Goal: Task Accomplishment & Management: Use online tool/utility

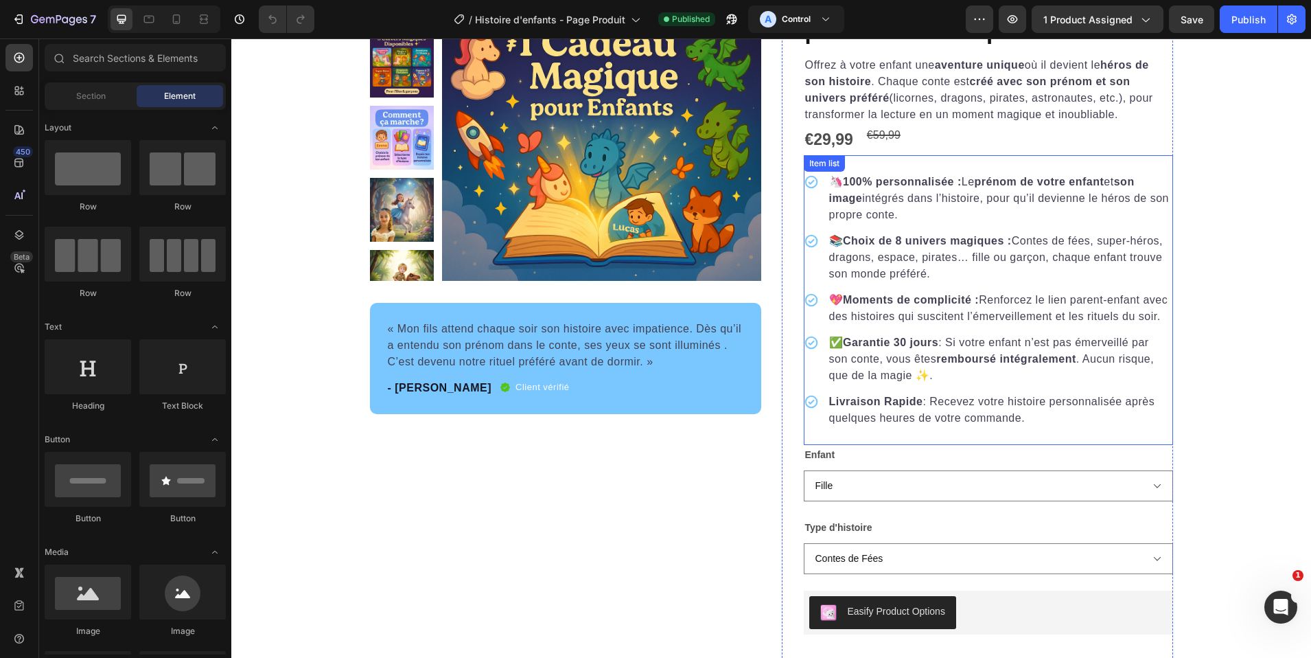
scroll to position [187, 0]
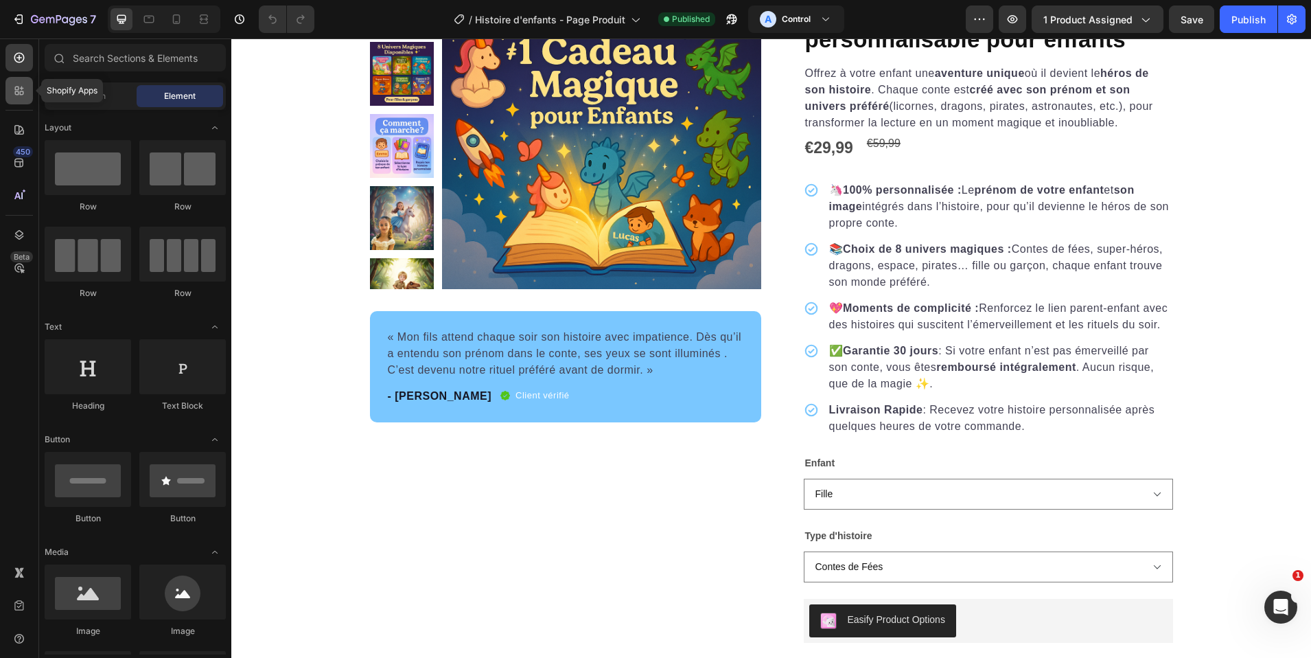
click at [23, 85] on icon at bounding box center [19, 91] width 14 height 14
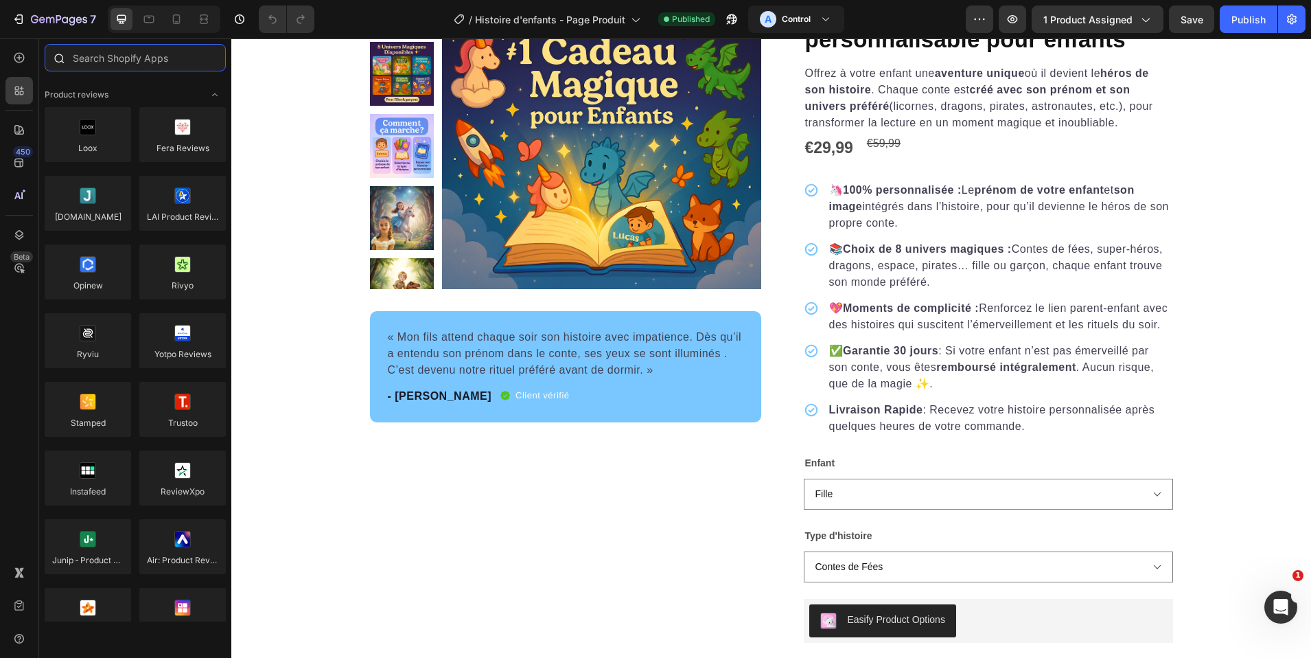
click at [124, 59] on input "text" at bounding box center [135, 57] width 181 height 27
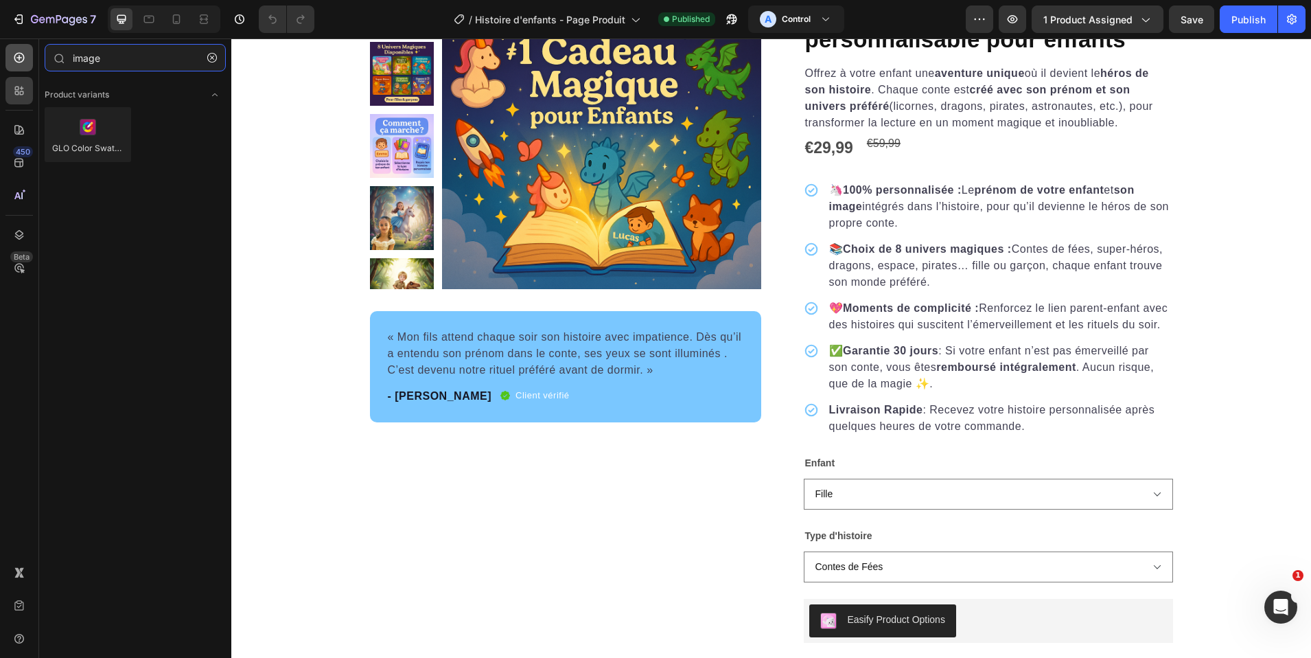
type input "image"
drag, startPoint x: 19, startPoint y: 60, endPoint x: 65, endPoint y: 62, distance: 46.7
click at [19, 60] on icon at bounding box center [19, 58] width 14 height 14
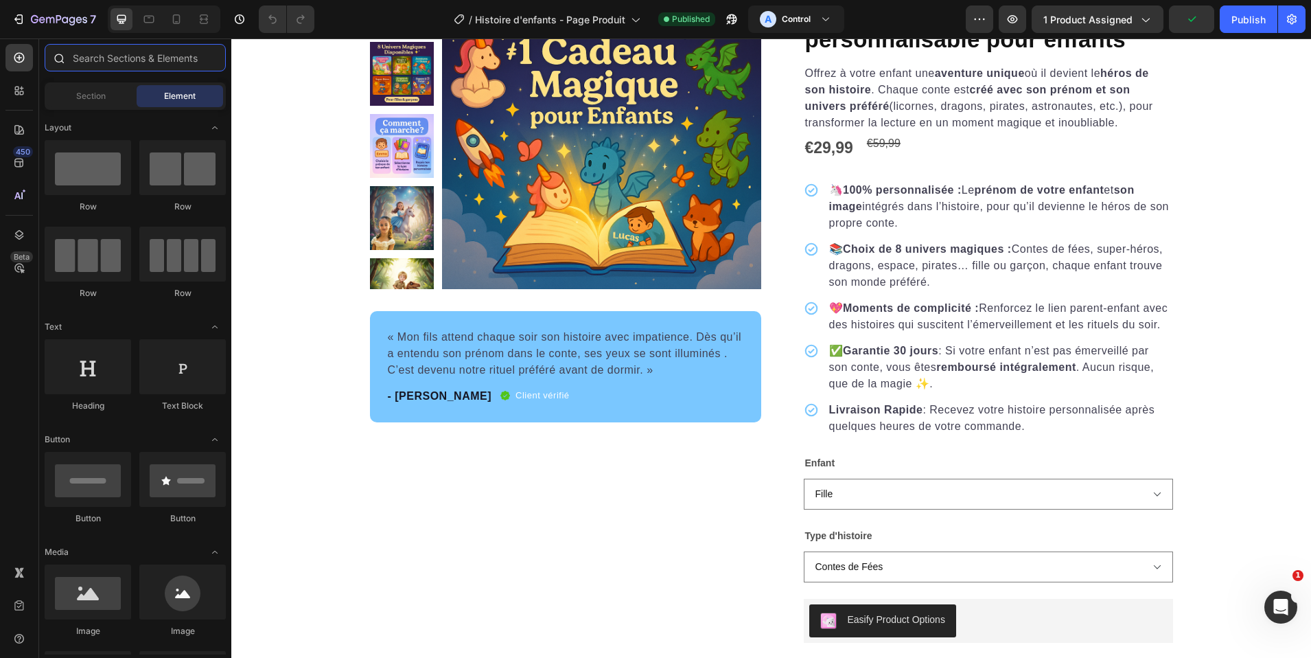
click at [138, 65] on input "text" at bounding box center [135, 57] width 181 height 27
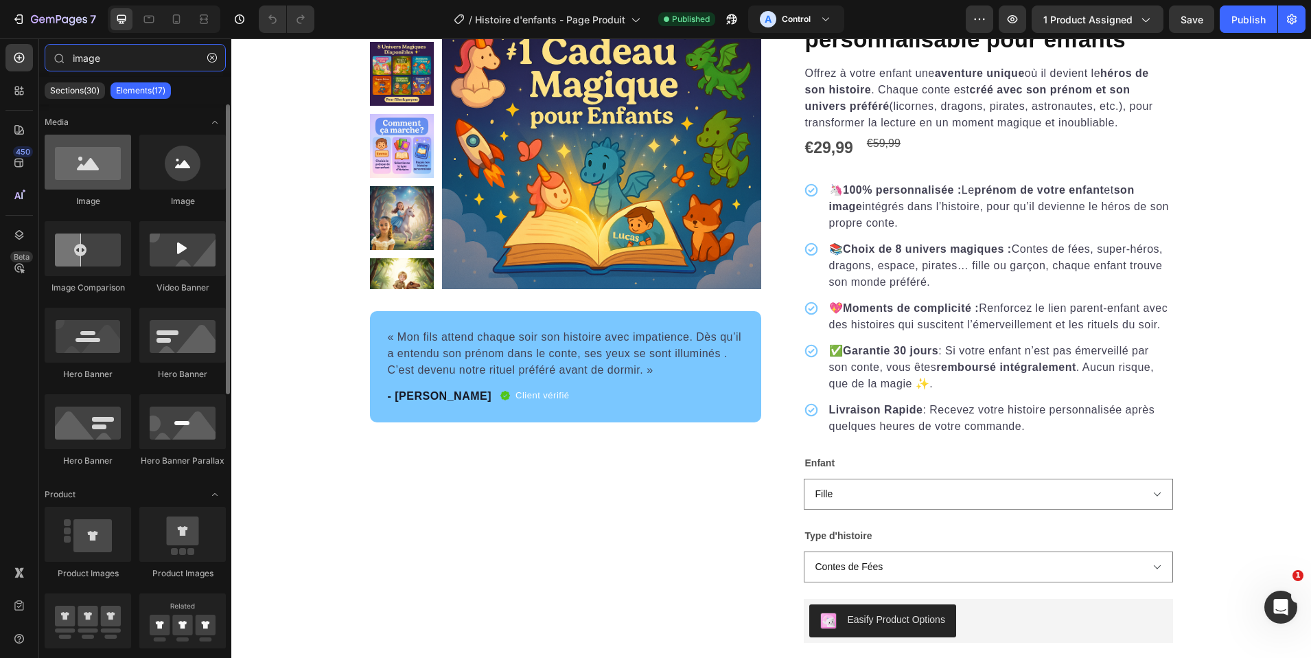
type input "image"
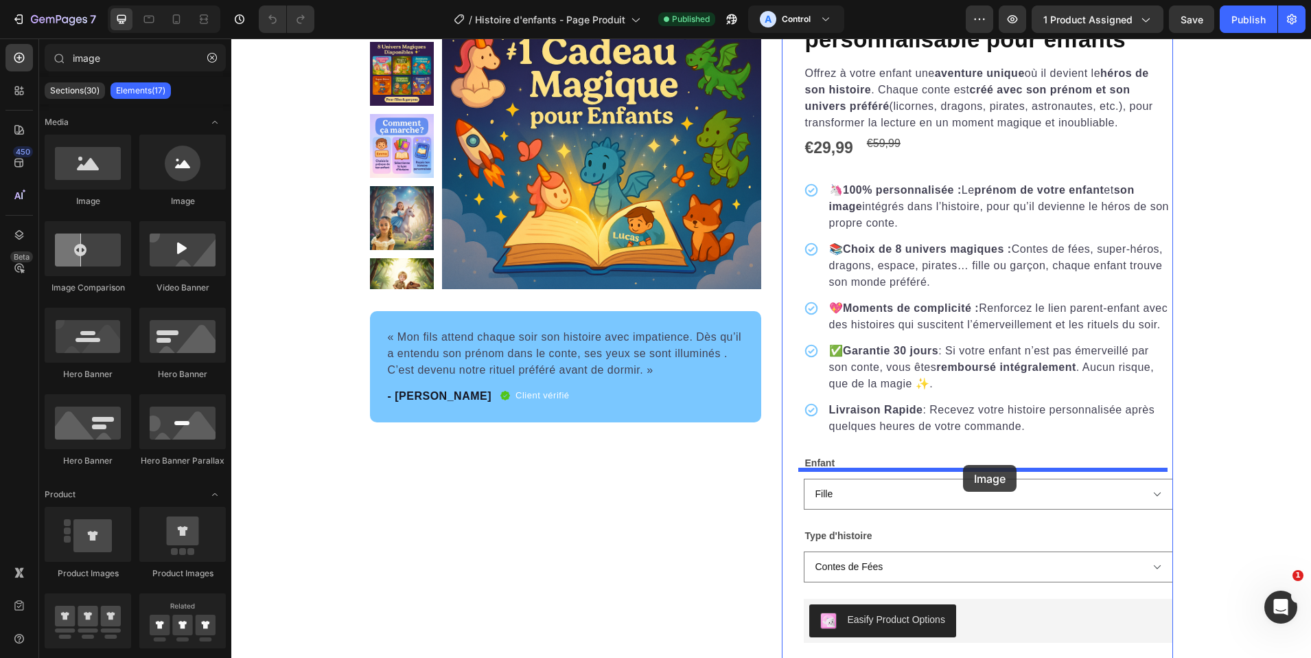
drag, startPoint x: 320, startPoint y: 199, endPoint x: 963, endPoint y: 465, distance: 695.8
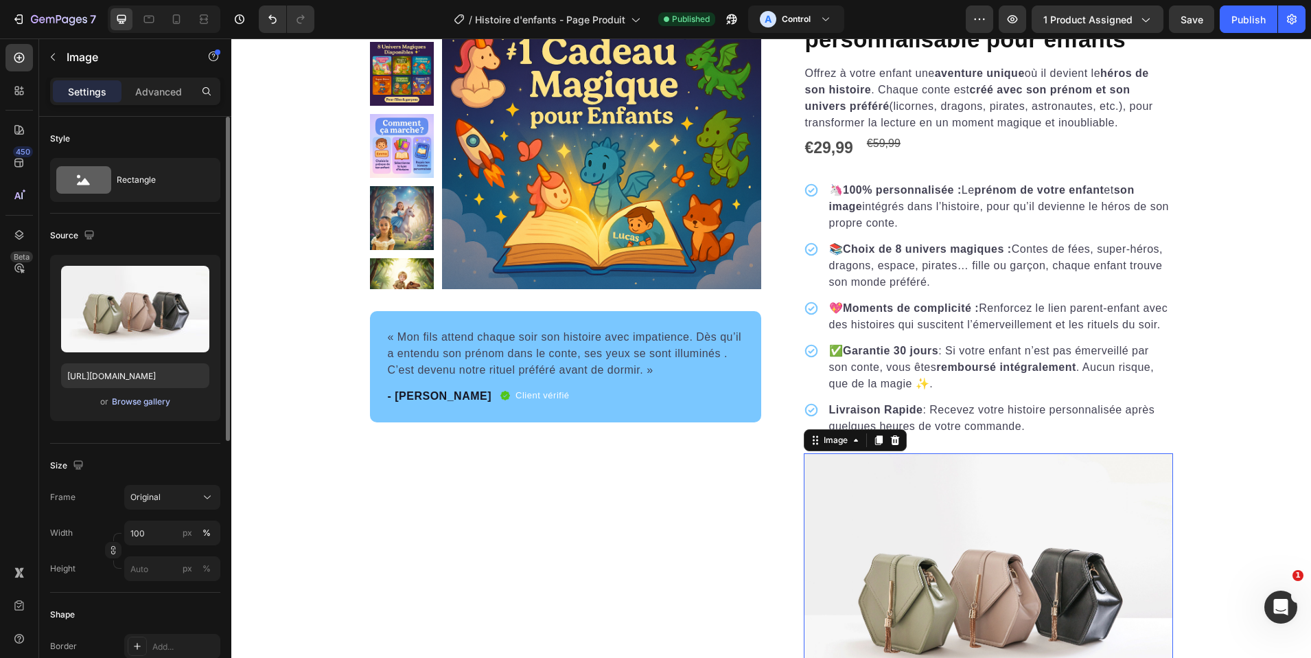
click at [154, 400] on div "Browse gallery" at bounding box center [141, 401] width 58 height 12
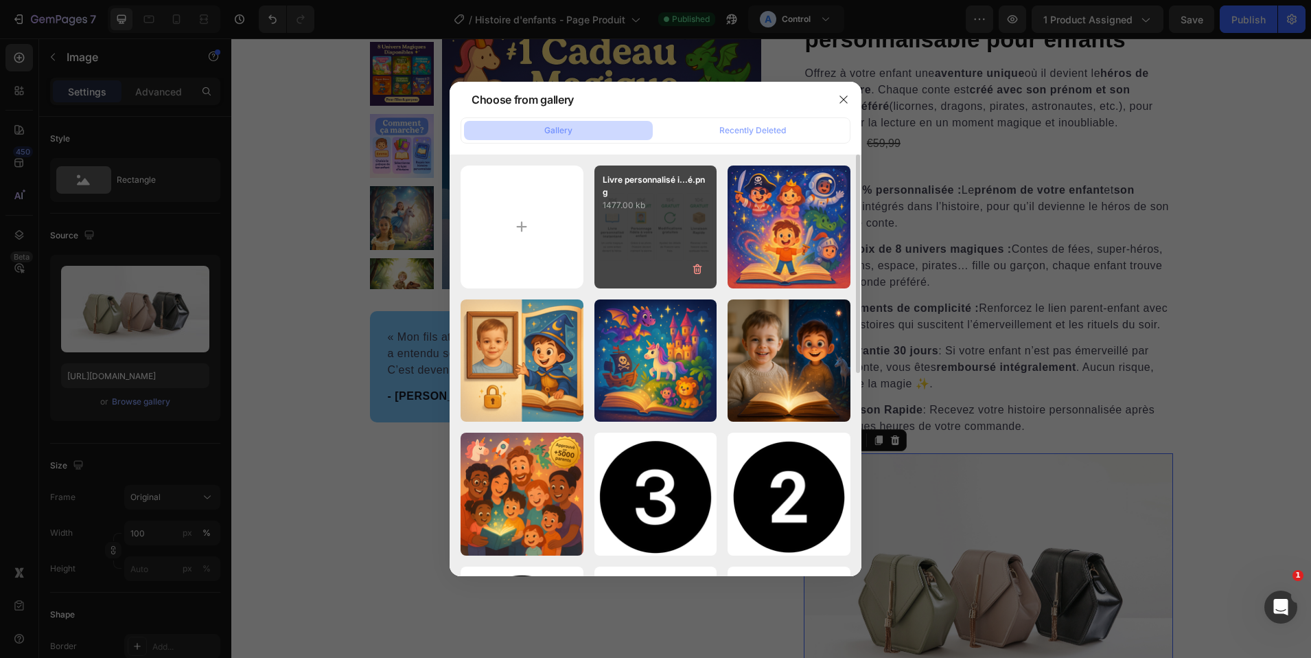
click at [656, 238] on div "Livre personnalisé i...é.png 1477.00 kb" at bounding box center [655, 226] width 123 height 123
type input "https://cdn.shopify.com/s/files/1/0876/0269/2370/files/gempages_514128261119214…"
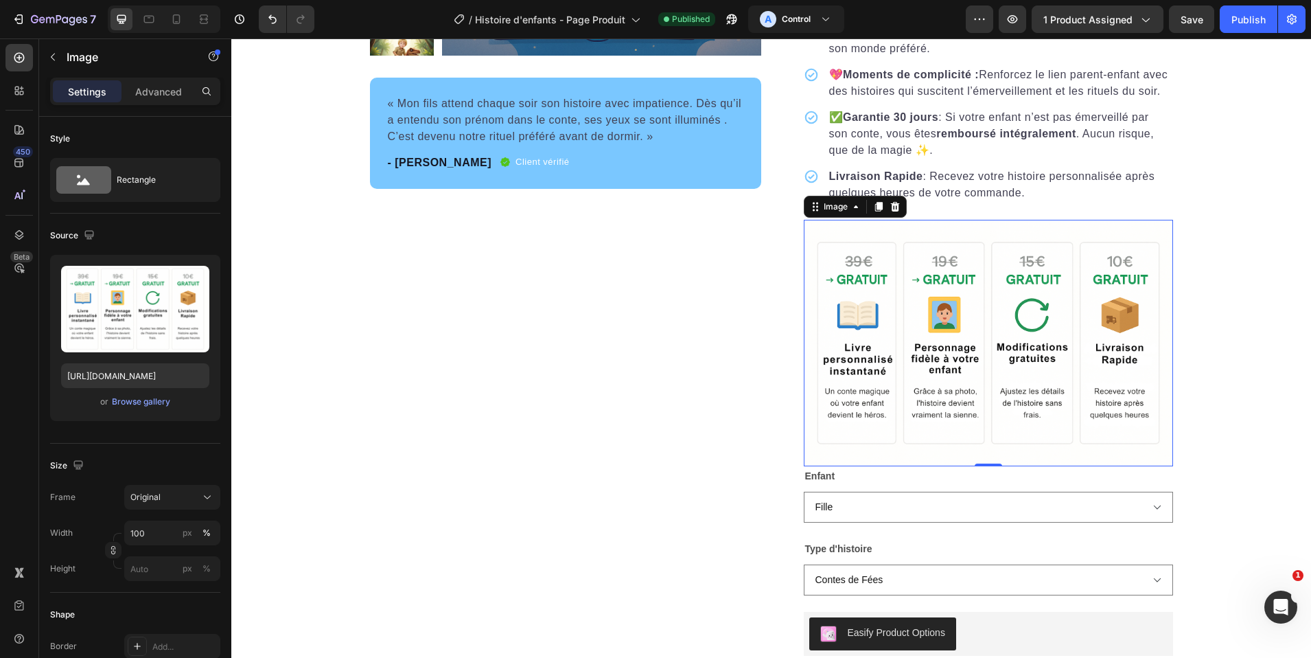
scroll to position [437, 0]
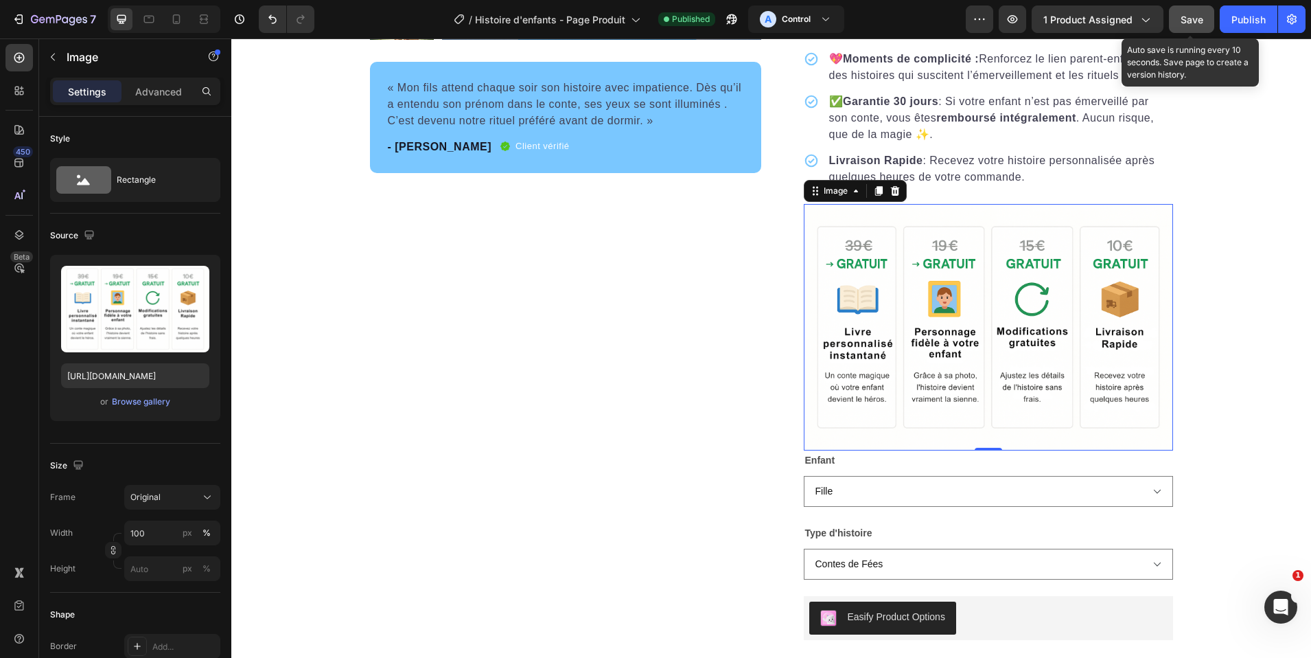
click at [1202, 21] on span "Save" at bounding box center [1192, 20] width 23 height 12
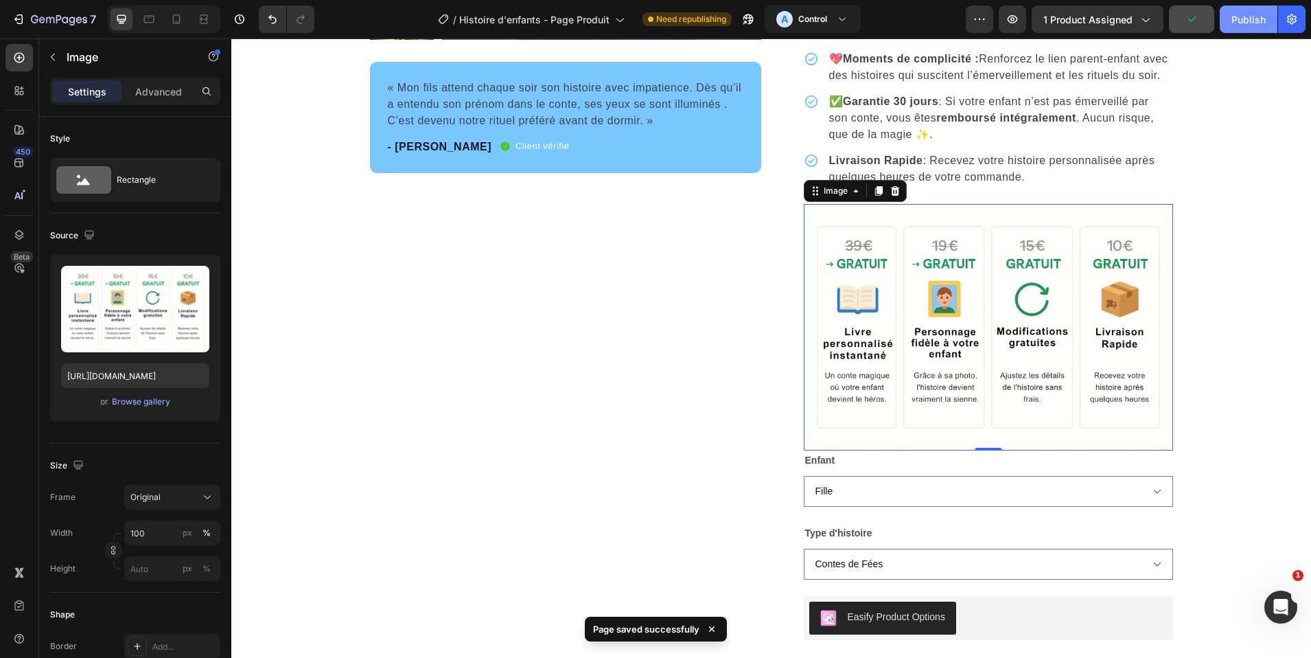
click at [1248, 23] on div "Publish" at bounding box center [1248, 19] width 34 height 14
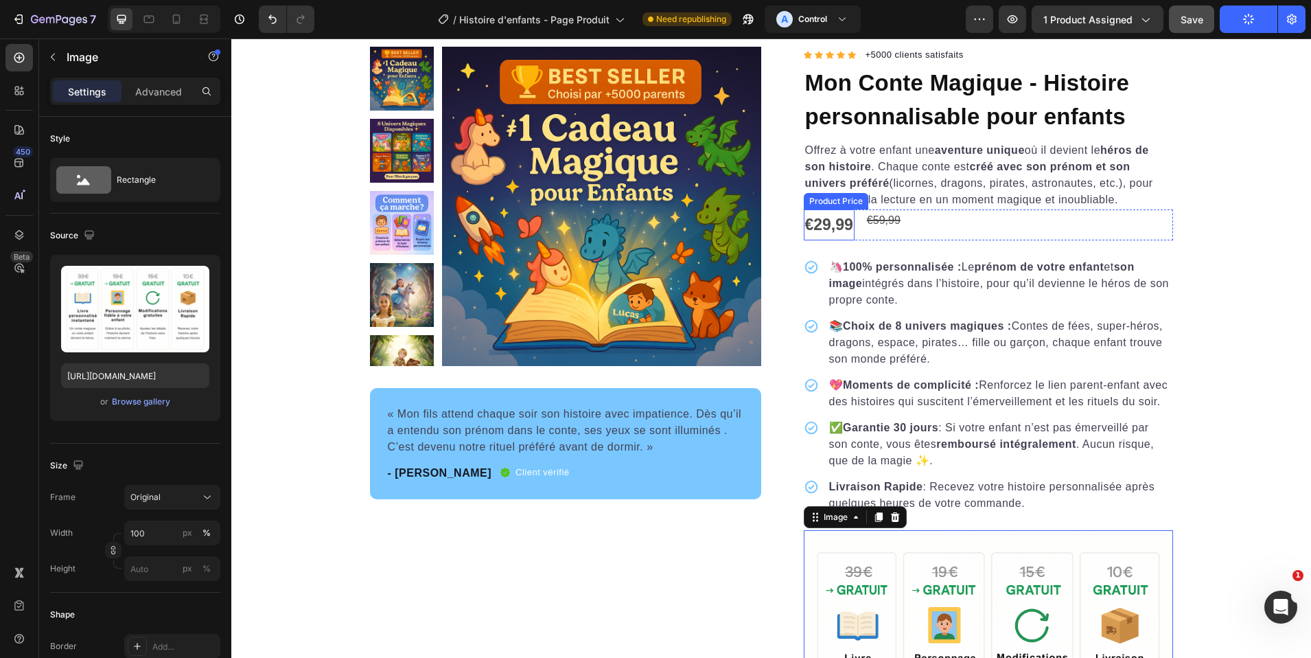
scroll to position [0, 0]
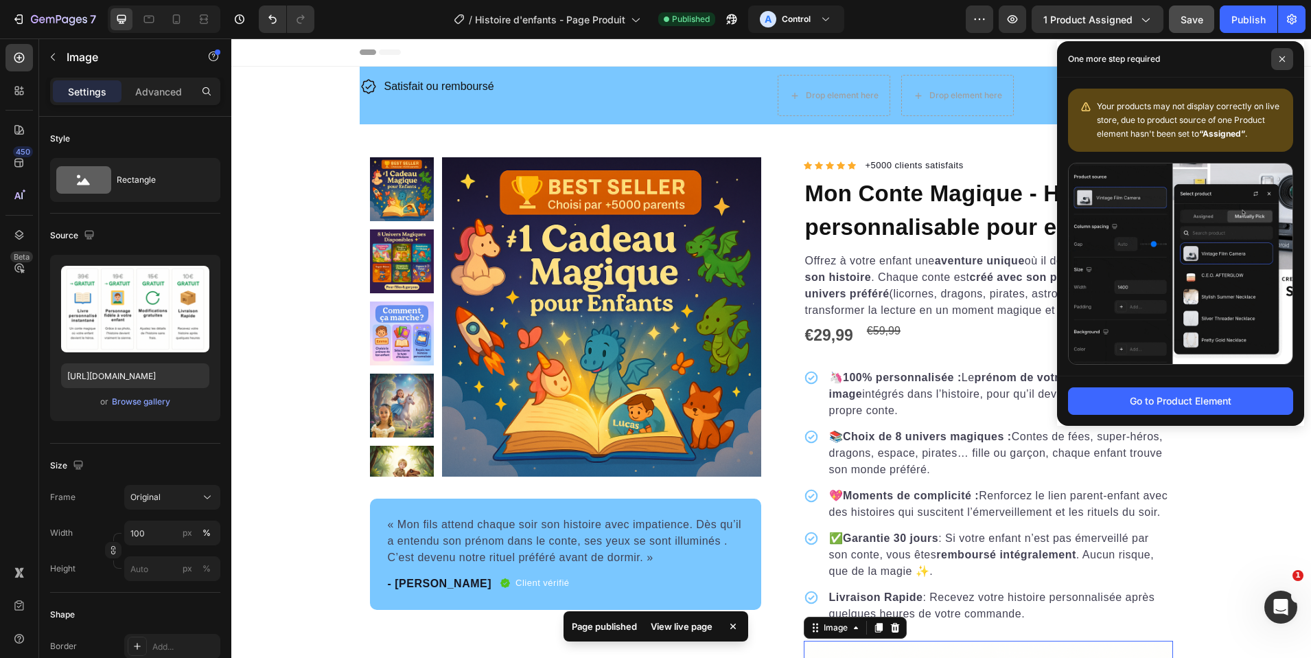
click at [1275, 58] on span at bounding box center [1282, 59] width 22 height 22
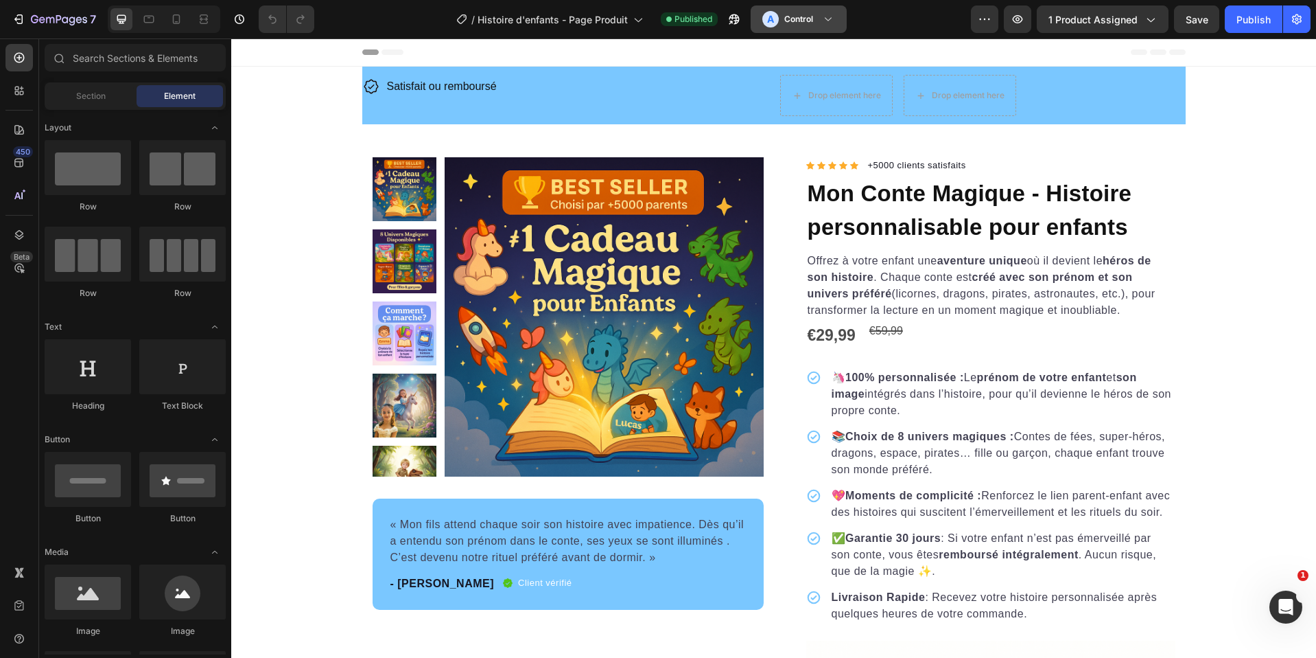
click at [801, 14] on h3 "Control" at bounding box center [798, 19] width 29 height 14
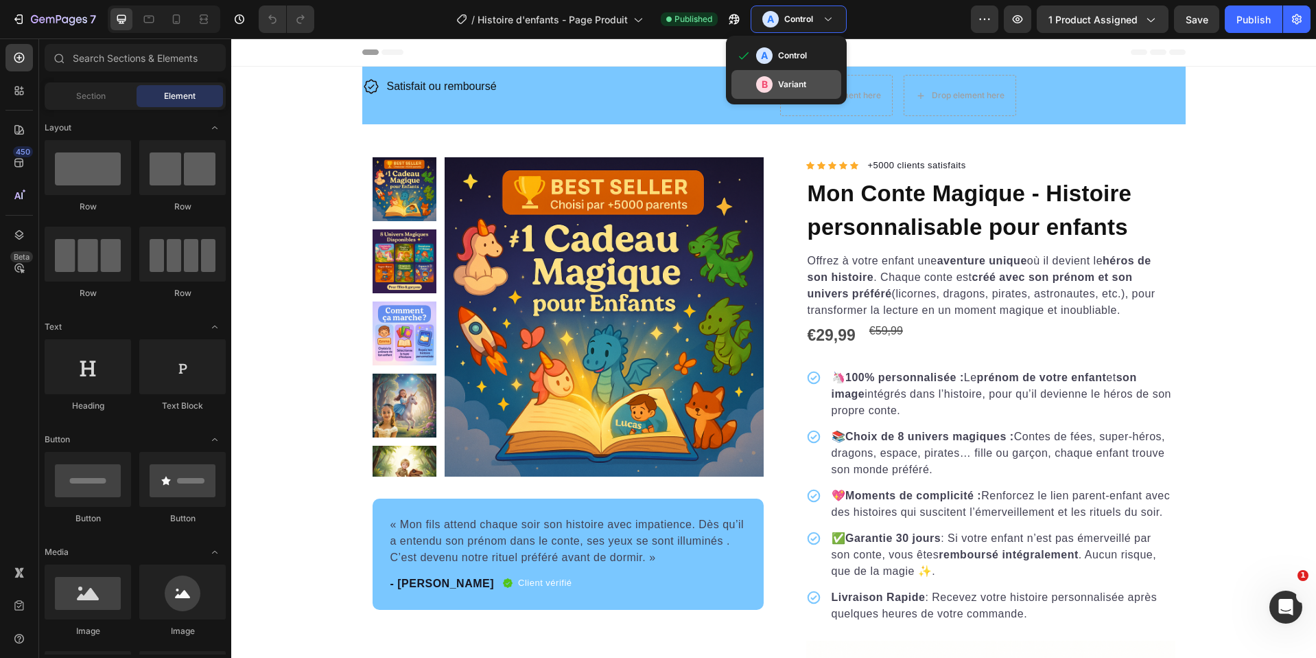
click at [802, 92] on div "B Variant" at bounding box center [796, 84] width 80 height 16
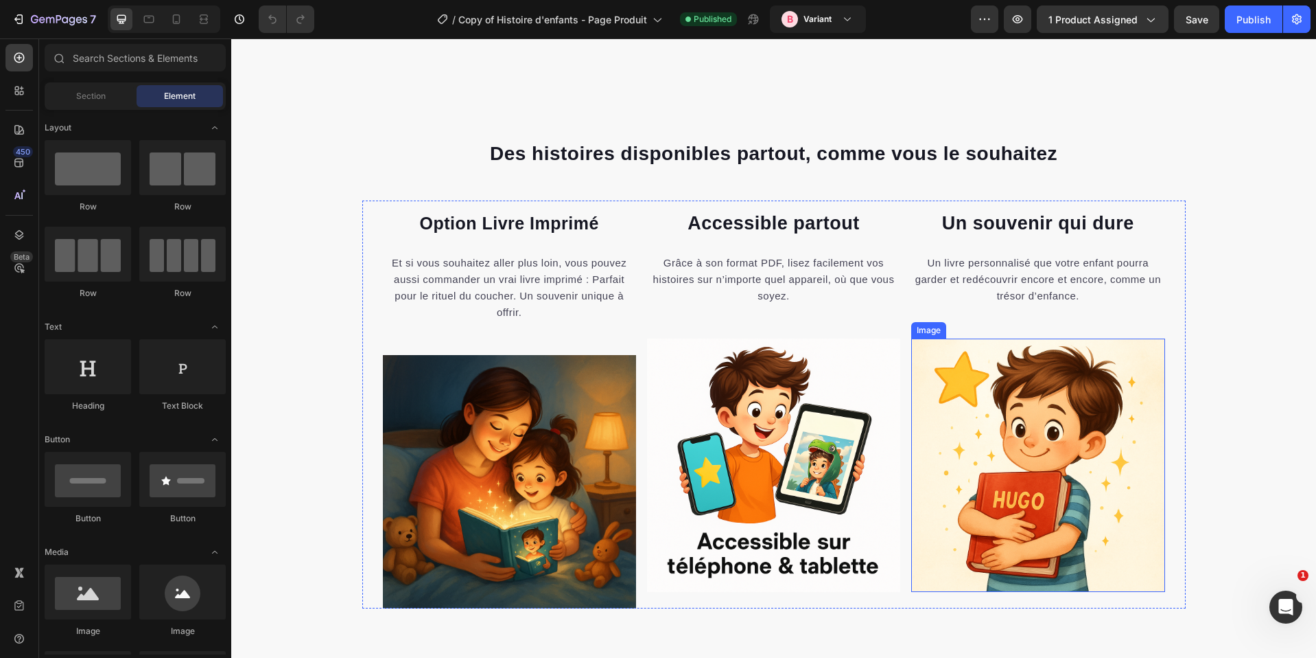
scroll to position [6441, 0]
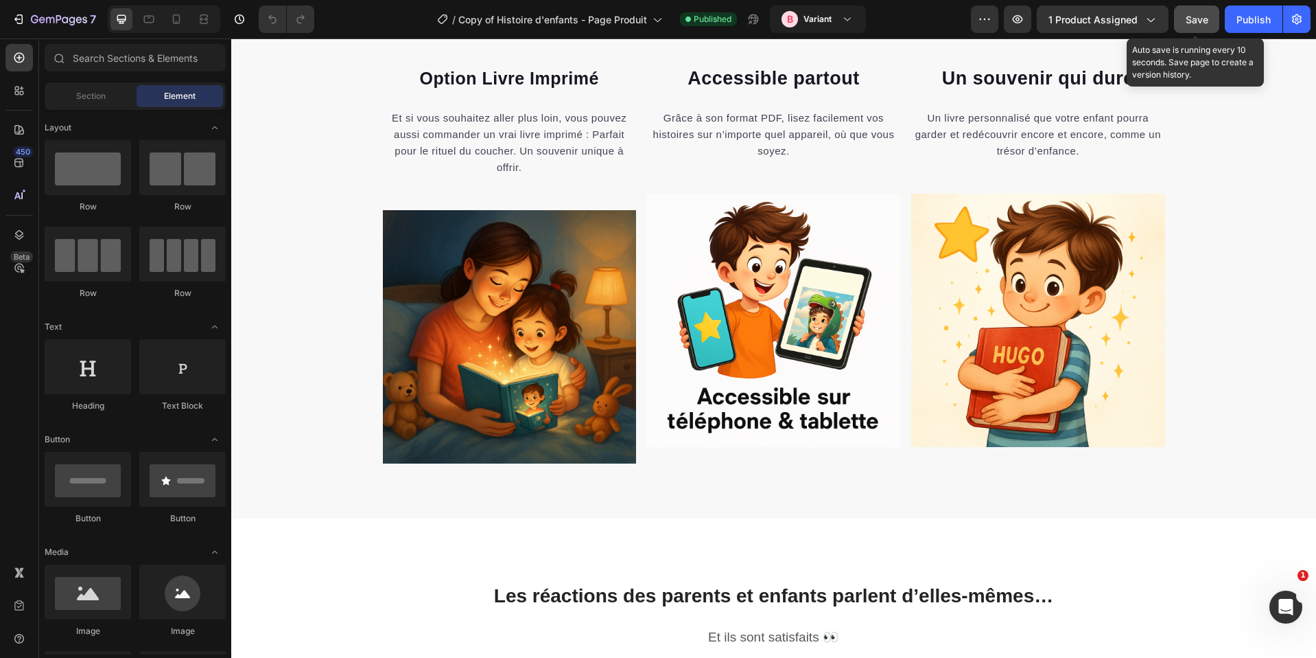
click at [1191, 30] on button "Save" at bounding box center [1196, 18] width 45 height 27
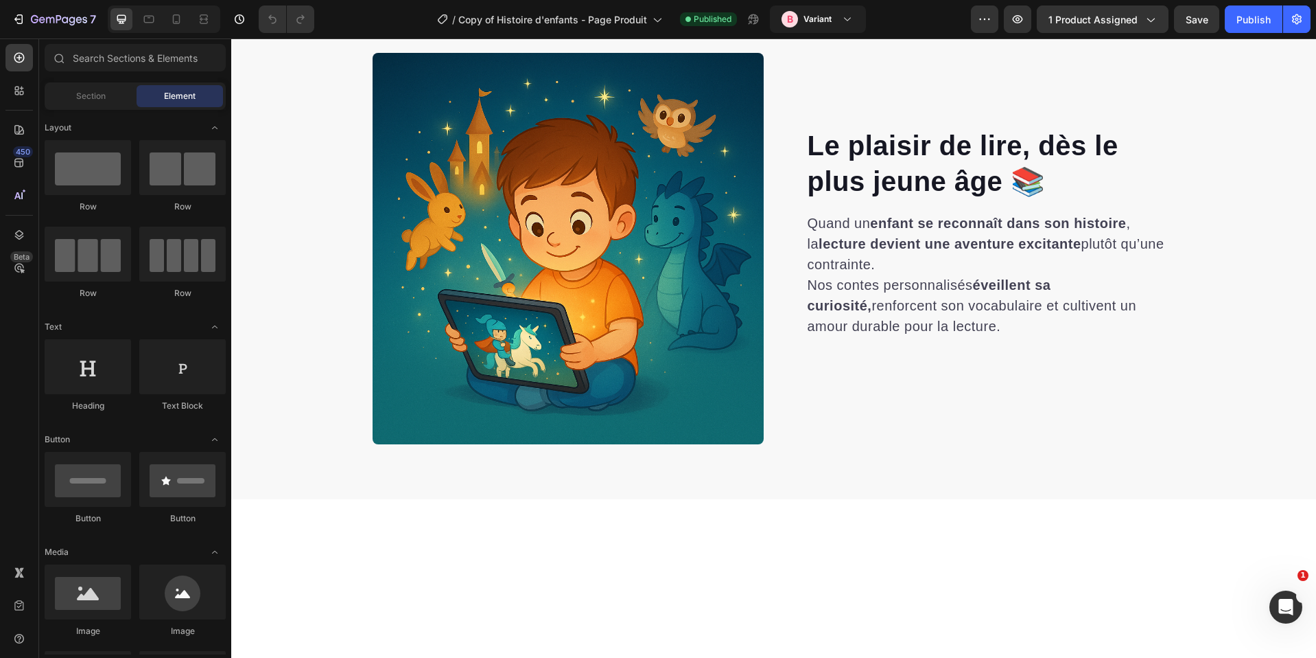
scroll to position [2743, 0]
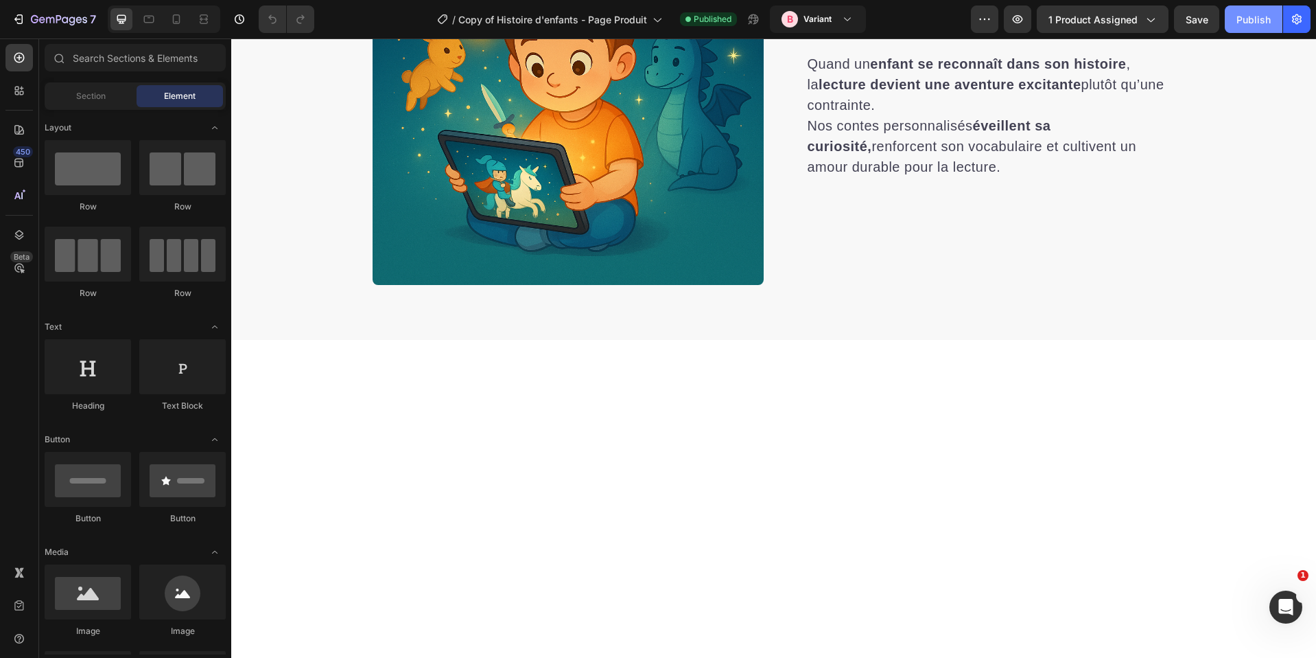
click at [1261, 28] on button "Publish" at bounding box center [1254, 18] width 58 height 27
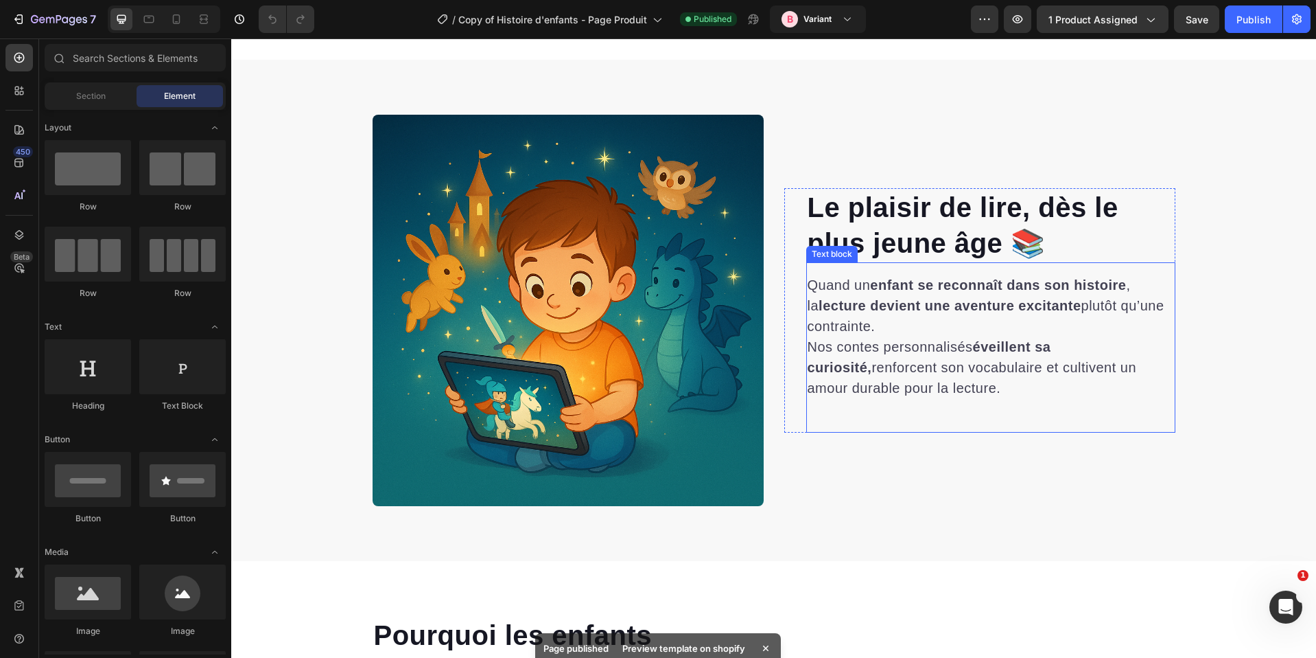
scroll to position [2349, 0]
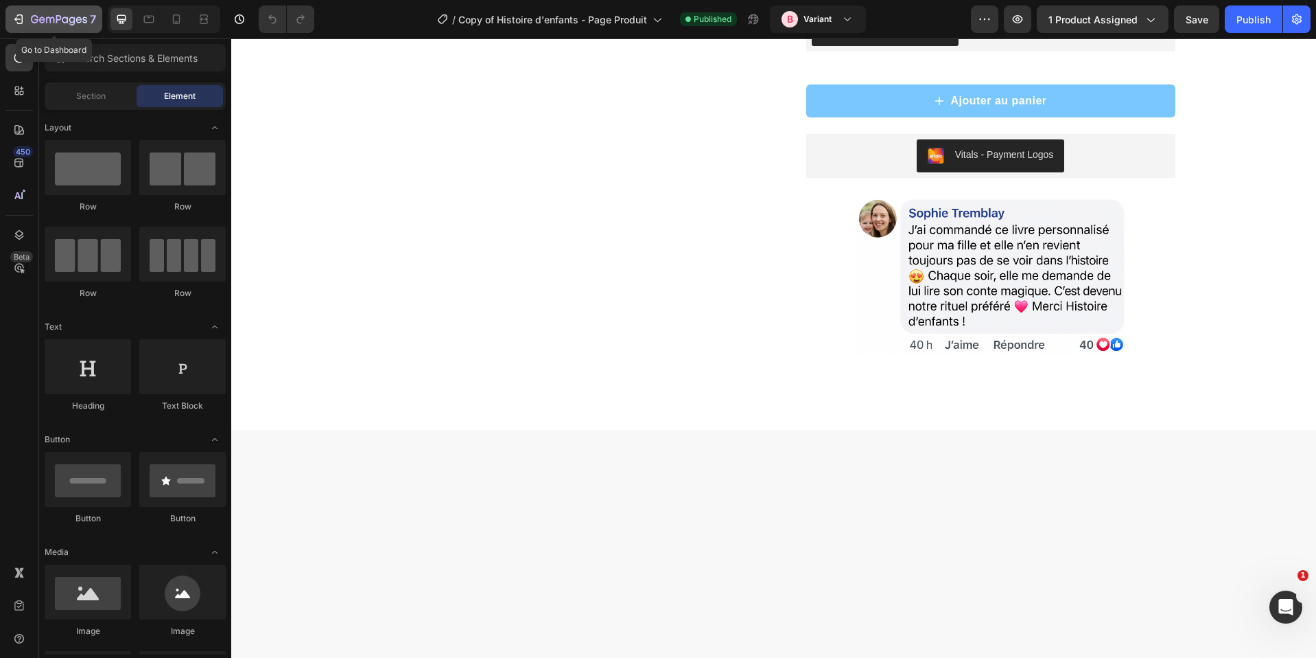
click at [71, 11] on div "7" at bounding box center [63, 19] width 65 height 16
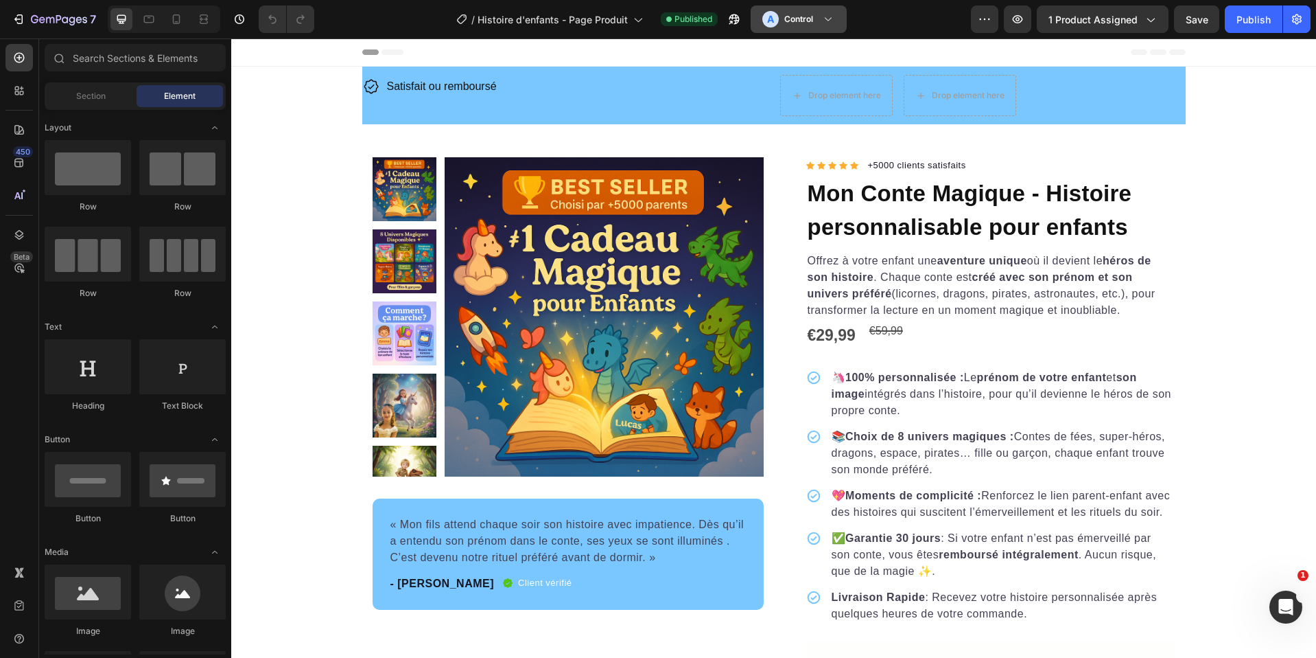
click at [822, 23] on icon at bounding box center [829, 19] width 14 height 14
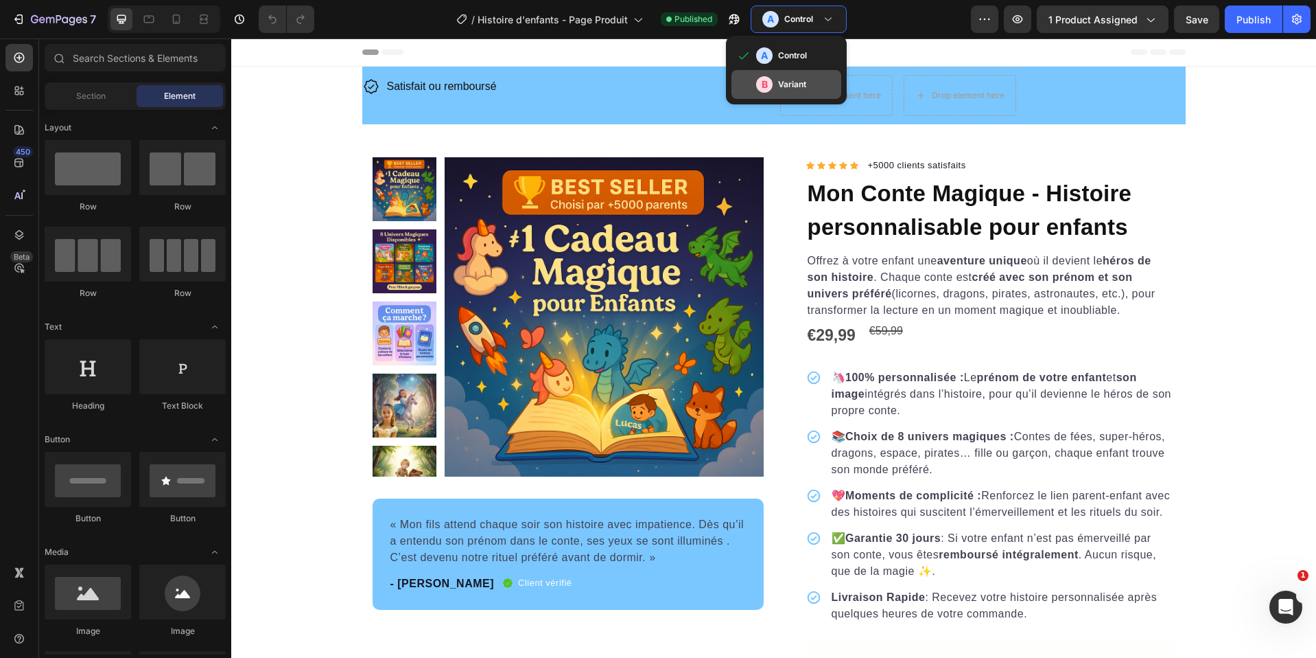
click at [802, 84] on h3 "Variant" at bounding box center [792, 85] width 28 height 14
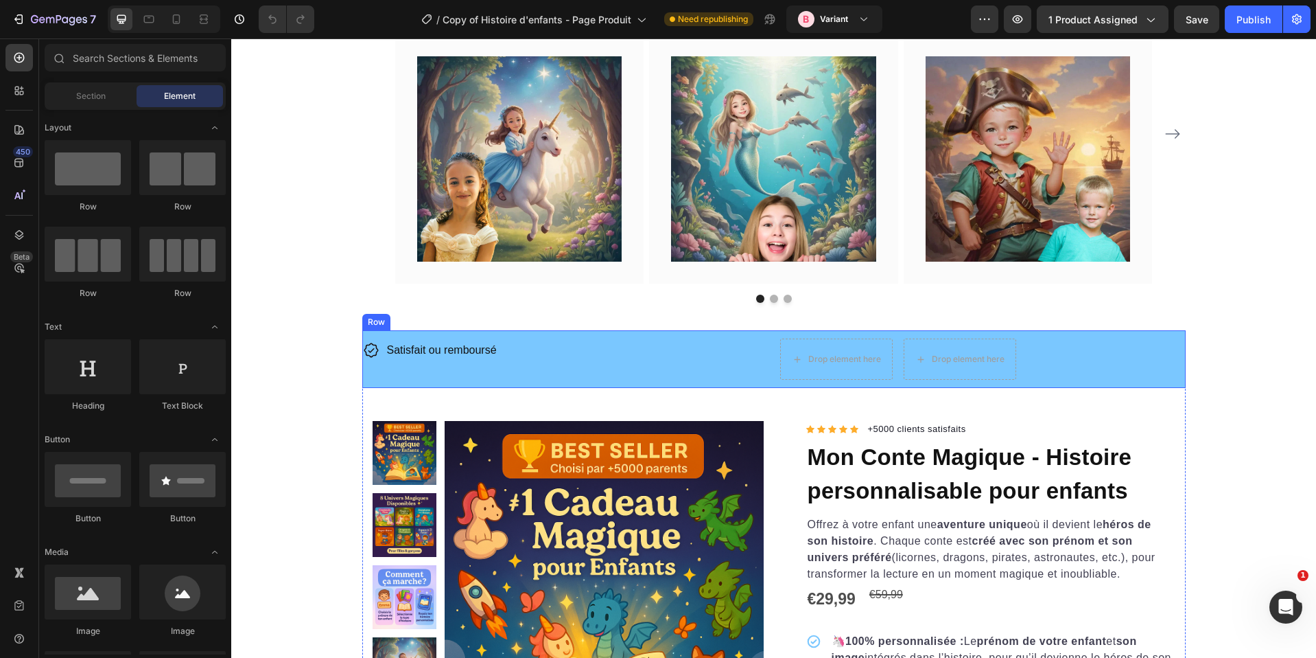
scroll to position [1302, 0]
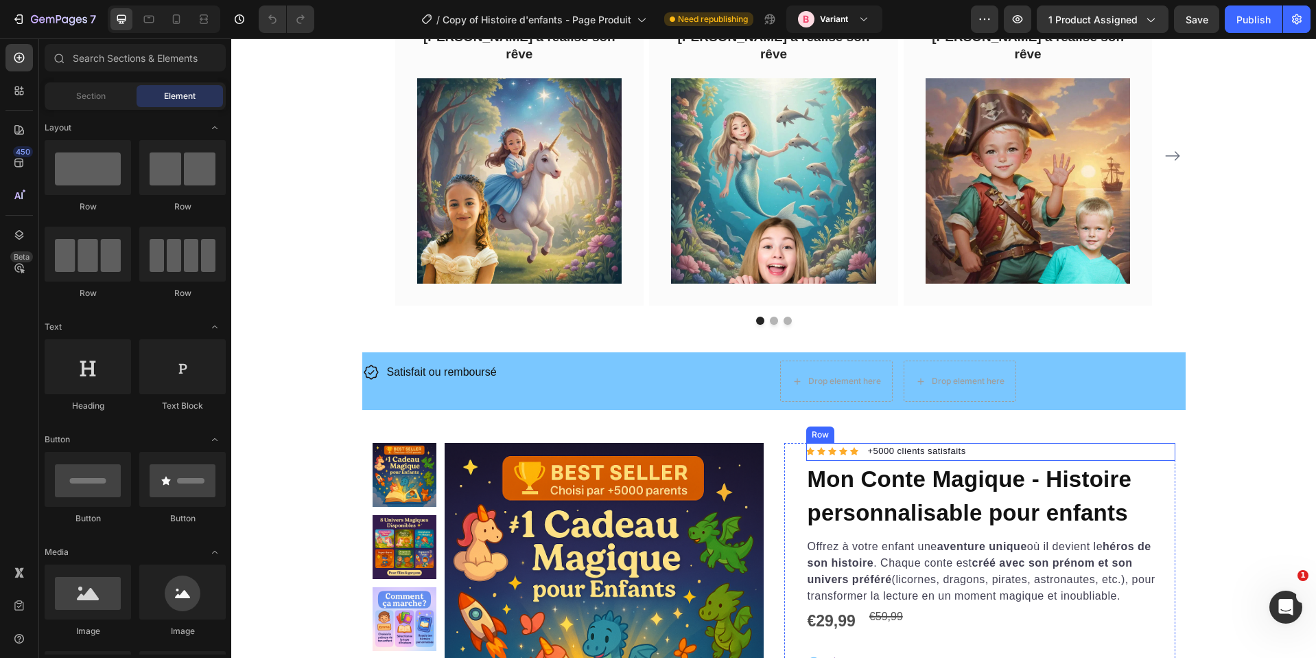
click at [856, 443] on div "Icon Icon Icon Icon Icon Icon List Hoz +5000 clients satisfaits Text block Row" at bounding box center [990, 452] width 369 height 18
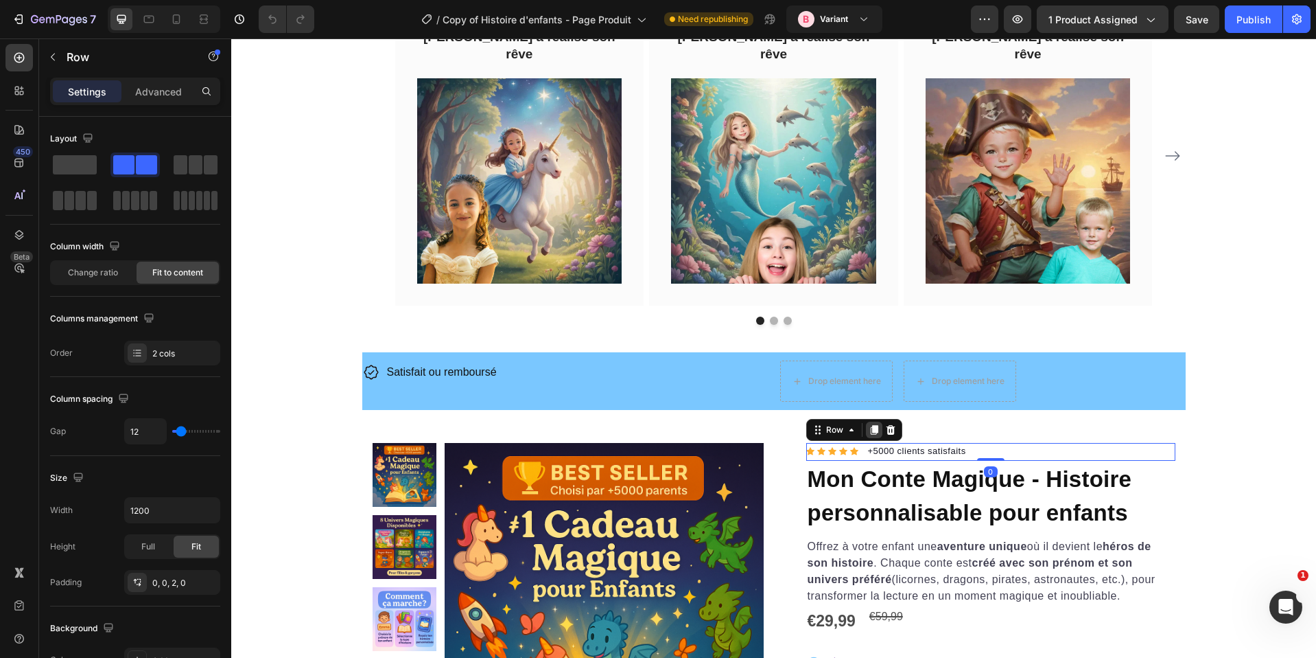
click at [869, 424] on icon at bounding box center [874, 429] width 11 height 11
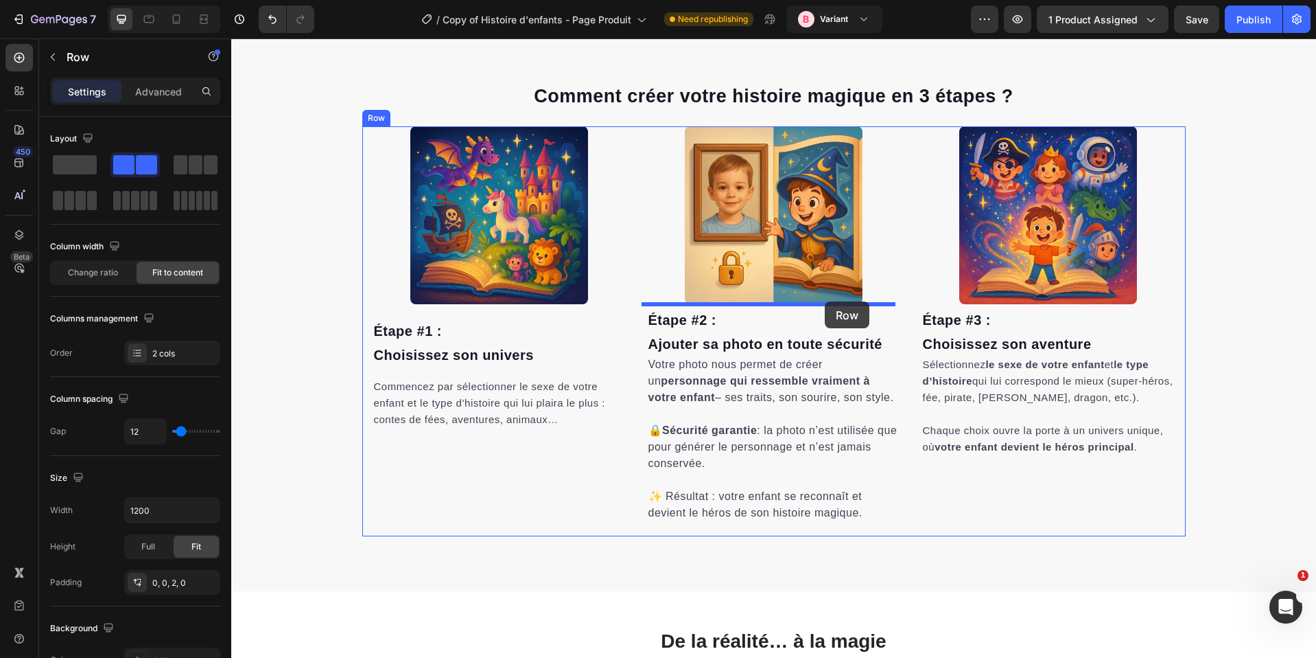
scroll to position [0, 0]
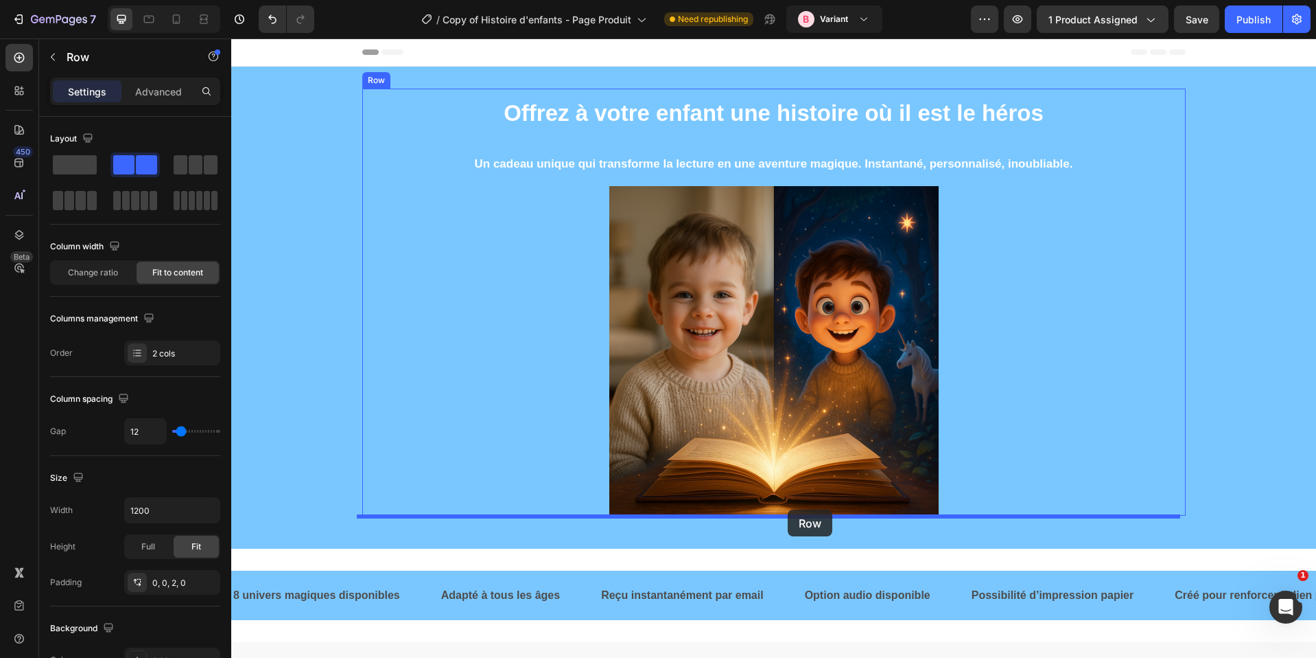
drag, startPoint x: 832, startPoint y: 434, endPoint x: 788, endPoint y: 509, distance: 87.3
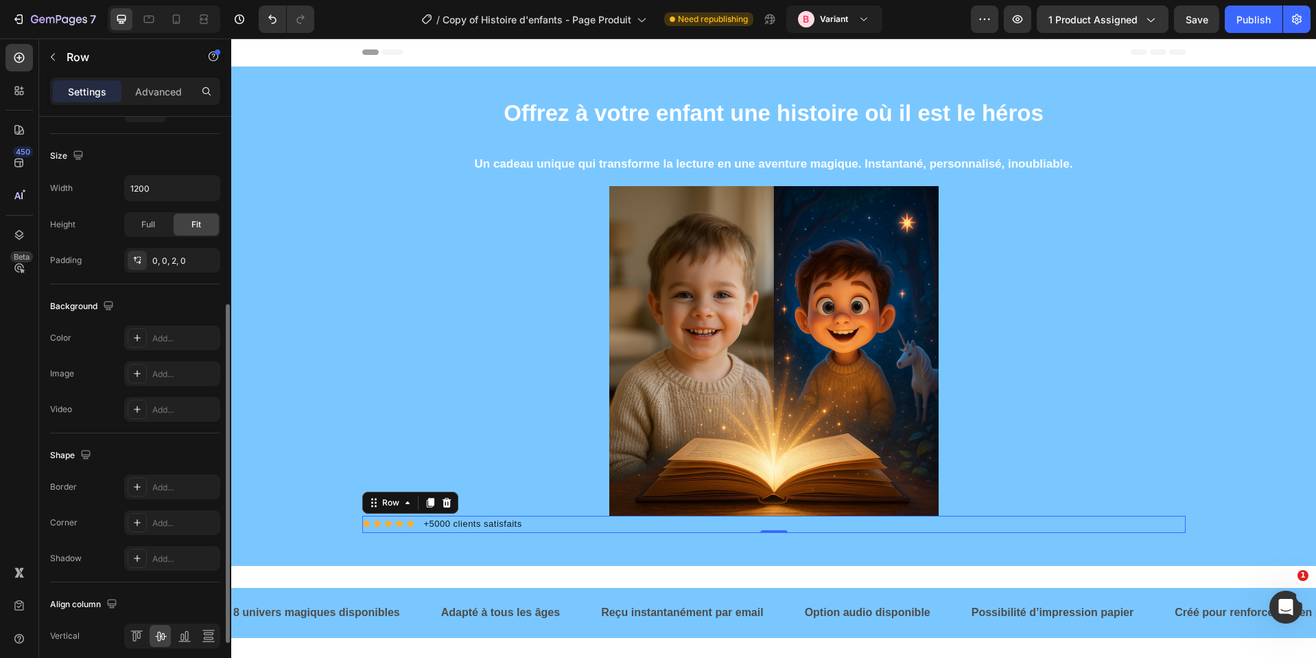
scroll to position [414, 0]
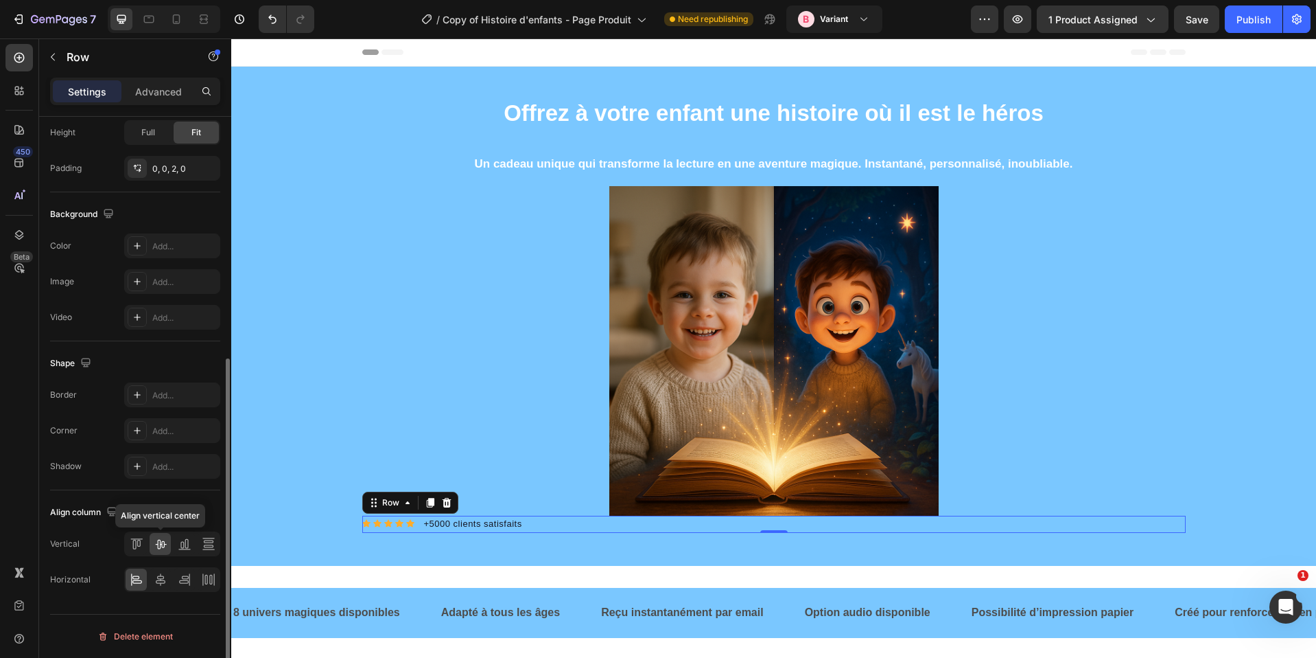
click at [164, 544] on icon at bounding box center [161, 544] width 14 height 14
click at [164, 544] on icon at bounding box center [160, 544] width 11 height 10
click at [150, 580] on div at bounding box center [160, 579] width 21 height 22
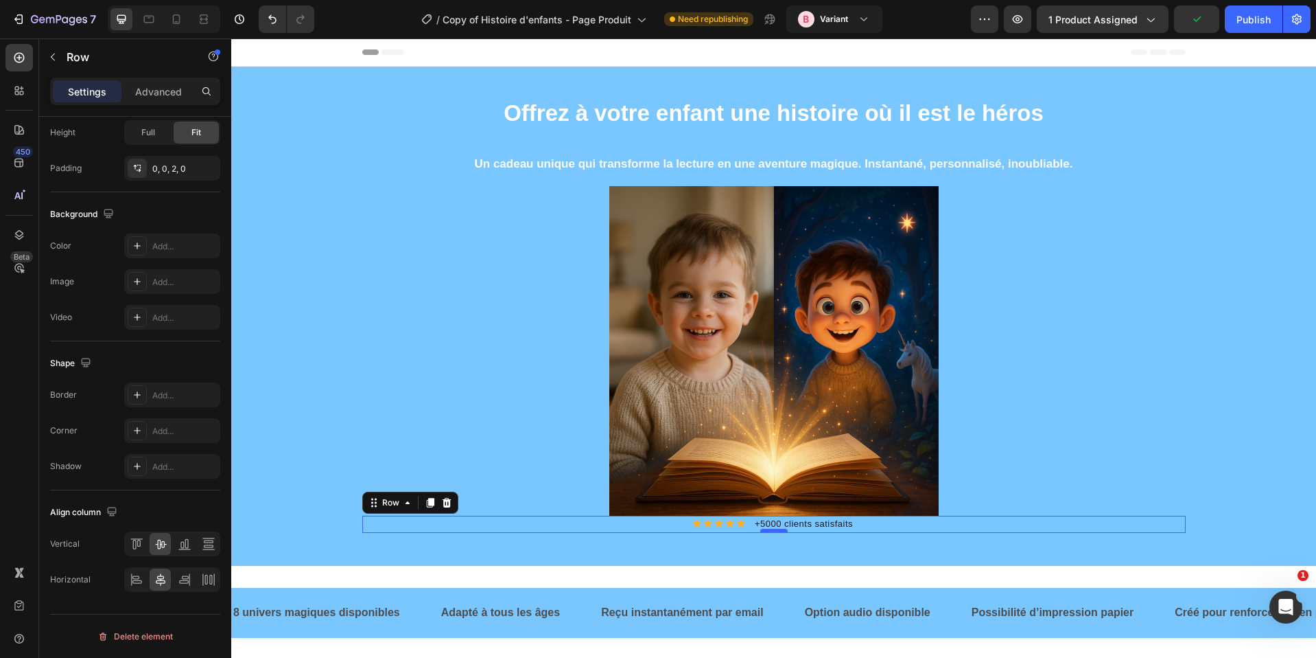
click at [769, 528] on div at bounding box center [773, 530] width 27 height 4
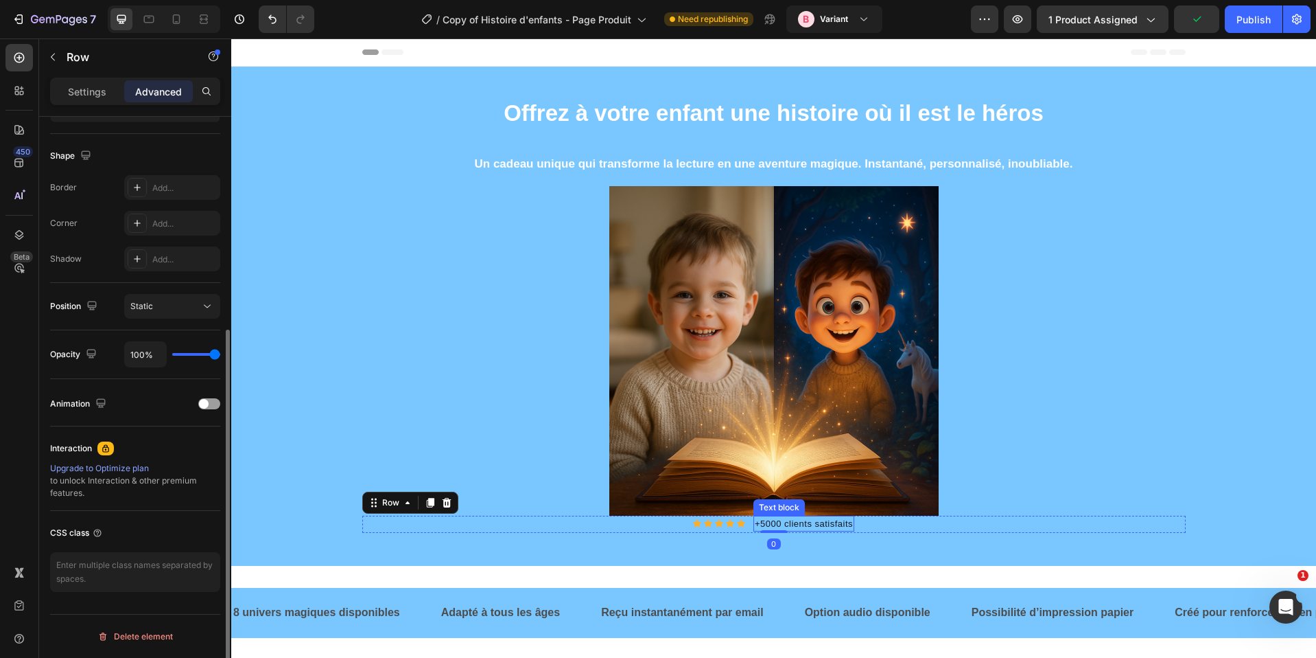
scroll to position [336, 0]
click at [770, 523] on p "+5000 clients satisfaits" at bounding box center [804, 524] width 98 height 14
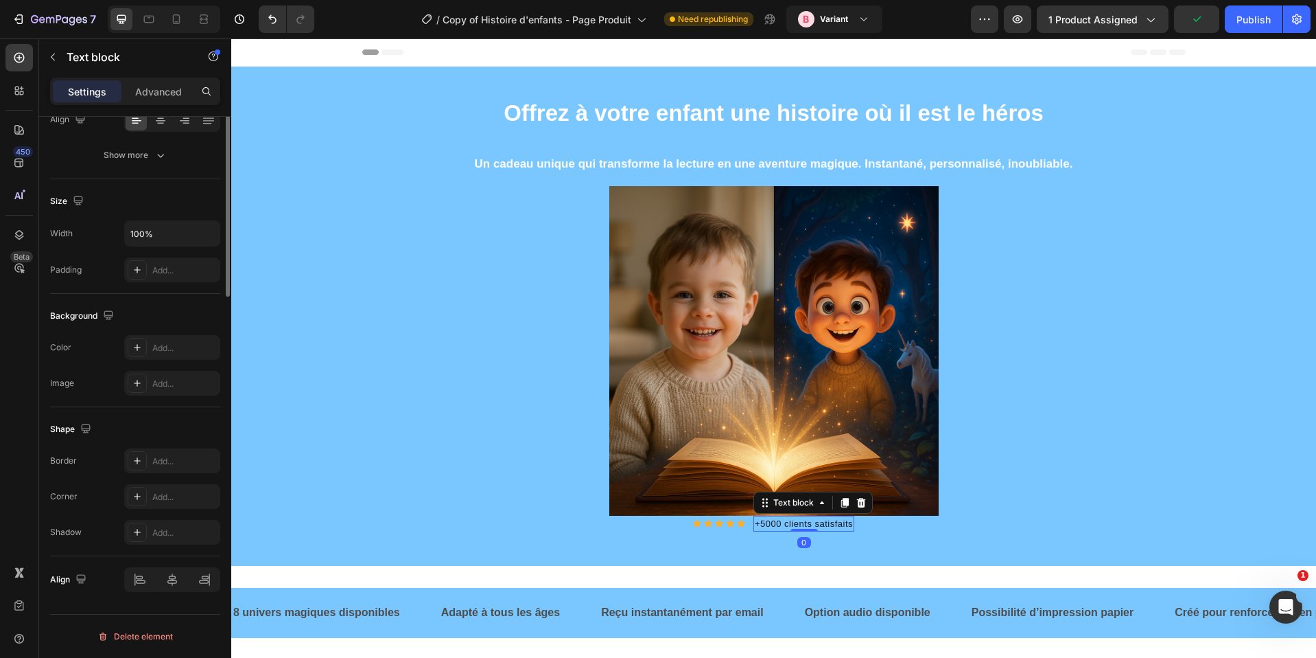
scroll to position [0, 0]
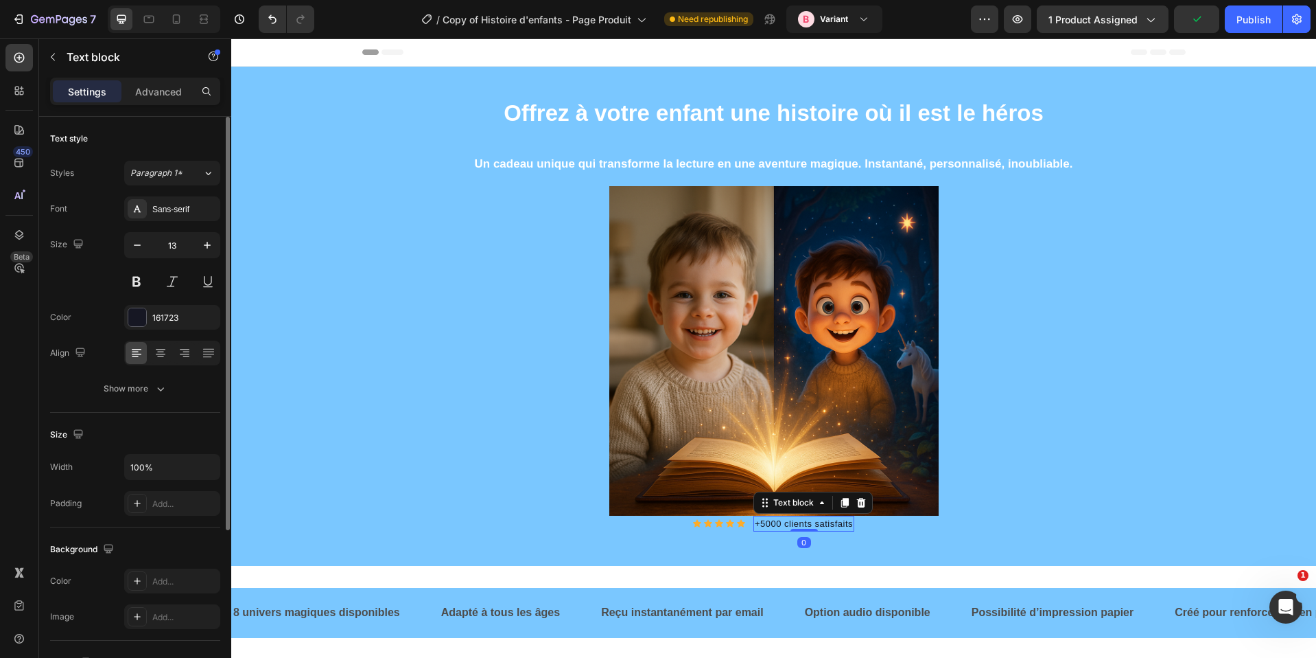
click at [770, 523] on p "+5000 clients satisfaits" at bounding box center [804, 524] width 98 height 14
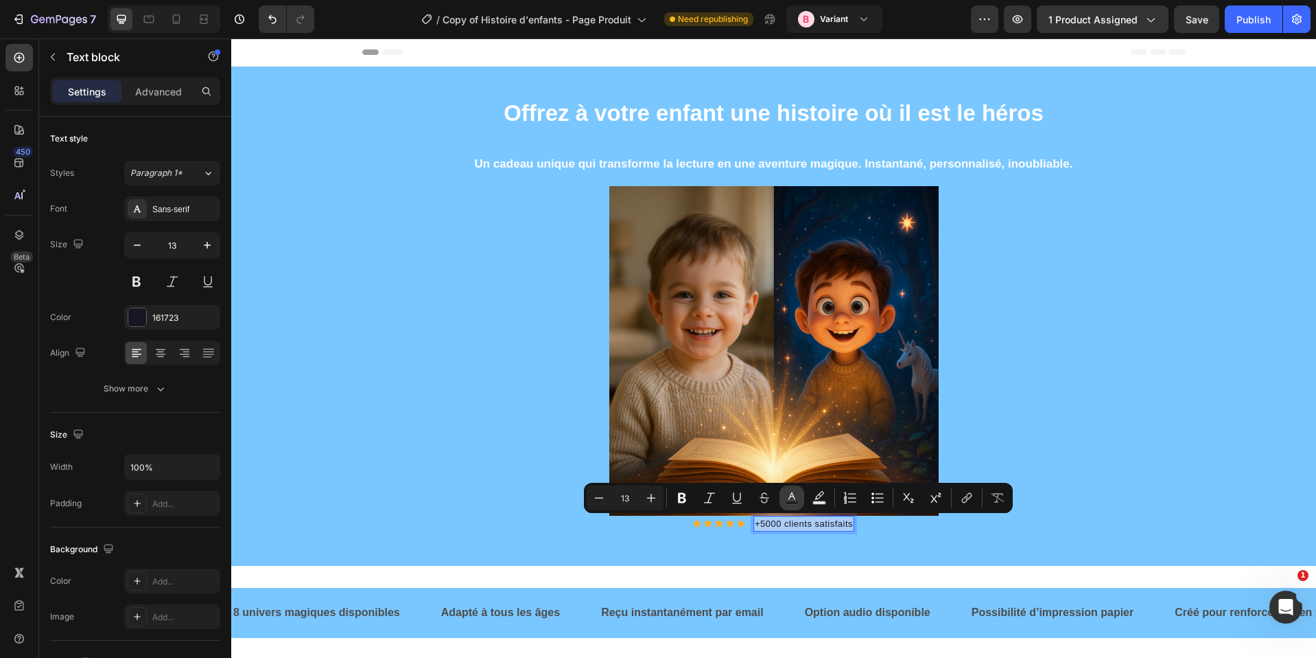
drag, startPoint x: 793, startPoint y: 496, endPoint x: 786, endPoint y: 500, distance: 8.0
click at [793, 496] on icon "Editor contextual toolbar" at bounding box center [792, 498] width 14 height 14
type input "161723"
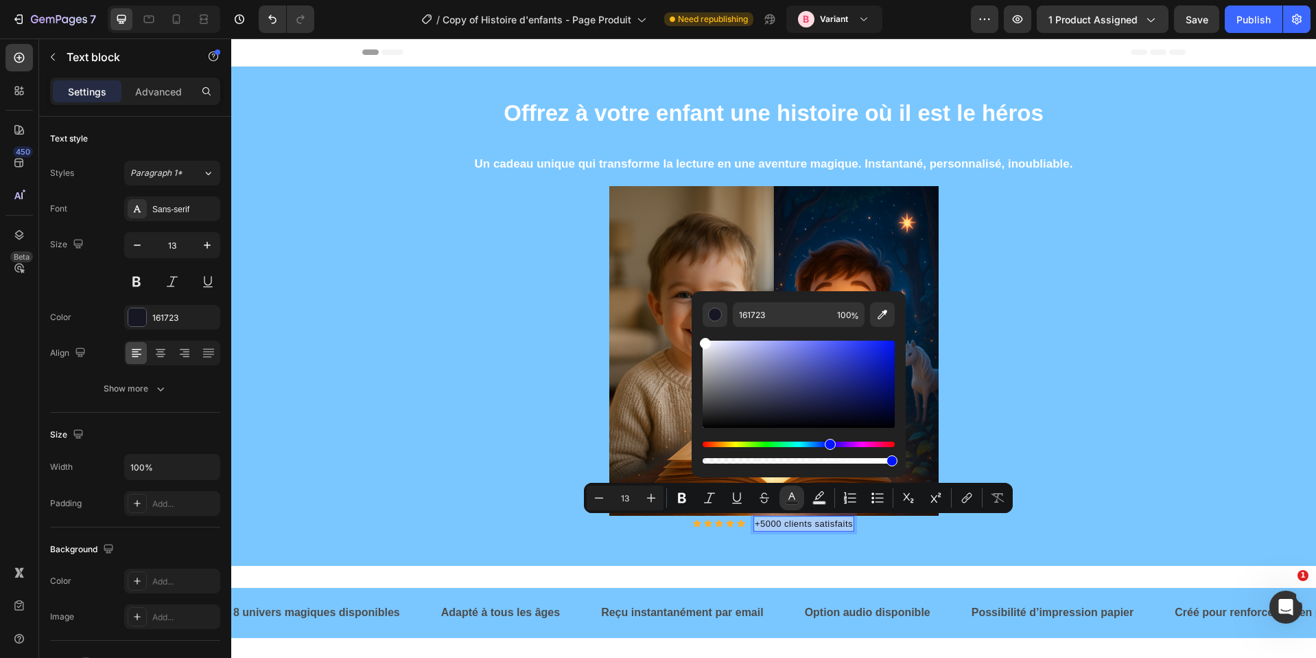
drag, startPoint x: 728, startPoint y: 385, endPoint x: 697, endPoint y: 330, distance: 63.3
click at [697, 330] on div "161723 100 %" at bounding box center [799, 378] width 214 height 175
type input "FFFFFF"
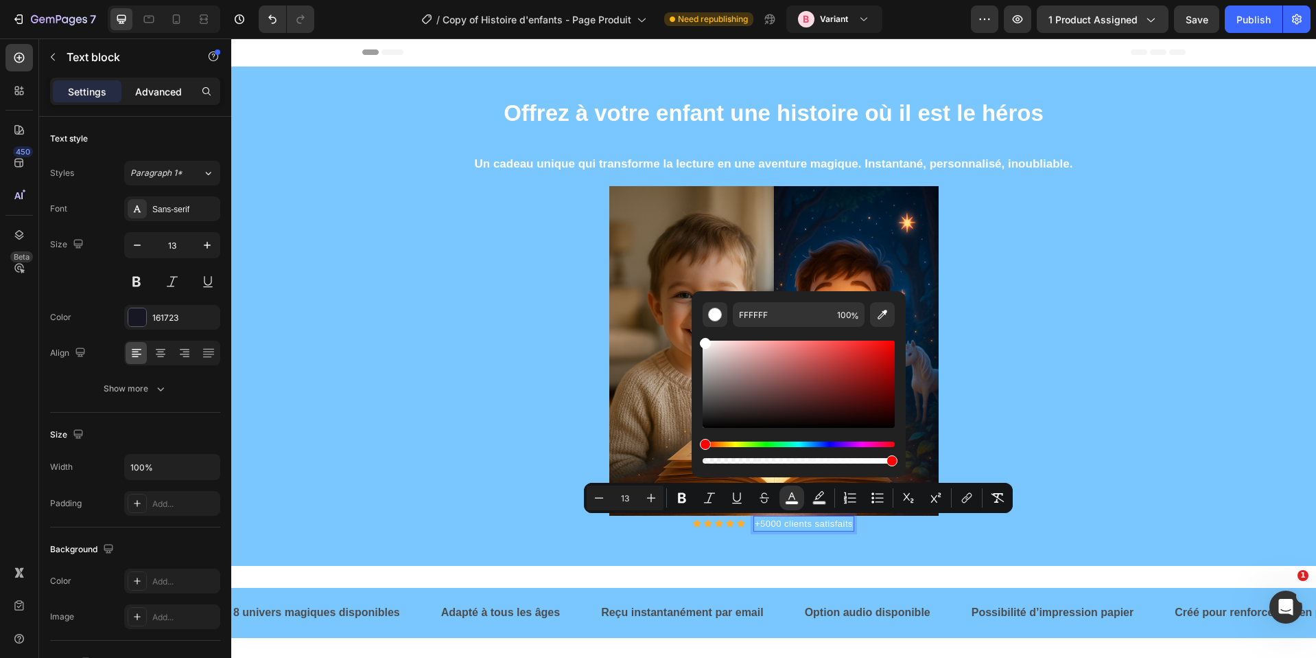
click at [163, 90] on p "Advanced" at bounding box center [158, 91] width 47 height 14
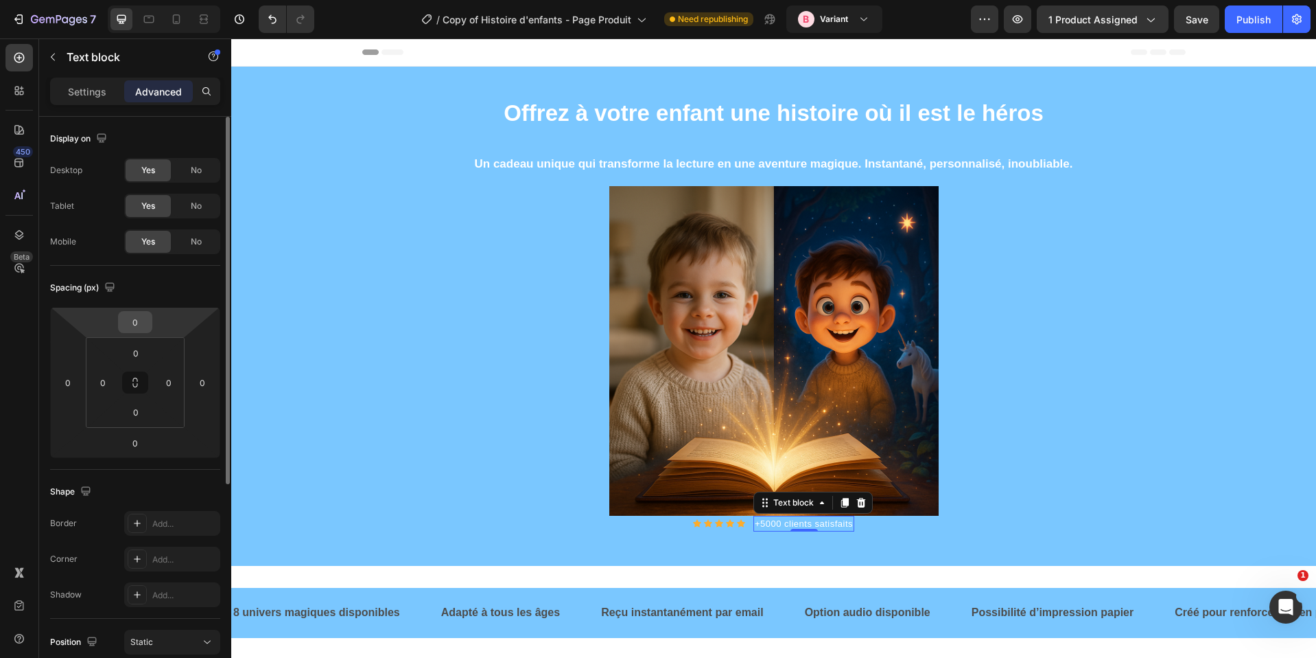
click at [127, 325] on input "0" at bounding box center [134, 322] width 27 height 21
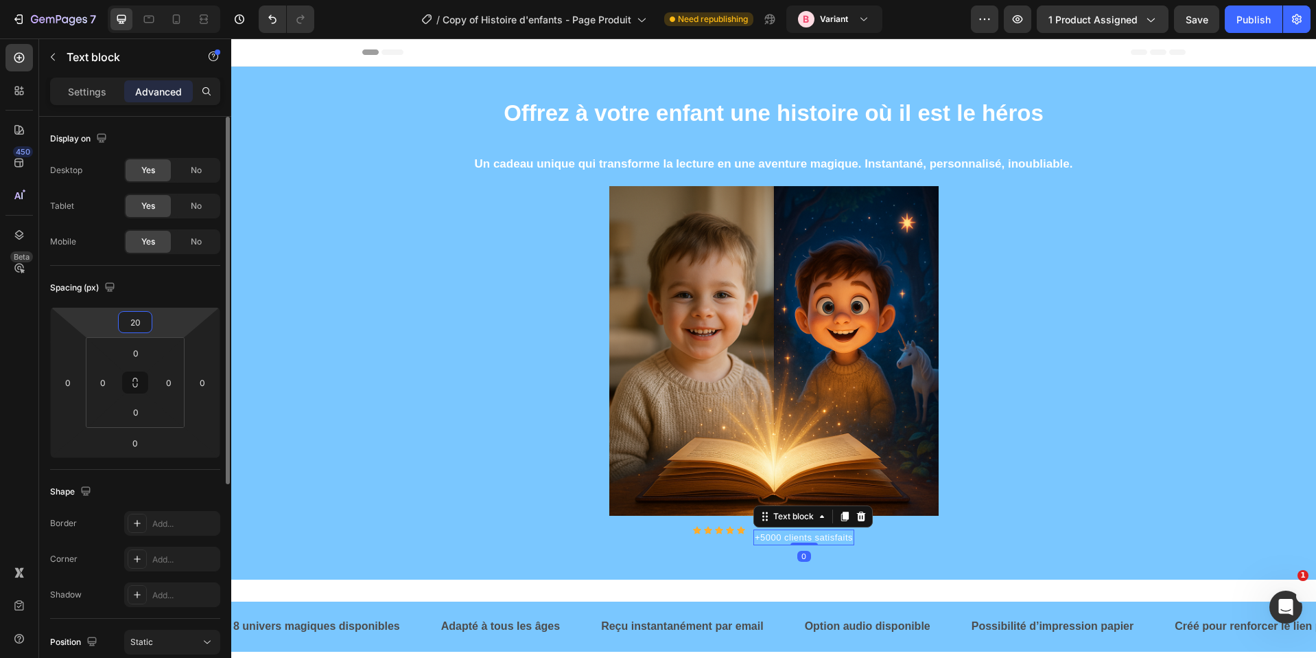
type input "2"
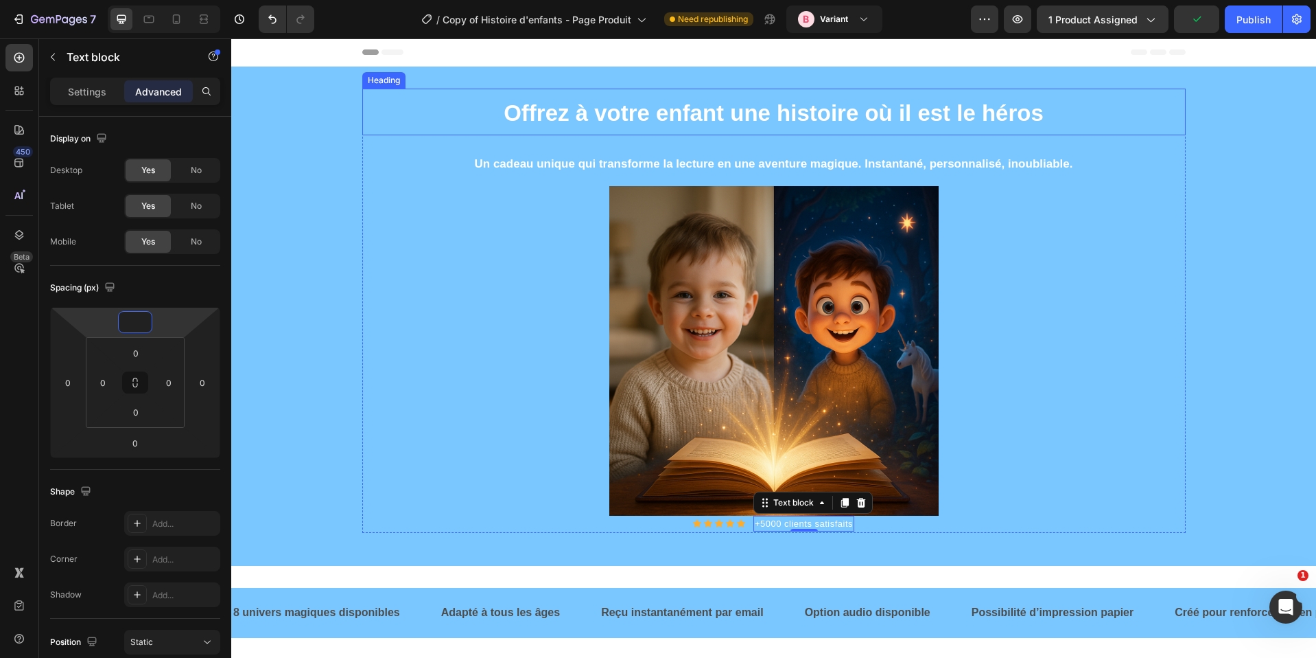
click at [776, 110] on strong "Offrez à votre enfant une histoire où il est le héros" at bounding box center [774, 112] width 540 height 25
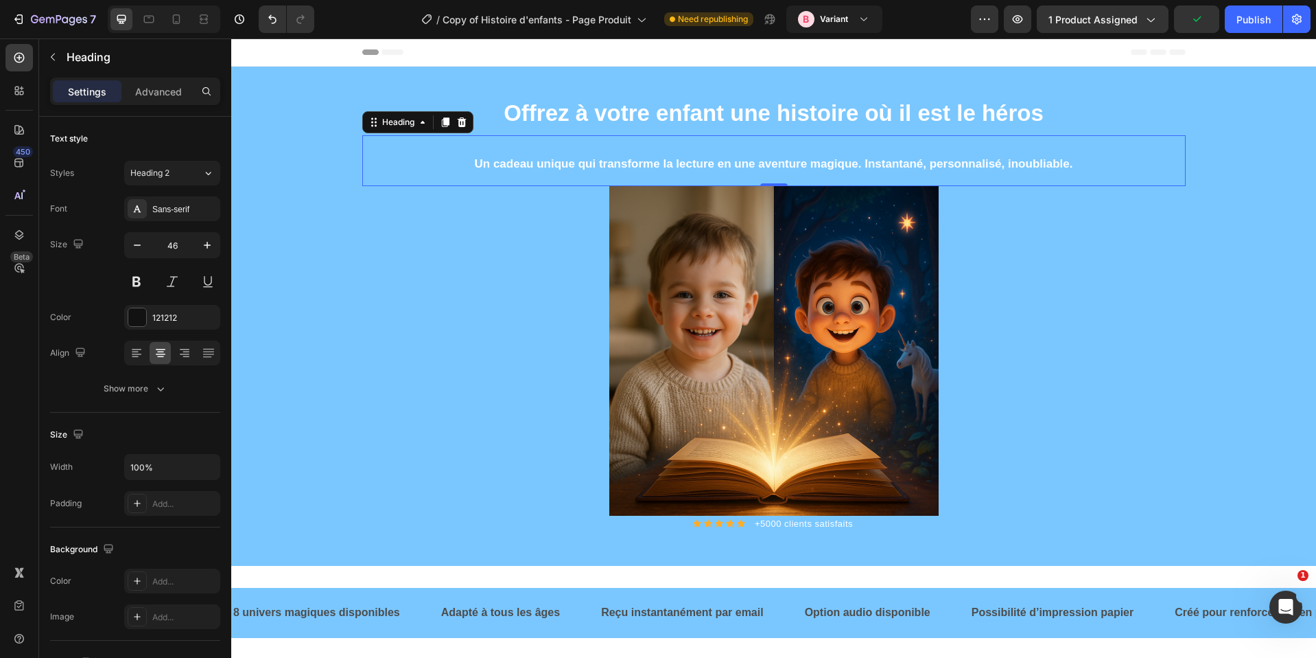
click at [741, 170] on strong "Un cadeau unique qui transforme la lecture en une aventure magique. Instantané,…" at bounding box center [774, 163] width 598 height 13
click at [699, 121] on strong "Offrez à votre enfant une histoire où il est le héros" at bounding box center [774, 112] width 540 height 25
click at [717, 159] on strong "Un cadeau unique qui transforme la lecture en une aventure magique. Instantané,…" at bounding box center [774, 163] width 598 height 13
click at [738, 528] on div "Icon Icon Icon Icon Icon Icon List Hoz" at bounding box center [719, 523] width 52 height 16
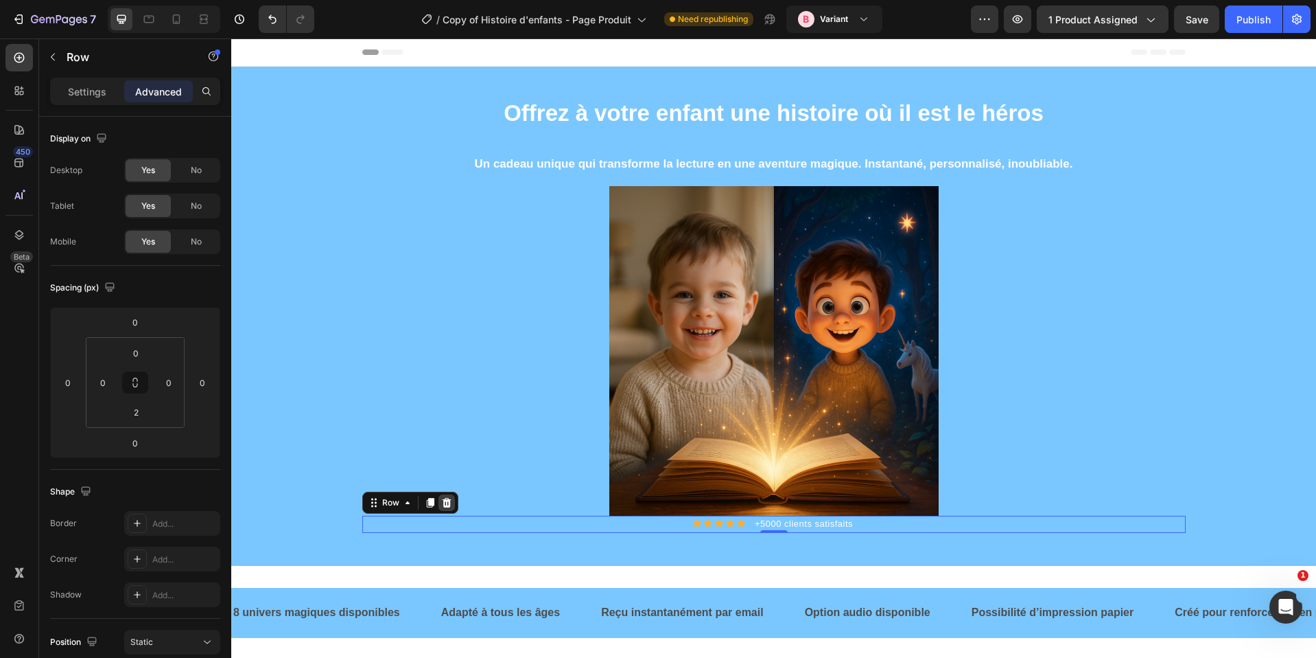
click at [441, 497] on icon at bounding box center [446, 502] width 11 height 11
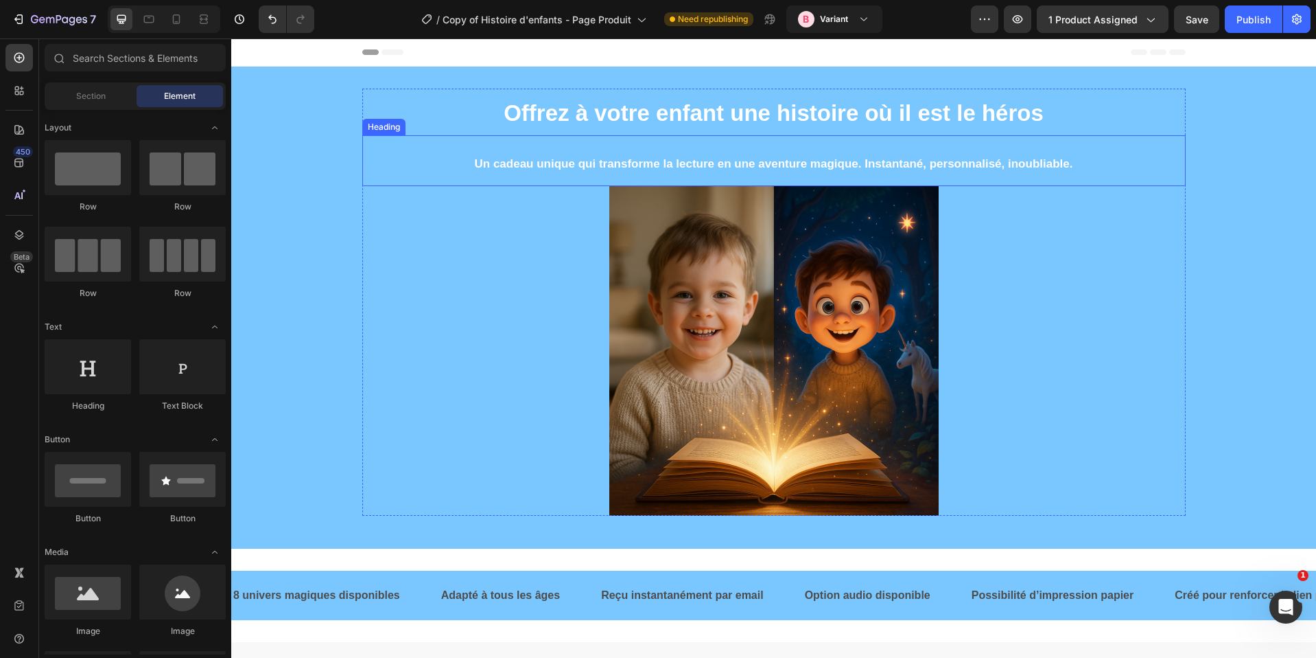
click at [809, 135] on h2 "Un cadeau unique qui transforme la lecture en une aventure magique. Instantané,…" at bounding box center [774, 160] width 824 height 51
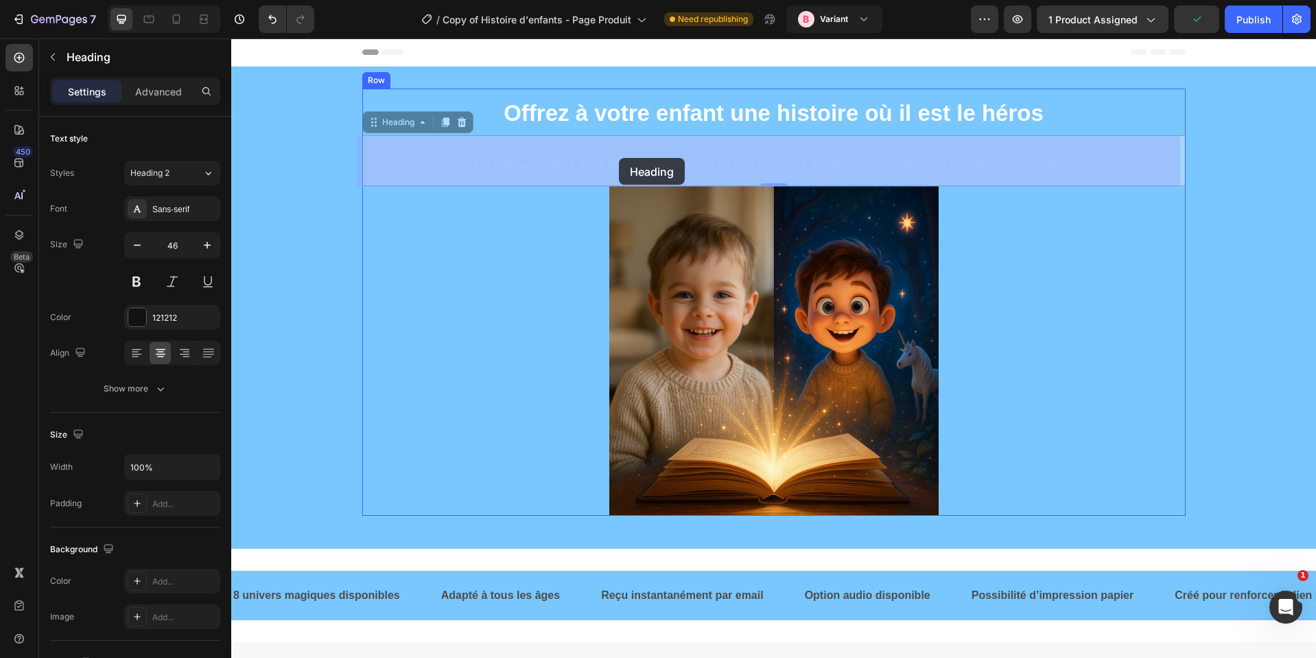
drag, startPoint x: 402, startPoint y: 126, endPoint x: 619, endPoint y: 158, distance: 219.8
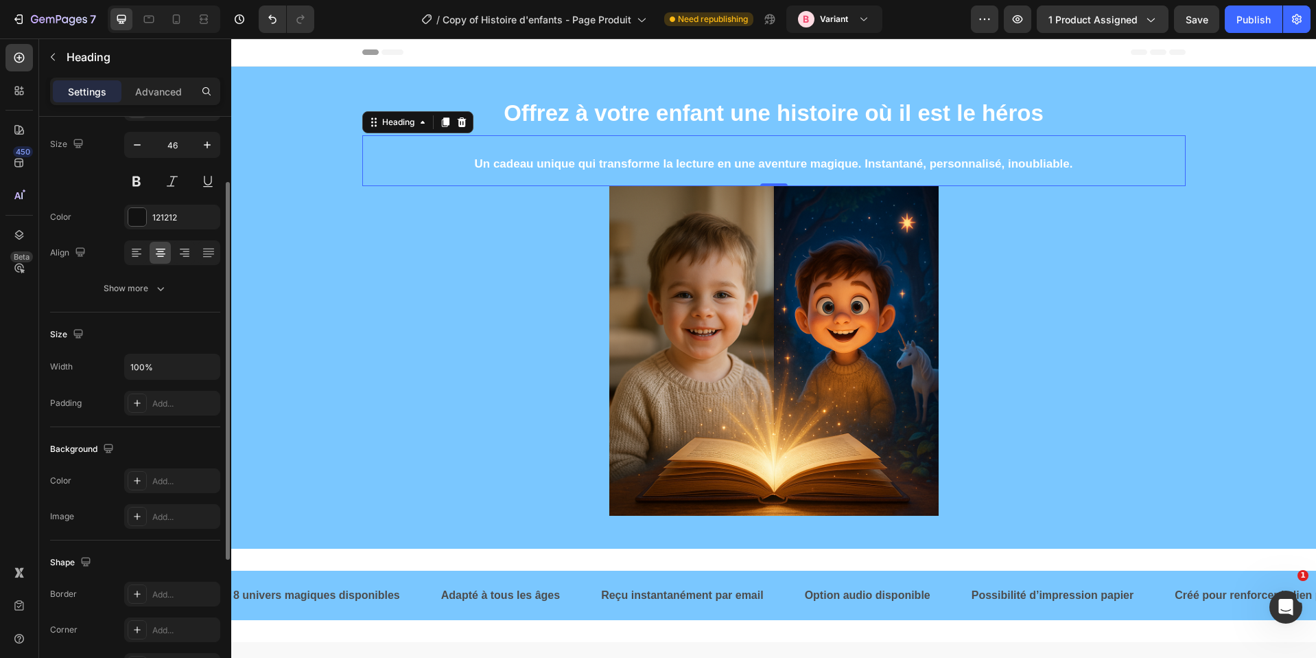
scroll to position [230, 0]
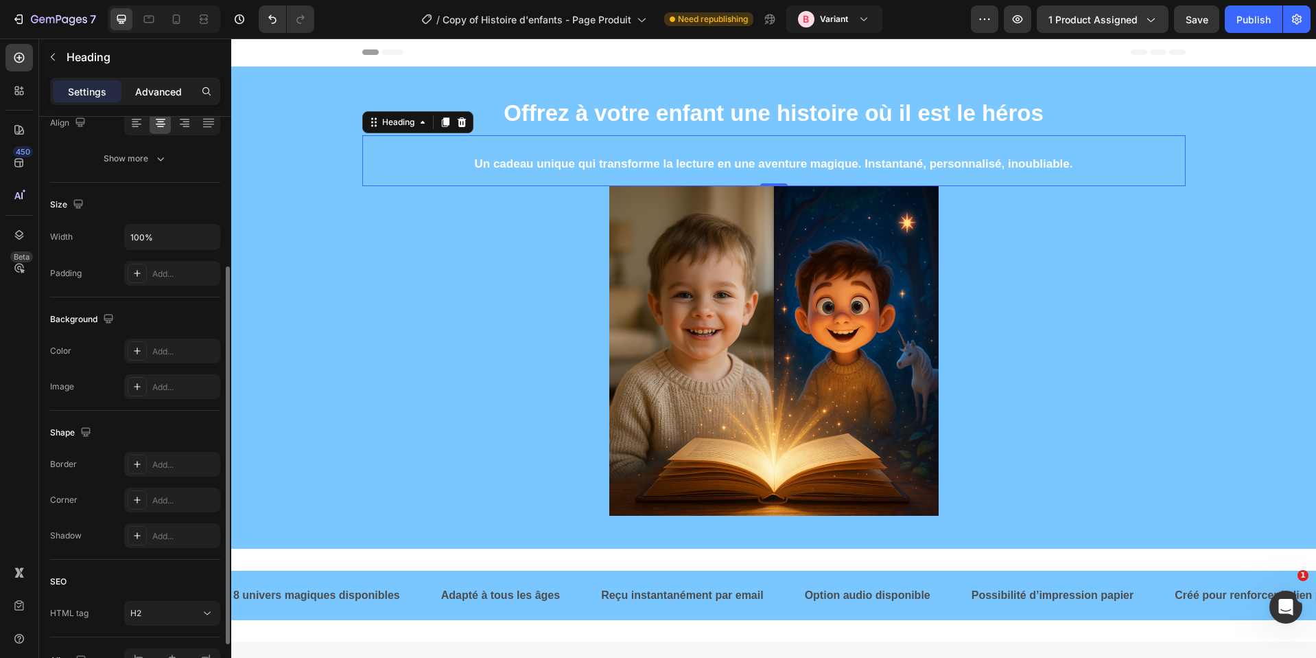
click at [176, 94] on p "Advanced" at bounding box center [158, 91] width 47 height 14
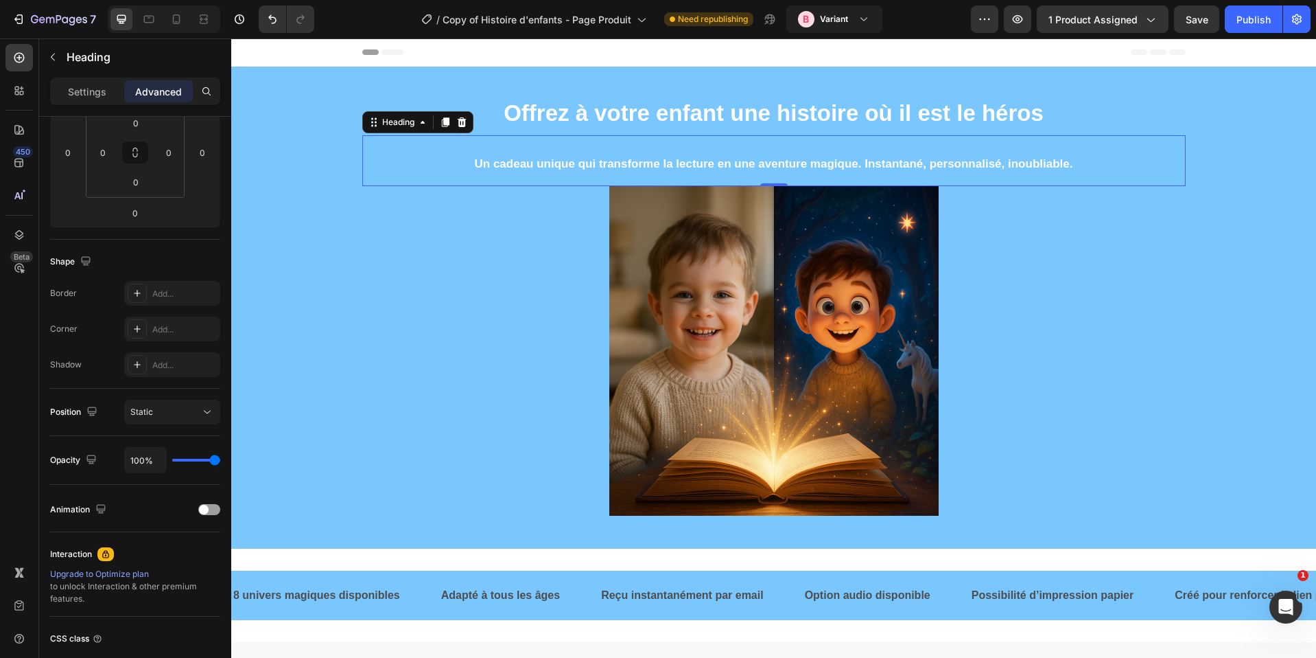
click at [421, 224] on div at bounding box center [774, 350] width 824 height 329
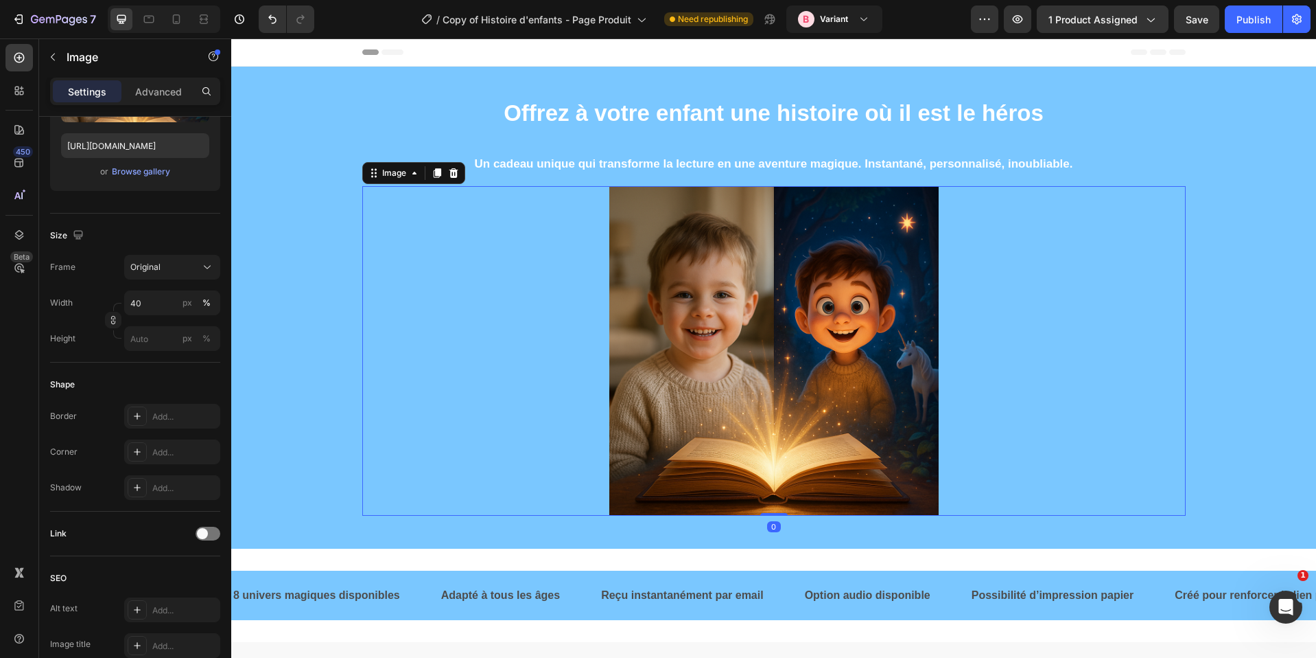
scroll to position [0, 0]
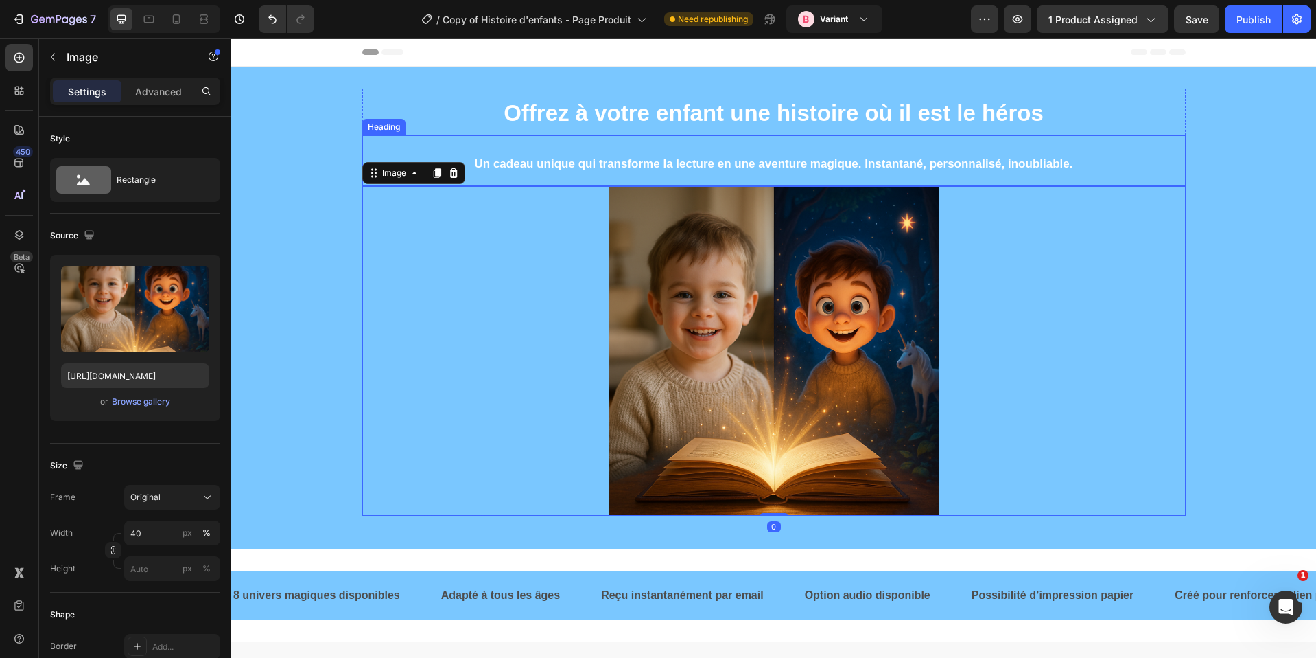
click at [849, 169] on strong "Un cadeau unique qui transforme la lecture en une aventure magique. Instantané,…" at bounding box center [774, 163] width 598 height 13
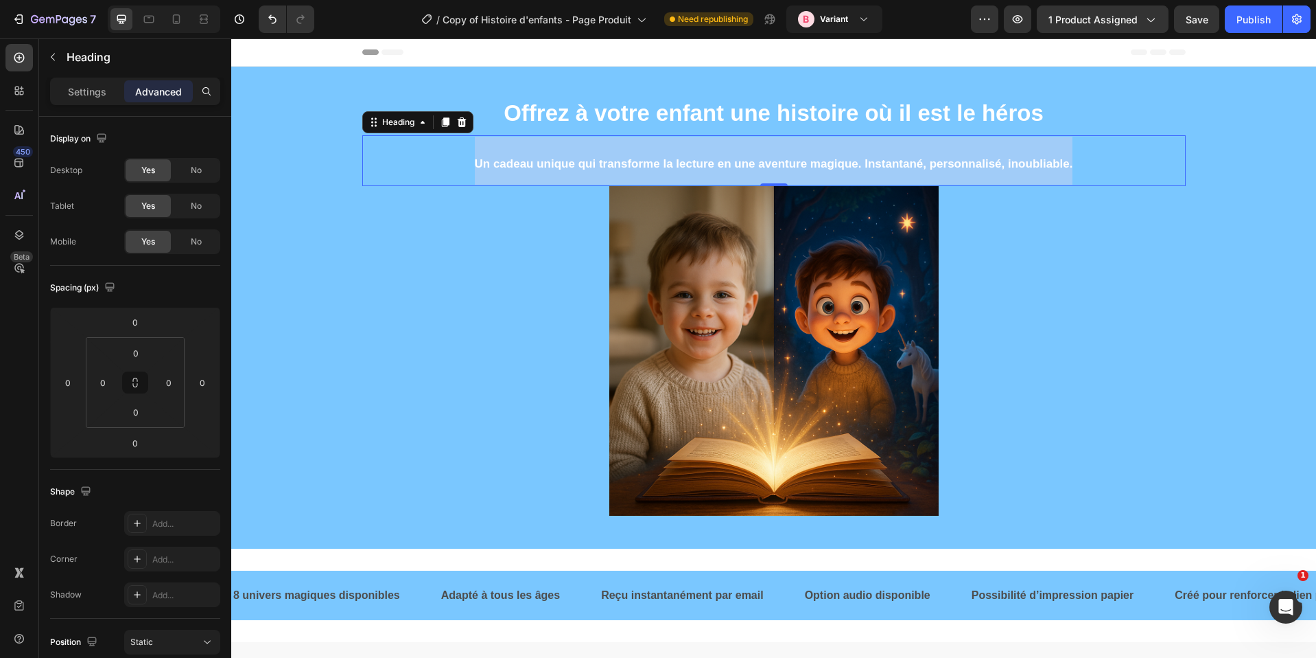
click at [849, 169] on strong "Un cadeau unique qui transforme la lecture en une aventure magique. Instantané,…" at bounding box center [774, 163] width 598 height 13
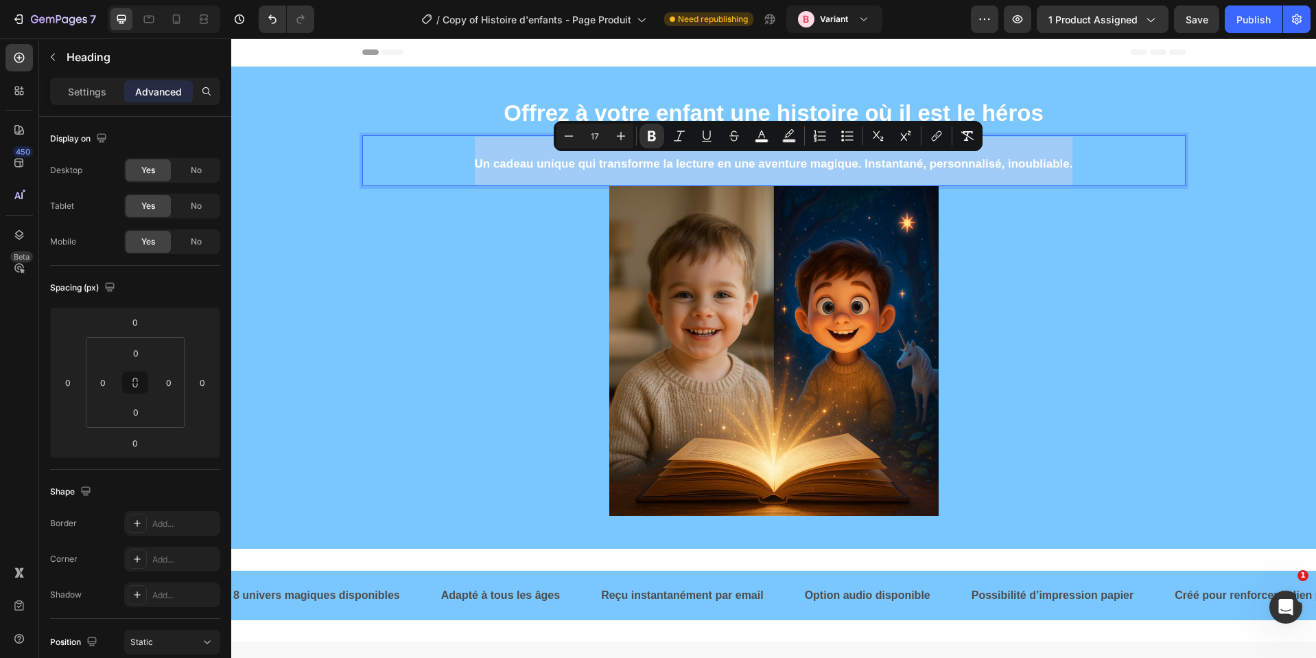
click at [849, 169] on strong "Un cadeau unique qui transforme la lecture en une aventure magique. Instantané,…" at bounding box center [774, 163] width 598 height 13
click at [1005, 181] on p "Un cadeau unique qui transforme la lecture en une aventure magique. Instantané,…" at bounding box center [774, 161] width 821 height 48
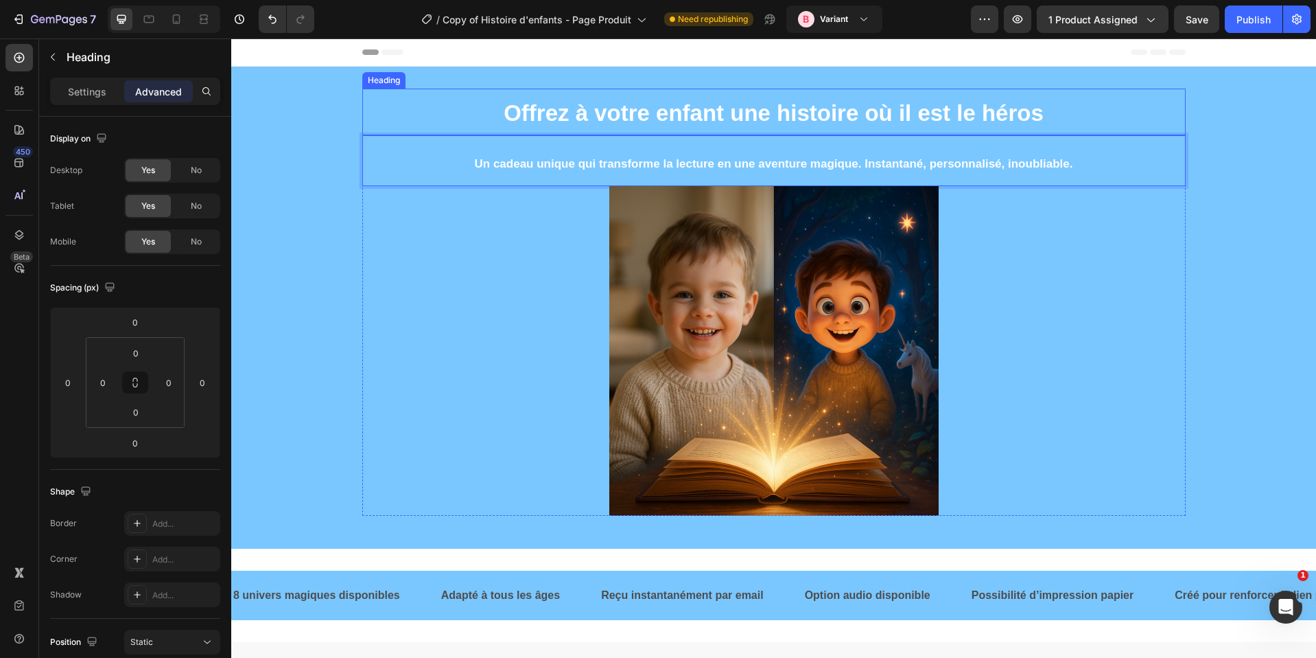
click at [1093, 106] on h2 "Offrez à votre enfant une histoire où il est le héros" at bounding box center [774, 112] width 824 height 47
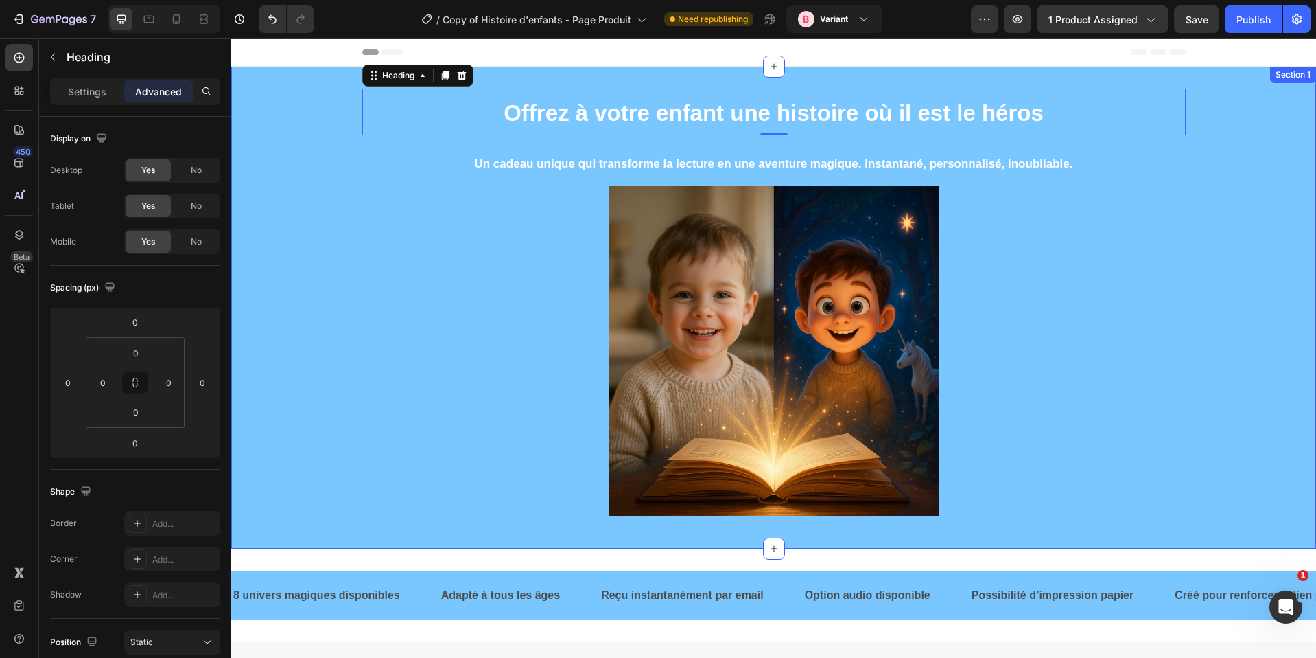
click at [292, 73] on div "Offrez à votre enfant une histoire où il est le héros Heading 0 ⁠⁠⁠⁠⁠⁠⁠ Un cade…" at bounding box center [773, 308] width 1085 height 482
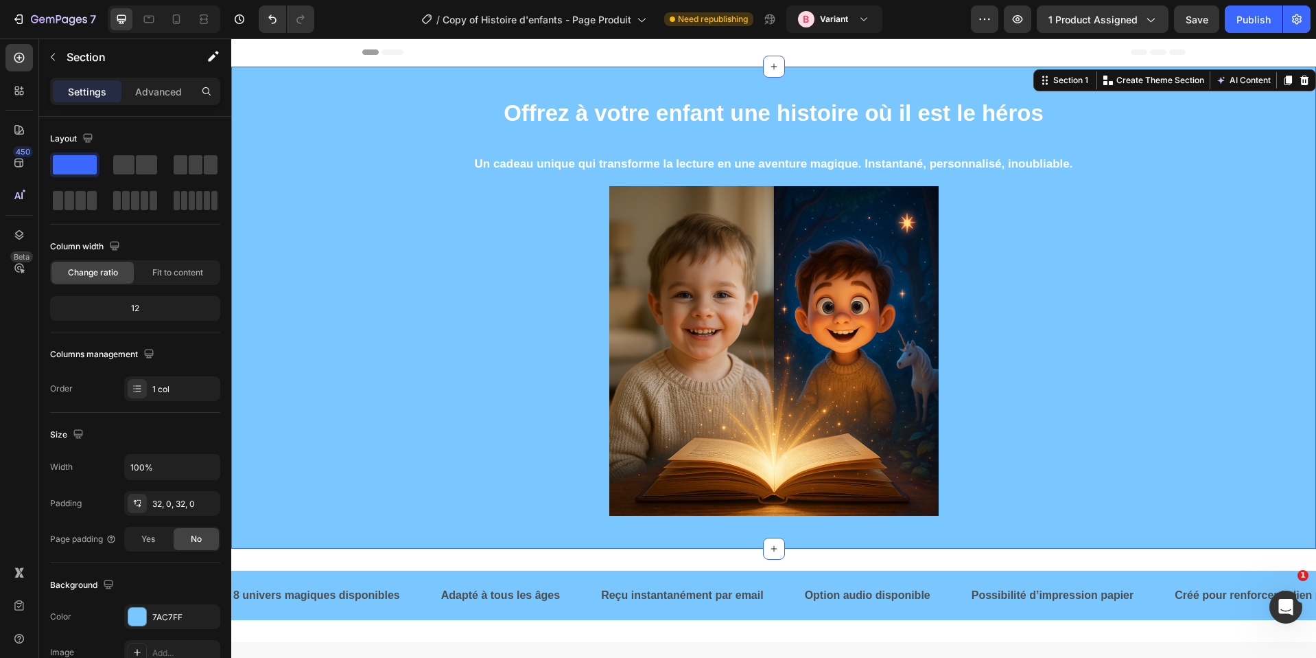
click at [767, 321] on img at bounding box center [773, 350] width 329 height 329
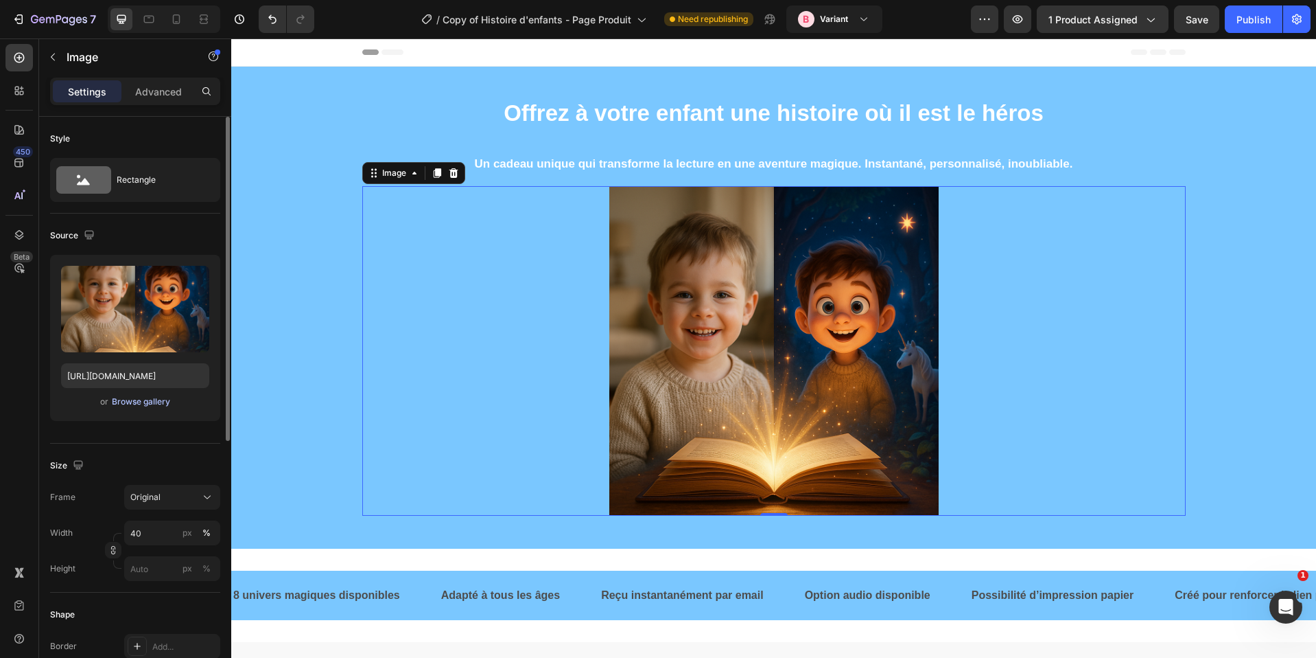
click at [130, 396] on div "Browse gallery" at bounding box center [141, 401] width 58 height 12
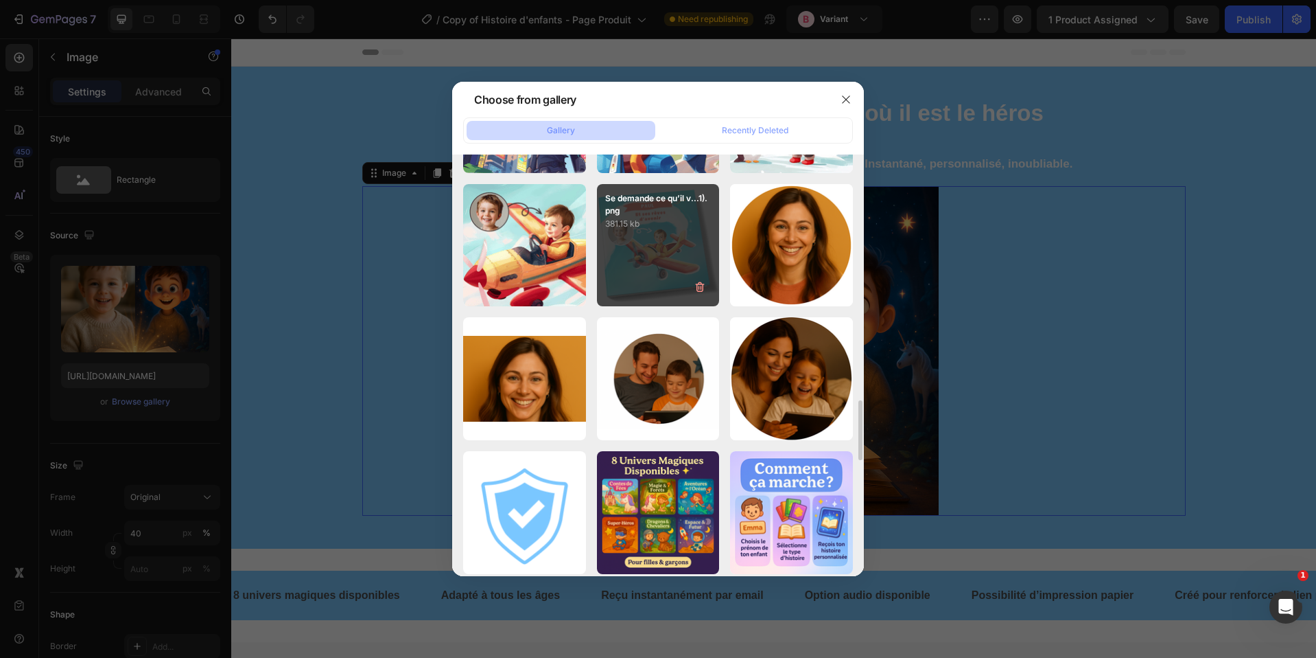
scroll to position [1693, 0]
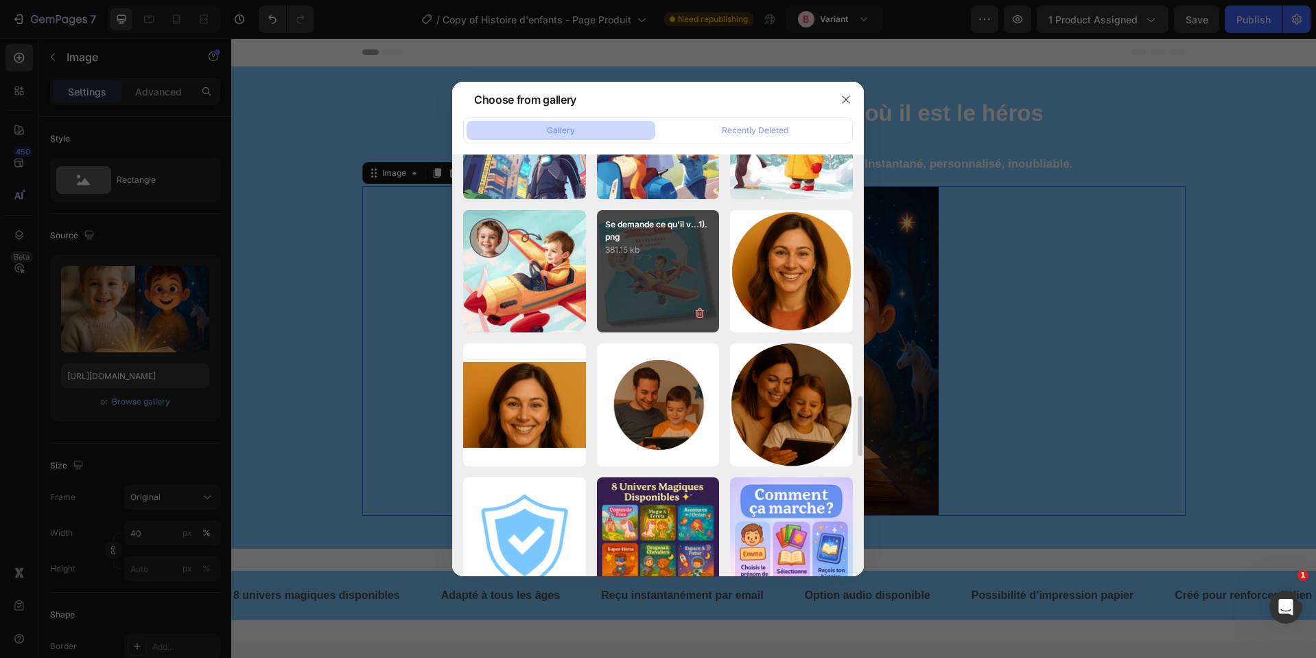
click at [669, 261] on div "Se demande ce qu’il v...1).png 381.15 kb" at bounding box center [658, 271] width 123 height 123
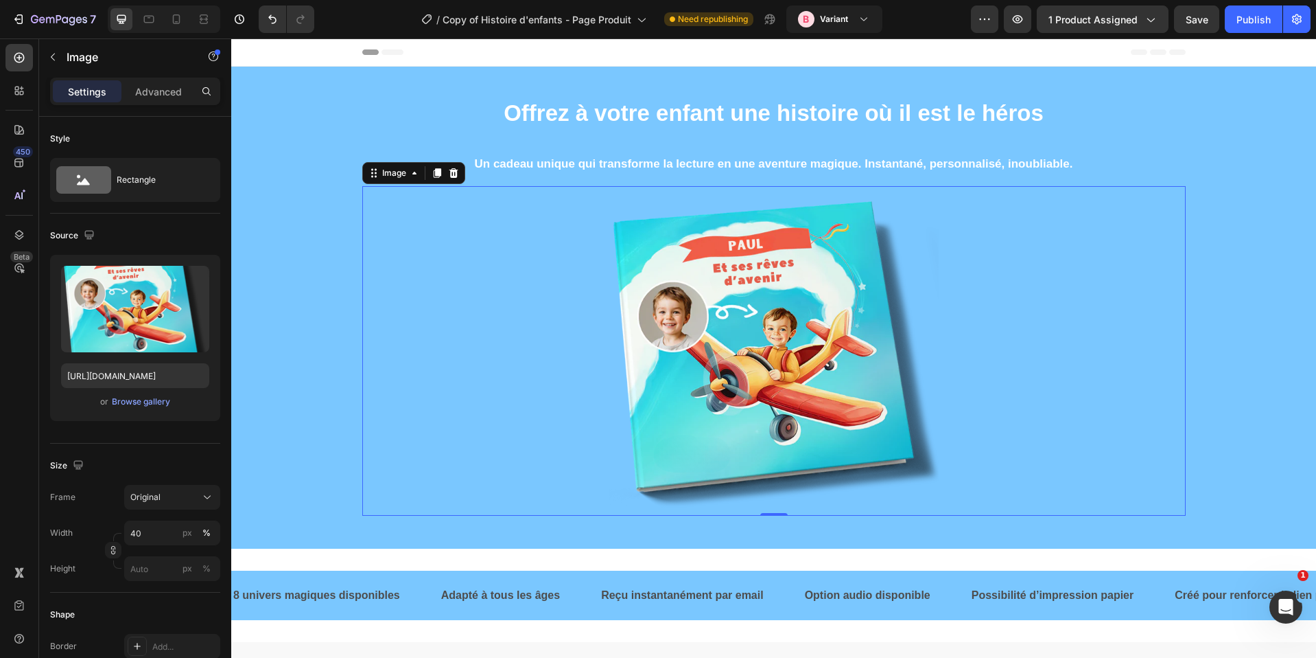
type input "https://cdn.shopify.com/s/files/1/0876/0269/2370/files/gempages_514128261119214…"
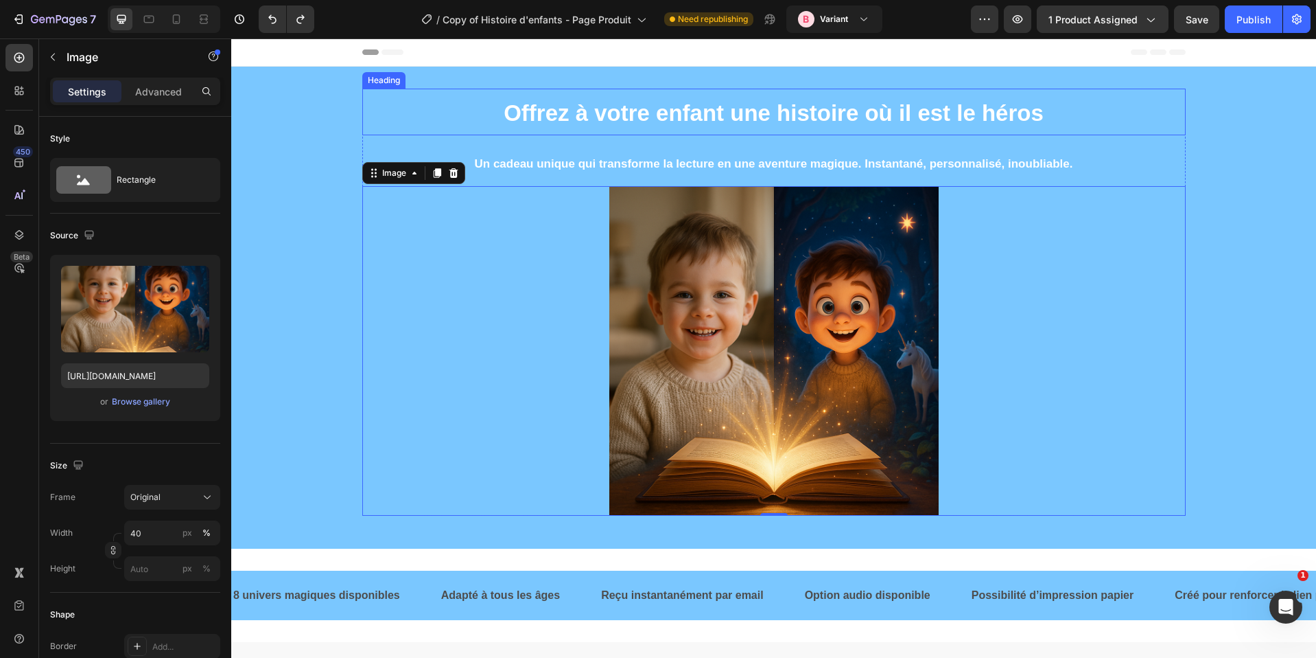
click at [762, 108] on strong "Offrez à votre enfant une histoire où il est le héros" at bounding box center [774, 112] width 540 height 25
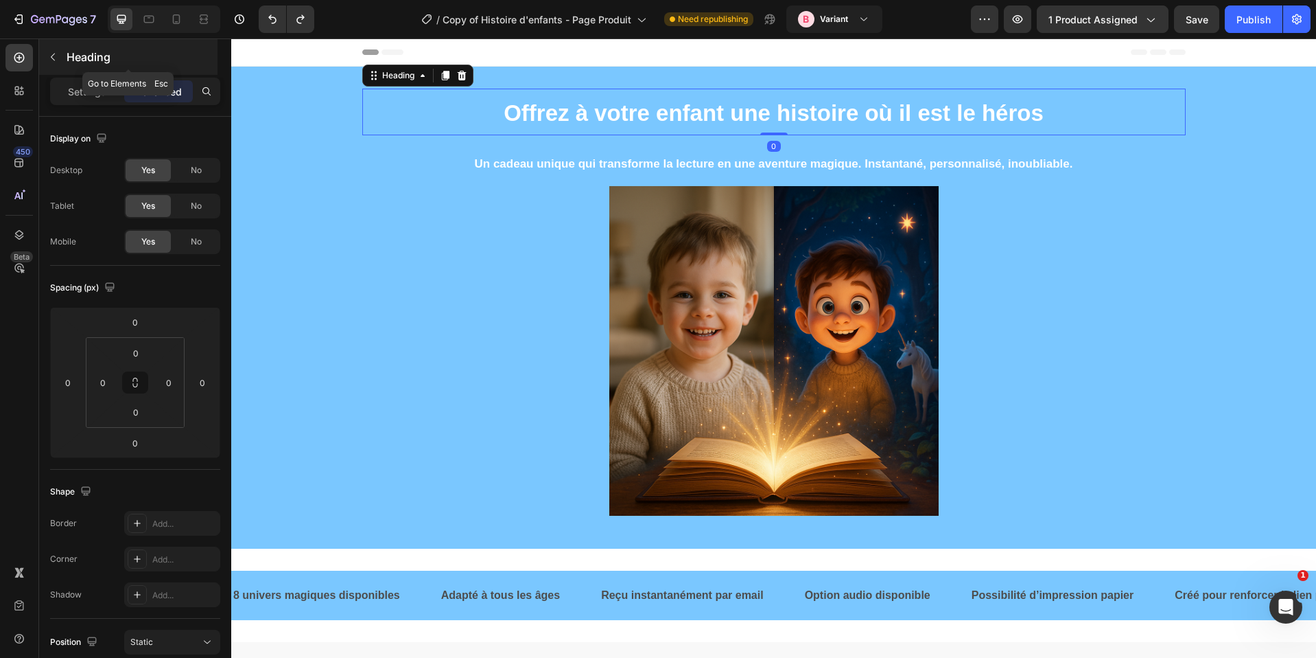
click at [73, 70] on div "Heading" at bounding box center [128, 57] width 178 height 36
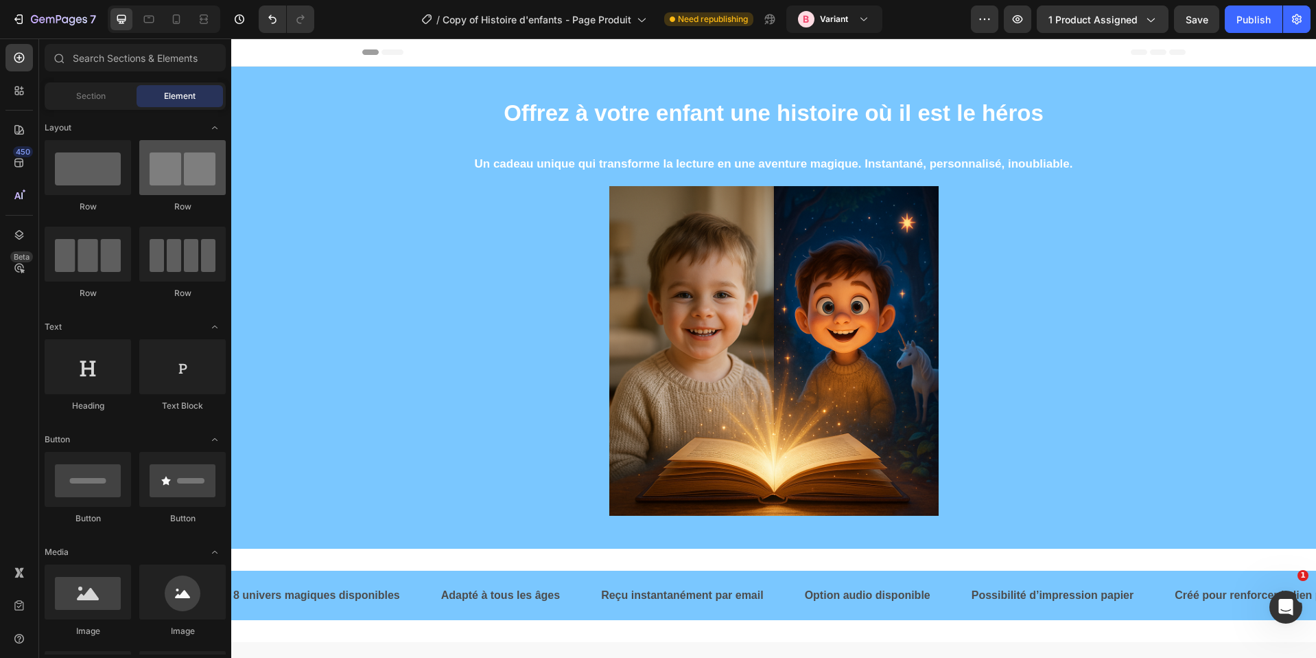
click at [178, 183] on div at bounding box center [182, 167] width 86 height 55
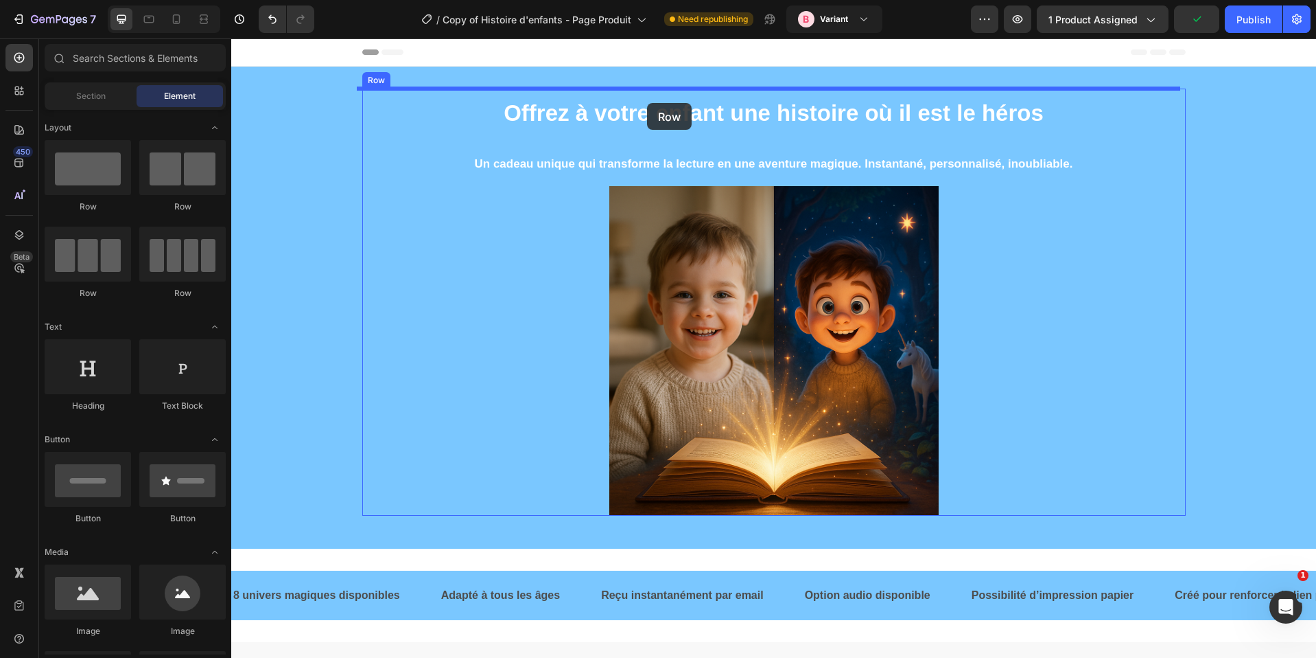
drag, startPoint x: 400, startPoint y: 229, endPoint x: 647, endPoint y: 103, distance: 277.2
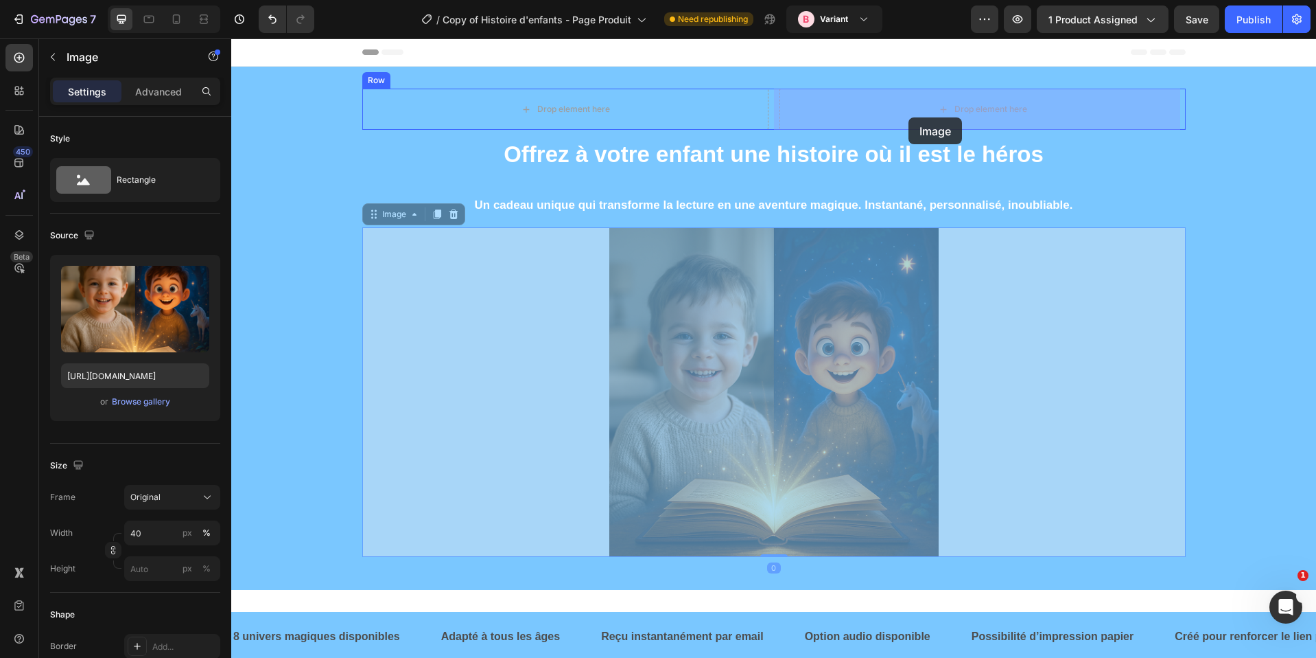
drag, startPoint x: 697, startPoint y: 345, endPoint x: 909, endPoint y: 115, distance: 312.8
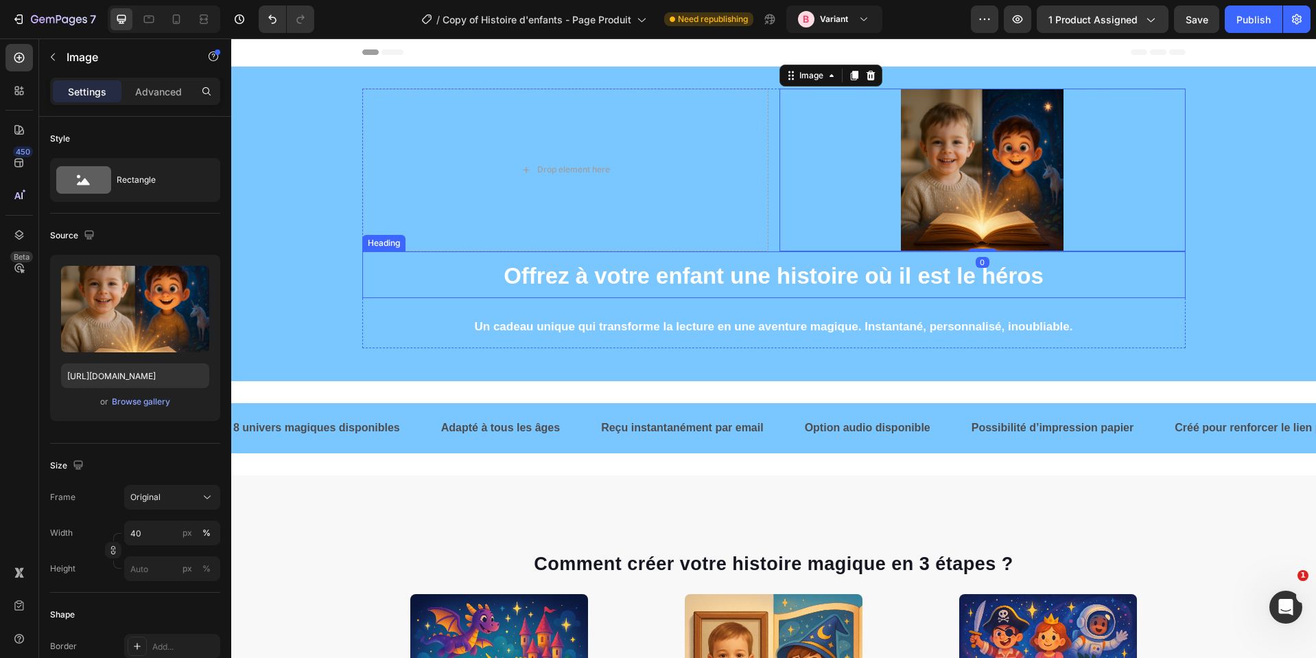
click at [631, 284] on strong "Offrez à votre enfant une histoire où il est le héros" at bounding box center [774, 275] width 540 height 25
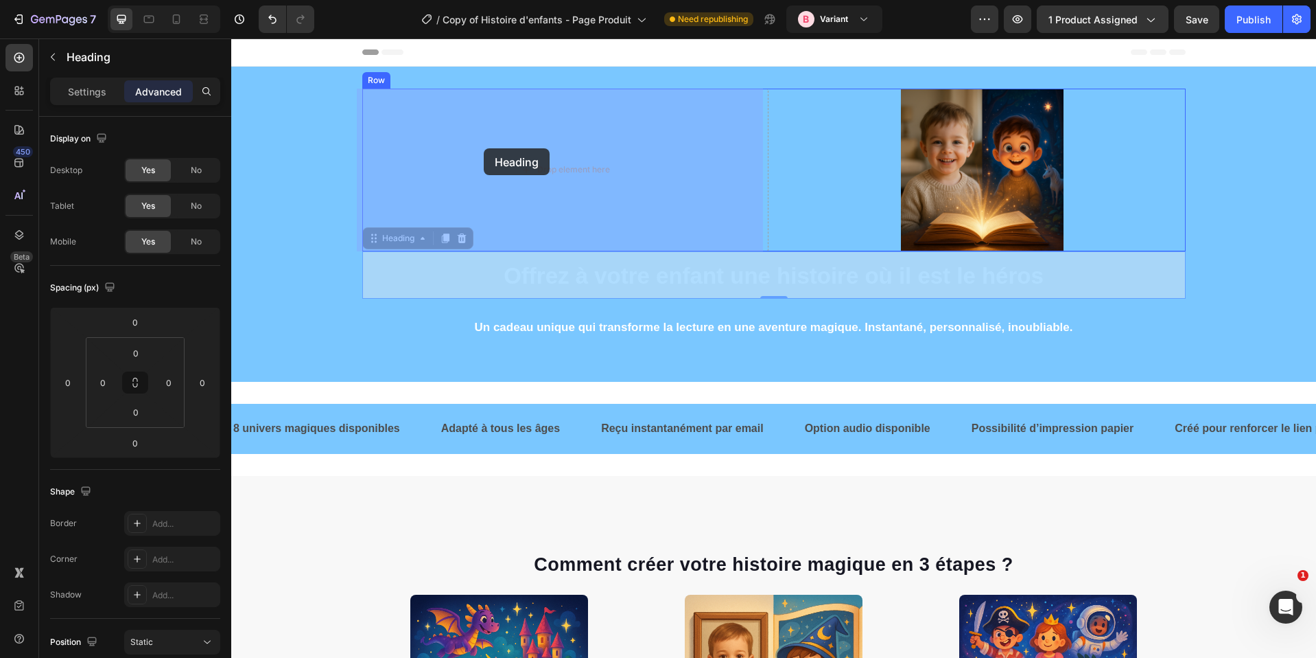
drag, startPoint x: 406, startPoint y: 240, endPoint x: 484, endPoint y: 148, distance: 119.8
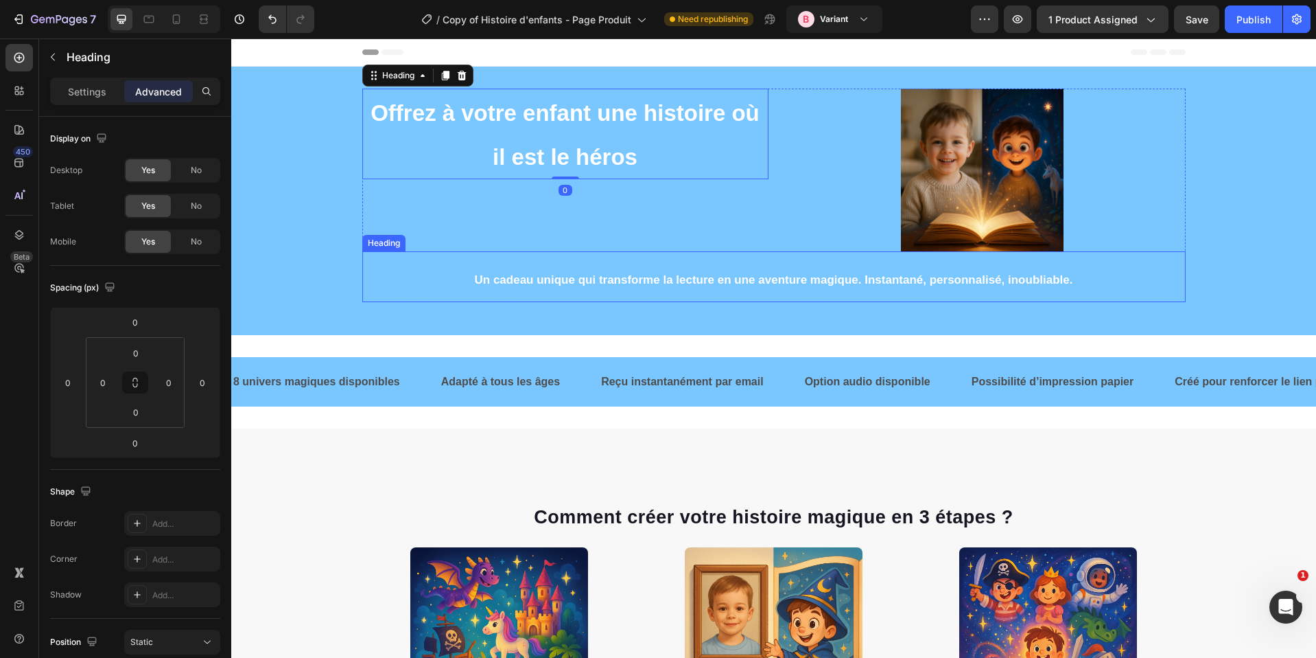
click at [561, 277] on strong "Un cadeau unique qui transforme la lecture en une aventure magique. Instantané,…" at bounding box center [774, 279] width 598 height 13
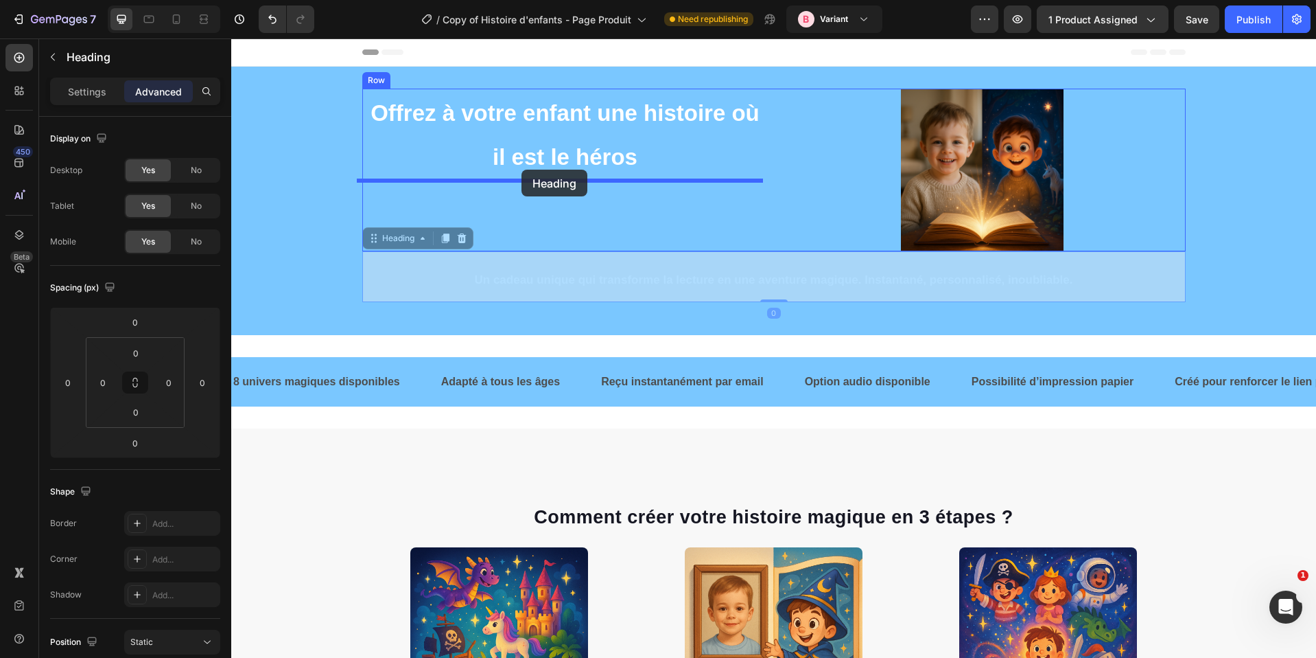
drag, startPoint x: 393, startPoint y: 239, endPoint x: 522, endPoint y: 170, distance: 146.5
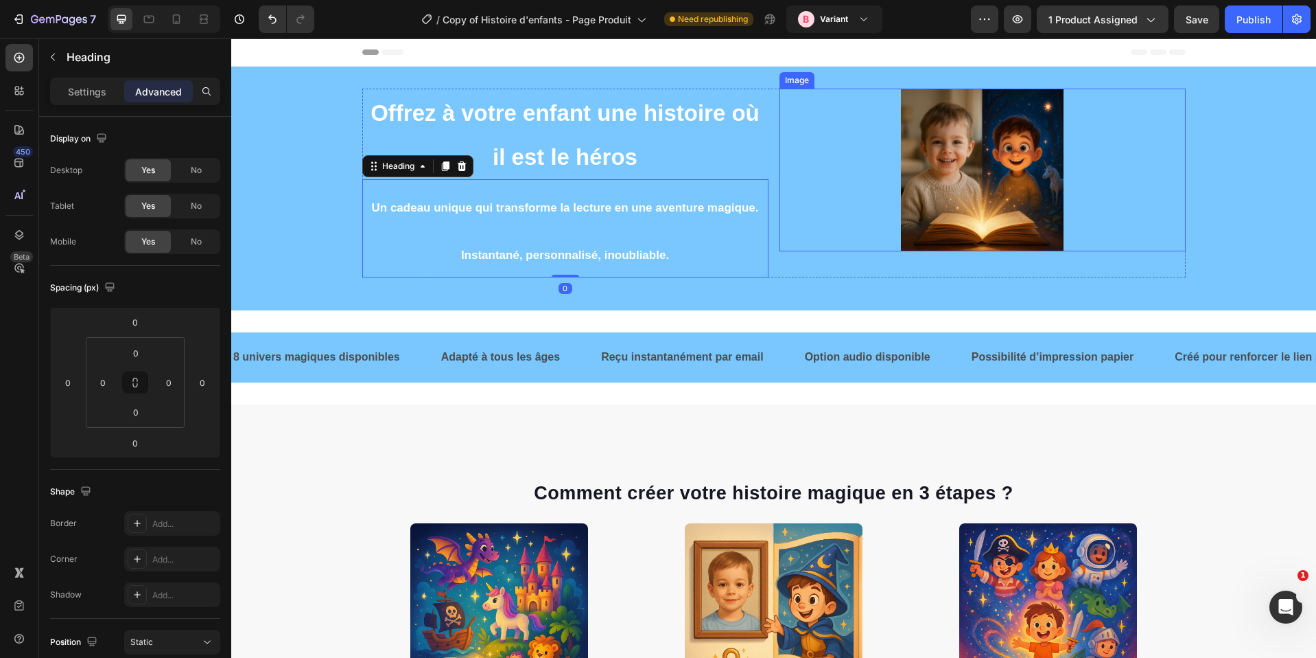
click at [933, 161] on img at bounding box center [982, 170] width 163 height 163
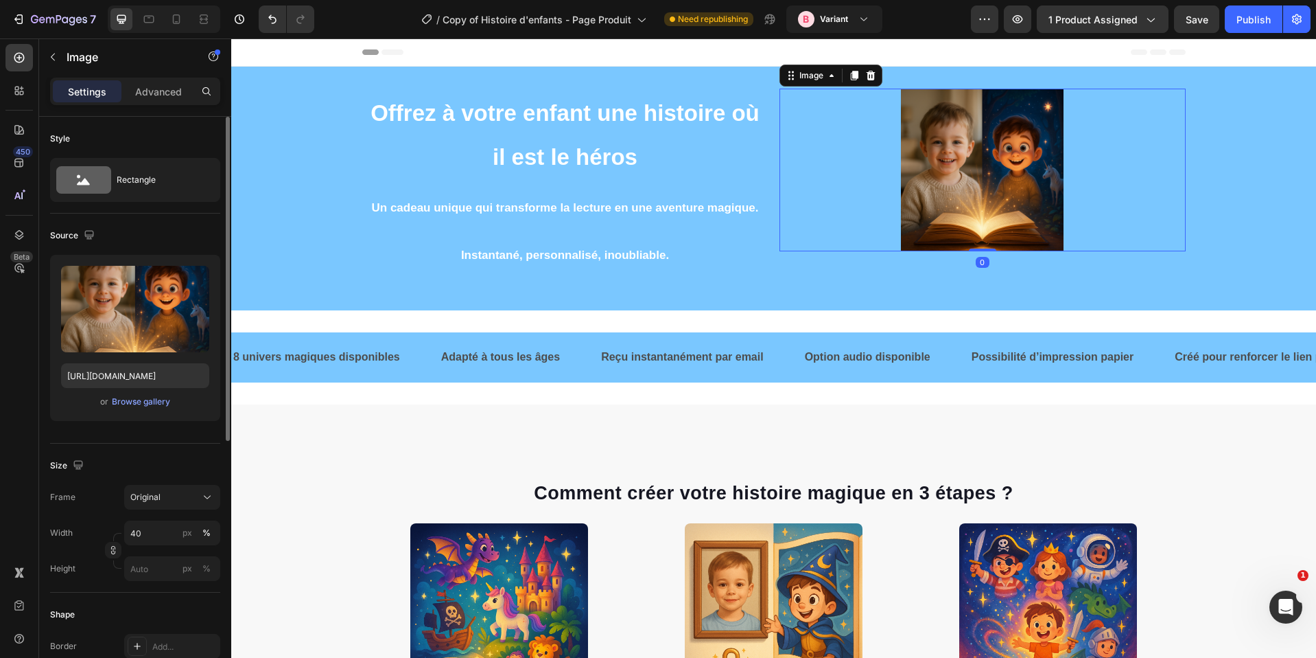
scroll to position [22, 0]
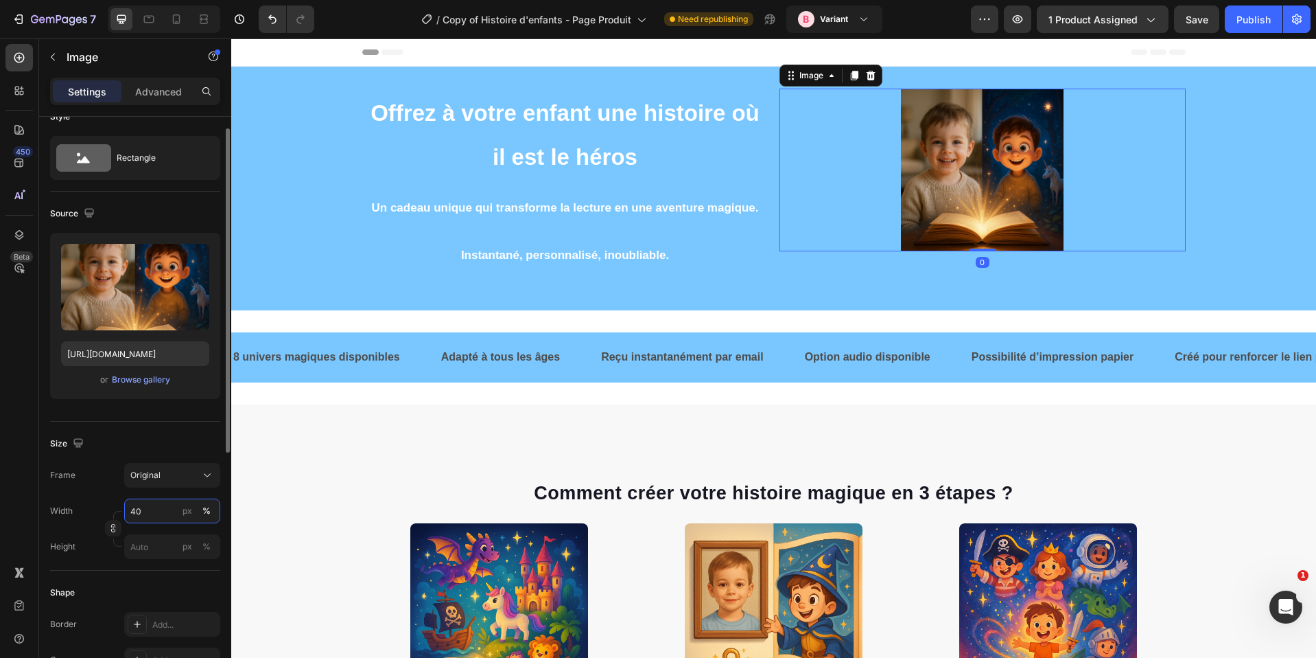
click at [146, 514] on input "40" at bounding box center [172, 510] width 96 height 25
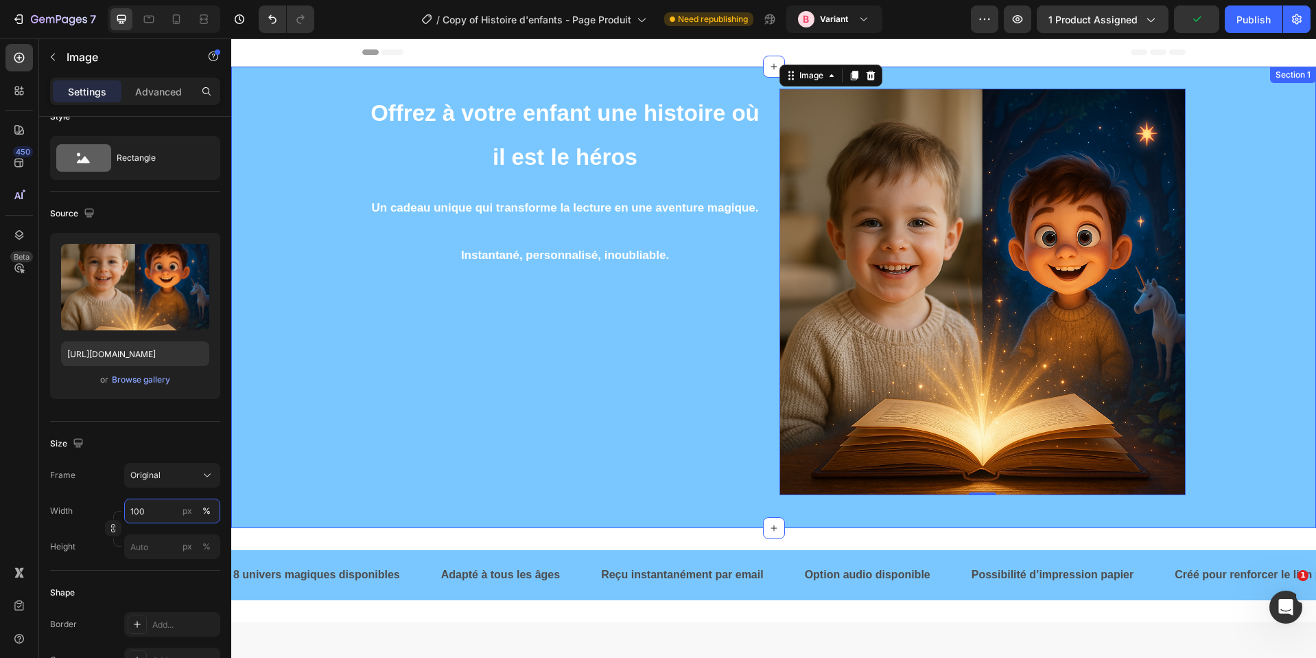
type input "40"
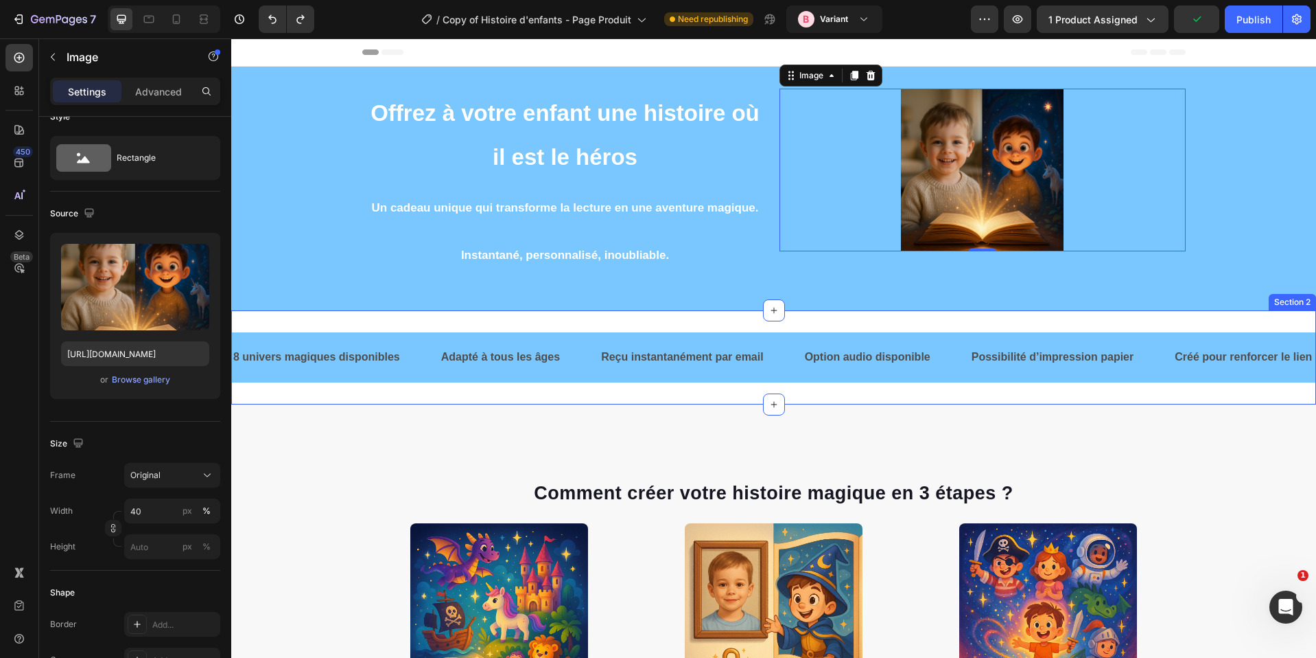
click at [592, 395] on div "8 univers magiques disponibles Text Adapté à tous les âges Text Reçu instantané…" at bounding box center [773, 357] width 1085 height 94
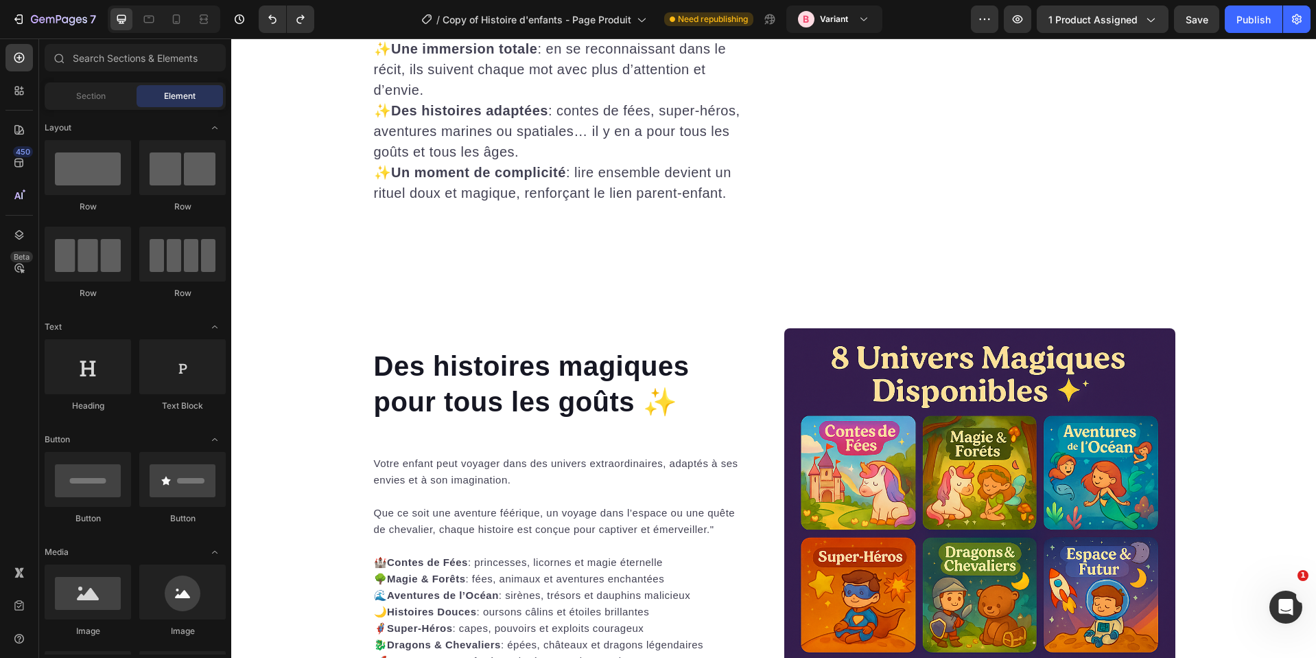
scroll to position [3887, 0]
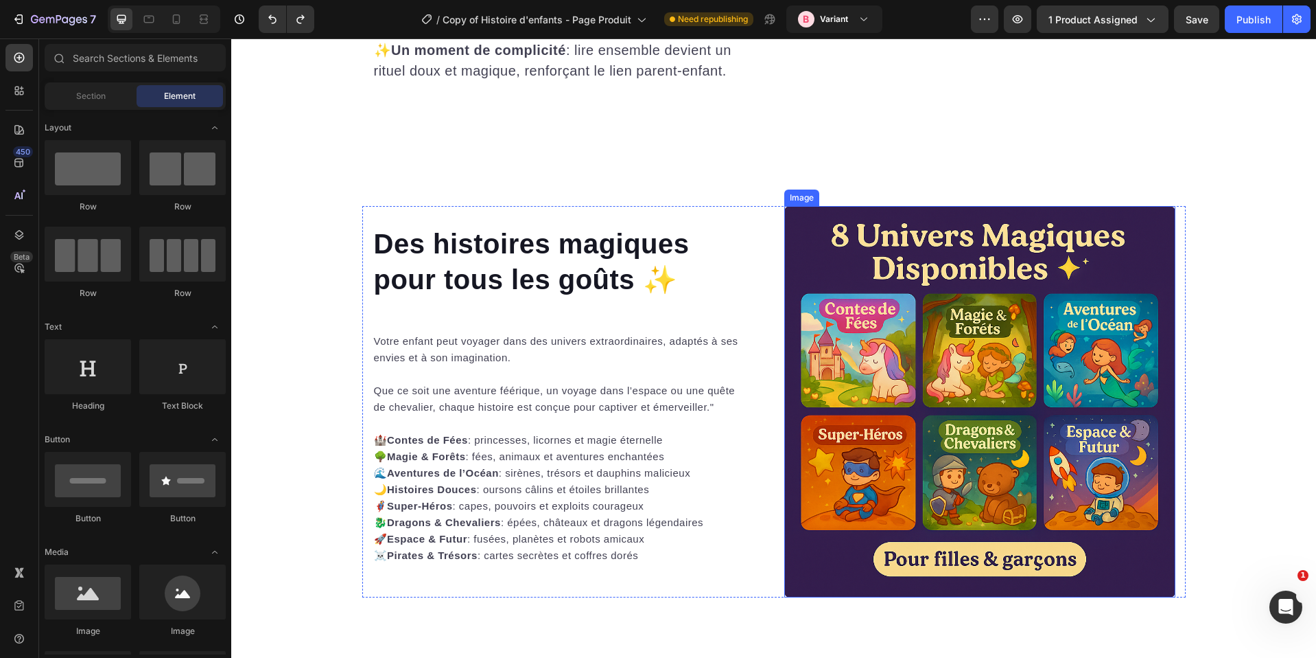
click at [1006, 413] on img at bounding box center [979, 401] width 391 height 391
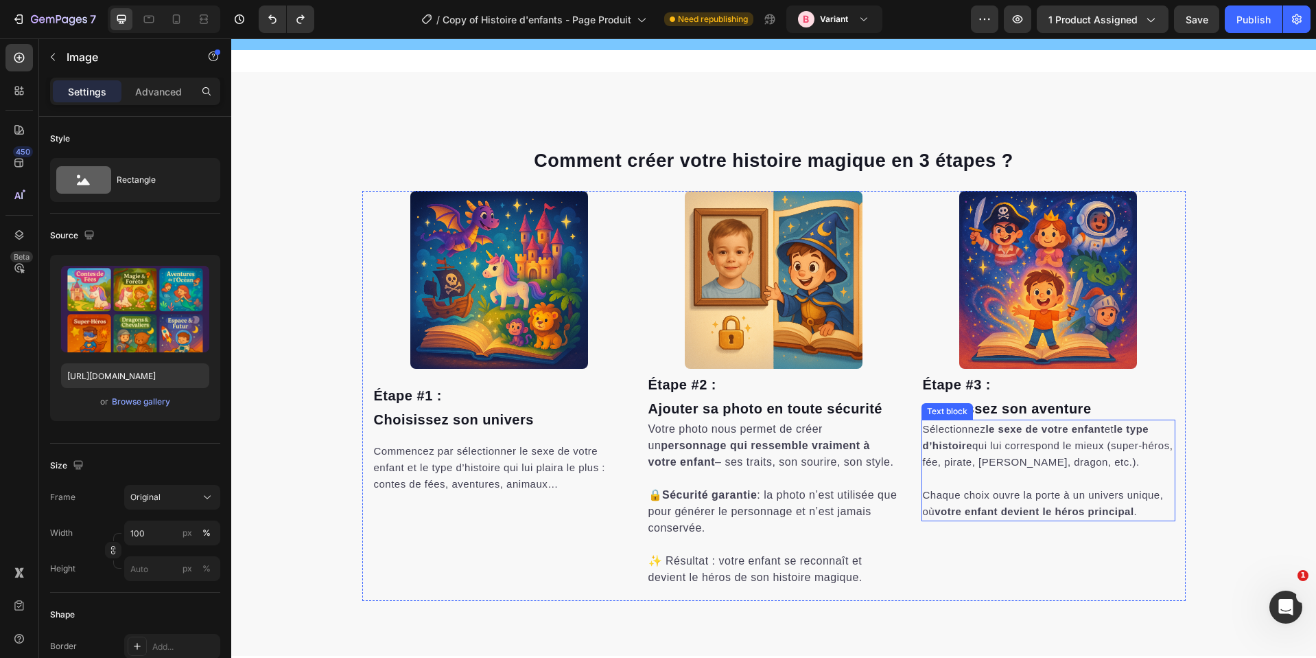
scroll to position [0, 0]
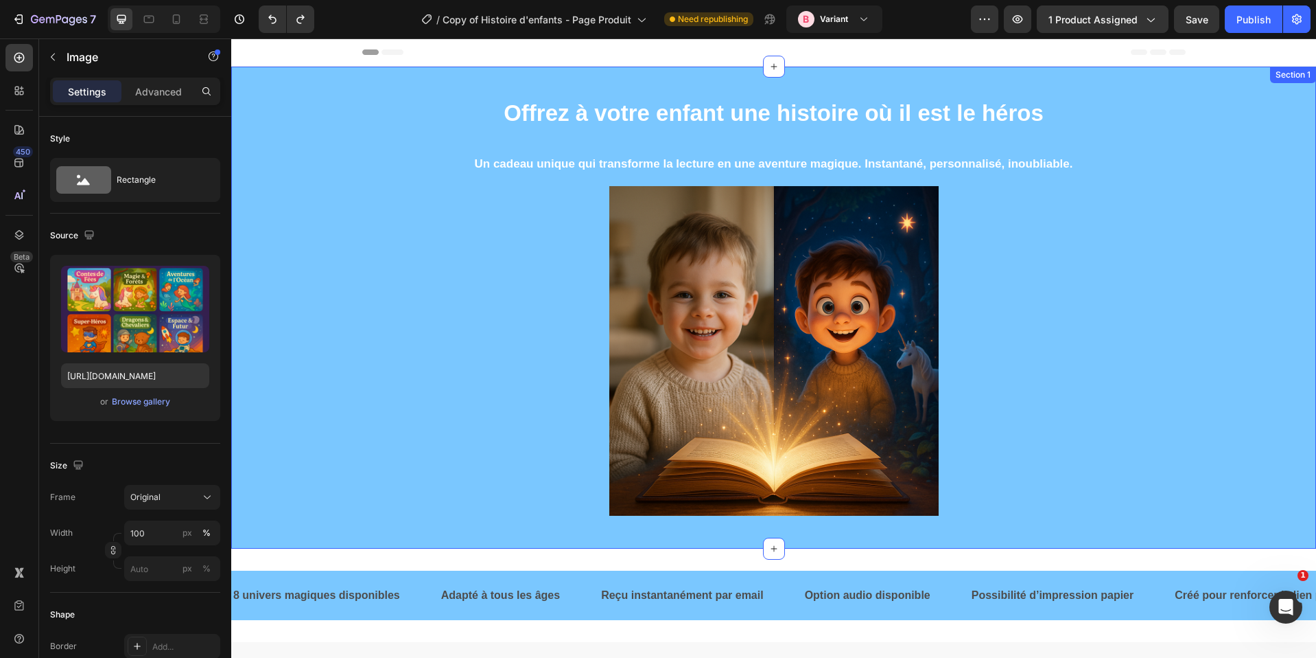
click at [290, 100] on div "Offrez à votre enfant une histoire où il est le héros Heading Un cadeau unique …" at bounding box center [773, 308] width 1085 height 438
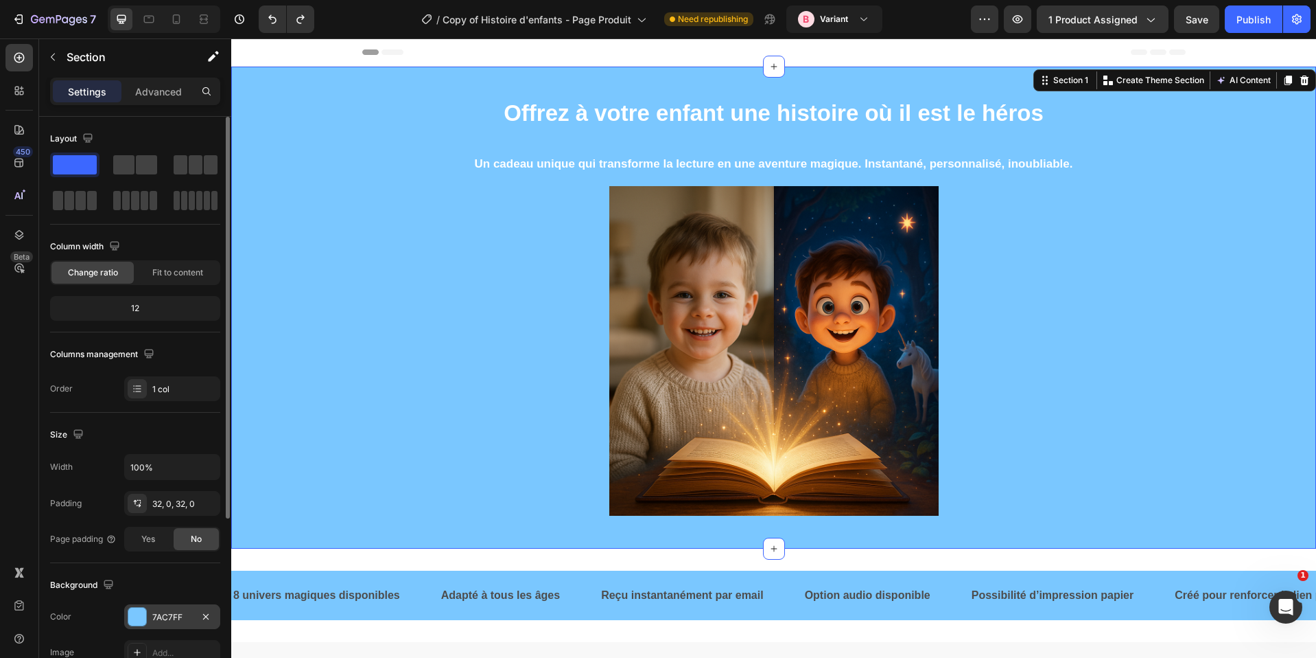
click at [165, 616] on div "7AC7FF" at bounding box center [172, 617] width 40 height 12
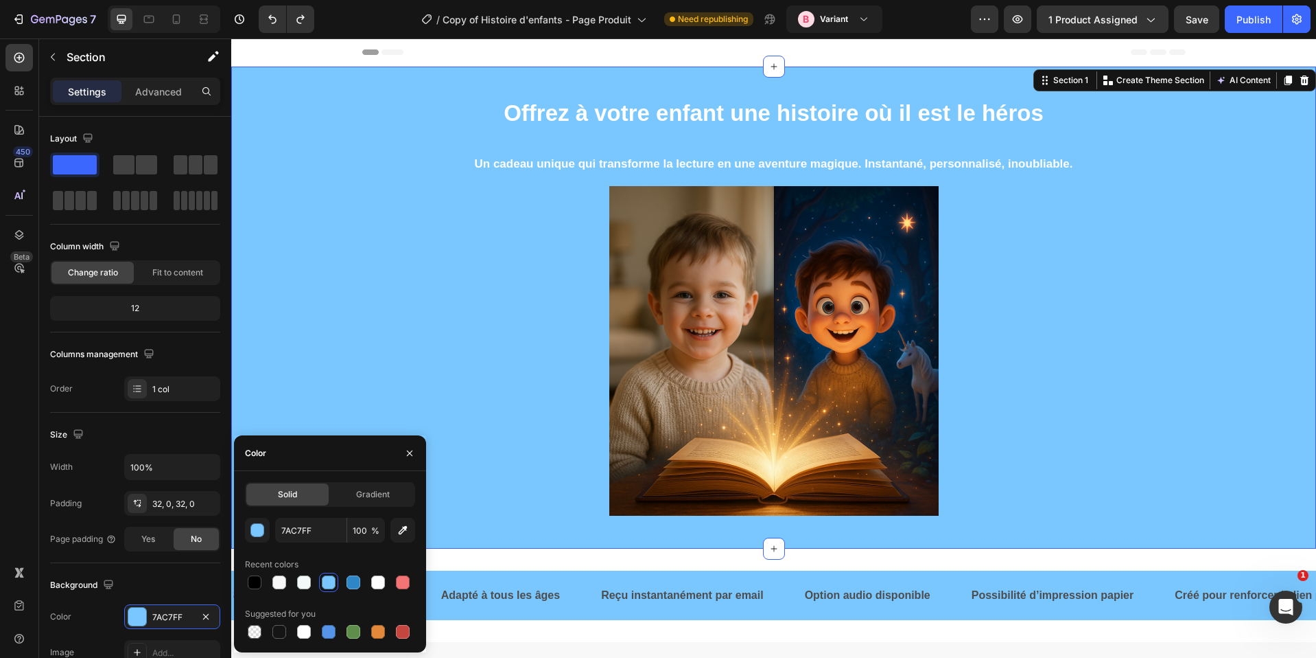
click at [282, 79] on div "Offrez à votre enfant une histoire où il est le héros Heading Un cadeau unique …" at bounding box center [773, 308] width 1085 height 482
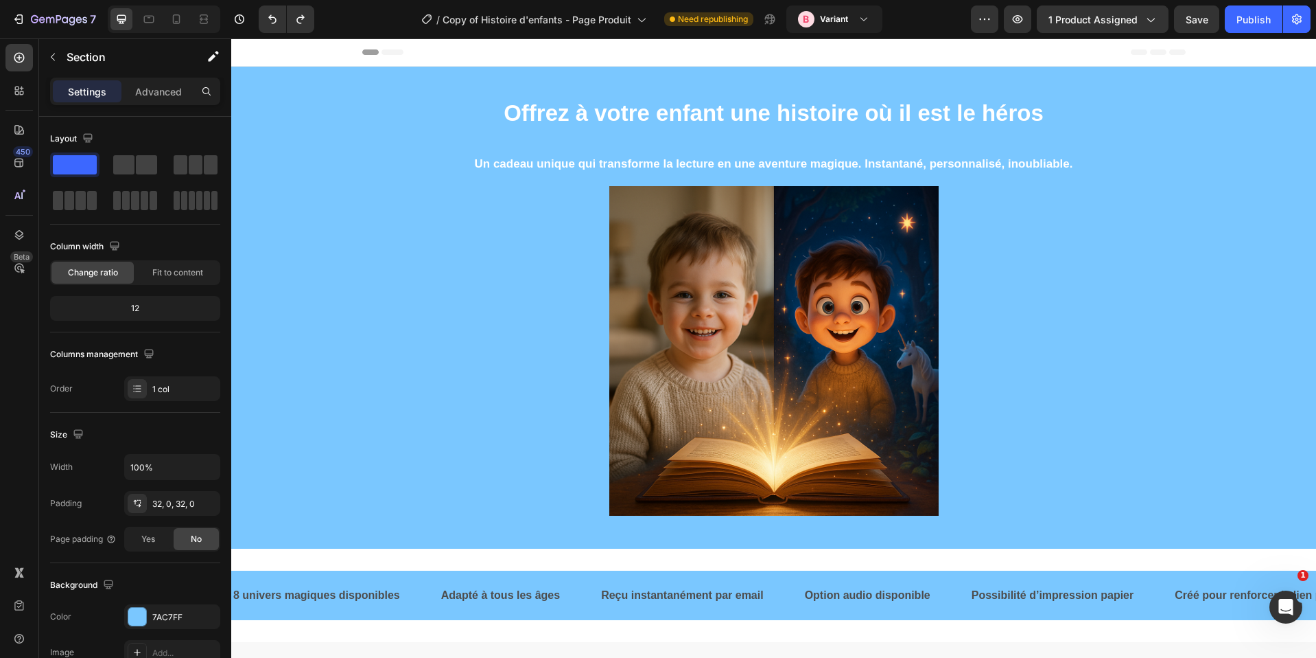
click at [295, 78] on div "Offrez à votre enfant une histoire où il est le héros Heading Un cadeau unique …" at bounding box center [773, 308] width 1085 height 482
click at [334, 89] on div "Offrez à votre enfant une histoire où il est le héros Heading Un cadeau unique …" at bounding box center [773, 308] width 1085 height 438
click at [161, 609] on div "7AC7FF" at bounding box center [172, 616] width 96 height 25
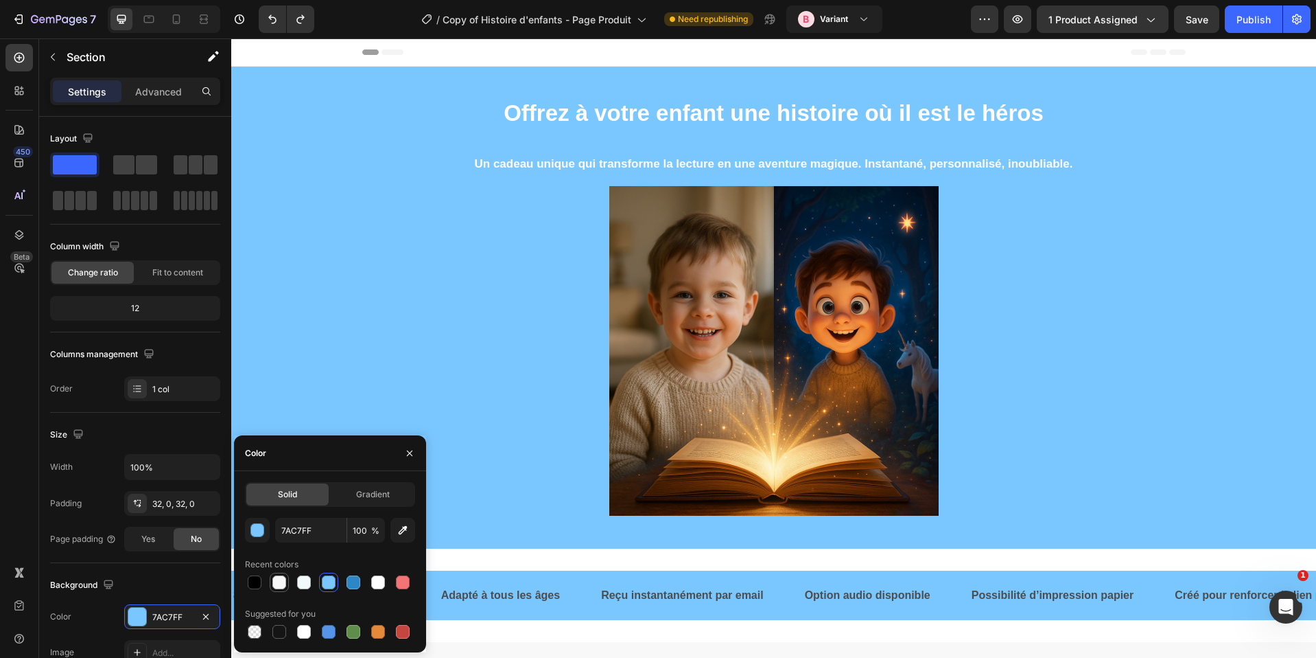
click at [282, 583] on div at bounding box center [279, 582] width 14 height 14
type input "F7F7F7"
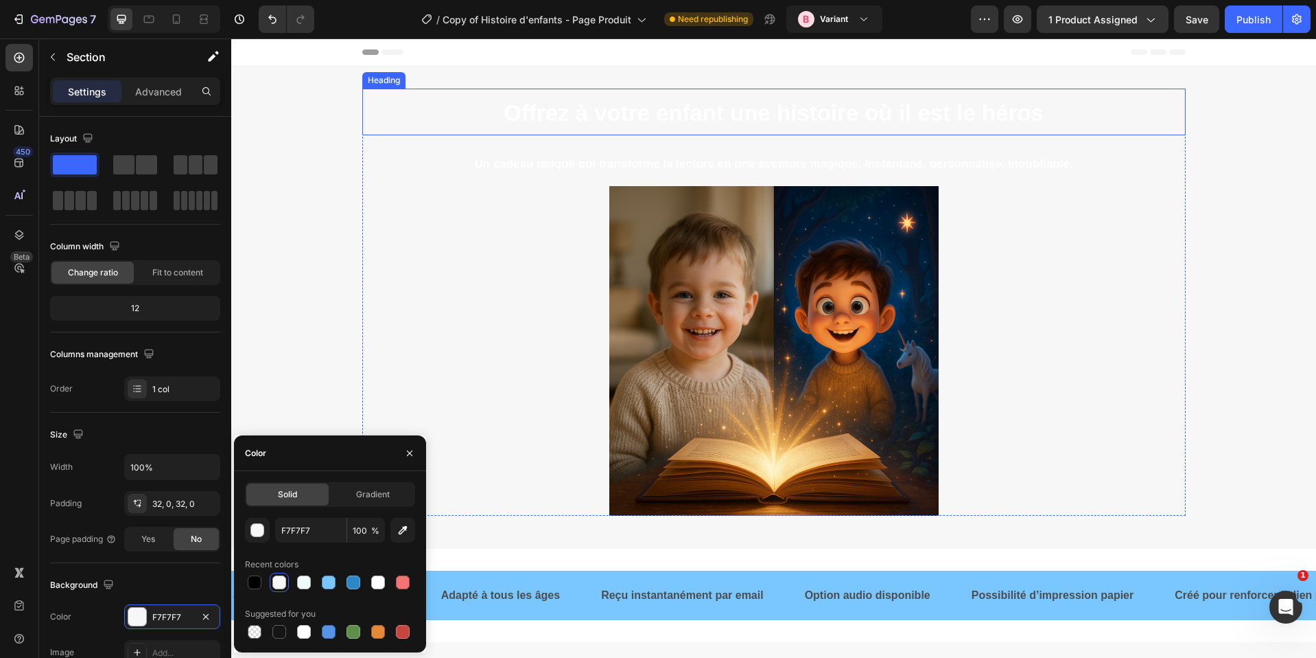
click at [735, 121] on strong "Offrez à votre enfant une histoire où il est le héros" at bounding box center [774, 112] width 540 height 25
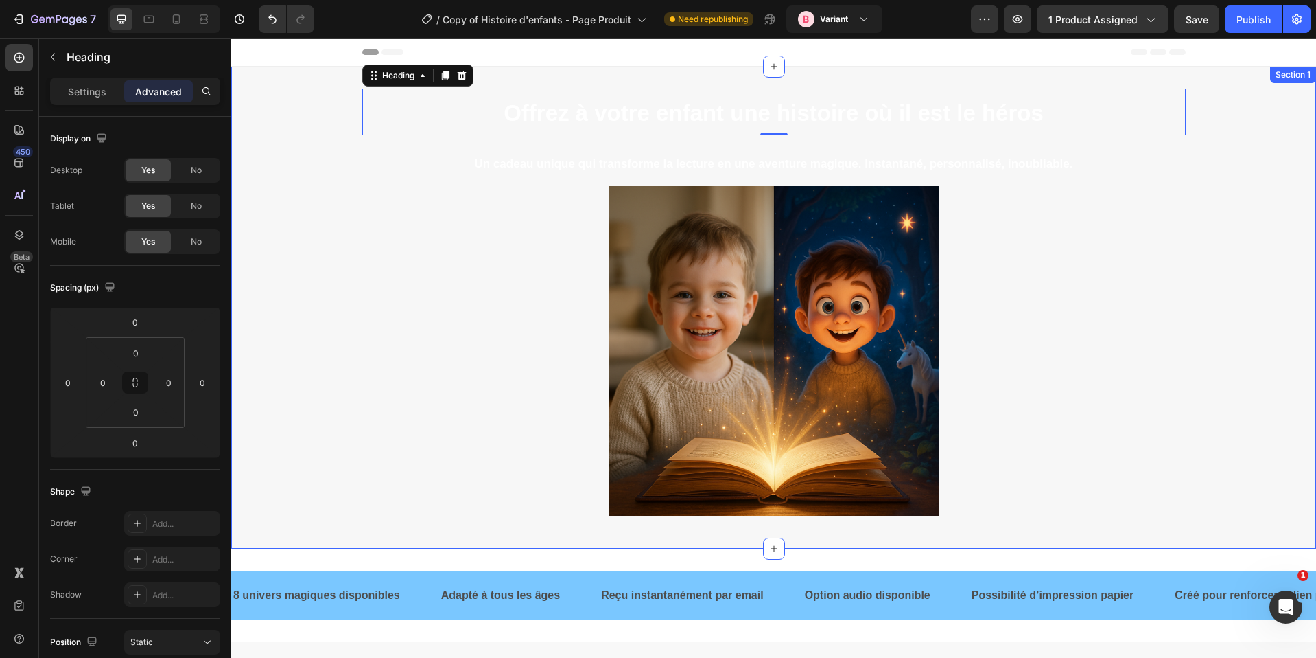
click at [436, 113] on h2 "Offrez à votre enfant une histoire où il est le héros" at bounding box center [774, 112] width 824 height 47
click at [520, 106] on strong "Offrez à votre enfant une histoire où il est le héros" at bounding box center [774, 112] width 540 height 25
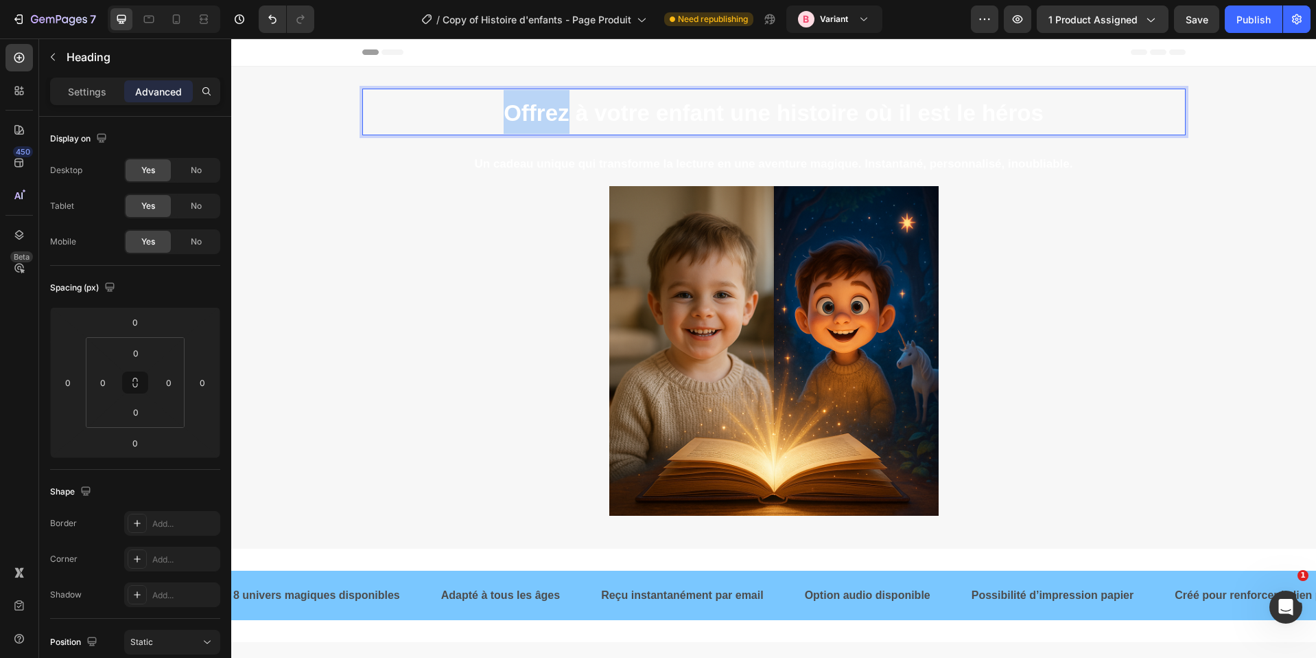
click at [520, 106] on strong "Offrez à votre enfant une histoire où il est le héros" at bounding box center [774, 112] width 540 height 25
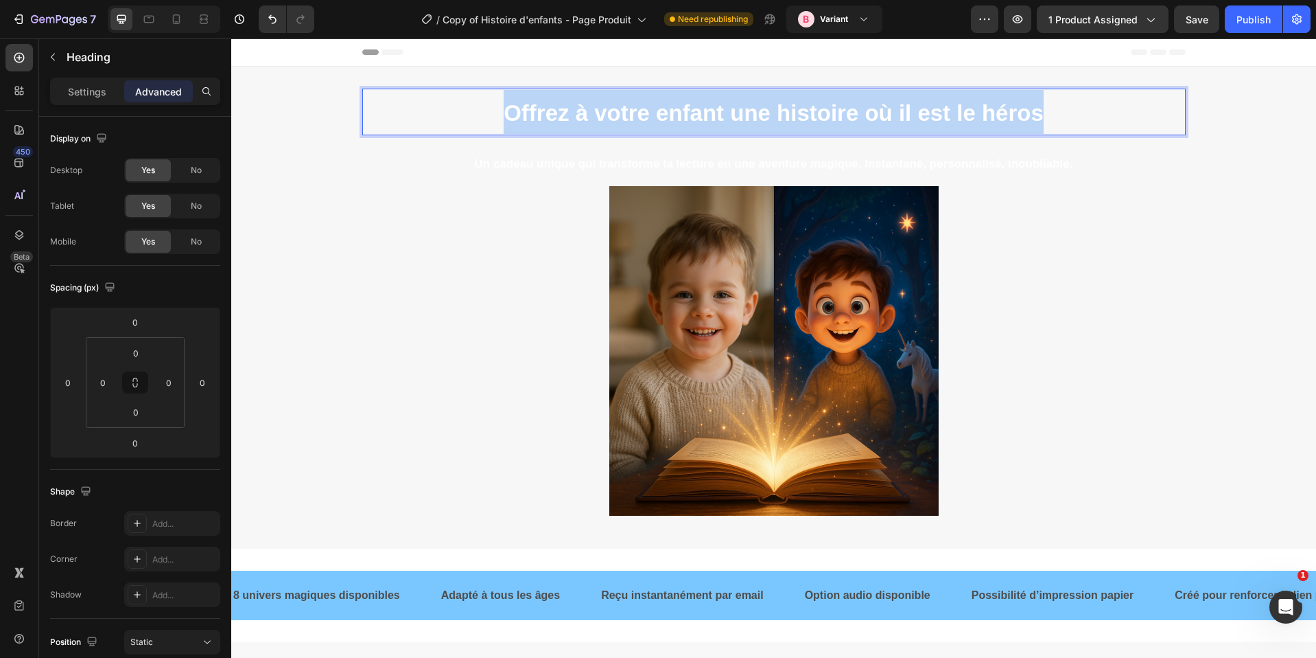
click at [520, 106] on strong "Offrez à votre enfant une histoire où il est le héros" at bounding box center [774, 112] width 540 height 25
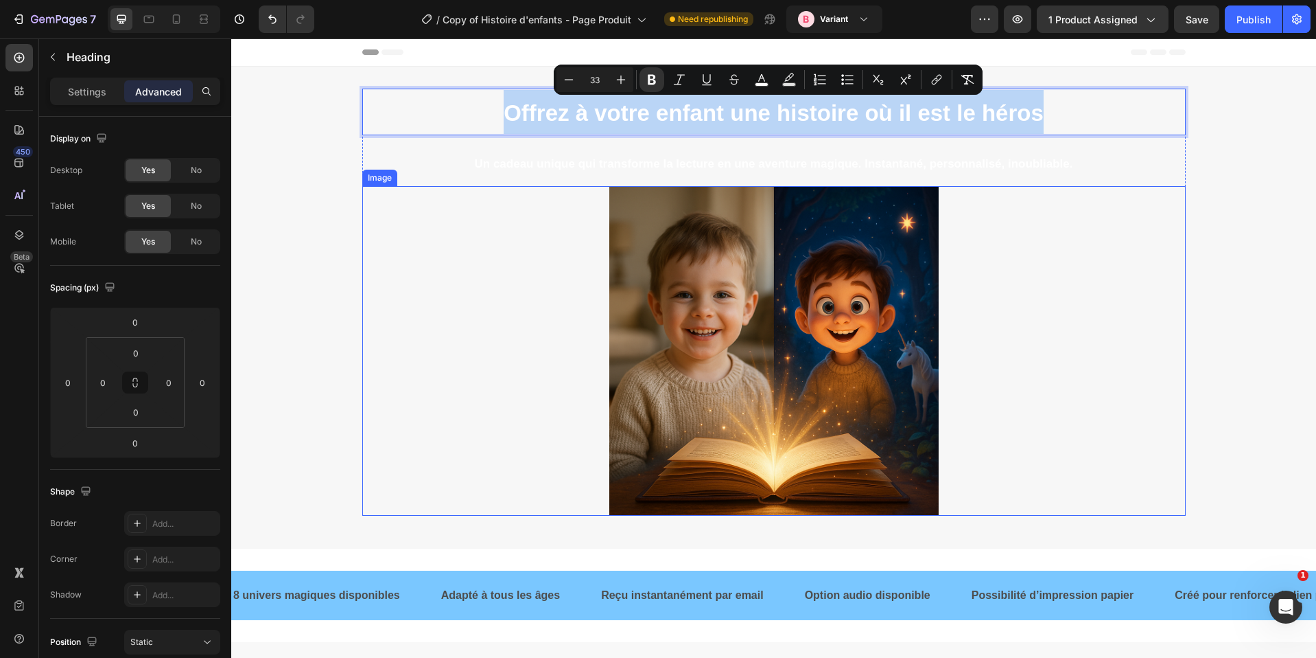
click at [432, 214] on div at bounding box center [774, 350] width 824 height 329
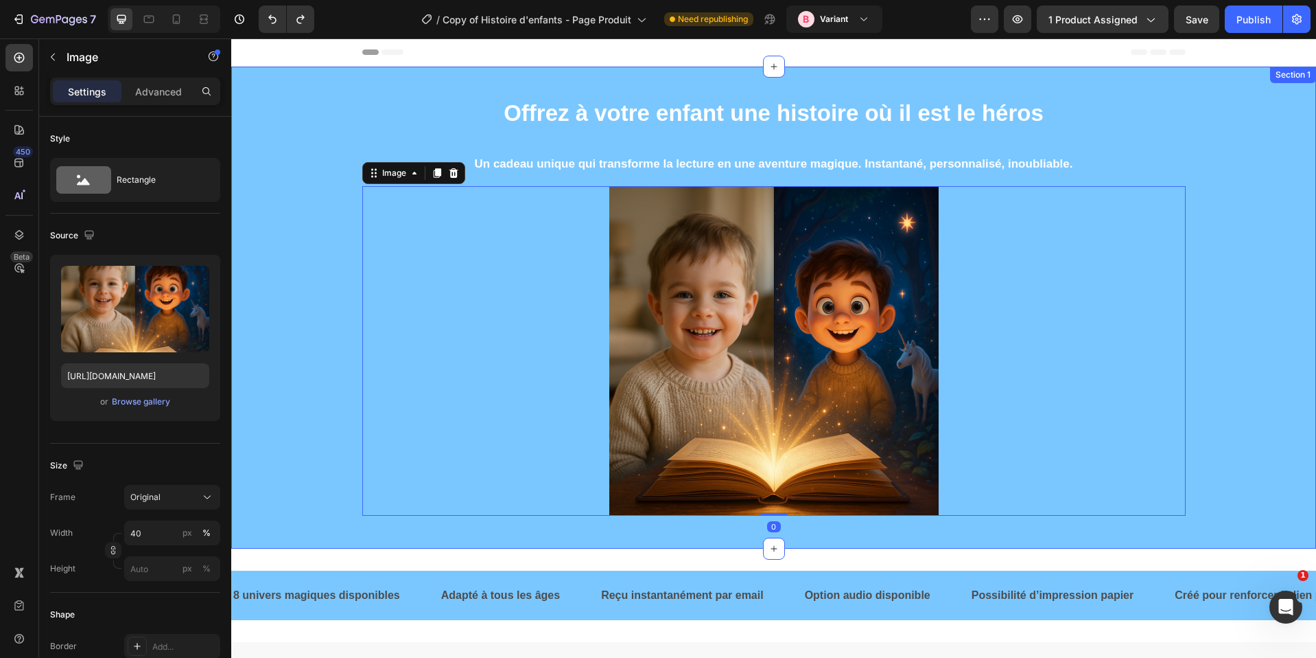
click at [309, 71] on div "⁠⁠⁠⁠⁠⁠⁠ Offrez à votre enfant une histoire où il est le héros Heading Un cadeau…" at bounding box center [773, 308] width 1085 height 482
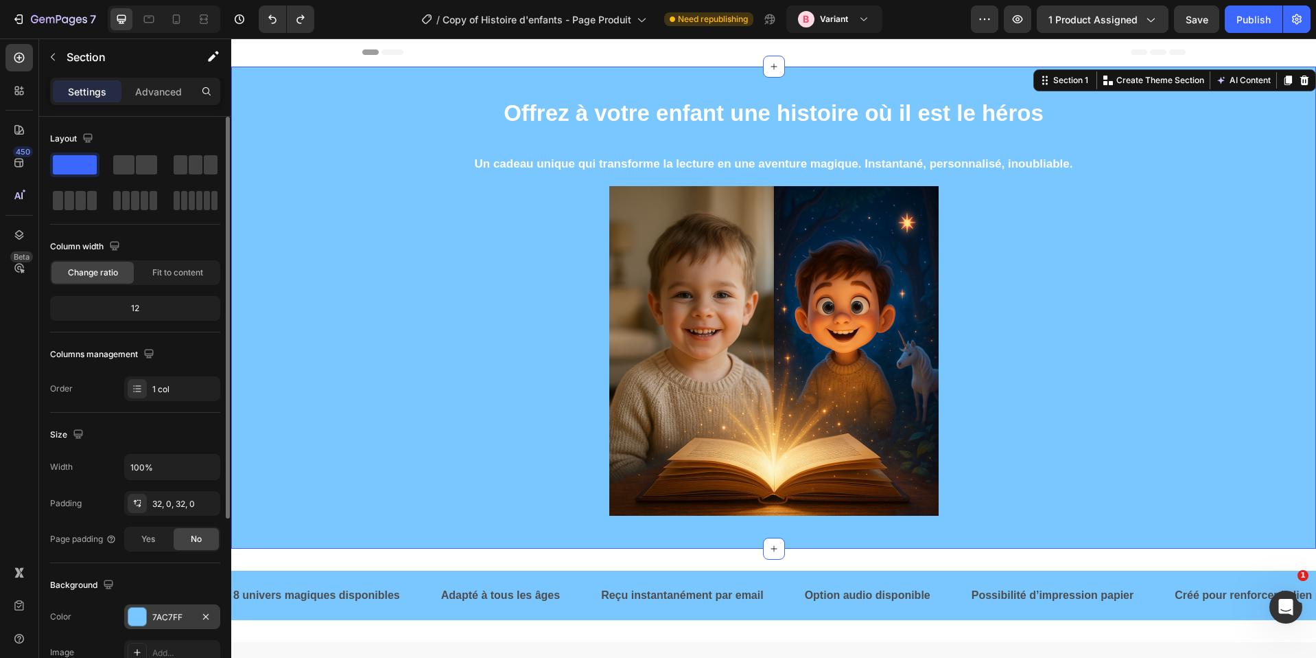
click at [172, 604] on div "7AC7FF" at bounding box center [172, 616] width 96 height 25
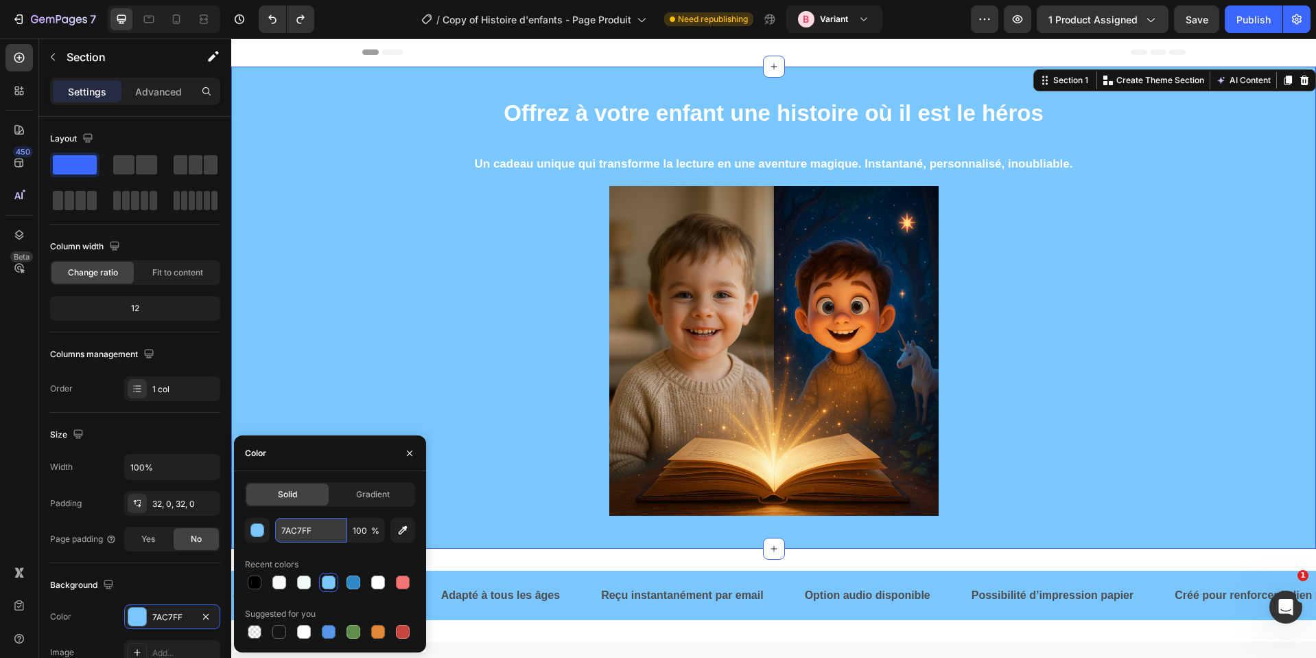
click at [310, 518] on input "7AC7FF" at bounding box center [310, 530] width 71 height 25
paste input "#9673BD"
type input "#9673BD"
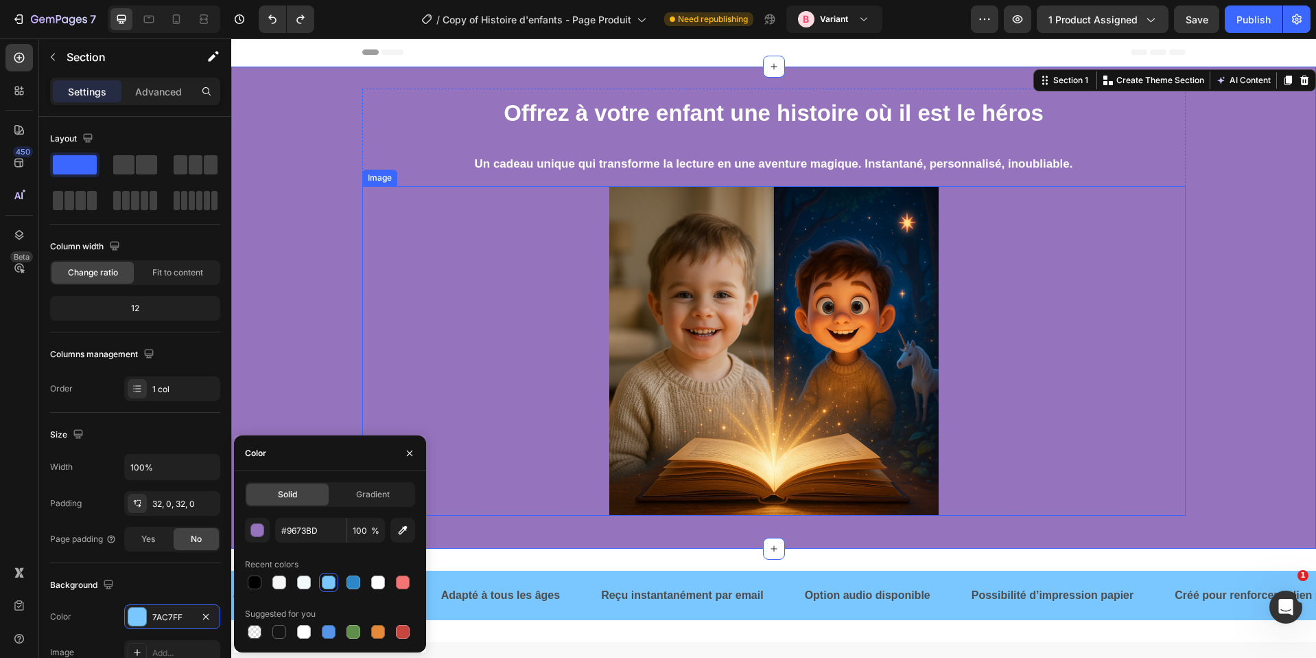
click at [386, 259] on div at bounding box center [774, 350] width 824 height 329
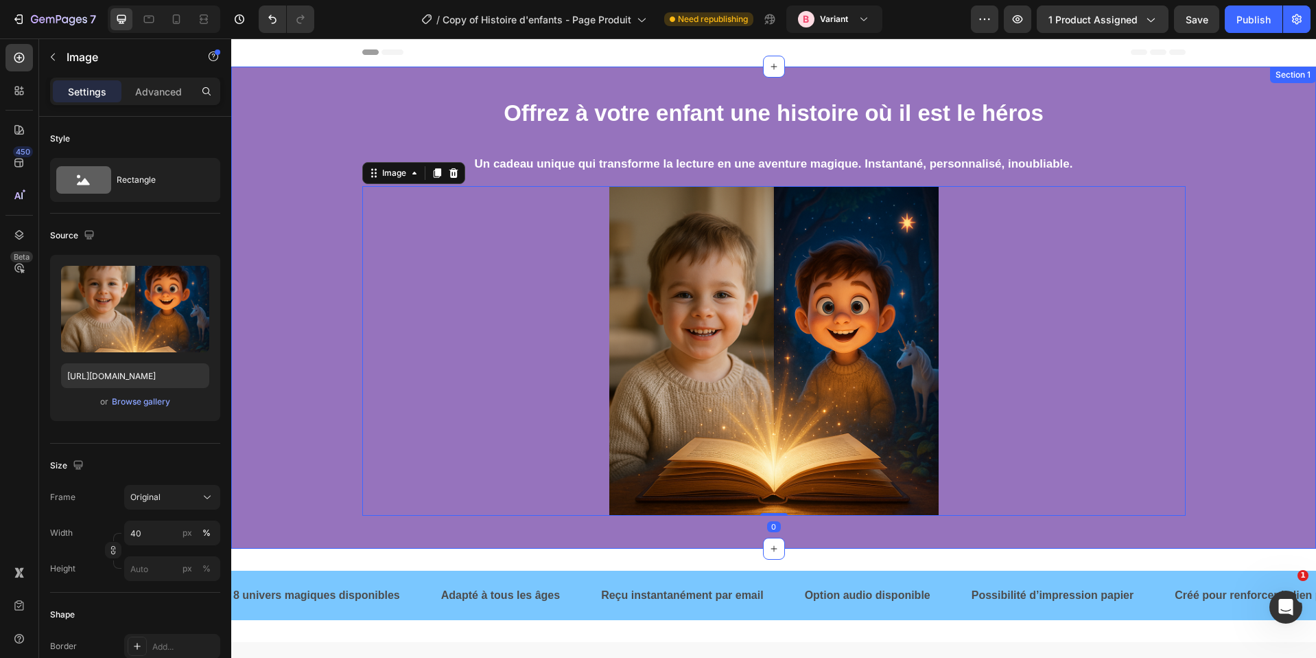
click at [1081, 75] on div "⁠⁠⁠⁠⁠⁠⁠ Offrez à votre enfant une histoire où il est le héros Heading Un cadeau…" at bounding box center [773, 308] width 1085 height 482
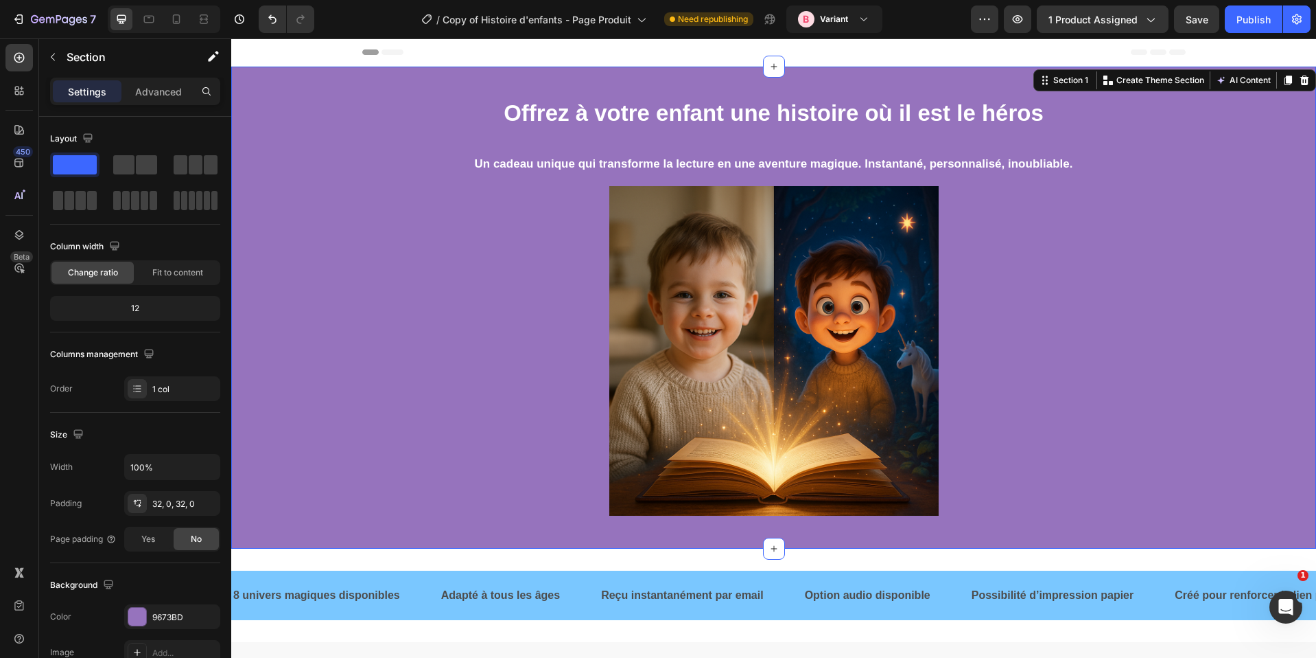
drag, startPoint x: 316, startPoint y: 102, endPoint x: 386, endPoint y: 405, distance: 311.2
click at [316, 102] on div "⁠⁠⁠⁠⁠⁠⁠ Offrez à votre enfant une histoire où il est le héros Heading Un cadeau…" at bounding box center [773, 308] width 1085 height 438
click at [158, 621] on div "9673BD" at bounding box center [172, 617] width 40 height 12
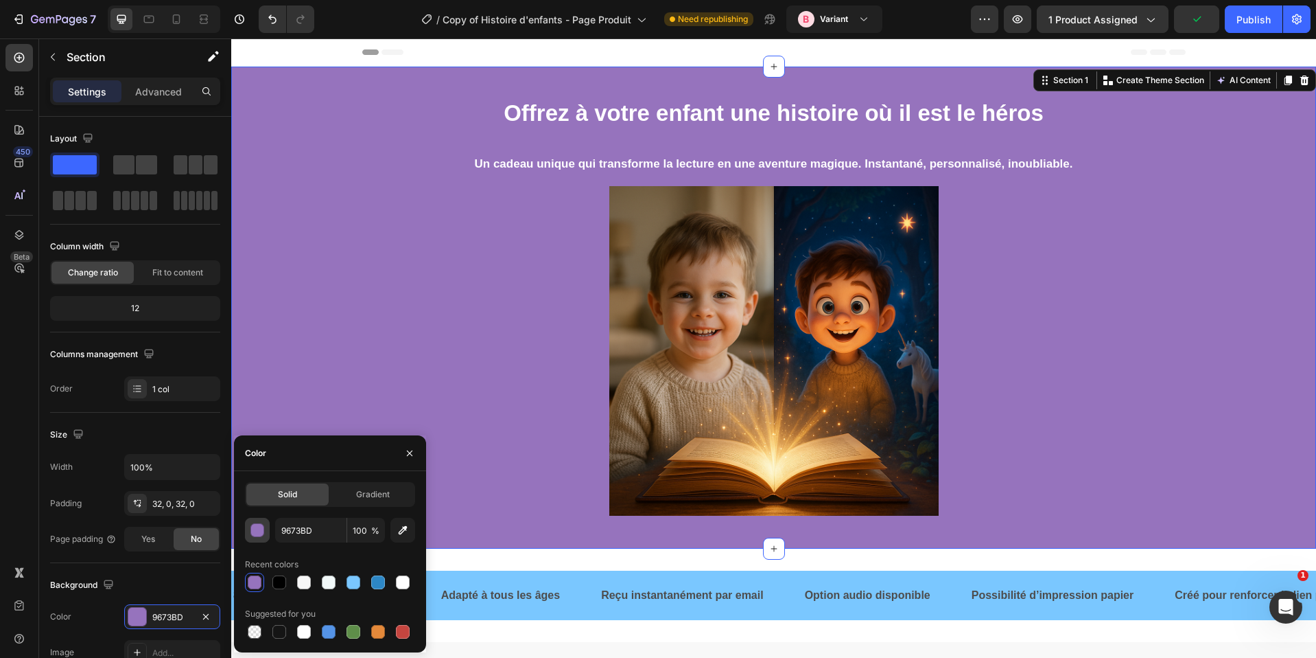
click at [262, 526] on div "button" at bounding box center [258, 531] width 14 height 14
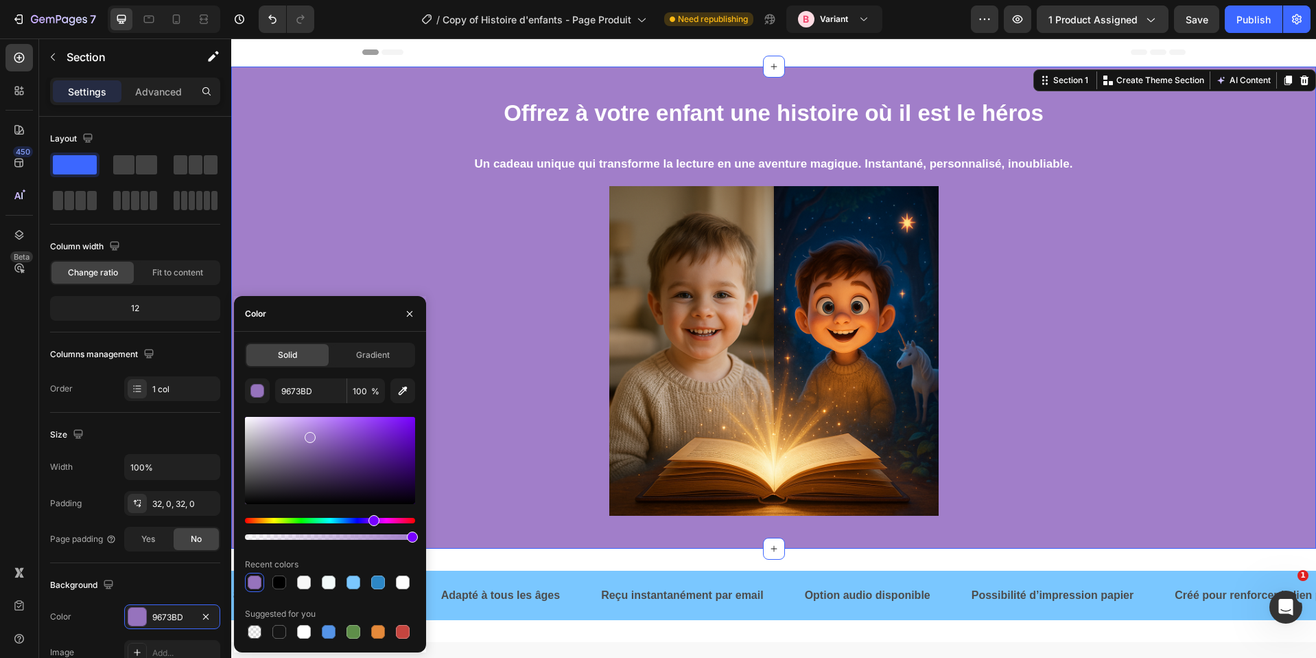
click at [308, 434] on div at bounding box center [330, 460] width 170 height 87
click at [567, 69] on div "⁠⁠⁠⁠⁠⁠⁠ Offrez à votre enfant une histoire où il est le héros Heading Un cadeau…" at bounding box center [773, 308] width 1085 height 482
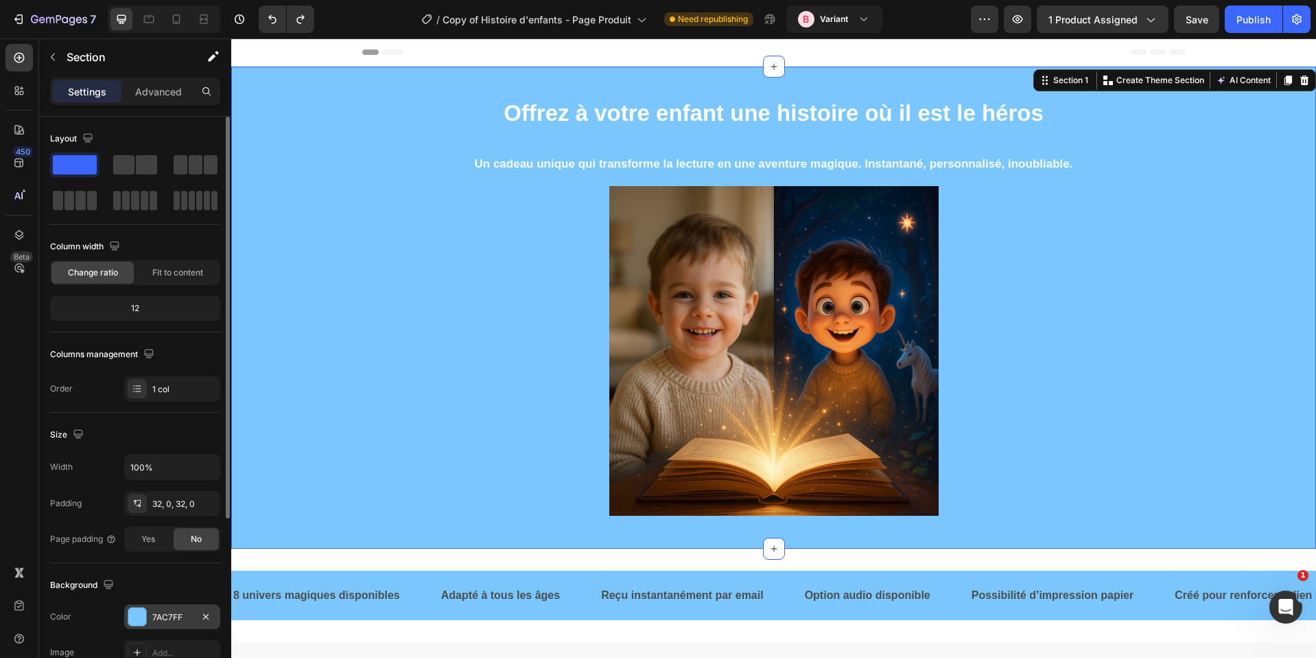
click at [132, 612] on div at bounding box center [137, 616] width 18 height 18
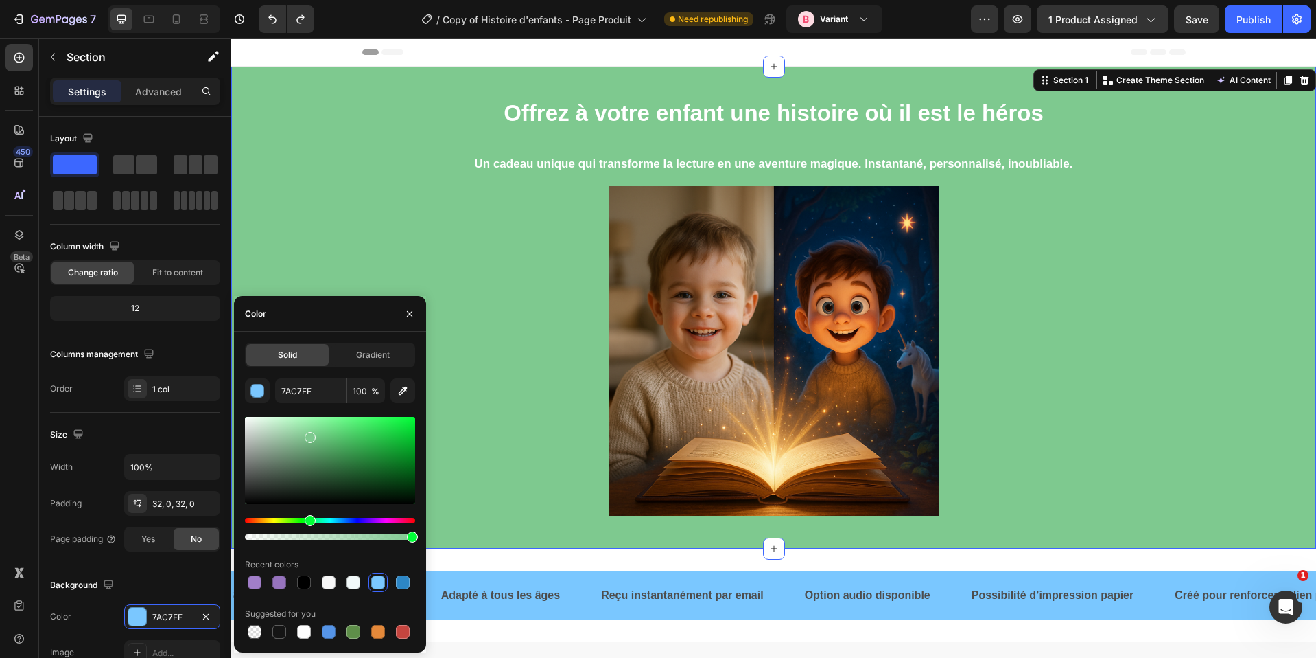
click at [308, 518] on div "Hue" at bounding box center [330, 520] width 170 height 5
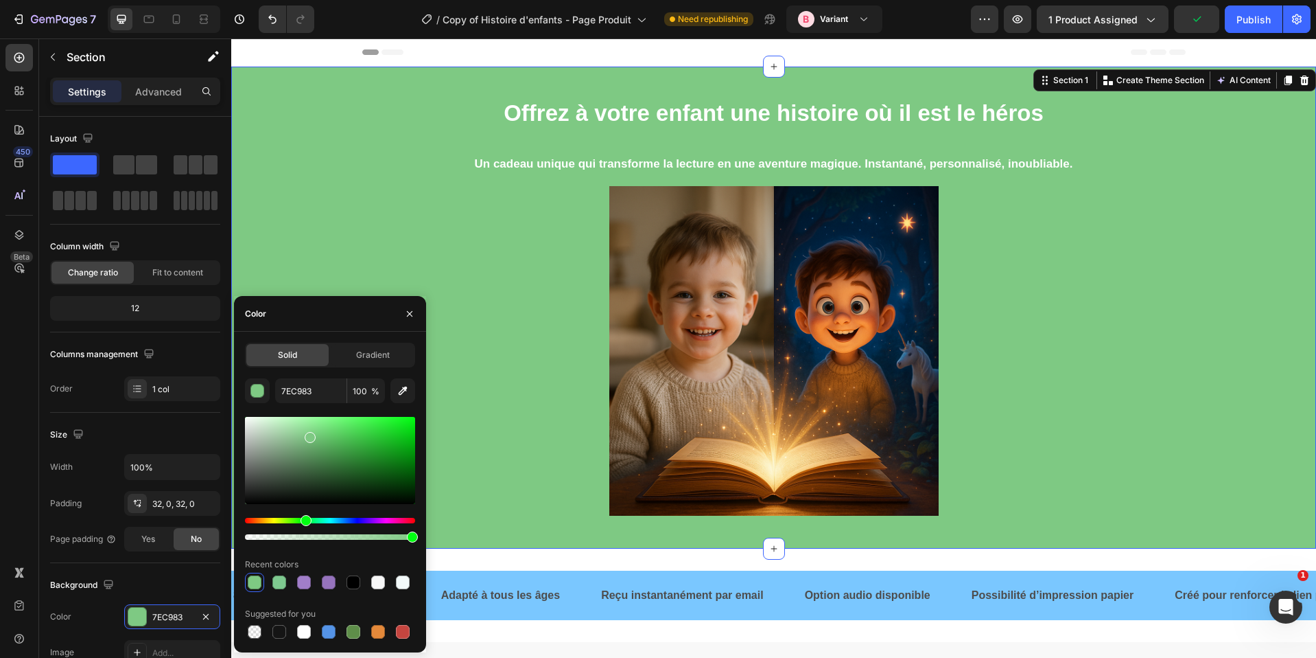
click at [304, 518] on div "Hue" at bounding box center [306, 520] width 11 height 11
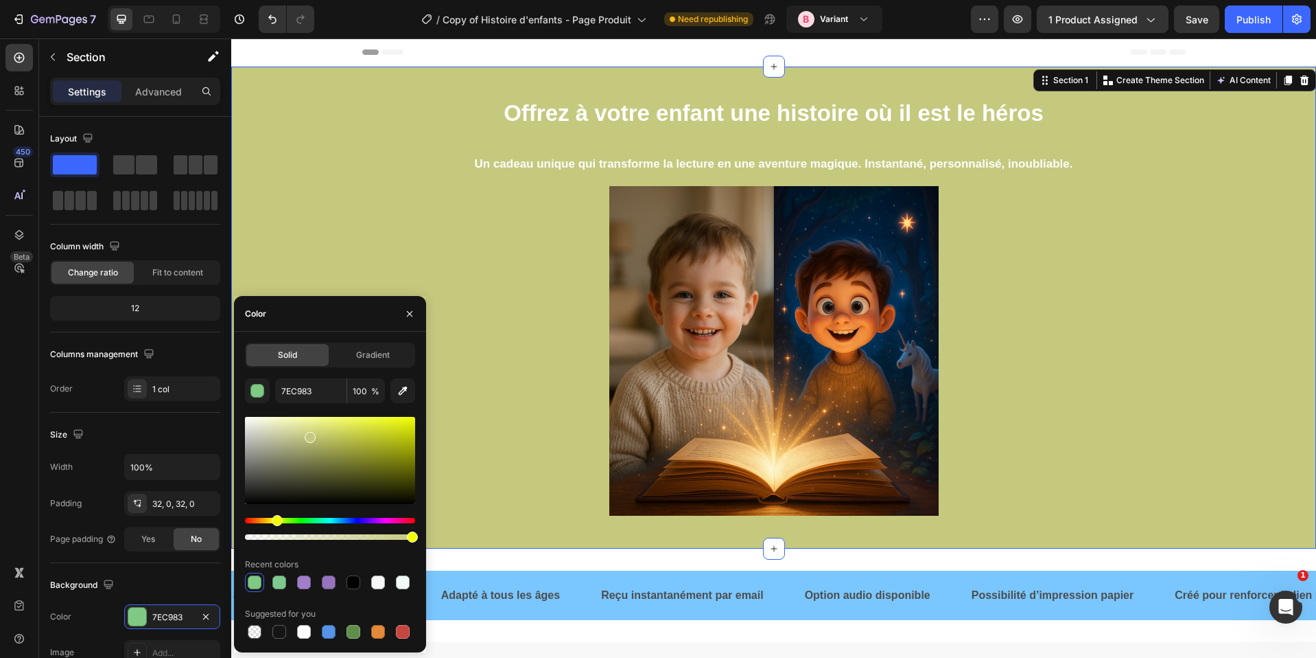
click at [275, 521] on div "Hue" at bounding box center [330, 520] width 170 height 5
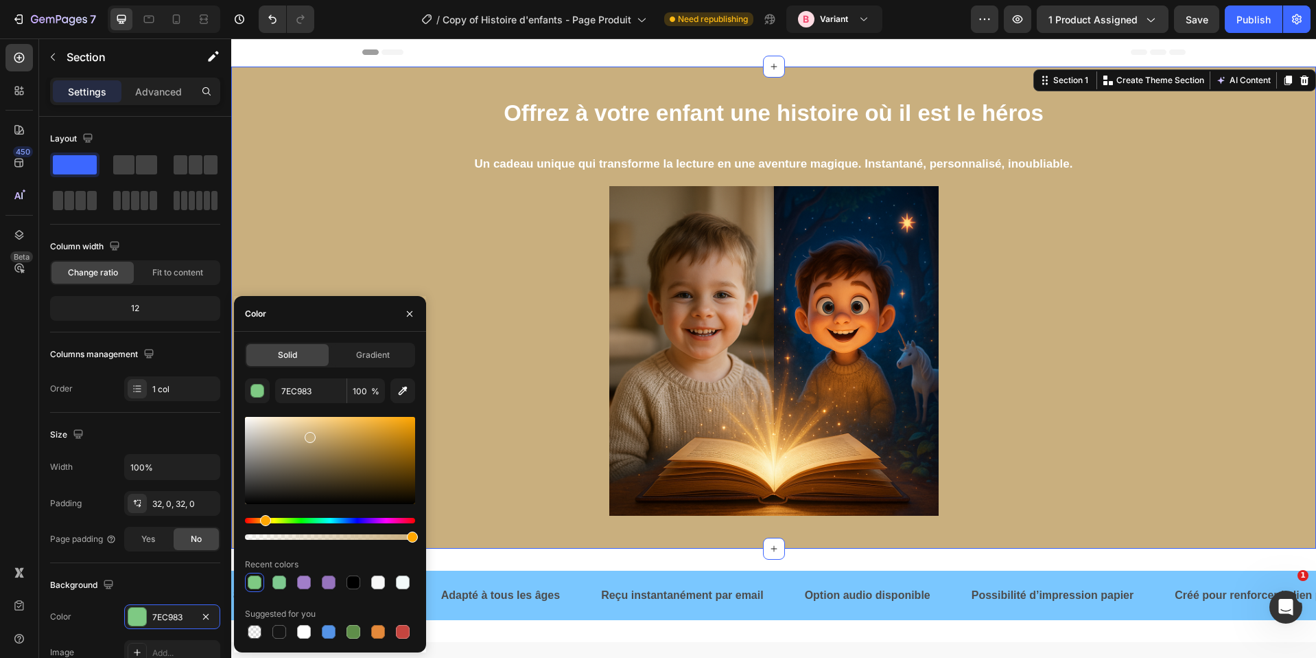
drag, startPoint x: 271, startPoint y: 521, endPoint x: 264, endPoint y: 522, distance: 7.6
click at [264, 522] on div "Hue" at bounding box center [265, 520] width 11 height 11
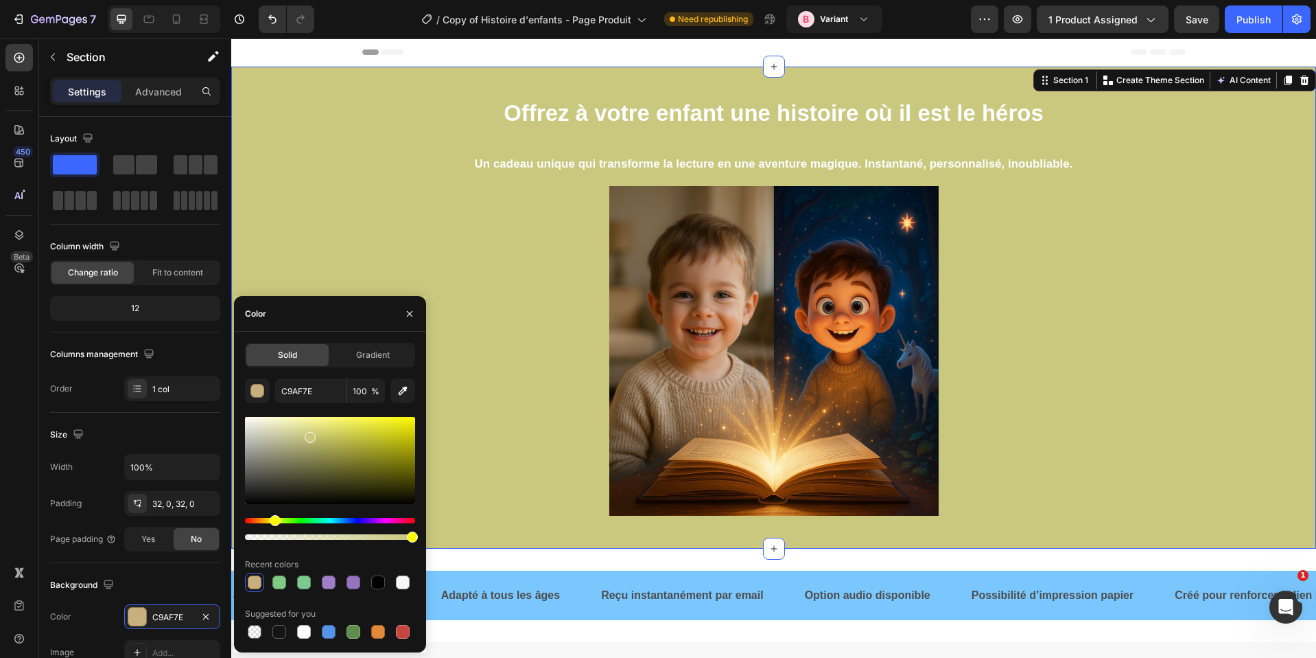
drag, startPoint x: 265, startPoint y: 521, endPoint x: 273, endPoint y: 521, distance: 8.2
click at [273, 521] on div "Hue" at bounding box center [275, 520] width 11 height 11
drag, startPoint x: 353, startPoint y: 456, endPoint x: 362, endPoint y: 437, distance: 20.3
click at [354, 455] on div at bounding box center [330, 460] width 170 height 87
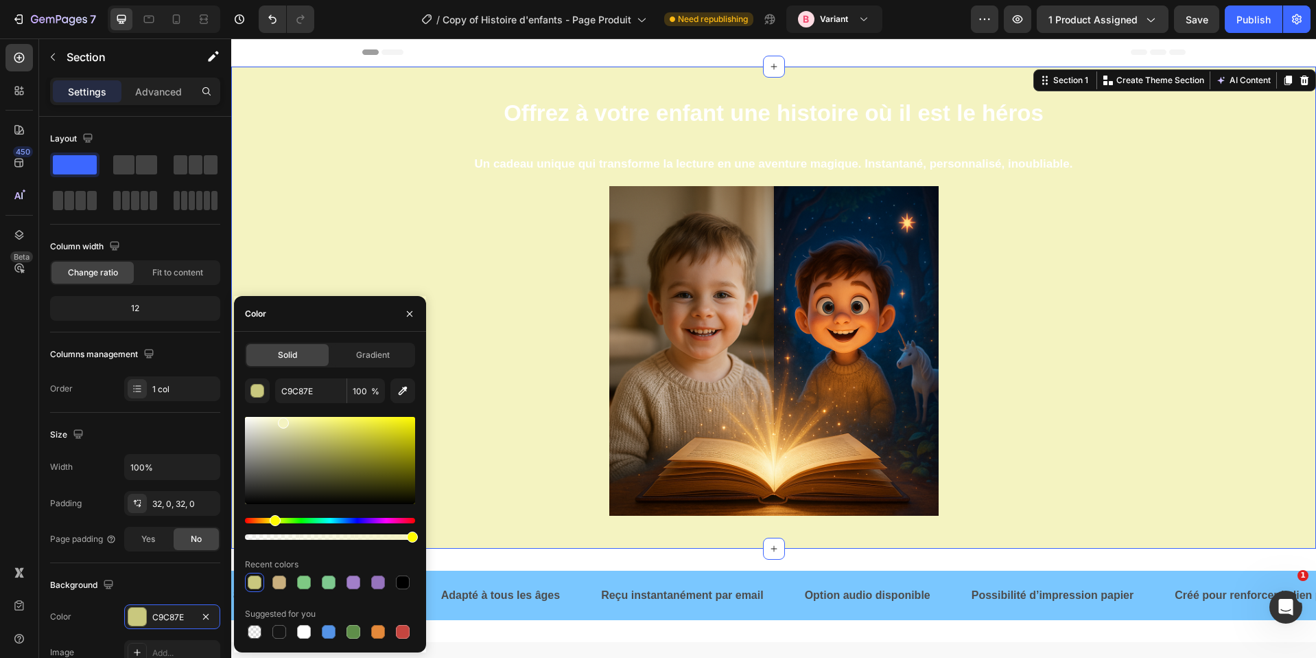
drag, startPoint x: 375, startPoint y: 423, endPoint x: 282, endPoint y: 420, distance: 93.4
click at [282, 420] on div at bounding box center [330, 460] width 170 height 87
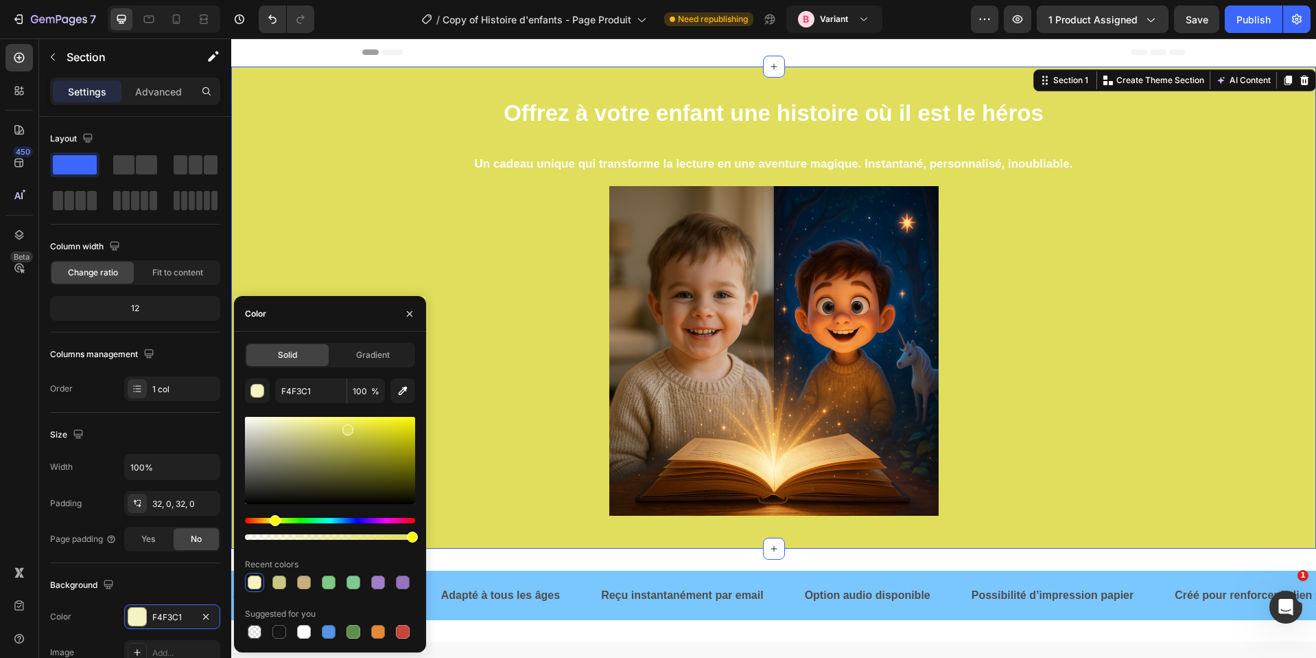
drag, startPoint x: 297, startPoint y: 422, endPoint x: 321, endPoint y: 479, distance: 61.6
click at [346, 426] on div at bounding box center [330, 460] width 170 height 87
click at [310, 511] on div at bounding box center [330, 478] width 170 height 128
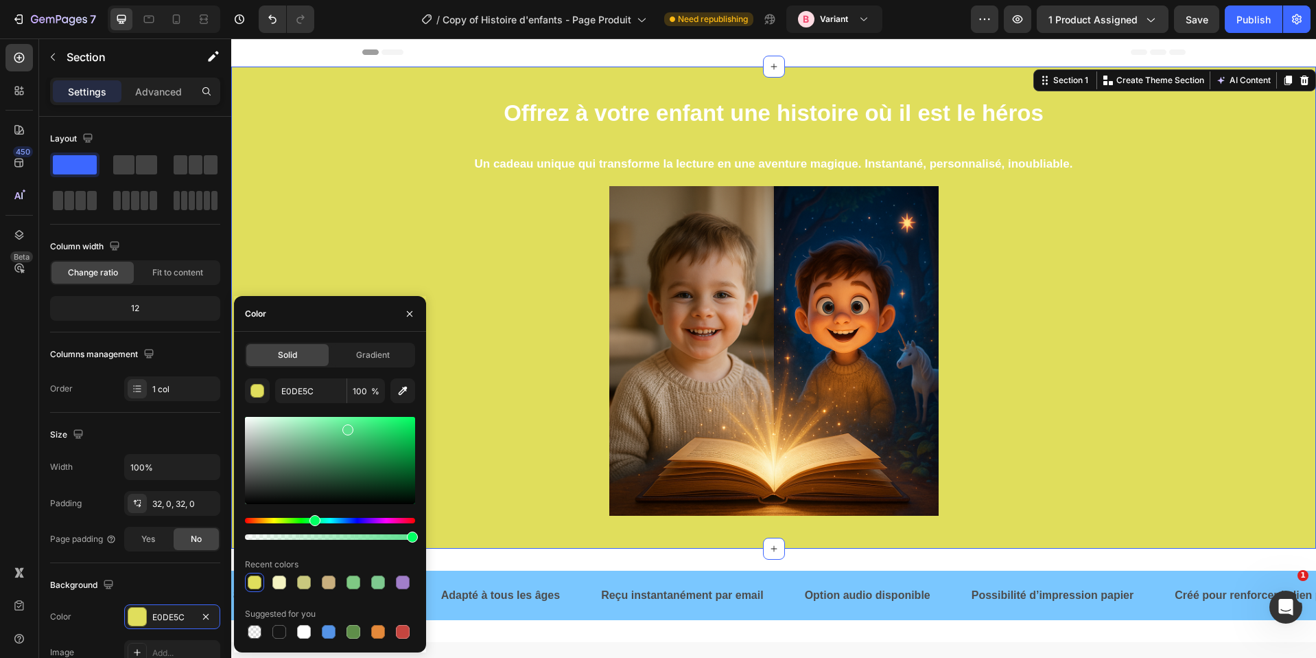
click at [313, 522] on div "Hue" at bounding box center [330, 520] width 170 height 5
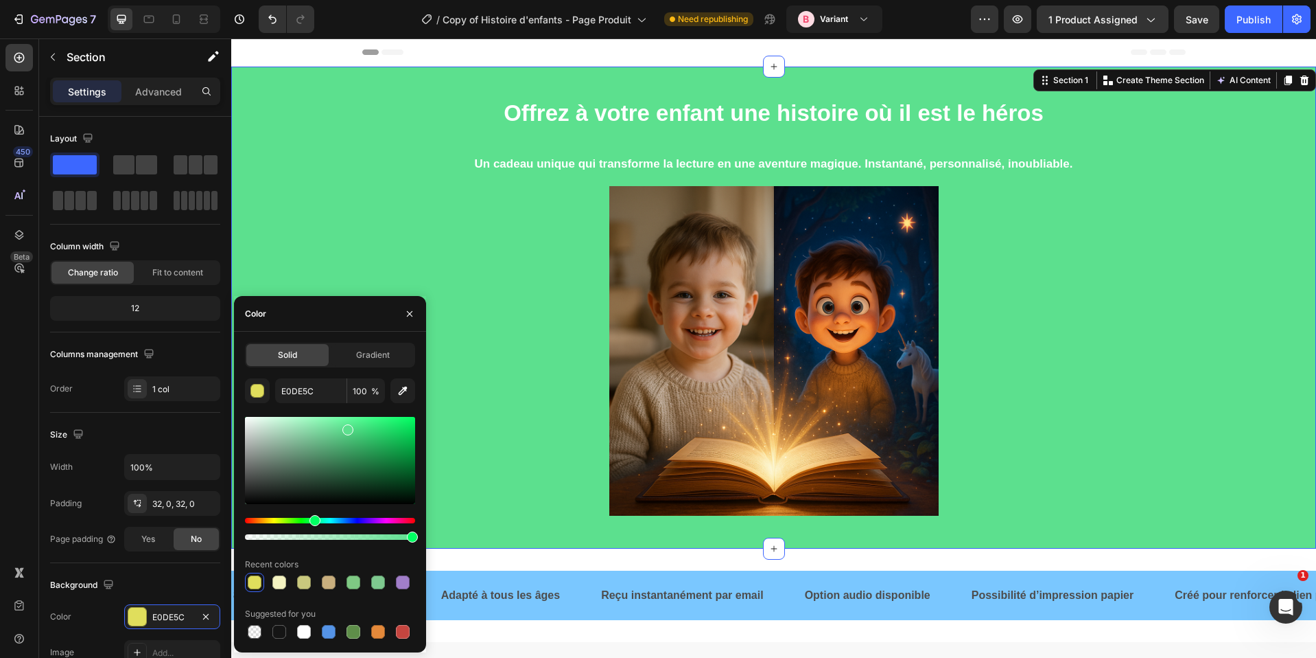
click at [329, 516] on div at bounding box center [330, 478] width 170 height 128
click at [334, 516] on div at bounding box center [330, 478] width 170 height 128
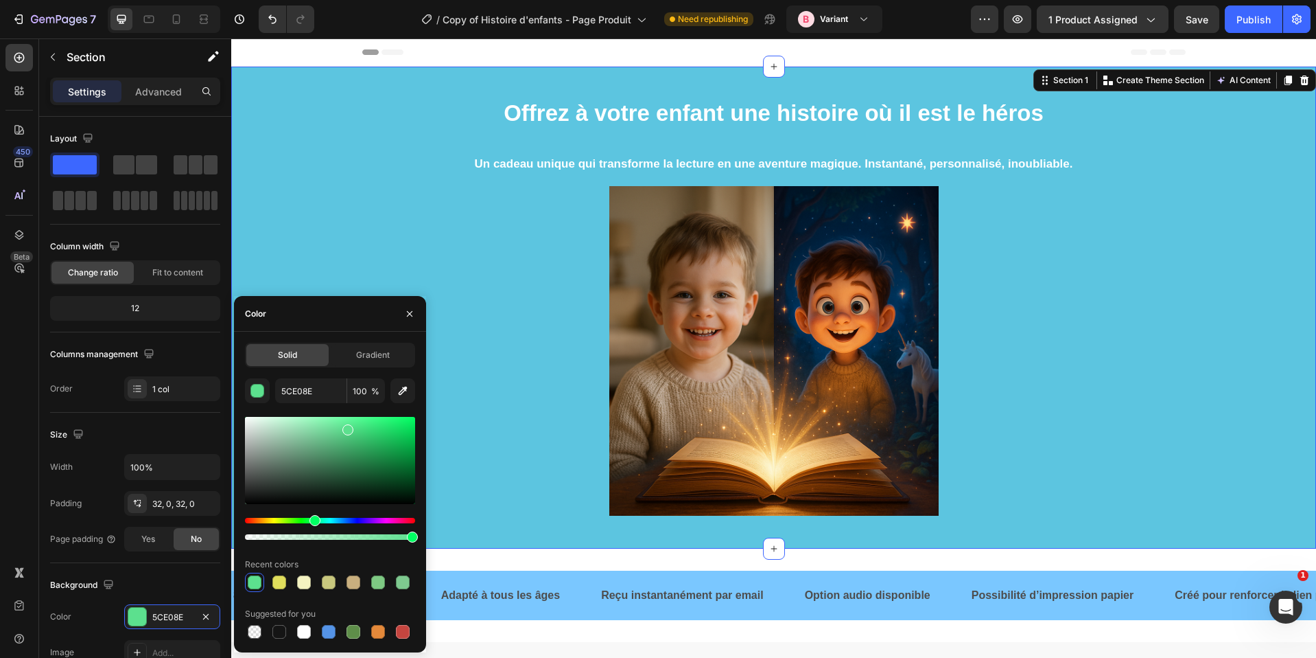
click at [336, 520] on div "Hue" at bounding box center [330, 520] width 170 height 5
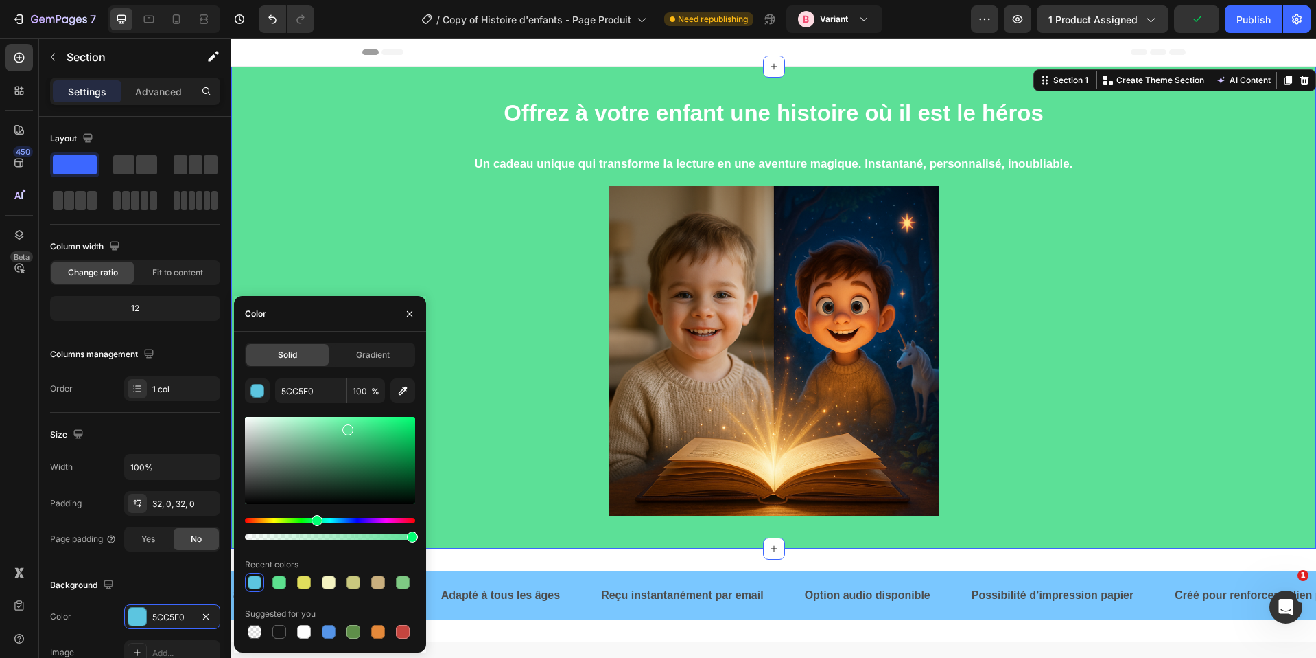
click at [315, 518] on div "Hue" at bounding box center [330, 520] width 170 height 5
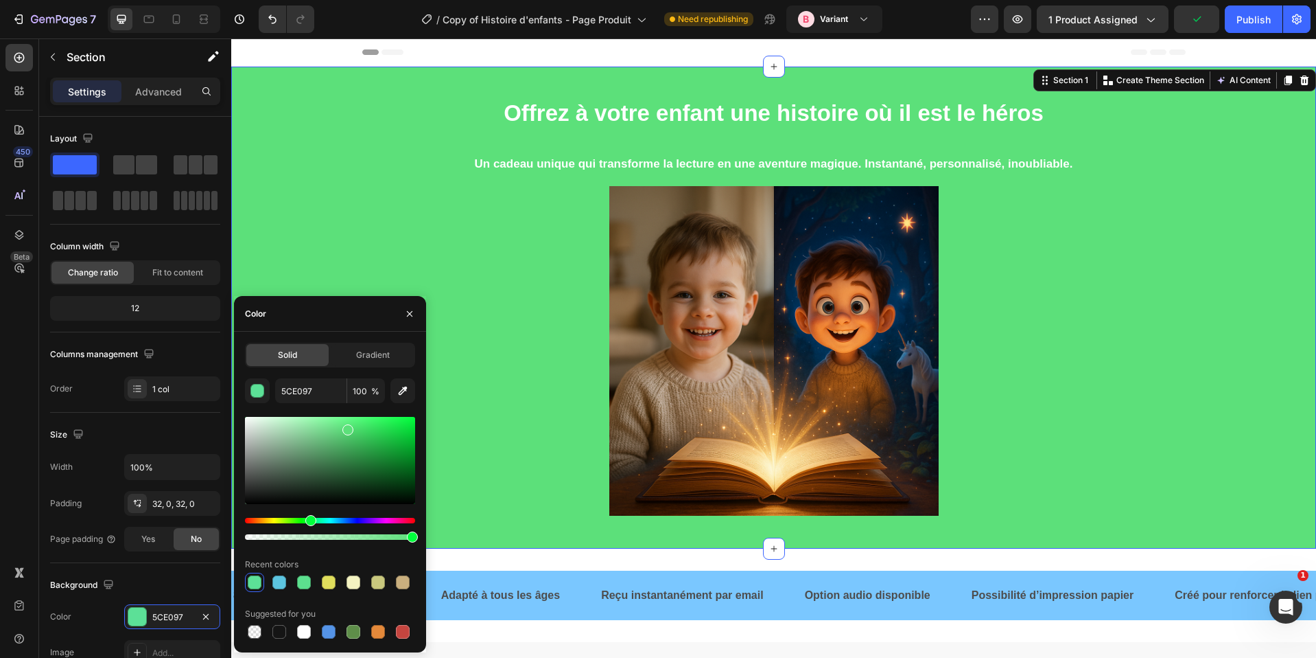
click at [307, 518] on div "Hue" at bounding box center [330, 520] width 170 height 5
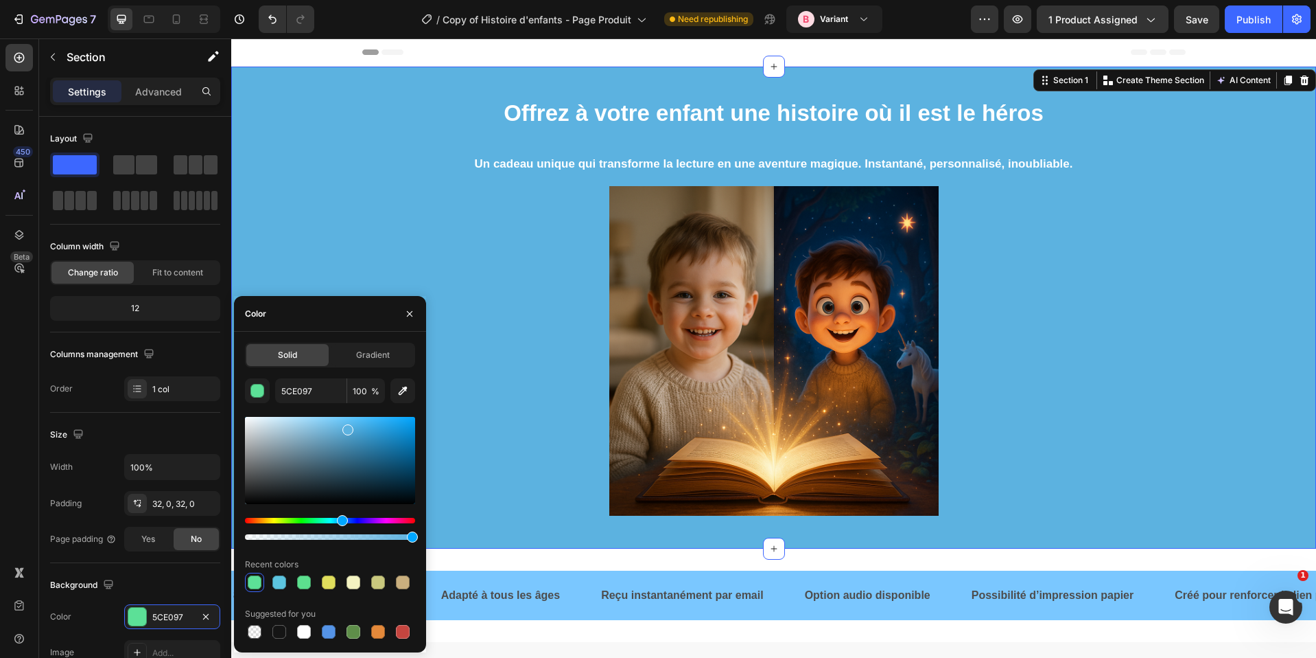
click at [340, 519] on div "Hue" at bounding box center [330, 520] width 170 height 5
type input "5CB2E0"
click at [325, 111] on div "⁠⁠⁠⁠⁠⁠⁠ Offrez à votre enfant une histoire où il est le héros Heading Un cadeau…" at bounding box center [773, 308] width 1085 height 438
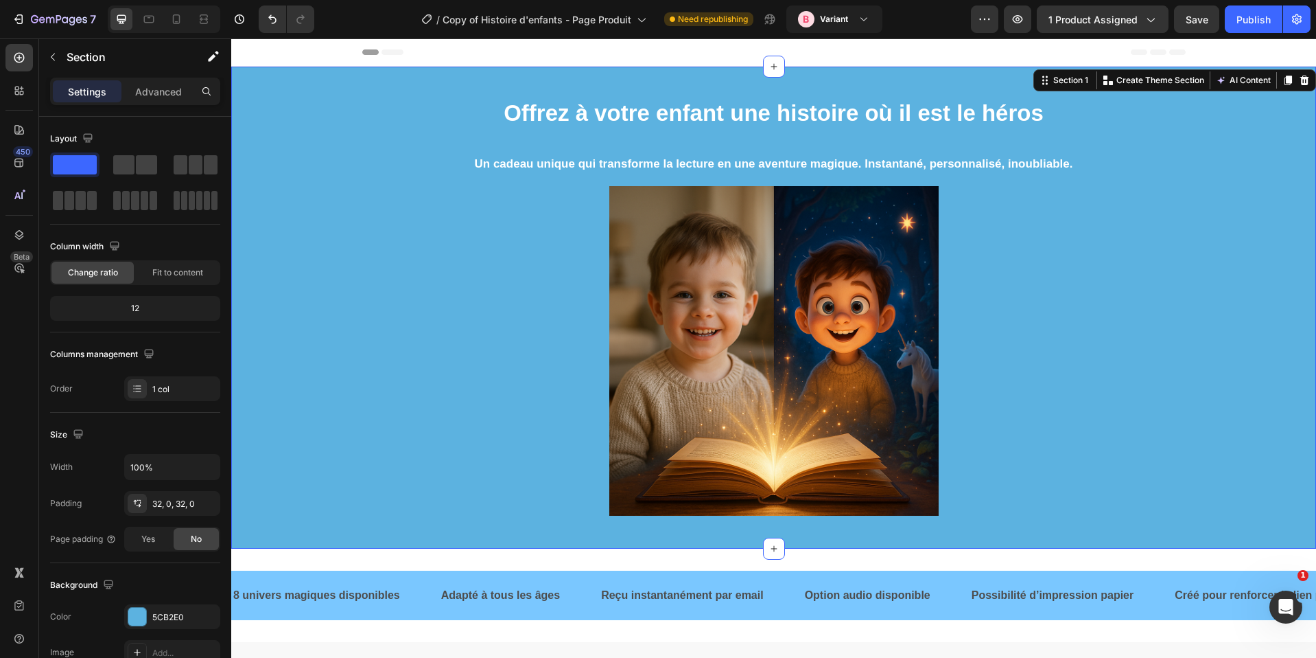
click at [338, 114] on div "⁠⁠⁠⁠⁠⁠⁠ Offrez à votre enfant une histoire où il est le héros Heading Un cadeau…" at bounding box center [773, 308] width 1085 height 438
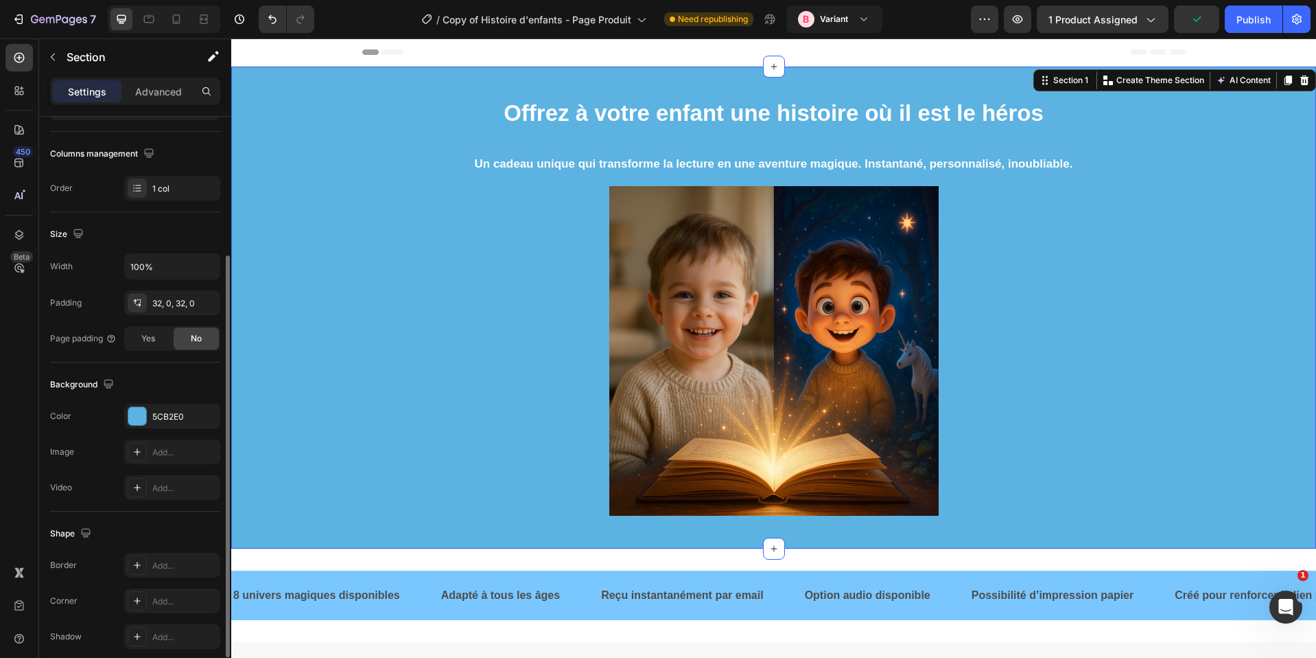
scroll to position [257, 0]
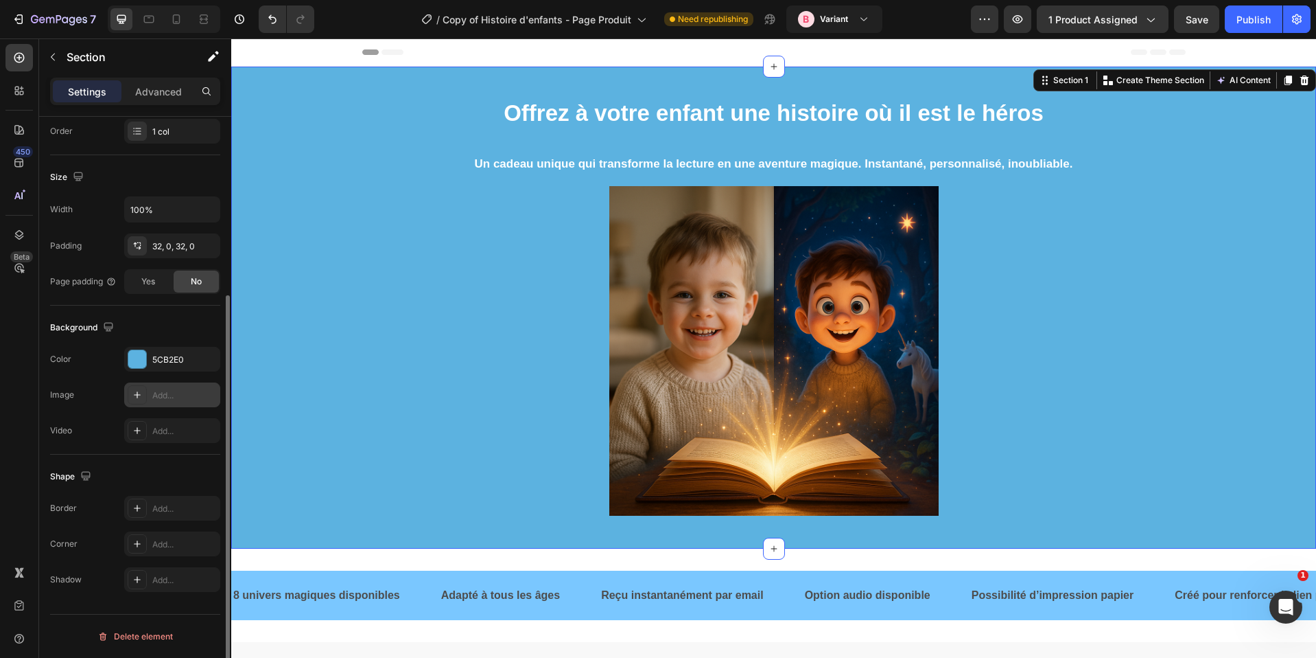
click at [134, 393] on icon at bounding box center [137, 394] width 11 height 11
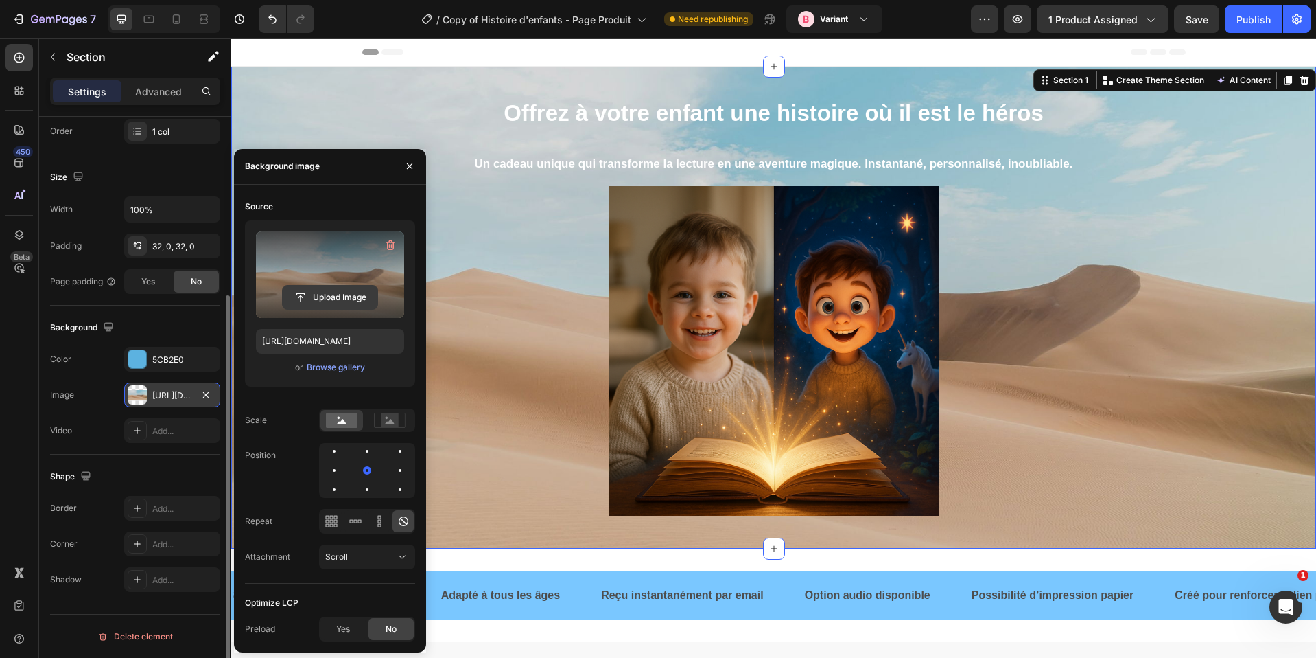
click at [322, 302] on input "file" at bounding box center [330, 297] width 95 height 23
click at [339, 289] on input "file" at bounding box center [330, 297] width 95 height 23
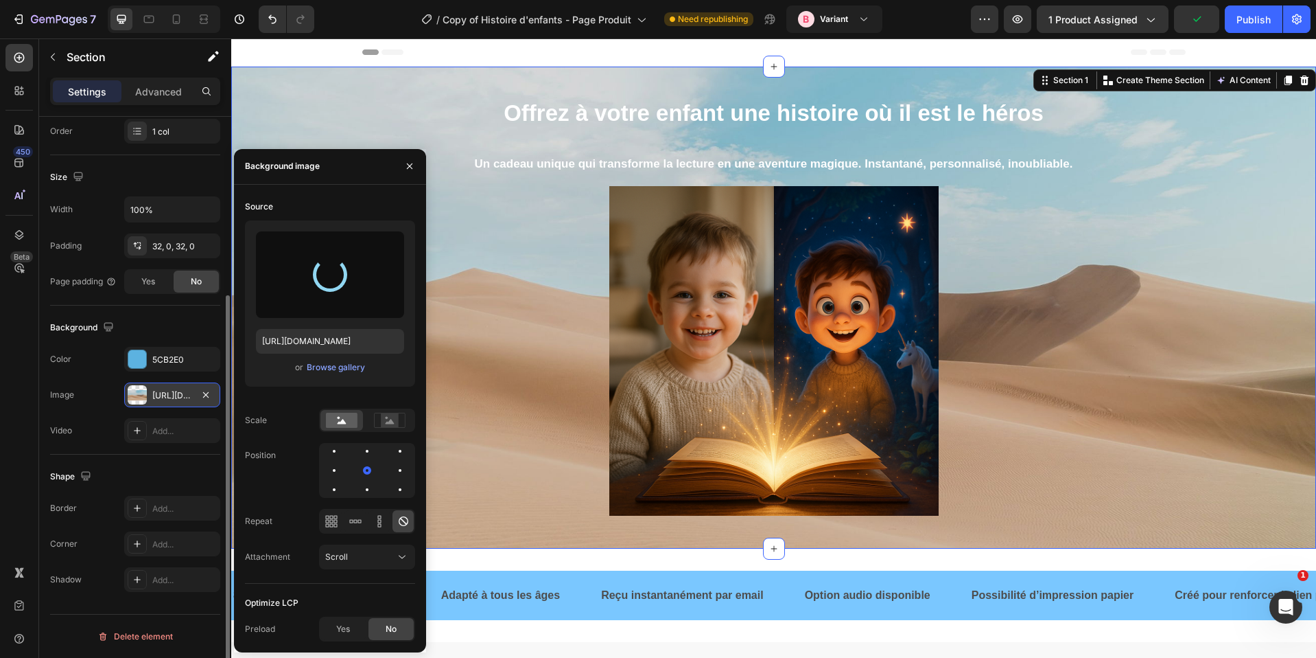
type input "https://cdn.shopify.com/s/files/1/0876/0269/2370/files/gempages_514128261119214…"
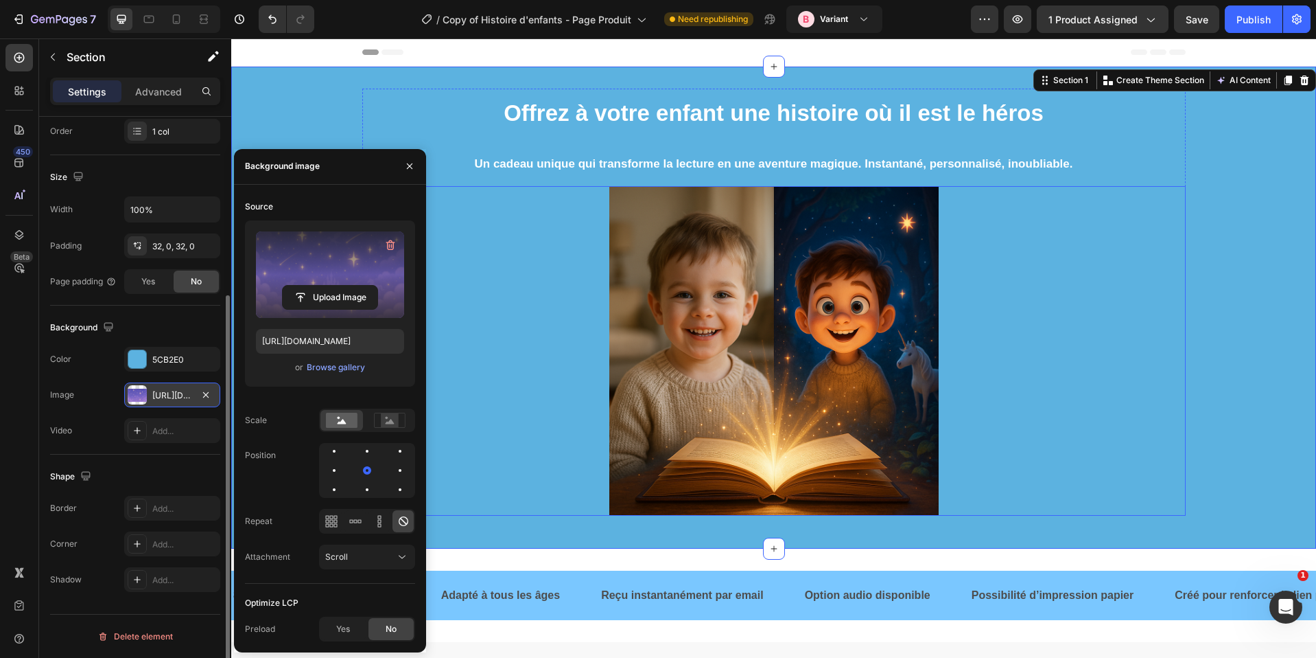
click at [1139, 399] on div at bounding box center [774, 350] width 824 height 329
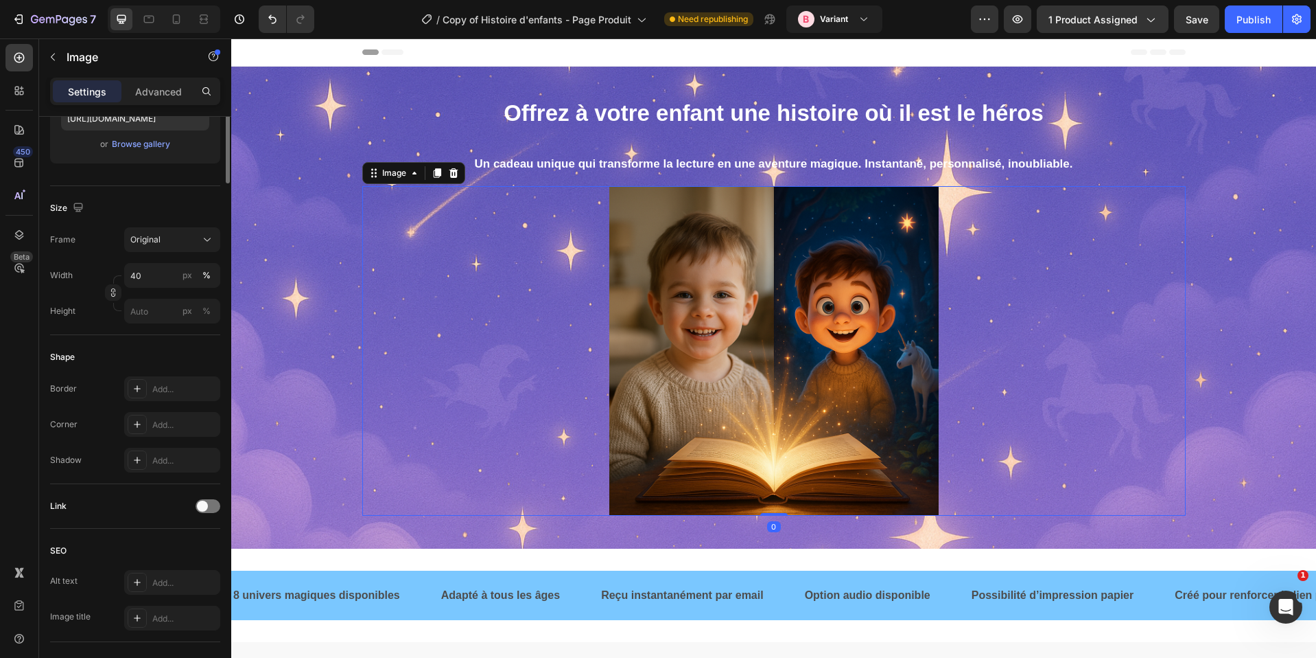
scroll to position [0, 0]
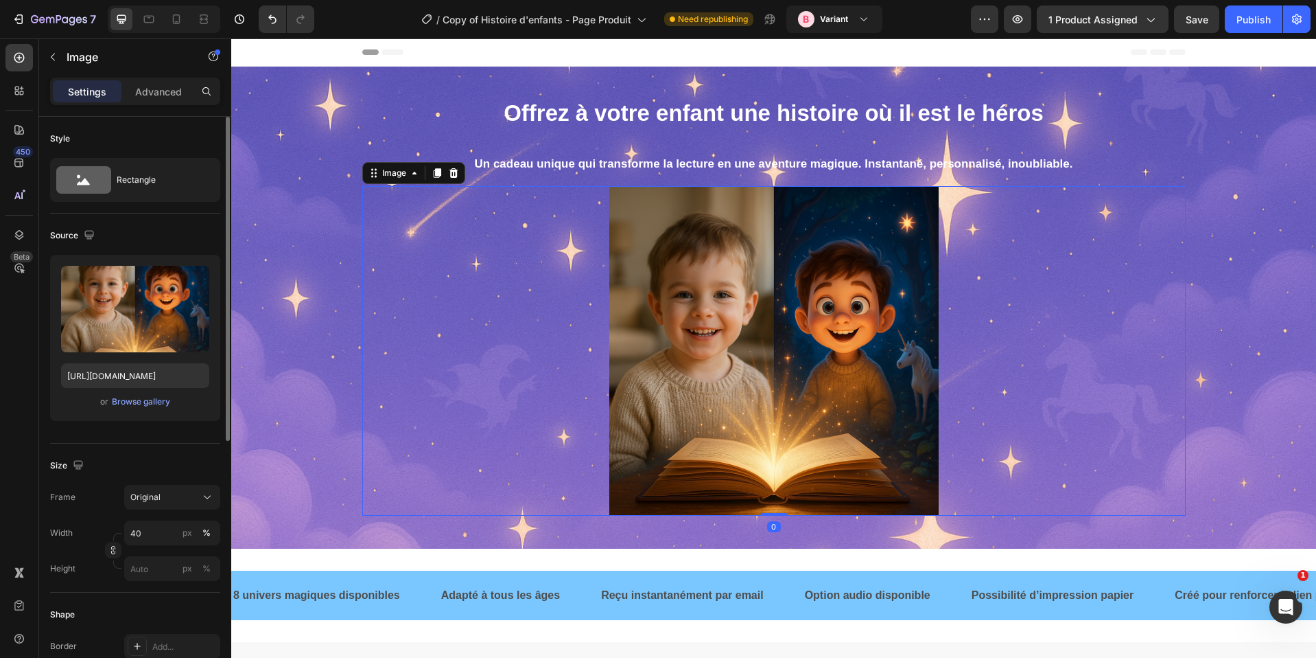
click at [1030, 370] on div at bounding box center [774, 350] width 824 height 329
click at [272, 86] on div "⁠⁠⁠⁠⁠⁠⁠ Offrez à votre enfant une histoire où il est le héros Heading Un cadeau…" at bounding box center [773, 308] width 1085 height 482
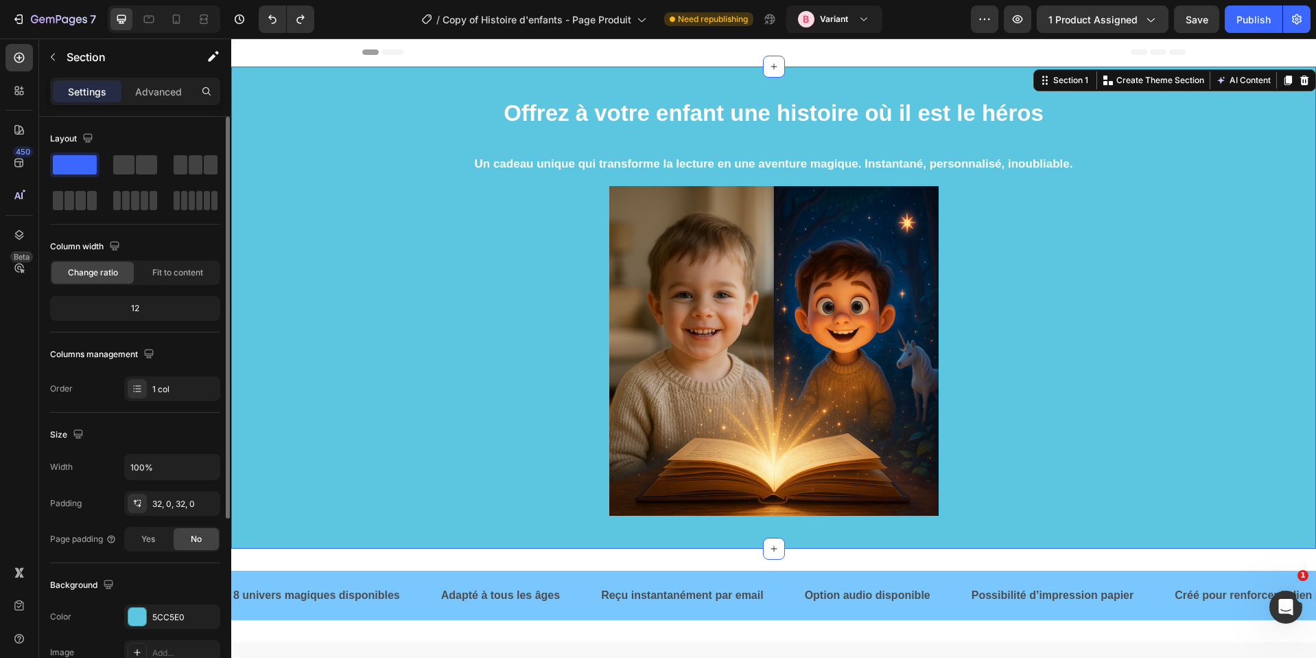
click at [318, 96] on div "⁠⁠⁠⁠⁠⁠⁠ Offrez à votre enfant une histoire où il est le héros Heading Un cadeau…" at bounding box center [773, 308] width 1085 height 438
click at [408, 577] on div "8 univers magiques disponibles Text Adapté à tous les âges Text Reçu instantané…" at bounding box center [773, 595] width 1085 height 50
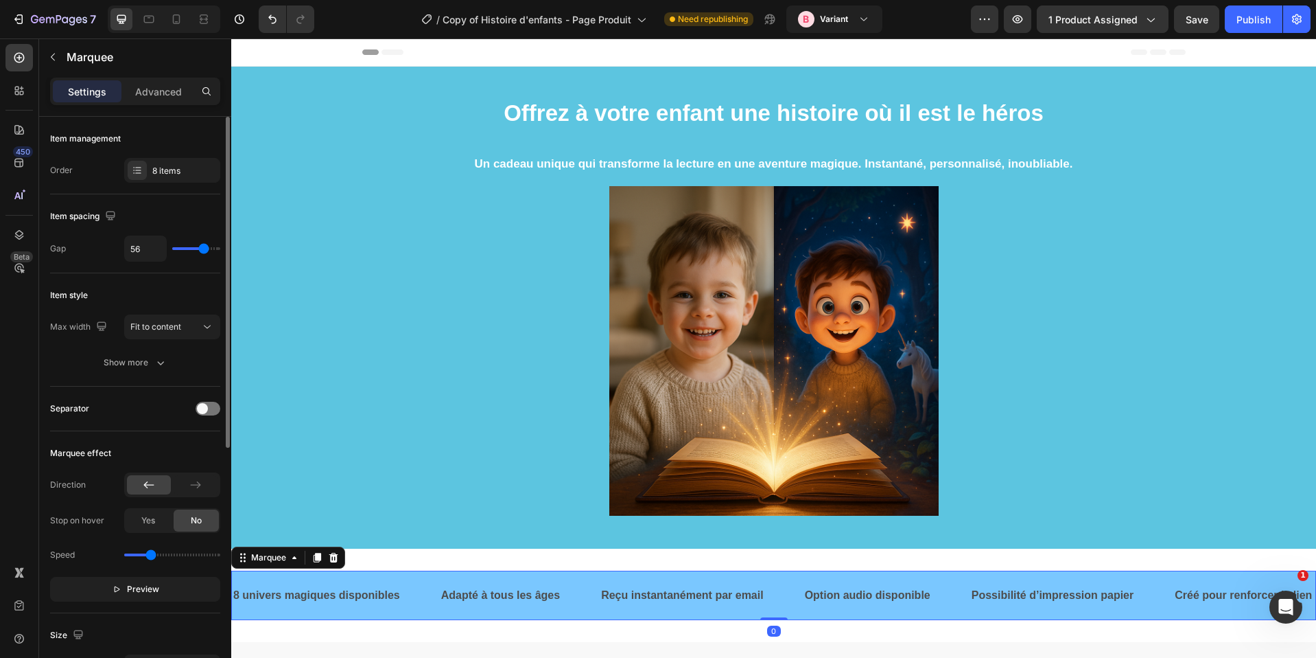
scroll to position [271, 0]
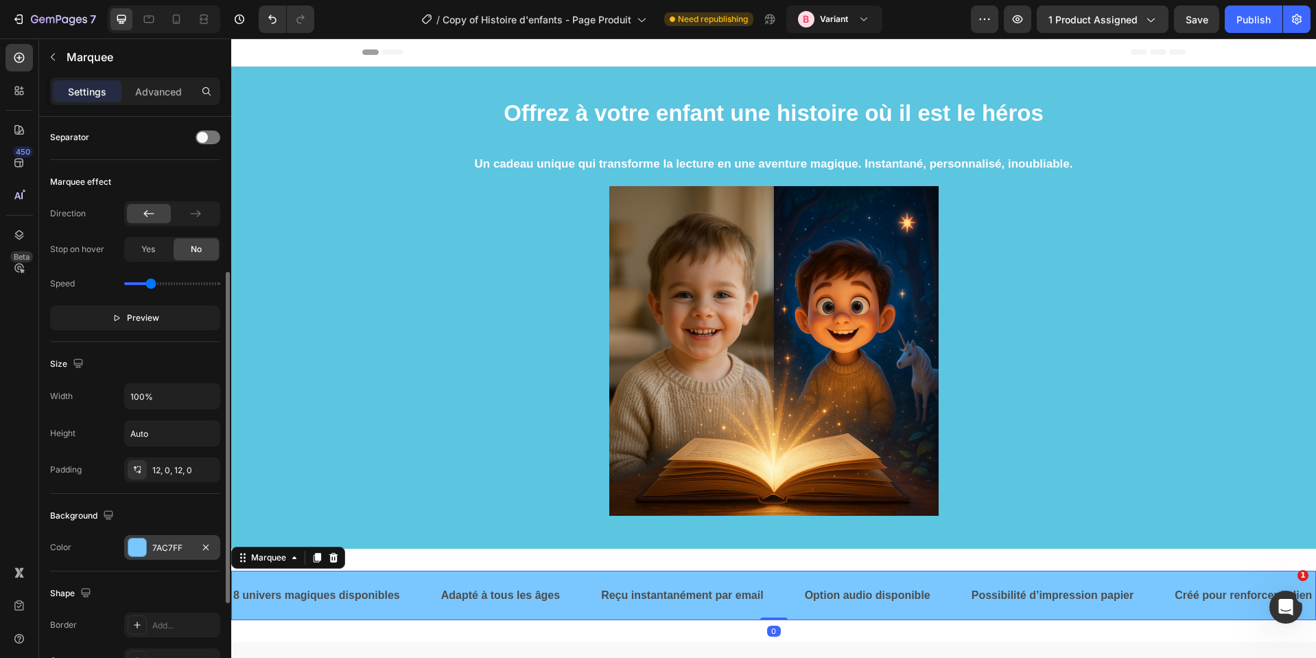
click at [175, 542] on div "7AC7FF" at bounding box center [172, 548] width 40 height 12
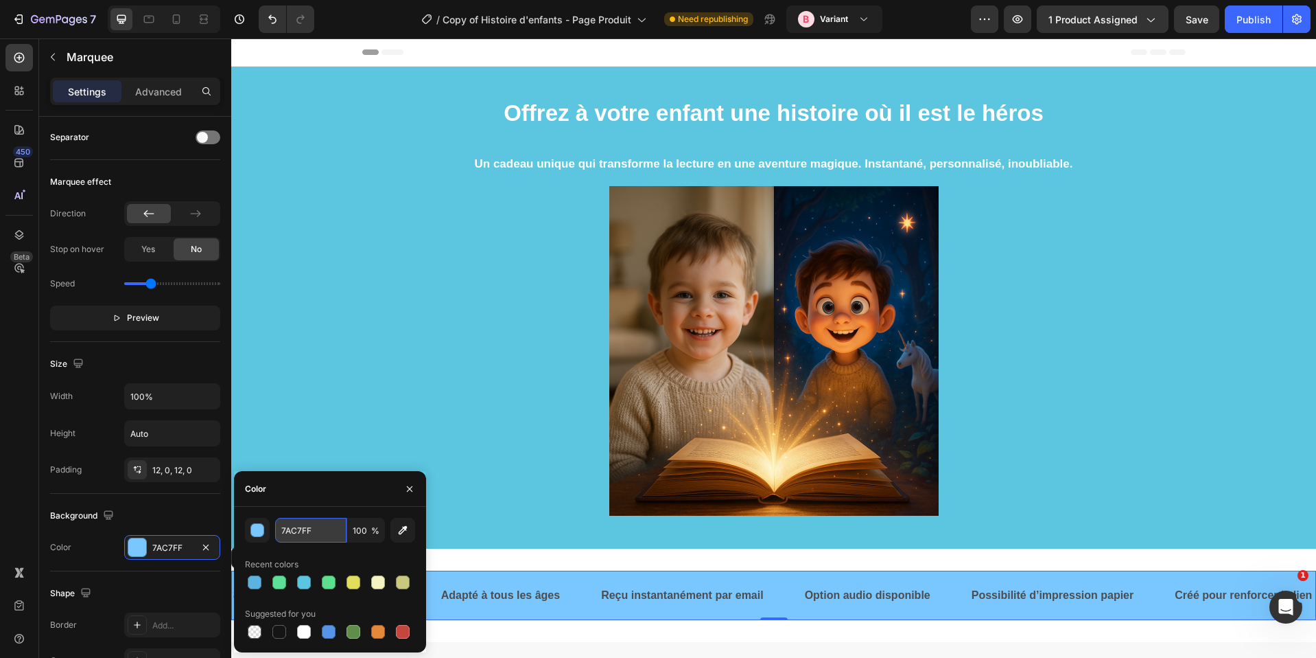
click at [310, 537] on input "7AC7FF" at bounding box center [310, 530] width 71 height 25
click at [407, 89] on h2 "⁠⁠⁠⁠⁠⁠⁠ Offrez à votre enfant une histoire où il est le héros" at bounding box center [774, 112] width 824 height 47
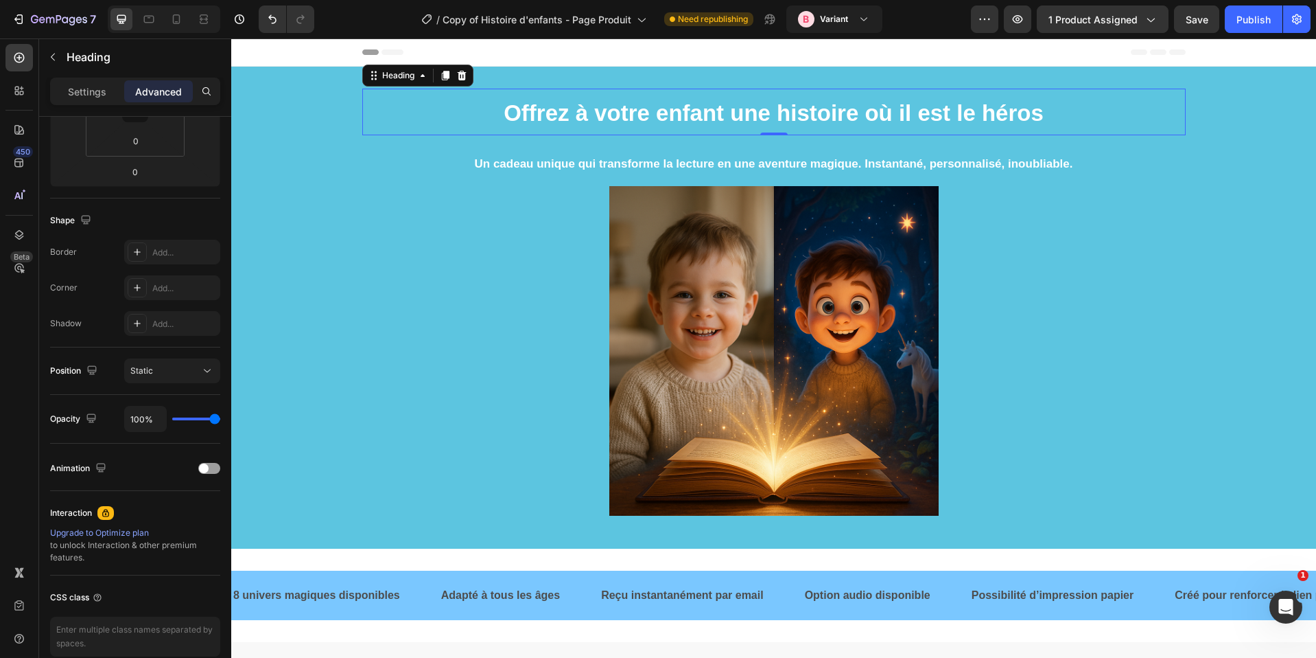
scroll to position [0, 0]
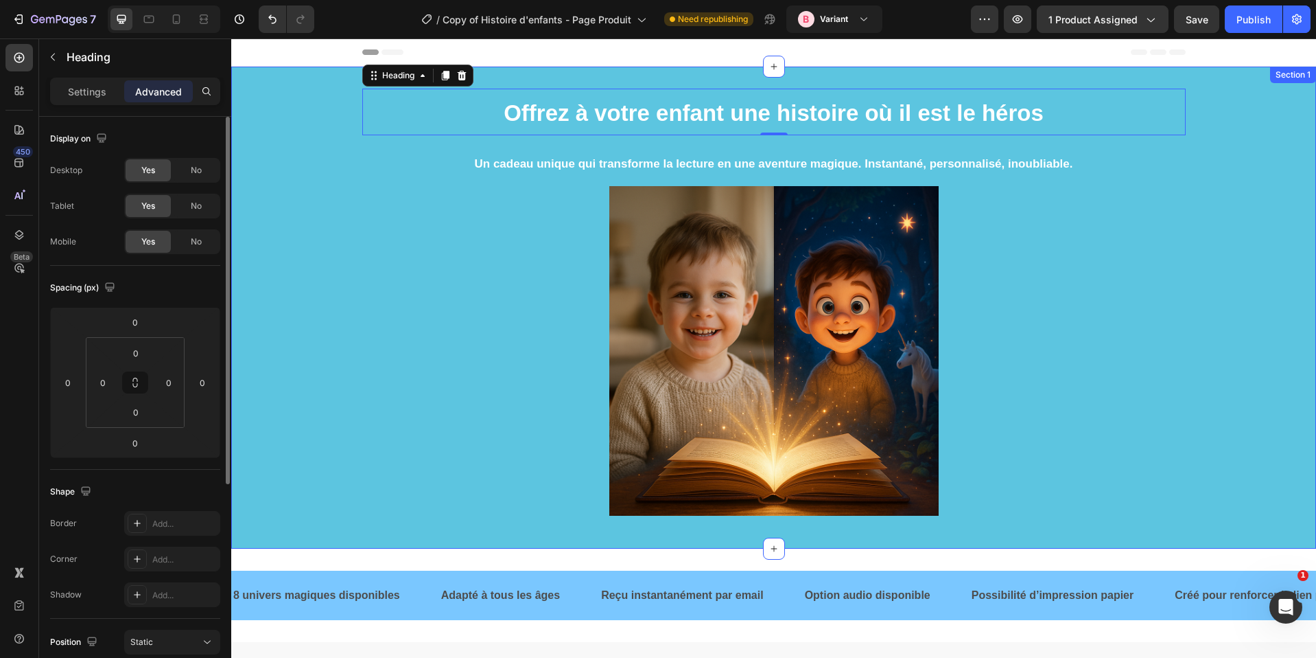
click at [323, 90] on div "⁠⁠⁠⁠⁠⁠⁠ Offrez à votre enfant une histoire où il est le héros Heading 0 Un cade…" at bounding box center [773, 308] width 1085 height 438
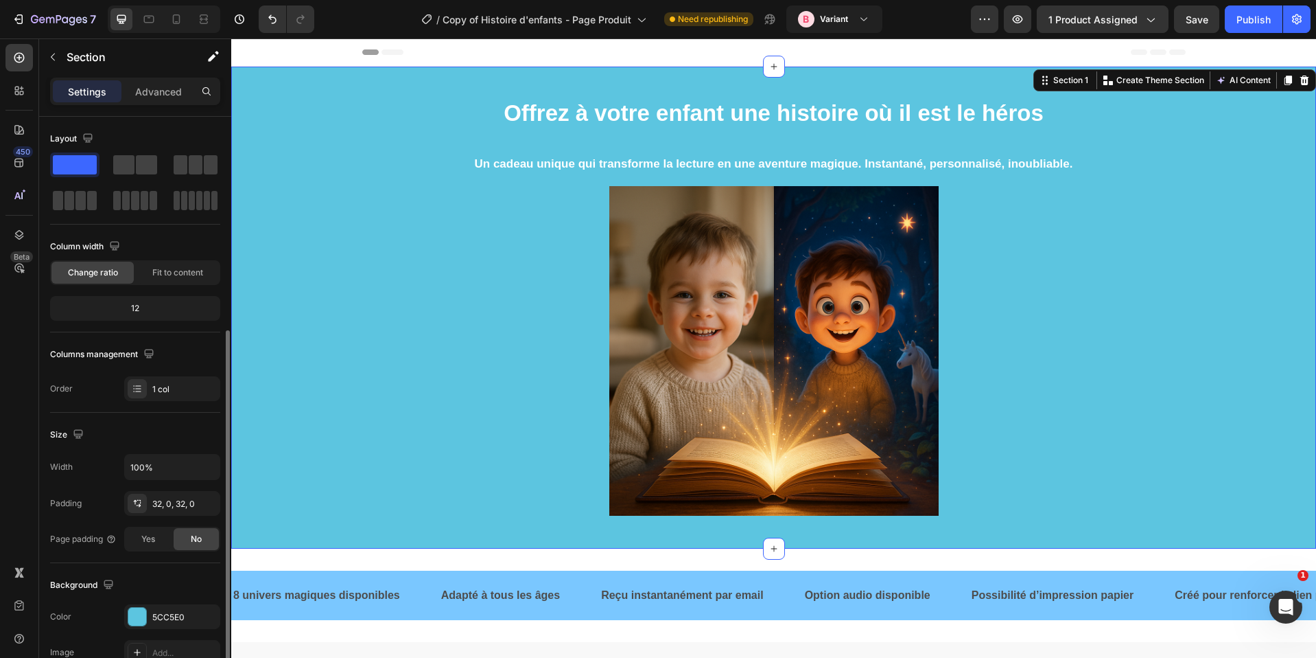
scroll to position [256, 0]
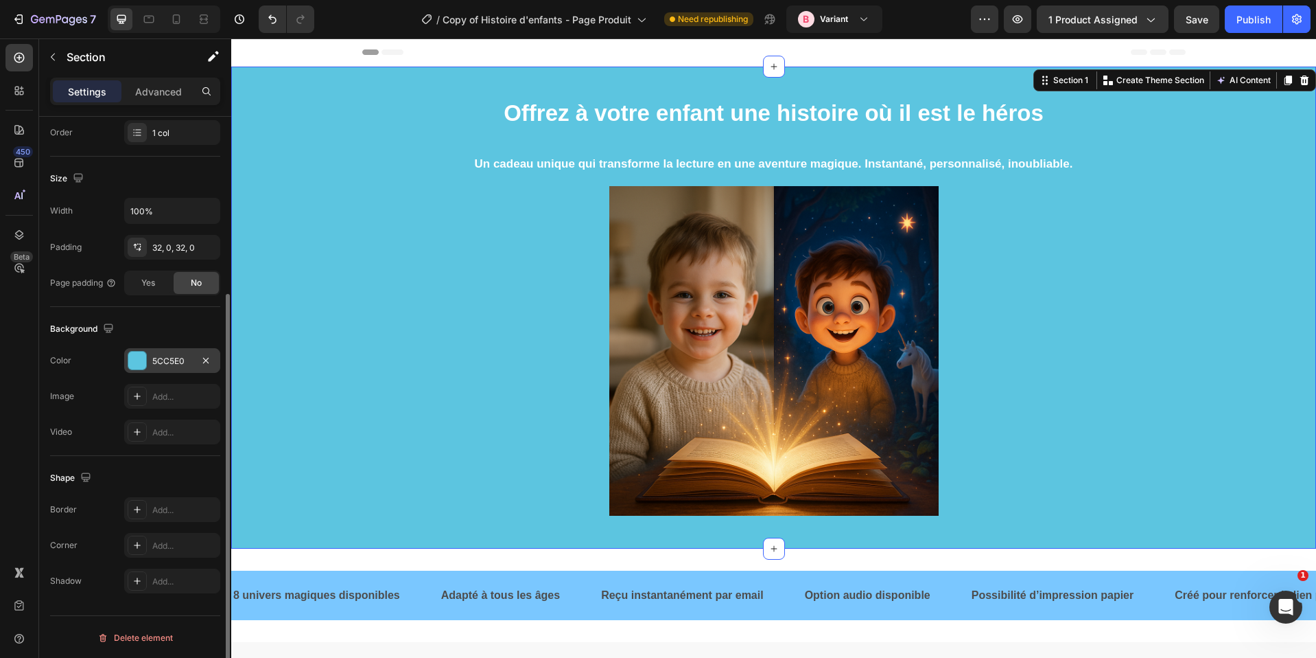
click at [172, 356] on div "5CC5E0" at bounding box center [172, 361] width 40 height 12
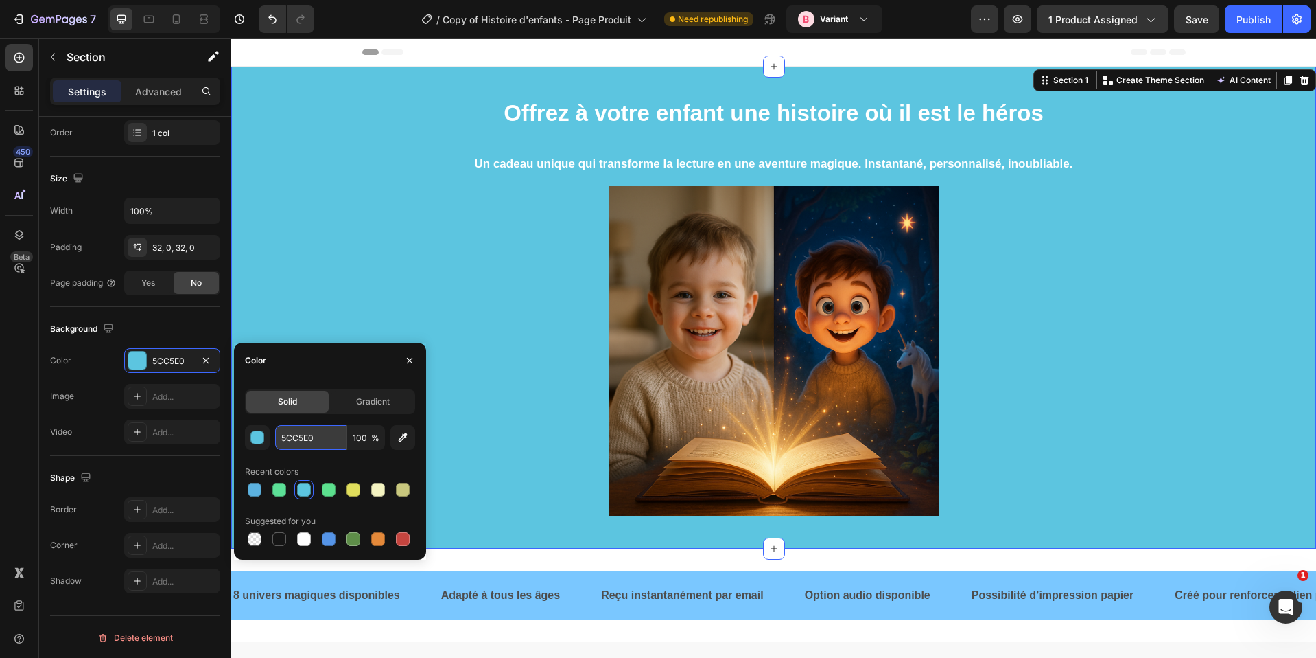
click at [300, 443] on input "5CC5E0" at bounding box center [310, 437] width 71 height 25
paste input "7AC7FF"
type input "7AC7FF"
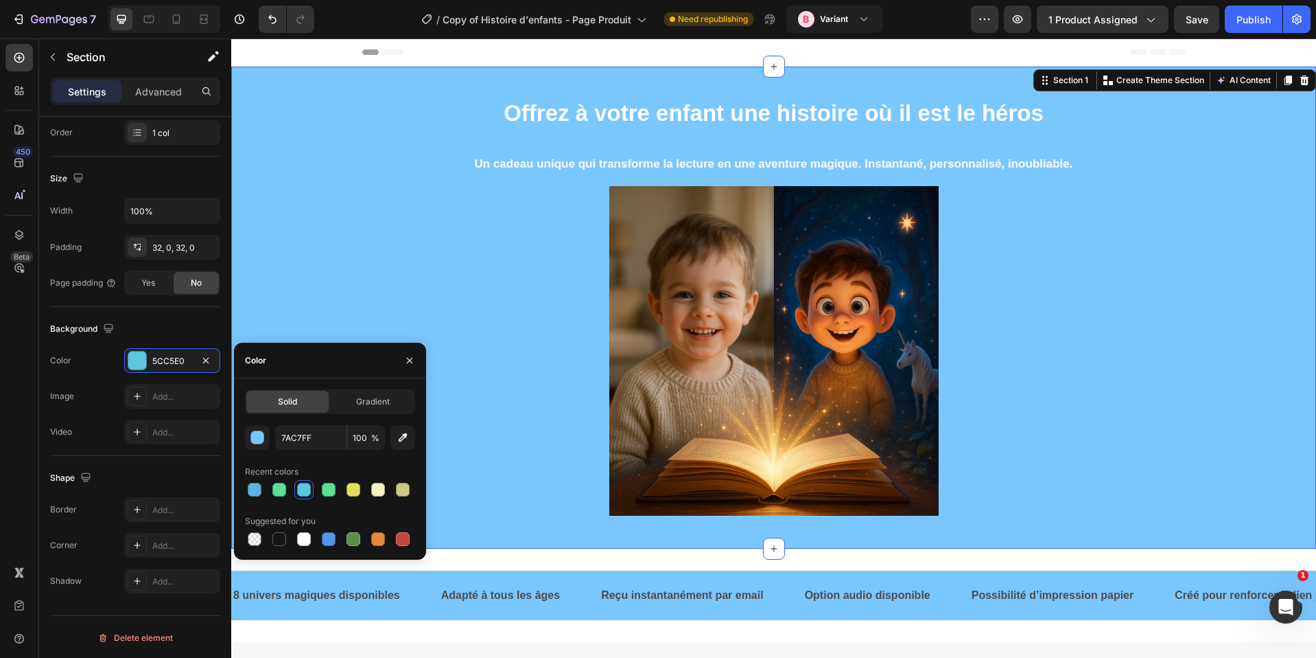
click at [345, 296] on div "⁠⁠⁠⁠⁠⁠⁠ Offrez à votre enfant une histoire où il est le héros Heading Un cadeau…" at bounding box center [773, 308] width 1085 height 438
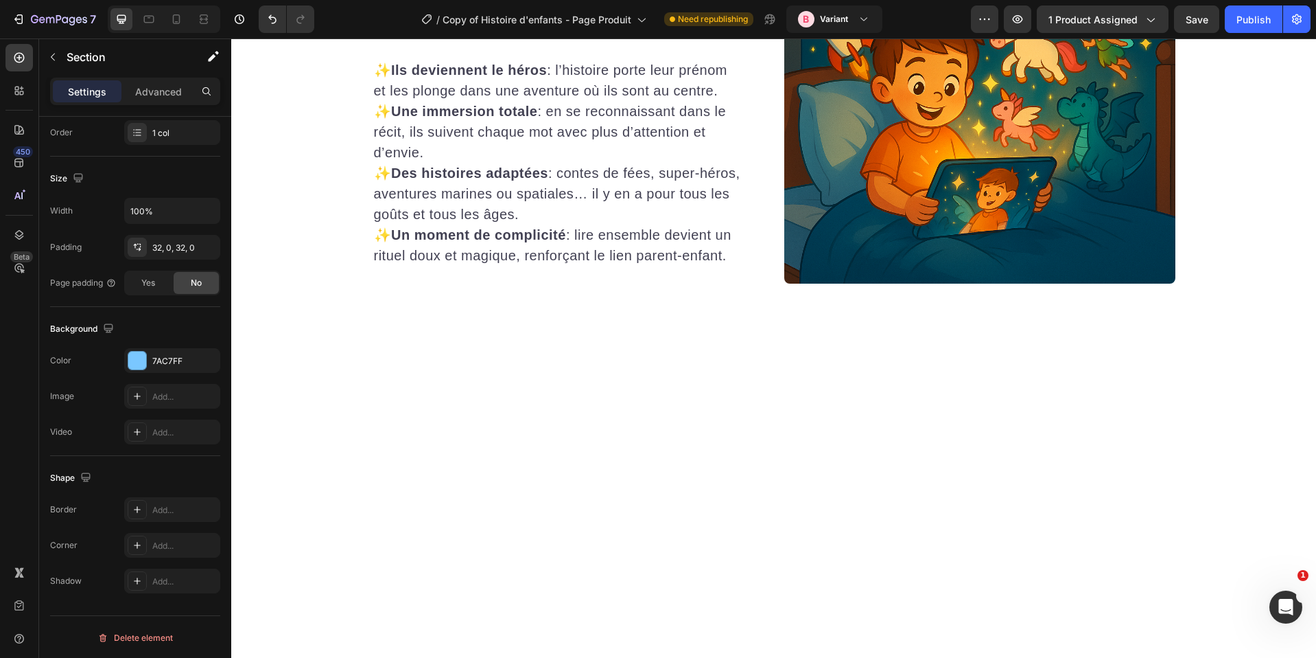
scroll to position [2830, 0]
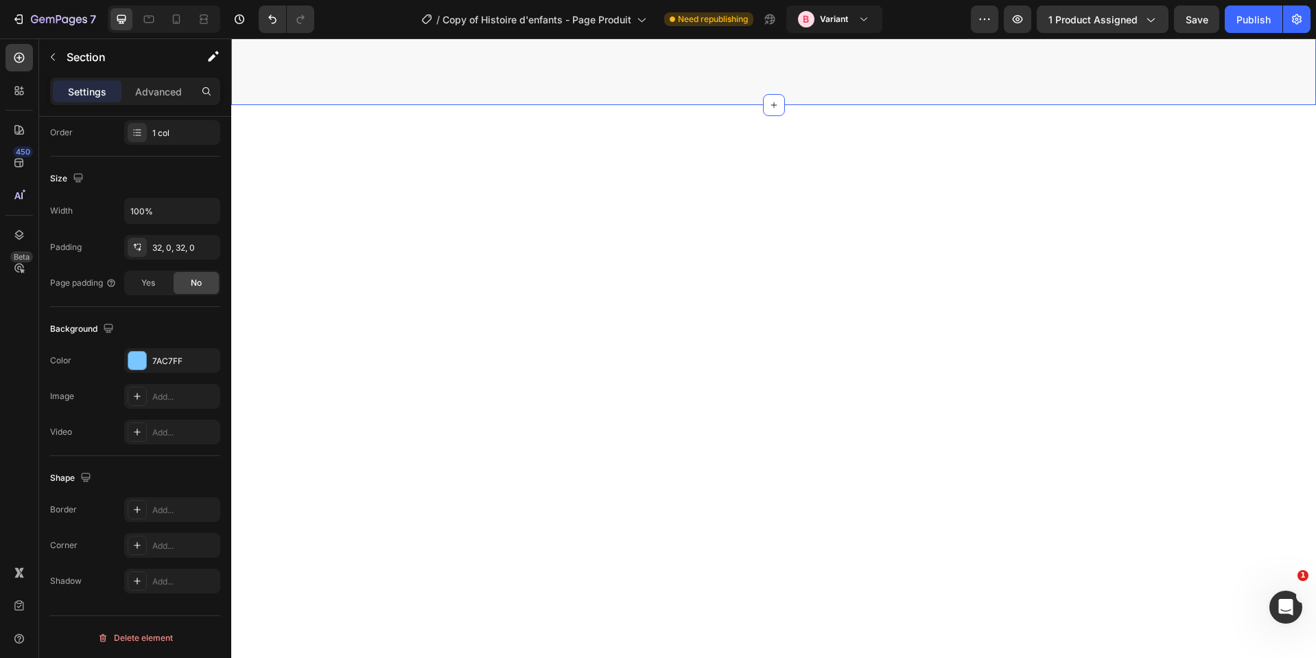
click at [150, 353] on div "F8F8F8" at bounding box center [172, 360] width 96 height 25
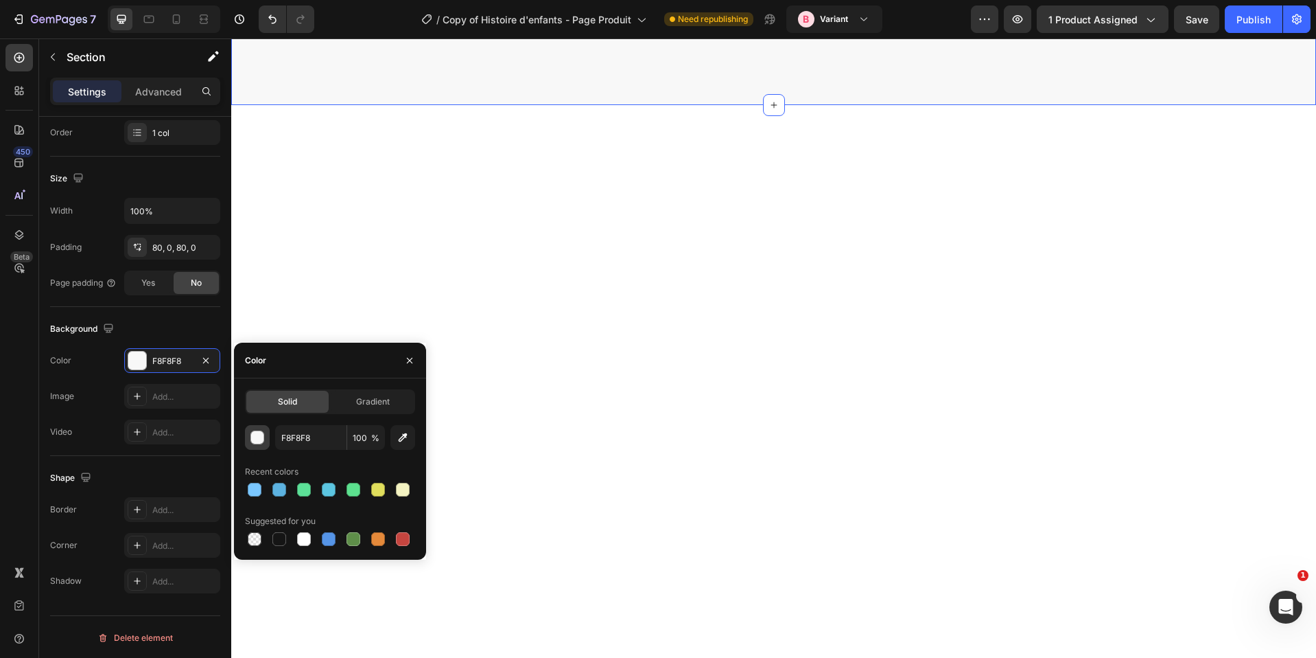
click at [258, 437] on div "button" at bounding box center [258, 438] width 14 height 14
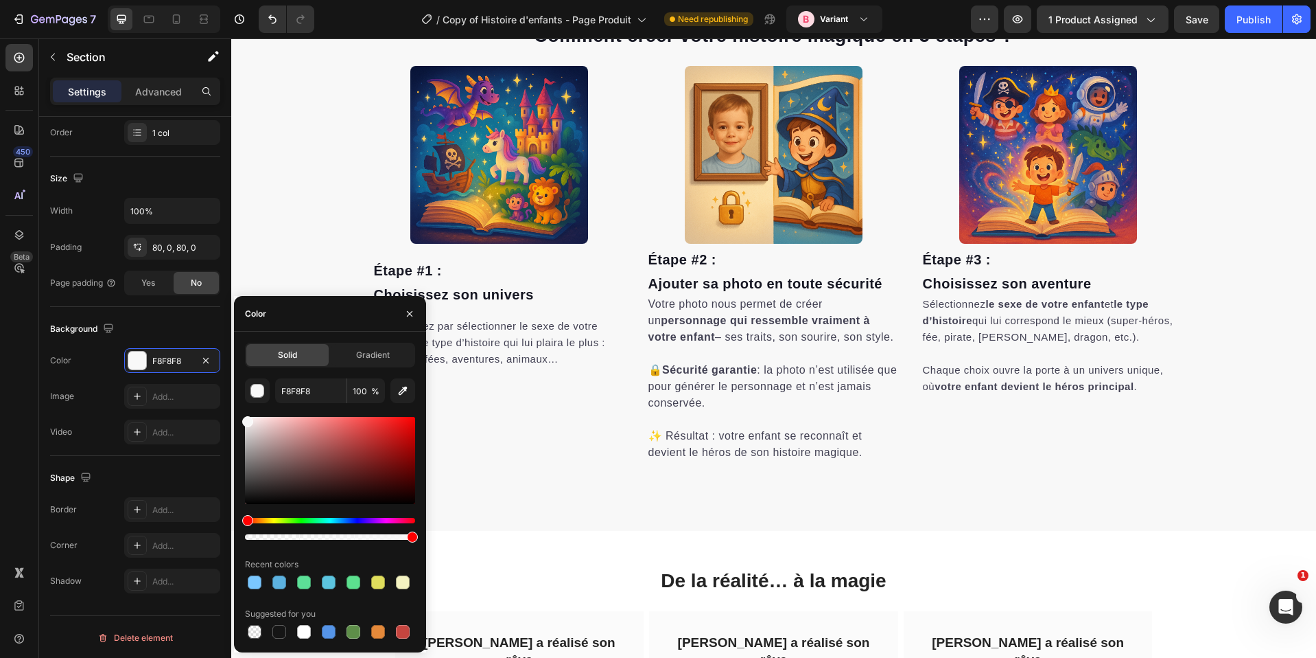
scroll to position [0, 0]
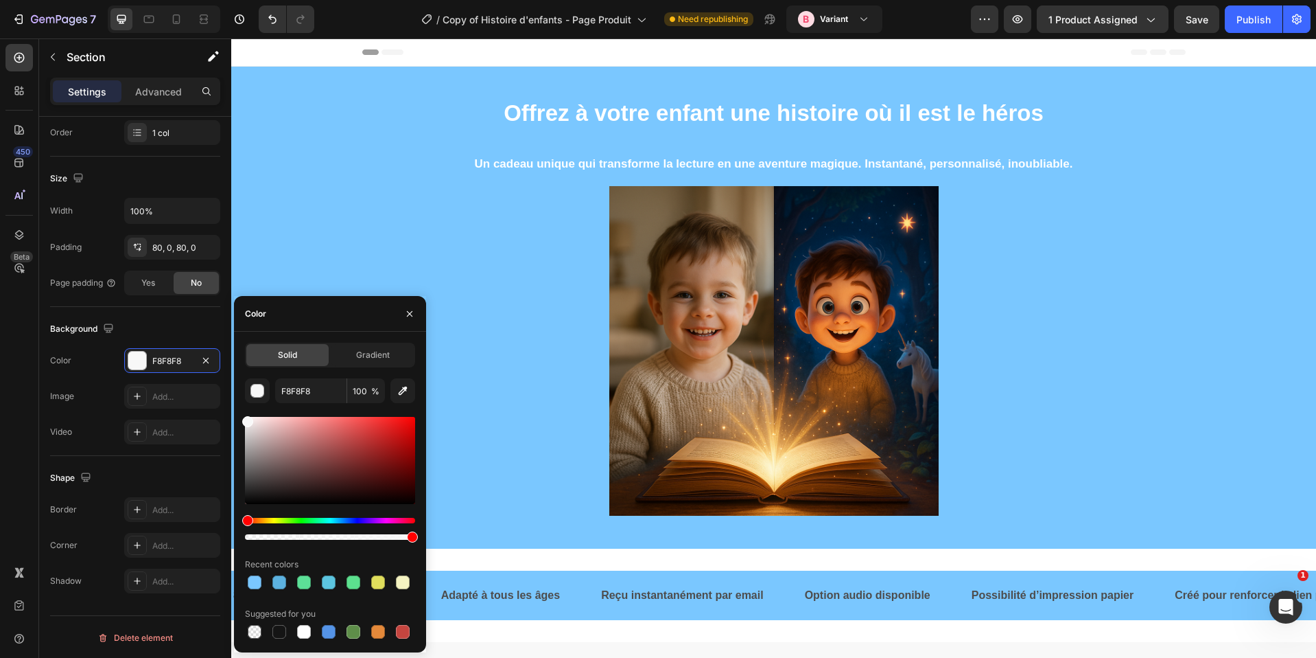
click at [603, 82] on div "Offrez à votre enfant une histoire où il est le héros Heading Un cadeau unique …" at bounding box center [773, 308] width 1085 height 482
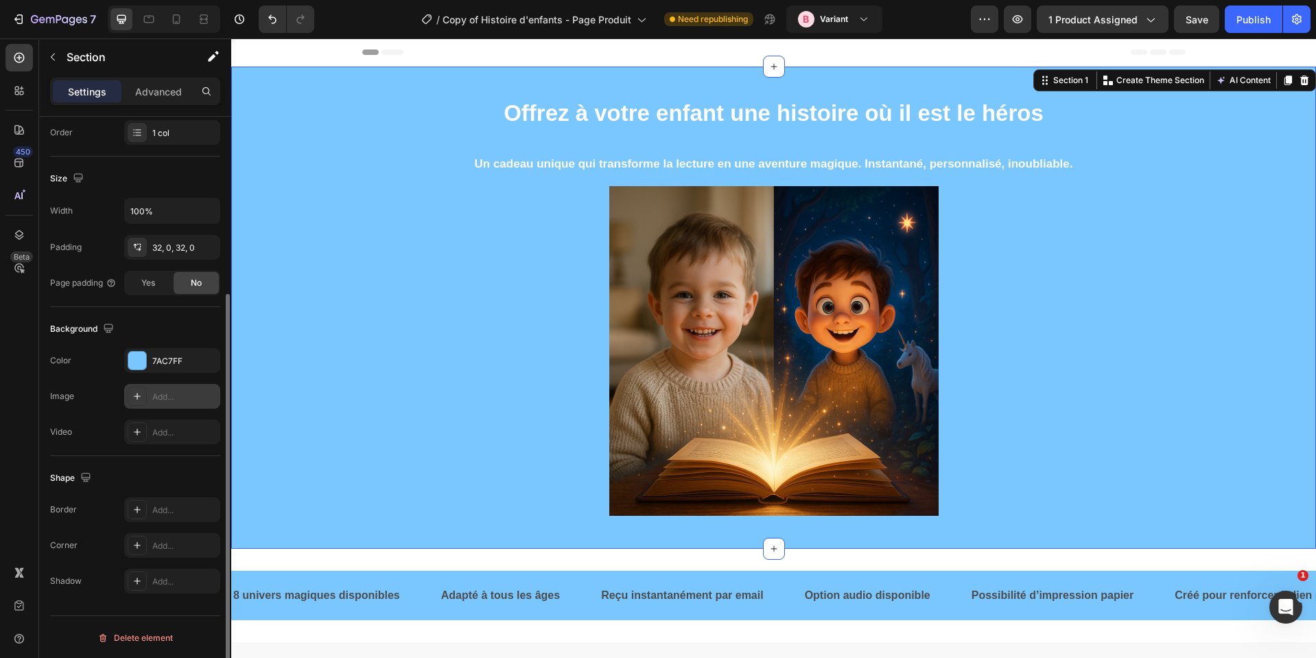
click at [139, 399] on icon at bounding box center [137, 396] width 11 height 11
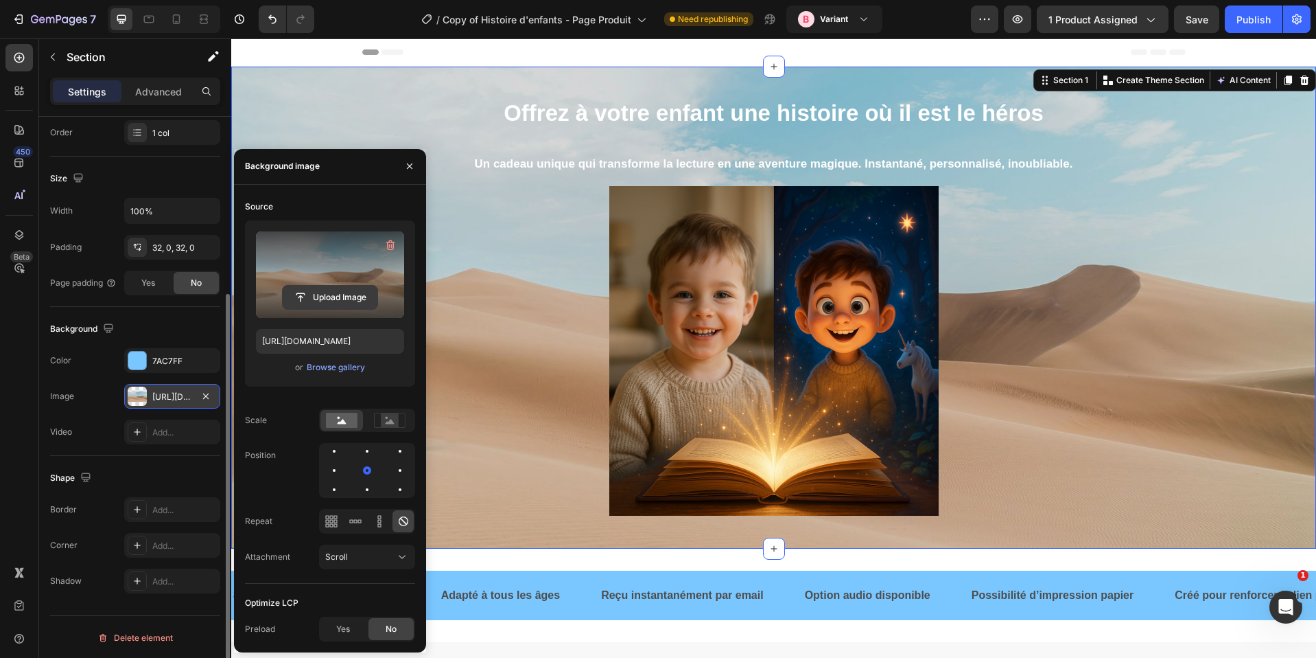
click at [319, 304] on input "file" at bounding box center [330, 297] width 95 height 23
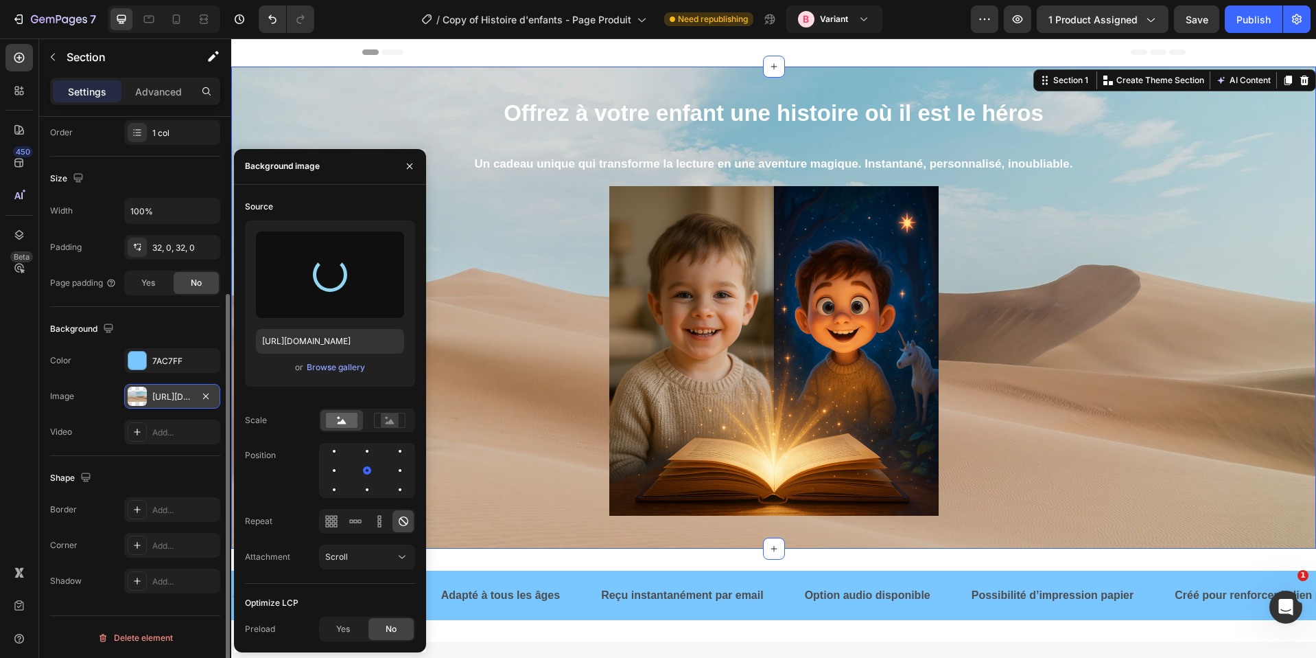
type input "https://cdn.shopify.com/s/files/1/0876/0269/2370/files/gempages_514128261119214…"
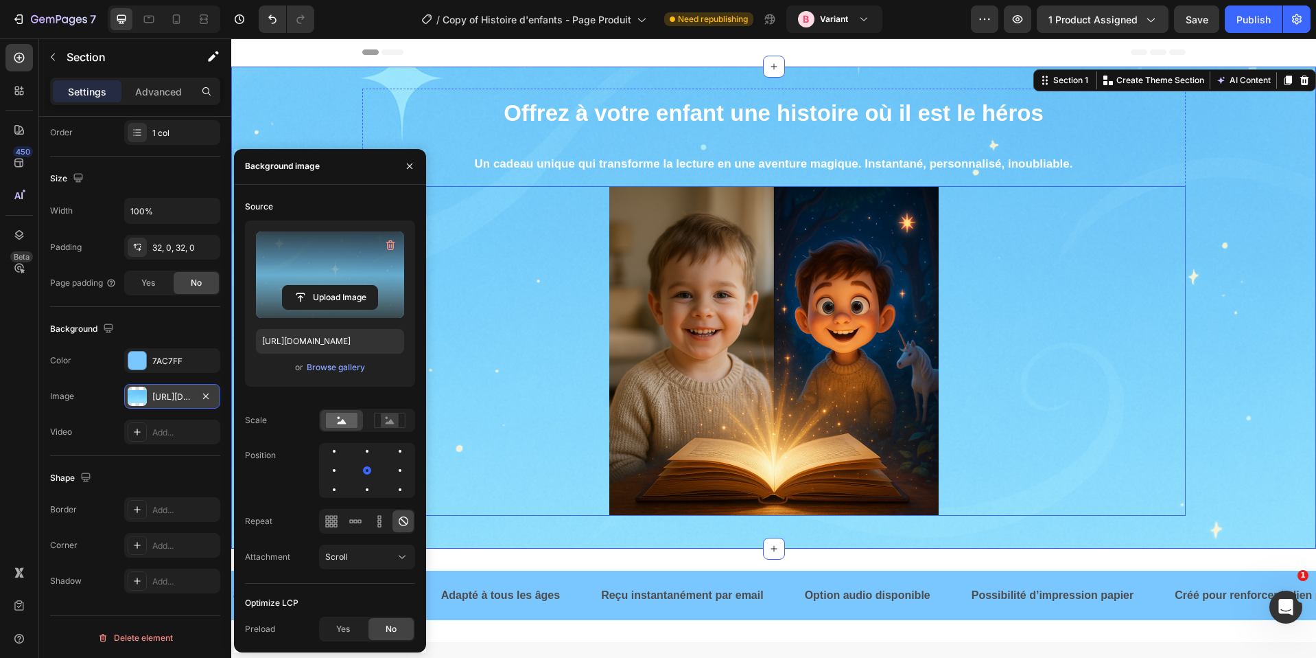
click at [489, 332] on div at bounding box center [774, 350] width 824 height 329
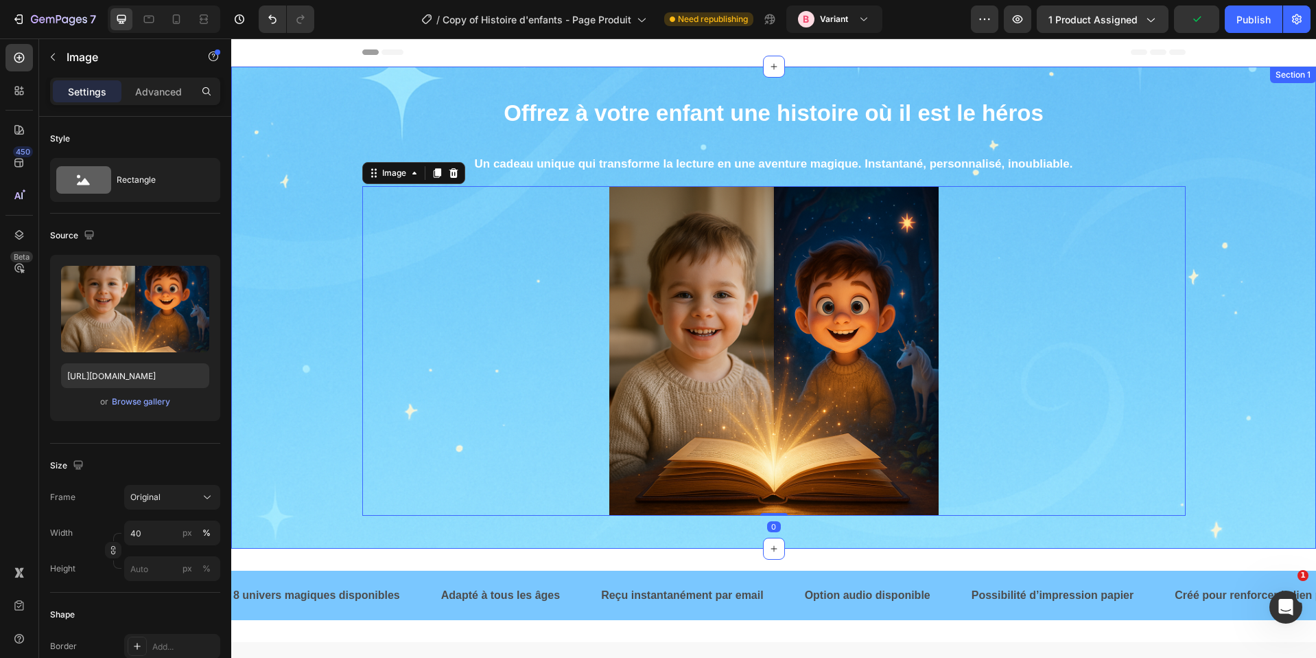
click at [1220, 347] on div "Offrez à votre enfant une histoire où il est le héros Heading Un cadeau unique …" at bounding box center [773, 308] width 1085 height 438
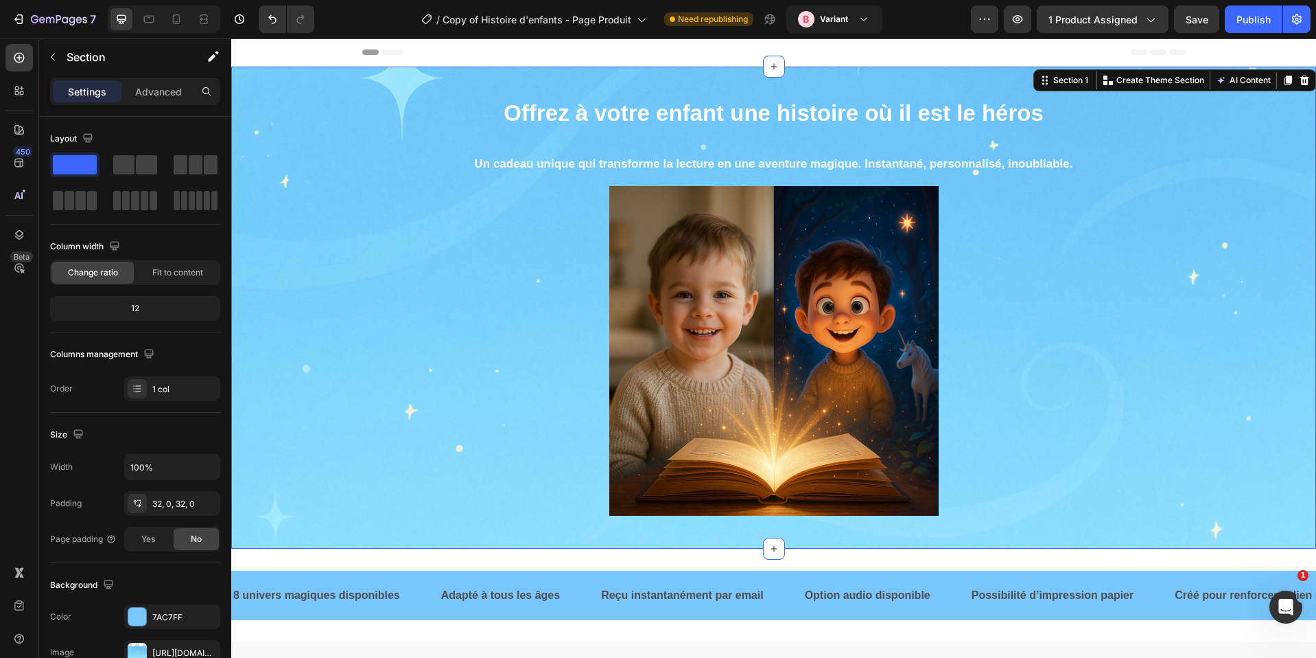
click at [282, 80] on div "Offrez à votre enfant une histoire où il est le héros Heading Un cadeau unique …" at bounding box center [773, 308] width 1085 height 482
click at [170, 20] on icon at bounding box center [177, 19] width 14 height 14
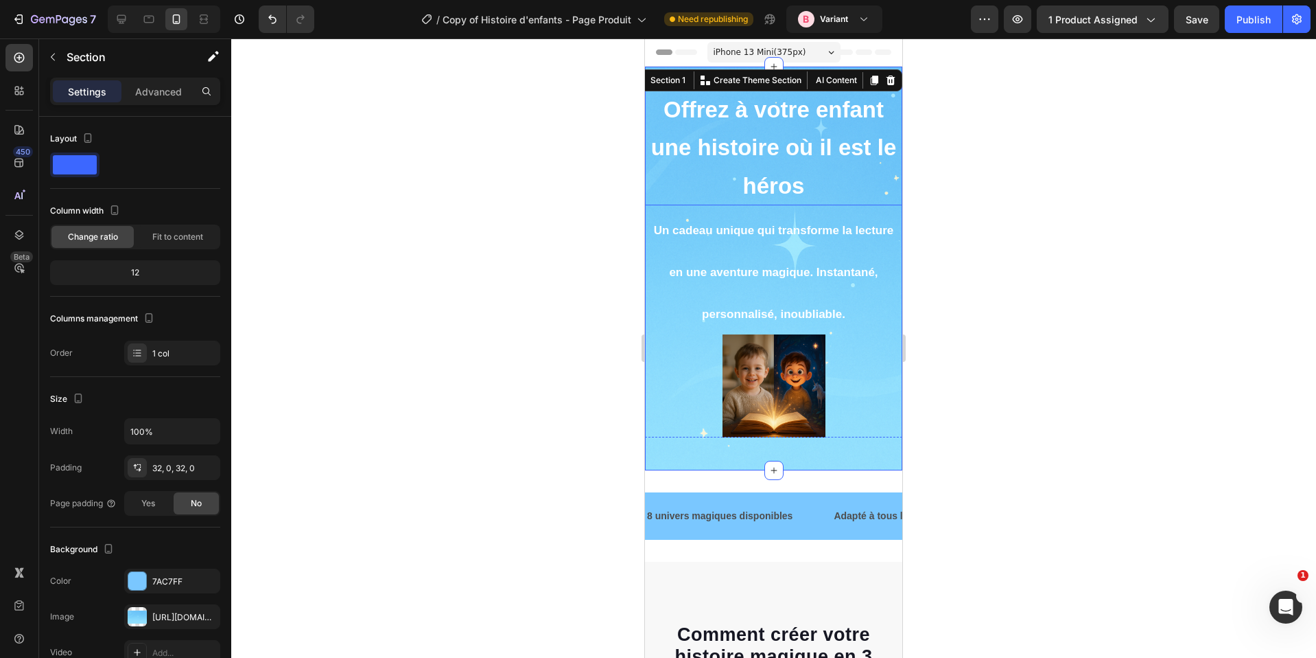
click at [793, 135] on h2 "Offrez à votre enfant une histoire où il est le héros" at bounding box center [773, 147] width 257 height 117
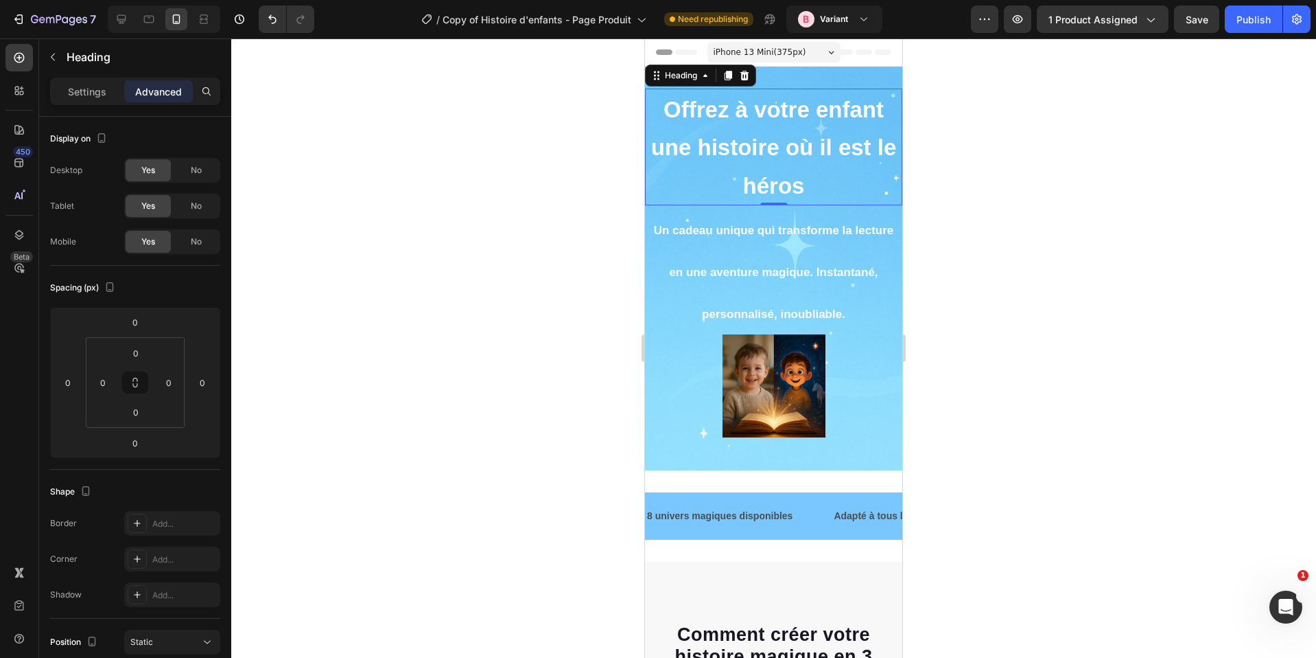
click at [793, 135] on h2 "Offrez à votre enfant une histoire où il est le héros" at bounding box center [773, 147] width 257 height 117
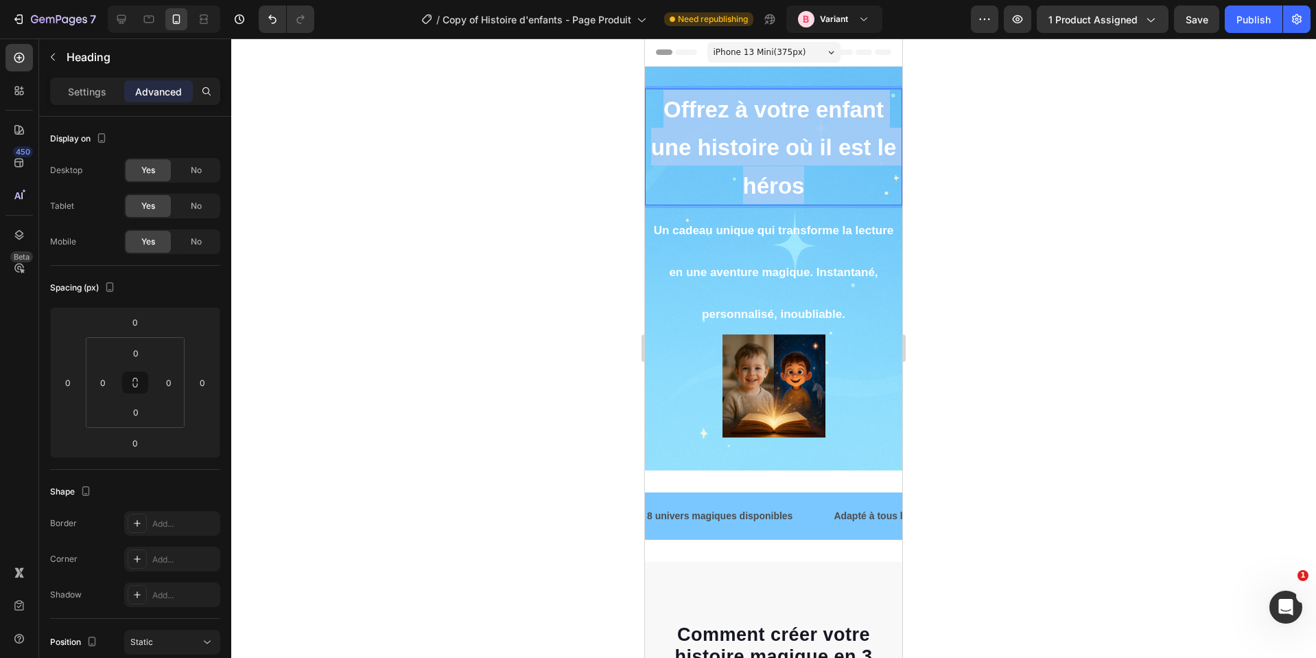
click at [793, 135] on p "Offrez à votre enfant une histoire où il est le héros" at bounding box center [774, 147] width 255 height 114
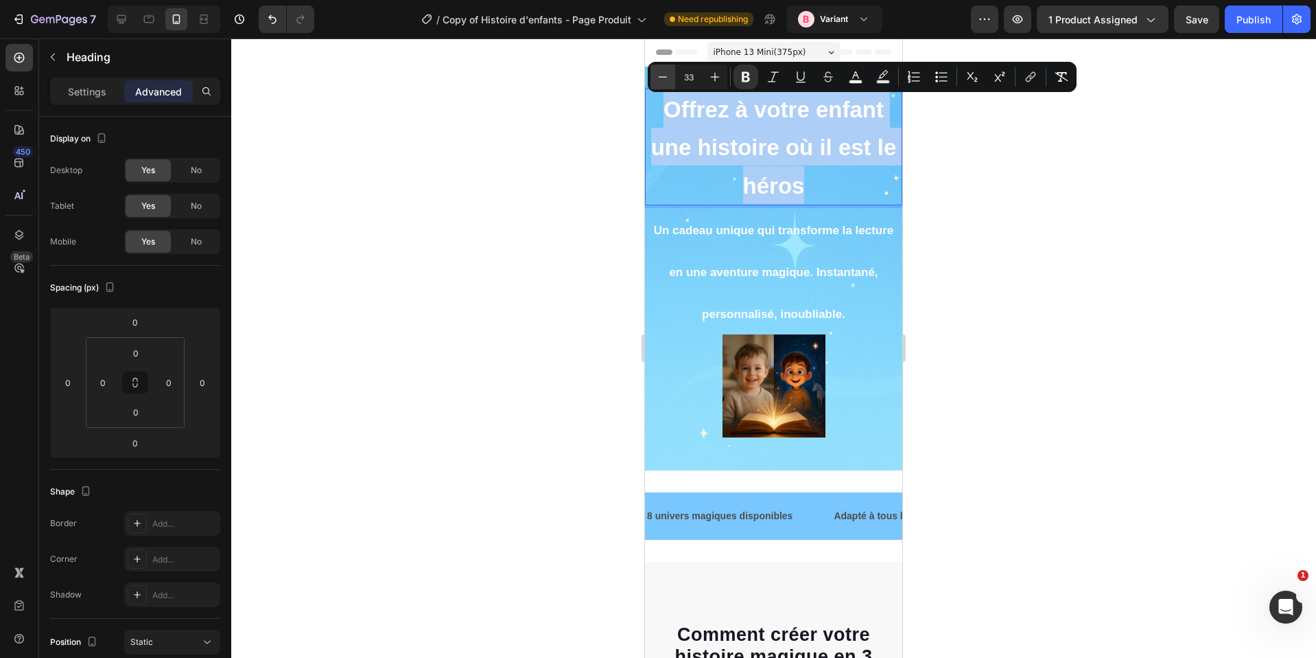
click at [674, 75] on div "Minus 33 Plus" at bounding box center [689, 77] width 77 height 25
click at [674, 75] on button "Minus" at bounding box center [663, 77] width 25 height 25
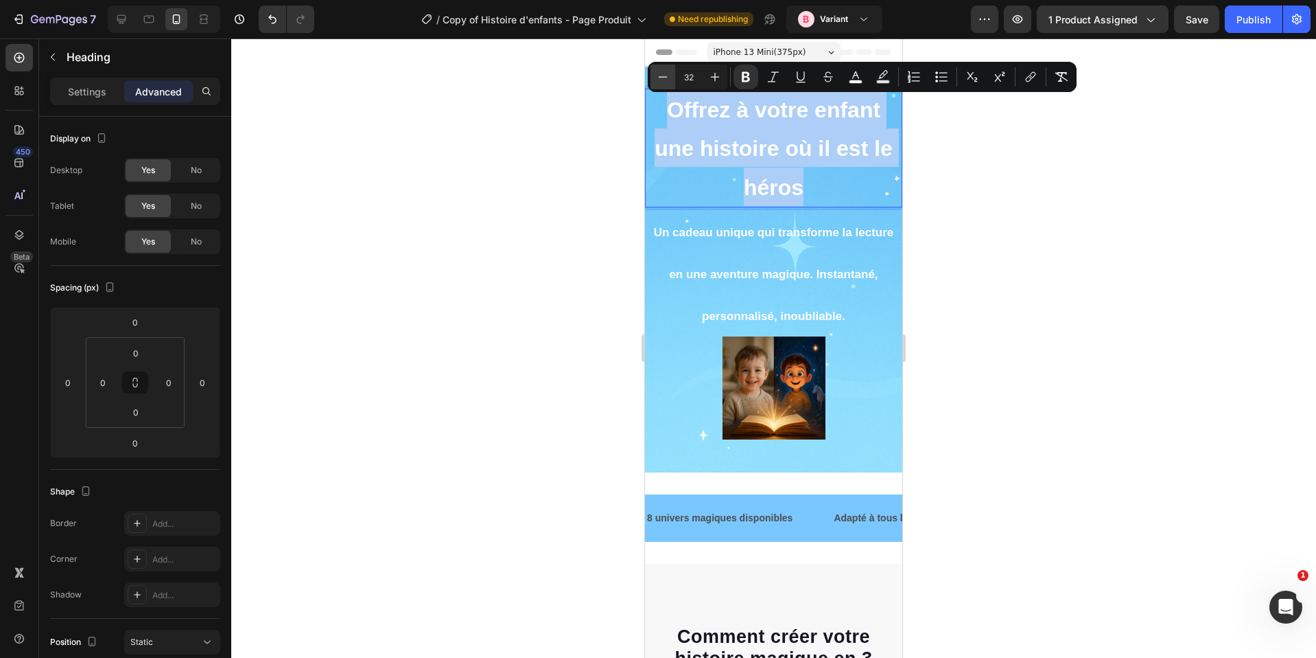
click at [674, 75] on button "Minus" at bounding box center [663, 77] width 25 height 25
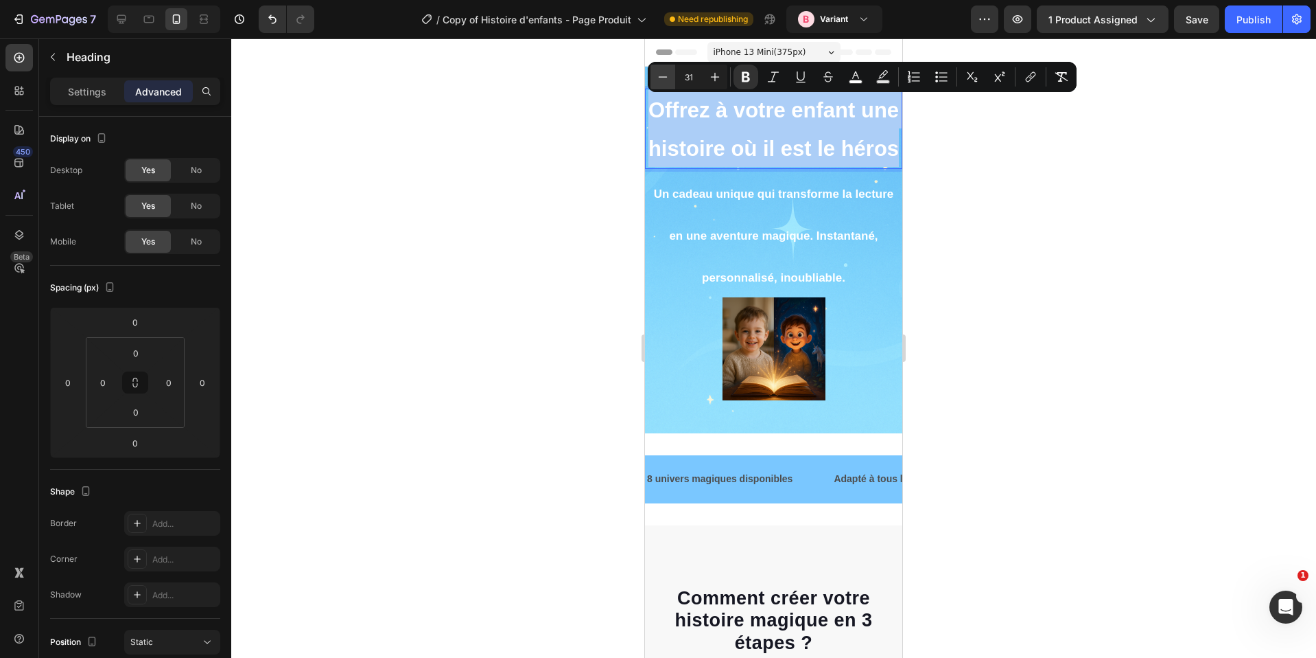
click at [670, 75] on button "Minus" at bounding box center [663, 77] width 25 height 25
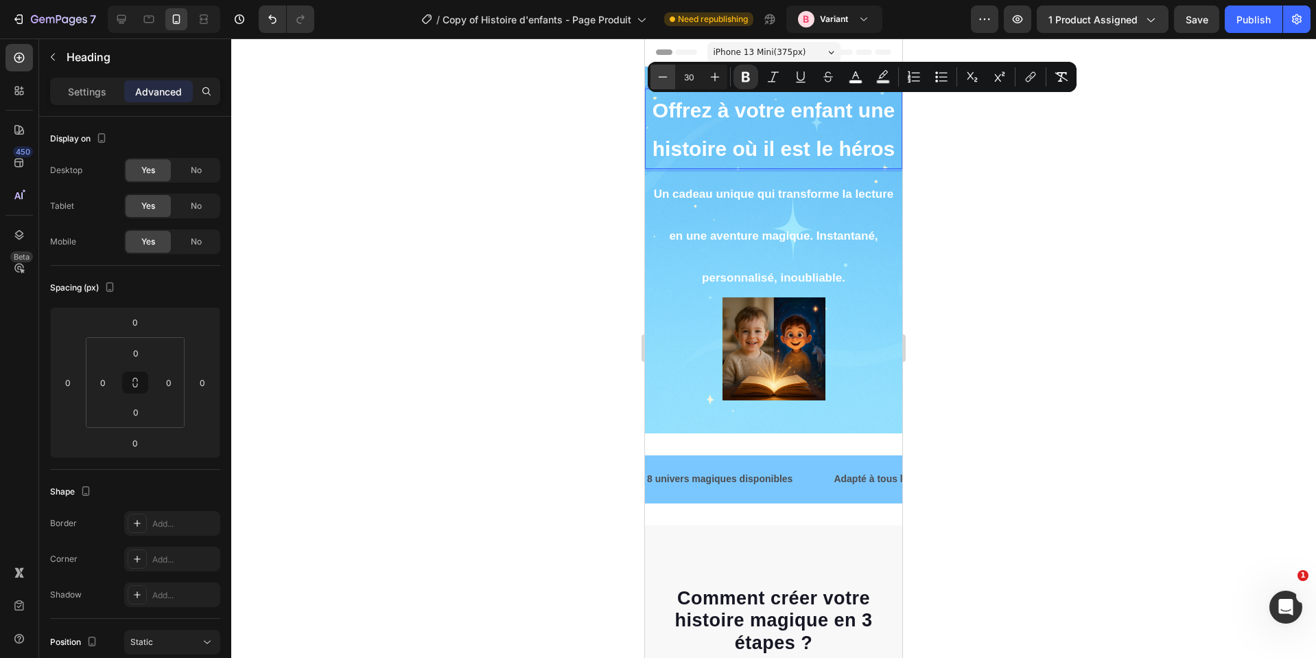
click at [670, 75] on button "Minus" at bounding box center [663, 77] width 25 height 25
type input "27"
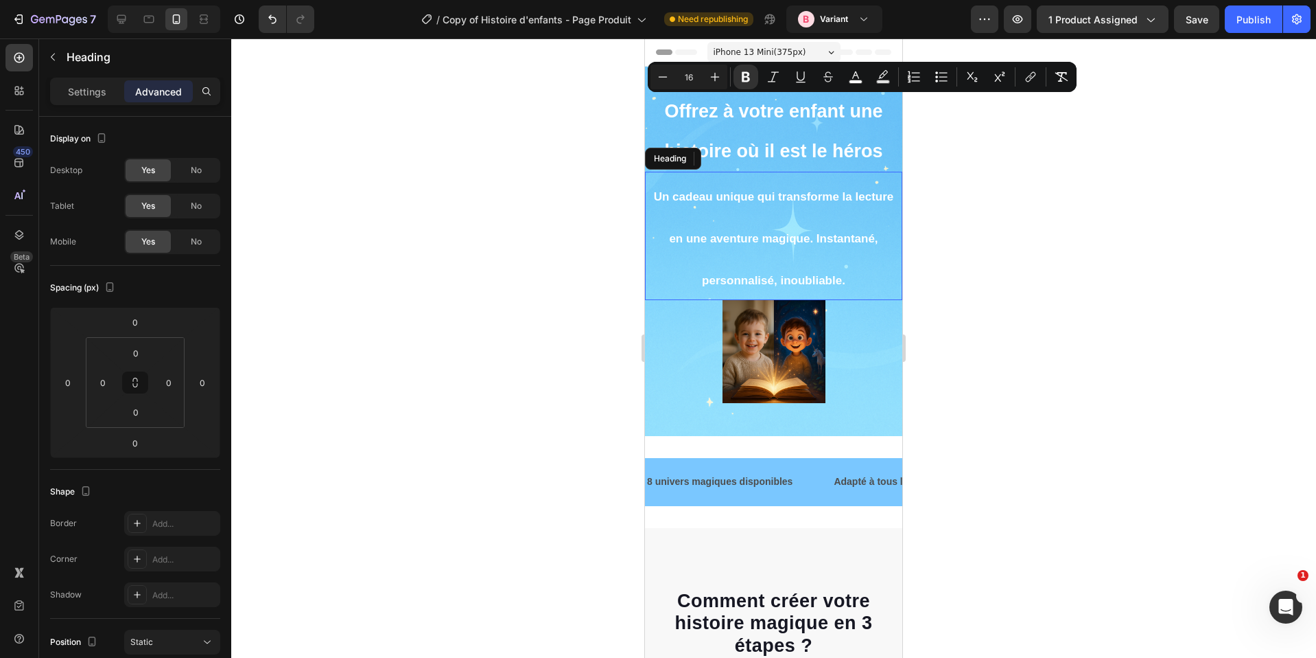
click at [764, 184] on h2 "Un cadeau unique qui transforme la lecture en une aventure magique. Instantané,…" at bounding box center [773, 236] width 257 height 129
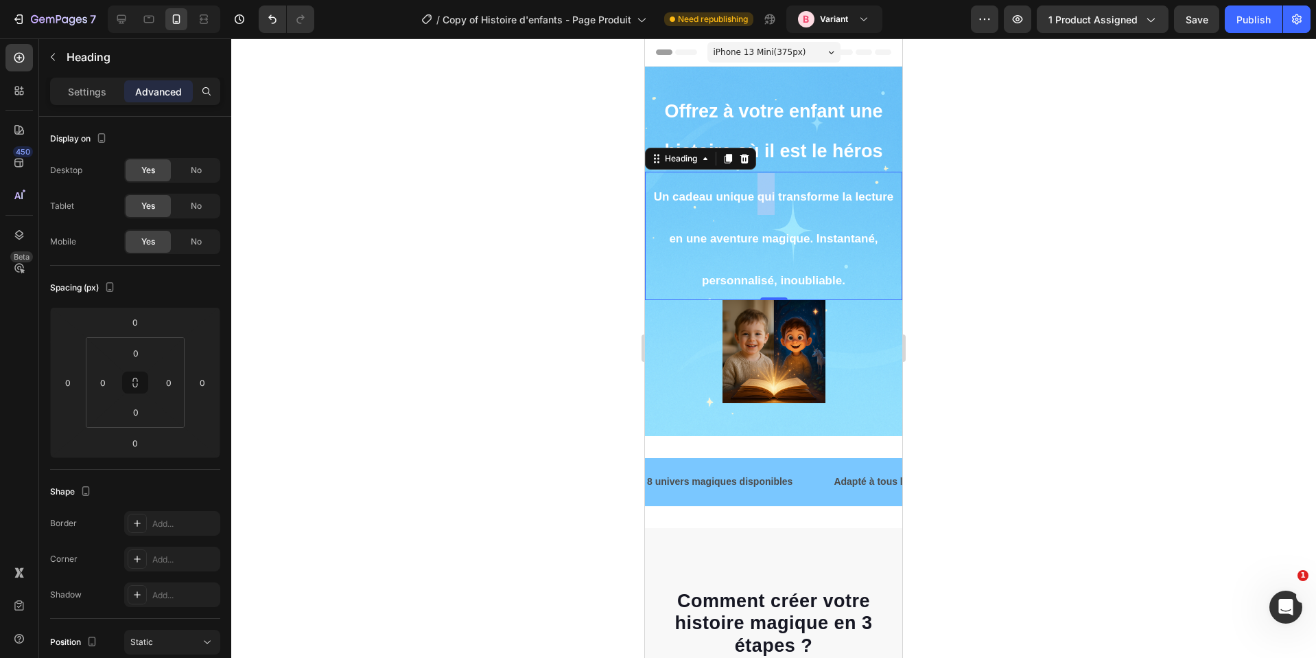
click at [764, 202] on strong "Un cadeau unique qui transforme la lecture en une aventure magique. Instantané,…" at bounding box center [774, 238] width 240 height 97
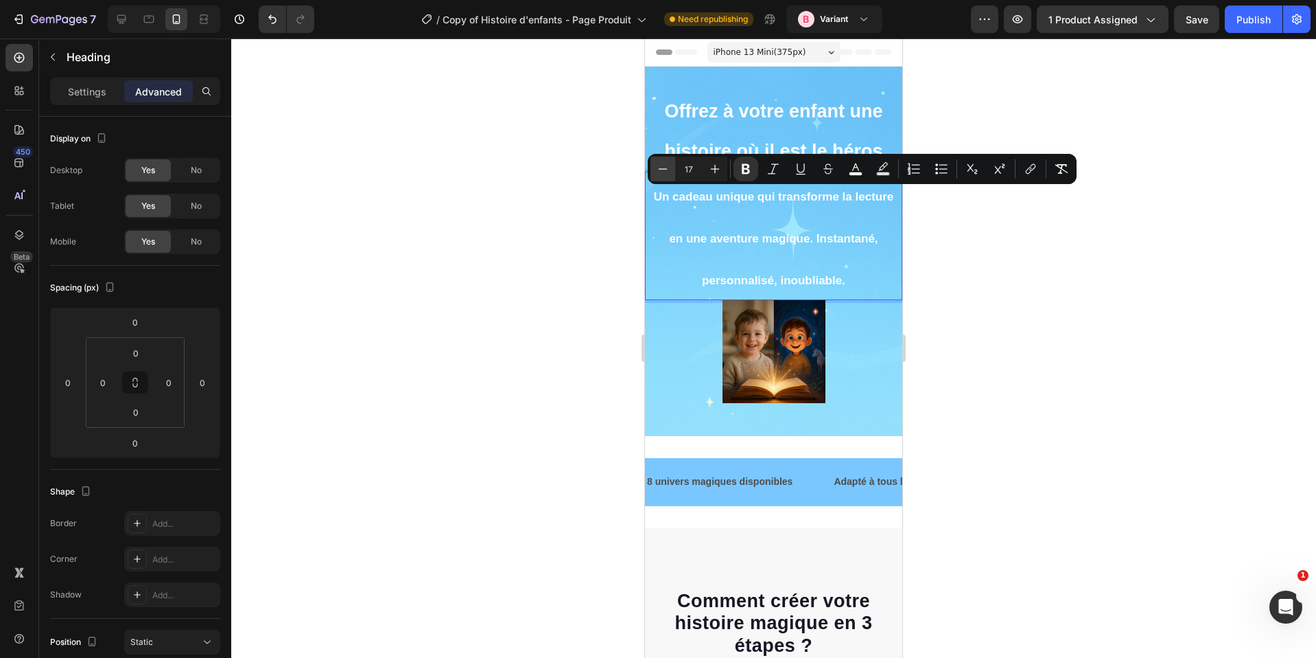
click at [662, 163] on icon "Editor contextual toolbar" at bounding box center [663, 169] width 14 height 14
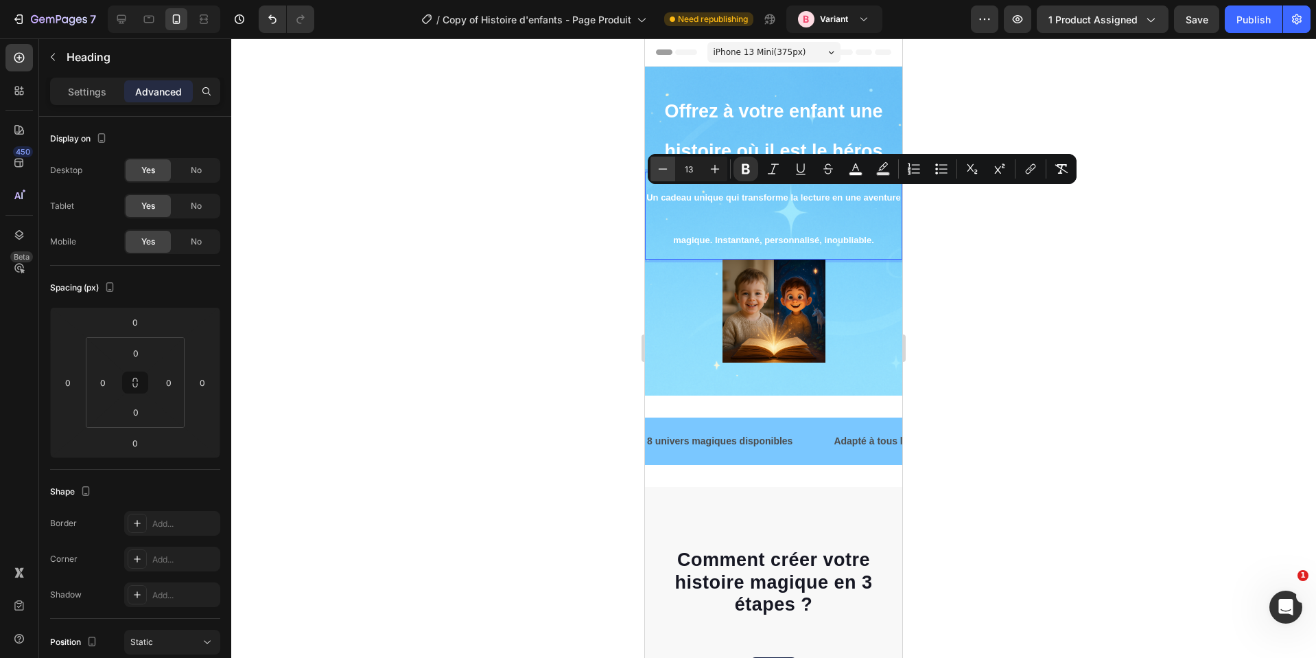
click at [662, 163] on icon "Editor contextual toolbar" at bounding box center [663, 169] width 14 height 14
click at [708, 167] on icon "Editor contextual toolbar" at bounding box center [715, 169] width 14 height 14
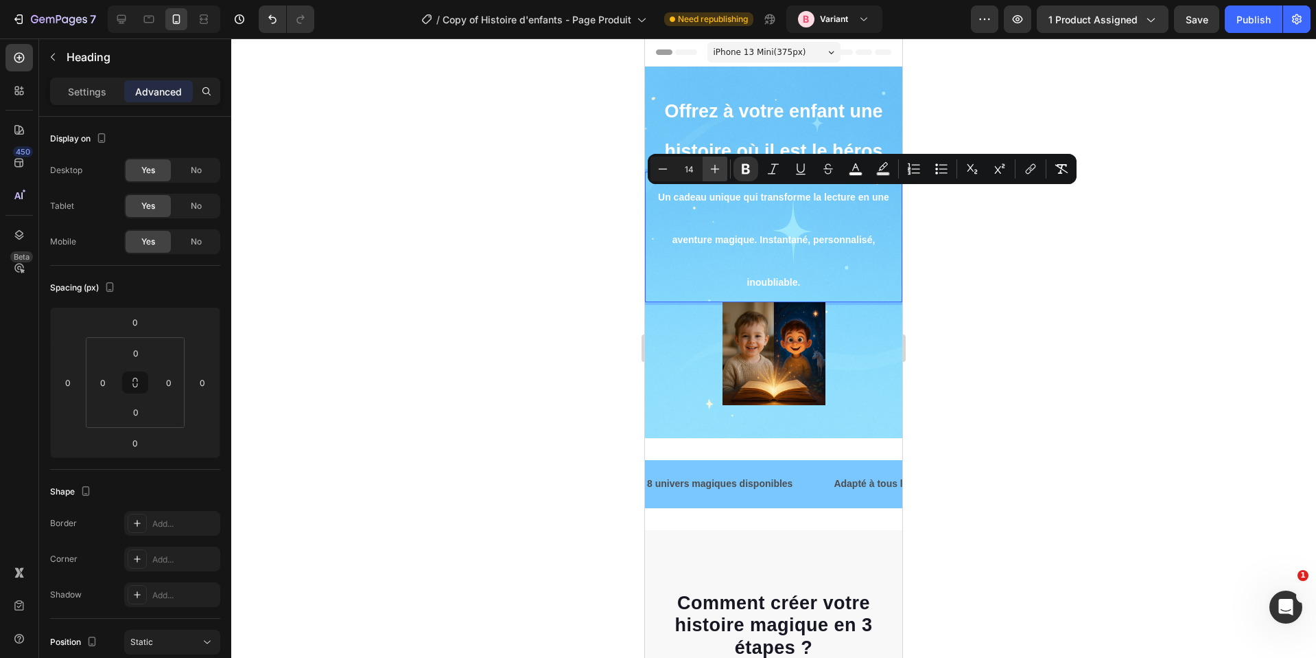
click at [708, 167] on icon "Editor contextual toolbar" at bounding box center [715, 169] width 14 height 14
type input "15"
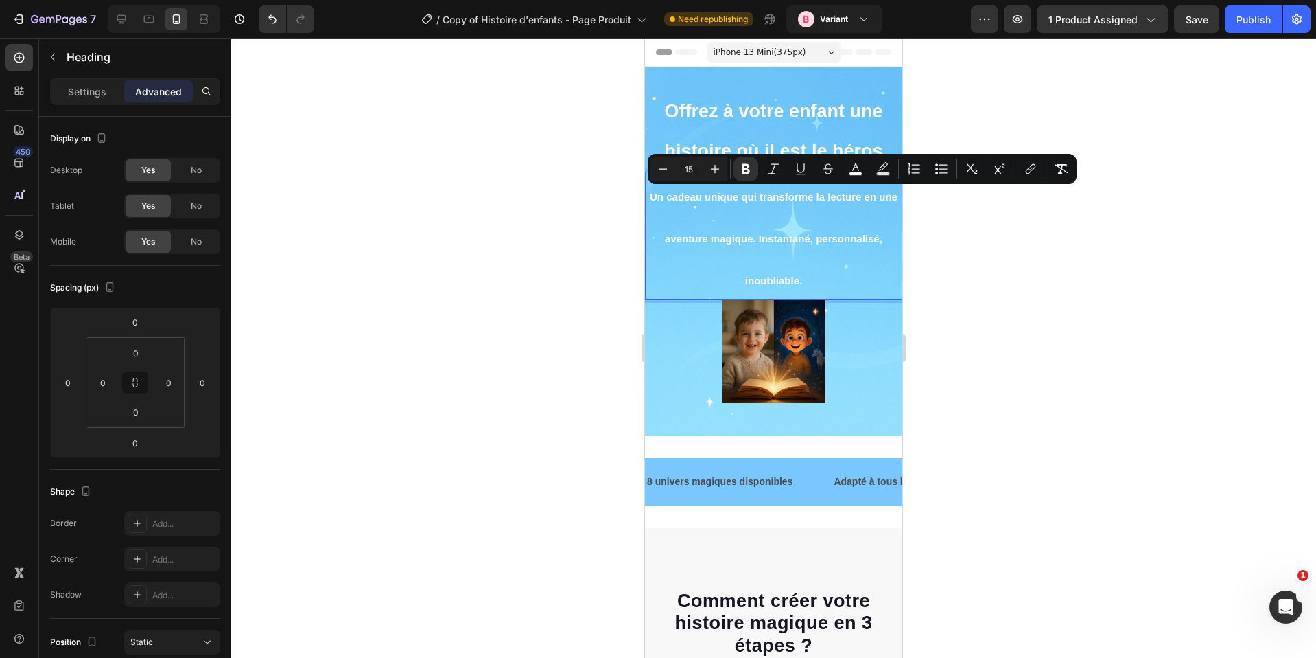
click at [758, 230] on p "Un cadeau unique qui transforme la lecture en une aventure magique. Instantané,…" at bounding box center [774, 236] width 255 height 126
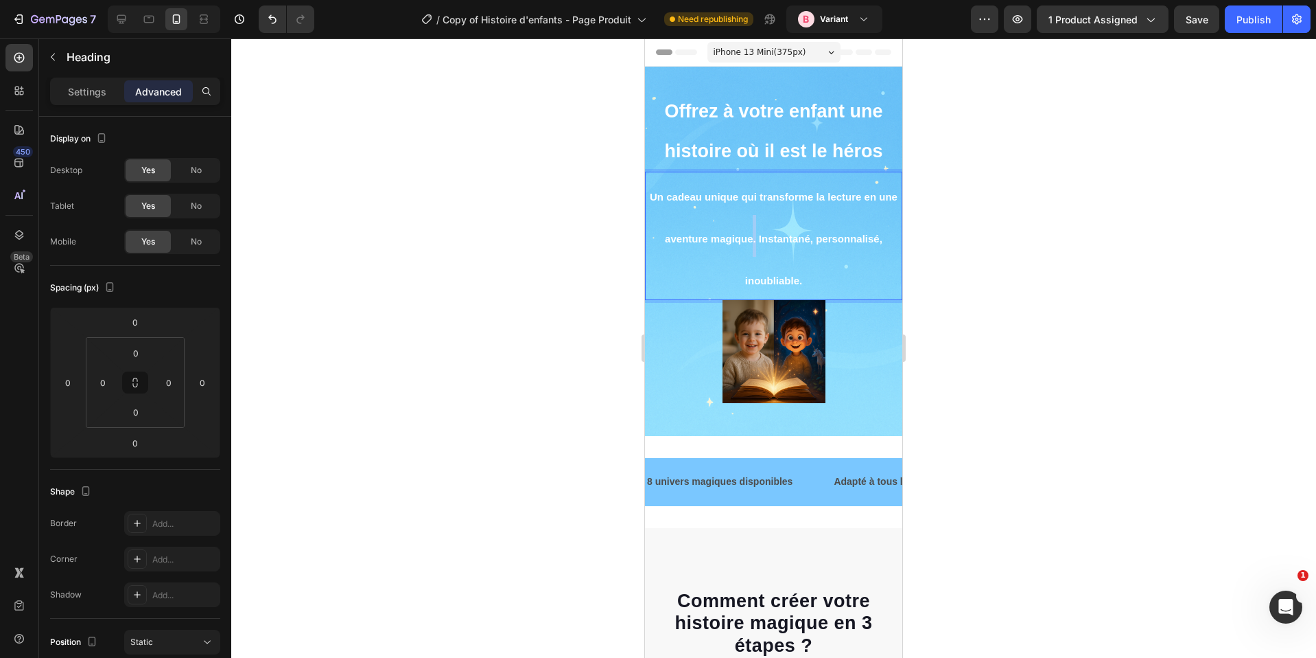
click at [758, 230] on p "Un cadeau unique qui transforme la lecture en une aventure magique. Instantané,…" at bounding box center [774, 236] width 255 height 126
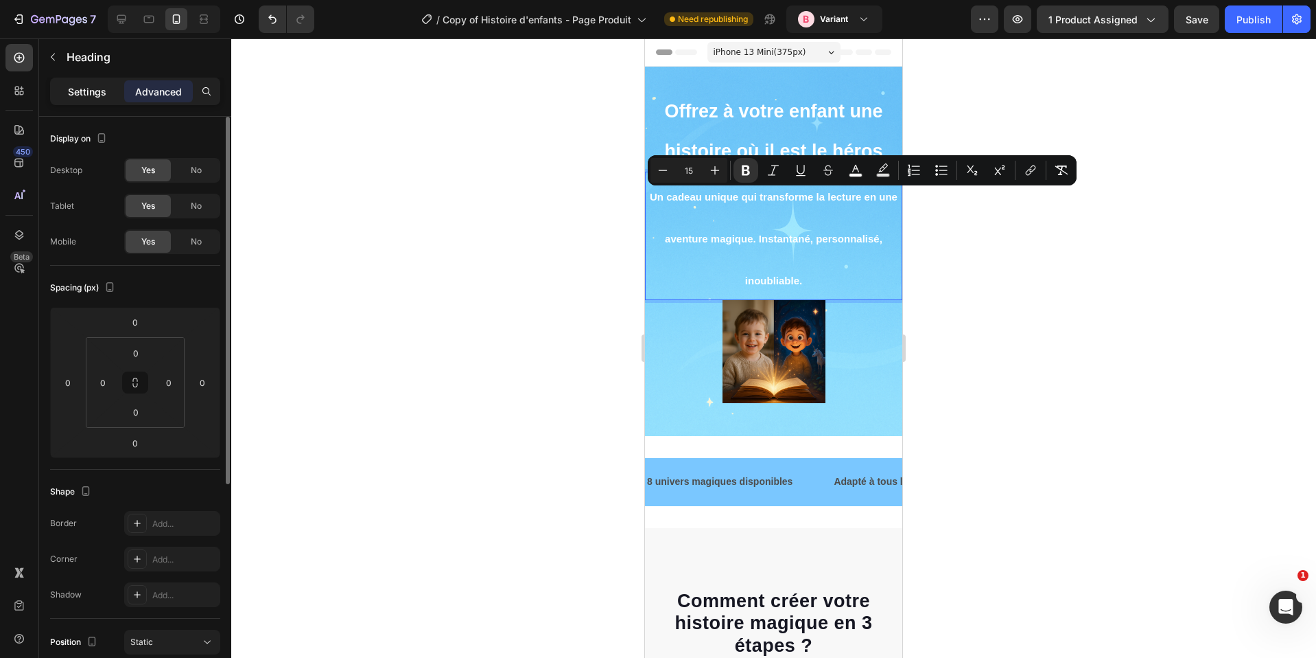
click at [95, 85] on p "Settings" at bounding box center [87, 91] width 38 height 14
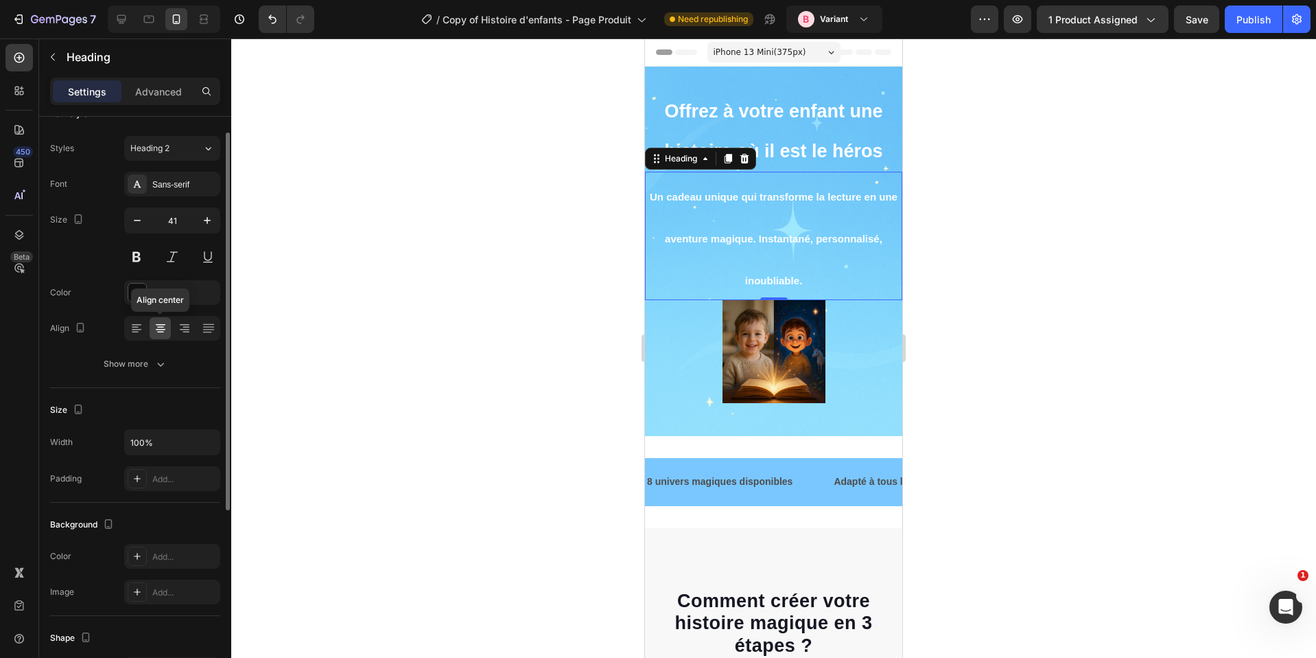
scroll to position [147, 0]
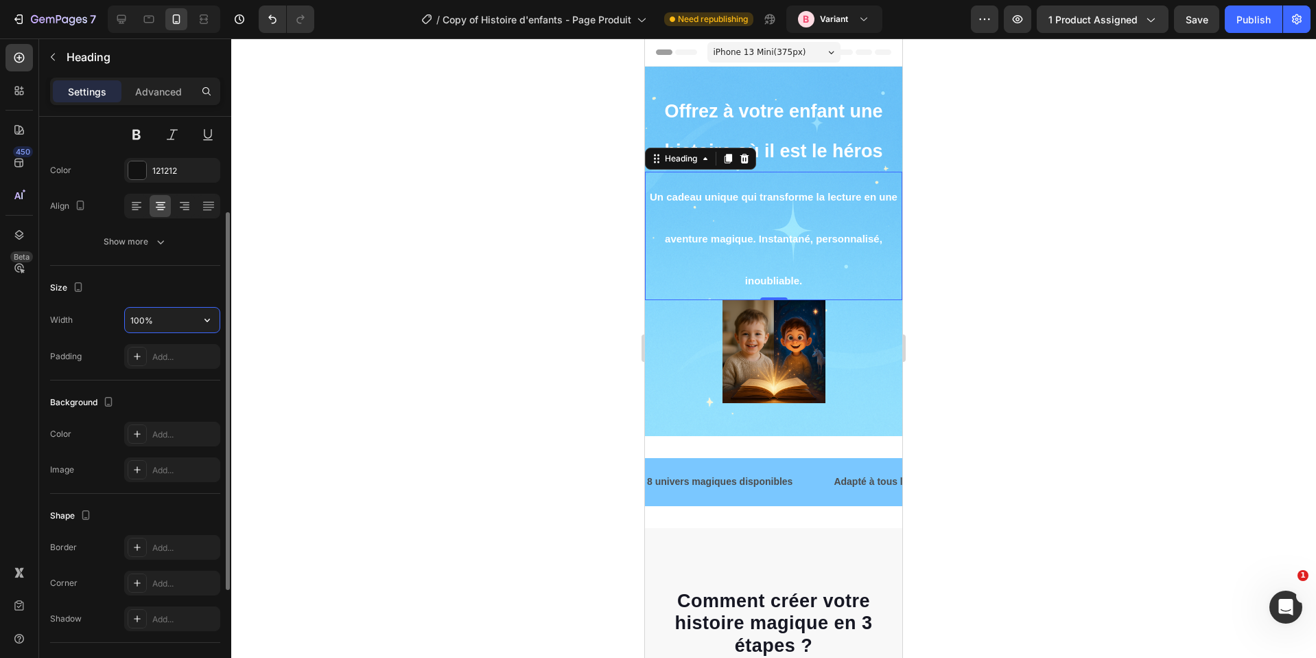
click at [148, 322] on input "100%" at bounding box center [172, 319] width 95 height 25
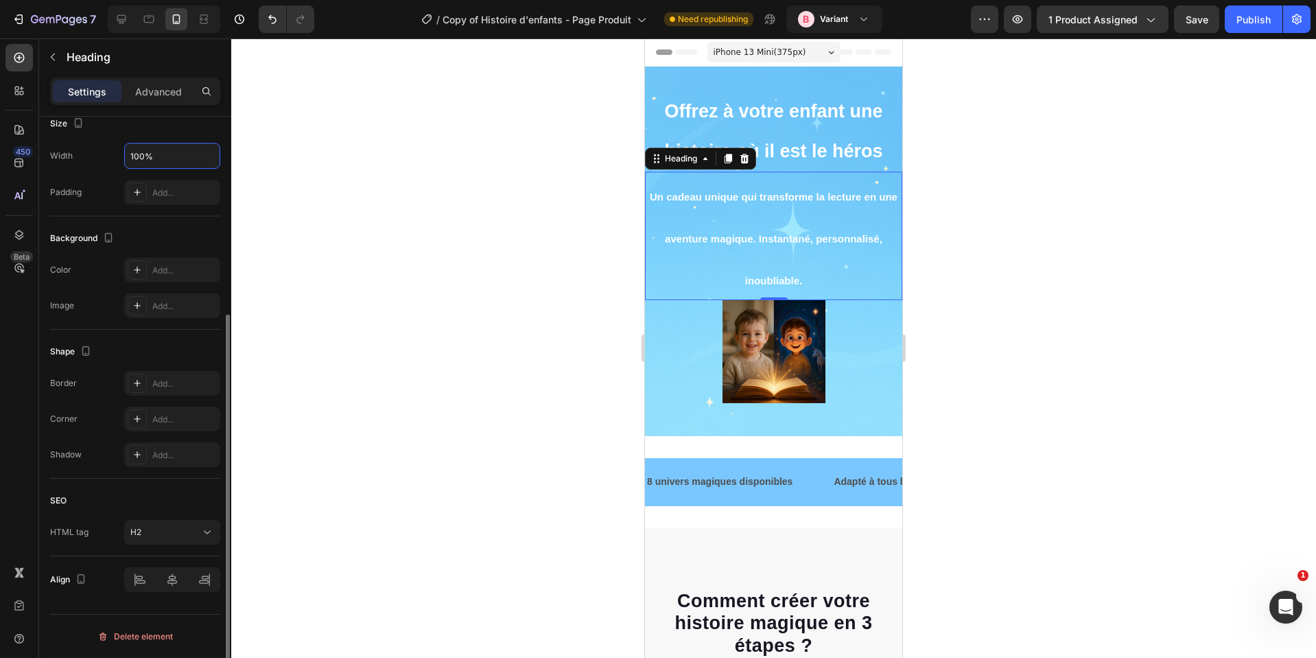
scroll to position [0, 0]
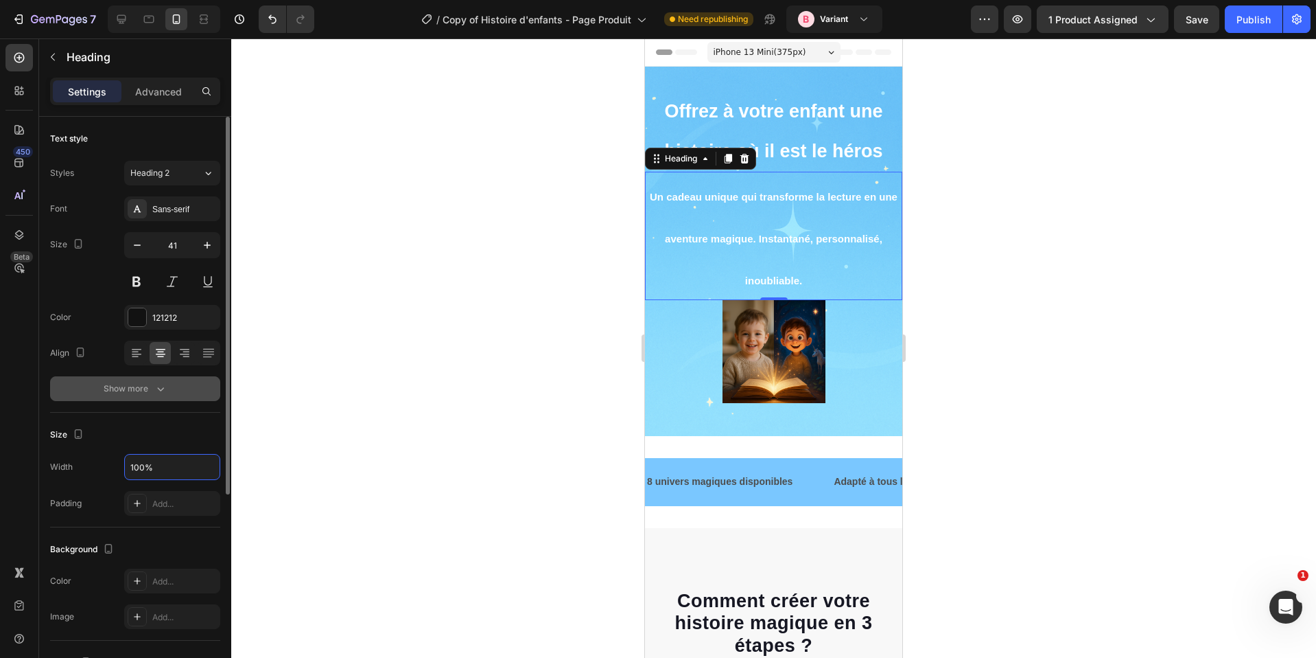
click at [161, 393] on icon "button" at bounding box center [161, 389] width 14 height 14
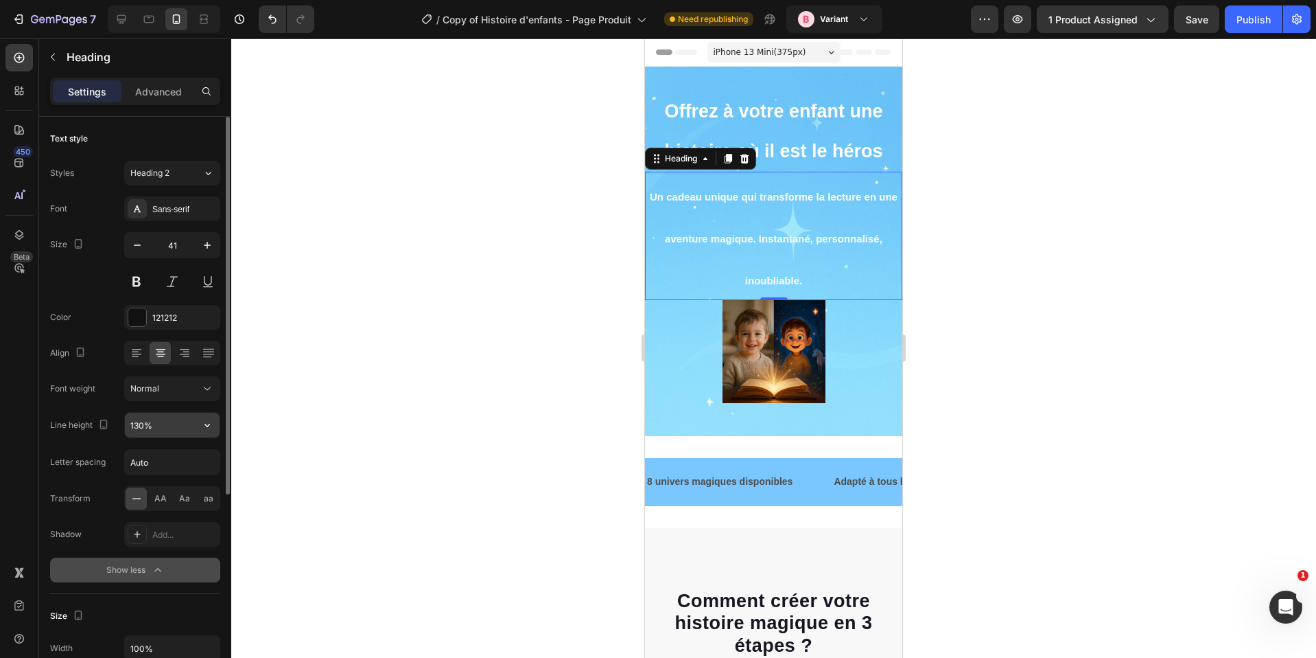
click at [171, 422] on input "130%" at bounding box center [172, 424] width 95 height 25
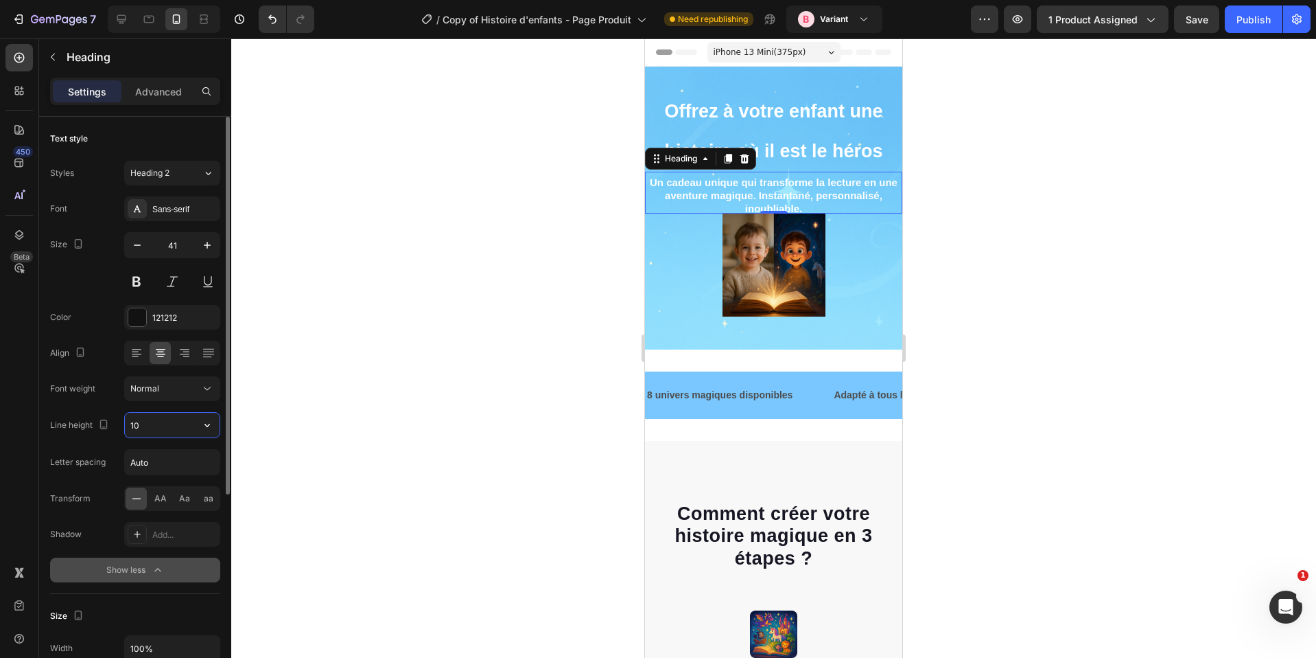
type input "1"
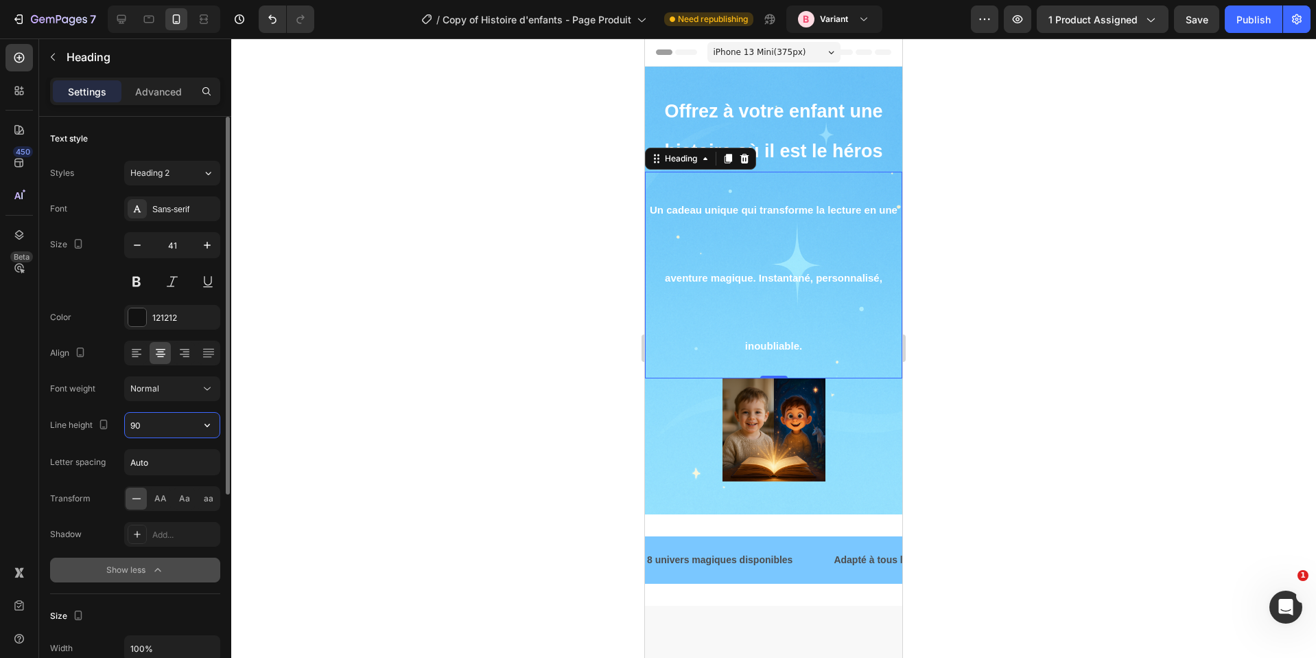
type input "9"
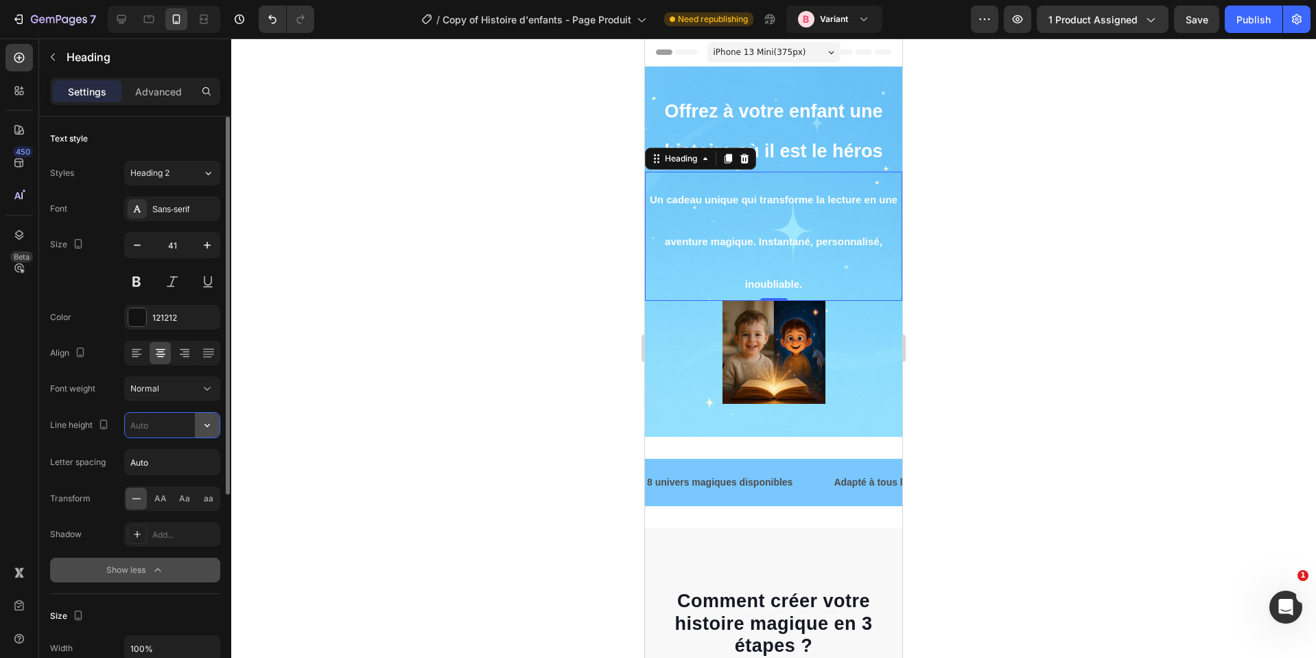
click at [202, 423] on icon "button" at bounding box center [207, 425] width 14 height 14
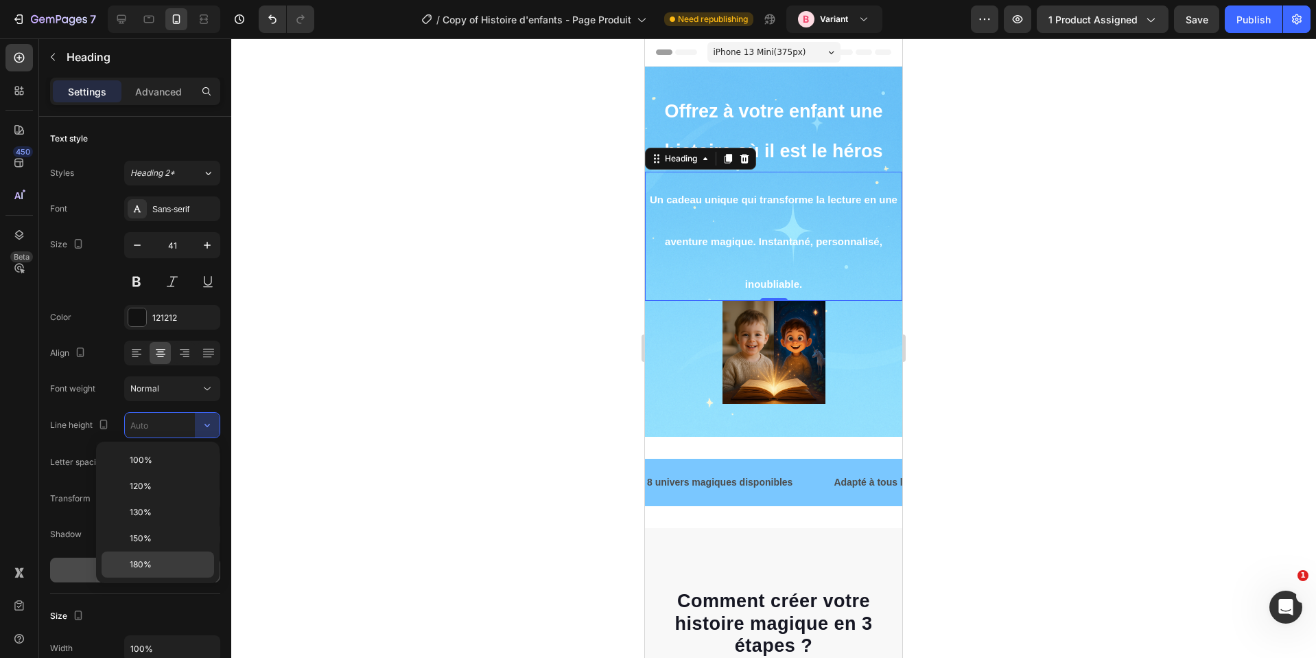
click at [158, 559] on p "180%" at bounding box center [169, 564] width 78 height 12
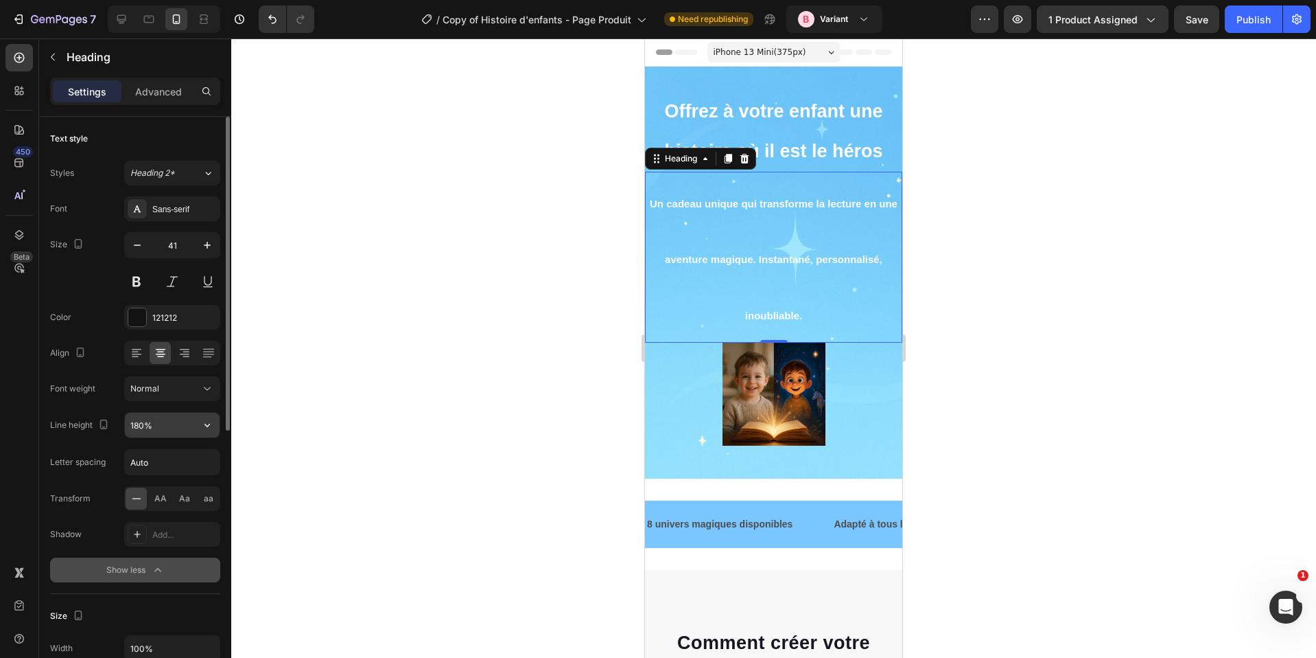
click at [155, 430] on input "180%" at bounding box center [172, 424] width 95 height 25
type input "40%"
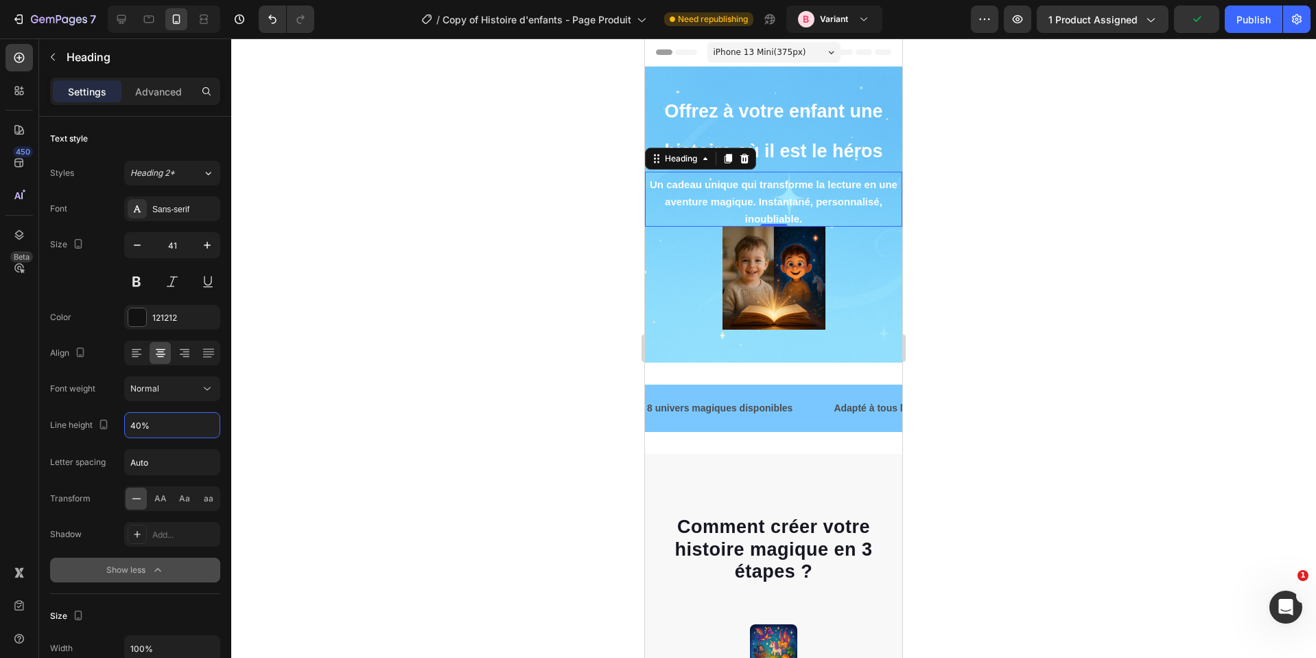
click at [1003, 349] on div at bounding box center [773, 347] width 1085 height 619
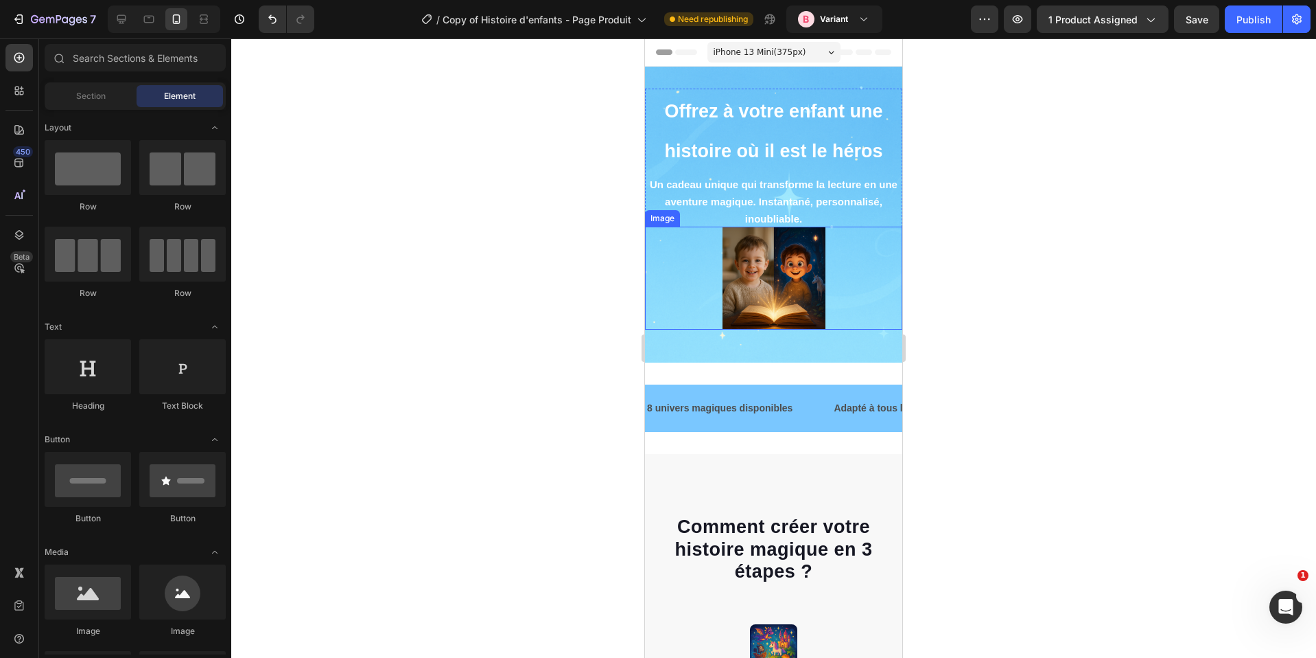
click at [815, 276] on img at bounding box center [774, 277] width 103 height 103
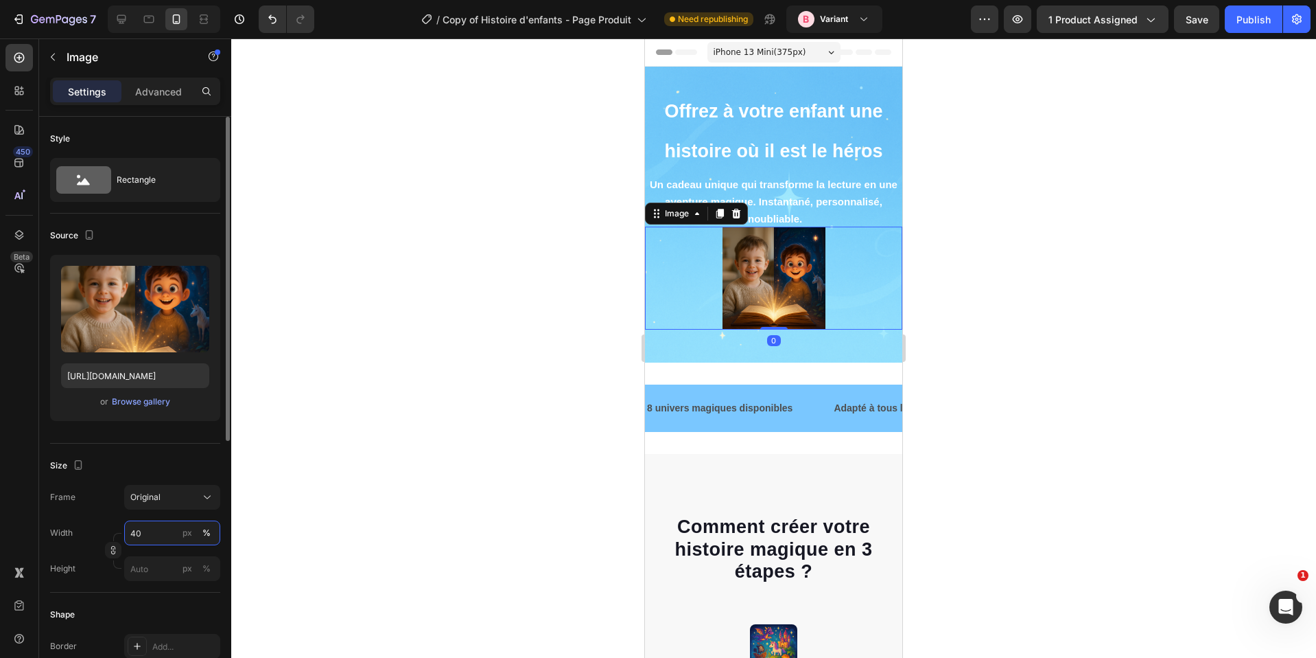
click at [143, 531] on input "40" at bounding box center [172, 532] width 96 height 25
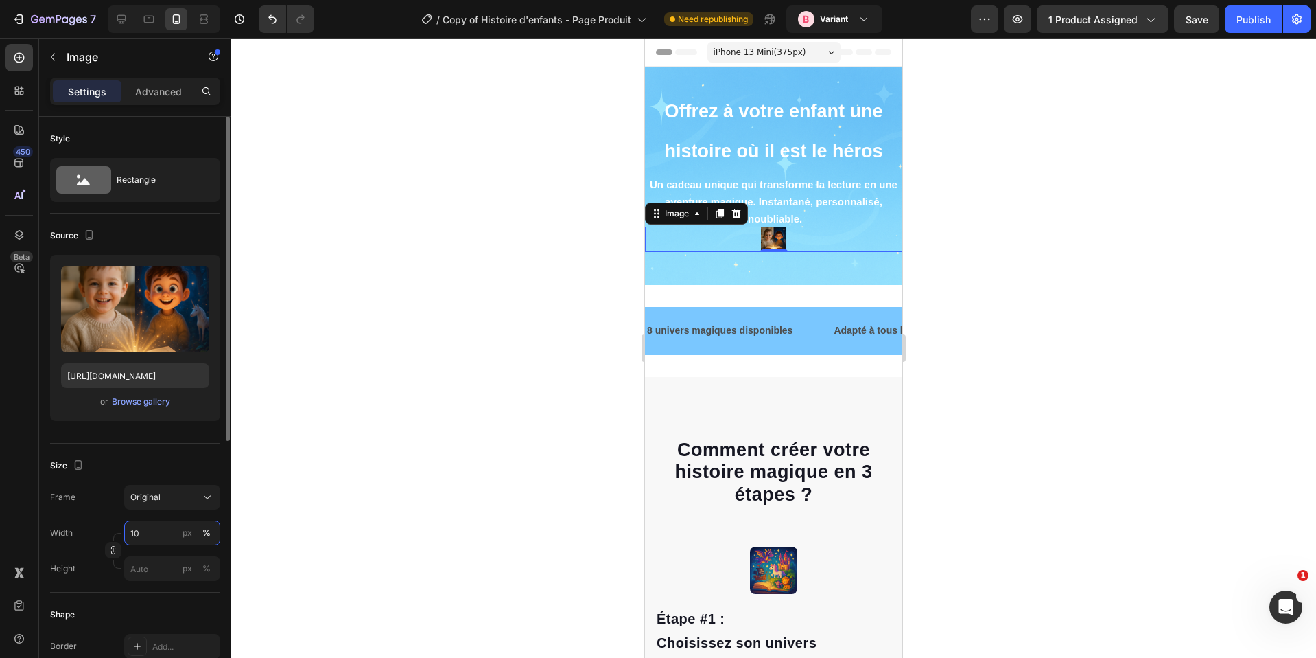
type input "1"
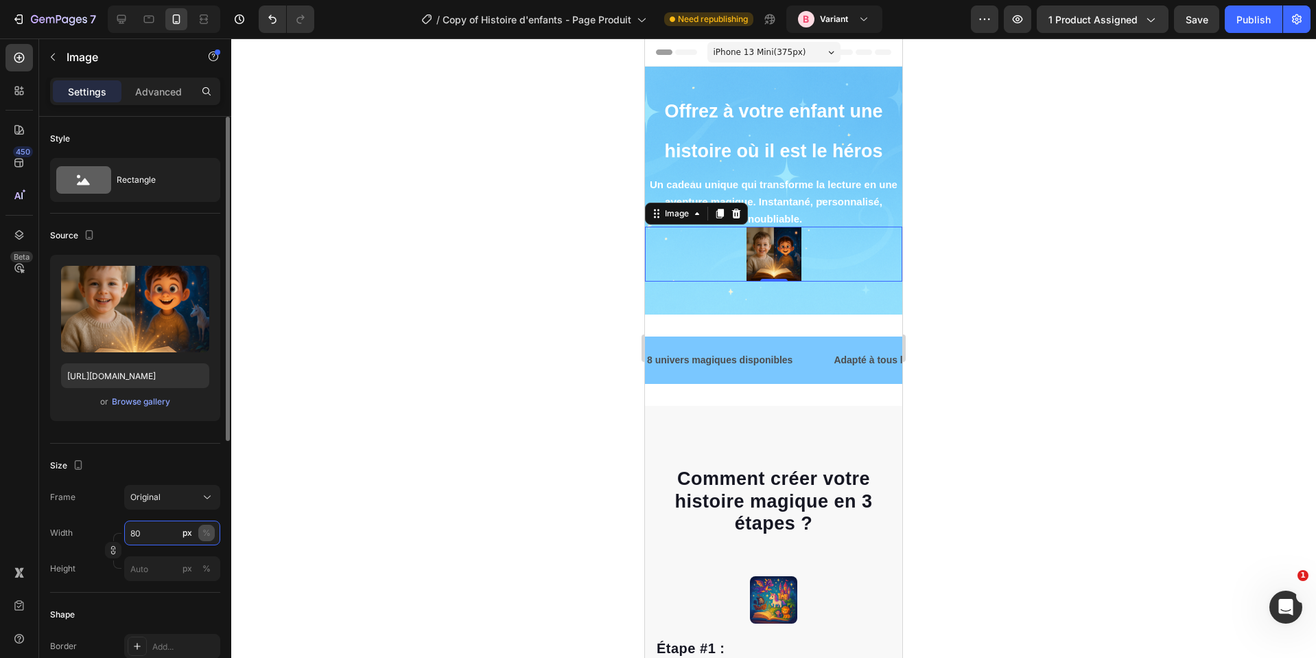
type input "80"
click at [211, 535] on button "%" at bounding box center [206, 532] width 16 height 16
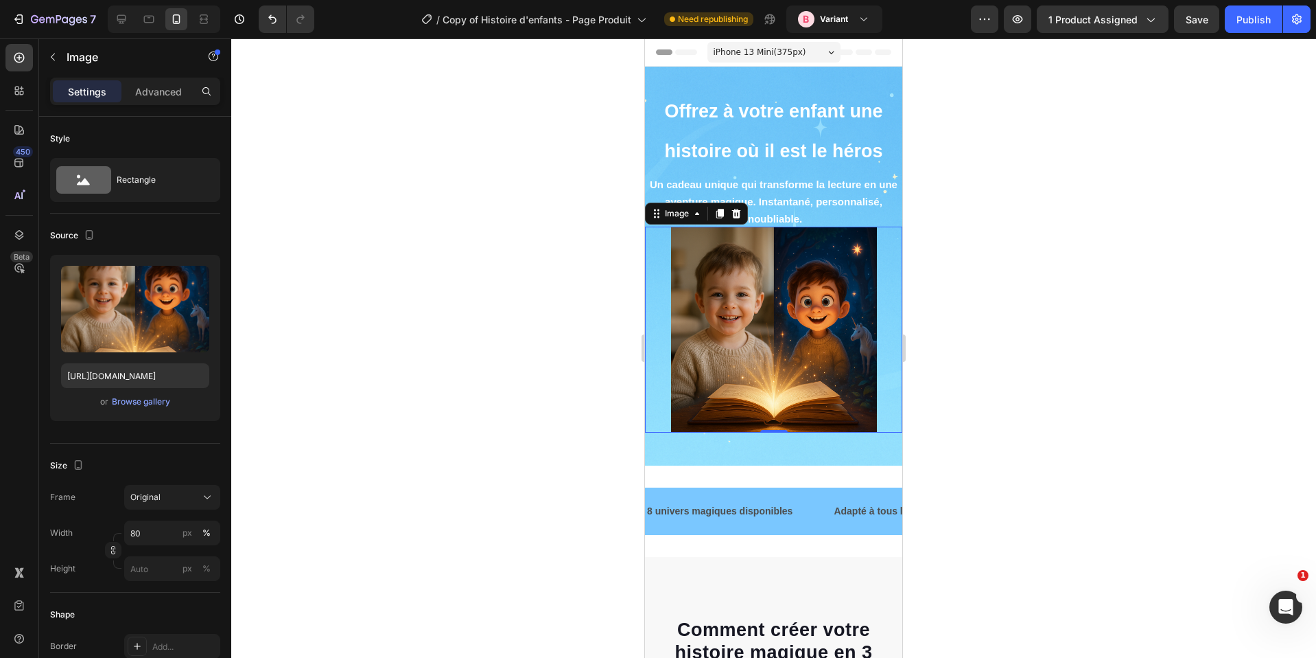
click at [990, 271] on div at bounding box center [773, 347] width 1085 height 619
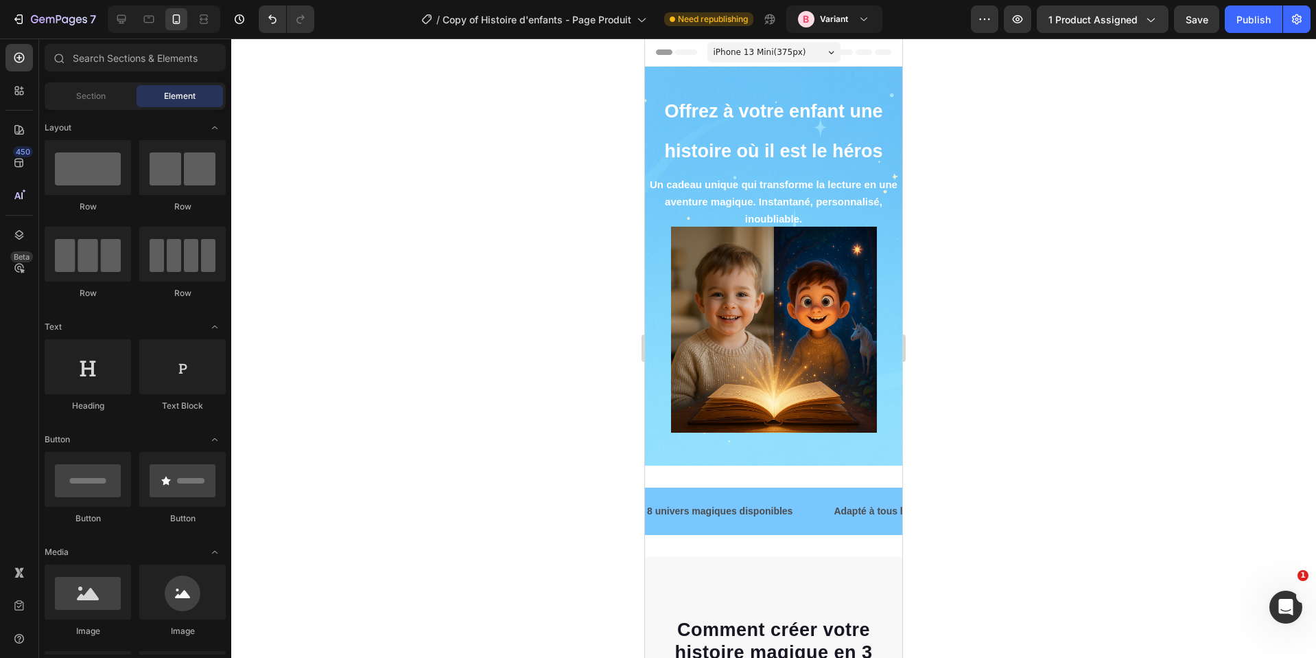
click at [990, 271] on div at bounding box center [773, 347] width 1085 height 619
click at [848, 143] on strong "Offrez à votre enfant une histoire où il est le héros" at bounding box center [773, 131] width 218 height 60
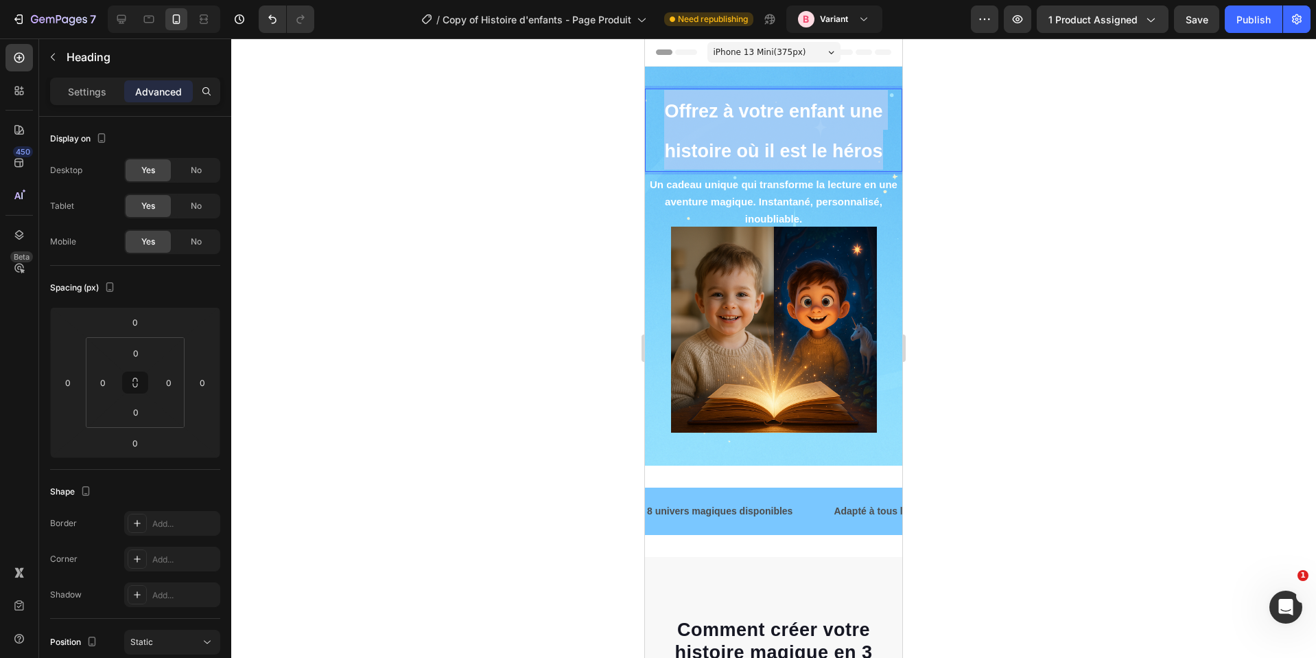
click at [848, 143] on strong "Offrez à votre enfant une histoire où il est le héros" at bounding box center [773, 131] width 218 height 60
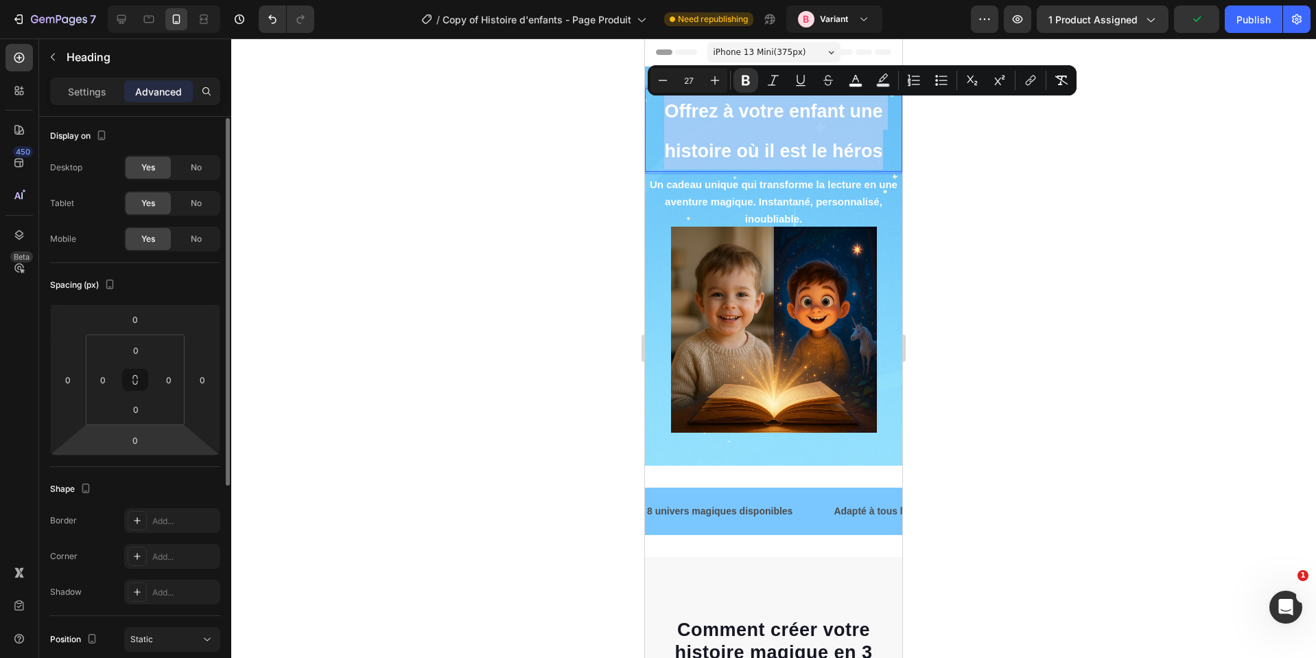
scroll to position [269, 0]
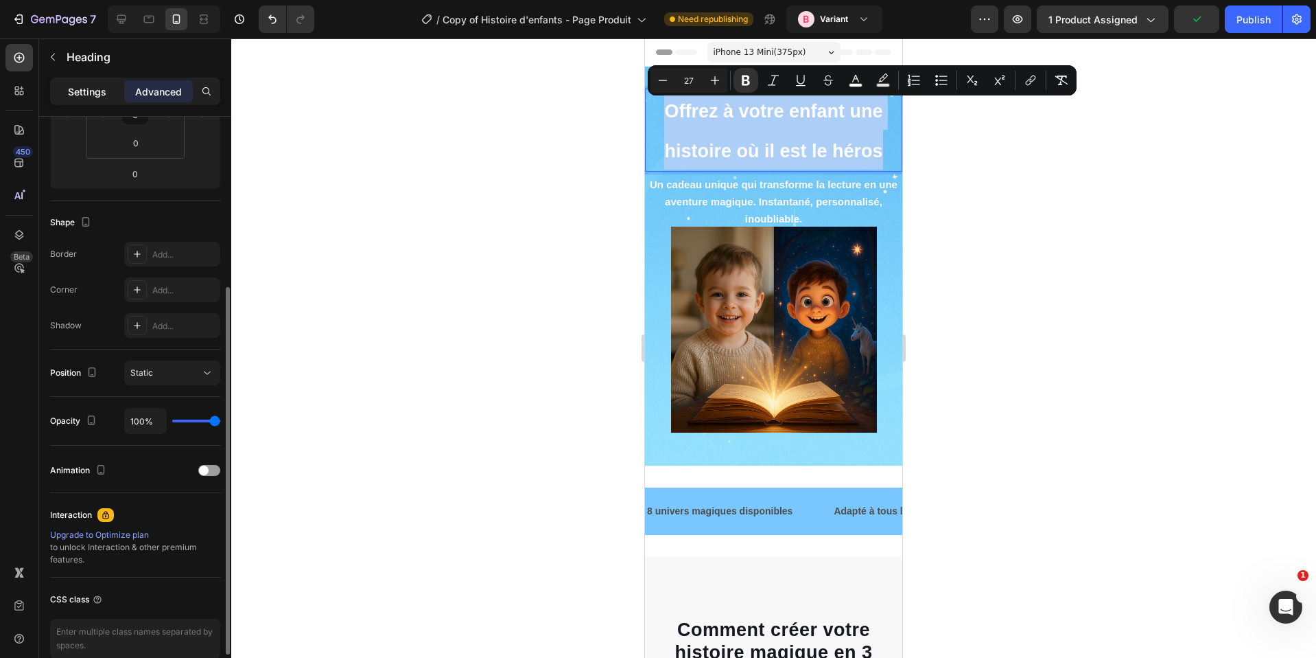
click at [84, 92] on p "Settings" at bounding box center [87, 91] width 38 height 14
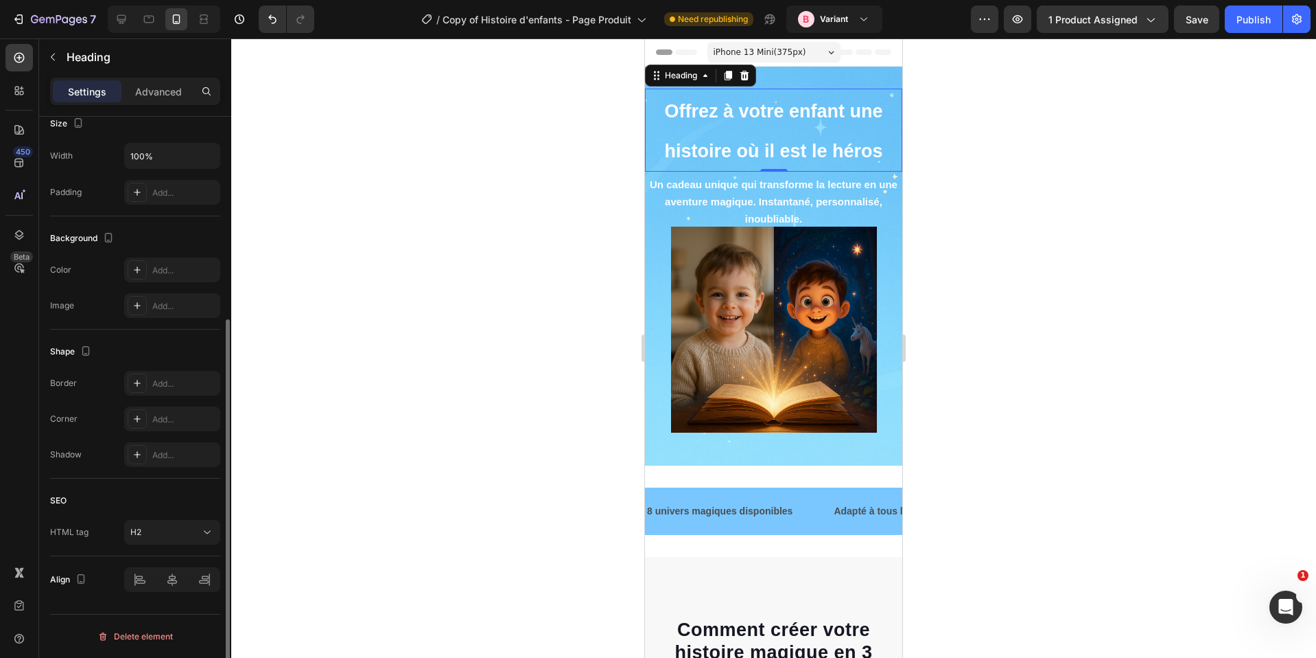
scroll to position [0, 0]
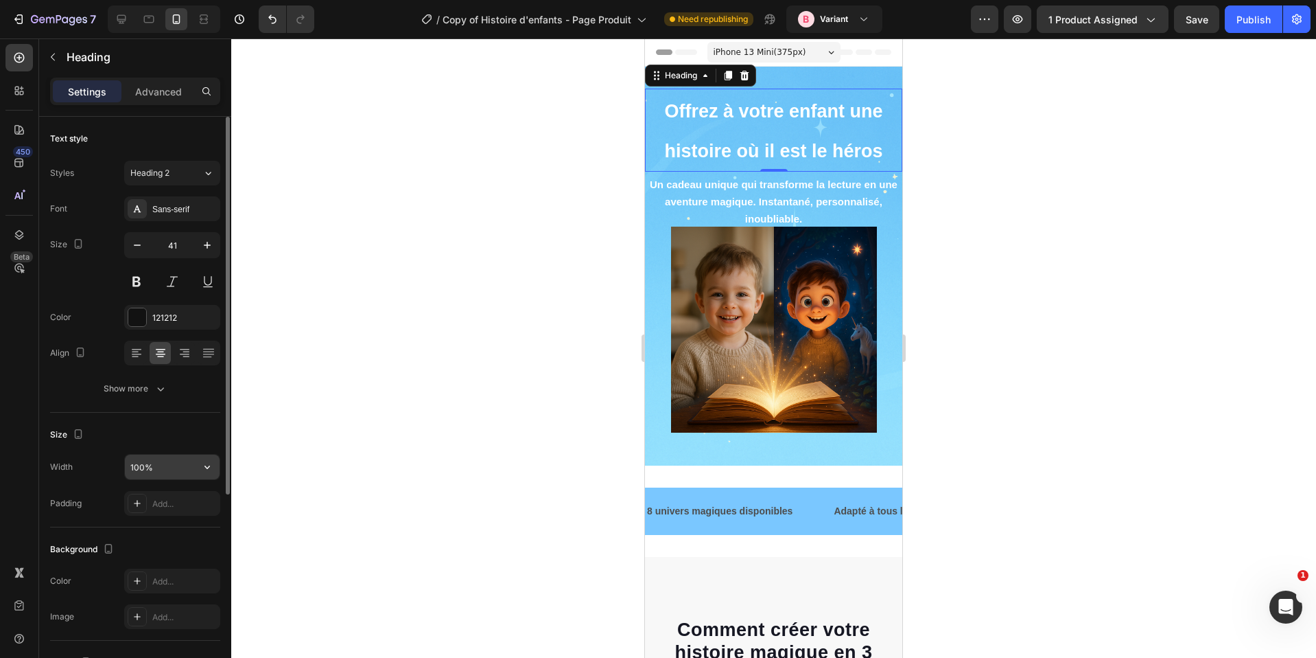
click at [152, 471] on input "100%" at bounding box center [172, 466] width 95 height 25
click at [163, 377] on button "Show more" at bounding box center [135, 388] width 170 height 25
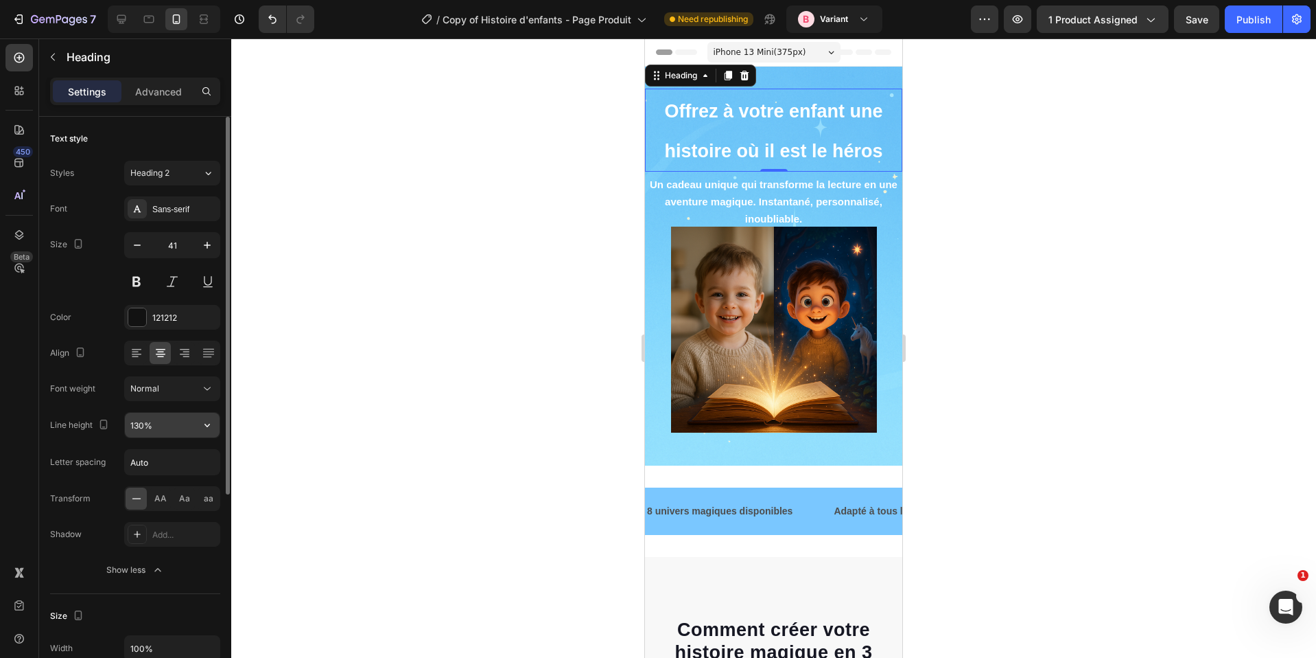
click at [172, 428] on input "130%" at bounding box center [172, 424] width 95 height 25
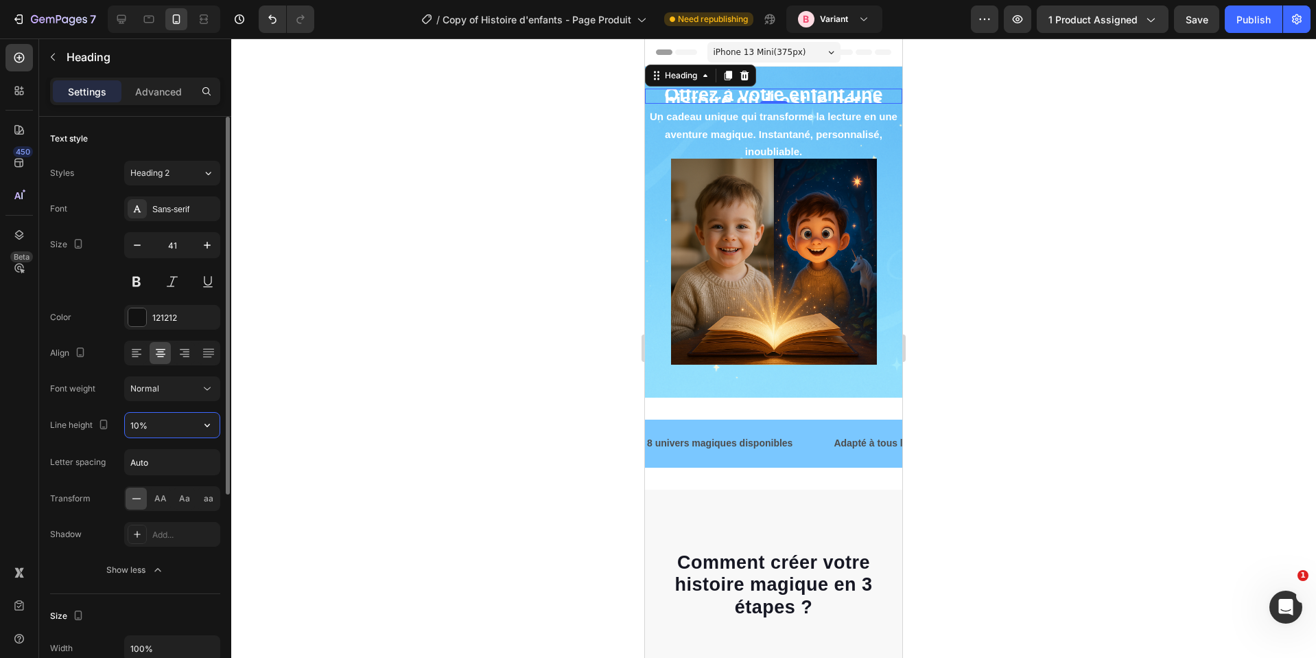
type input "100%"
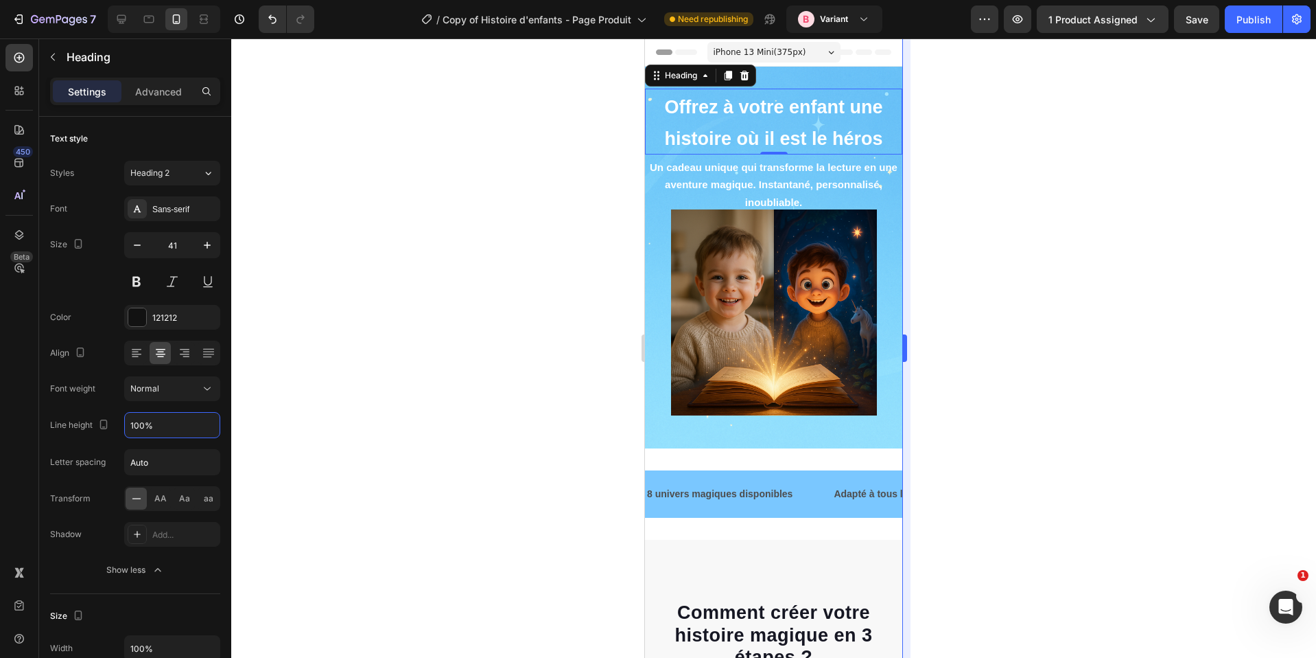
click at [955, 261] on div at bounding box center [773, 347] width 1085 height 619
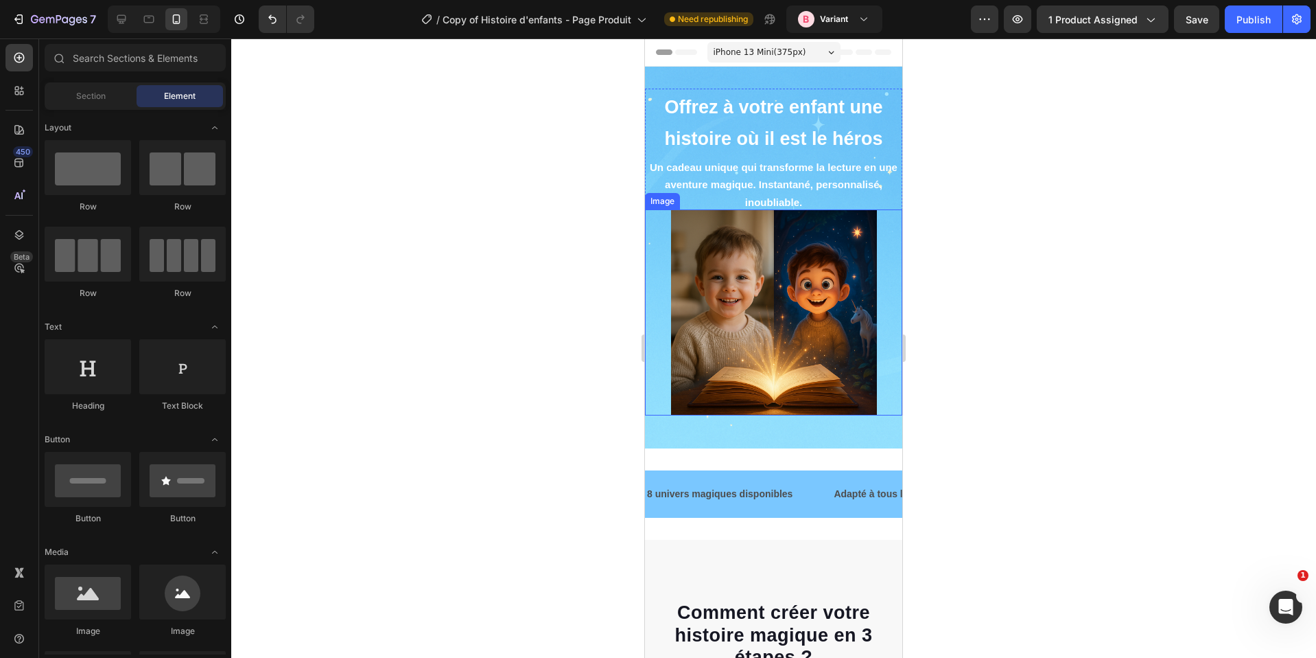
click at [833, 251] on img at bounding box center [774, 312] width 206 height 206
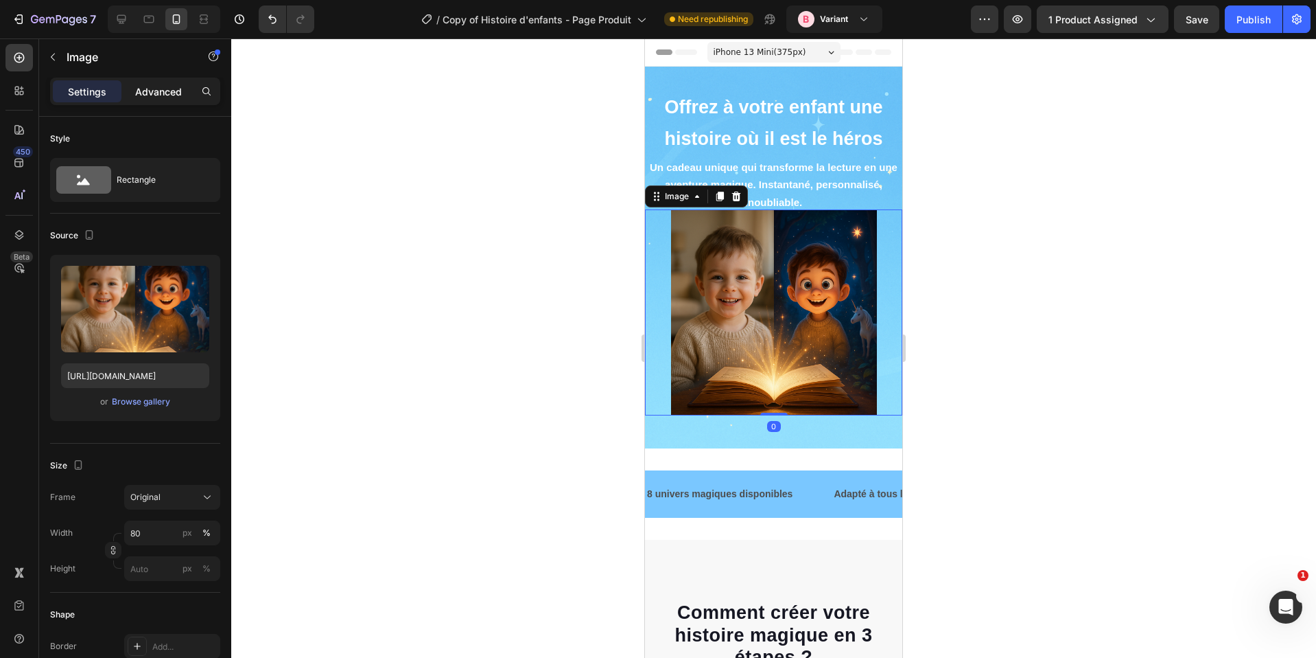
click at [160, 89] on p "Advanced" at bounding box center [158, 91] width 47 height 14
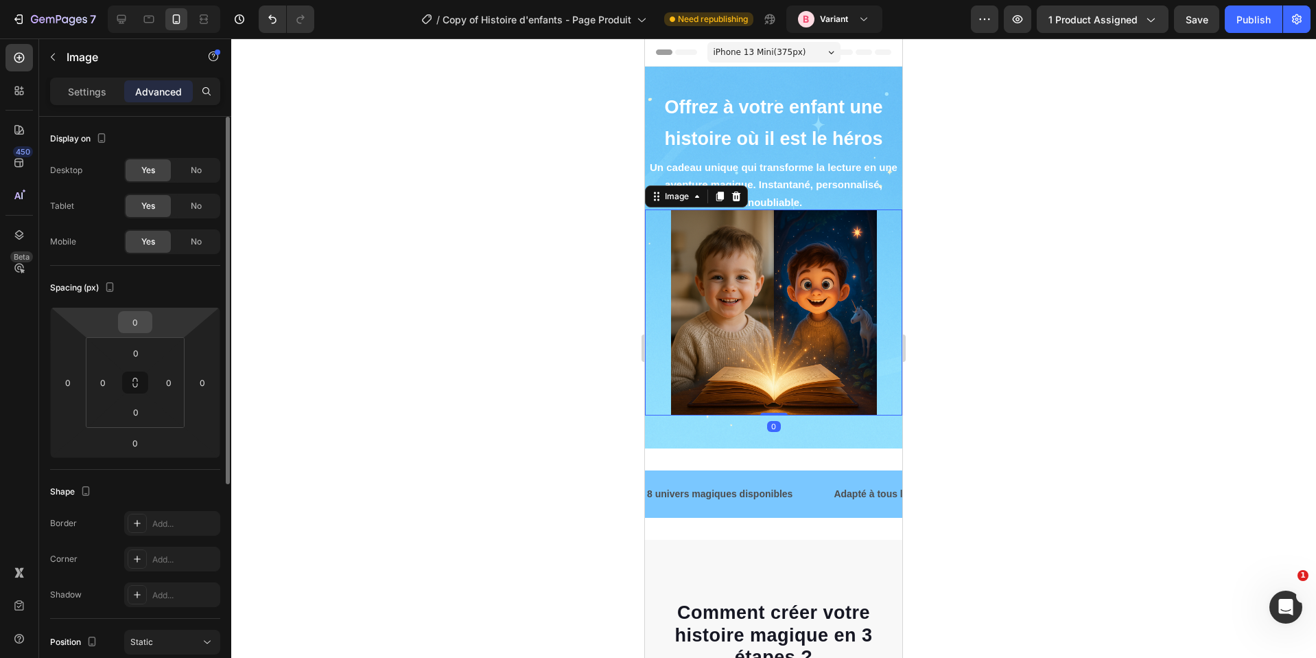
click at [128, 326] on input "0" at bounding box center [134, 322] width 27 height 21
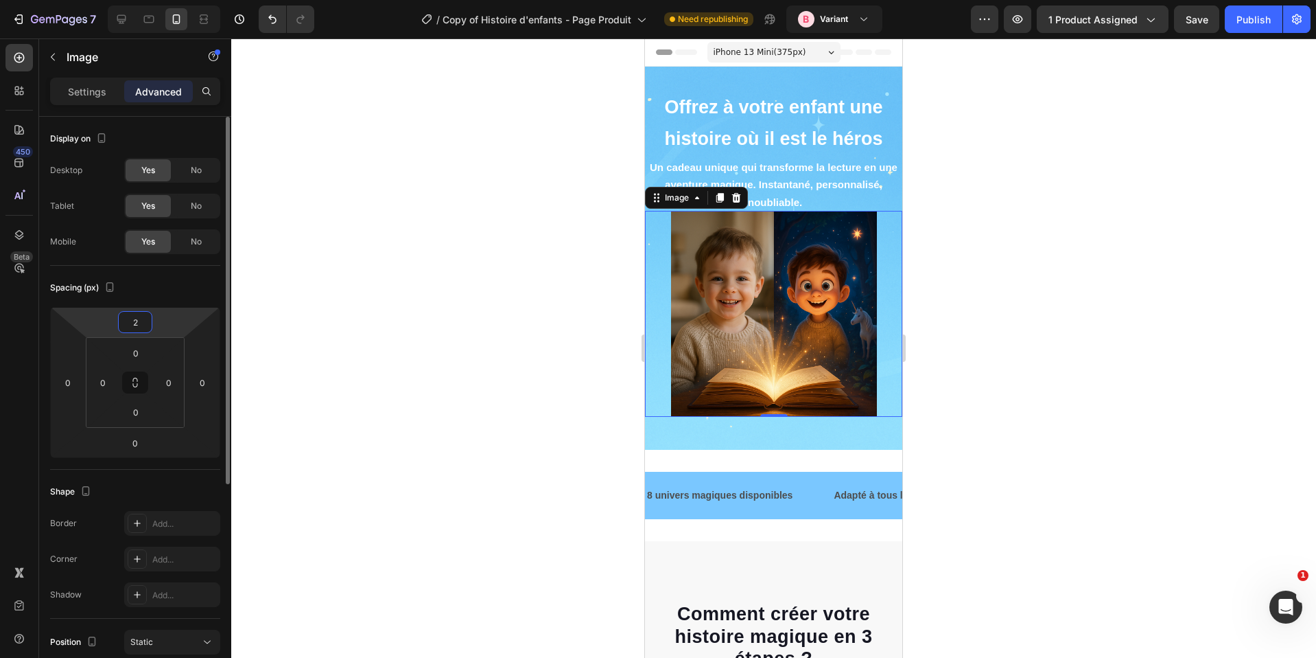
type input "20"
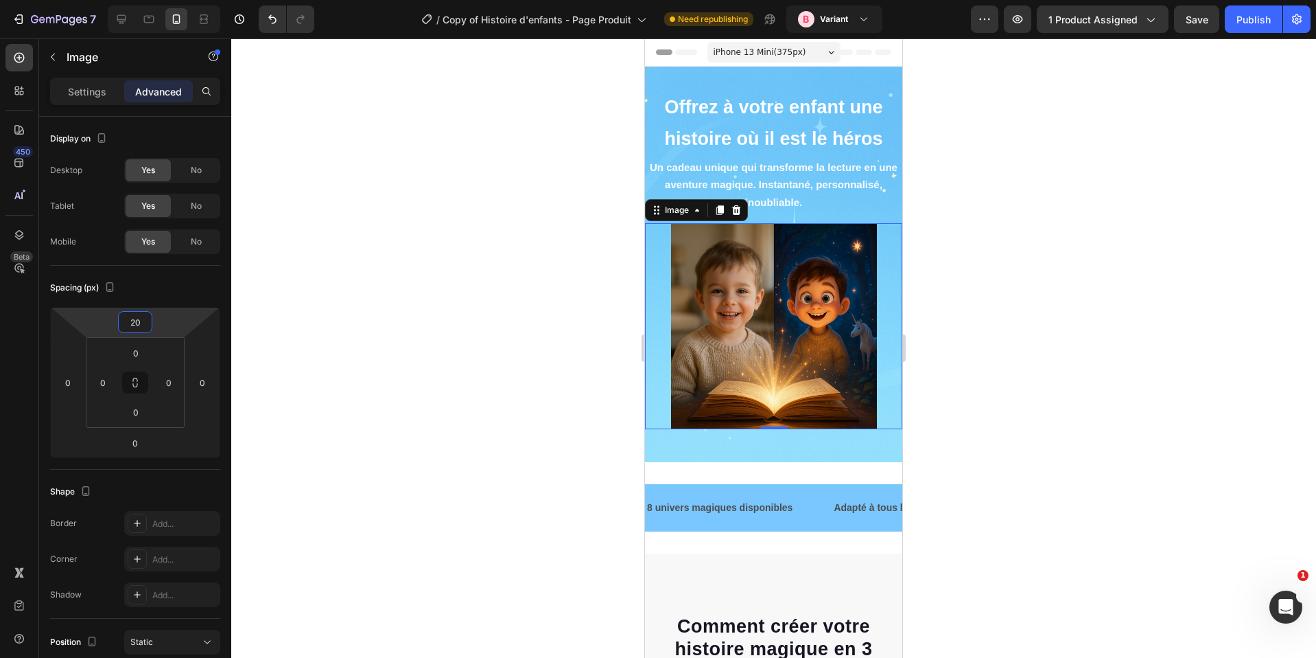
click at [984, 408] on div at bounding box center [773, 347] width 1085 height 619
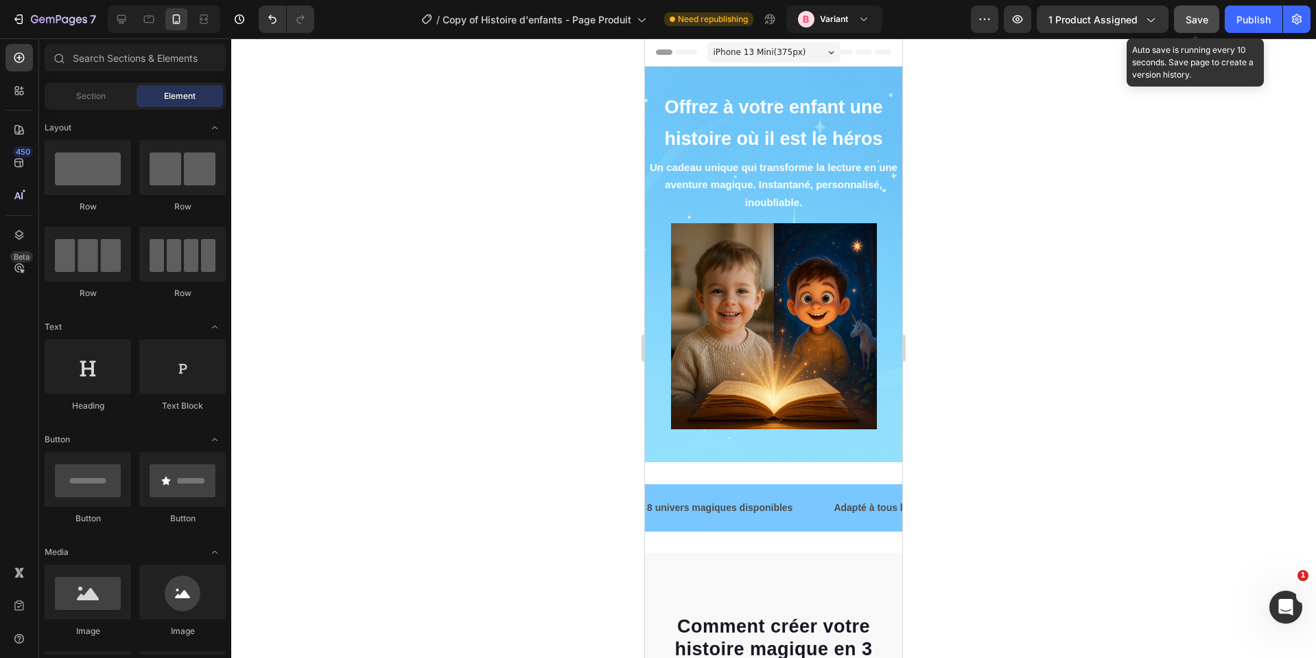
click at [1209, 28] on button "Save" at bounding box center [1196, 18] width 45 height 27
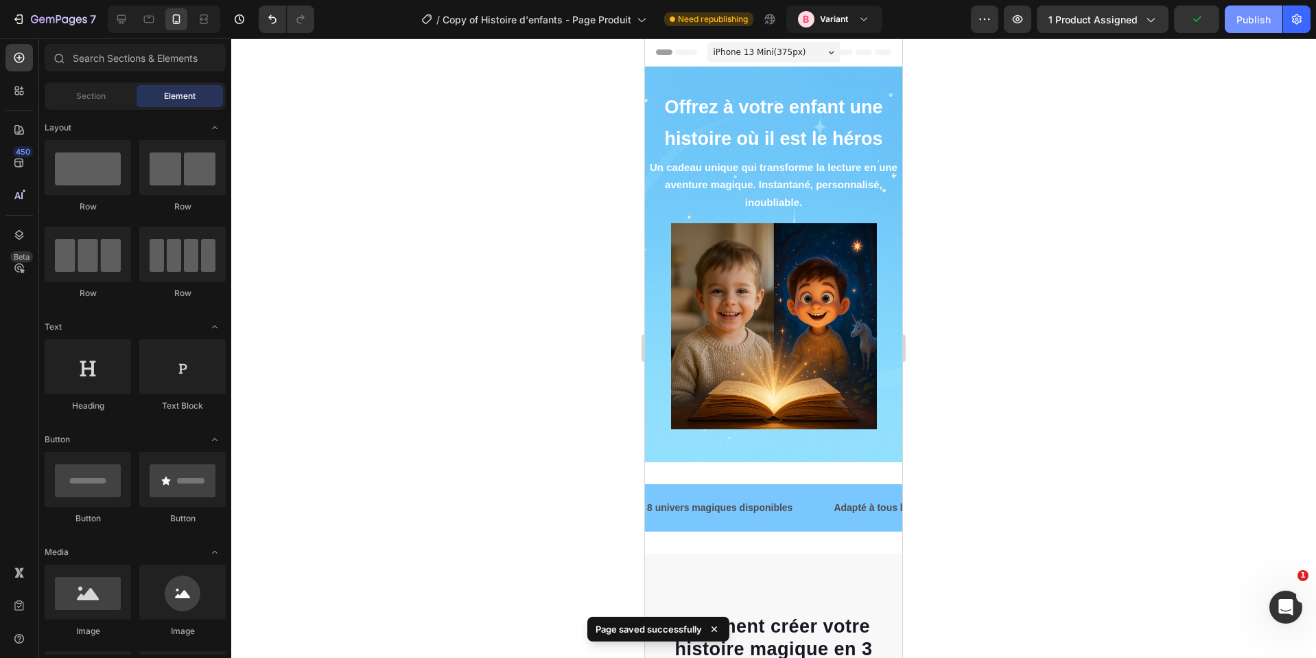
click at [1237, 25] on div "Publish" at bounding box center [1254, 19] width 34 height 14
click at [116, 18] on icon at bounding box center [122, 19] width 14 height 14
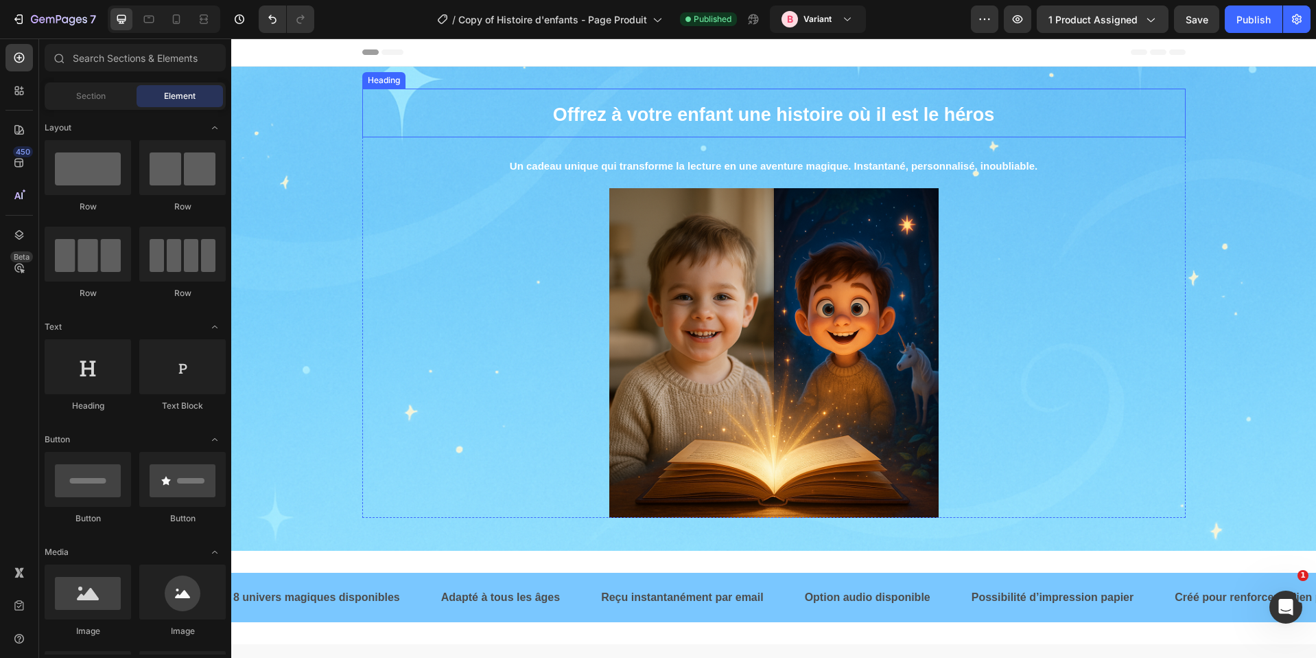
click at [671, 118] on strong "Offrez à votre enfant une histoire où il est le héros" at bounding box center [774, 114] width 442 height 21
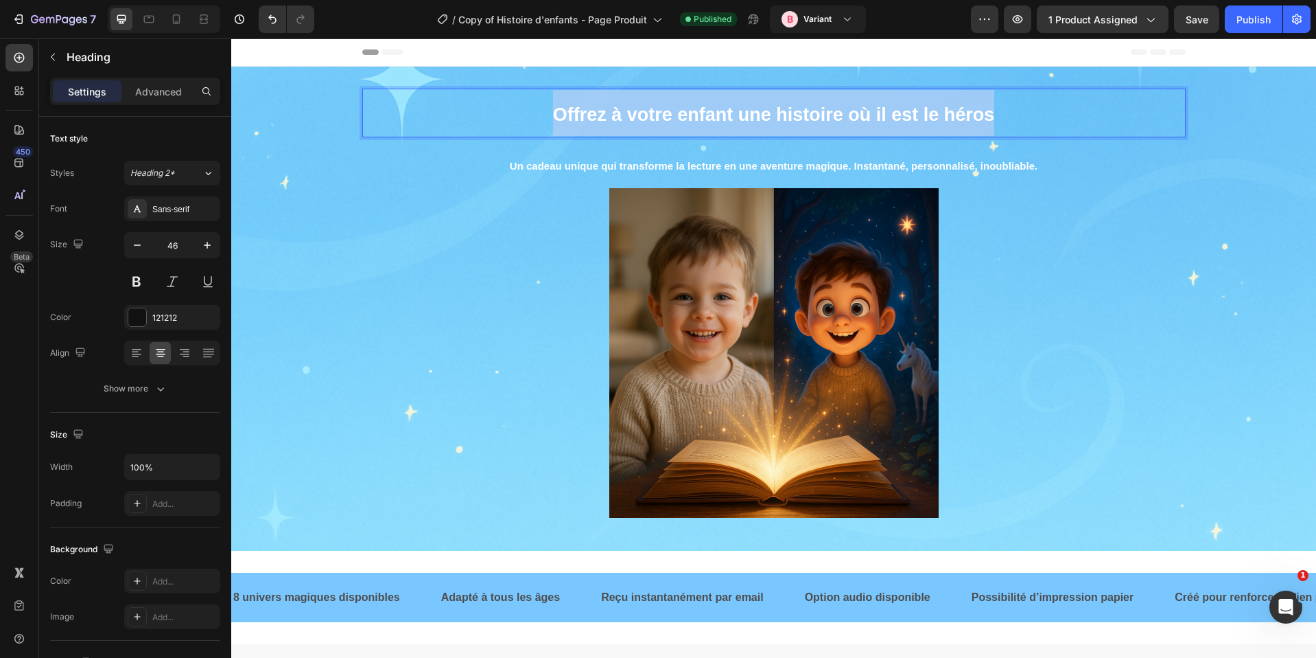
click at [671, 118] on strong "Offrez à votre enfant une histoire où il est le héros" at bounding box center [774, 114] width 442 height 21
click at [719, 109] on strong "Offrez à votre enfant une histoire où il est le héros" at bounding box center [774, 114] width 442 height 21
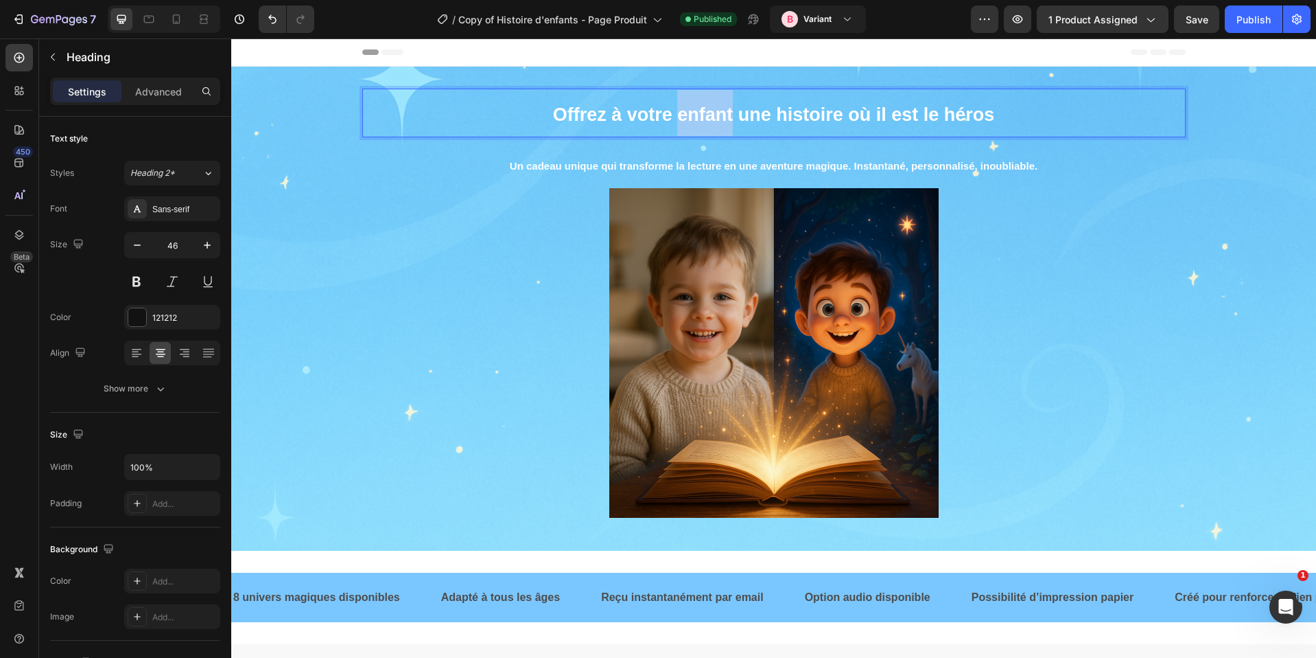
click at [719, 109] on strong "Offrez à votre enfant une histoire où il est le héros" at bounding box center [774, 114] width 442 height 21
click at [727, 109] on strong "Offrez à votre enfant une histoire où il est le héros" at bounding box center [774, 114] width 442 height 21
drag, startPoint x: 732, startPoint y: 110, endPoint x: 838, endPoint y: 103, distance: 105.9
click at [838, 104] on strong "Offrez à votre enfant une histoire où il est le héros" at bounding box center [774, 114] width 442 height 21
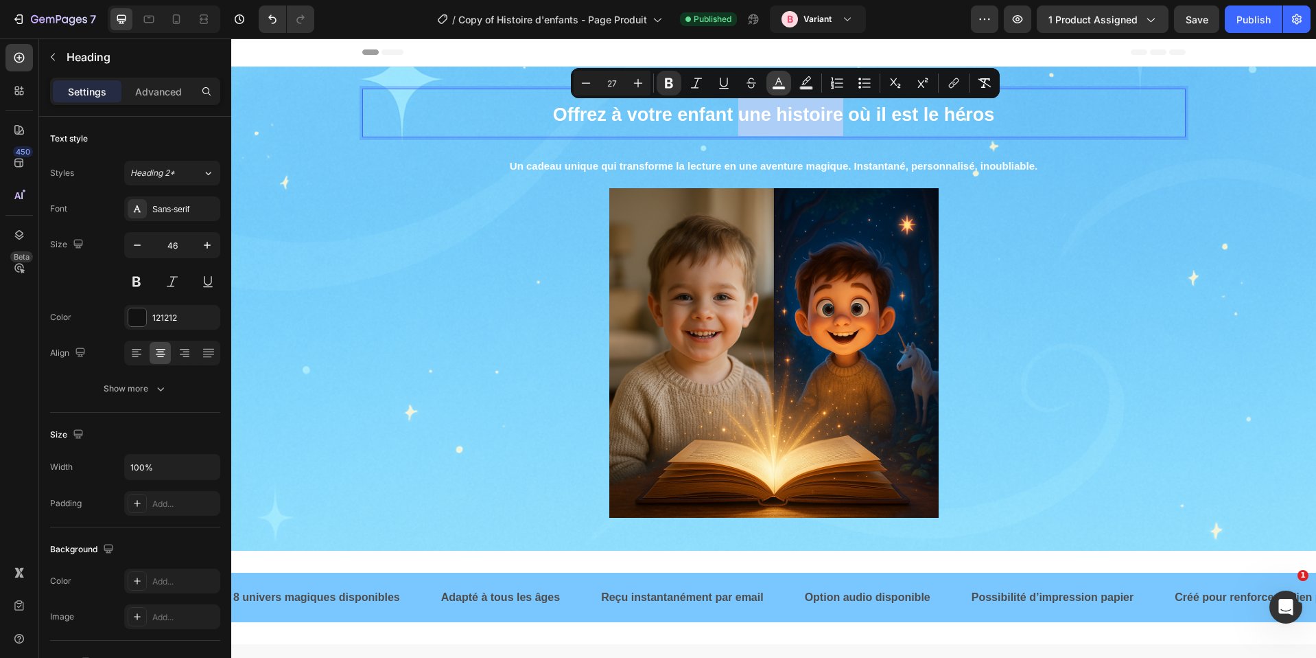
click at [776, 85] on icon "Editor contextual toolbar" at bounding box center [779, 83] width 14 height 14
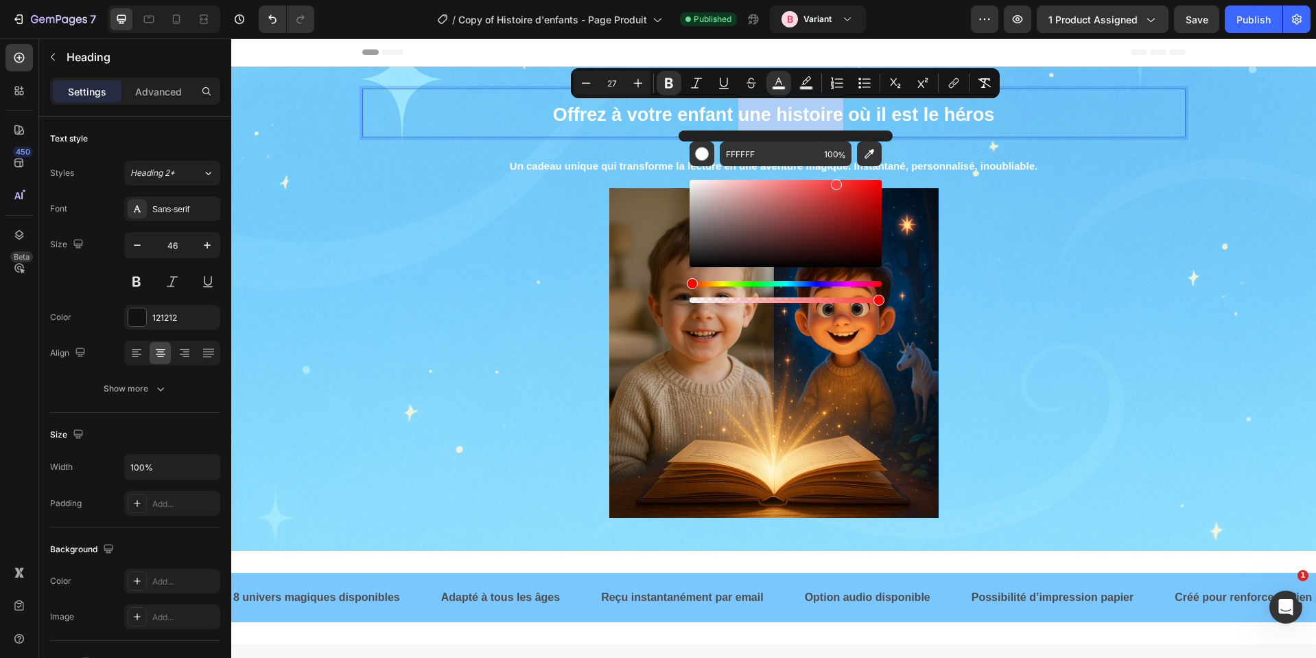
drag, startPoint x: 710, startPoint y: 194, endPoint x: 839, endPoint y: 182, distance: 130.2
click at [840, 181] on div "Editor contextual toolbar" at bounding box center [786, 223] width 192 height 87
click at [818, 191] on div "Editor contextual toolbar" at bounding box center [786, 223] width 192 height 87
type input "DD4B4B"
click at [837, 190] on div "Editor contextual toolbar" at bounding box center [786, 223] width 192 height 87
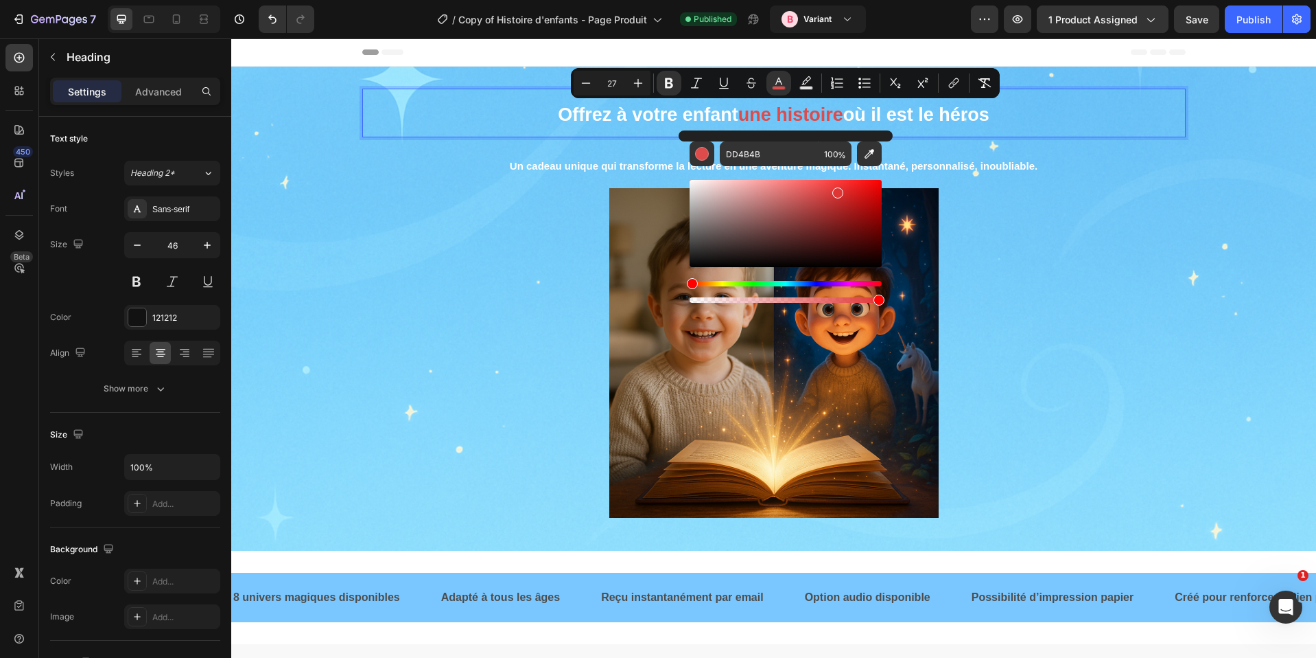
drag, startPoint x: 837, startPoint y: 190, endPoint x: 884, endPoint y: 189, distance: 47.4
click at [838, 190] on div "Editor contextual toolbar" at bounding box center [838, 192] width 11 height 11
click at [1005, 179] on p "⁠⁠⁠⁠⁠⁠⁠ Un cadeau unique qui transforme la lecture en une aventure magique. Ins…" at bounding box center [774, 163] width 821 height 48
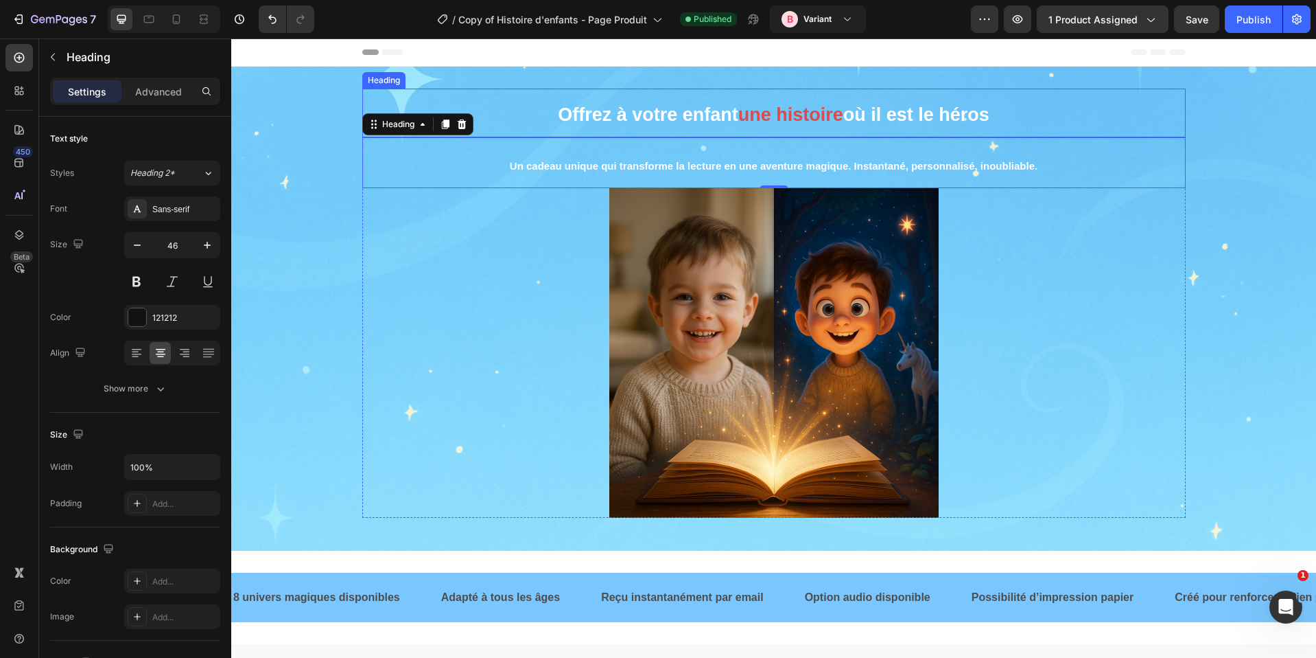
click at [857, 117] on strong "où il est le héros" at bounding box center [917, 114] width 146 height 21
click at [844, 113] on strong "où il est le héros" at bounding box center [917, 114] width 146 height 21
click at [835, 114] on strong "une histoire" at bounding box center [791, 114] width 105 height 21
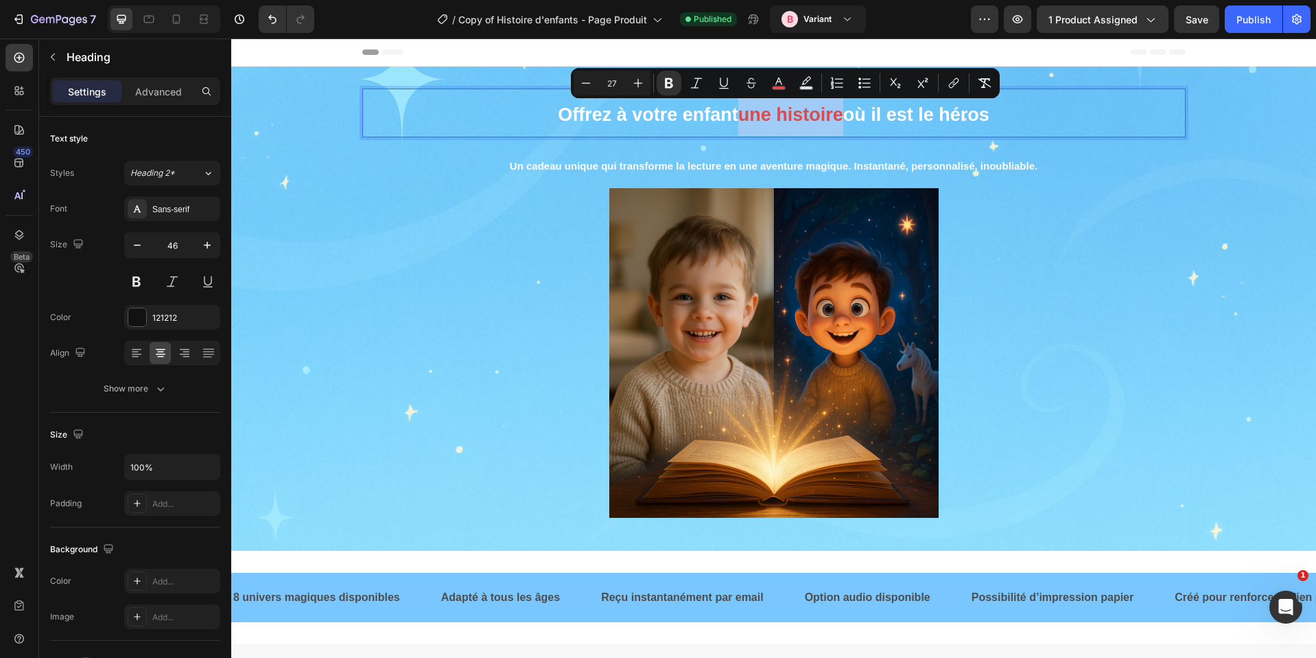
drag, startPoint x: 840, startPoint y: 114, endPoint x: 735, endPoint y: 122, distance: 105.3
click at [735, 122] on p "Offrez à votre enfant une histoire où il est le héros" at bounding box center [774, 113] width 821 height 46
click at [966, 183] on p "⁠⁠⁠⁠⁠⁠⁠ Un cadeau unique qui transforme la lecture en une aventure magique. Ins…" at bounding box center [774, 163] width 821 height 48
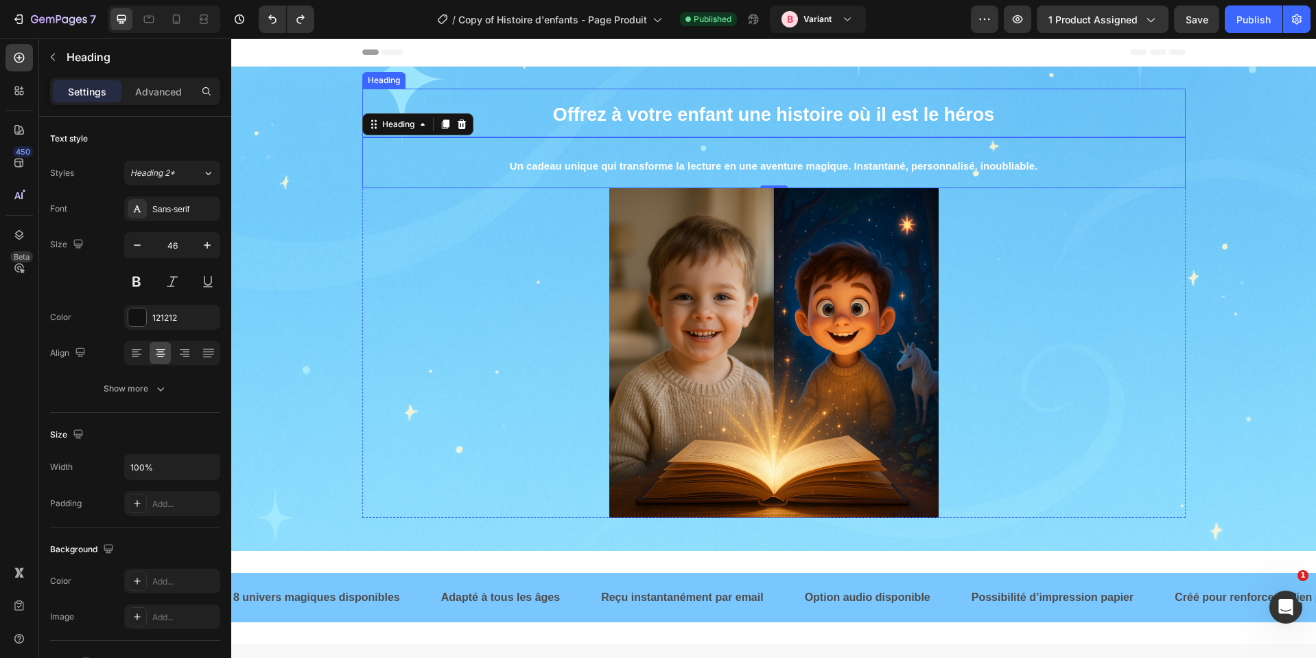
click at [839, 116] on strong "Offrez à votre enfant une histoire où il est le héros" at bounding box center [774, 114] width 442 height 21
click at [837, 111] on strong "Offrez à votre enfant une histoire où il est le héros" at bounding box center [774, 114] width 442 height 21
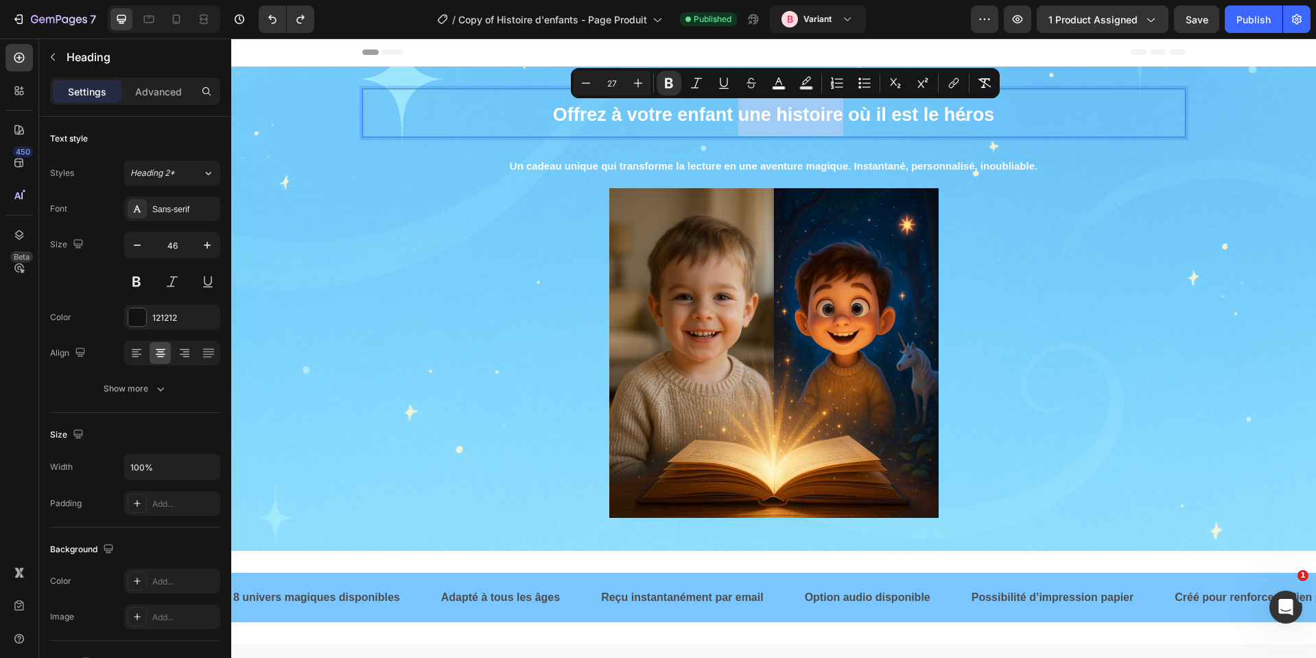
drag, startPoint x: 837, startPoint y: 114, endPoint x: 734, endPoint y: 115, distance: 103.0
click at [734, 115] on strong "Offrez à votre enfant une histoire où il est le héros" at bounding box center [774, 114] width 442 height 21
click at [773, 89] on rect "Editor contextual toolbar" at bounding box center [779, 87] width 13 height 3
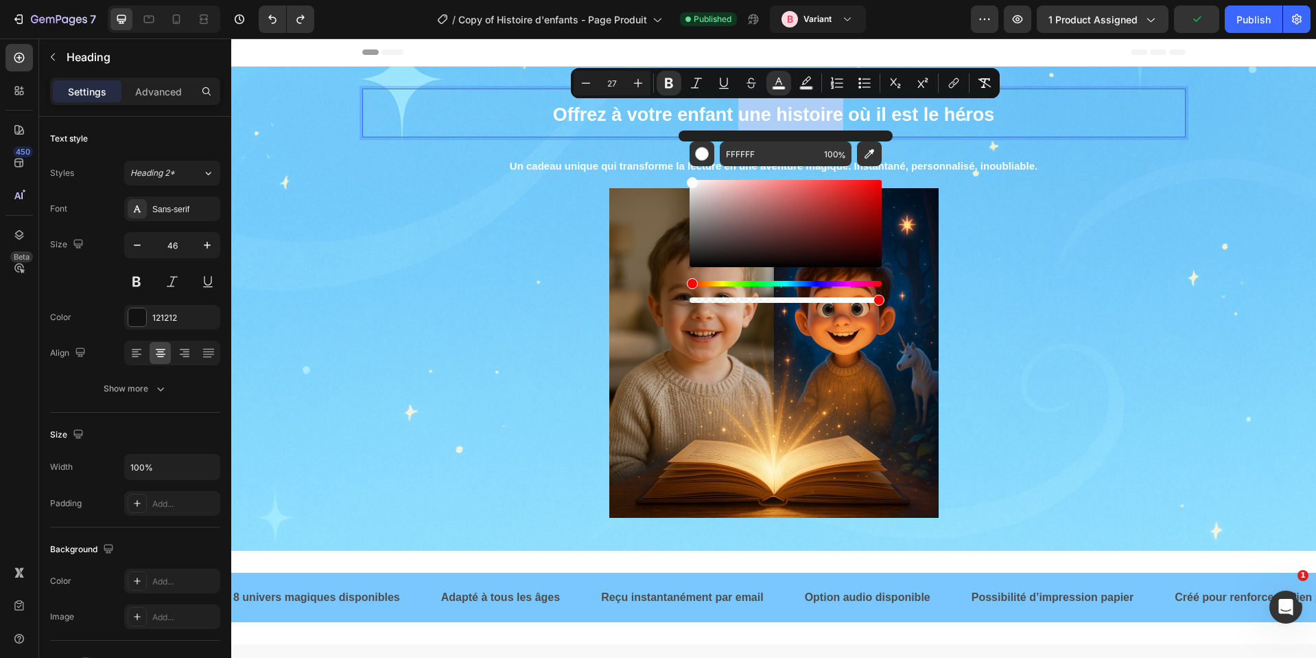
click at [714, 282] on div "Hue" at bounding box center [786, 283] width 192 height 5
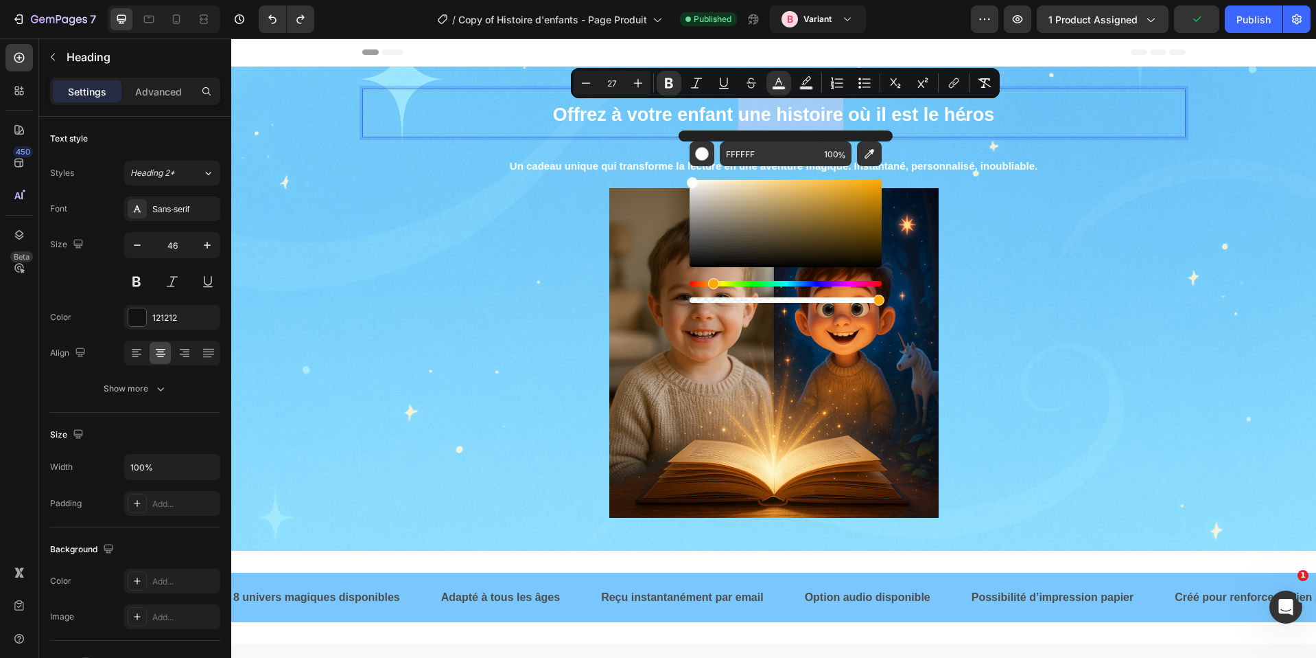
click at [711, 282] on div "Hue" at bounding box center [713, 283] width 11 height 11
click at [711, 281] on div "Hue" at bounding box center [713, 283] width 11 height 11
click at [821, 194] on div "Editor contextual toolbar" at bounding box center [786, 223] width 192 height 87
click at [845, 188] on div "Editor contextual toolbar" at bounding box center [786, 223] width 192 height 87
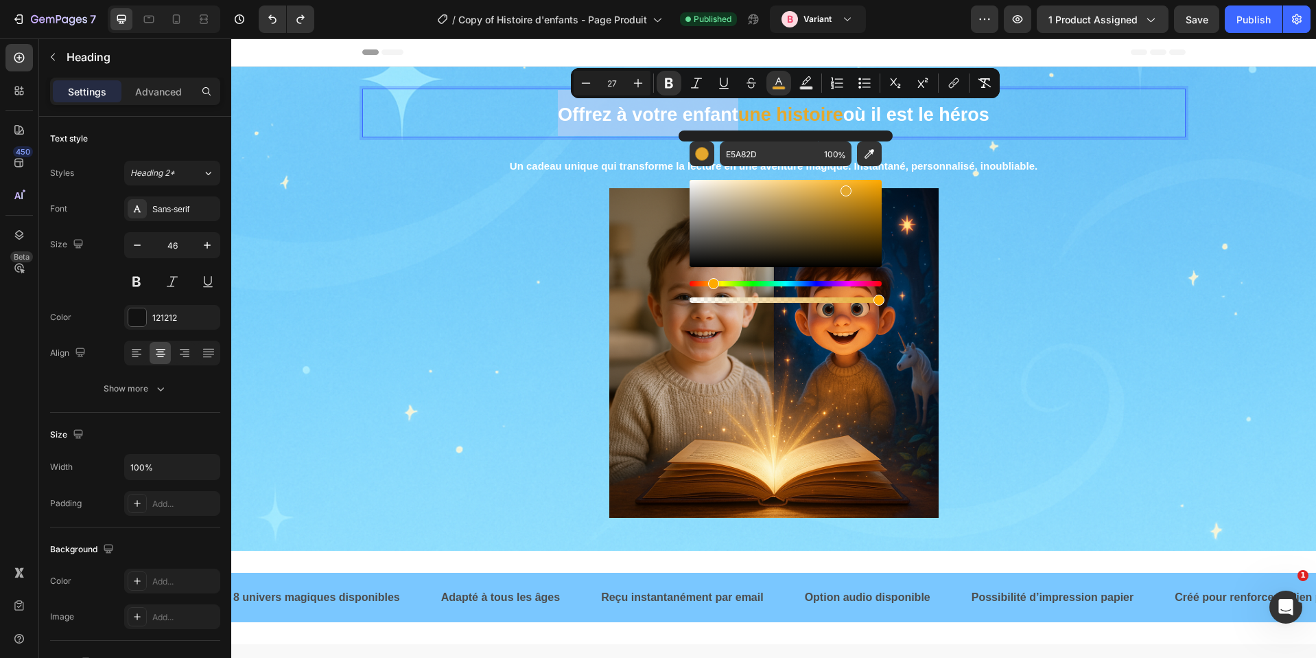
click at [847, 185] on div "Editor contextual toolbar" at bounding box center [846, 190] width 11 height 11
click at [845, 180] on div "Editor contextual toolbar" at bounding box center [786, 223] width 192 height 87
click at [837, 180] on div "Editor contextual toolbar" at bounding box center [786, 223] width 192 height 87
type input "FFBE3D"
click at [1048, 248] on div at bounding box center [774, 352] width 824 height 329
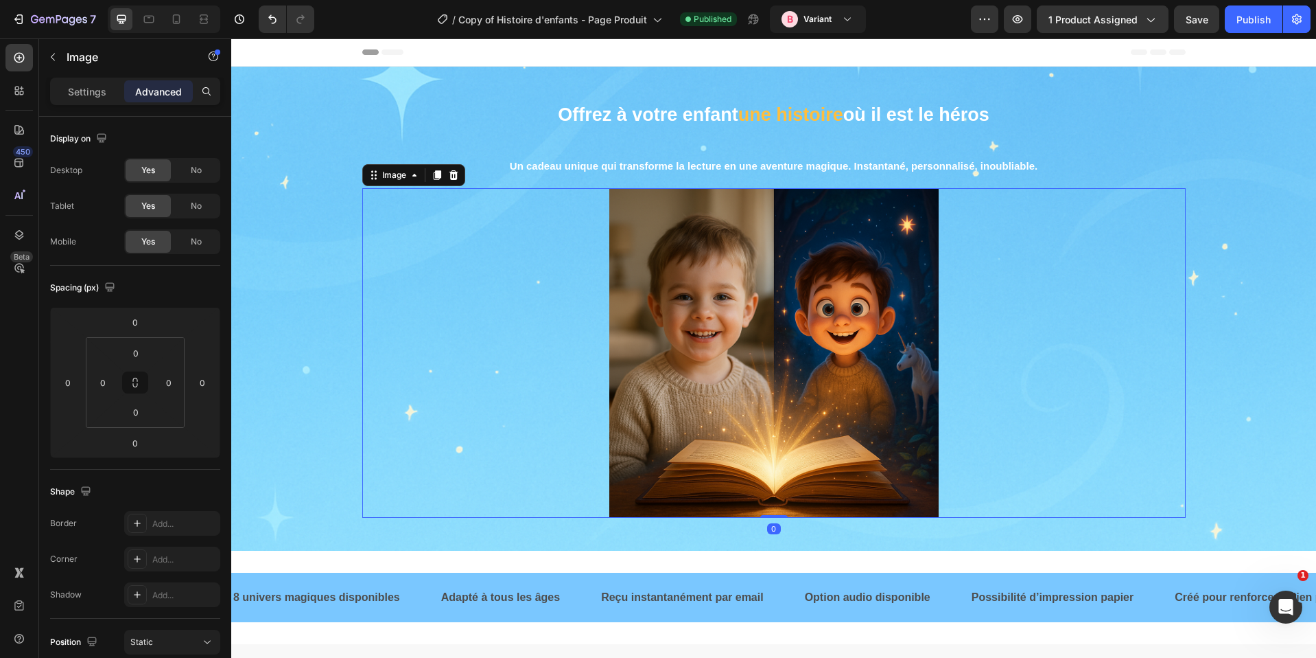
click at [1048, 248] on div at bounding box center [774, 352] width 824 height 329
click at [797, 168] on strong "Un cadeau unique qui transforme la lecture en une aventure magique. Instantané,…" at bounding box center [774, 166] width 528 height 12
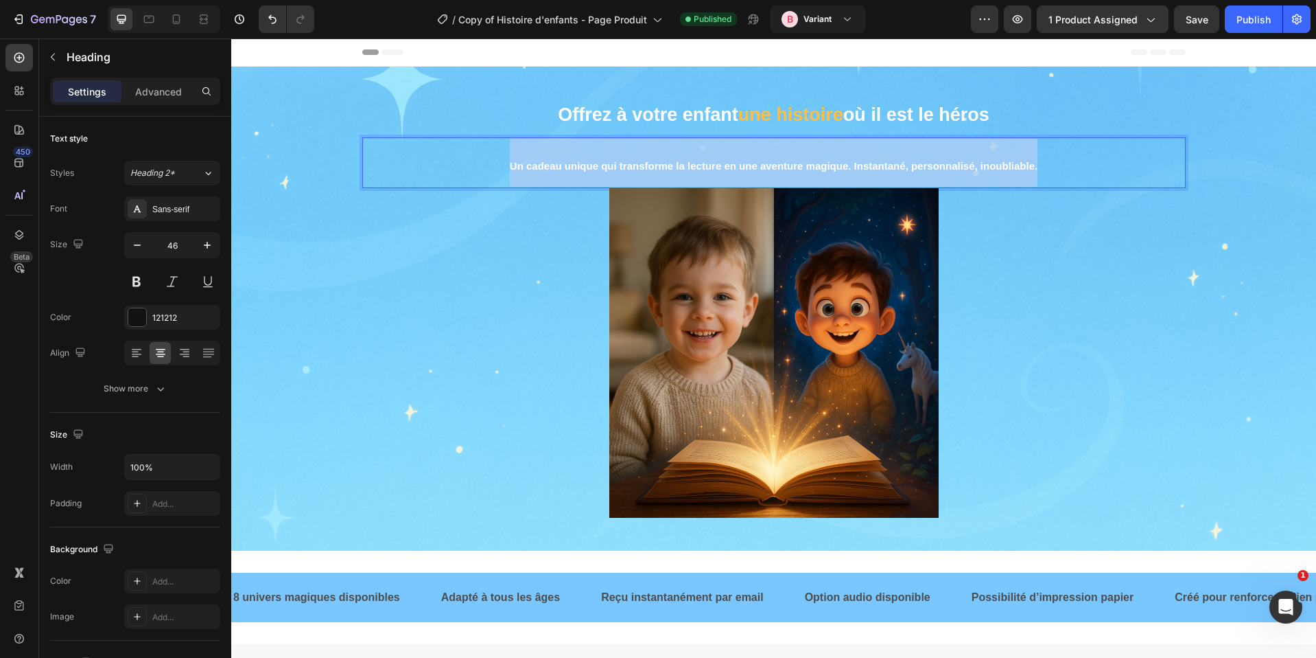
click at [797, 168] on strong "Un cadeau unique qui transforme la lecture en une aventure magique. Instantané,…" at bounding box center [774, 166] width 528 height 12
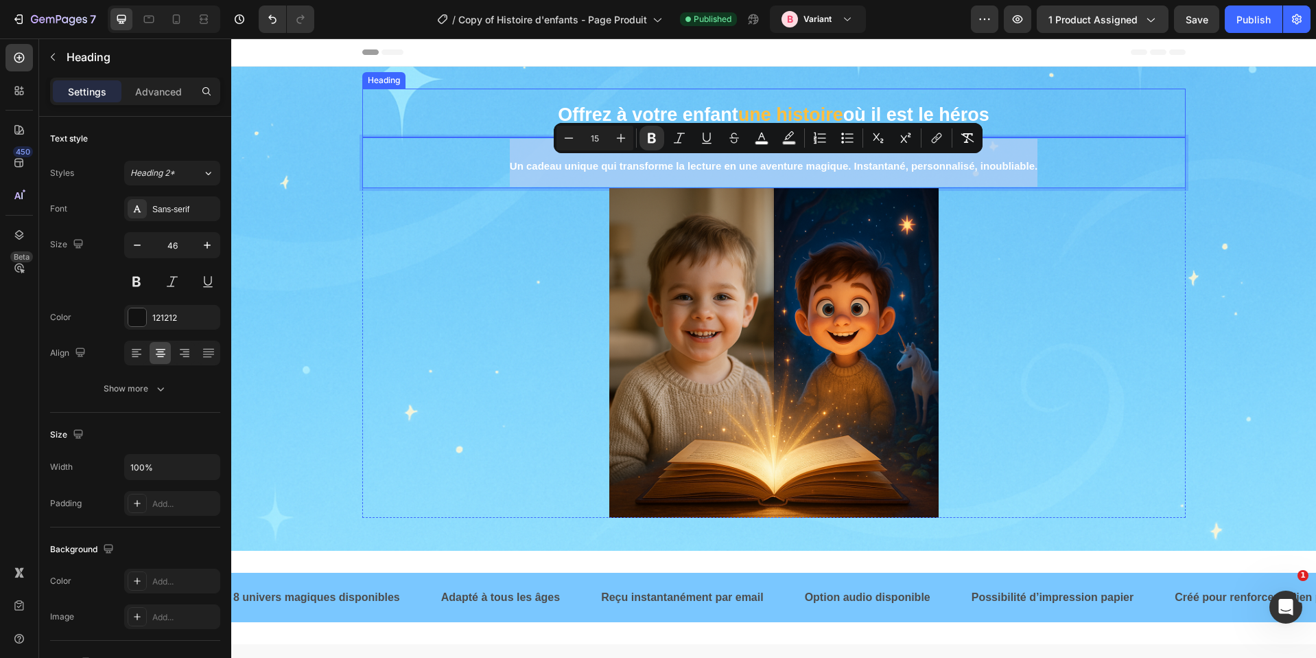
click at [804, 117] on strong "une histoire" at bounding box center [791, 114] width 105 height 21
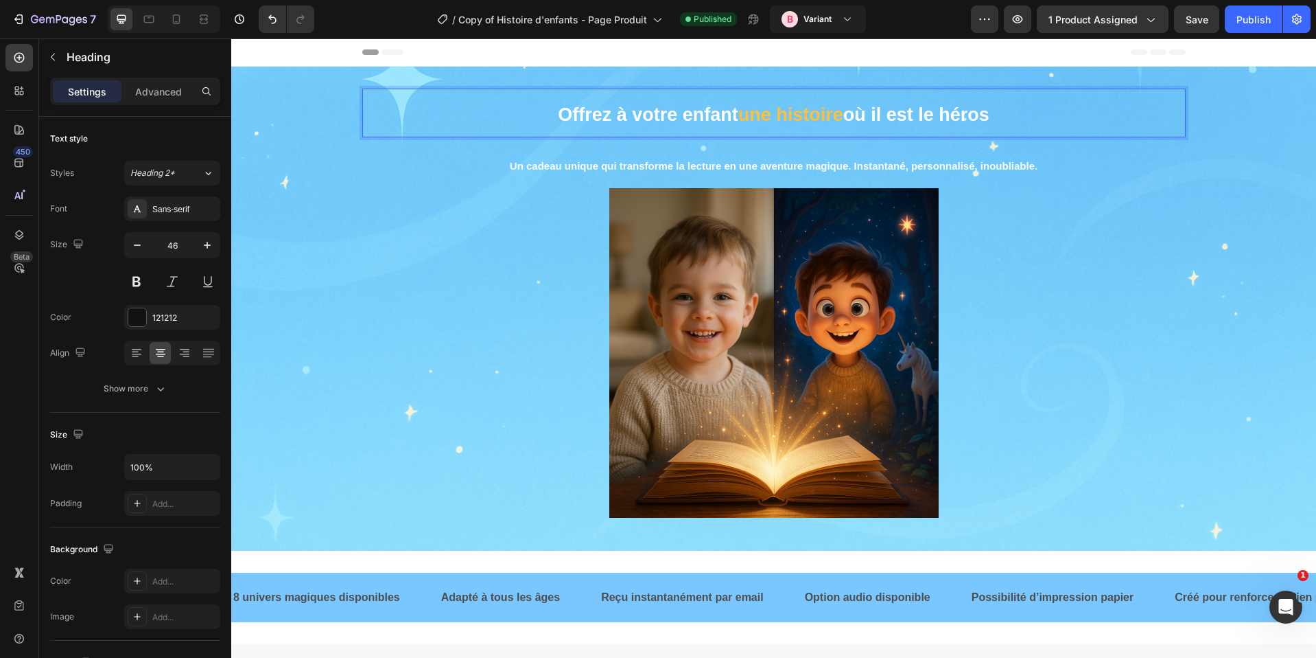
click at [836, 108] on strong "une histoire" at bounding box center [791, 114] width 105 height 21
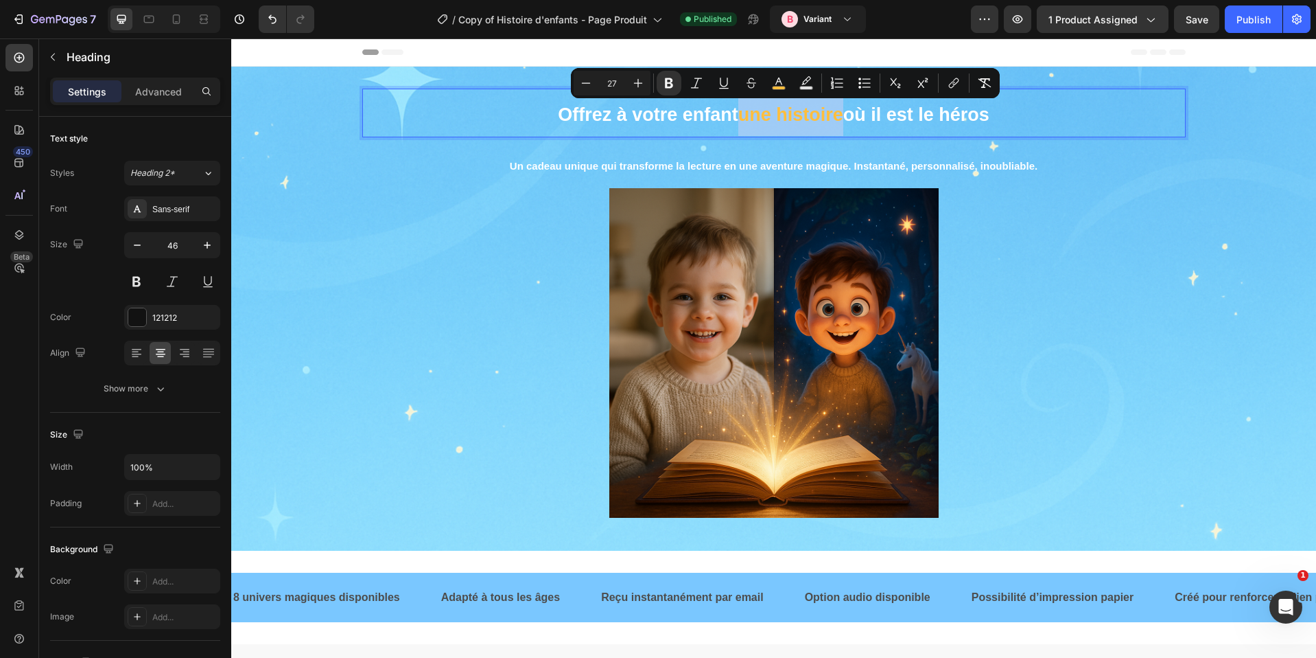
drag, startPoint x: 837, startPoint y: 115, endPoint x: 736, endPoint y: 123, distance: 100.5
click at [739, 123] on strong "une histoire" at bounding box center [791, 114] width 105 height 21
click at [782, 78] on icon "Editor contextual toolbar" at bounding box center [779, 83] width 14 height 14
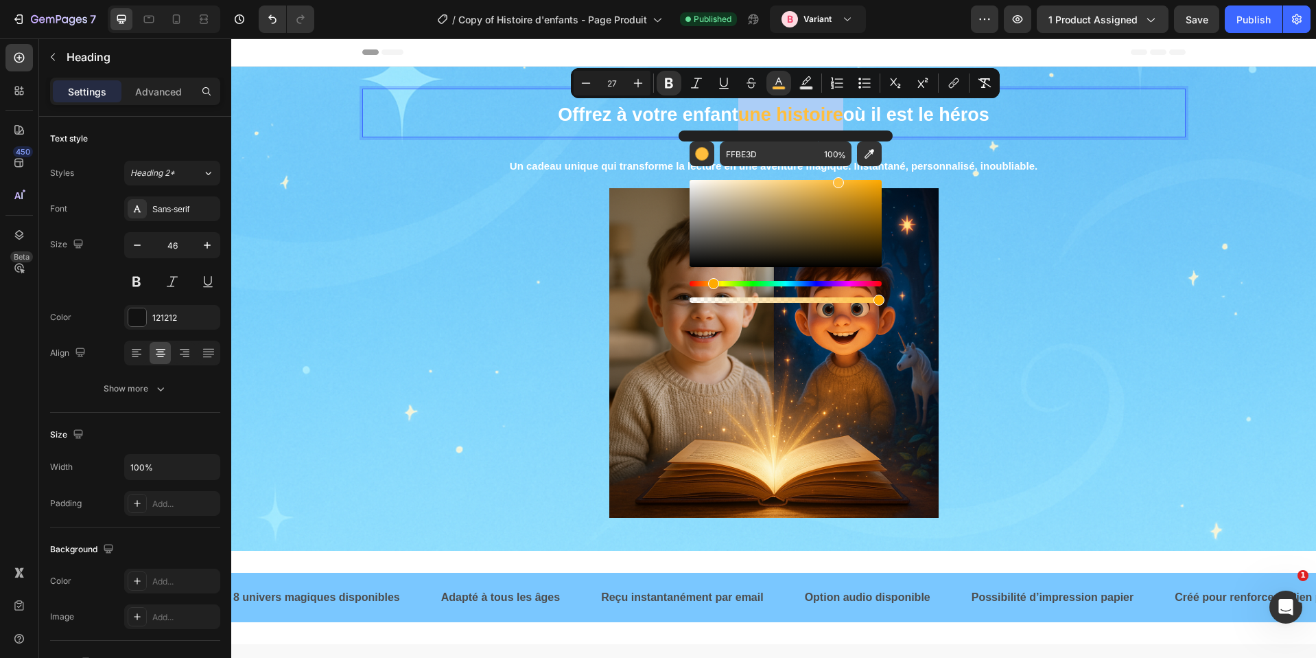
click at [830, 190] on div "Editor contextual toolbar" at bounding box center [786, 223] width 192 height 87
click at [819, 187] on div "Editor contextual toolbar" at bounding box center [786, 223] width 192 height 87
click at [817, 187] on div "Editor contextual toolbar" at bounding box center [820, 189] width 11 height 11
click at [813, 184] on div "Editor contextual toolbar" at bounding box center [786, 223] width 192 height 87
click at [808, 183] on div "Editor contextual toolbar" at bounding box center [786, 223] width 192 height 87
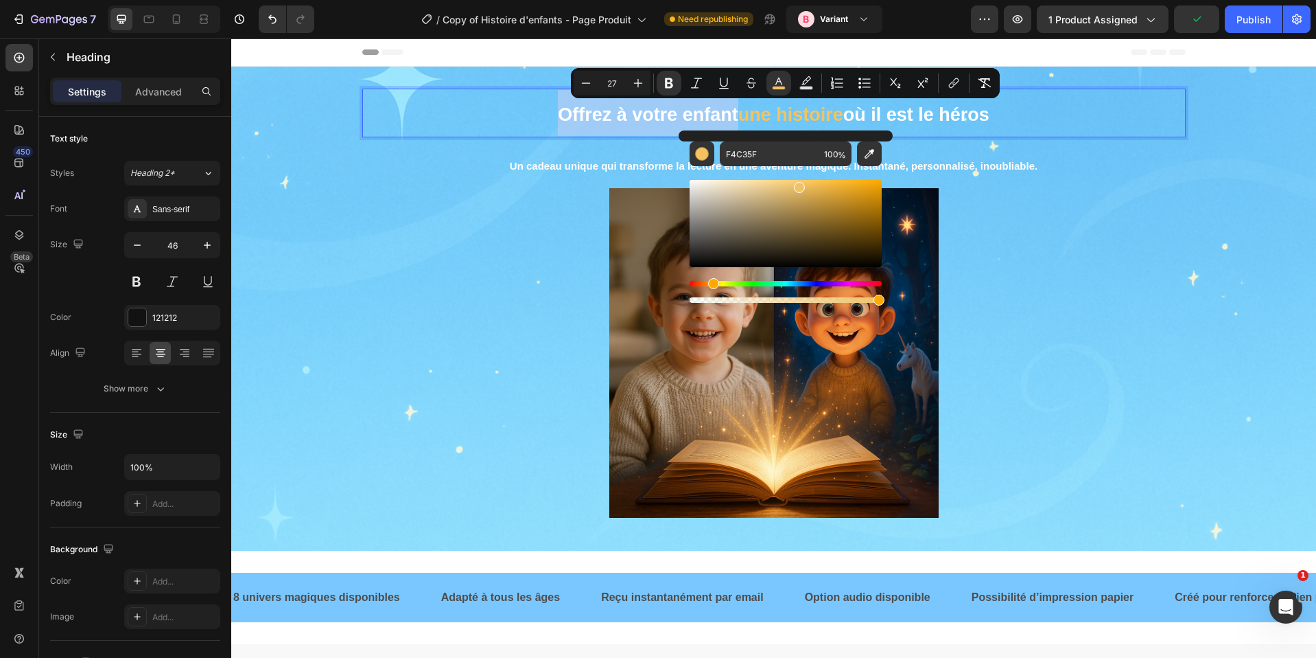
click at [798, 185] on div "Editor contextual toolbar" at bounding box center [786, 223] width 192 height 87
click at [791, 185] on div "Editor contextual toolbar" at bounding box center [786, 223] width 192 height 87
click at [788, 180] on div "Editor contextual toolbar" at bounding box center [786, 223] width 192 height 87
click at [805, 183] on div "Editor contextual toolbar" at bounding box center [786, 223] width 192 height 87
type input "F4C361"
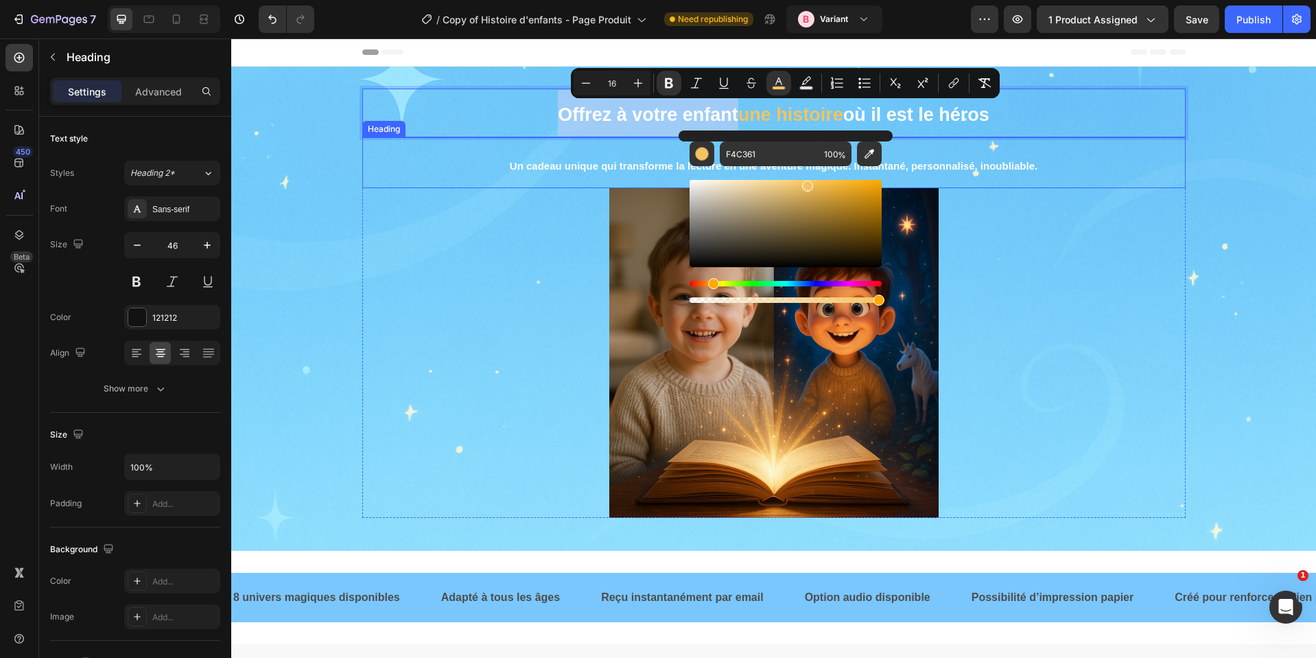
click at [987, 171] on p "⁠⁠⁠⁠⁠⁠⁠ Un cadeau unique qui transforme la lecture en une aventure magique. Ins…" at bounding box center [774, 163] width 821 height 48
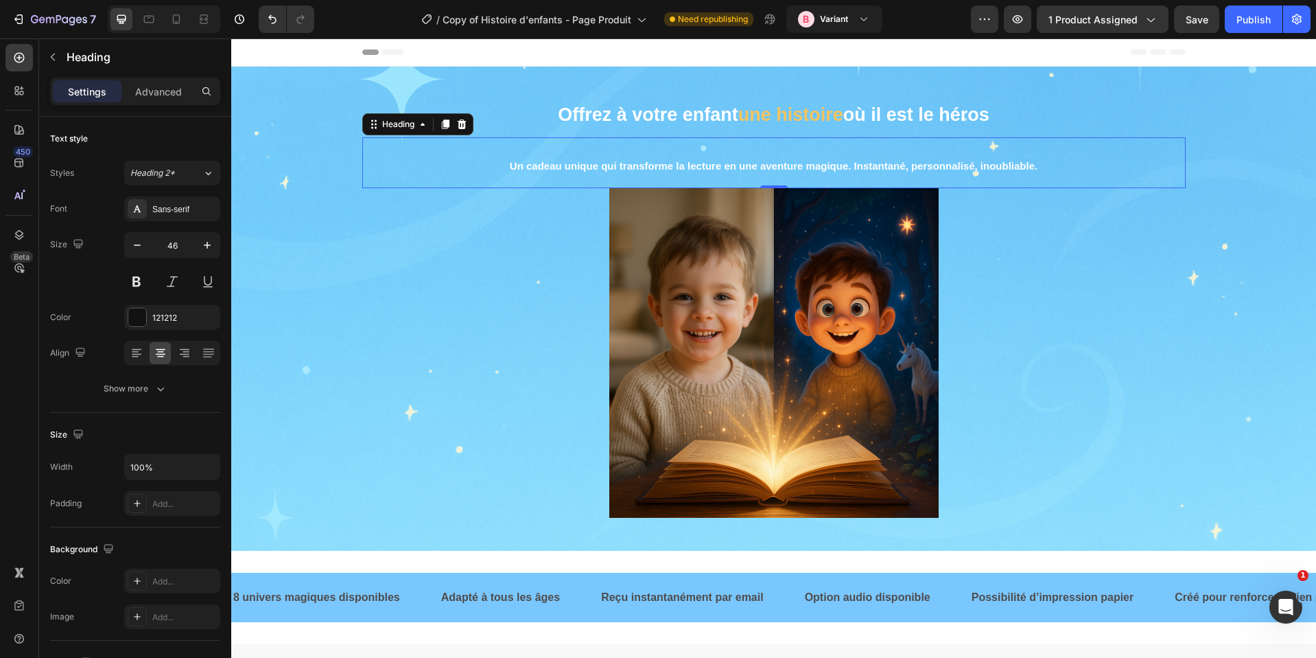
click at [1069, 194] on div at bounding box center [774, 352] width 824 height 329
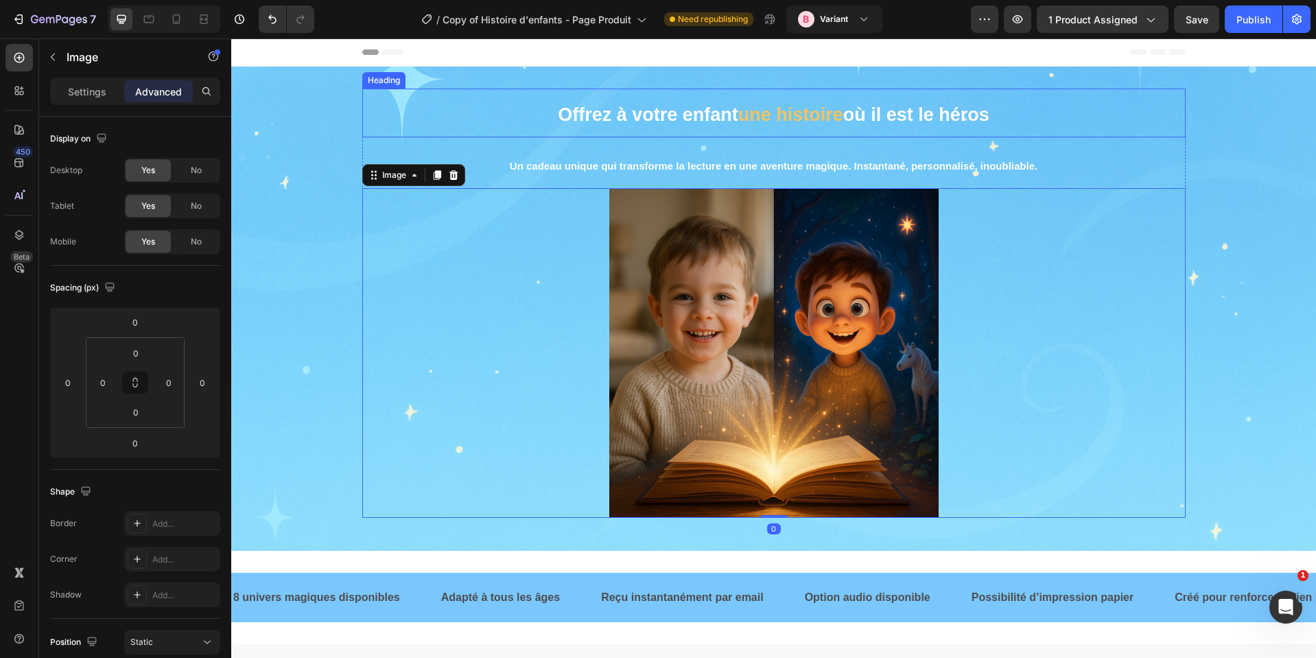
click at [861, 105] on strong "où il est le héros" at bounding box center [917, 114] width 146 height 21
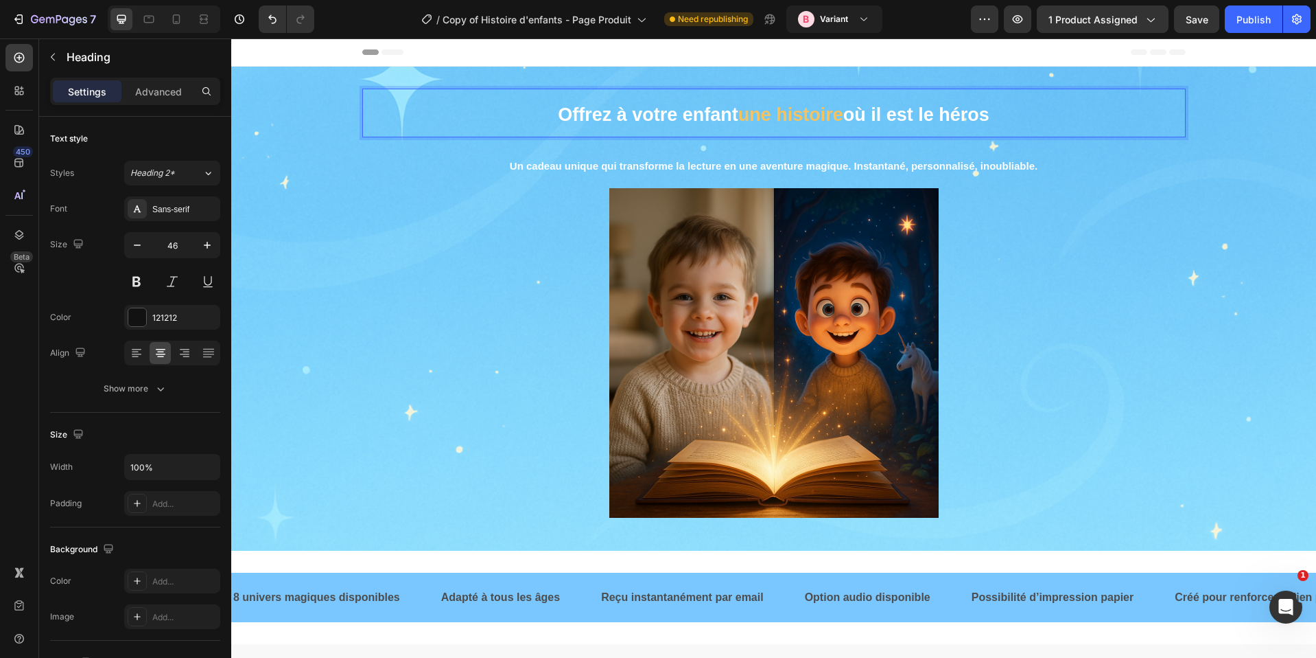
click at [817, 127] on p "Offrez à votre enfant une histoire où il est le héros" at bounding box center [774, 113] width 821 height 46
click at [836, 122] on strong "une histoire" at bounding box center [791, 114] width 105 height 21
click at [835, 118] on strong "une histoire" at bounding box center [791, 114] width 105 height 21
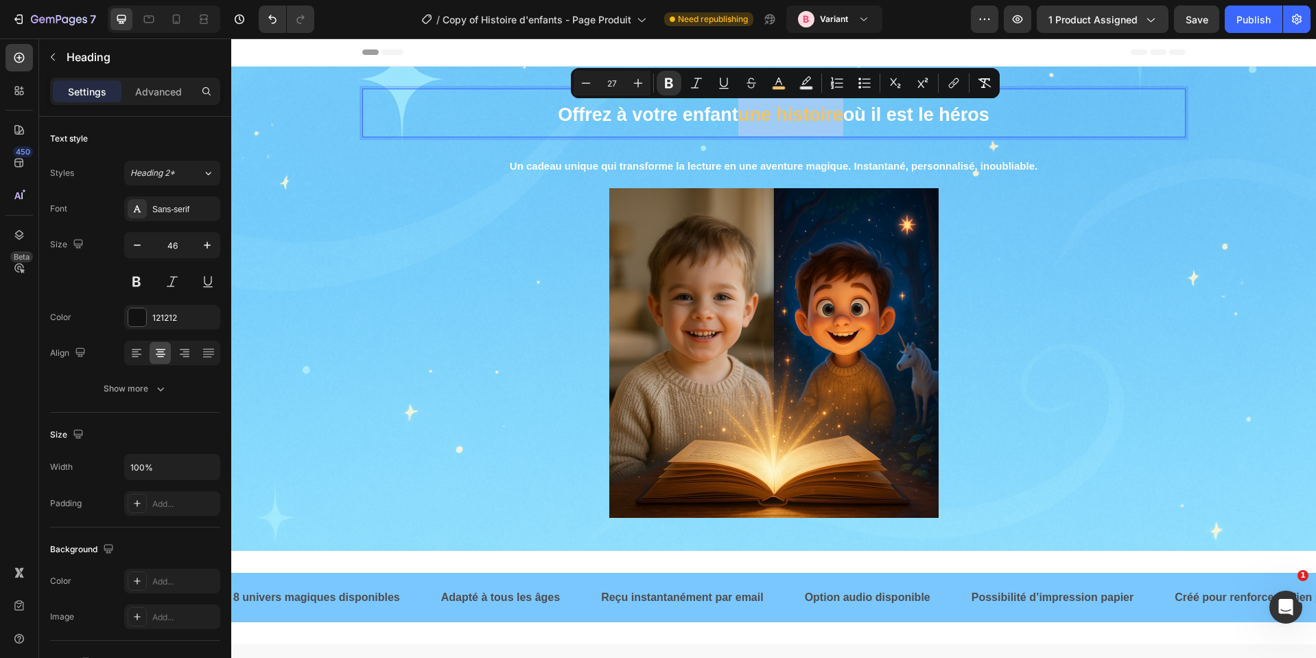
drag, startPoint x: 835, startPoint y: 121, endPoint x: 1001, endPoint y: 125, distance: 166.1
click at [737, 121] on p "Offrez à votre enfant une histoire où il est le héros" at bounding box center [774, 113] width 821 height 46
click at [784, 78] on icon "Editor contextual toolbar" at bounding box center [779, 83] width 14 height 14
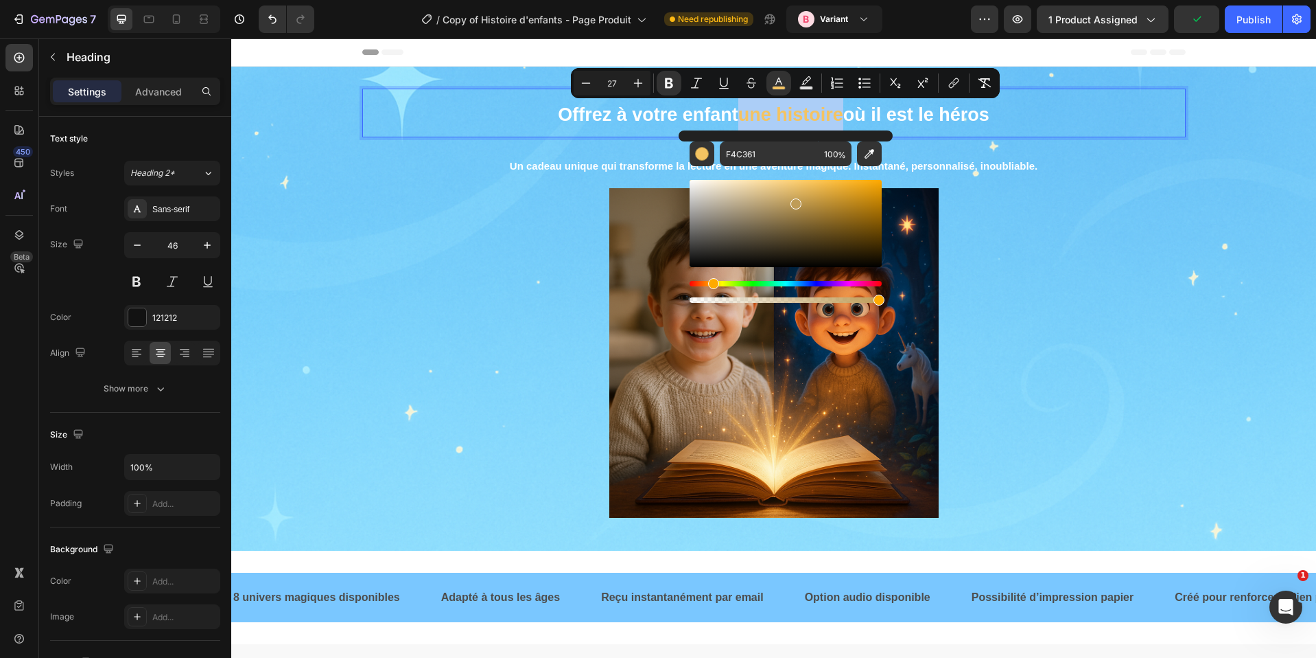
drag, startPoint x: 806, startPoint y: 183, endPoint x: 794, endPoint y: 201, distance: 21.9
click at [794, 201] on div "Editor contextual toolbar" at bounding box center [796, 203] width 11 height 11
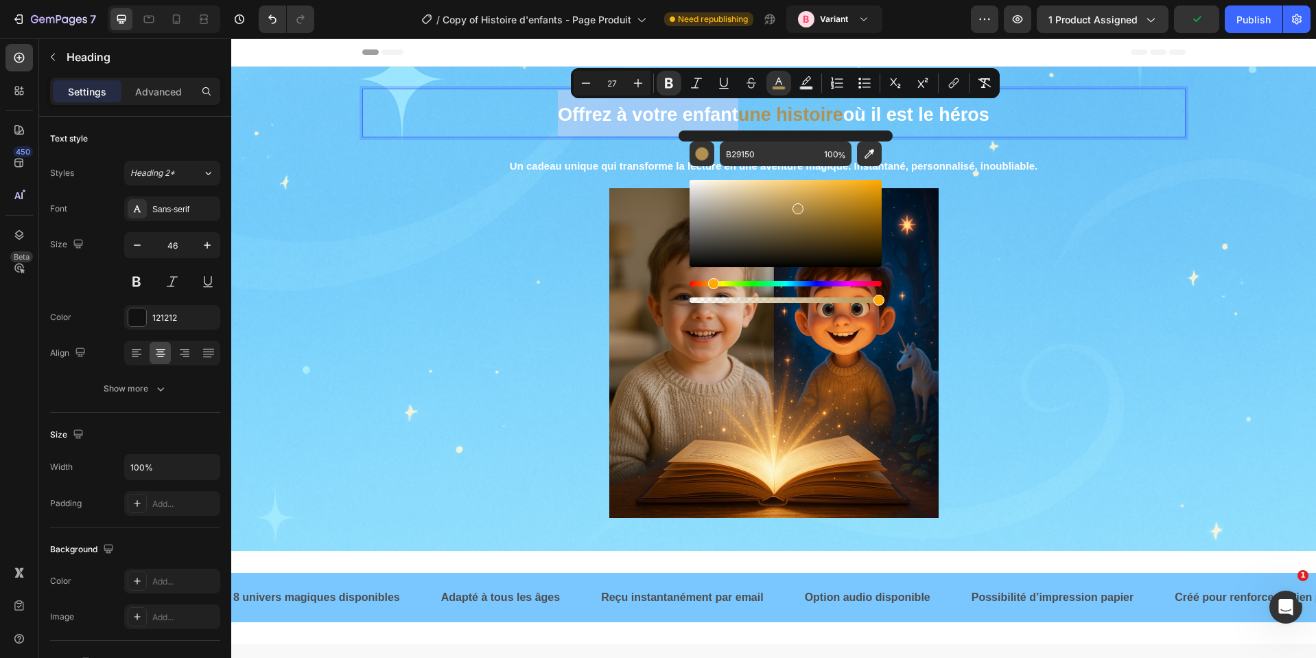
click at [796, 205] on div "Editor contextual toolbar" at bounding box center [798, 208] width 11 height 11
type input "C9A254"
drag, startPoint x: 798, startPoint y: 205, endPoint x: 802, endPoint y: 198, distance: 7.7
click at [802, 198] on div "Editor contextual toolbar" at bounding box center [803, 200] width 11 height 11
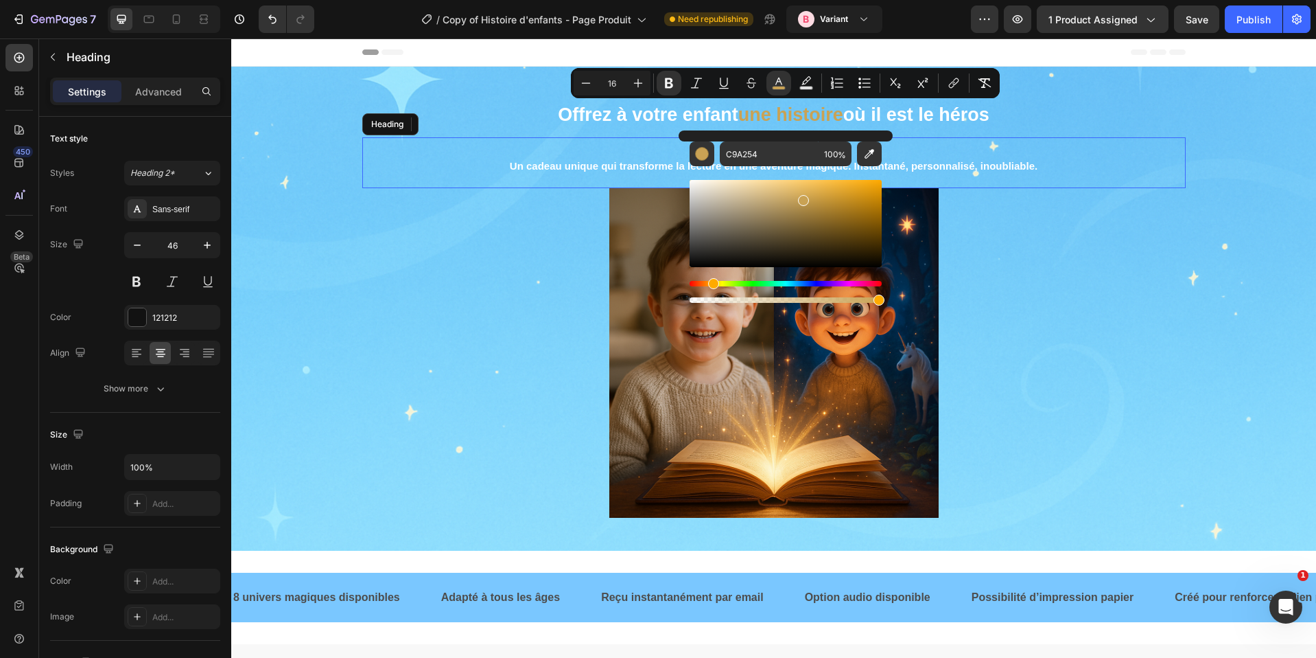
click at [1016, 180] on p "⁠⁠⁠⁠⁠⁠⁠ Un cadeau unique qui transforme la lecture en une aventure magique. Ins…" at bounding box center [774, 163] width 821 height 48
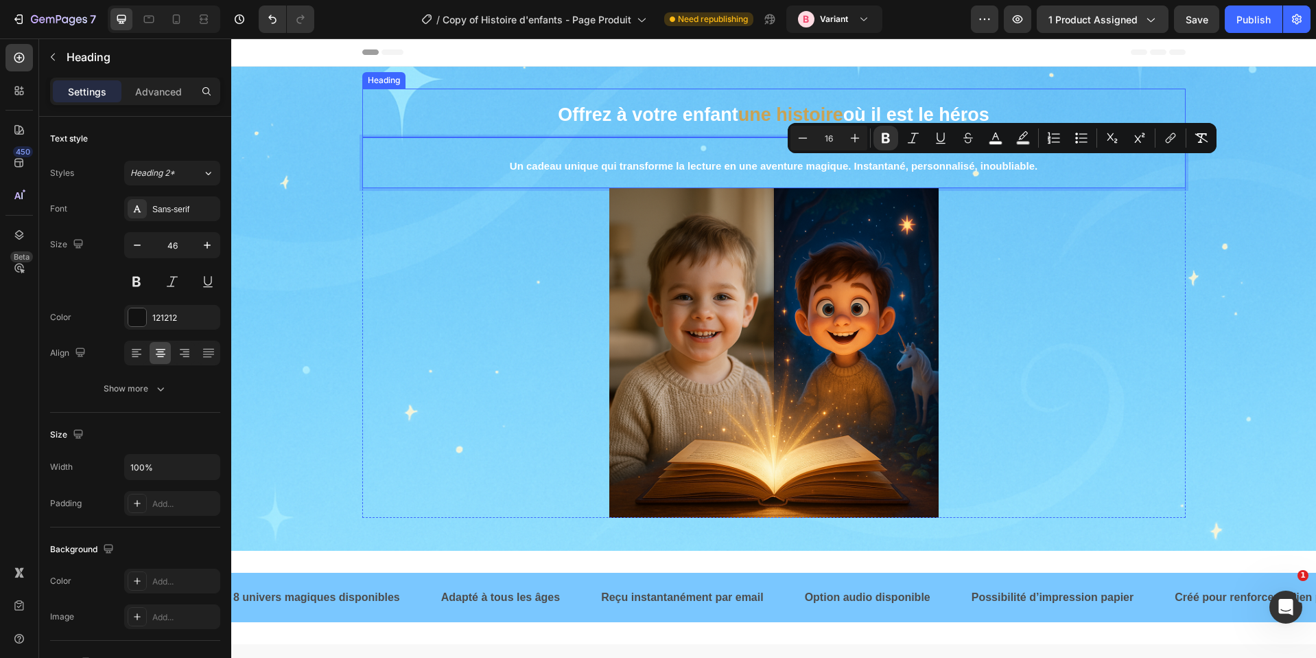
click at [785, 115] on strong "une histoire" at bounding box center [791, 114] width 105 height 21
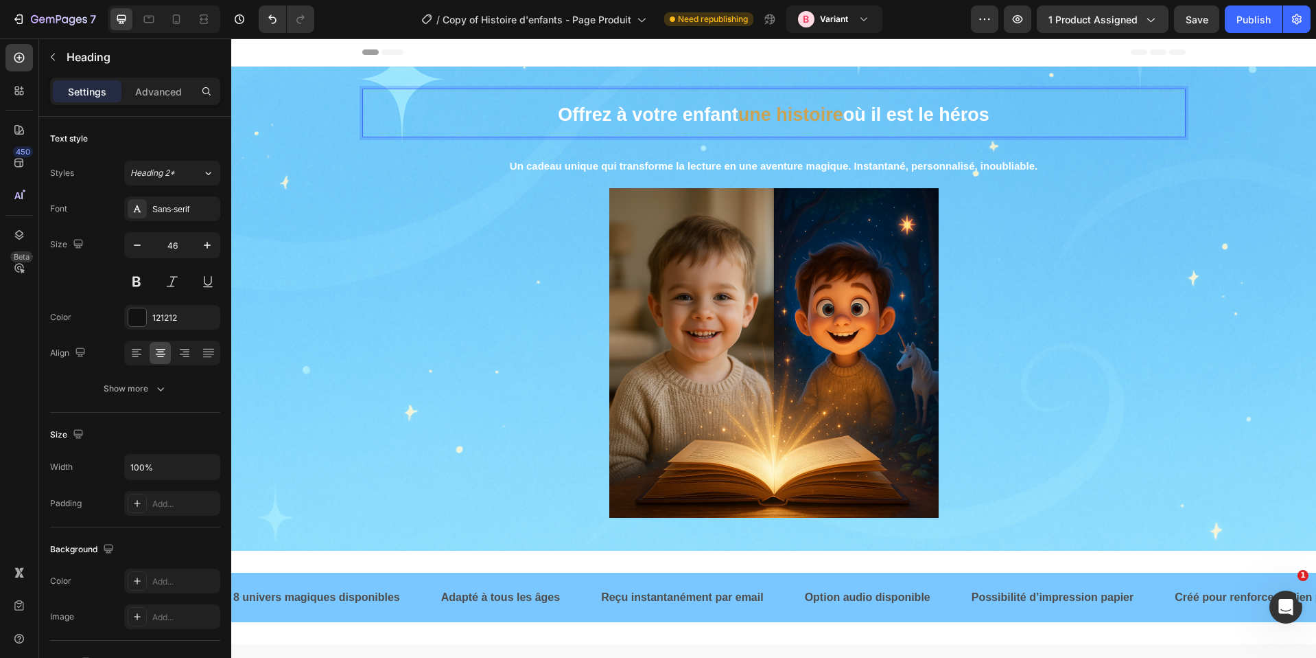
click at [822, 116] on strong "une histoire" at bounding box center [791, 114] width 105 height 21
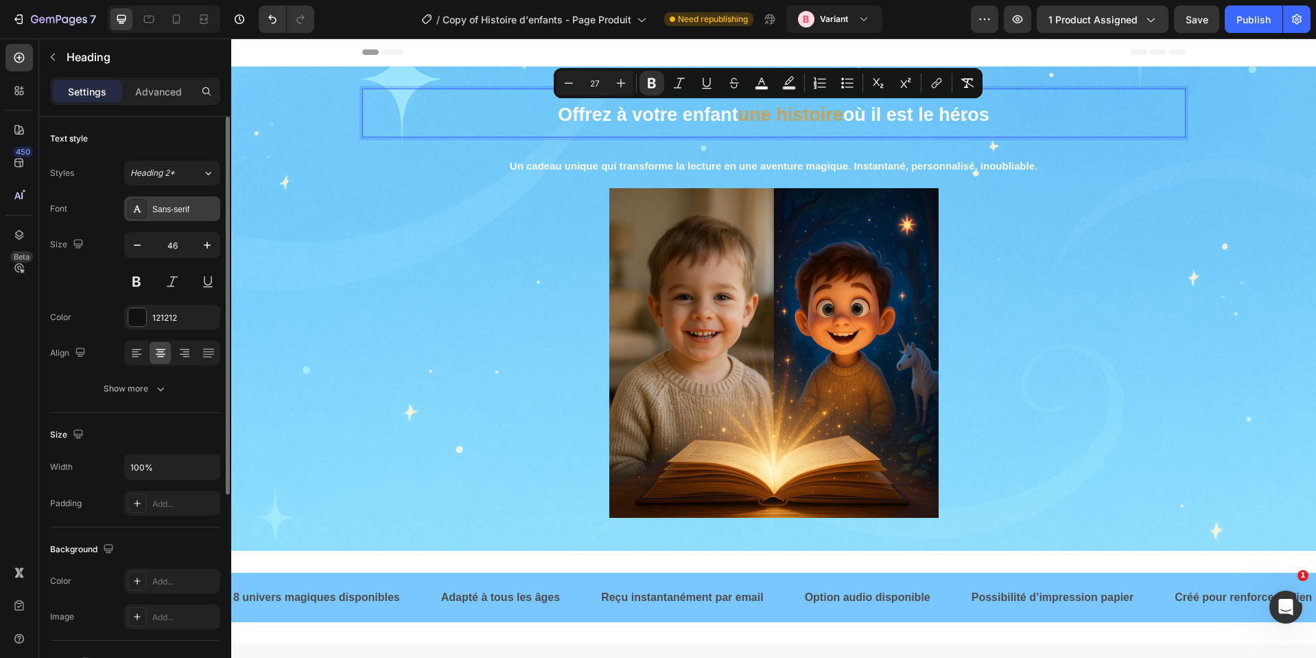
click at [163, 210] on div "Sans-serif" at bounding box center [184, 209] width 65 height 12
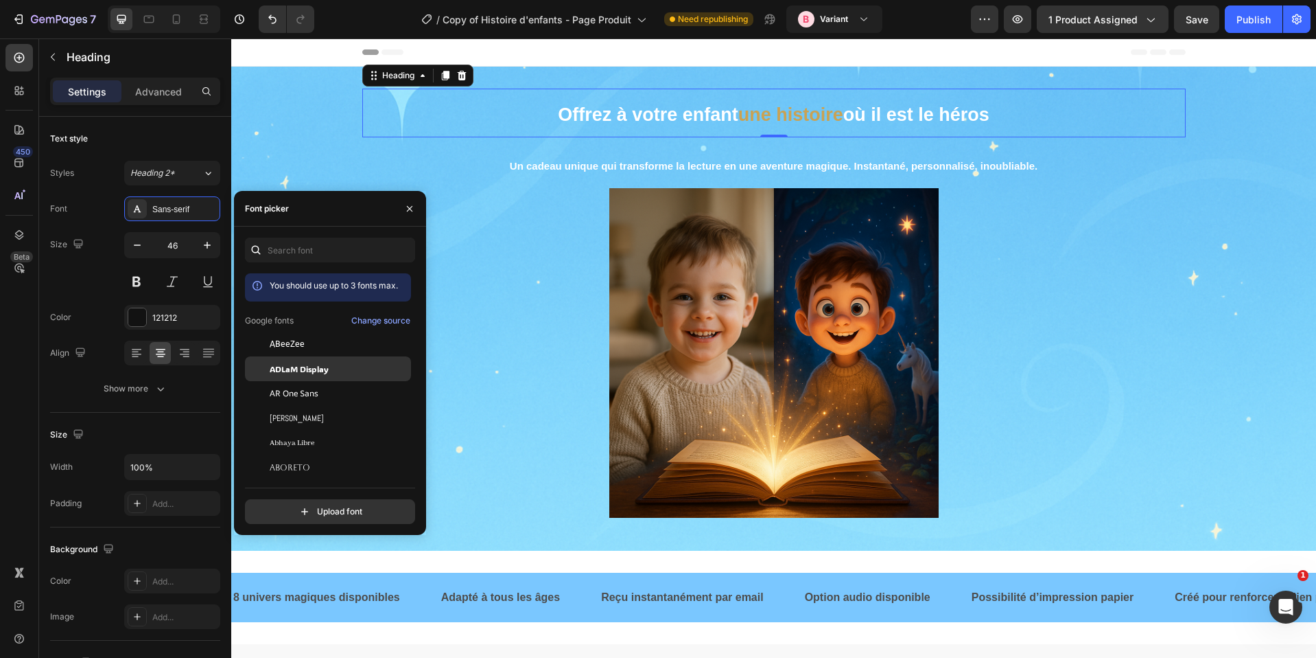
click at [319, 368] on span "ADLaM Display" at bounding box center [299, 368] width 59 height 12
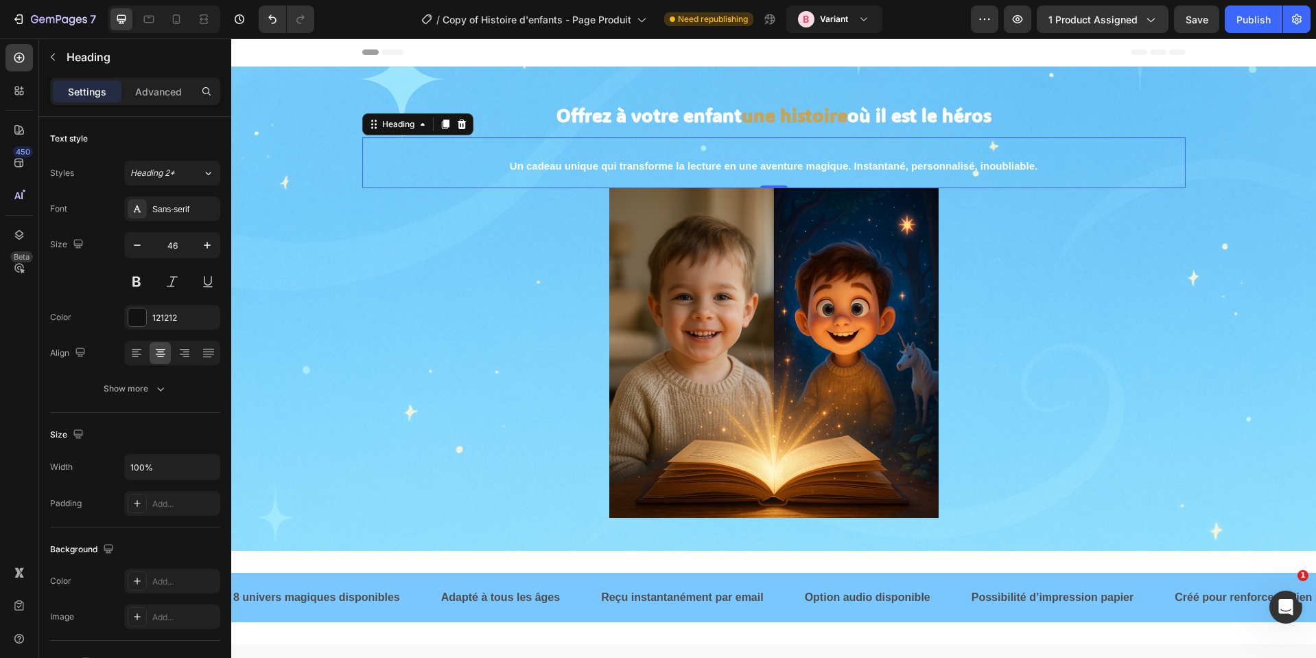
click at [666, 156] on p "⁠⁠⁠⁠⁠⁠⁠ Un cadeau unique qui transforme la lecture en une aventure magique. Ins…" at bounding box center [774, 163] width 821 height 48
click at [175, 223] on div "Font Sans-serif Size 46 Color 121212 Align Show more" at bounding box center [135, 298] width 170 height 205
click at [173, 216] on div "Sans-serif" at bounding box center [172, 208] width 96 height 25
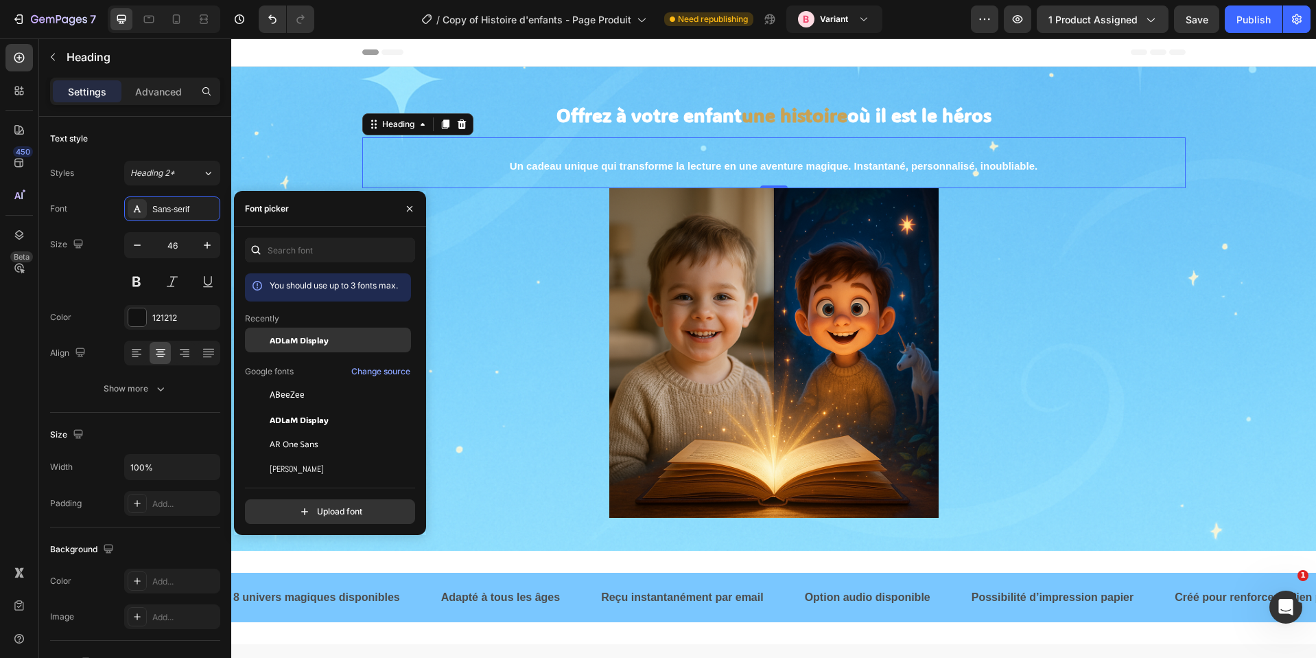
click at [300, 343] on span "ADLaM Display" at bounding box center [299, 340] width 59 height 12
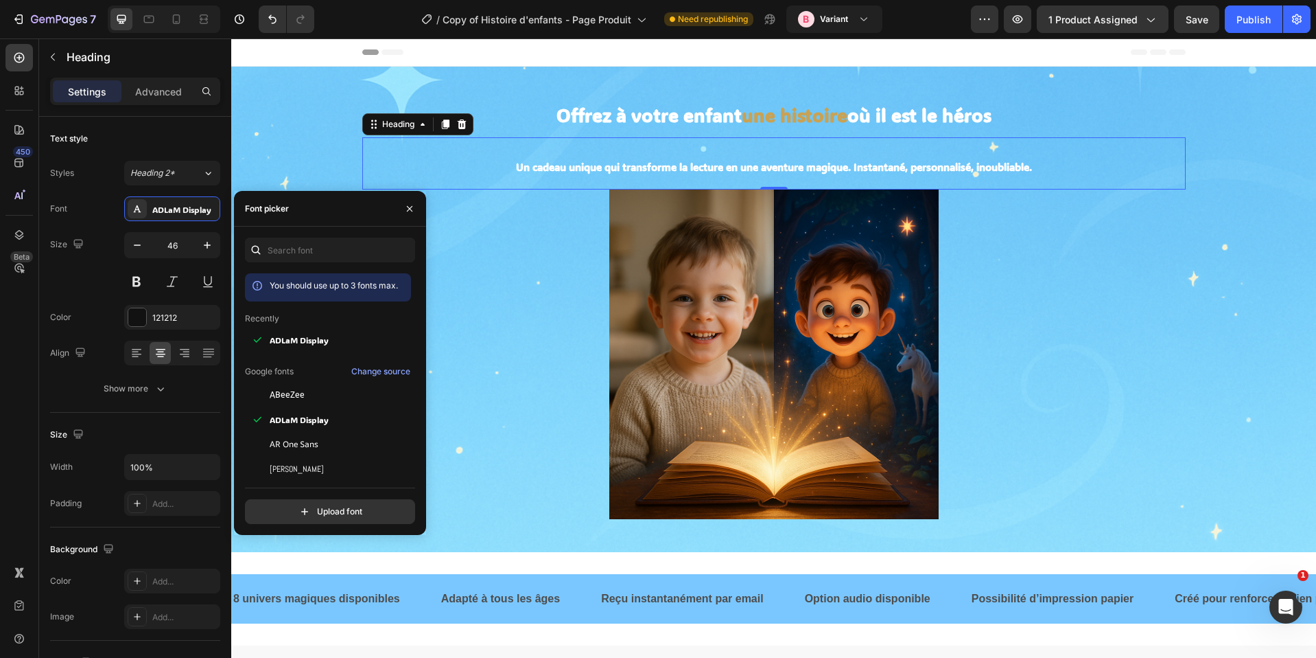
click at [1119, 209] on div at bounding box center [774, 353] width 824 height 329
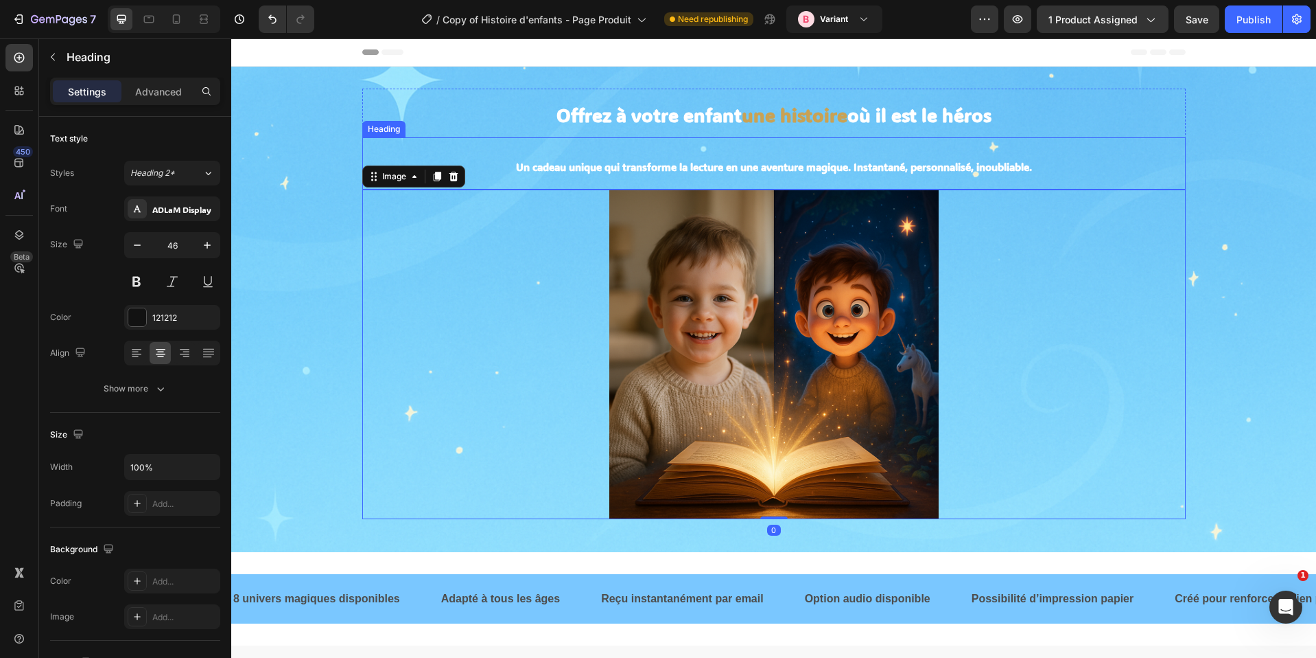
click at [1016, 162] on strong "Un cadeau unique qui transforme la lecture en une aventure magique. Instantané,…" at bounding box center [774, 167] width 516 height 14
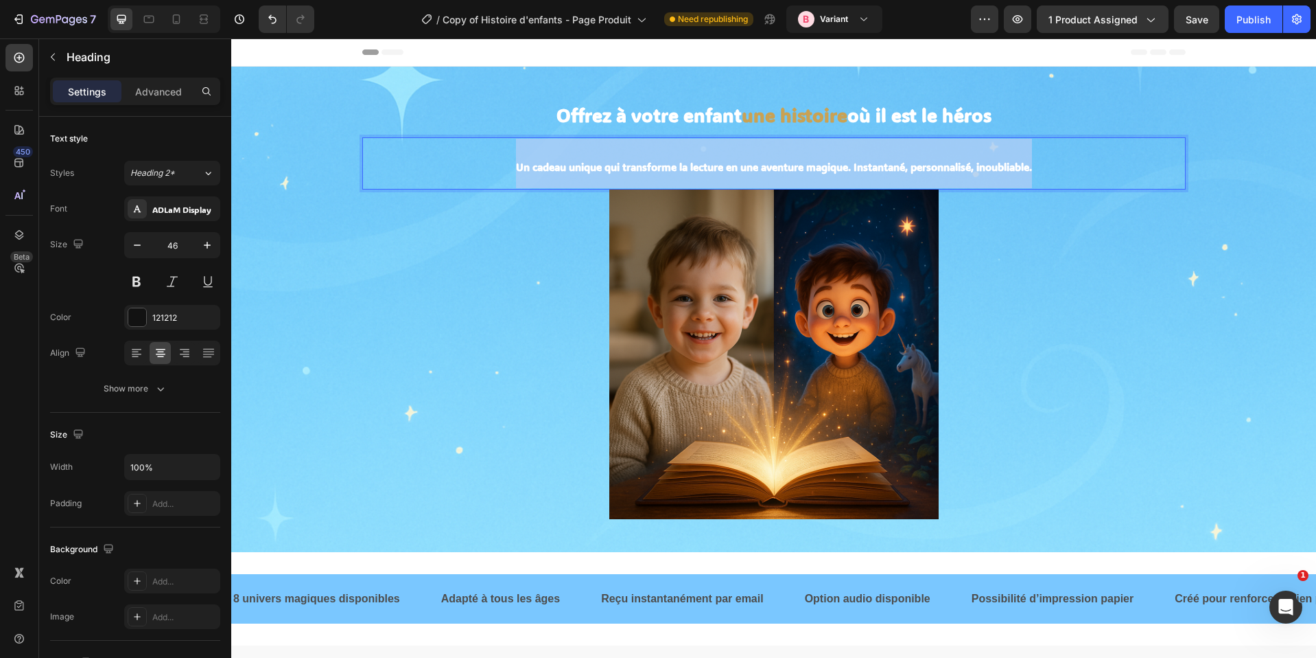
click at [1016, 162] on strong "Un cadeau unique qui transforme la lecture en une aventure magique. Instantané,…" at bounding box center [774, 167] width 516 height 14
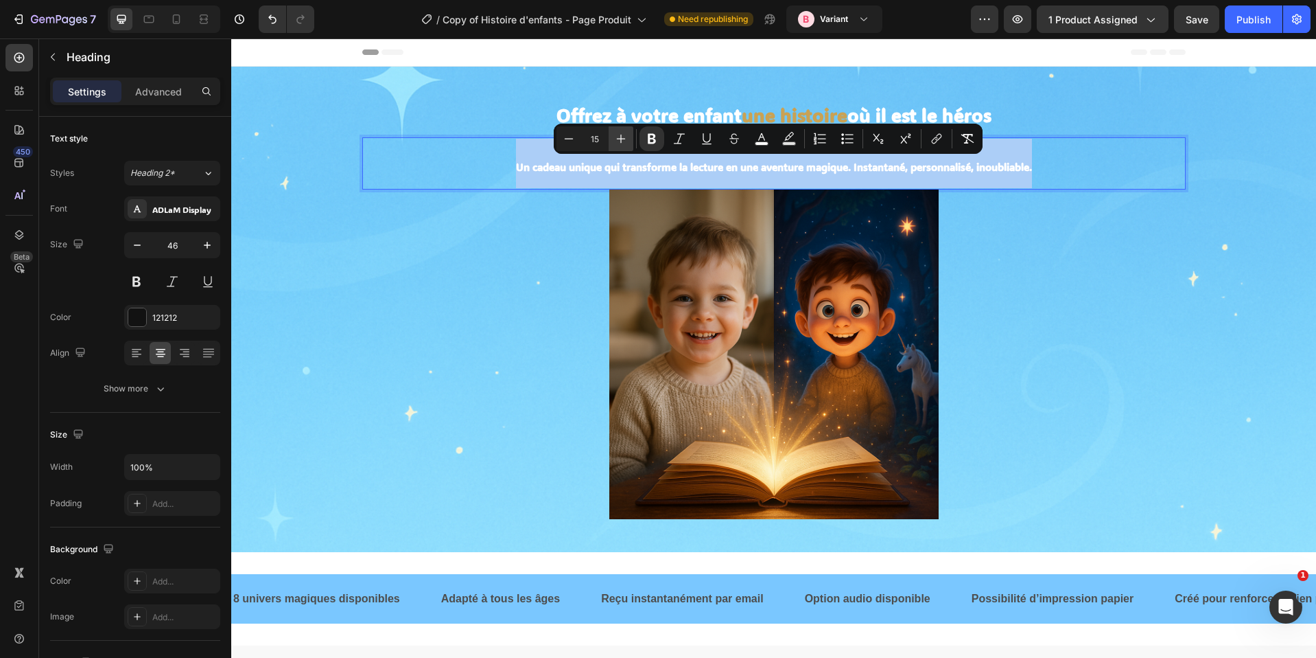
click at [623, 140] on icon "Editor contextual toolbar" at bounding box center [621, 139] width 14 height 14
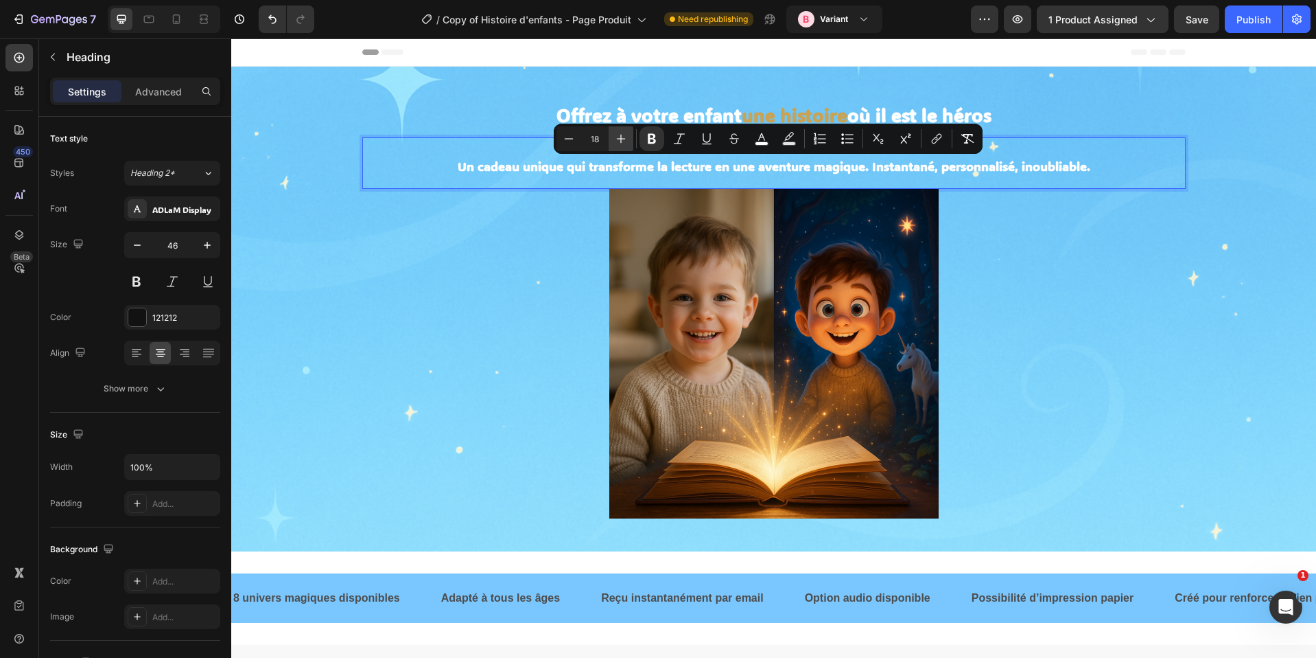
click at [623, 140] on icon "Editor contextual toolbar" at bounding box center [621, 139] width 14 height 14
type input "19"
click at [1057, 296] on div at bounding box center [774, 352] width 824 height 329
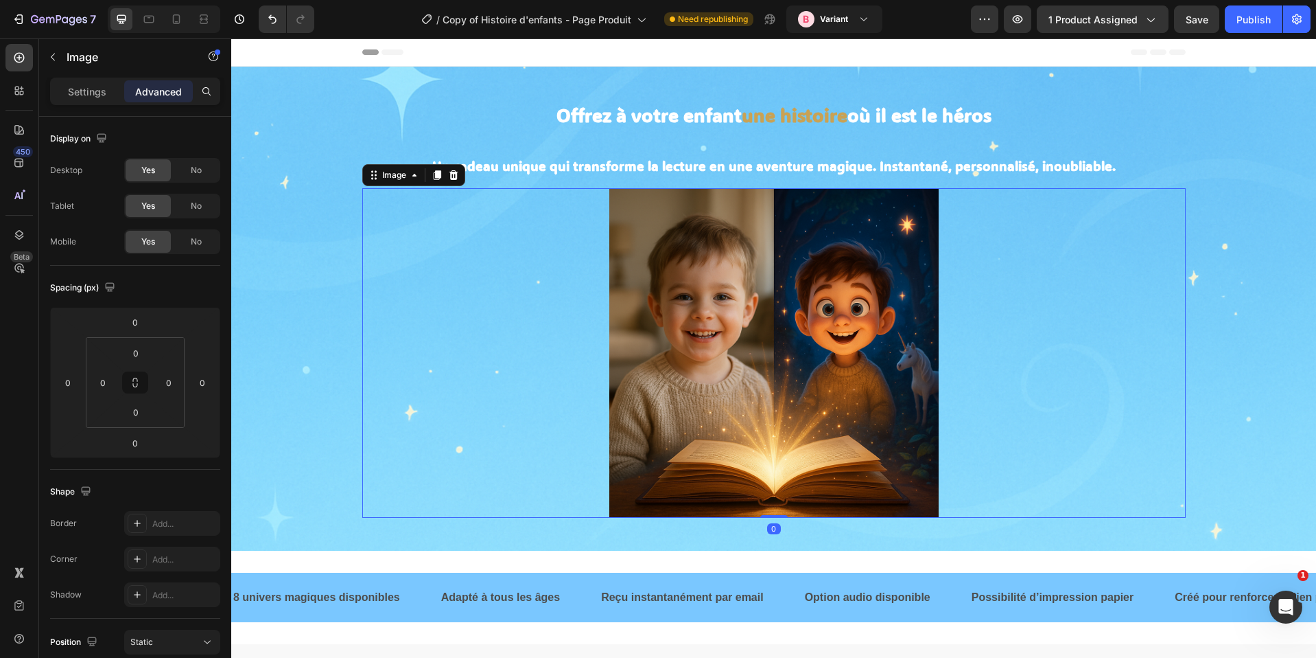
click at [969, 173] on strong "Un cadeau unique qui transforme la lecture en une aventure magique. Instantané,…" at bounding box center [774, 165] width 684 height 17
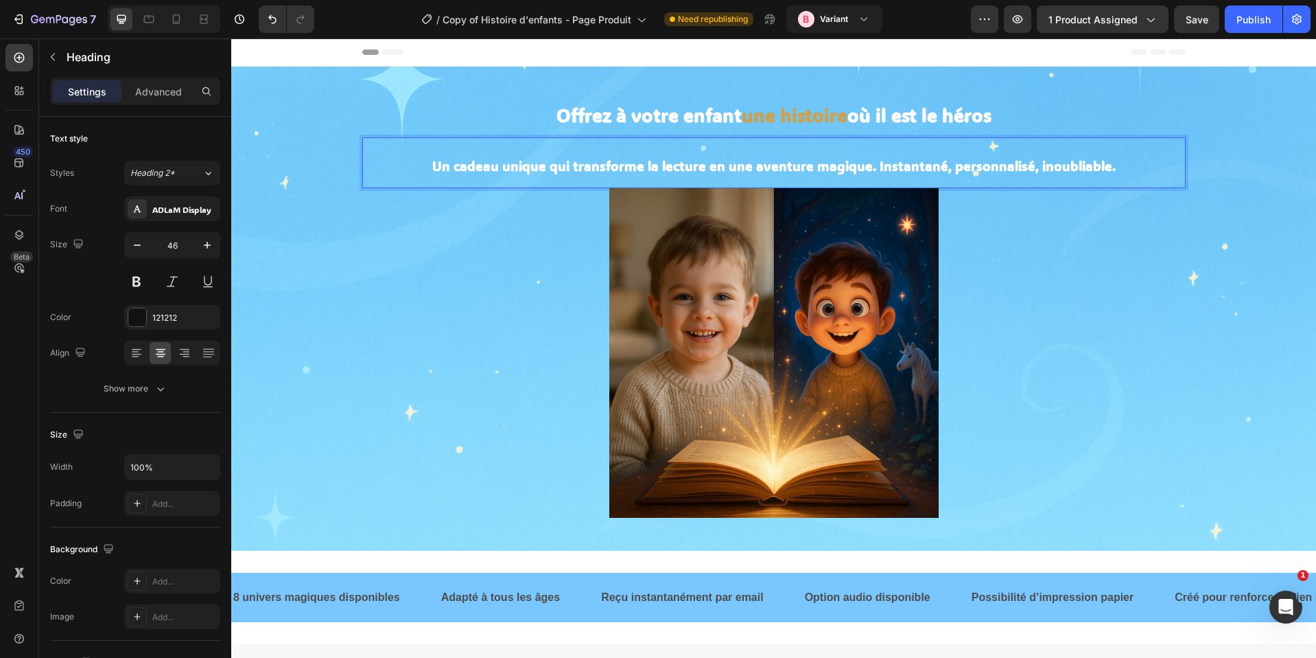
drag, startPoint x: 908, startPoint y: 172, endPoint x: 899, endPoint y: 172, distance: 8.9
click at [907, 172] on strong "Un cadeau unique qui transforme la lecture en une aventure magique. Instantané,…" at bounding box center [774, 165] width 684 height 17
click at [880, 170] on strong "Un cadeau unique qui transforme la lecture en une aventure magique. Instantané,…" at bounding box center [774, 165] width 684 height 17
click at [866, 164] on strong "Un cadeau unique qui transforme la lecture en une aventure magique. Instantané,…" at bounding box center [774, 165] width 684 height 17
click at [872, 165] on strong "Un cadeau unique qui transforme la lecture en une aventure magique. Instantané,…" at bounding box center [774, 165] width 684 height 17
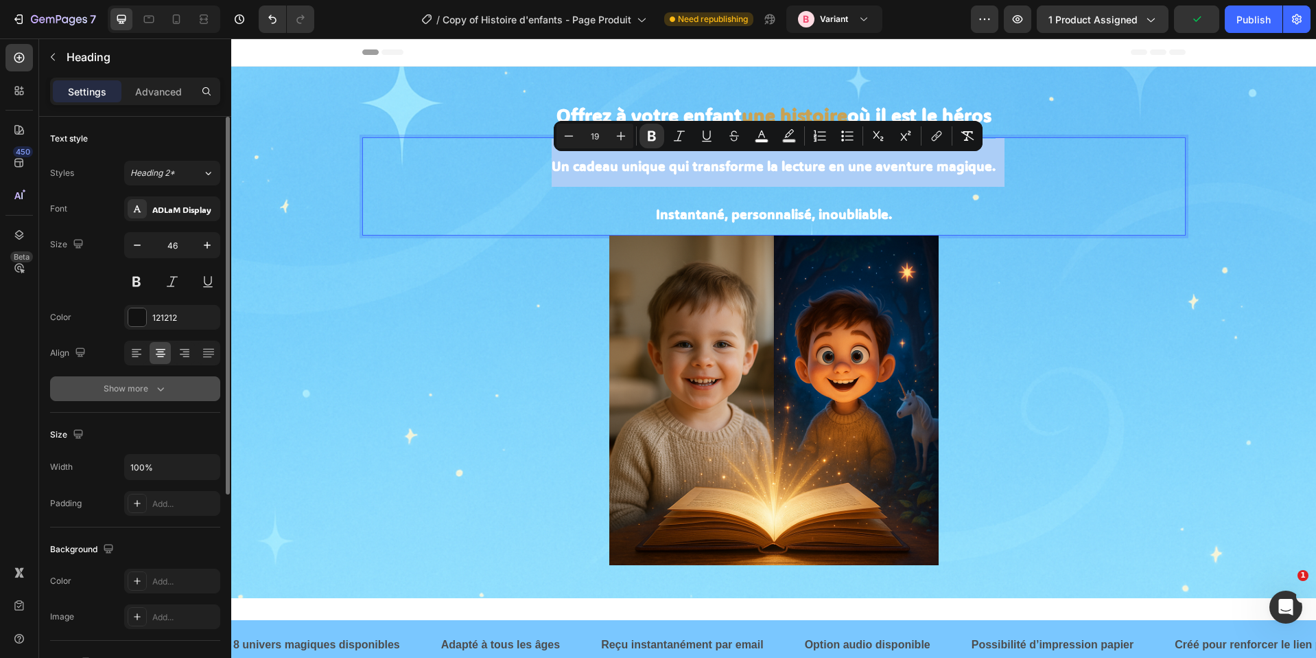
click at [152, 388] on div "Show more" at bounding box center [136, 389] width 64 height 14
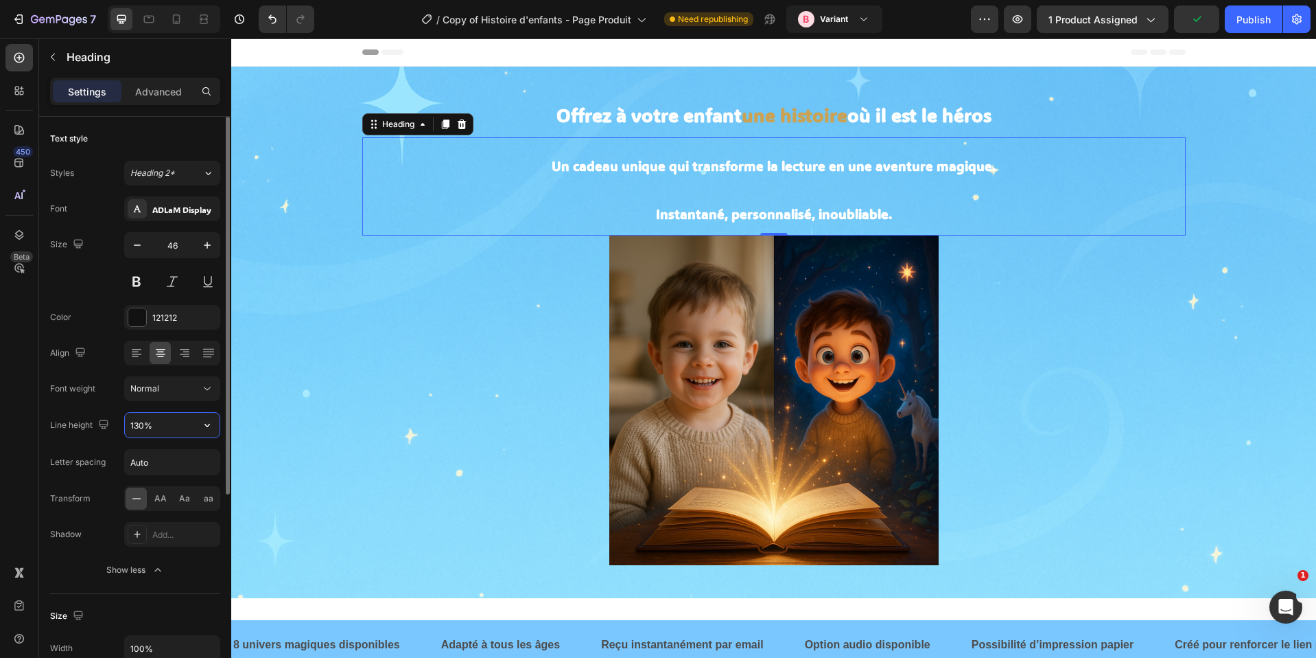
click at [167, 430] on input "130%" at bounding box center [172, 424] width 95 height 25
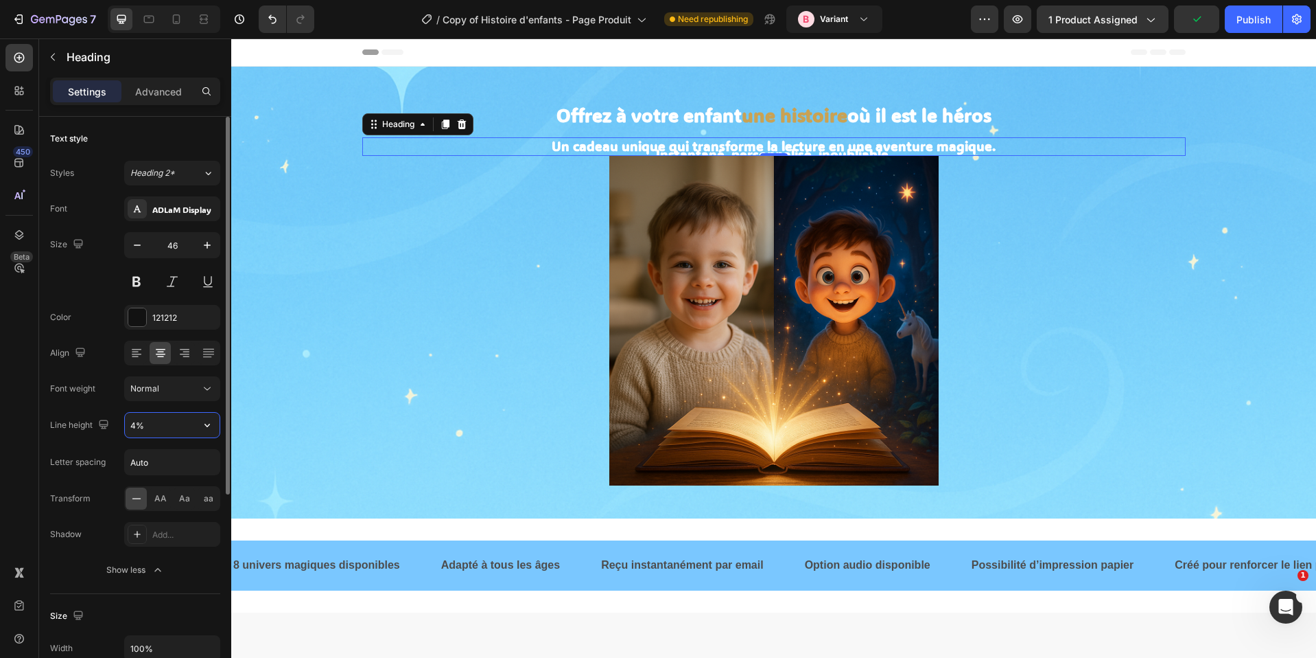
type input "40%"
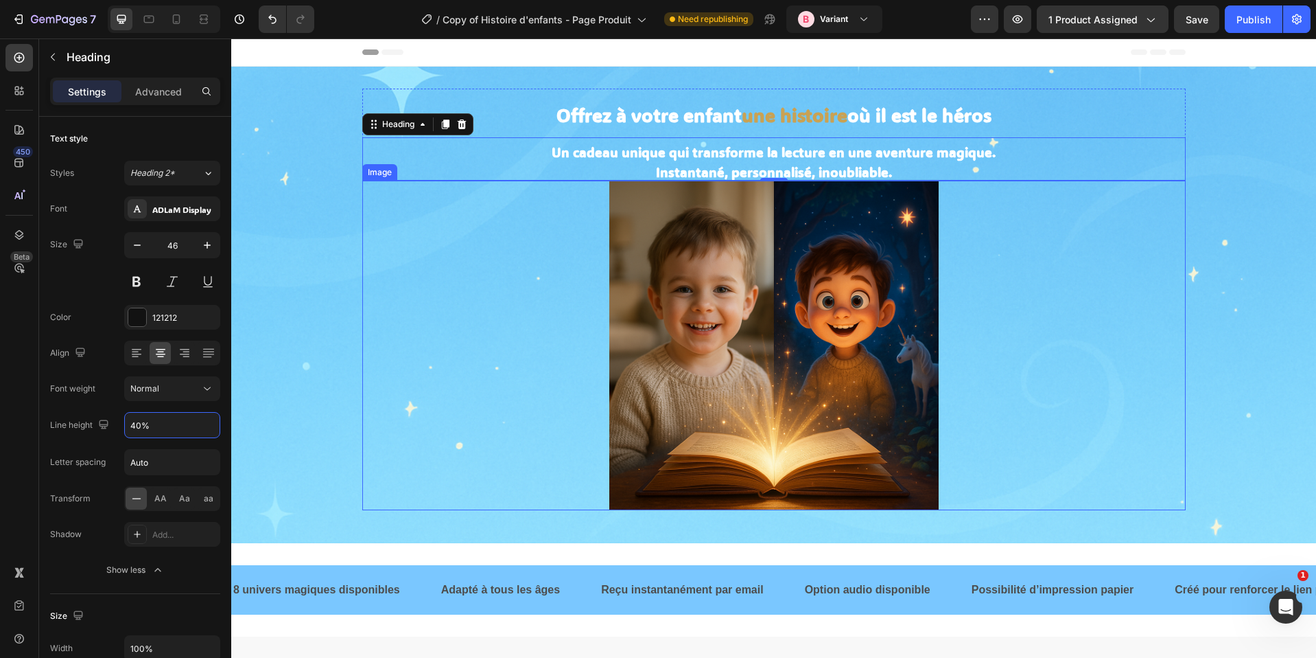
click at [655, 309] on img at bounding box center [773, 345] width 329 height 329
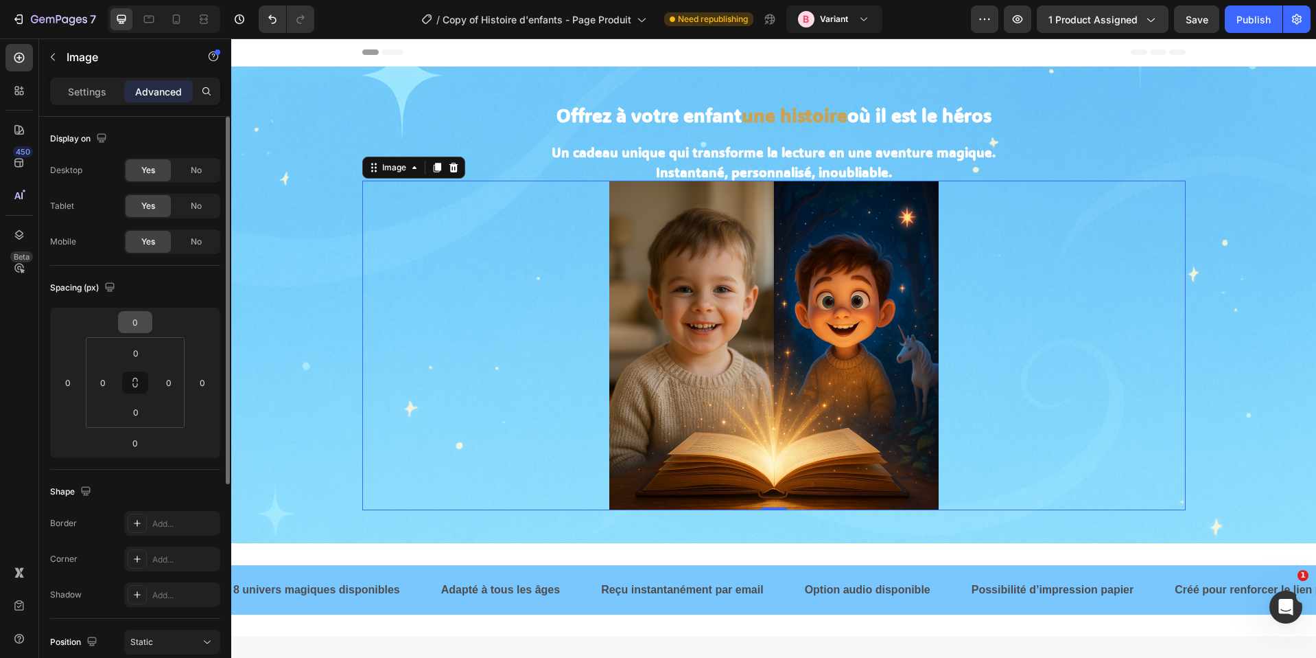
click at [137, 329] on input "0" at bounding box center [134, 322] width 27 height 21
type input "30"
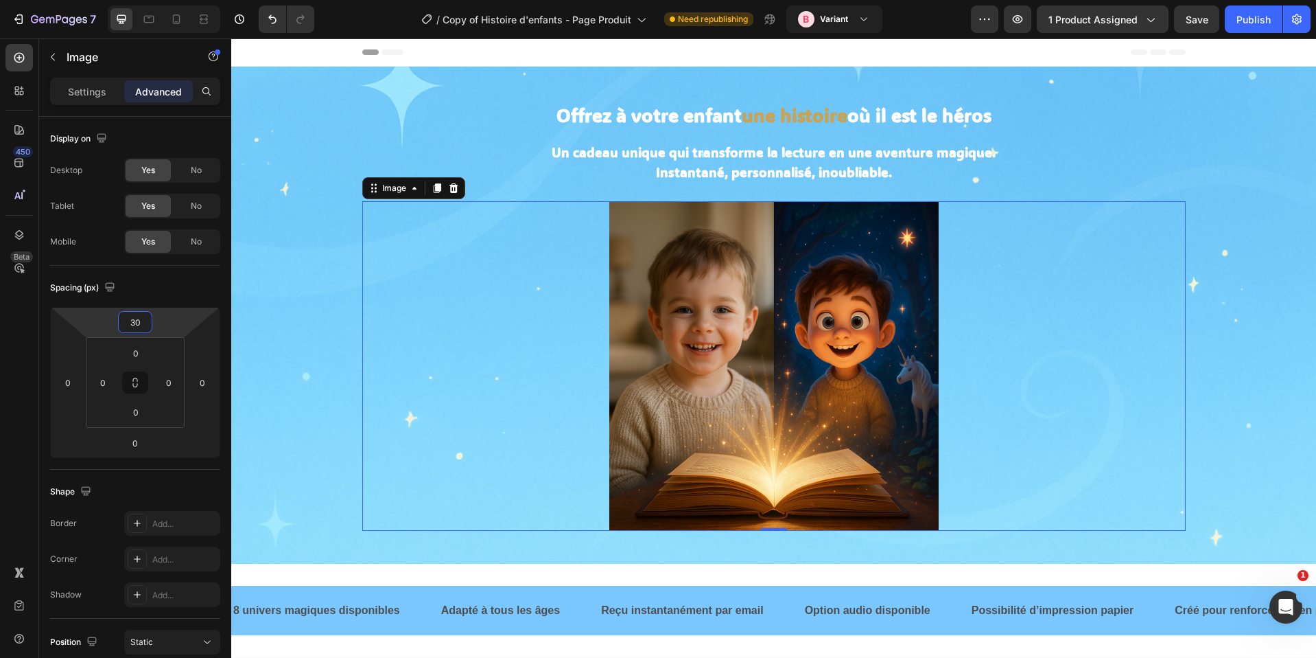
click at [1143, 110] on p "⁠⁠⁠⁠⁠⁠⁠ Offrez à votre enfant une histoire où il est le héros" at bounding box center [774, 113] width 821 height 46
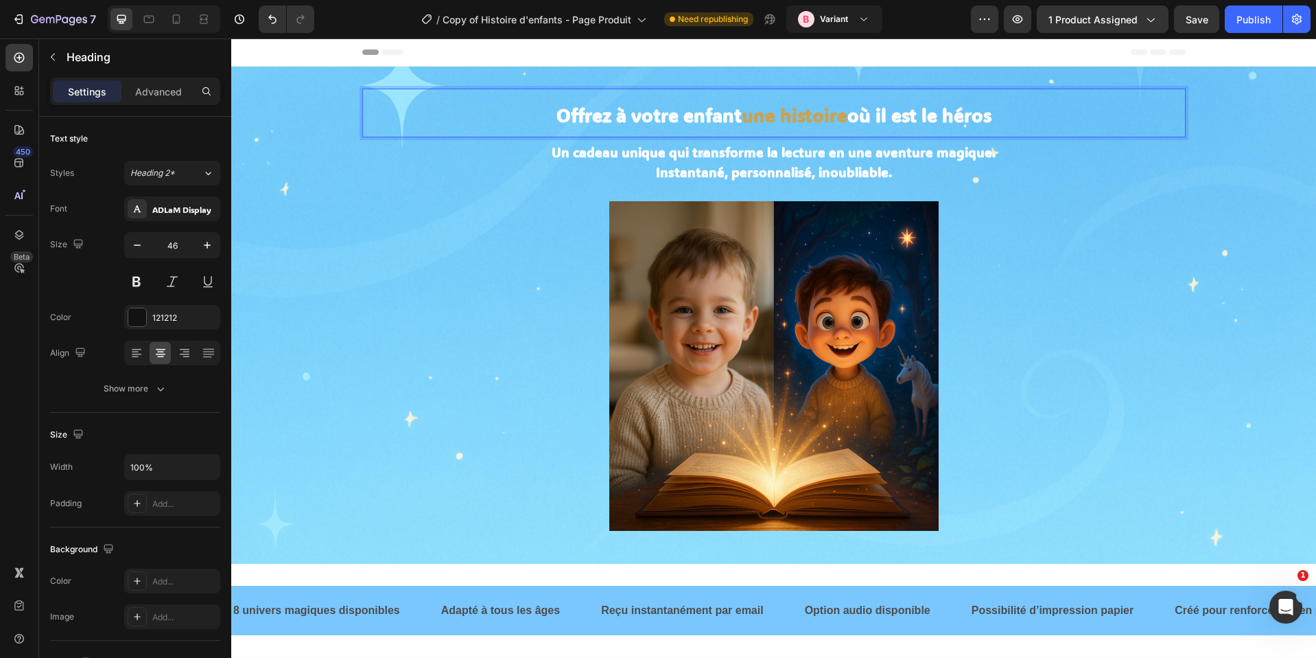
click at [864, 108] on strong "où il est le héros" at bounding box center [920, 115] width 144 height 24
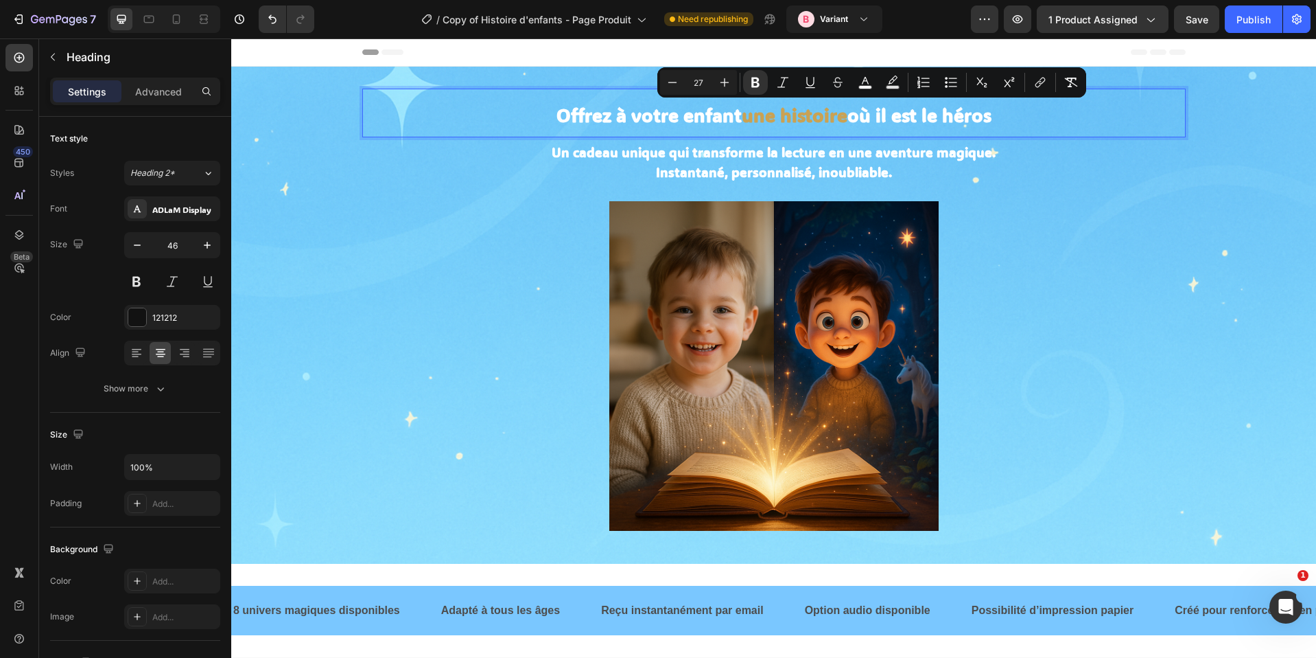
click at [837, 113] on strong "une histoire" at bounding box center [795, 115] width 106 height 24
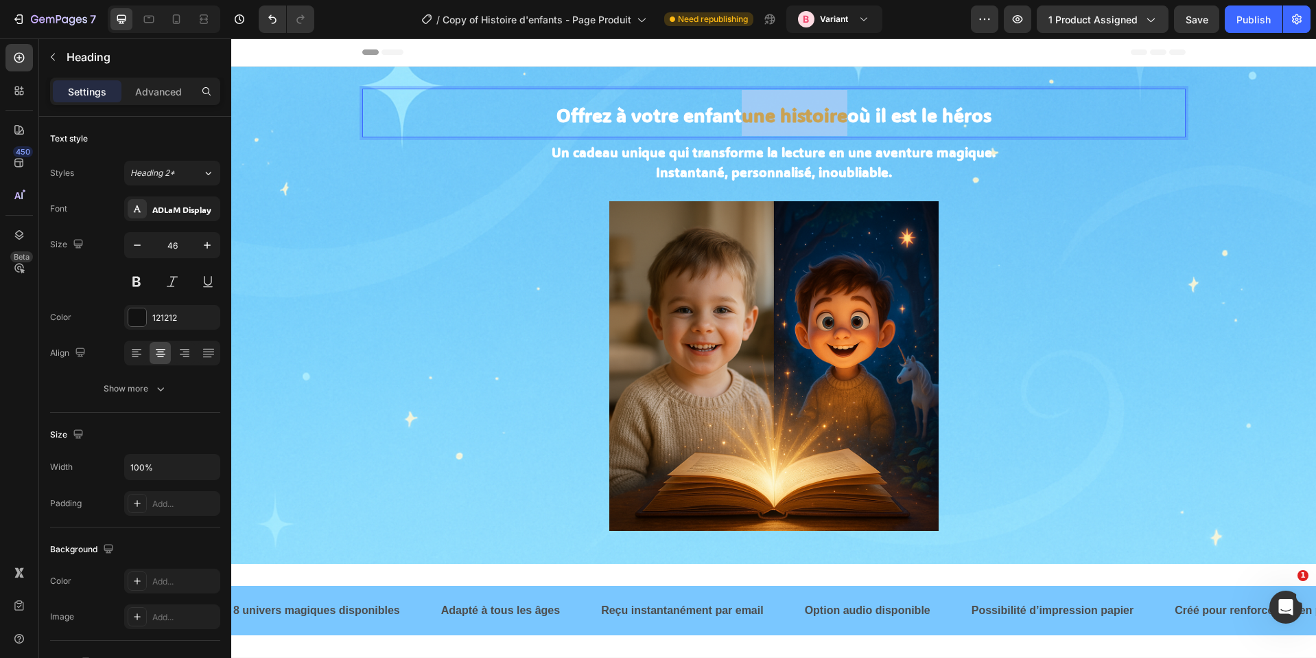
drag, startPoint x: 840, startPoint y: 115, endPoint x: 742, endPoint y: 120, distance: 98.3
click at [742, 120] on strong "une histoire" at bounding box center [795, 115] width 106 height 24
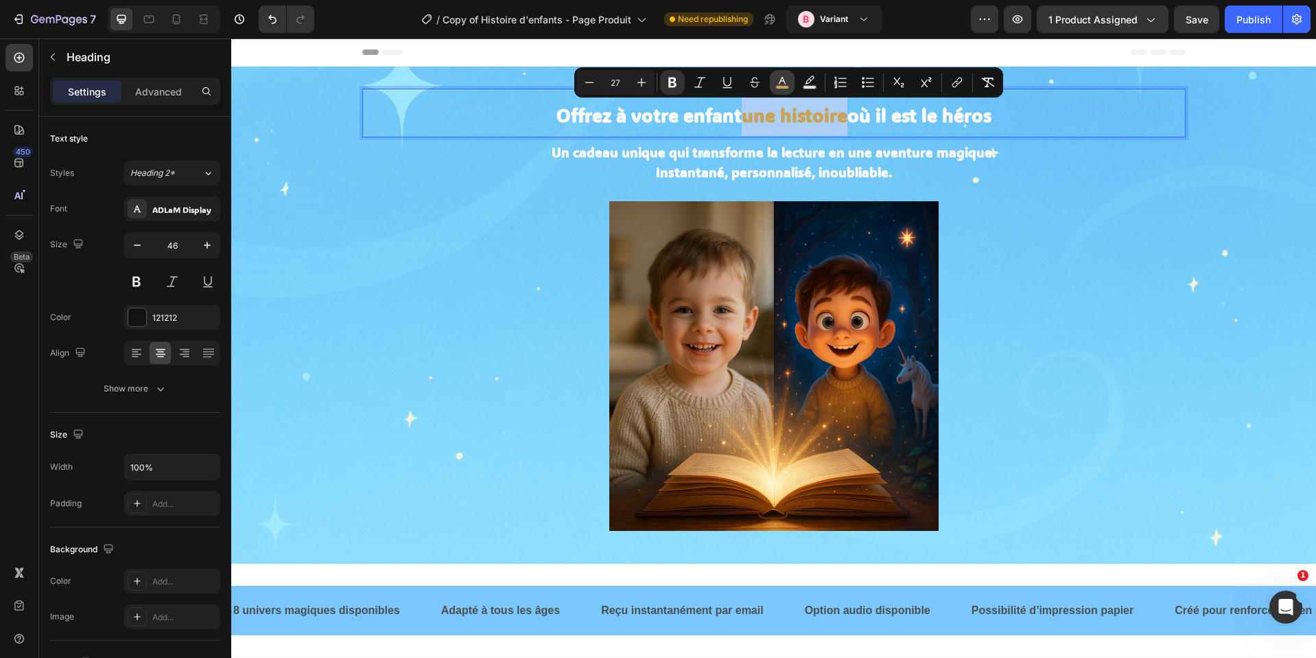
click at [785, 71] on button "color" at bounding box center [782, 82] width 25 height 25
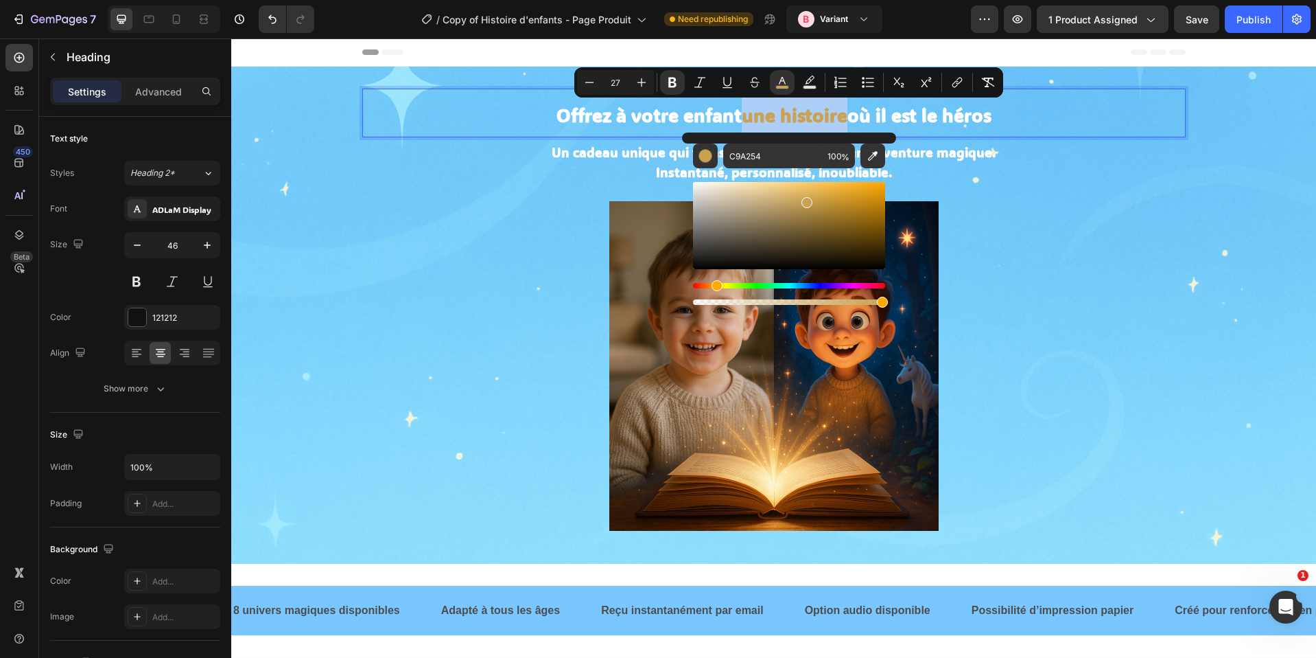
click at [807, 183] on div "Editor contextual toolbar" at bounding box center [789, 225] width 192 height 87
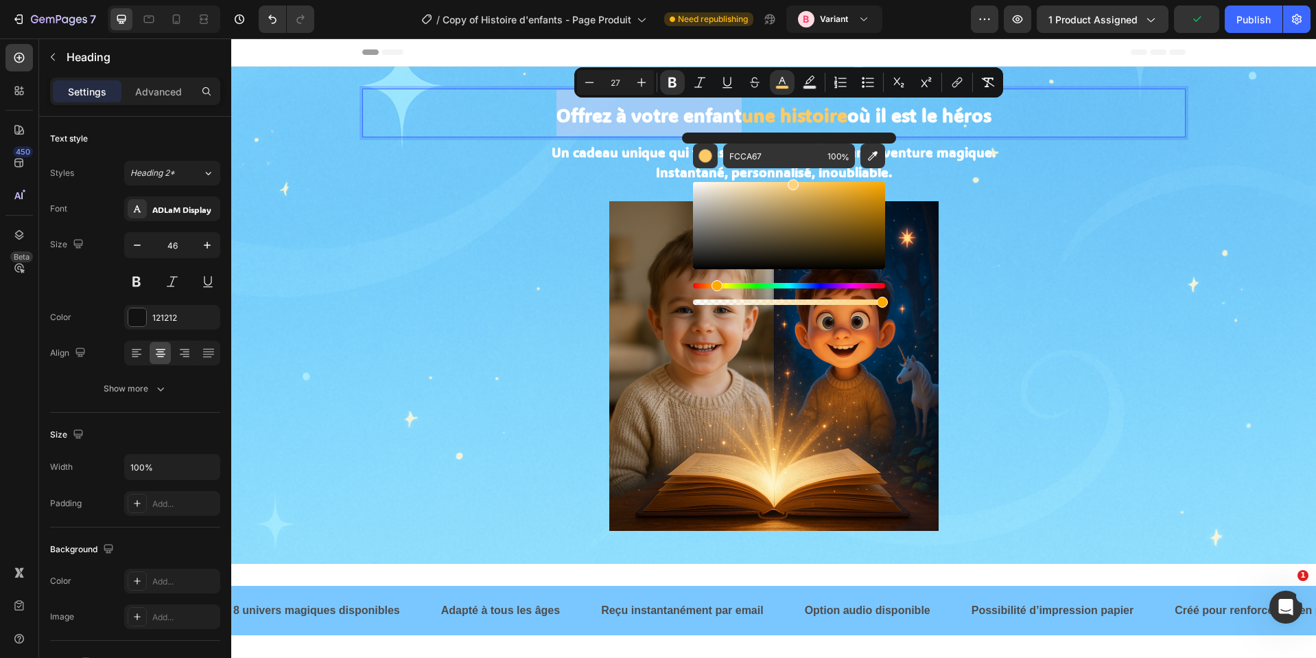
drag, startPoint x: 801, startPoint y: 183, endPoint x: 793, endPoint y: 179, distance: 9.2
click at [793, 182] on div "Editor contextual toolbar" at bounding box center [789, 225] width 192 height 87
type input "FFD37C"
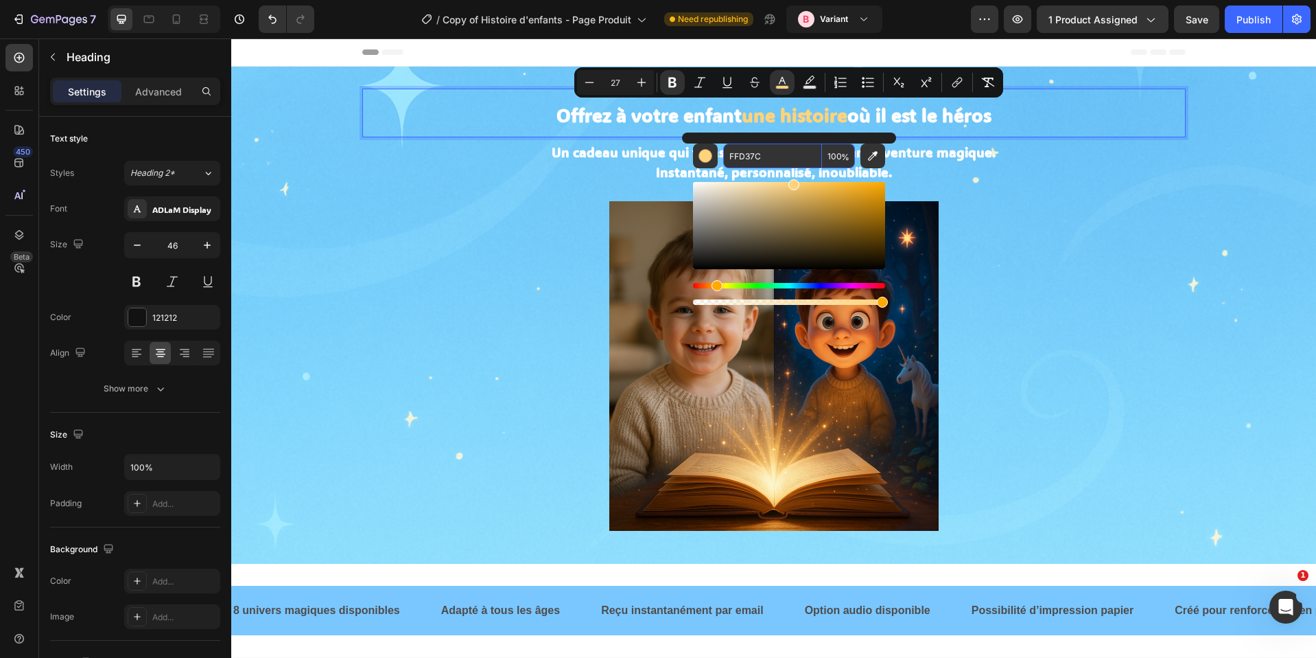
click at [750, 151] on input "FFD37C" at bounding box center [772, 155] width 99 height 25
click at [1130, 190] on div "Offrez à votre enfant une histoire où il est le héros Heading 0 ⁠⁠⁠⁠⁠⁠⁠ Un cade…" at bounding box center [774, 310] width 824 height 442
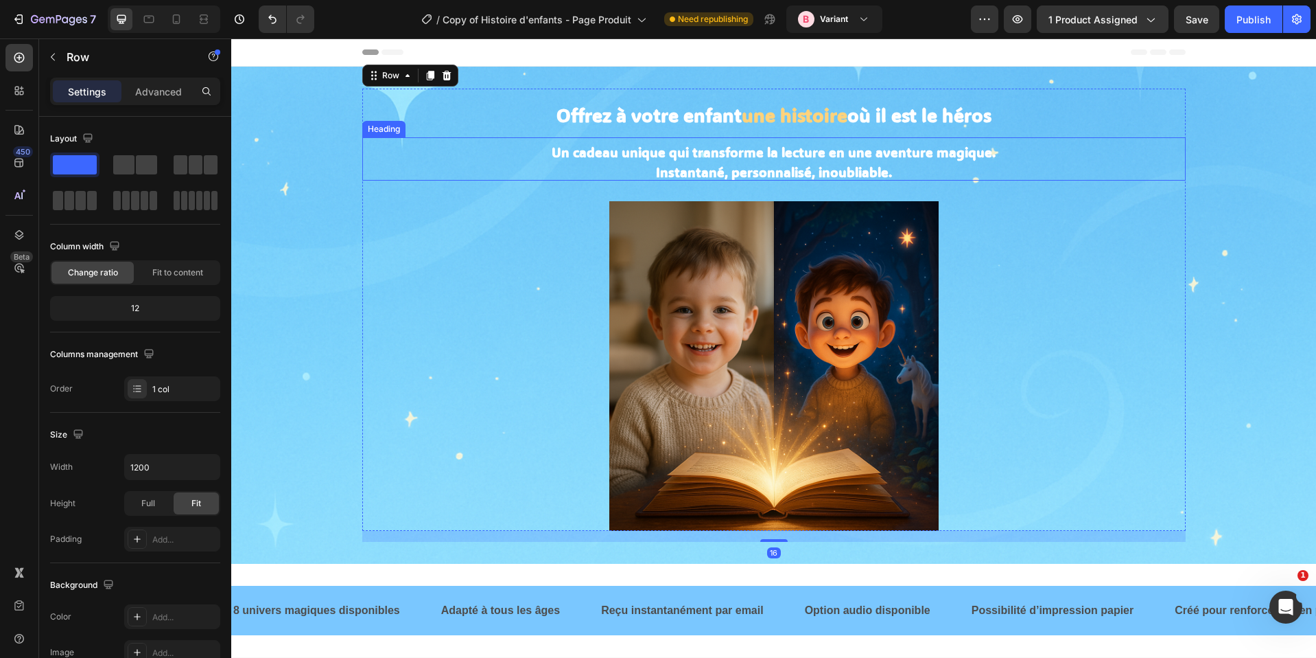
click at [710, 167] on strong "Instantané, personnalisé, inoubliable." at bounding box center [774, 171] width 236 height 17
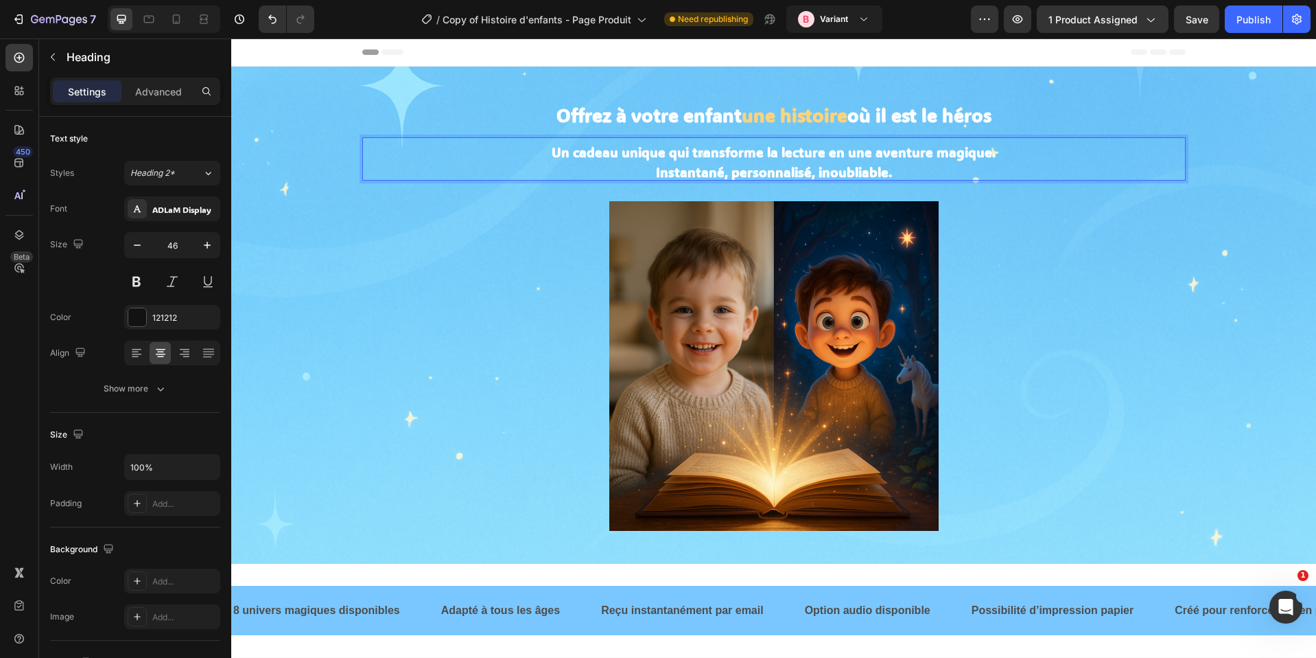
click at [620, 159] on strong "Un cadeau unique qui transforme la lecture en une aventure magique." at bounding box center [774, 151] width 444 height 17
drag, startPoint x: 573, startPoint y: 150, endPoint x: 661, endPoint y: 158, distance: 88.2
click at [661, 158] on p "Un cadeau unique qui transforme la lecture en une aventure magique. Instantané,…" at bounding box center [774, 159] width 821 height 40
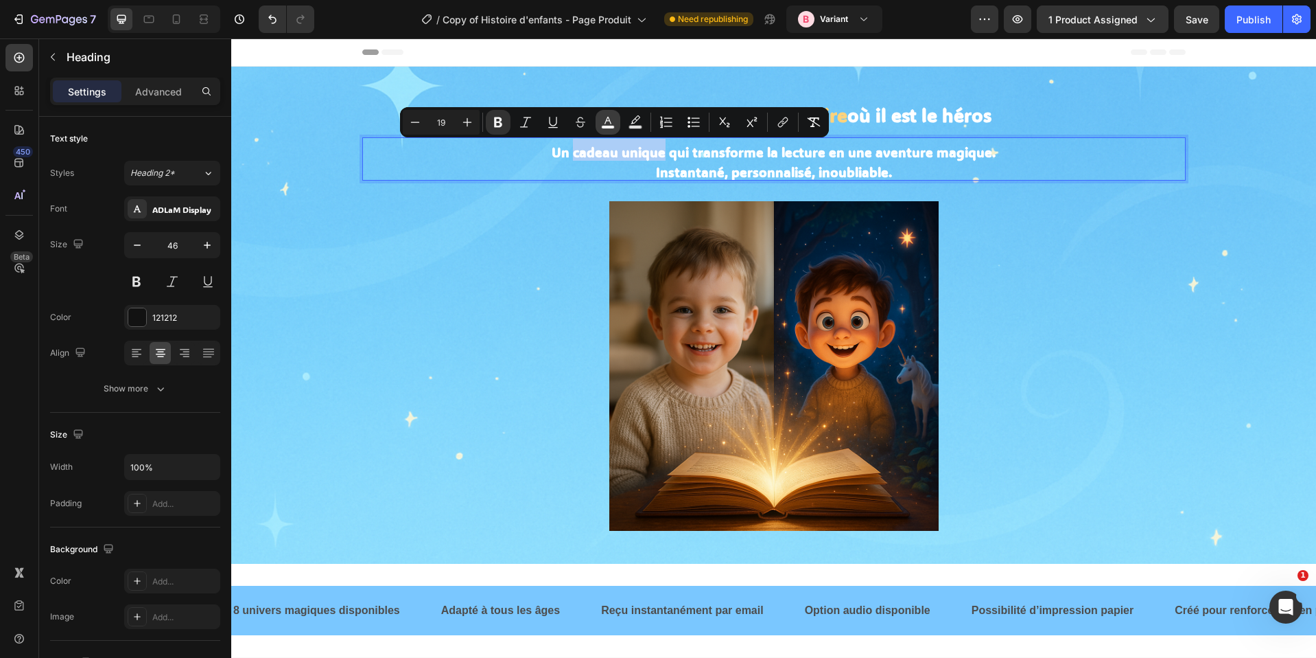
click at [614, 126] on rect "Editor contextual toolbar" at bounding box center [608, 127] width 13 height 3
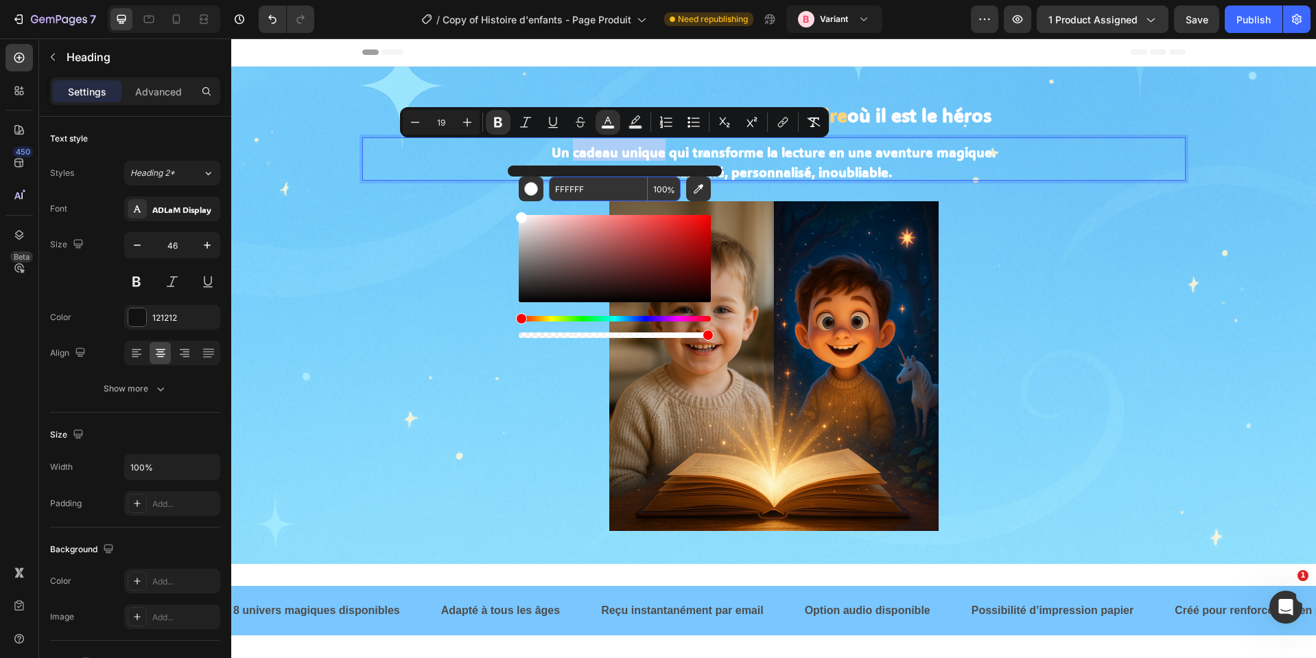
click at [574, 191] on input "FFFFFF" at bounding box center [598, 188] width 99 height 25
paste input "D37C"
type input "FFD37C"
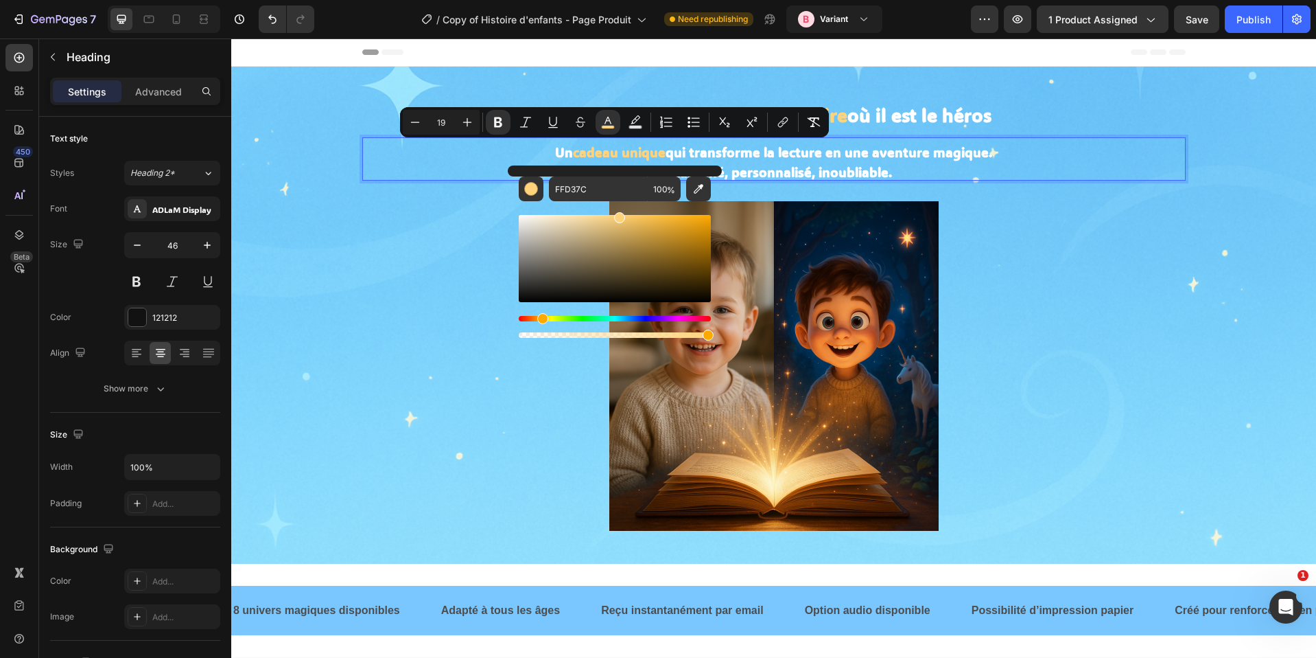
click at [730, 140] on p "Un cadeau unique qui transforme la lecture en une aventure magique. Instantané,…" at bounding box center [774, 159] width 821 height 40
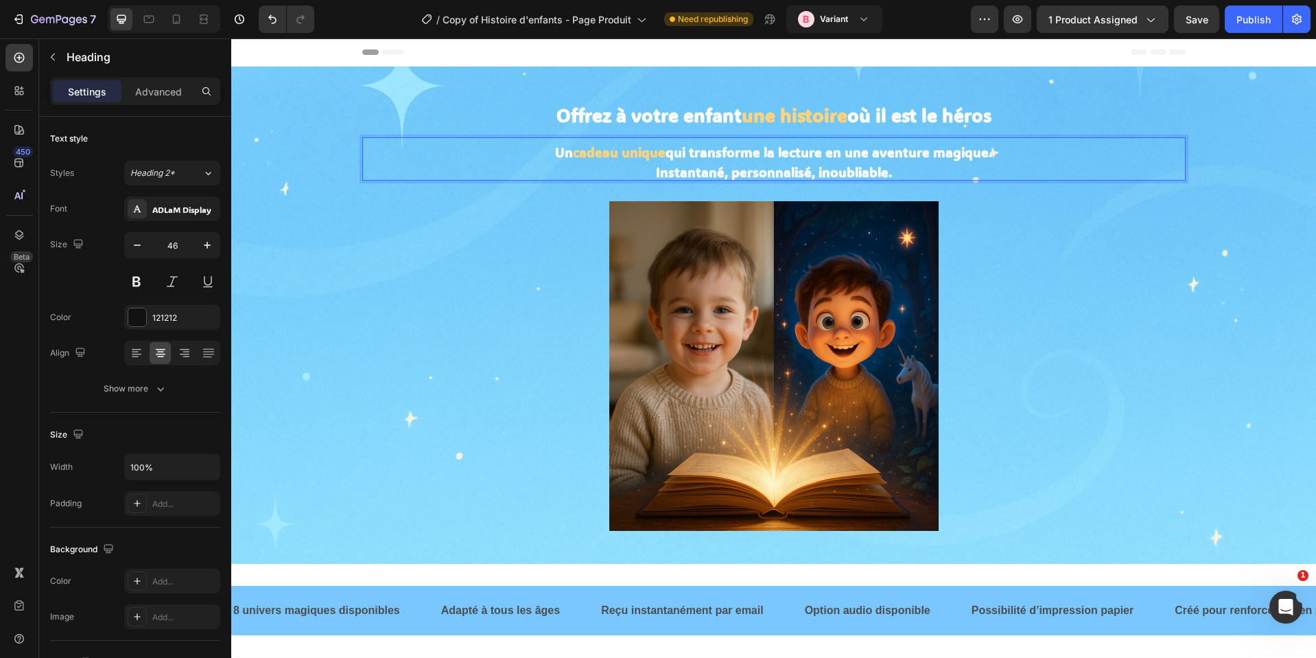
click at [813, 147] on strong "qui transforme la lecture en une aventure magique." at bounding box center [829, 151] width 327 height 17
click at [863, 151] on strong "qui transforme la lecture en une aventure magique." at bounding box center [829, 151] width 327 height 17
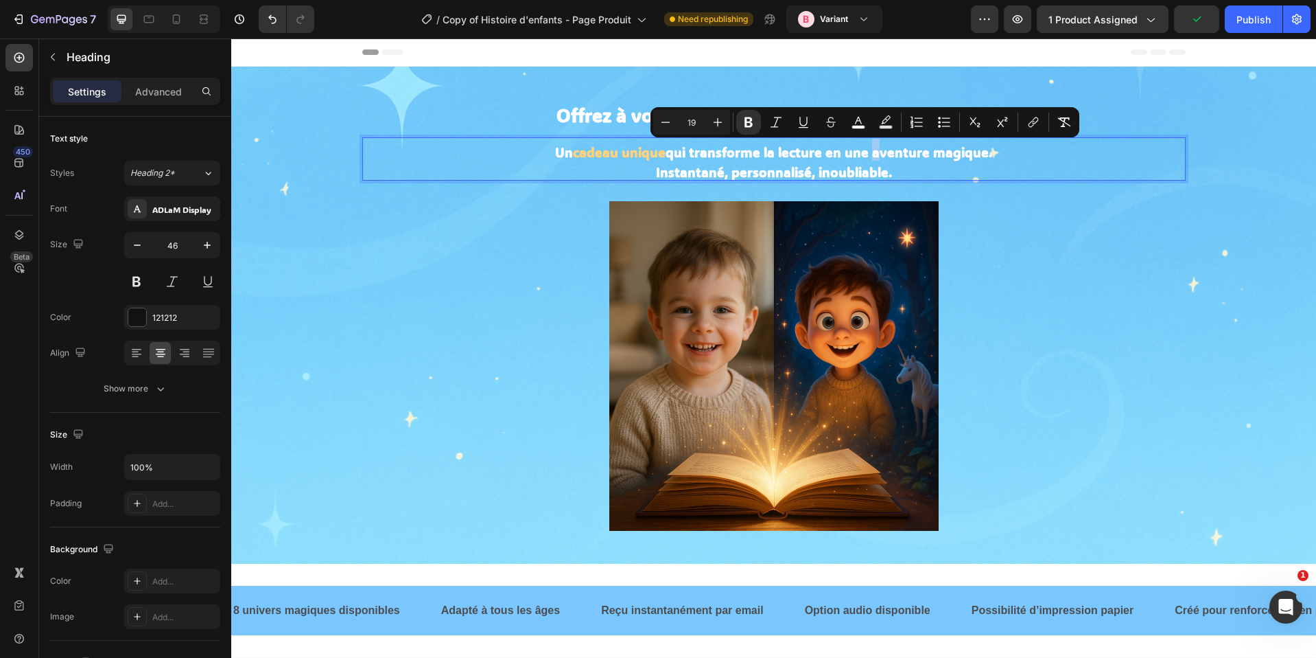
click at [861, 154] on strong "qui transforme la lecture en une aventure magique." at bounding box center [829, 151] width 327 height 17
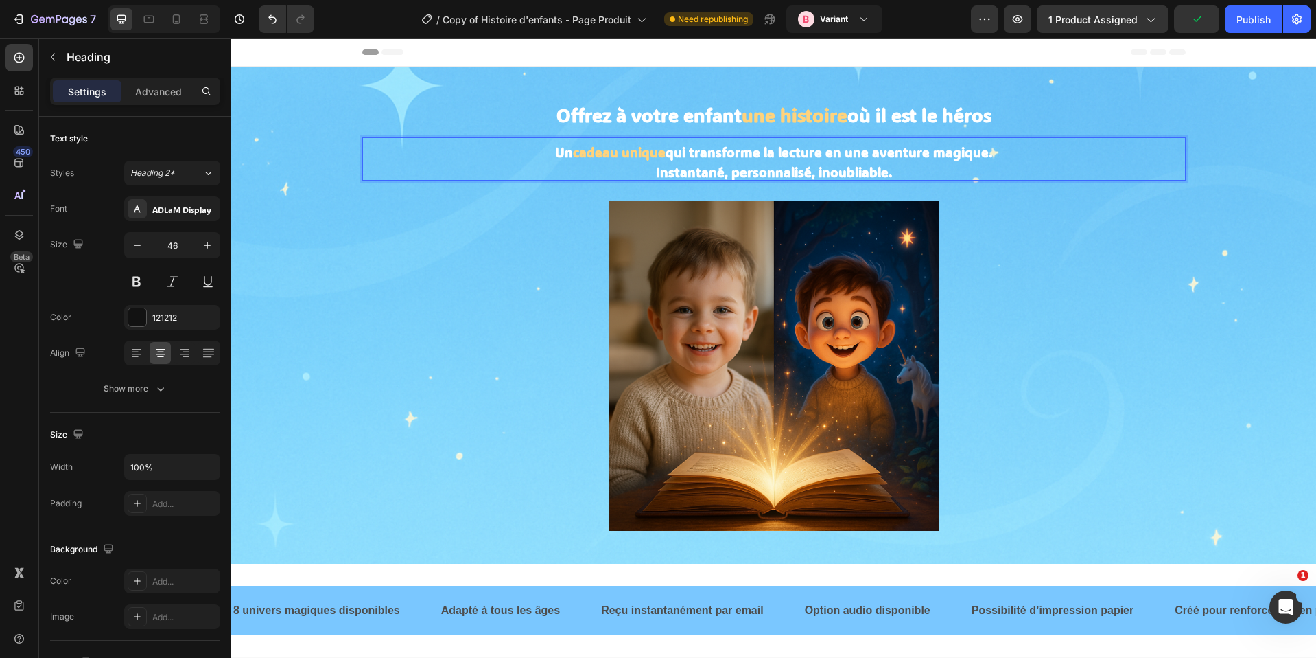
click at [733, 154] on strong "qui transforme la lecture en une aventure magique." at bounding box center [829, 151] width 327 height 17
drag, startPoint x: 759, startPoint y: 150, endPoint x: 814, endPoint y: 152, distance: 55.0
click at [814, 152] on strong "qui transforme la lecture en une aventure magique." at bounding box center [829, 151] width 327 height 17
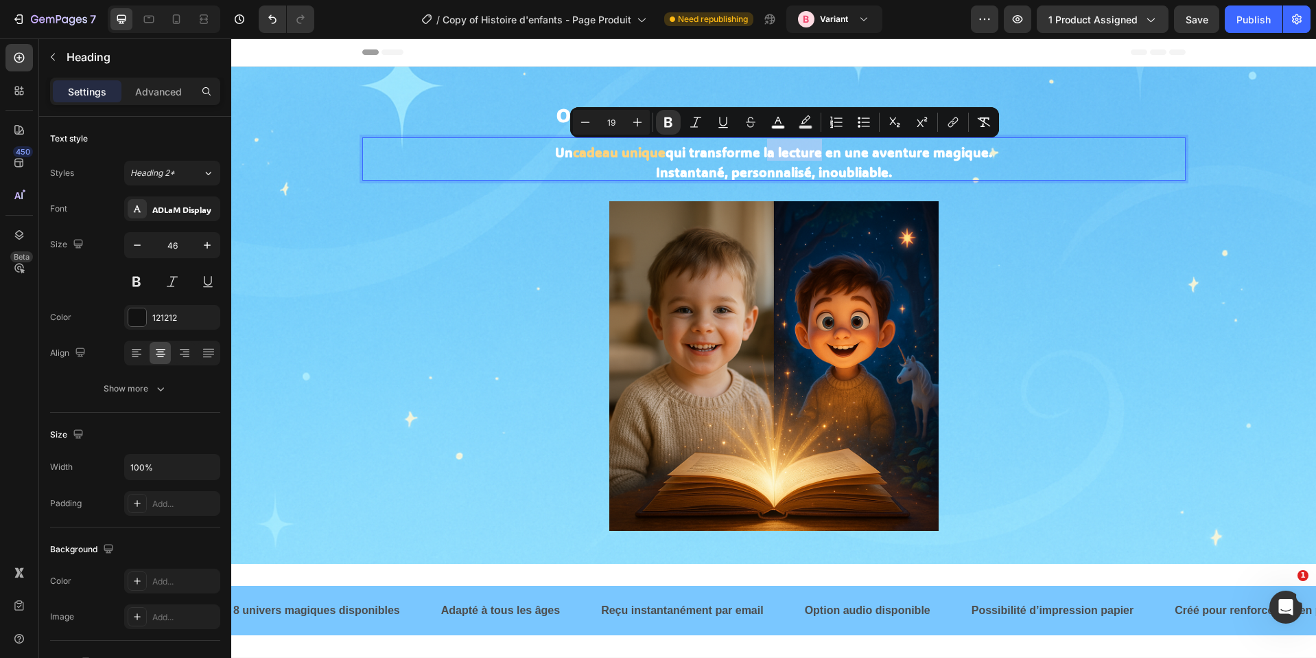
click at [809, 148] on strong "qui transforme la lecture en une aventure magique." at bounding box center [829, 151] width 327 height 17
drag, startPoint x: 816, startPoint y: 155, endPoint x: 761, endPoint y: 154, distance: 54.9
click at [761, 154] on strong "qui transforme la lecture en une aventure magique." at bounding box center [829, 151] width 327 height 17
click at [782, 124] on icon "Editor contextual toolbar" at bounding box center [784, 122] width 14 height 14
type input "FFFFFF"
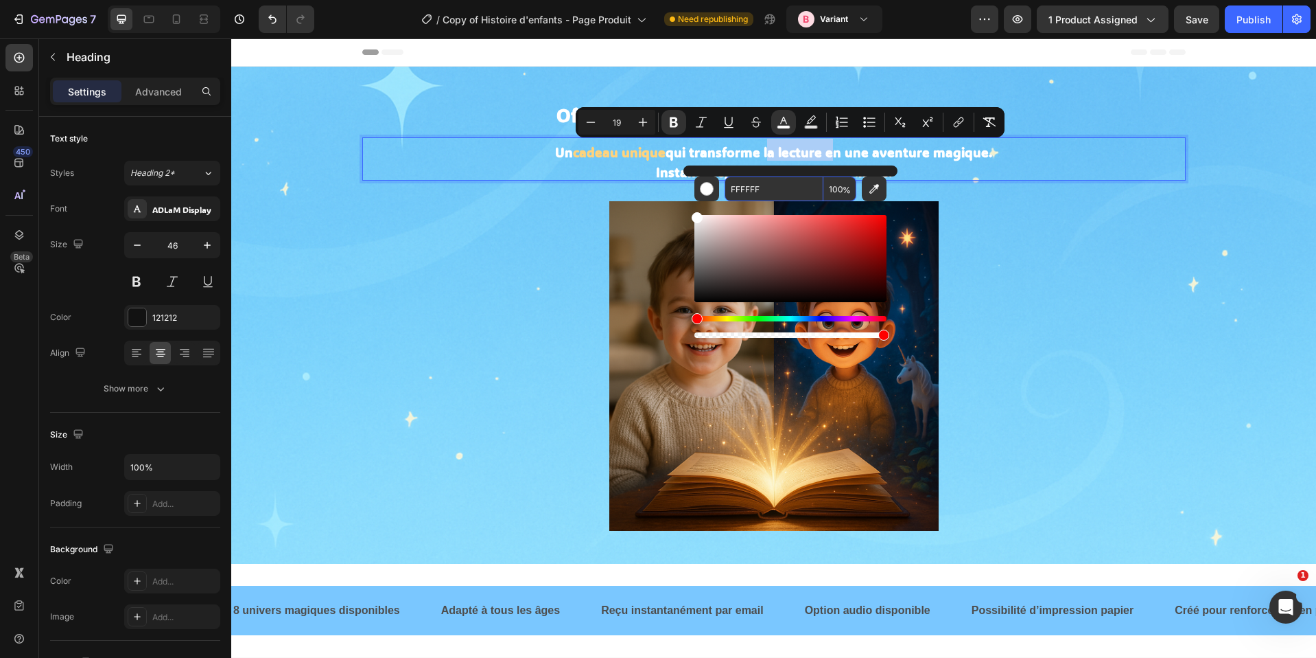
click at [748, 194] on input "FFFFFF" at bounding box center [774, 188] width 99 height 25
paste input "D37C"
type input "FFD37C"
click at [921, 154] on strong "qui transforme la lecture en une aventure magique." at bounding box center [829, 151] width 327 height 17
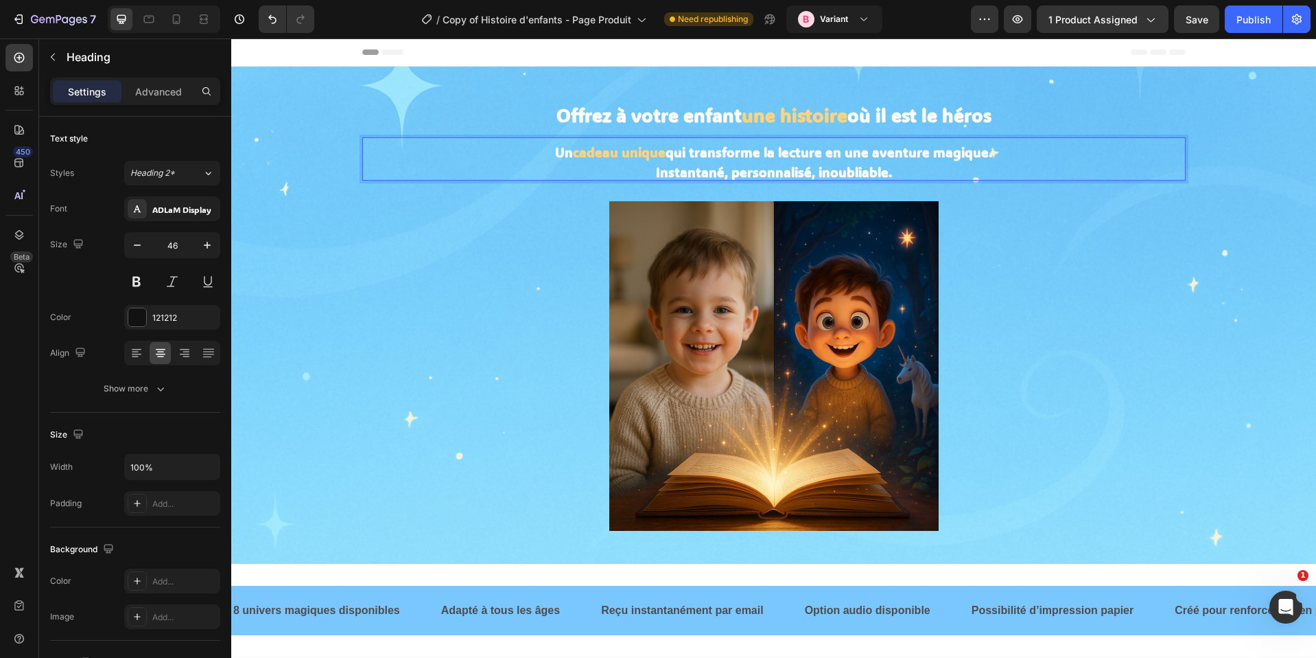
drag, startPoint x: 838, startPoint y: 155, endPoint x: 805, endPoint y: 155, distance: 32.9
click at [838, 155] on strong "qui transforme la lecture en une aventure magique." at bounding box center [829, 151] width 327 height 17
click at [805, 155] on strong "qui transforme la lecture en une aventure magique." at bounding box center [829, 151] width 327 height 17
click at [912, 147] on strong "qui transforme la lecture en une aventure magique." at bounding box center [829, 151] width 327 height 17
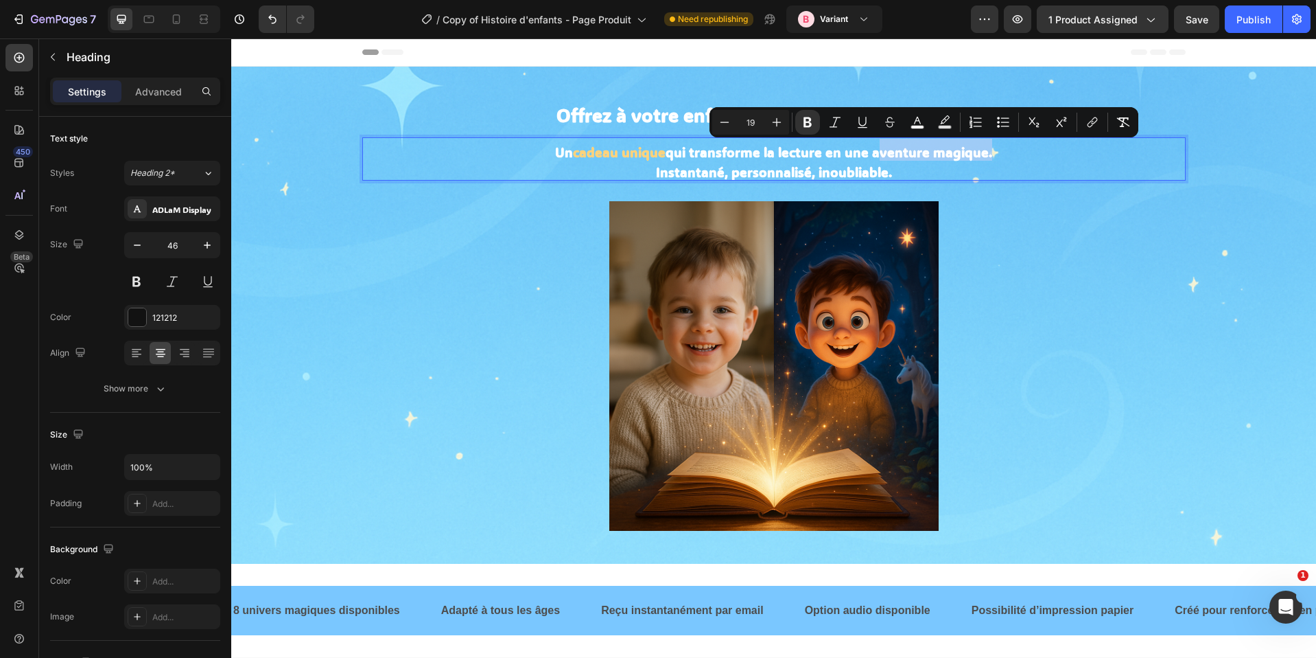
drag, startPoint x: 867, startPoint y: 153, endPoint x: 979, endPoint y: 152, distance: 112.6
click at [979, 152] on strong "qui transforme la lecture en une aventure magique." at bounding box center [829, 151] width 327 height 17
click at [909, 120] on button "color" at bounding box center [917, 122] width 25 height 25
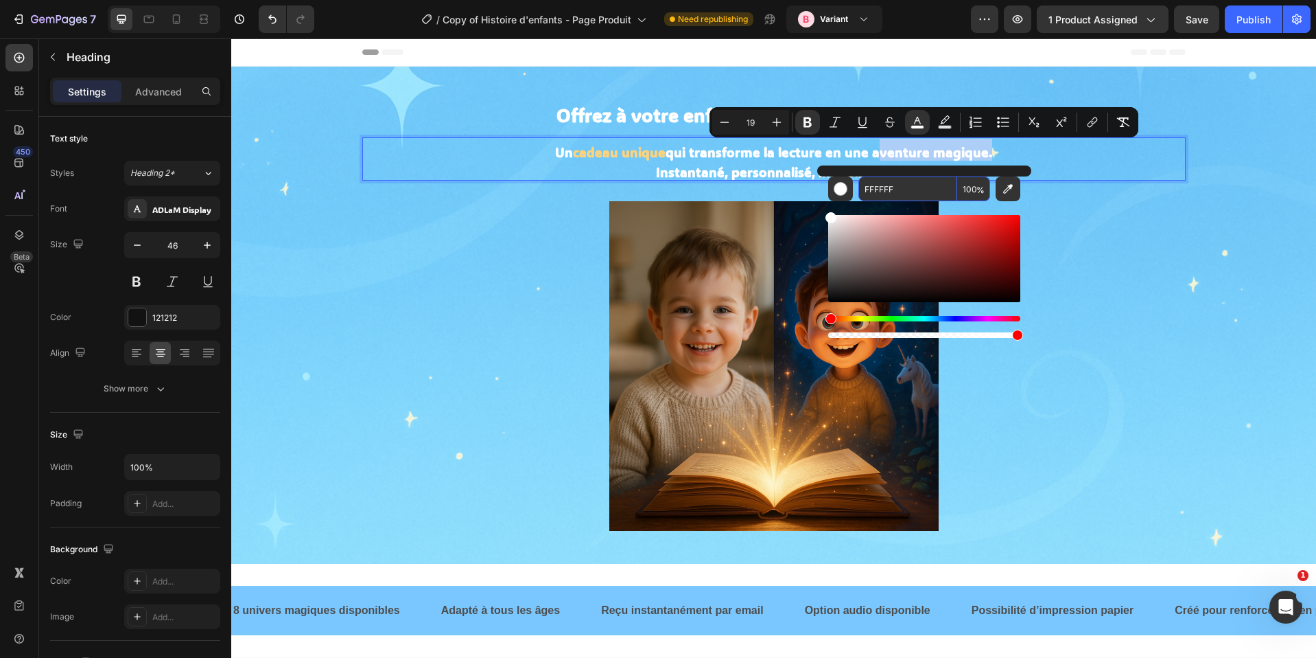
click at [884, 189] on input "FFFFFF" at bounding box center [908, 188] width 99 height 25
paste input "D37C"
type input "FFD37C"
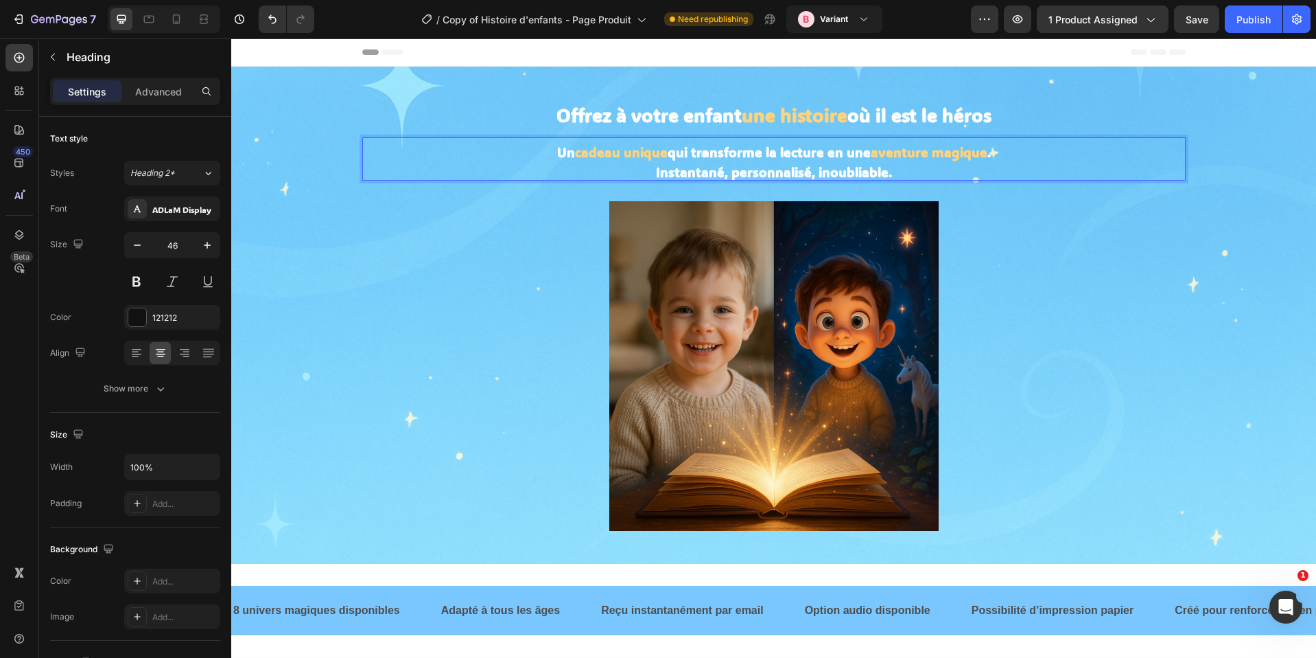
drag, startPoint x: 782, startPoint y: 163, endPoint x: 802, endPoint y: 148, distance: 24.0
click at [782, 163] on strong "Instantané, personnalisé, inoubliable." at bounding box center [774, 171] width 236 height 17
click at [802, 148] on strong "qui transforme la lecture en une" at bounding box center [769, 151] width 203 height 17
click at [787, 155] on strong "qui transforme la lecture en une" at bounding box center [769, 151] width 203 height 17
click at [735, 154] on strong "qui transforme la lecture en une" at bounding box center [769, 151] width 203 height 17
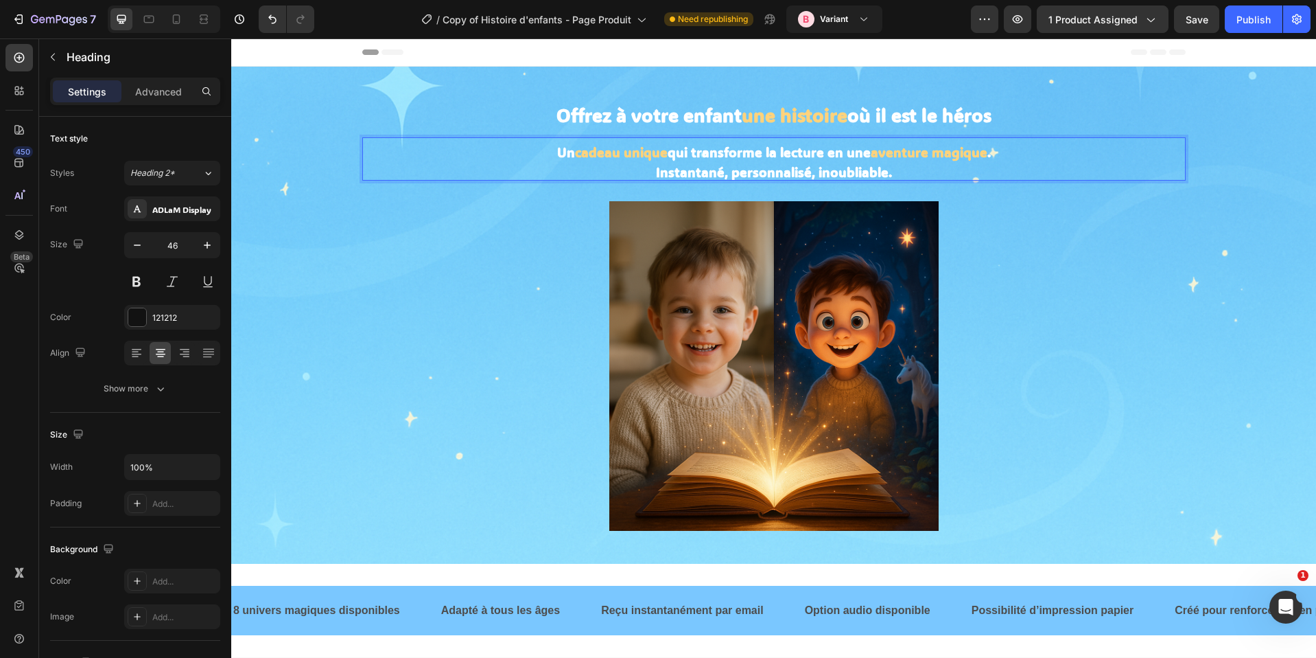
drag, startPoint x: 784, startPoint y: 153, endPoint x: 775, endPoint y: 153, distance: 8.9
click at [783, 153] on strong "qui transforme la lecture en une" at bounding box center [769, 151] width 203 height 17
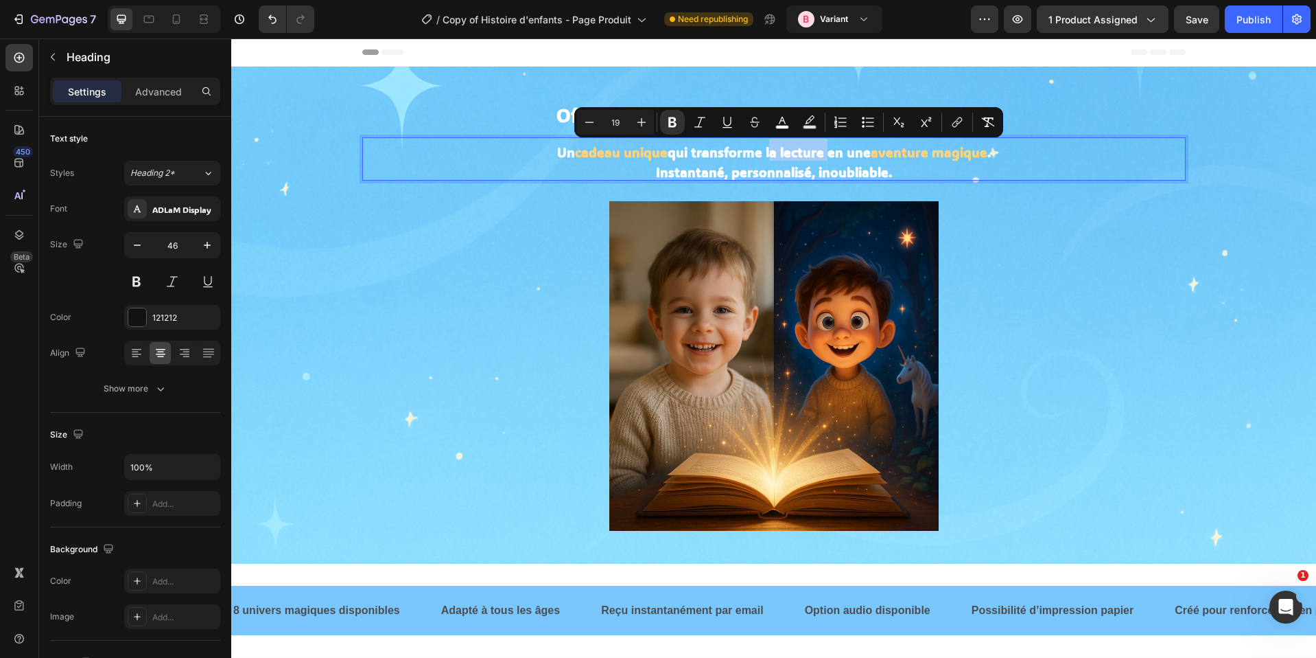
drag, startPoint x: 761, startPoint y: 153, endPoint x: 817, endPoint y: 155, distance: 55.6
click at [817, 155] on strong "qui transforme la lecture en une" at bounding box center [769, 151] width 203 height 17
click at [789, 120] on icon "Editor contextual toolbar" at bounding box center [783, 122] width 14 height 14
type input "FFFFFF"
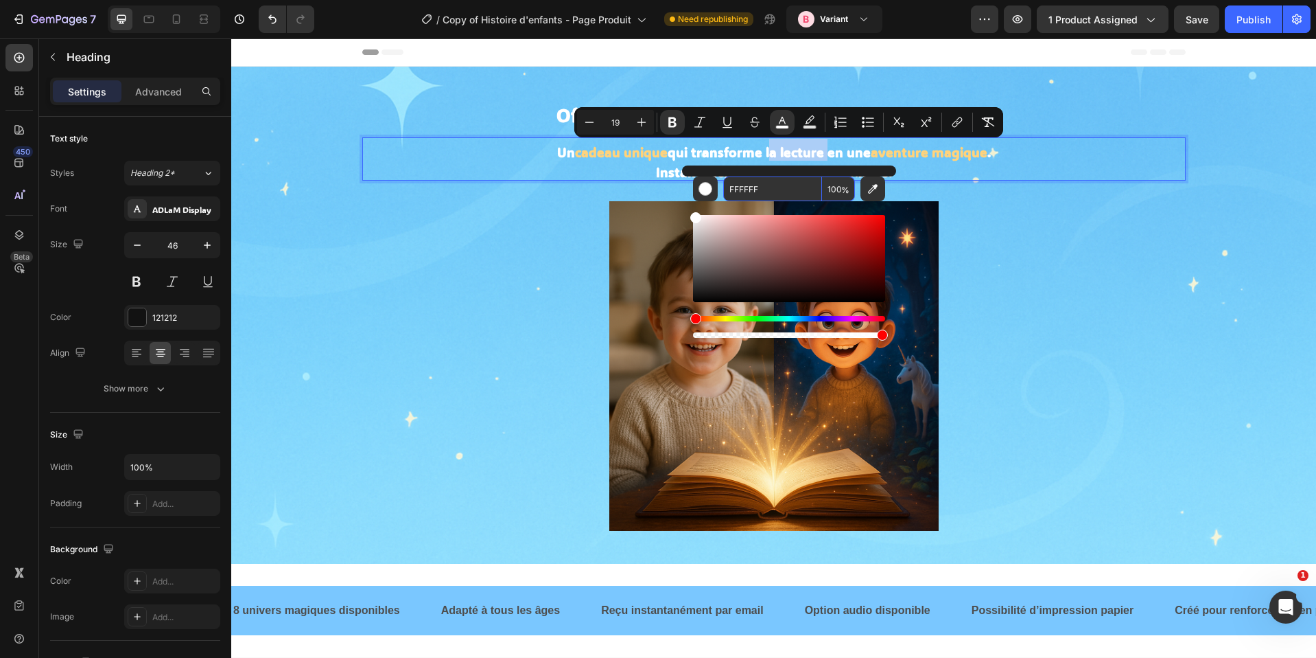
click at [804, 188] on input "FFFFFF" at bounding box center [772, 188] width 99 height 25
paste input "D37C"
type input "FFD37C"
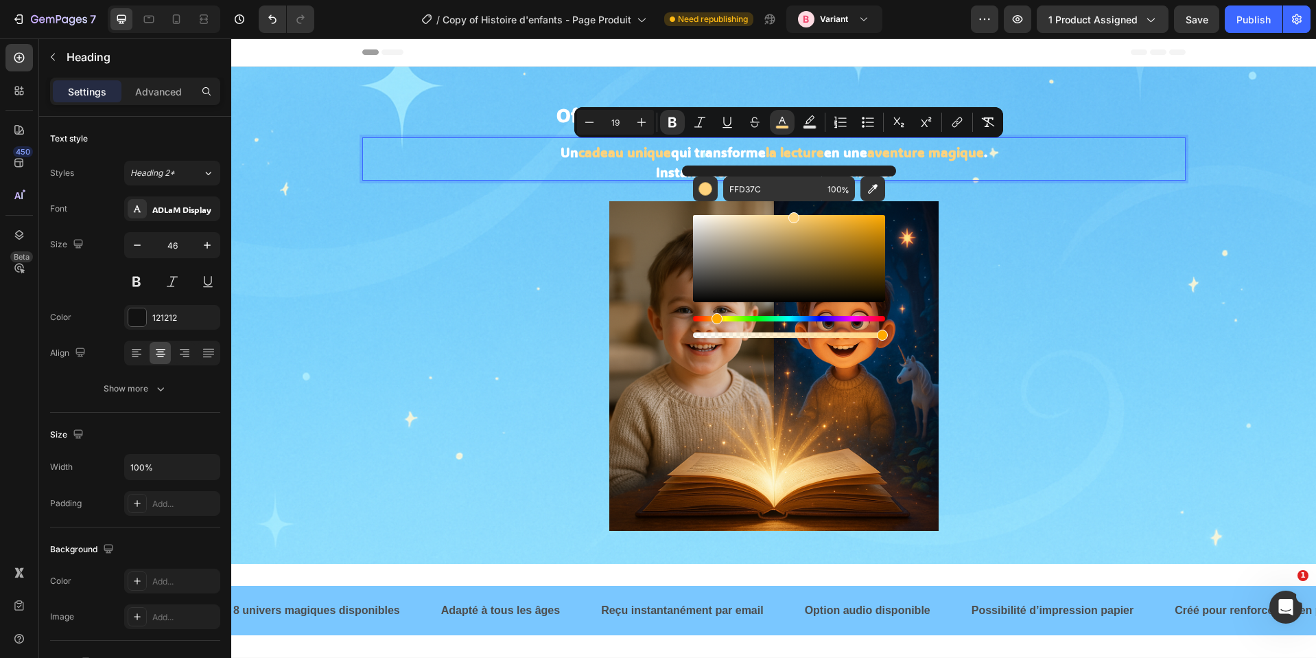
click at [944, 176] on p "Un cadeau unique qui transforme la lecture en une aventure magique . Instantané…" at bounding box center [774, 159] width 821 height 40
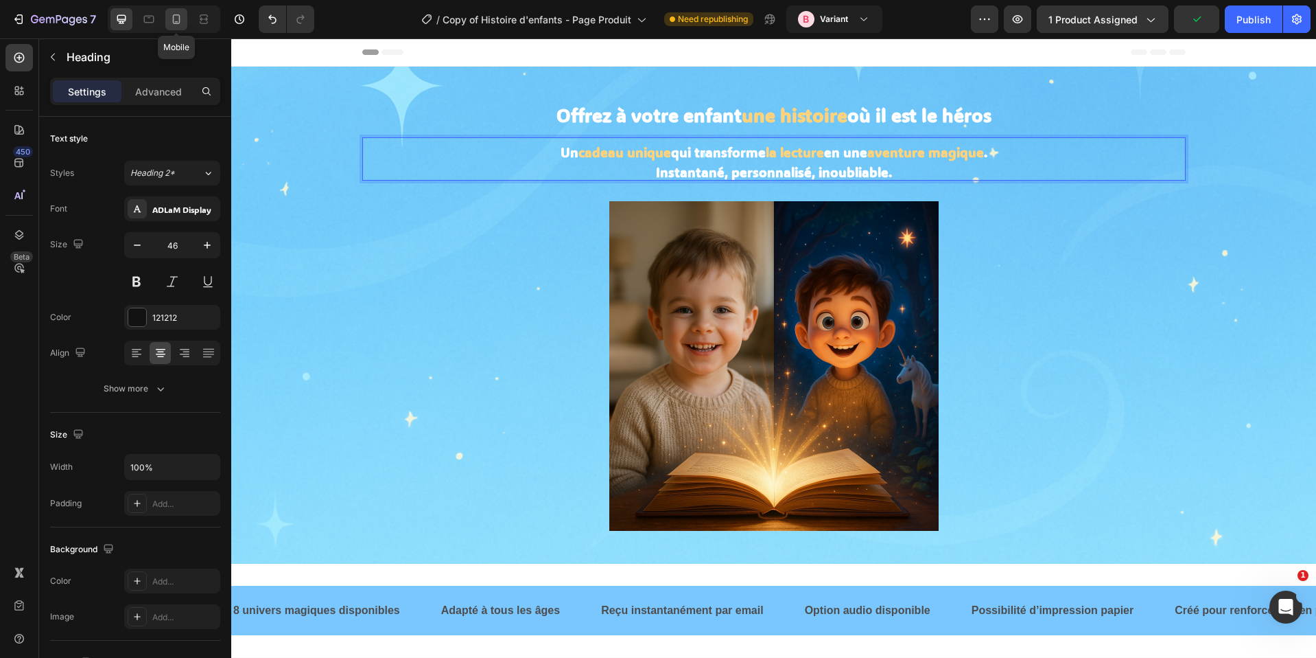
click at [178, 21] on icon at bounding box center [177, 19] width 14 height 14
type input "41"
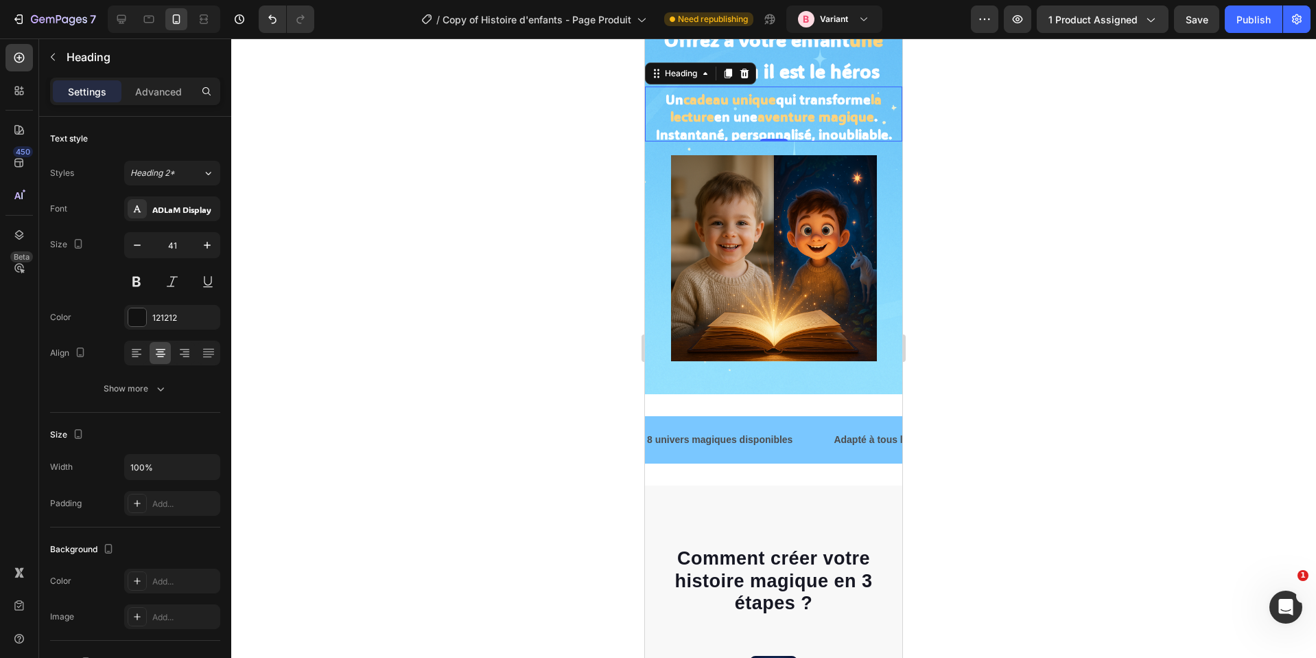
click at [1113, 353] on div at bounding box center [773, 347] width 1085 height 619
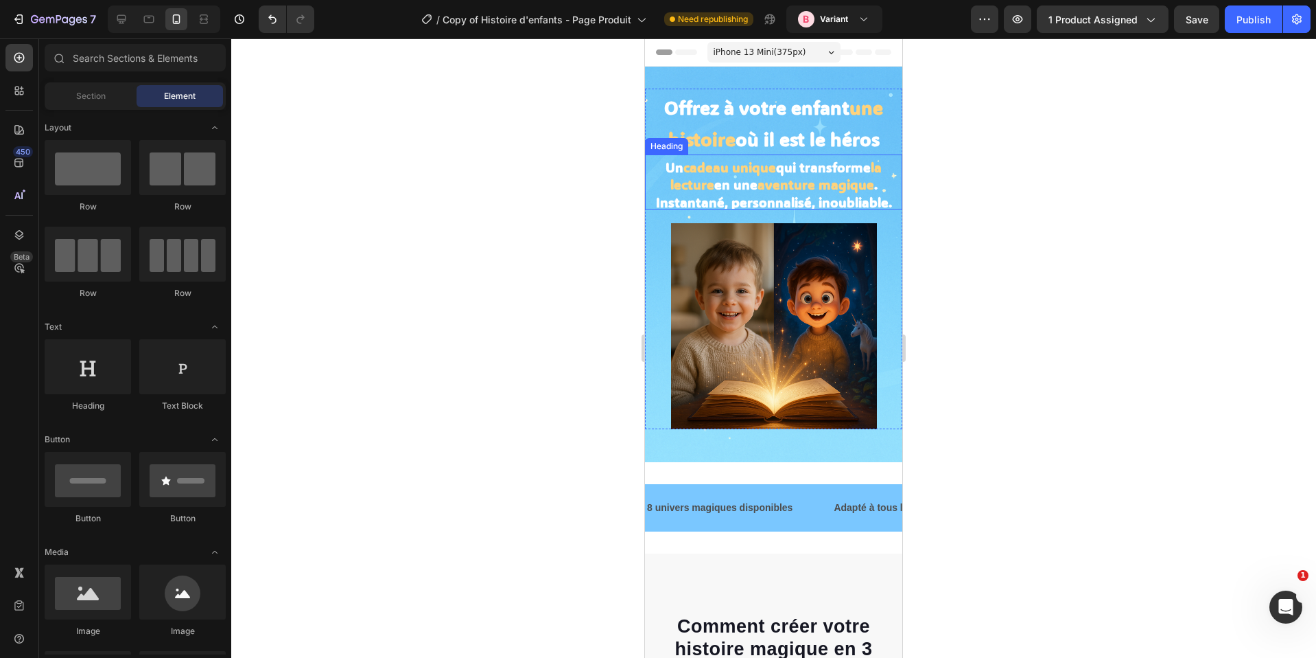
click at [716, 171] on strong "cadeau unique" at bounding box center [730, 167] width 93 height 17
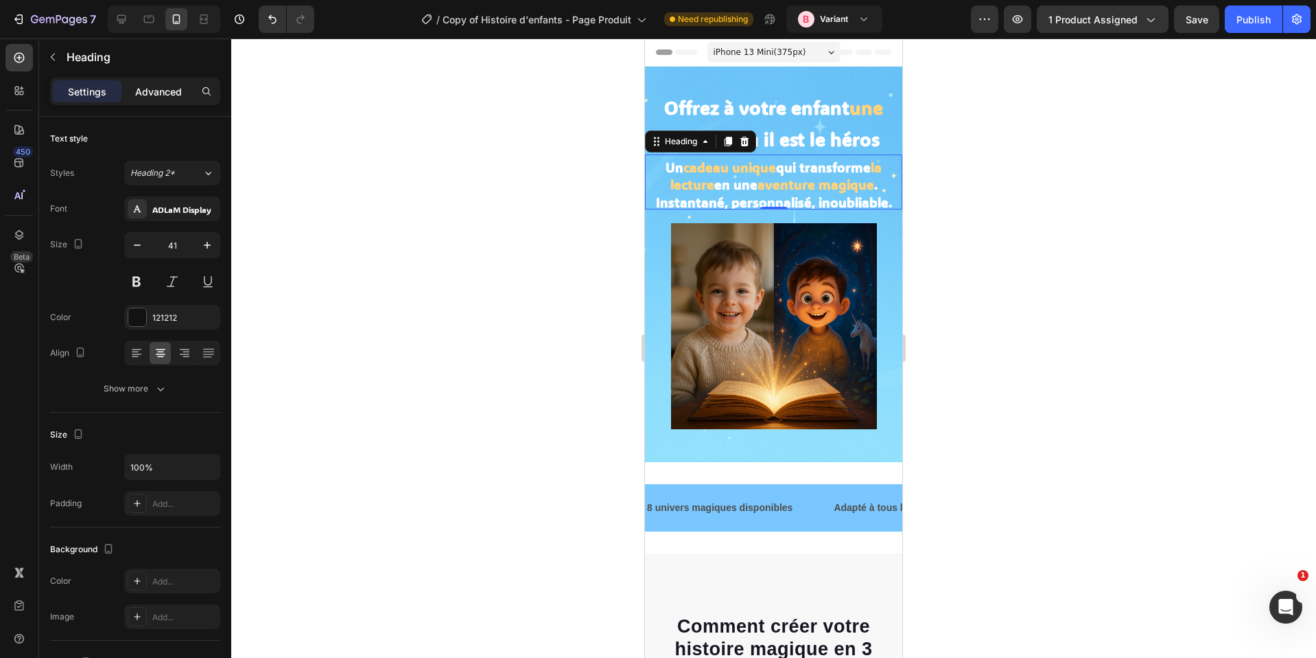
click at [138, 80] on div "Advanced" at bounding box center [158, 91] width 69 height 22
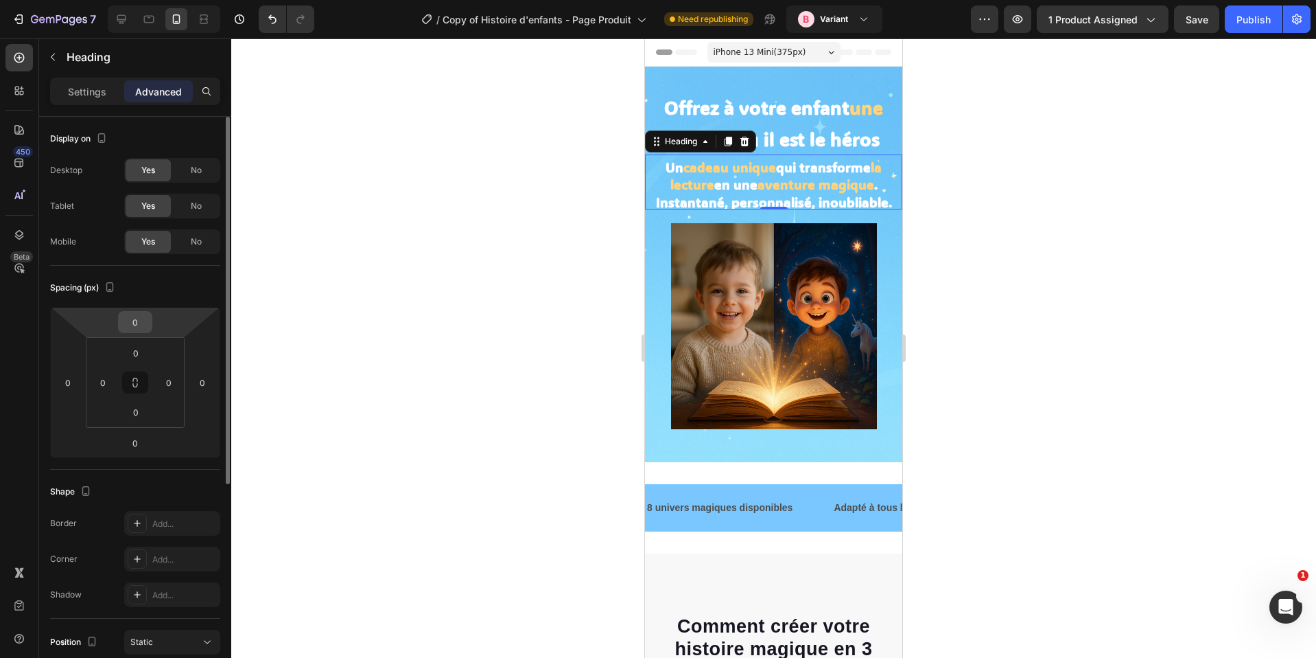
click at [137, 319] on input "0" at bounding box center [134, 322] width 27 height 21
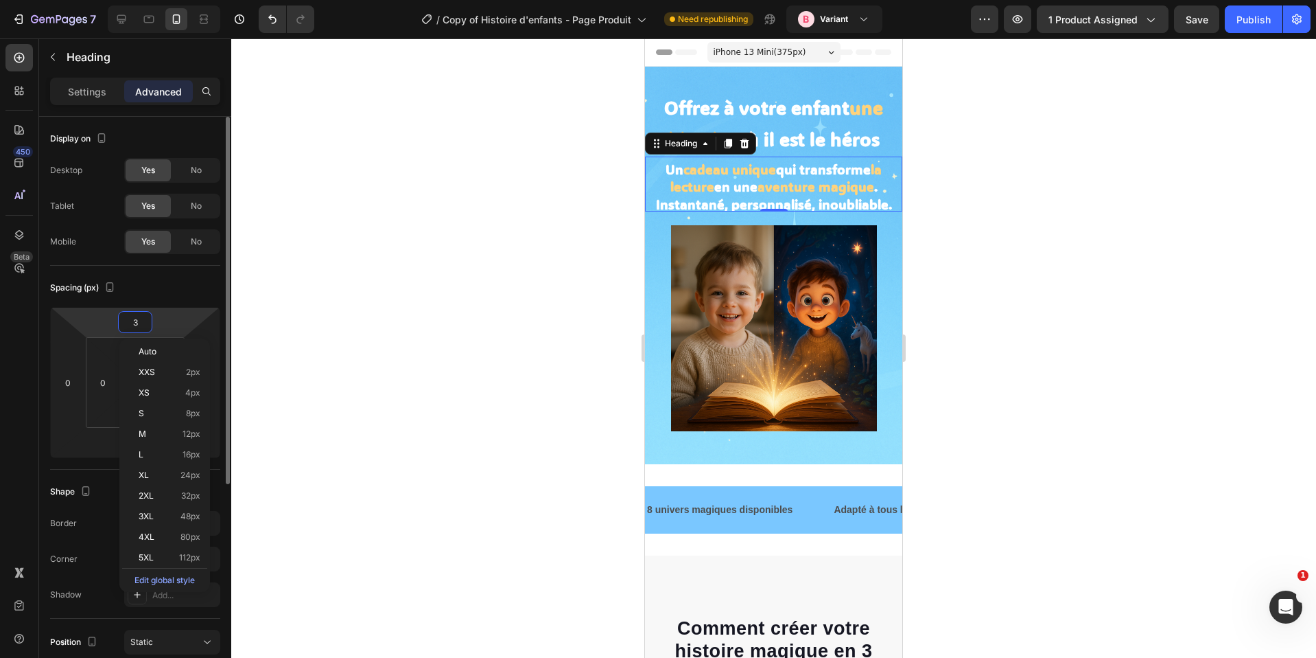
type input "30"
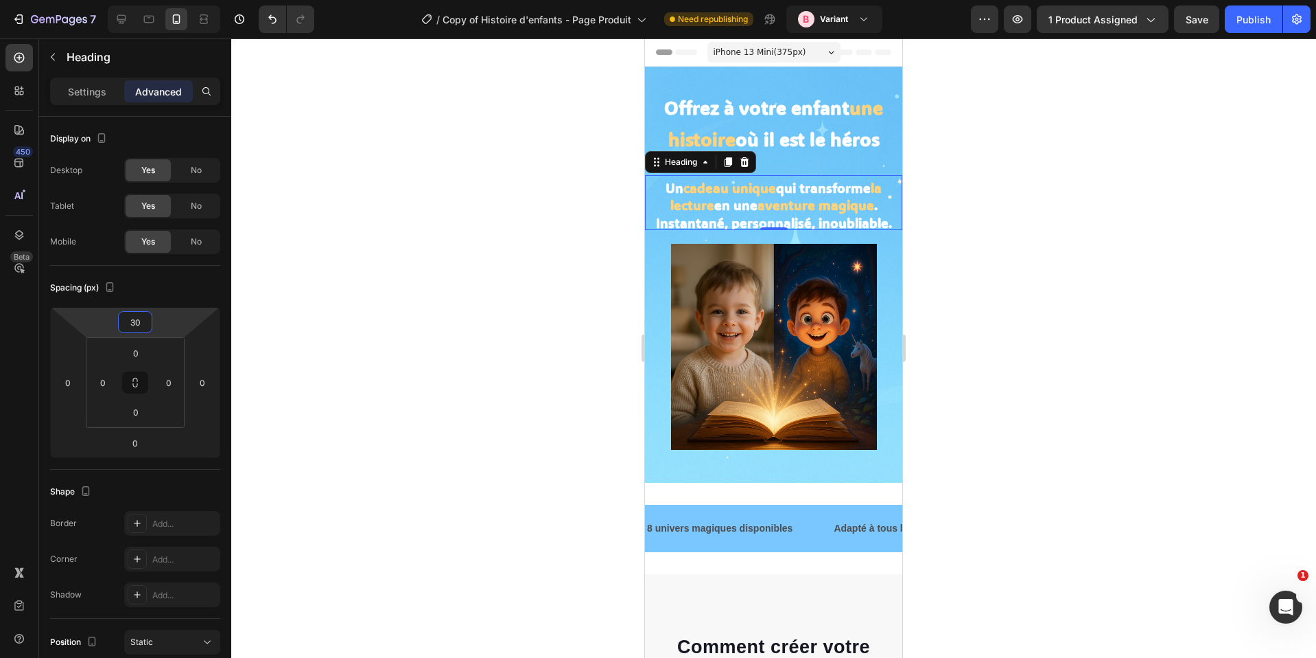
click at [1108, 343] on div at bounding box center [773, 347] width 1085 height 619
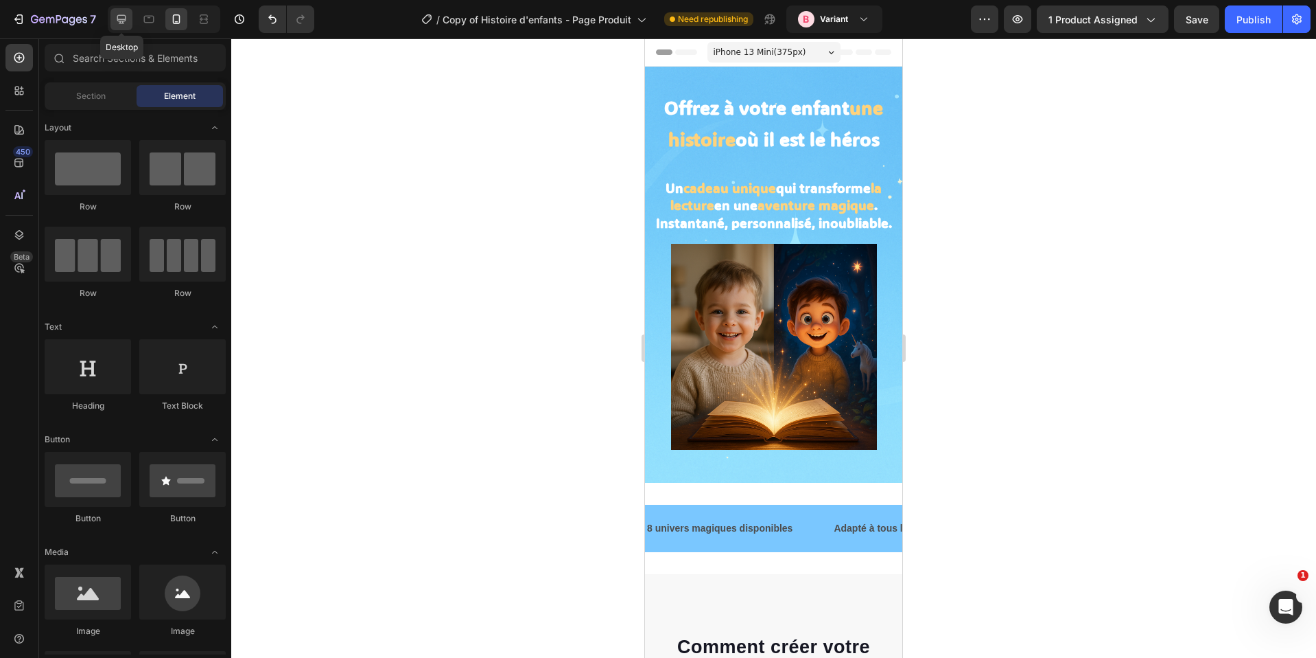
click at [119, 22] on icon at bounding box center [122, 19] width 14 height 14
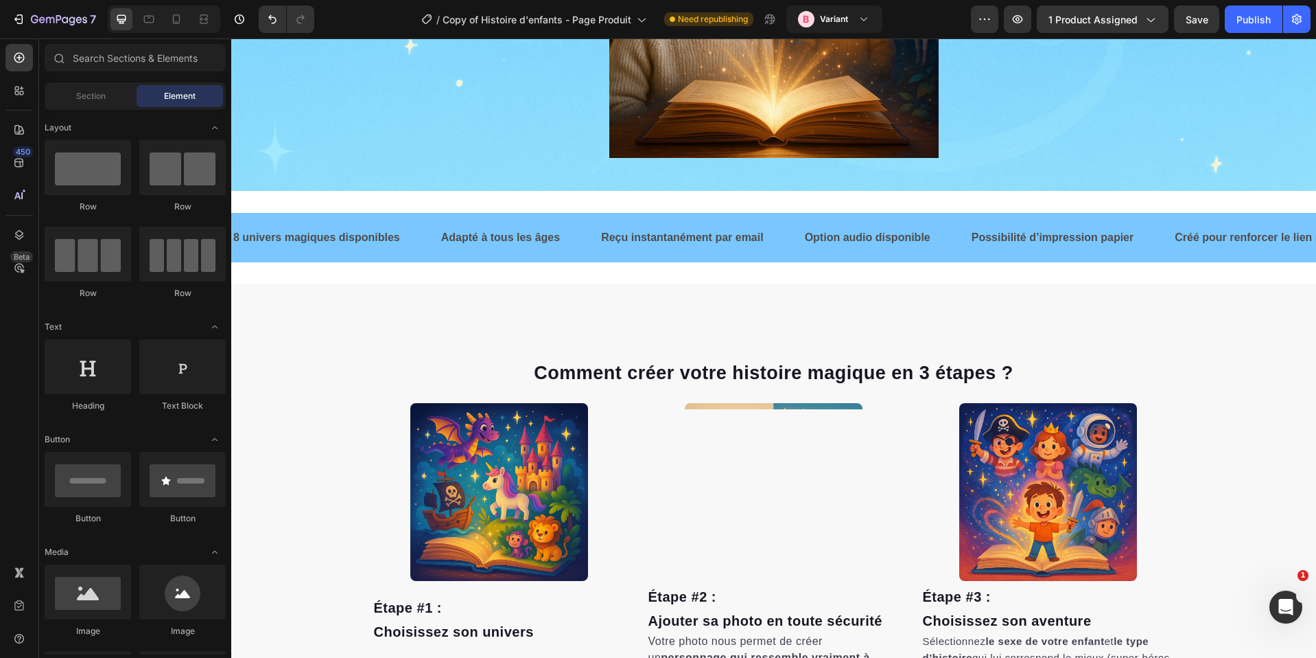
scroll to position [377, 0]
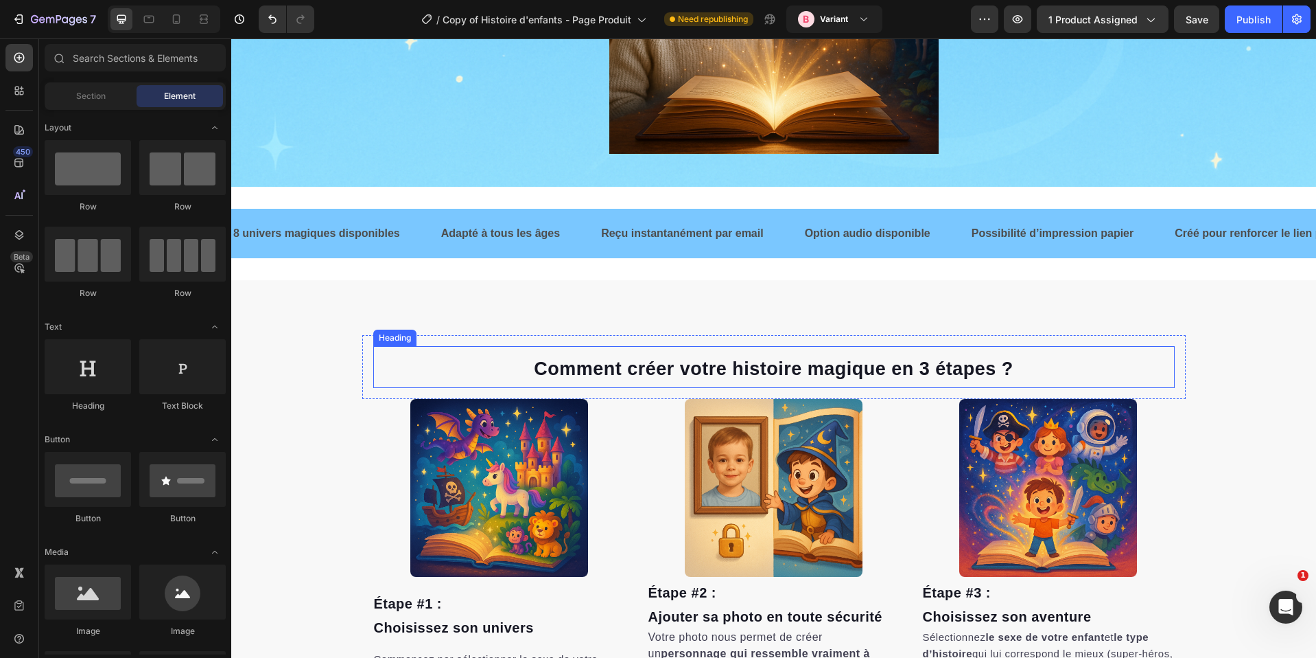
click at [839, 356] on h2 "Comment créer votre histoire magique en 3 étapes ?" at bounding box center [774, 367] width 802 height 42
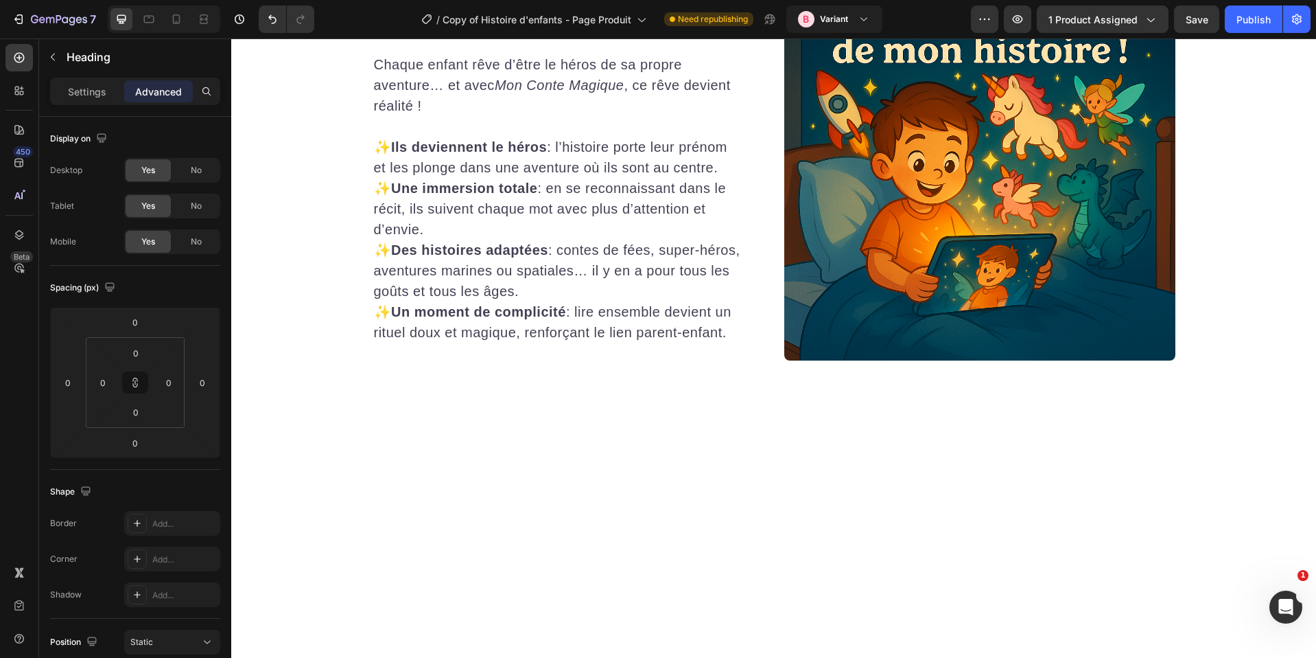
scroll to position [2938, 0]
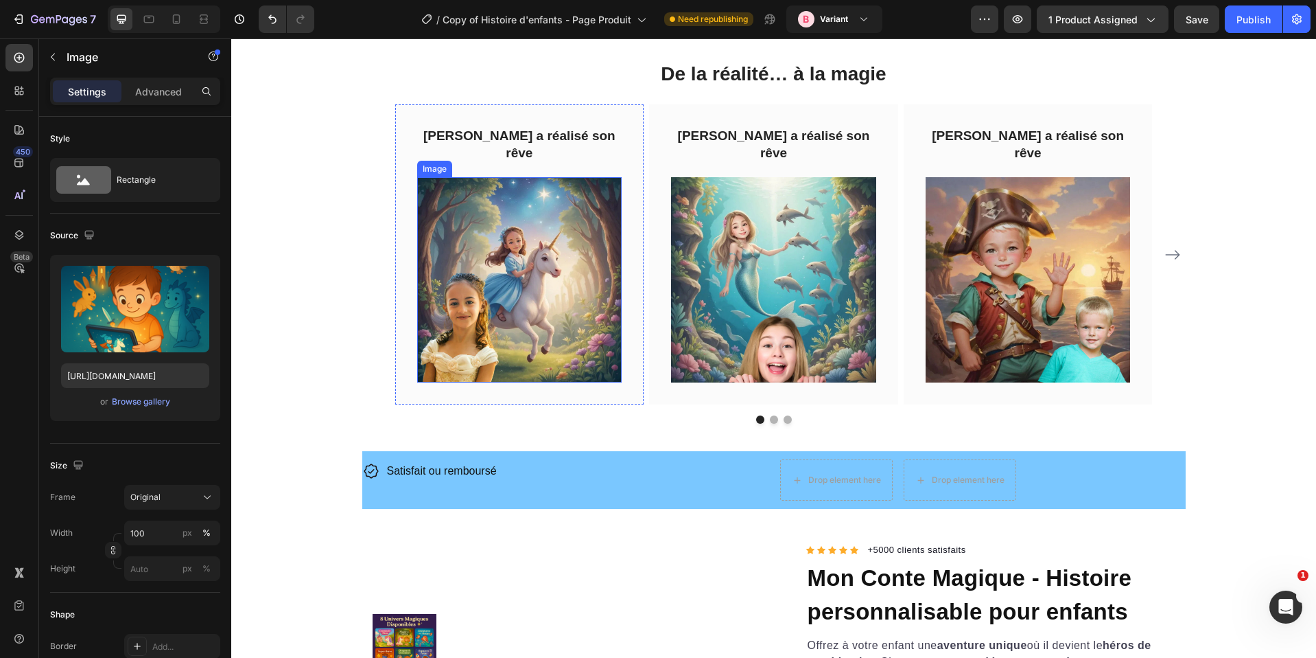
scroll to position [1142, 0]
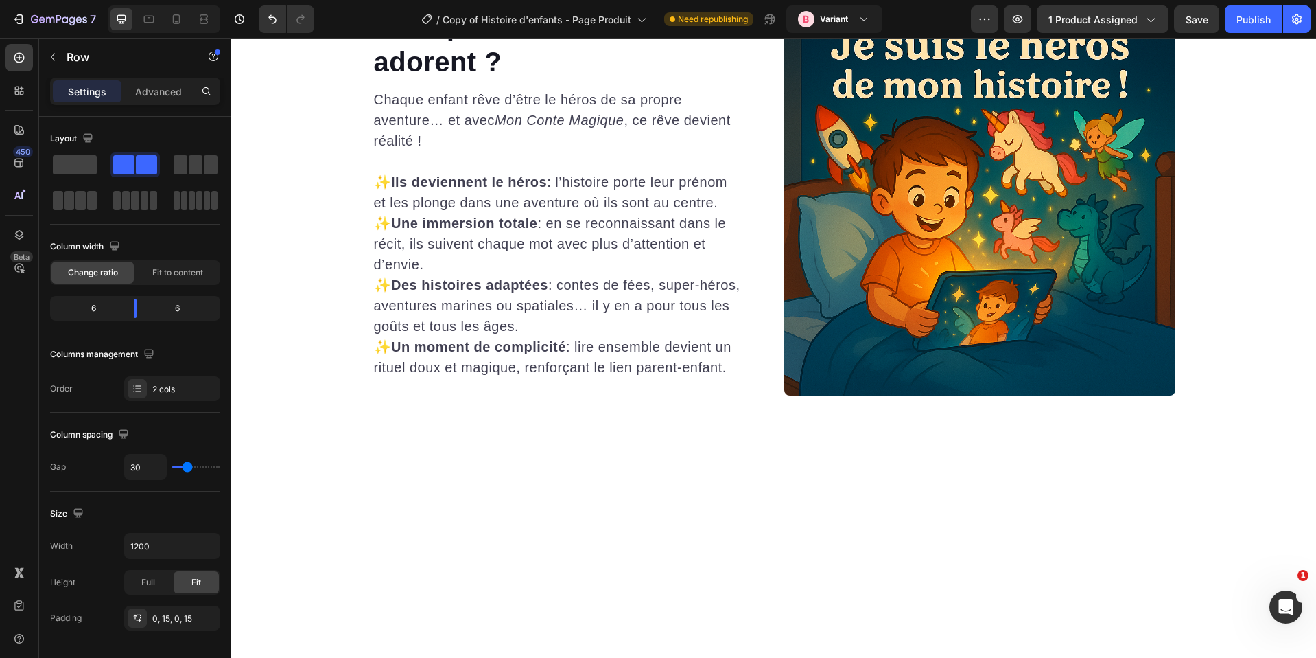
scroll to position [2907, 0]
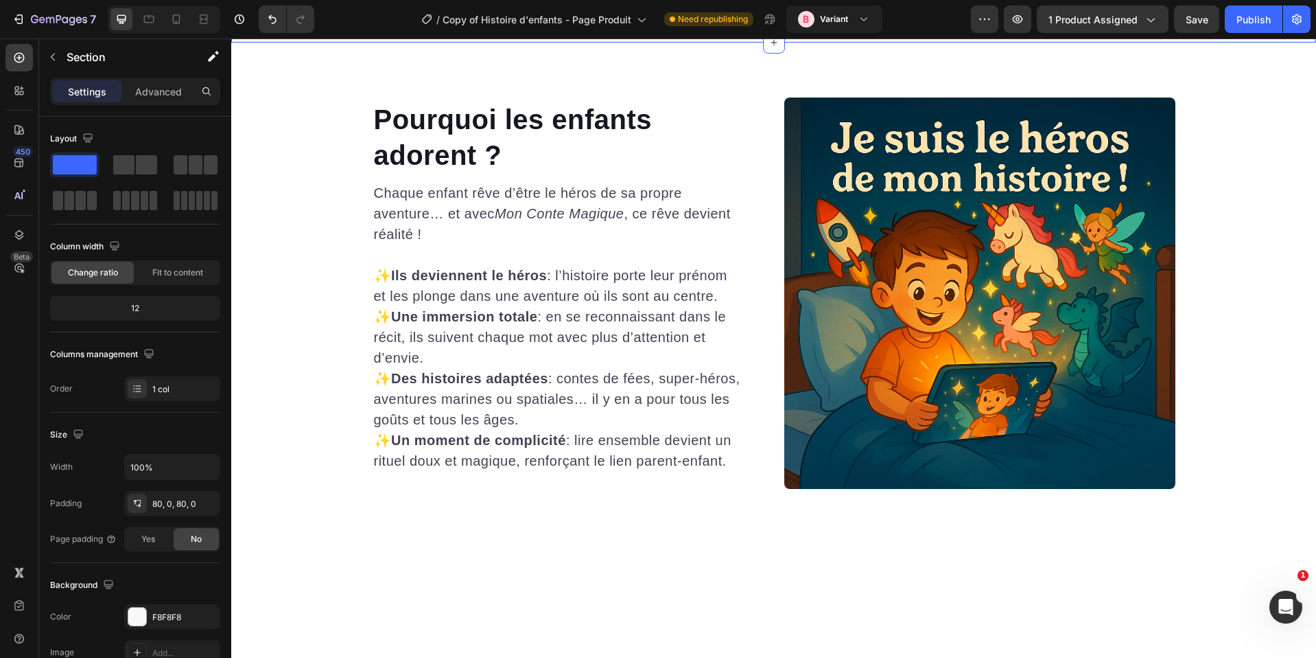
click at [159, 611] on div "F8F8F8" at bounding box center [172, 617] width 40 height 12
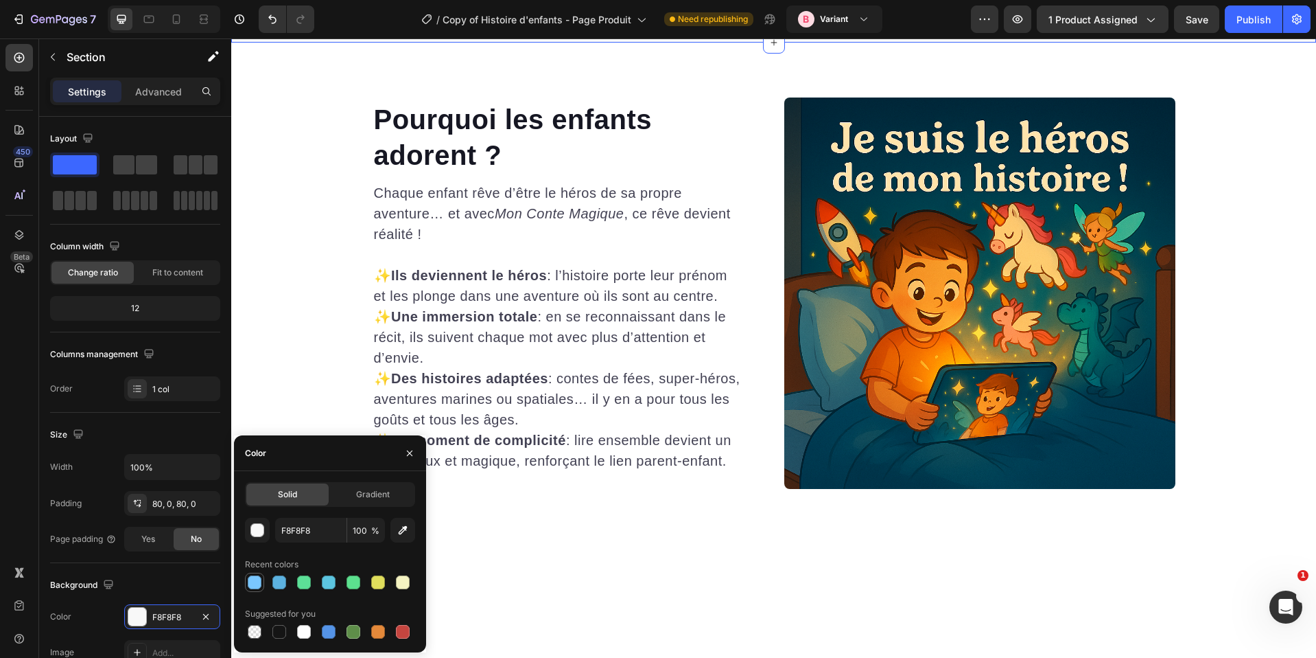
click at [252, 582] on div at bounding box center [255, 582] width 14 height 14
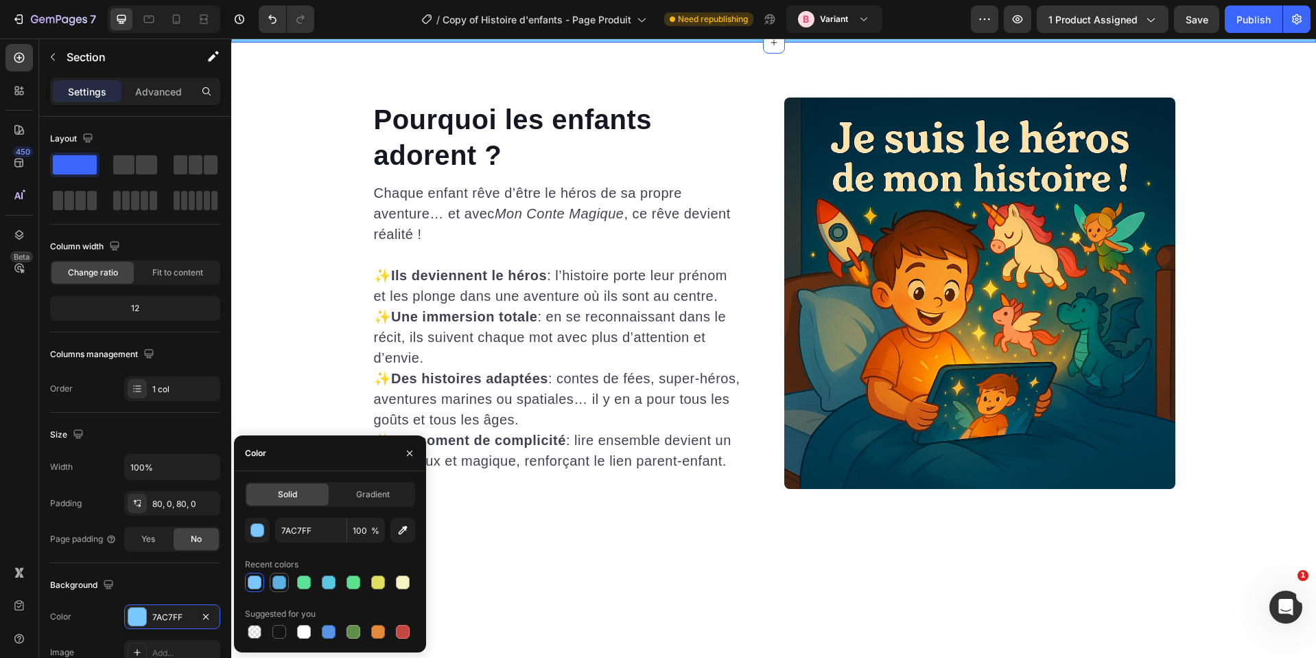
click at [277, 581] on div at bounding box center [279, 582] width 14 height 14
click at [252, 581] on div at bounding box center [255, 582] width 14 height 14
type input "7AC7FF"
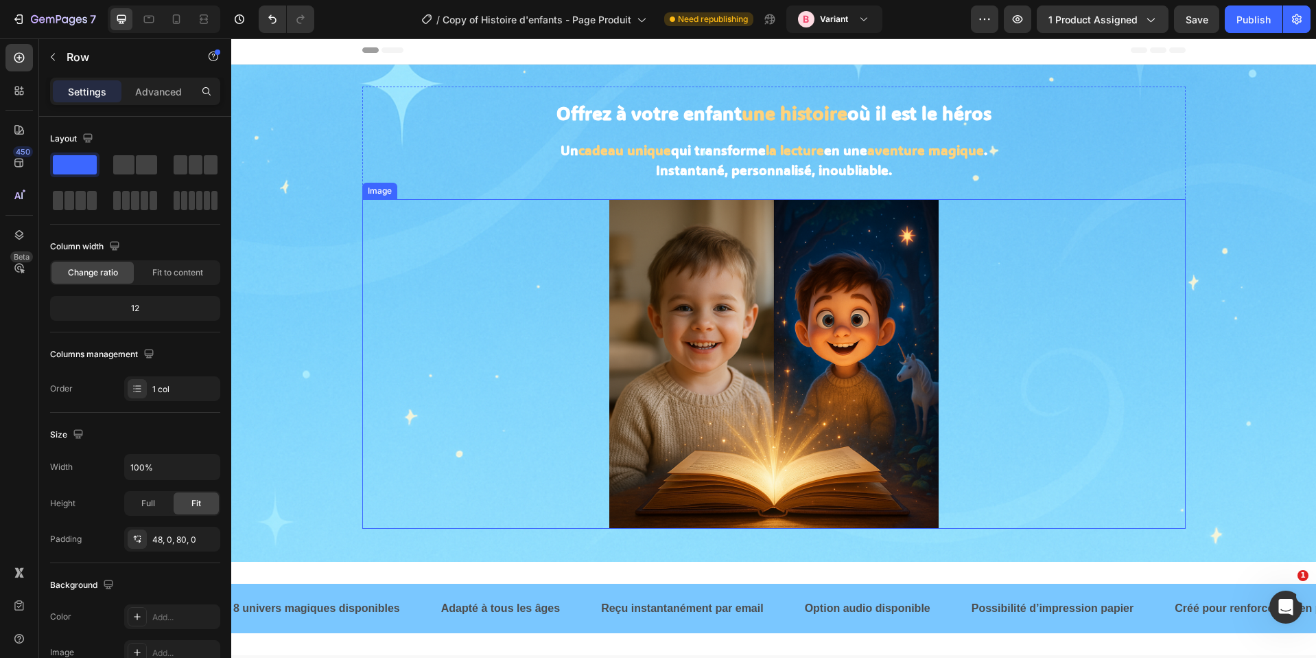
scroll to position [0, 0]
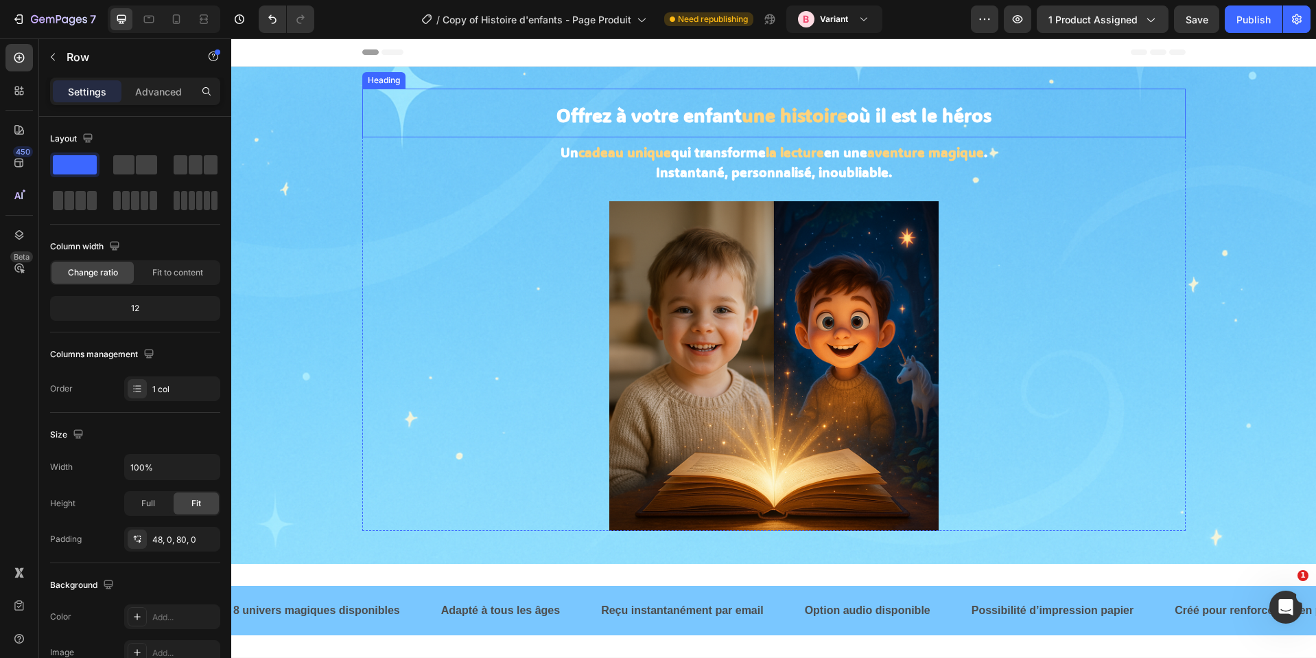
click at [806, 111] on strong "une histoire" at bounding box center [795, 115] width 106 height 24
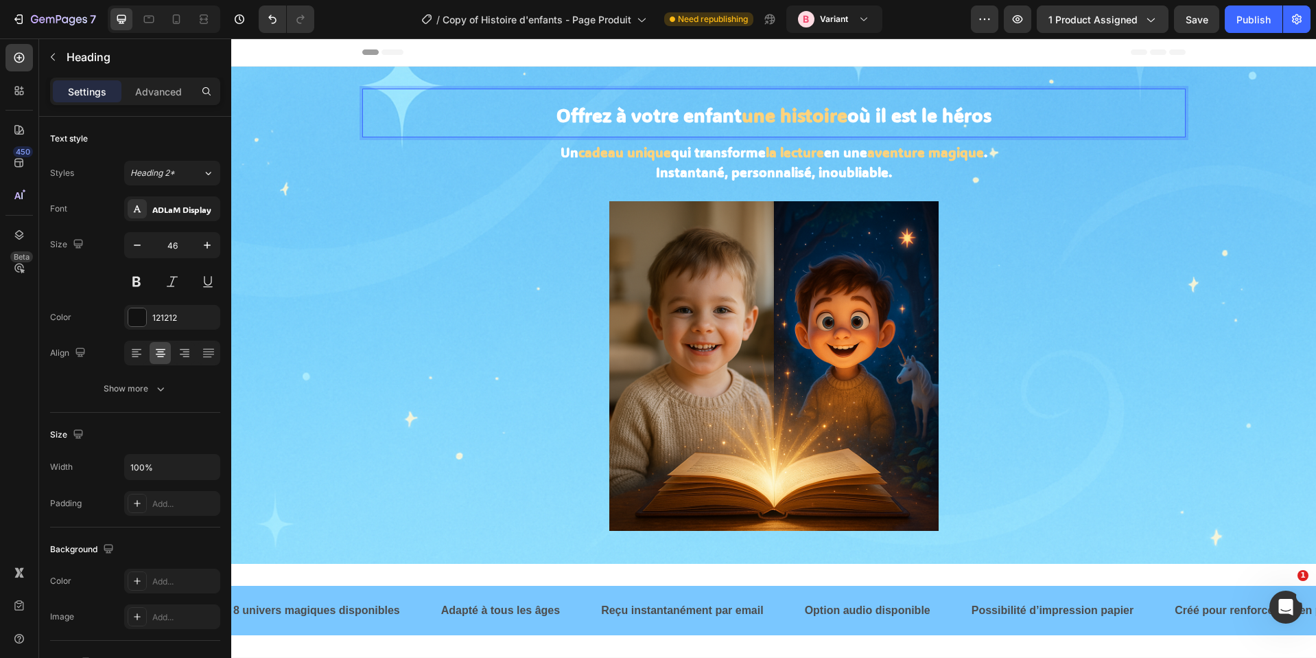
click at [805, 111] on strong "une histoire" at bounding box center [795, 115] width 106 height 24
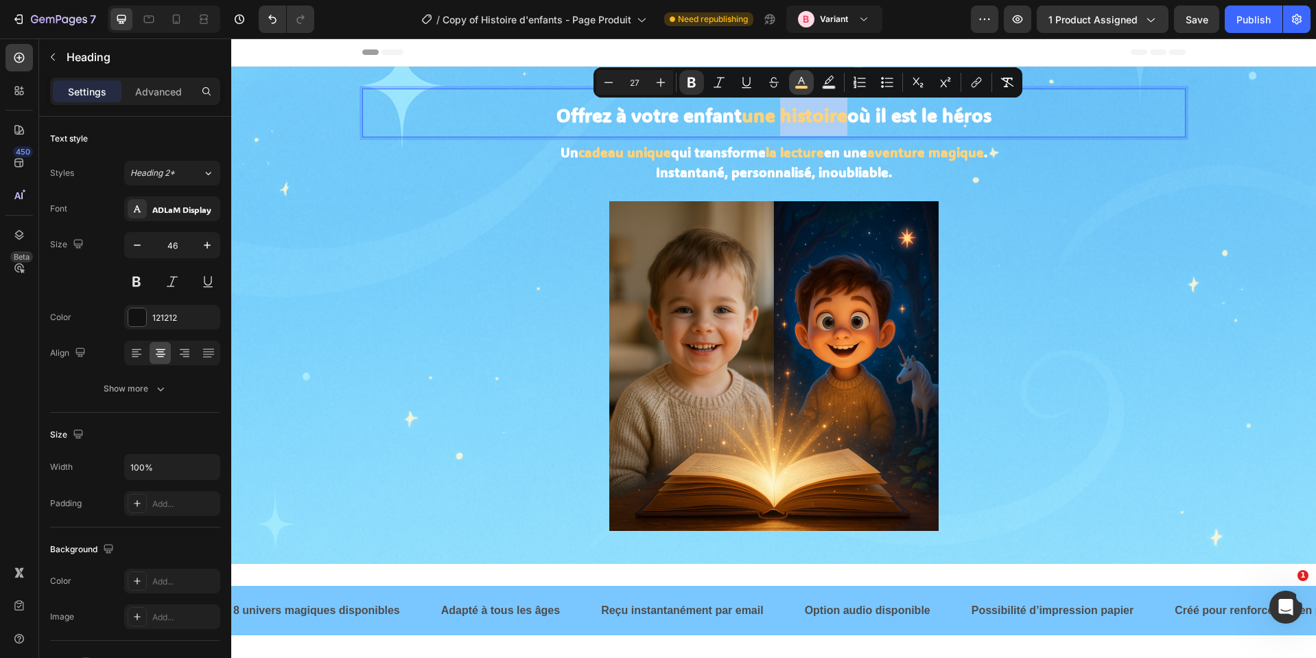
click at [795, 80] on icon "Editor contextual toolbar" at bounding box center [802, 82] width 14 height 14
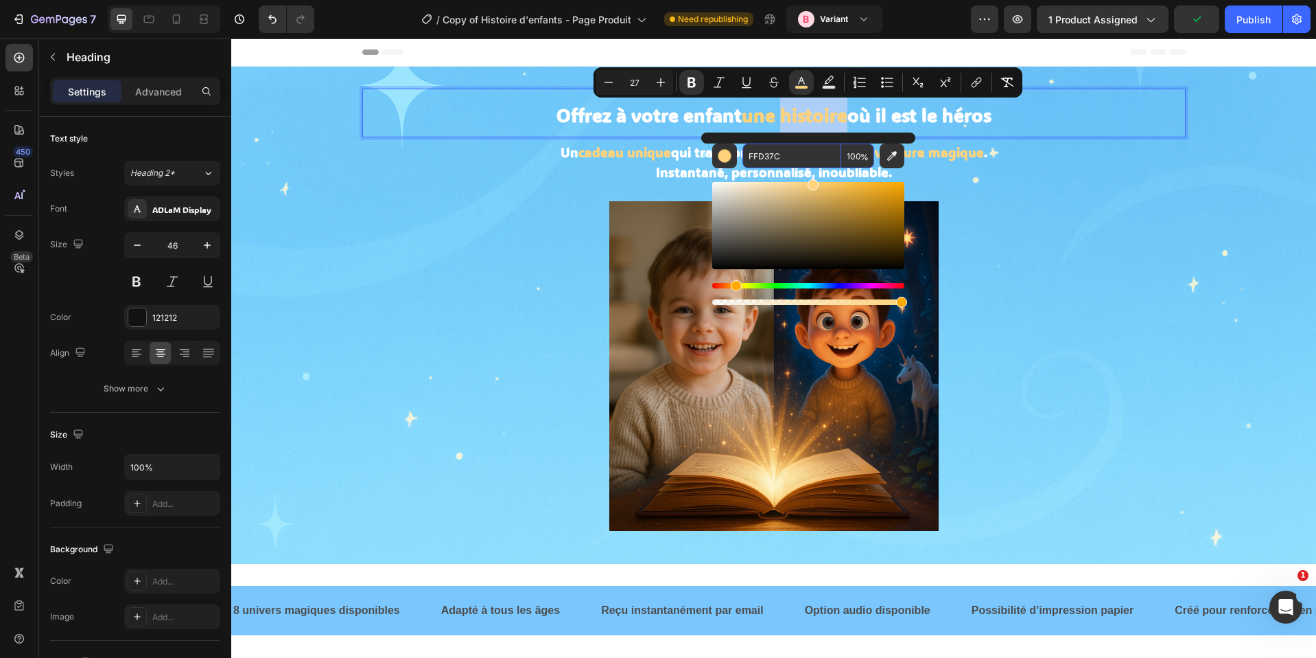
click at [765, 152] on input "FFD37C" at bounding box center [792, 155] width 99 height 25
click at [1054, 220] on div at bounding box center [774, 365] width 824 height 329
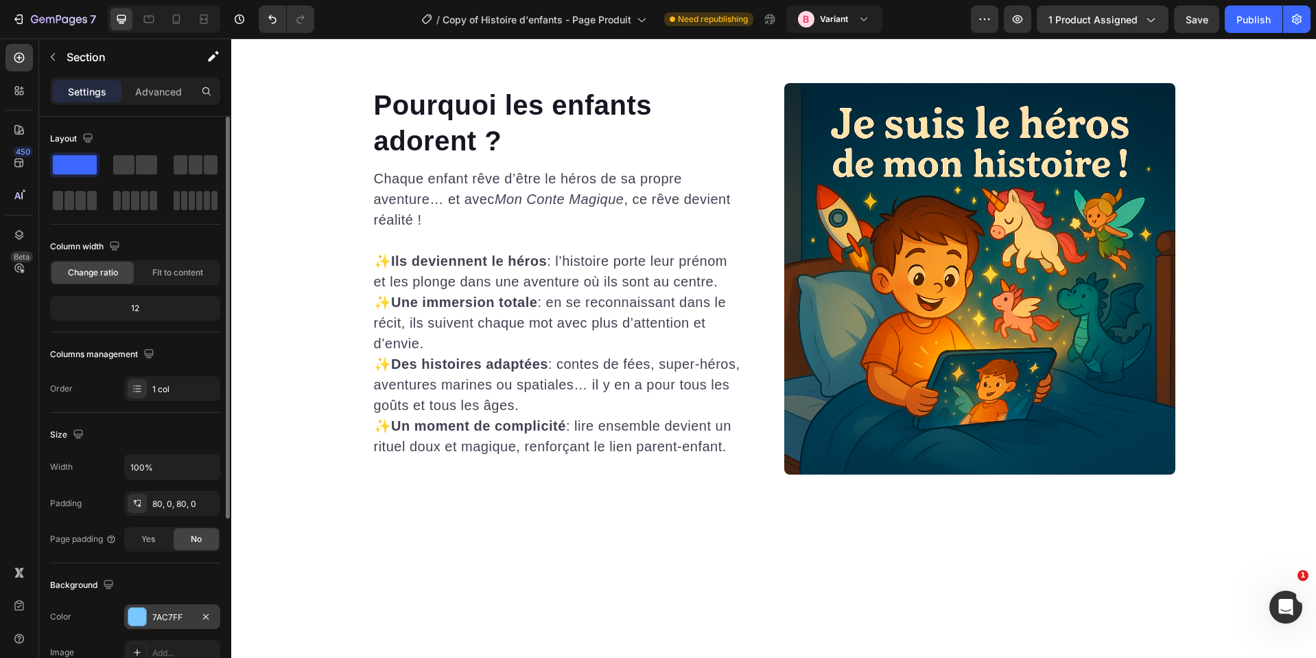
click at [155, 614] on div "7AC7FF" at bounding box center [172, 617] width 40 height 12
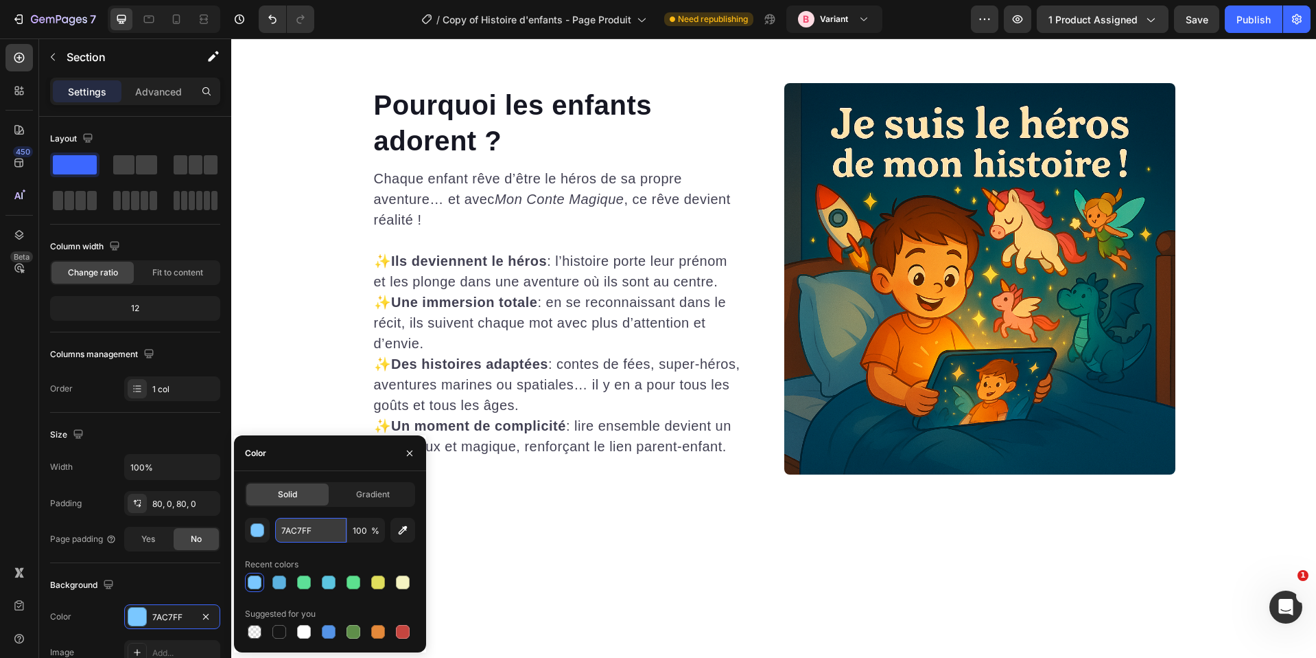
click at [316, 518] on input "7AC7FF" at bounding box center [310, 530] width 71 height 25
paste input "FFD37C"
type input "FFD37C"
click at [366, 498] on span "Gradient" at bounding box center [373, 494] width 34 height 12
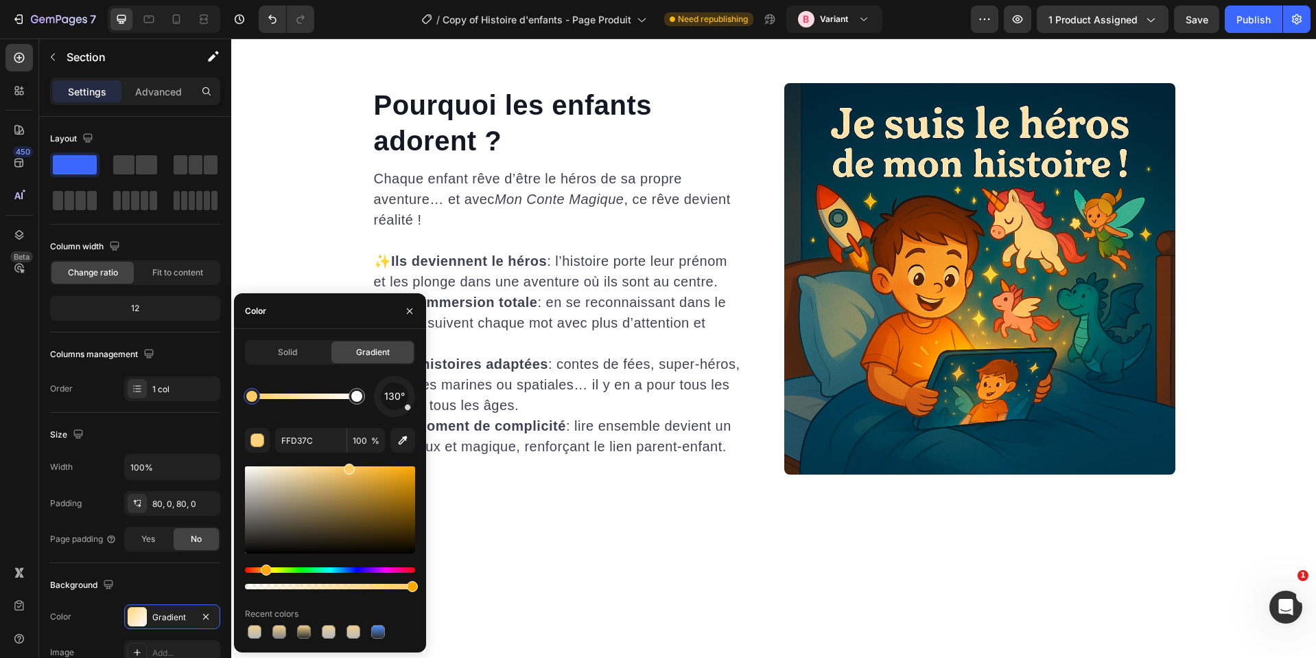
drag, startPoint x: 336, startPoint y: 469, endPoint x: 347, endPoint y: 458, distance: 16.5
click at [347, 458] on div "130° FFD37C 100 % Recent colors" at bounding box center [330, 508] width 170 height 266
type input "FFCC66"
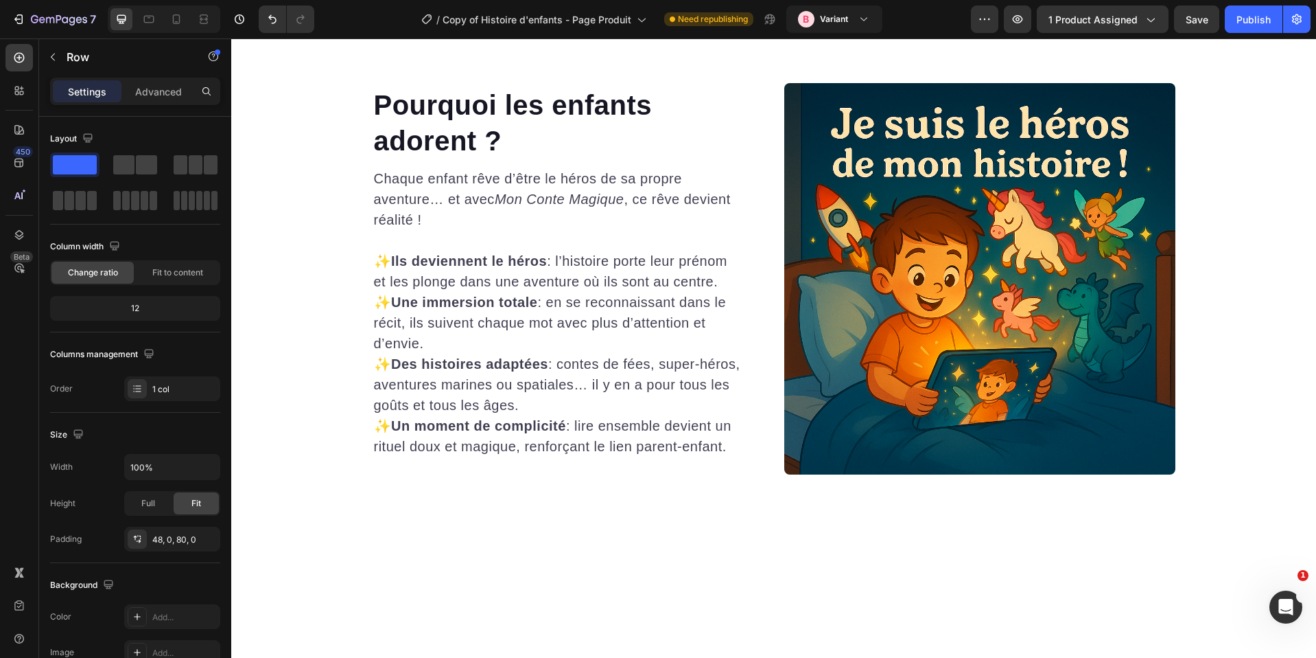
click at [166, 616] on div "Gradient" at bounding box center [172, 617] width 40 height 12
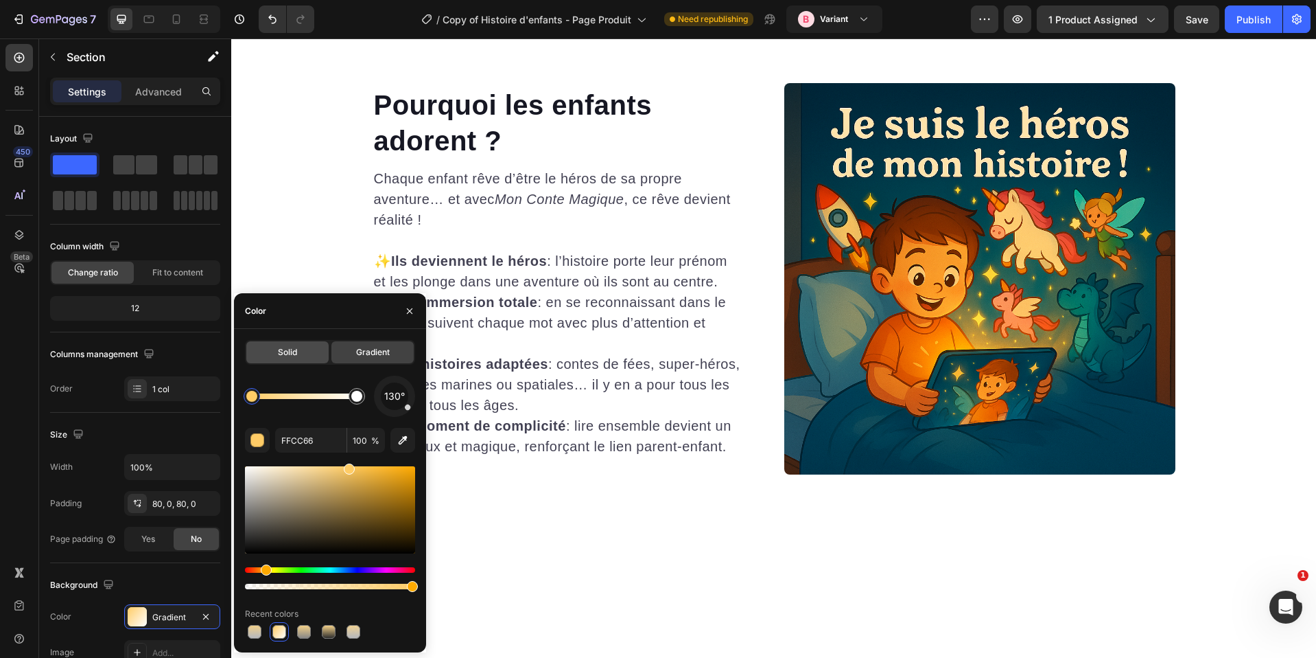
click at [295, 349] on span "Solid" at bounding box center [287, 352] width 19 height 12
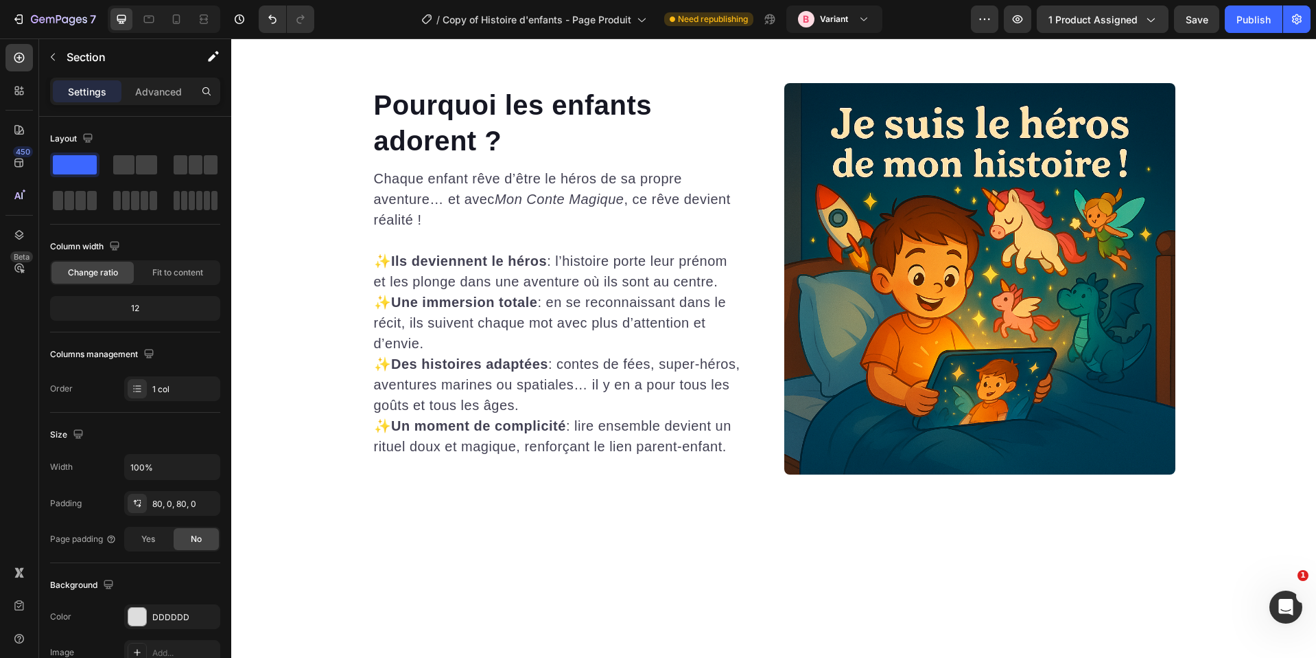
click at [169, 621] on div "7AC7FF" at bounding box center [172, 617] width 40 height 12
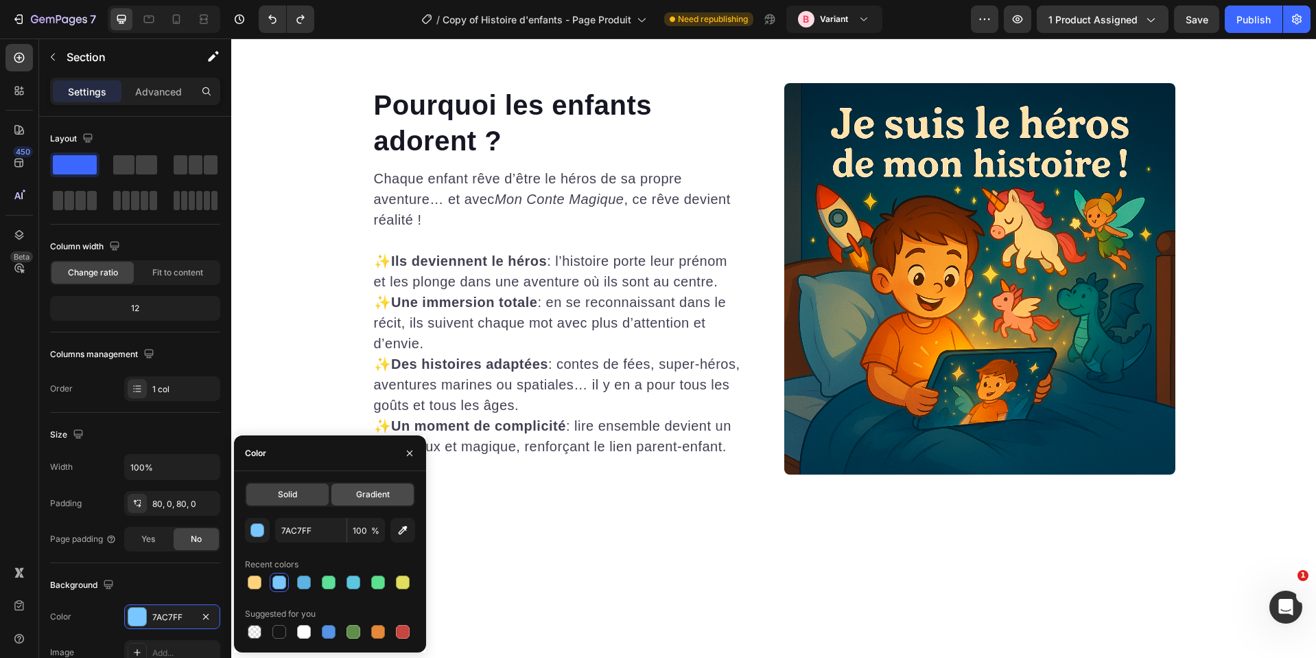
click at [377, 502] on div "Gradient" at bounding box center [373, 494] width 82 height 22
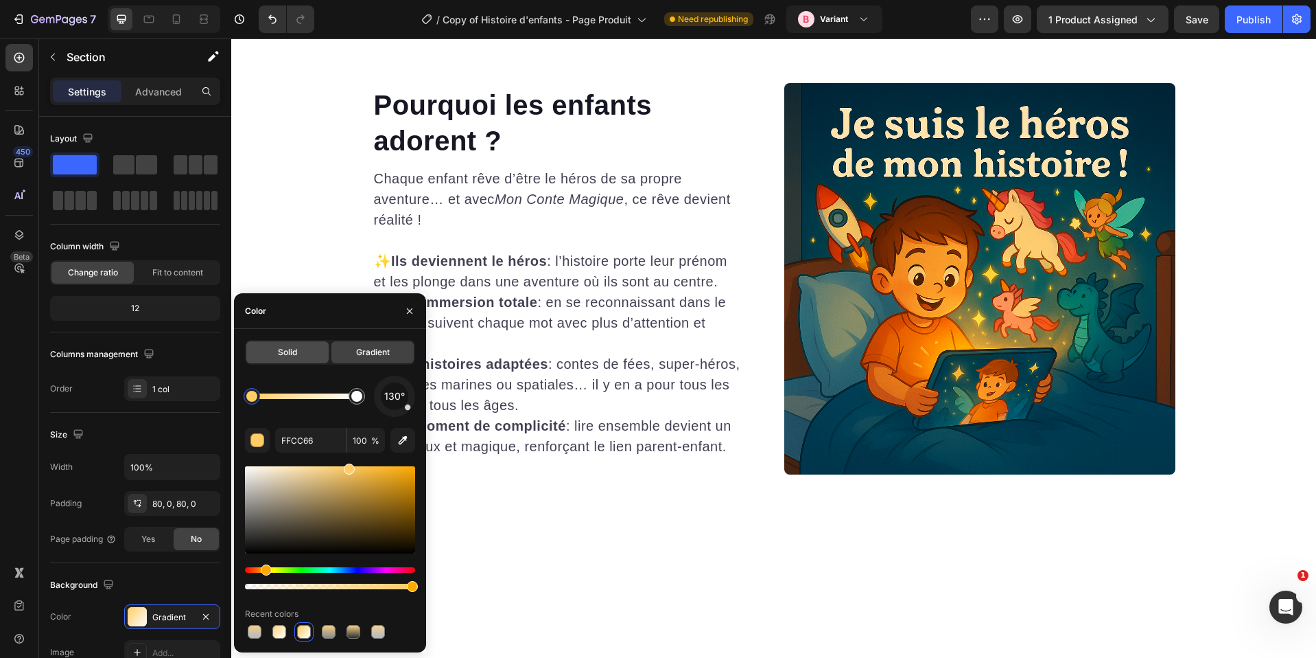
click at [297, 358] on span "Solid" at bounding box center [287, 352] width 19 height 12
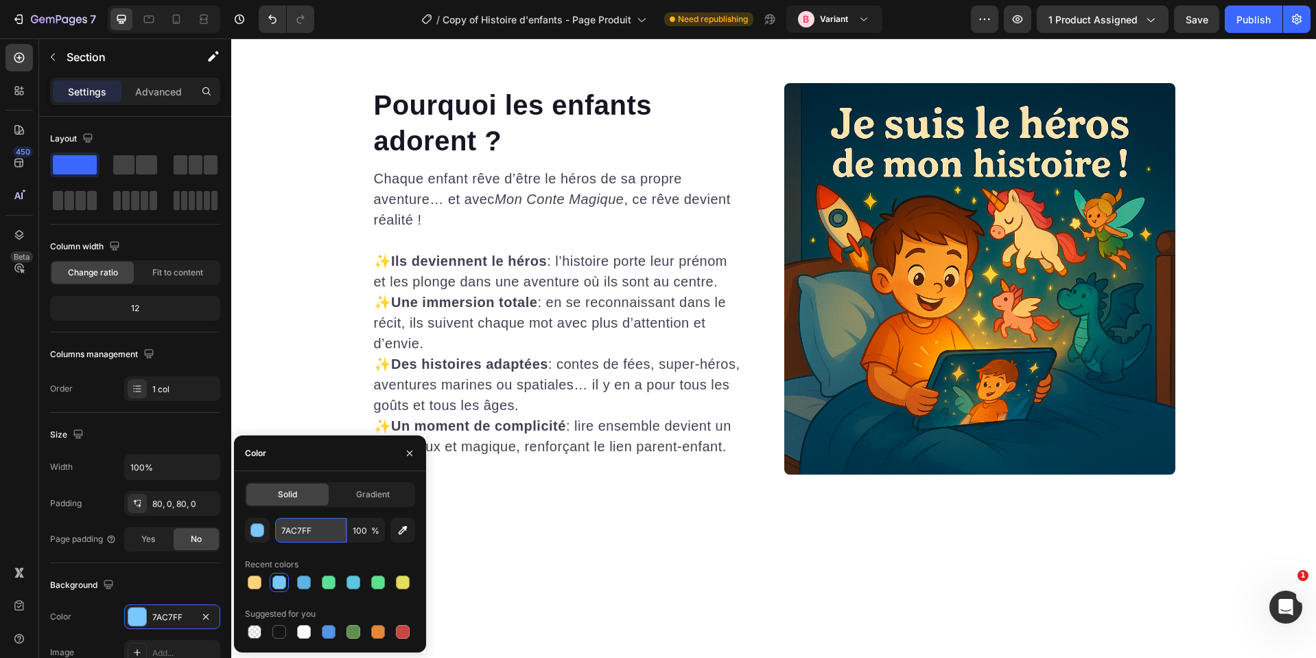
click at [318, 525] on input "7AC7FF" at bounding box center [310, 530] width 71 height 25
paste input "FFD37C"
type input "FFD37C"
click at [358, 495] on span "Gradient" at bounding box center [373, 494] width 34 height 12
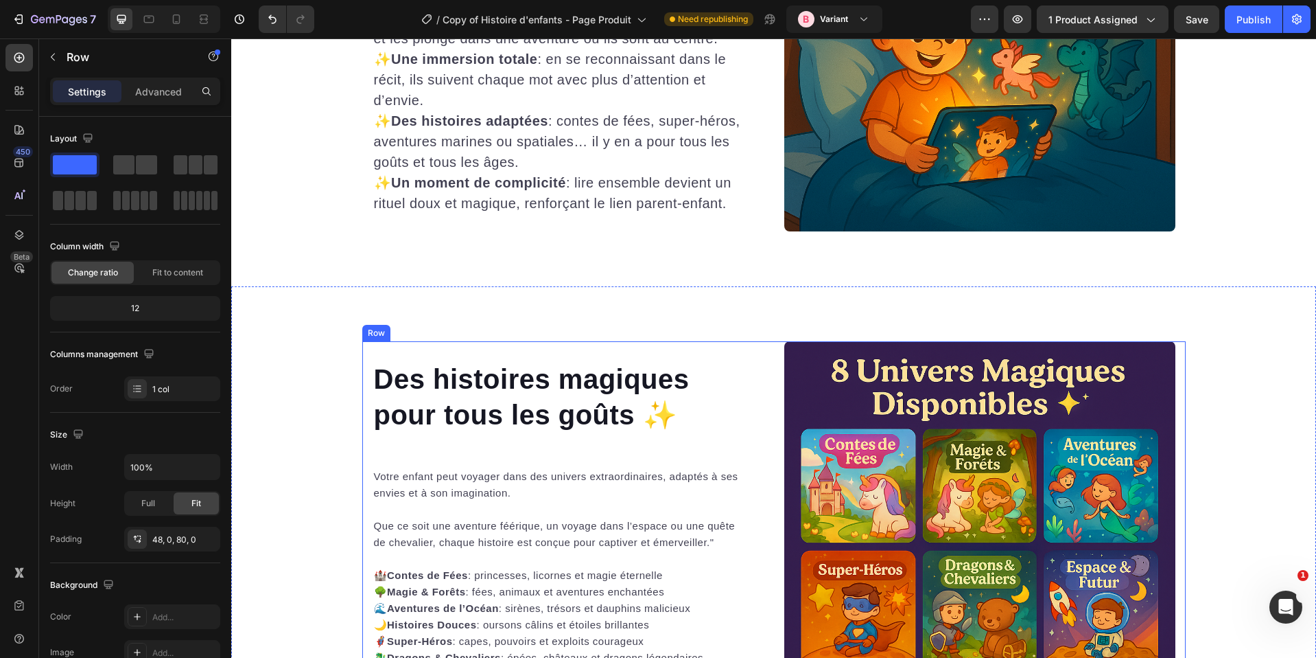
scroll to position [3909, 0]
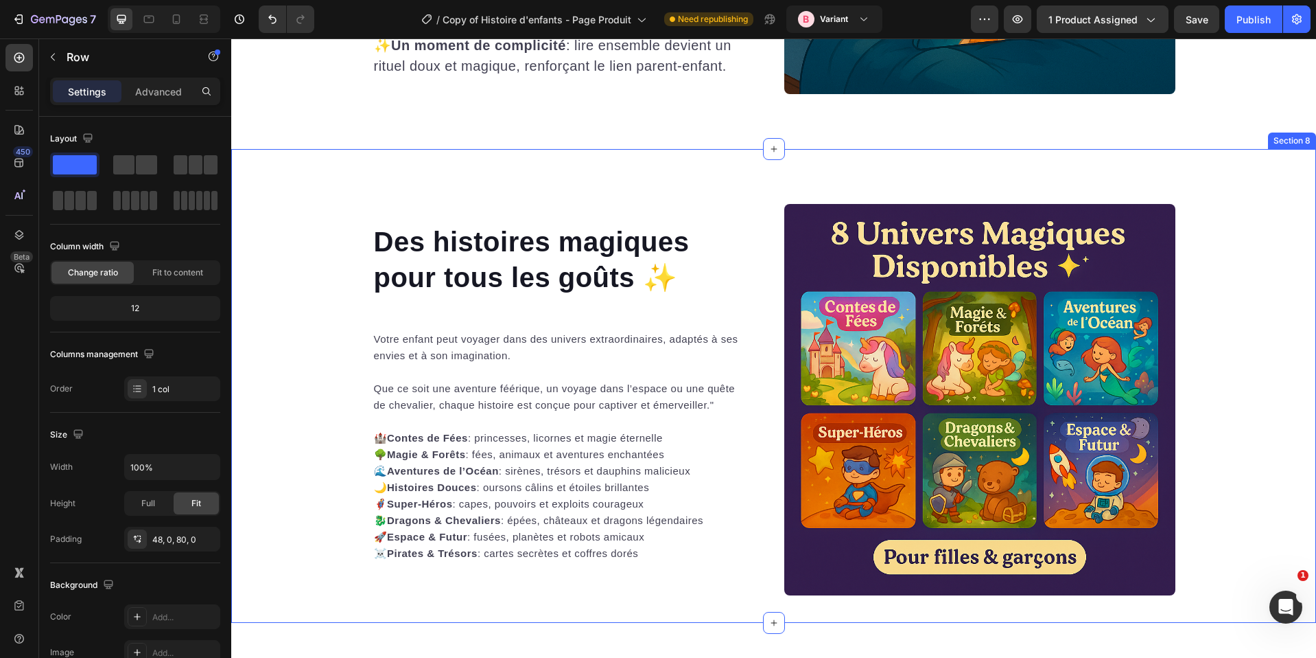
click at [661, 179] on div "Des histoires magiques pour tous les goûts ✨ Heading Votre enfant peut voyager …" at bounding box center [773, 386] width 1085 height 474
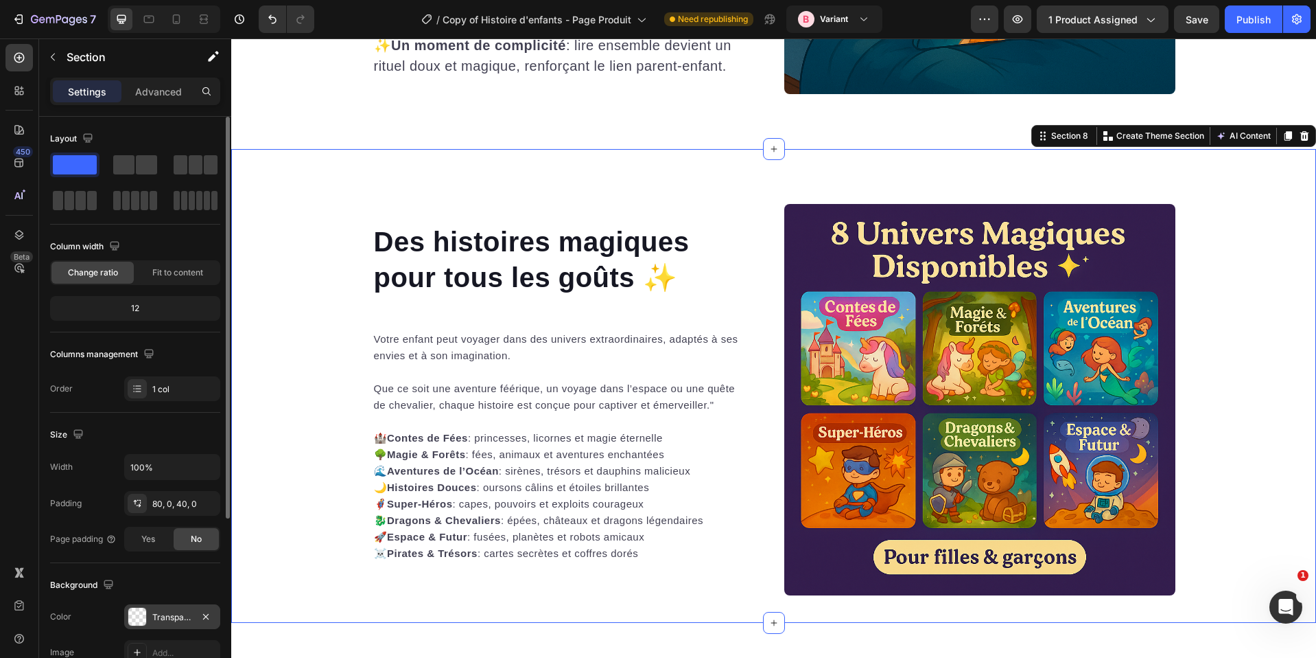
click at [173, 615] on div "Transparent" at bounding box center [172, 617] width 40 height 12
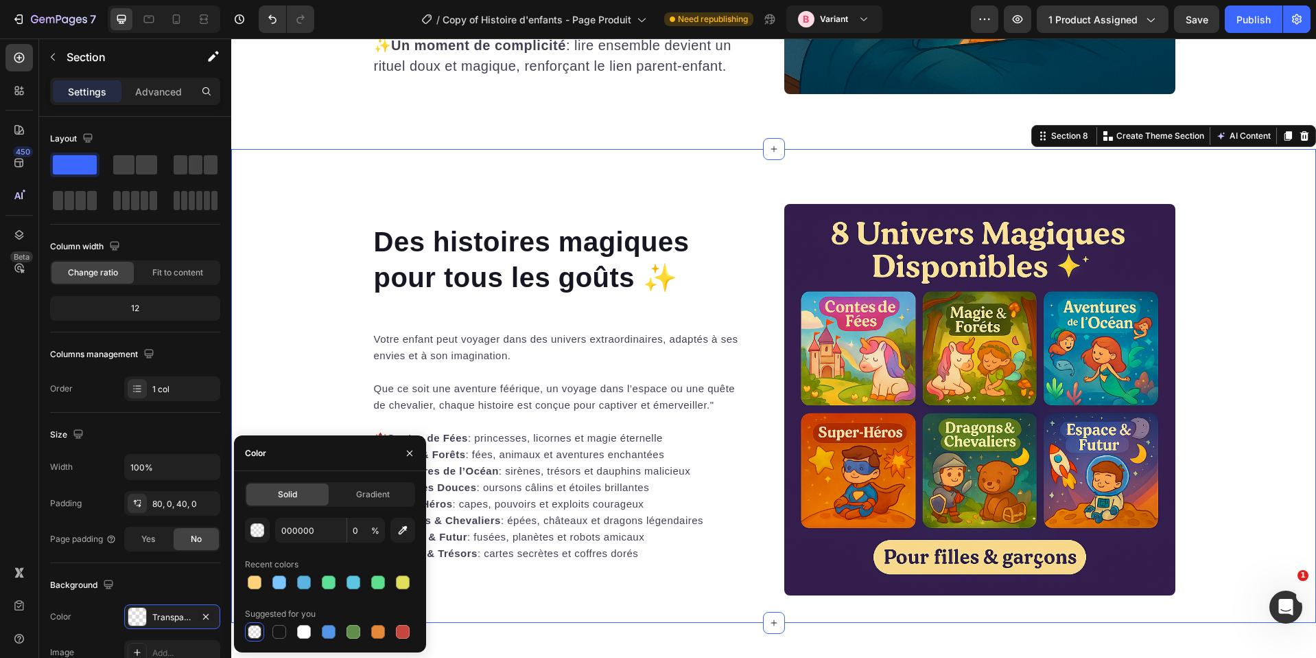
click at [397, 509] on div "Solid Gradient 000000 0 % Recent colors Suggested for you" at bounding box center [330, 561] width 170 height 159
click at [384, 500] on span "Gradient" at bounding box center [373, 494] width 34 height 12
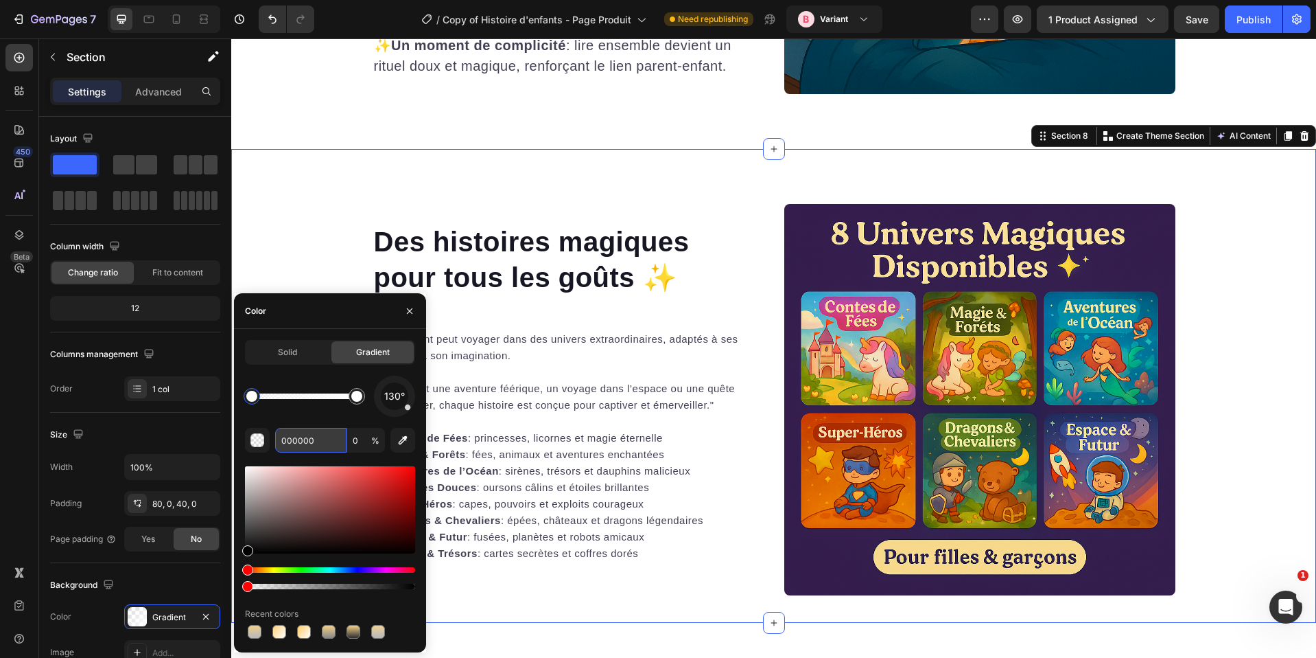
click at [286, 432] on input "000000" at bounding box center [310, 440] width 71 height 25
paste input "FFD37C"
type input "FFD37C"
click at [284, 372] on div "Solid Gradient 130° FFD37C 0 % Recent colors" at bounding box center [330, 490] width 170 height 301
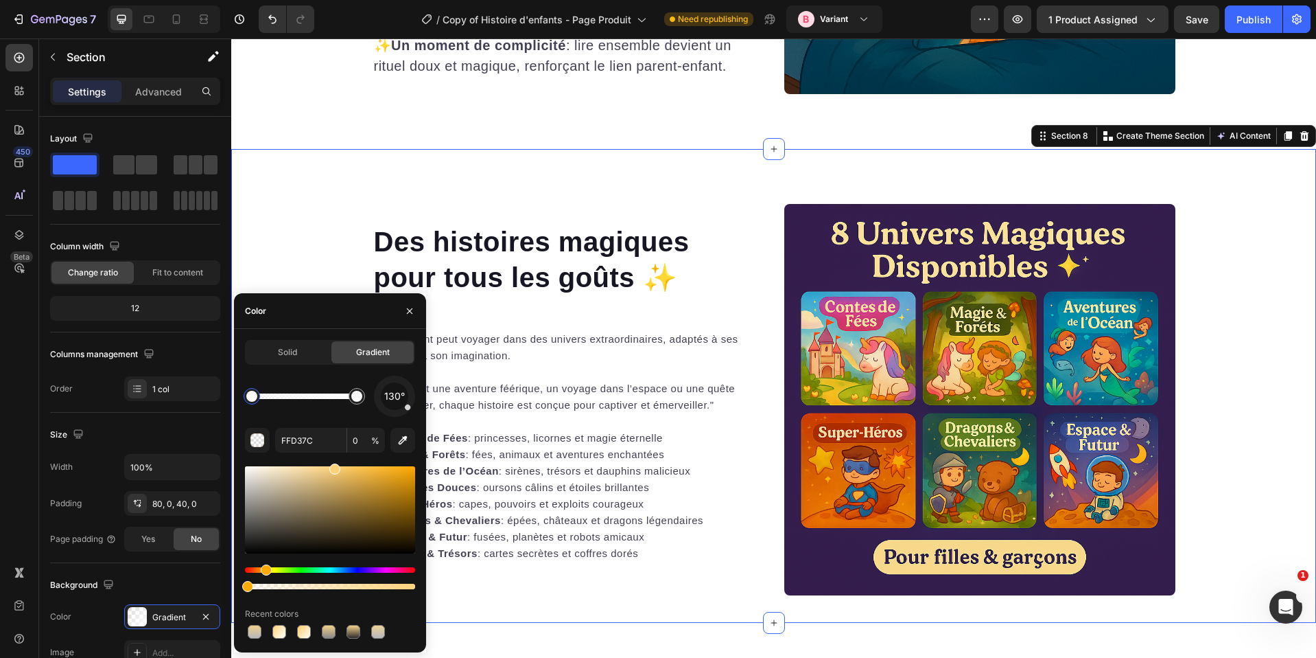
click at [377, 194] on div "Row" at bounding box center [377, 195] width 23 height 12
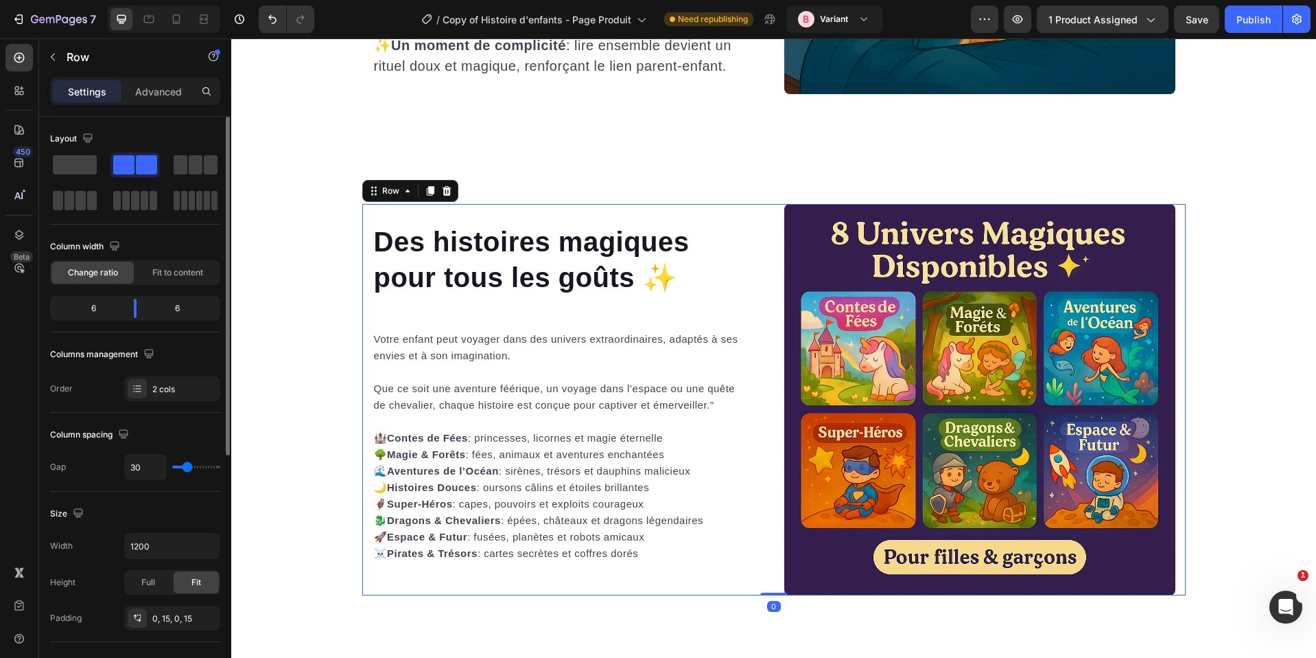
scroll to position [414, 0]
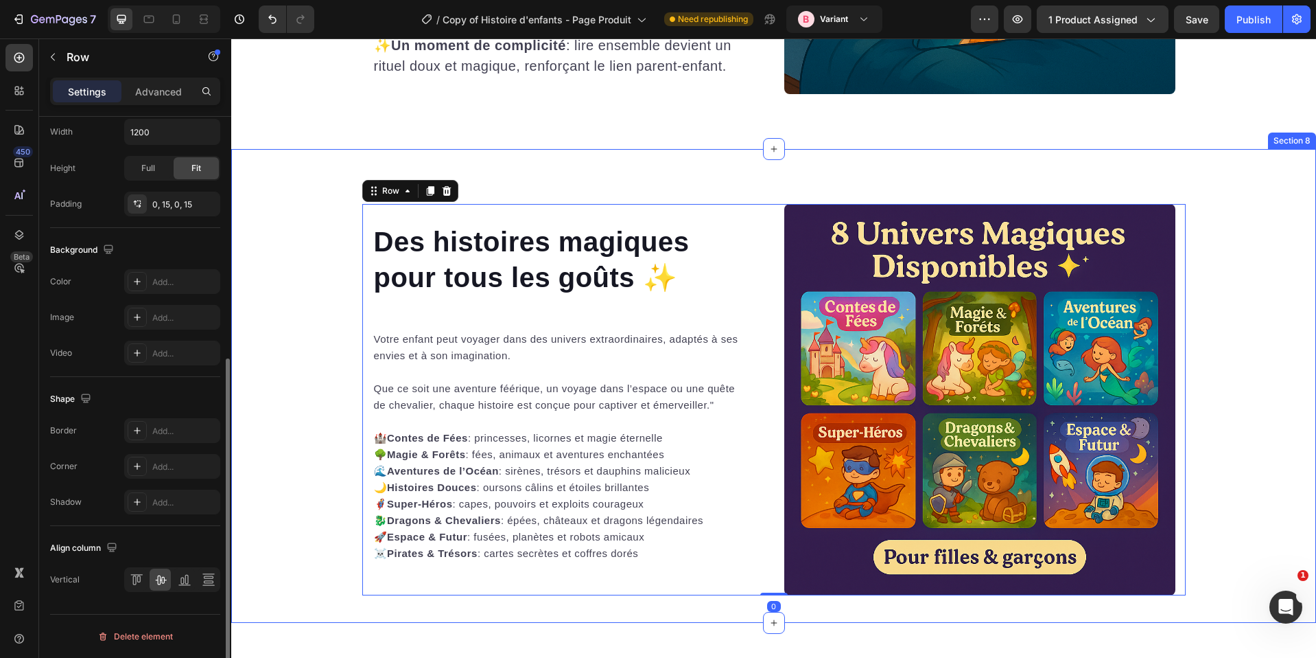
click at [472, 169] on div "Des histoires magiques pour tous les goûts ✨ Heading Votre enfant peut voyager …" at bounding box center [773, 386] width 1085 height 474
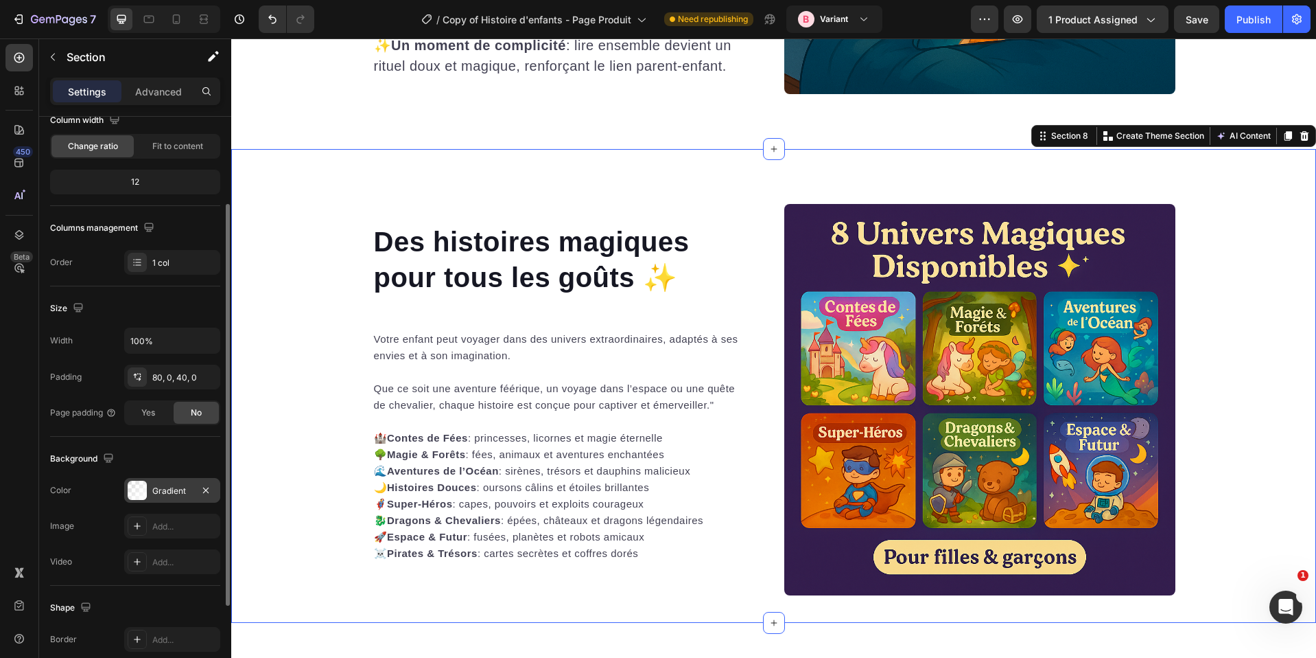
scroll to position [150, 0]
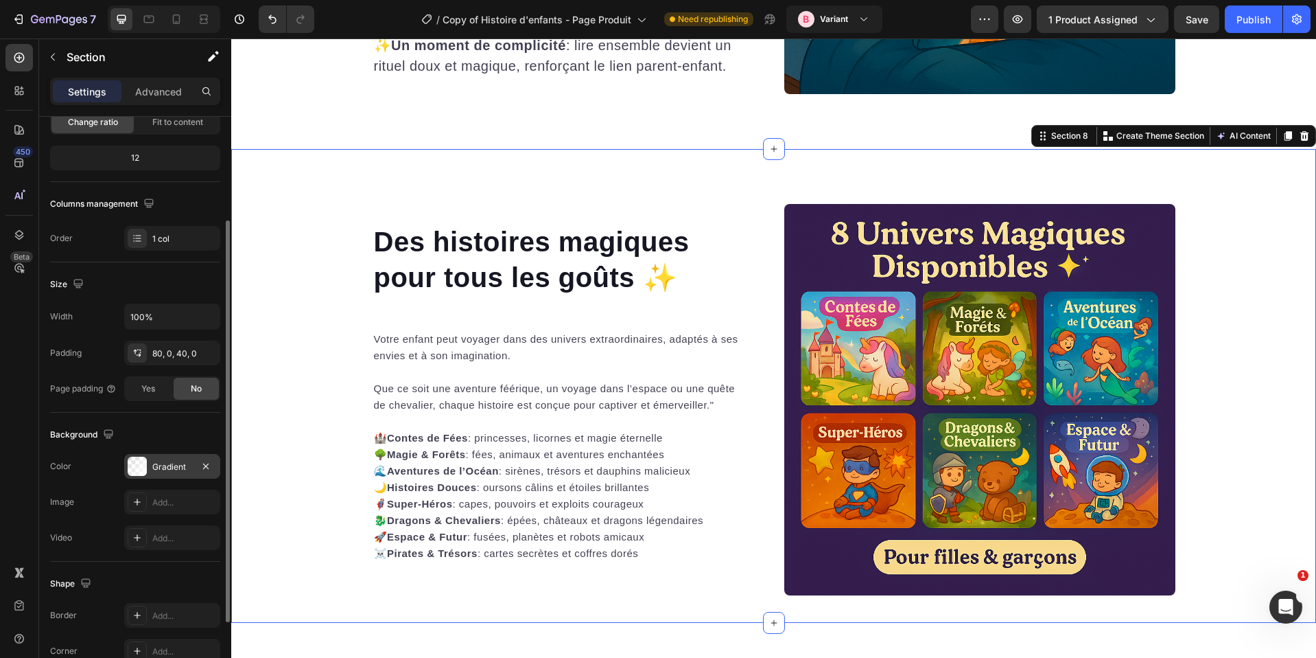
click at [174, 461] on div "Gradient" at bounding box center [172, 467] width 40 height 12
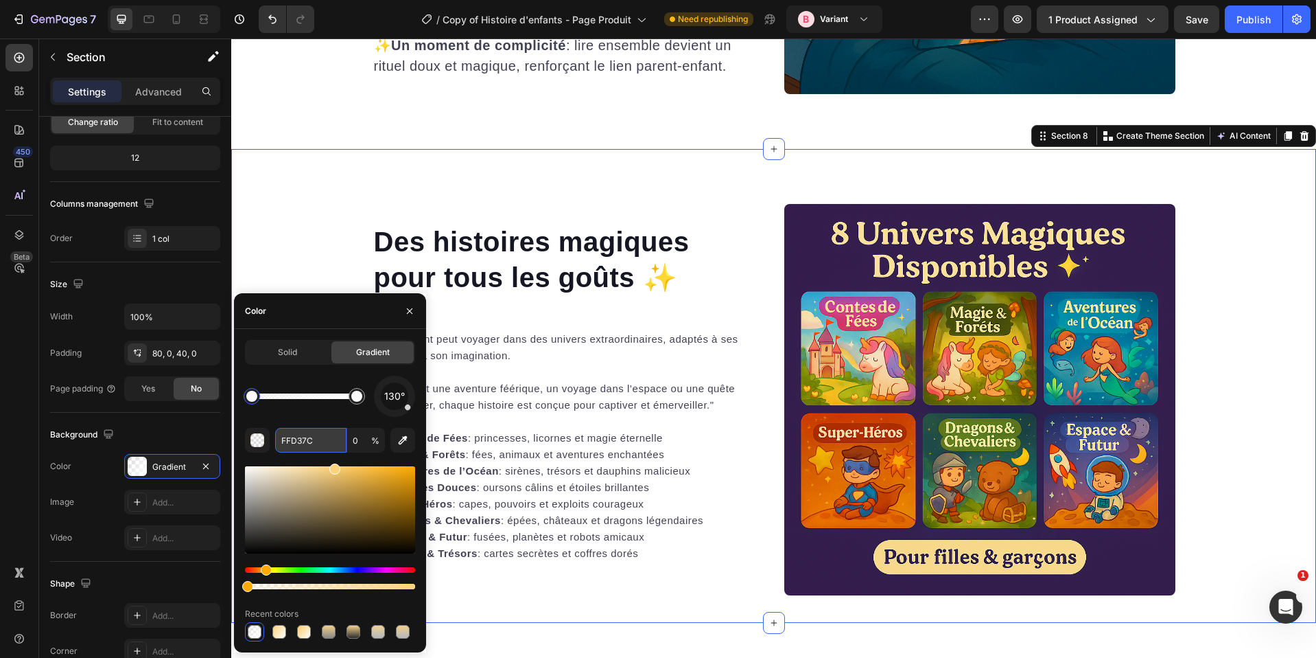
click at [323, 442] on input "FFD37C" at bounding box center [310, 440] width 71 height 25
click at [289, 412] on div "130°" at bounding box center [330, 395] width 170 height 41
click at [306, 359] on div "Solid" at bounding box center [287, 352] width 82 height 22
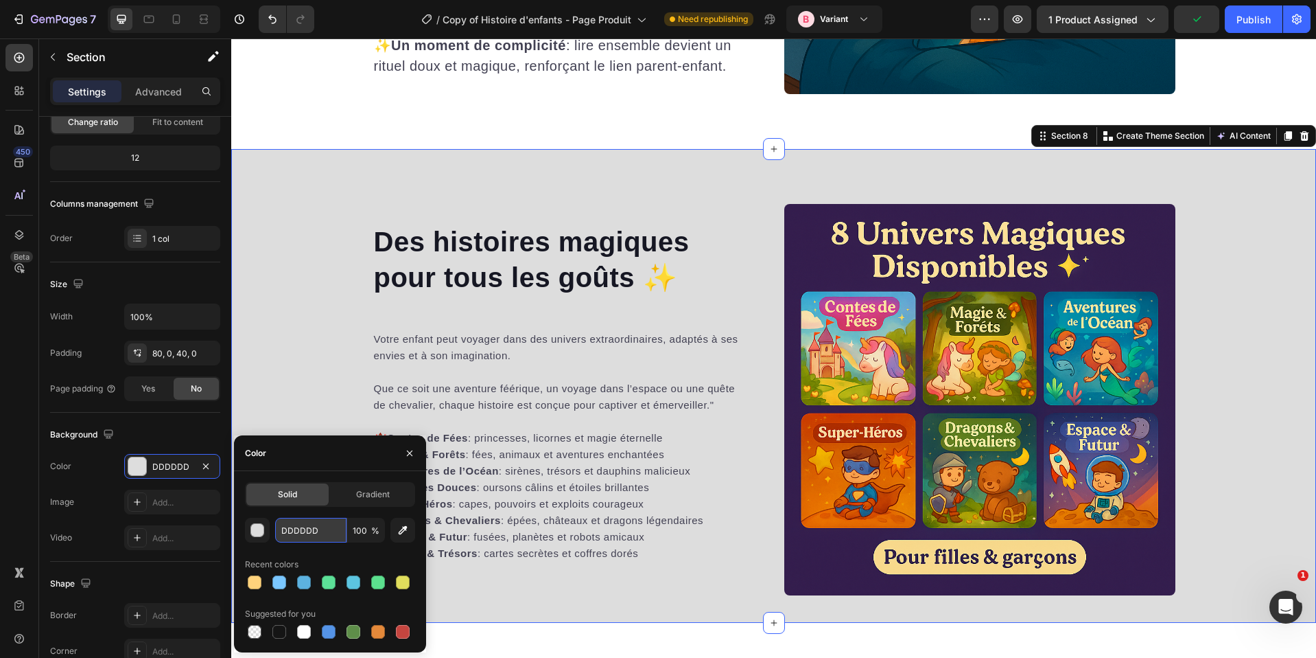
click at [293, 521] on input "DDDDDD" at bounding box center [310, 530] width 71 height 25
paste input "FFD37C"
type input "FFD37C"
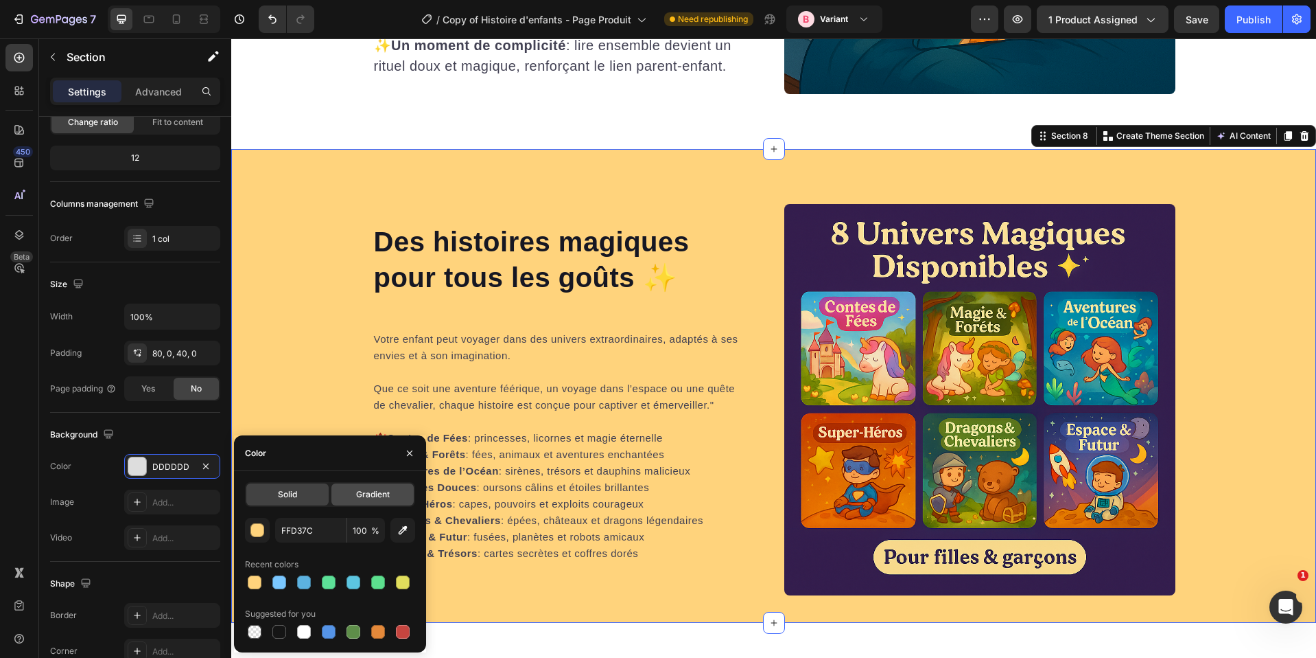
click at [354, 485] on div "Gradient" at bounding box center [373, 494] width 82 height 22
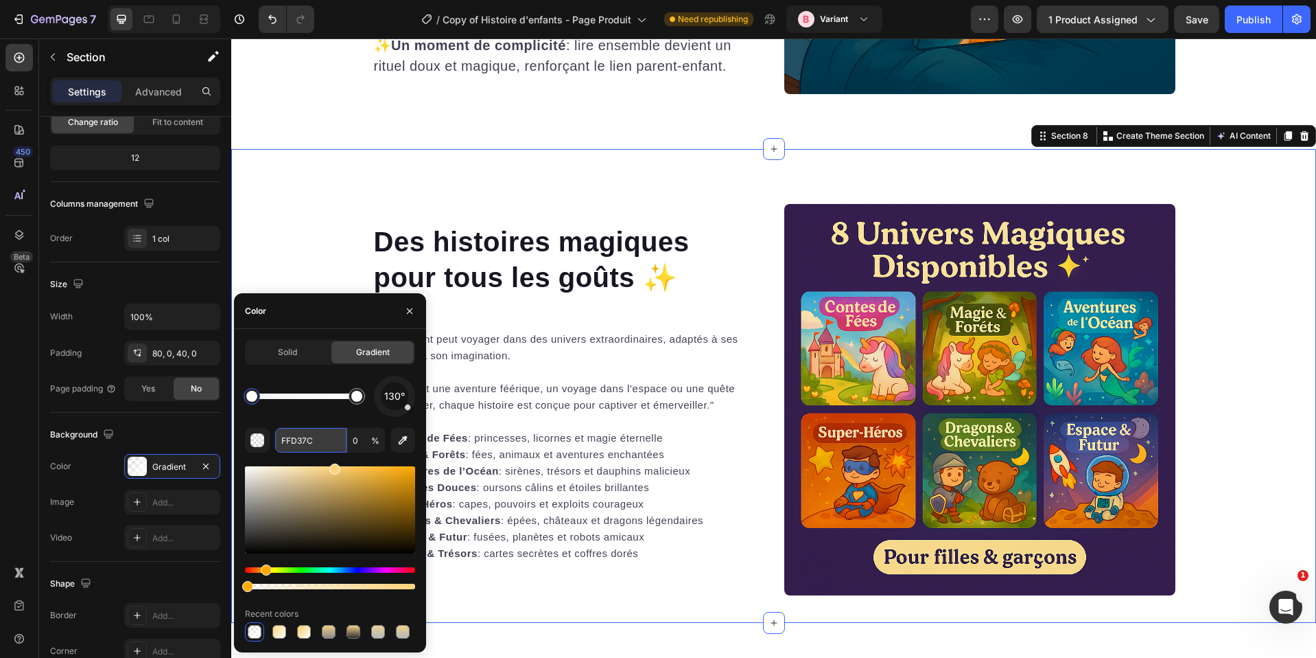
click at [303, 443] on input "FFD37C" at bounding box center [310, 440] width 71 height 25
click at [304, 421] on div "130° FFD37C 0 % Recent colors" at bounding box center [330, 508] width 170 height 266
click at [340, 470] on div at bounding box center [330, 509] width 170 height 87
click at [348, 472] on div at bounding box center [330, 509] width 170 height 87
drag, startPoint x: 352, startPoint y: 473, endPoint x: 356, endPoint y: 494, distance: 21.7
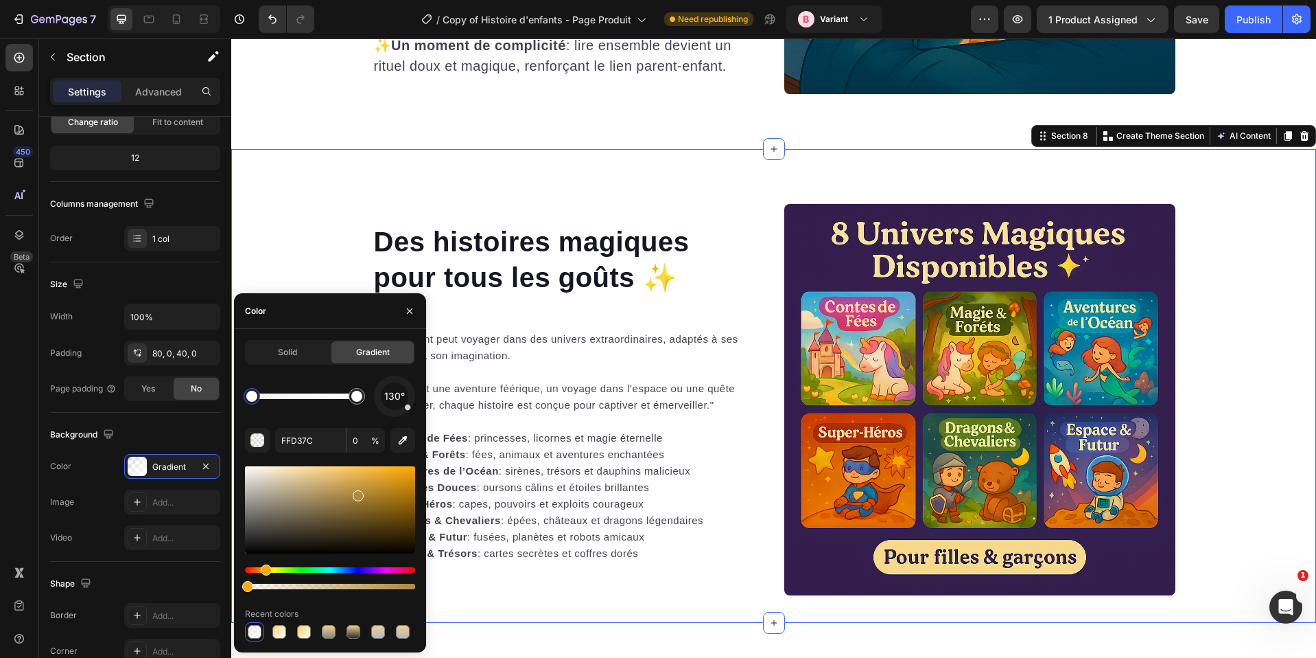
click at [356, 494] on div at bounding box center [358, 495] width 11 height 11
drag, startPoint x: 373, startPoint y: 504, endPoint x: 296, endPoint y: 461, distance: 87.9
click at [371, 504] on div at bounding box center [330, 509] width 170 height 87
click at [261, 445] on div "button" at bounding box center [258, 441] width 14 height 14
type input "8C6A25"
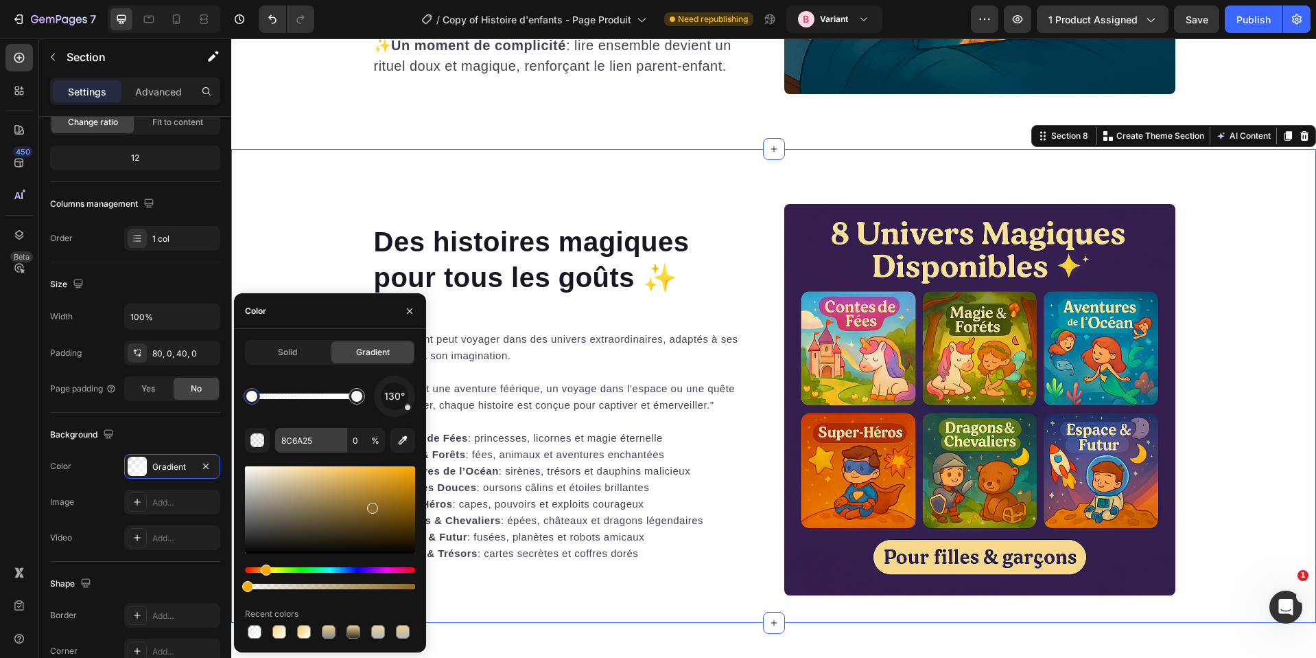
drag, startPoint x: 261, startPoint y: 445, endPoint x: 316, endPoint y: 437, distance: 55.4
click at [263, 445] on div "button" at bounding box center [258, 440] width 14 height 14
click at [316, 437] on input "8C6A25" at bounding box center [310, 440] width 71 height 25
click at [359, 438] on input "0" at bounding box center [366, 440] width 38 height 25
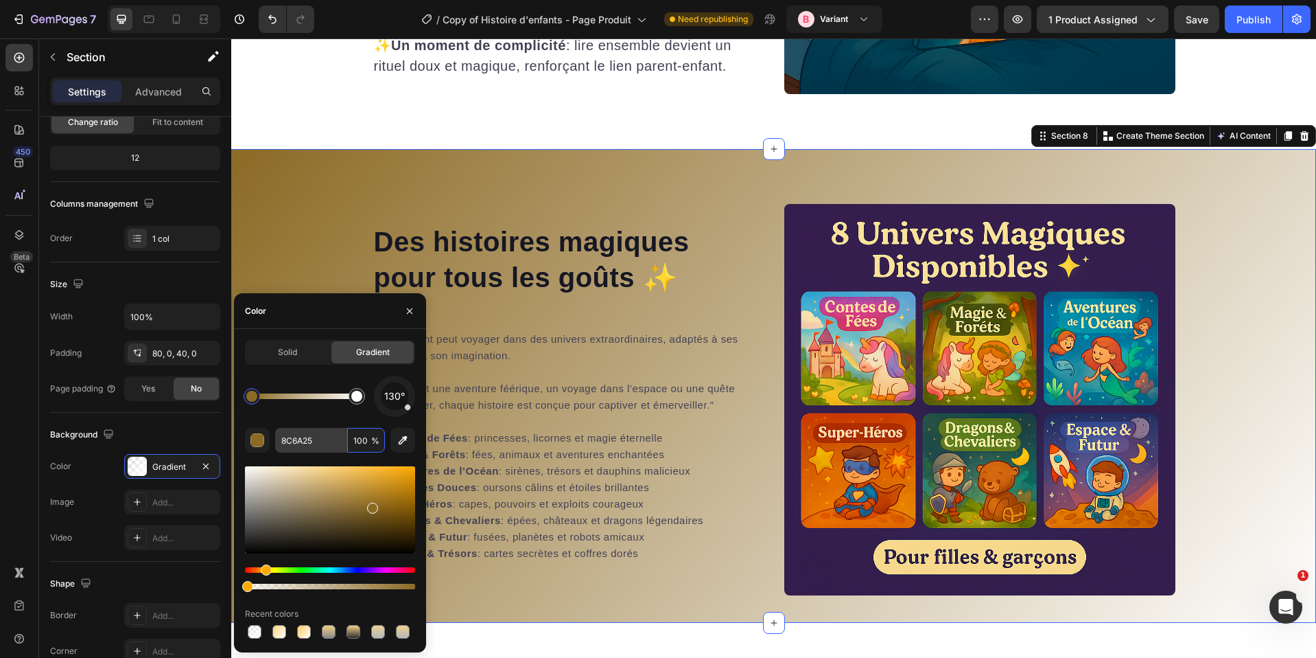
type input "100"
click at [303, 434] on input "8C6A25" at bounding box center [310, 440] width 71 height 25
paste input "FFD37C"
type input "FFD37C"
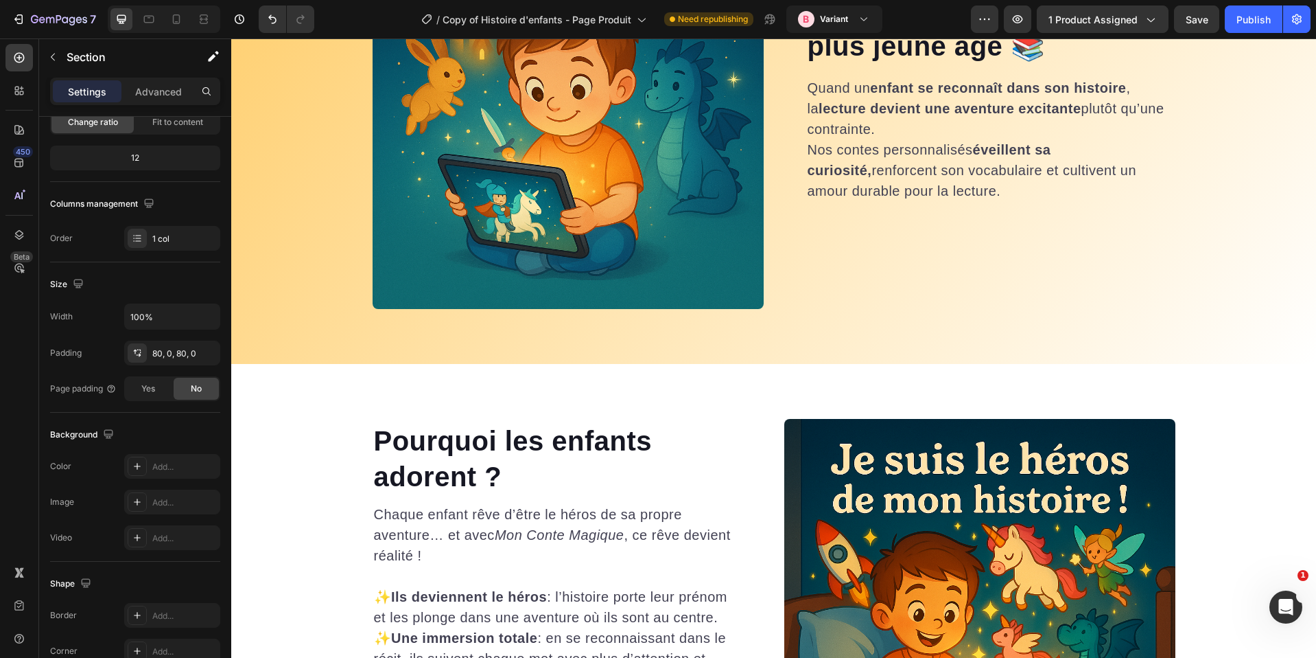
scroll to position [3021, 0]
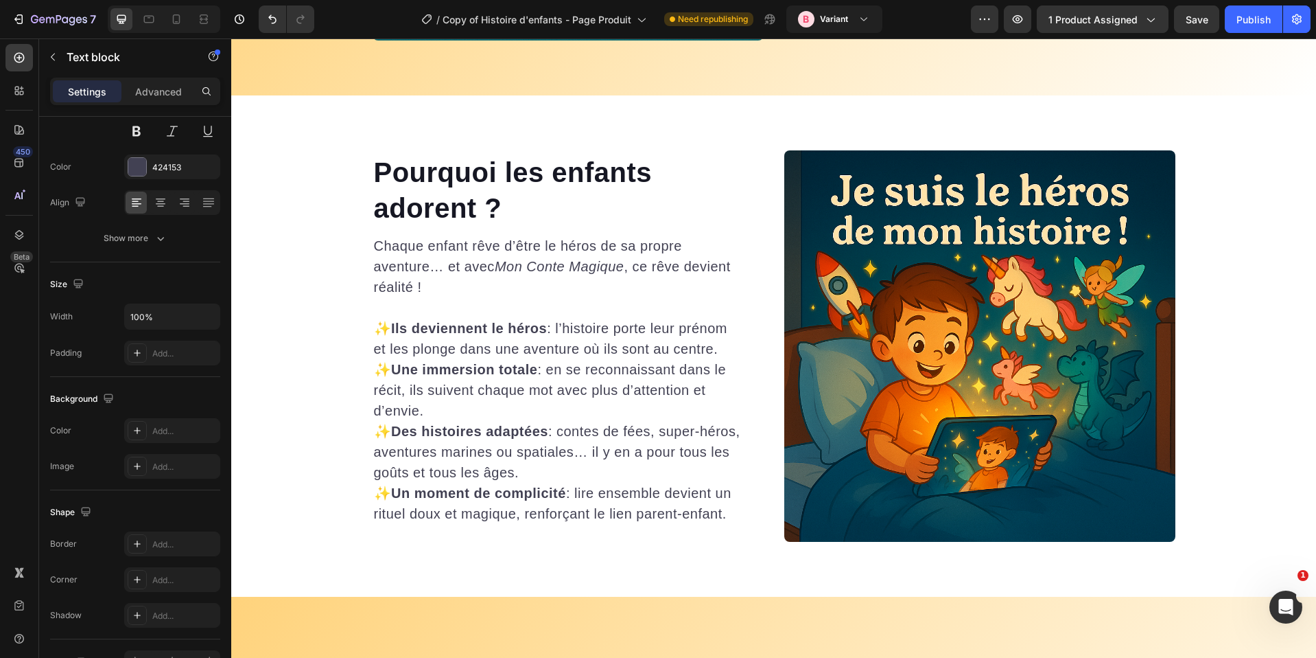
scroll to position [0, 0]
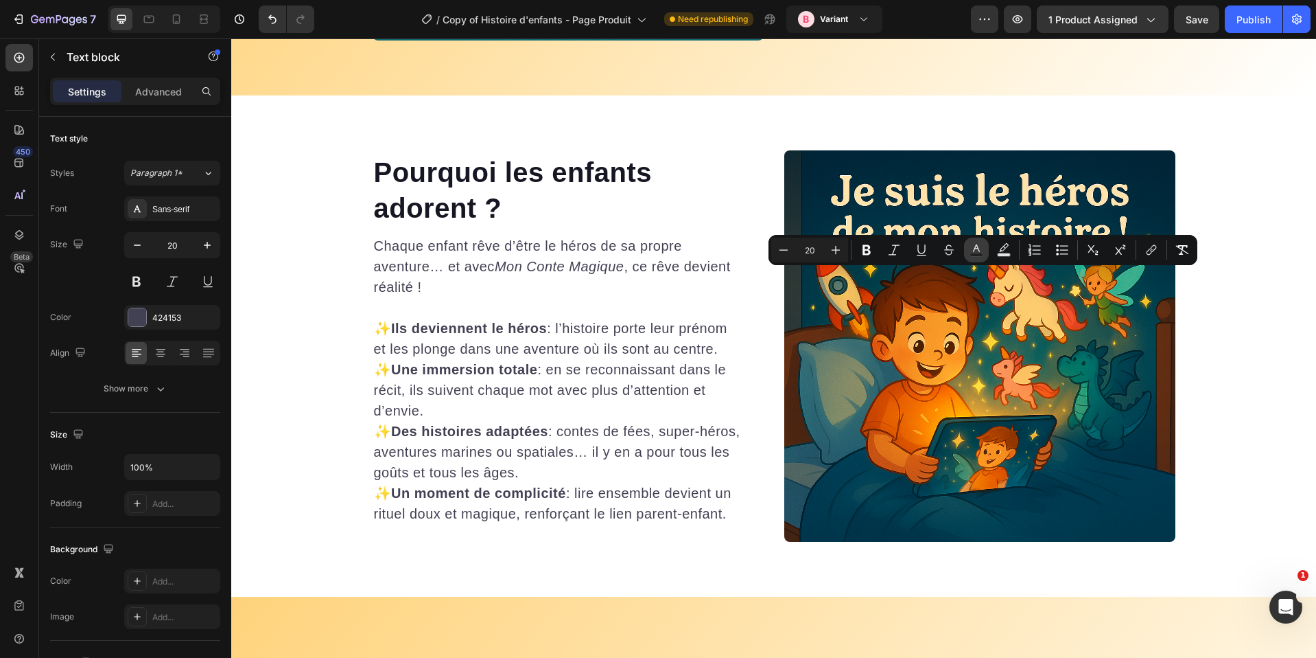
click at [973, 253] on rect "Editor contextual toolbar" at bounding box center [976, 254] width 13 height 3
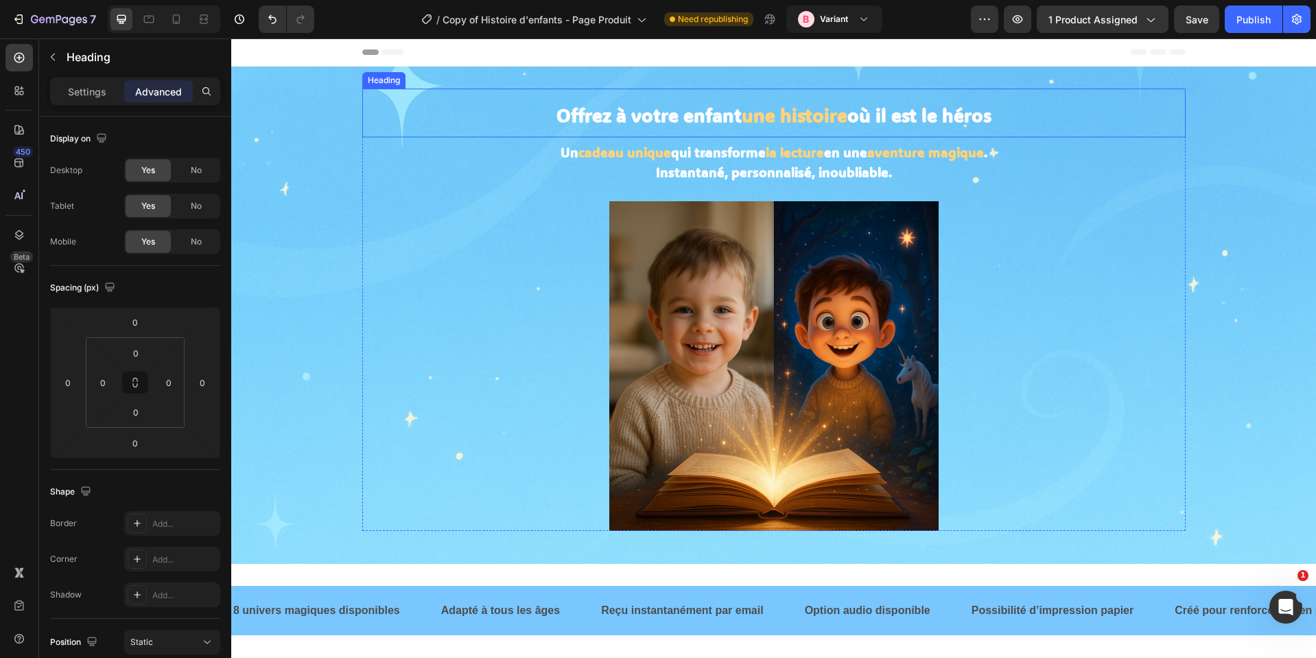
click at [745, 111] on strong "une histoire" at bounding box center [795, 115] width 106 height 24
click at [603, 111] on strong "Offrez à votre enfant" at bounding box center [649, 115] width 185 height 24
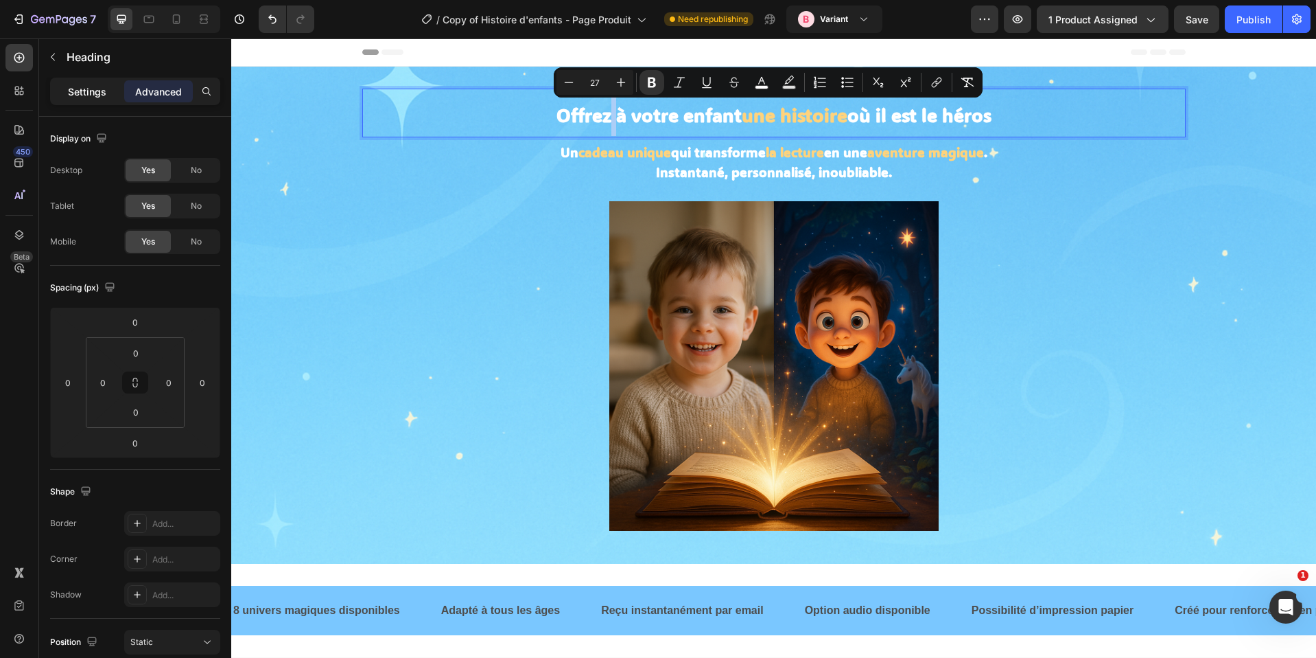
click at [72, 91] on p "Settings" at bounding box center [87, 91] width 38 height 14
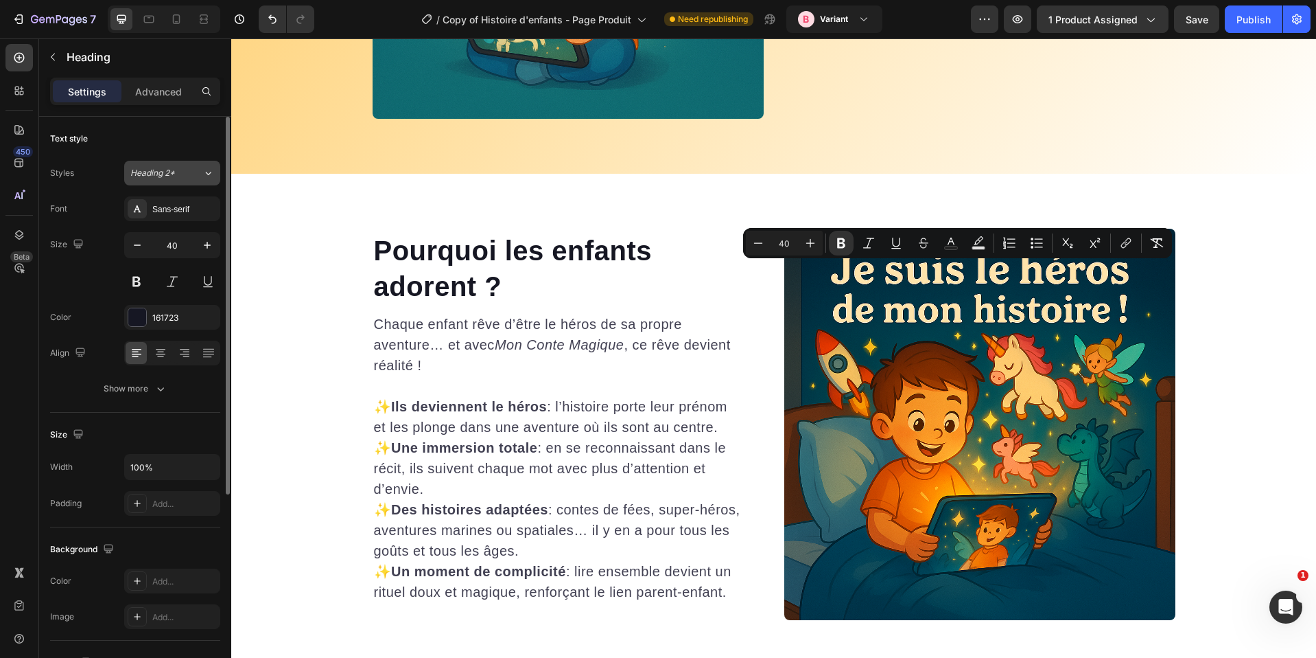
click at [170, 180] on button "Heading 2*" at bounding box center [172, 173] width 96 height 25
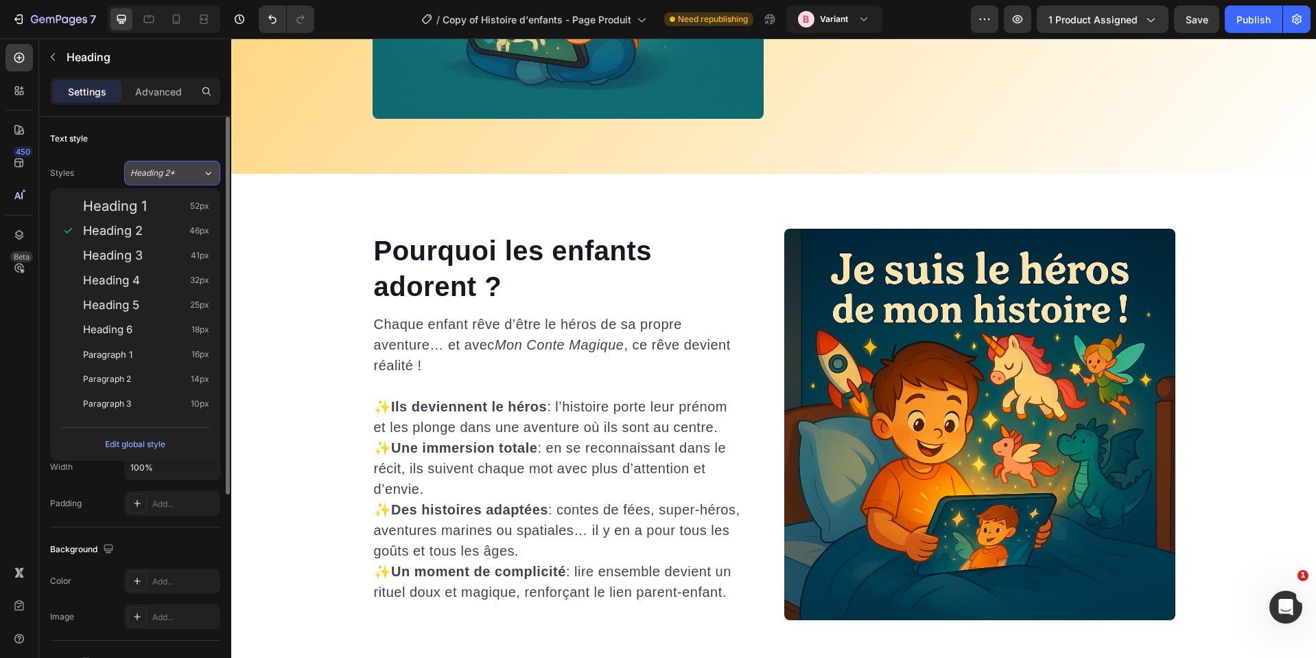
click at [150, 183] on button "Heading 2*" at bounding box center [172, 173] width 96 height 25
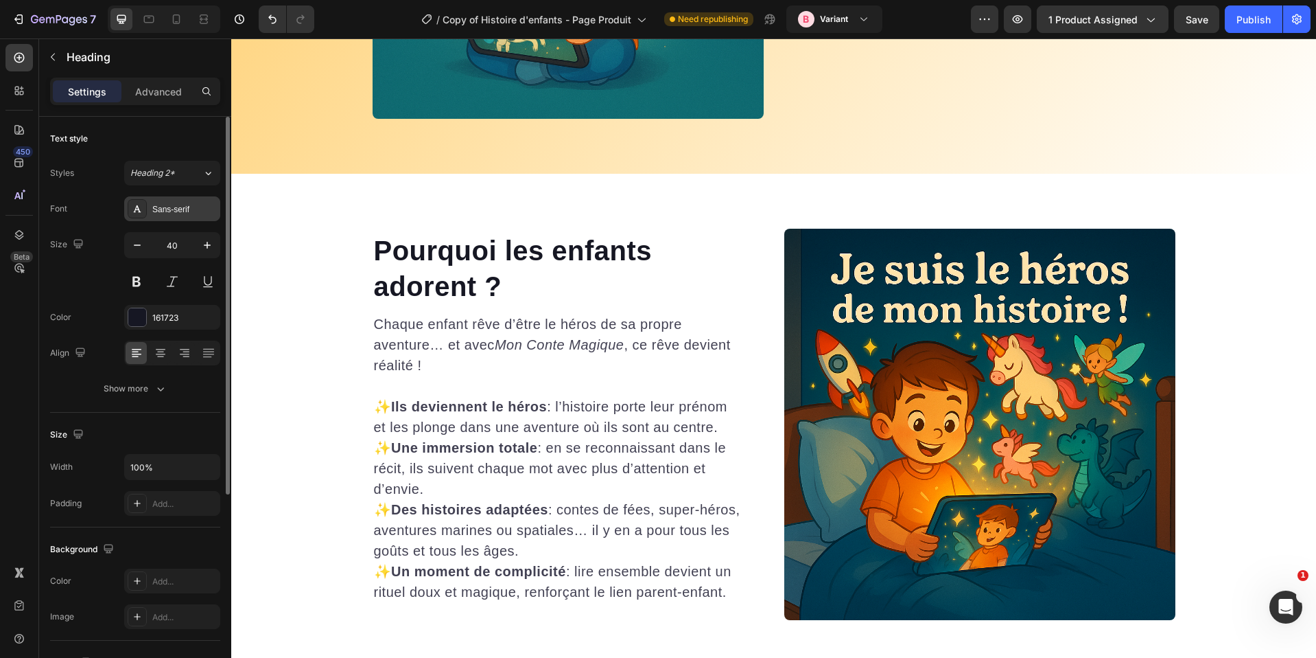
click at [174, 209] on div "Sans-serif" at bounding box center [184, 209] width 65 height 12
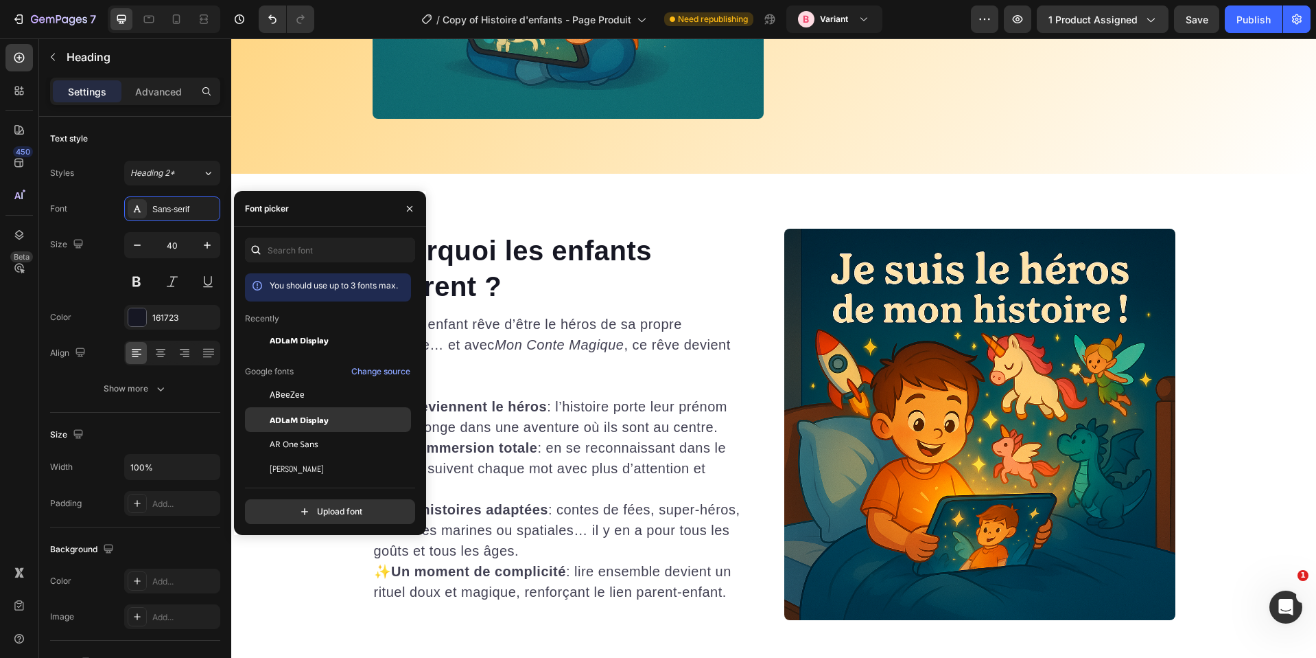
click at [314, 413] on span "ADLaM Display" at bounding box center [299, 419] width 59 height 12
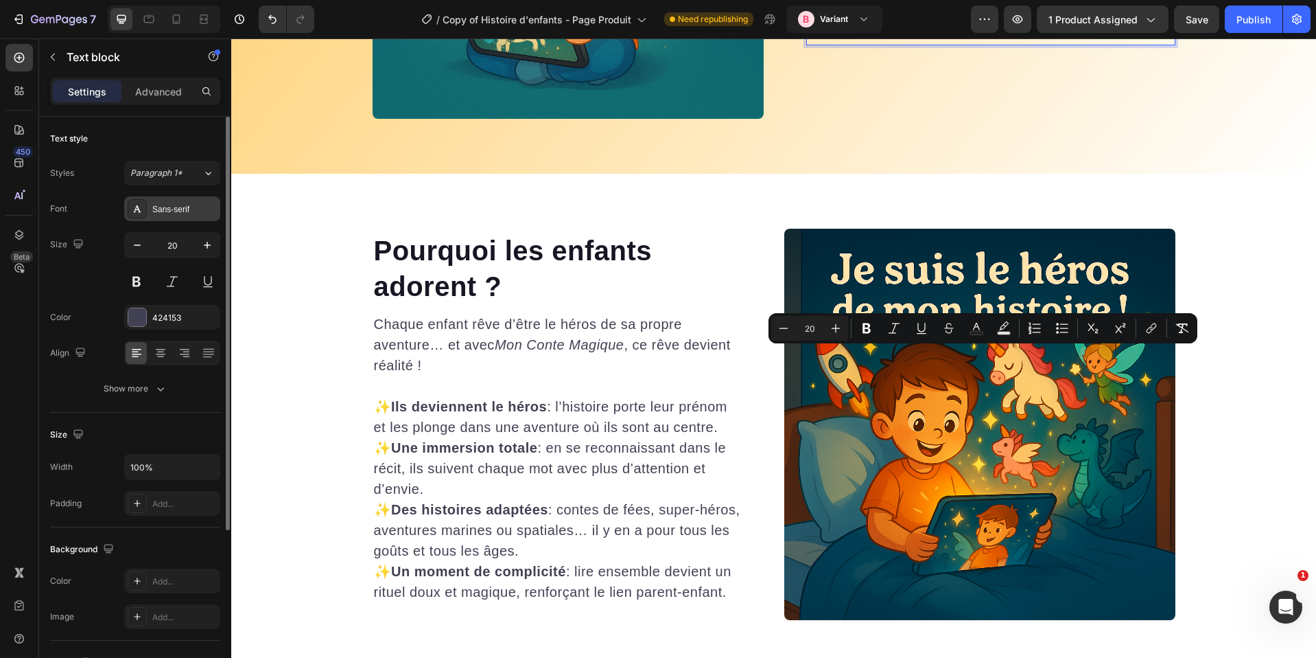
click at [183, 213] on div "Sans-serif" at bounding box center [184, 209] width 65 height 12
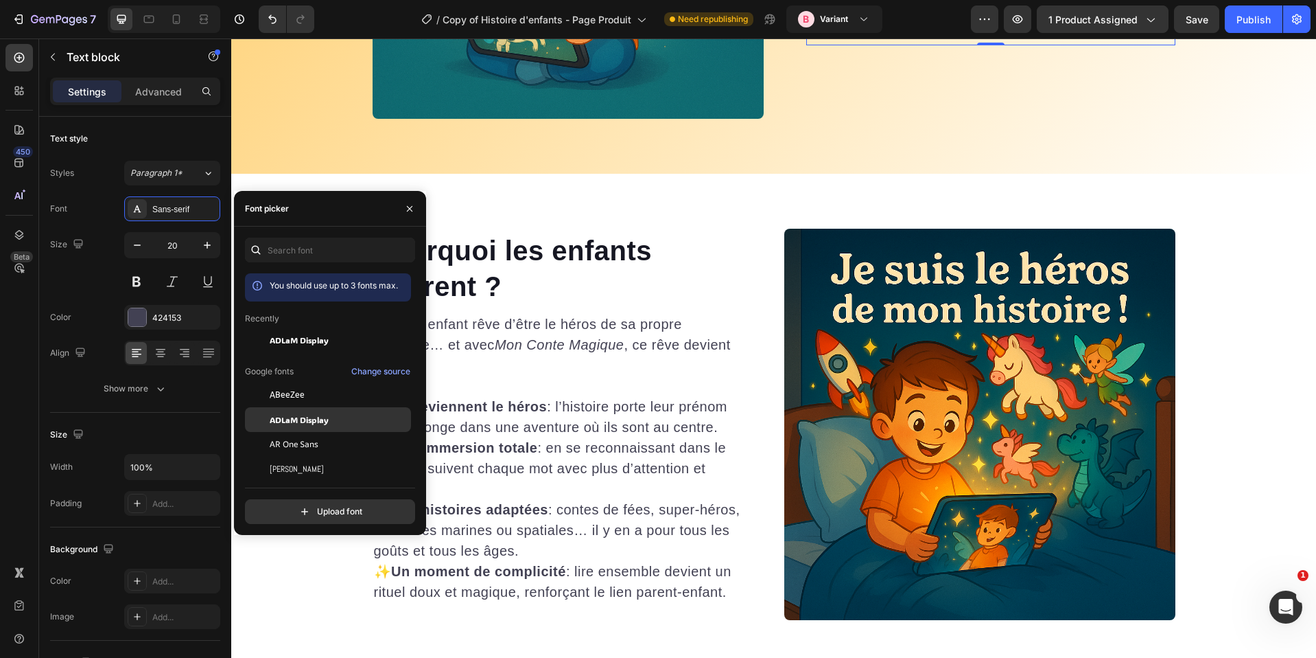
click at [291, 419] on span "ADLaM Display" at bounding box center [299, 419] width 59 height 12
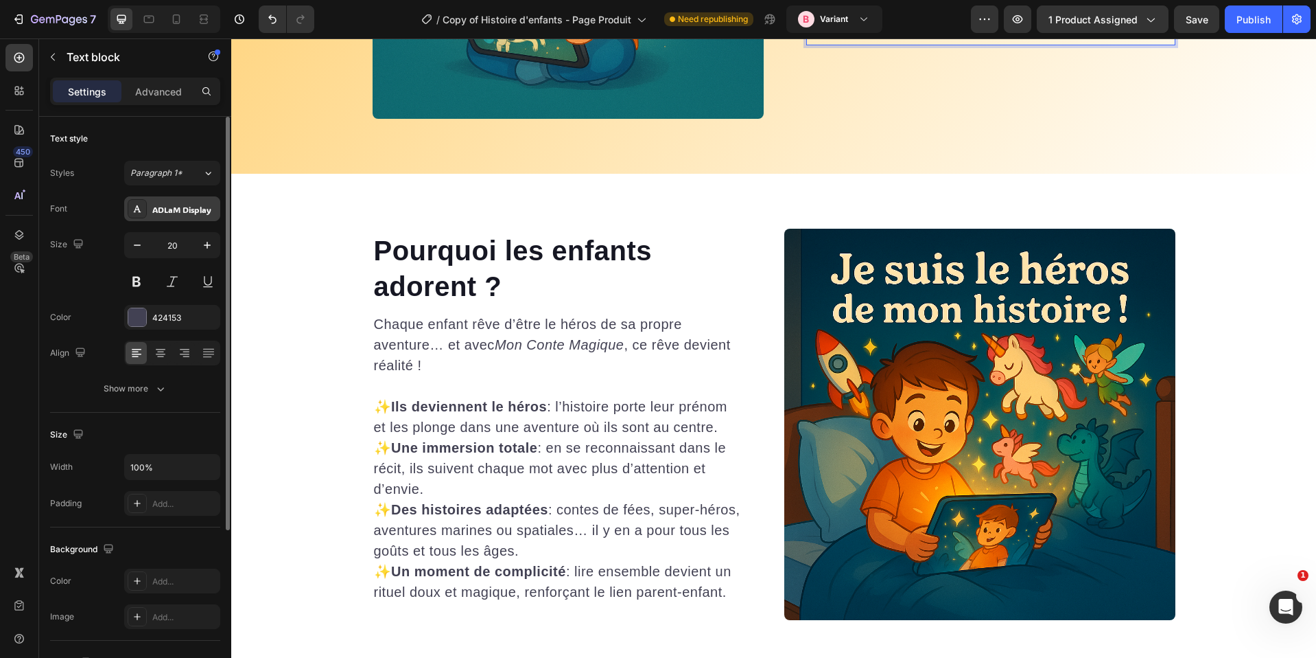
click at [163, 211] on div "ADLaM Display" at bounding box center [184, 209] width 65 height 12
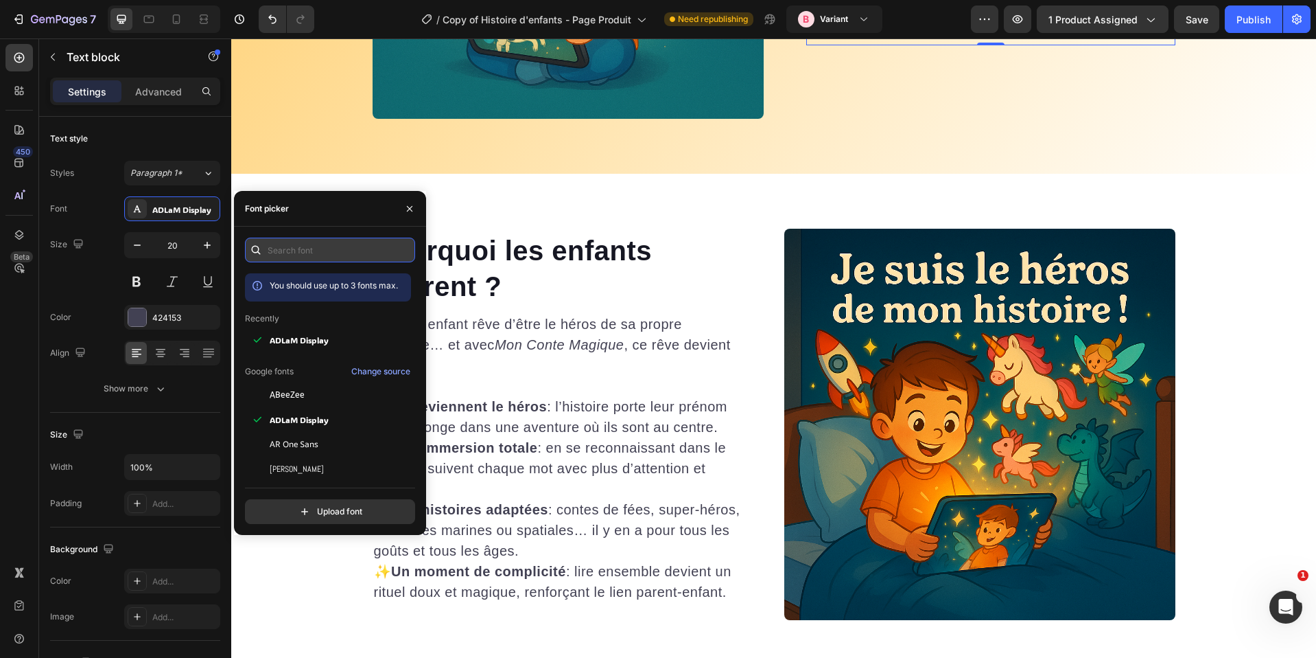
click at [332, 255] on input "text" at bounding box center [330, 249] width 170 height 25
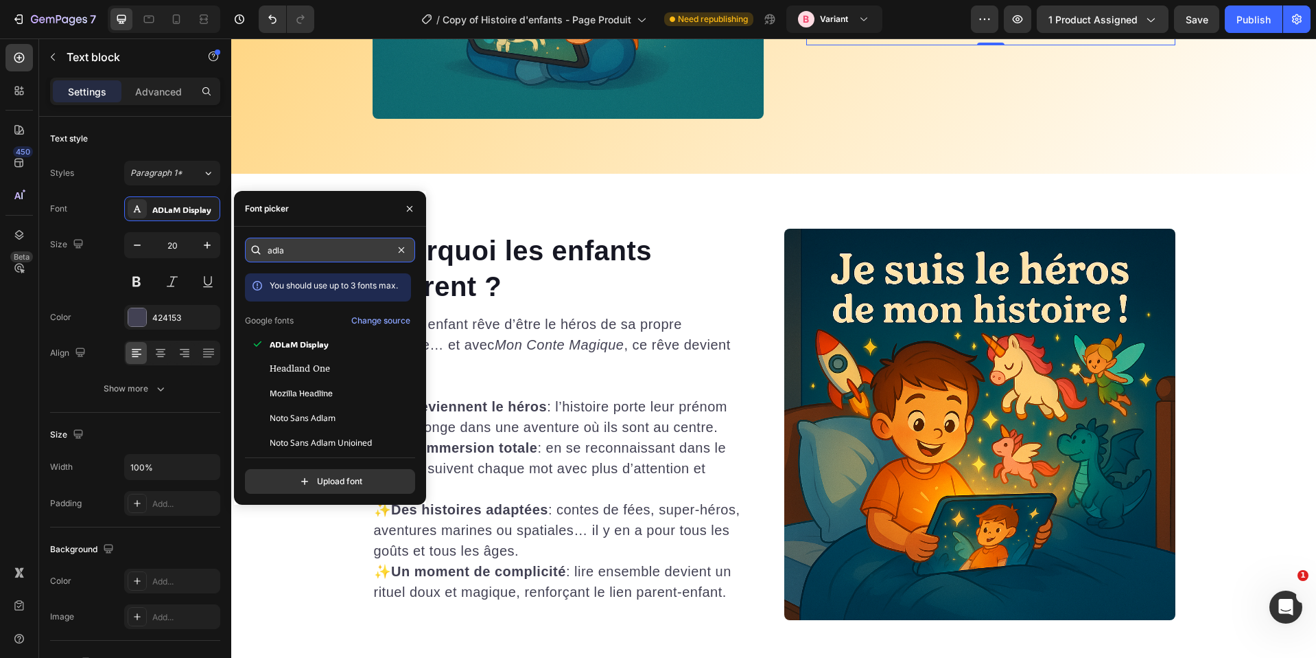
type input "adlay"
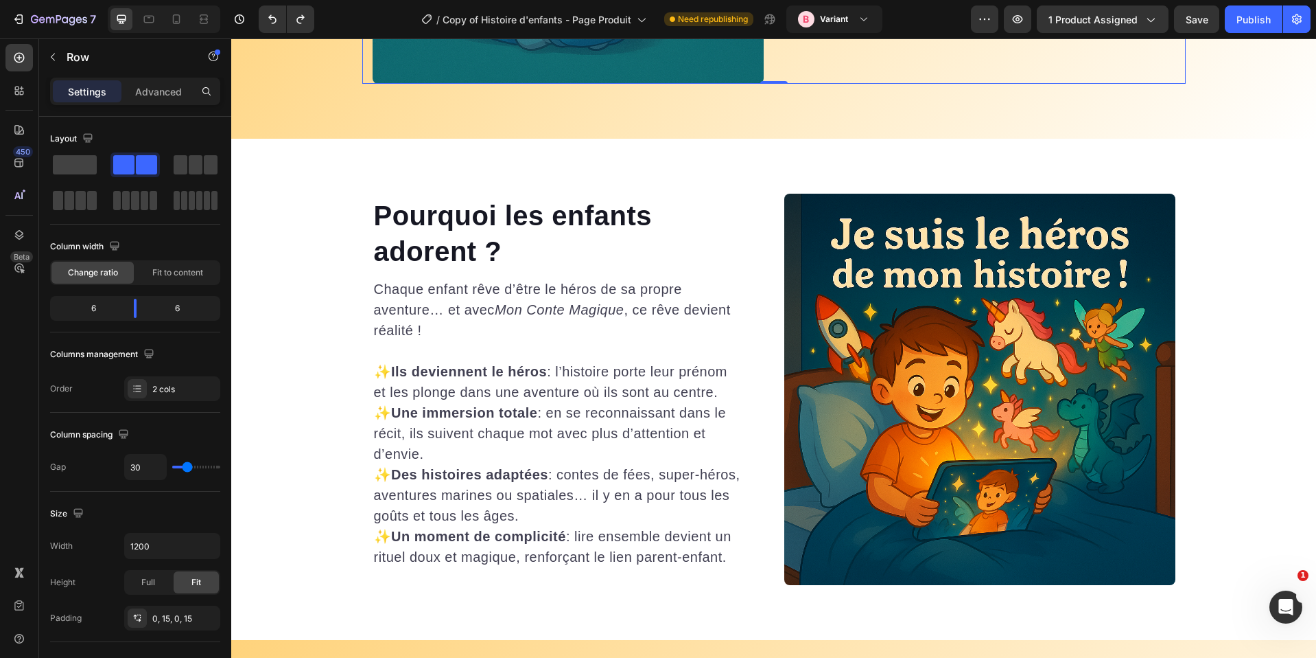
scroll to position [3480, 0]
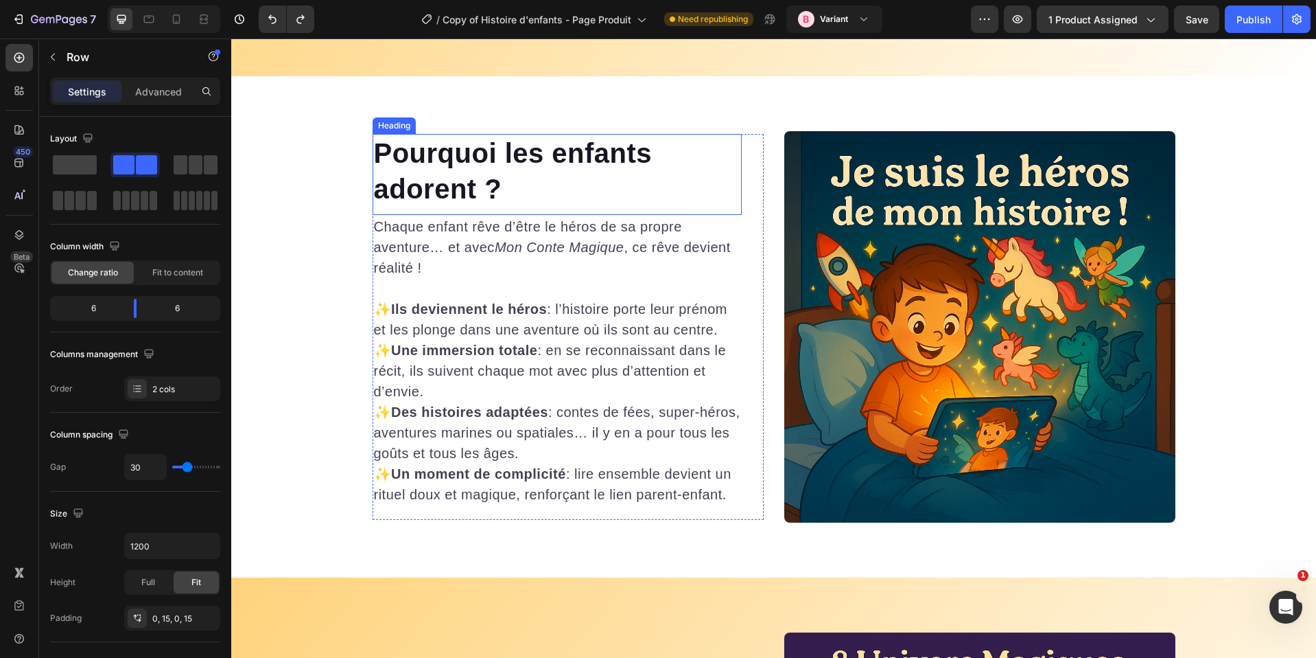
click at [465, 196] on h2 "Pourquoi les enfants adorent ?" at bounding box center [557, 171] width 369 height 74
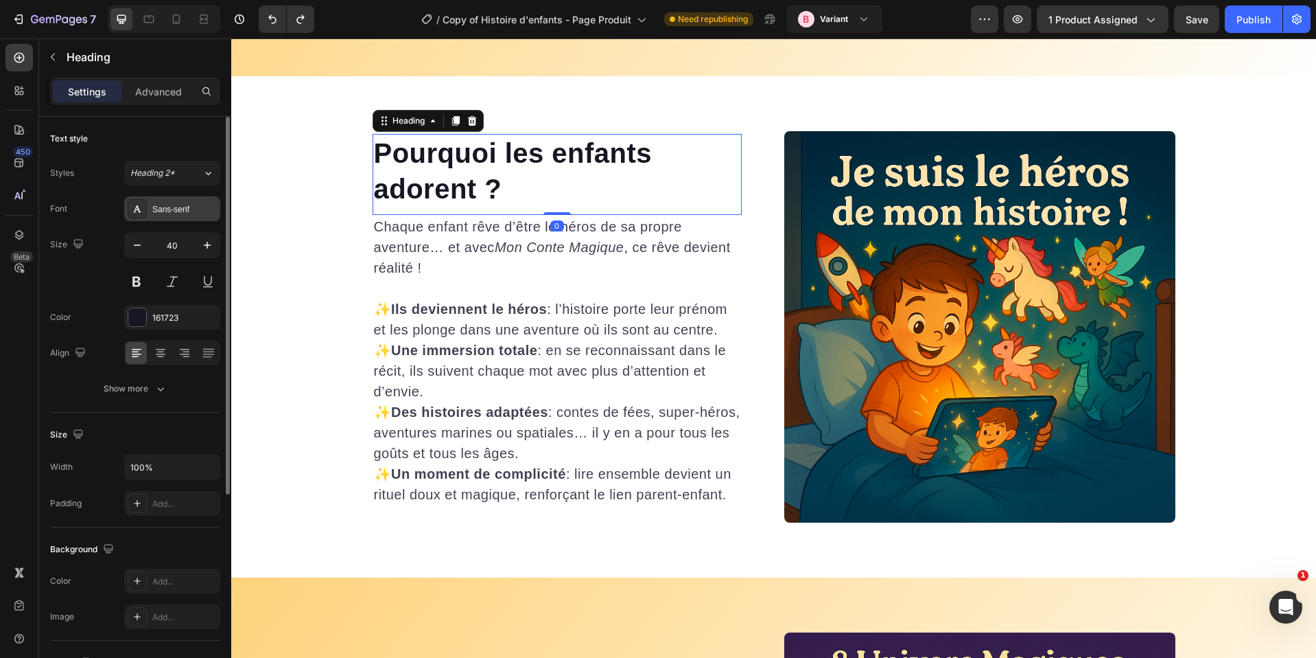
click at [166, 209] on div "Sans-serif" at bounding box center [184, 209] width 65 height 12
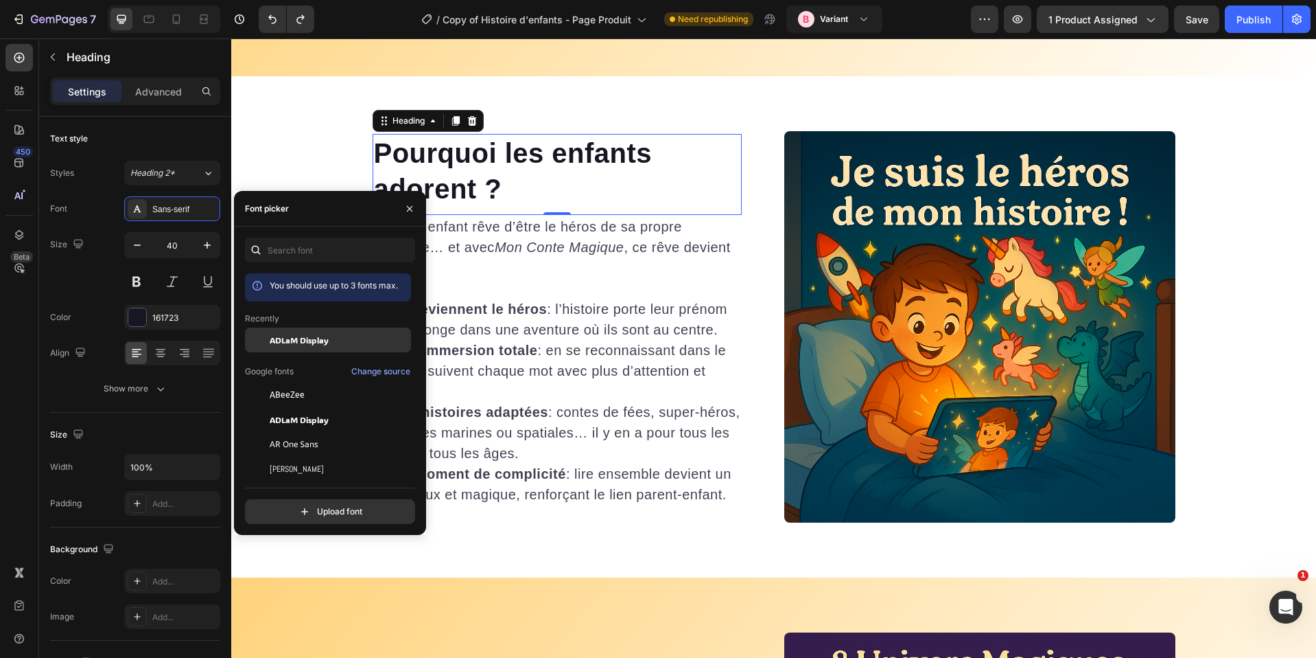
click at [318, 336] on span "ADLaM Display" at bounding box center [299, 340] width 59 height 12
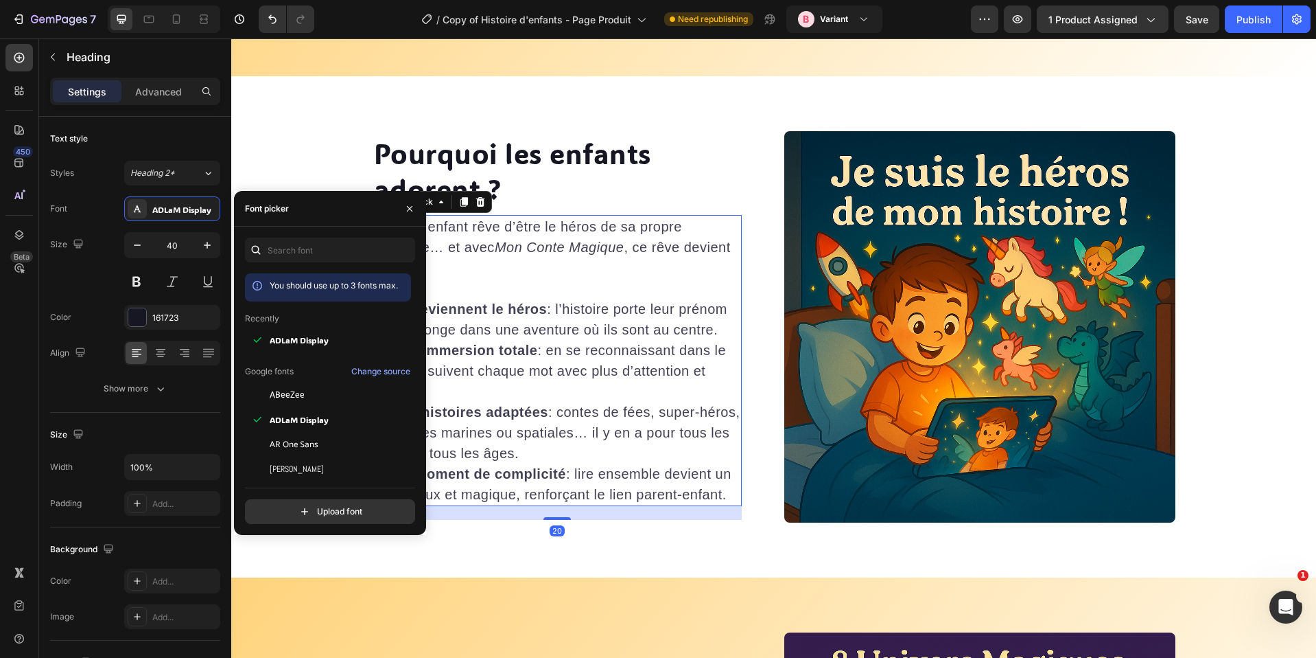
click at [600, 322] on p "✨ Ils deviennent le héros : l’histoire porte leur prénom et les plonge dans une…" at bounding box center [557, 402] width 367 height 206
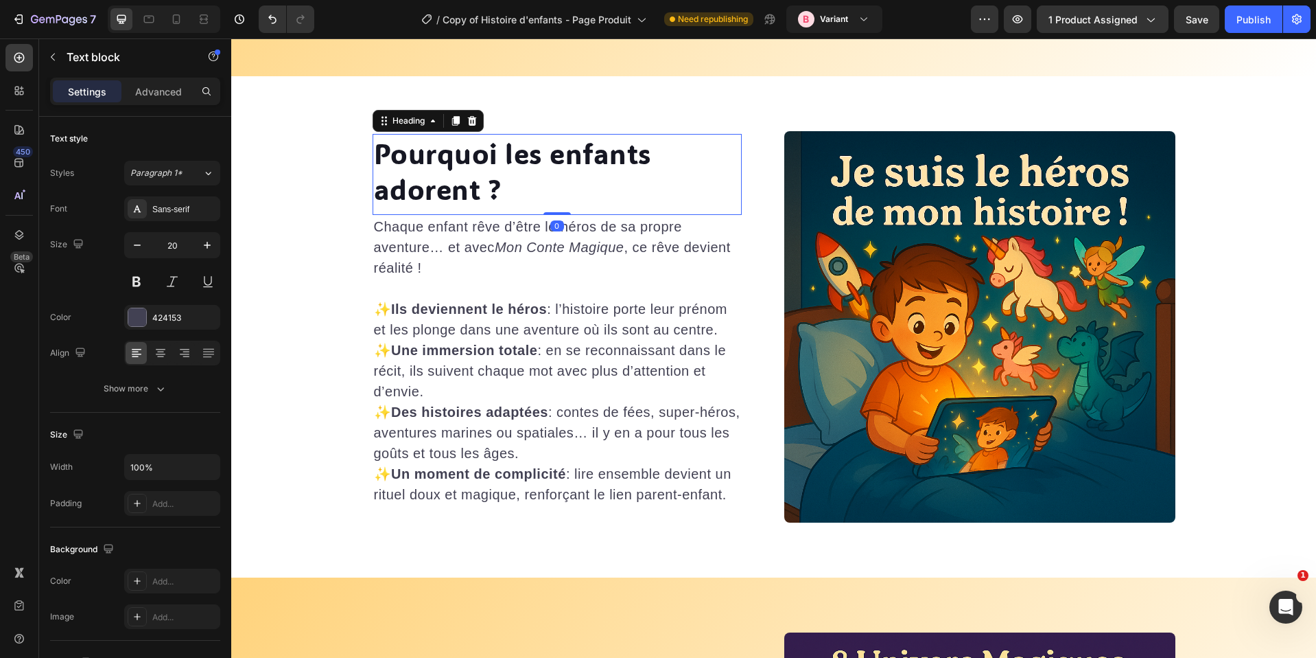
click at [532, 170] on h2 "Pourquoi les enfants adorent ?" at bounding box center [557, 171] width 369 height 74
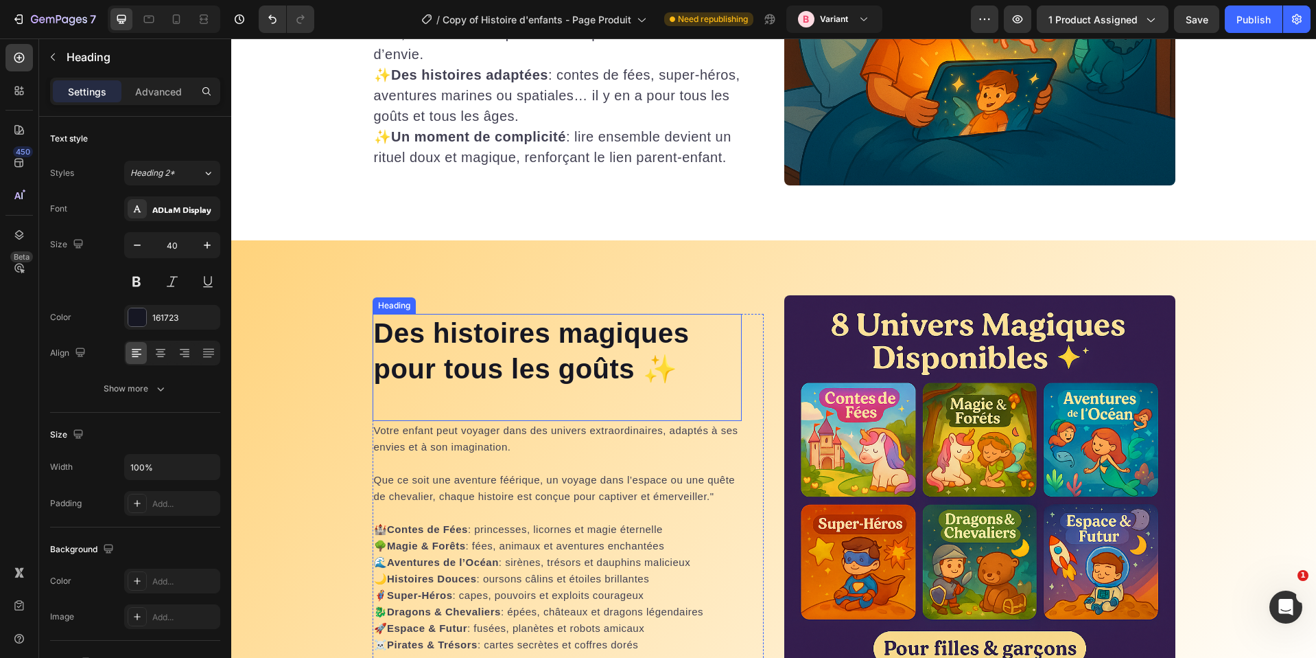
scroll to position [3881, 0]
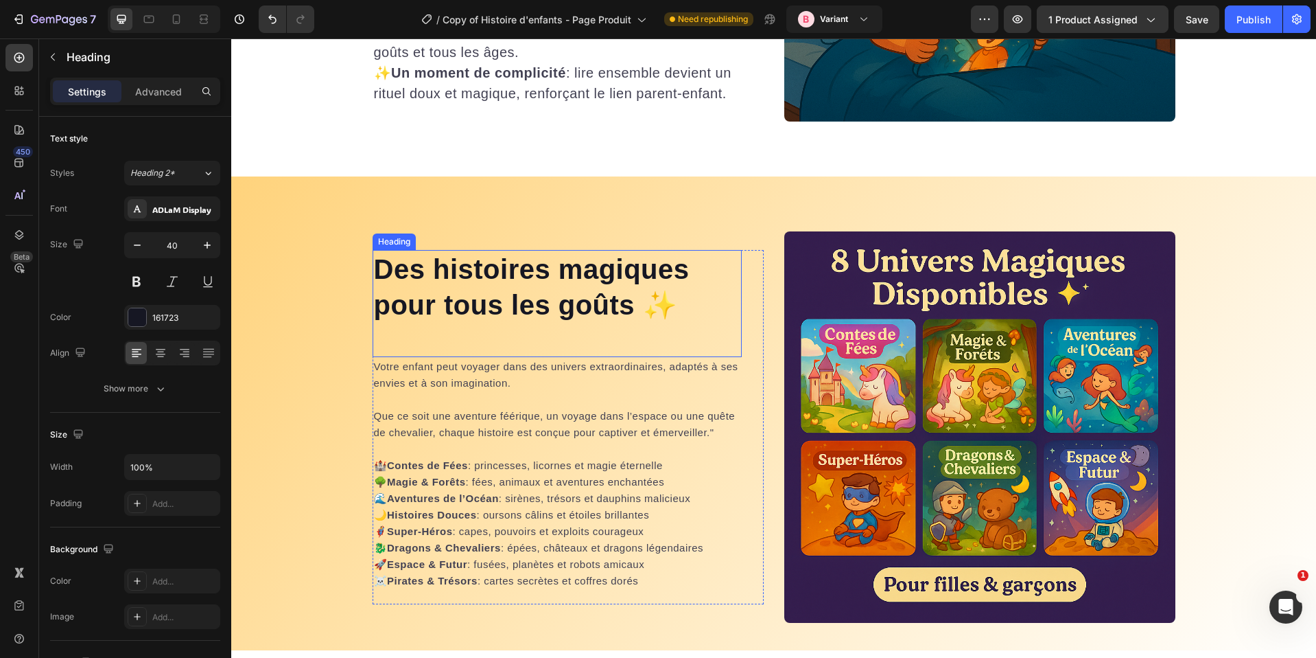
click at [588, 269] on strong "Des histoires magiques pour tous les goûts ✨" at bounding box center [532, 287] width 316 height 66
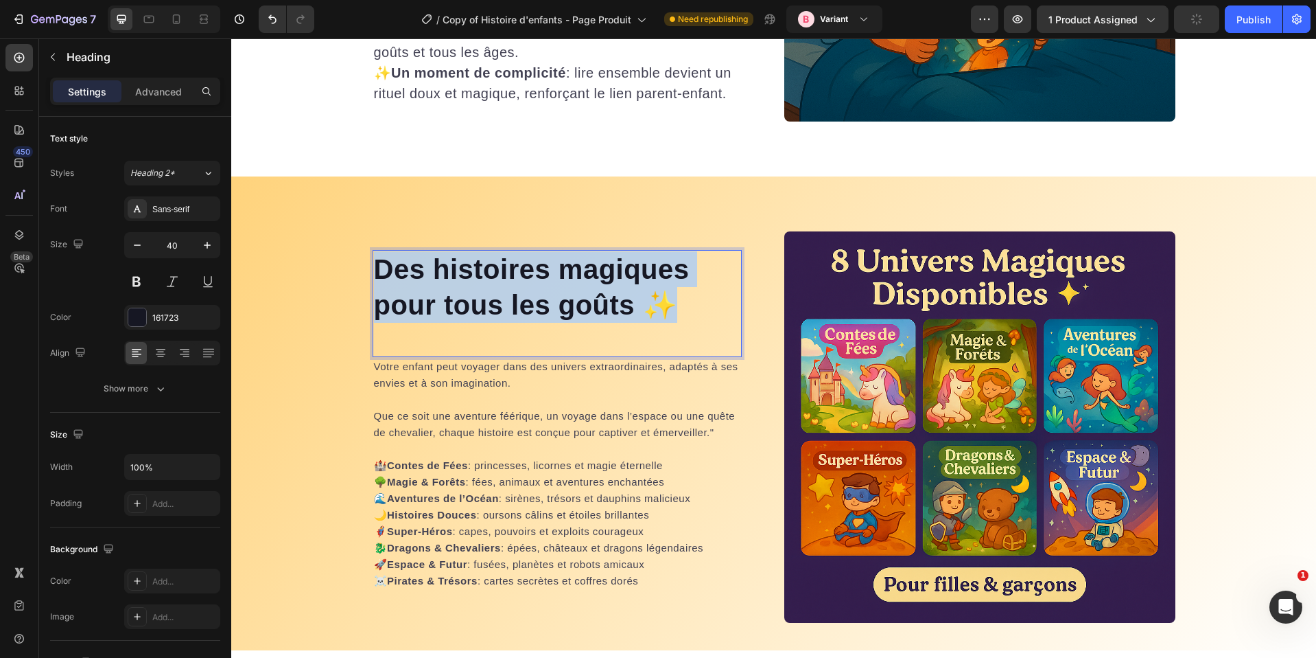
click at [588, 269] on strong "Des histoires magiques pour tous les goûts ✨" at bounding box center [532, 287] width 316 height 66
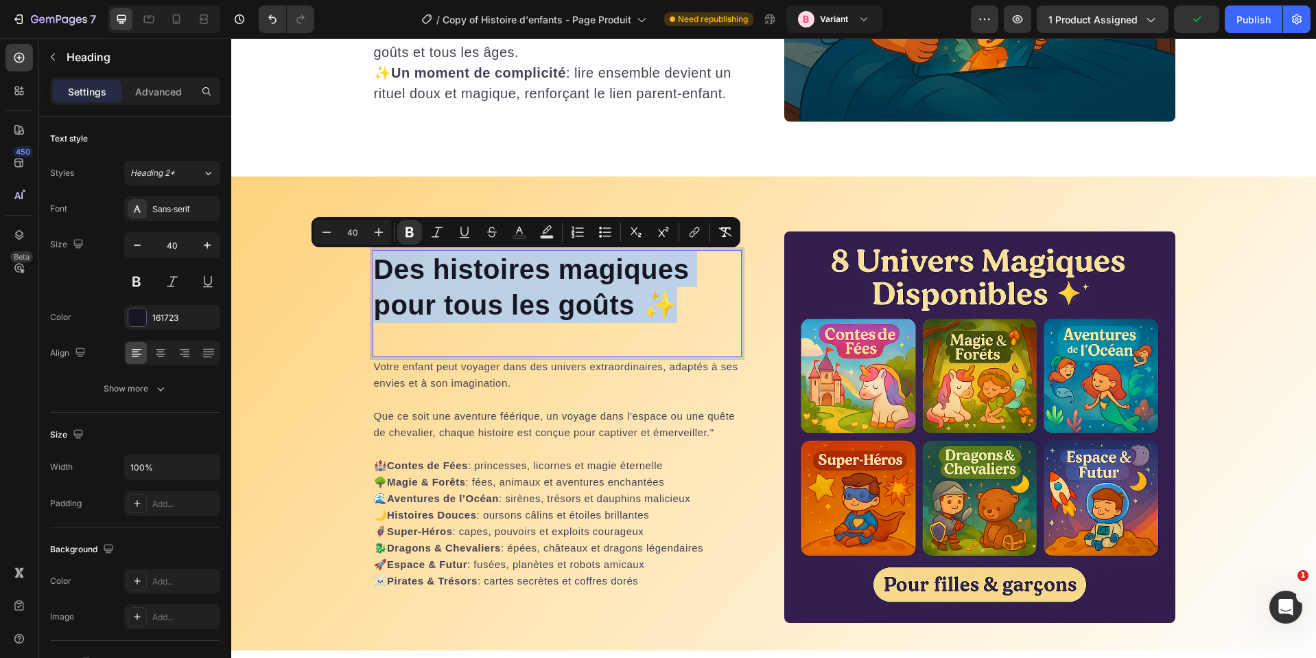
click at [520, 353] on div "Des histoires magiques pour tous les goûts ✨ Heading 0" at bounding box center [557, 303] width 369 height 107
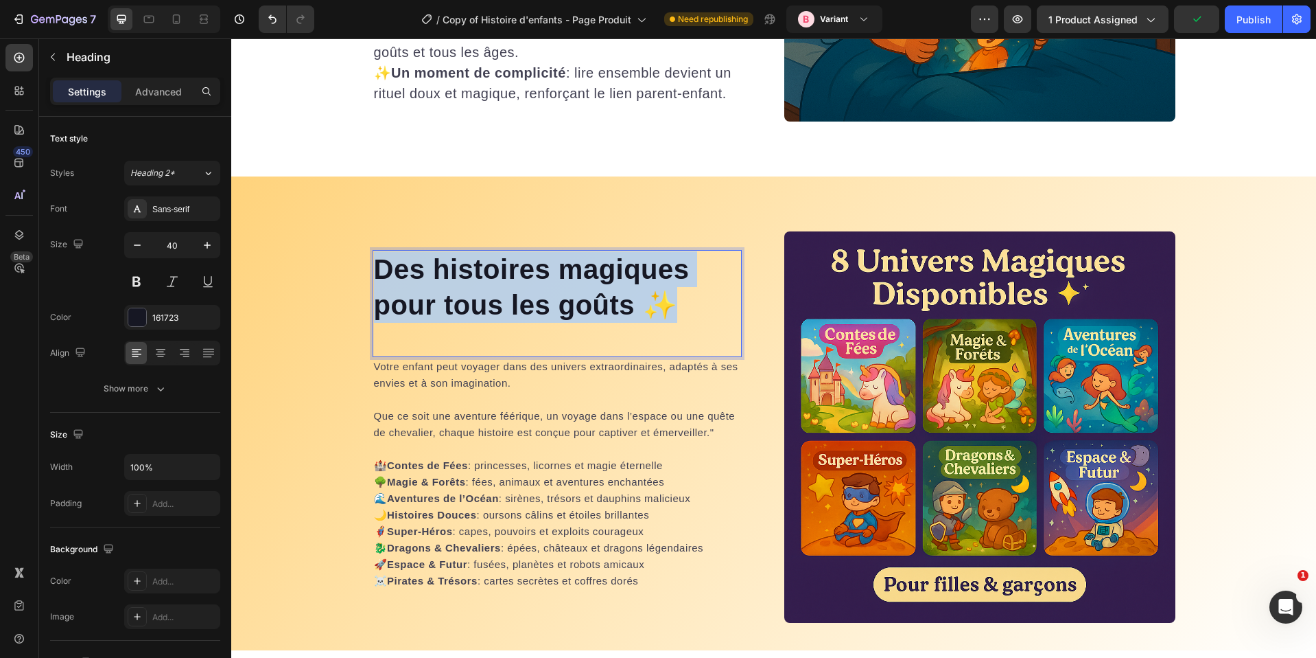
click at [456, 340] on div "Des histoires magiques pour tous les goûts ✨ Heading 0" at bounding box center [557, 303] width 369 height 107
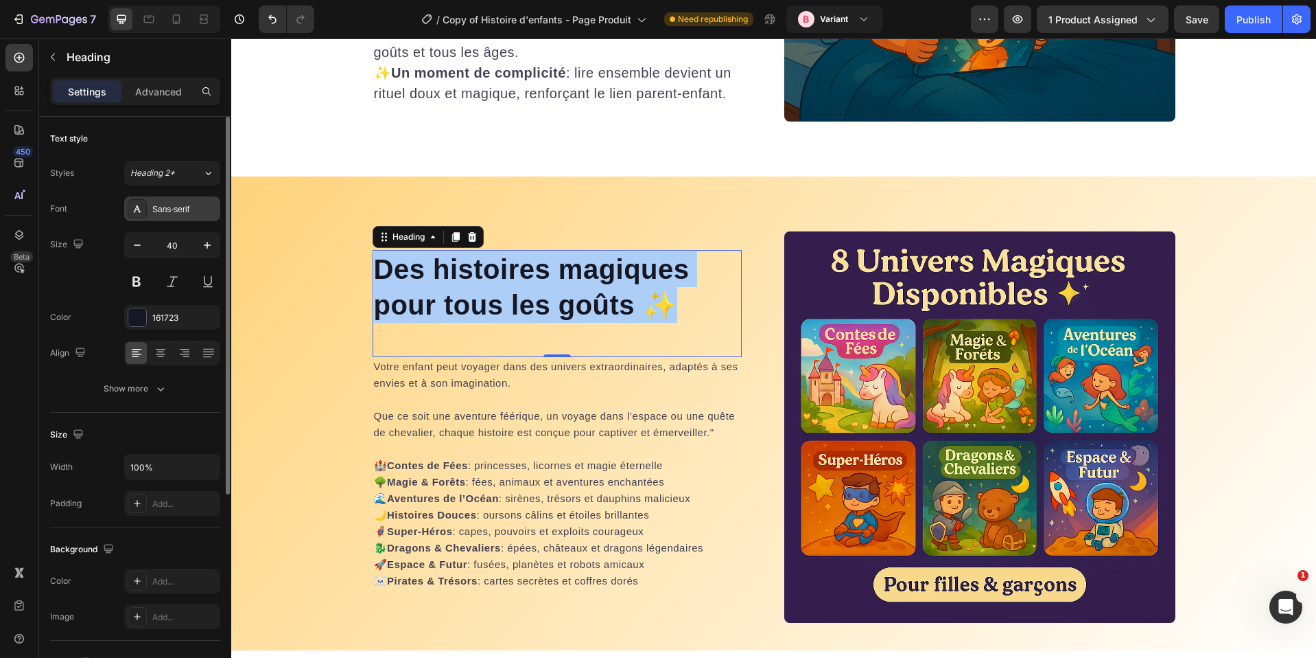
click at [158, 209] on div "Sans-serif" at bounding box center [184, 209] width 65 height 12
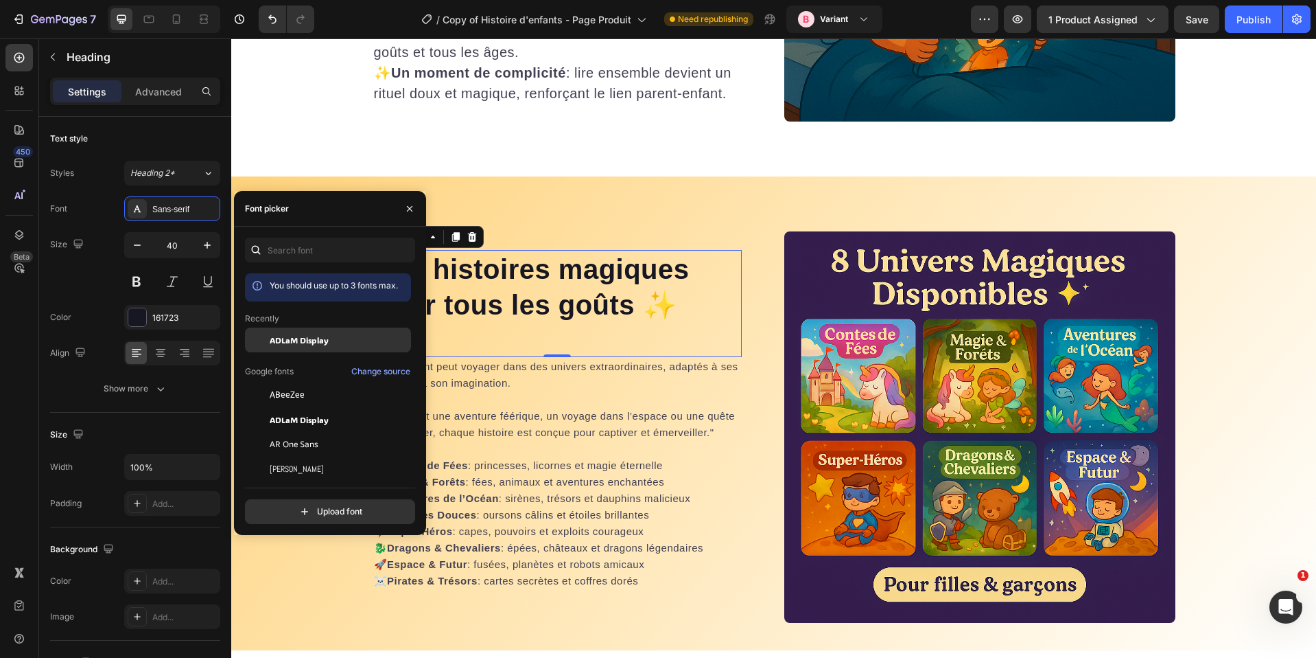
click at [289, 340] on span "ADLaM Display" at bounding box center [299, 340] width 59 height 12
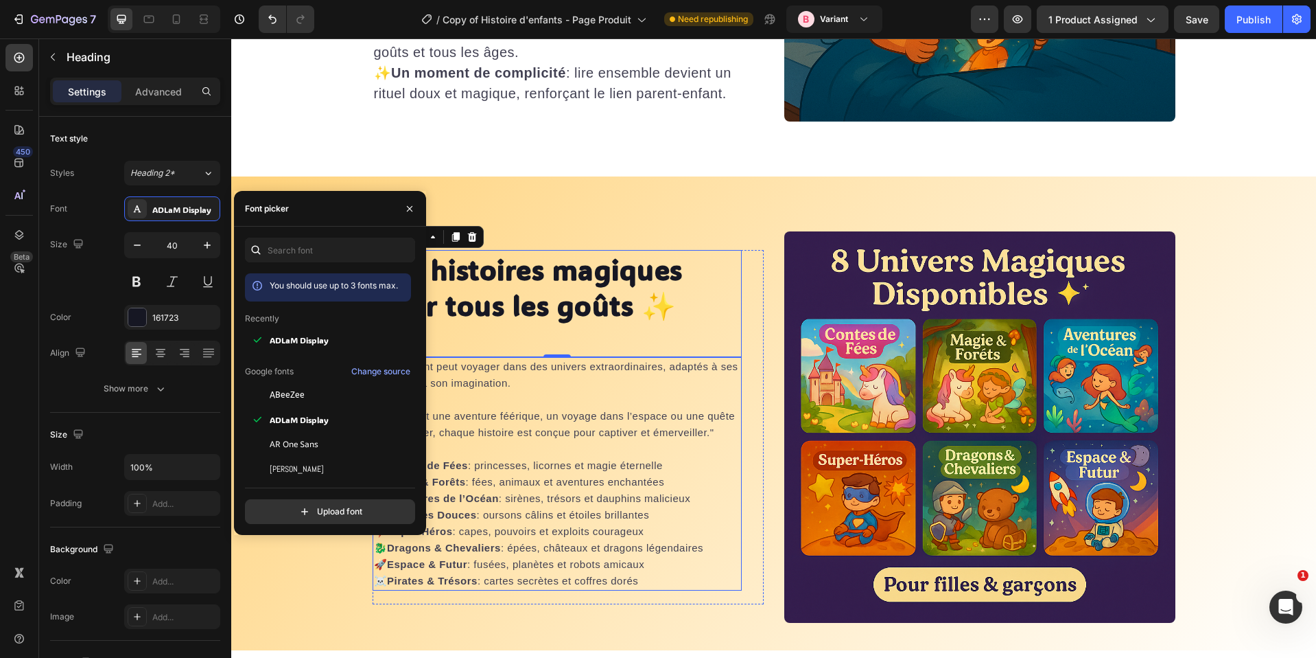
click at [620, 460] on span "🏰 Contes de Fées : princesses, licornes et magie éternelle" at bounding box center [518, 465] width 289 height 12
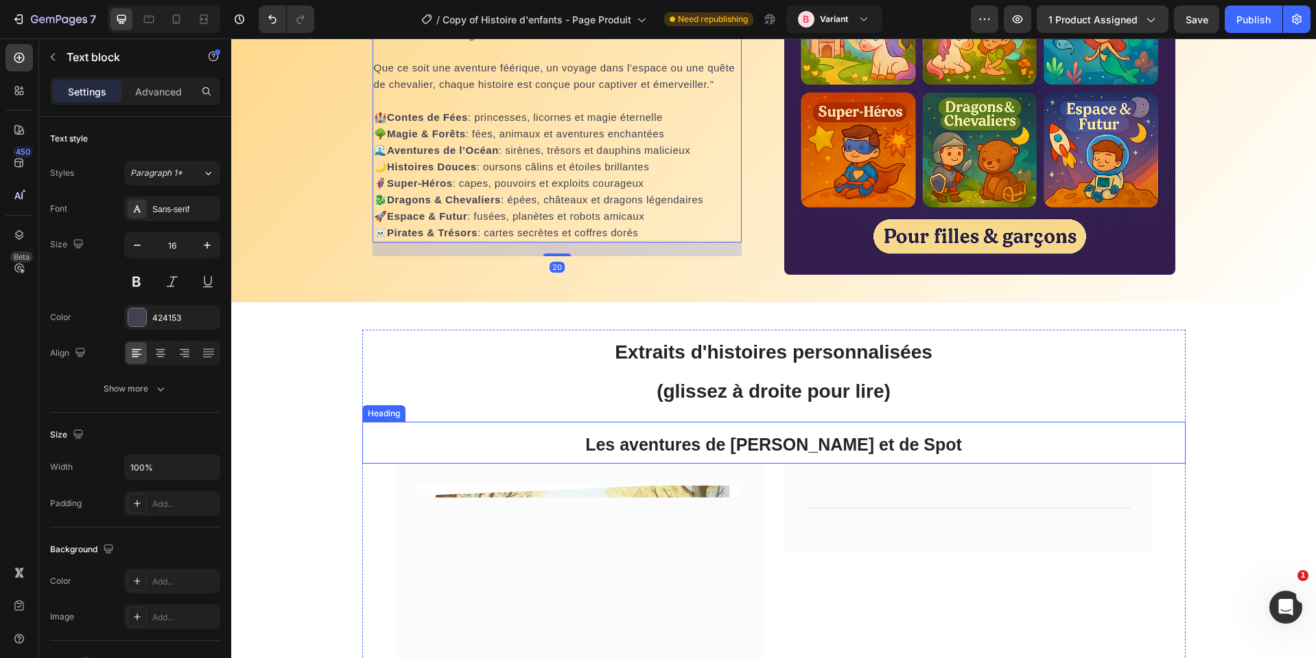
scroll to position [4301, 0]
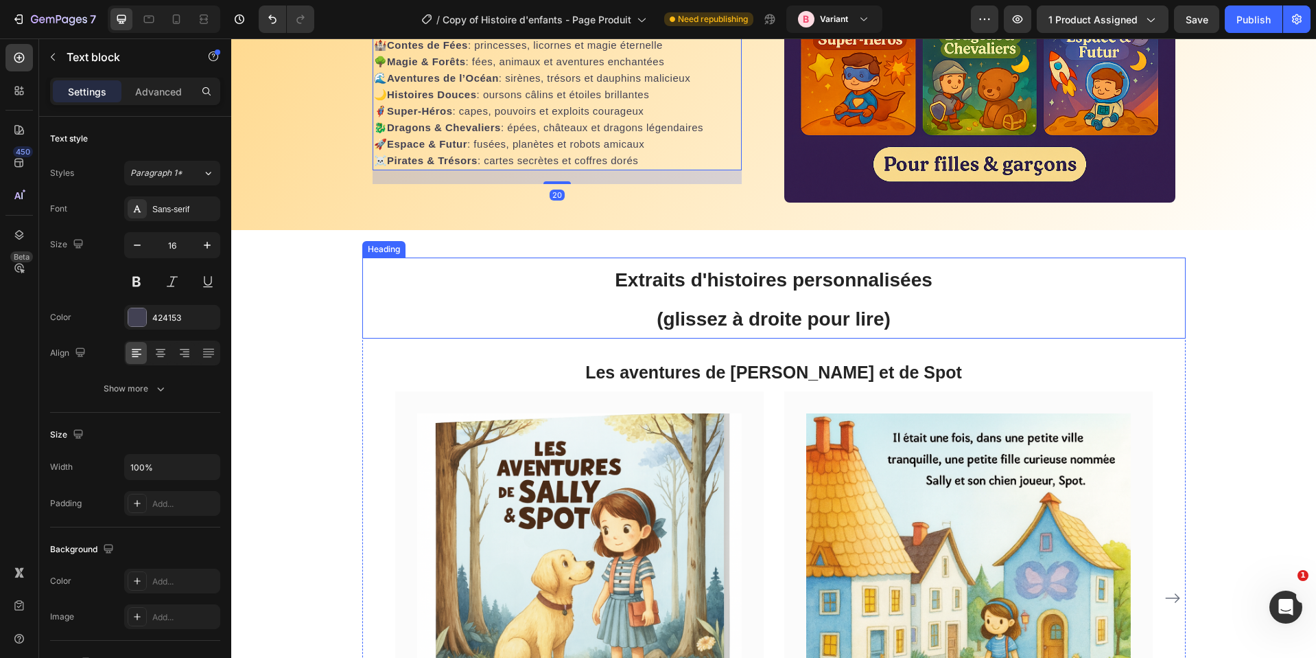
click at [730, 278] on span "Extraits d'histoires personnalisées" at bounding box center [774, 279] width 318 height 21
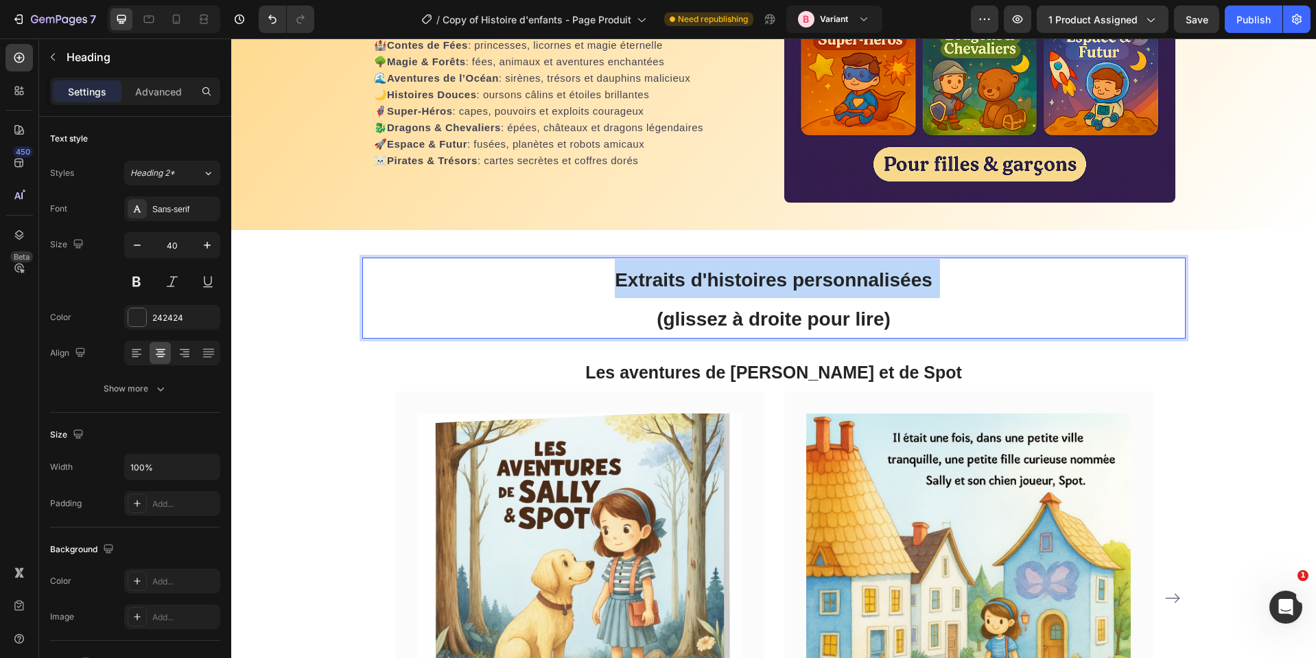
click at [730, 278] on span "Extraits d'histoires personnalisées" at bounding box center [774, 279] width 318 height 21
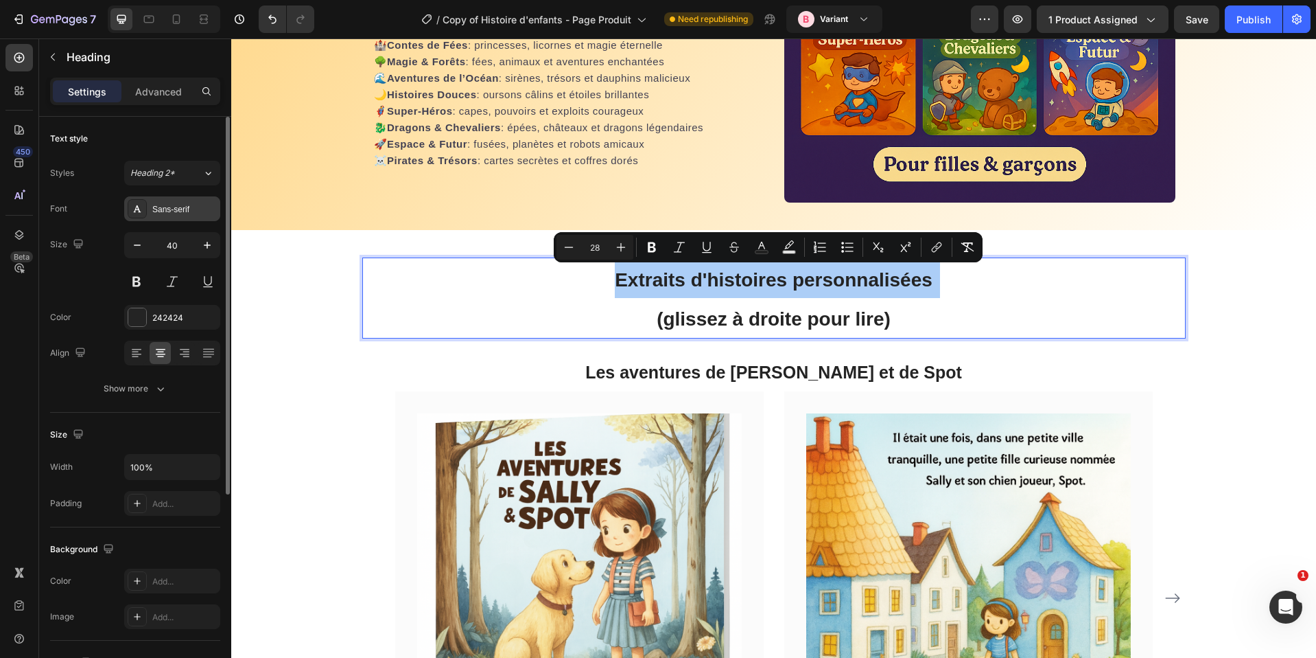
click at [167, 198] on div "Sans-serif" at bounding box center [172, 208] width 96 height 25
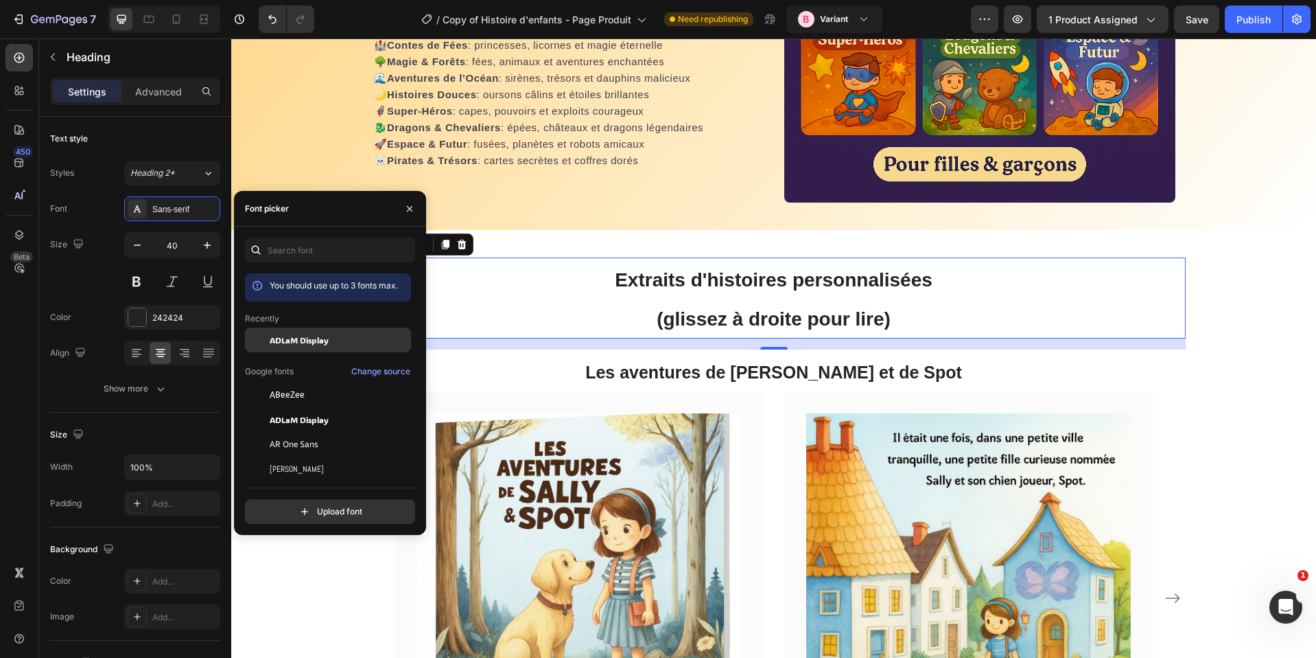
click at [281, 343] on span "ADLaM Display" at bounding box center [299, 340] width 59 height 12
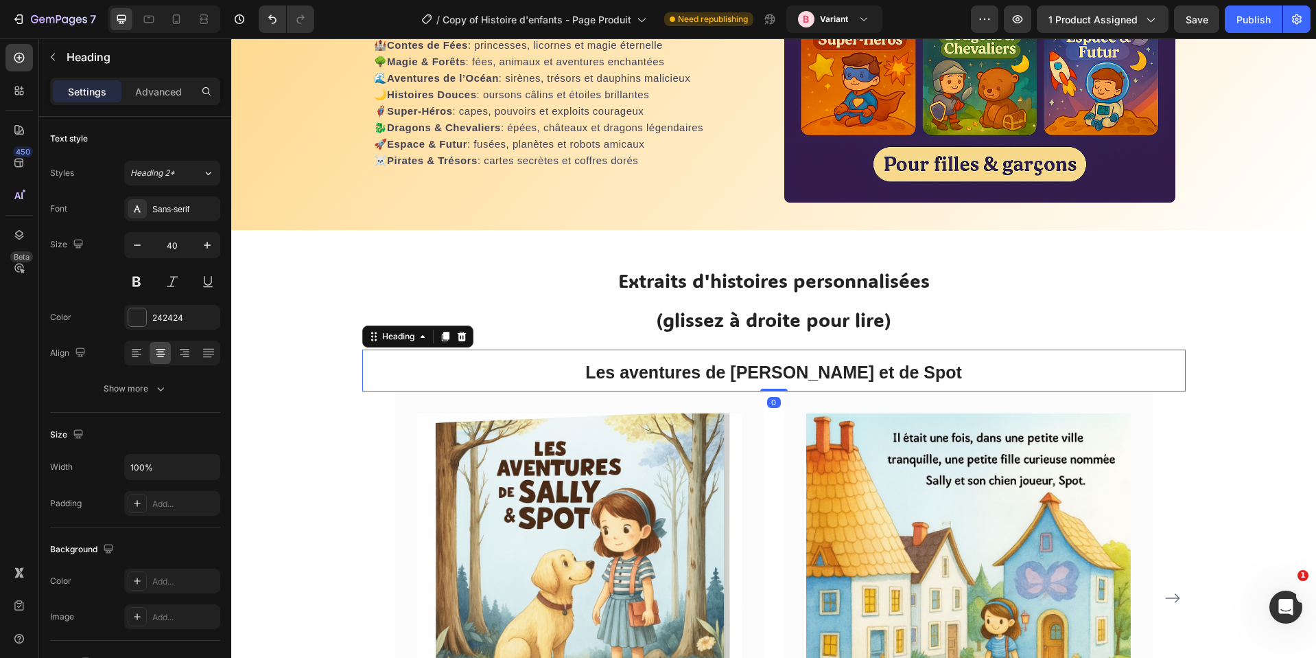
click at [765, 382] on h2 "Les aventures de [PERSON_NAME] et de Spot" at bounding box center [774, 370] width 824 height 42
click at [171, 181] on button "Heading 2*" at bounding box center [172, 173] width 96 height 25
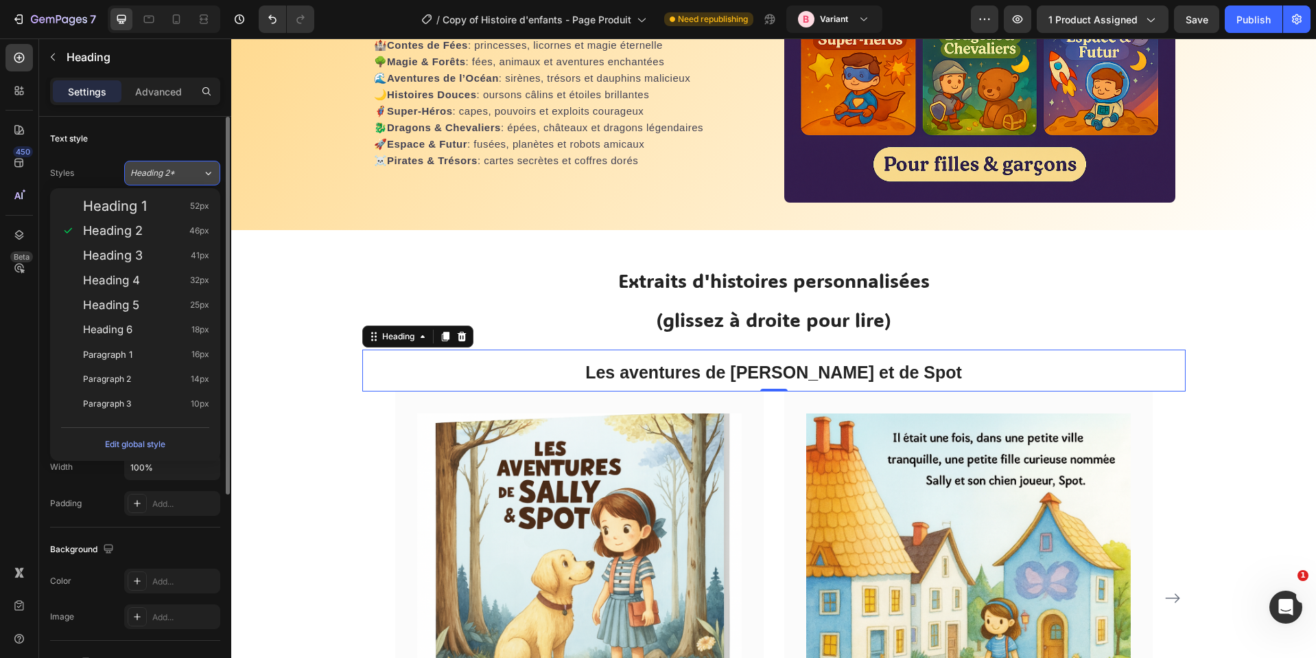
click at [171, 181] on button "Heading 2*" at bounding box center [172, 173] width 96 height 25
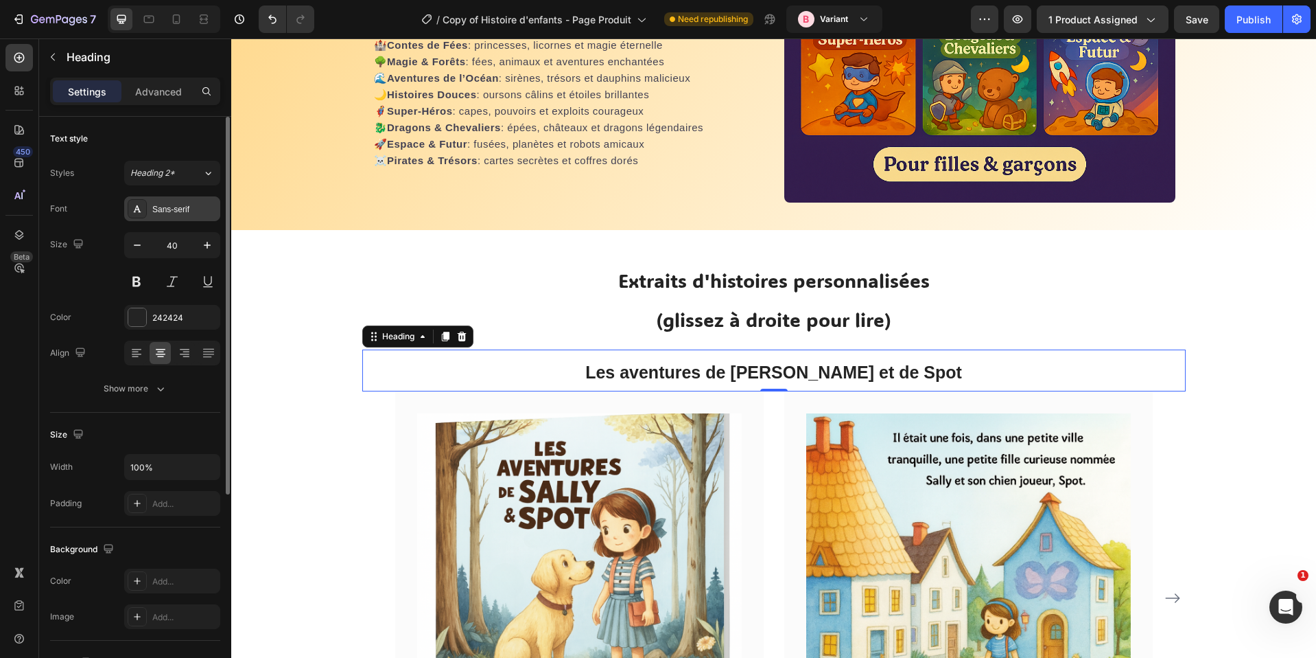
click at [167, 211] on div "Sans-serif" at bounding box center [184, 209] width 65 height 12
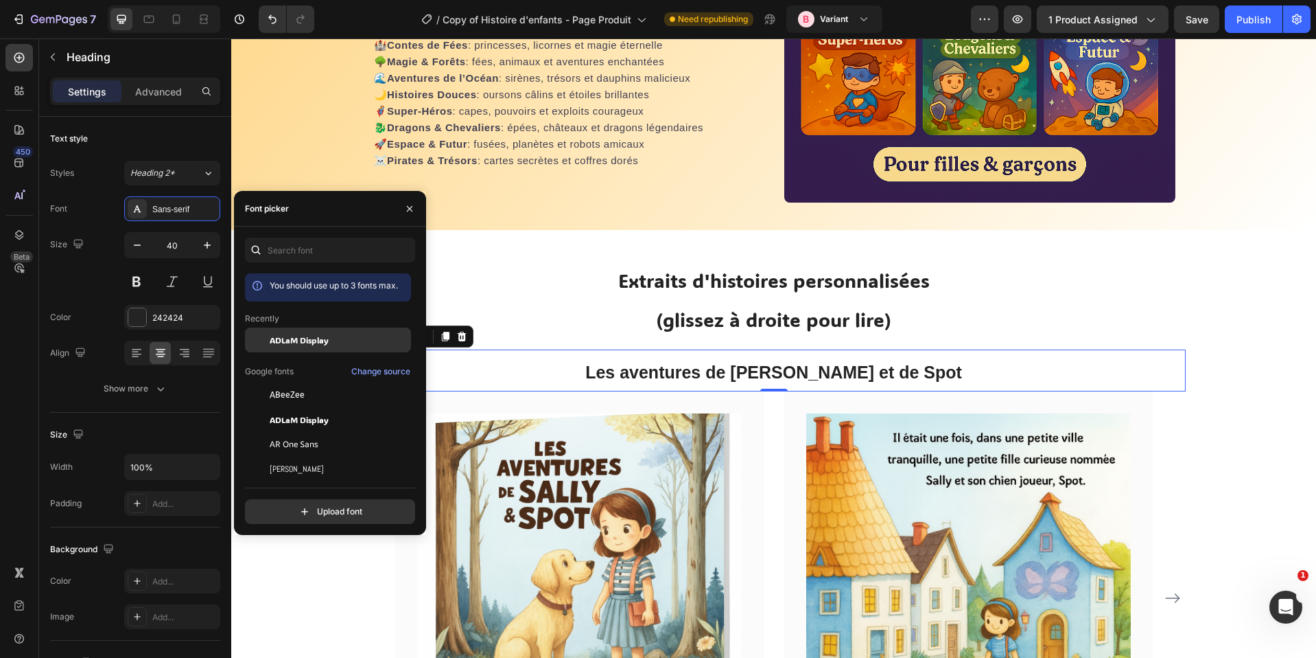
click at [274, 345] on span "ADLaM Display" at bounding box center [299, 340] width 59 height 12
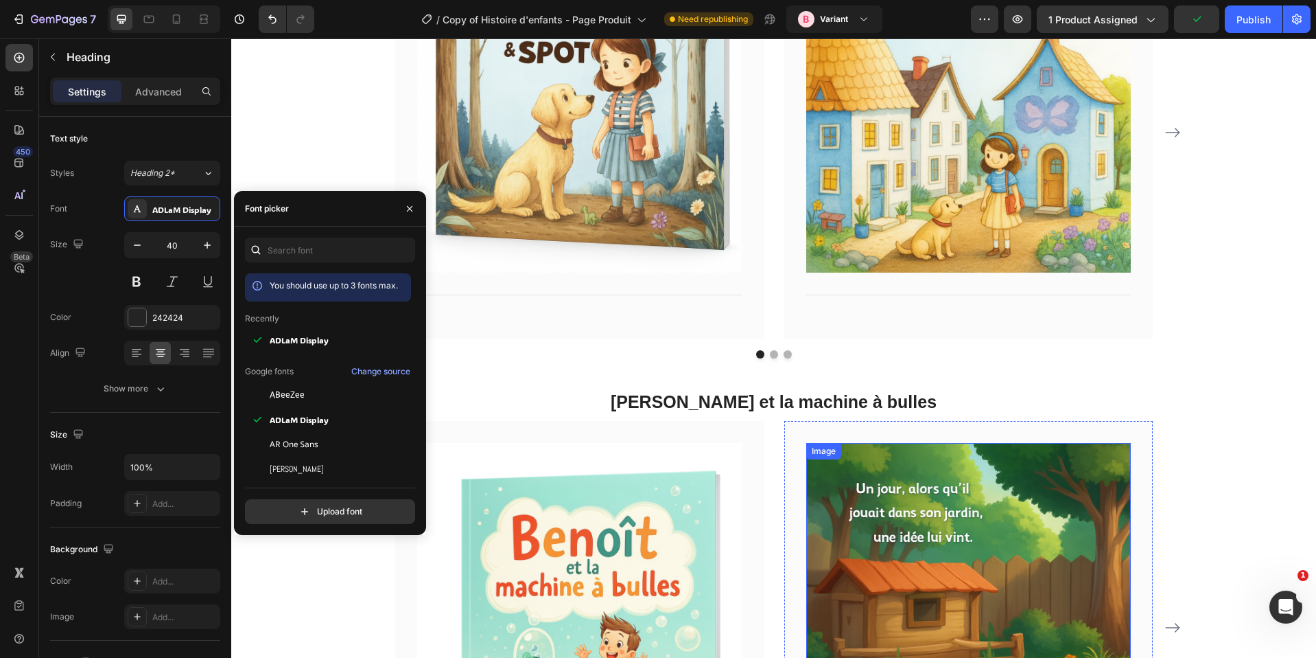
scroll to position [4875, 0]
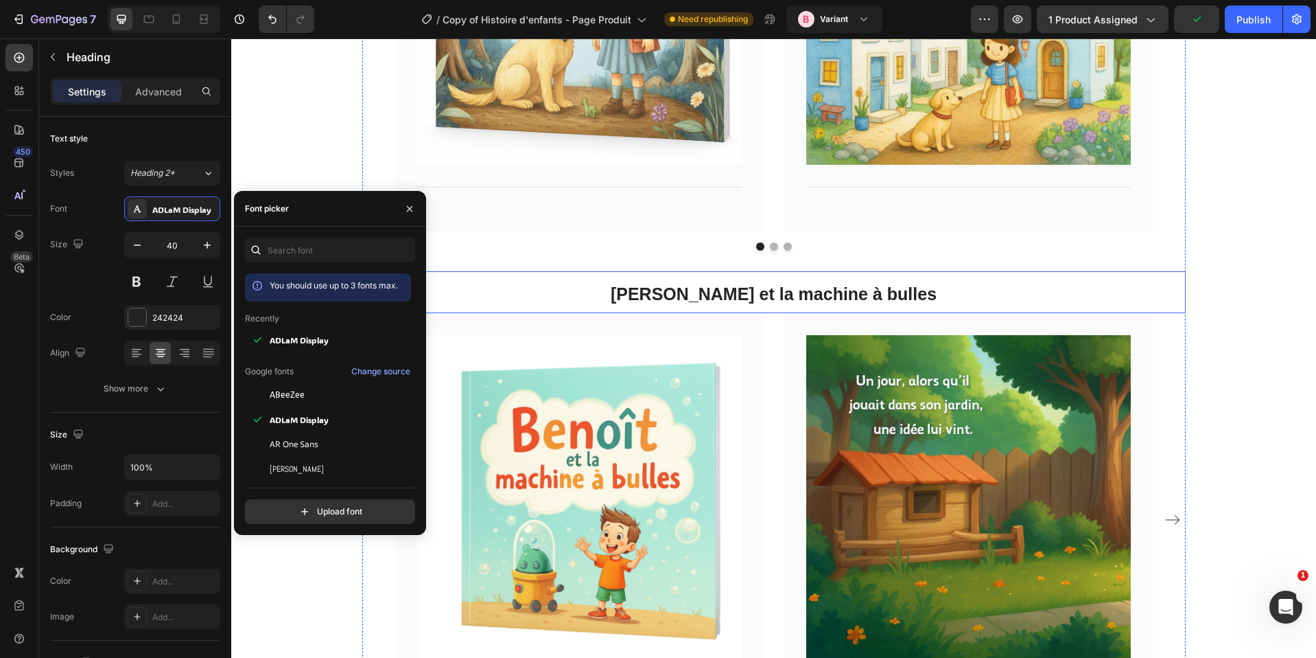
click at [778, 311] on h2 "[PERSON_NAME] et la machine à bulles" at bounding box center [774, 292] width 824 height 42
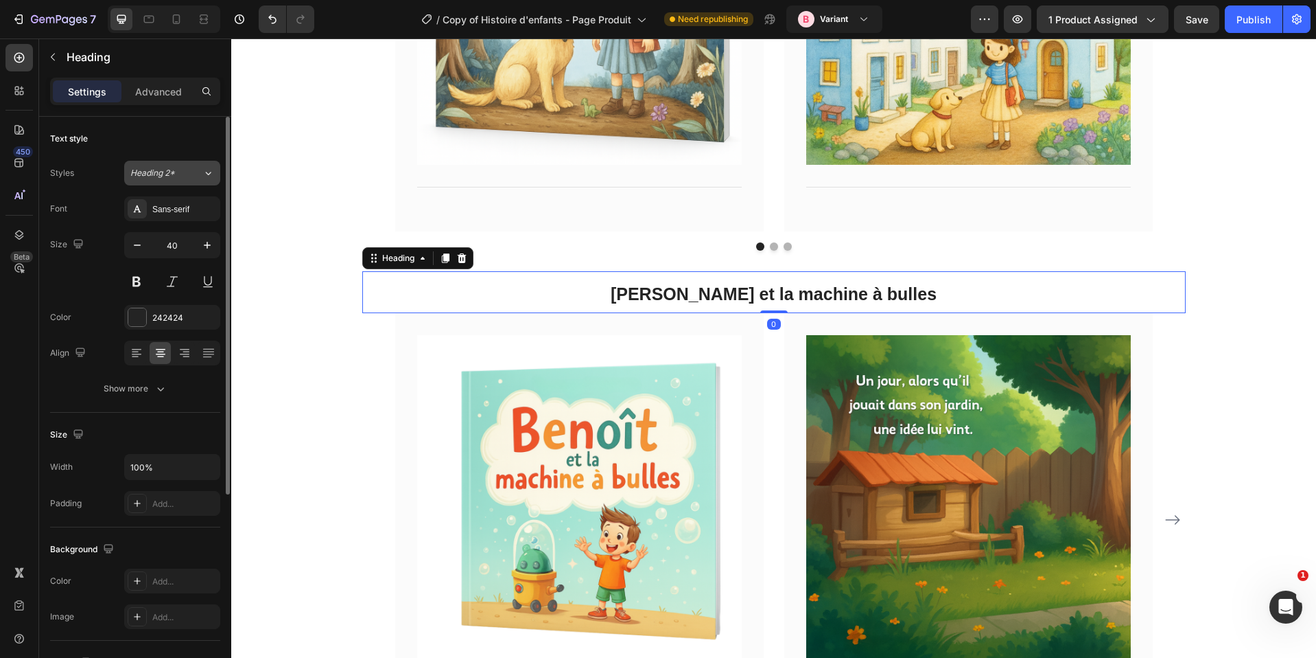
click at [158, 176] on span "Heading 2*" at bounding box center [152, 173] width 45 height 12
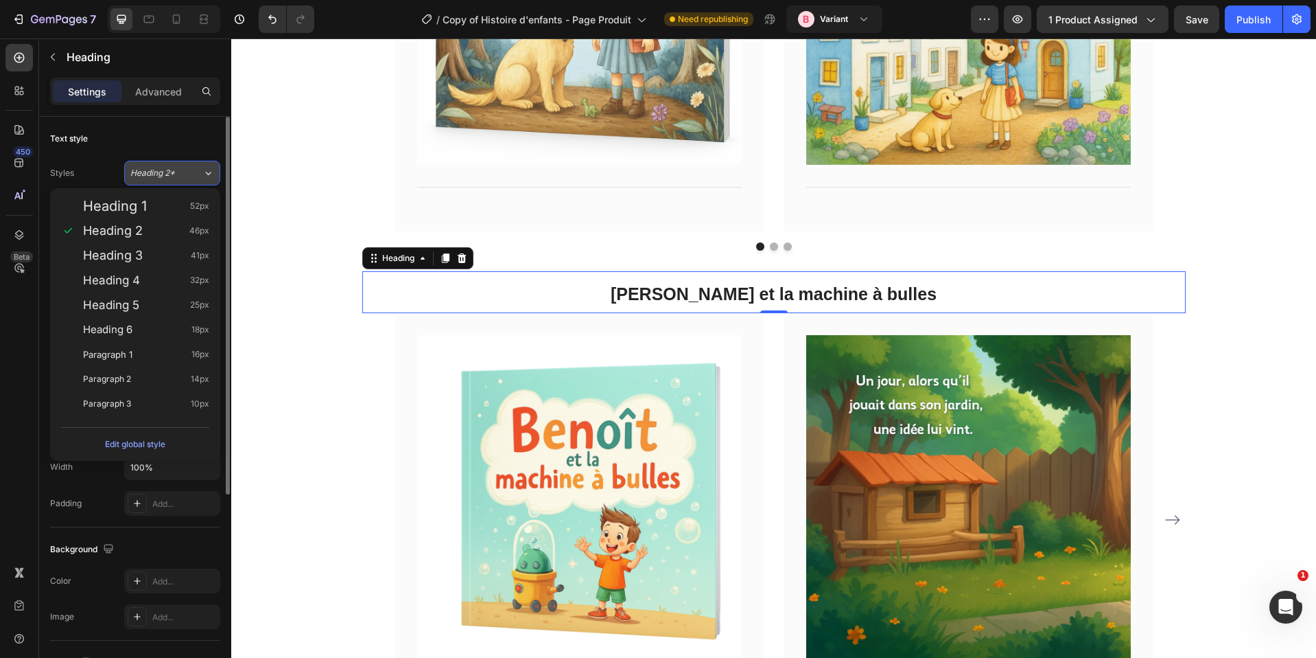
click at [177, 176] on div "Heading 2*" at bounding box center [158, 173] width 56 height 12
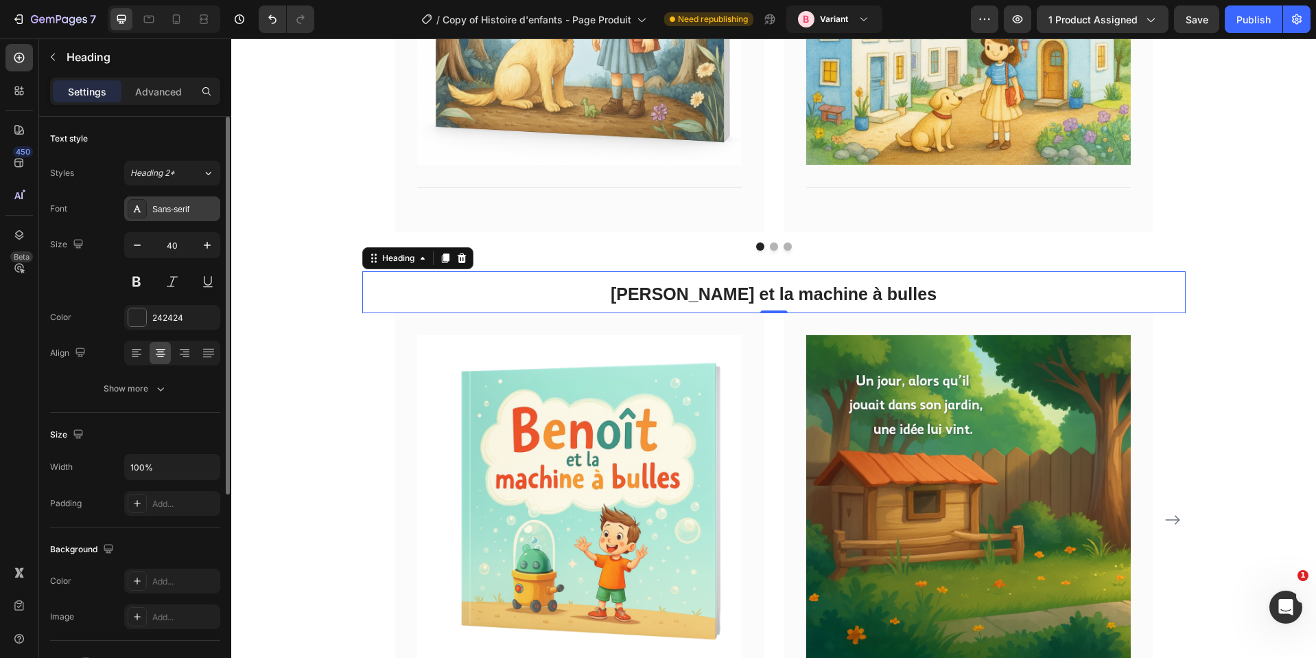
click at [183, 212] on div "Sans-serif" at bounding box center [184, 209] width 65 height 12
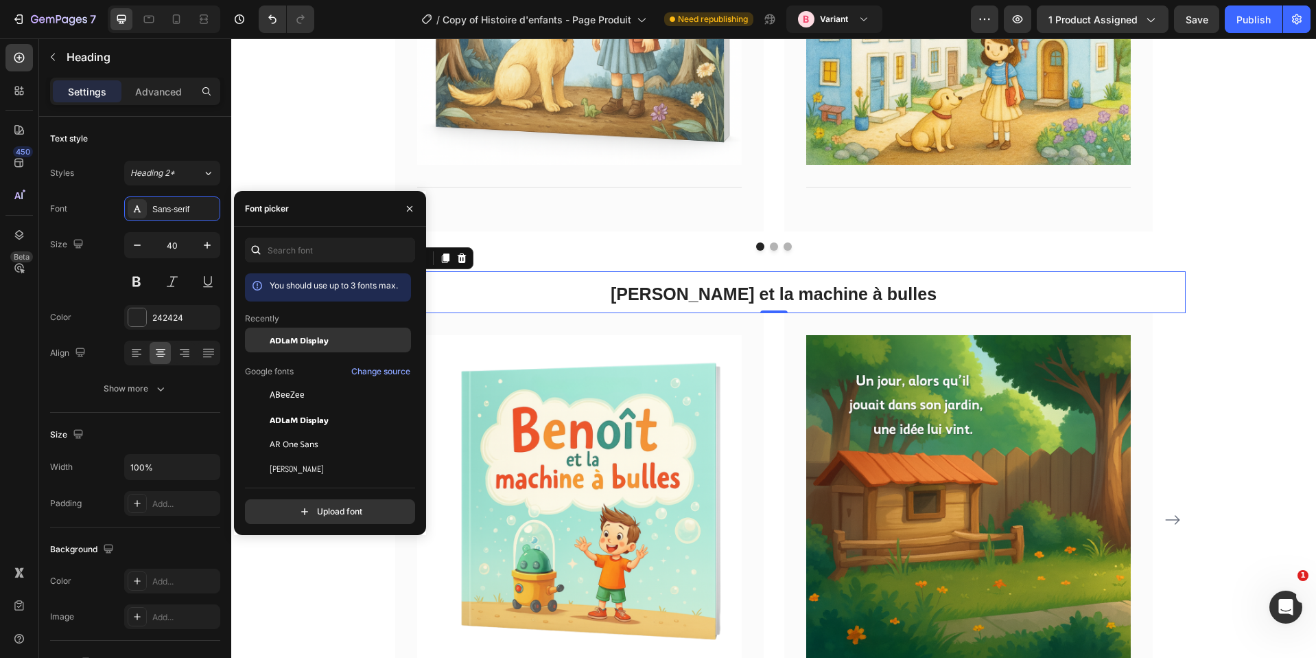
drag, startPoint x: 283, startPoint y: 336, endPoint x: 262, endPoint y: 299, distance: 42.7
click at [283, 336] on span "ADLaM Display" at bounding box center [299, 340] width 59 height 12
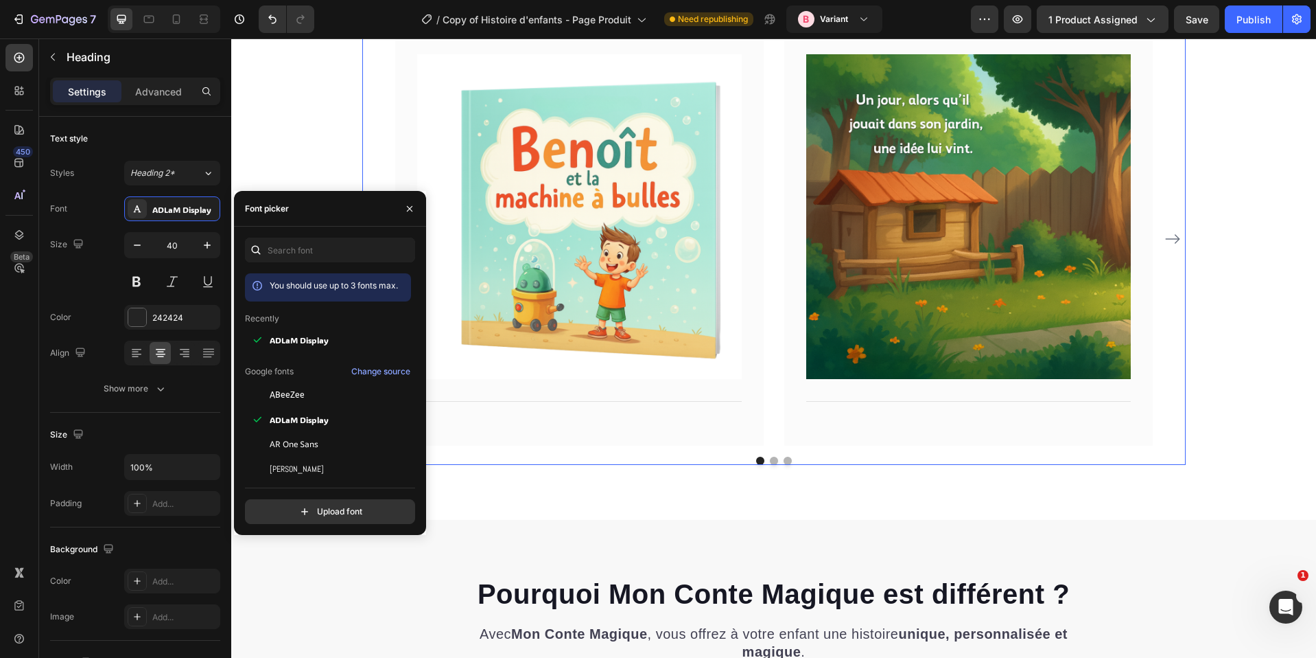
scroll to position [5257, 0]
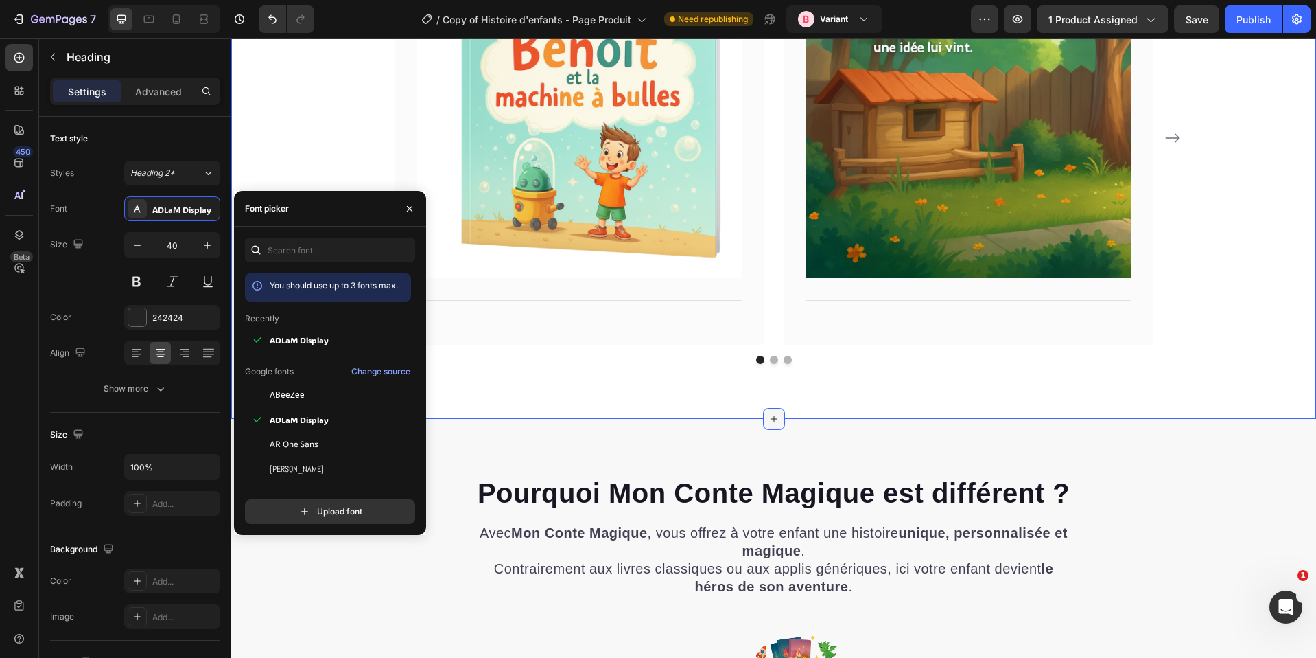
click at [769, 419] on icon at bounding box center [774, 418] width 11 height 11
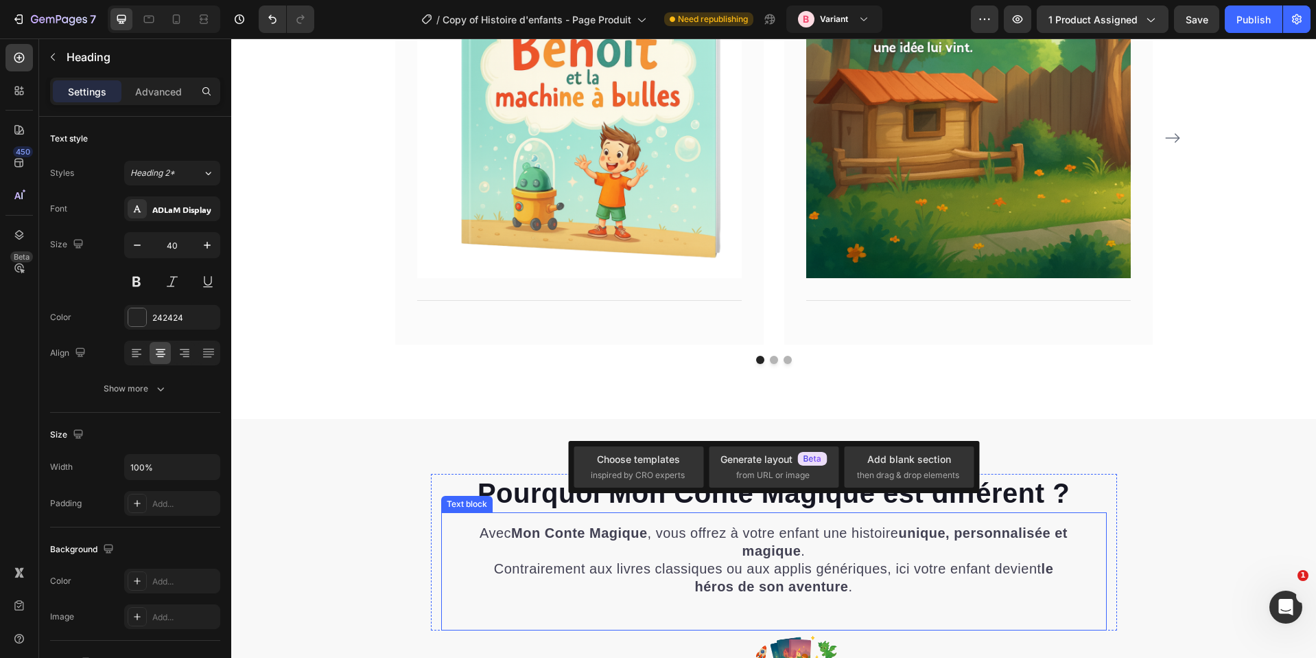
click at [696, 519] on div "Avec Mon Conte Magique , vous offrez à votre enfant une histoire unique, person…" at bounding box center [774, 571] width 666 height 118
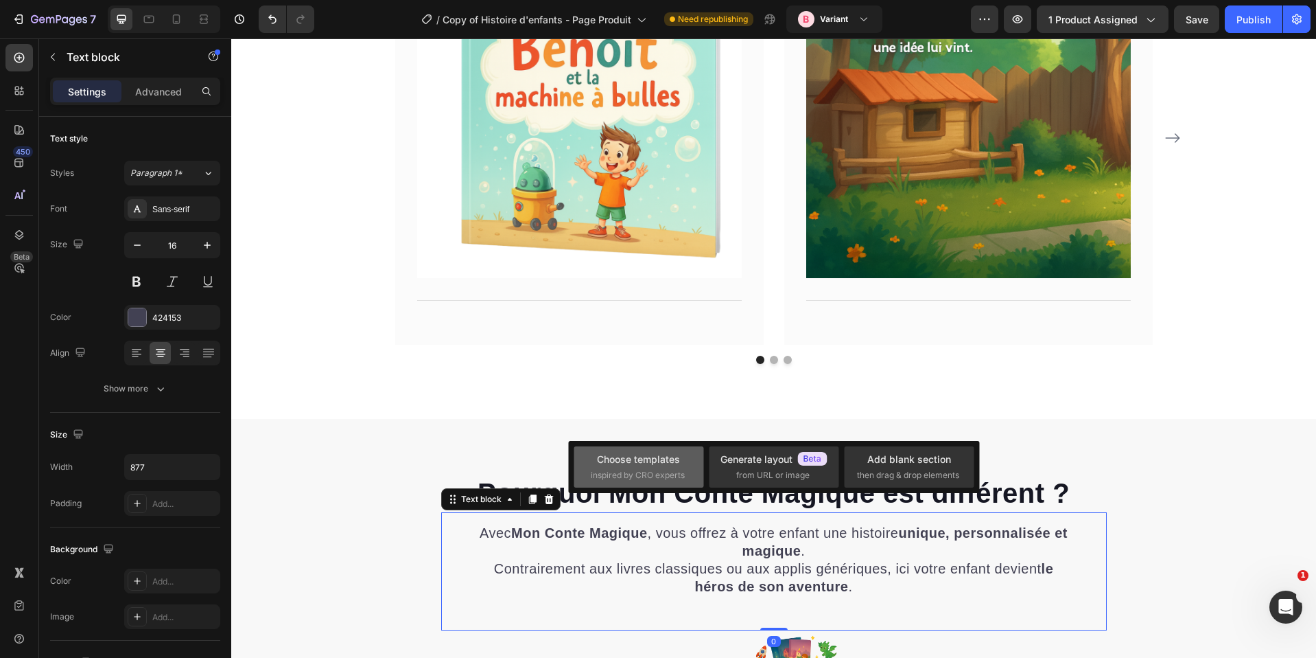
click at [709, 485] on div "Choose templates inspired by CRO experts" at bounding box center [774, 466] width 130 height 41
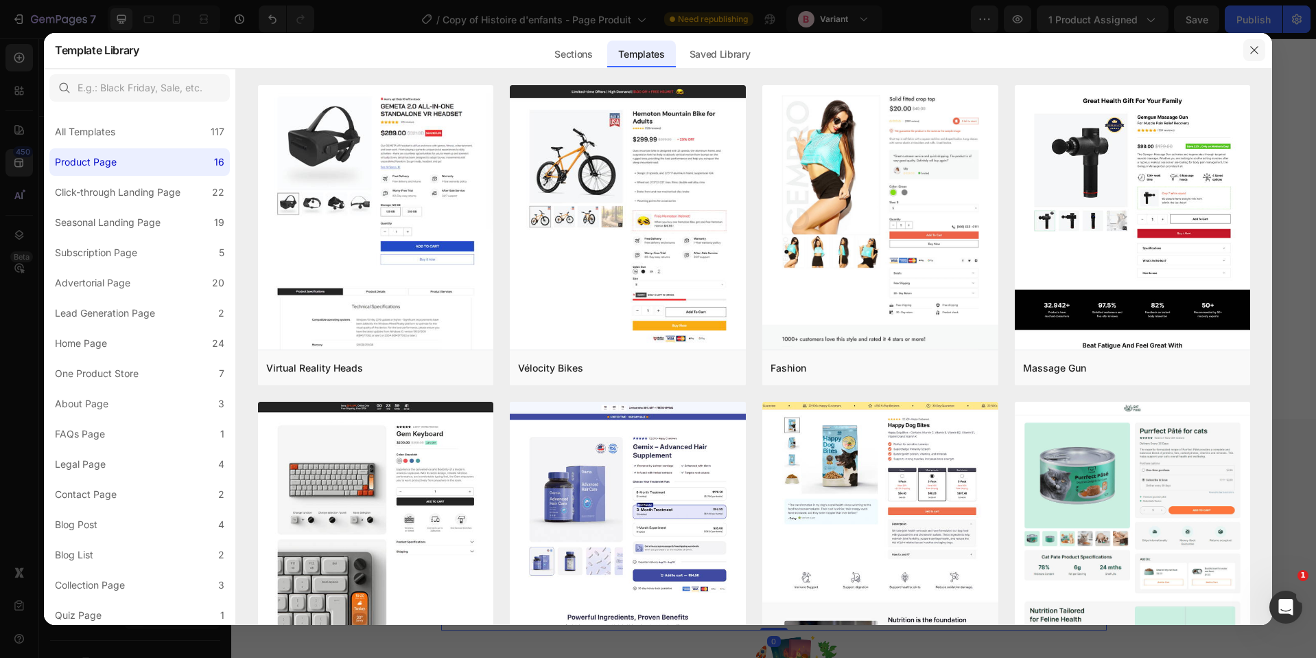
drag, startPoint x: 1250, startPoint y: 40, endPoint x: 1009, endPoint y: 104, distance: 249.2
click at [1250, 40] on button "button" at bounding box center [1255, 50] width 22 height 22
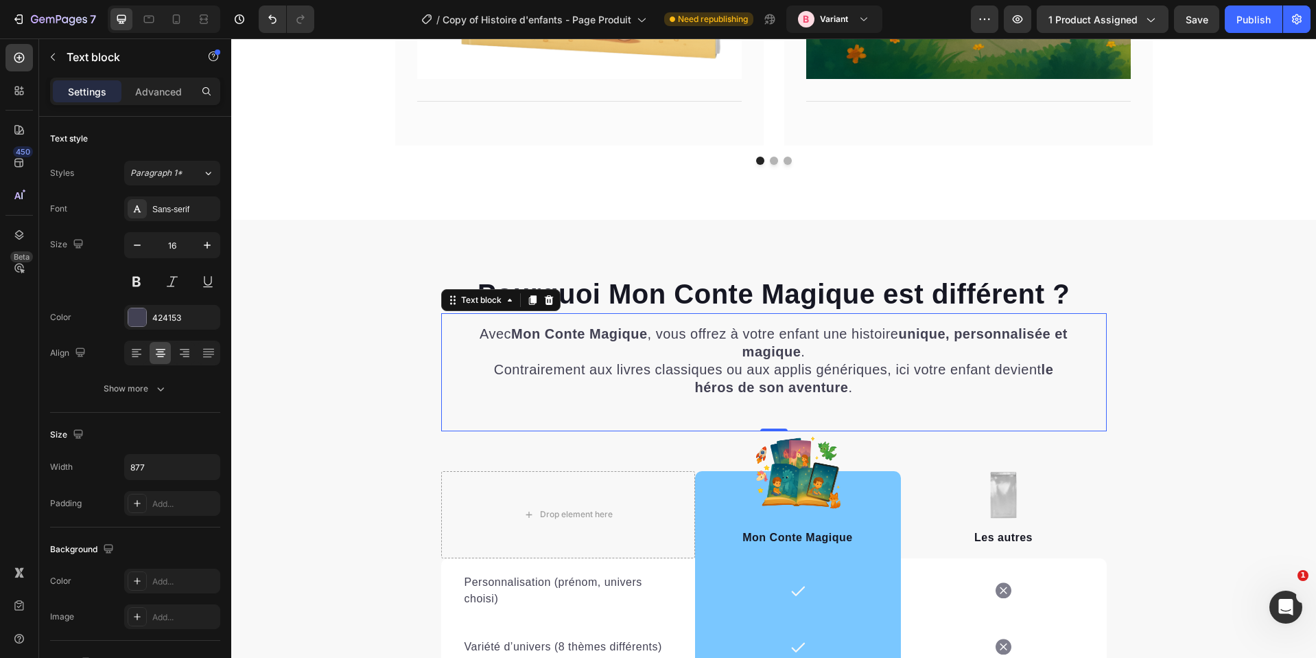
scroll to position [5509, 0]
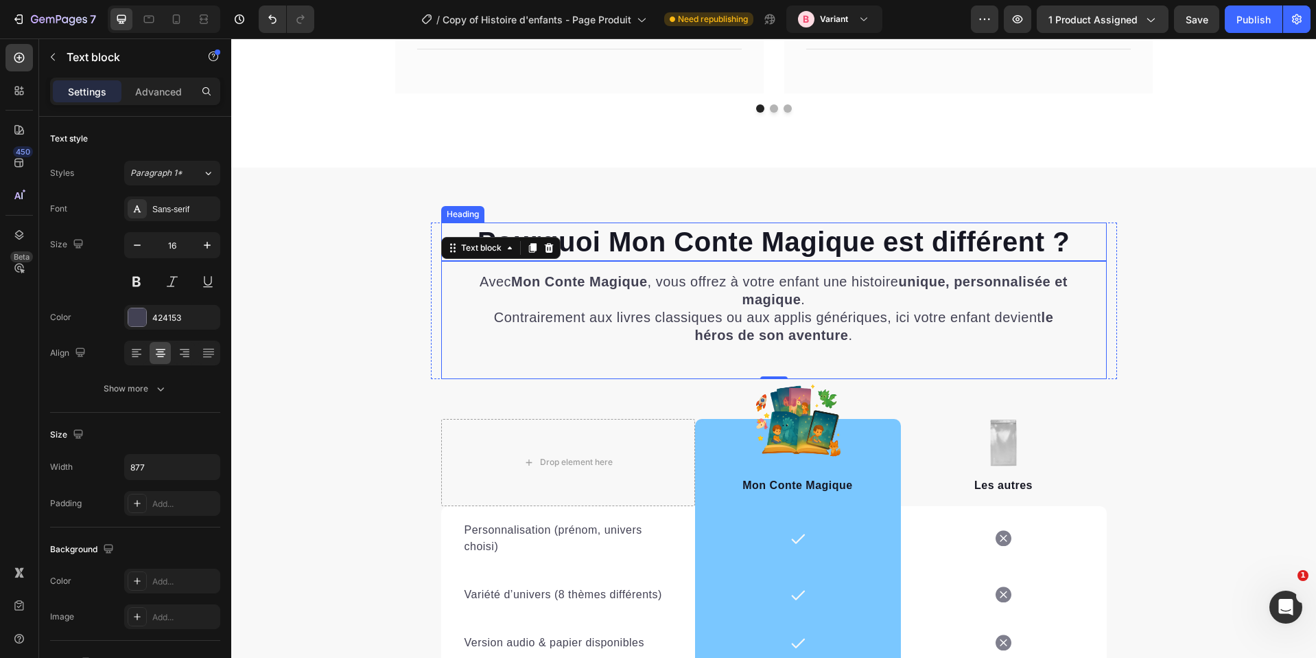
click at [773, 221] on div "Pourquoi Mon Conte Magique est différent ? Heading Avec Mon Conte Magique , vou…" at bounding box center [773, 524] width 1085 height 714
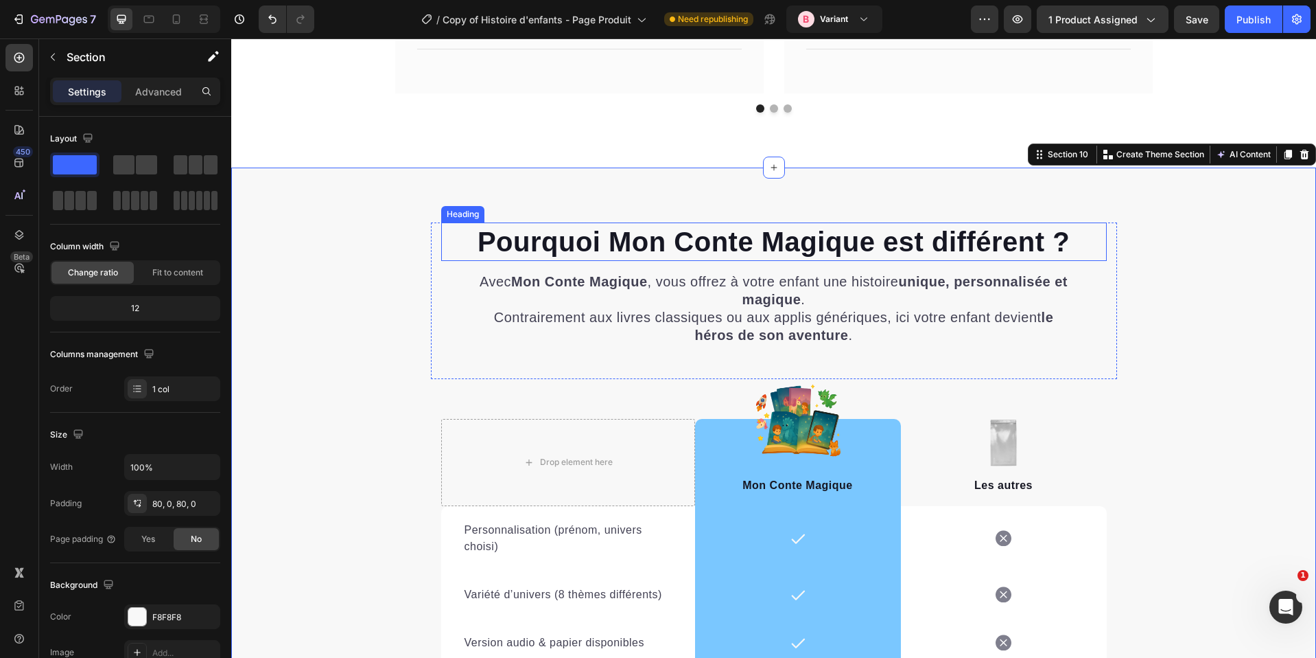
click at [772, 238] on h2 "Pourquoi Mon Conte Magique est différent ?" at bounding box center [774, 241] width 666 height 38
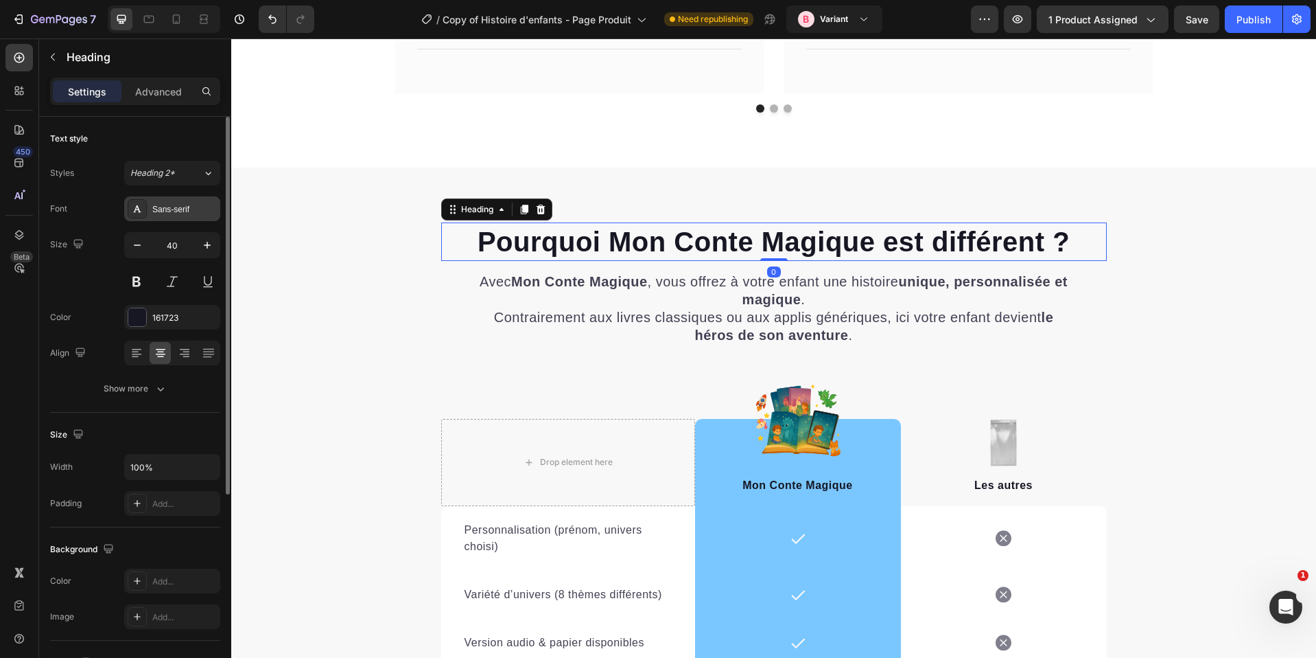
click at [157, 209] on div "Sans-serif" at bounding box center [184, 209] width 65 height 12
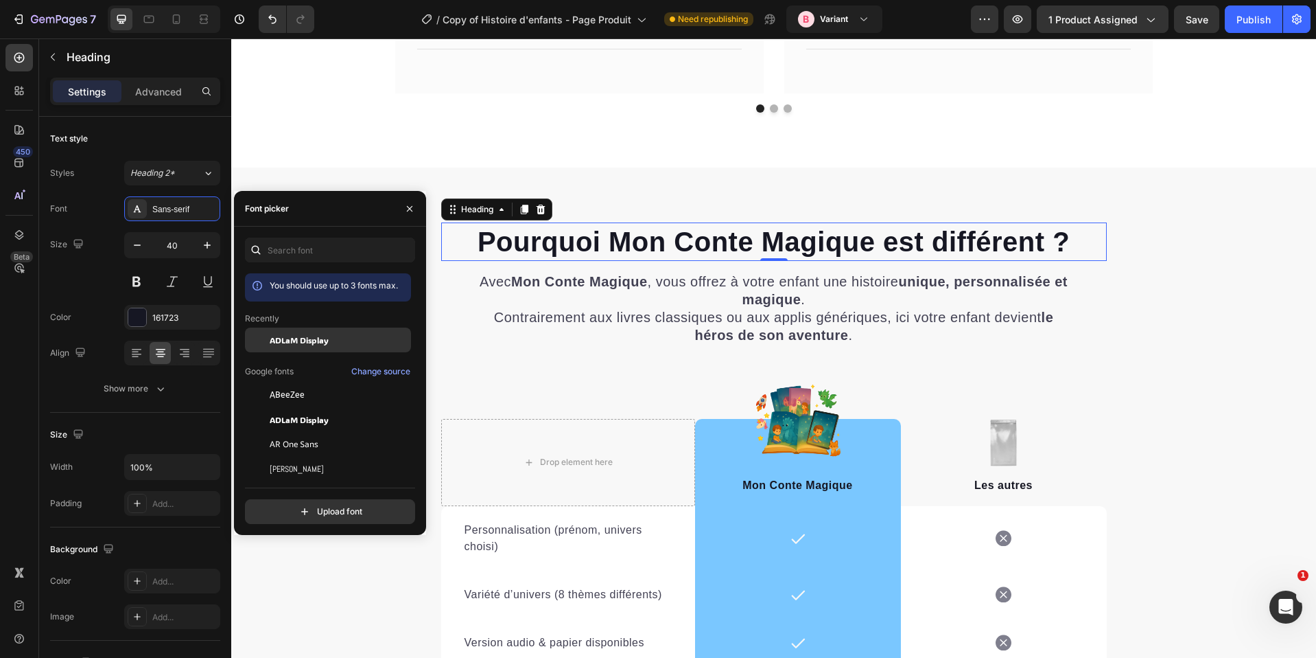
click at [284, 341] on span "ADLaM Display" at bounding box center [299, 340] width 59 height 12
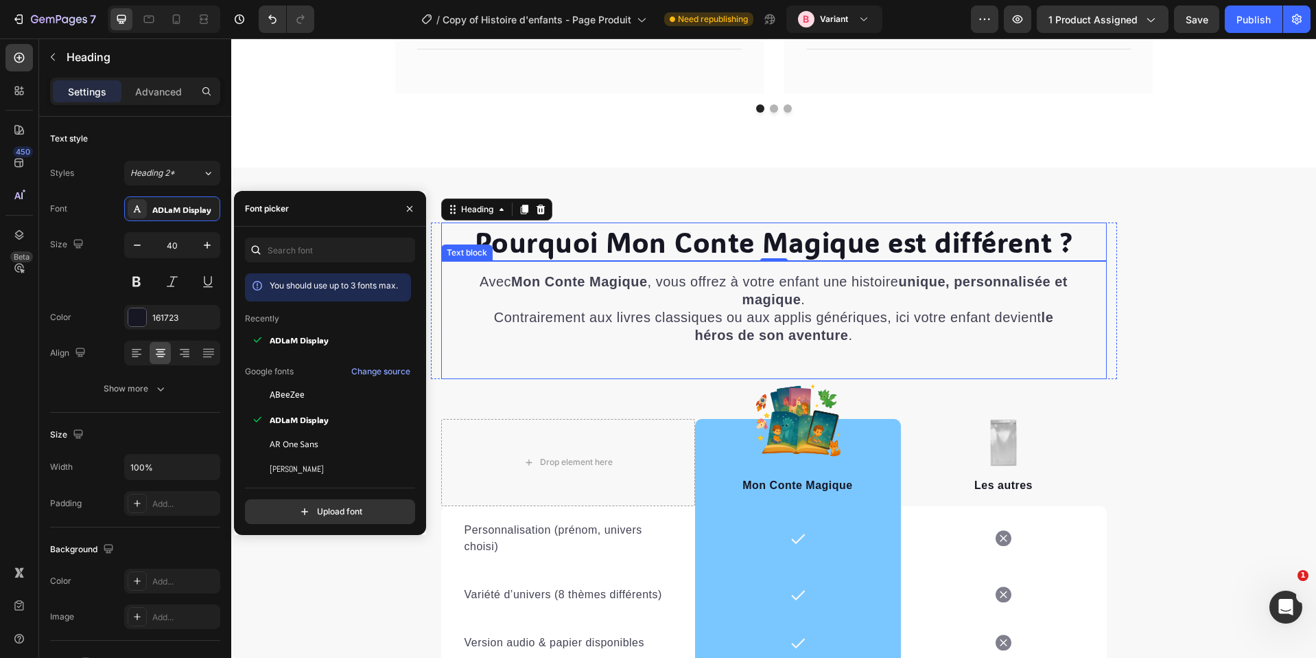
click at [817, 311] on span "Contrairement aux livres classiques ou aux applis génériques, ici votre enfant …" at bounding box center [774, 326] width 560 height 33
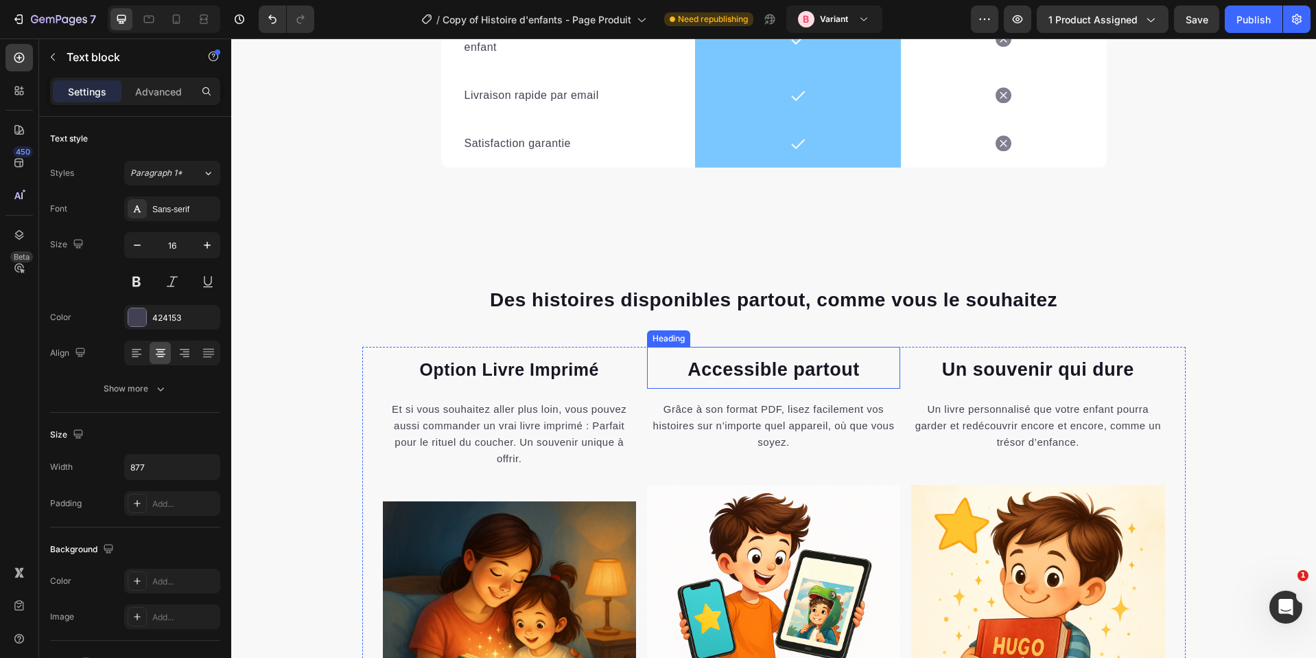
scroll to position [6290, 0]
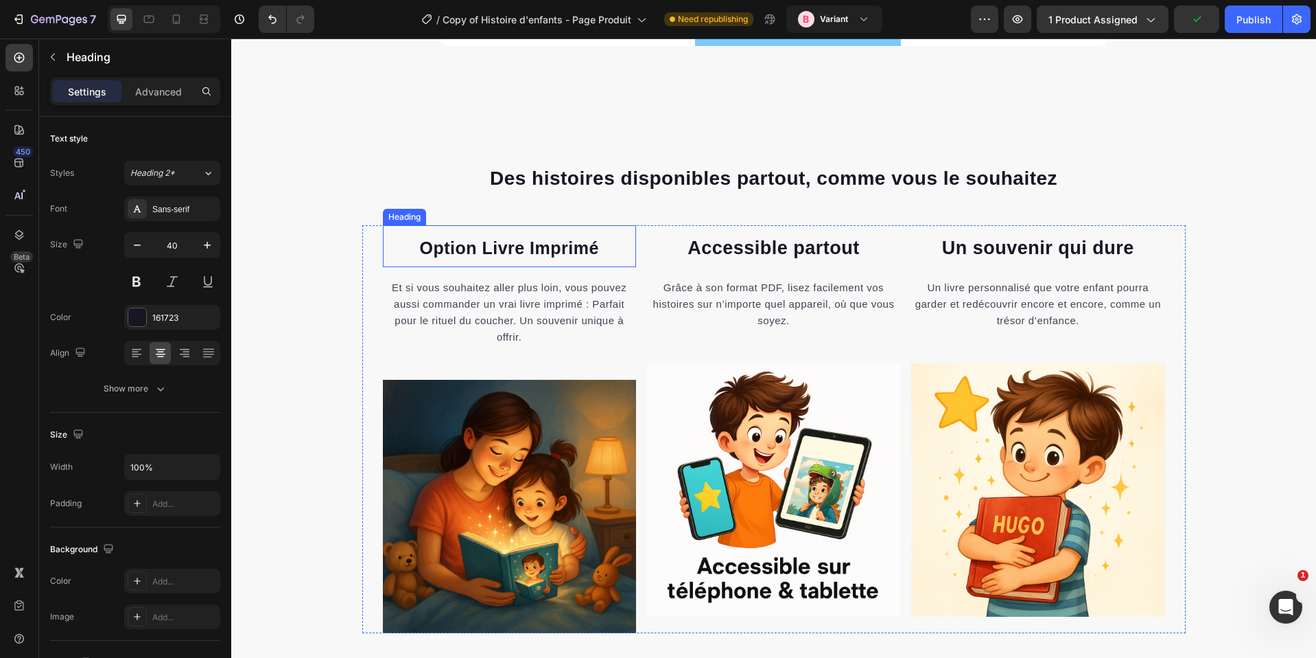
click at [463, 238] on span "Option Livre Imprimé" at bounding box center [508, 247] width 179 height 19
click at [169, 202] on div "Sans-serif" at bounding box center [172, 208] width 96 height 25
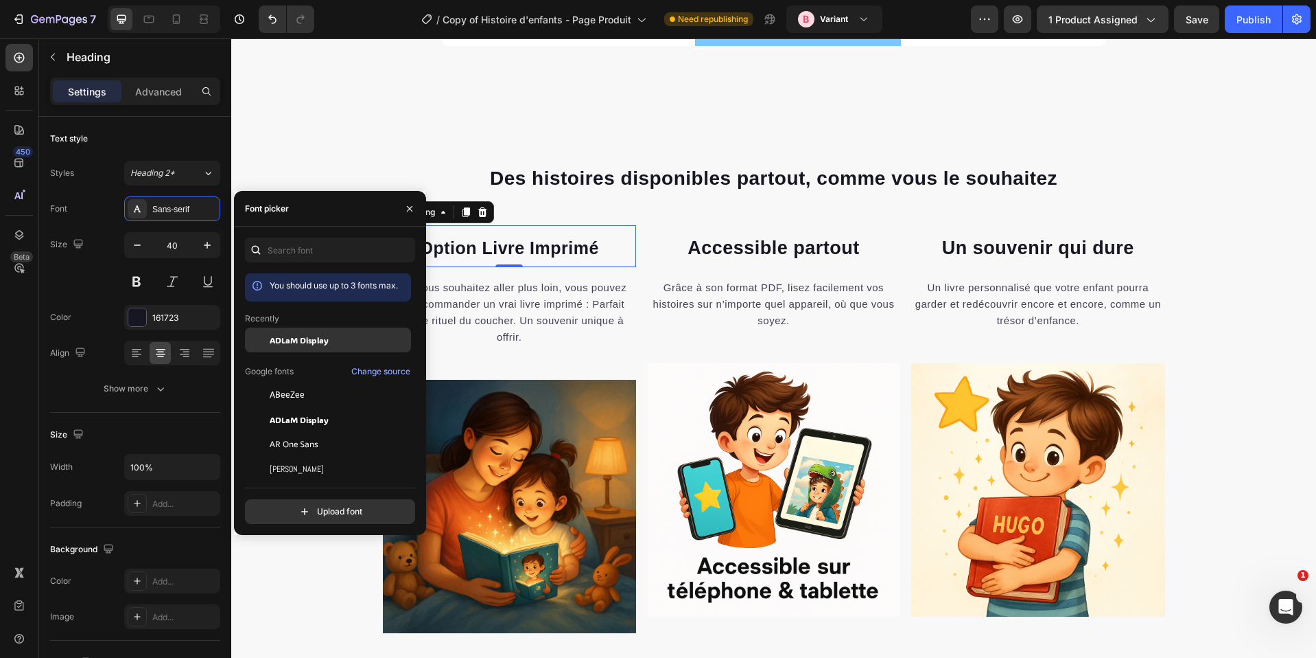
drag, startPoint x: 311, startPoint y: 339, endPoint x: 429, endPoint y: 214, distance: 171.9
click at [311, 339] on span "ADLaM Display" at bounding box center [299, 340] width 59 height 12
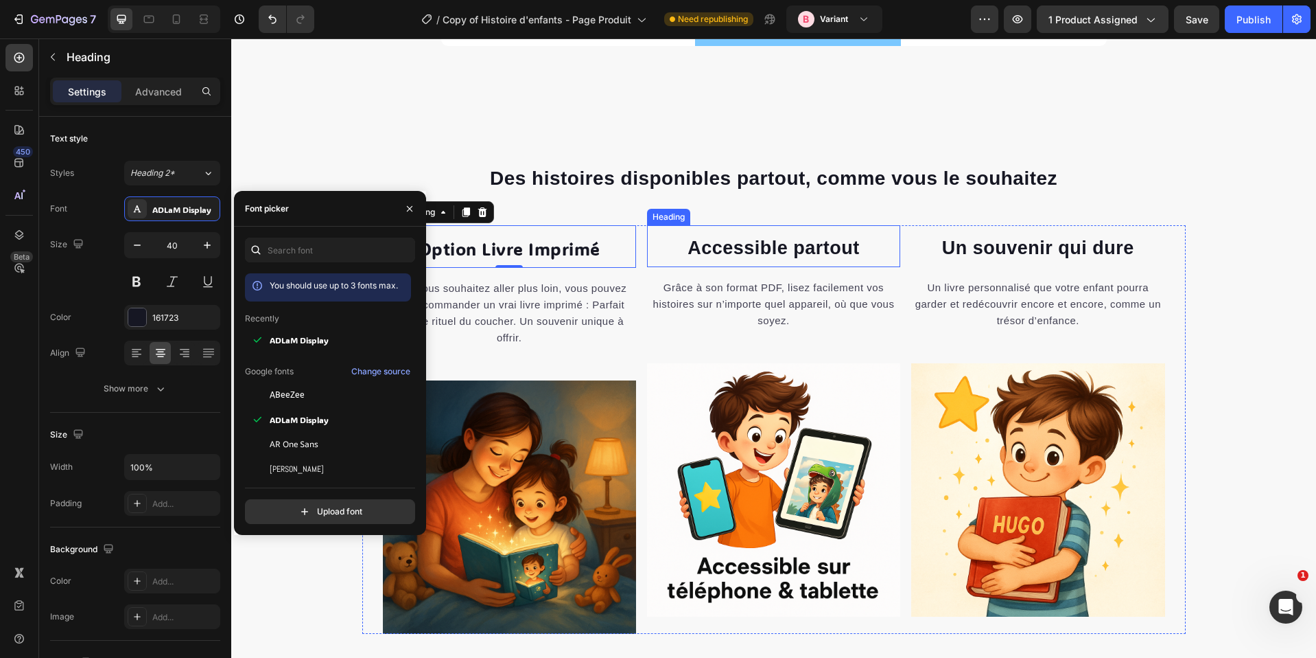
click at [702, 254] on span "Accessible partout" at bounding box center [774, 247] width 172 height 21
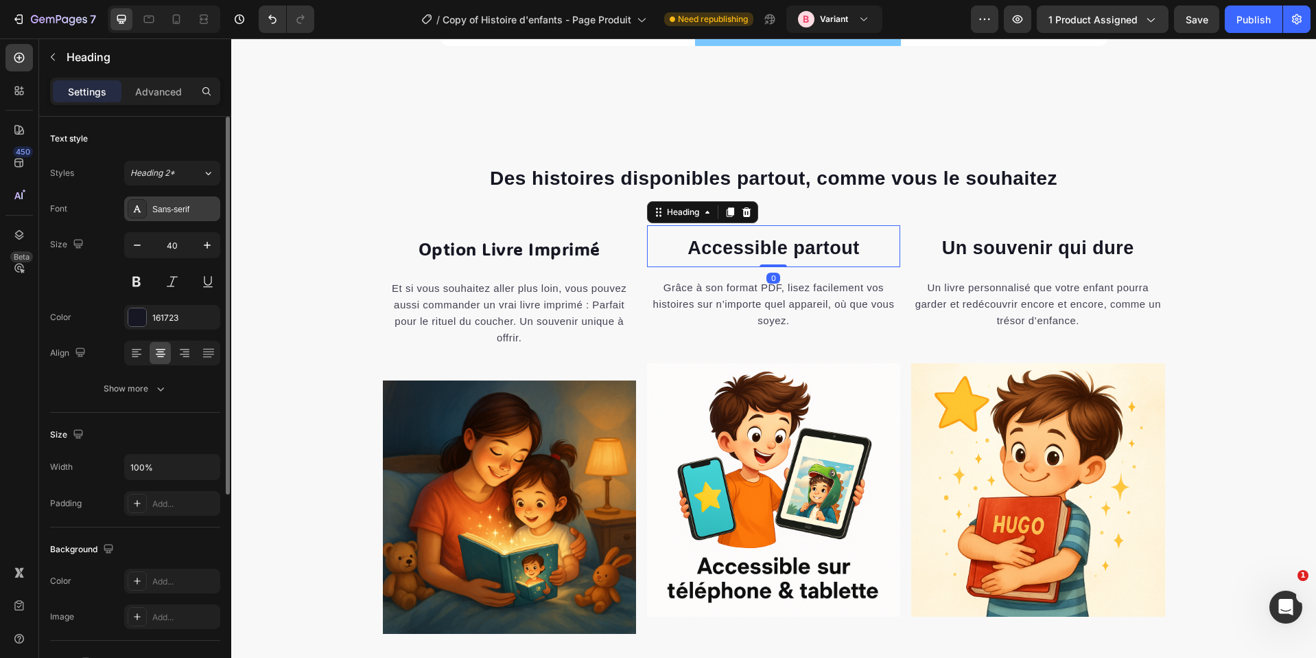
click at [175, 203] on div "Sans-serif" at bounding box center [184, 209] width 65 height 12
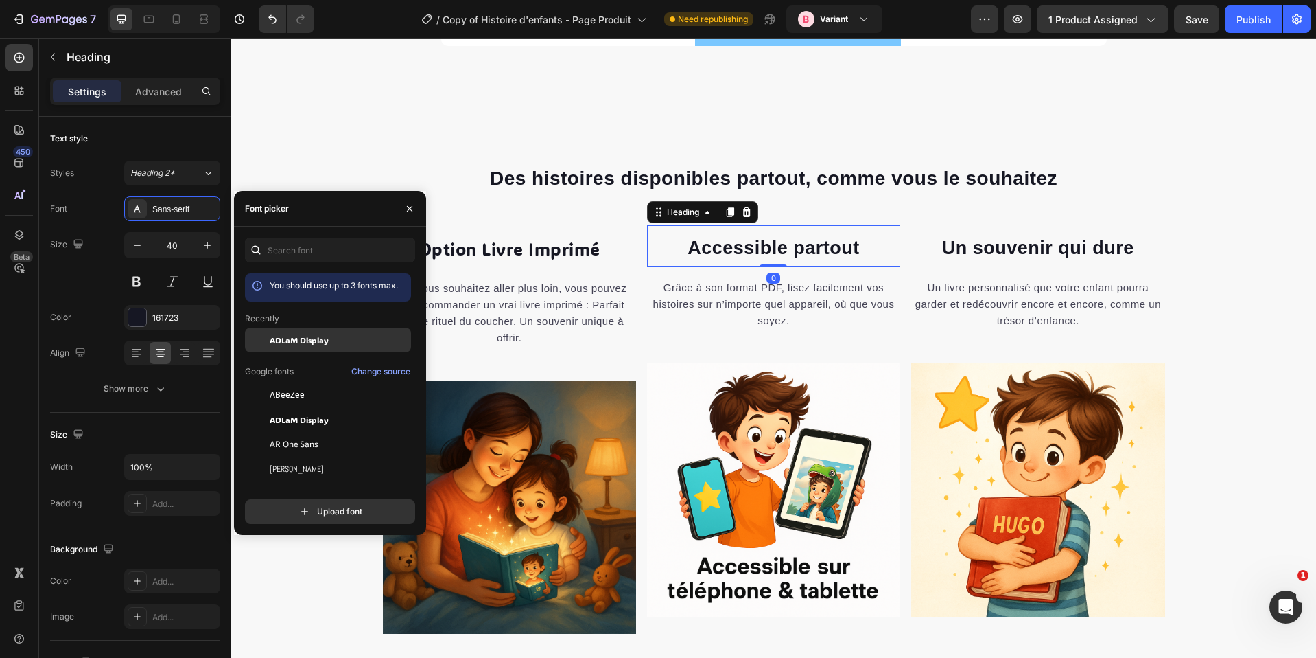
click at [281, 336] on span "ADLaM Display" at bounding box center [299, 340] width 59 height 12
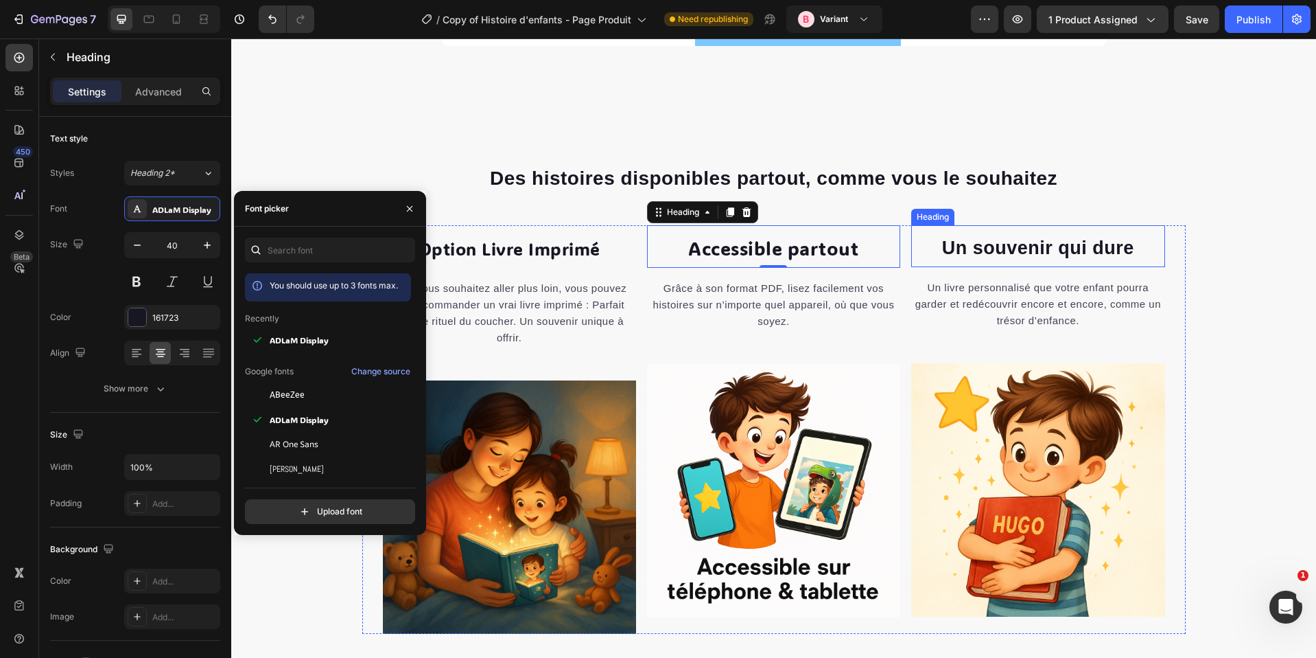
click at [920, 247] on h2 "Un souvenir qui dure" at bounding box center [1037, 246] width 253 height 42
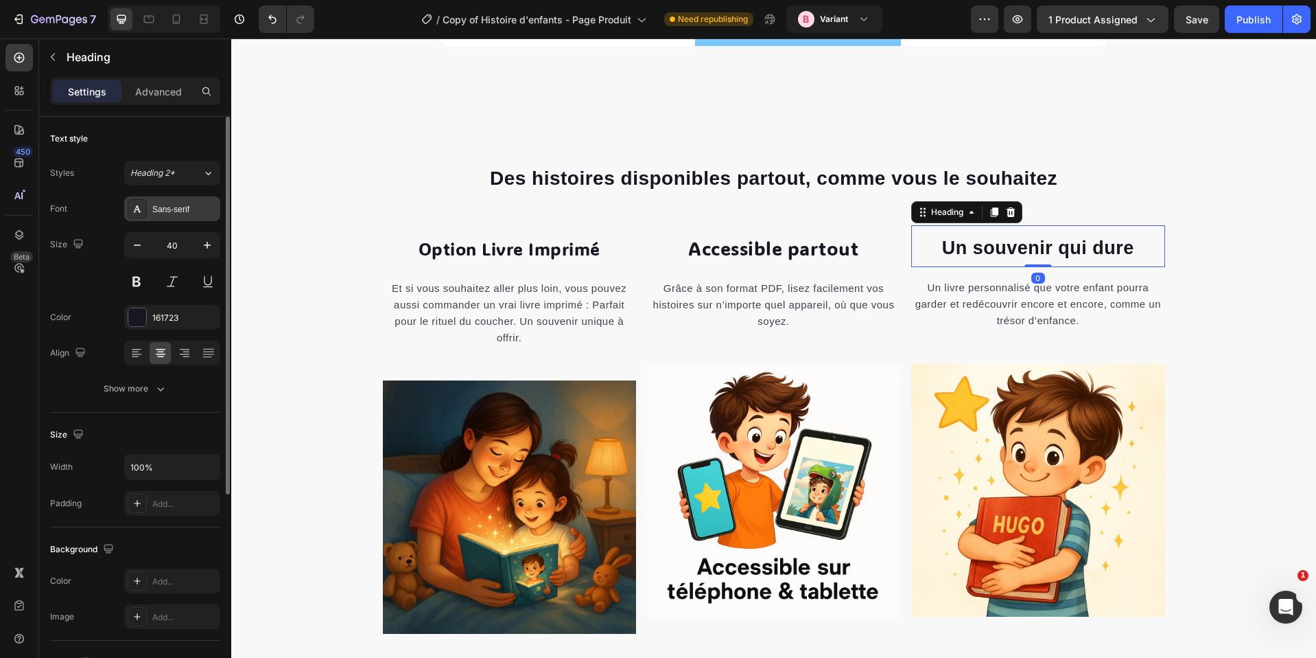
click at [177, 213] on div "Sans-serif" at bounding box center [184, 209] width 65 height 12
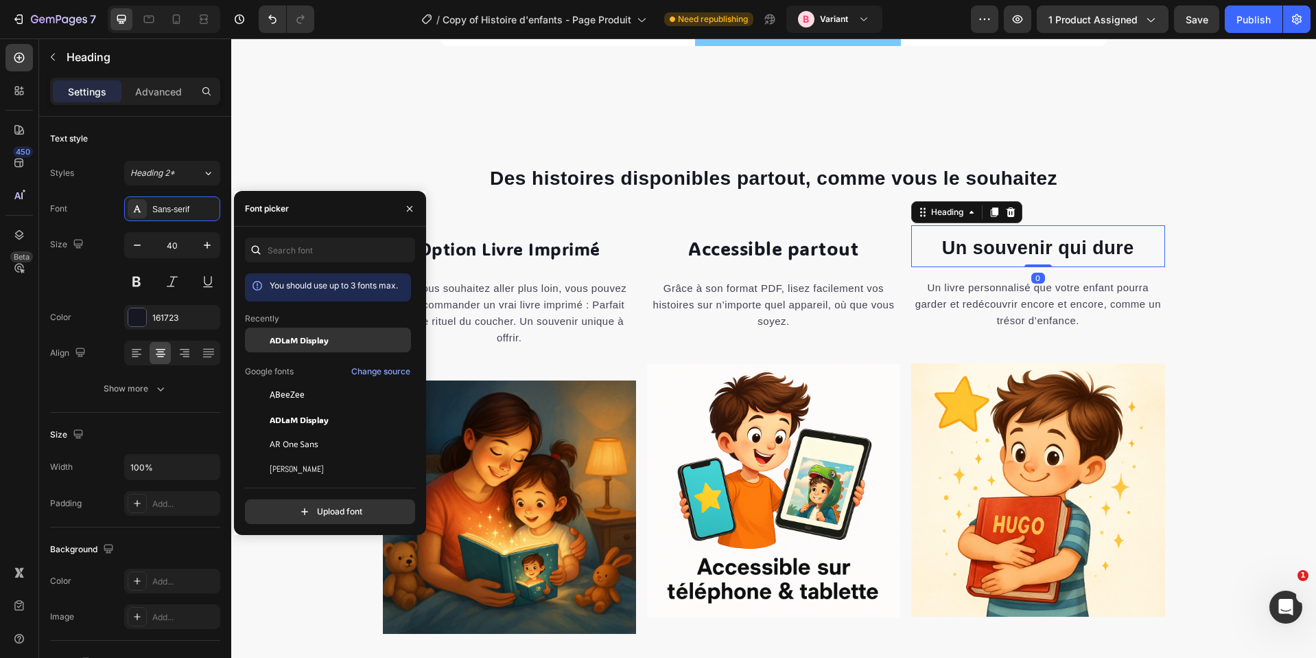
click at [279, 342] on span "ADLaM Display" at bounding box center [299, 340] width 59 height 12
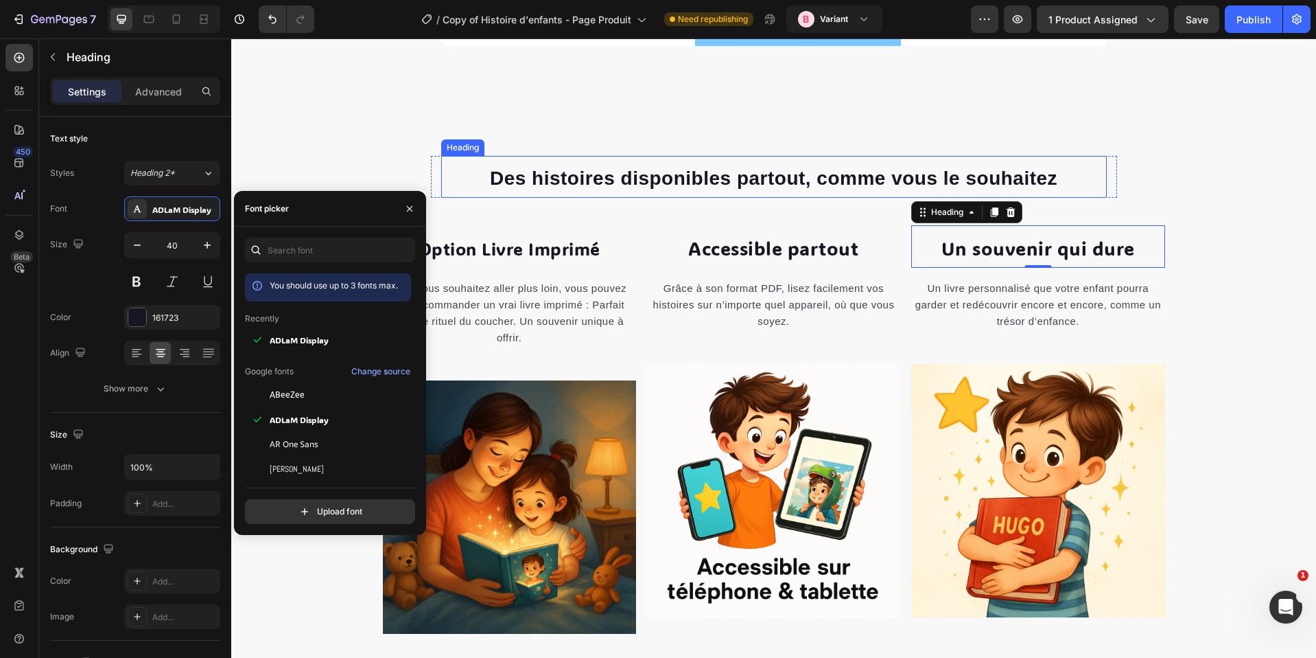
click at [591, 180] on strong "Des histoires disponibles partout, comme vous le souhaitez" at bounding box center [774, 177] width 568 height 21
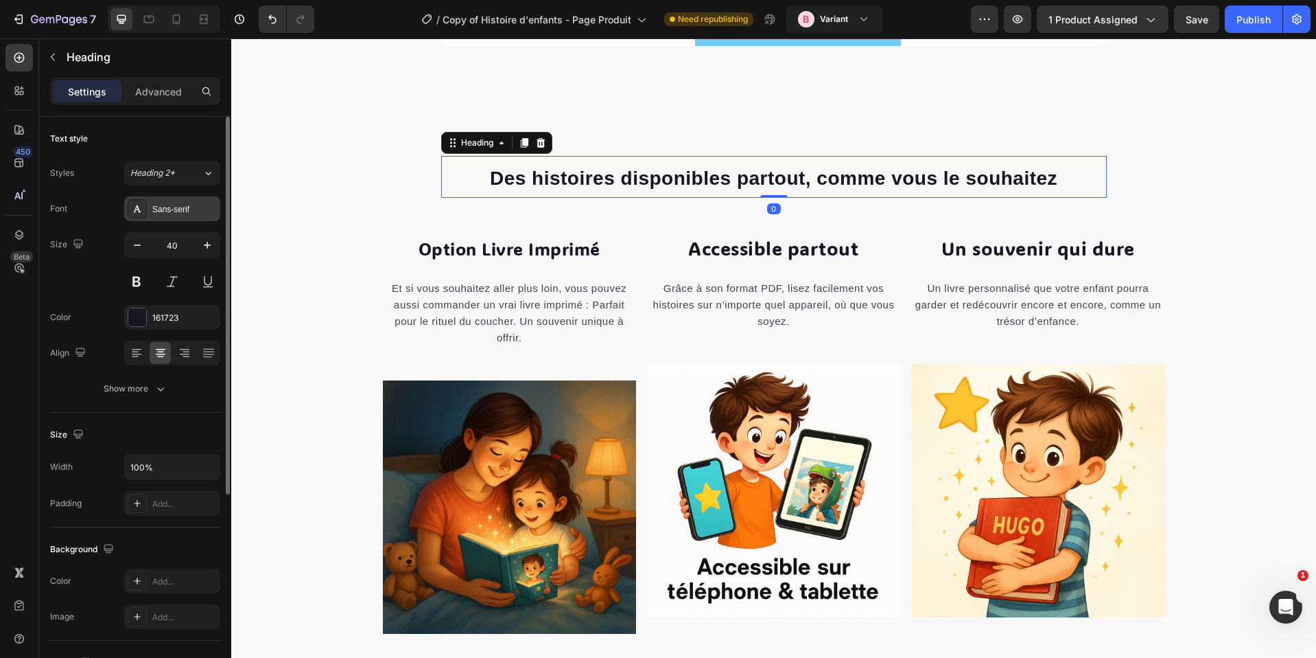
click at [198, 199] on div "Sans-serif" at bounding box center [172, 208] width 96 height 25
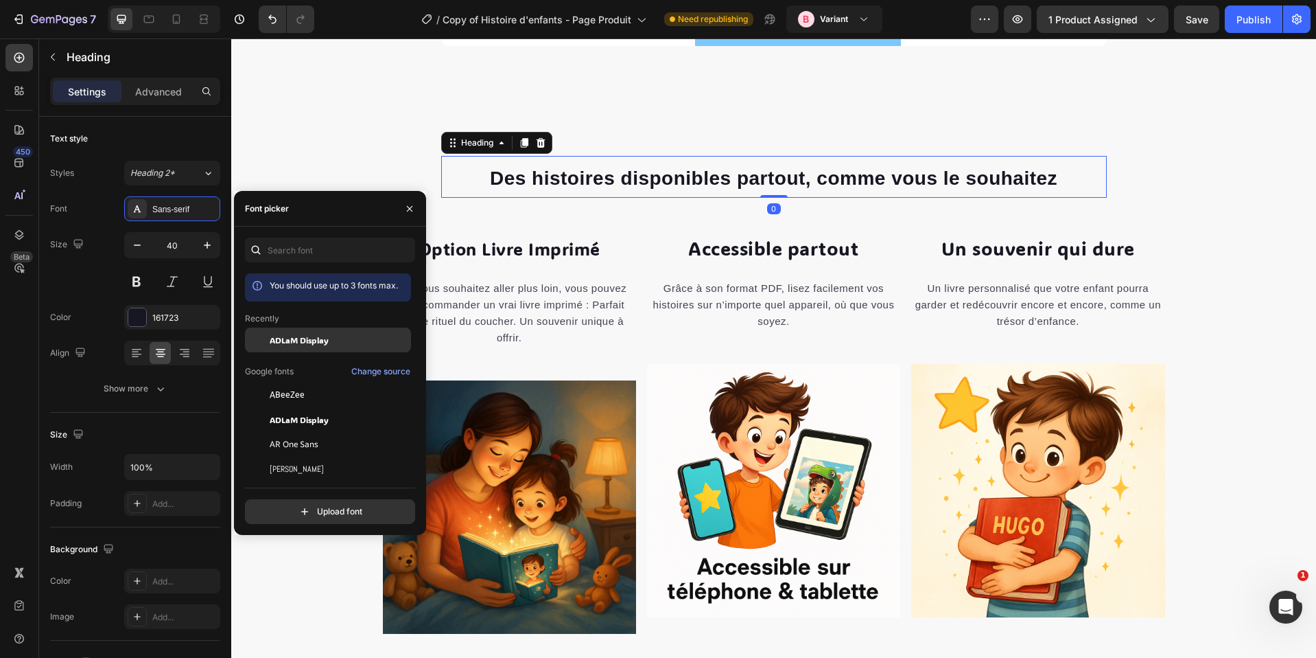
click at [274, 432] on div "ADLaM Display" at bounding box center [328, 444] width 166 height 25
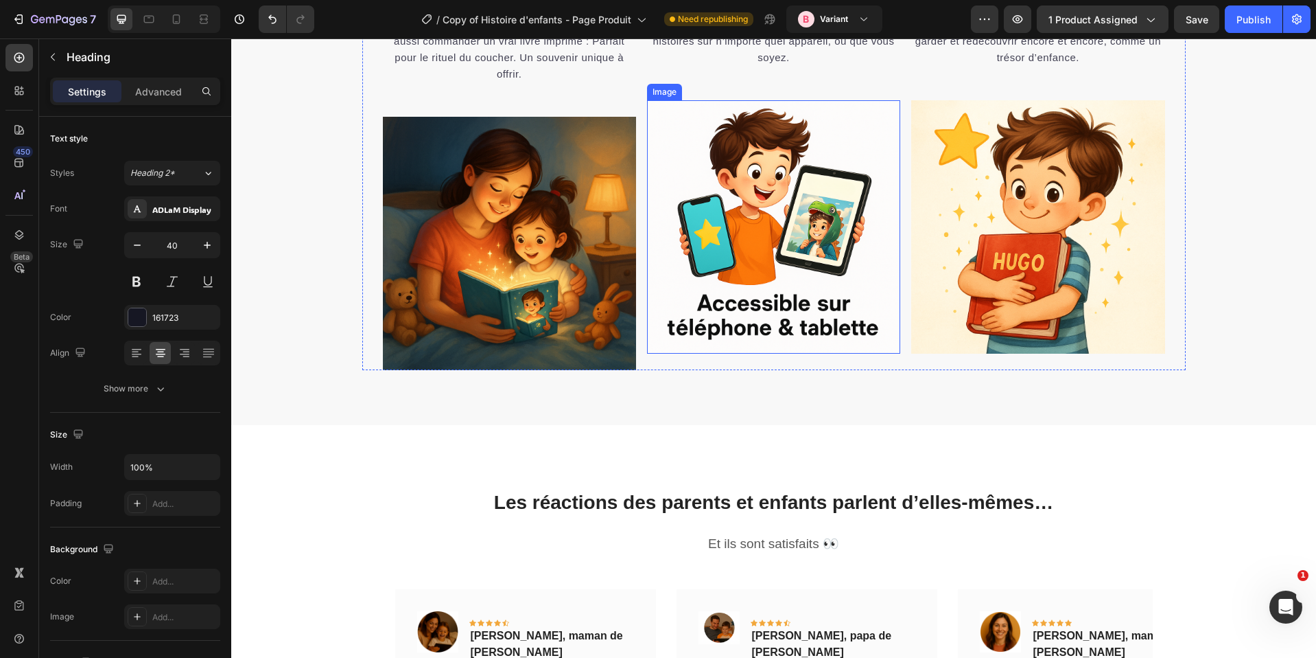
click at [768, 418] on div at bounding box center [774, 425] width 22 height 22
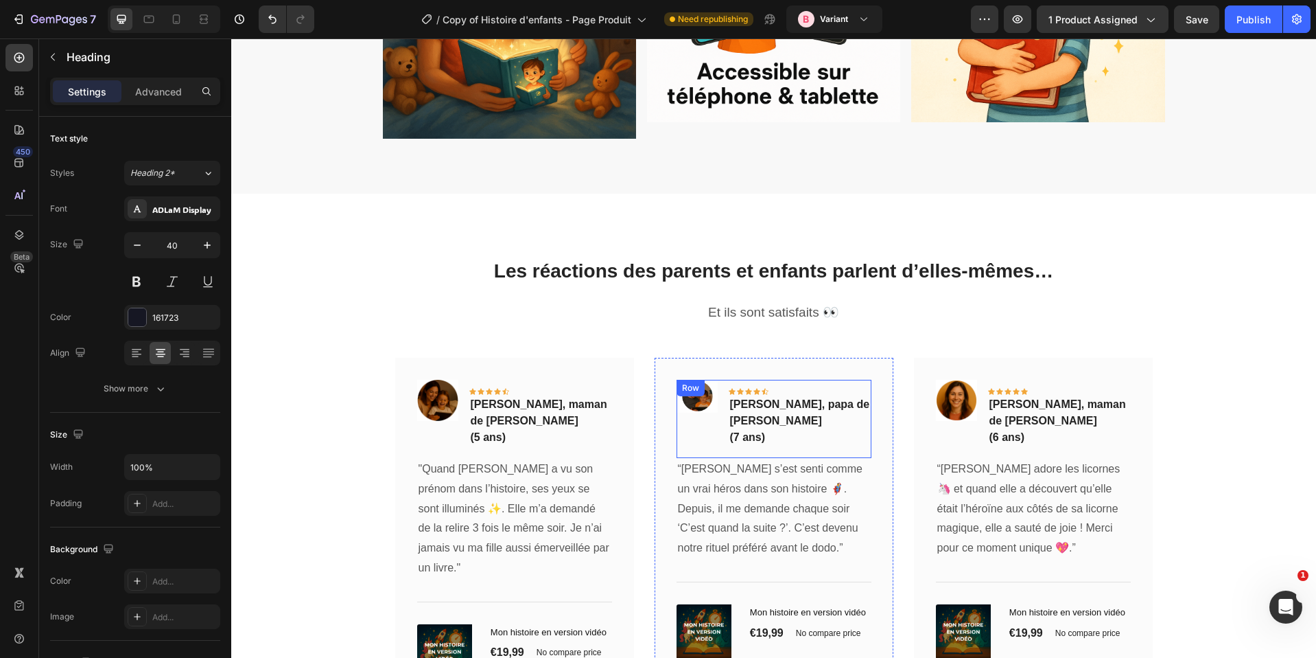
scroll to position [6787, 0]
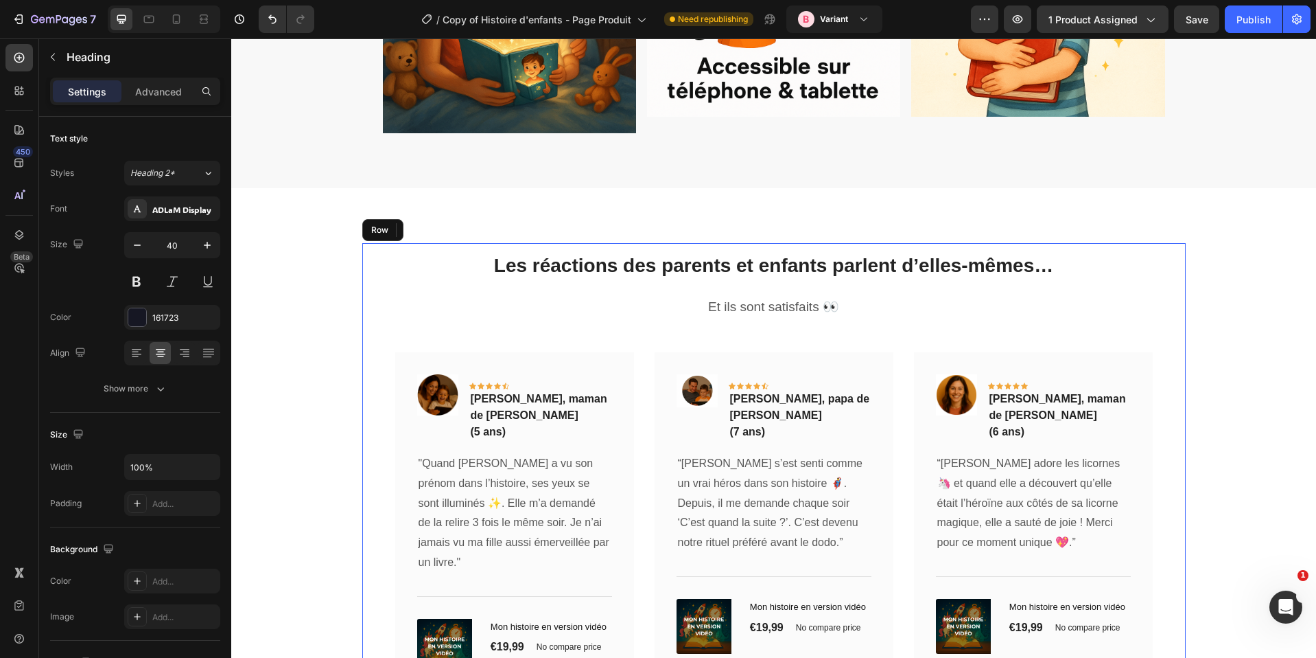
click at [569, 284] on div "Les réactions des parents et enfants parlent d’elles-mêmes… Heading Et ils sont…" at bounding box center [774, 479] width 824 height 472
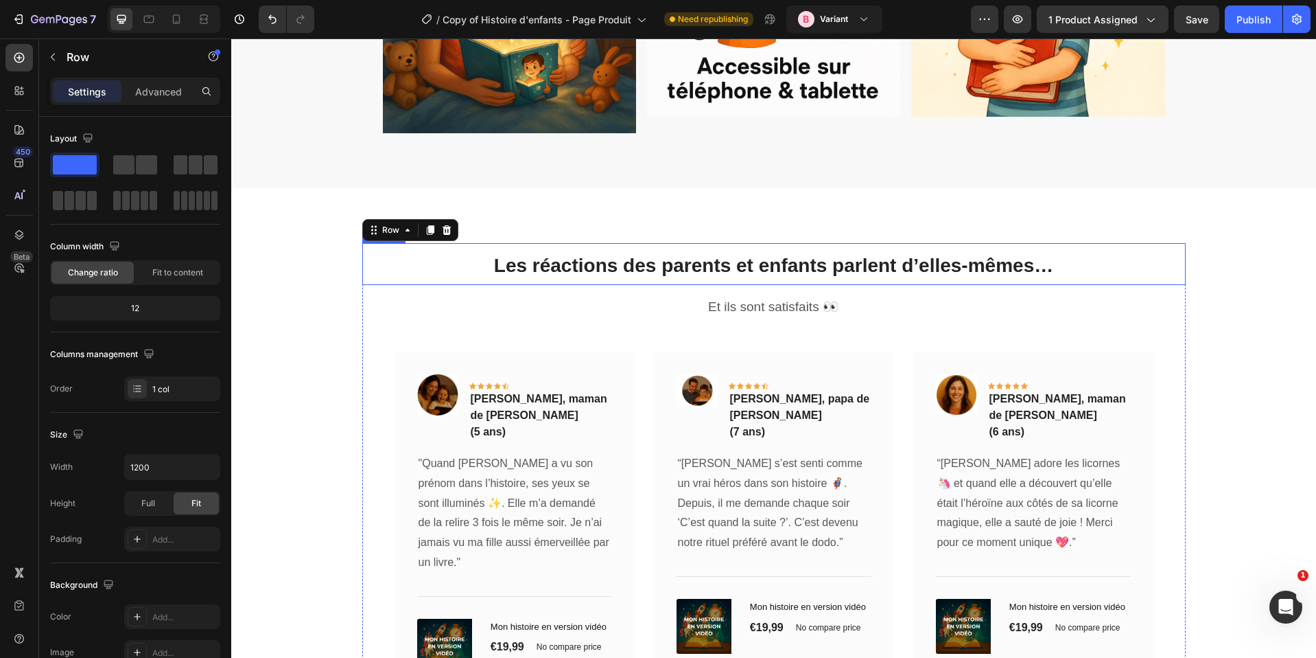
click at [572, 272] on span "Les réactions des parents et enfants parlent d’elles-mêmes…" at bounding box center [773, 265] width 559 height 21
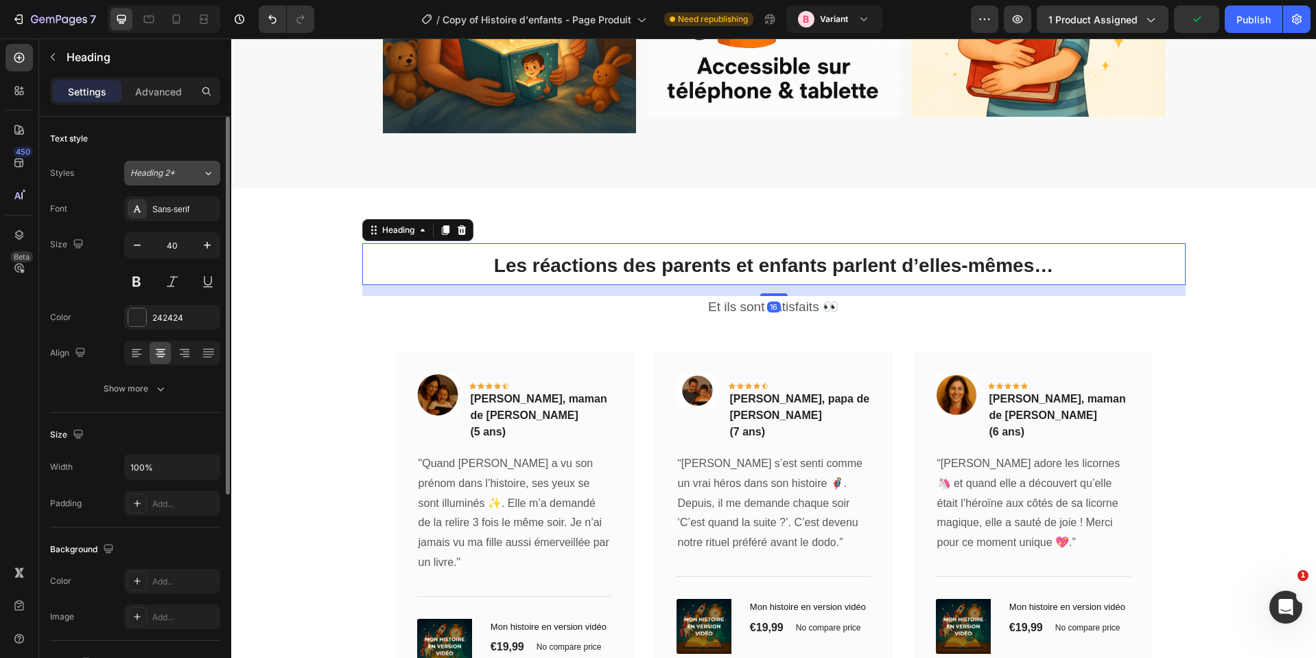
click at [192, 183] on button "Heading 2*" at bounding box center [172, 173] width 96 height 25
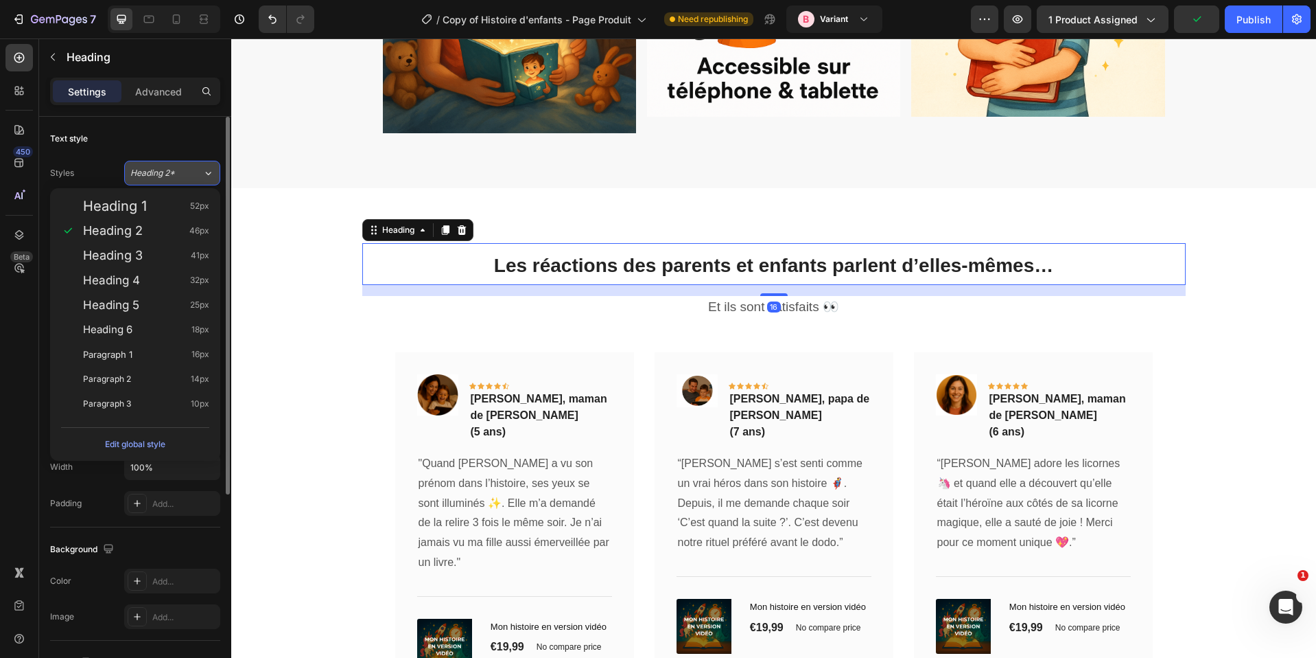
click at [192, 178] on div "Heading 2*" at bounding box center [166, 173] width 72 height 12
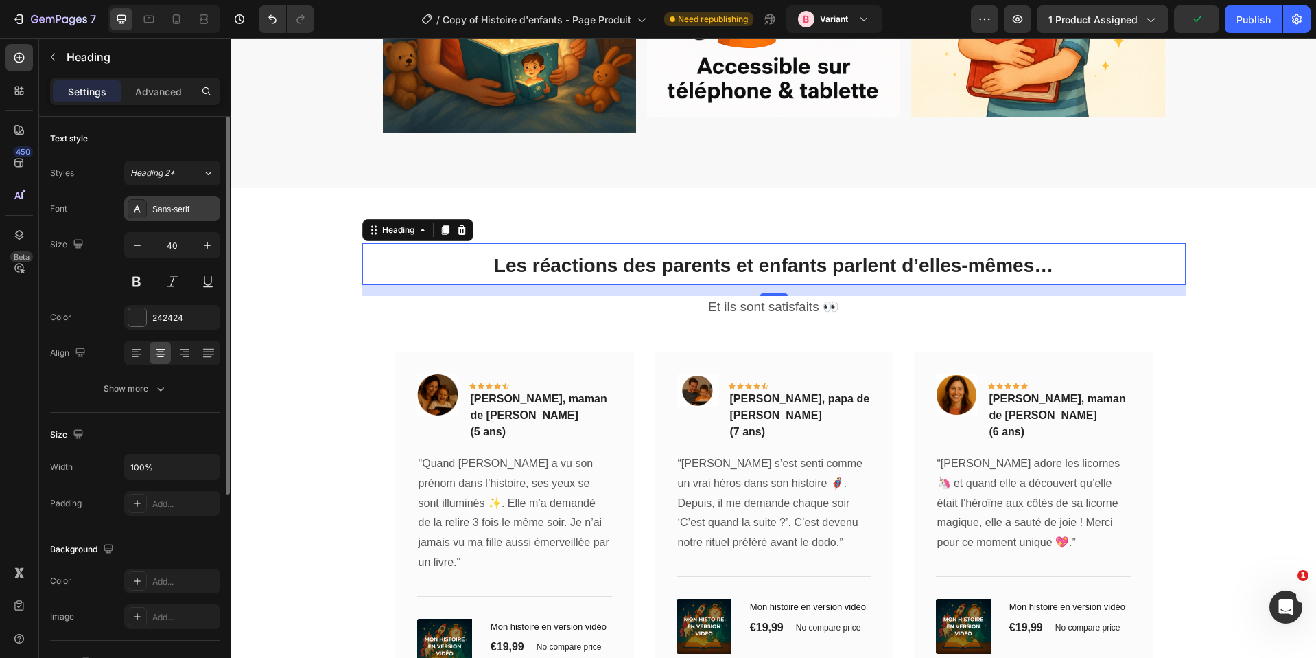
click at [195, 196] on div "Sans-serif" at bounding box center [172, 208] width 96 height 25
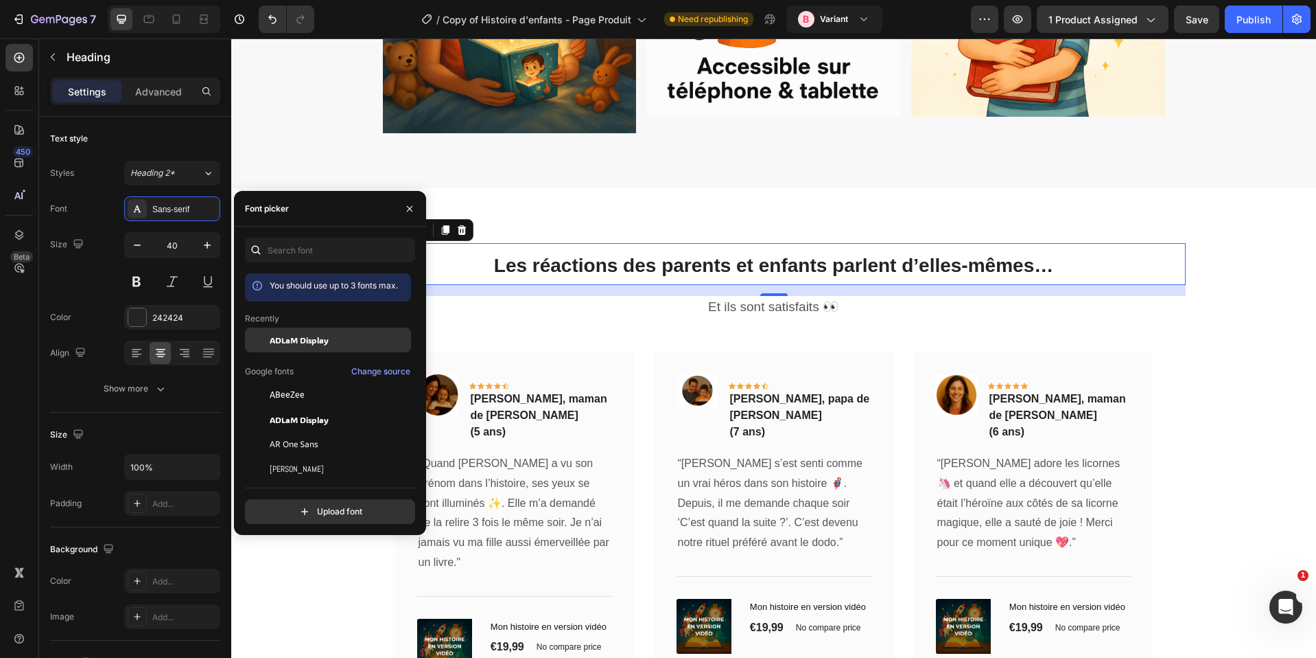
click at [316, 334] on span "ADLaM Display" at bounding box center [299, 340] width 59 height 12
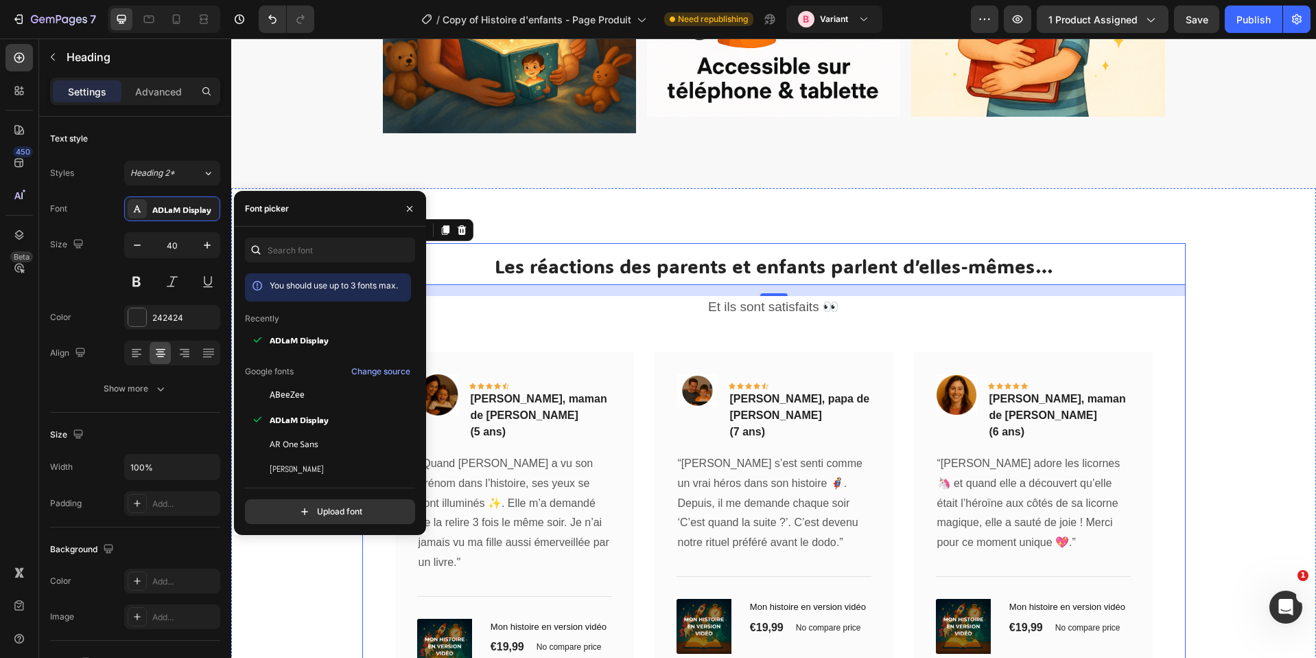
click at [809, 322] on div "Les réactions des parents et enfants parlent d’elles-mêmes… Heading 16 Et ils s…" at bounding box center [774, 479] width 824 height 472
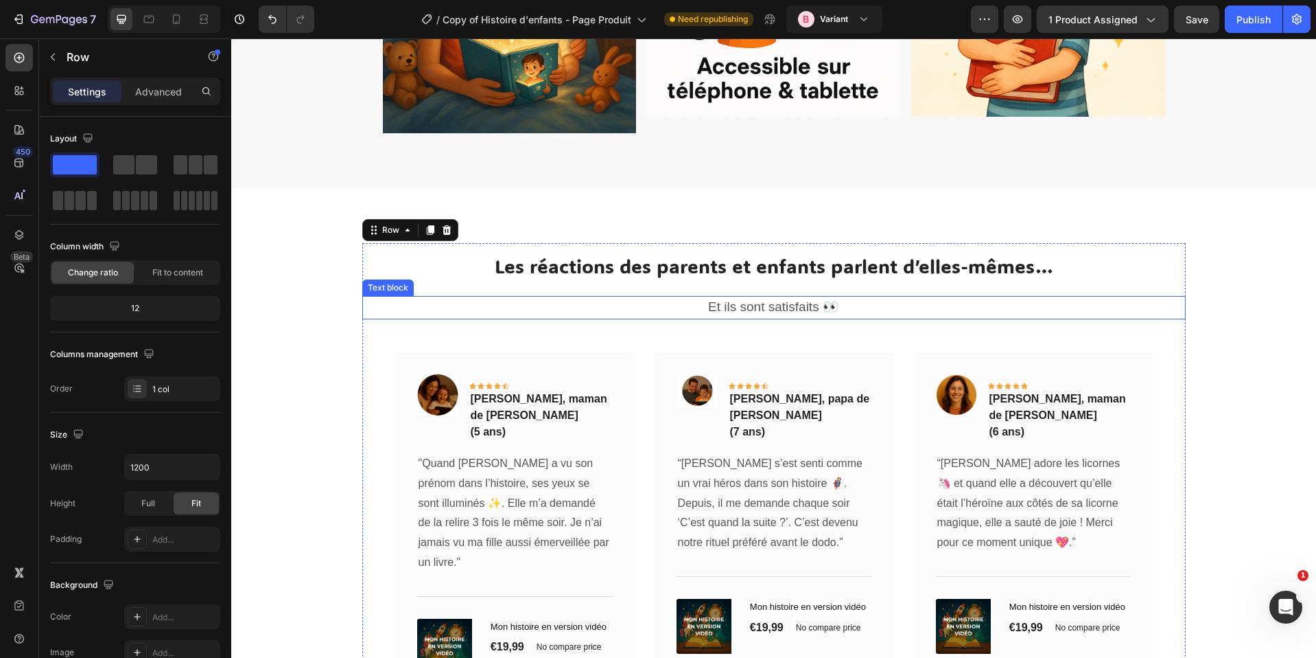
click at [806, 314] on span "Et ils sont satisfaits 👀" at bounding box center [773, 306] width 131 height 14
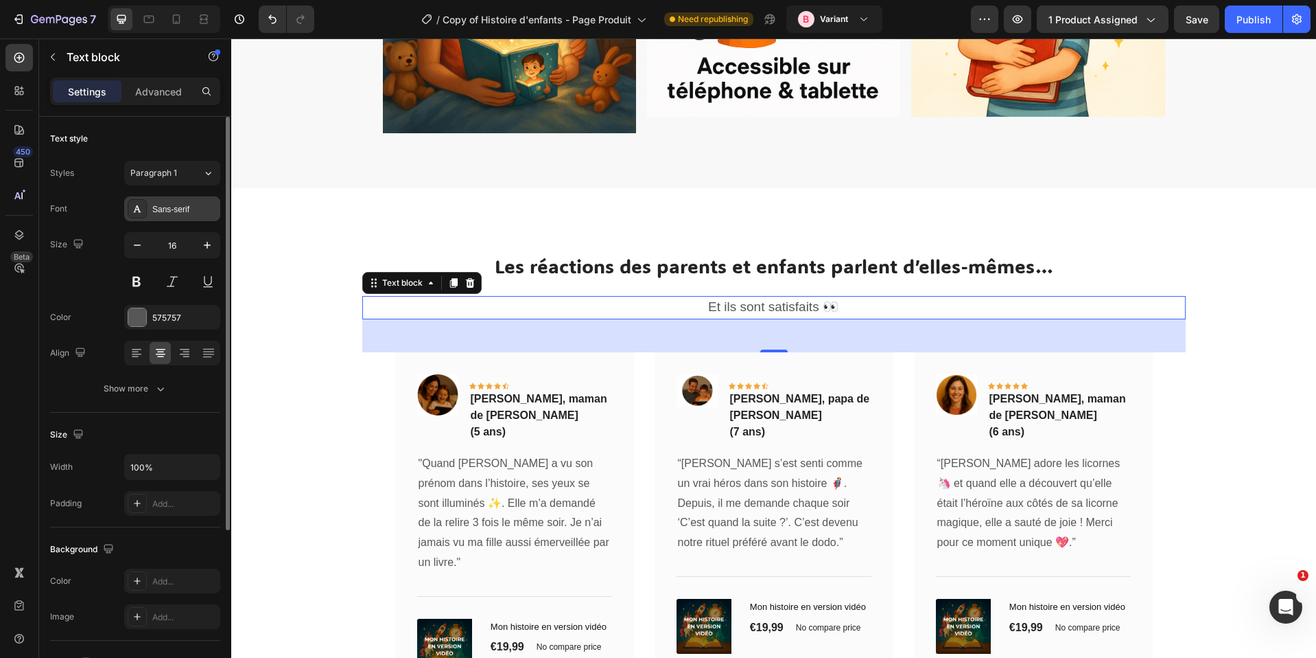
click at [183, 213] on div "Sans-serif" at bounding box center [184, 209] width 65 height 12
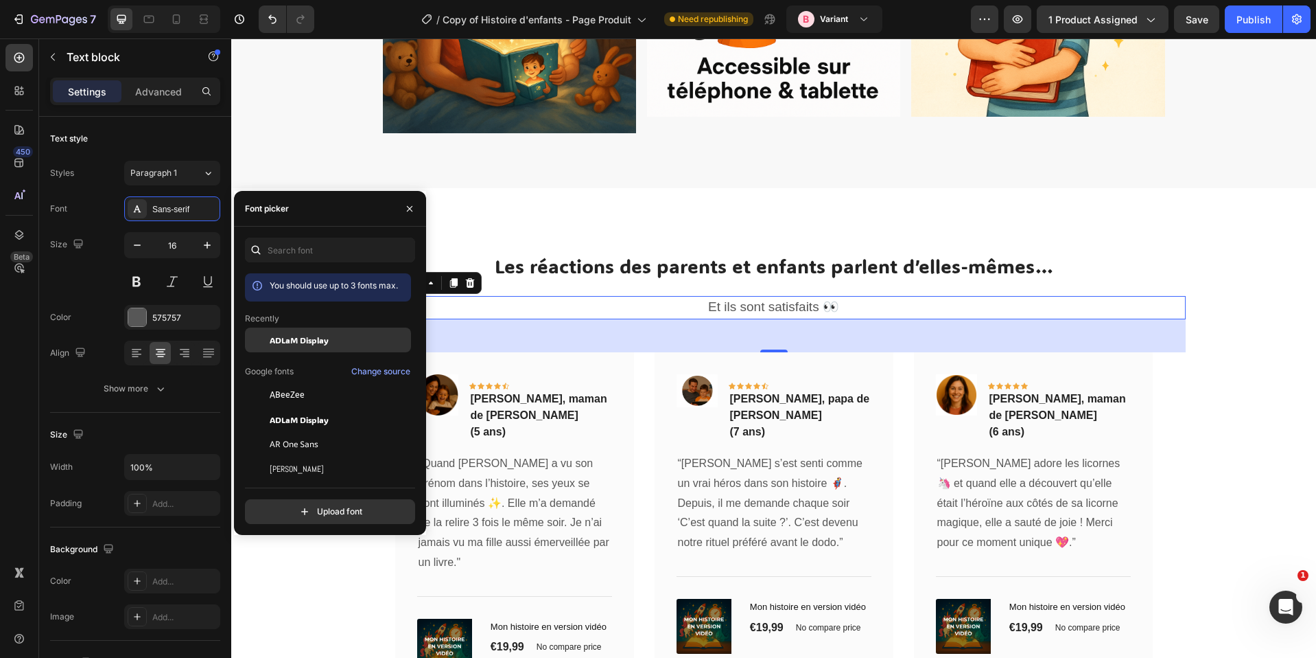
click at [296, 432] on div "ADLaM Display" at bounding box center [328, 444] width 166 height 25
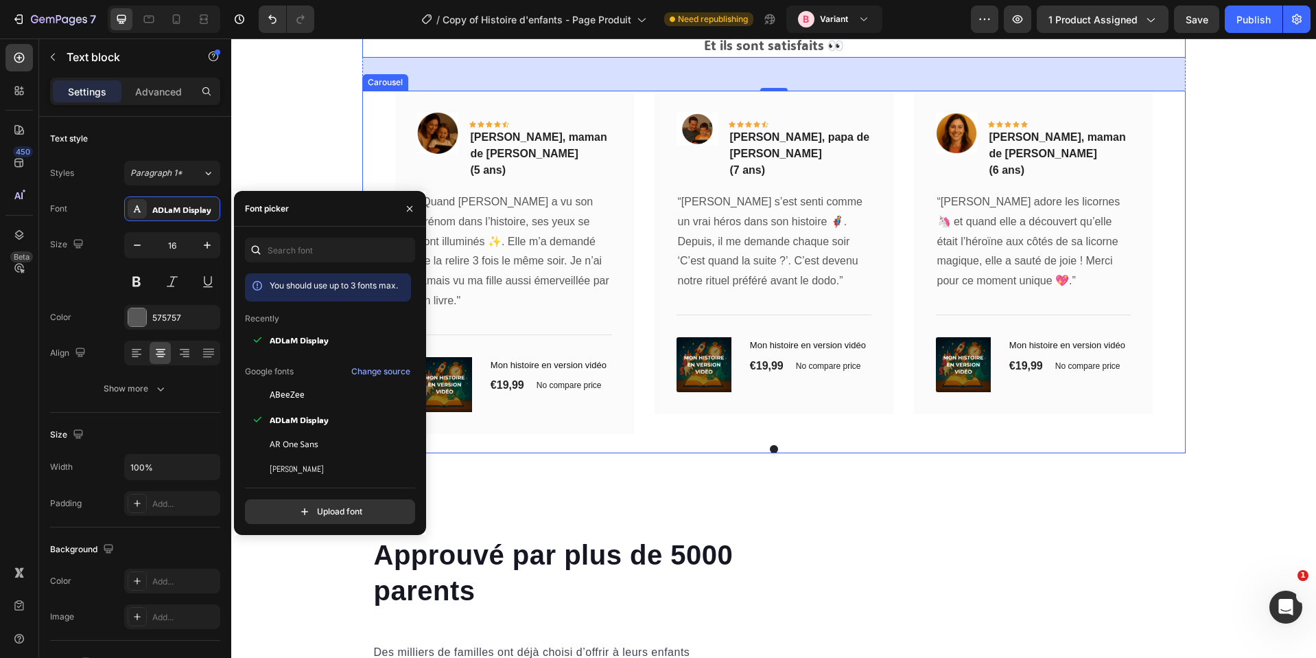
click at [846, 445] on div at bounding box center [774, 449] width 824 height 8
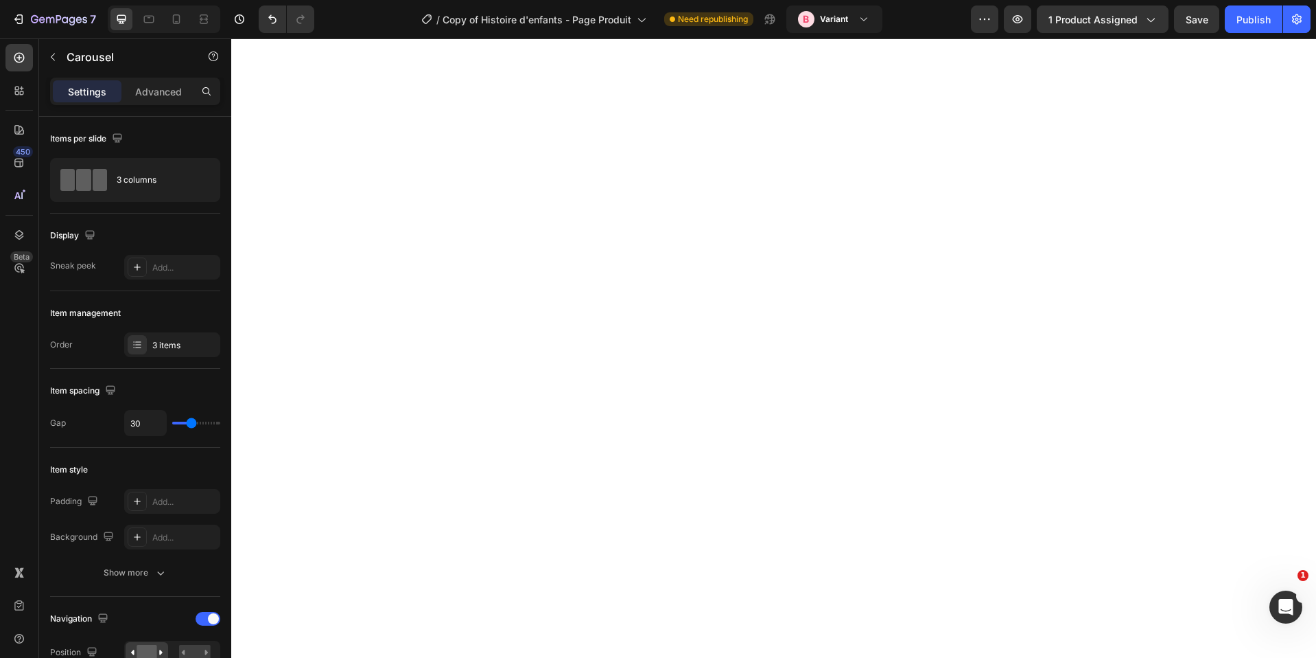
scroll to position [0, 0]
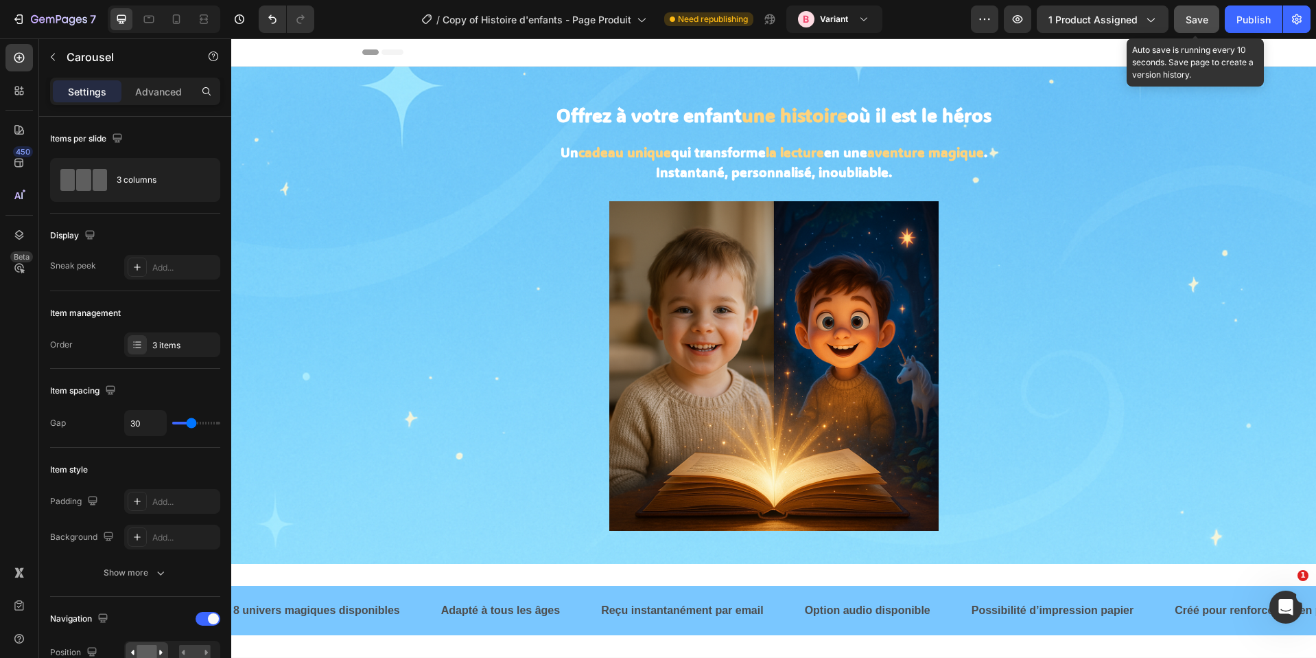
click at [1207, 20] on span "Save" at bounding box center [1197, 20] width 23 height 12
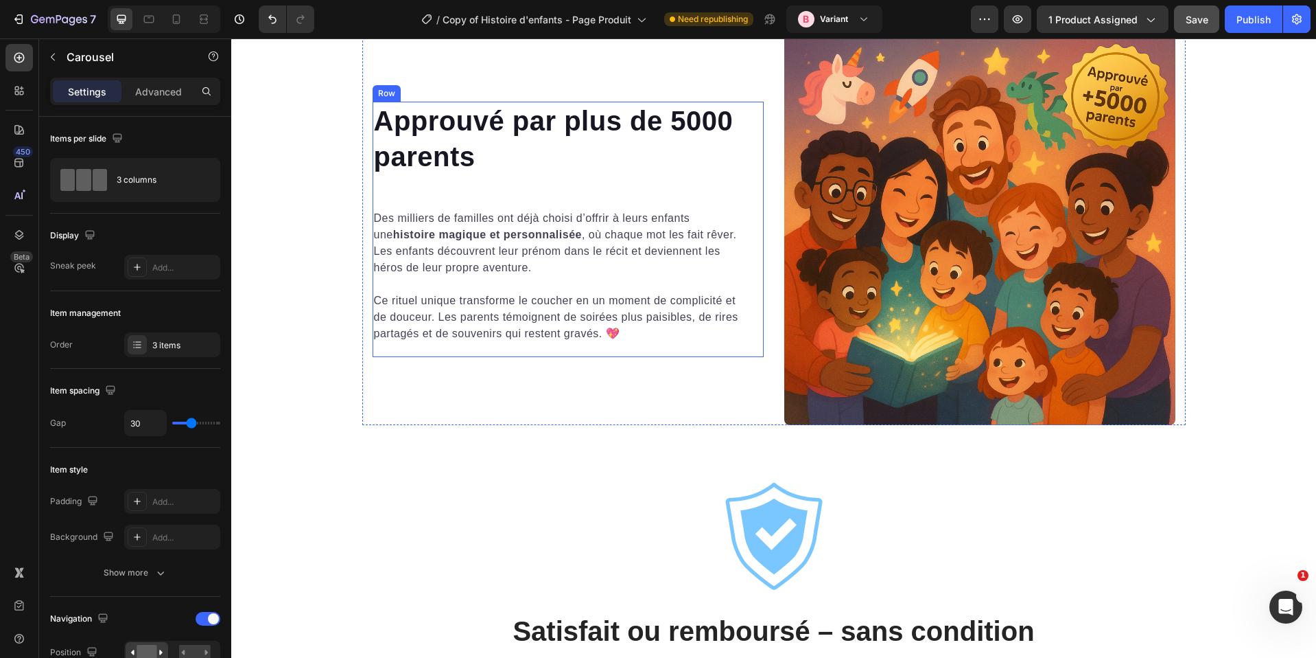
scroll to position [7406, 0]
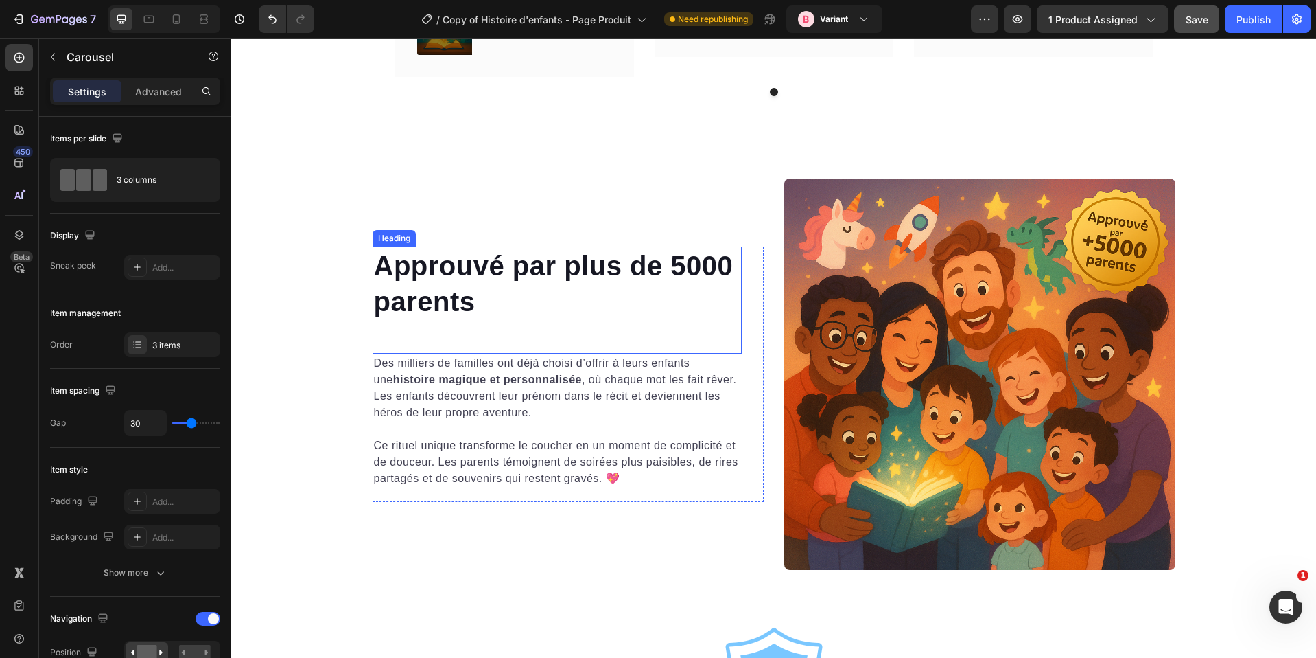
click at [632, 251] on strong "Approuvé par plus de 5000 parents" at bounding box center [554, 284] width 360 height 66
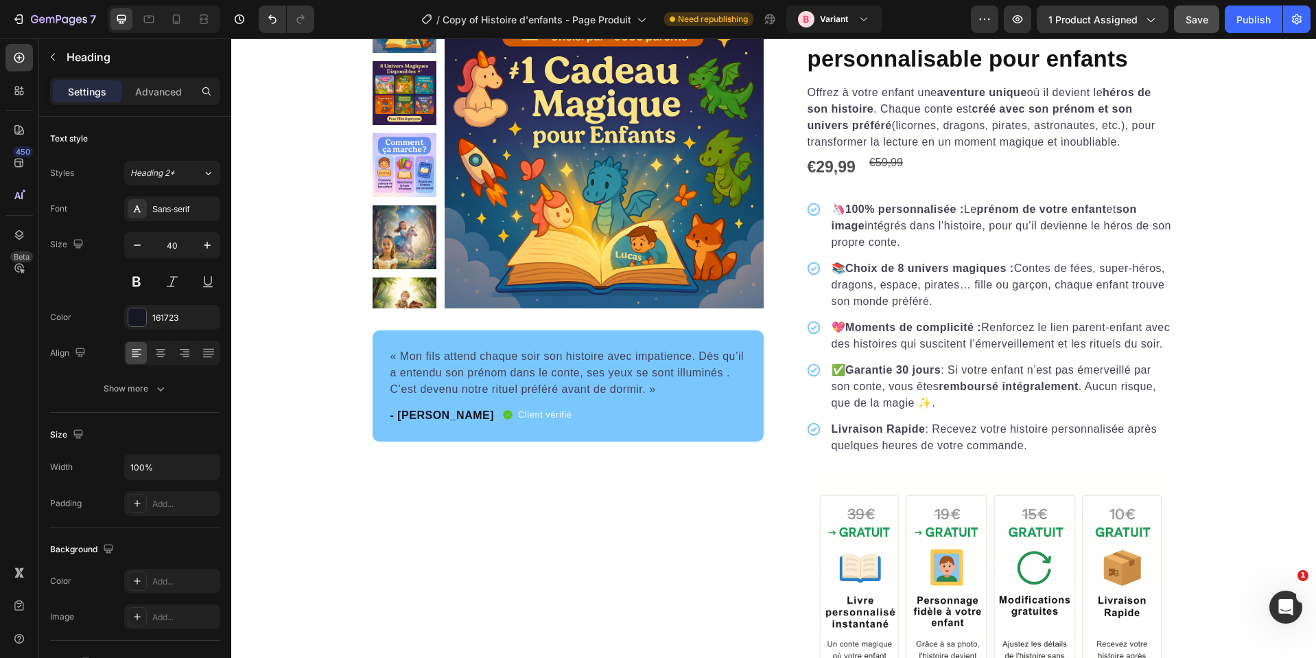
scroll to position [1820, 0]
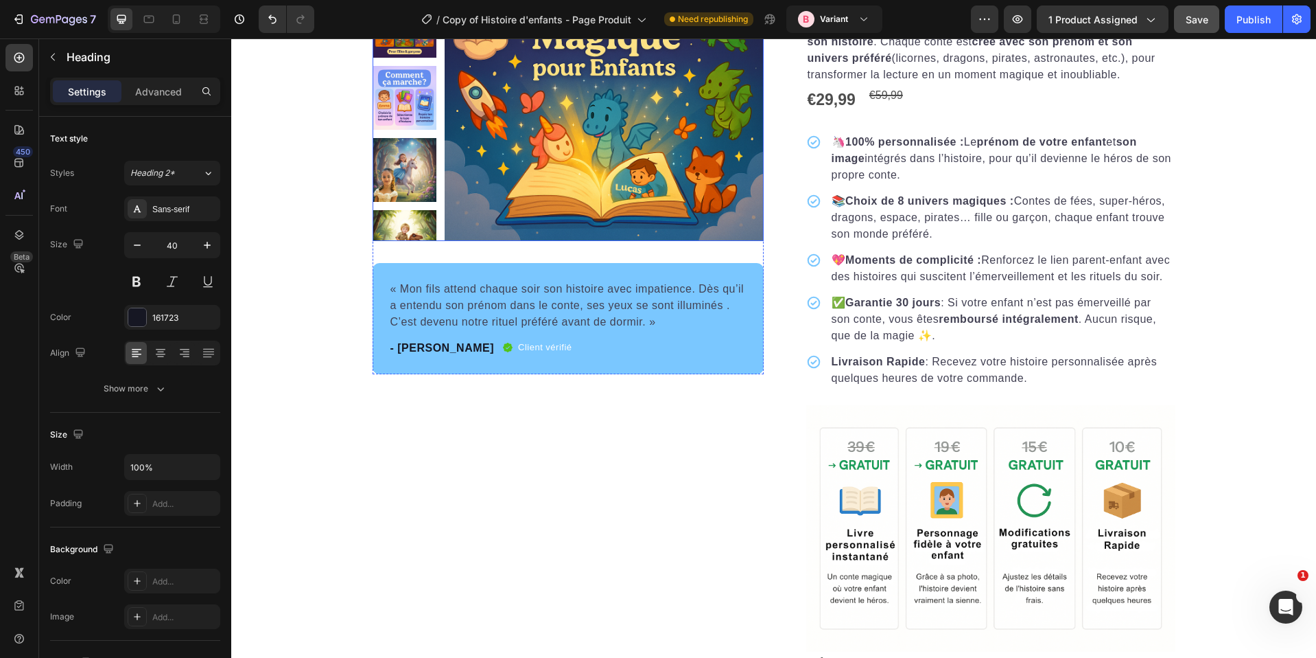
click at [706, 189] on img at bounding box center [604, 81] width 319 height 319
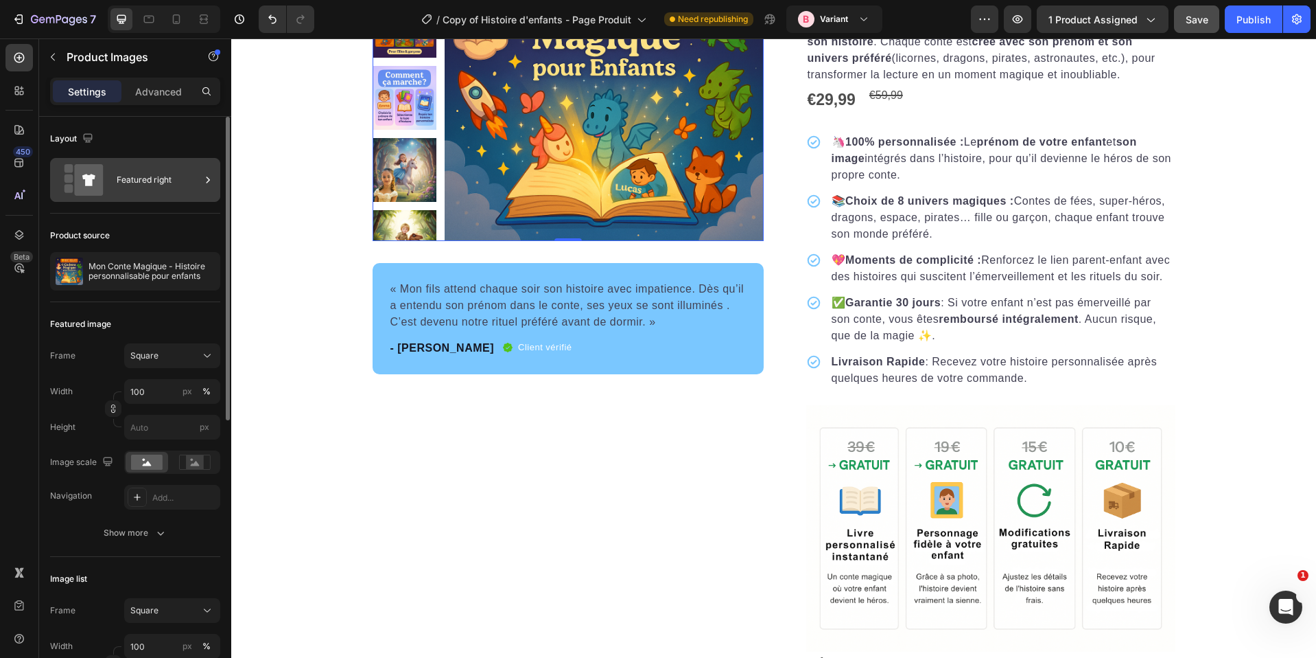
click at [138, 185] on div "Featured right" at bounding box center [159, 180] width 84 height 32
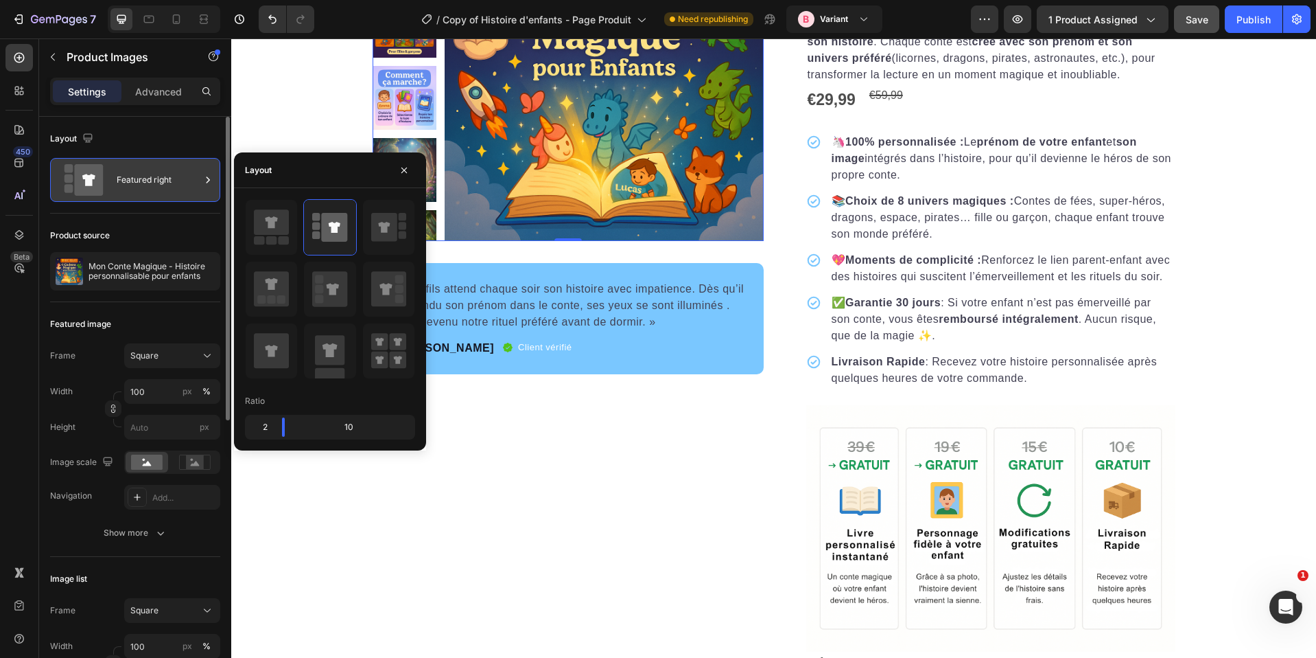
click at [138, 185] on div "Featured right" at bounding box center [159, 180] width 84 height 32
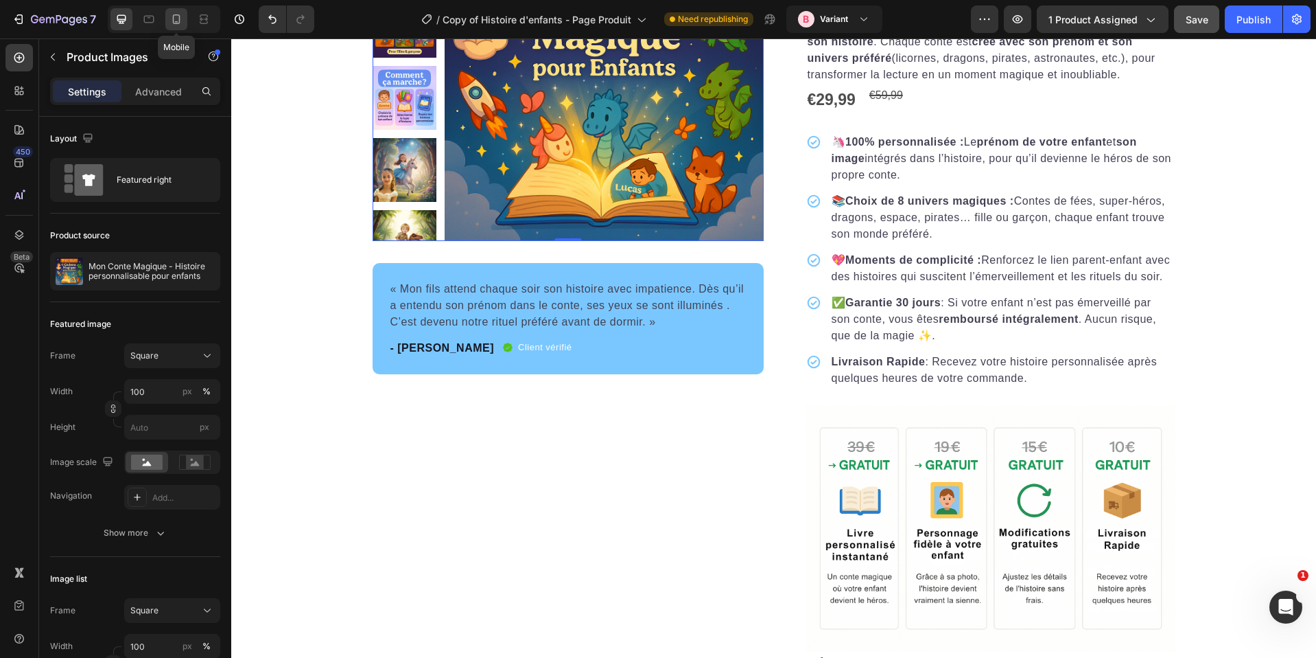
click at [168, 12] on div at bounding box center [176, 19] width 22 height 22
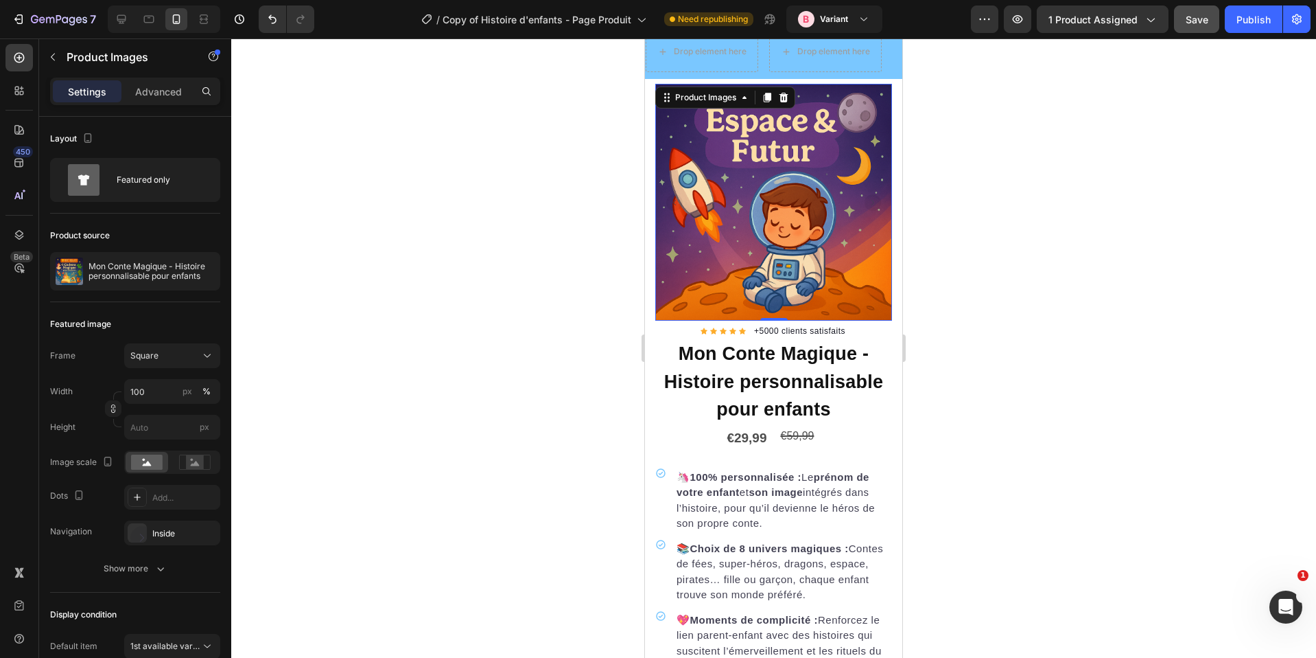
scroll to position [1613, 0]
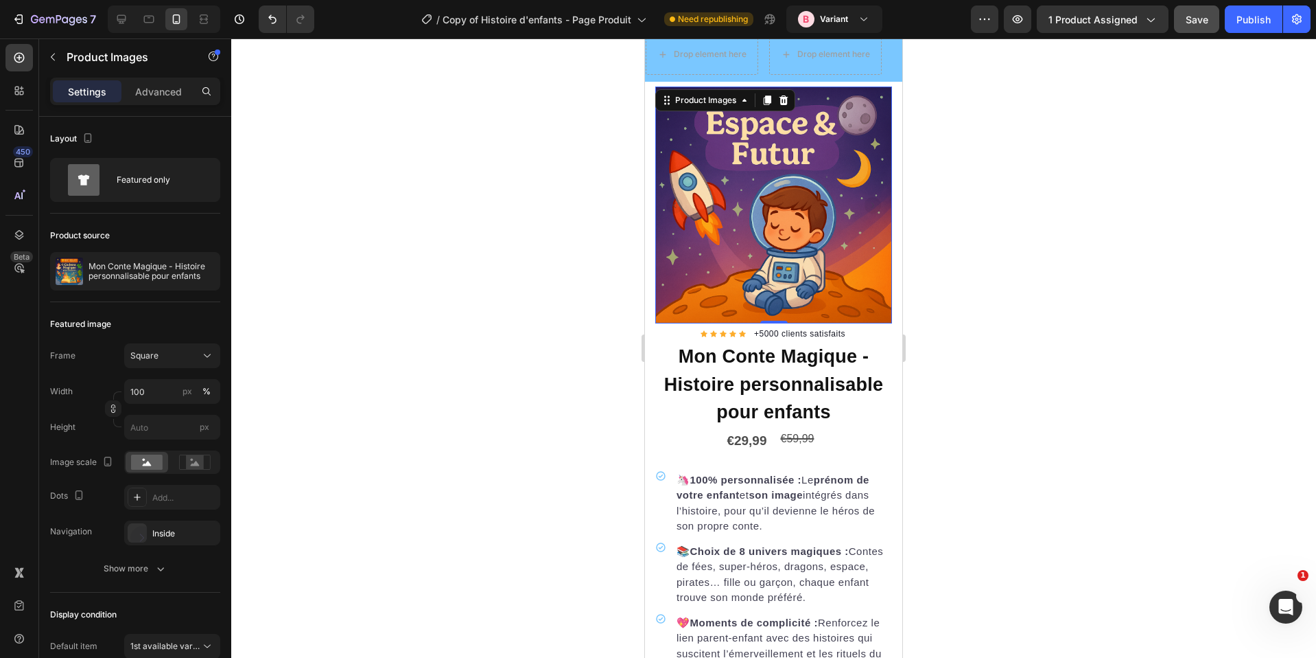
click at [892, 221] on img at bounding box center [1010, 204] width 237 height 237
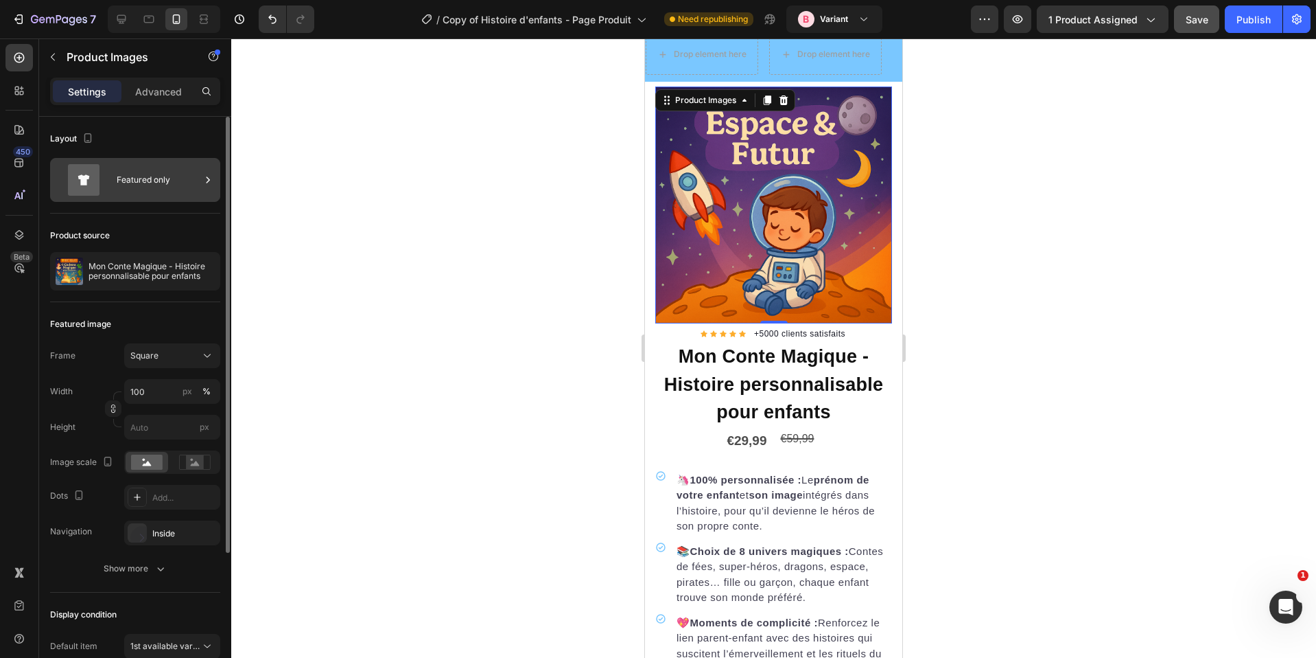
click at [142, 187] on div "Featured only" at bounding box center [159, 180] width 84 height 32
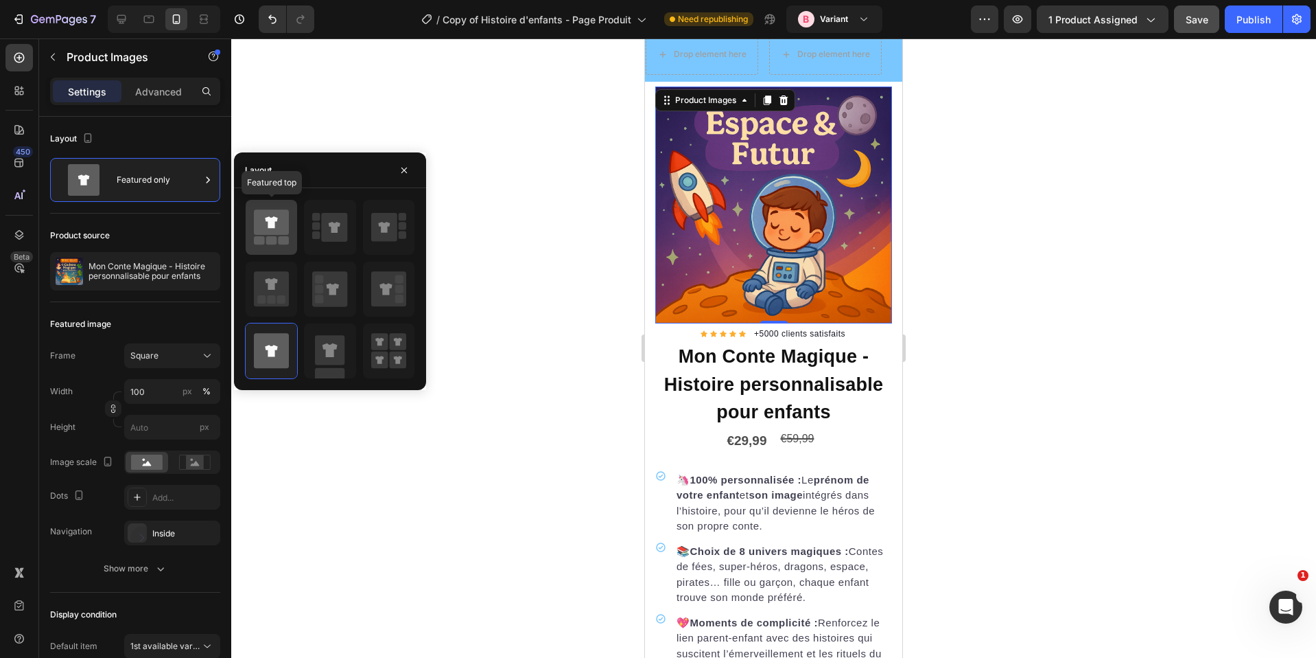
click at [259, 226] on icon at bounding box center [271, 221] width 35 height 25
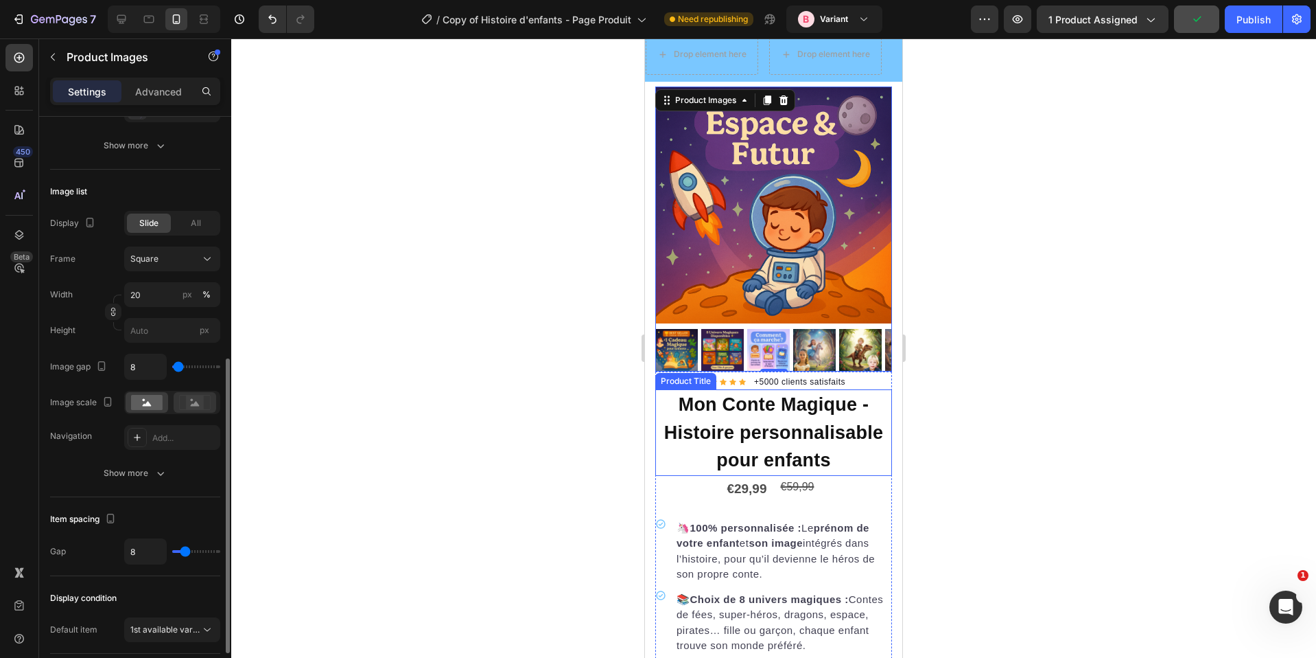
scroll to position [562, 0]
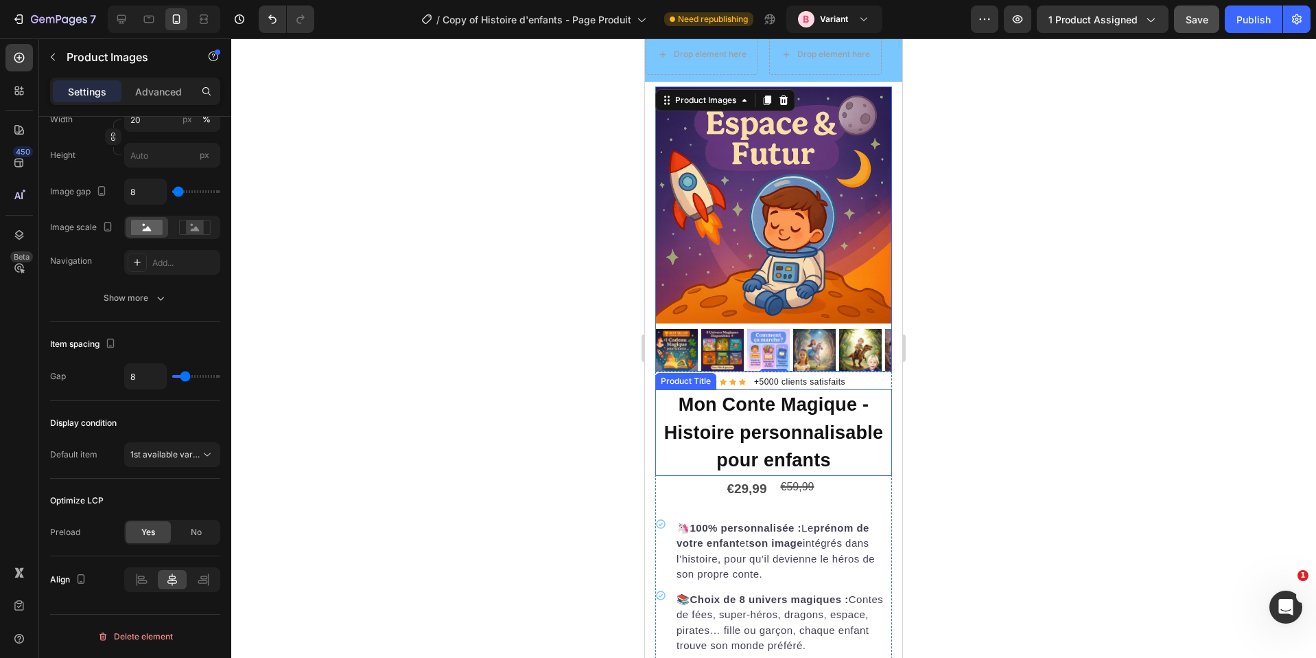
click at [169, 109] on div "Settings Advanced" at bounding box center [135, 97] width 192 height 39
click at [150, 91] on p "Advanced" at bounding box center [158, 91] width 47 height 14
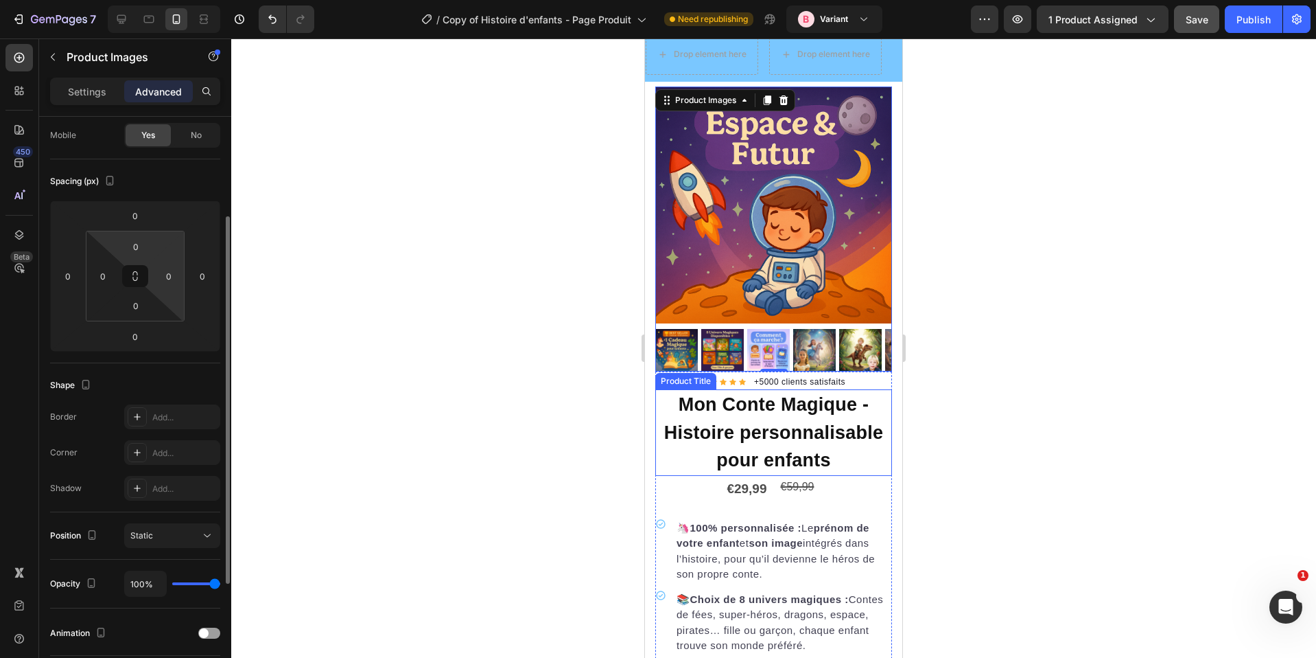
scroll to position [336, 0]
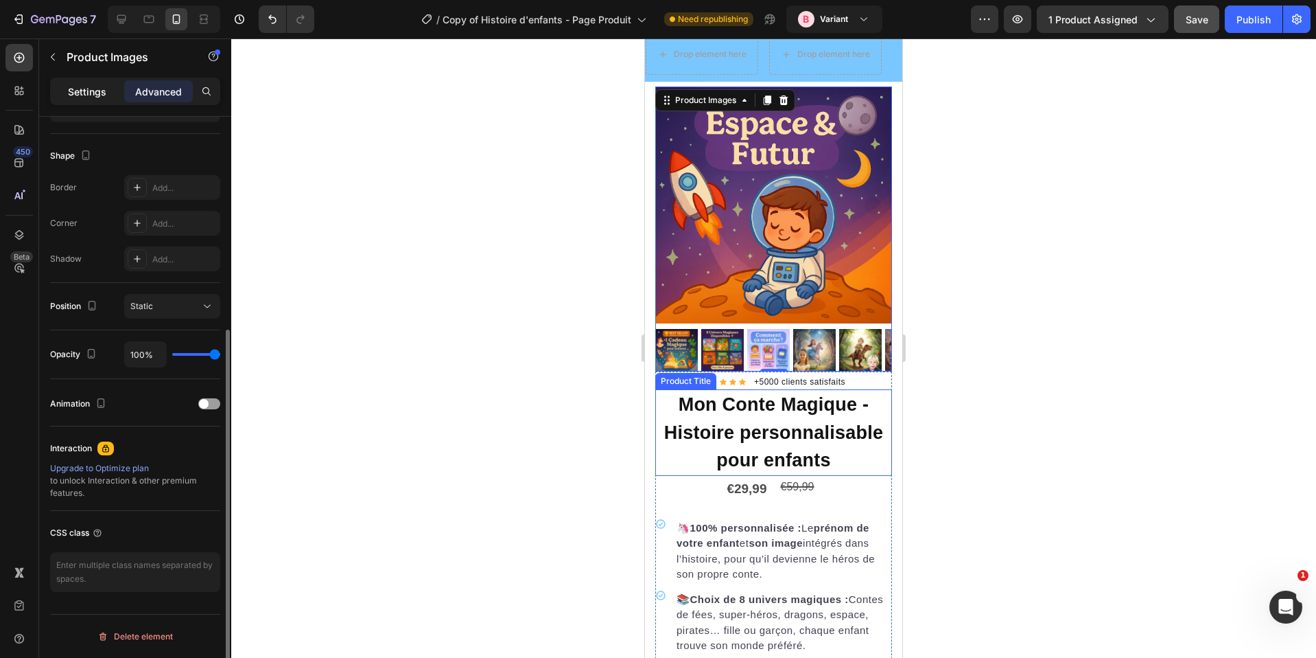
click at [93, 90] on p "Settings" at bounding box center [87, 91] width 38 height 14
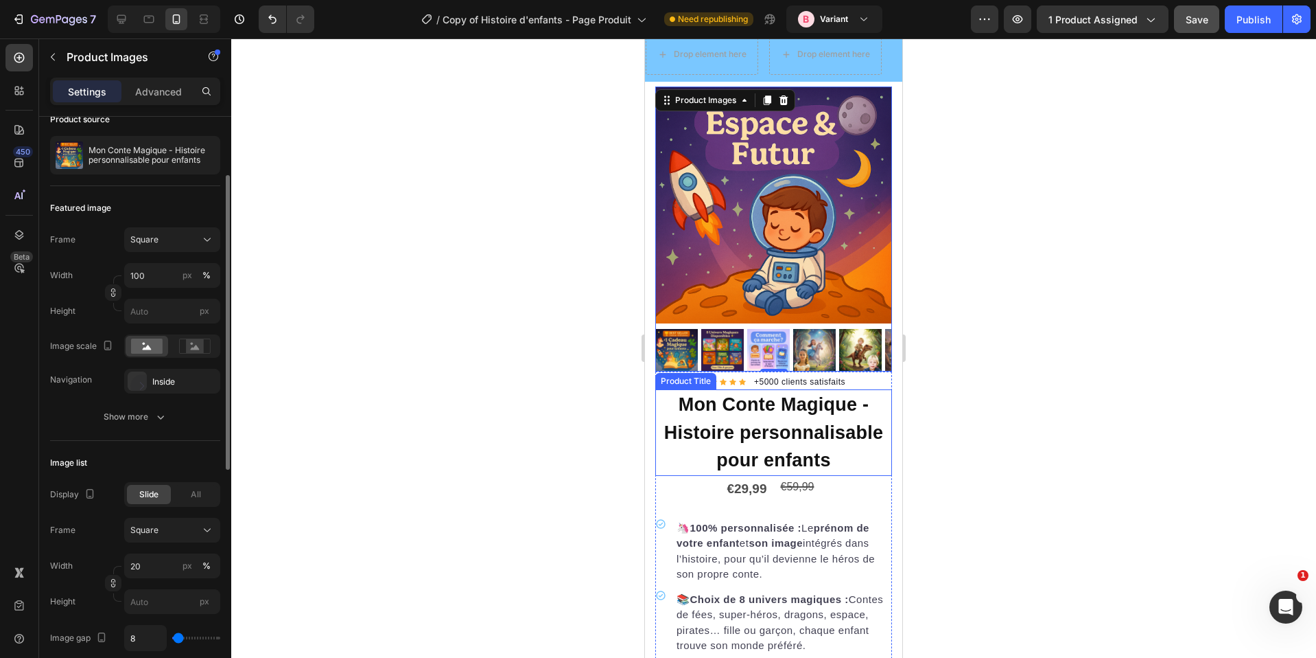
scroll to position [192, 0]
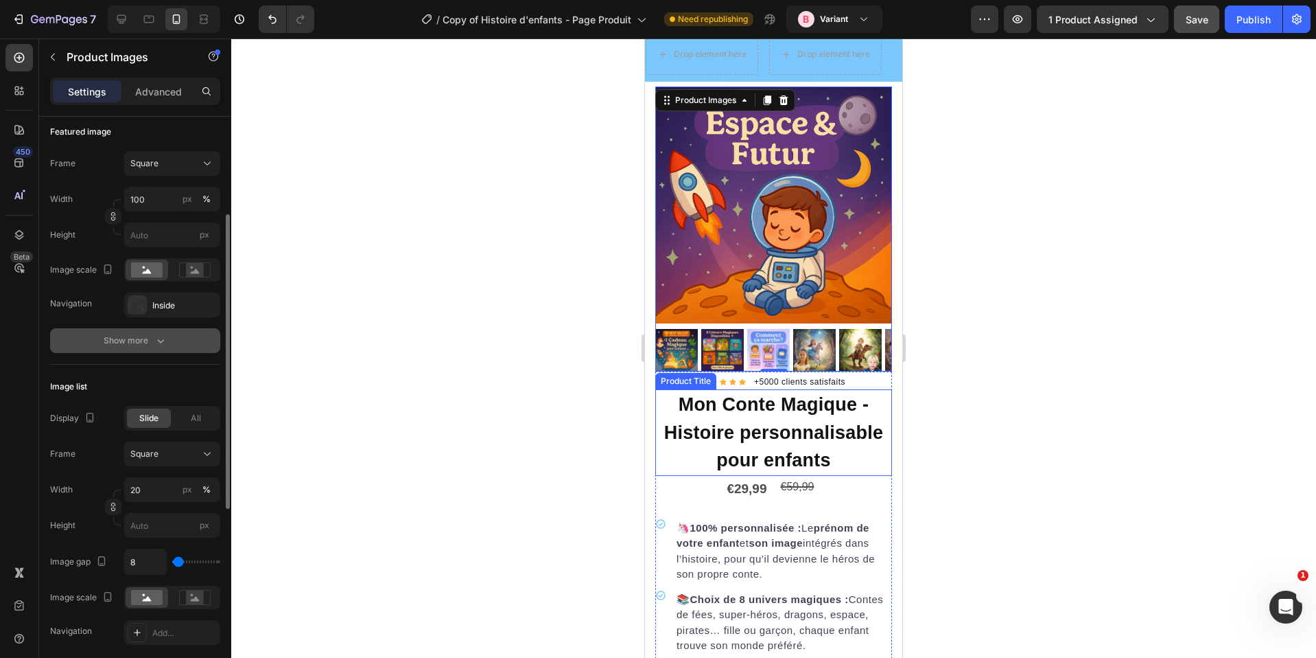
click at [141, 337] on div "Show more" at bounding box center [136, 341] width 64 height 14
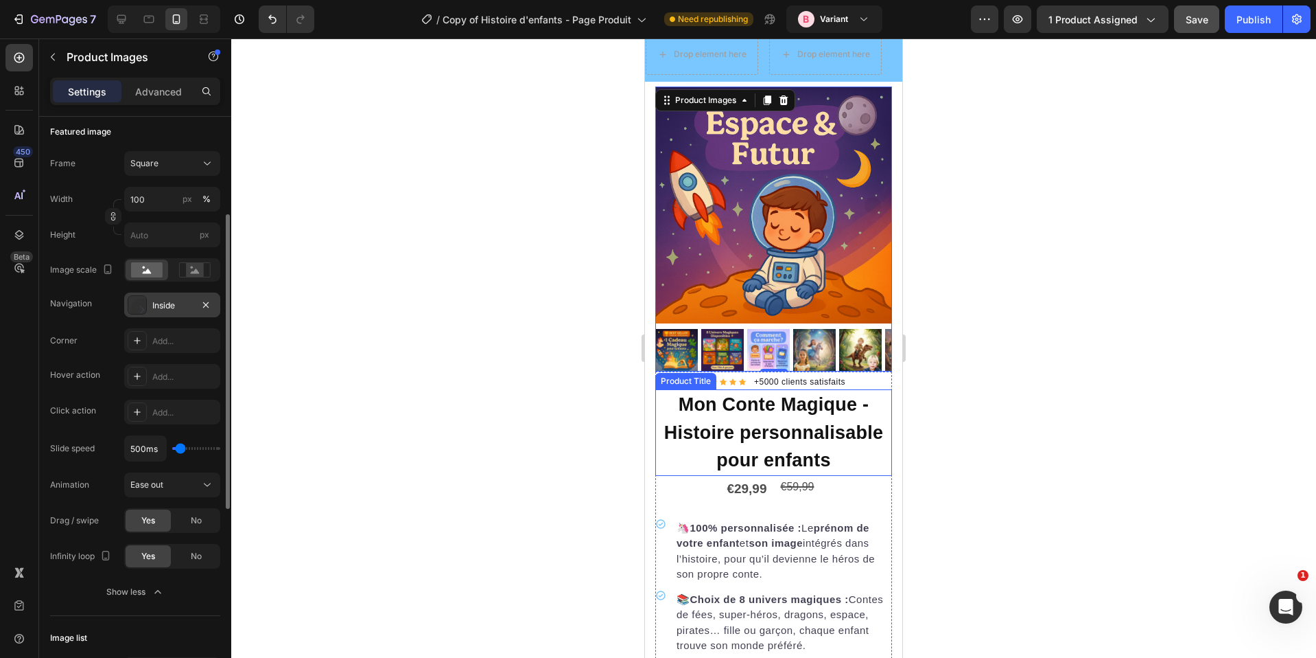
click at [194, 303] on div "Inside" at bounding box center [172, 304] width 96 height 25
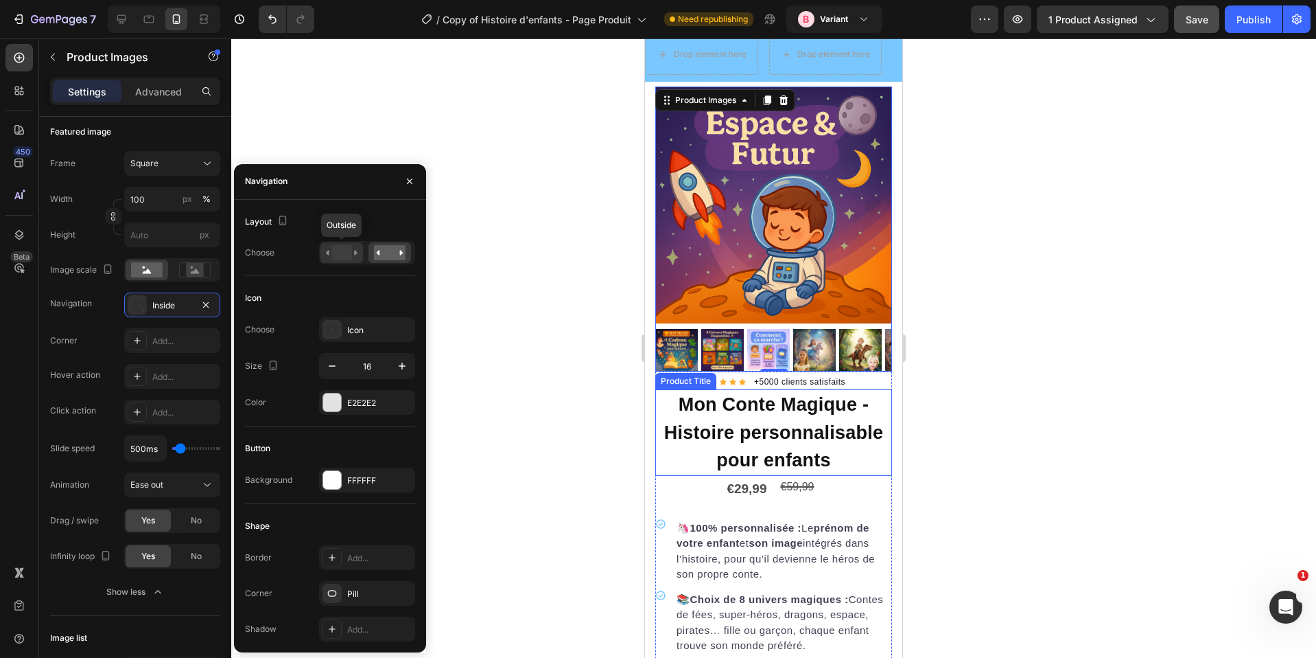
click at [340, 251] on rect at bounding box center [342, 252] width 20 height 15
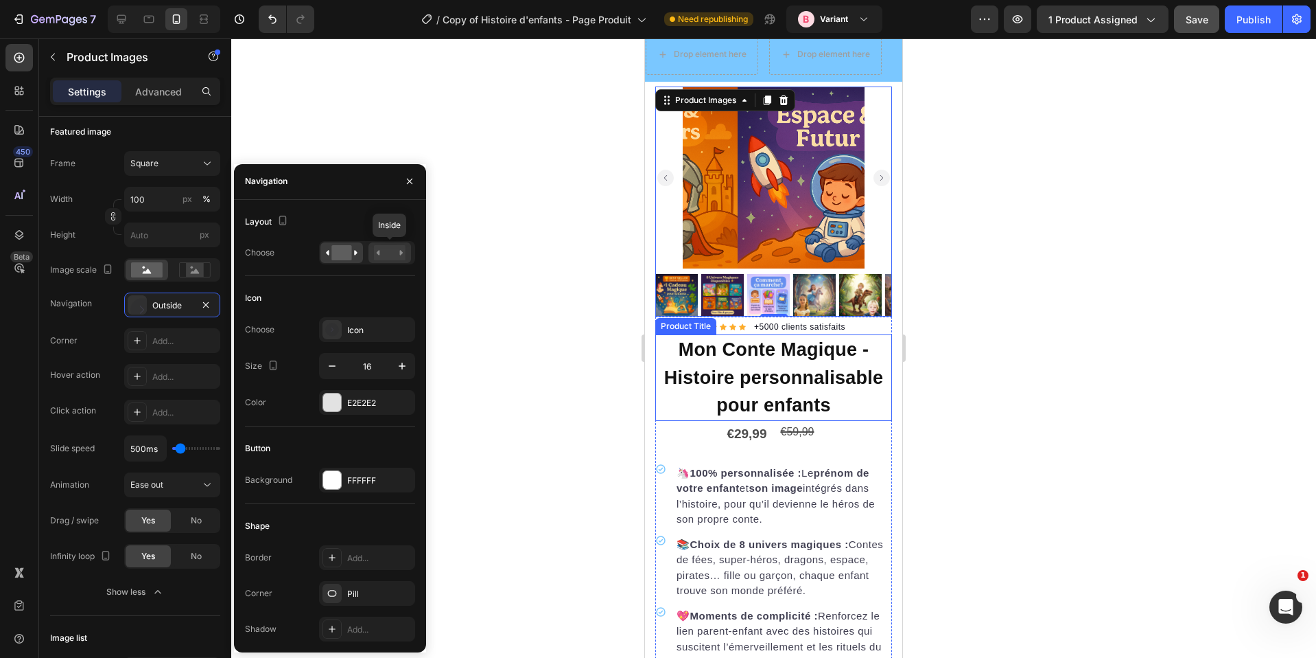
click at [380, 249] on rect at bounding box center [390, 252] width 32 height 15
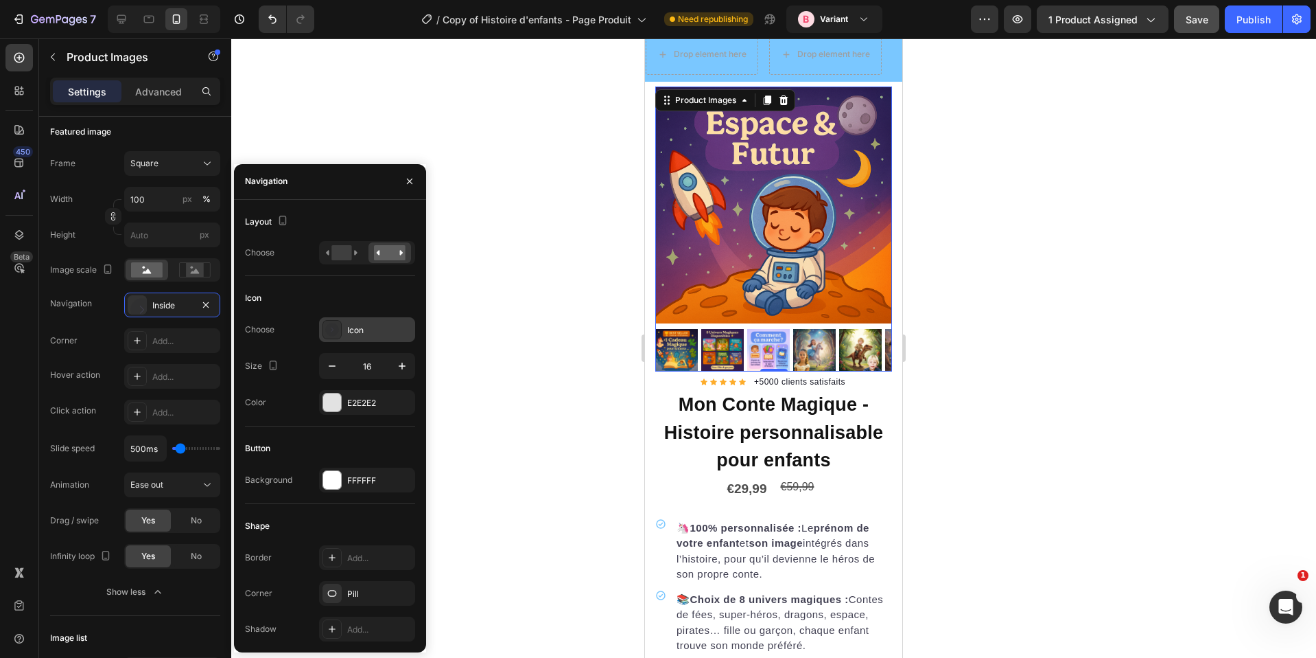
click at [358, 329] on div "Icon" at bounding box center [379, 330] width 65 height 12
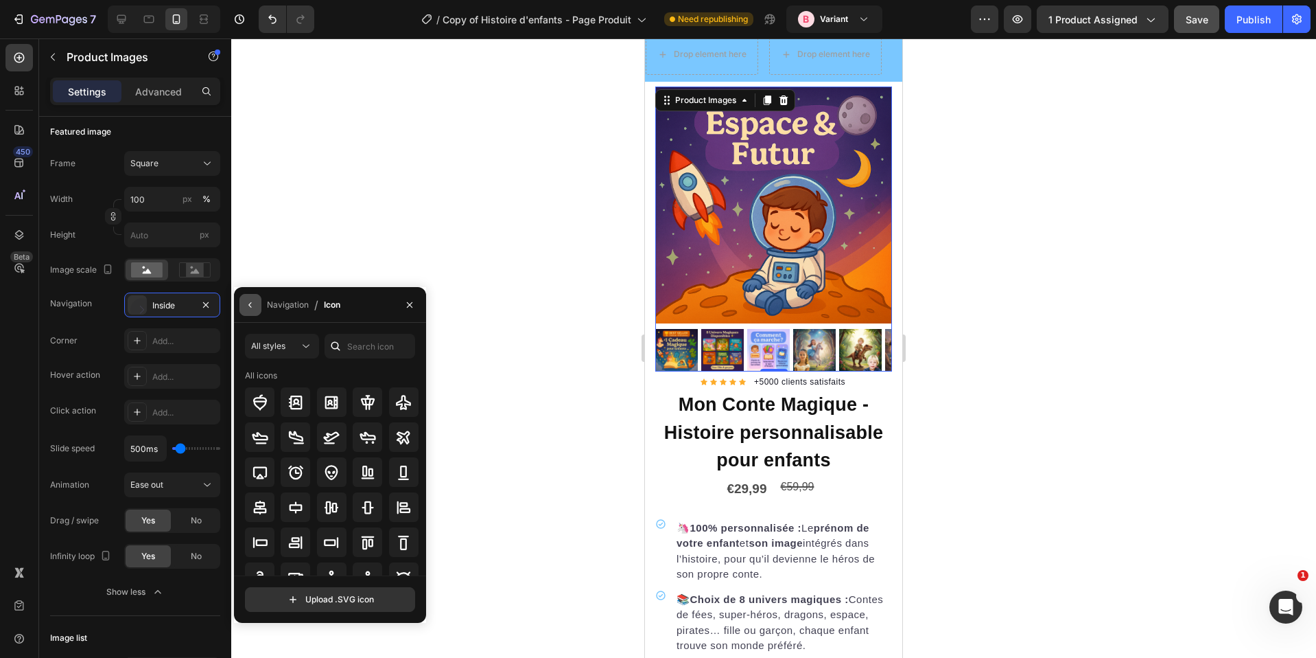
click at [253, 307] on icon "button" at bounding box center [250, 304] width 11 height 11
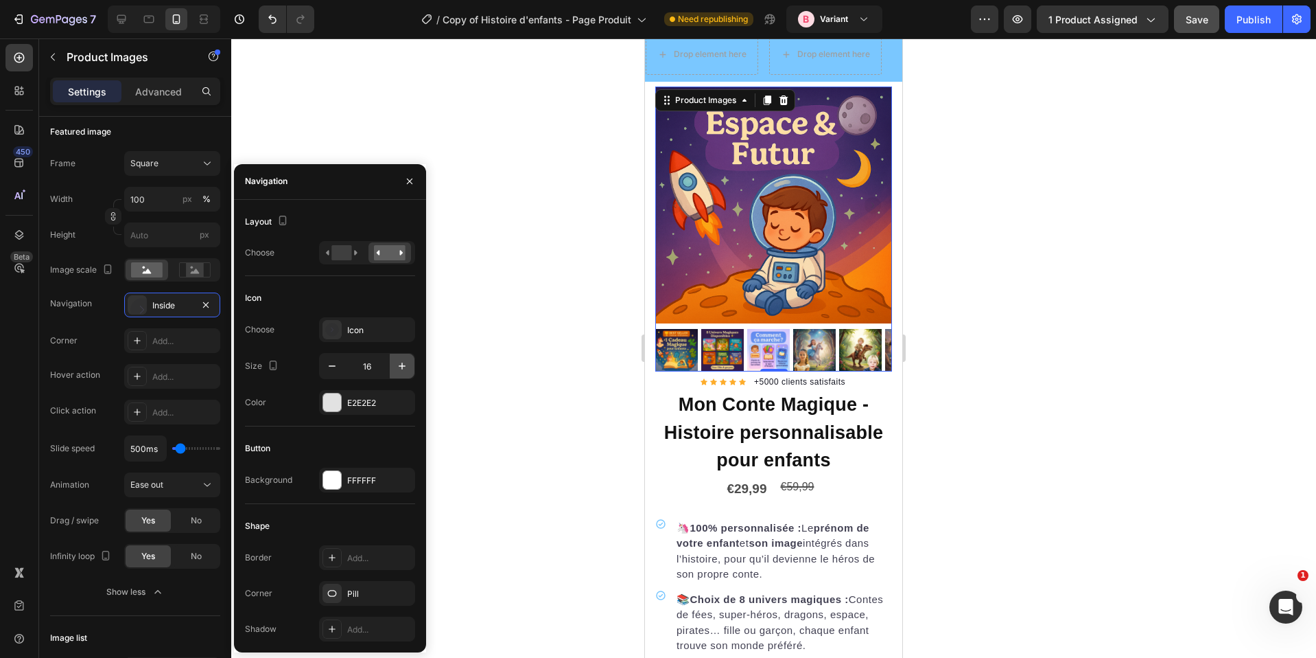
click at [396, 366] on icon "button" at bounding box center [402, 366] width 14 height 14
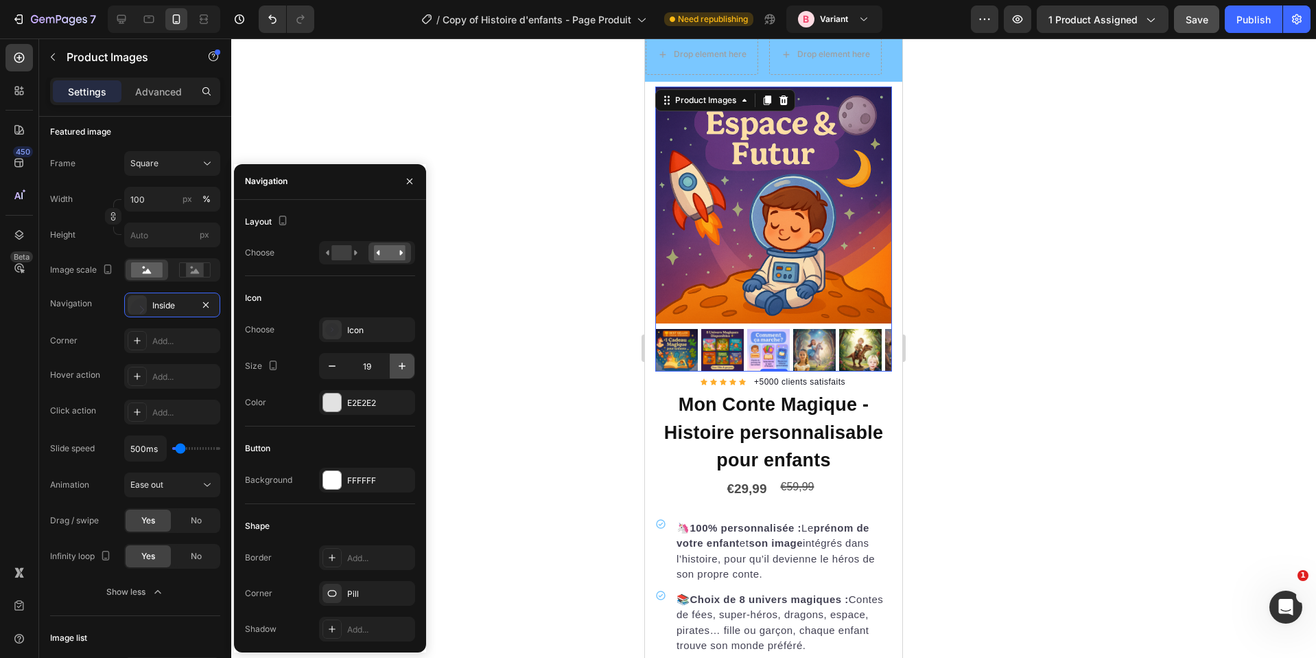
click at [395, 366] on icon "button" at bounding box center [402, 366] width 14 height 14
click at [329, 367] on icon "button" at bounding box center [332, 366] width 14 height 14
click at [404, 364] on icon "button" at bounding box center [402, 366] width 14 height 14
click at [404, 365] on icon "button" at bounding box center [402, 366] width 14 height 14
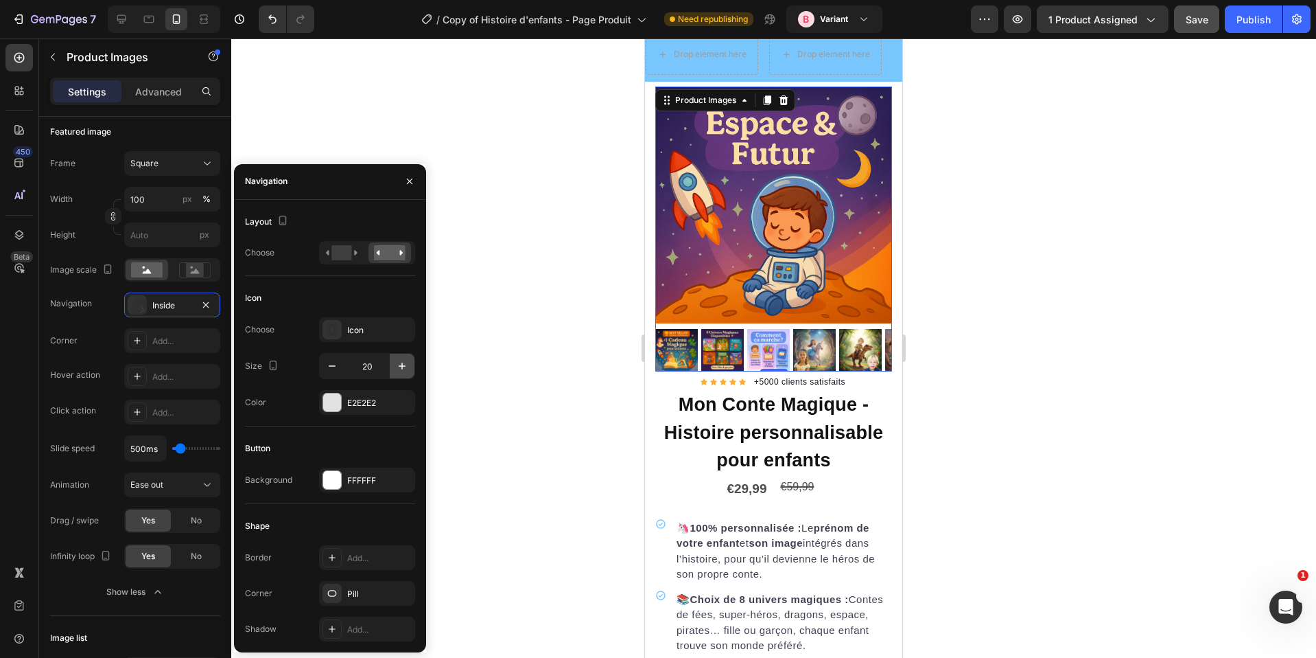
click at [404, 365] on icon "button" at bounding box center [402, 365] width 7 height 7
drag, startPoint x: 404, startPoint y: 365, endPoint x: 367, endPoint y: 368, distance: 36.5
click at [403, 365] on icon "button" at bounding box center [402, 365] width 7 height 7
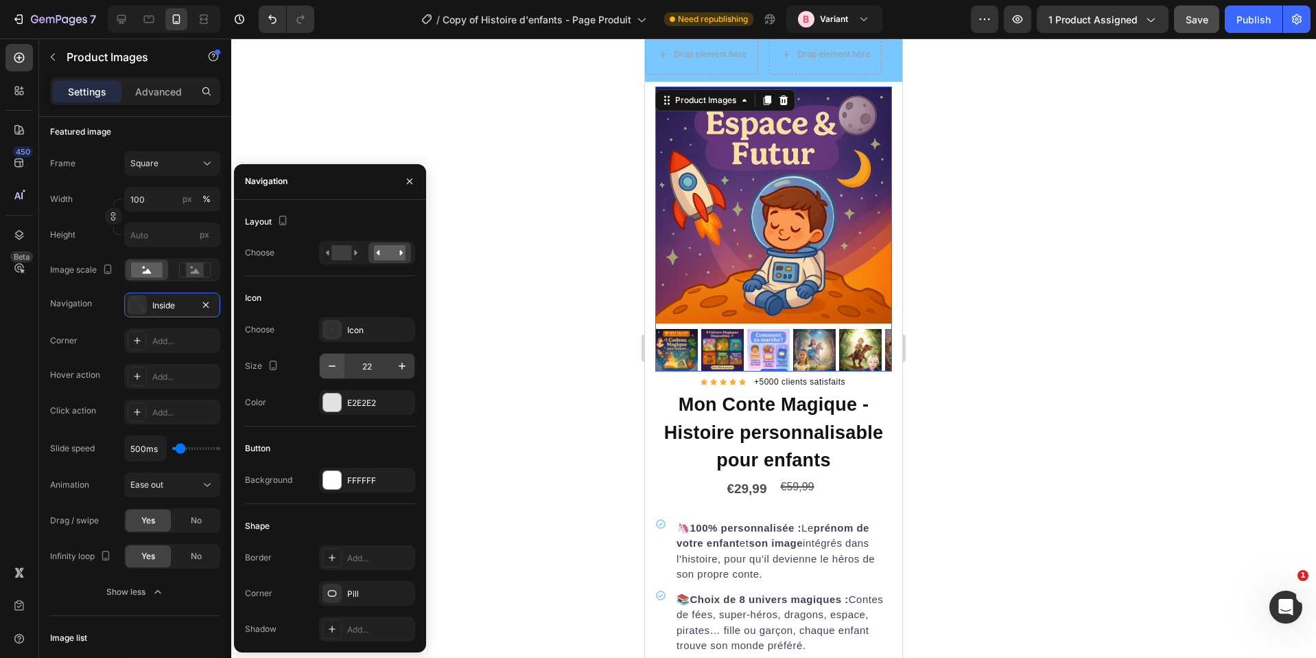
type input "23"
click at [334, 364] on icon "button" at bounding box center [332, 366] width 14 height 14
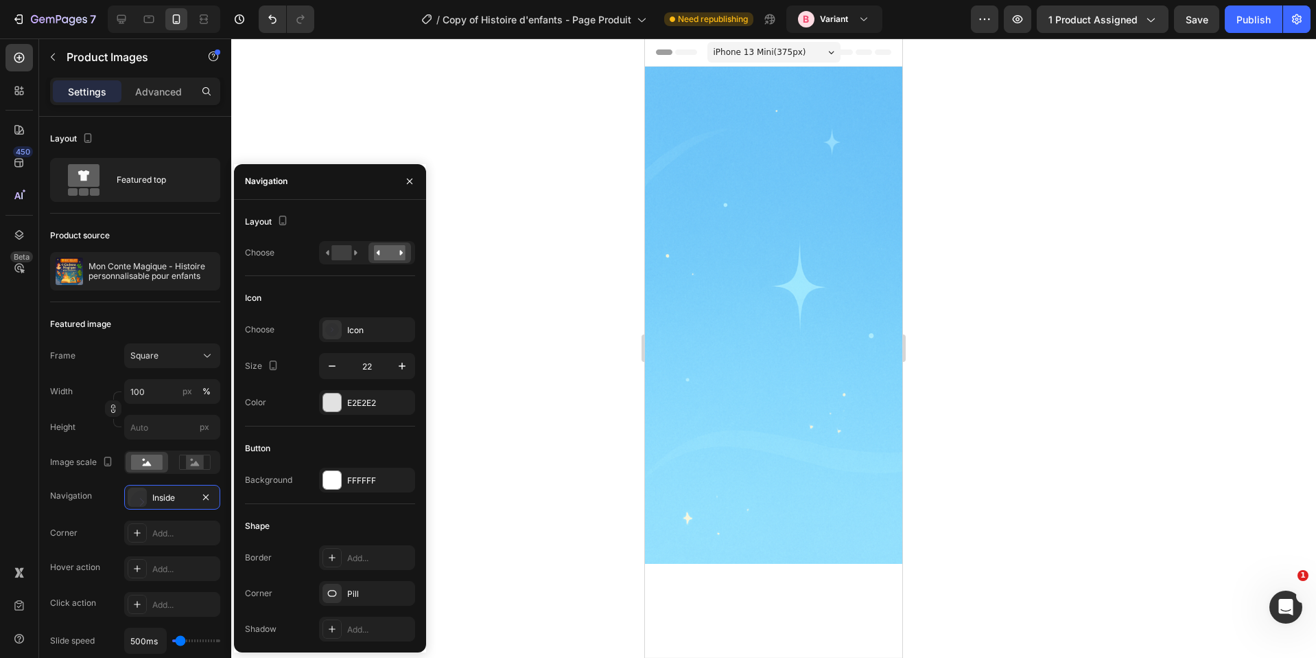
type input "21"
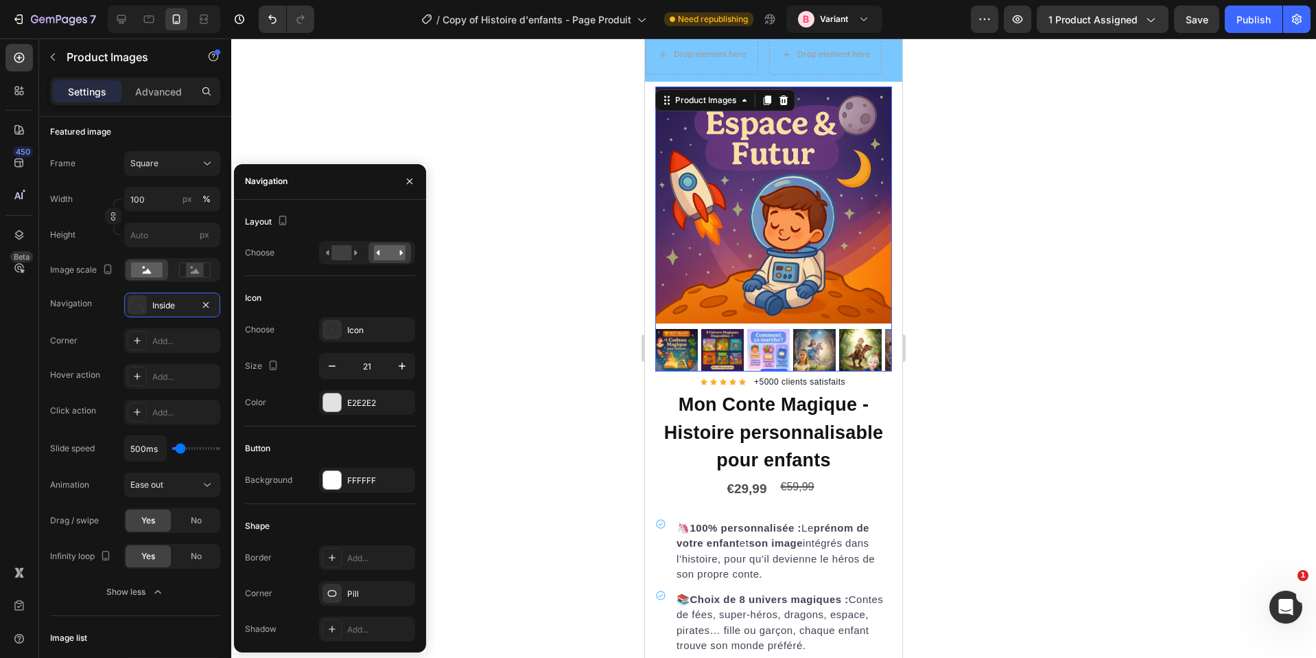
scroll to position [1613, 0]
click at [357, 557] on div "Add..." at bounding box center [379, 558] width 65 height 12
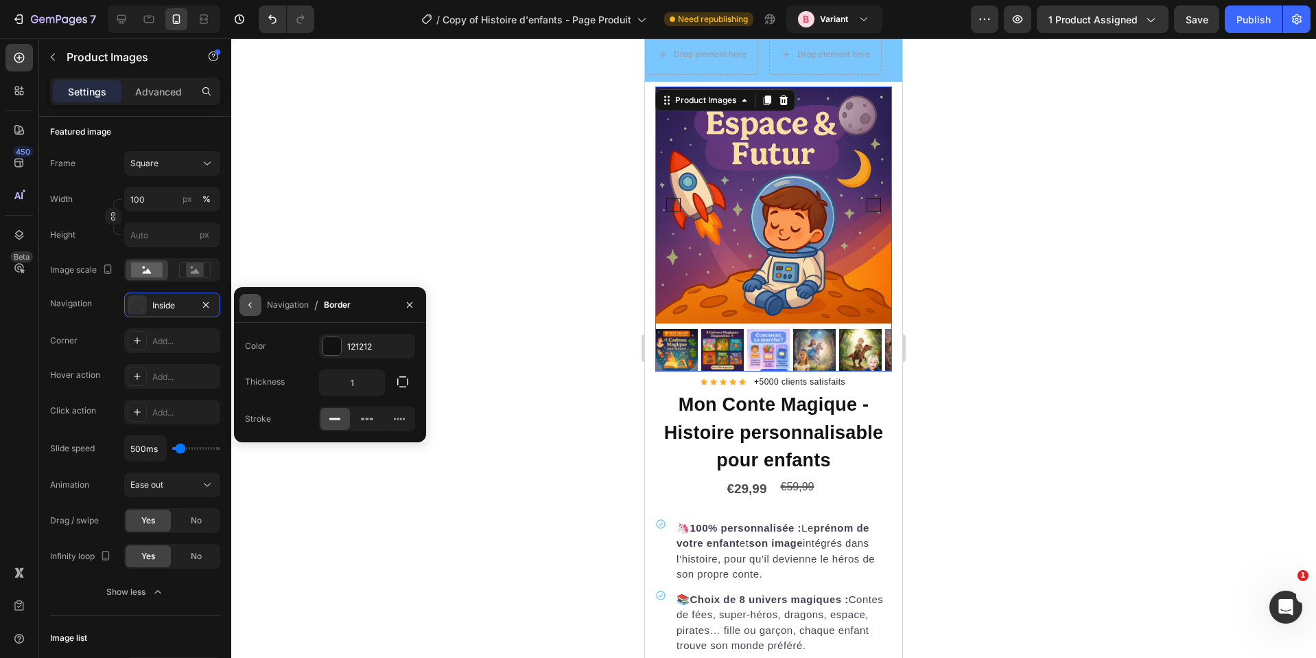
click at [255, 309] on icon "button" at bounding box center [250, 304] width 11 height 11
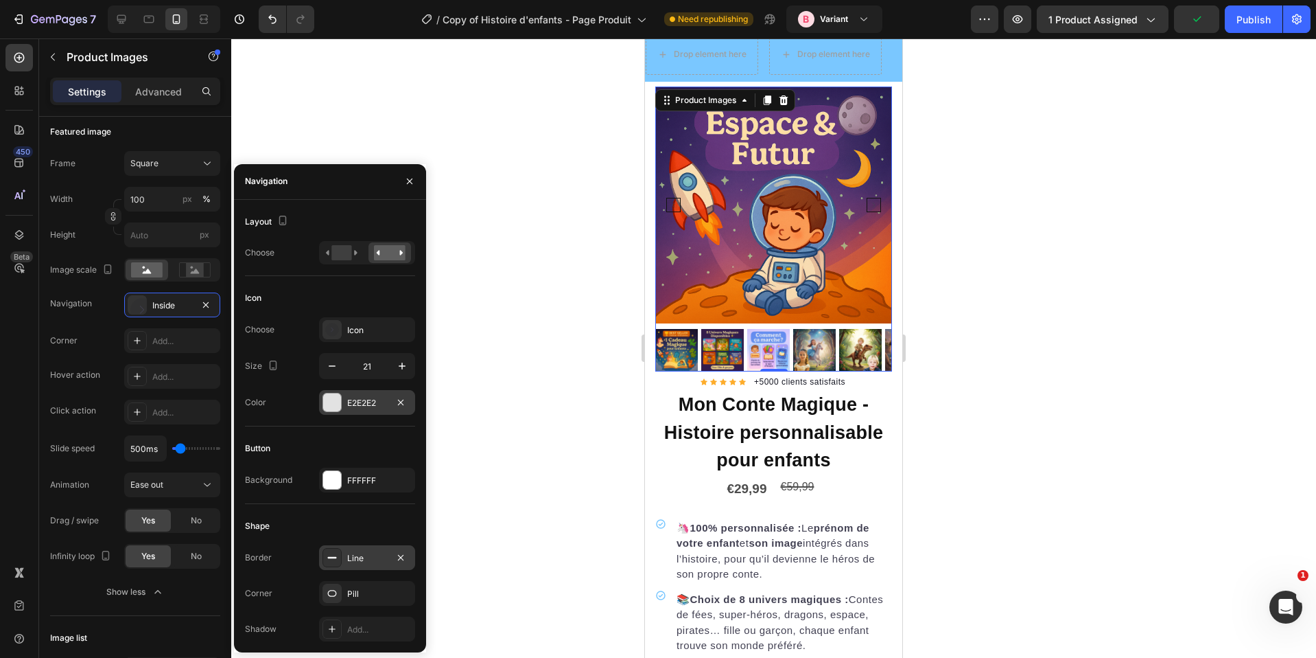
click at [338, 404] on div at bounding box center [332, 402] width 18 height 18
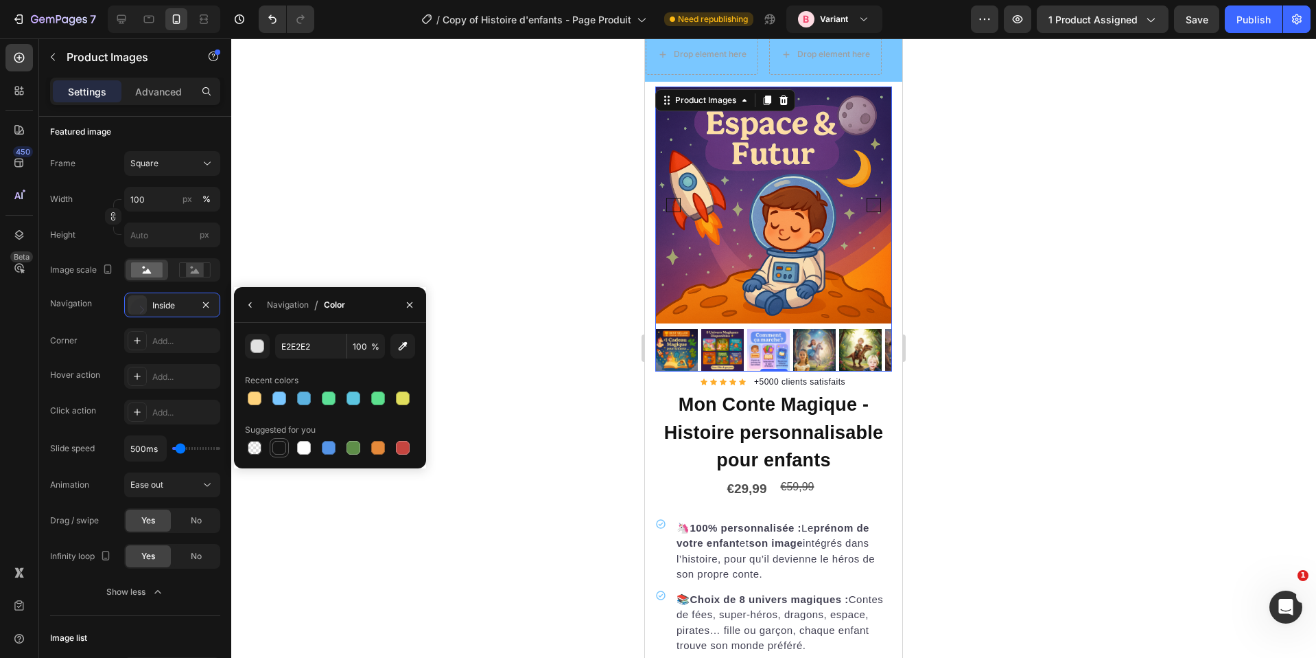
click at [283, 447] on div at bounding box center [279, 448] width 14 height 14
click at [298, 445] on div at bounding box center [304, 448] width 14 height 14
type input "E2E2E2"
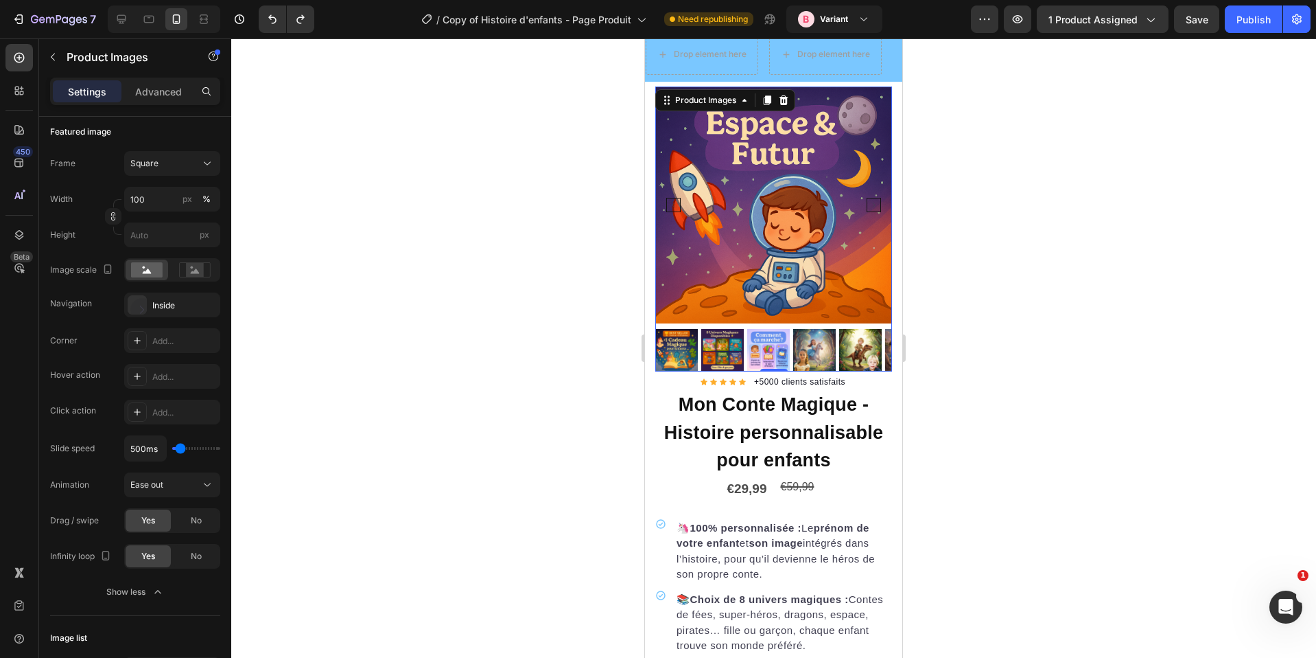
click at [611, 194] on div at bounding box center [773, 347] width 1085 height 619
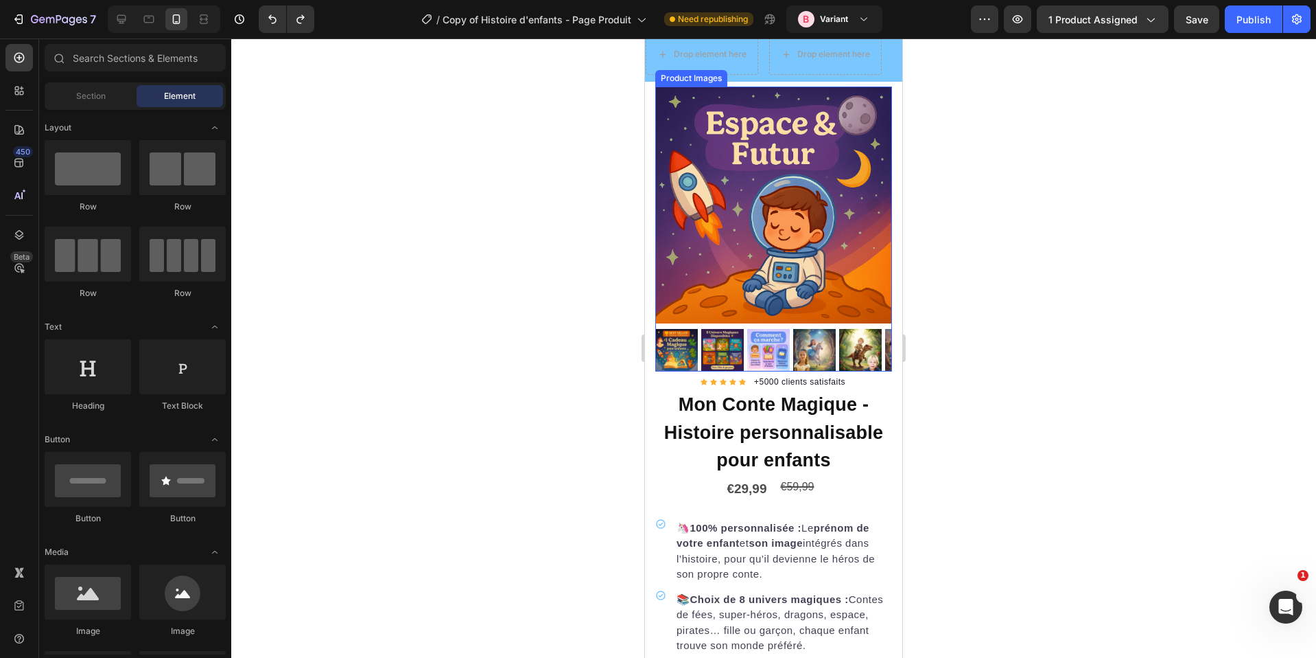
click at [892, 205] on img at bounding box center [1010, 204] width 237 height 237
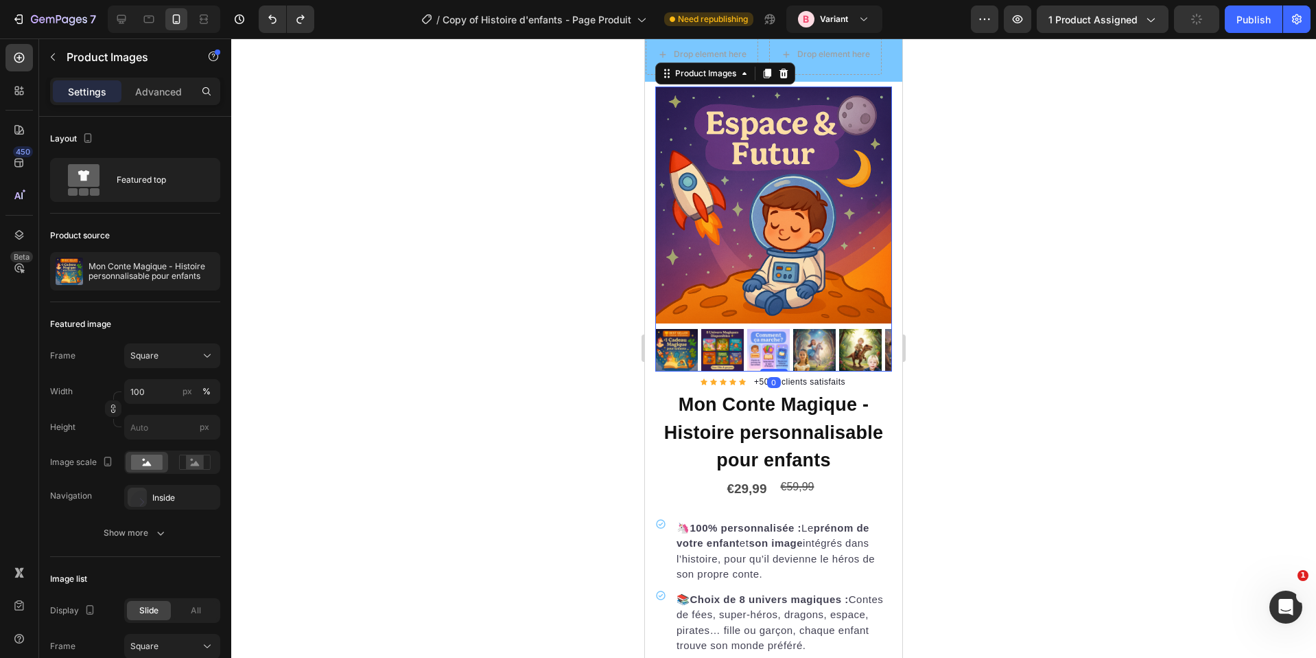
click at [1205, 29] on button "button" at bounding box center [1196, 18] width 45 height 27
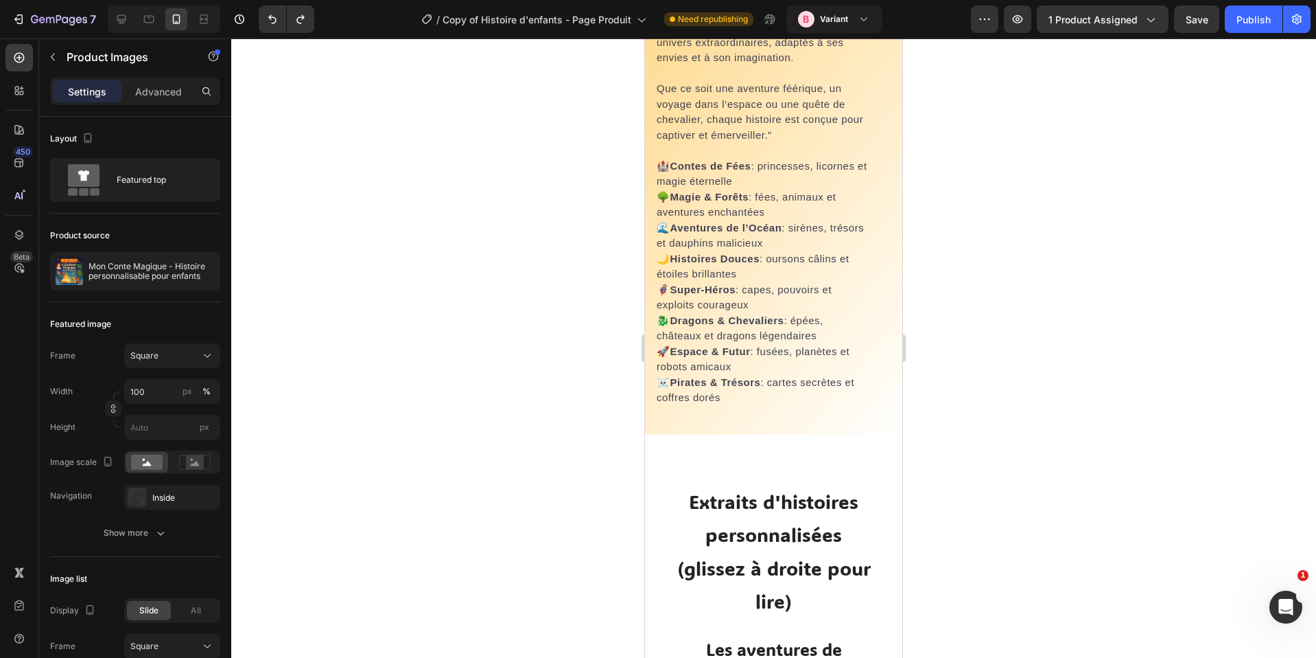
scroll to position [4778, 0]
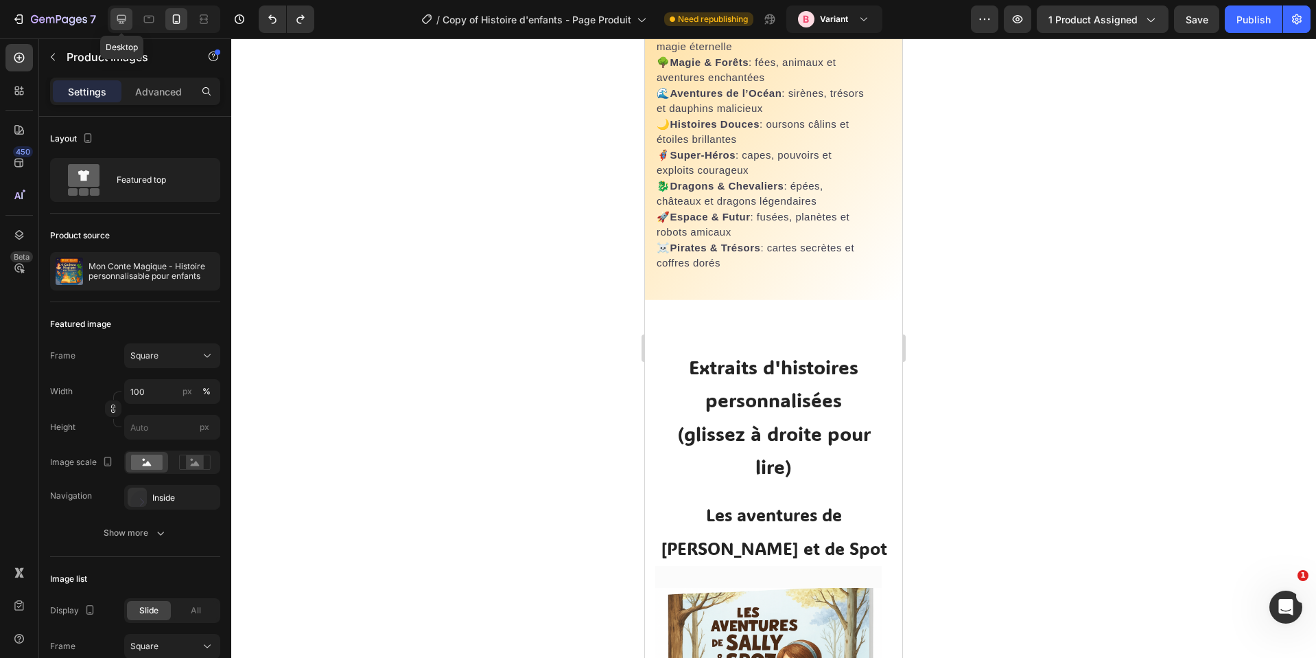
click at [121, 22] on icon at bounding box center [122, 19] width 14 height 14
type input "12"
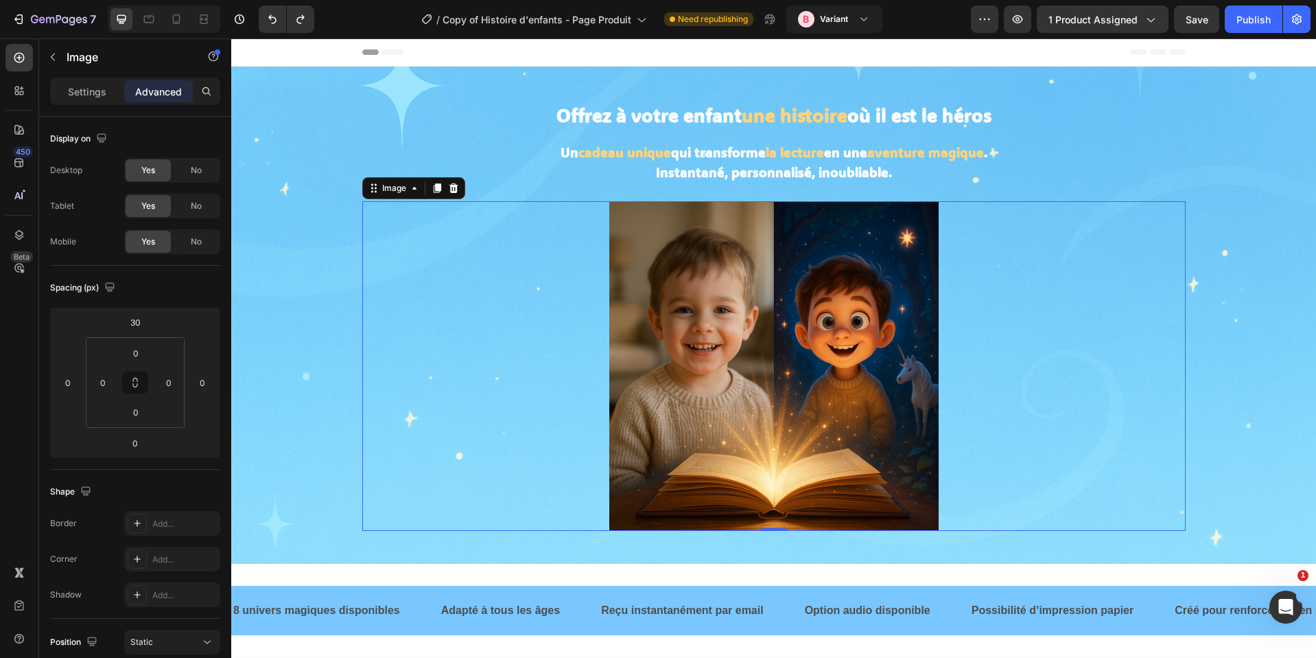
click at [756, 307] on img at bounding box center [773, 365] width 329 height 329
click at [77, 61] on p "Image" at bounding box center [125, 57] width 117 height 16
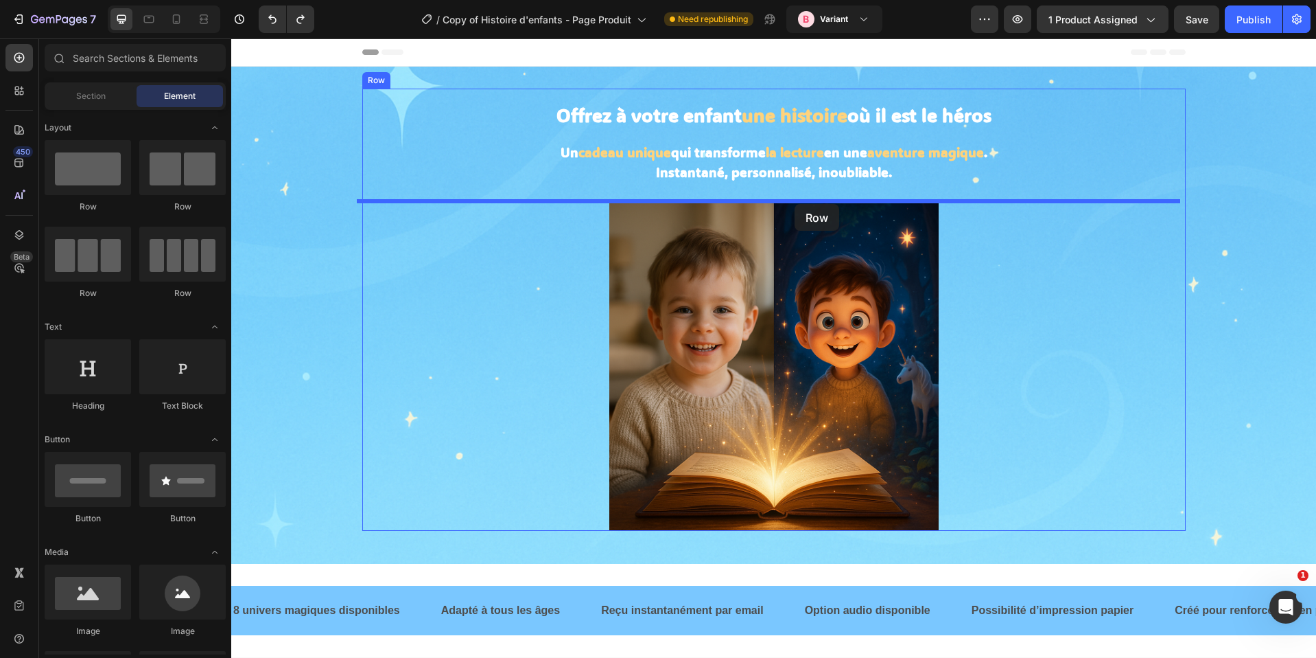
drag, startPoint x: 422, startPoint y: 222, endPoint x: 795, endPoint y: 204, distance: 373.1
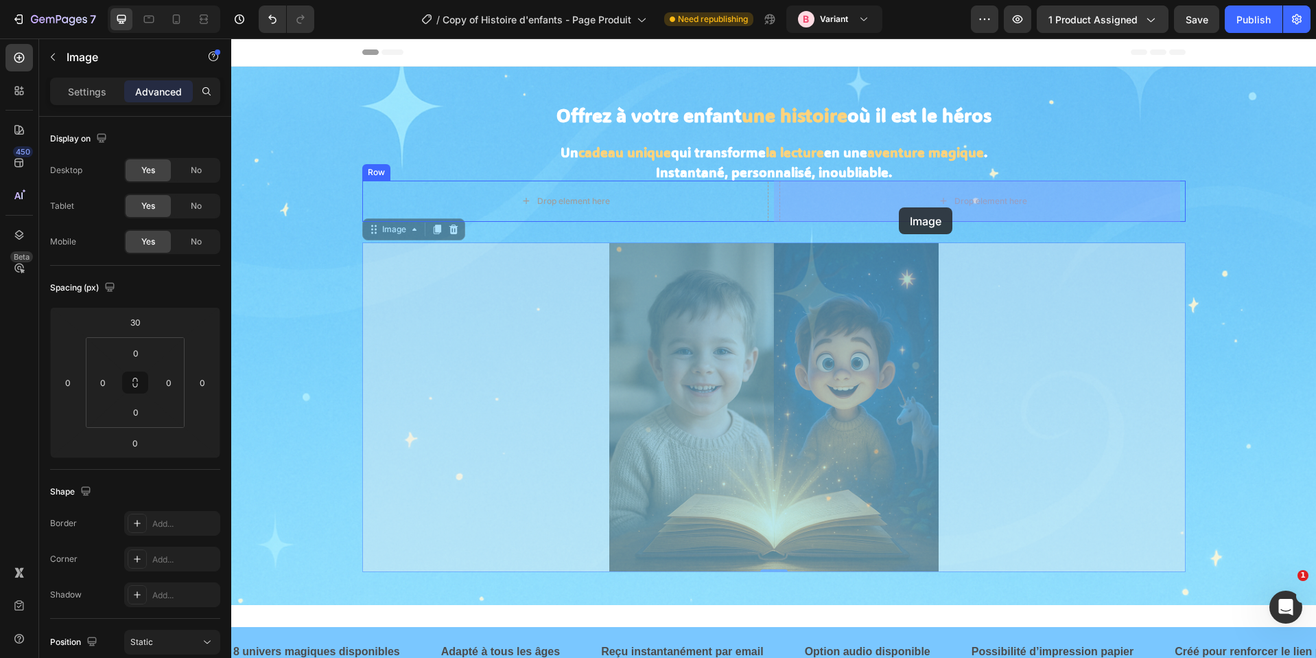
drag, startPoint x: 734, startPoint y: 304, endPoint x: 894, endPoint y: 220, distance: 181.1
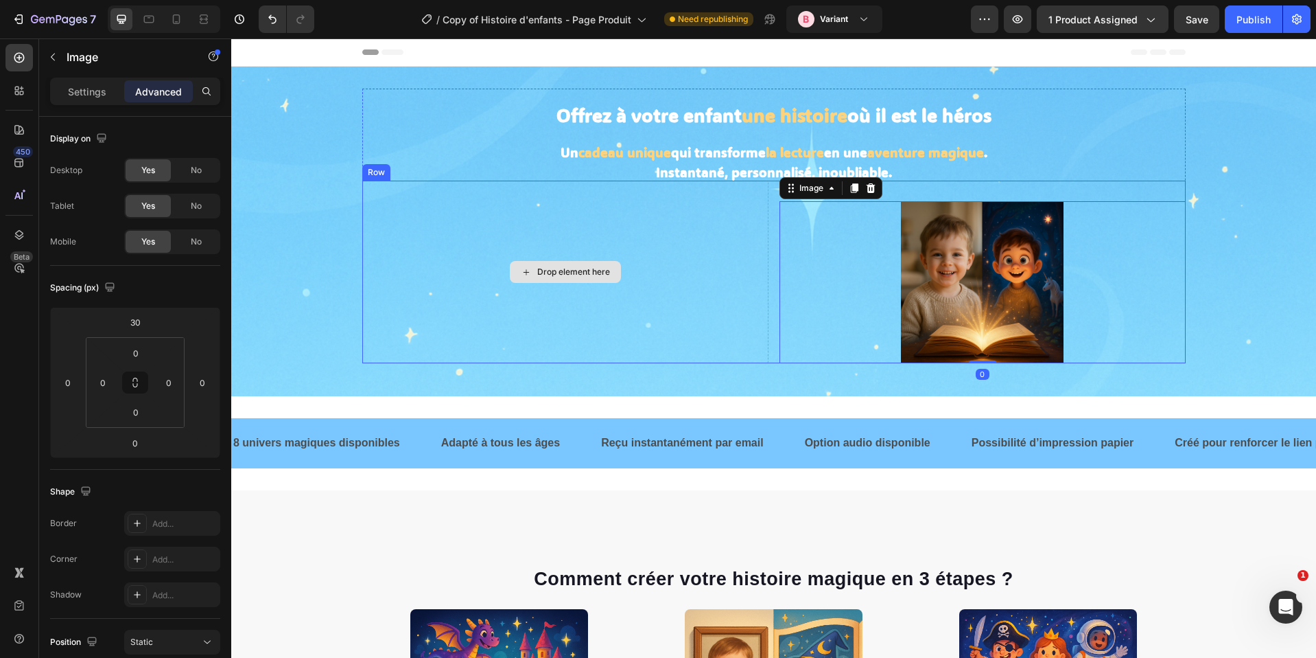
click at [558, 233] on div "Drop element here" at bounding box center [565, 272] width 406 height 183
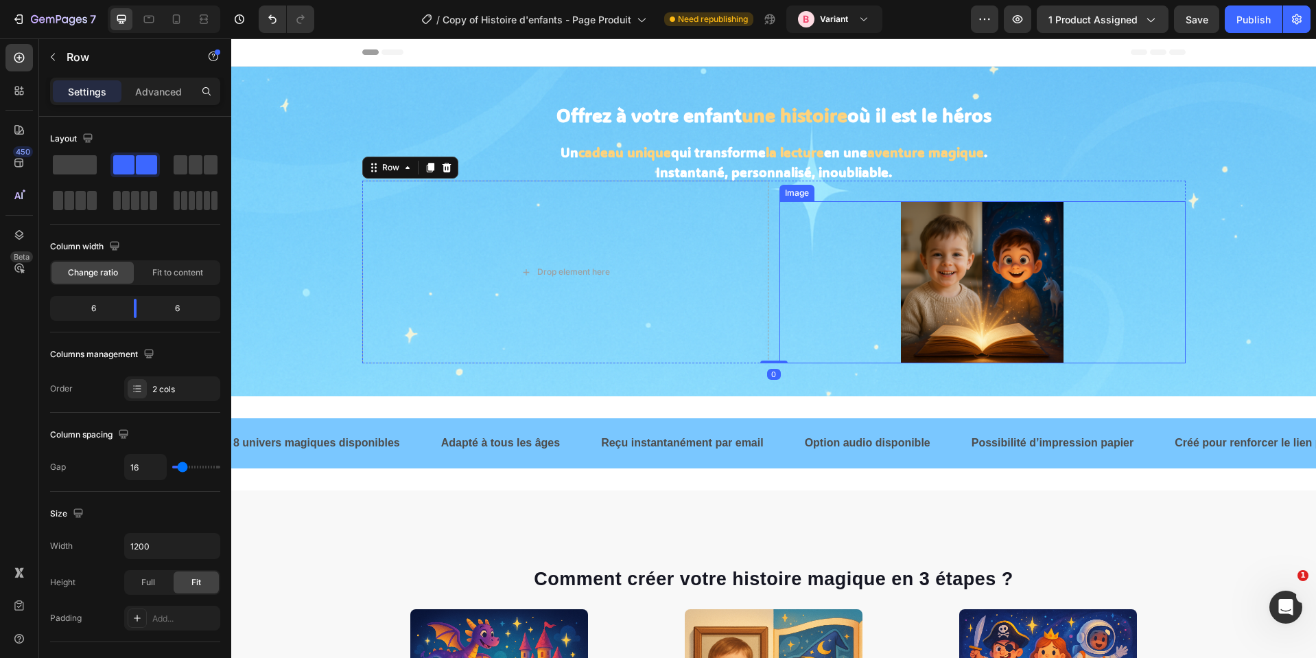
click at [893, 209] on div at bounding box center [983, 282] width 406 height 163
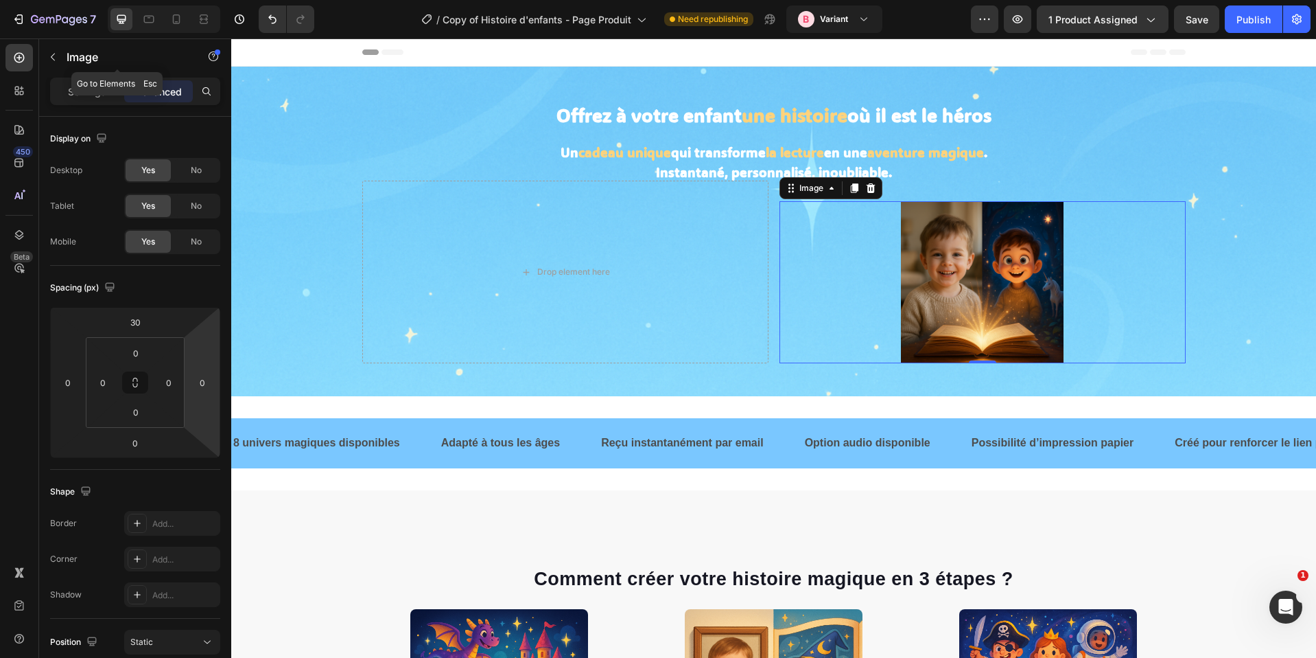
click at [94, 75] on div "Image" at bounding box center [117, 57] width 156 height 39
click at [96, 87] on p "Settings" at bounding box center [87, 91] width 38 height 14
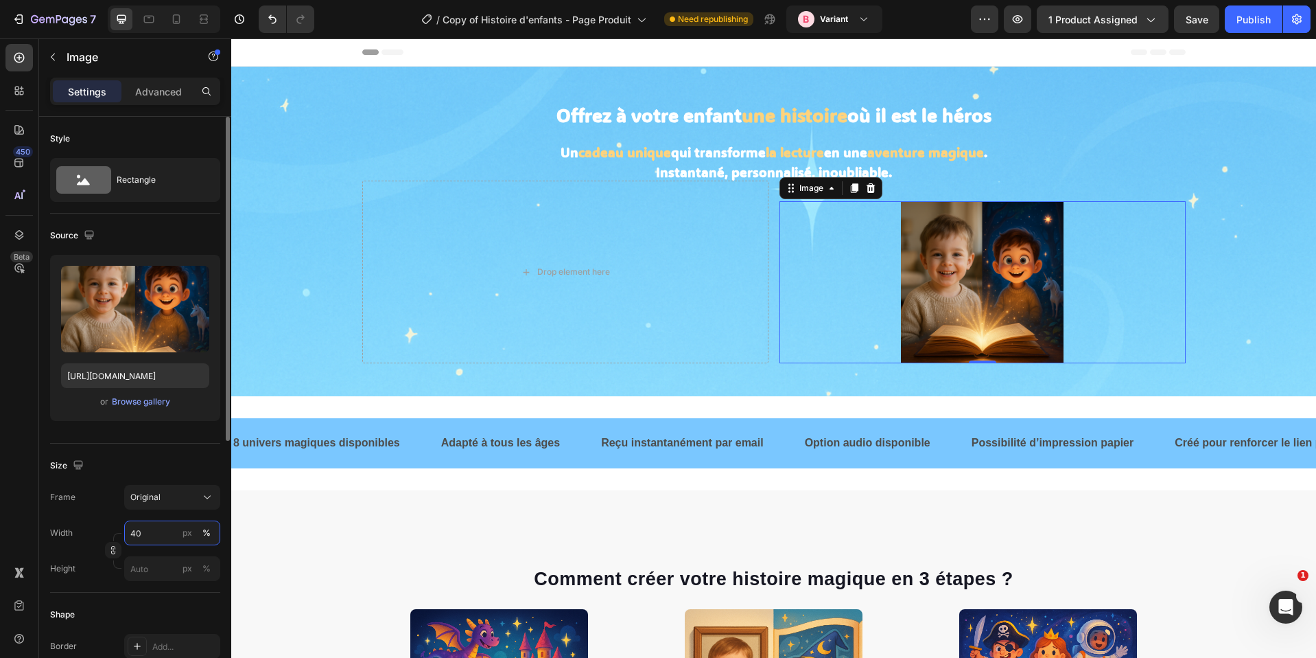
click at [161, 530] on input "40" at bounding box center [172, 532] width 96 height 25
type input "80"
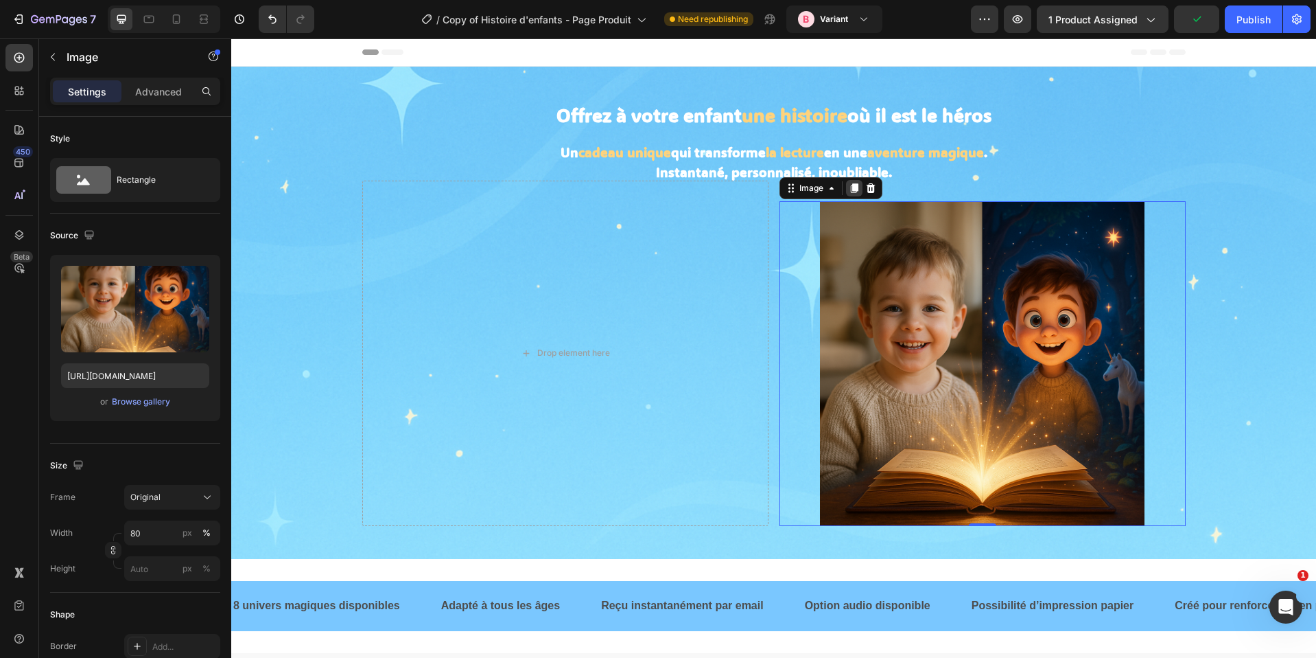
click at [849, 191] on icon at bounding box center [854, 188] width 11 height 11
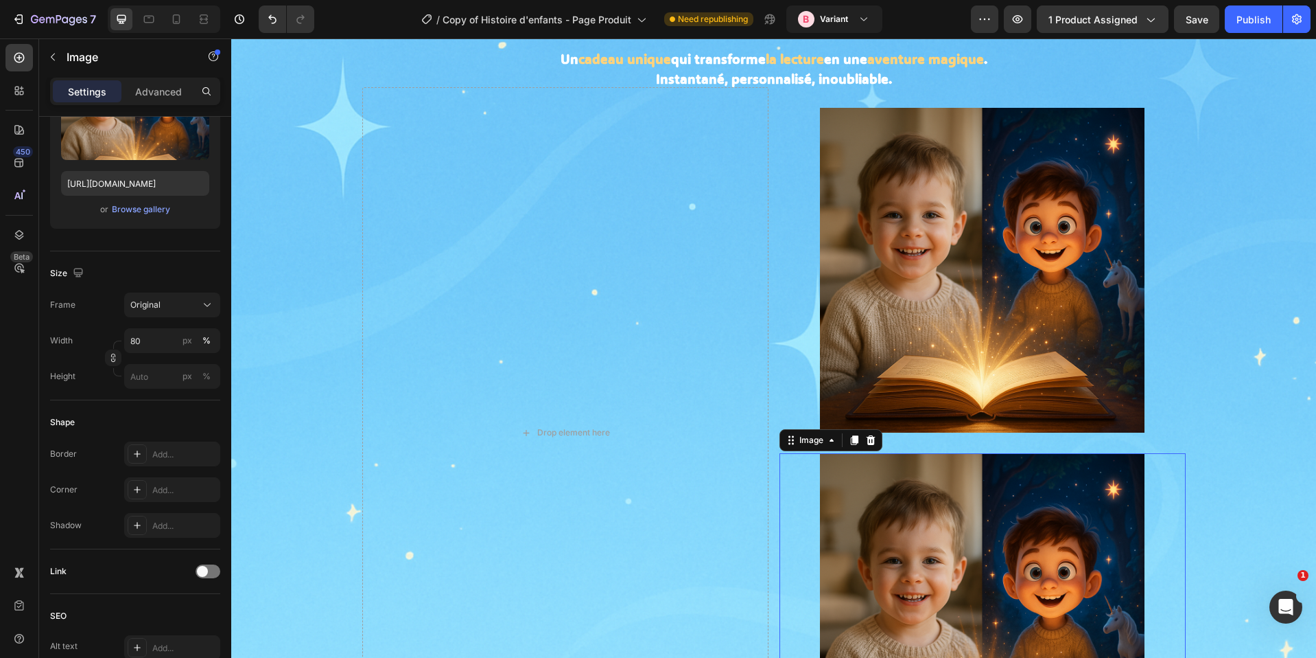
scroll to position [270, 0]
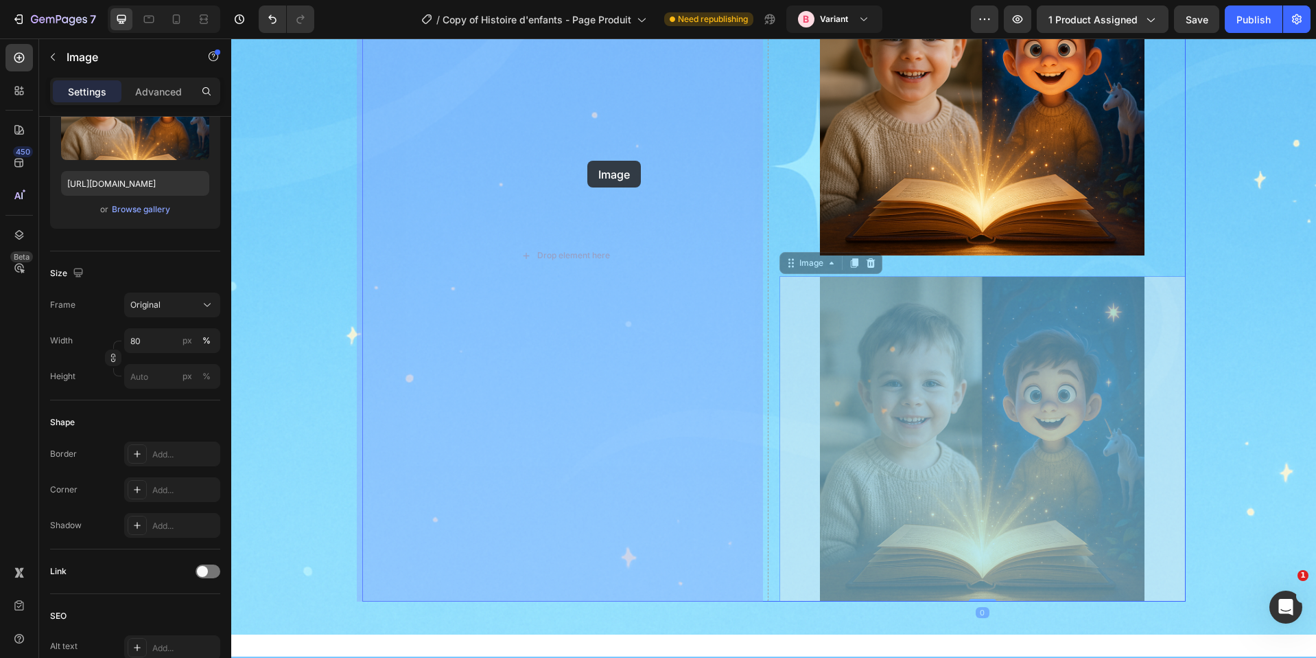
drag, startPoint x: 905, startPoint y: 417, endPoint x: 561, endPoint y: 167, distance: 426.0
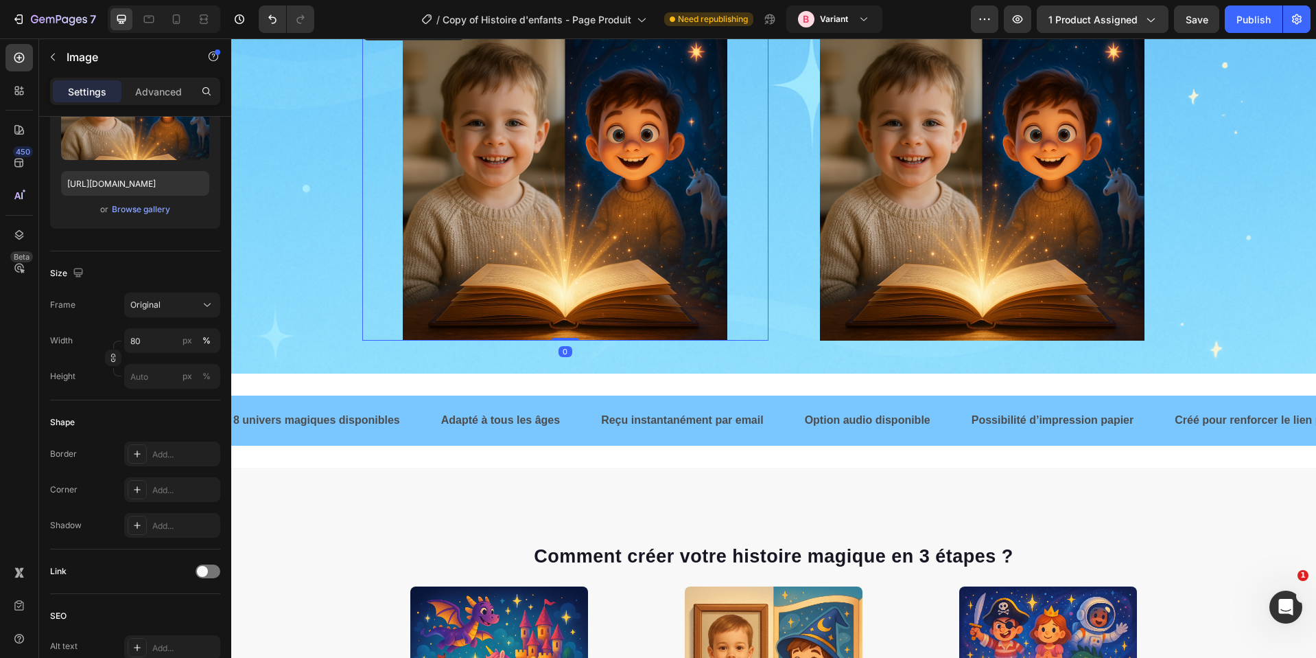
scroll to position [155, 0]
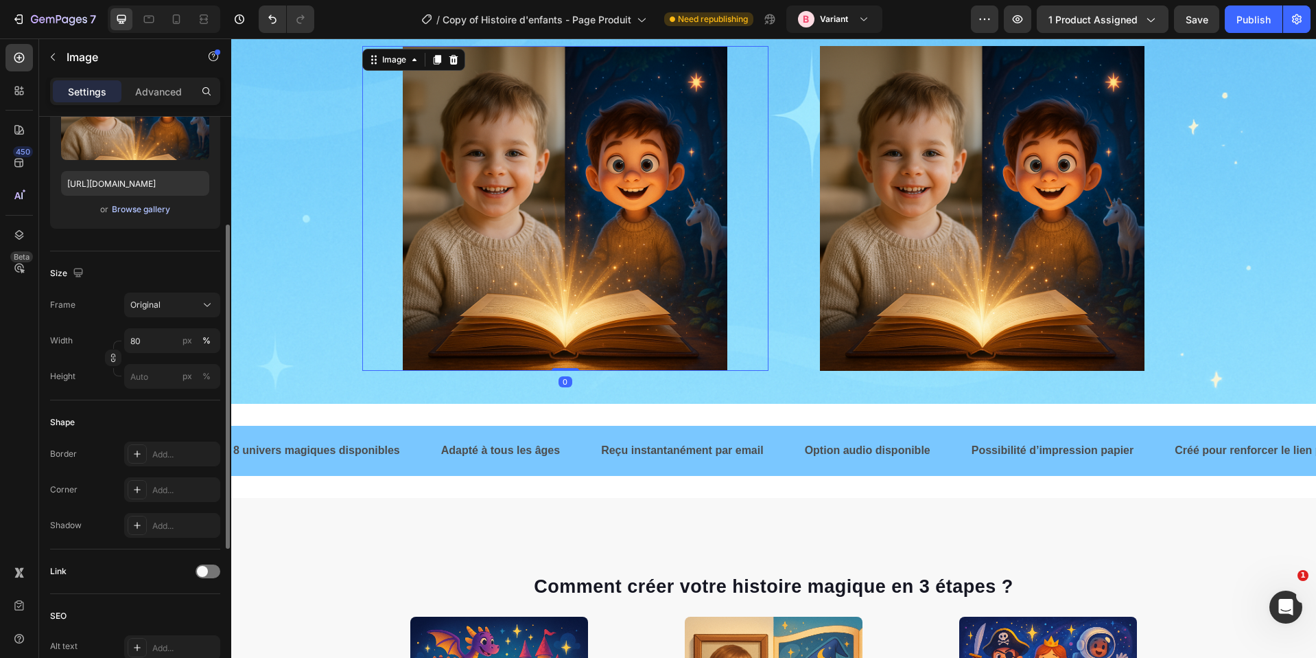
click at [142, 211] on div "Browse gallery" at bounding box center [141, 209] width 58 height 12
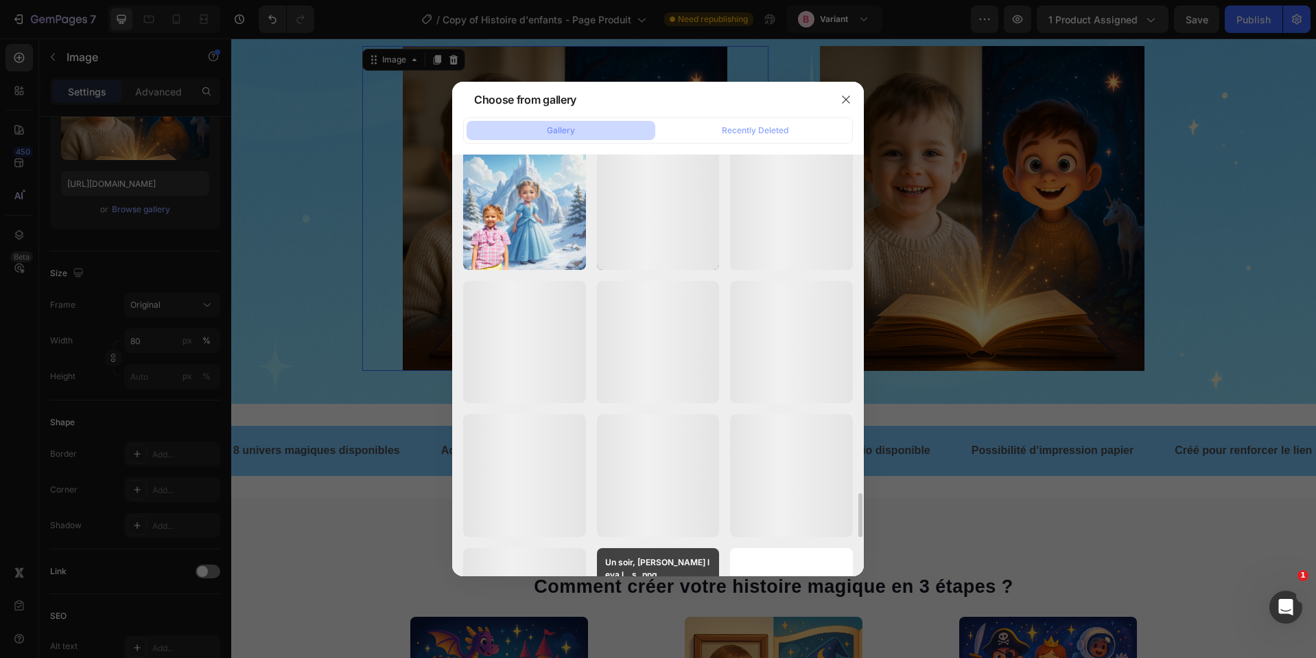
scroll to position [3516, 0]
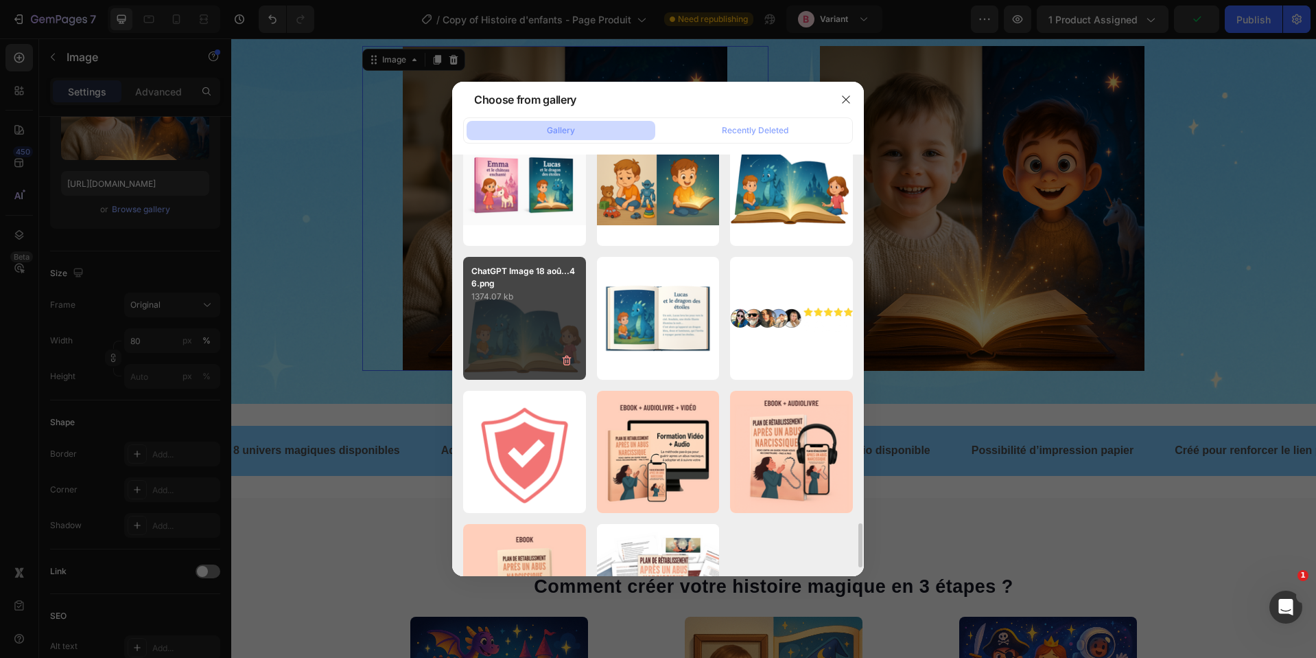
click at [528, 334] on div "ChatGPT Image 18 aoû...46.png 1374.07 kb" at bounding box center [524, 318] width 123 height 123
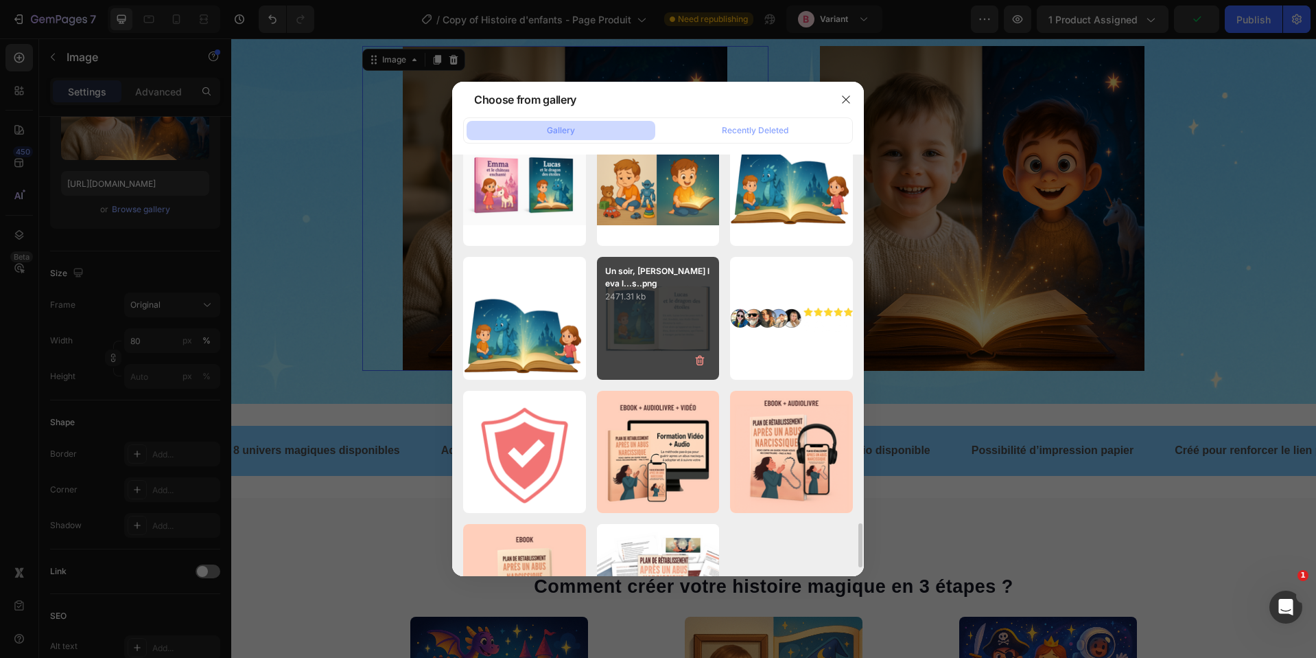
type input "https://cdn.shopify.com/s/files/1/0876/0269/2370/files/gempages_514128261119214…"
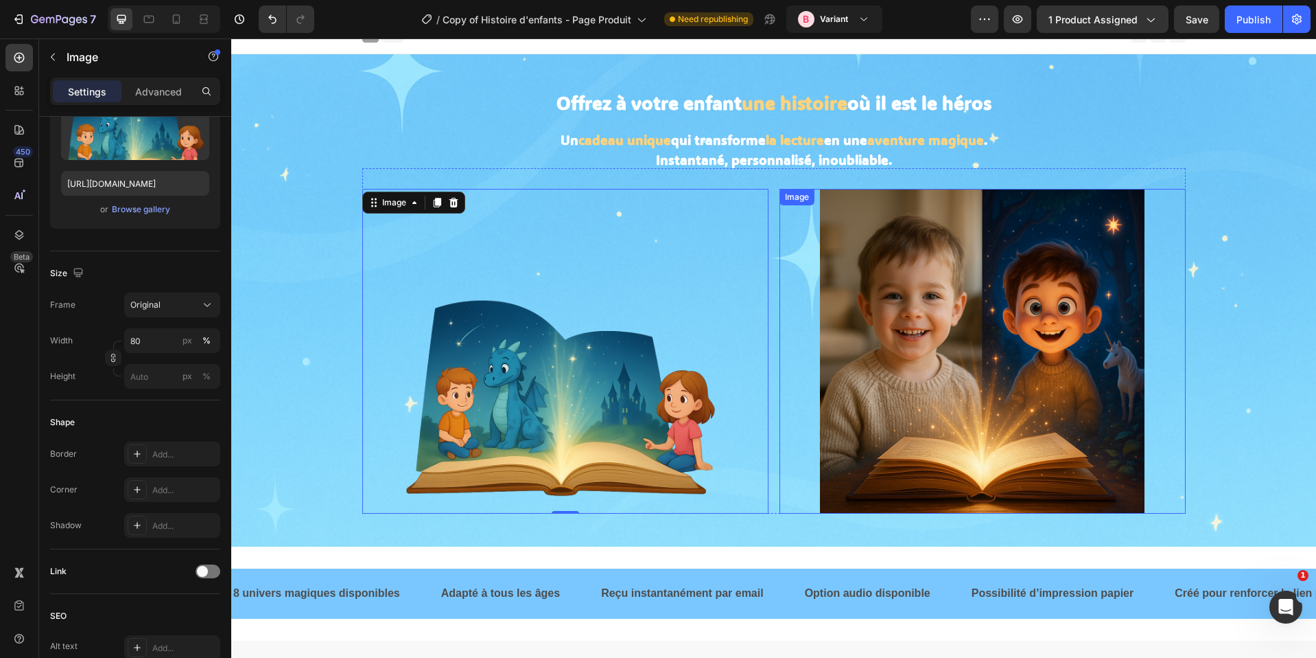
scroll to position [0, 0]
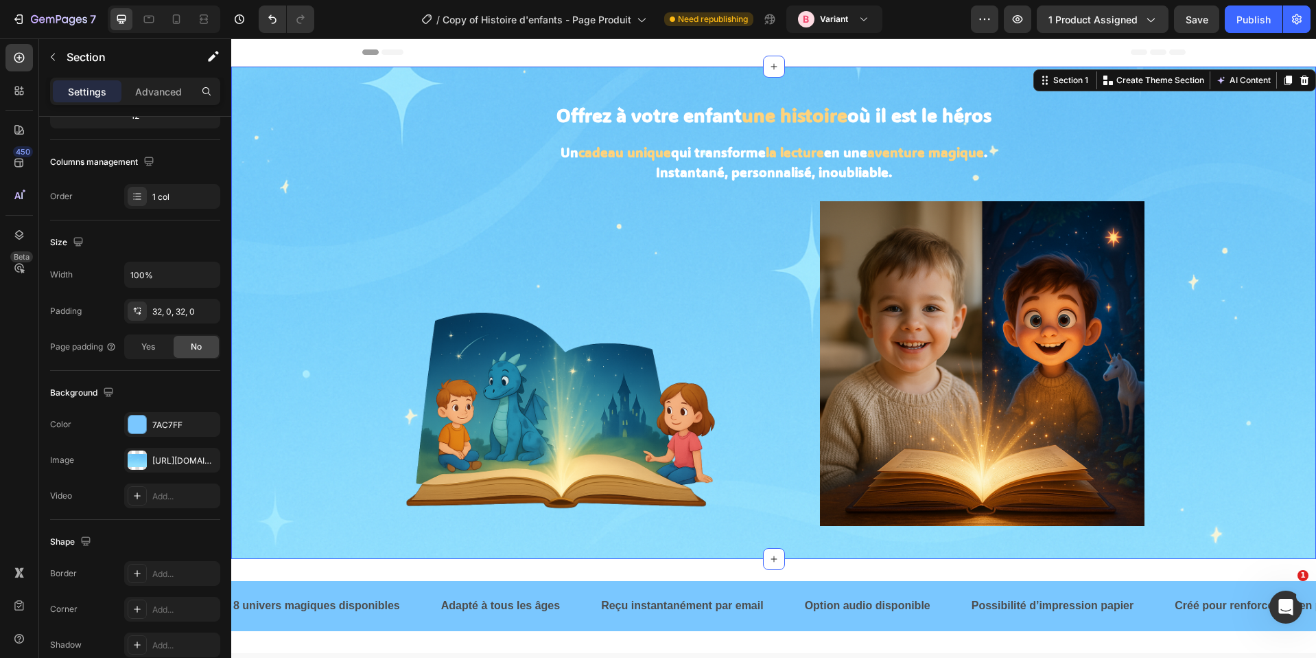
click at [1231, 275] on div "Offrez à votre enfant une histoire où il est le héros Heading Un cadeau unique …" at bounding box center [773, 313] width 1085 height 448
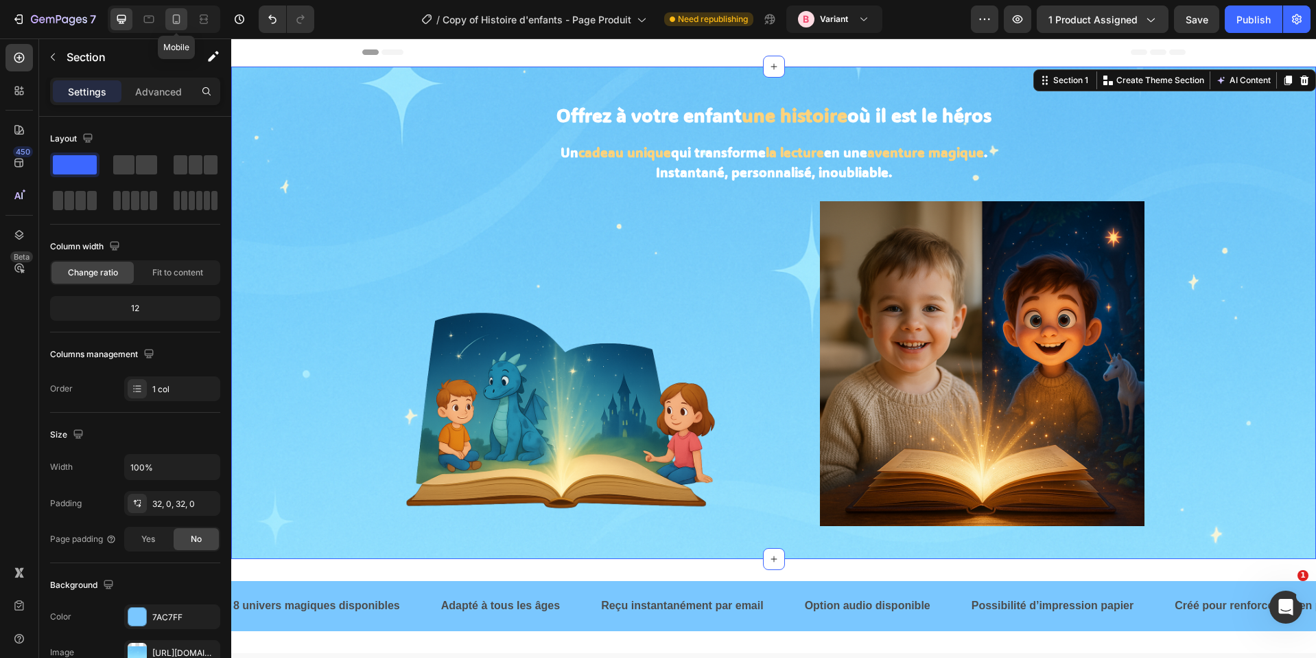
click at [174, 16] on icon at bounding box center [177, 19] width 14 height 14
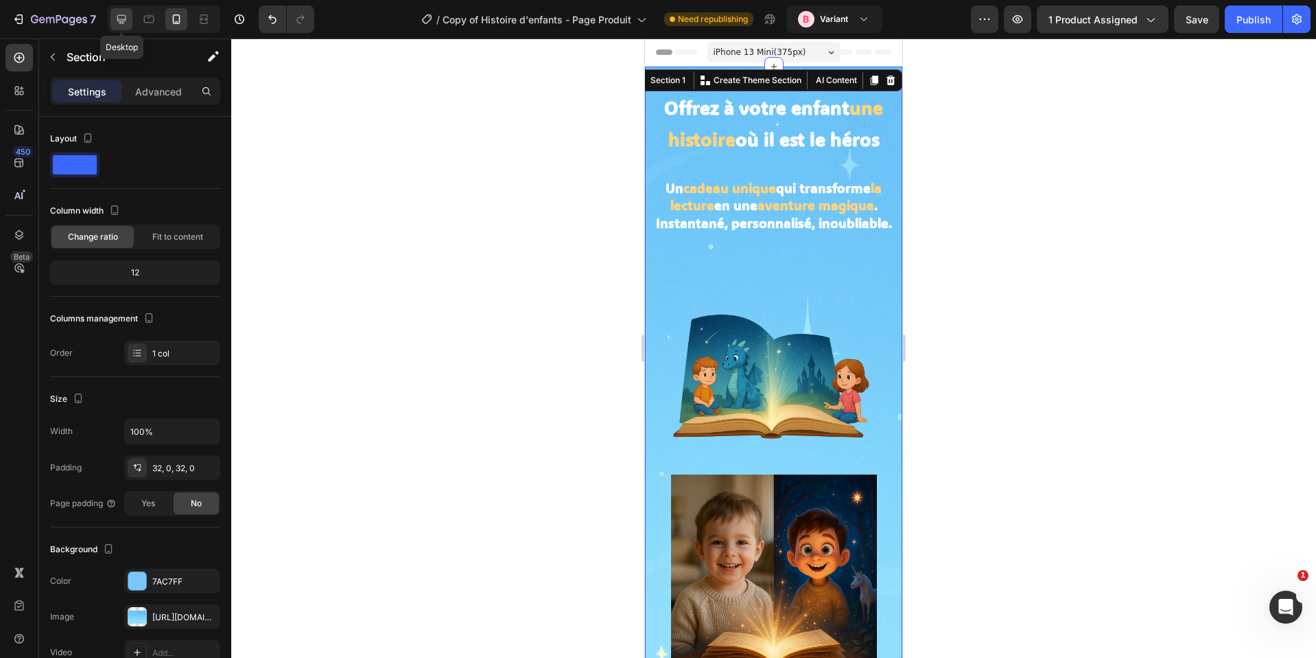
click at [124, 11] on div at bounding box center [122, 19] width 22 height 22
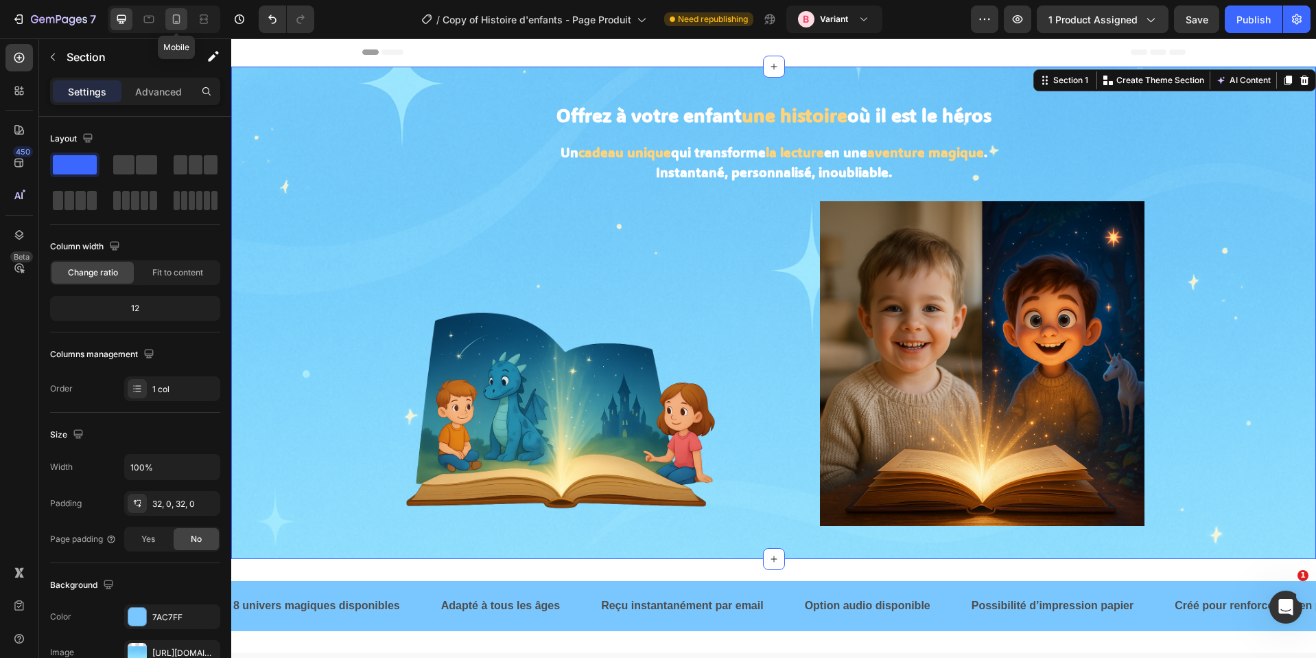
click at [175, 20] on icon at bounding box center [177, 19] width 14 height 14
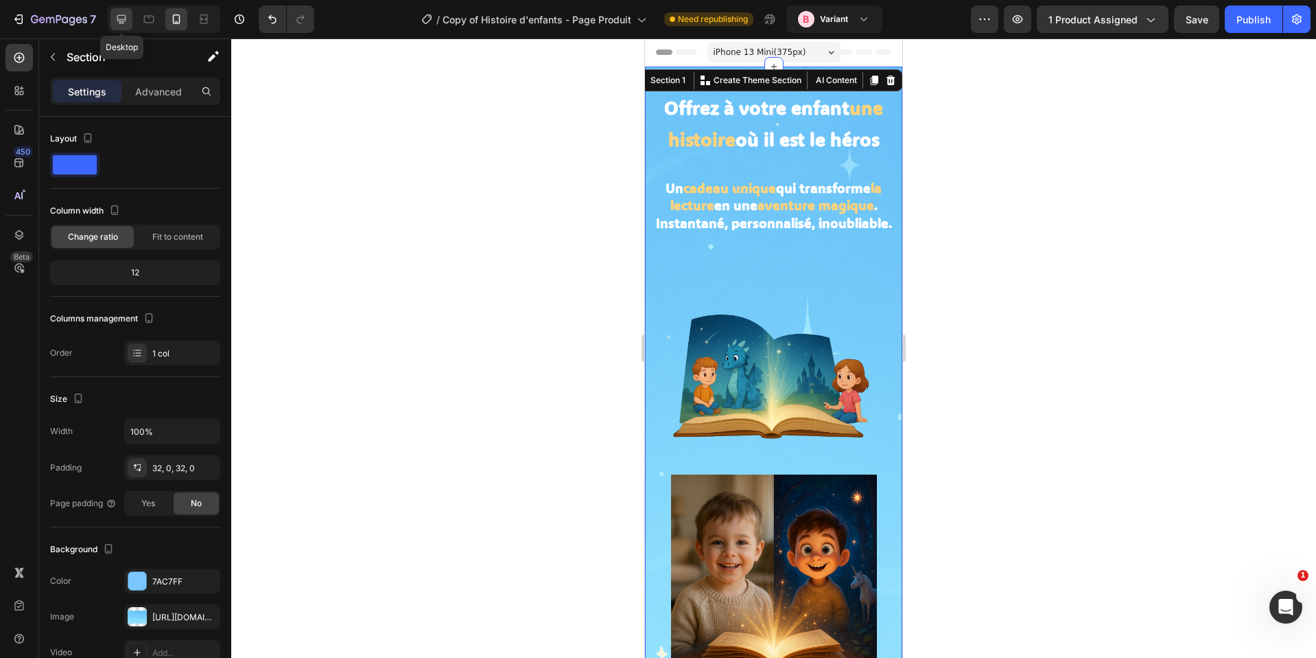
click at [123, 26] on div at bounding box center [122, 19] width 22 height 22
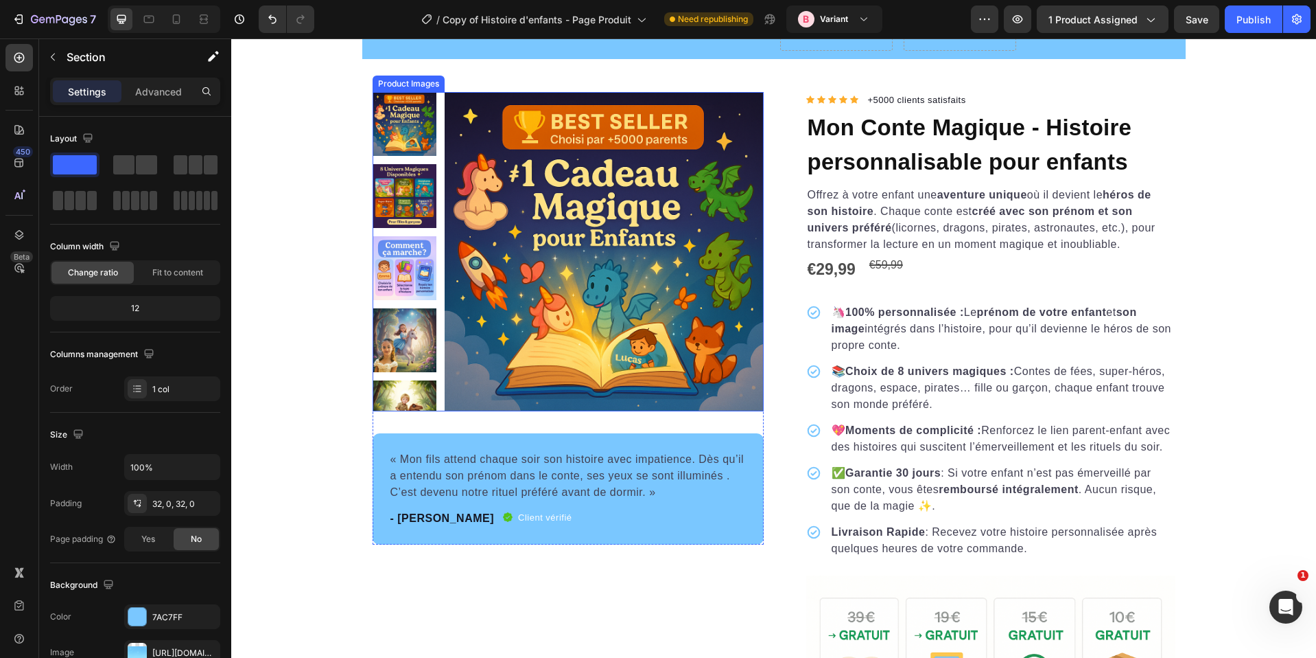
scroll to position [1651, 0]
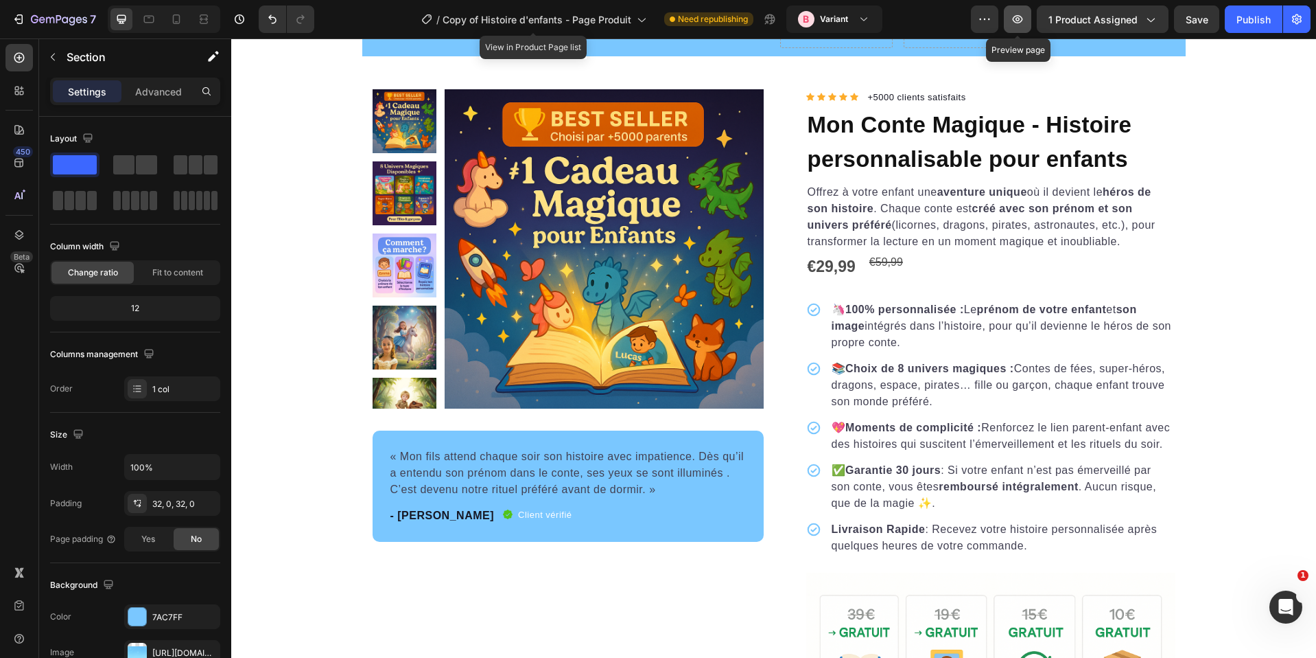
click at [1013, 12] on icon "button" at bounding box center [1018, 19] width 14 height 14
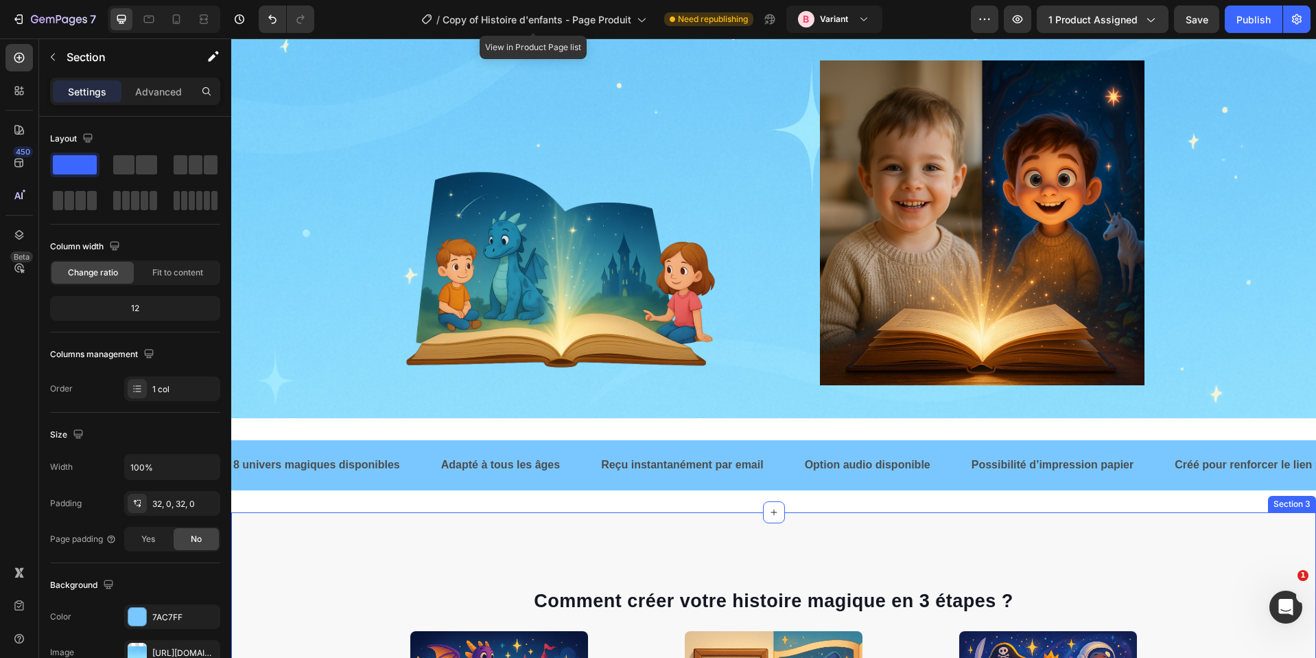
scroll to position [0, 0]
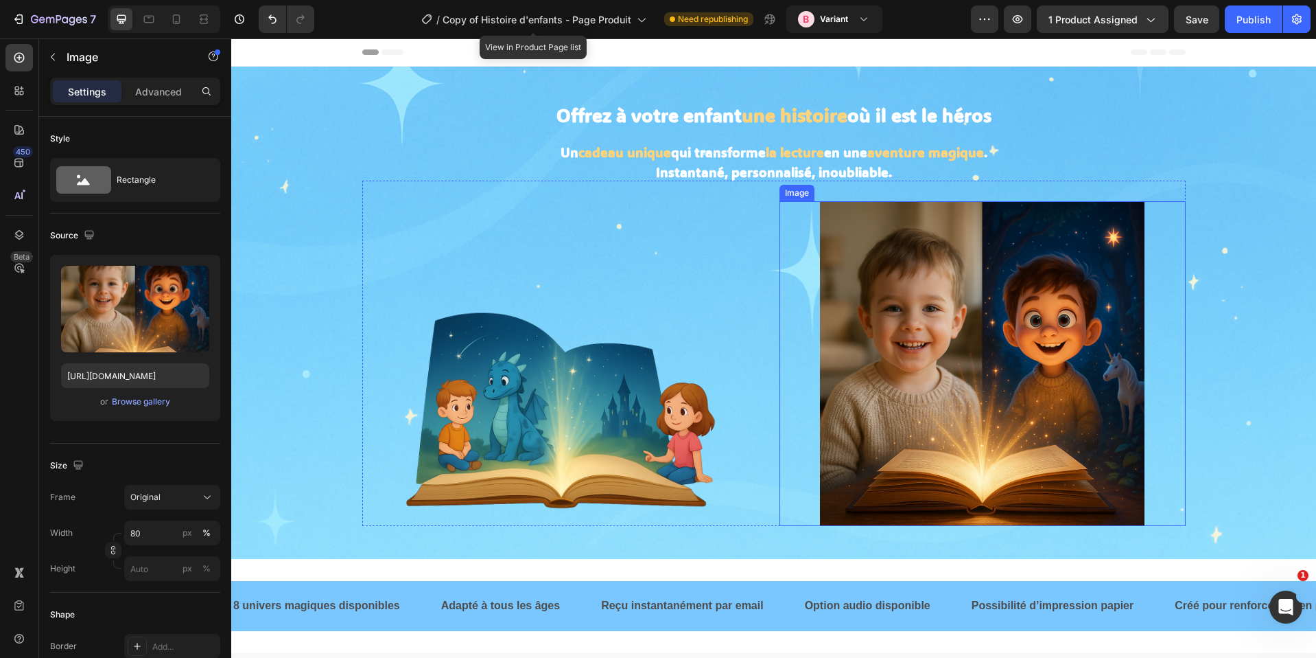
click at [1042, 295] on img at bounding box center [982, 363] width 325 height 325
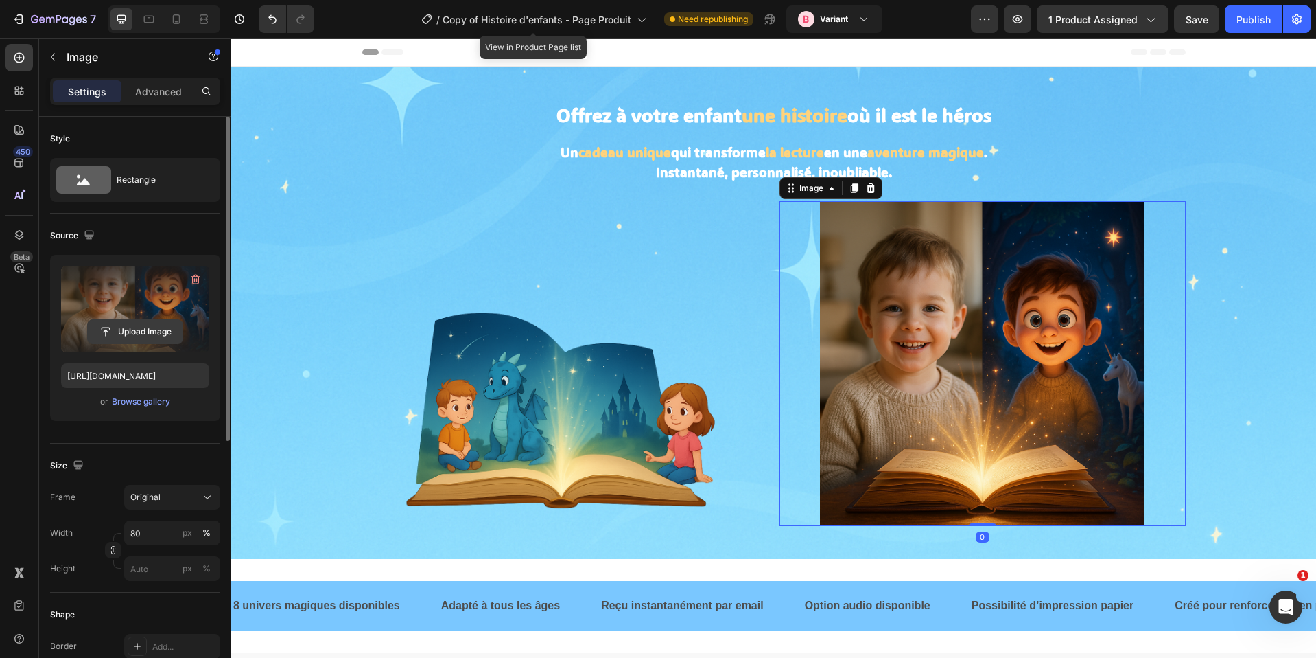
click at [144, 328] on input "file" at bounding box center [135, 331] width 95 height 23
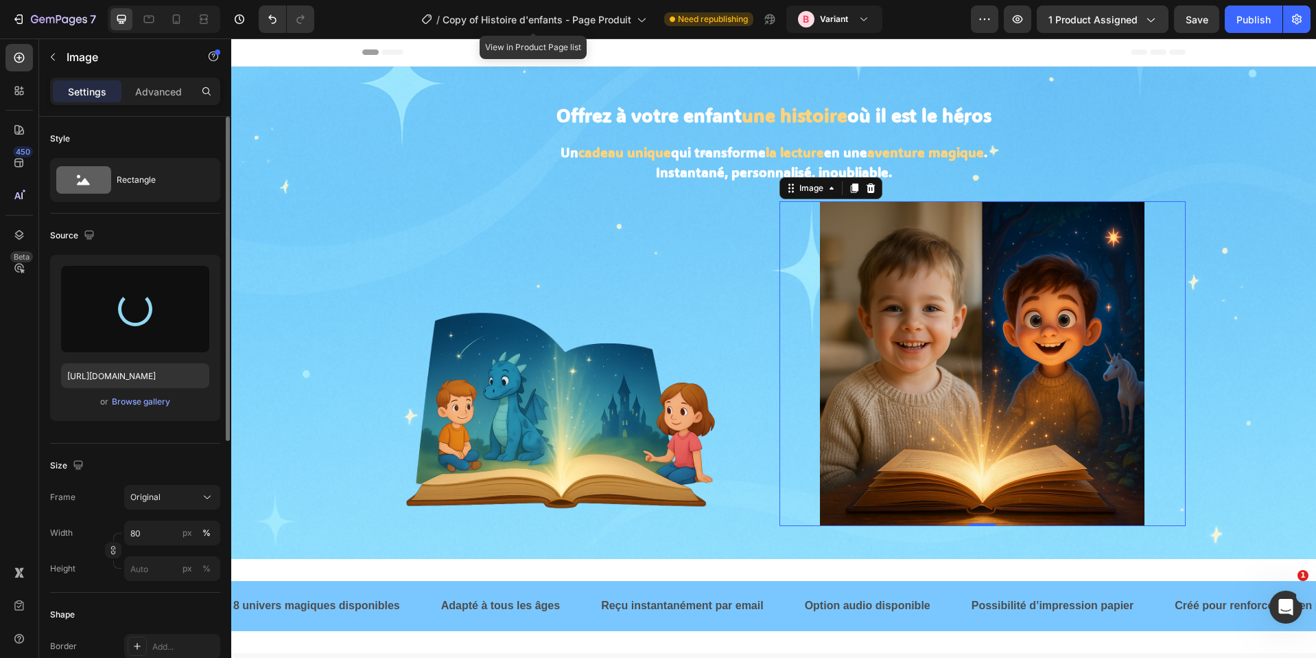
type input "https://cdn.shopify.com/s/files/1/0876/0269/2370/files/gempages_514128261119214…"
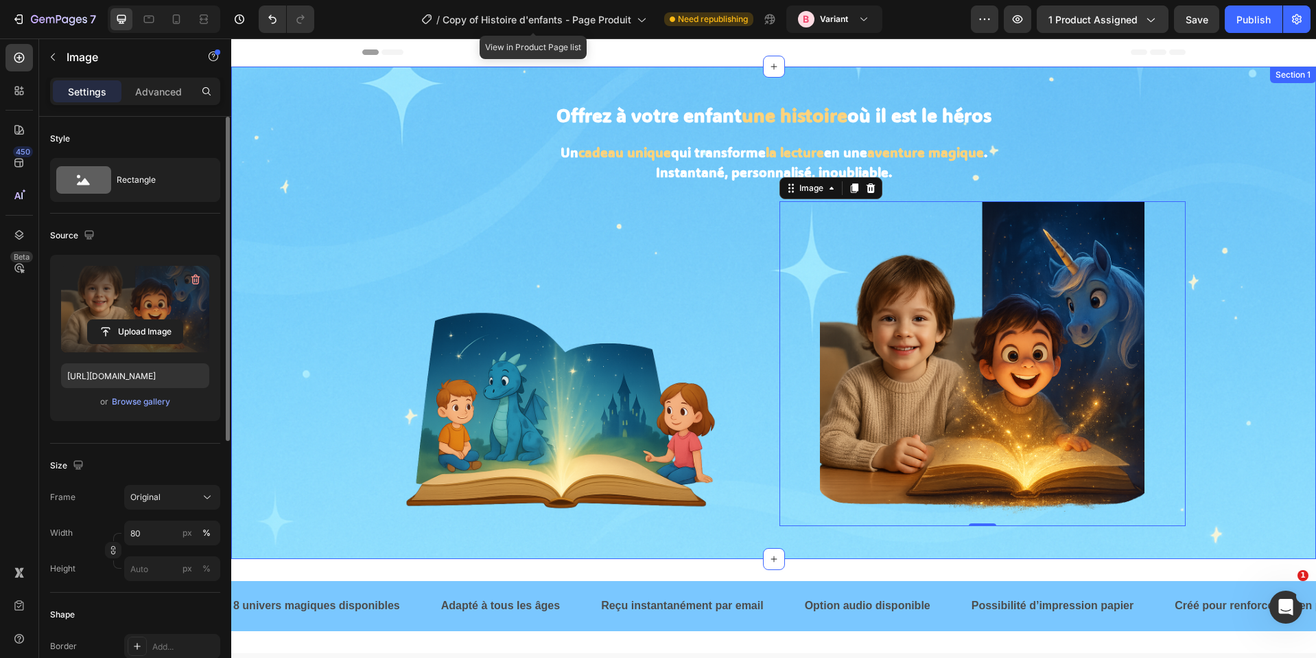
click at [1222, 301] on div "Offrez à votre enfant une histoire où il est le héros Heading Un cadeau unique …" at bounding box center [773, 313] width 1085 height 448
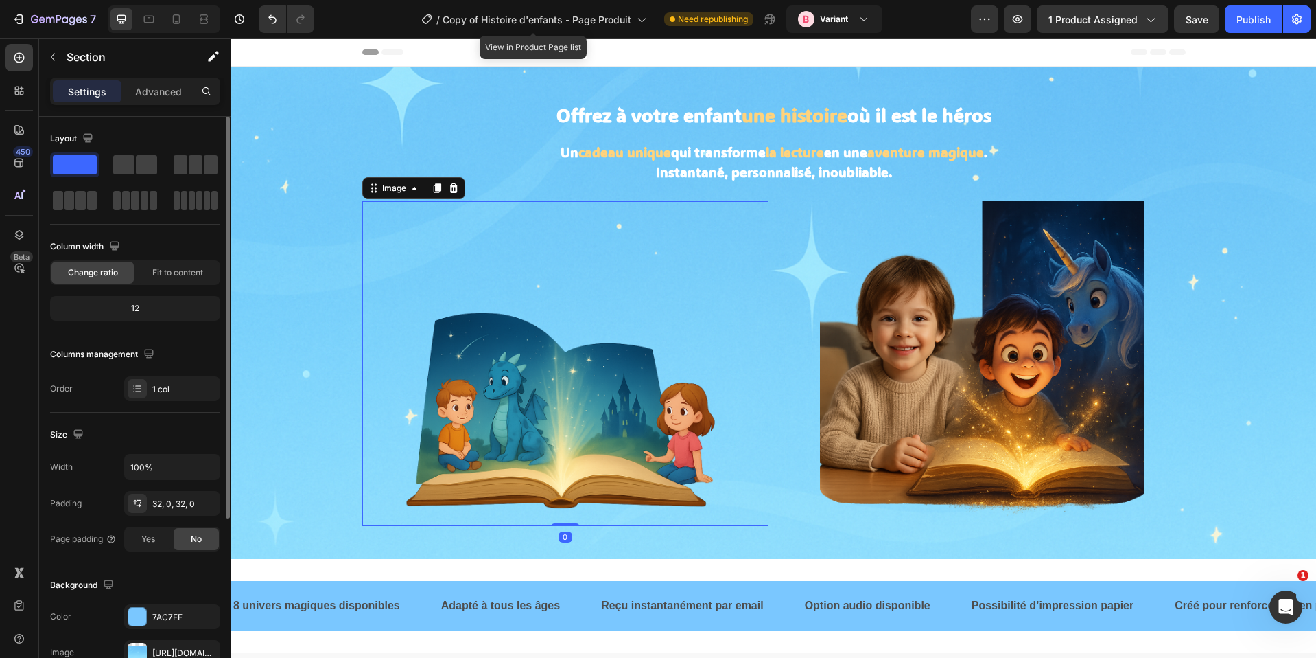
click at [746, 385] on div at bounding box center [565, 363] width 406 height 325
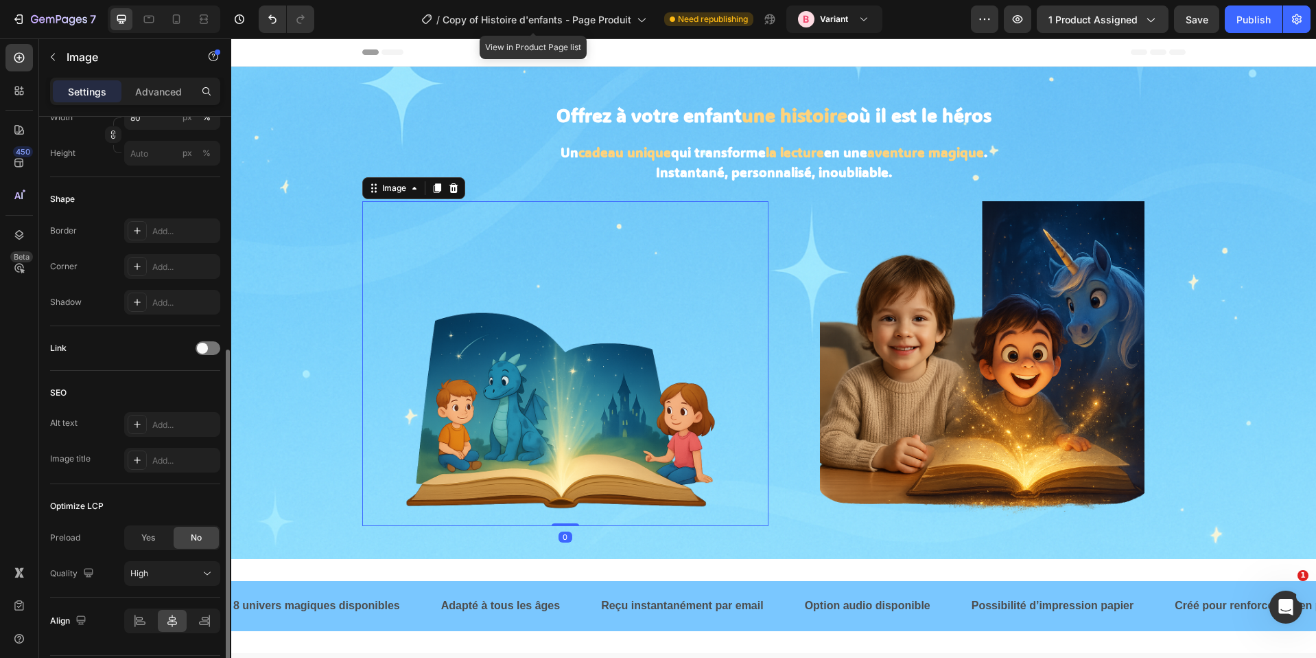
scroll to position [456, 0]
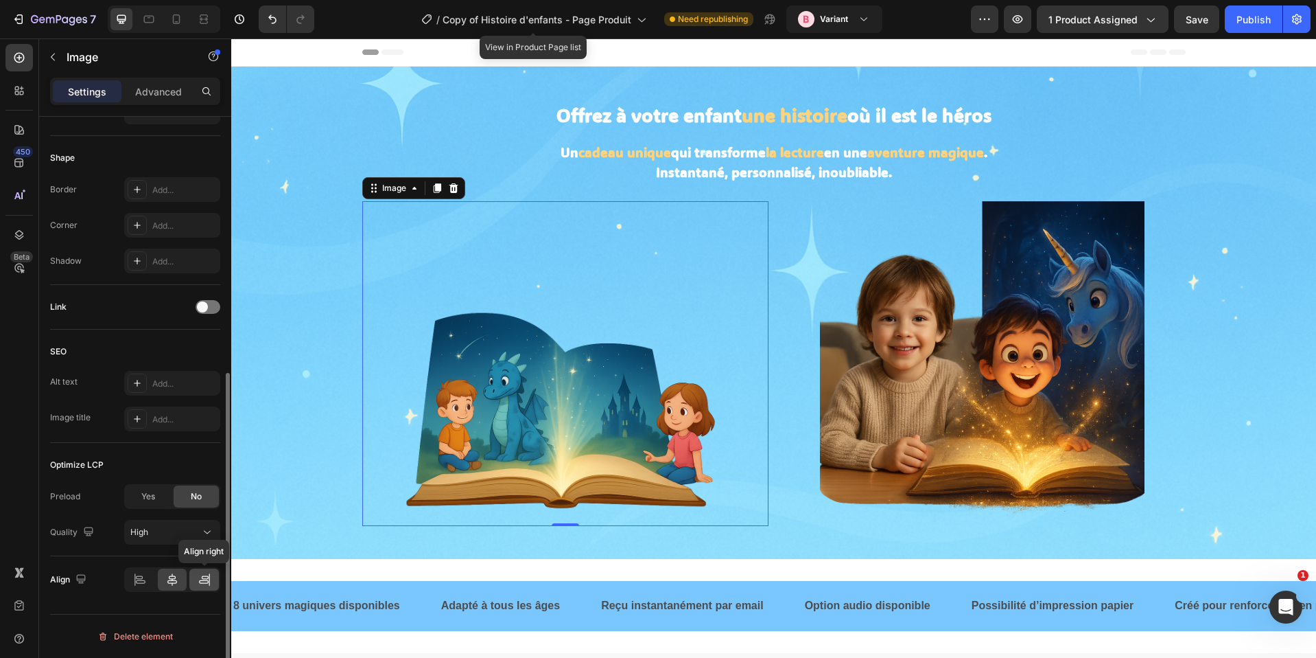
click at [203, 574] on icon at bounding box center [205, 579] width 14 height 14
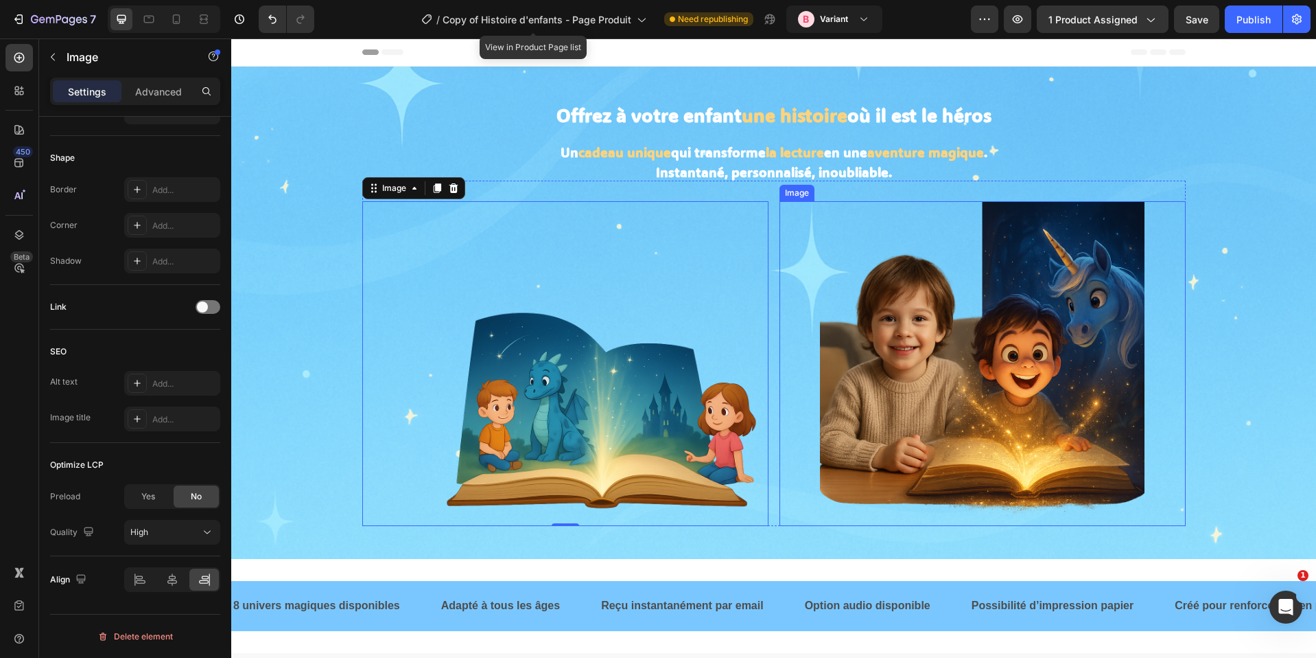
click at [865, 340] on img at bounding box center [982, 363] width 325 height 325
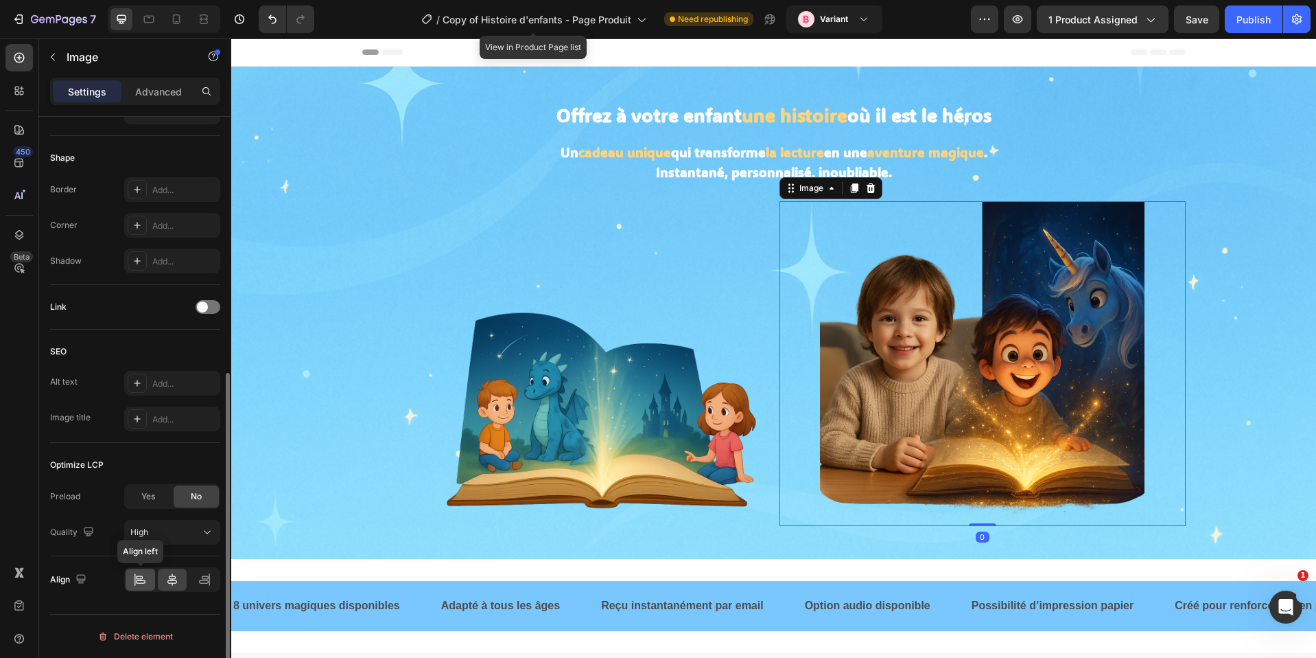
click at [141, 582] on icon at bounding box center [141, 581] width 10 height 3
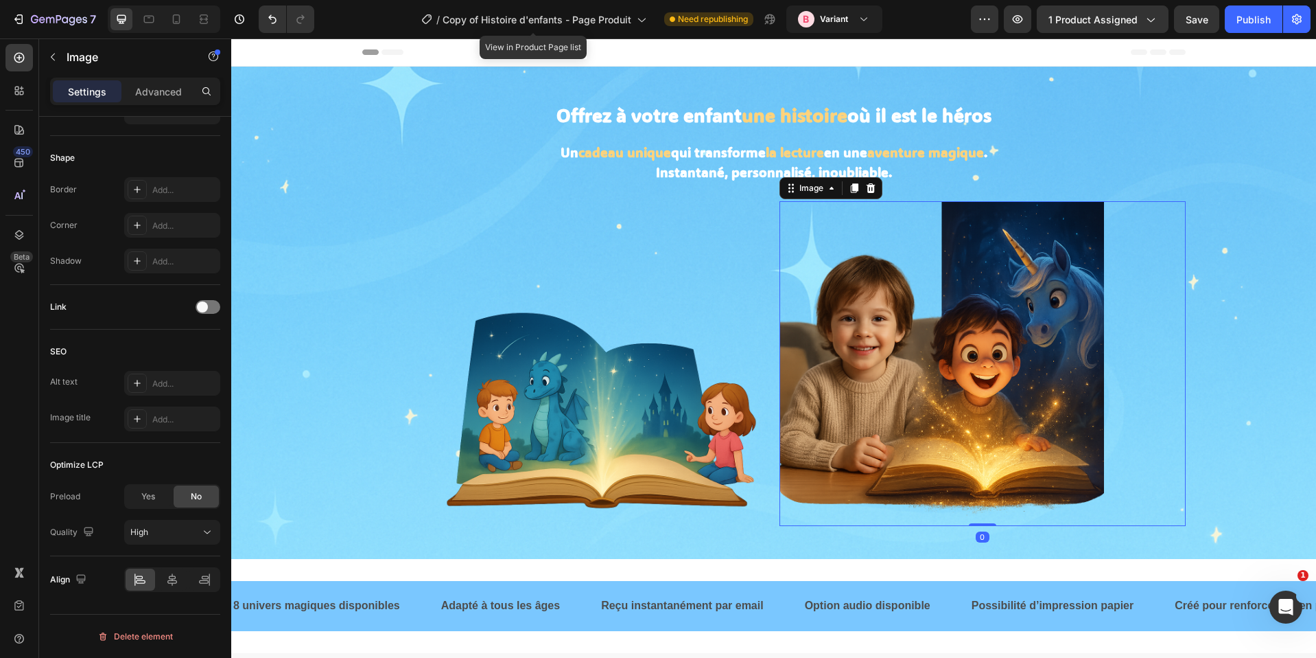
click at [1094, 289] on img at bounding box center [942, 363] width 325 height 325
click at [1162, 251] on div at bounding box center [983, 363] width 406 height 325
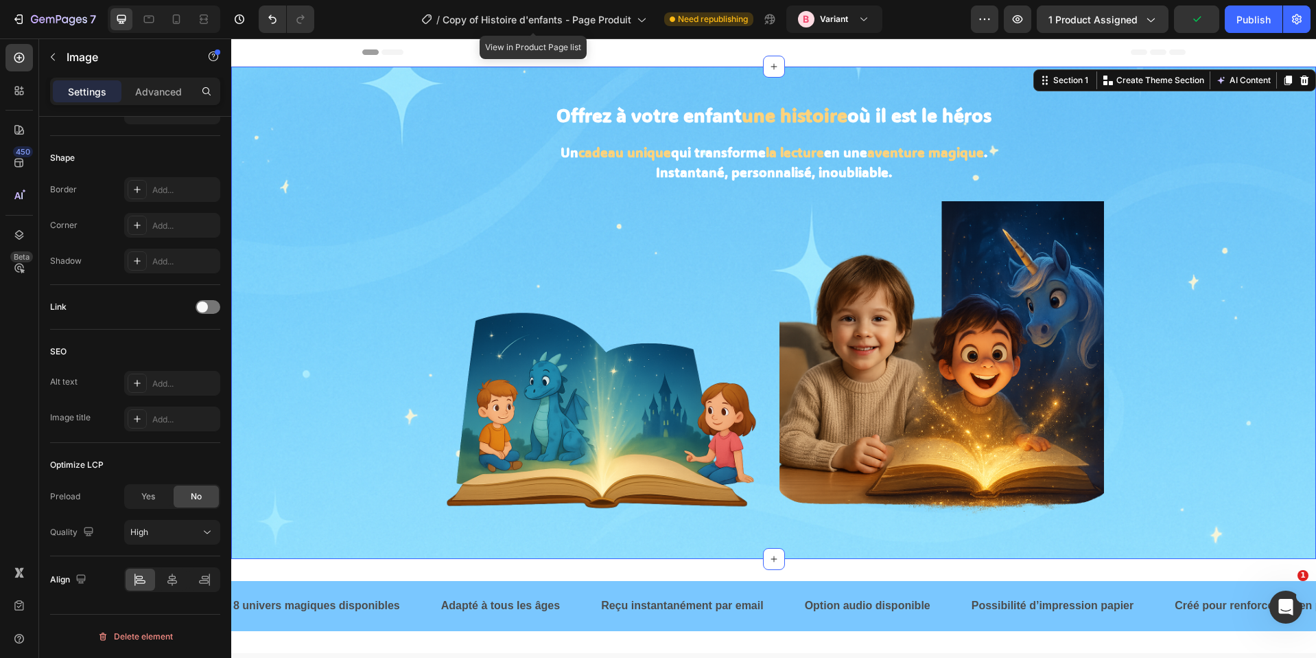
click at [1194, 153] on div "Offrez à votre enfant une histoire où il est le héros Heading Un cadeau unique …" at bounding box center [773, 313] width 1085 height 448
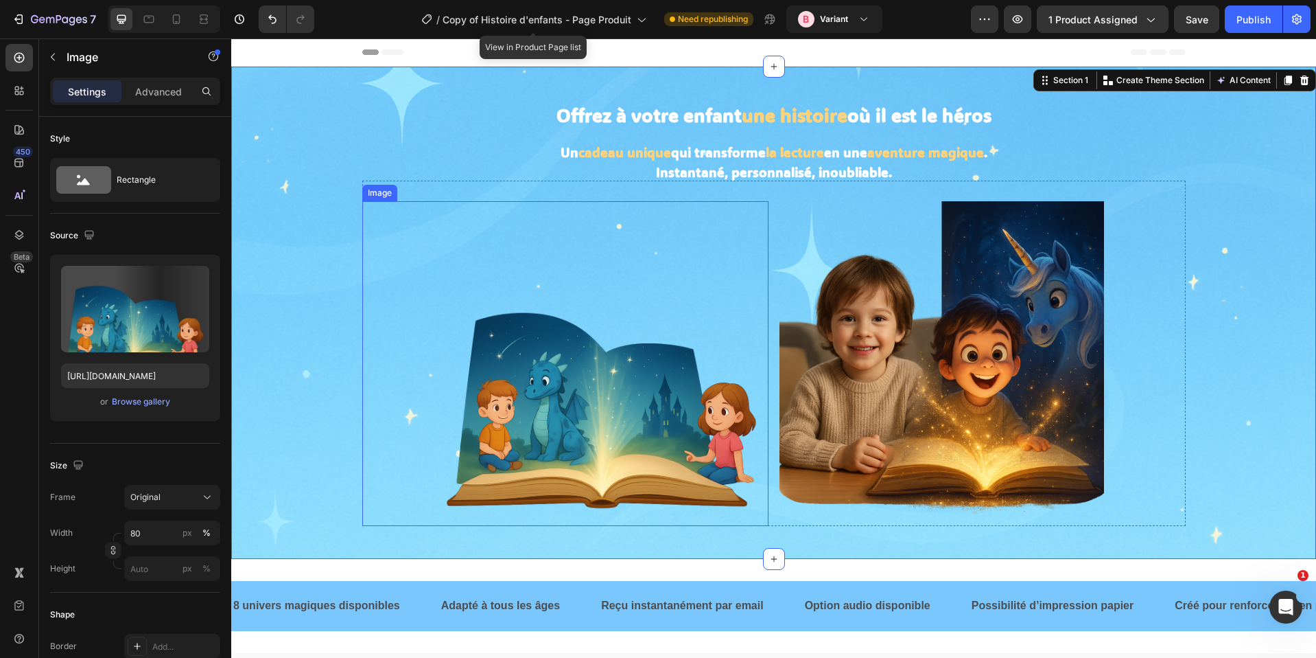
click at [735, 348] on img at bounding box center [605, 363] width 325 height 325
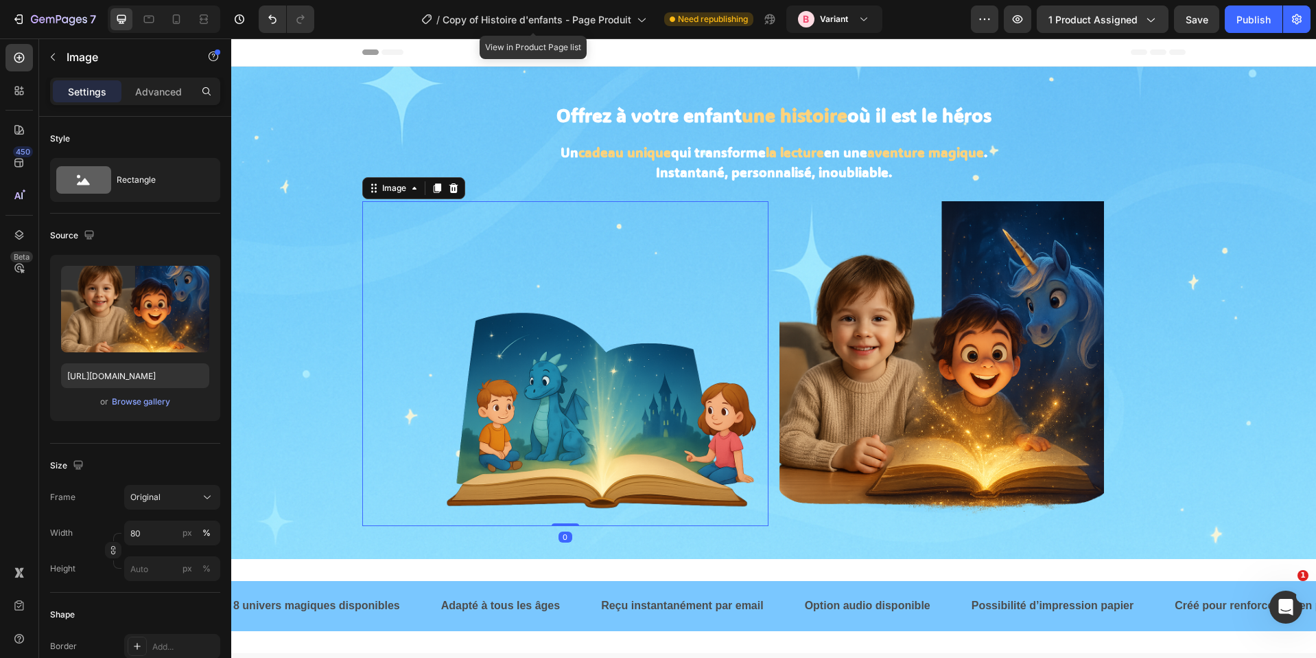
click at [916, 314] on img at bounding box center [942, 363] width 325 height 325
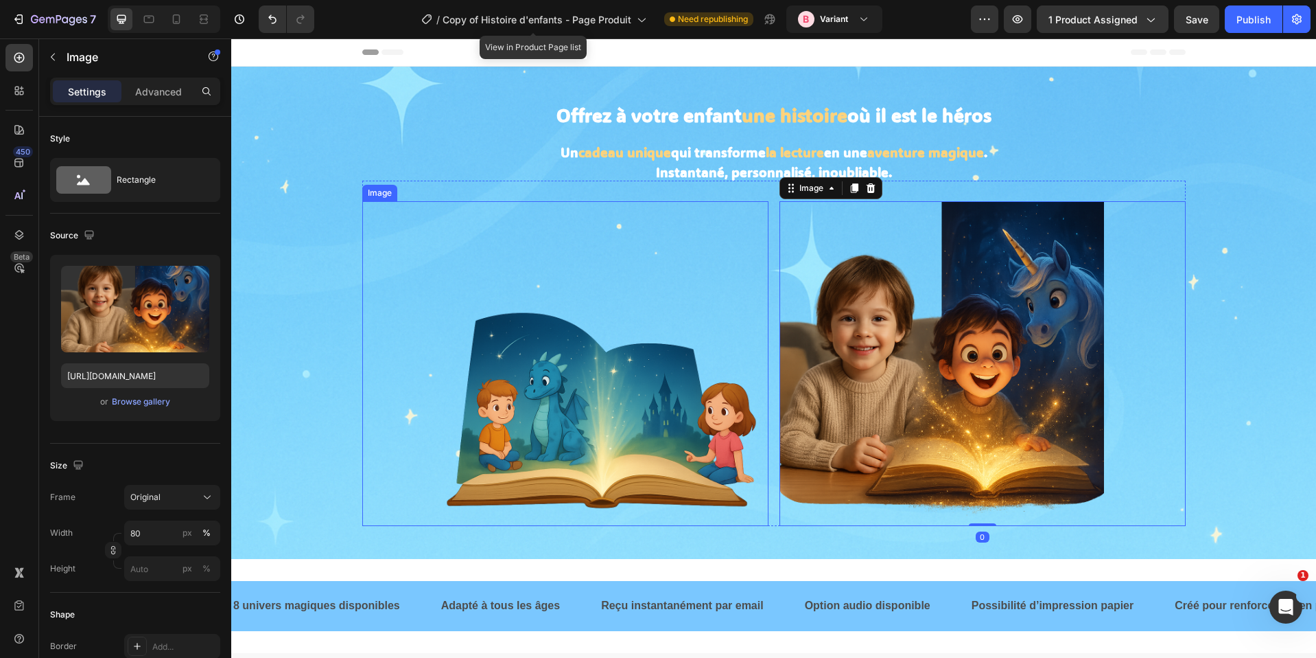
click at [719, 465] on img at bounding box center [605, 363] width 325 height 325
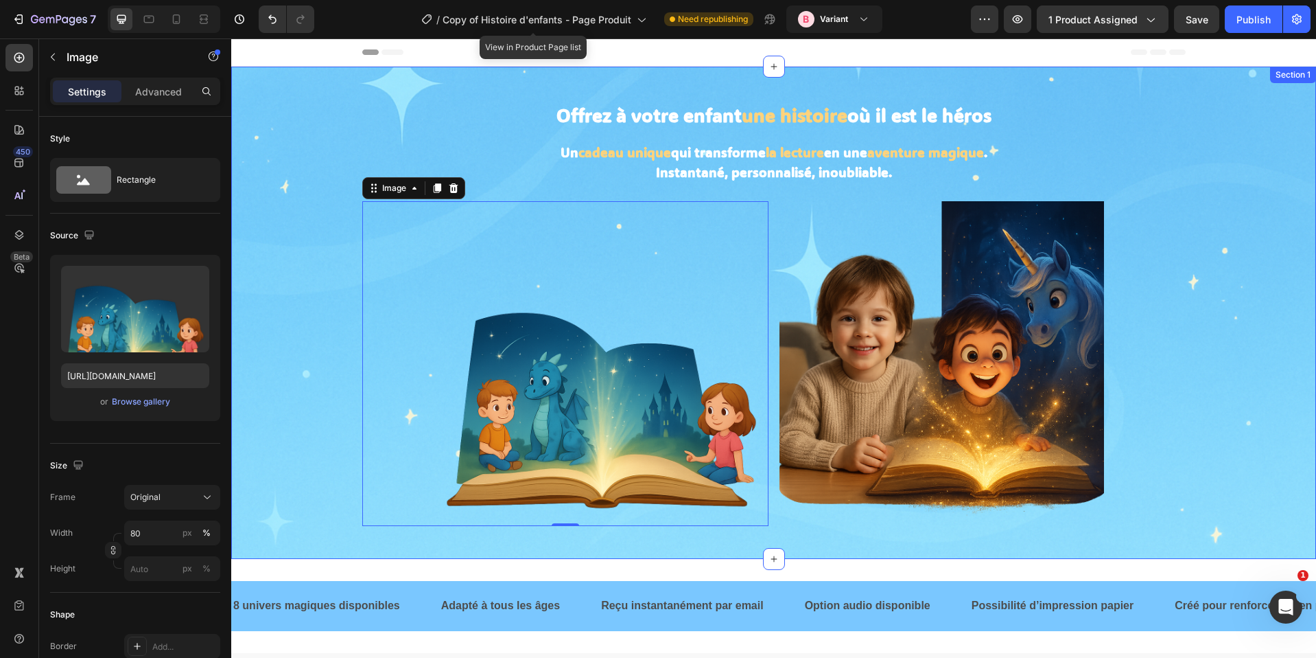
click at [1189, 386] on div "Offrez à votre enfant une histoire où il est le héros Heading Un cadeau unique …" at bounding box center [773, 313] width 1085 height 448
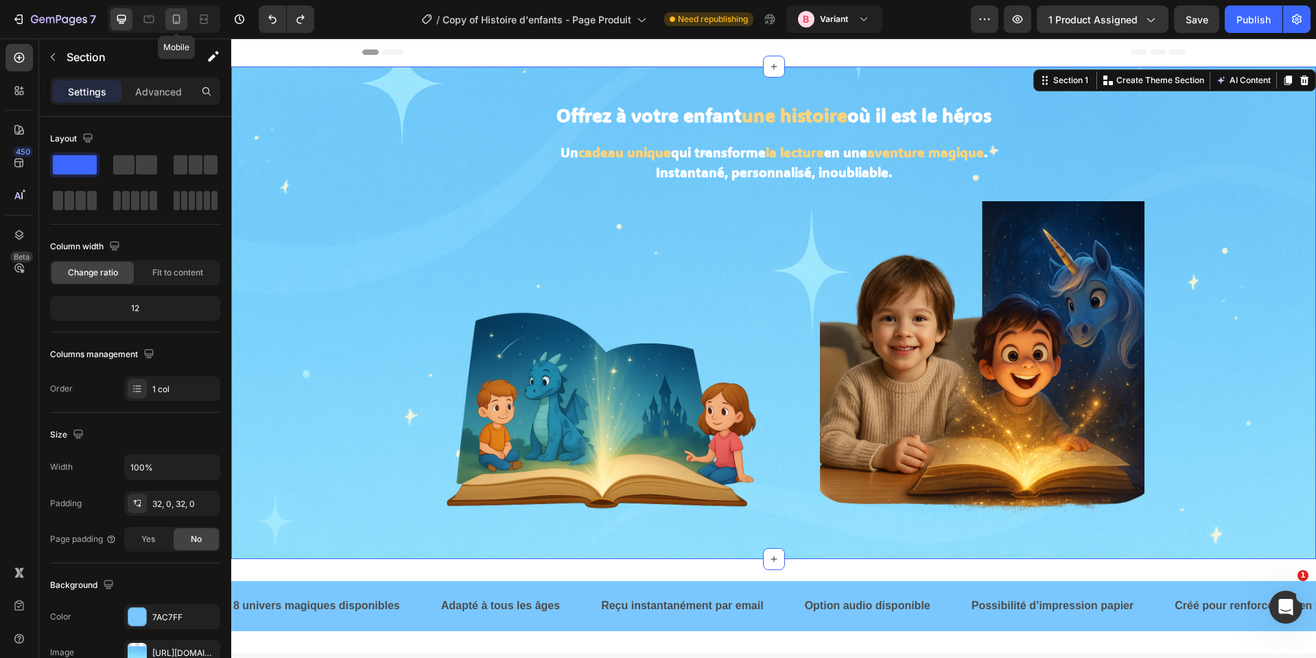
click at [174, 27] on div at bounding box center [176, 19] width 22 height 22
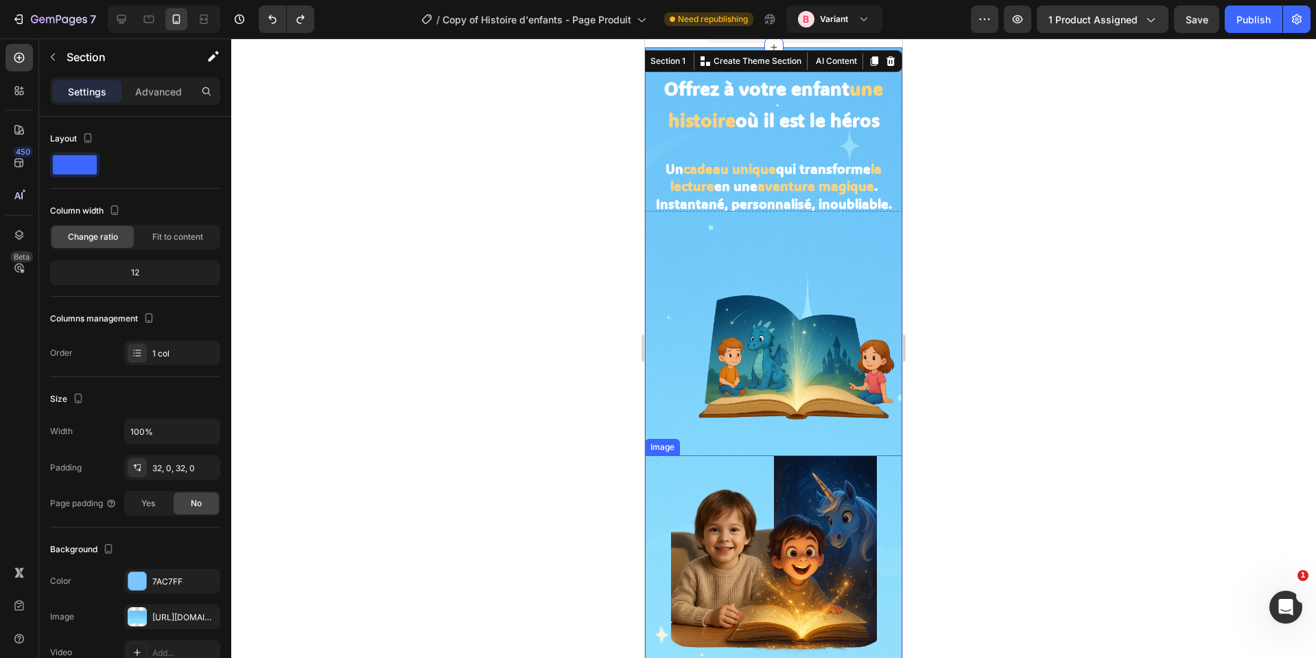
scroll to position [20, 0]
click at [800, 362] on img at bounding box center [800, 327] width 206 height 206
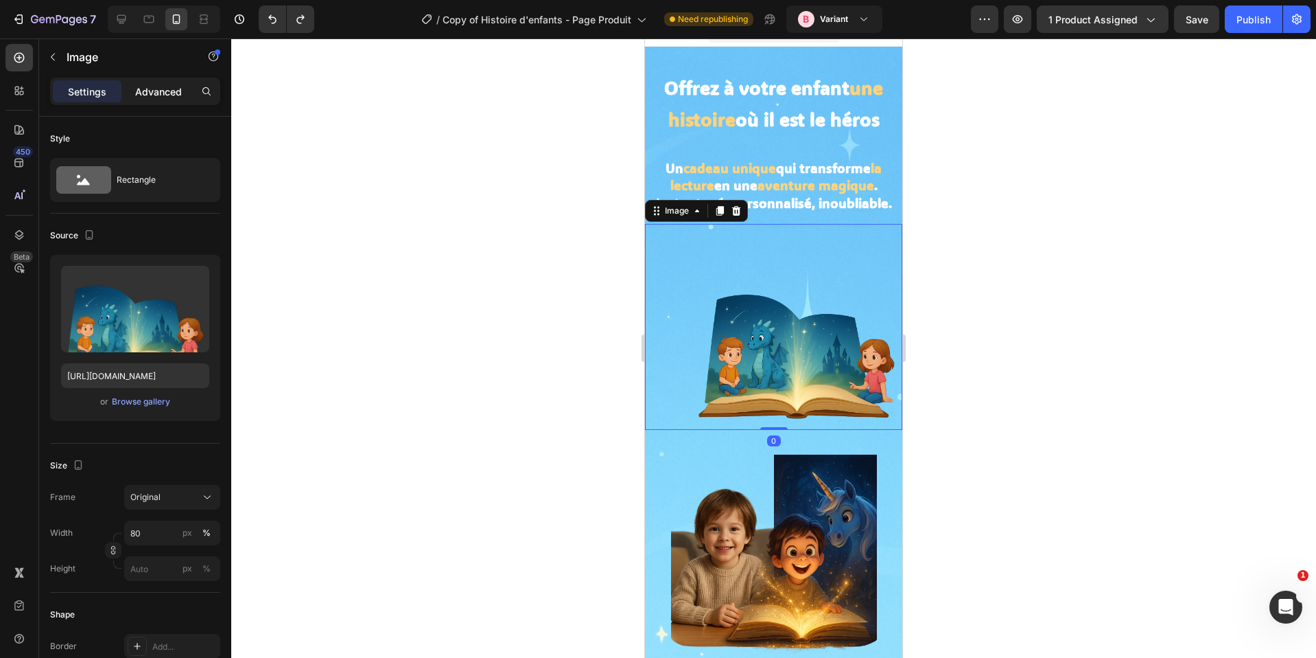
click at [134, 98] on div "Advanced" at bounding box center [158, 91] width 69 height 22
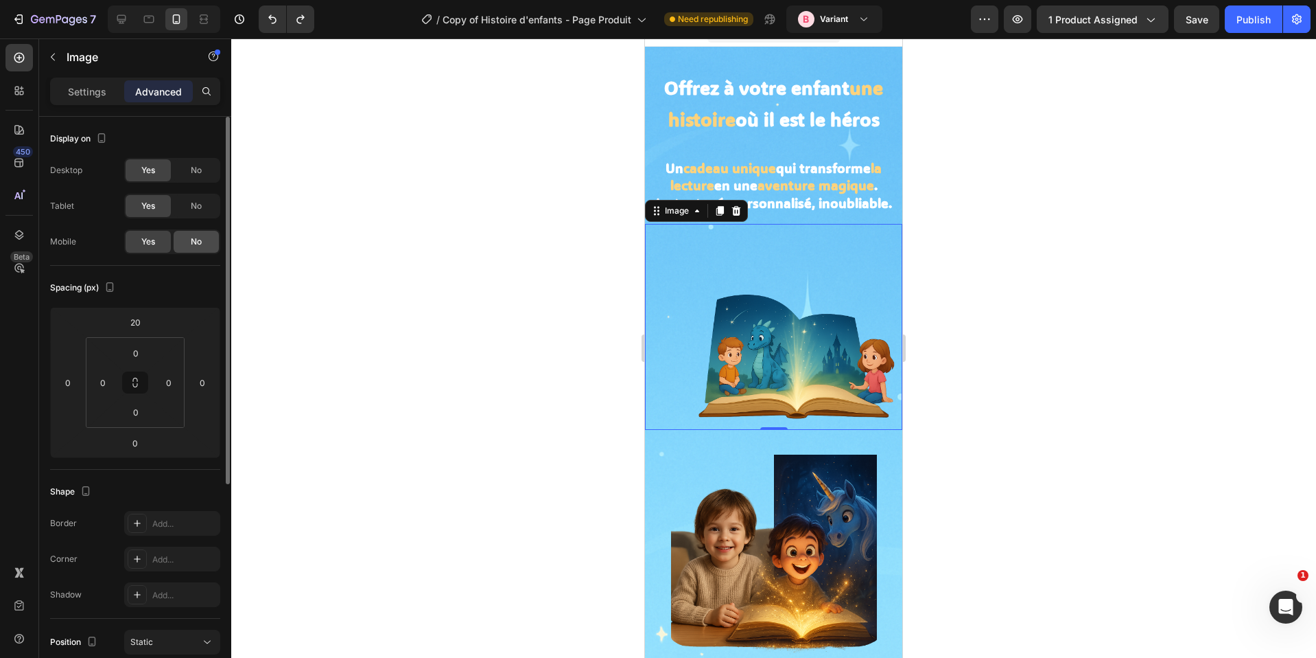
click at [188, 246] on div "No" at bounding box center [196, 242] width 45 height 22
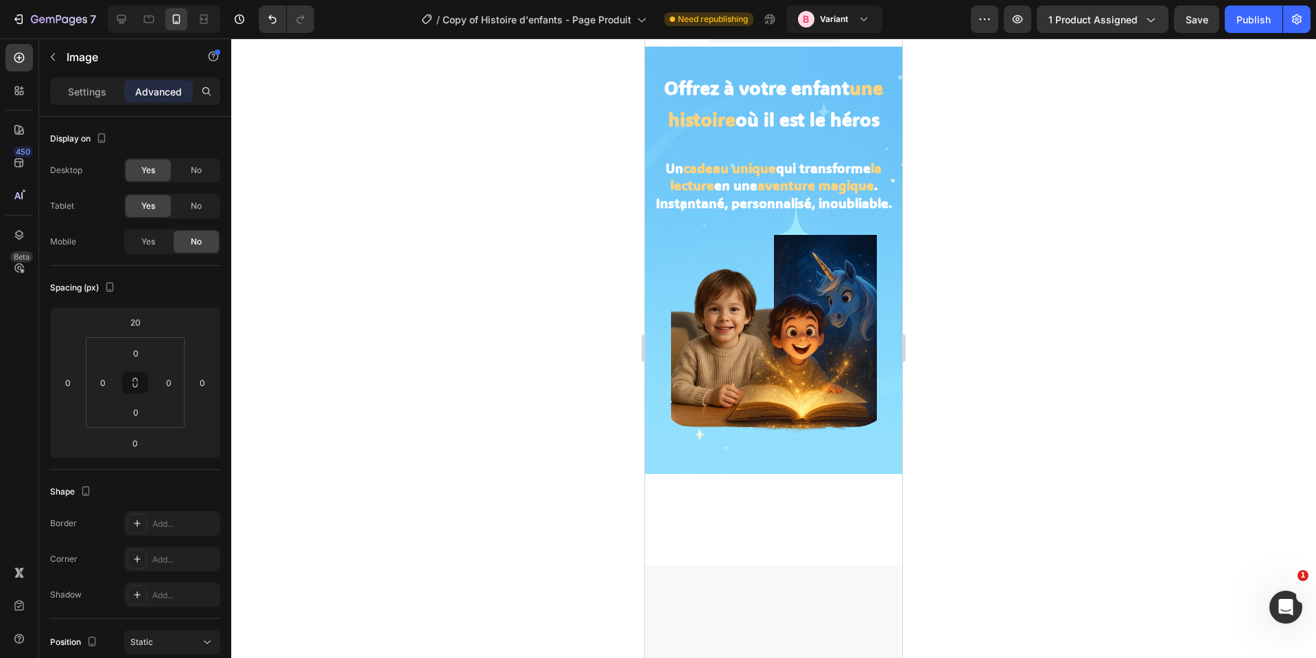
click at [1043, 248] on div at bounding box center [773, 347] width 1085 height 619
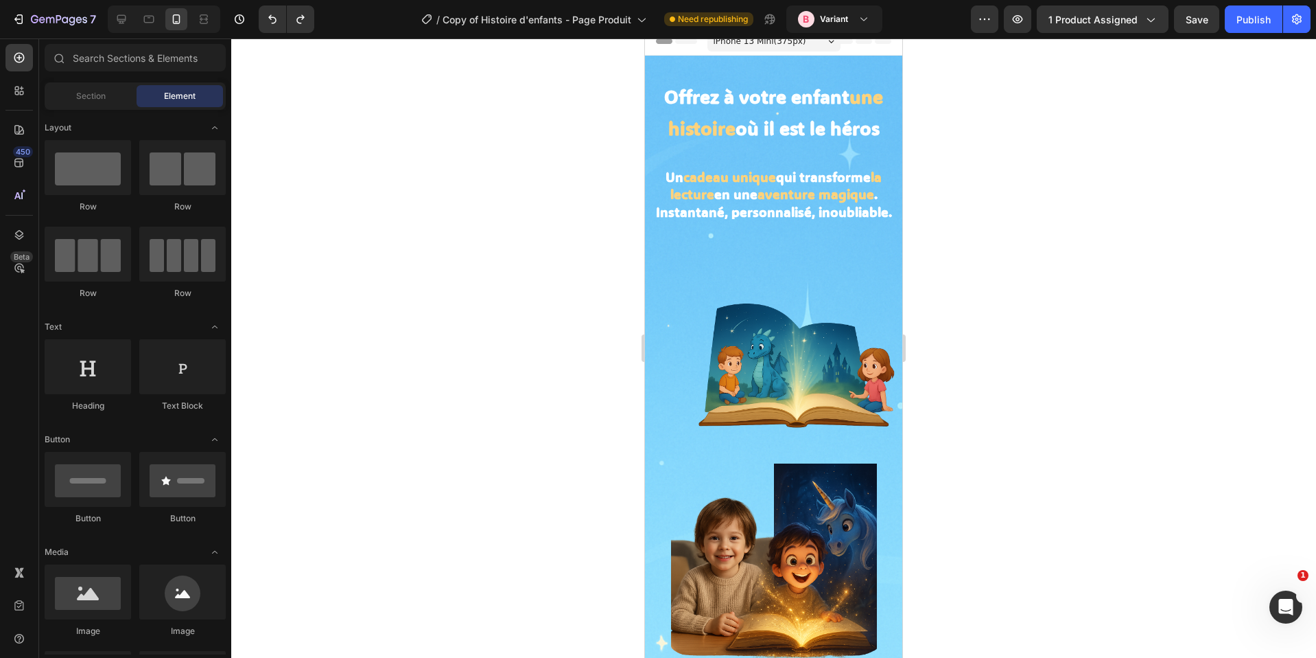
scroll to position [0, 0]
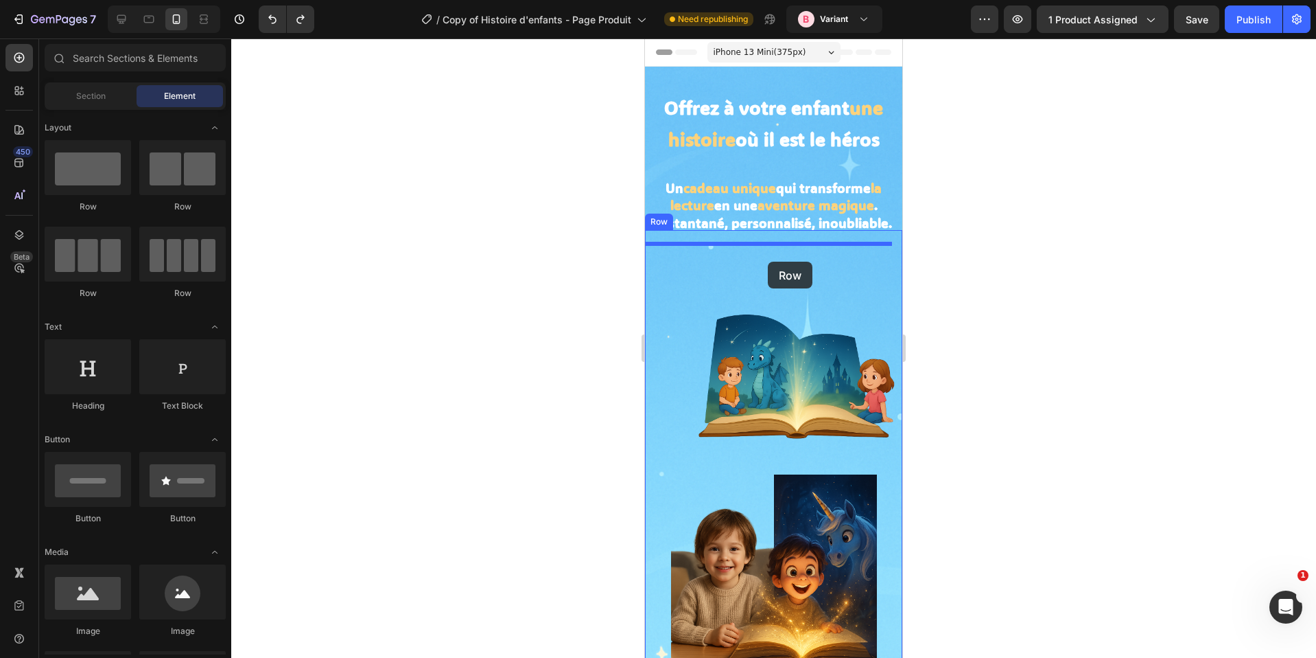
drag, startPoint x: 742, startPoint y: 220, endPoint x: 768, endPoint y: 261, distance: 49.3
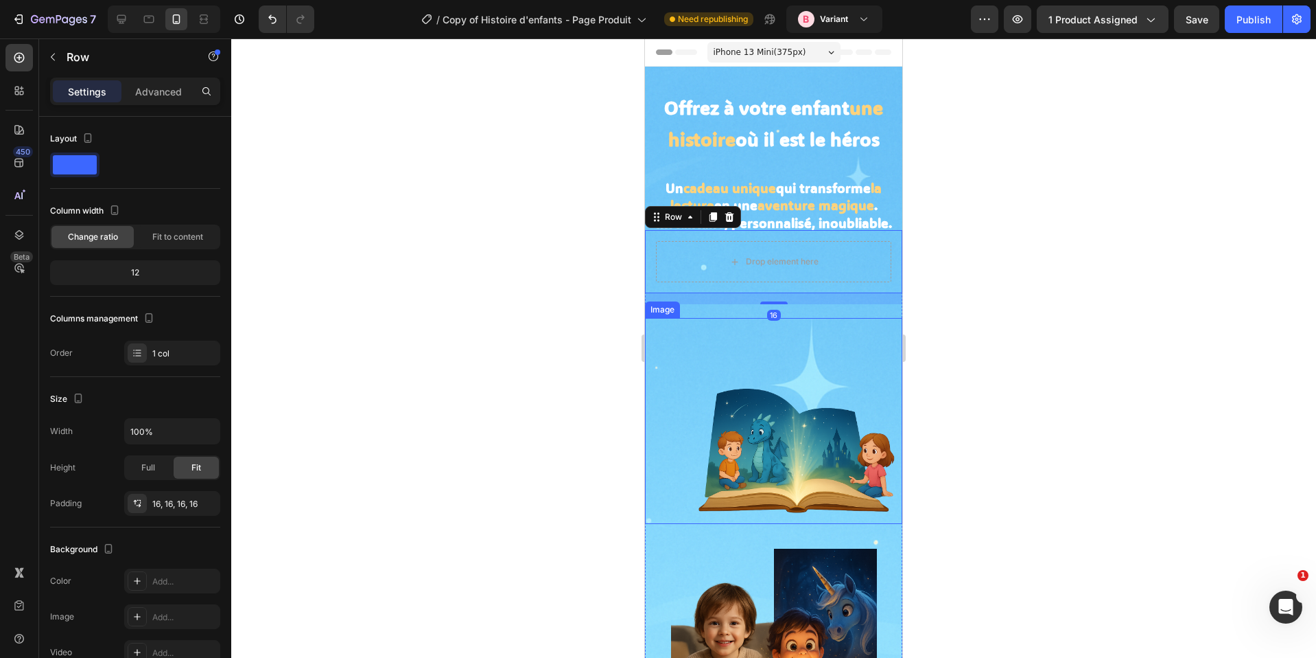
click at [769, 437] on img at bounding box center [800, 421] width 206 height 206
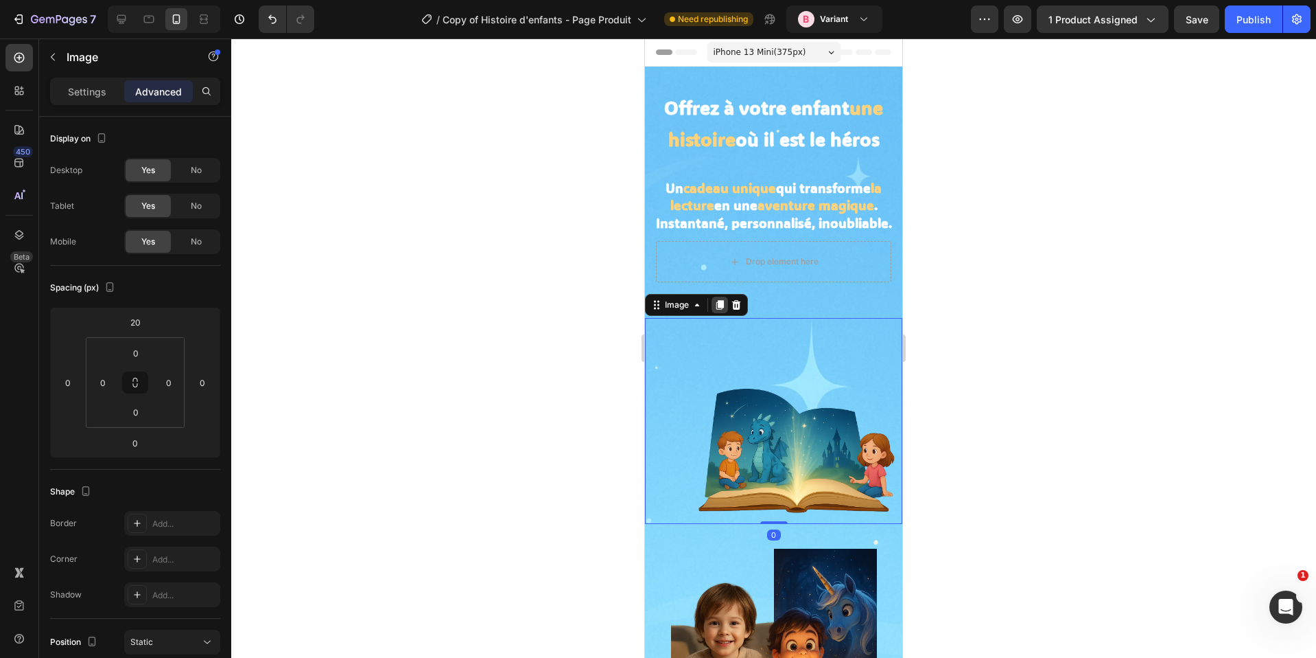
click at [714, 303] on icon at bounding box center [719, 304] width 11 height 11
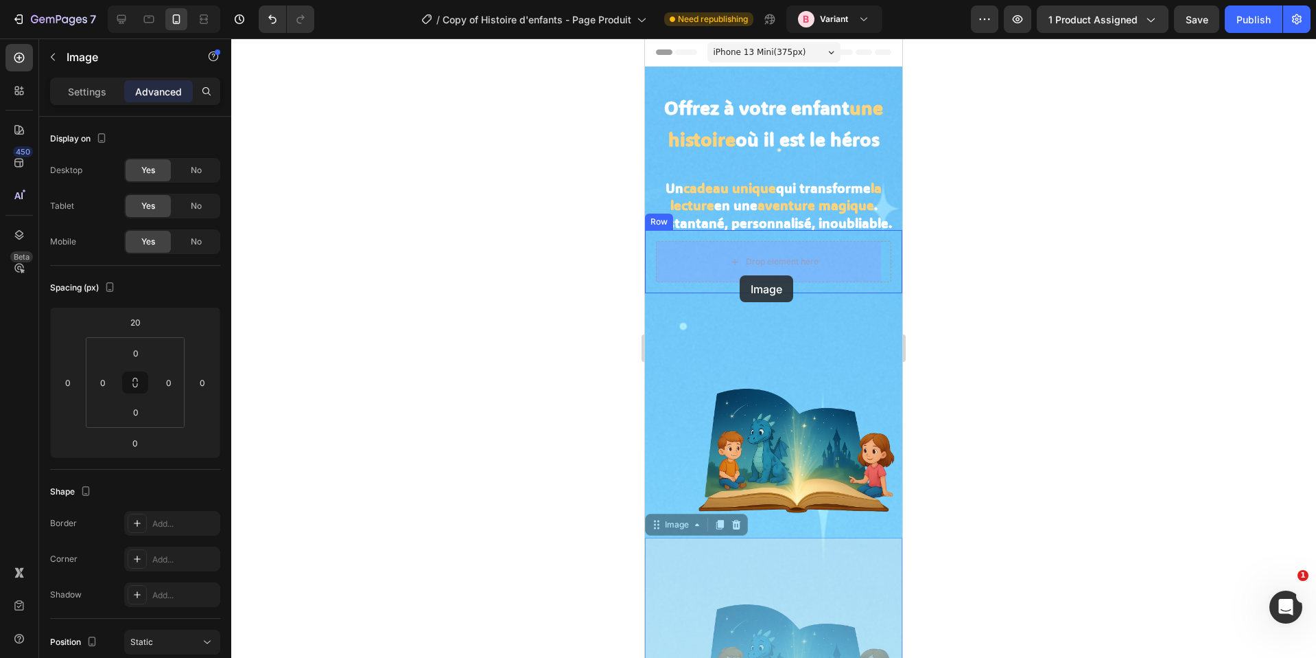
drag, startPoint x: 677, startPoint y: 515, endPoint x: 740, endPoint y: 275, distance: 247.5
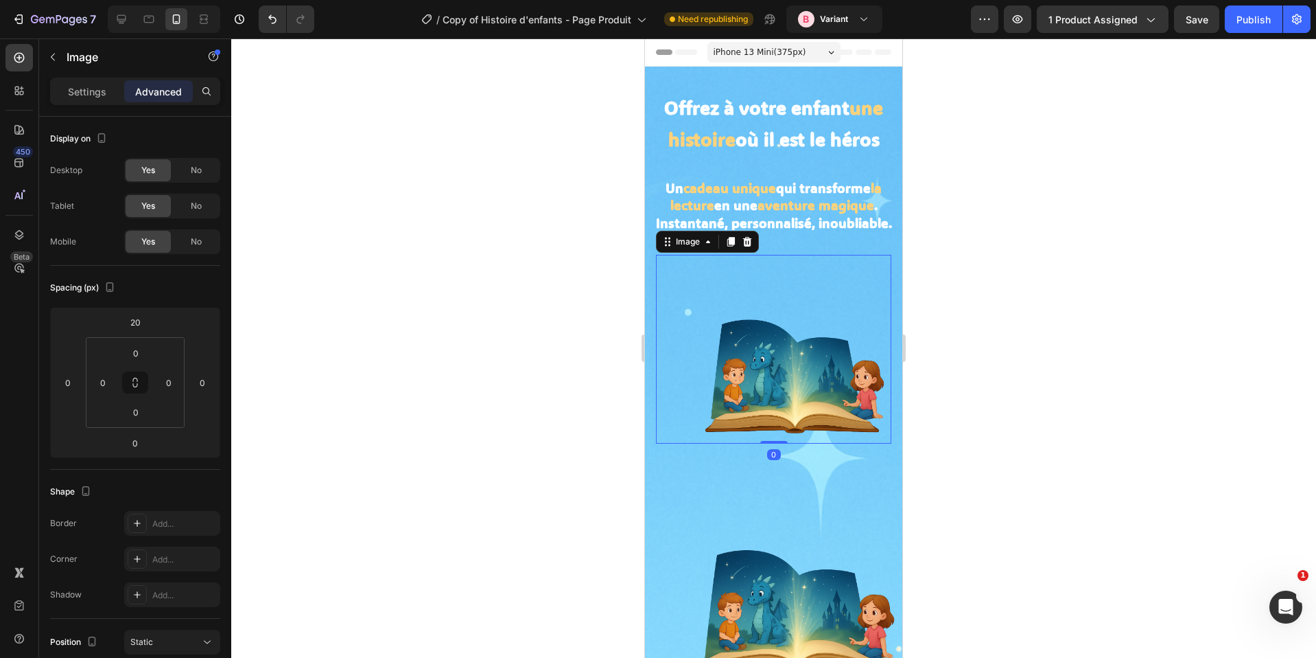
drag, startPoint x: 684, startPoint y: 333, endPoint x: 925, endPoint y: 371, distance: 244.6
click at [684, 333] on div at bounding box center [773, 349] width 235 height 188
click at [58, 60] on button "button" at bounding box center [53, 57] width 22 height 22
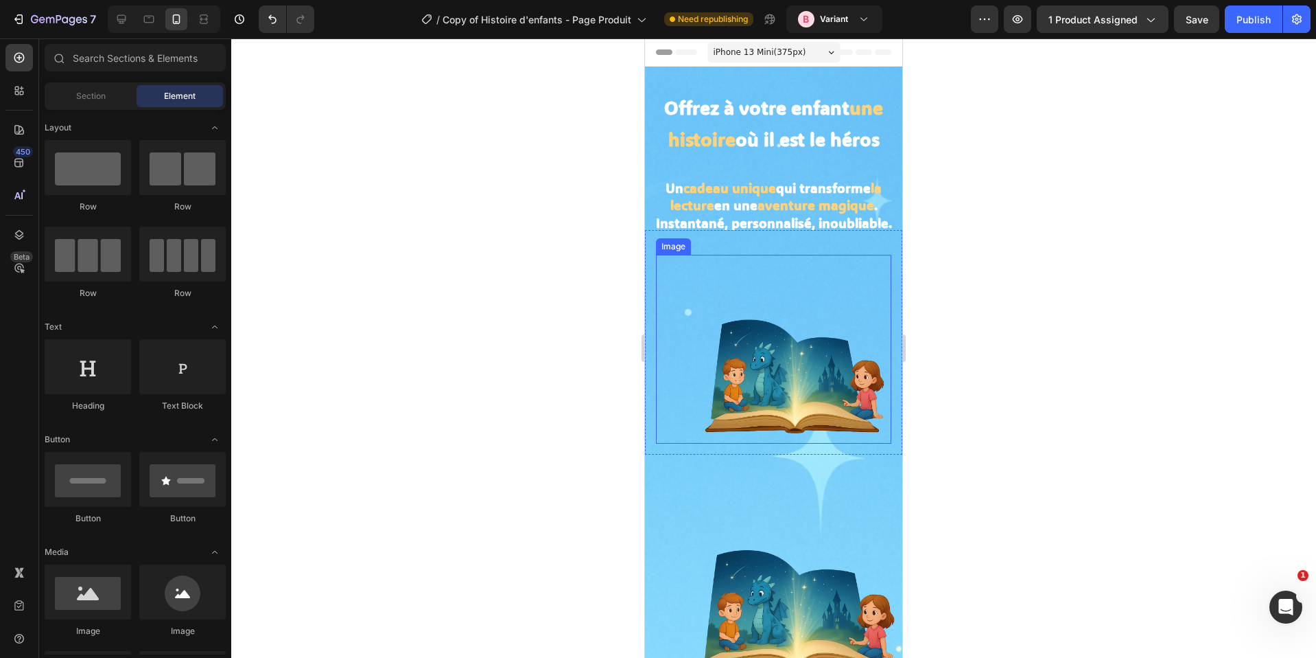
click at [731, 332] on img at bounding box center [797, 349] width 188 height 188
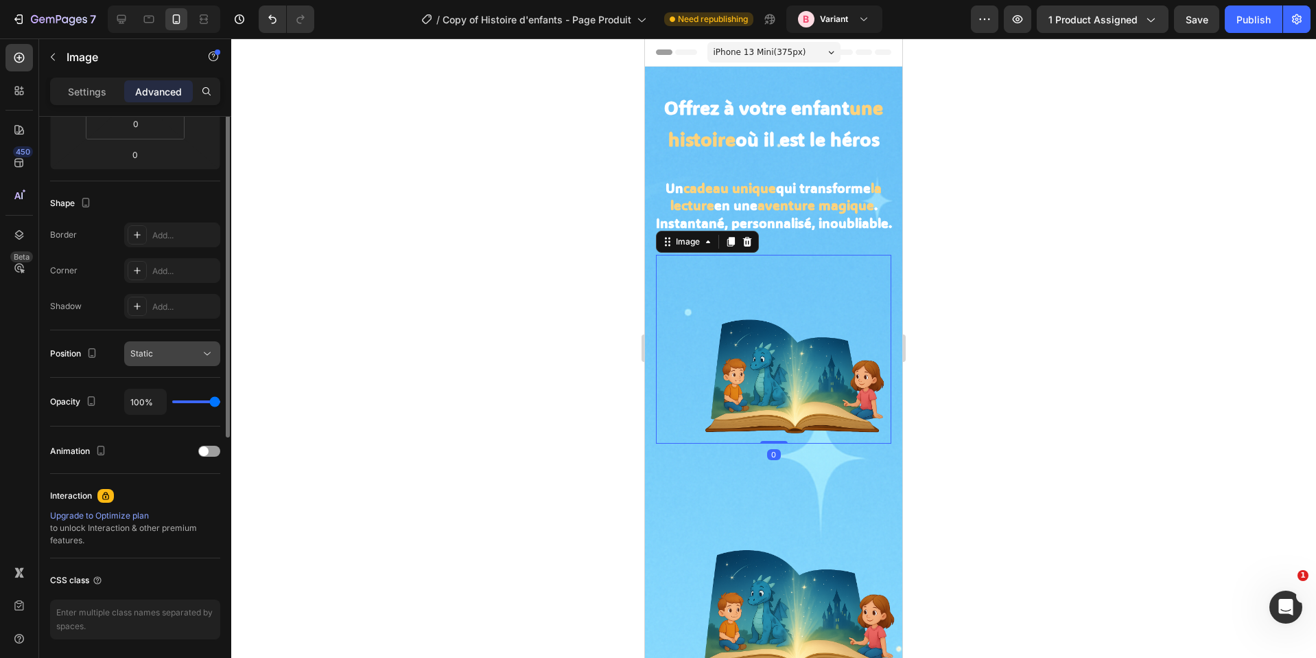
scroll to position [148, 0]
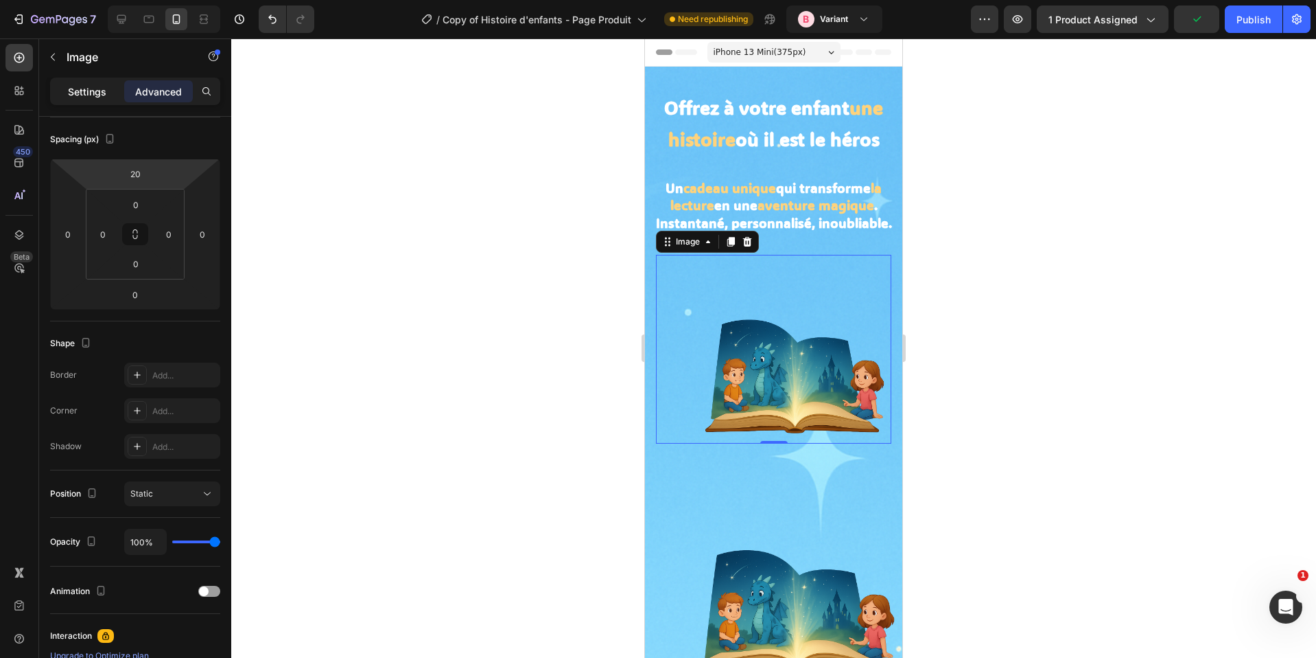
click at [86, 101] on div "Settings" at bounding box center [87, 91] width 69 height 22
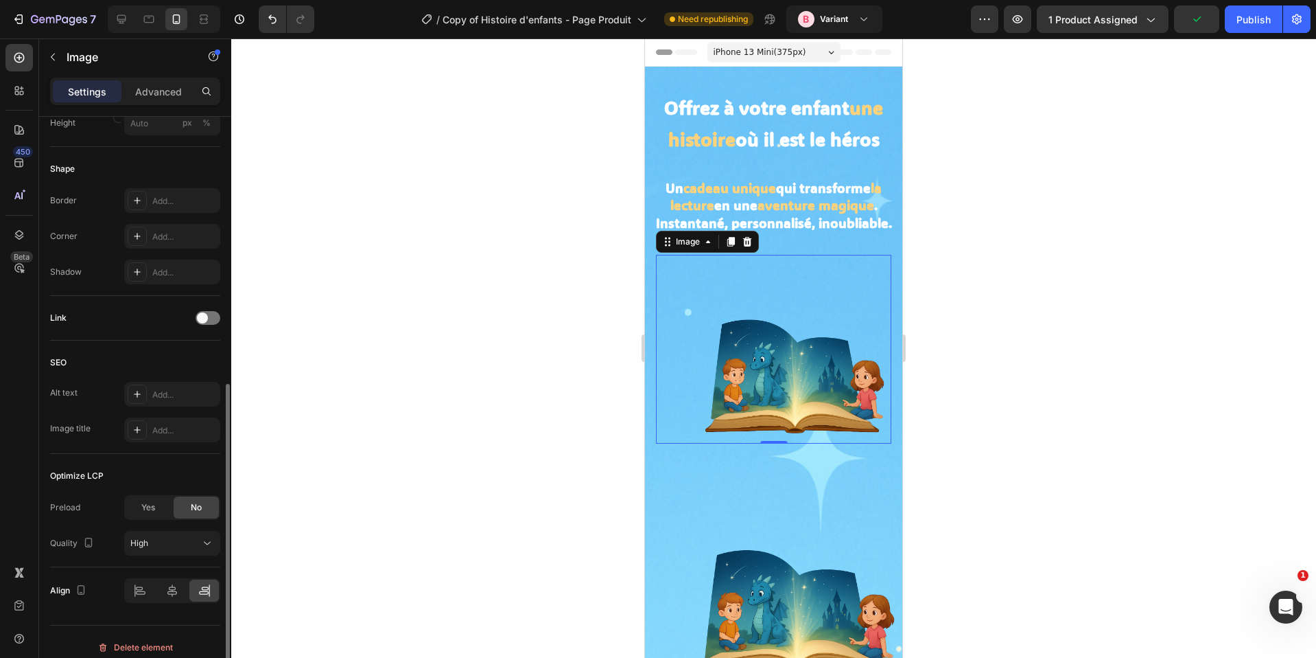
scroll to position [456, 0]
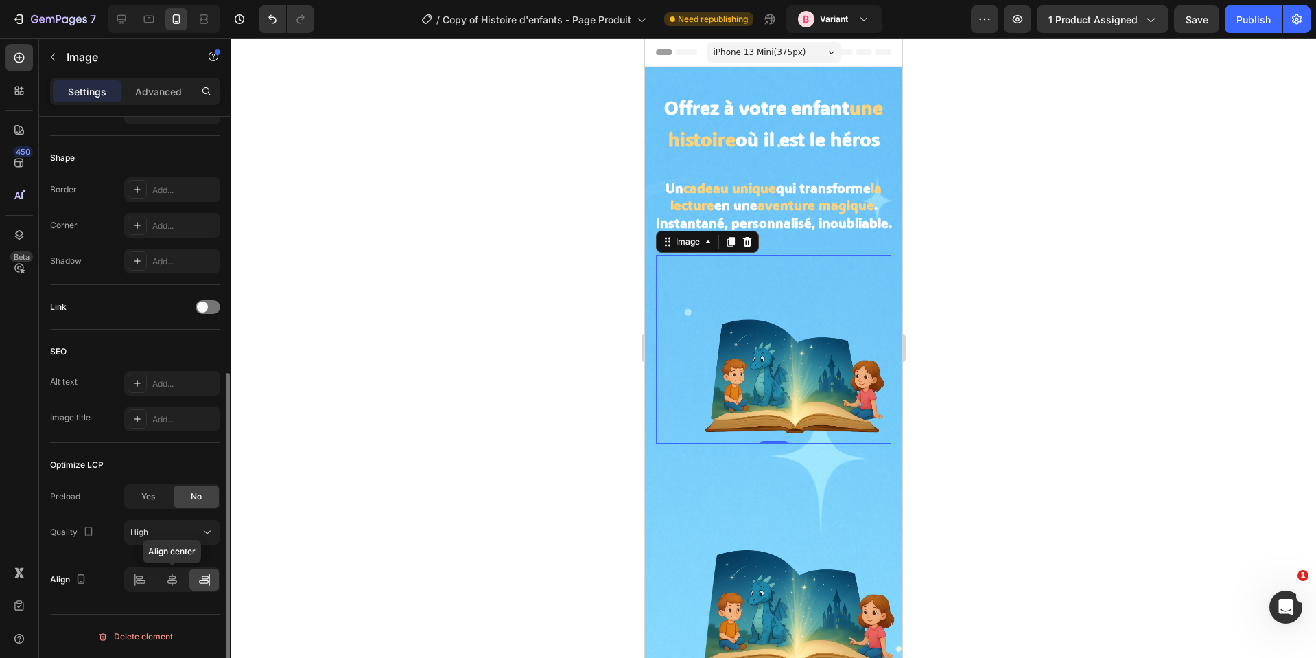
drag, startPoint x: 168, startPoint y: 576, endPoint x: 181, endPoint y: 559, distance: 20.6
click at [168, 576] on icon at bounding box center [172, 579] width 14 height 14
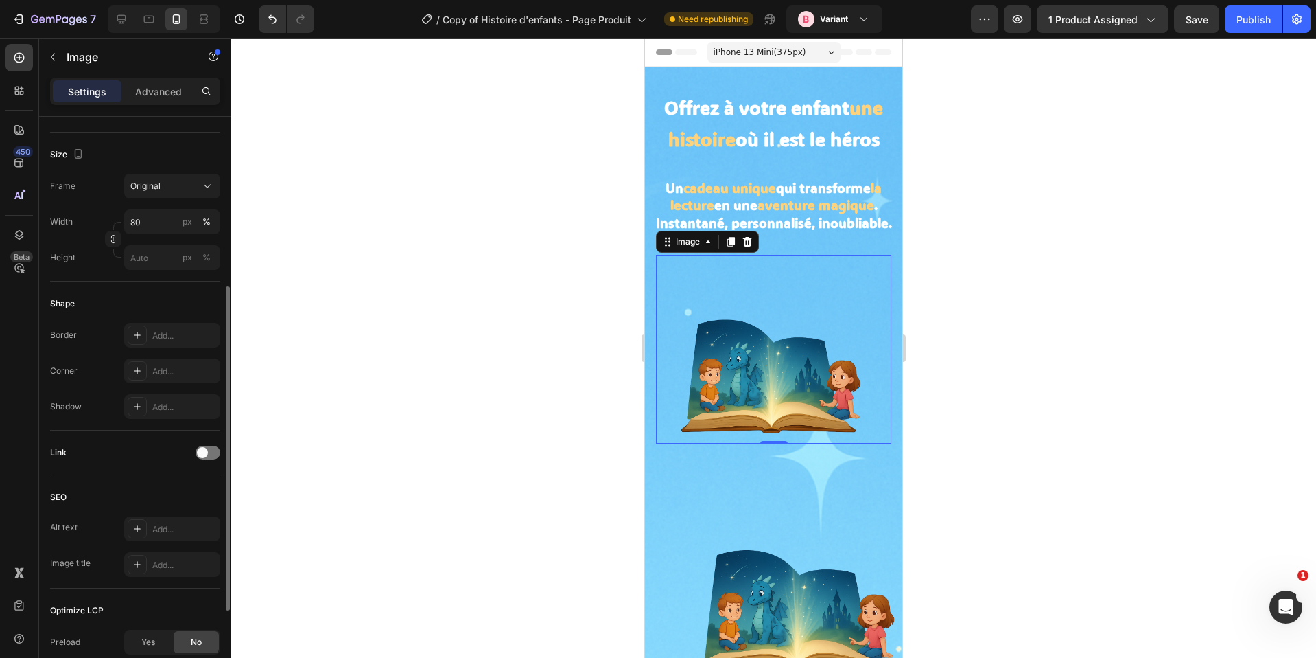
scroll to position [0, 0]
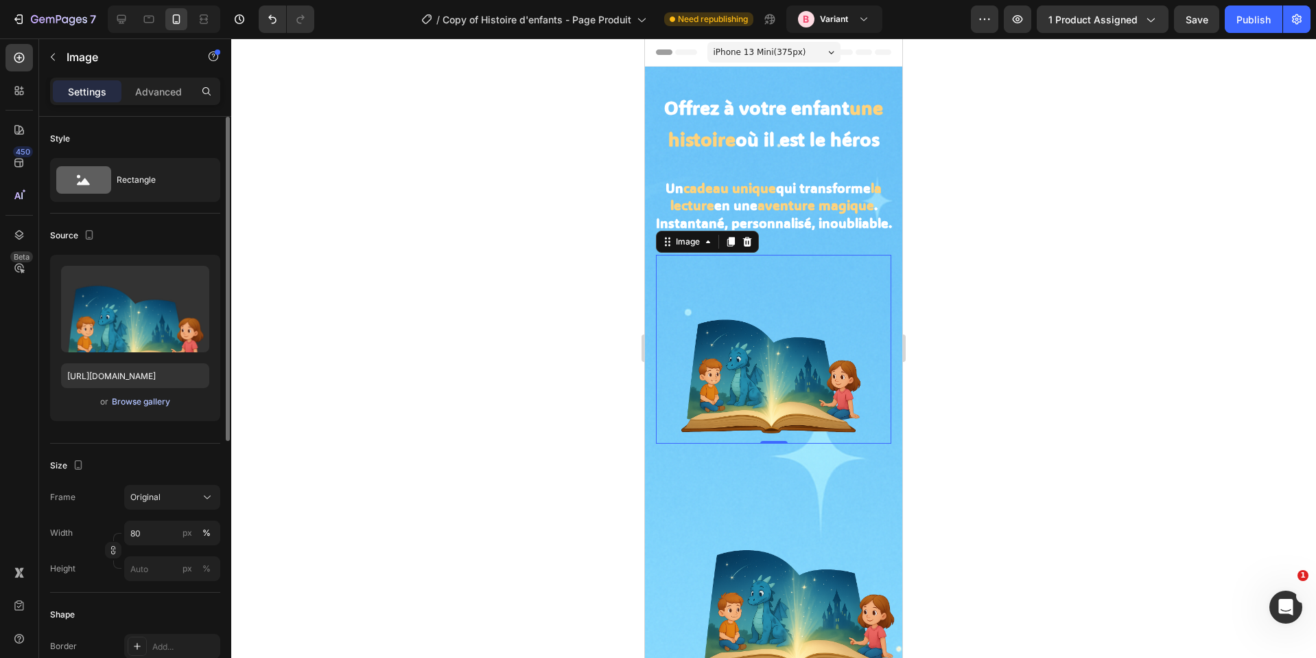
click at [137, 402] on div "Browse gallery" at bounding box center [141, 401] width 58 height 12
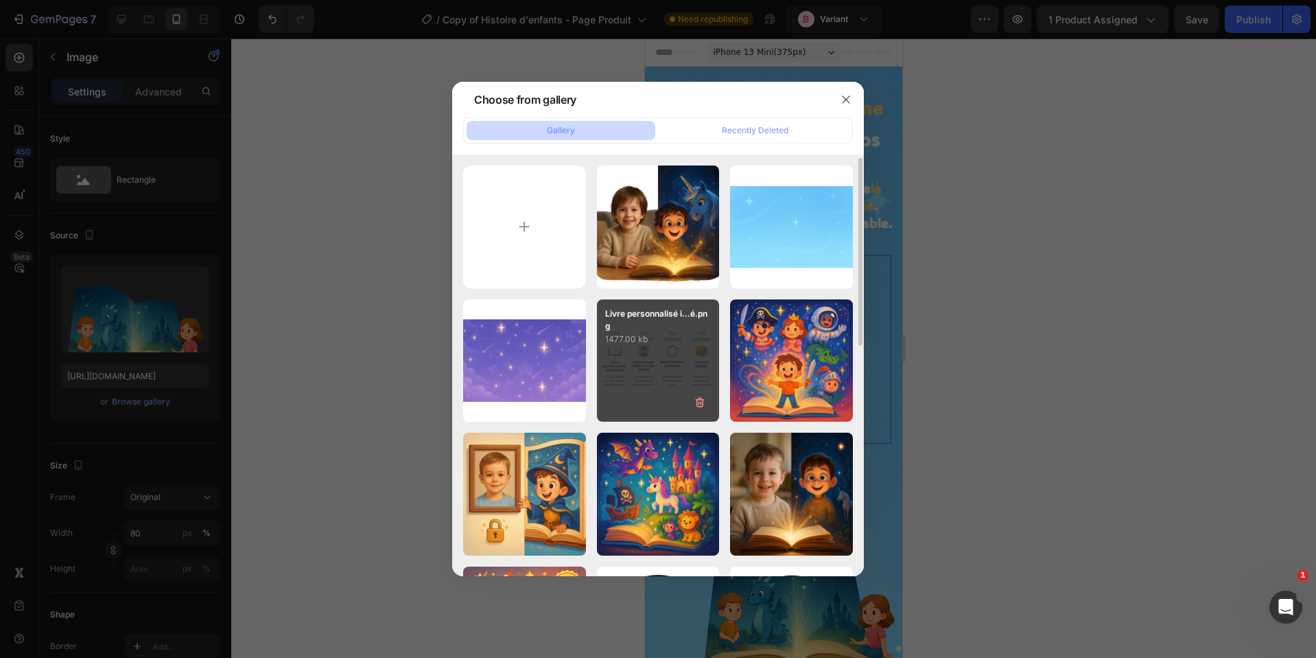
scroll to position [121, 0]
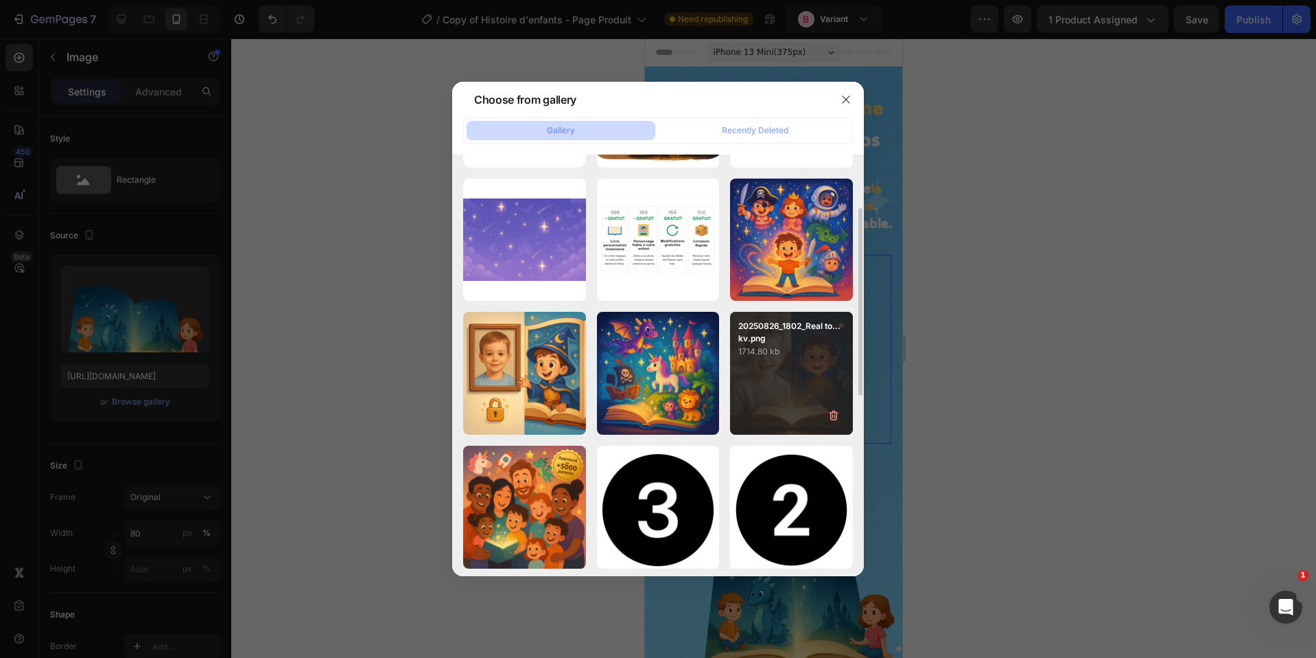
click at [776, 373] on div "20250826_1802_Real to...kv.png 1714.80 kb" at bounding box center [791, 373] width 123 height 123
type input "https://cdn.shopify.com/s/files/1/0876/0269/2370/files/gempages_514128261119214…"
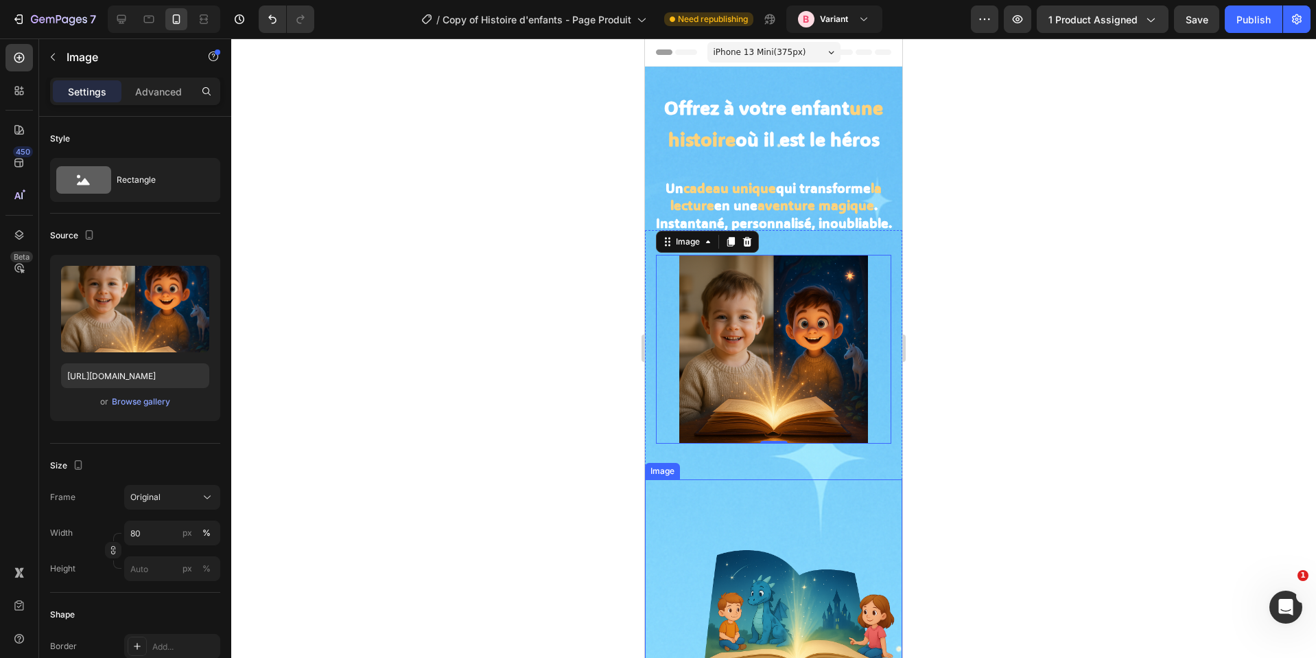
click at [713, 526] on img at bounding box center [800, 582] width 206 height 206
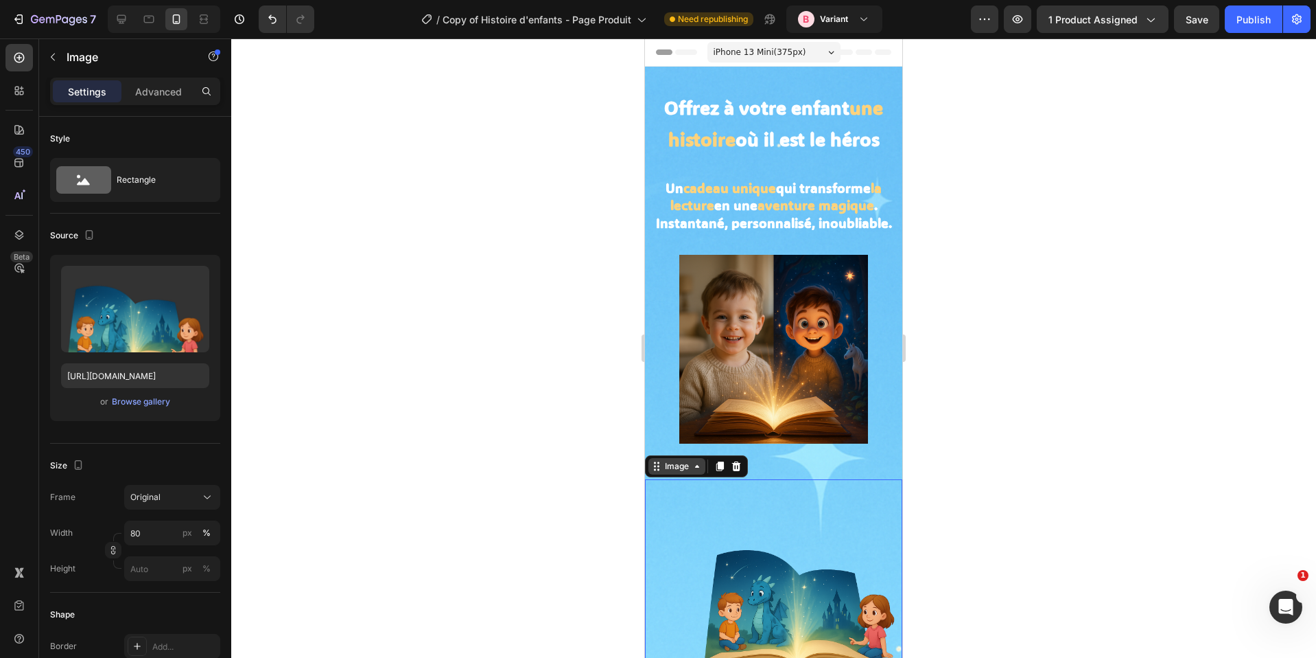
click at [679, 464] on div "Image" at bounding box center [677, 466] width 57 height 16
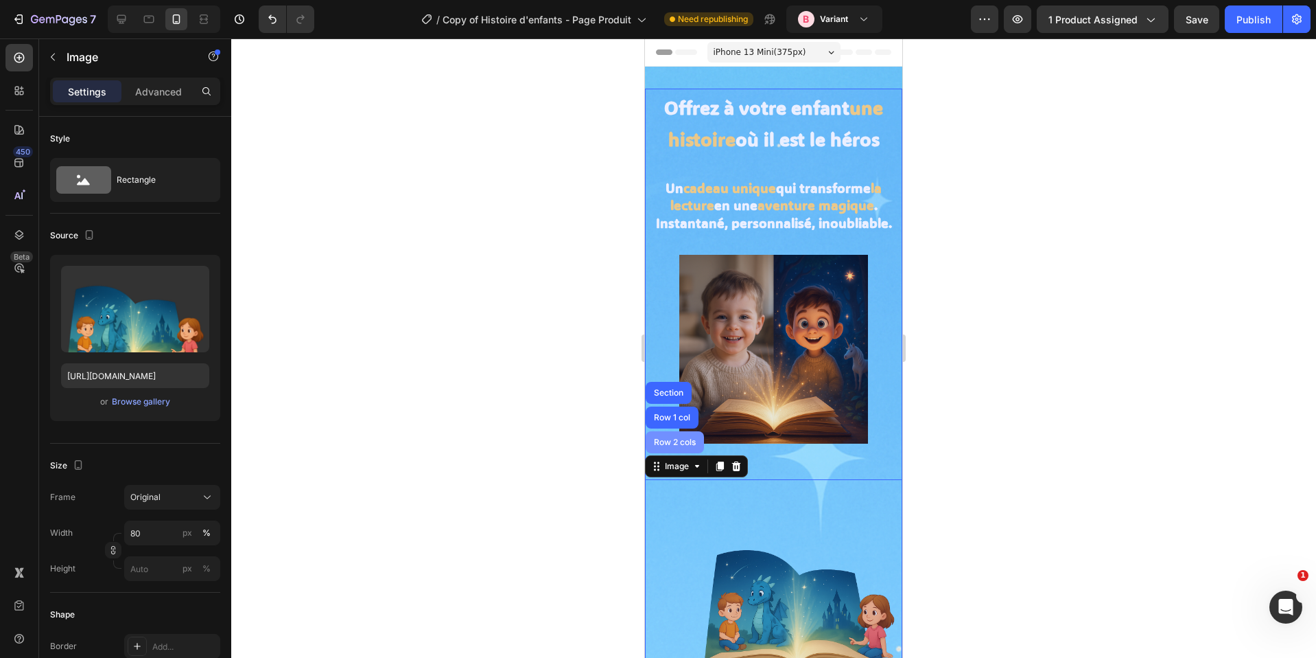
click at [681, 438] on div "Row 2 cols" at bounding box center [674, 442] width 47 height 8
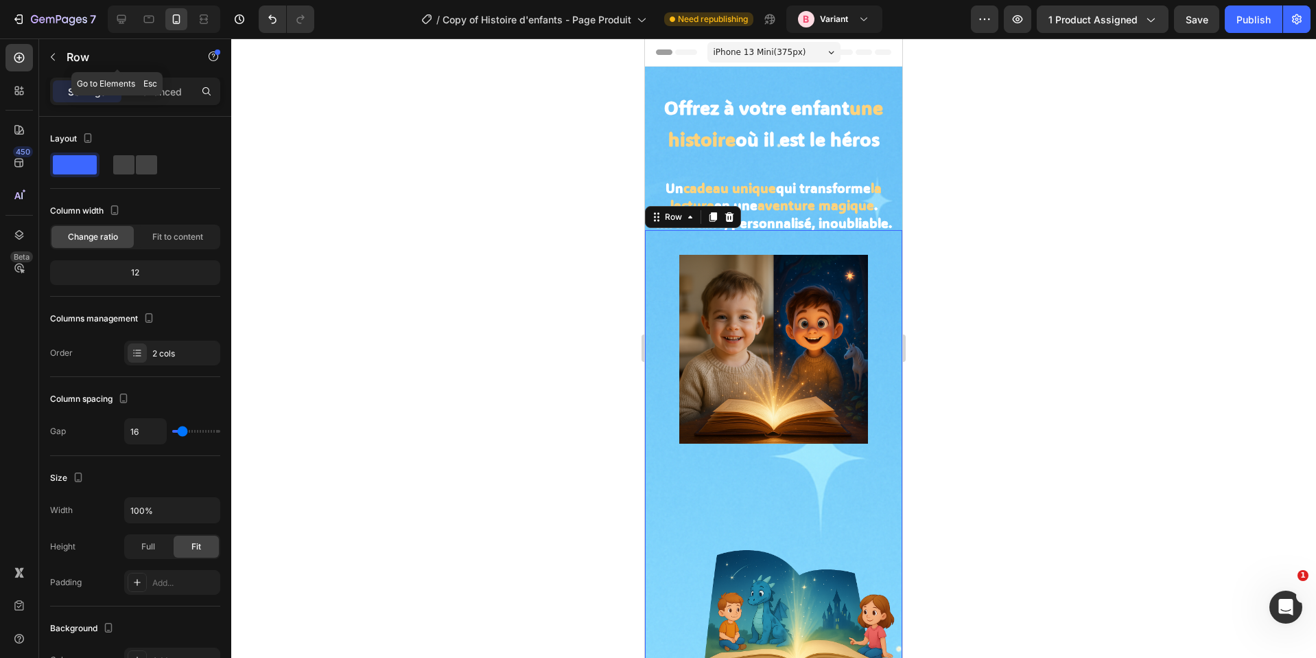
click at [140, 78] on div "Settings Advanced" at bounding box center [135, 91] width 170 height 27
click at [155, 90] on p "Advanced" at bounding box center [158, 91] width 47 height 14
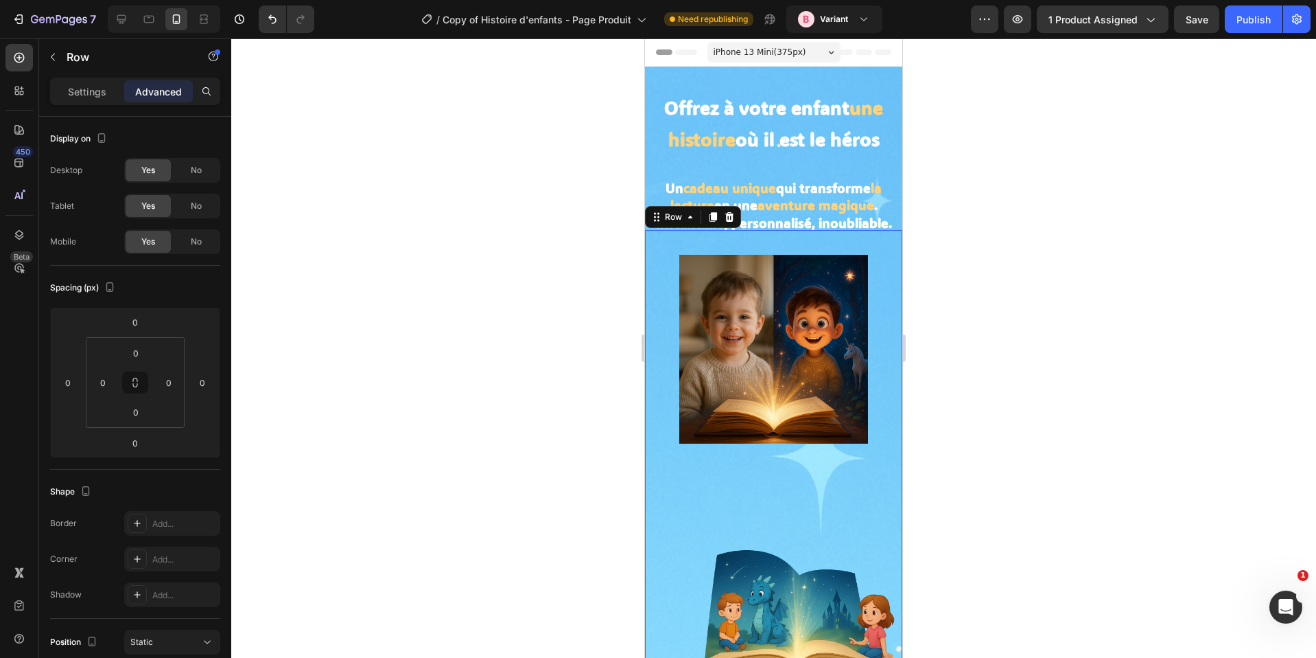
click at [181, 235] on div "No" at bounding box center [196, 242] width 45 height 22
click at [712, 479] on img at bounding box center [800, 582] width 206 height 206
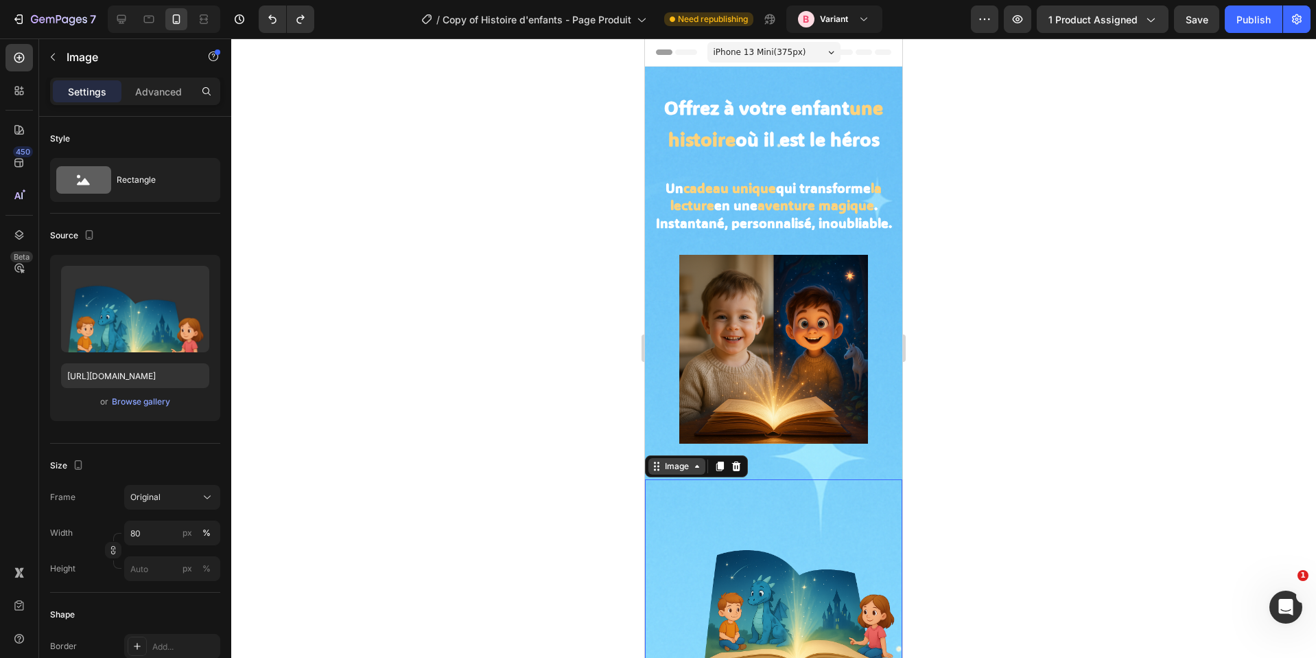
click at [682, 460] on div "Image" at bounding box center [677, 466] width 30 height 12
click at [918, 475] on div at bounding box center [773, 347] width 1085 height 619
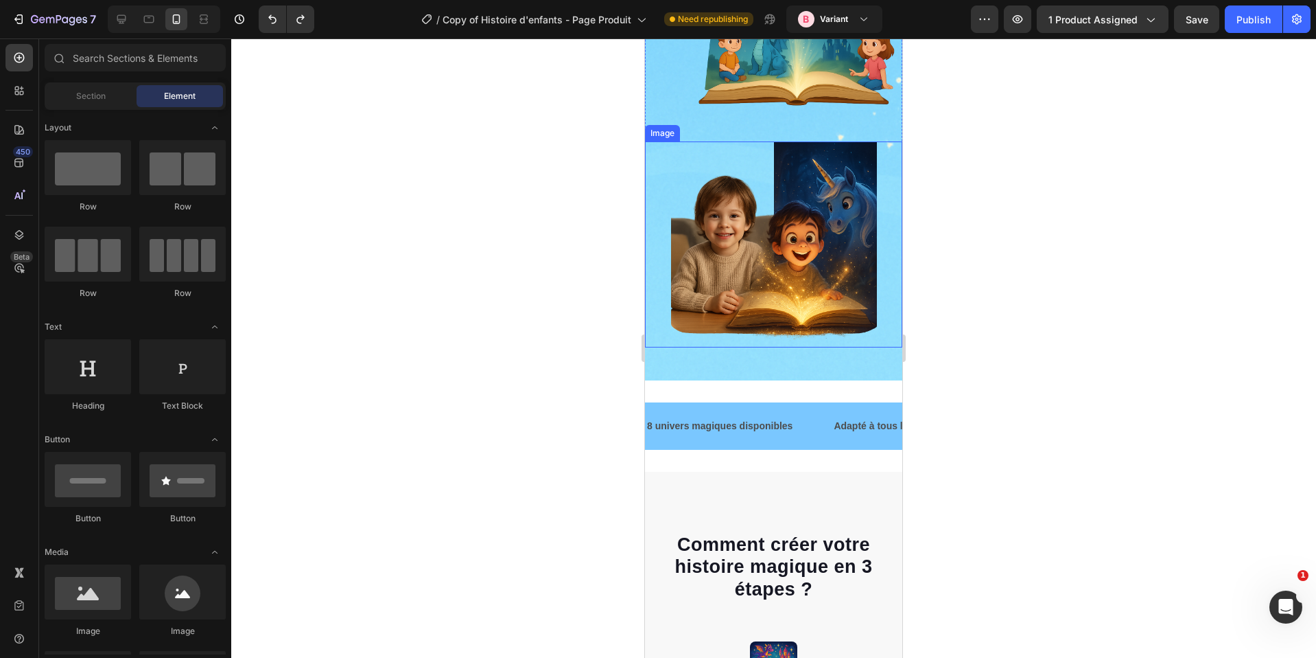
click at [767, 238] on img at bounding box center [774, 244] width 206 height 206
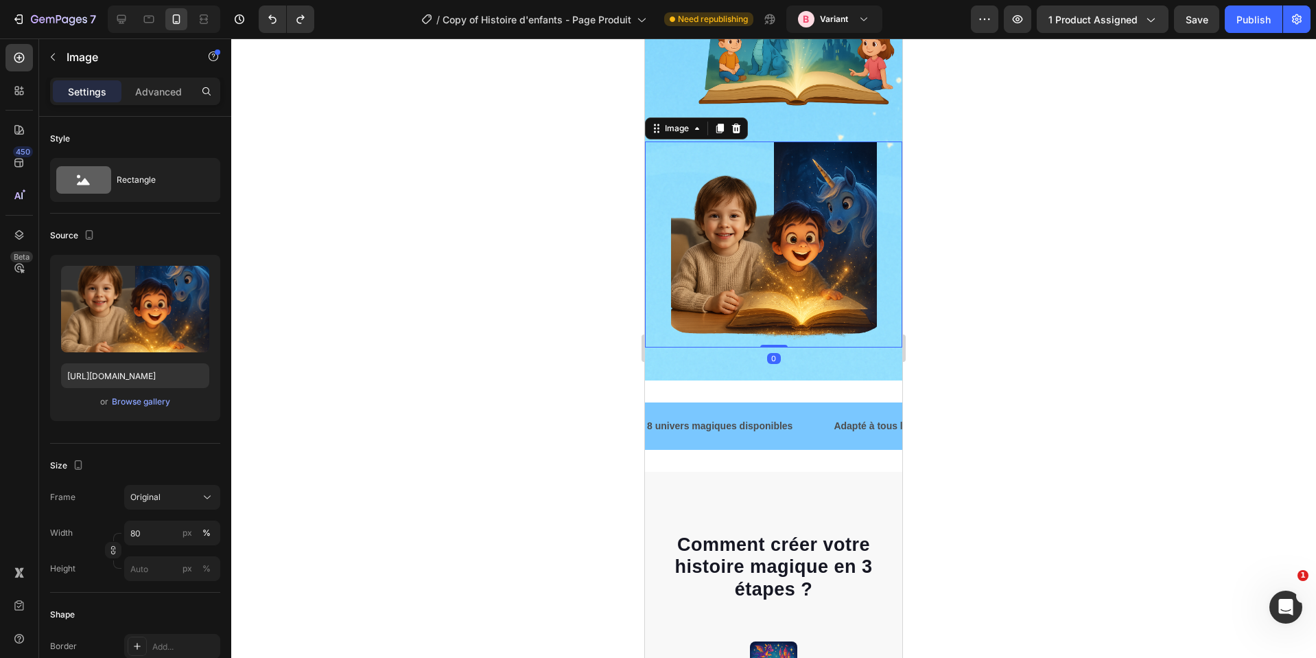
scroll to position [434, 0]
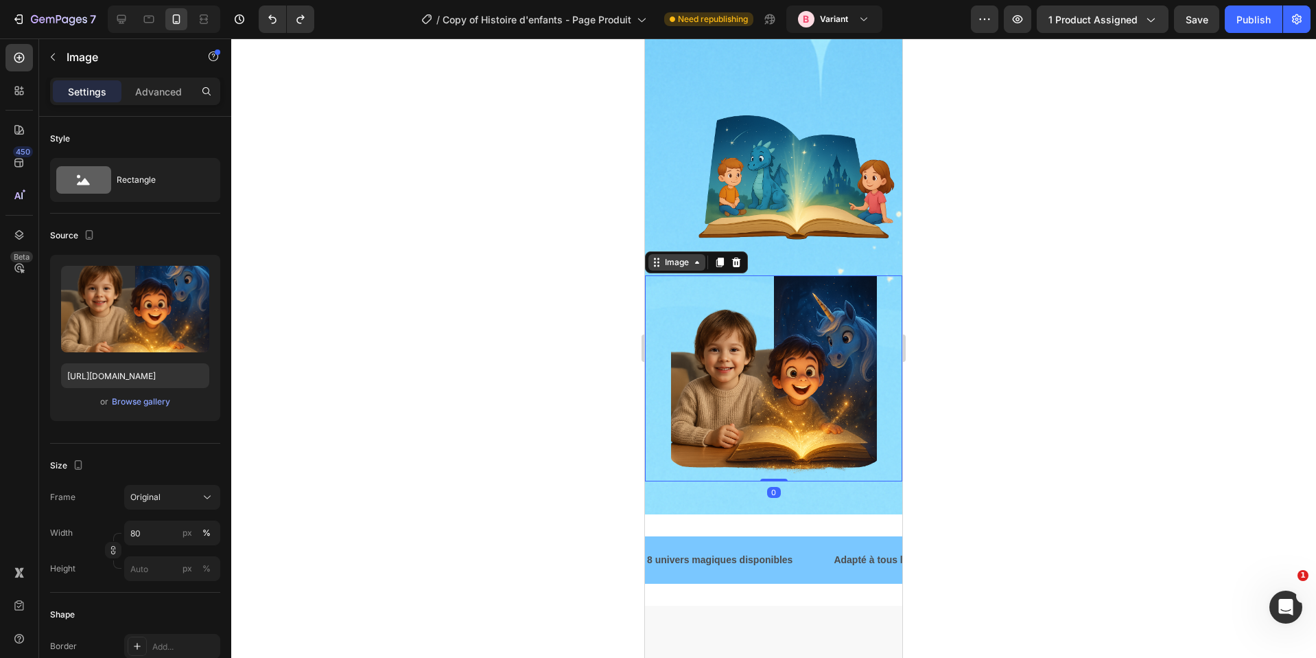
click at [672, 256] on div "Image" at bounding box center [677, 262] width 30 height 12
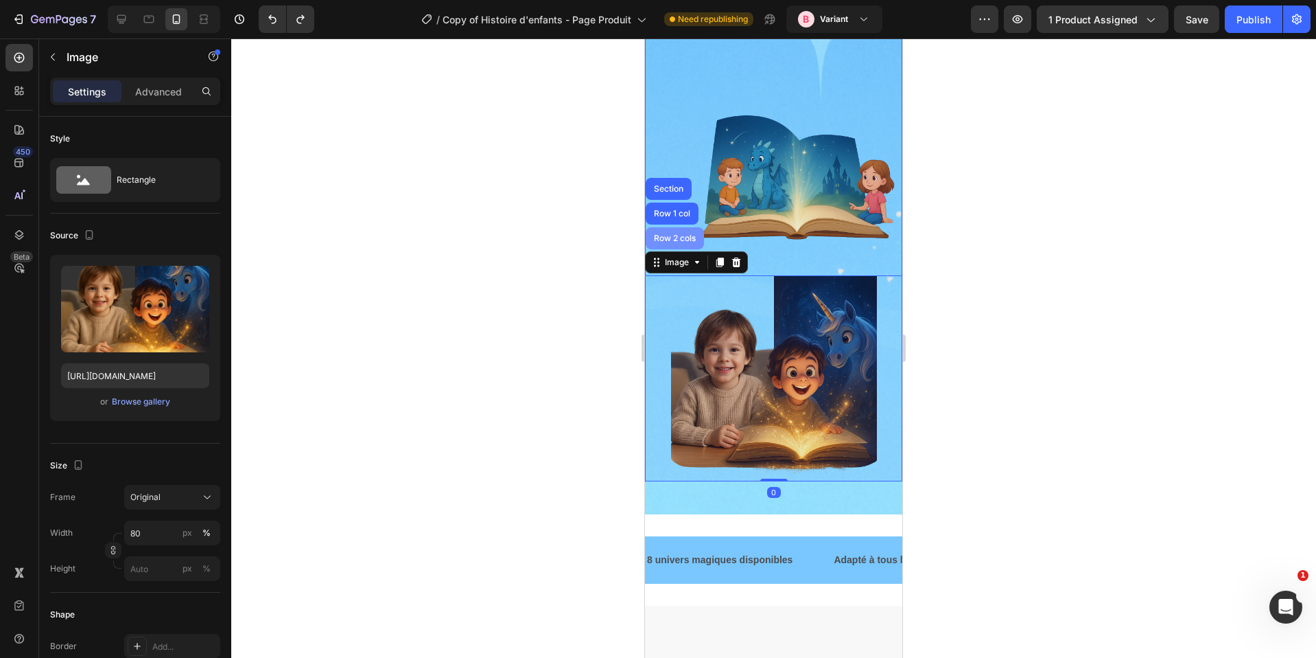
click at [682, 227] on div "Row 2 cols" at bounding box center [675, 238] width 58 height 22
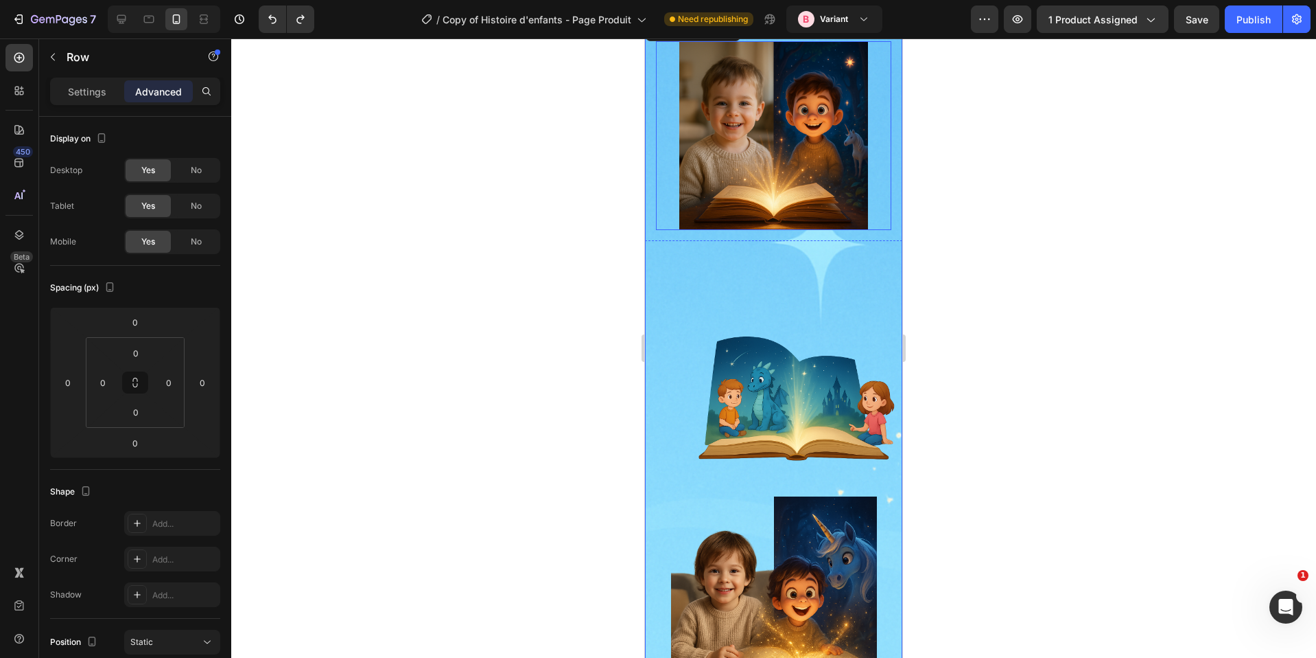
scroll to position [50, 0]
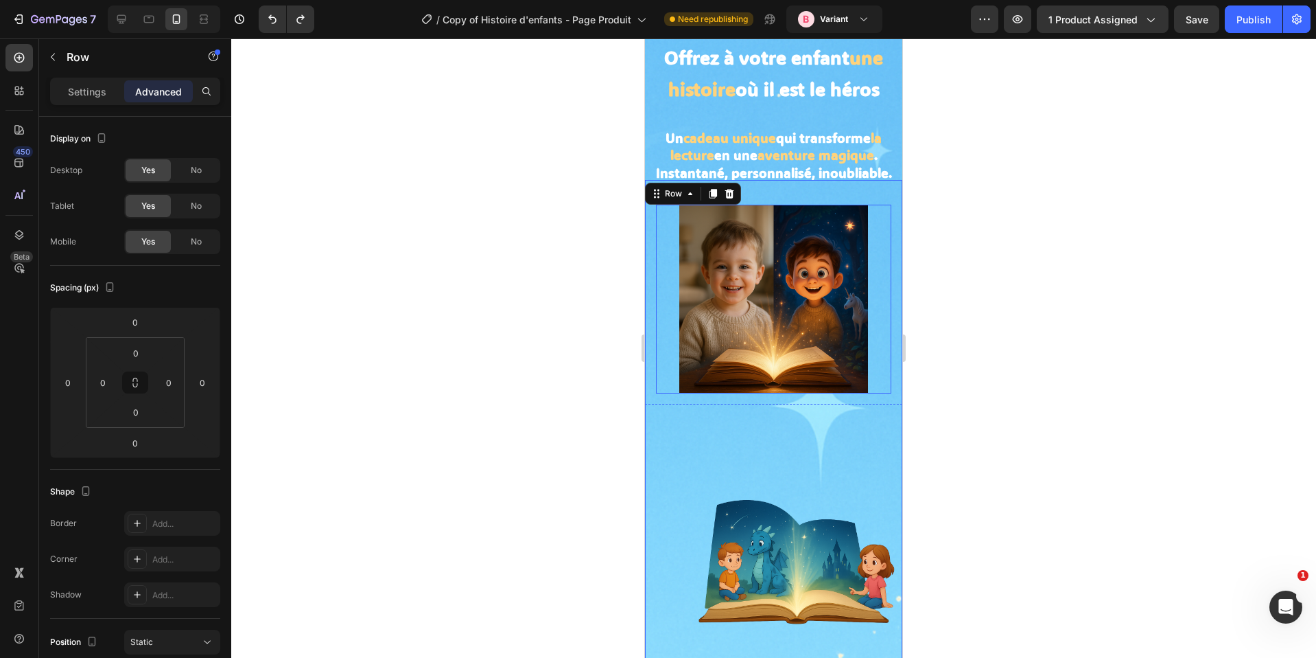
click at [740, 277] on img at bounding box center [773, 299] width 188 height 188
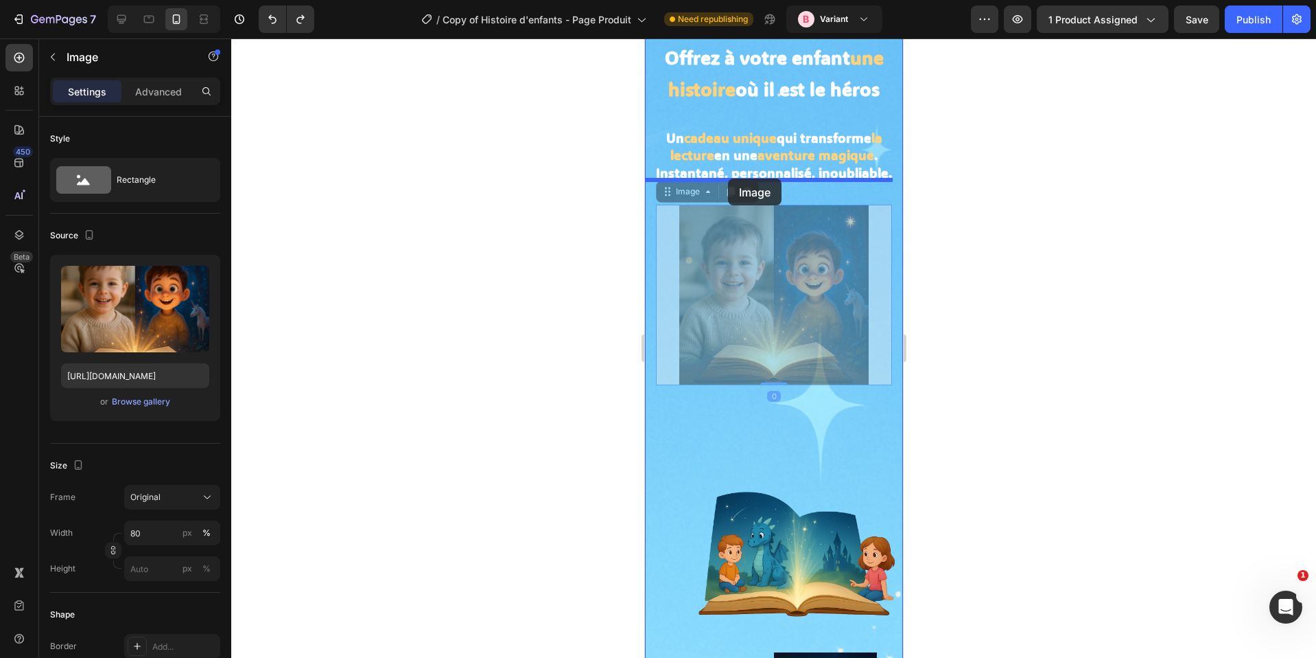
drag, startPoint x: 676, startPoint y: 194, endPoint x: 726, endPoint y: 182, distance: 51.4
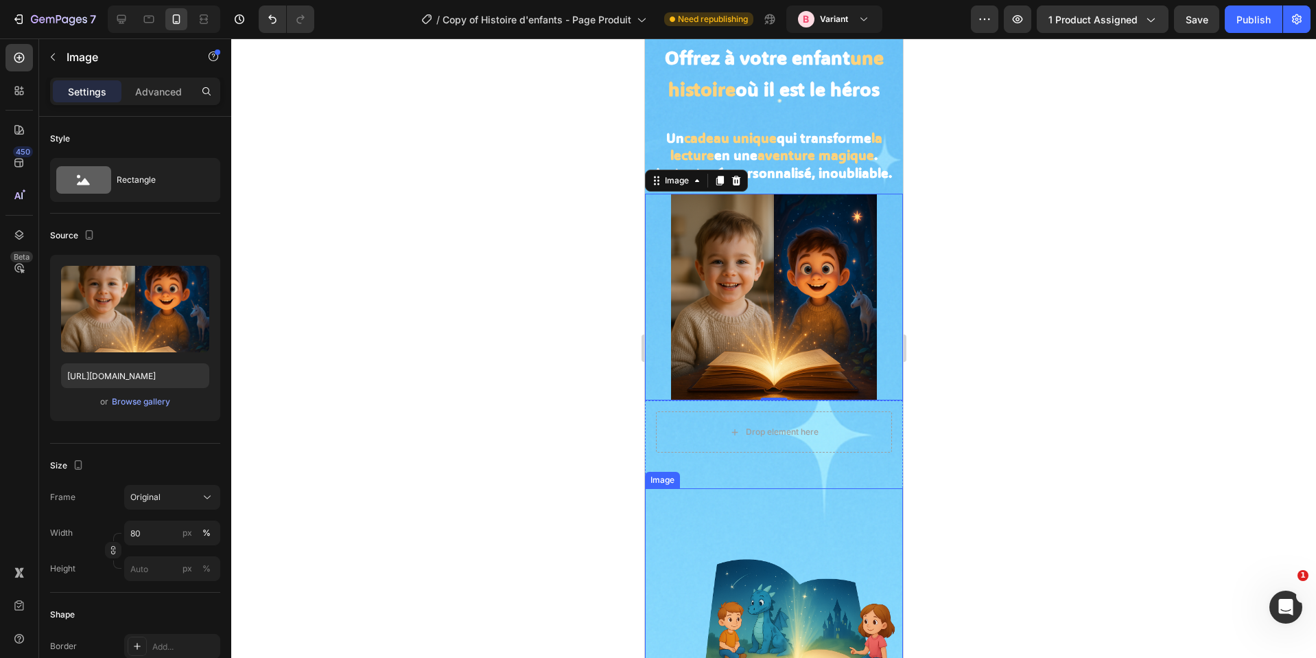
click at [742, 494] on img at bounding box center [799, 591] width 207 height 207
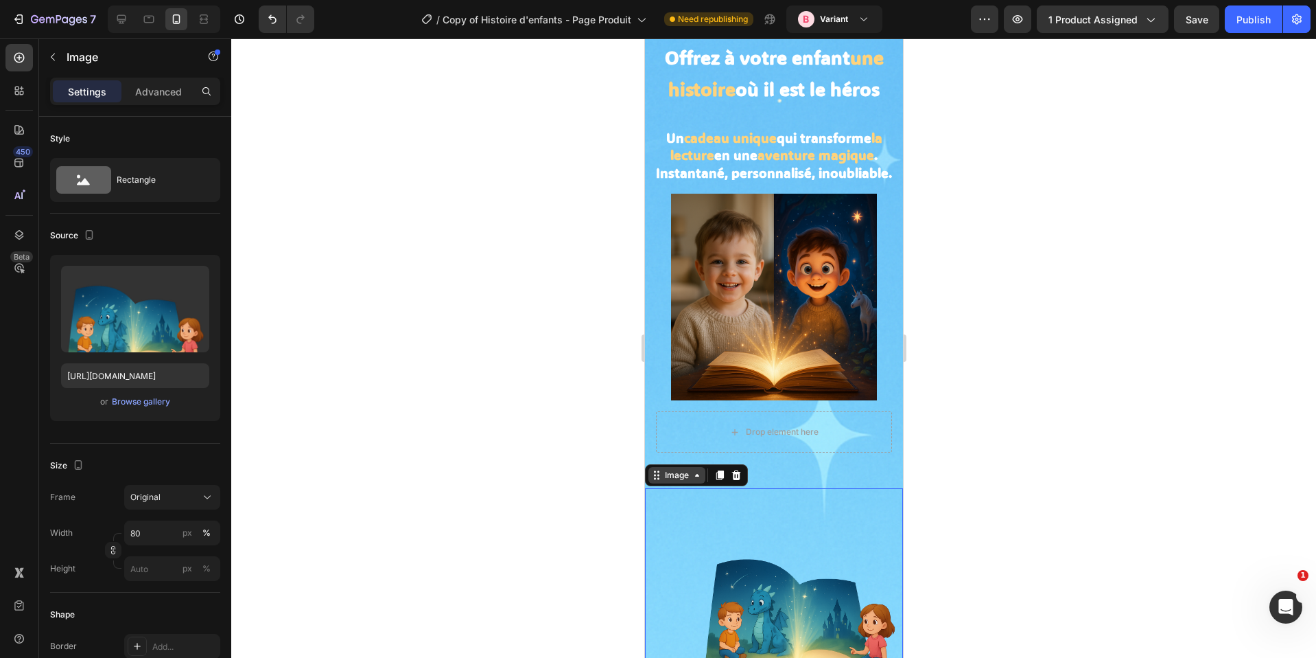
click at [690, 469] on div "Image" at bounding box center [677, 475] width 30 height 12
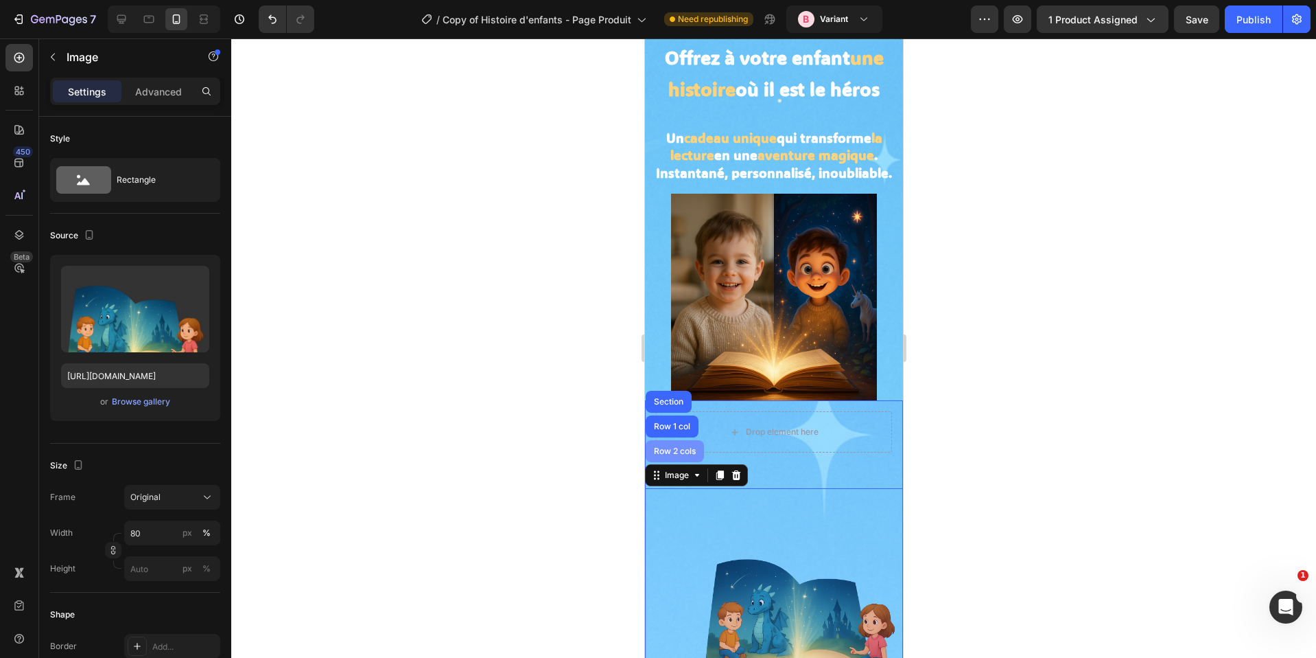
click at [679, 447] on div "Row 2 cols" at bounding box center [674, 451] width 47 height 8
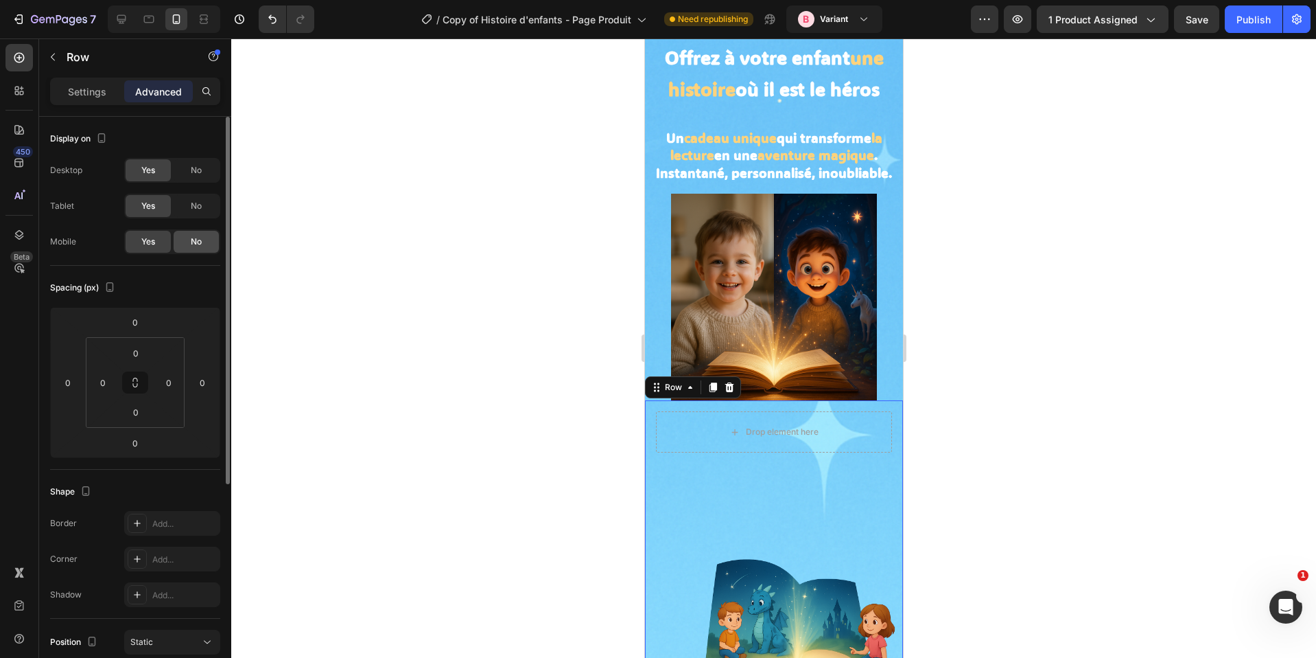
click at [193, 240] on span "No" at bounding box center [196, 241] width 11 height 12
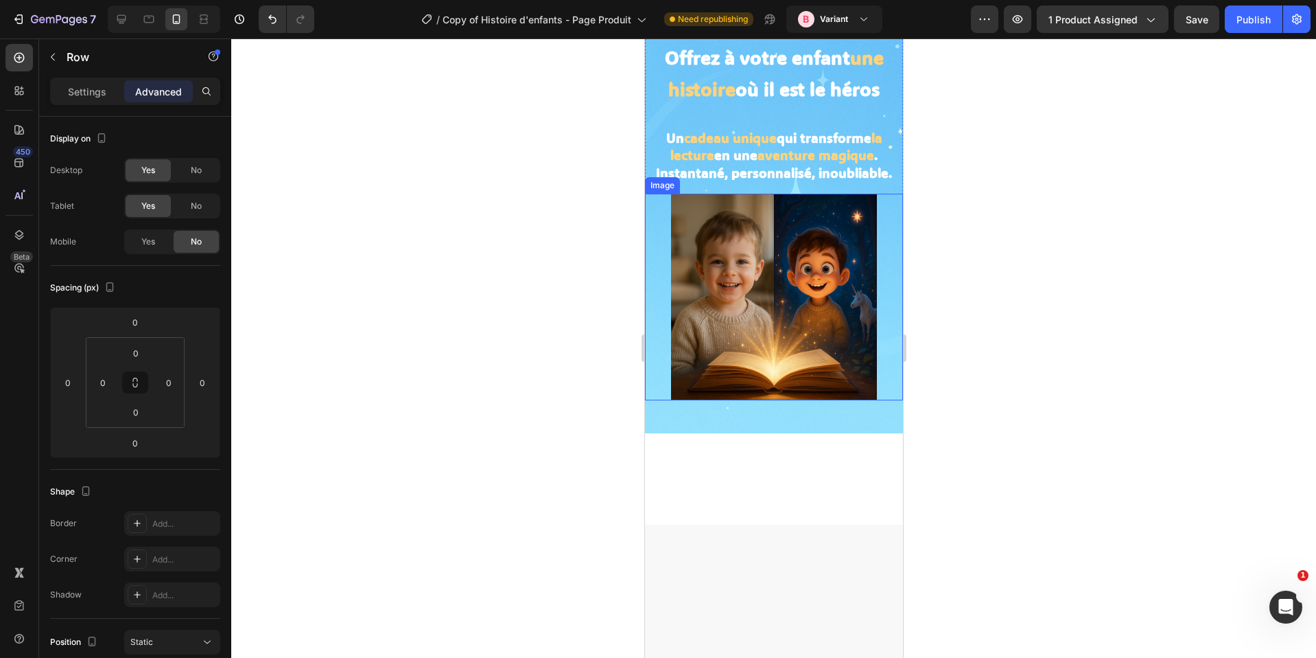
click at [795, 314] on img at bounding box center [774, 297] width 207 height 207
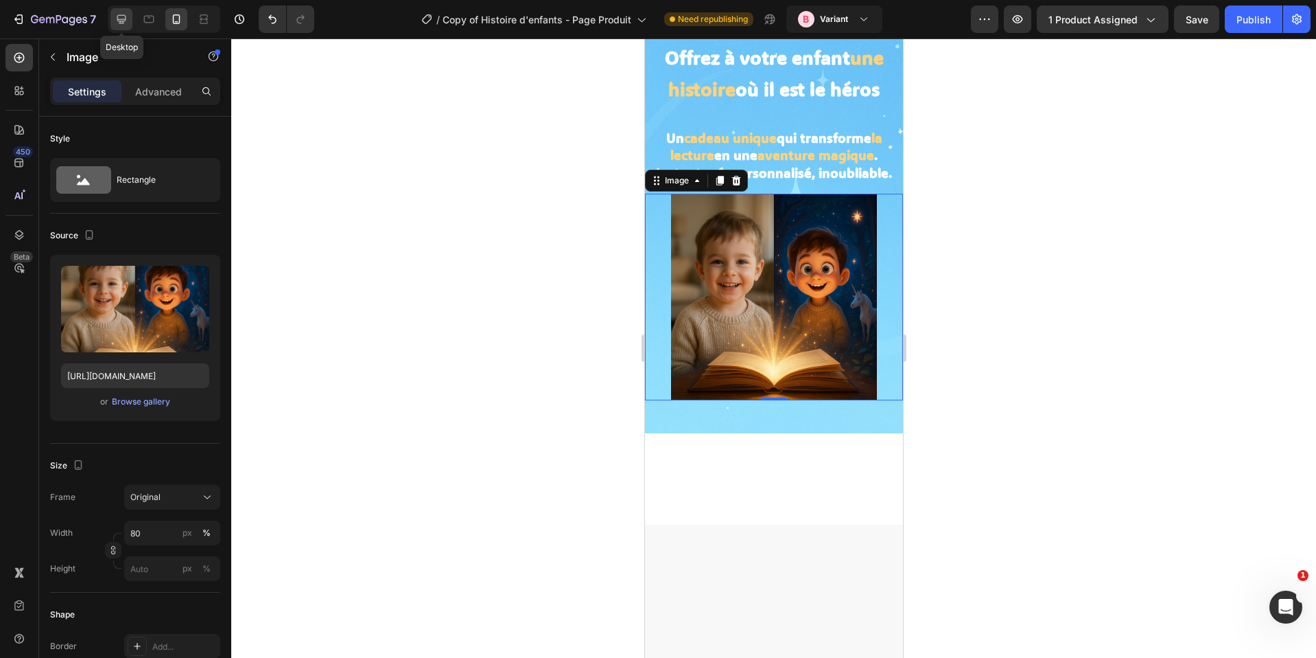
click at [119, 21] on icon at bounding box center [122, 19] width 14 height 14
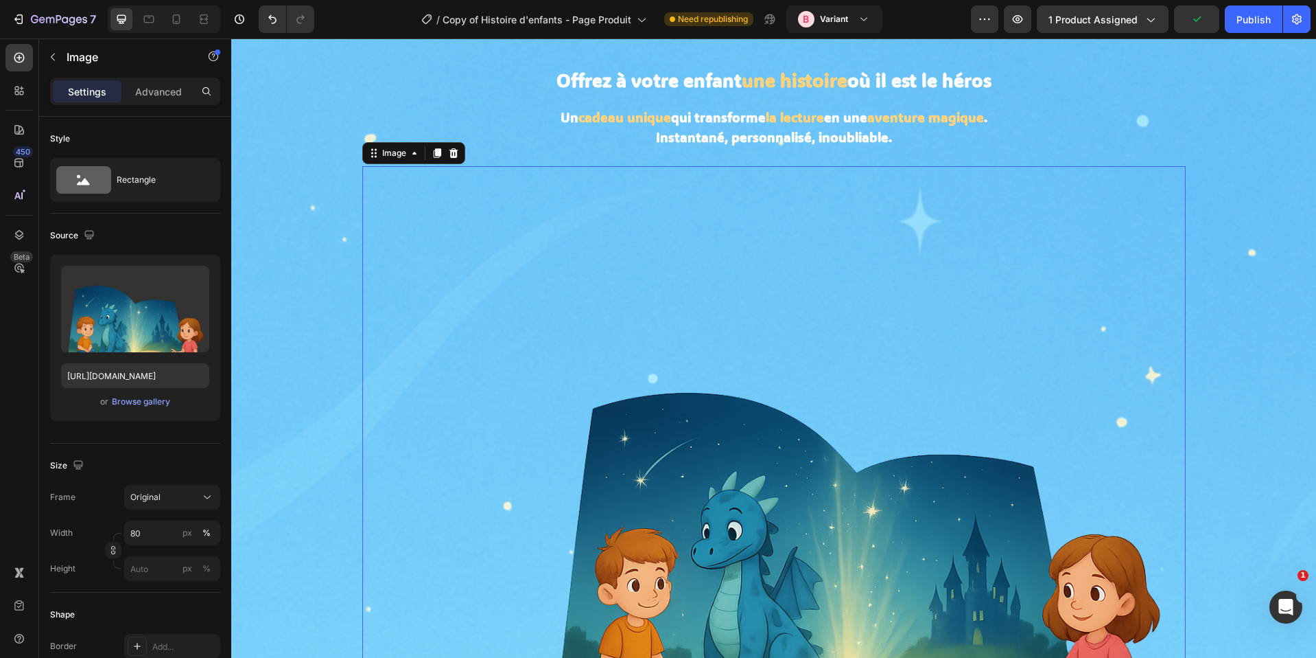
scroll to position [132, 0]
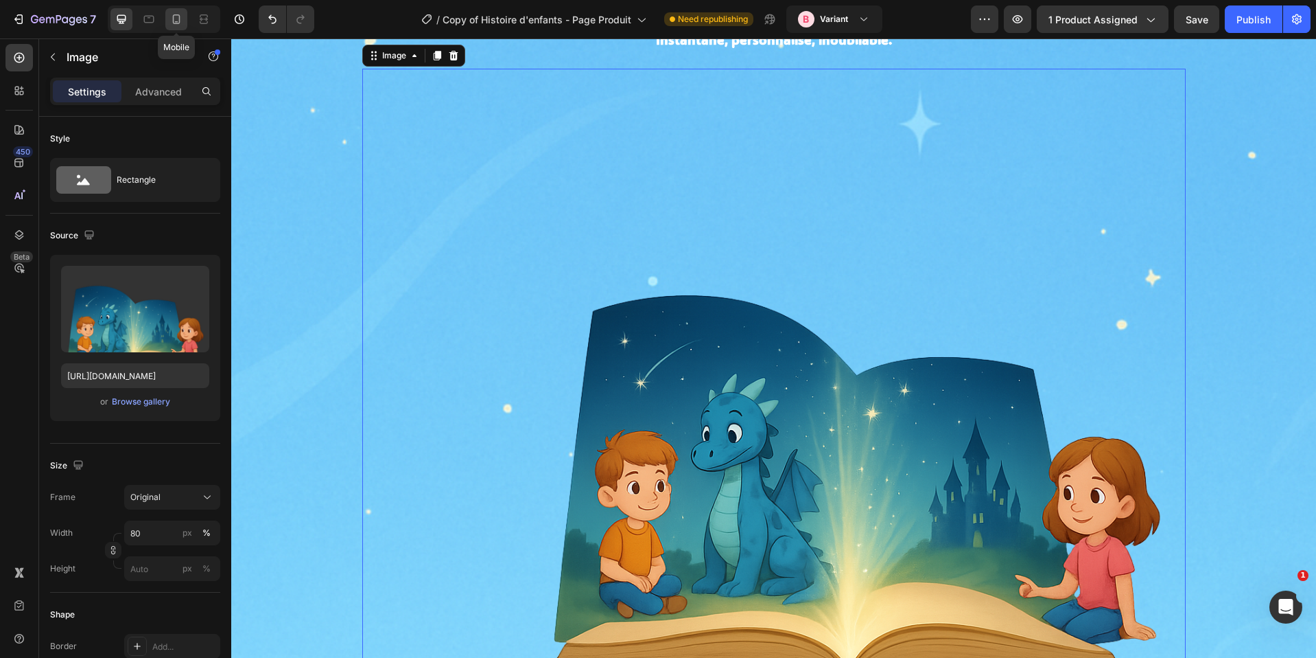
click at [171, 23] on icon at bounding box center [177, 19] width 14 height 14
type input "https://cdn.shopify.com/s/files/1/0876/0269/2370/files/gempages_514128261119214…"
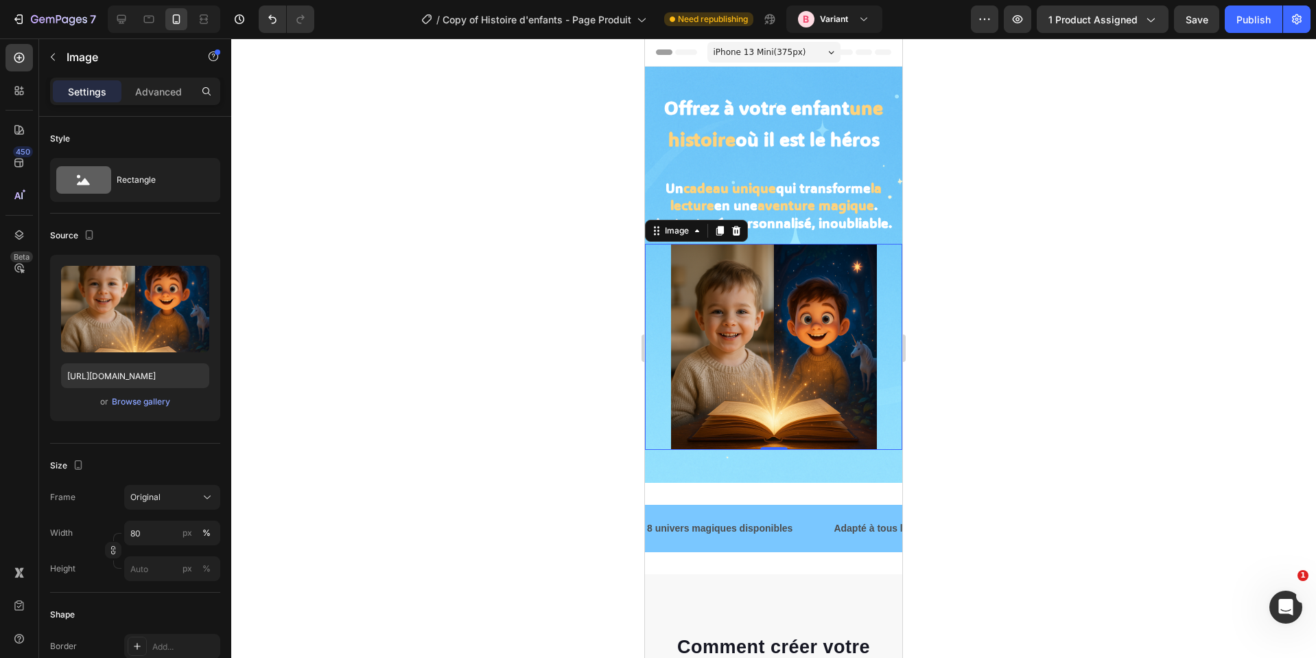
click at [852, 403] on img at bounding box center [774, 347] width 206 height 206
click at [165, 94] on p "Advanced" at bounding box center [158, 91] width 47 height 14
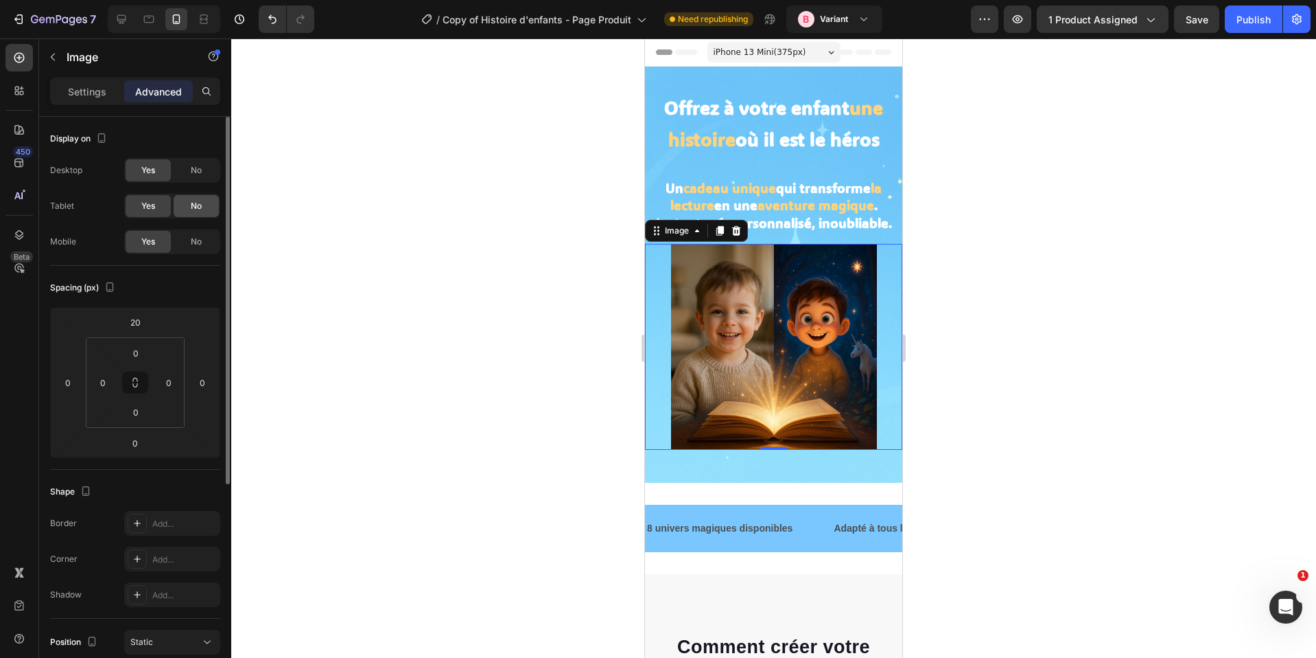
click at [180, 208] on div "No" at bounding box center [196, 206] width 45 height 22
click at [197, 172] on span "No" at bounding box center [196, 170] width 11 height 12
click at [116, 22] on icon at bounding box center [122, 19] width 14 height 14
type input "30"
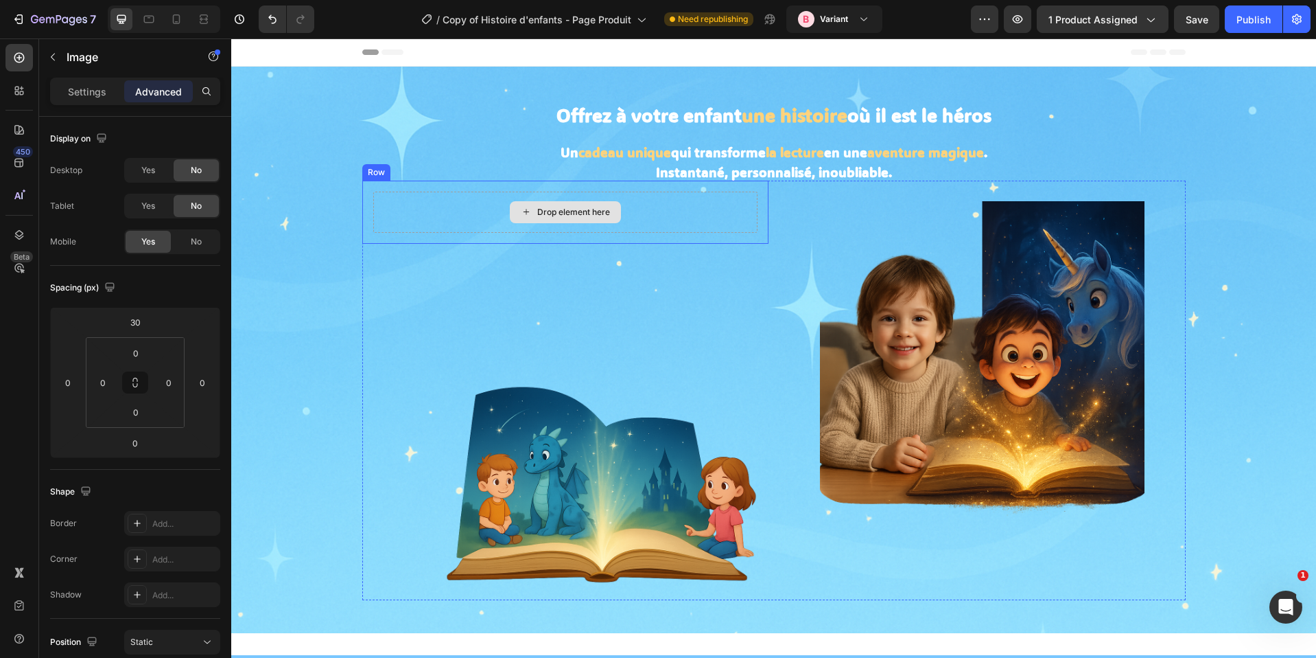
click at [684, 214] on div "Drop element here" at bounding box center [565, 211] width 384 height 41
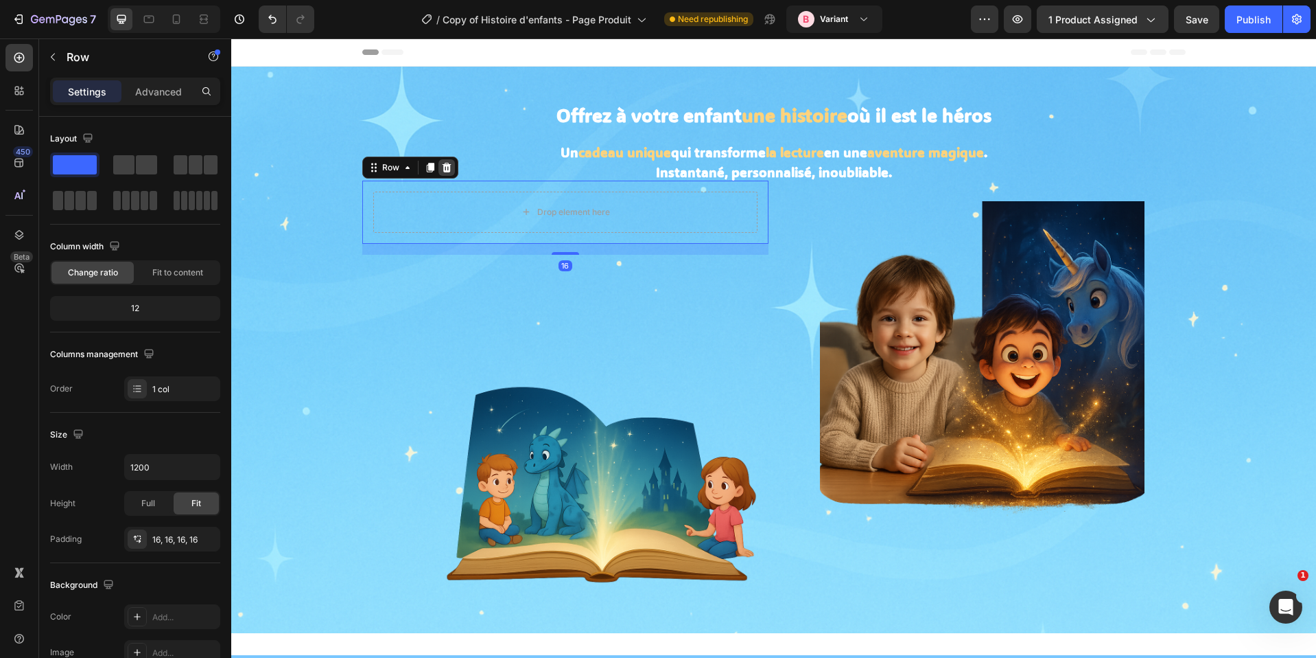
click at [442, 168] on icon at bounding box center [446, 167] width 11 height 11
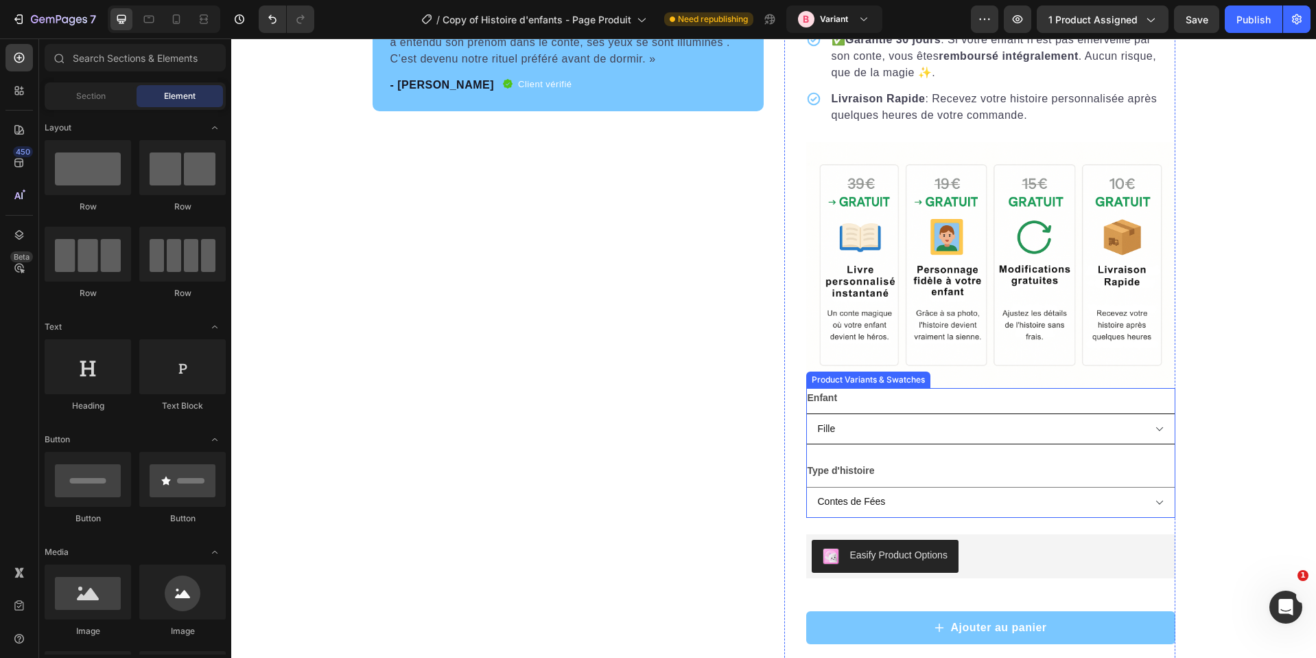
scroll to position [2080, 0]
click at [883, 439] on select "Fille Garçon" at bounding box center [990, 427] width 369 height 31
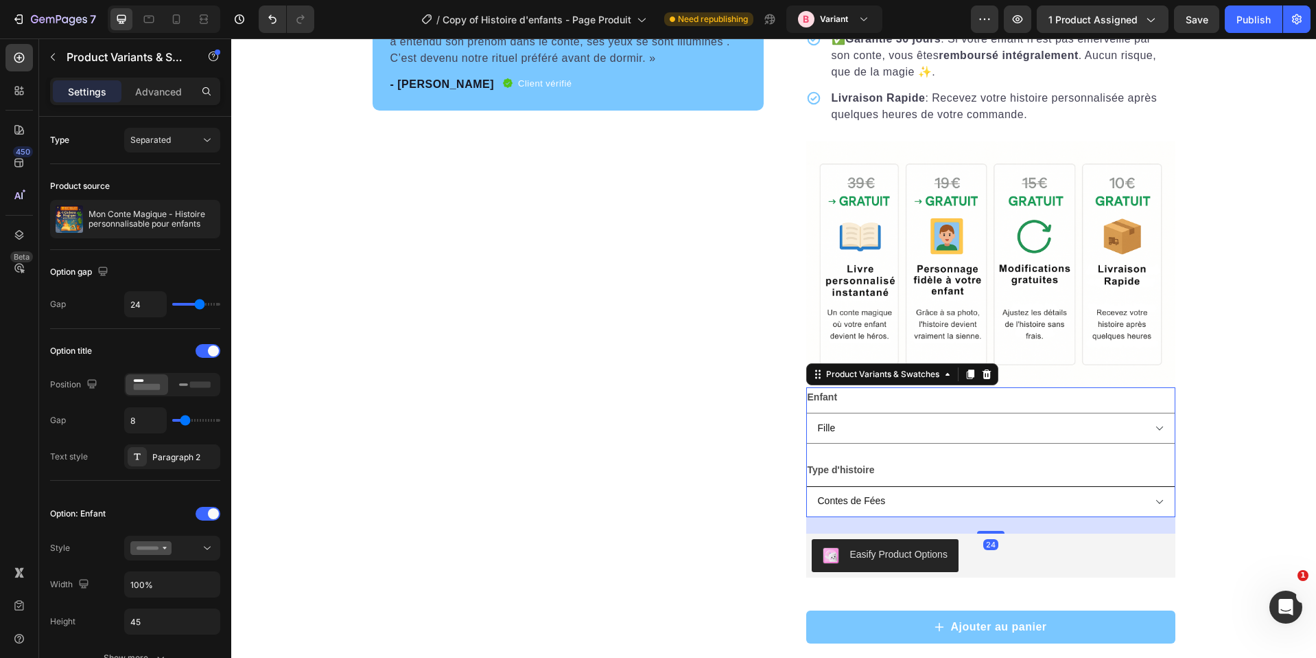
click at [855, 513] on select "Contes de Fées Magie & Forêts Aventures de l’Océan Histoires Douces Super-Héros…" at bounding box center [990, 501] width 369 height 31
click at [806, 486] on select "Contes de Fées Magie & Forêts Aventures de l’Océan Histoires Douces Super-Héros…" at bounding box center [990, 501] width 369 height 31
click at [869, 480] on legend "Type d'histoire" at bounding box center [841, 470] width 70 height 20
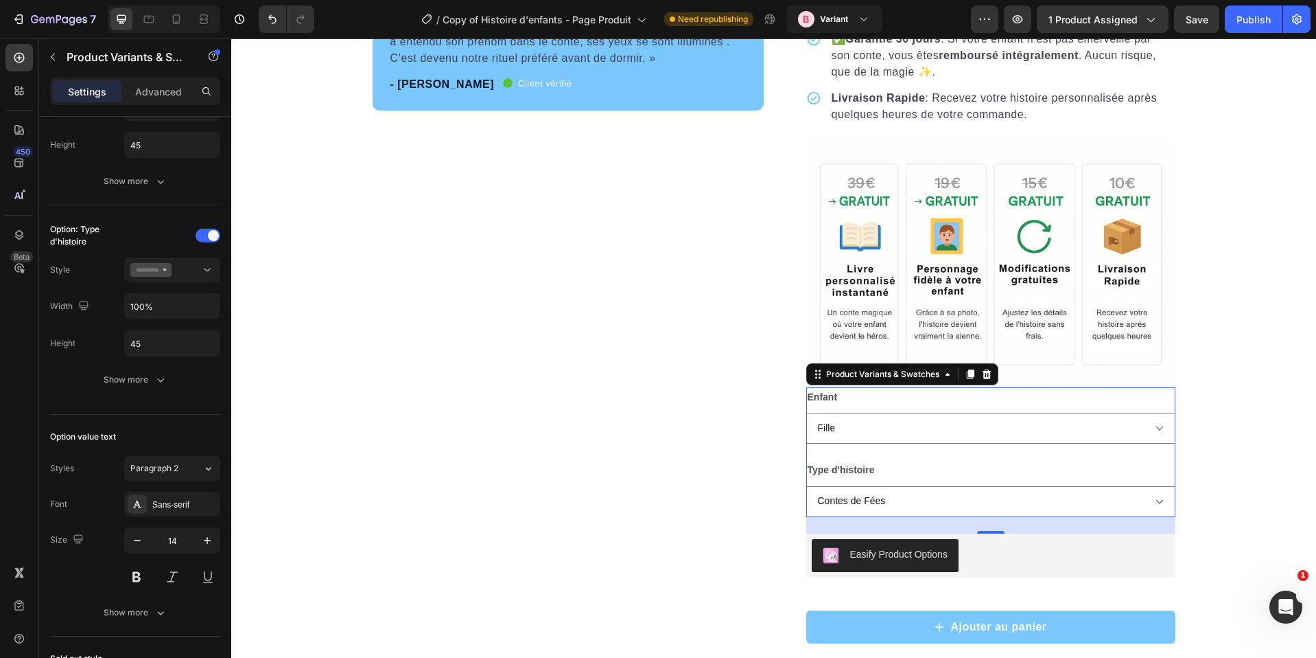
scroll to position [1016, 0]
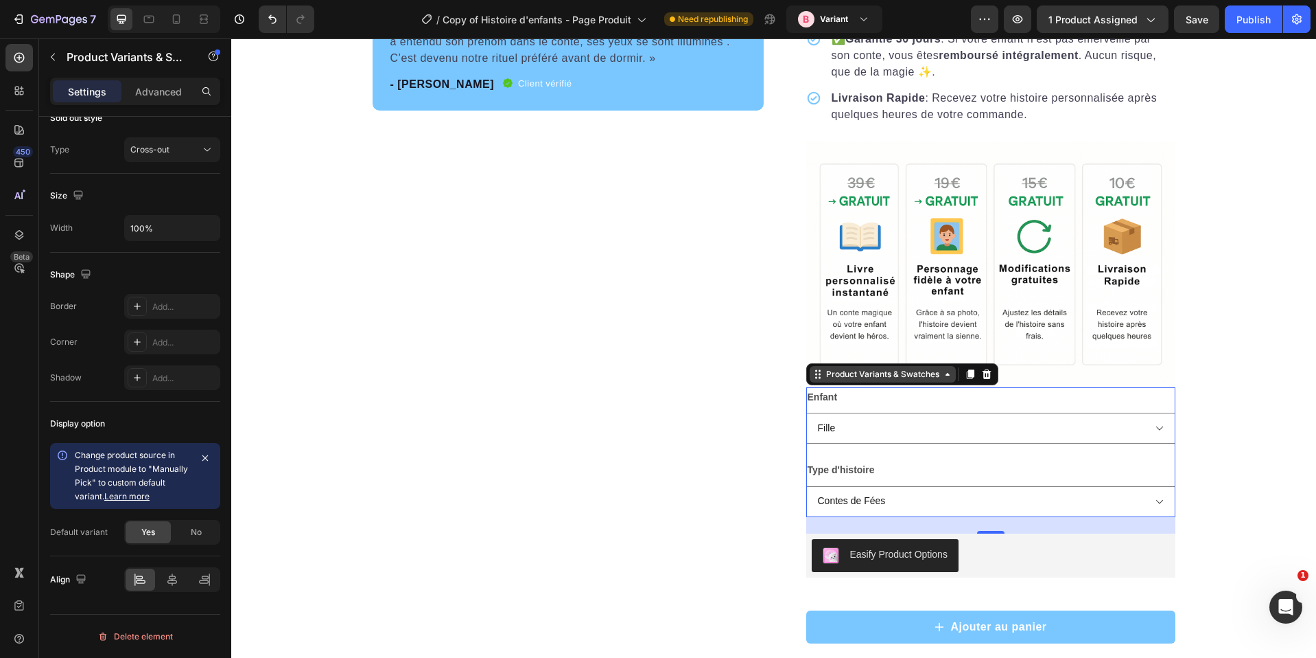
click at [912, 380] on div "Product Variants & Swatches" at bounding box center [883, 374] width 119 height 12
click at [864, 380] on div "Product Variants & Swatches" at bounding box center [883, 374] width 119 height 12
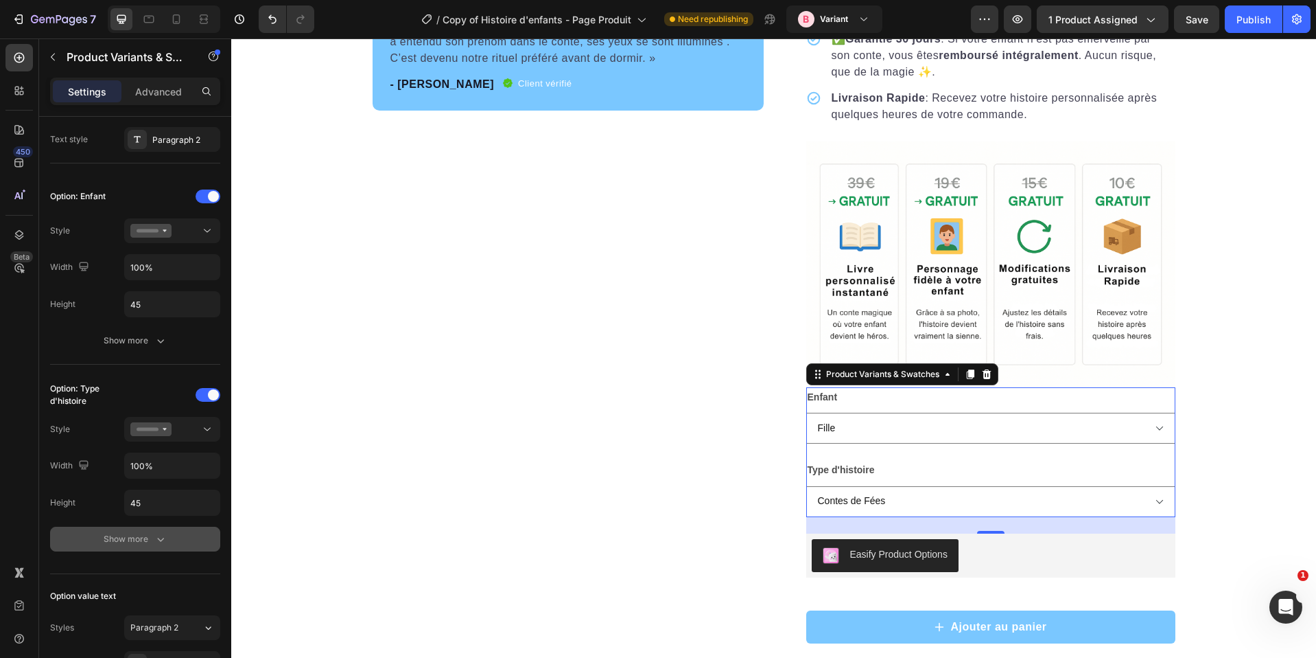
scroll to position [0, 0]
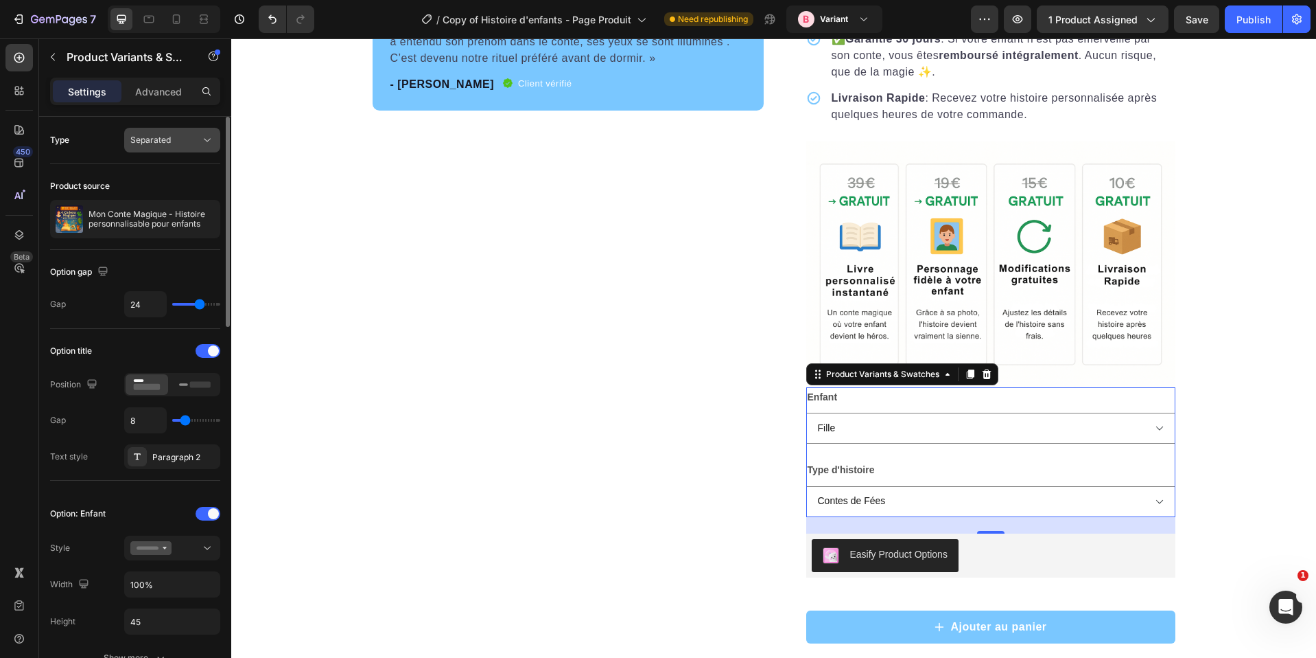
click at [170, 135] on span "Separated" at bounding box center [150, 140] width 40 height 10
click at [161, 191] on div "Combine" at bounding box center [158, 200] width 113 height 26
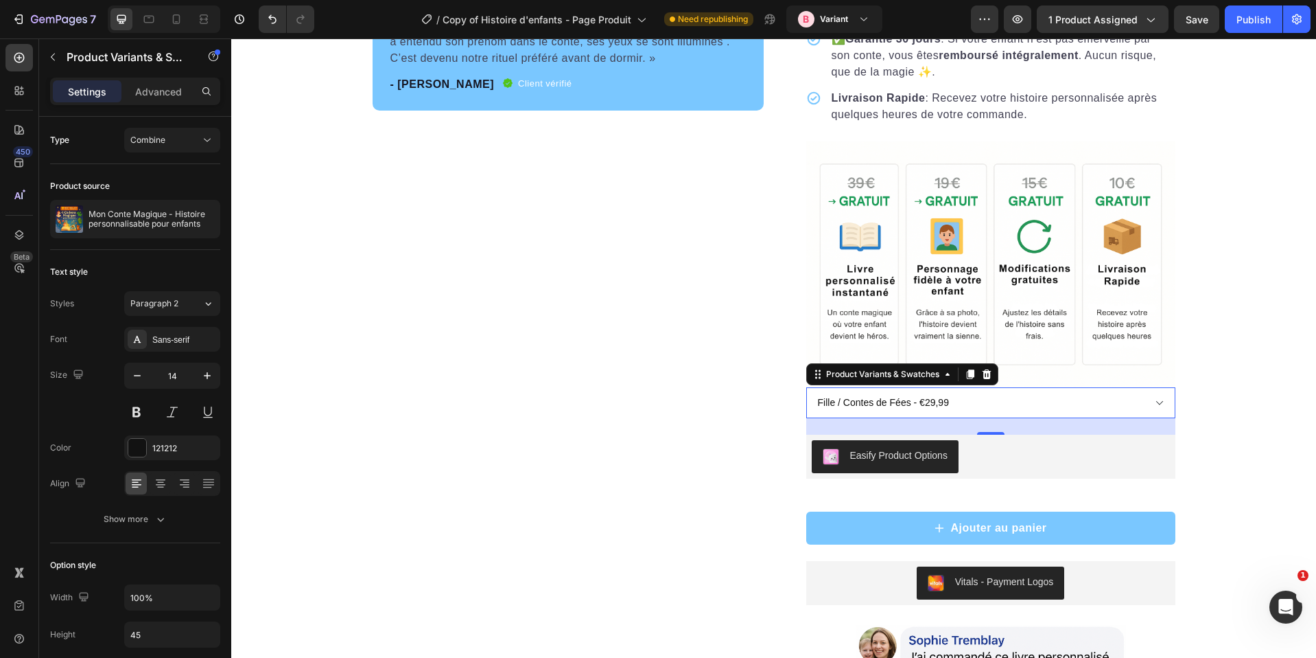
click at [896, 418] on select "Fille / Contes de Fées - €29,99 Fille / Magie & Forêts - €29,99 Fille / Aventur…" at bounding box center [990, 402] width 369 height 31
click at [806, 387] on select "Fille / Contes de Fées - €29,99 Fille / Magie & Forêts - €29,99 Fille / Aventur…" at bounding box center [990, 402] width 369 height 31
click at [178, 137] on div "Combine" at bounding box center [165, 140] width 70 height 12
click at [166, 166] on div "Separated" at bounding box center [158, 174] width 113 height 26
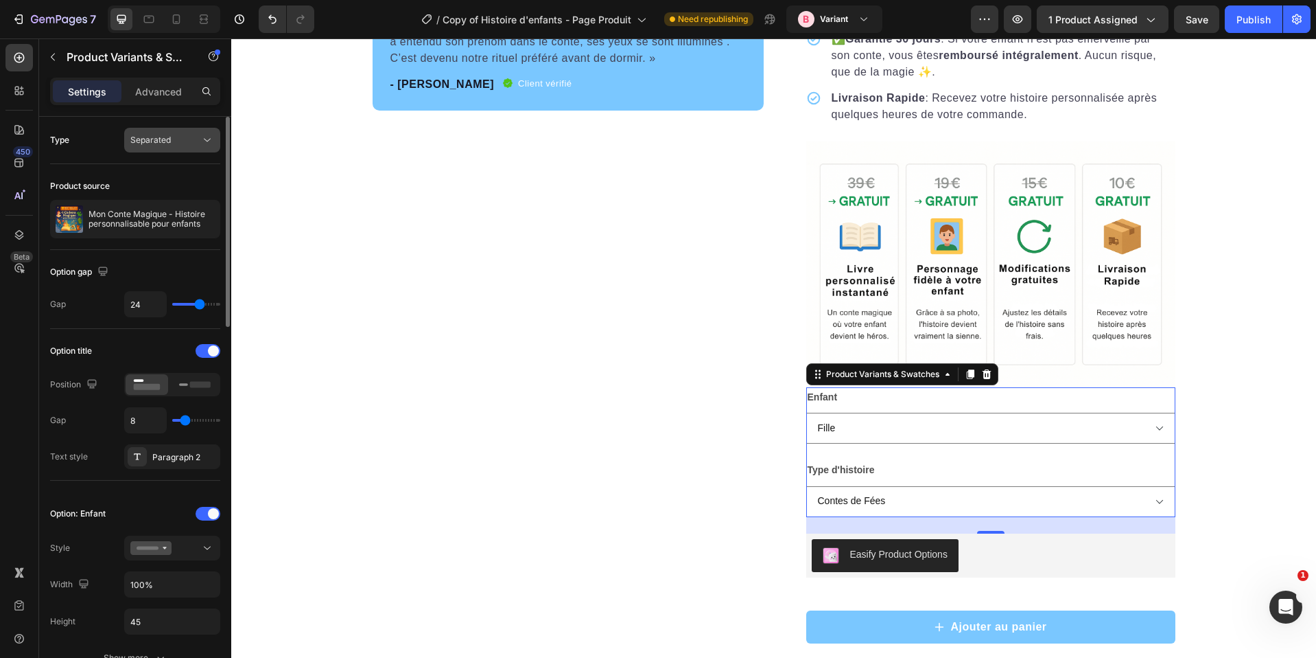
click at [180, 143] on div "Separated" at bounding box center [165, 140] width 70 height 12
click at [163, 191] on div "Combine" at bounding box center [158, 200] width 113 height 26
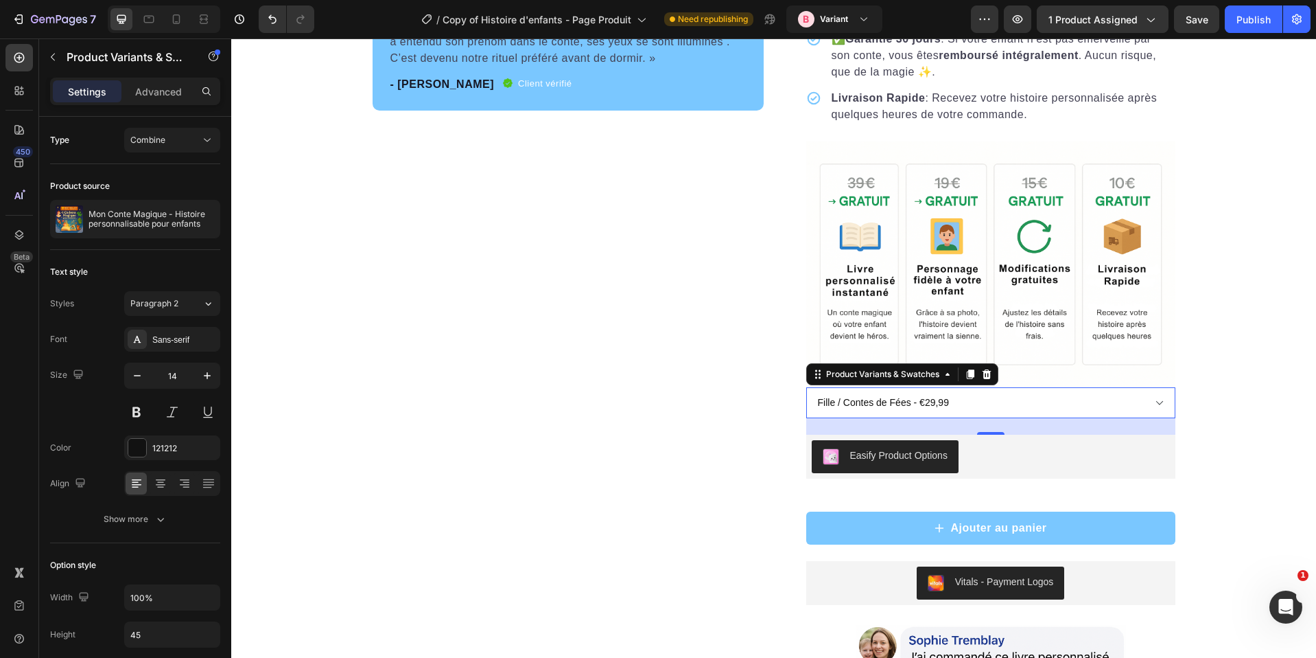
click at [883, 418] on select "Fille / Contes de Fées - €29,99 Fille / Magie & Forêts - €29,99 Fille / Aventur…" at bounding box center [990, 402] width 369 height 31
click at [923, 418] on select "Fille / Contes de Fées - €29,99 Fille / Magie & Forêts - €29,99 Fille / Aventur…" at bounding box center [990, 402] width 369 height 31
click at [1181, 23] on button "Save" at bounding box center [1196, 18] width 45 height 27
click at [1231, 23] on button "Publish" at bounding box center [1254, 18] width 58 height 27
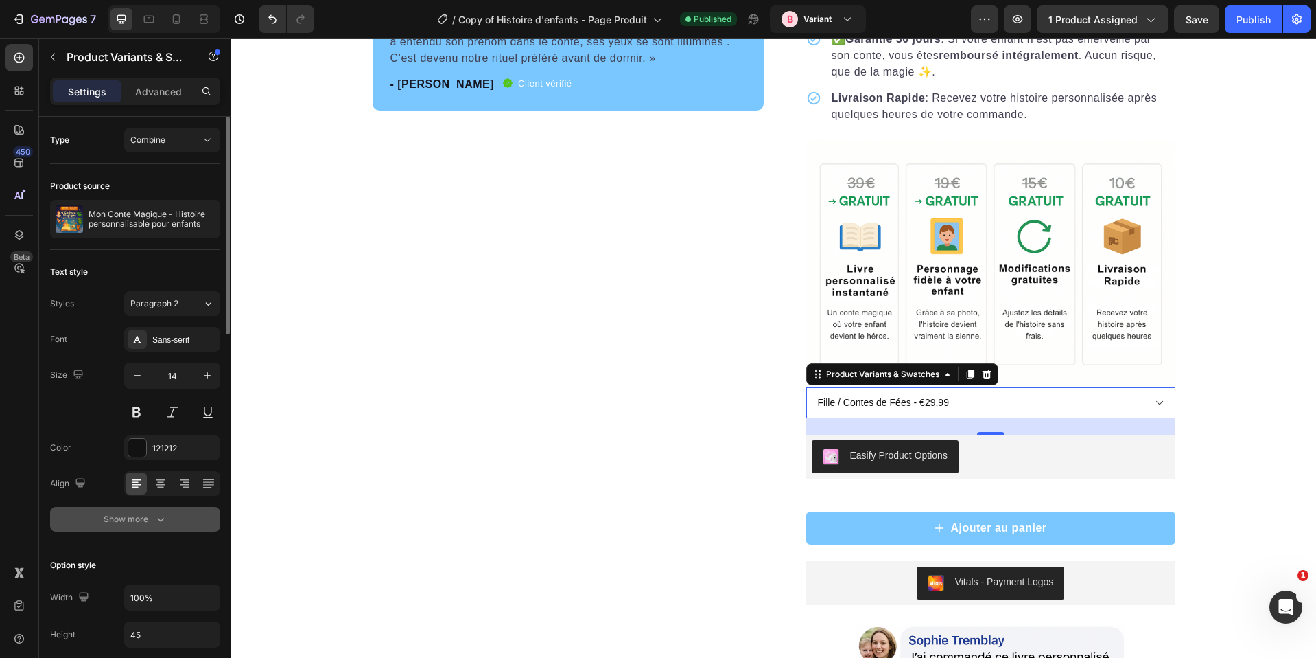
click at [141, 513] on div "Show more" at bounding box center [136, 519] width 64 height 14
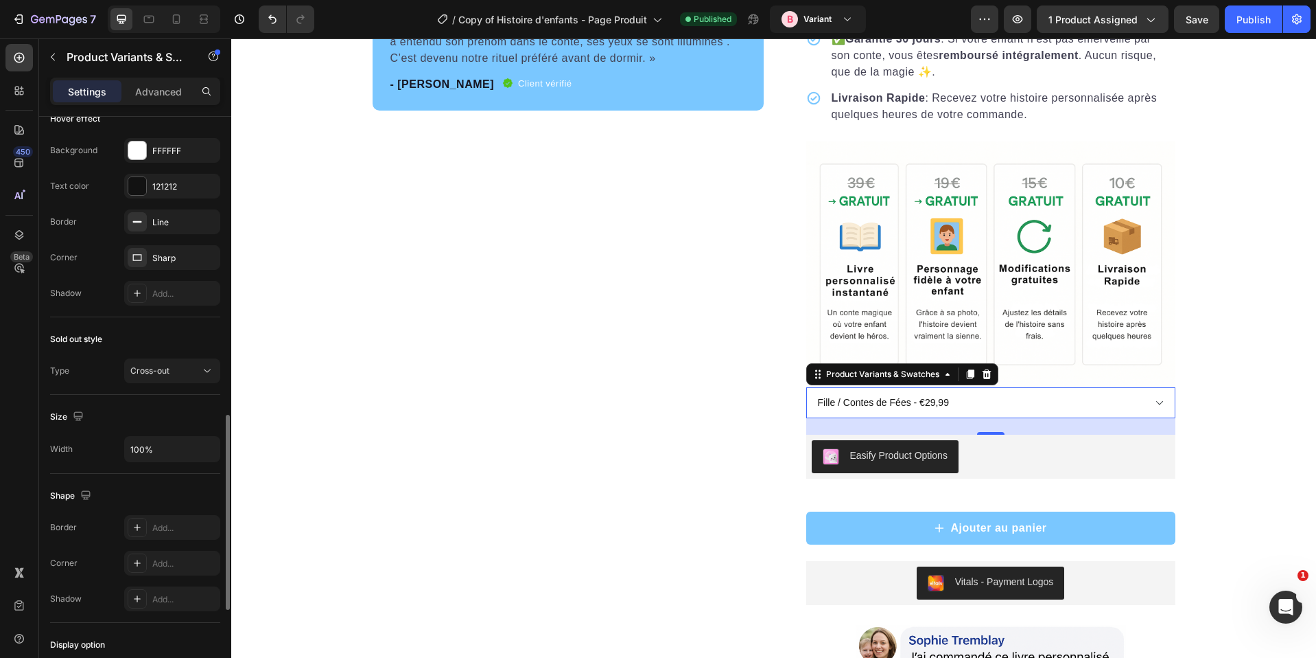
scroll to position [860, 0]
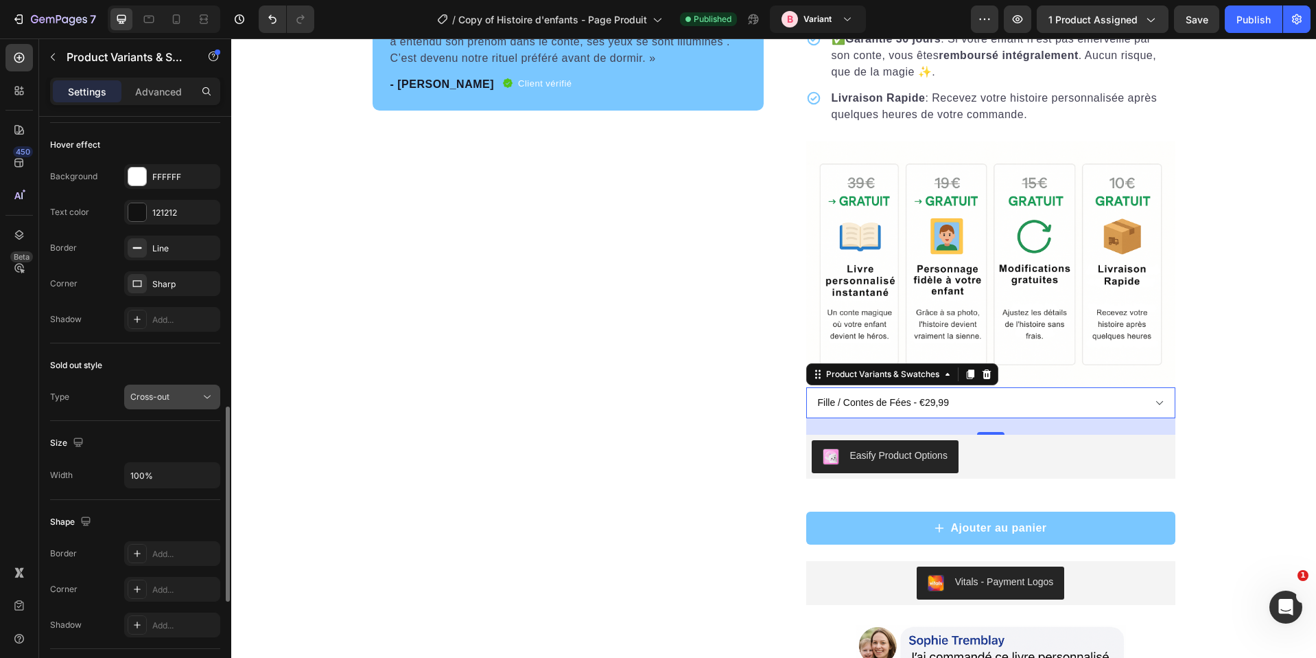
click at [181, 397] on div "Cross-out" at bounding box center [165, 397] width 70 height 12
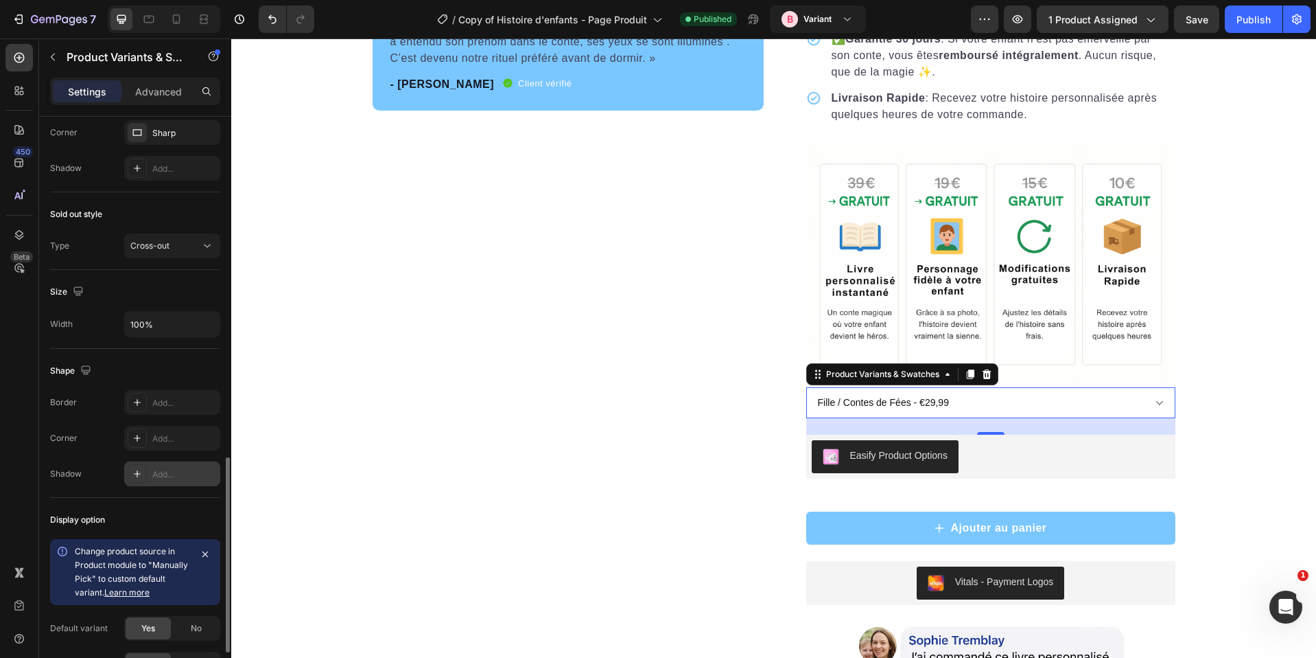
scroll to position [1143, 0]
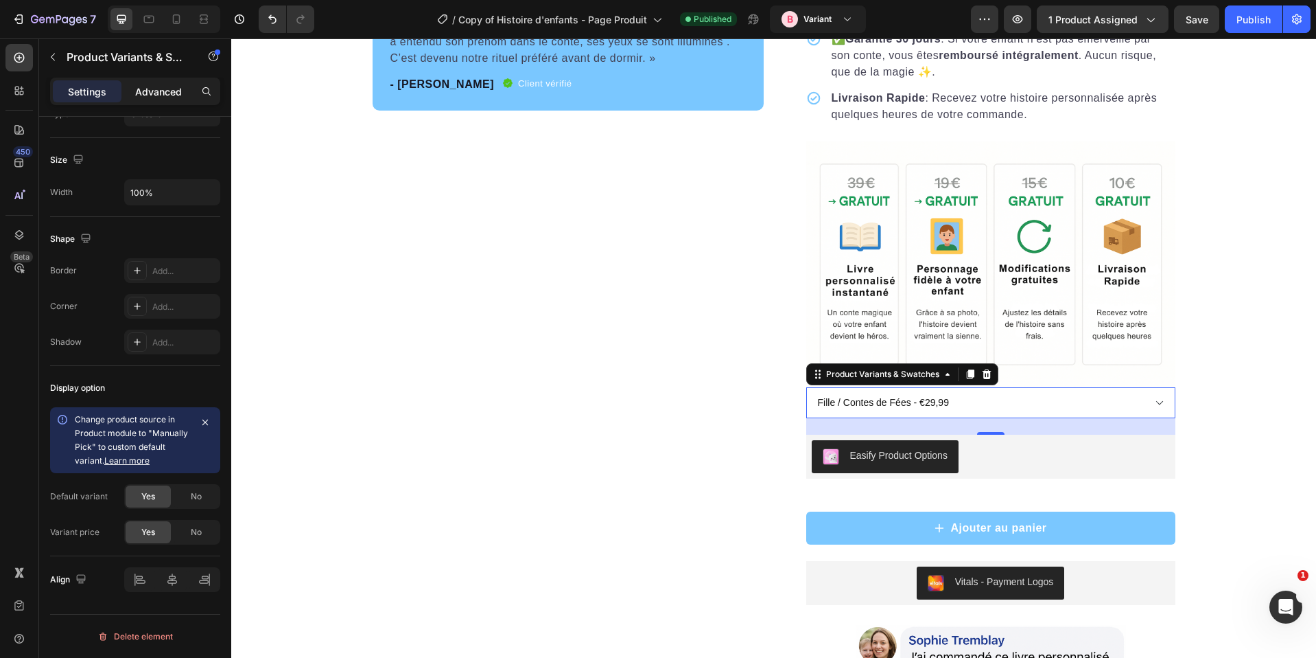
click at [150, 89] on p "Advanced" at bounding box center [158, 91] width 47 height 14
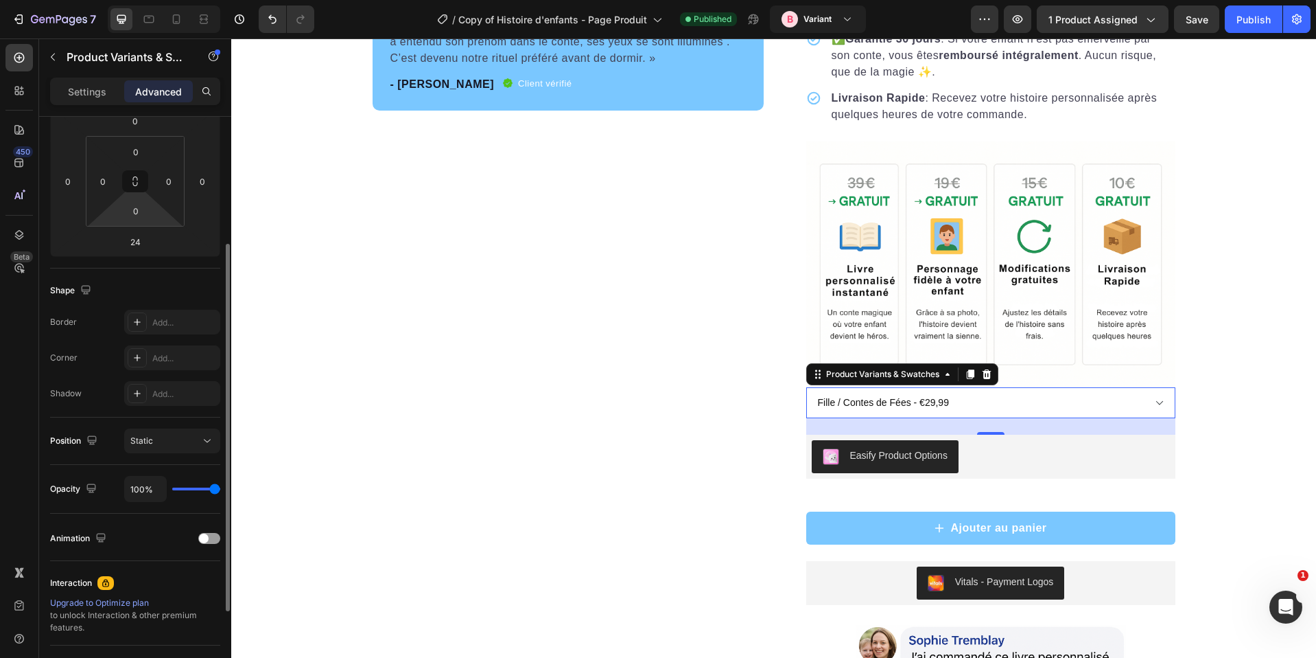
scroll to position [0, 0]
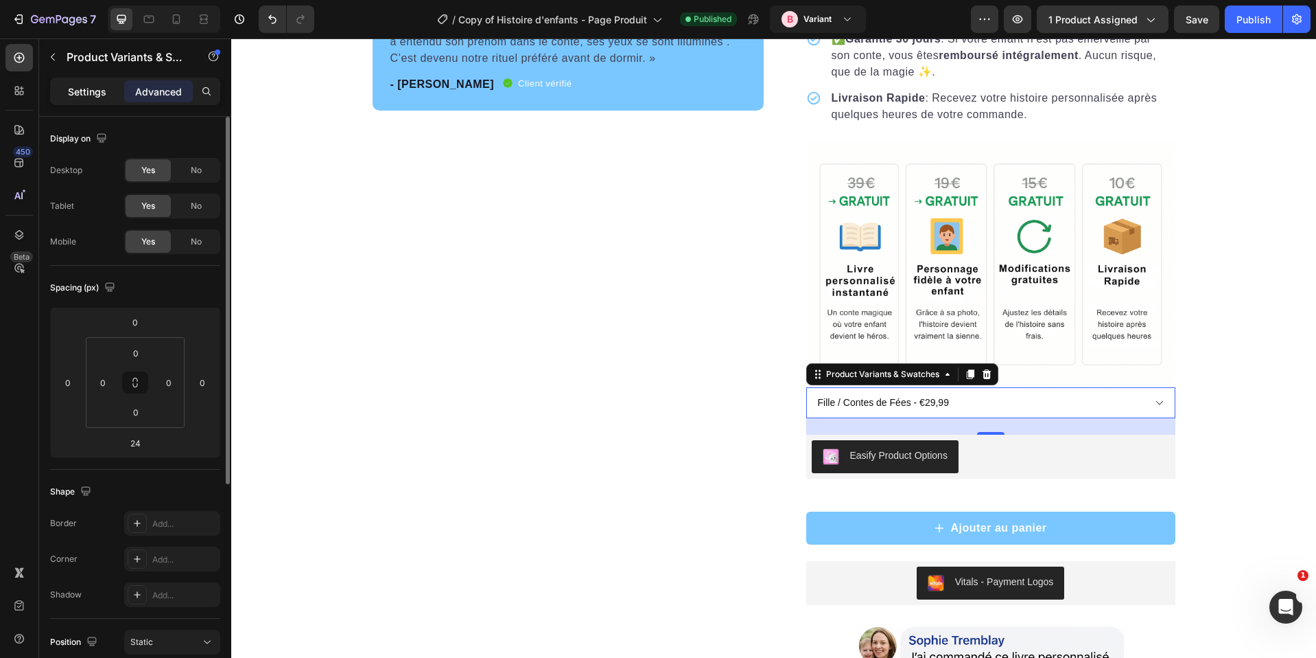
click at [109, 97] on div "Settings" at bounding box center [87, 91] width 69 height 22
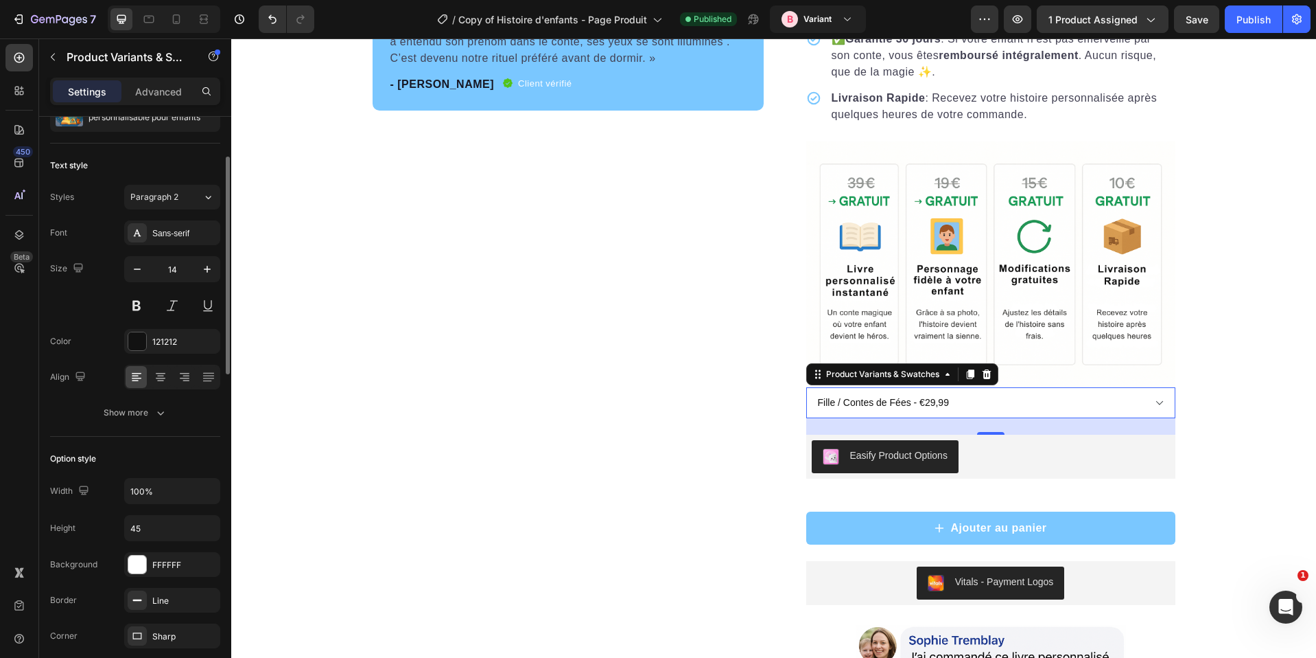
scroll to position [367, 0]
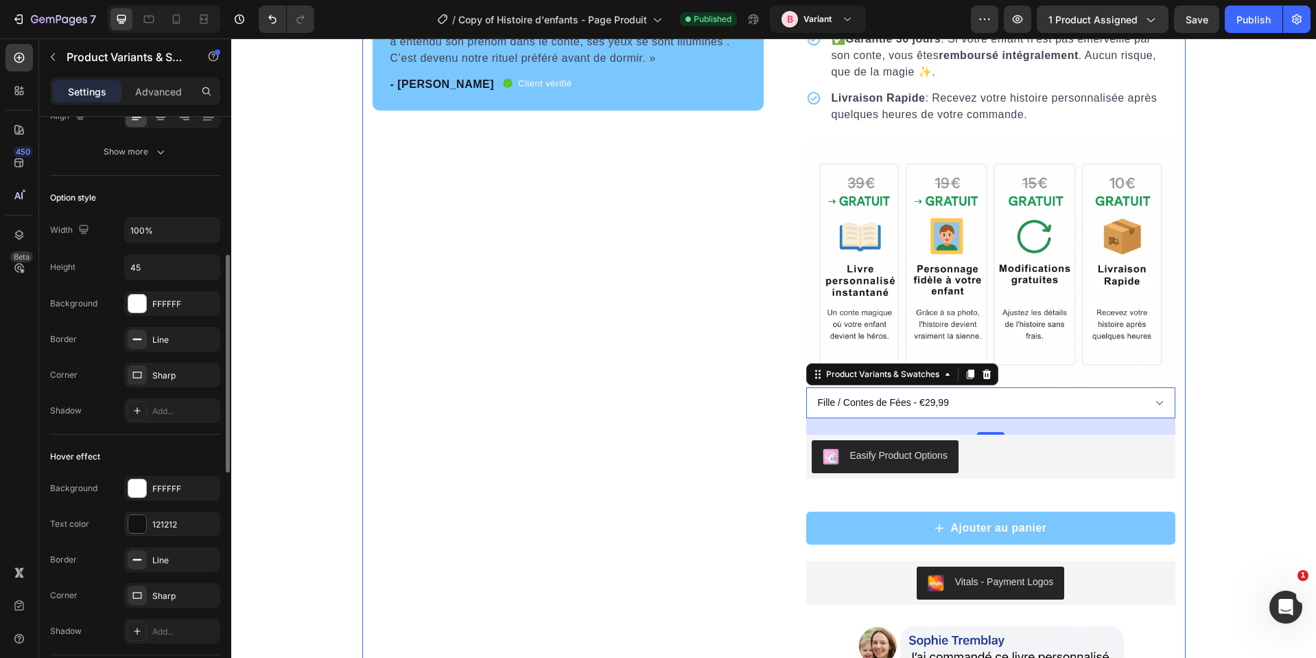
click at [638, 467] on div "Product Images « Mon fils attend chaque soir son histoire avec impatience. Dès …" at bounding box center [568, 229] width 391 height 1143
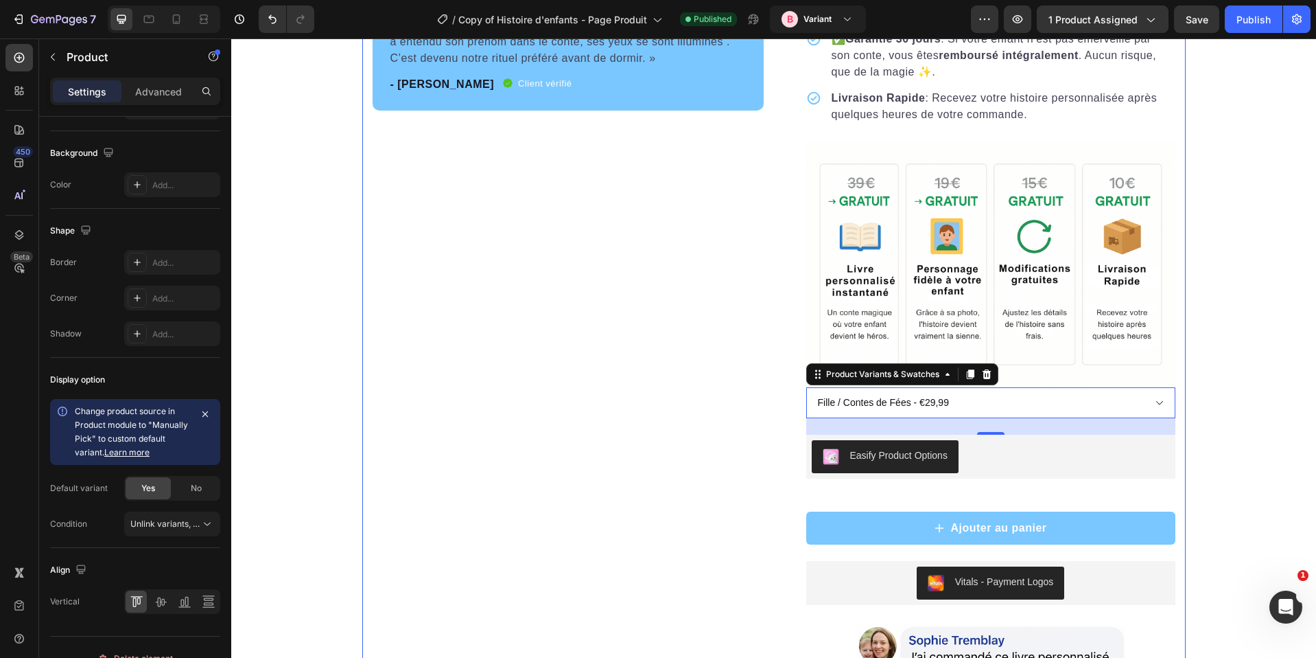
scroll to position [0, 0]
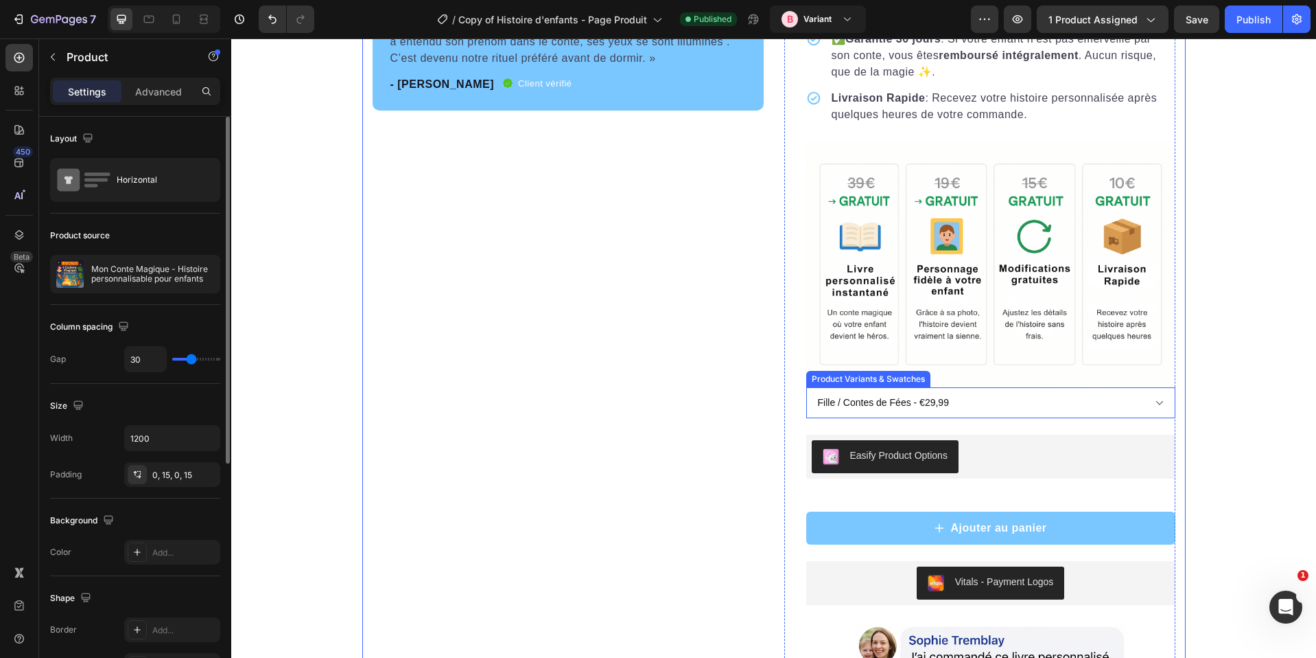
click at [918, 403] on div "Fille / Contes de Fées - €29,99 Fille / Magie & Forêts - €29,99 Fille / Aventur…" at bounding box center [990, 402] width 369 height 31
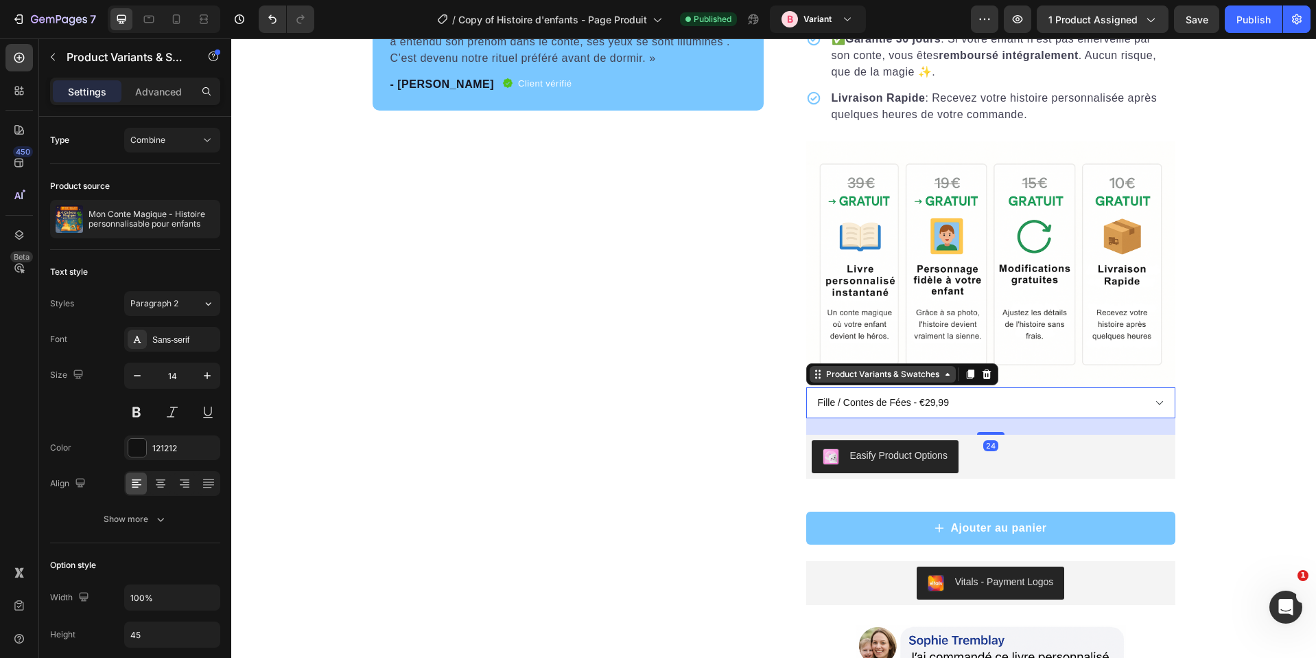
click at [870, 382] on div "Product Variants & Swatches" at bounding box center [883, 374] width 146 height 16
click at [810, 405] on select "Fille / Contes de Fées - €29,99 Fille / Magie & Forêts - €29,99 Fille / Aventur…" at bounding box center [990, 402] width 369 height 31
click at [832, 380] on div "Product Variants & Swatches" at bounding box center [883, 374] width 119 height 12
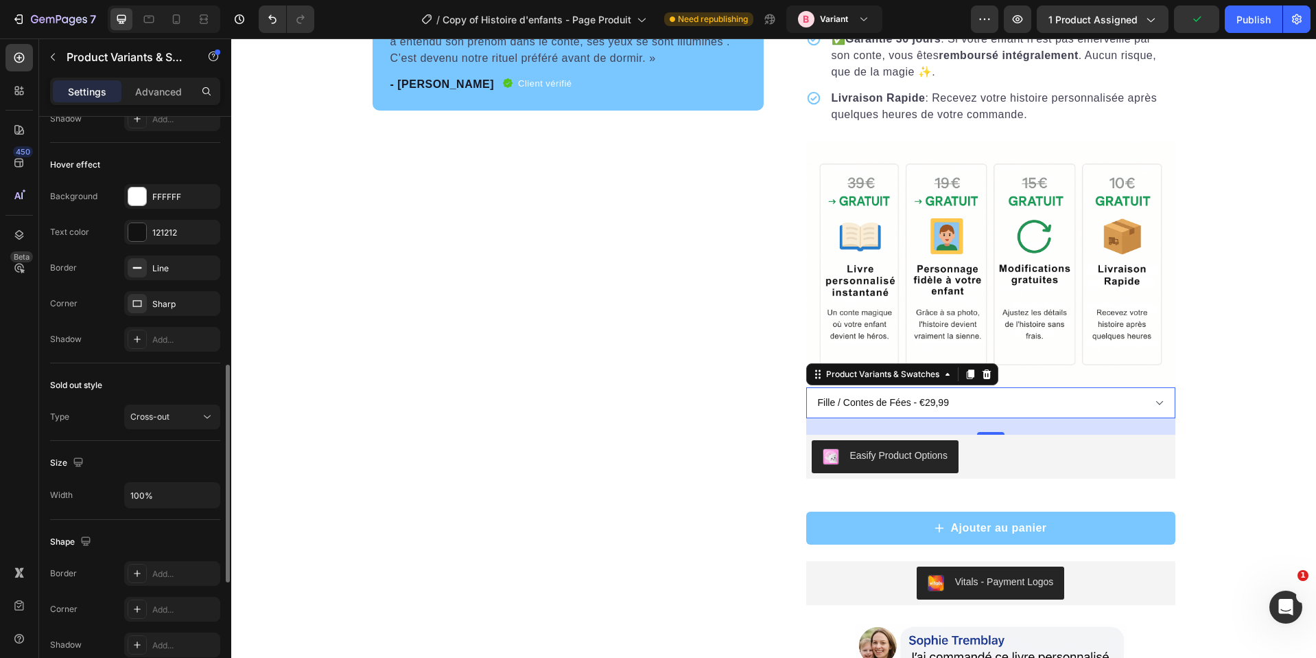
scroll to position [962, 0]
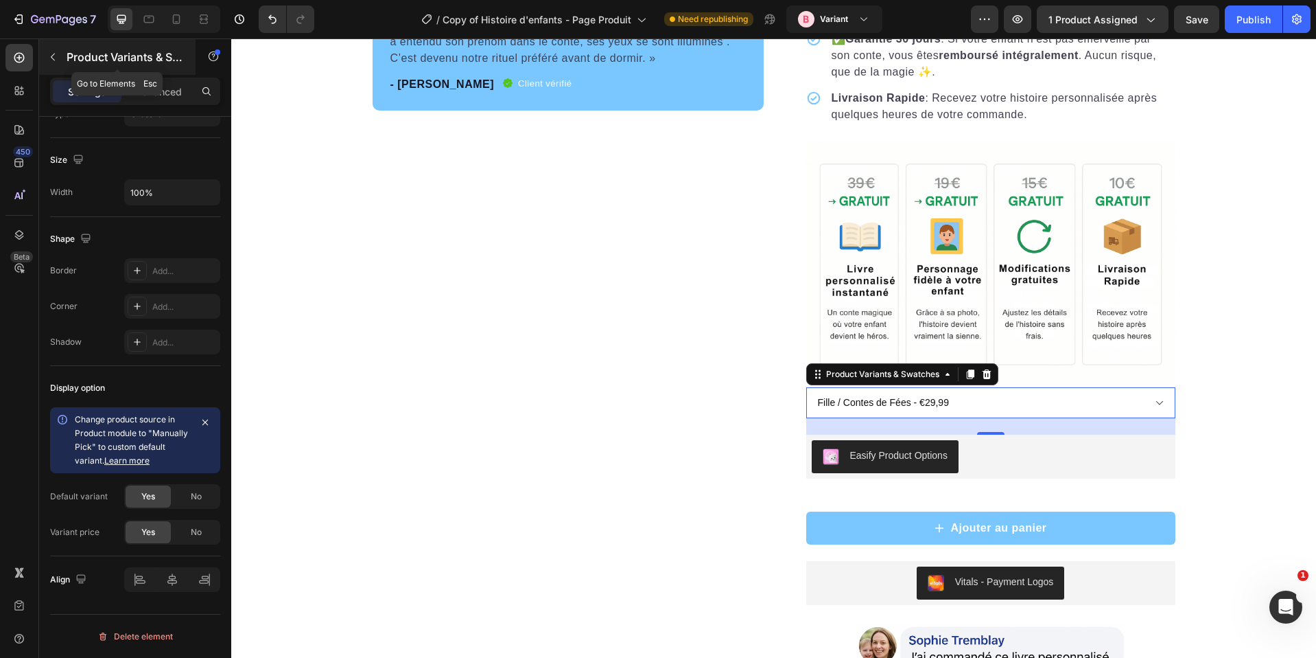
click at [60, 61] on button "button" at bounding box center [53, 57] width 22 height 22
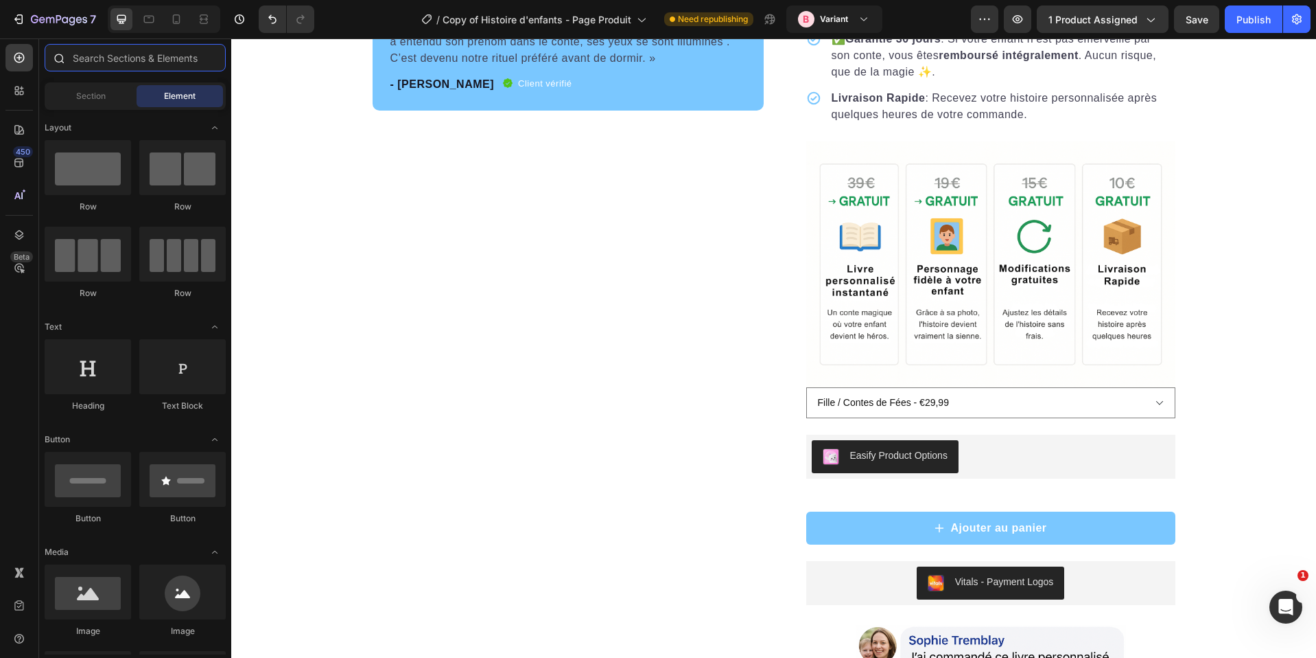
click at [148, 57] on input "text" at bounding box center [135, 57] width 181 height 27
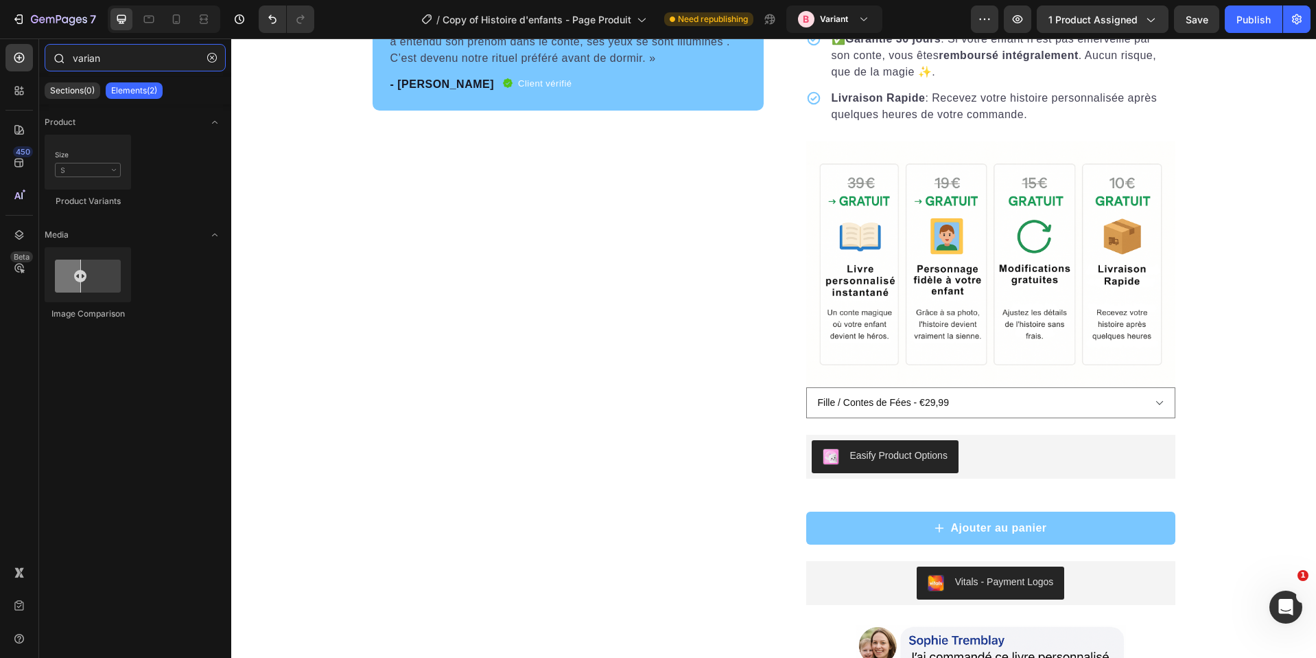
type input "variant"
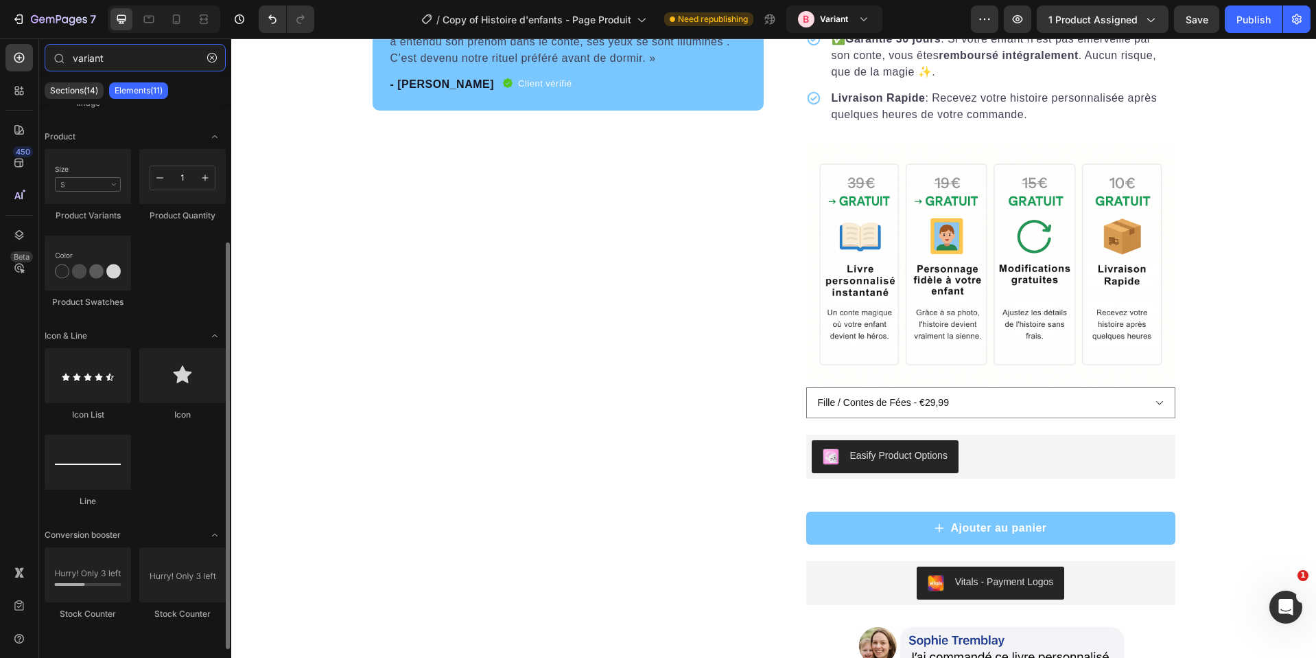
scroll to position [0, 0]
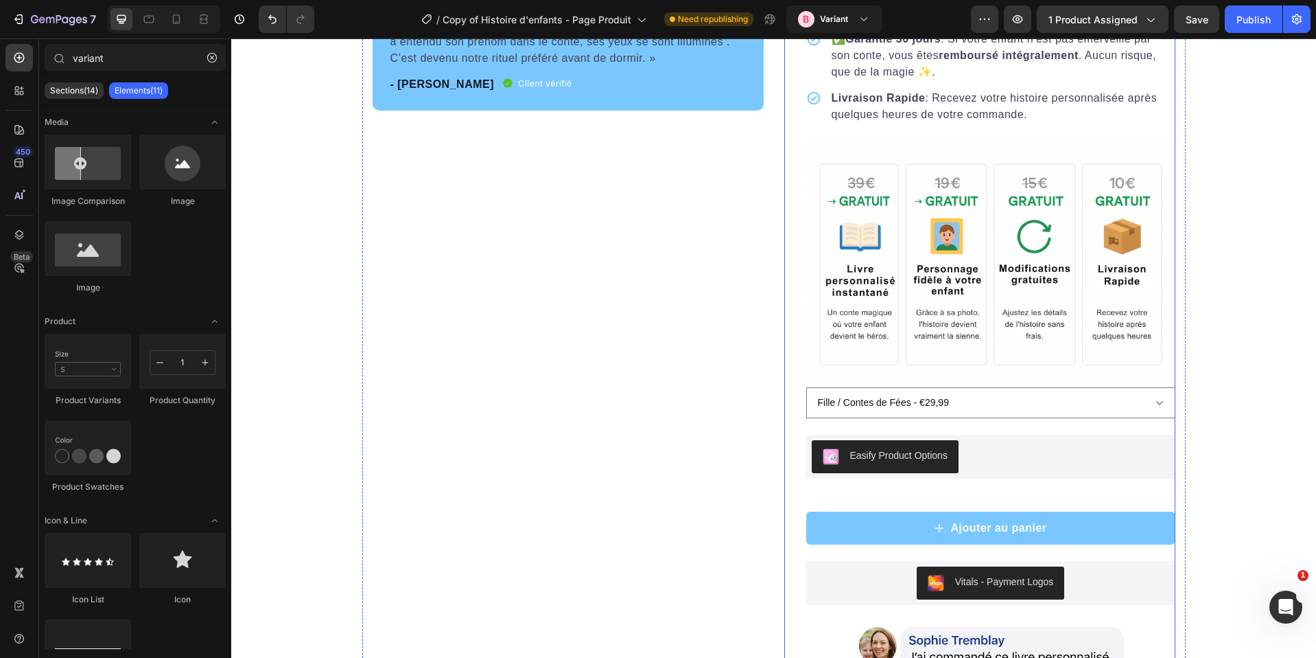
click at [851, 445] on div "Icon Icon Icon Icon Icon Icon List Hoz +5000 clients satisfaits Text block Row …" at bounding box center [990, 229] width 369 height 1143
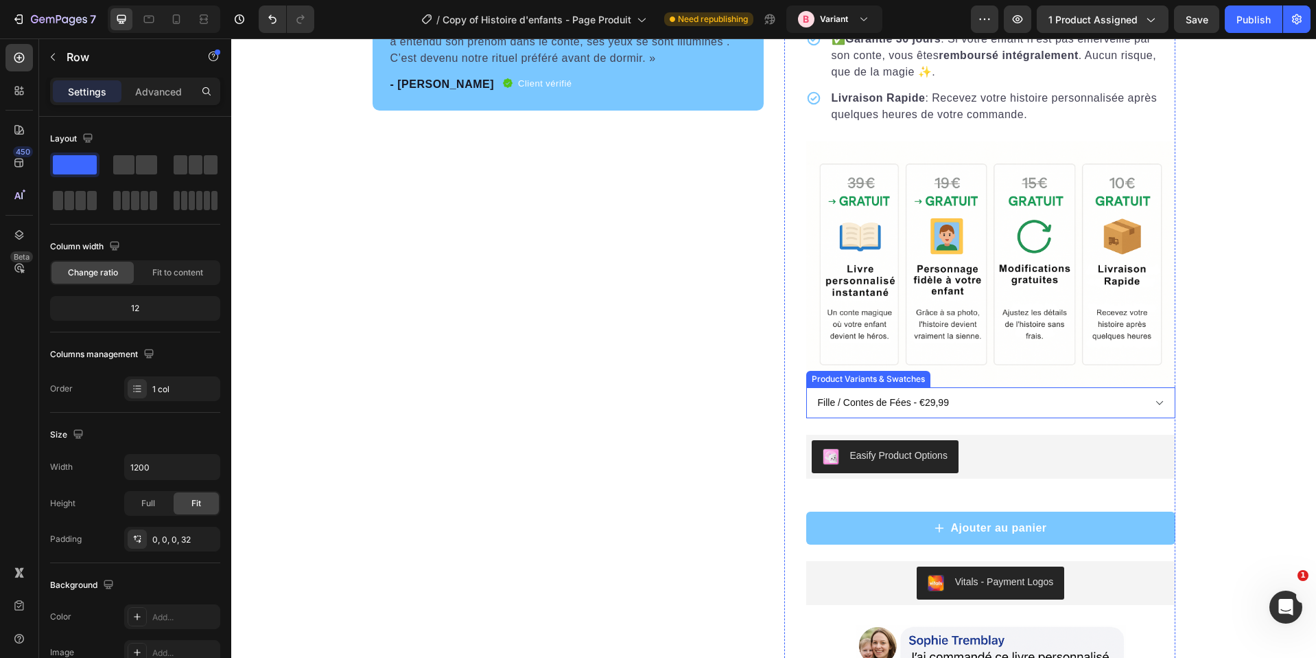
click at [833, 417] on select "Fille / Contes de Fées - €29,99 Fille / Magie & Forêts - €29,99 Fille / Aventur…" at bounding box center [990, 402] width 369 height 31
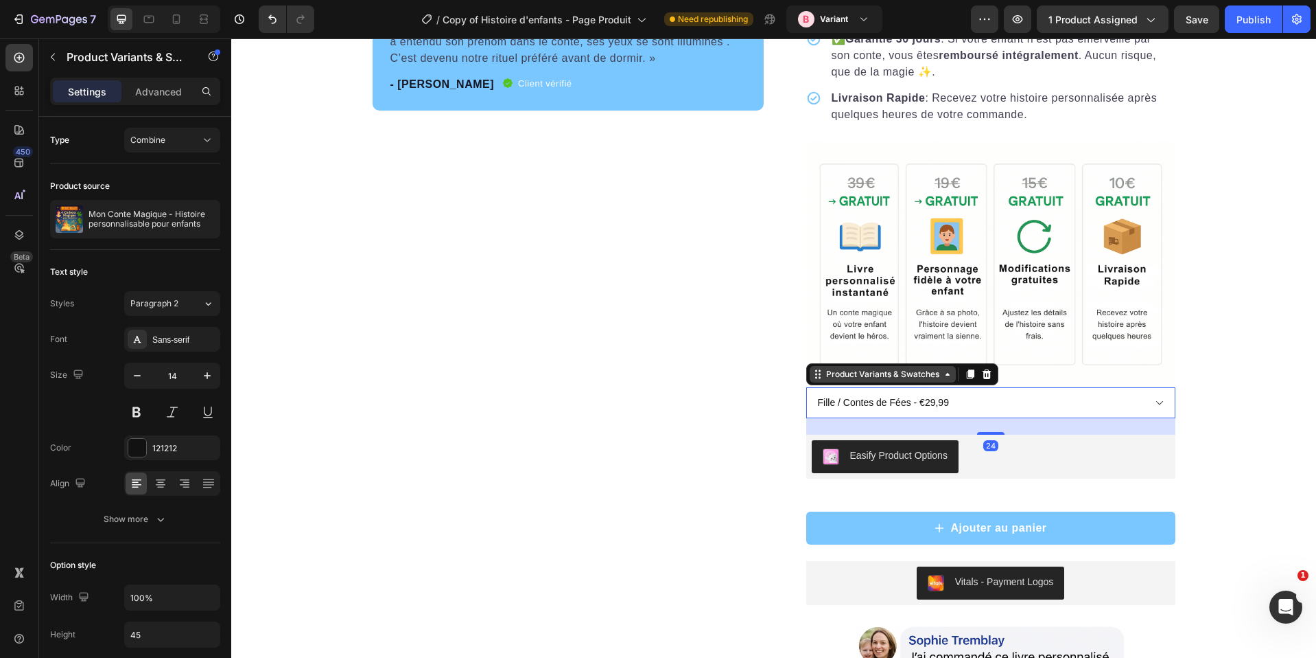
click at [881, 380] on div "Product Variants & Swatches" at bounding box center [883, 374] width 119 height 12
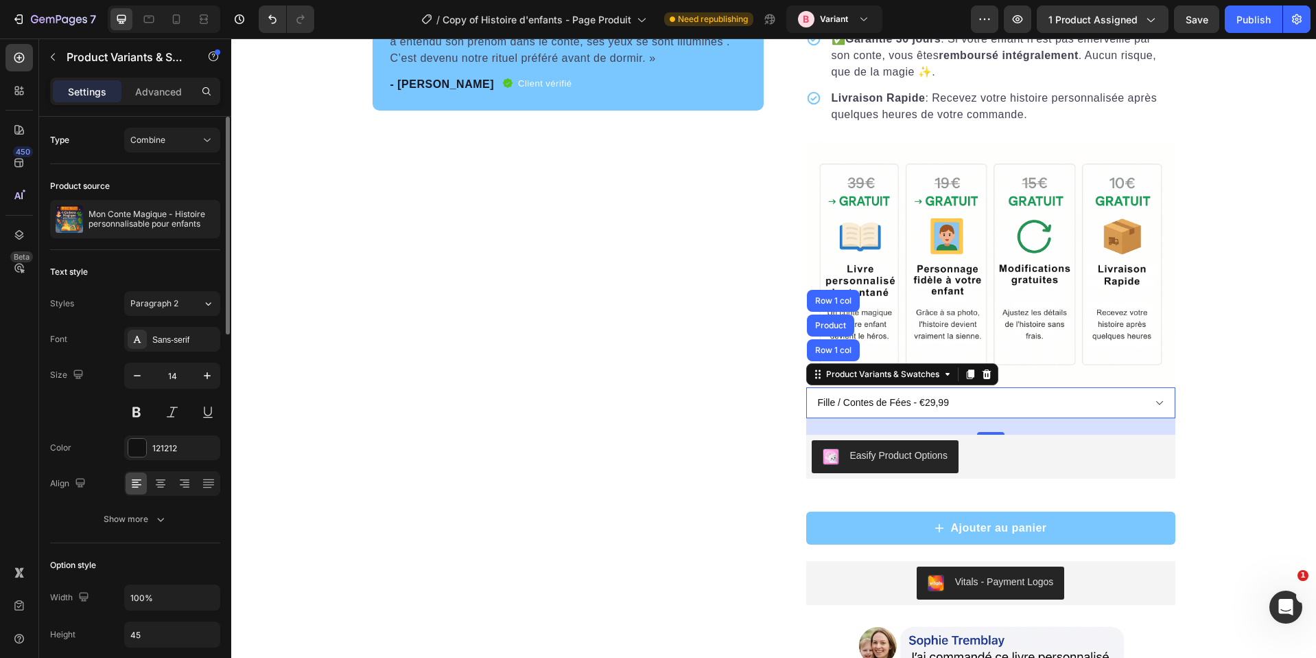
click at [185, 250] on div "Type Combine" at bounding box center [135, 396] width 170 height 293
click at [183, 143] on div "Combine" at bounding box center [165, 140] width 70 height 12
click at [178, 171] on p "Separated" at bounding box center [169, 173] width 78 height 12
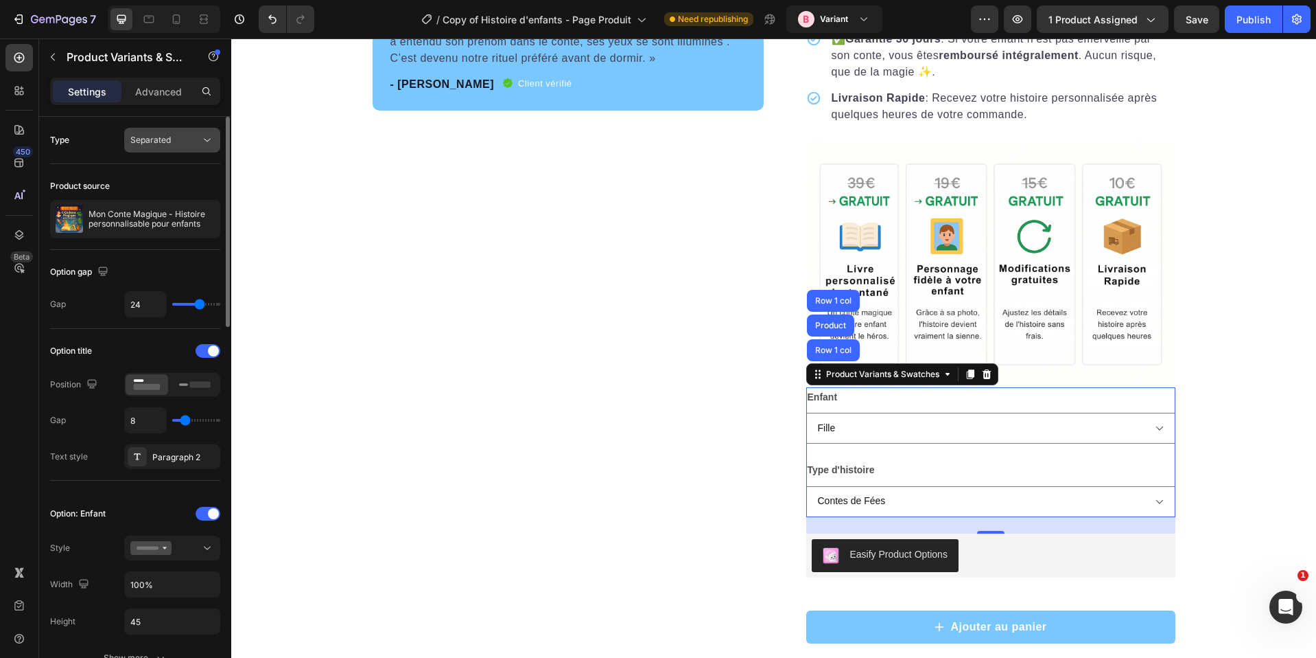
click at [186, 134] on div "Separated" at bounding box center [165, 140] width 70 height 12
click at [87, 137] on div "Type Separated" at bounding box center [135, 140] width 170 height 25
click at [175, 250] on div "Type Separated" at bounding box center [135, 289] width 170 height 79
click at [176, 128] on button "Separated" at bounding box center [172, 140] width 96 height 25
click at [165, 199] on p "Combine" at bounding box center [169, 200] width 78 height 12
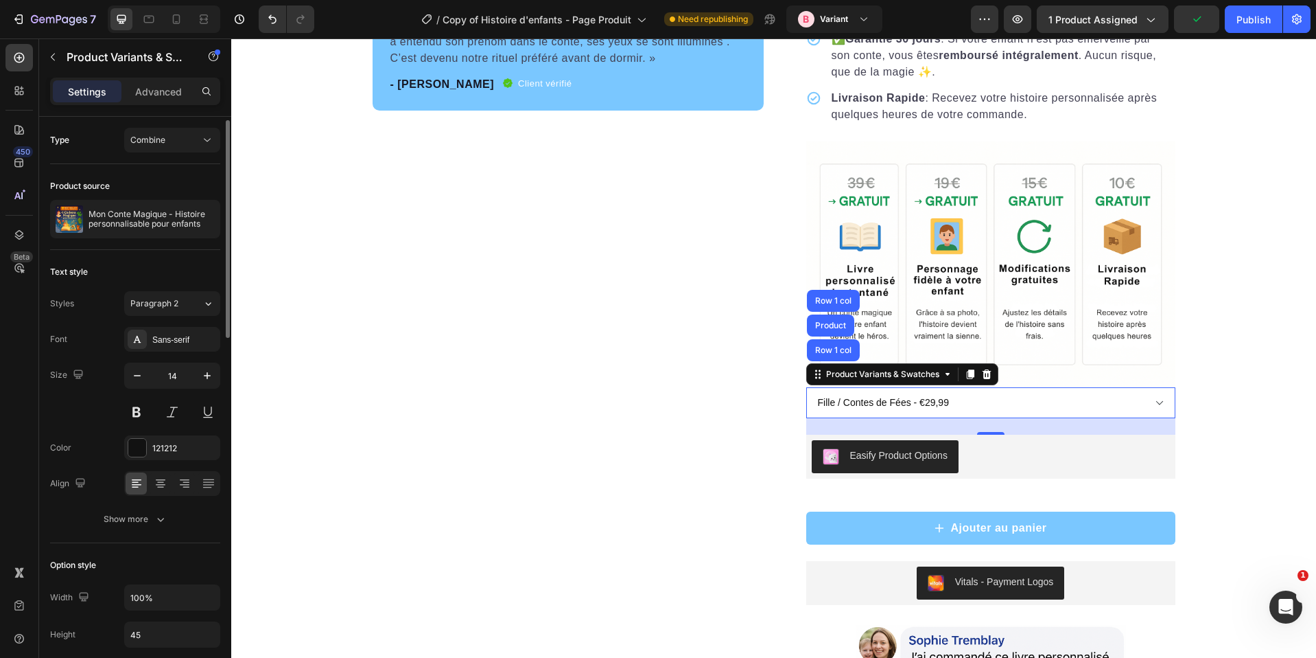
scroll to position [111, 0]
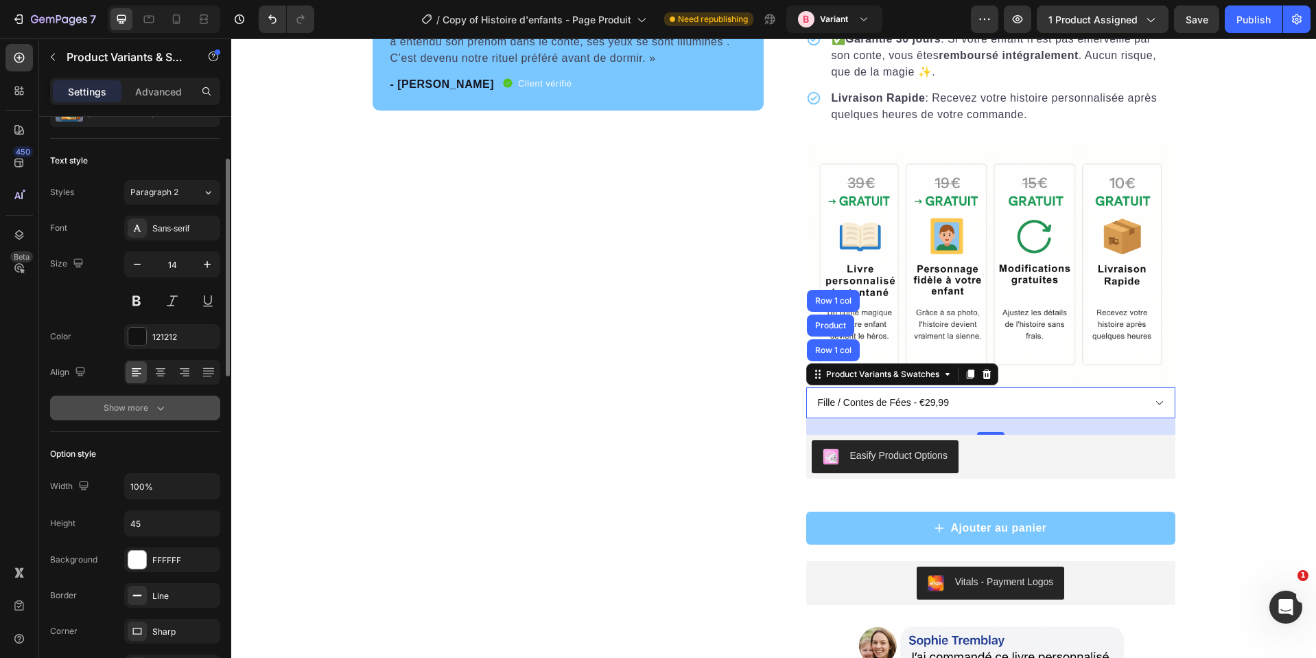
click at [148, 412] on div "Show more" at bounding box center [136, 408] width 64 height 14
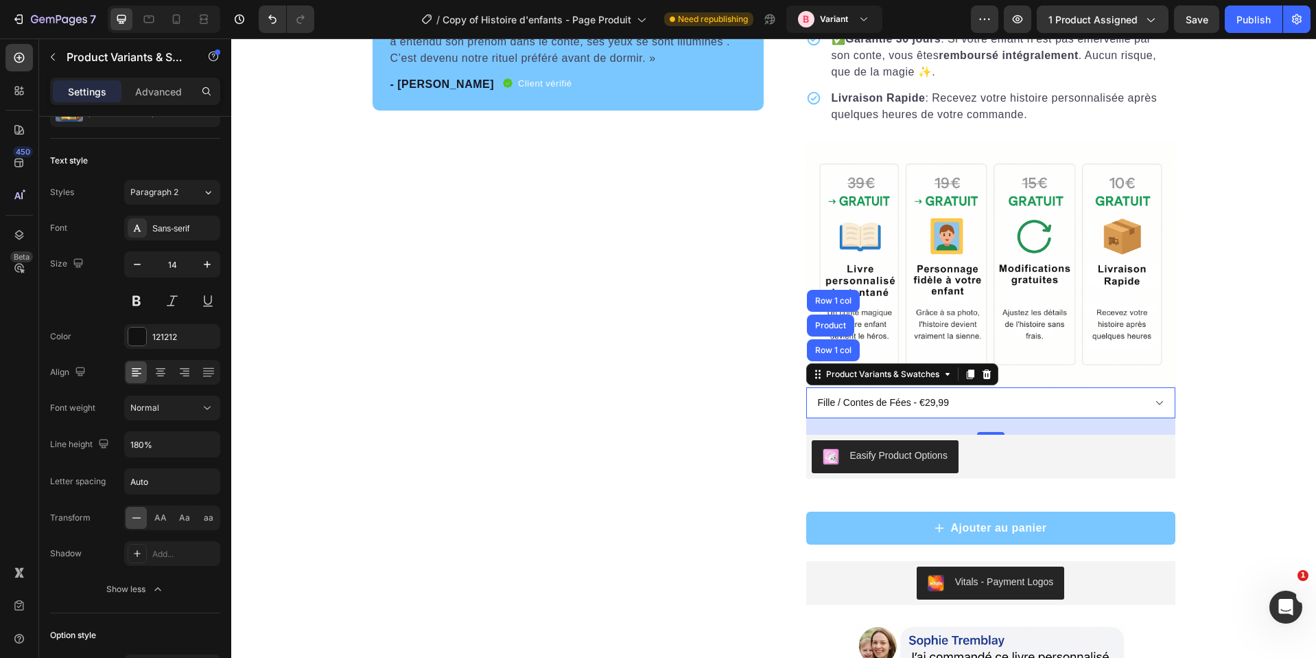
click at [865, 417] on select "Fille / Contes de Fées - €29,99 Fille / Magie & Forêts - €29,99 Fille / Aventur…" at bounding box center [990, 402] width 369 height 31
click at [806, 387] on select "Fille / Contes de Fées - €29,99 Fille / Magie & Forêts - €29,99 Fille / Aventur…" at bounding box center [990, 402] width 369 height 31
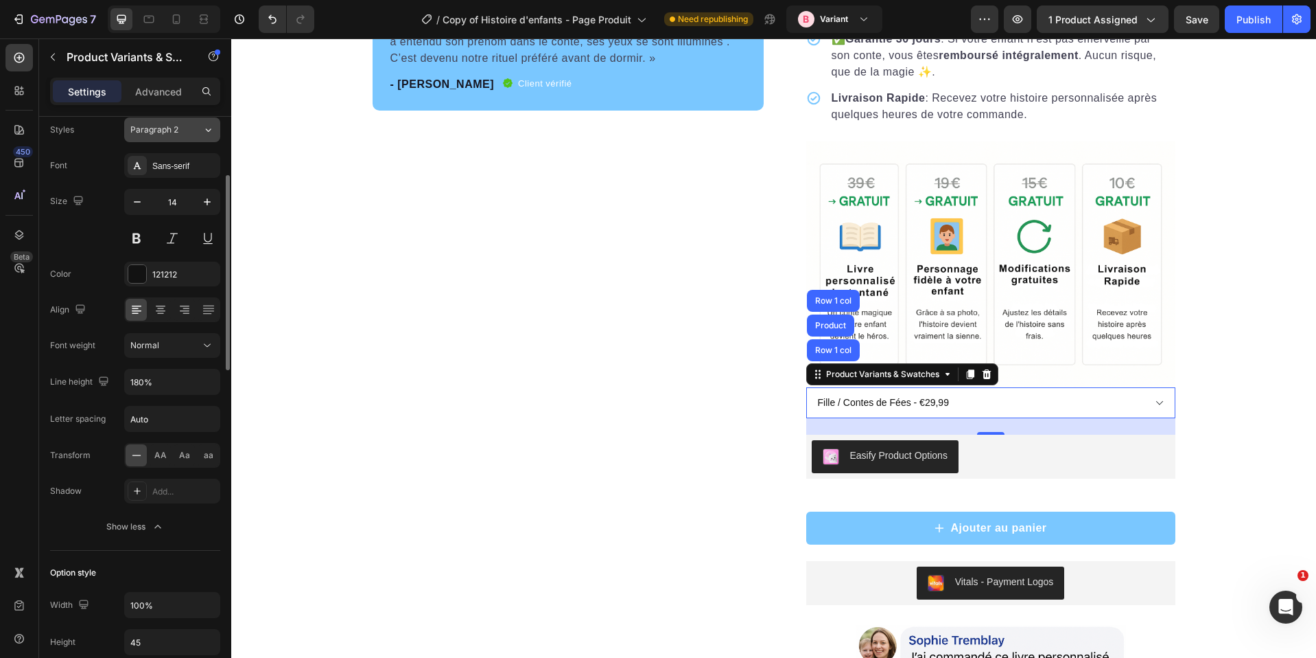
scroll to position [0, 0]
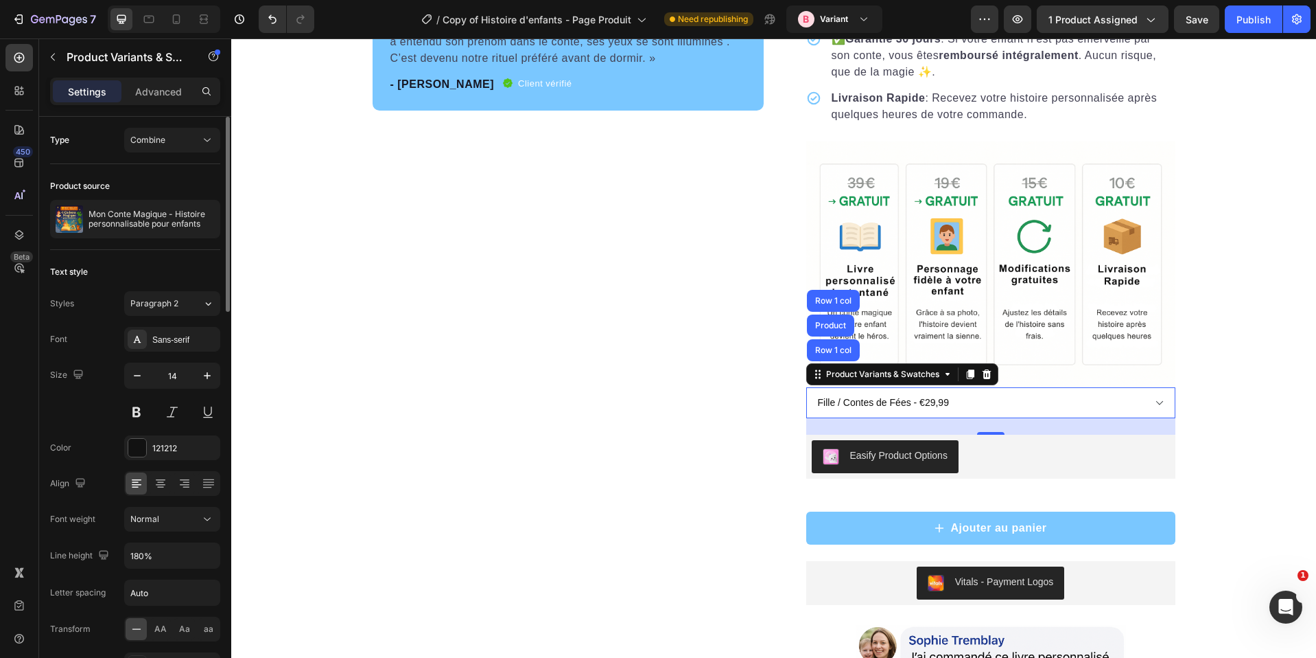
click at [980, 415] on select "Fille / Contes de Fées - €29,99 Fille / Magie & Forêts - €29,99 Fille / Aventur…" at bounding box center [990, 402] width 369 height 31
click at [806, 387] on select "Fille / Contes de Fées - €29,99 Fille / Magie & Forêts - €29,99 Fille / Aventur…" at bounding box center [990, 402] width 369 height 31
click at [1200, 34] on div "7 Version history / Copy of Histoire d'enfants - Page Produit Need republishing…" at bounding box center [658, 19] width 1316 height 39
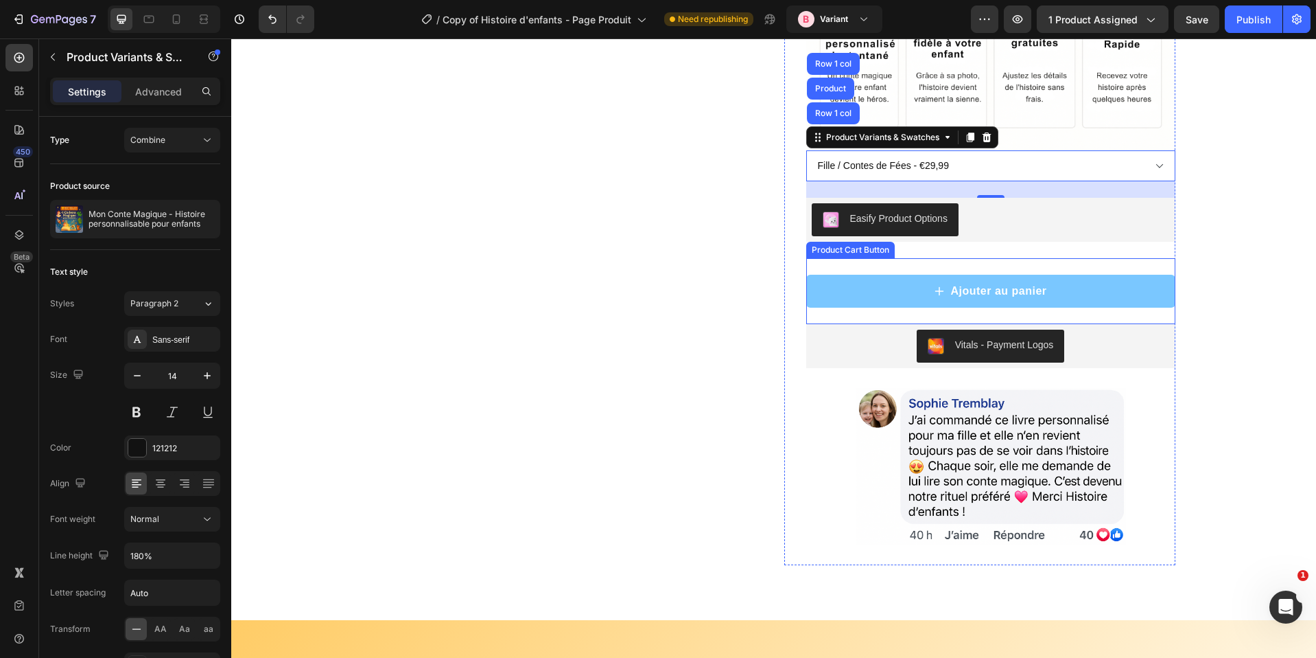
scroll to position [2320, 0]
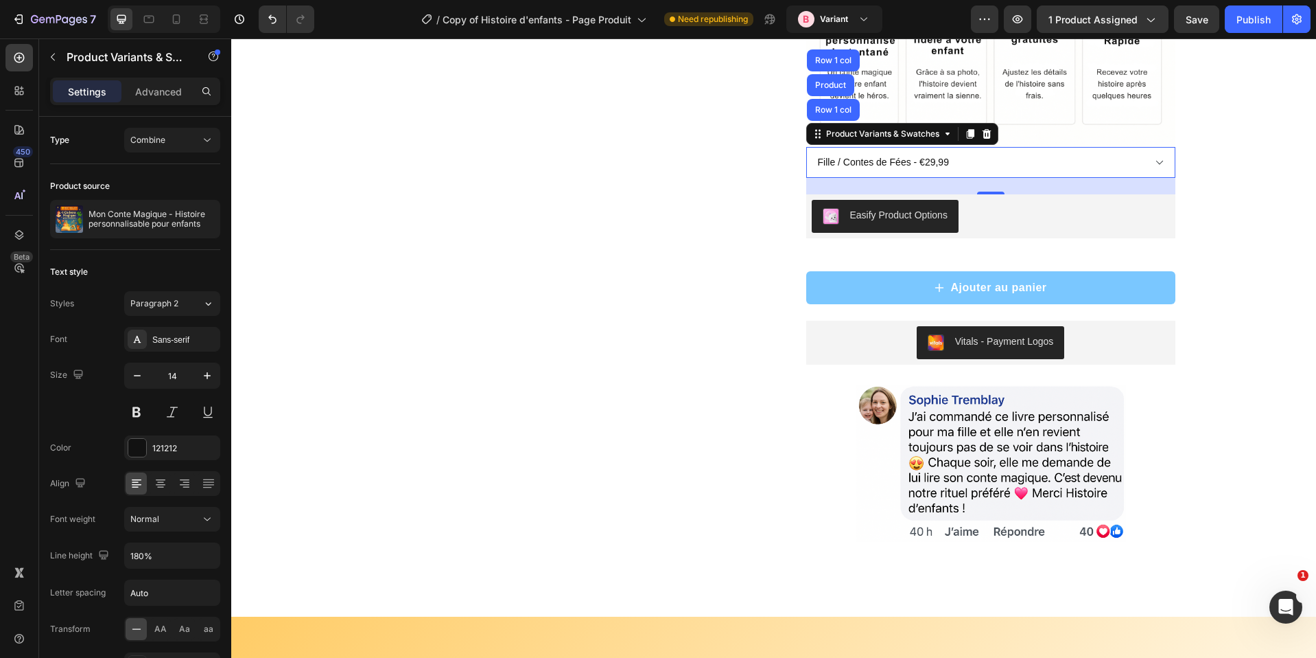
click at [1043, 178] on select "Fille / Contes de Fées - €29,99 Fille / Magie & Forêts - €29,99 Fille / Aventur…" at bounding box center [990, 162] width 369 height 31
select select "580548778748150398"
click at [806, 147] on select "Fille / Contes de Fées - €29,99 Fille / Magie & Forêts - €29,99 Fille / Aventur…" at bounding box center [990, 162] width 369 height 31
click at [870, 145] on div "Product Variants & Swatches Row 1 col Product Row 1 col" at bounding box center [902, 134] width 192 height 22
click at [870, 142] on div "Product Variants & Swatches" at bounding box center [883, 134] width 146 height 16
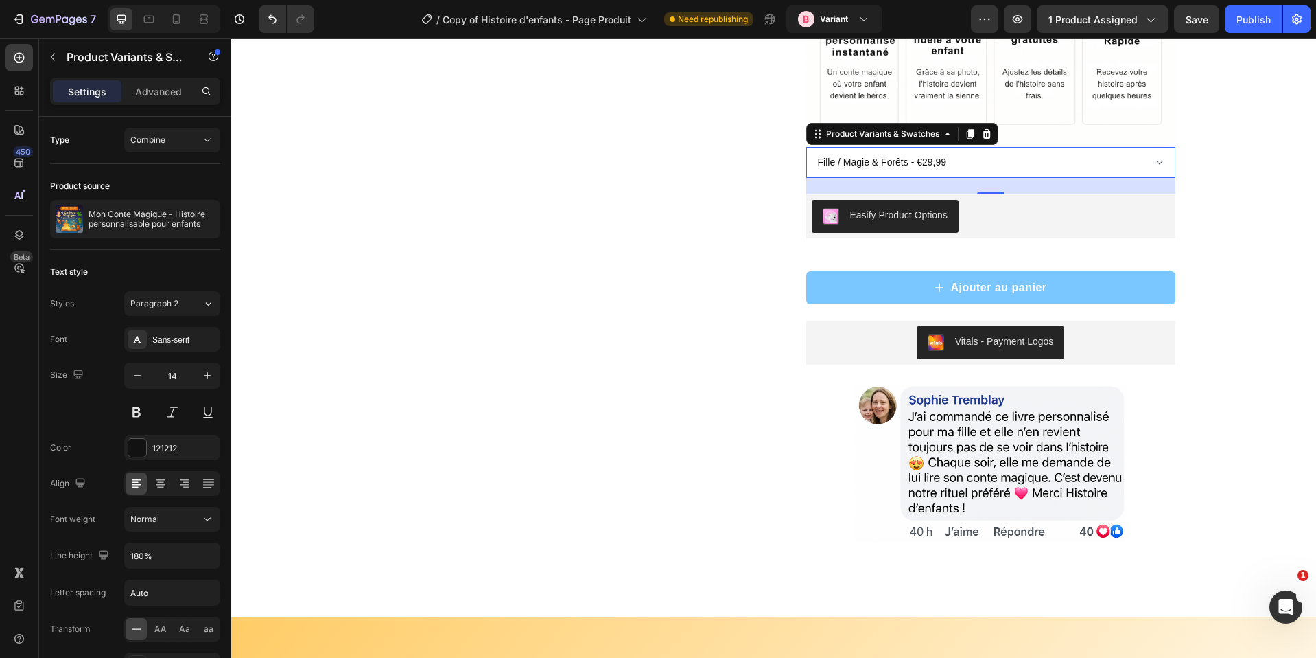
click at [872, 145] on div "Product Variants & Swatches" at bounding box center [902, 134] width 192 height 22
click at [869, 140] on div "Product Variants & Swatches" at bounding box center [883, 134] width 119 height 12
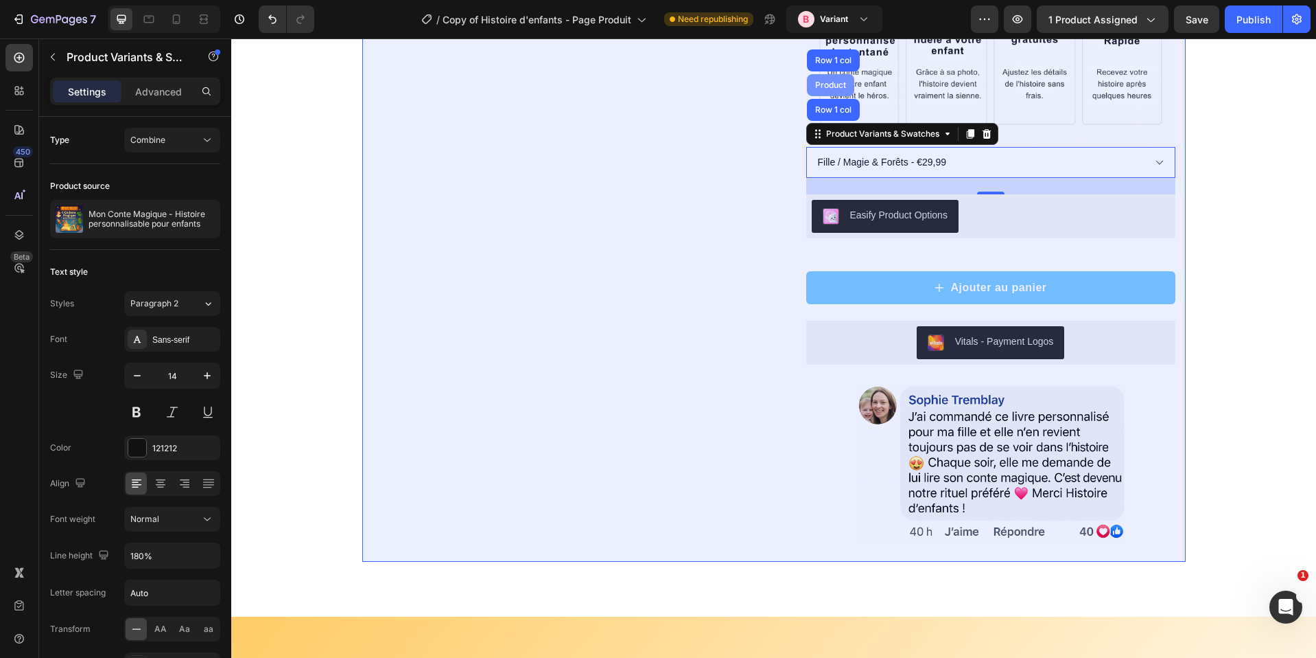
click at [834, 96] on div "Product" at bounding box center [830, 85] width 47 height 22
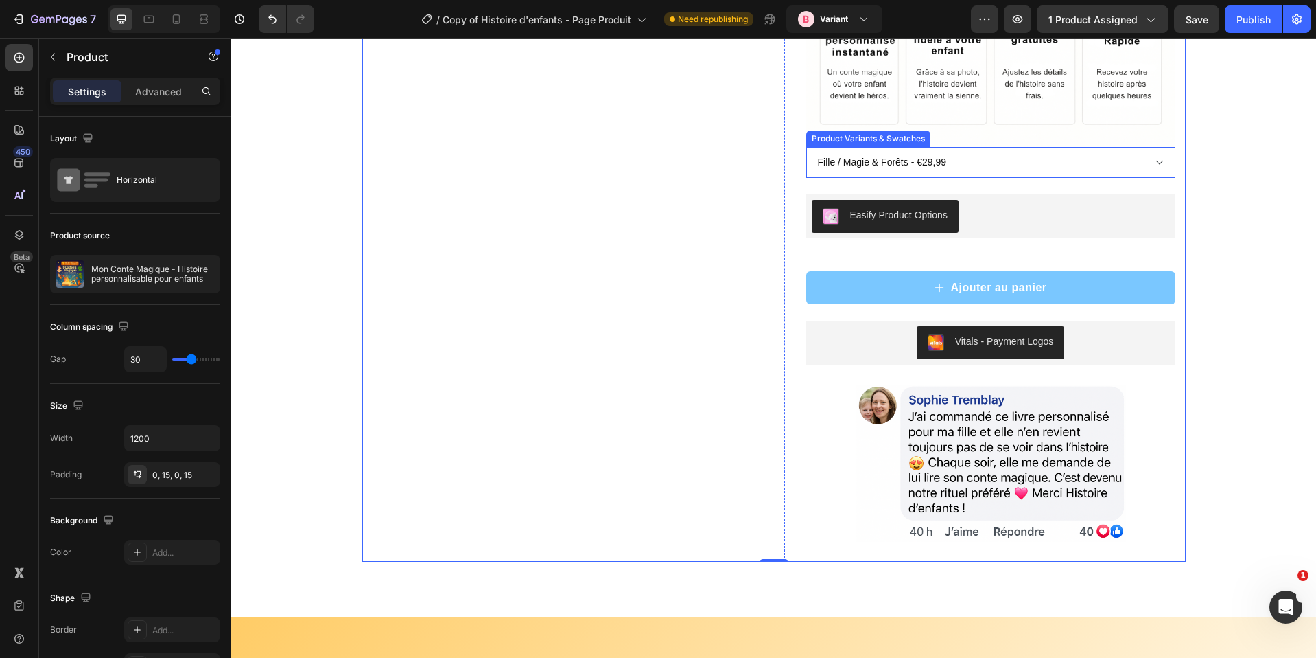
click at [896, 175] on select "Fille / Contes de Fées - €29,99 Fille / Magie & Forêts - €29,99 Fille / Aventur…" at bounding box center [990, 162] width 369 height 31
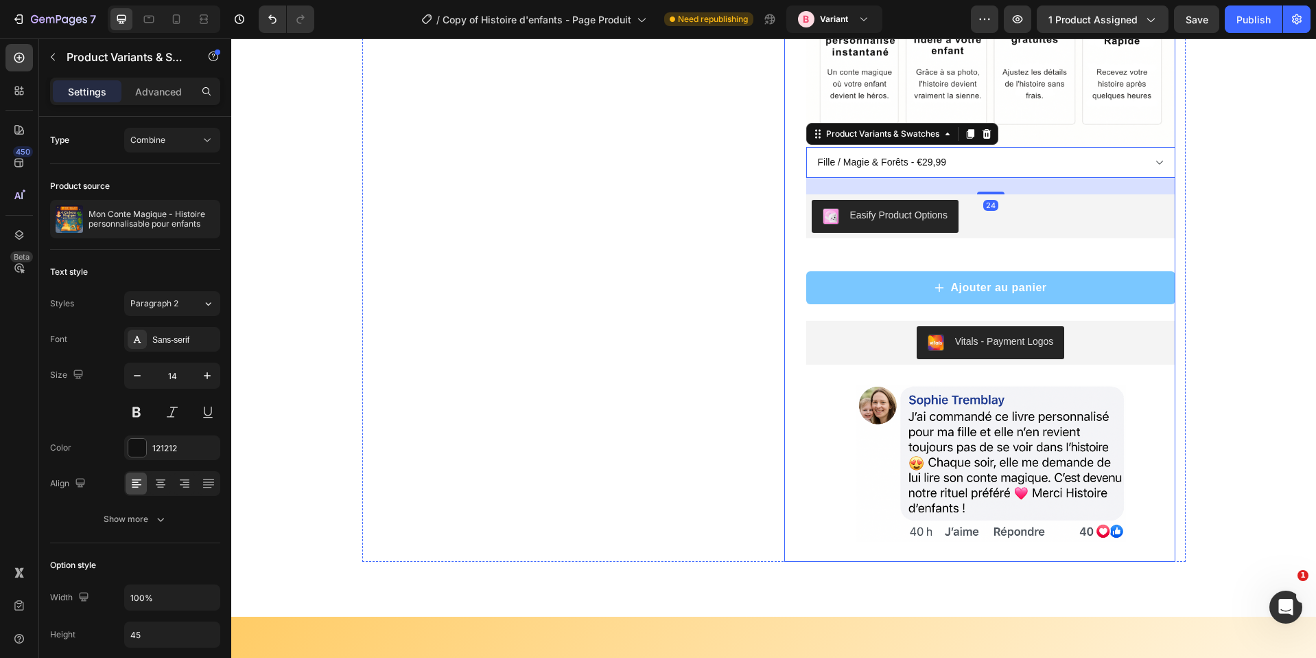
click at [830, 140] on div "Product Variants & Swatches" at bounding box center [883, 134] width 119 height 12
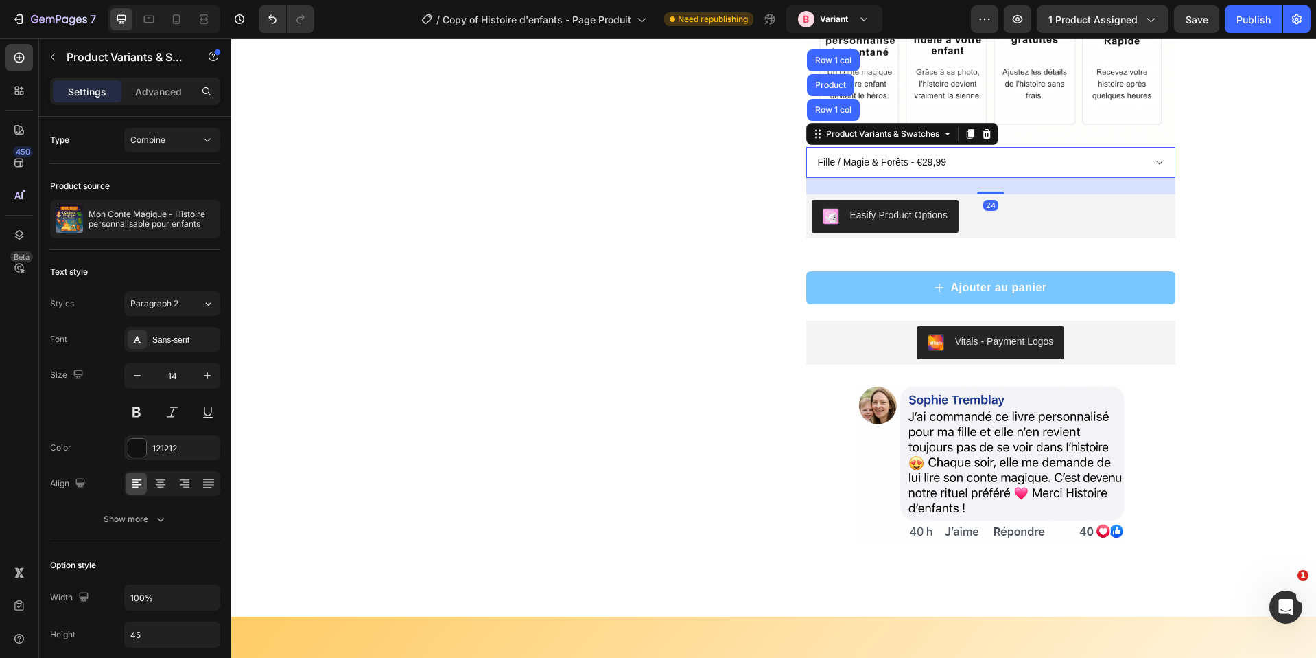
click at [849, 140] on div "Product Variants & Swatches" at bounding box center [883, 134] width 119 height 12
click at [849, 142] on div "Product Variants & Swatches" at bounding box center [883, 134] width 146 height 16
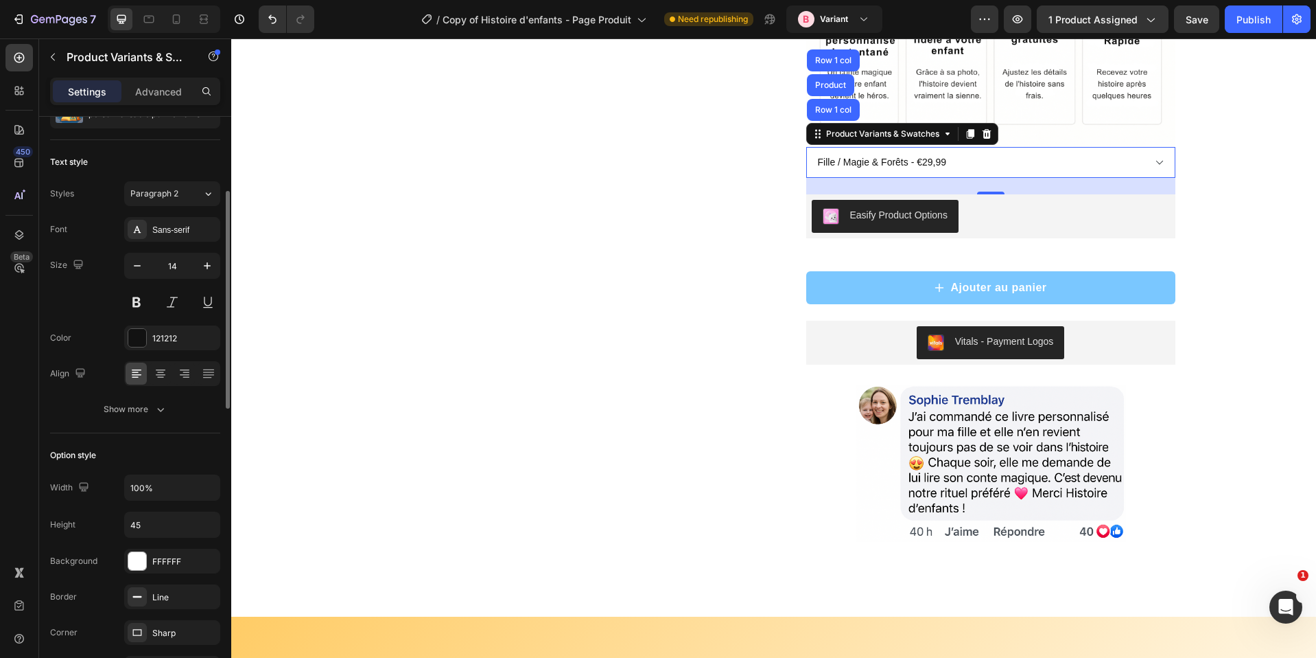
scroll to position [206, 0]
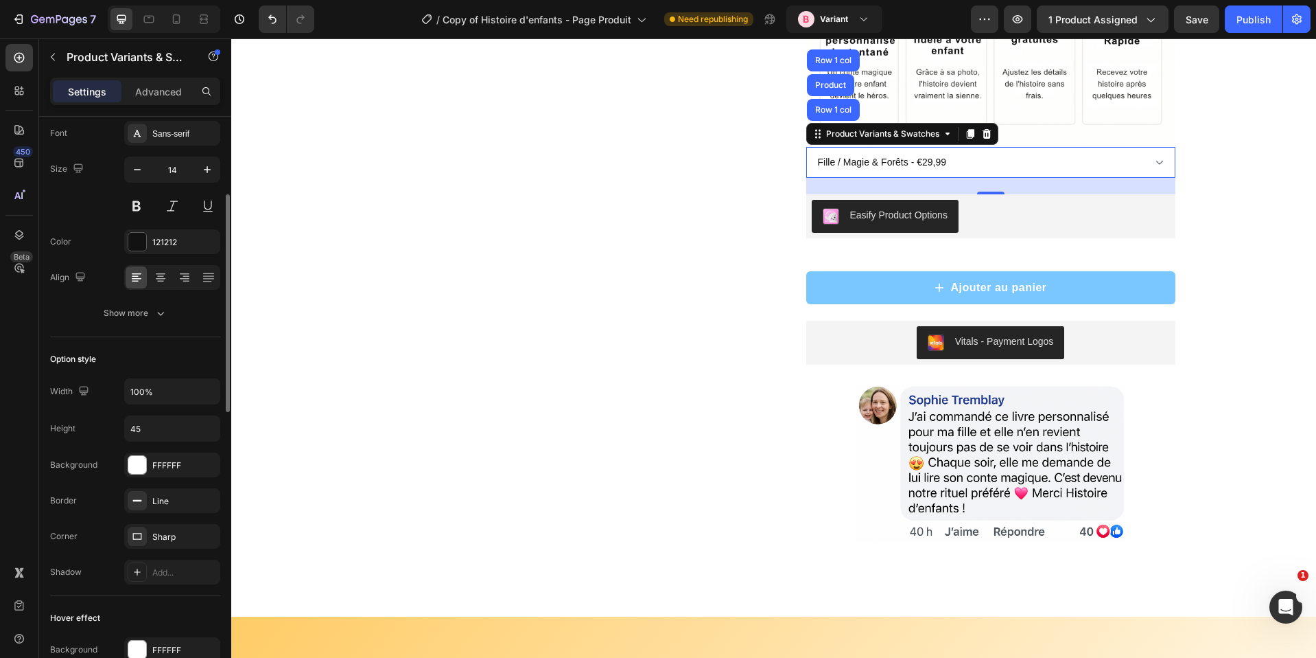
click at [156, 316] on icon "button" at bounding box center [161, 313] width 14 height 14
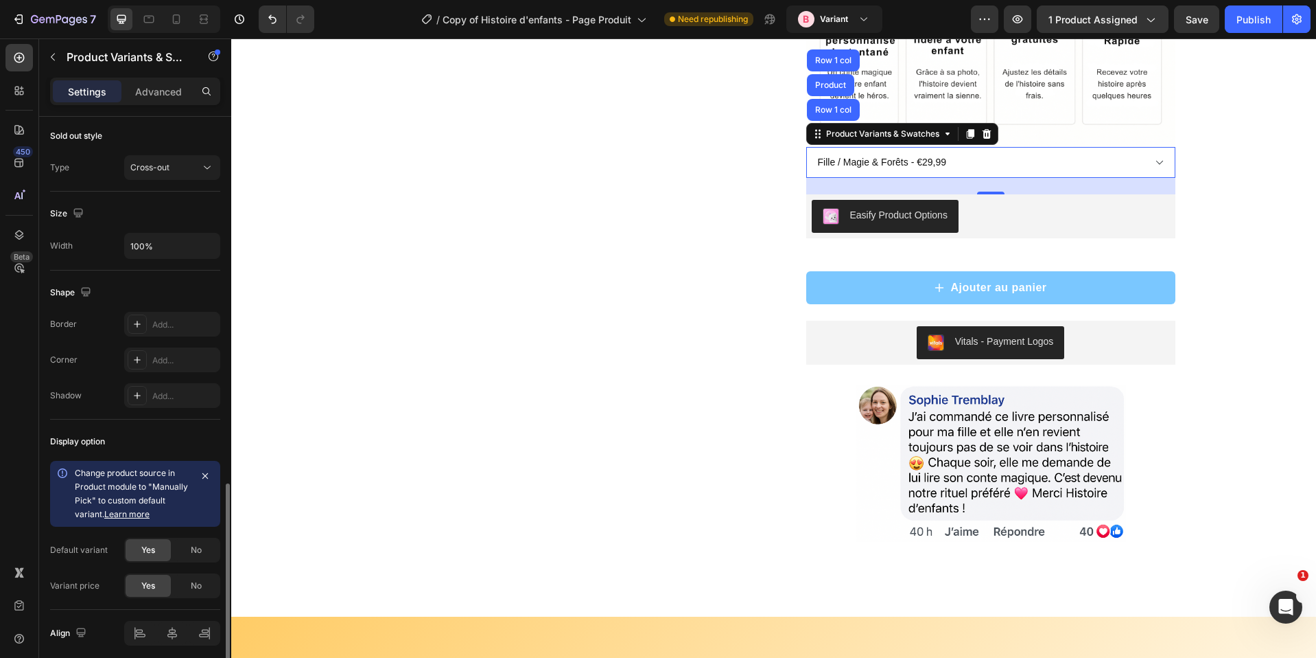
scroll to position [1143, 0]
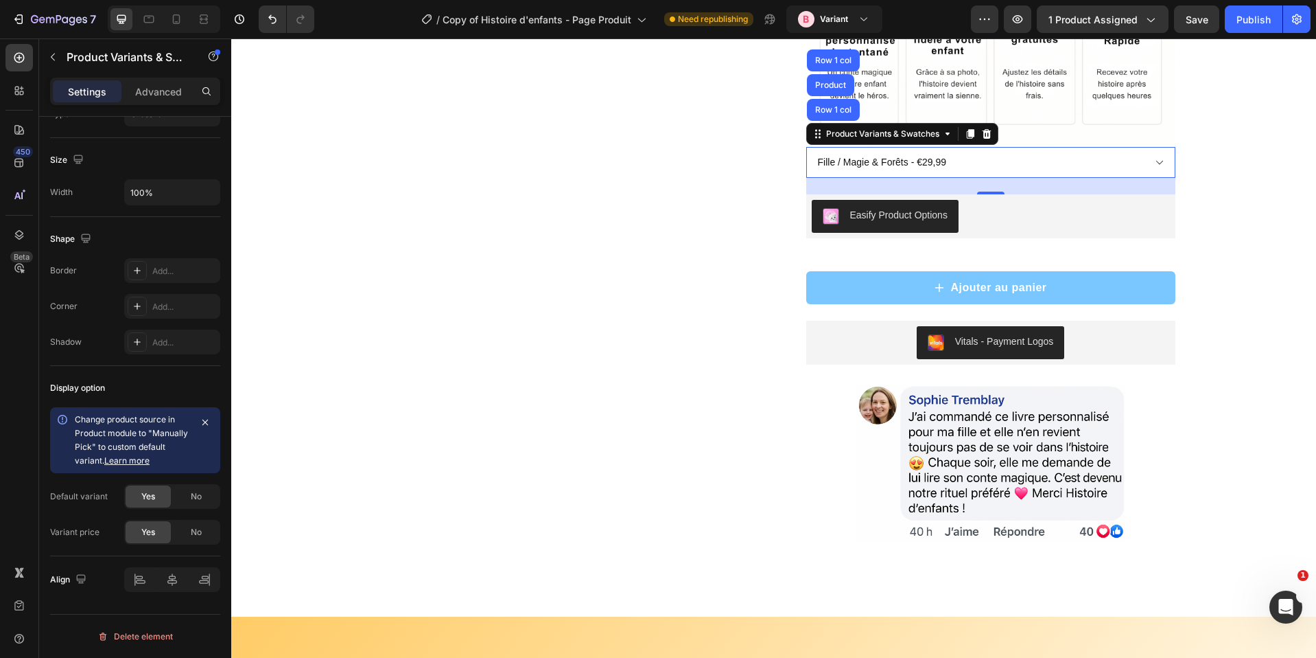
click at [182, 529] on div "No" at bounding box center [196, 532] width 45 height 22
click at [150, 530] on span "Yes" at bounding box center [148, 532] width 14 height 12
click at [188, 534] on div "No" at bounding box center [196, 532] width 45 height 22
click at [141, 433] on span "Change product source in Product module to "Manually Pick" to custom default va…" at bounding box center [131, 439] width 113 height 51
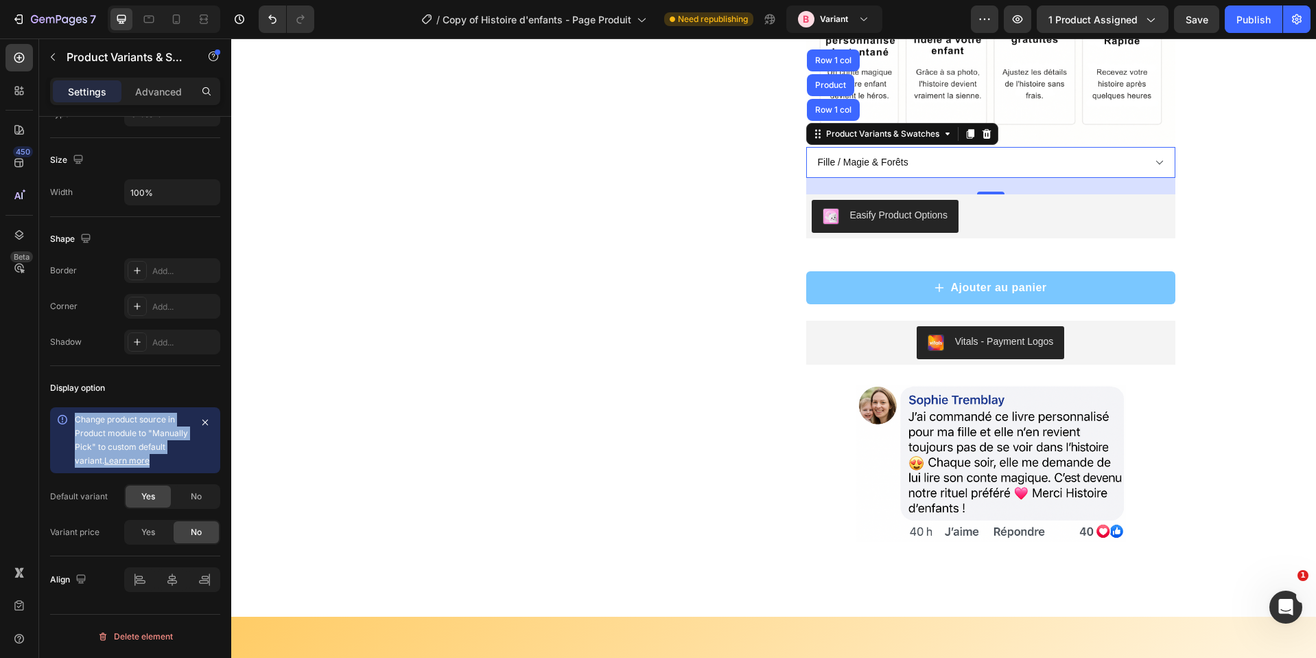
click at [141, 433] on span "Change product source in Product module to "Manually Pick" to custom default va…" at bounding box center [131, 439] width 113 height 51
drag, startPoint x: 556, startPoint y: 126, endPoint x: 170, endPoint y: 445, distance: 500.6
click at [170, 445] on div "Change product source in Product module to "Manually Pick" to custom default va…" at bounding box center [132, 439] width 115 height 55
click at [167, 443] on div "Change product source in Product module to "Manually Pick" to custom default va…" at bounding box center [132, 439] width 115 height 55
click at [61, 62] on button "button" at bounding box center [53, 57] width 22 height 22
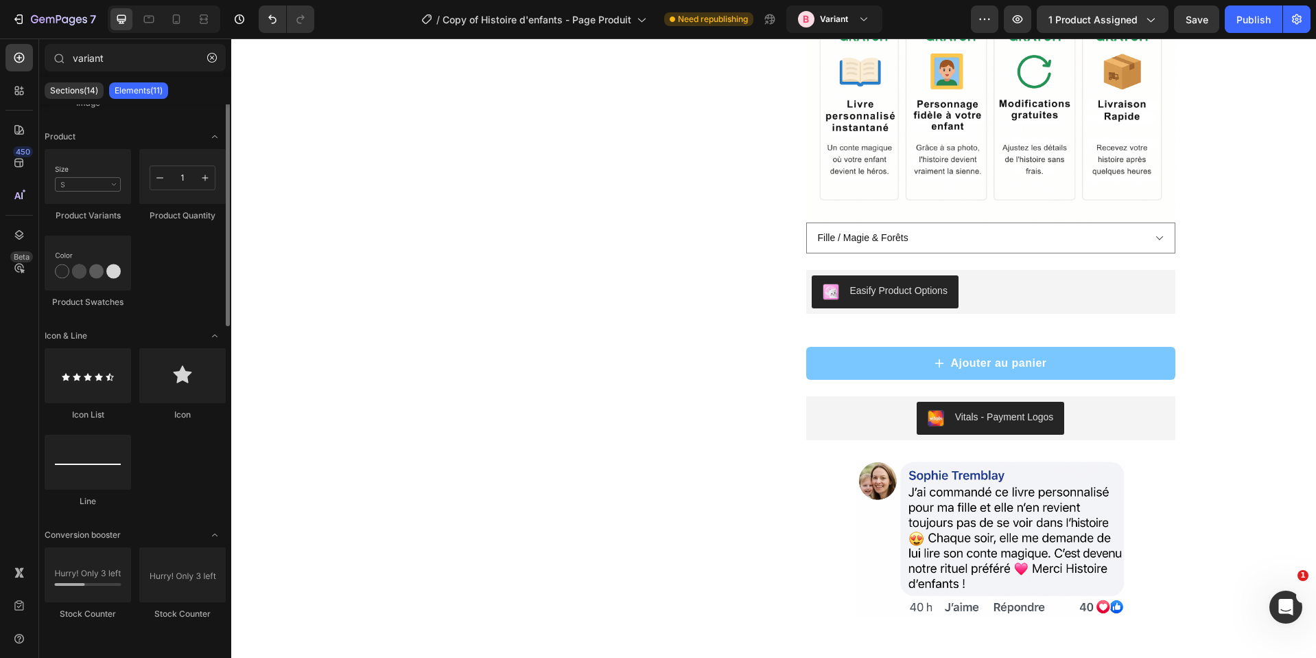
scroll to position [0, 0]
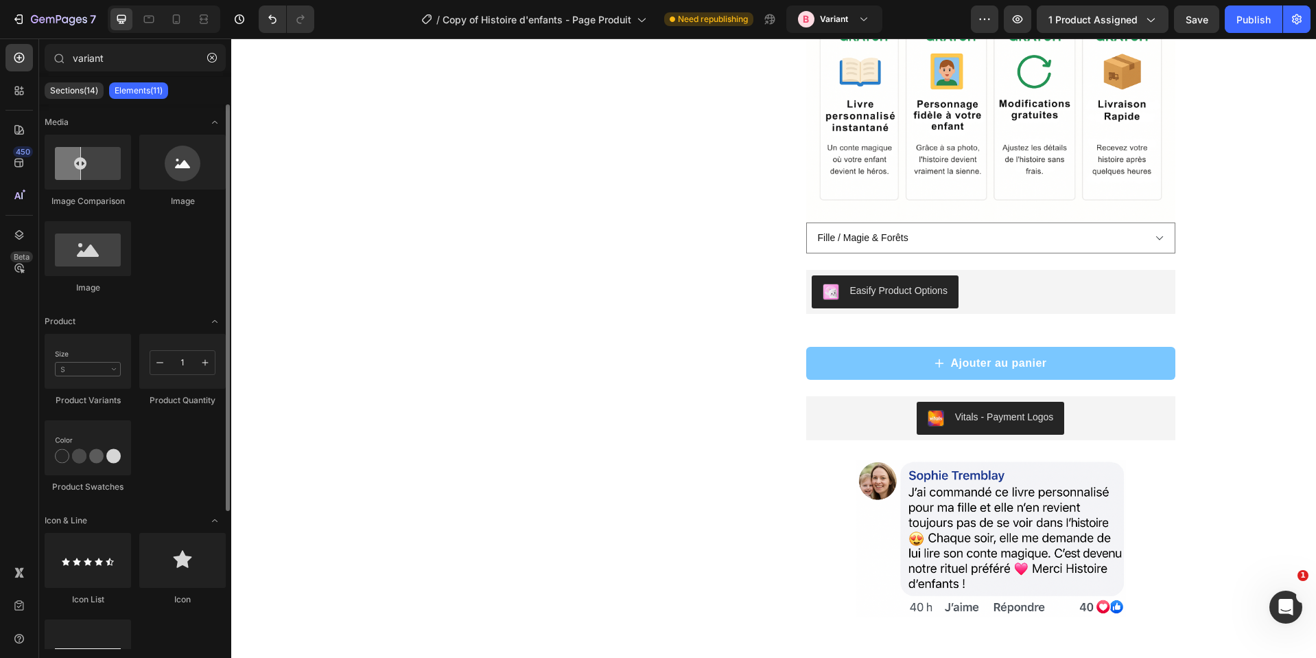
click at [203, 51] on button "button" at bounding box center [212, 58] width 22 height 22
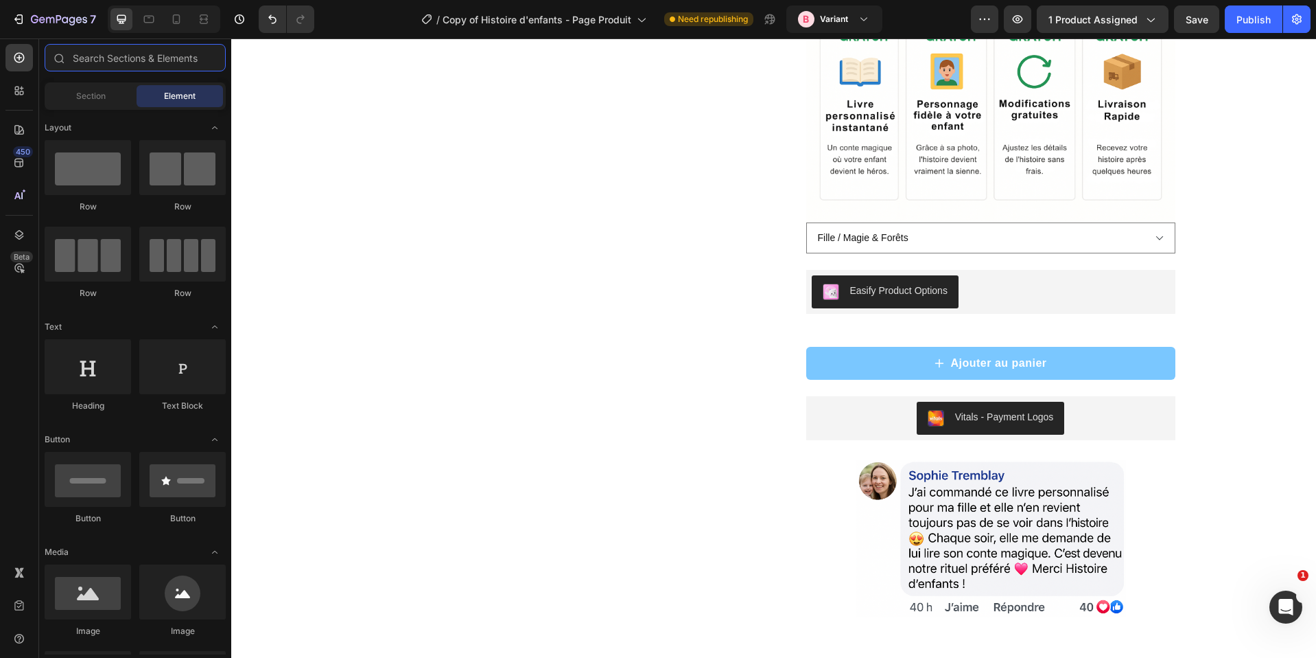
click at [208, 54] on input "text" at bounding box center [135, 57] width 181 height 27
click at [115, 46] on input "text" at bounding box center [135, 57] width 181 height 27
click at [119, 55] on input "text" at bounding box center [135, 57] width 181 height 27
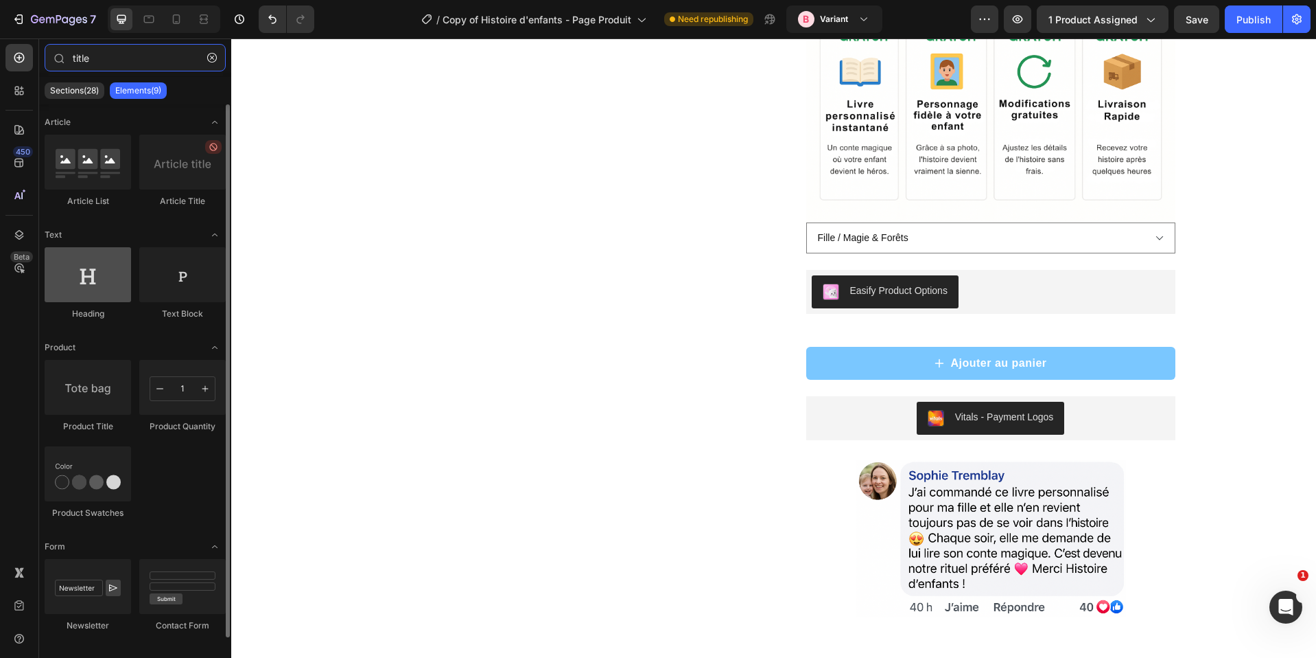
type input "title"
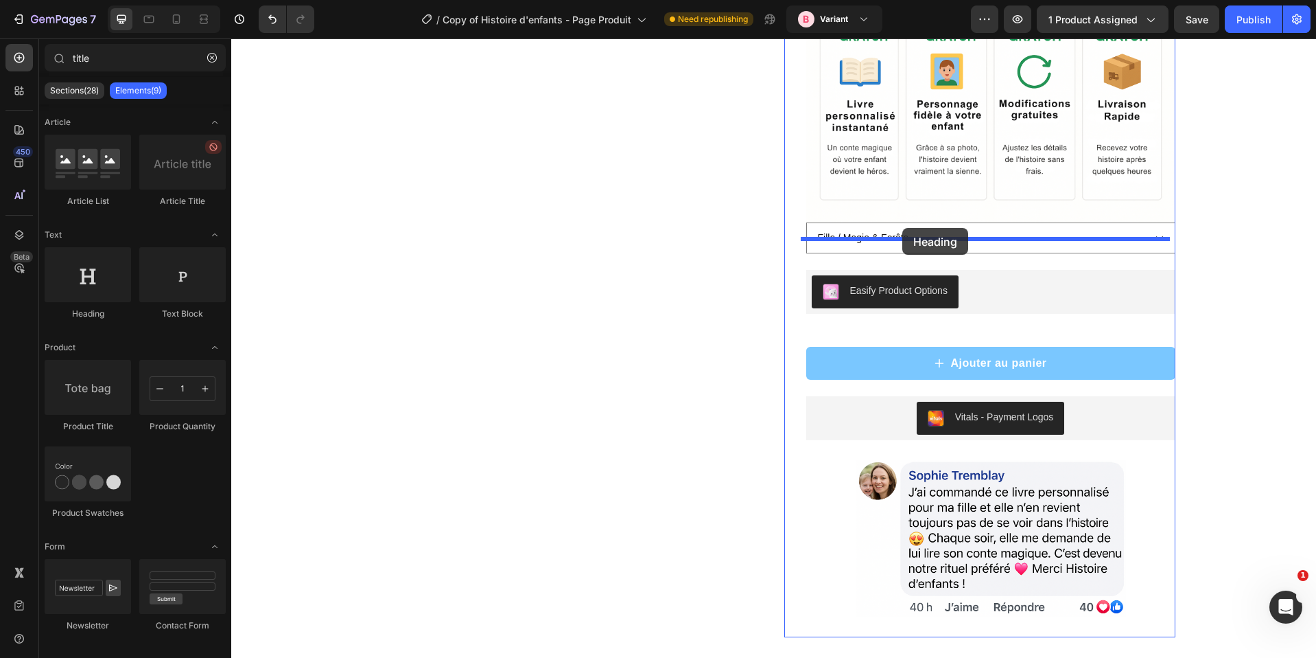
drag, startPoint x: 321, startPoint y: 321, endPoint x: 902, endPoint y: 228, distance: 588.7
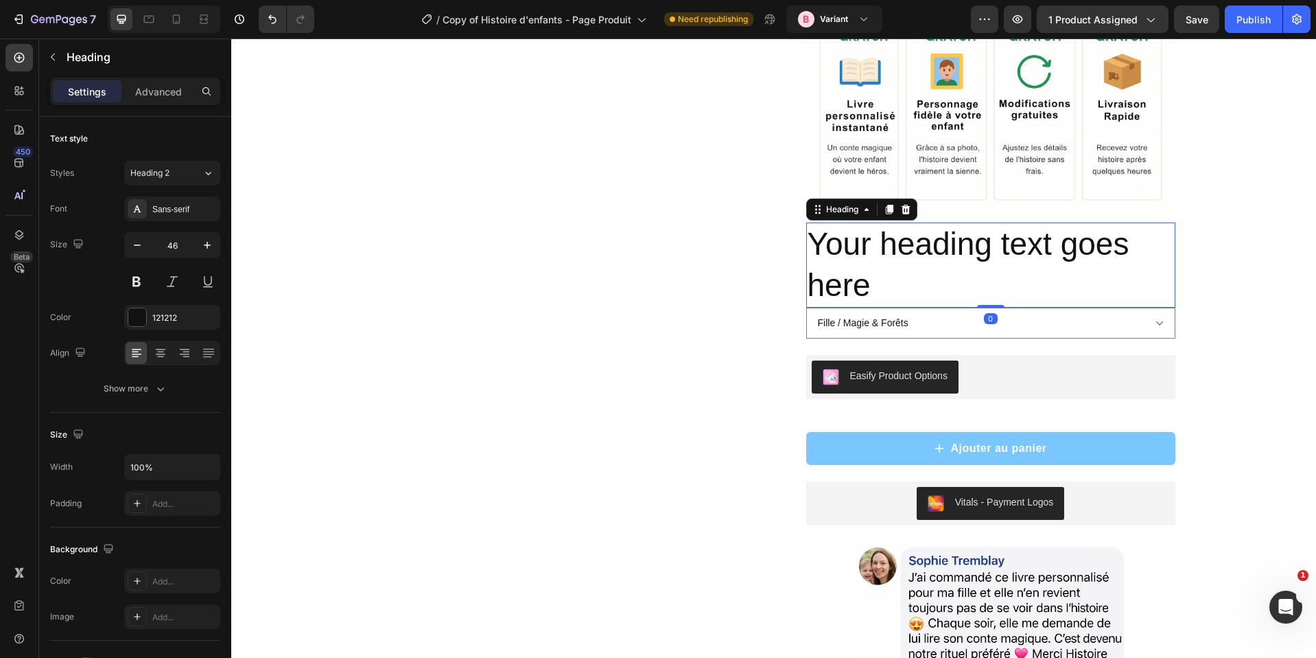
click at [876, 266] on h2 "Your heading text goes here" at bounding box center [990, 264] width 369 height 85
click at [876, 266] on p "Your heading text goes here" at bounding box center [991, 265] width 367 height 82
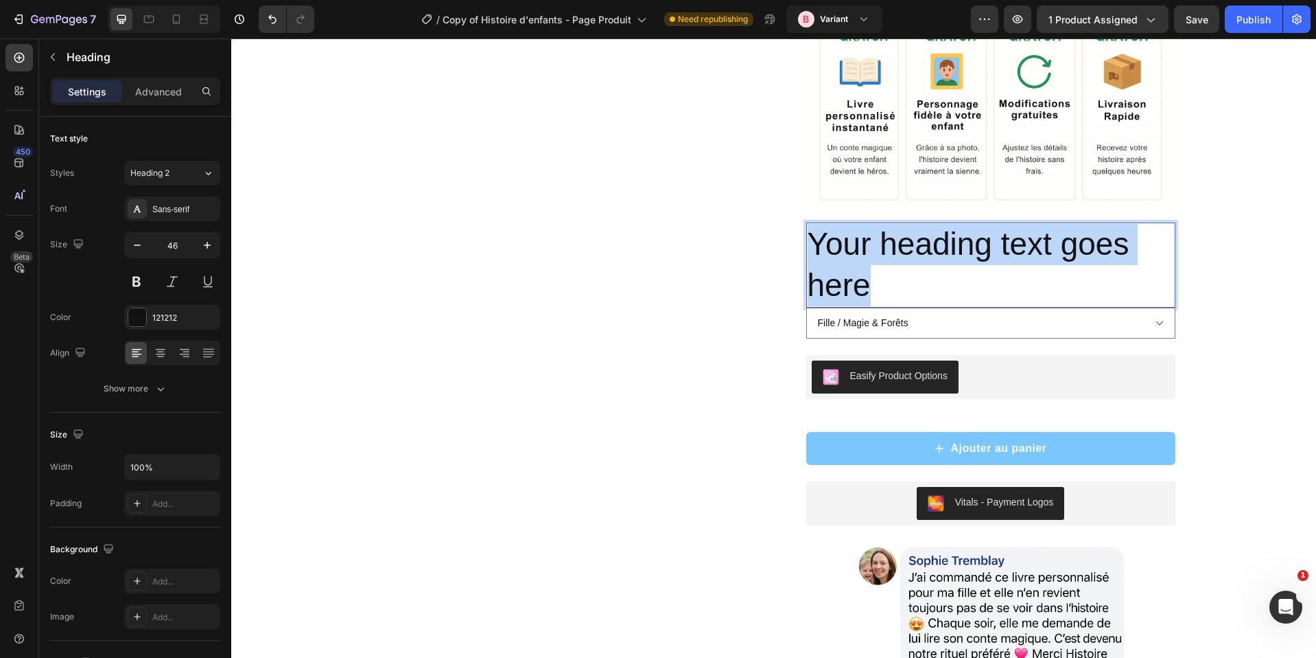
click at [876, 266] on p "Your heading text goes here" at bounding box center [991, 265] width 367 height 82
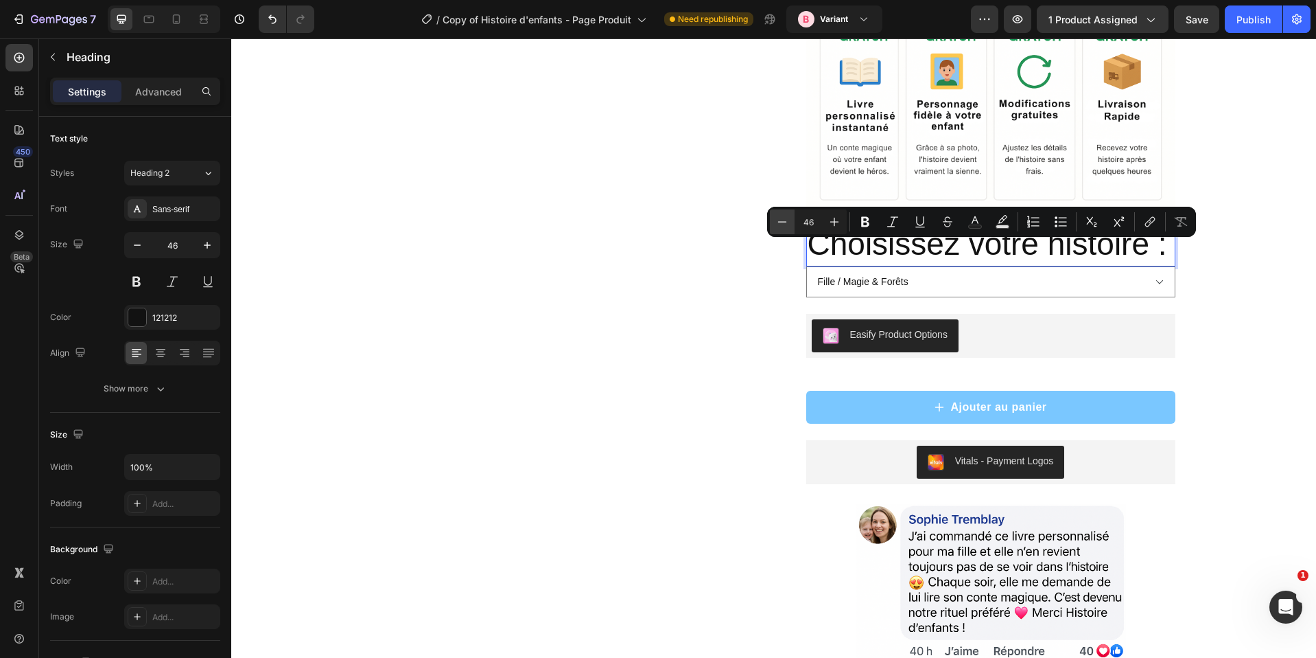
click at [773, 217] on button "Minus" at bounding box center [782, 221] width 25 height 25
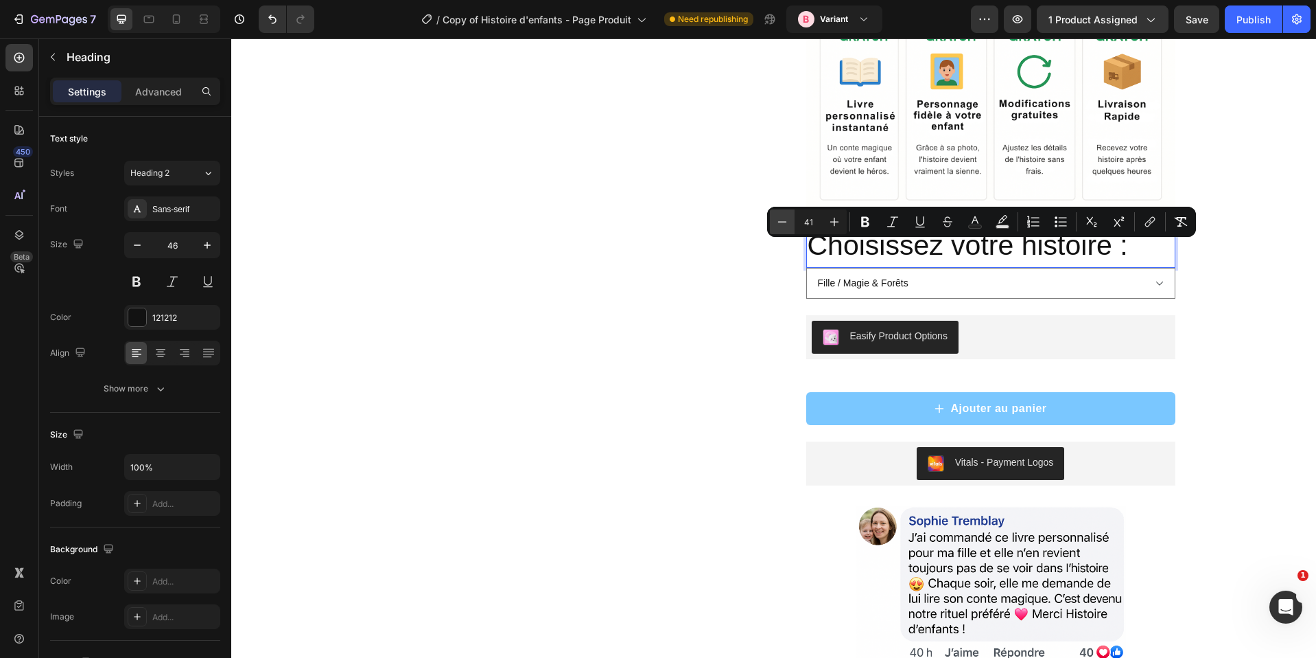
click at [773, 217] on button "Minus" at bounding box center [782, 221] width 25 height 25
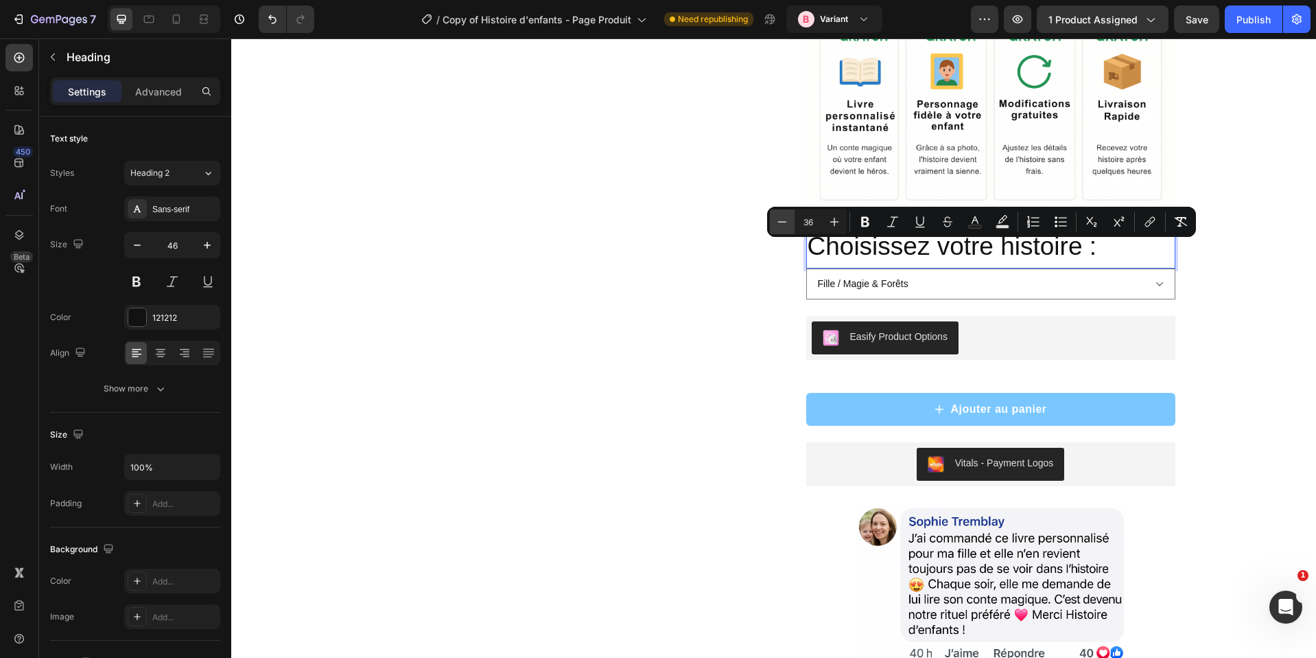
click at [773, 217] on button "Minus" at bounding box center [782, 221] width 25 height 25
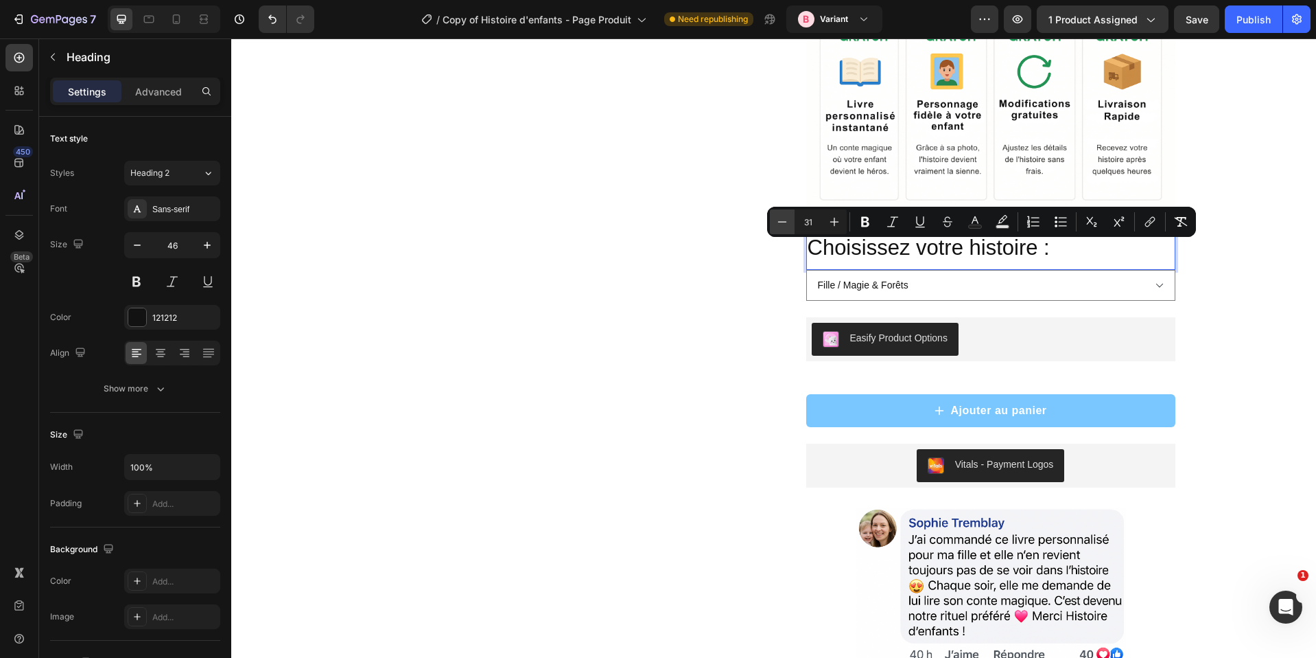
click at [773, 217] on button "Minus" at bounding box center [782, 221] width 25 height 25
type input "28"
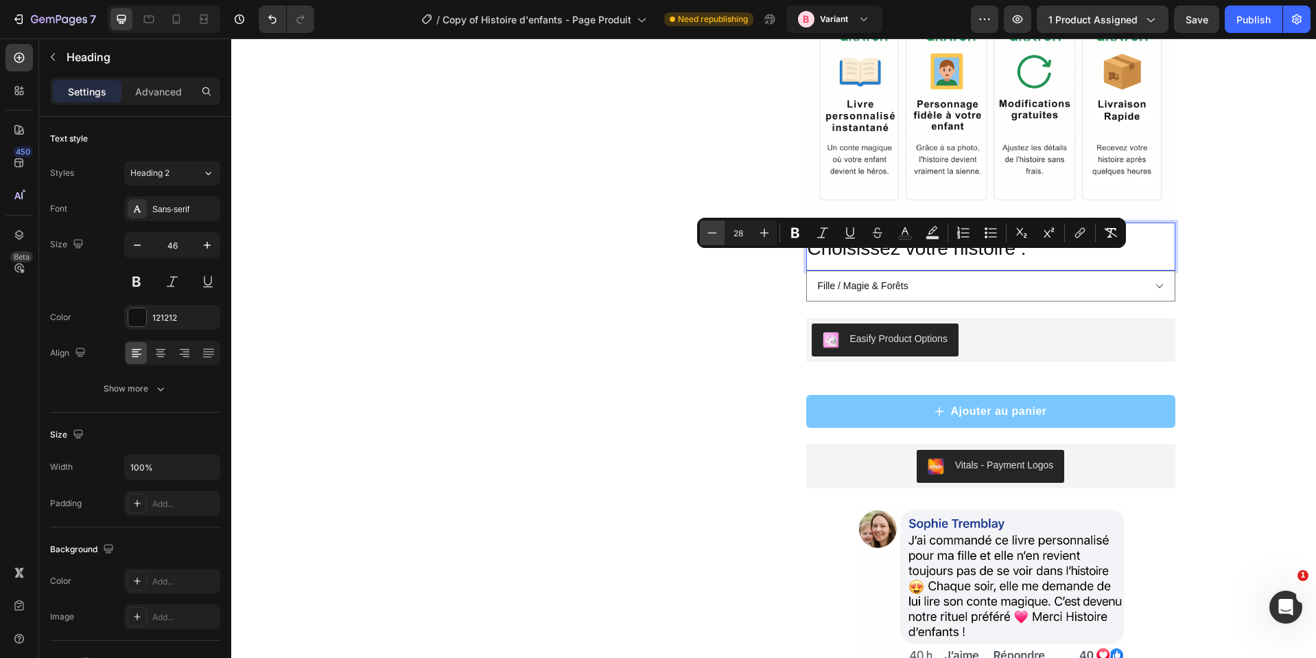
click at [712, 231] on icon "Editor contextual toolbar" at bounding box center [713, 233] width 14 height 14
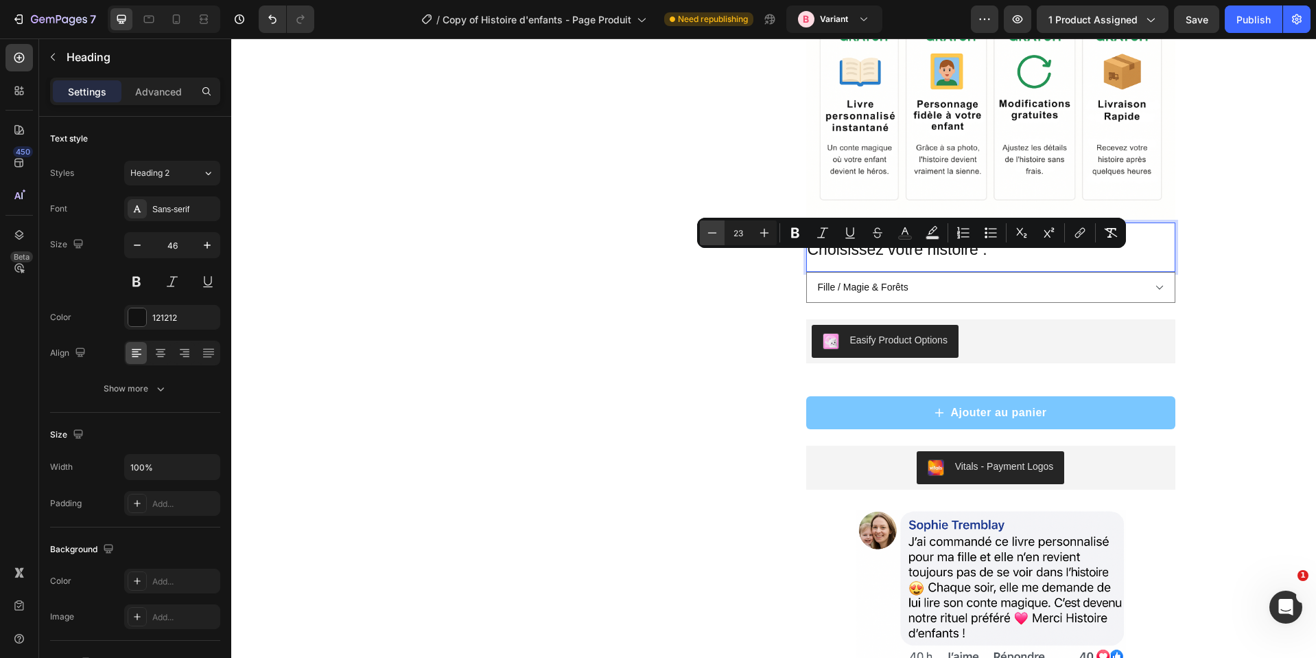
click at [712, 231] on icon "Editor contextual toolbar" at bounding box center [713, 233] width 14 height 14
type input "22"
click at [770, 355] on div "Product Images « Mon fils attend chaque soir son histoire avec impatience. Dès …" at bounding box center [774, 89] width 824 height 1193
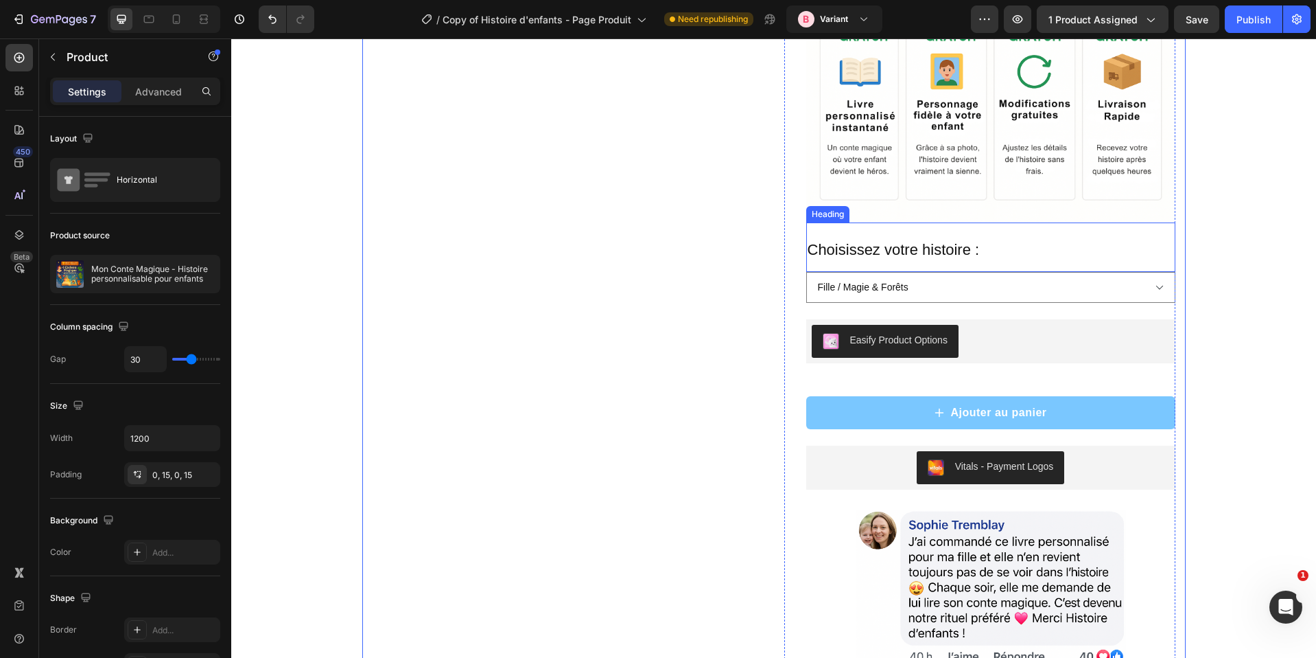
click at [876, 258] on span "Choisissez votre histoire :" at bounding box center [894, 249] width 172 height 17
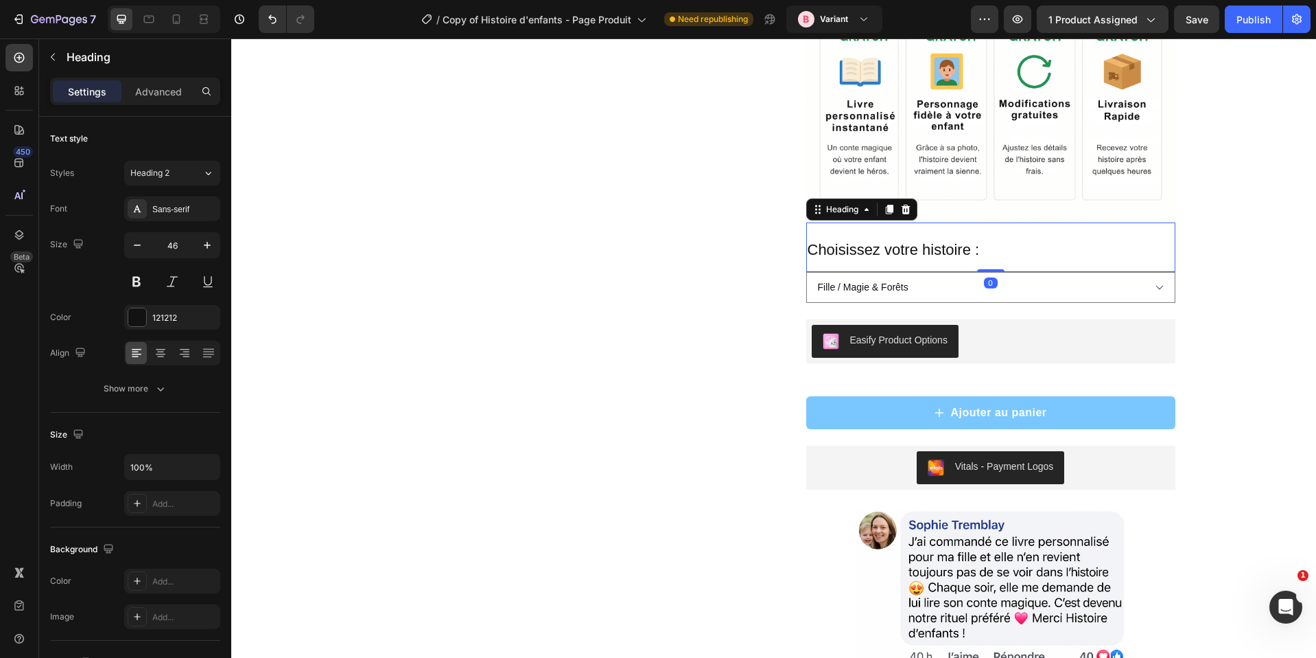
click at [876, 258] on span "Choisissez votre histoire :" at bounding box center [894, 249] width 172 height 17
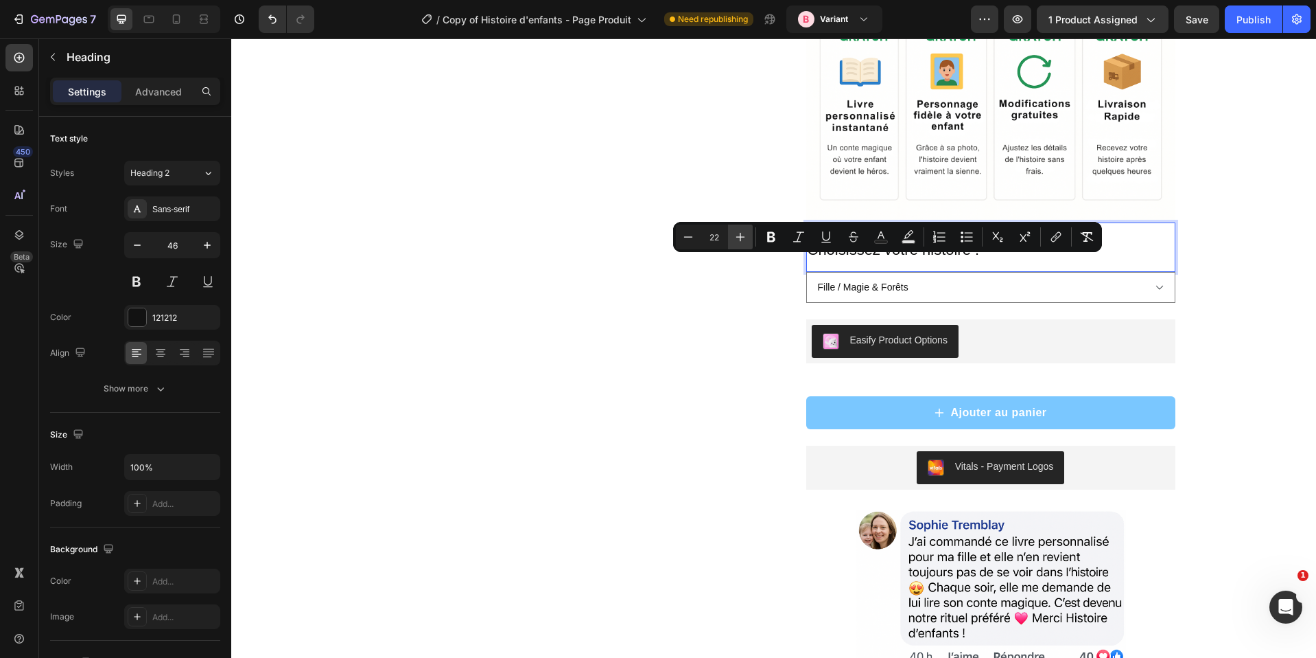
drag, startPoint x: 778, startPoint y: 230, endPoint x: 747, endPoint y: 237, distance: 31.1
click at [777, 231] on icon "Editor contextual toolbar" at bounding box center [772, 237] width 14 height 14
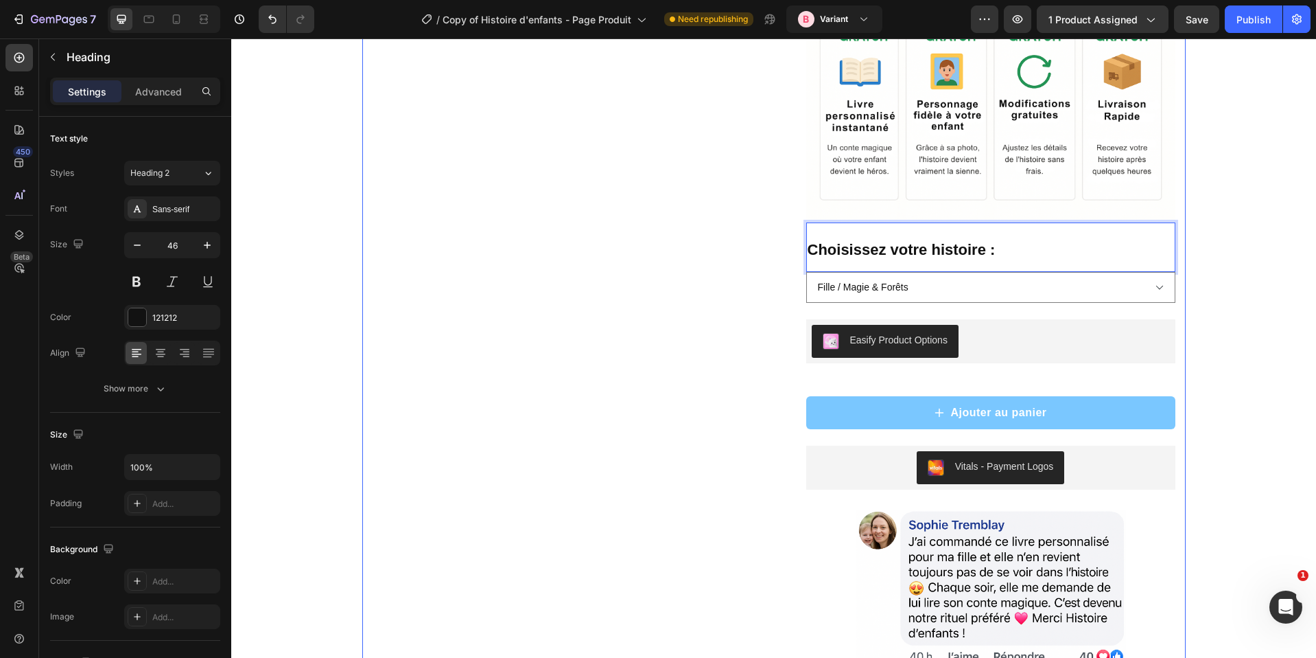
click at [695, 233] on div "Product Images « Mon fils attend chaque soir son histoire avec impatience. Dès …" at bounding box center [568, 89] width 391 height 1193
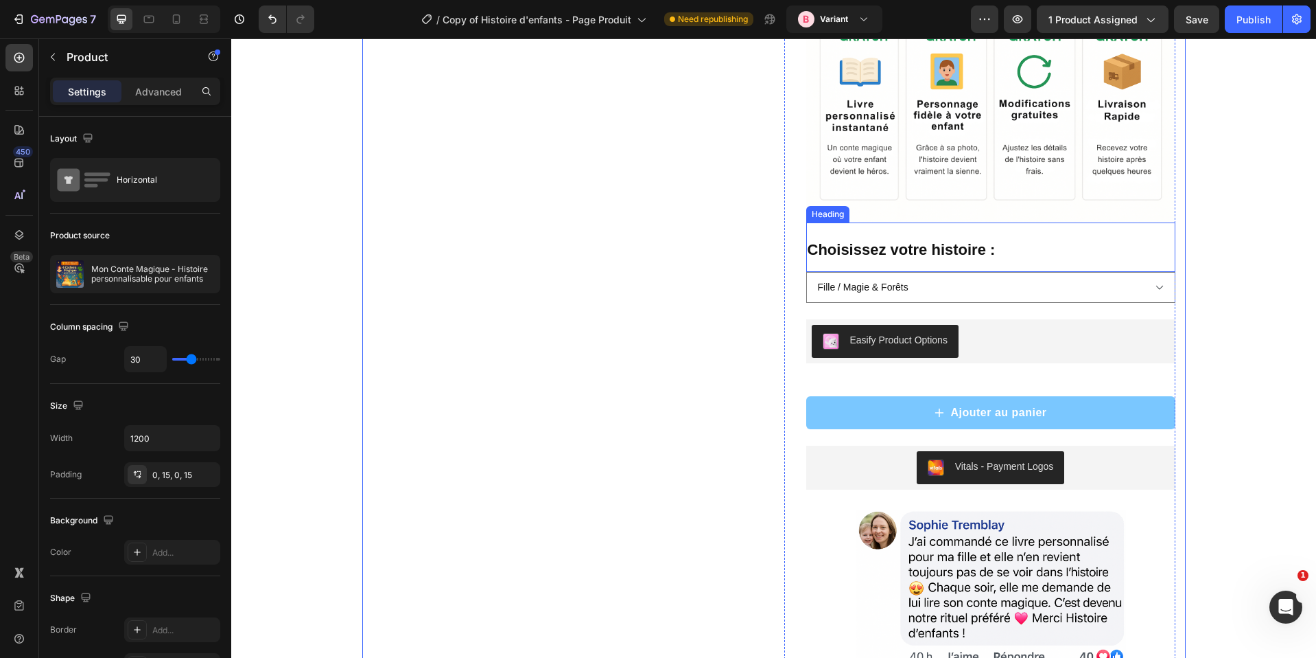
click at [898, 270] on p "⁠⁠⁠⁠⁠⁠⁠ Choisissez votre histoire :" at bounding box center [991, 247] width 367 height 47
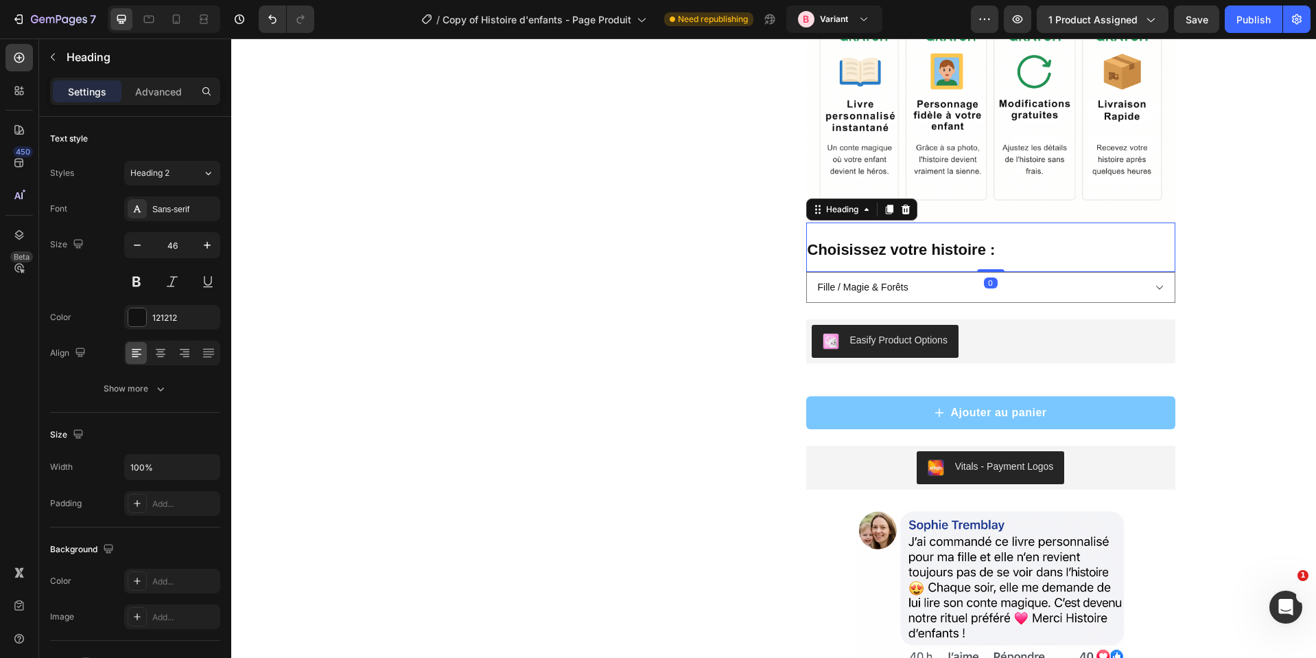
click at [898, 270] on p "Choisissez votre histoire :" at bounding box center [991, 247] width 367 height 47
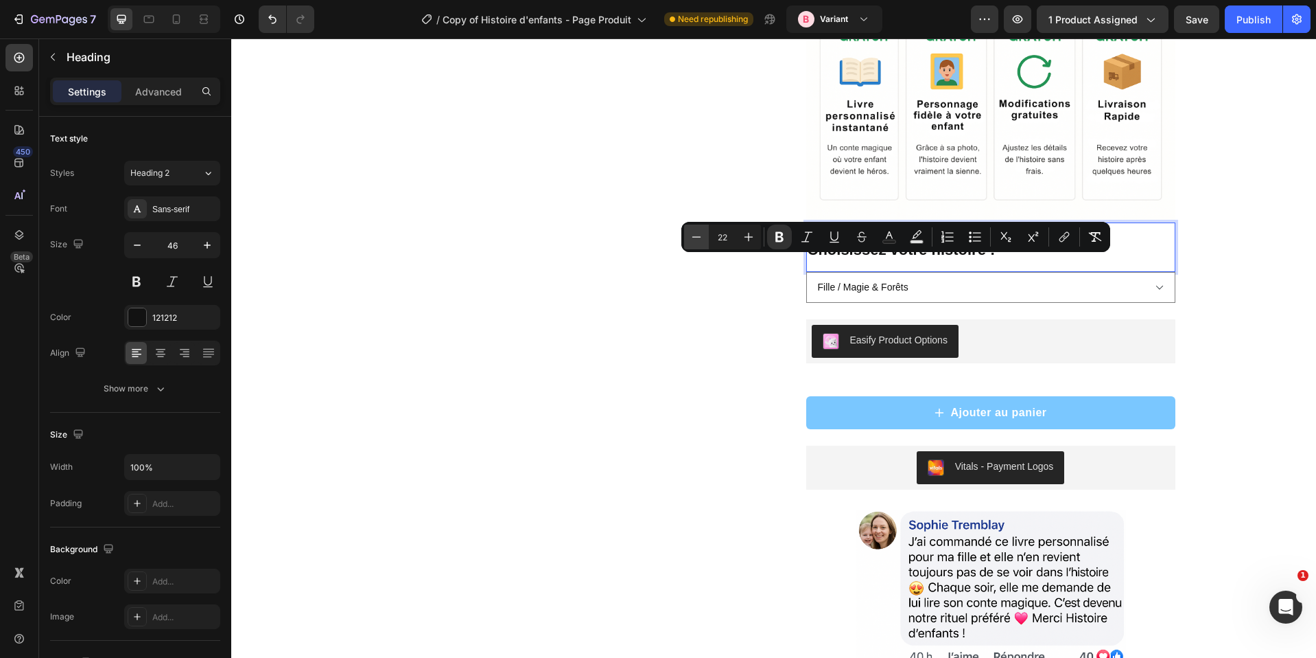
click at [703, 233] on button "Minus" at bounding box center [696, 236] width 25 height 25
click at [742, 237] on icon "Editor contextual toolbar" at bounding box center [749, 237] width 14 height 14
type input "21"
click at [1241, 26] on button "Publish" at bounding box center [1254, 18] width 58 height 27
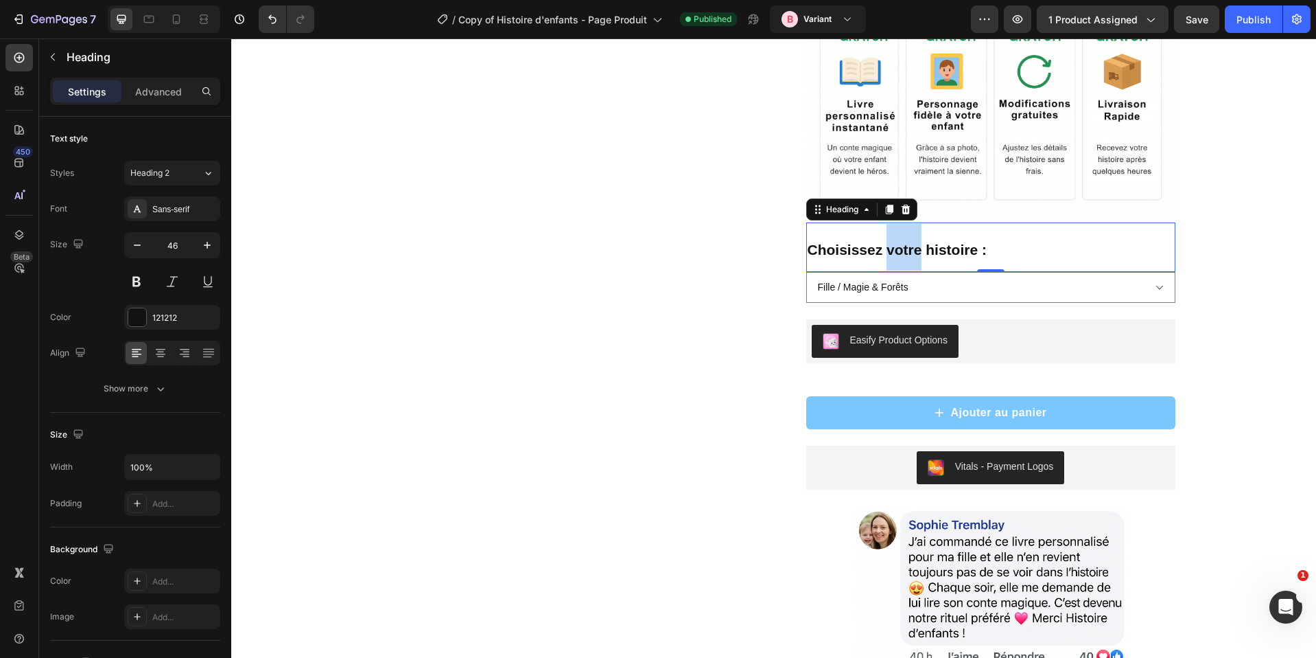
click at [887, 257] on strong "Choisissez votre histoire :" at bounding box center [897, 250] width 179 height 16
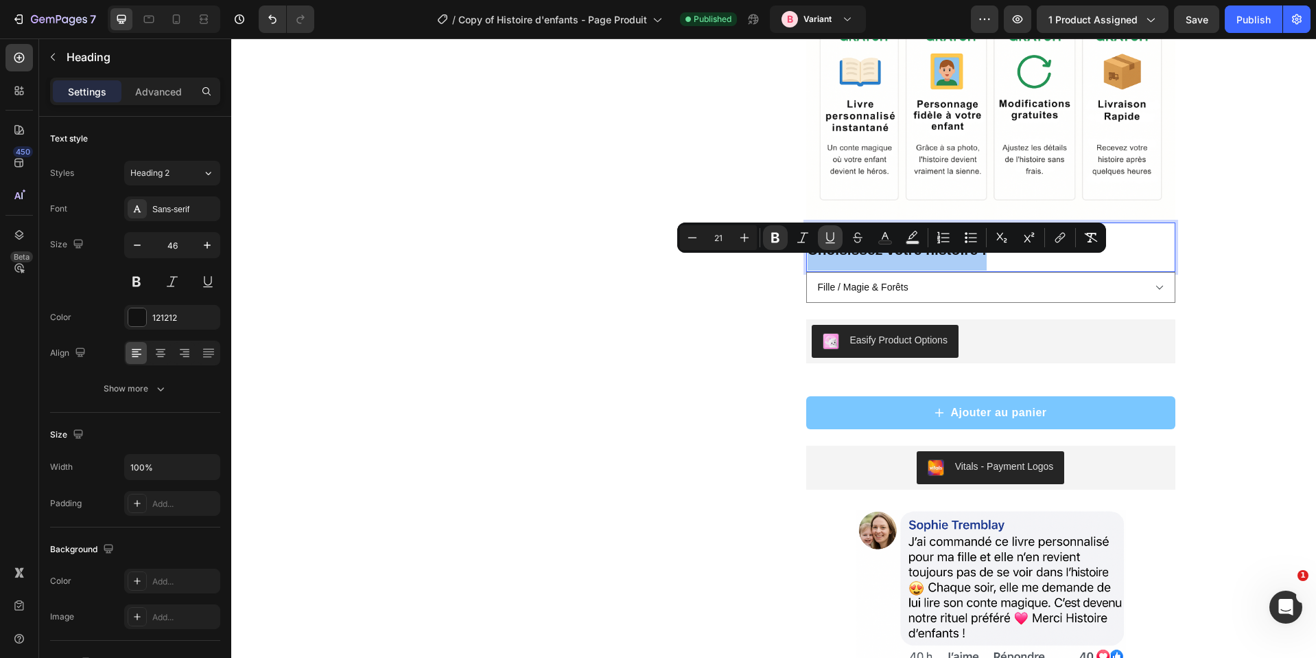
click at [772, 237] on icon "Editor contextual toolbar" at bounding box center [775, 238] width 8 height 10
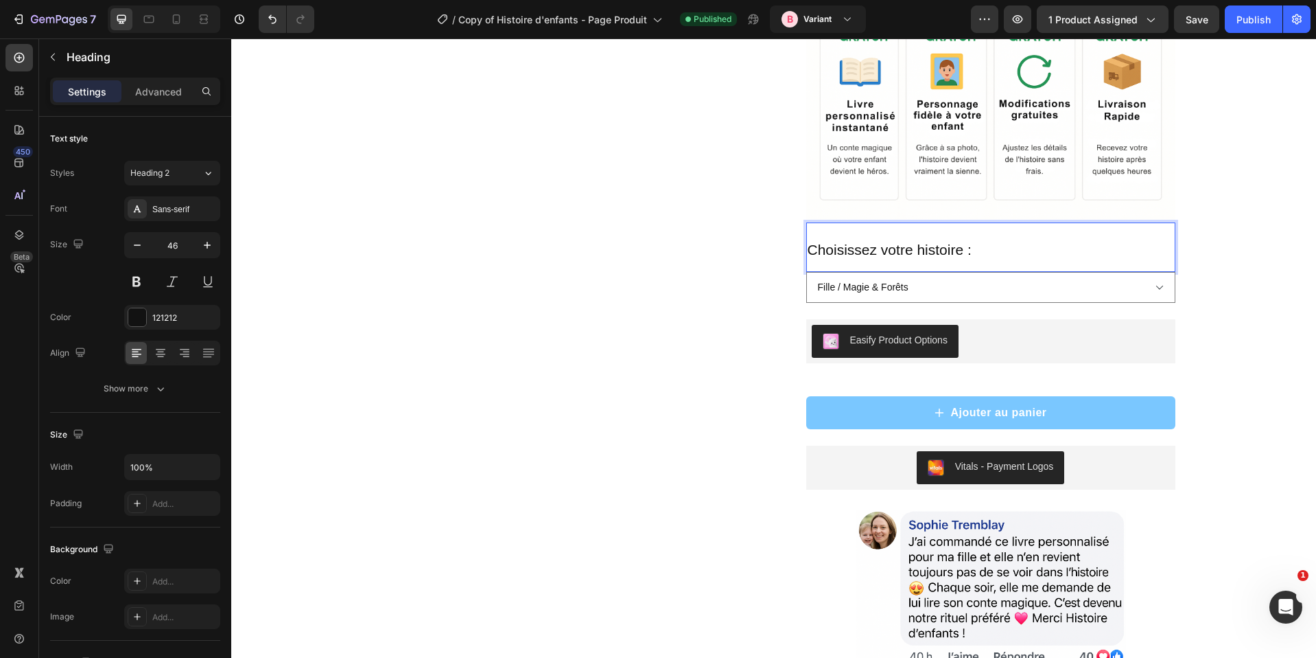
click at [865, 257] on span "Choisissez votre histoire :" at bounding box center [890, 250] width 164 height 16
click at [864, 257] on span "Choisissez votre histoire :" at bounding box center [890, 250] width 164 height 16
click at [882, 257] on span "Choisissez votre histoire :" at bounding box center [890, 250] width 164 height 16
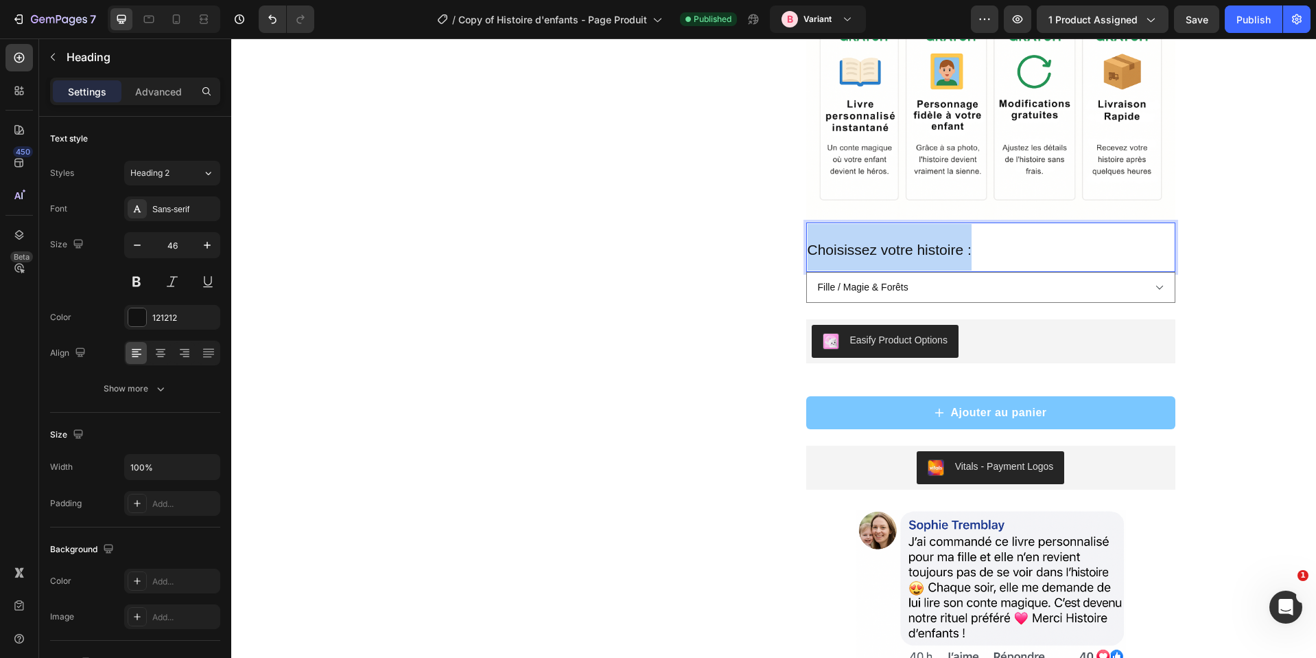
click at [882, 257] on span "Choisissez votre histoire :" at bounding box center [890, 250] width 164 height 16
click at [568, 265] on div "Product Images « Mon fils attend chaque soir son histoire avec impatience. Dès …" at bounding box center [568, 89] width 391 height 1193
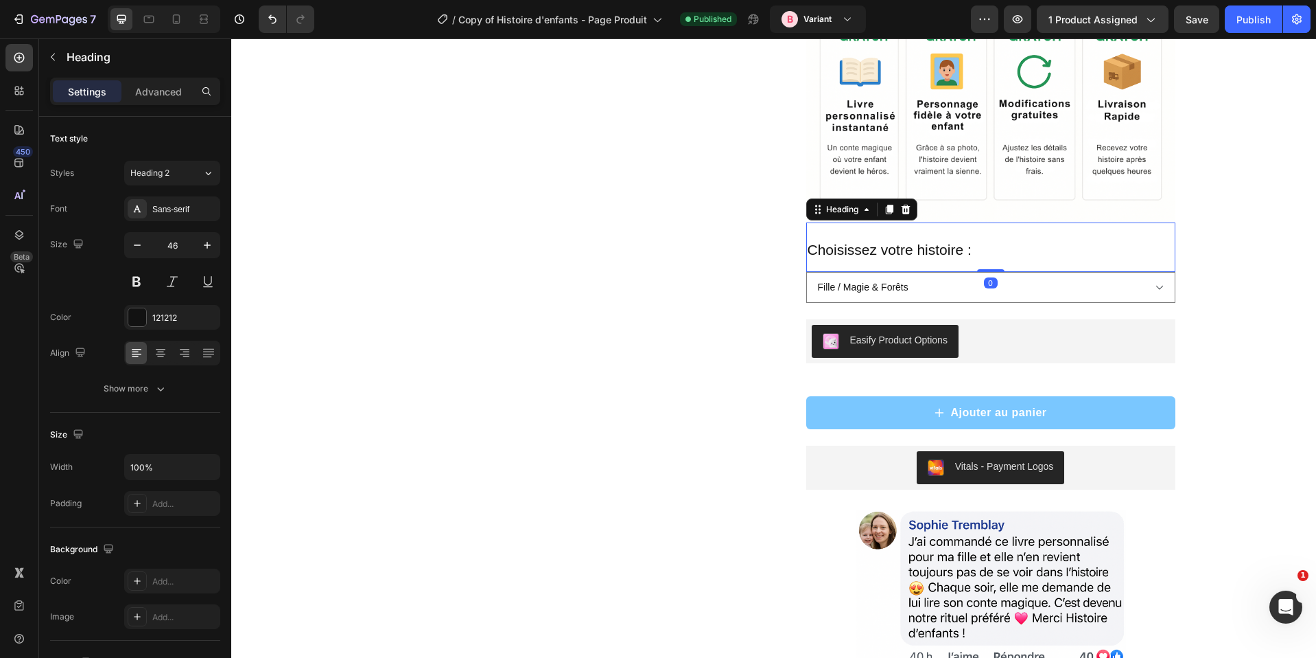
click at [865, 257] on span "Choisissez votre histoire :" at bounding box center [890, 250] width 164 height 16
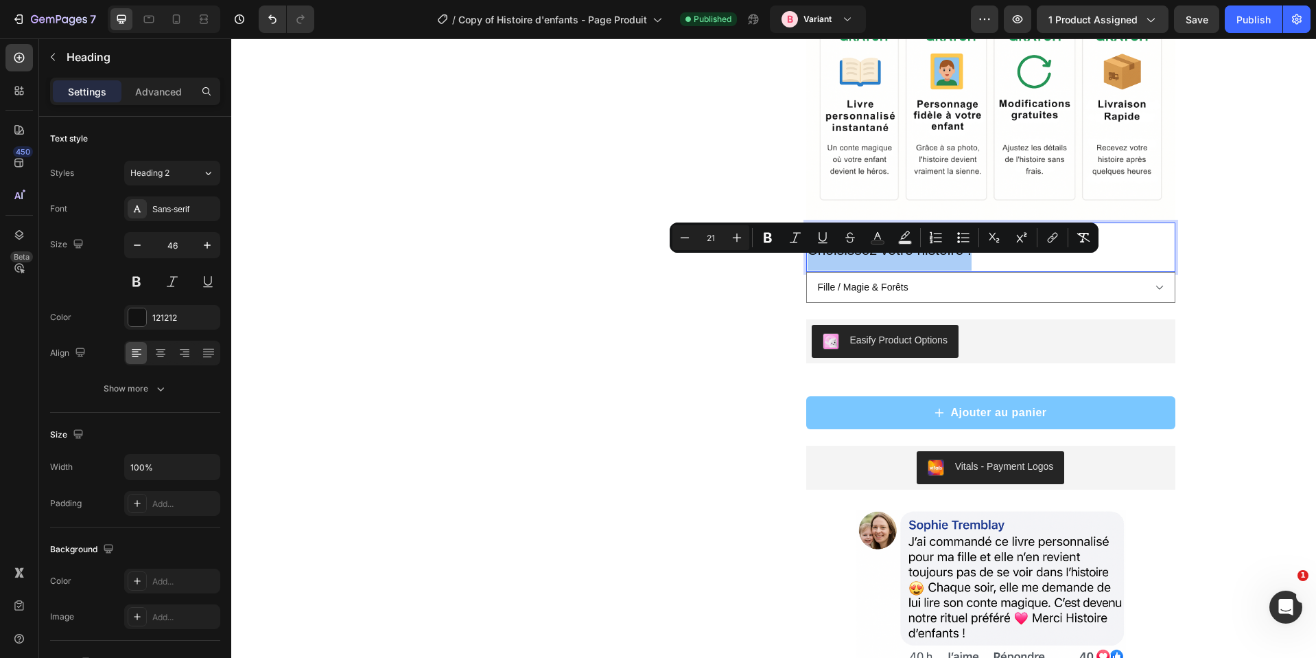
click at [697, 238] on input "21" at bounding box center [710, 237] width 27 height 16
click at [690, 237] on icon "Editor contextual toolbar" at bounding box center [685, 238] width 14 height 14
type input "19"
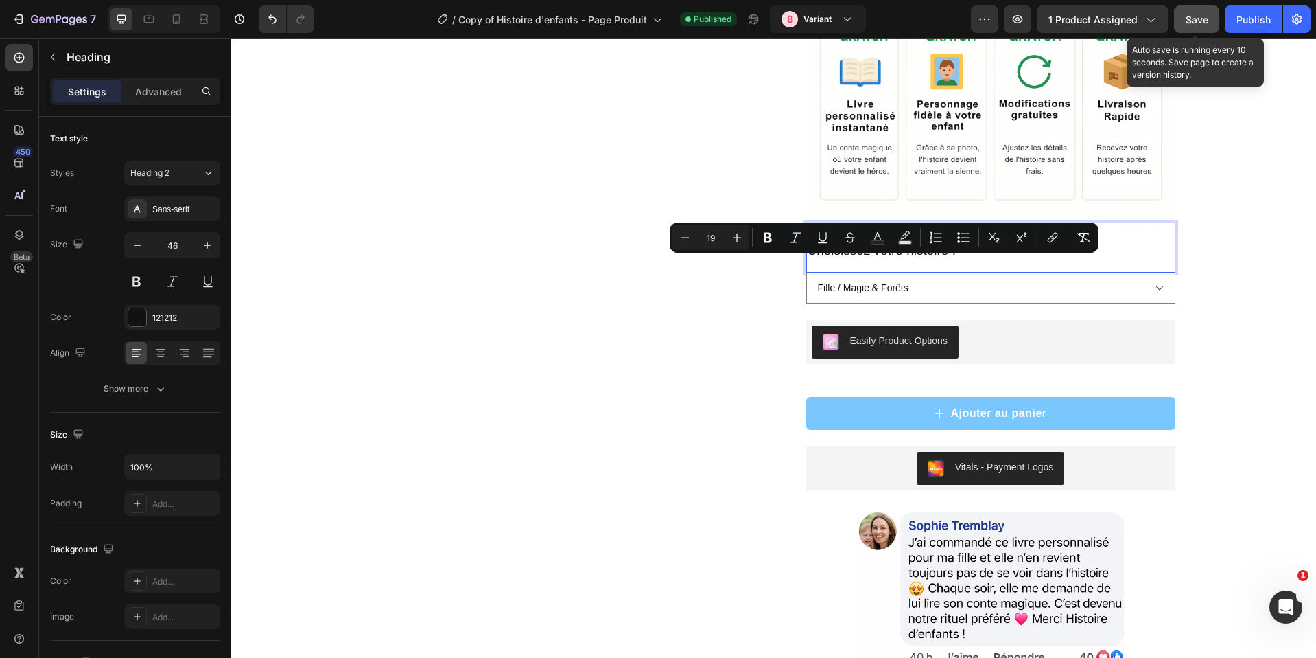
click at [1208, 20] on span "Save" at bounding box center [1197, 20] width 23 height 12
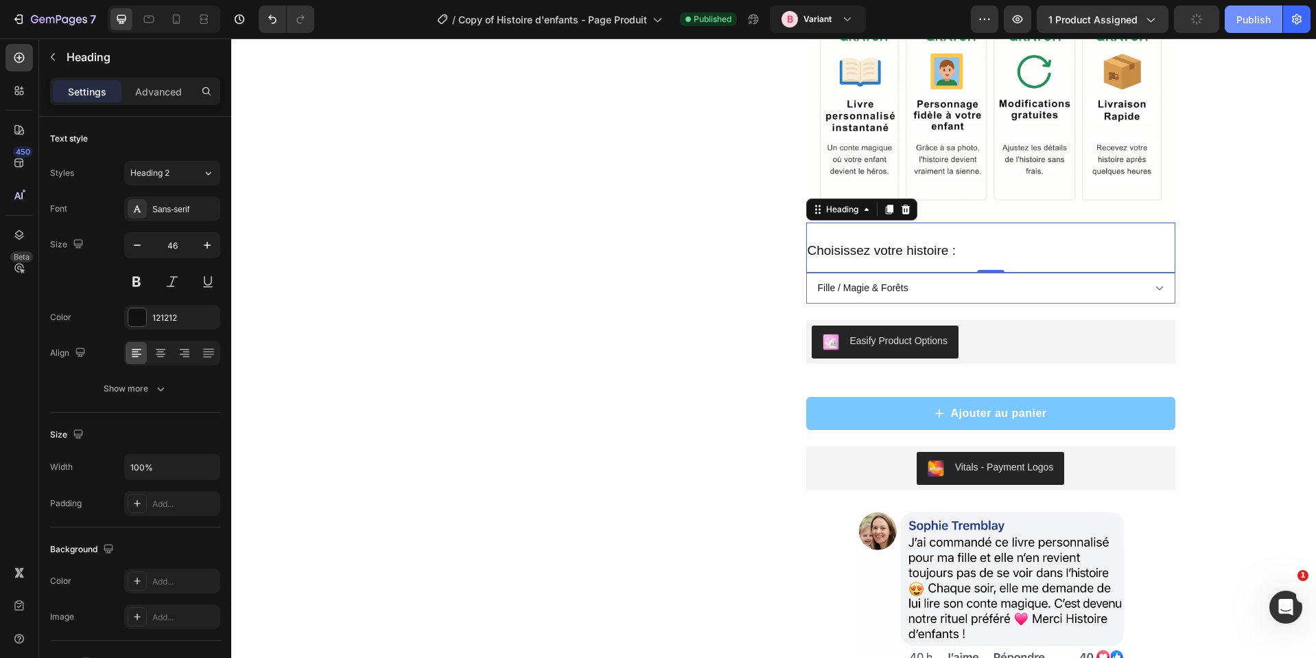
click at [1248, 17] on div "Publish" at bounding box center [1254, 19] width 34 height 14
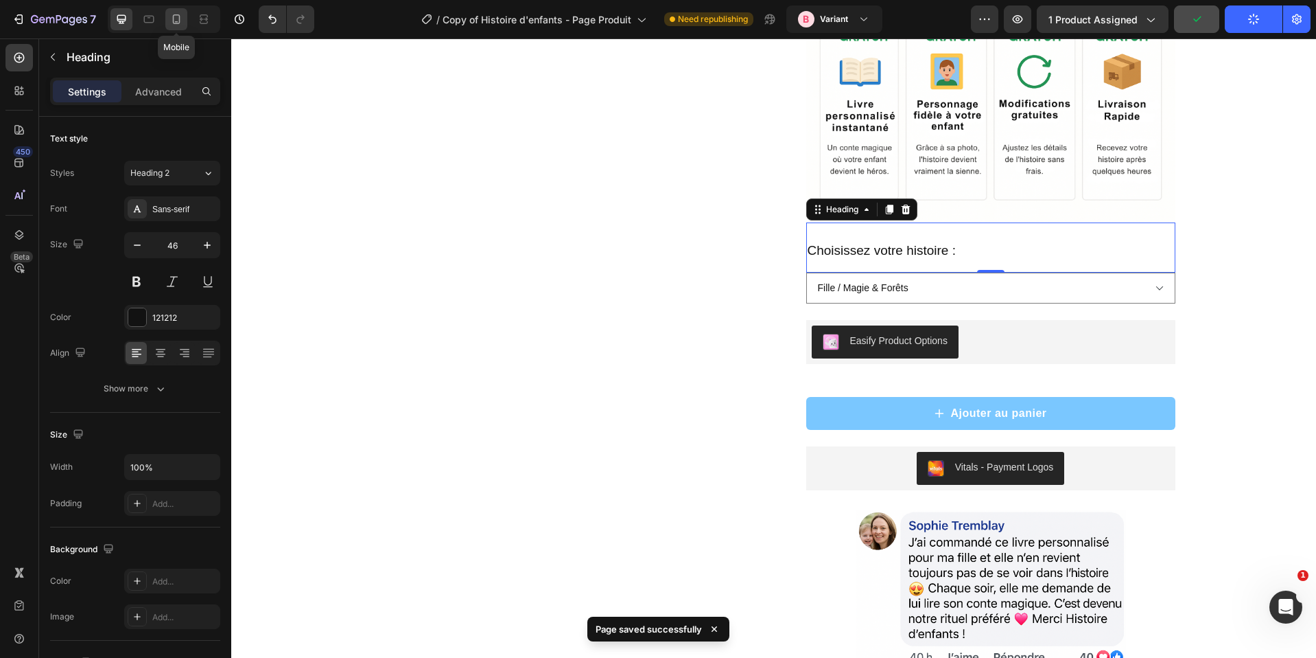
click at [174, 17] on icon at bounding box center [177, 19] width 14 height 14
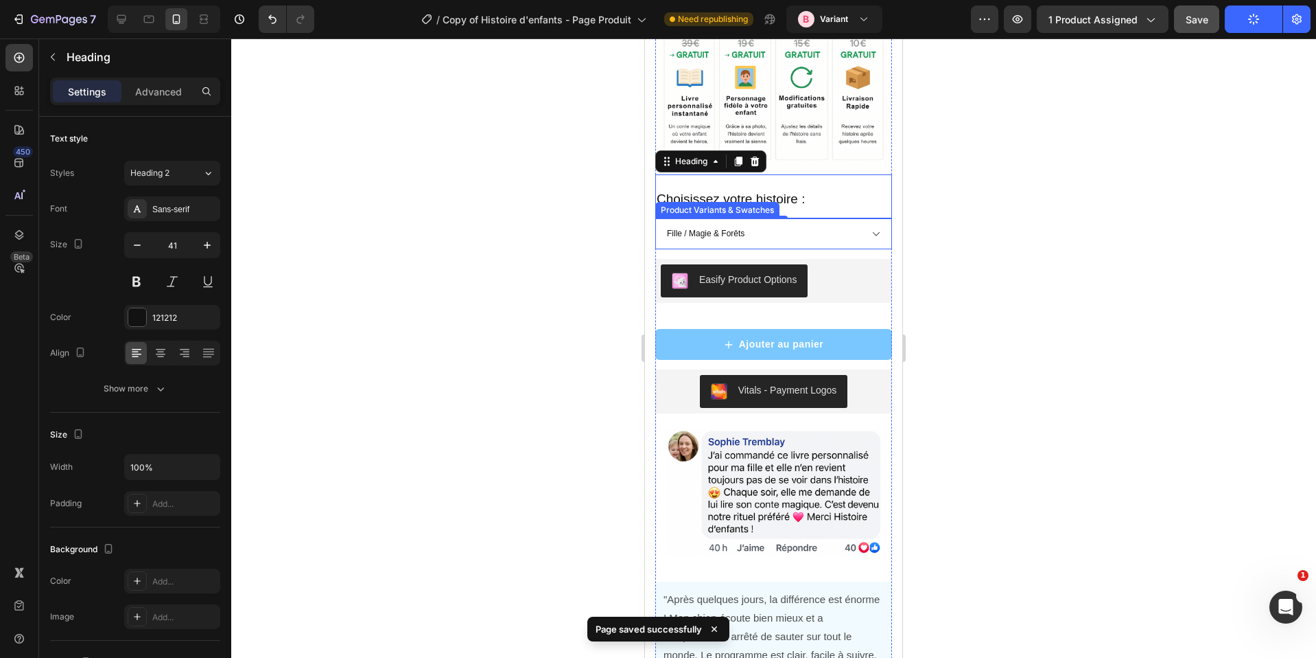
scroll to position [2533, 0]
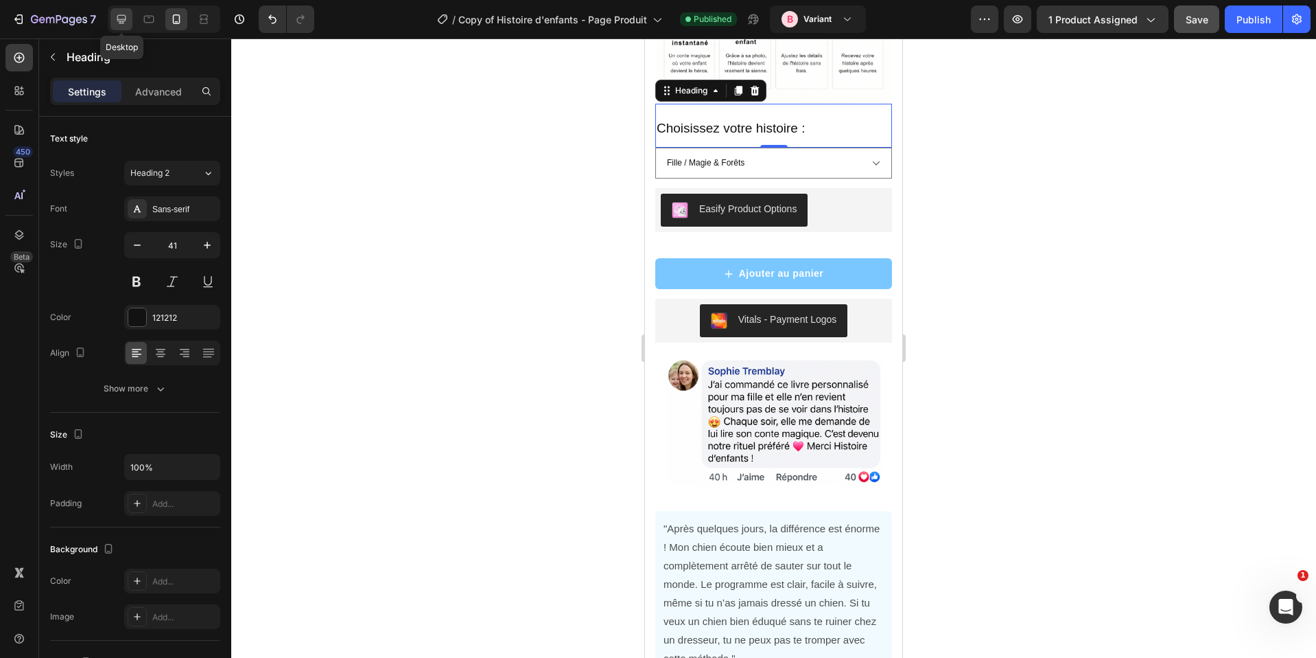
click at [113, 15] on div at bounding box center [122, 19] width 22 height 22
type input "46"
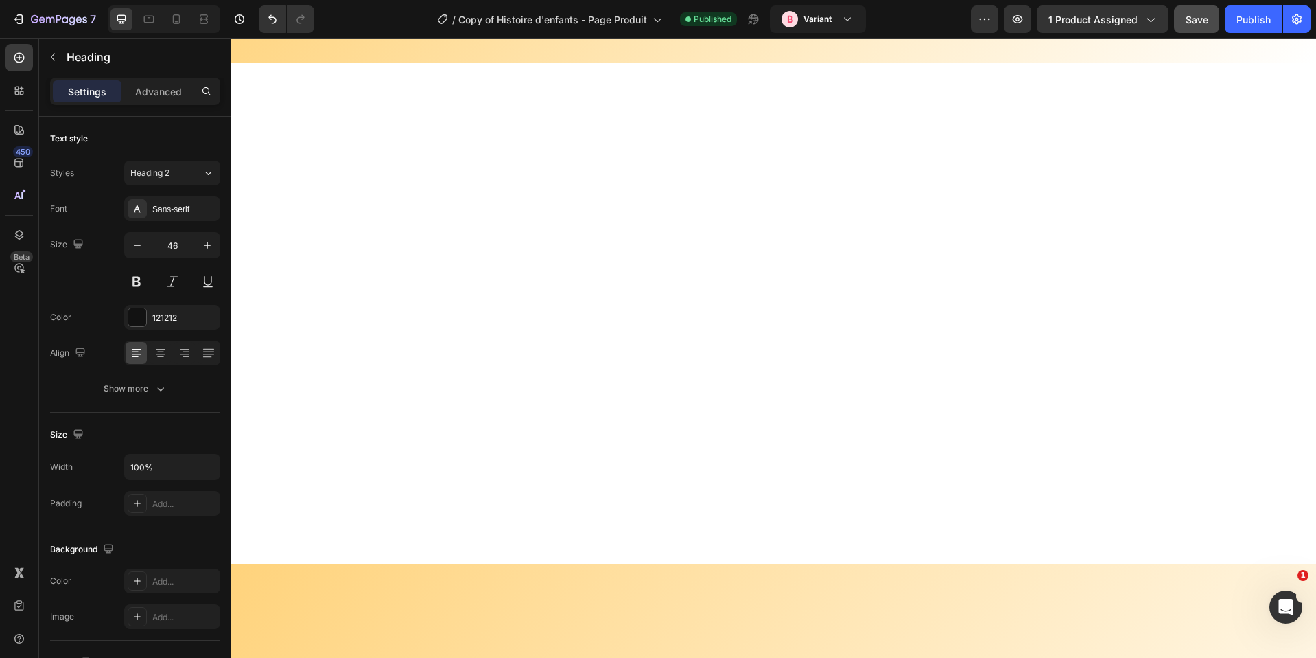
select select "580548778748150398"
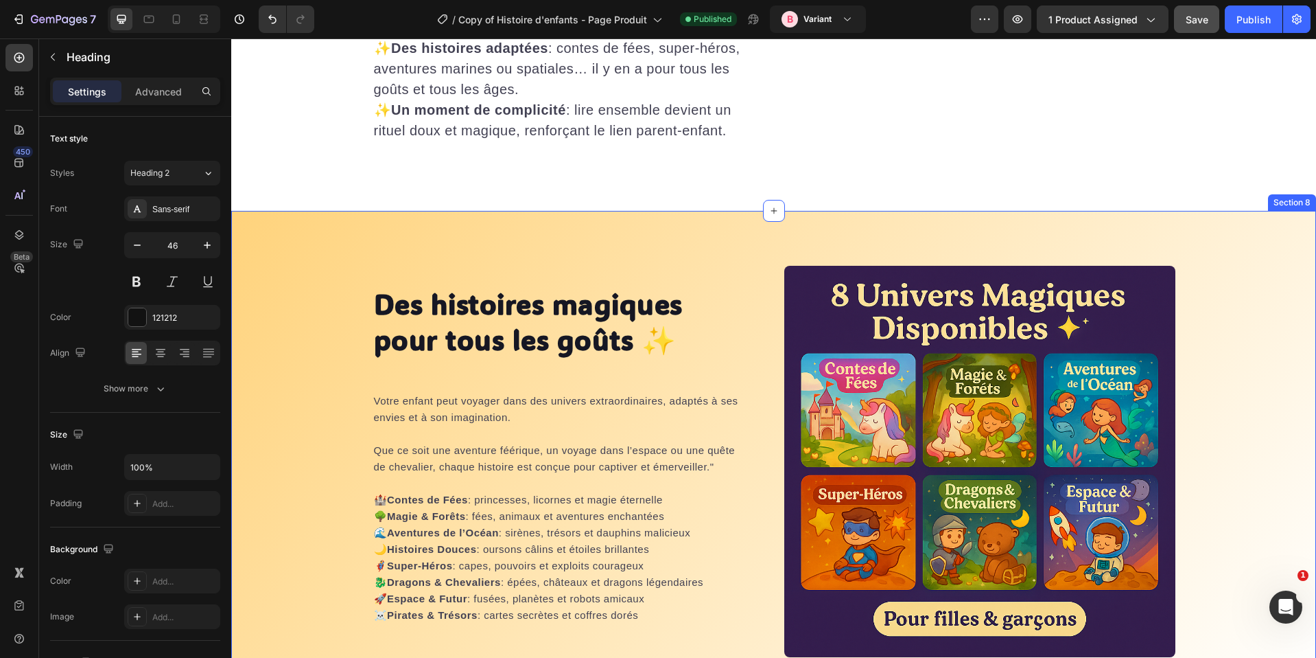
scroll to position [3889, 0]
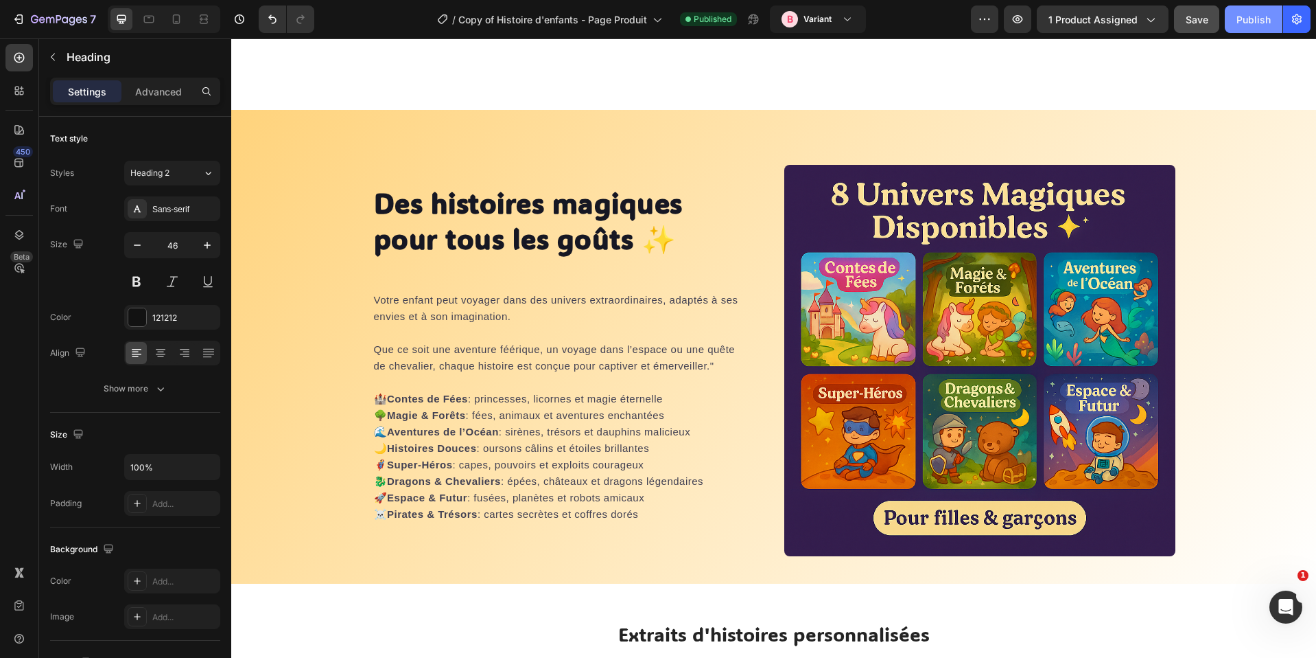
click at [1236, 16] on button "Publish" at bounding box center [1254, 18] width 58 height 27
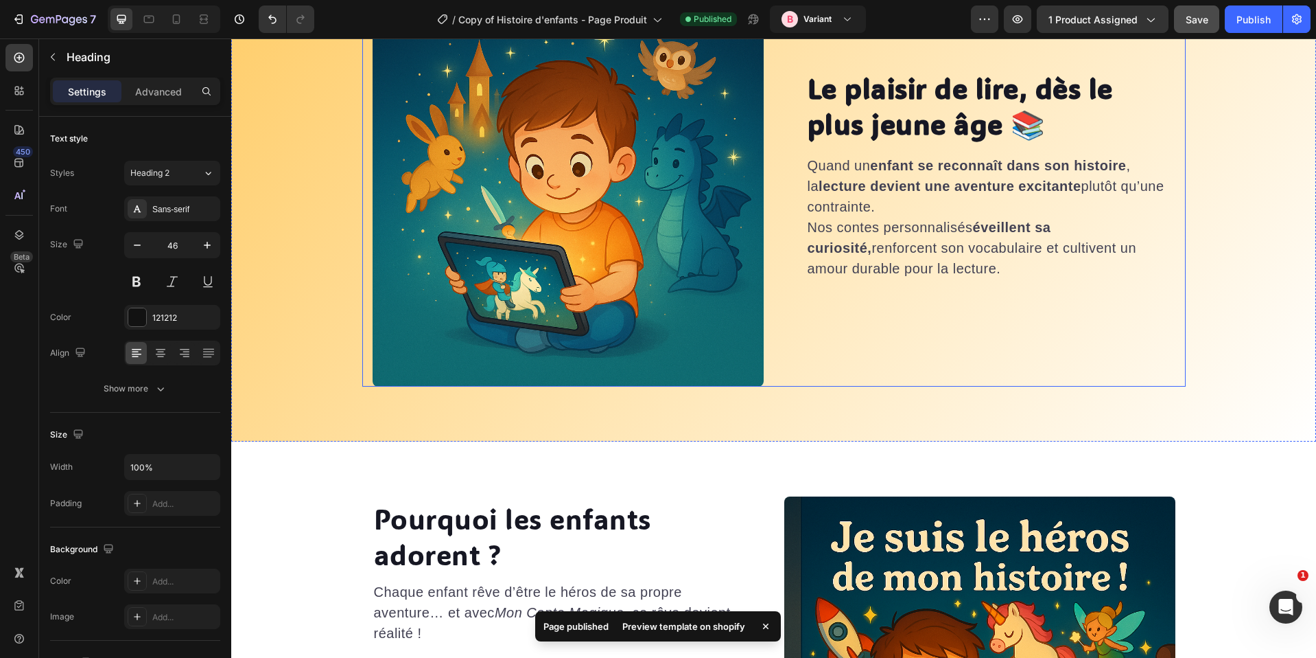
scroll to position [3013, 0]
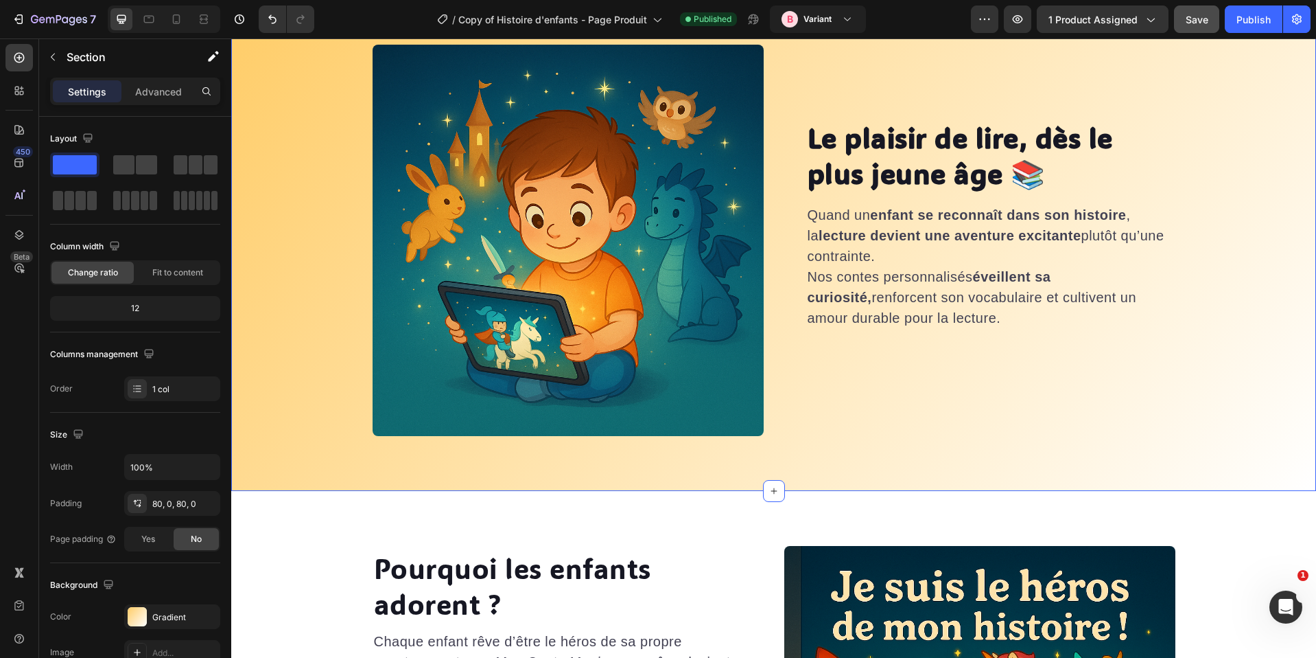
click at [325, 135] on div "Le plaisir de lire, dès le plus jeune âge 📚 Heading Quand un enfant se reconnaî…" at bounding box center [773, 240] width 1085 height 391
click at [156, 611] on div "Gradient" at bounding box center [172, 617] width 40 height 12
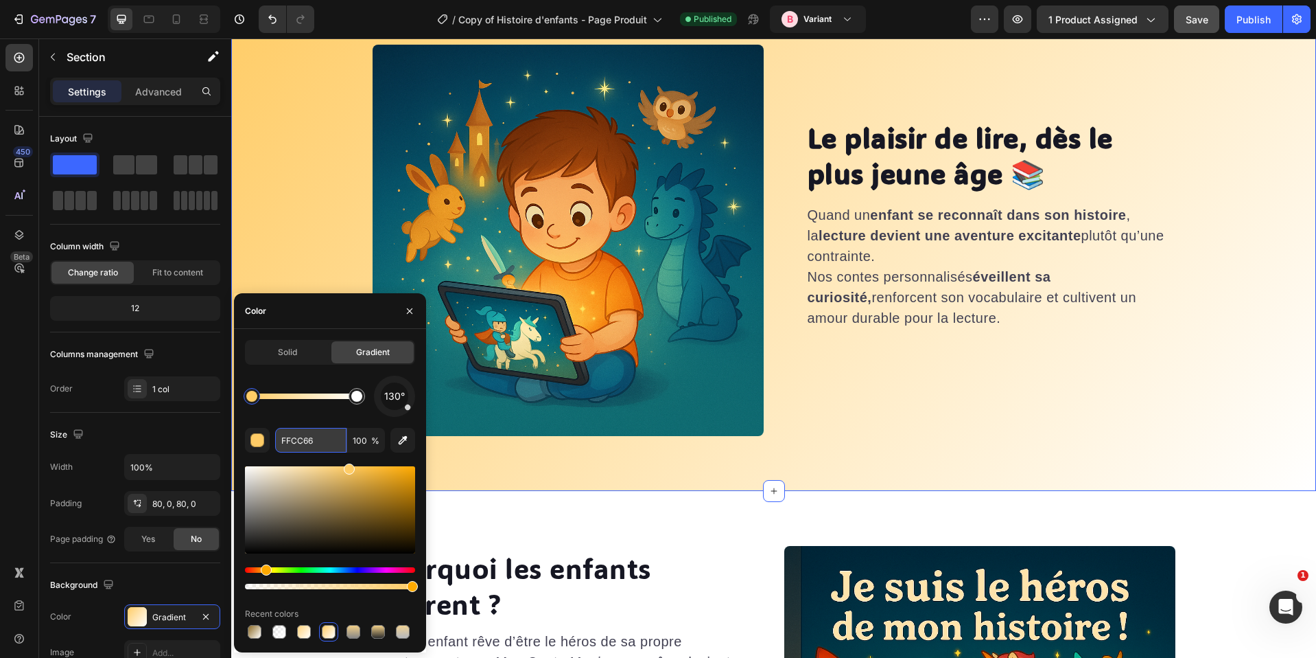
click at [306, 439] on input "FFCC66" at bounding box center [310, 440] width 71 height 25
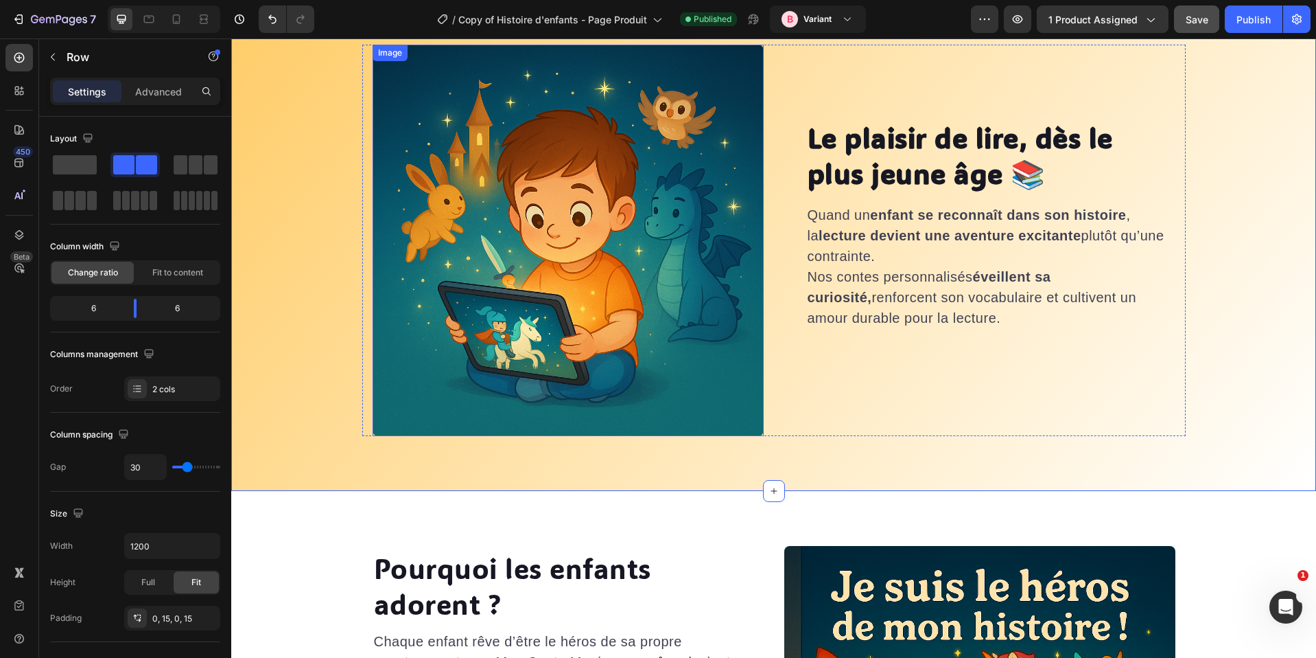
click at [833, 393] on div "Le plaisir de lire, dès le plus jeune âge 📚 Heading Quand un enfant se reconnaî…" at bounding box center [979, 240] width 391 height 391
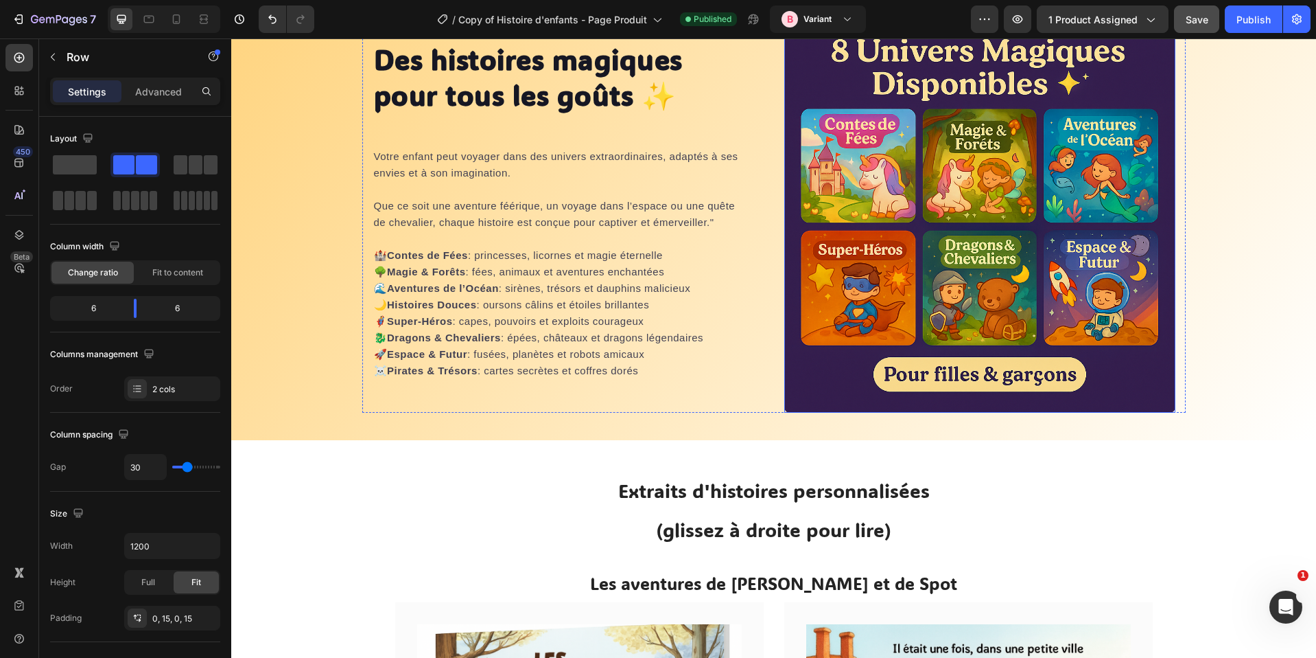
scroll to position [4038, 0]
click at [1218, 421] on div "Des histoires magiques pour tous les goûts ✨ Heading Votre enfant peut voyager …" at bounding box center [773, 204] width 1085 height 474
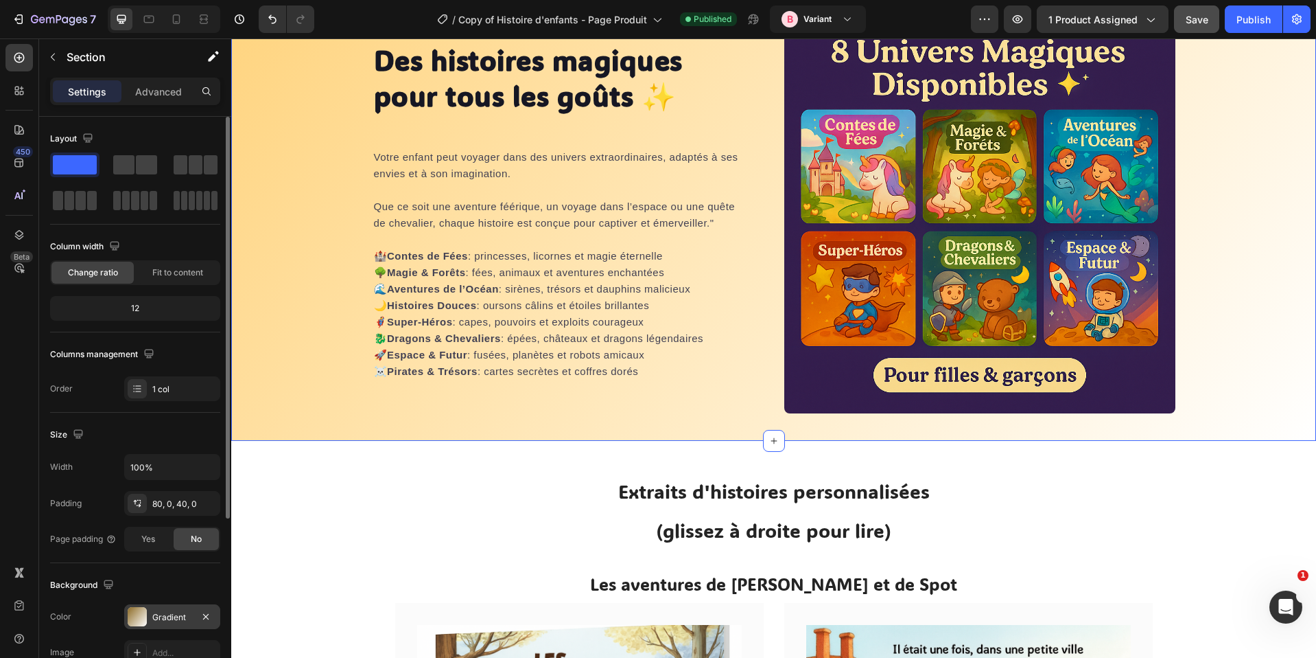
click at [160, 614] on div "Gradient" at bounding box center [172, 617] width 40 height 12
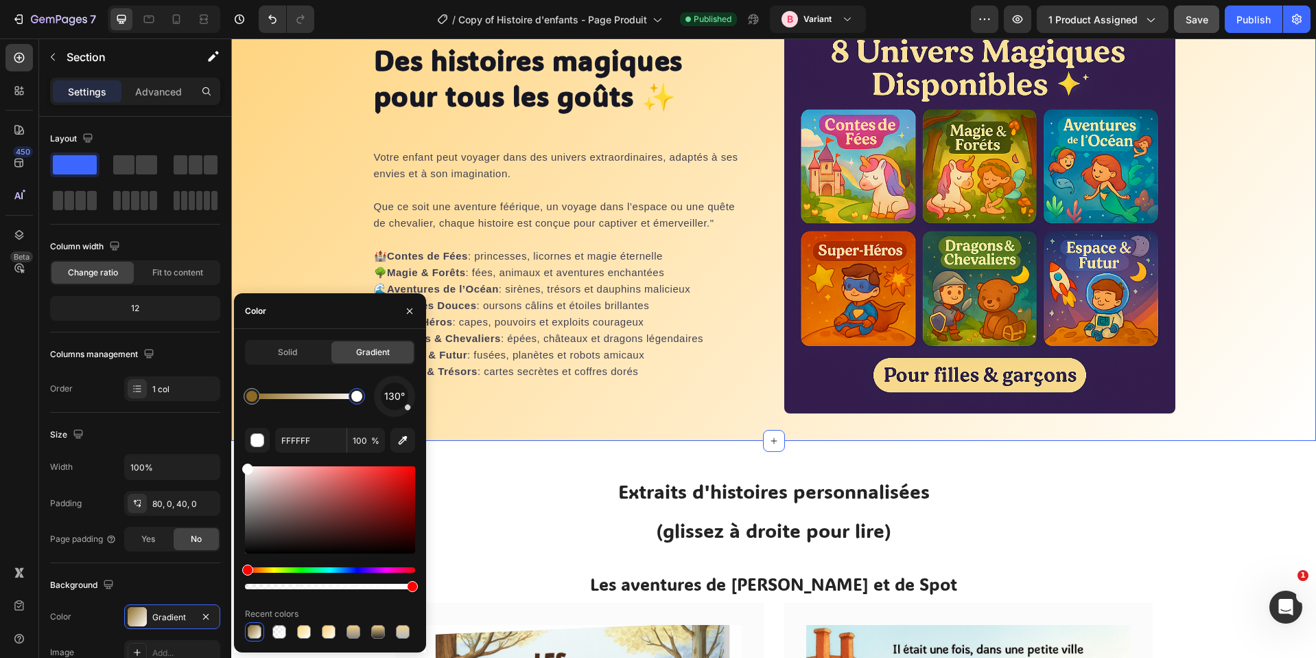
drag, startPoint x: 361, startPoint y: 397, endPoint x: 369, endPoint y: 404, distance: 11.2
click at [362, 399] on div at bounding box center [356, 396] width 11 height 11
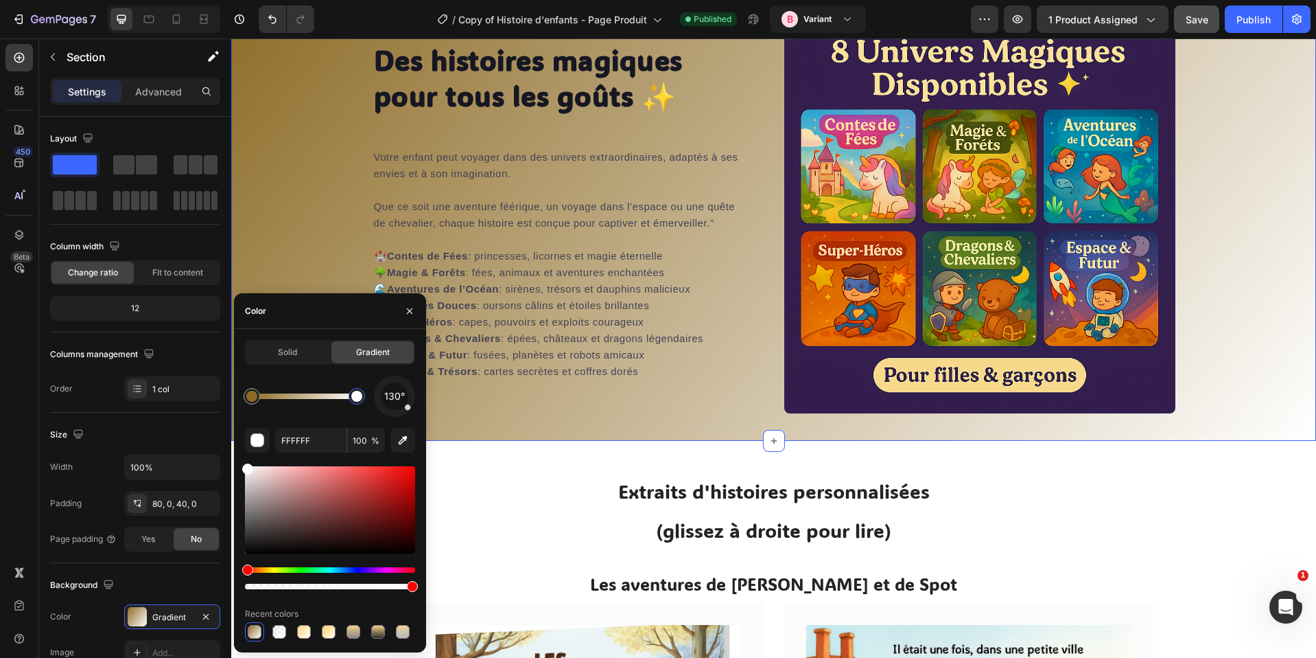
drag, startPoint x: 307, startPoint y: 481, endPoint x: 237, endPoint y: 463, distance: 72.2
click at [237, 463] on div "Solid Gradient 130° FFFFFF 100 % Recent colors" at bounding box center [330, 490] width 192 height 301
click at [253, 397] on div at bounding box center [251, 396] width 11 height 11
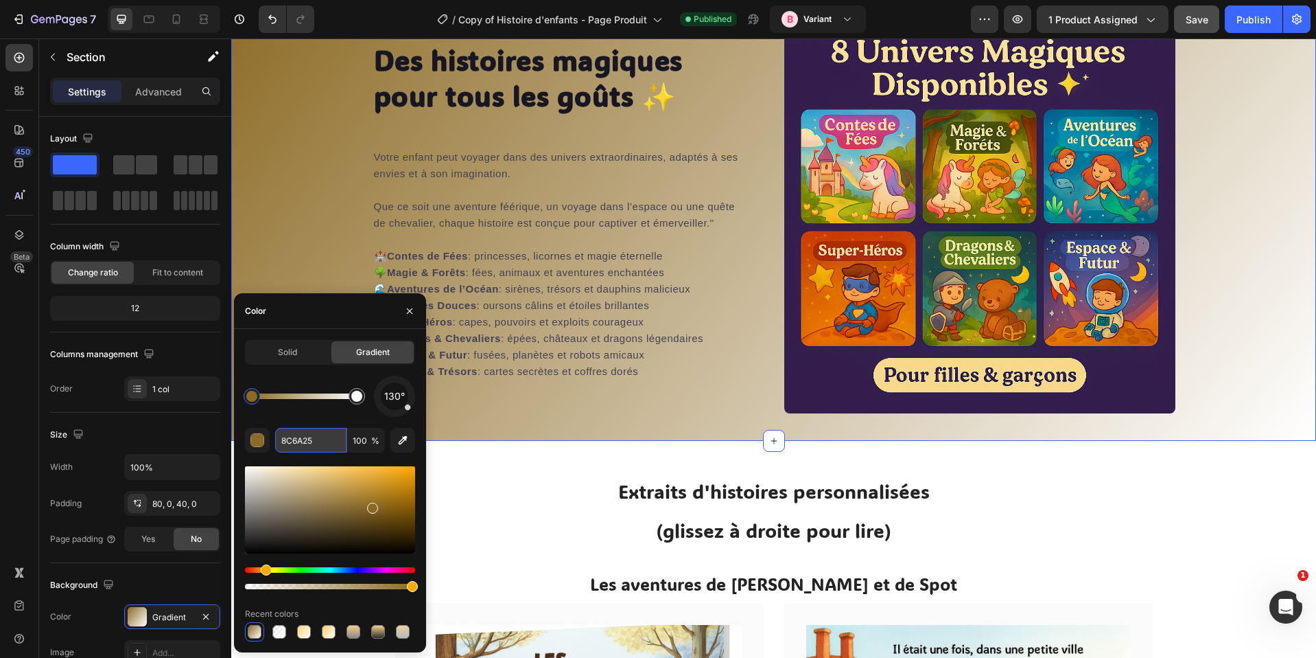
click at [303, 434] on input "8C6A25" at bounding box center [310, 440] width 71 height 25
paste input "FFCC66"
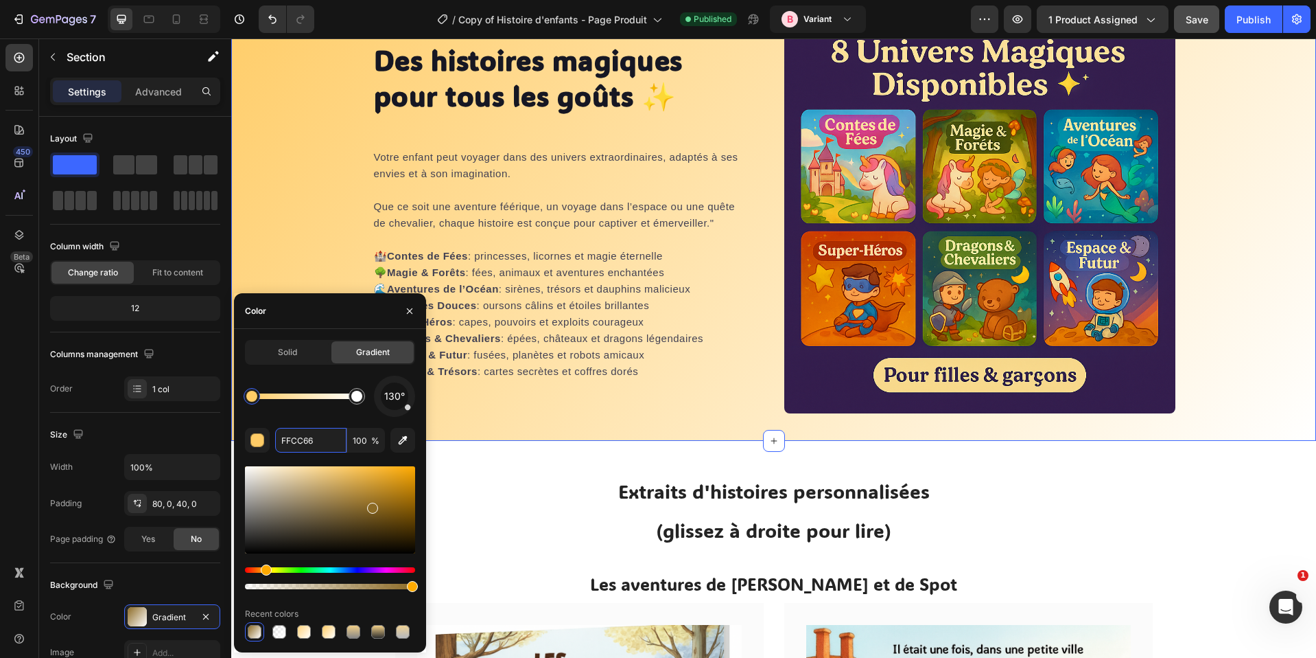
type input "FFCC66"
click at [297, 417] on div "130° FFCC66 100 % Recent colors" at bounding box center [330, 508] width 170 height 266
click at [673, 439] on div "Des histoires magiques pour tous les goûts ✨ Heading Votre enfant peut voyager …" at bounding box center [773, 204] width 1085 height 474
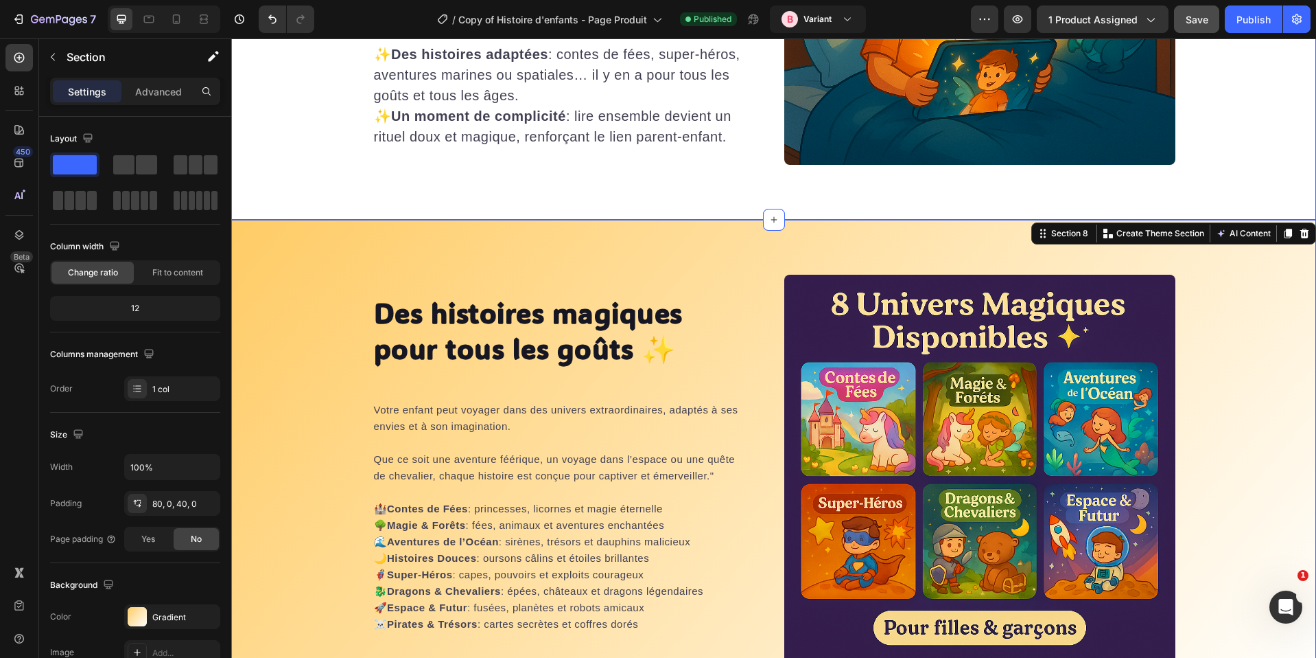
scroll to position [3784, 0]
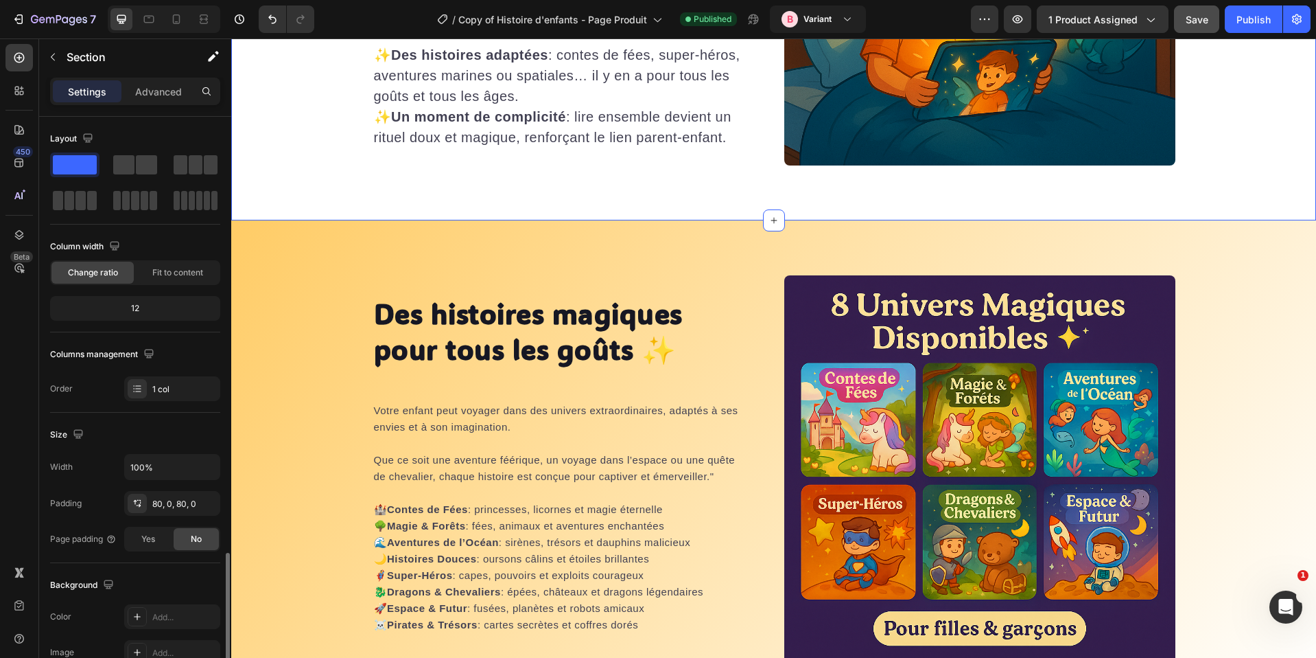
scroll to position [257, 0]
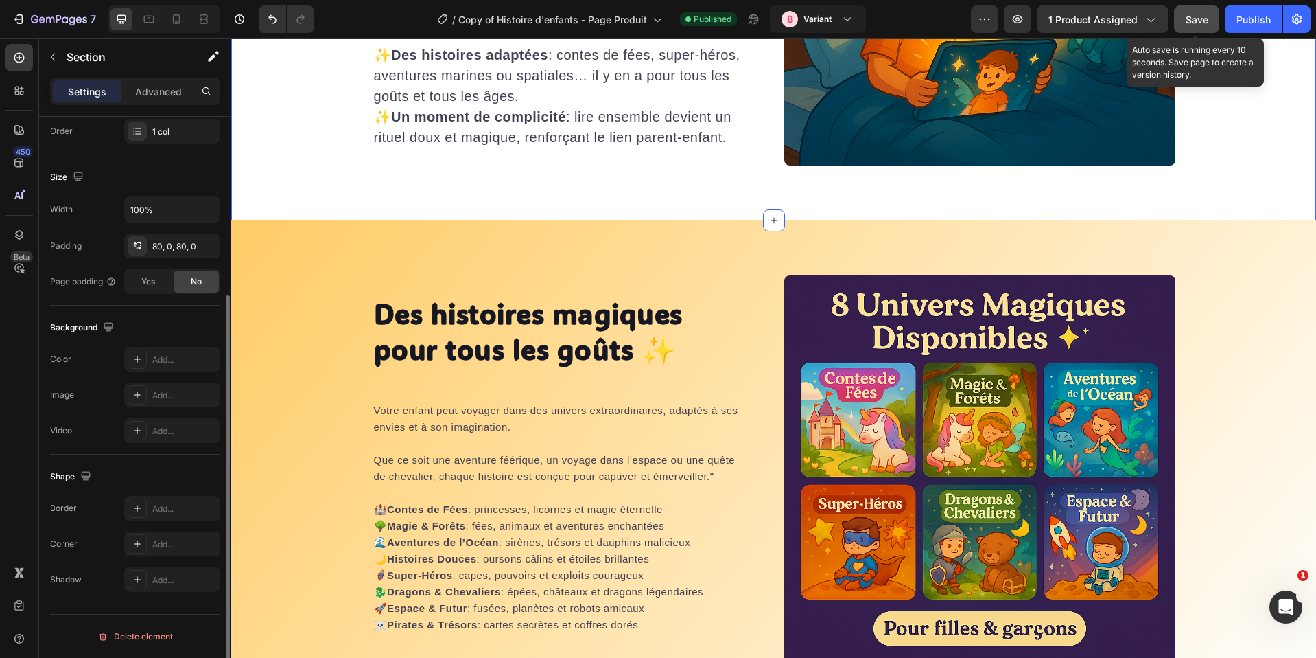
click at [1209, 24] on button "Save" at bounding box center [1196, 18] width 45 height 27
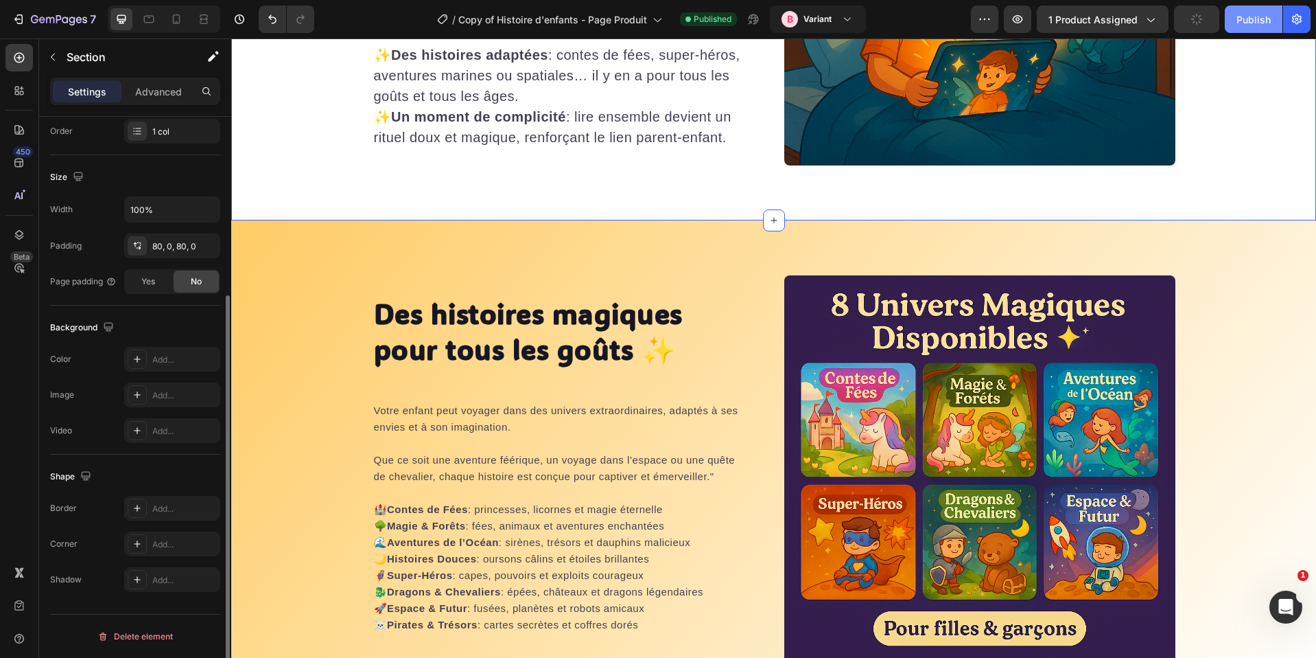
click at [1243, 16] on div "Publish" at bounding box center [1254, 19] width 34 height 14
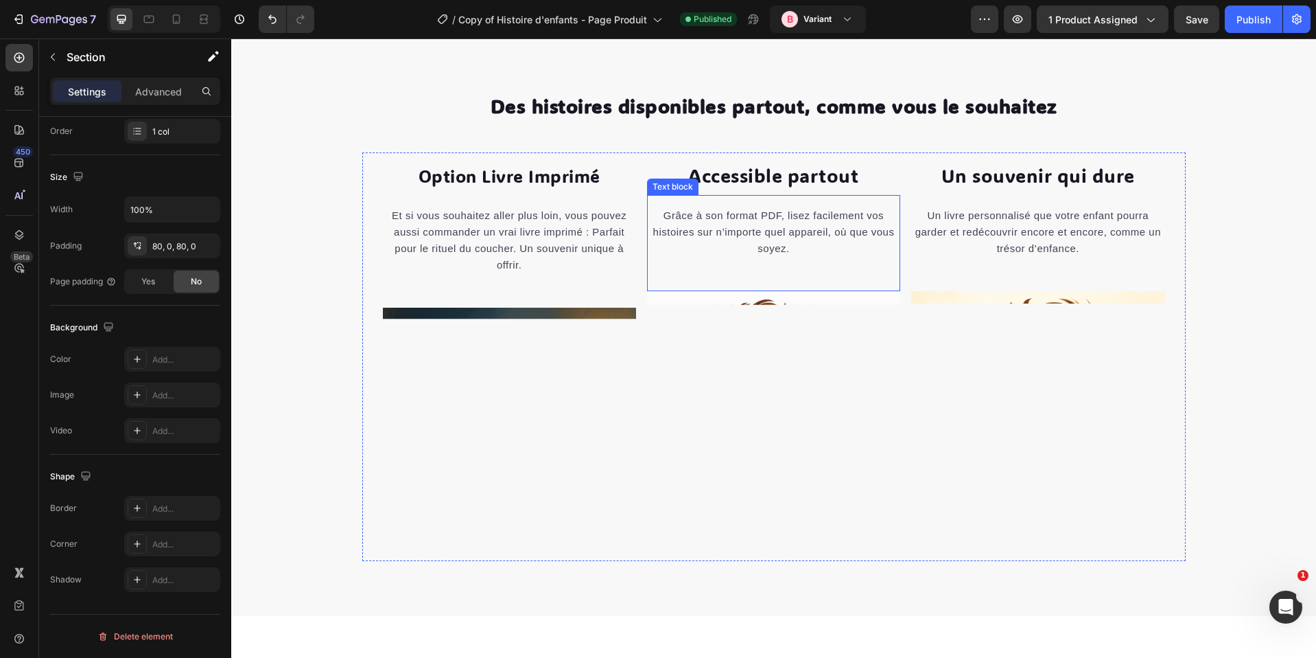
scroll to position [6047, 0]
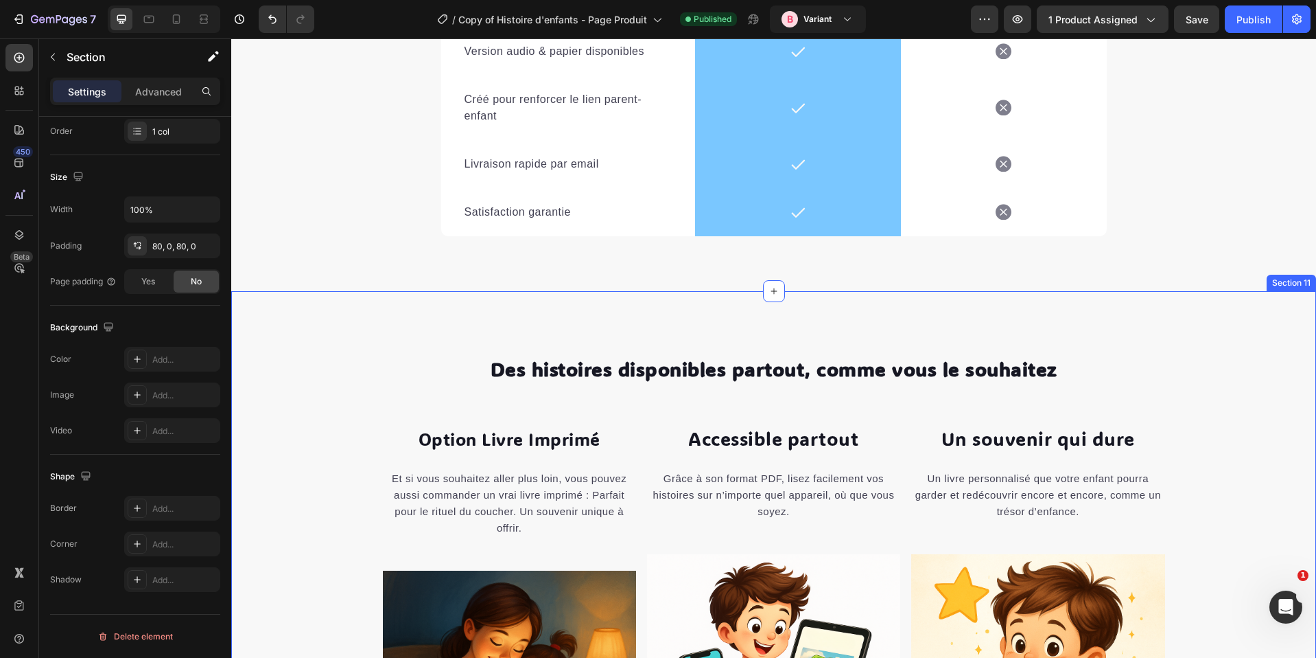
click at [370, 337] on div "Des histoires disponibles partout, comme vous le souhaitez Heading Row Option L…" at bounding box center [773, 585] width 1085 height 588
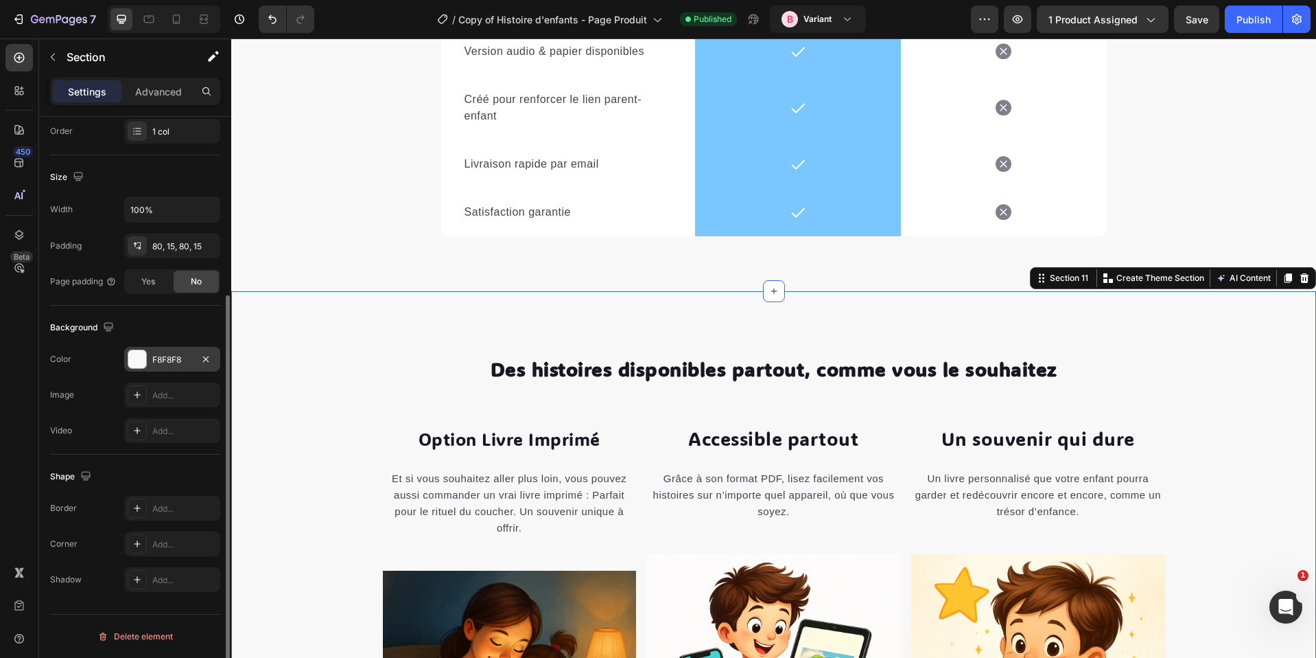
click at [154, 368] on div "F8F8F8" at bounding box center [172, 359] width 96 height 25
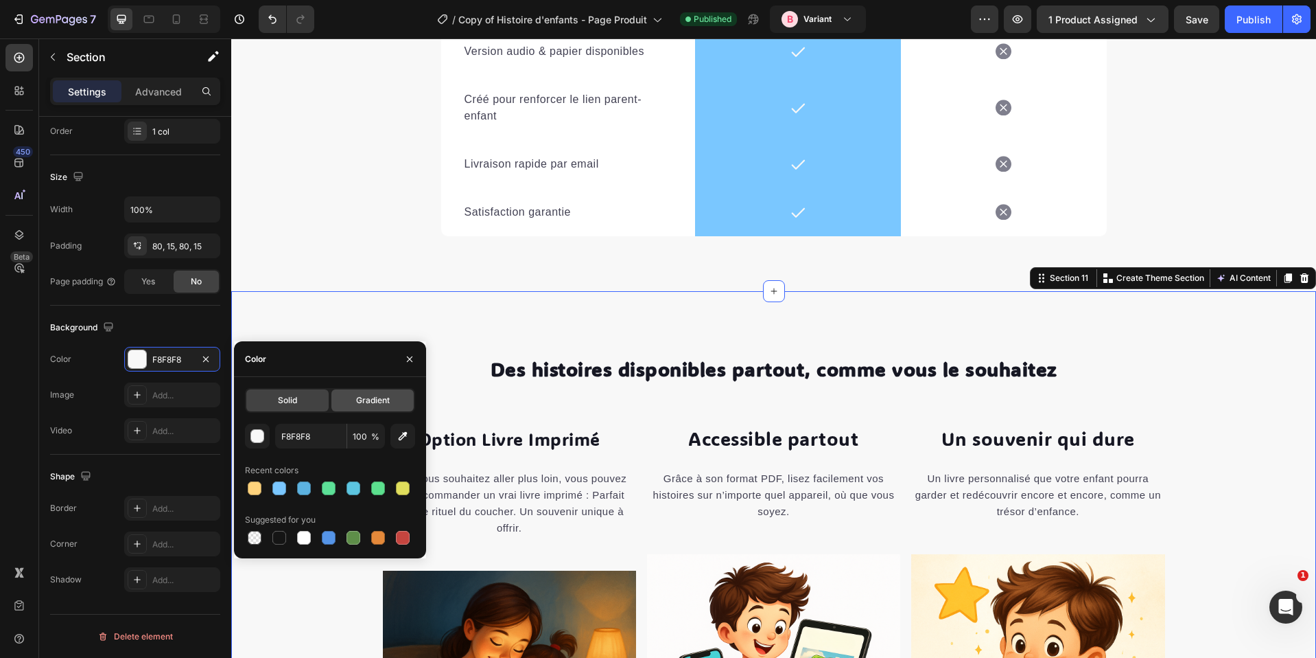
click at [347, 399] on div "Gradient" at bounding box center [373, 400] width 82 height 22
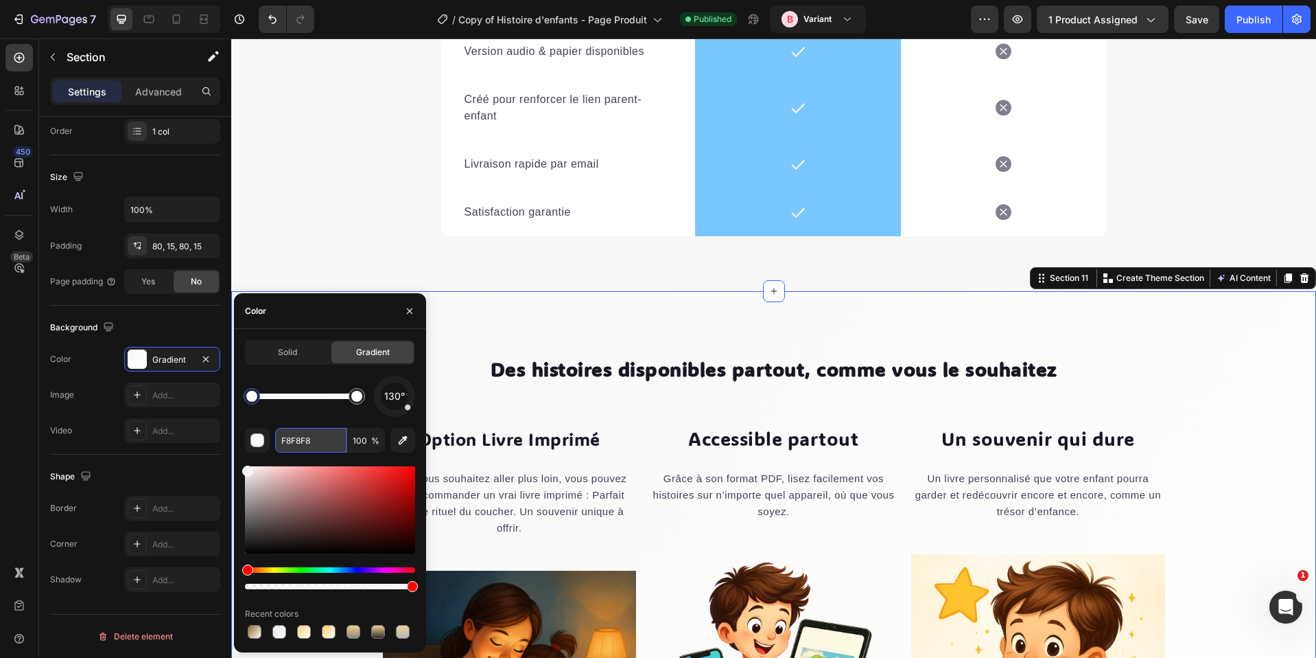
click at [299, 436] on input "F8F8F8" at bounding box center [310, 440] width 71 height 25
paste input "FCC66"
type input "FFCC66"
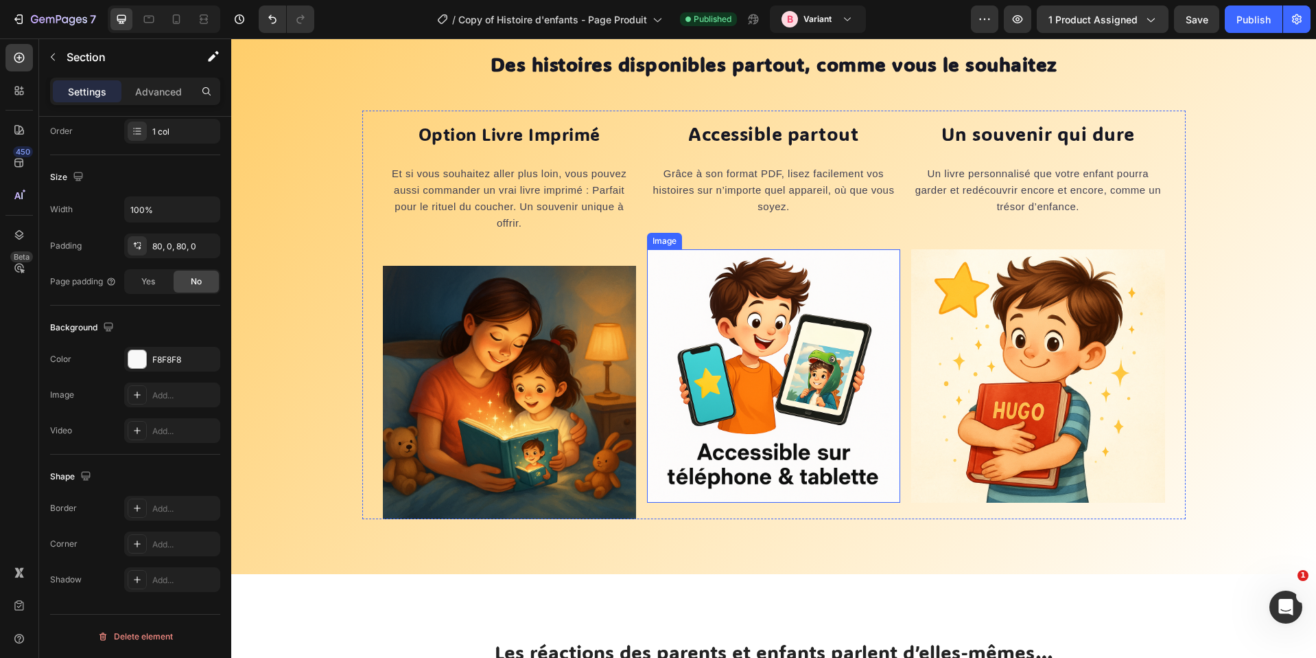
scroll to position [6259, 0]
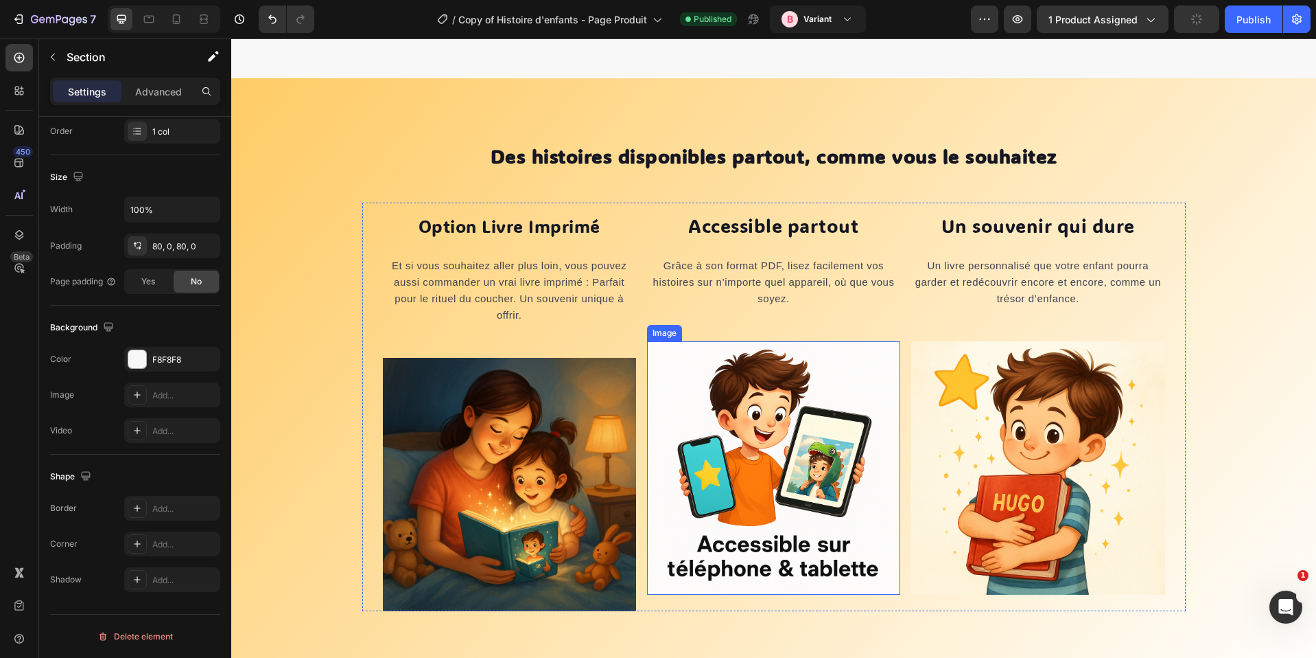
click at [704, 399] on img at bounding box center [773, 467] width 253 height 253
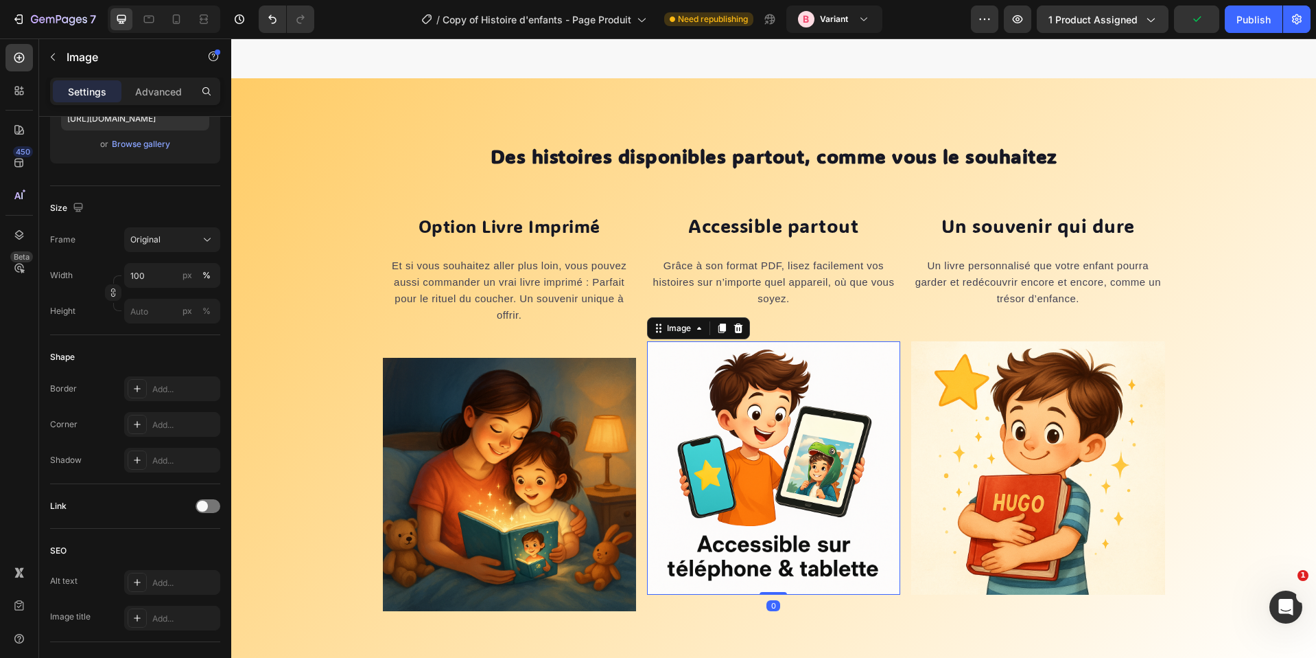
scroll to position [0, 0]
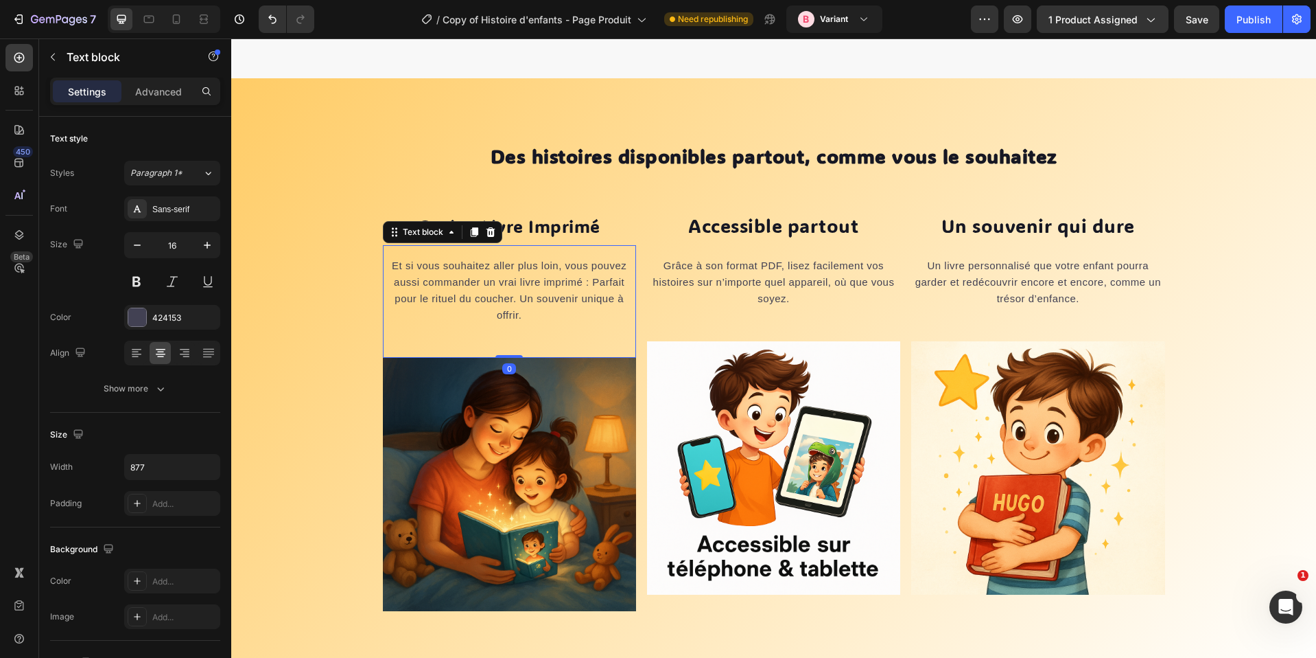
click at [545, 289] on span "Et si vous souhaitez aller plus loin, vous pouvez aussi commander un vrai livre…" at bounding box center [509, 289] width 235 height 61
click at [561, 290] on span "Et si vous souhaitez aller plus loin, vous pouvez aussi commander un vrai livre…" at bounding box center [509, 289] width 235 height 61
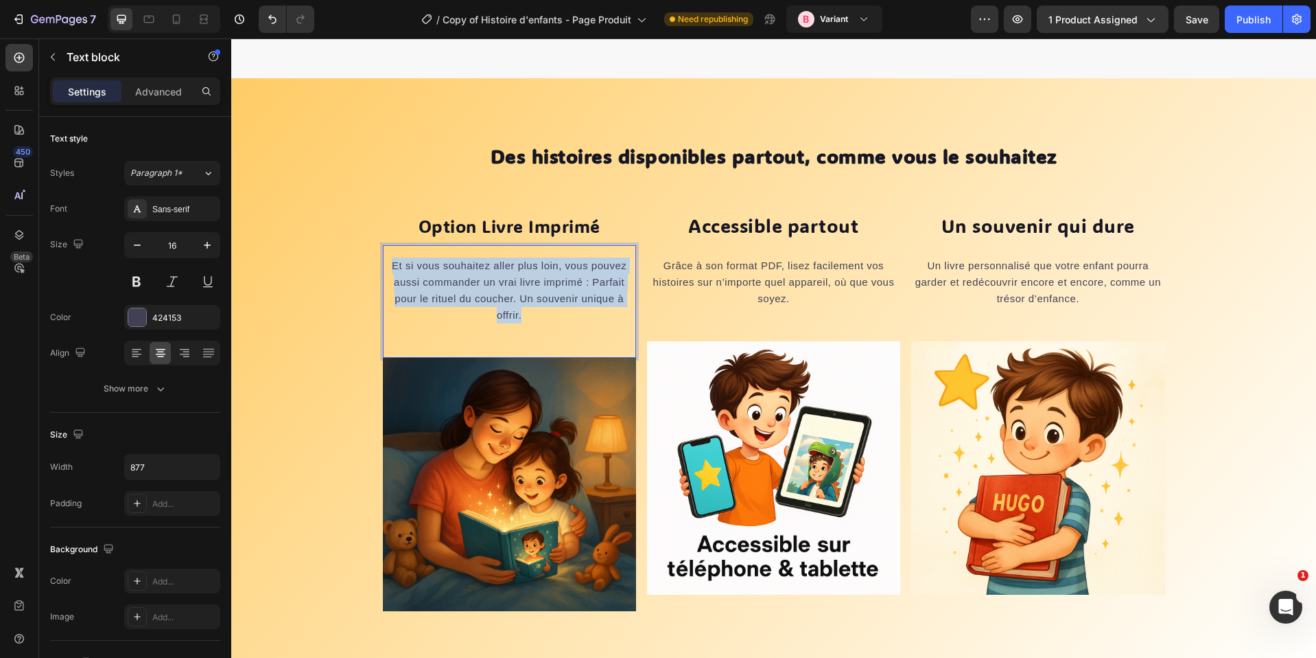
click at [561, 290] on span "Et si vous souhaitez aller plus loin, vous pouvez aussi commander un vrai livre…" at bounding box center [509, 289] width 235 height 61
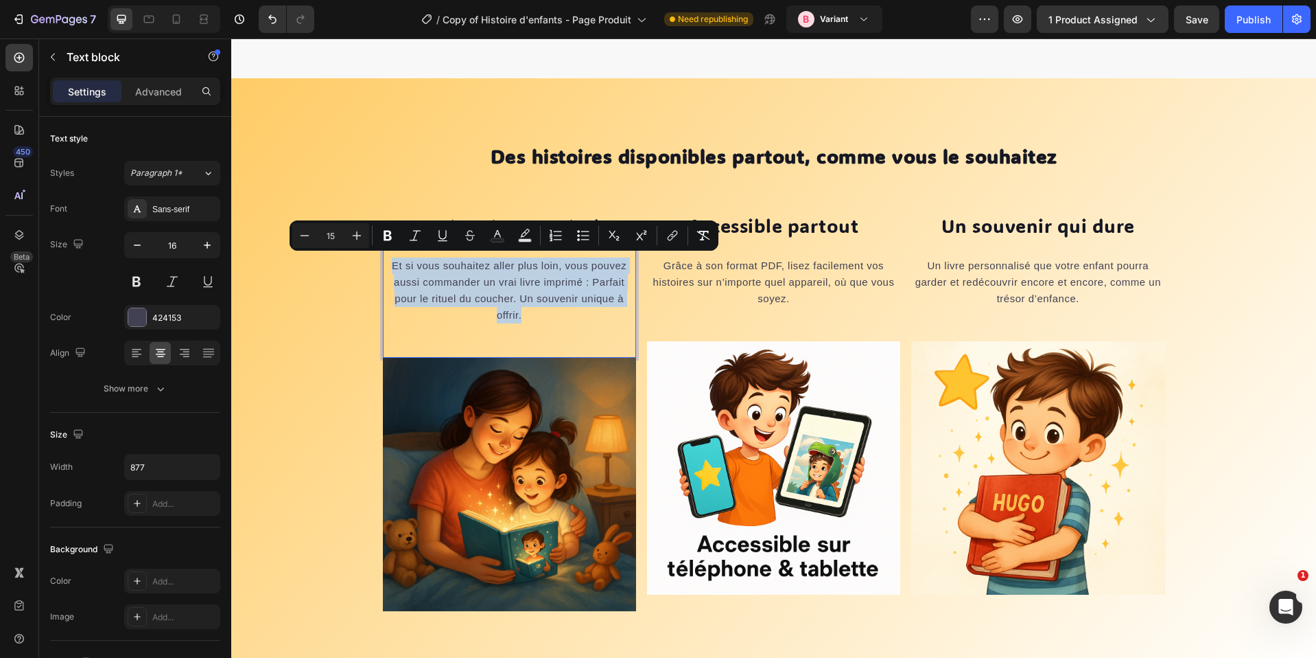
click at [543, 338] on div "Et si vous souhaitez aller plus loin, vous pouvez aussi commander un vrai livre…" at bounding box center [509, 301] width 253 height 113
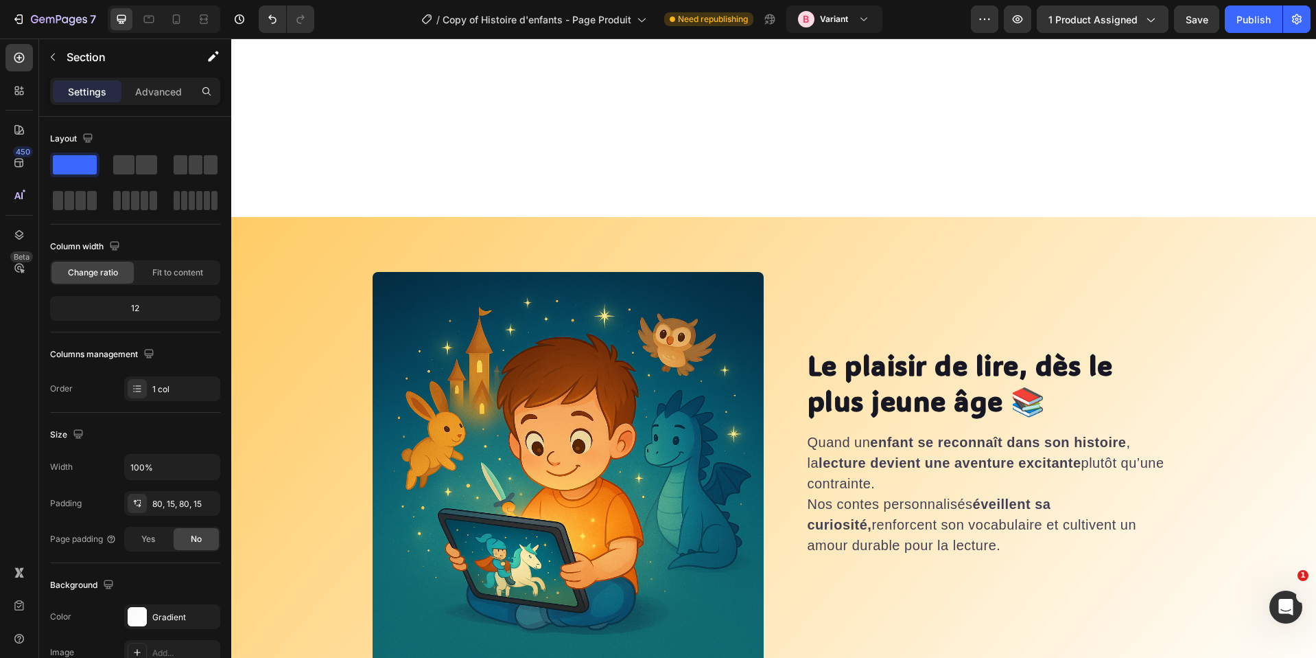
select select "580548778748150398"
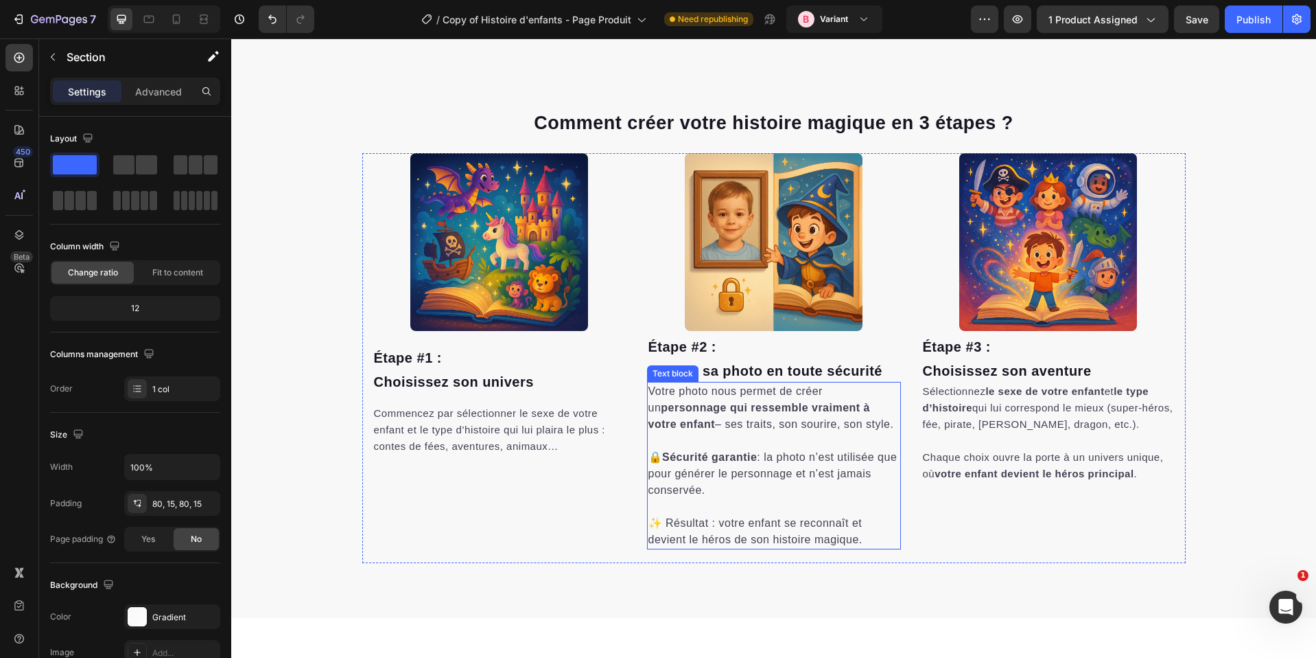
scroll to position [621, 0]
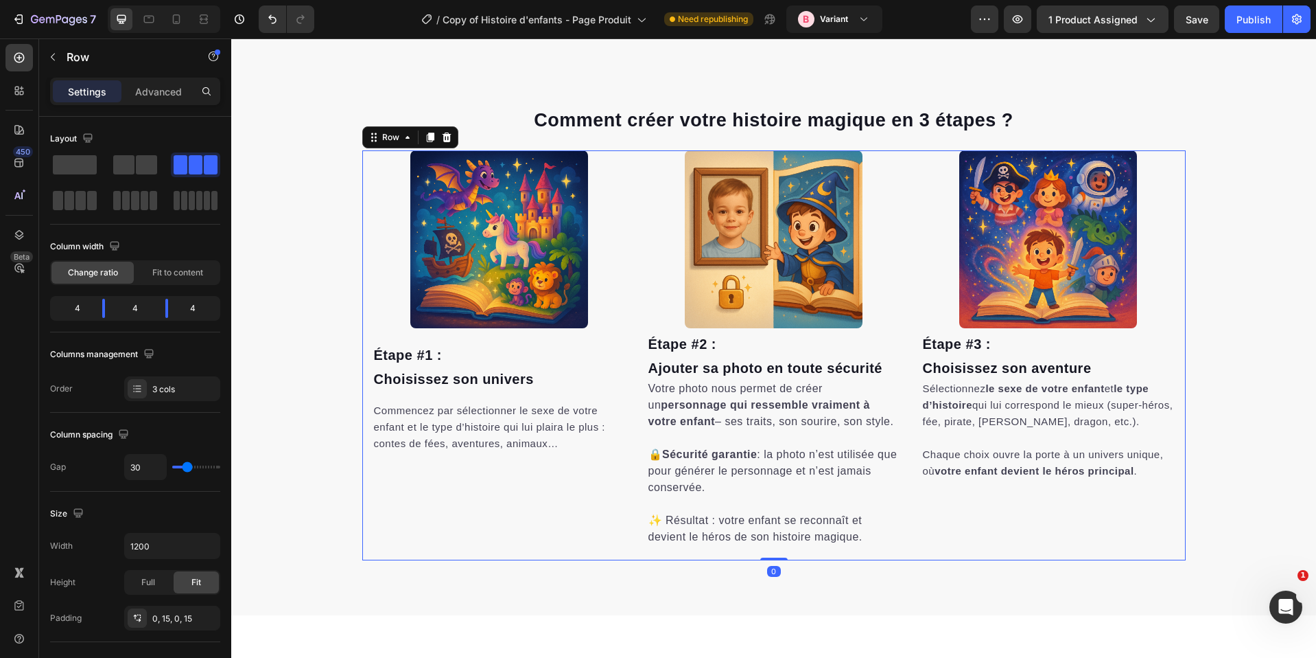
click at [363, 164] on div "Image Étape #3 : [PERSON_NAME] son aventure Heading Sélectionnez le sexe de vot…" at bounding box center [774, 355] width 824 height 410
click at [394, 142] on div "Row" at bounding box center [391, 137] width 23 height 12
click at [392, 139] on div "Row" at bounding box center [391, 137] width 23 height 12
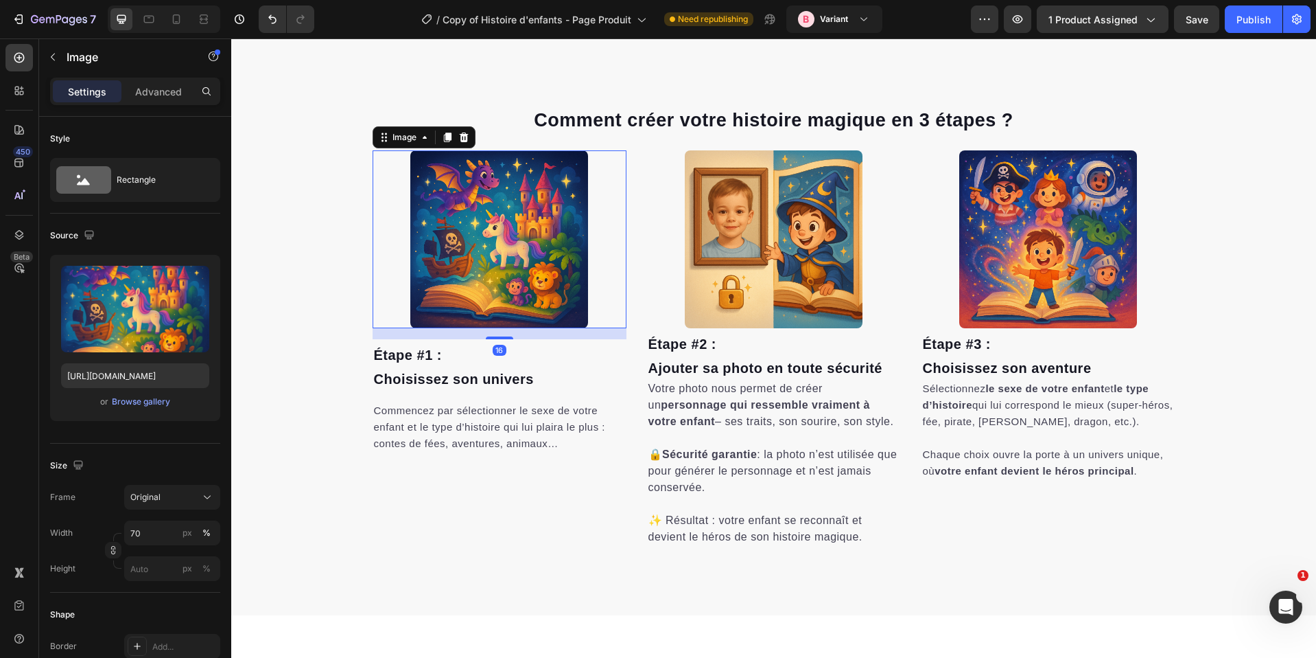
click at [430, 203] on img at bounding box center [499, 239] width 178 height 178
click at [394, 138] on div "Image" at bounding box center [405, 137] width 30 height 12
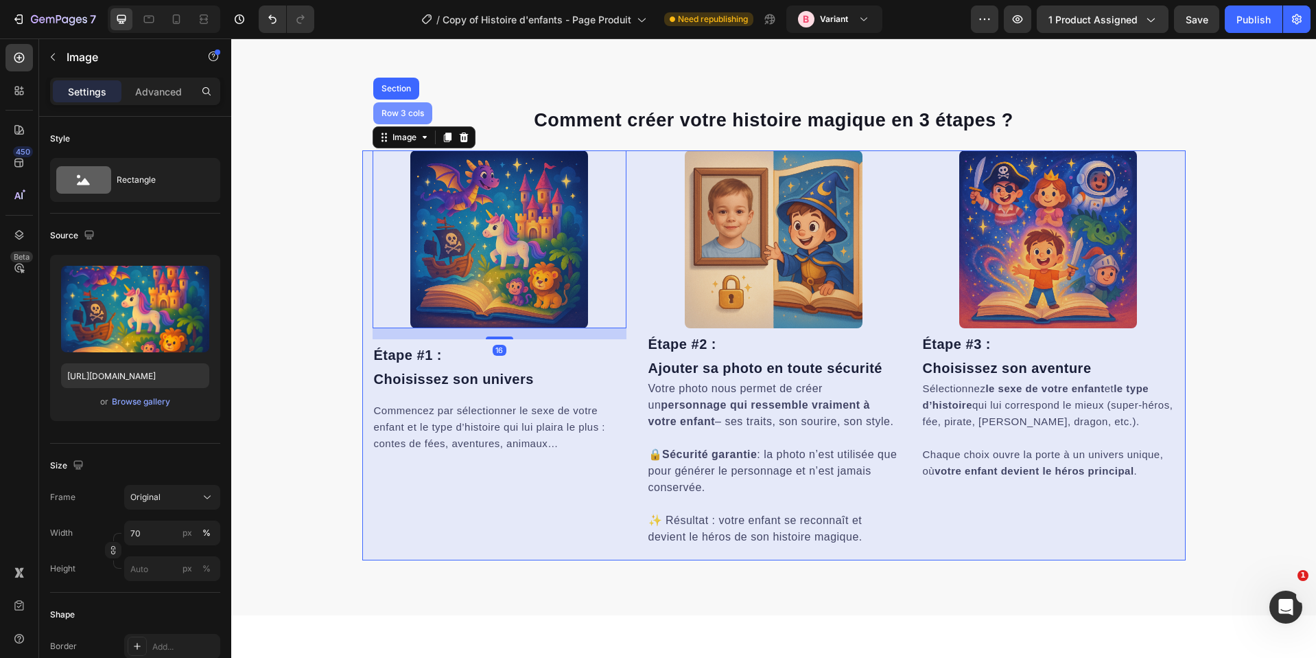
click at [397, 117] on div "Row 3 cols" at bounding box center [402, 113] width 59 height 22
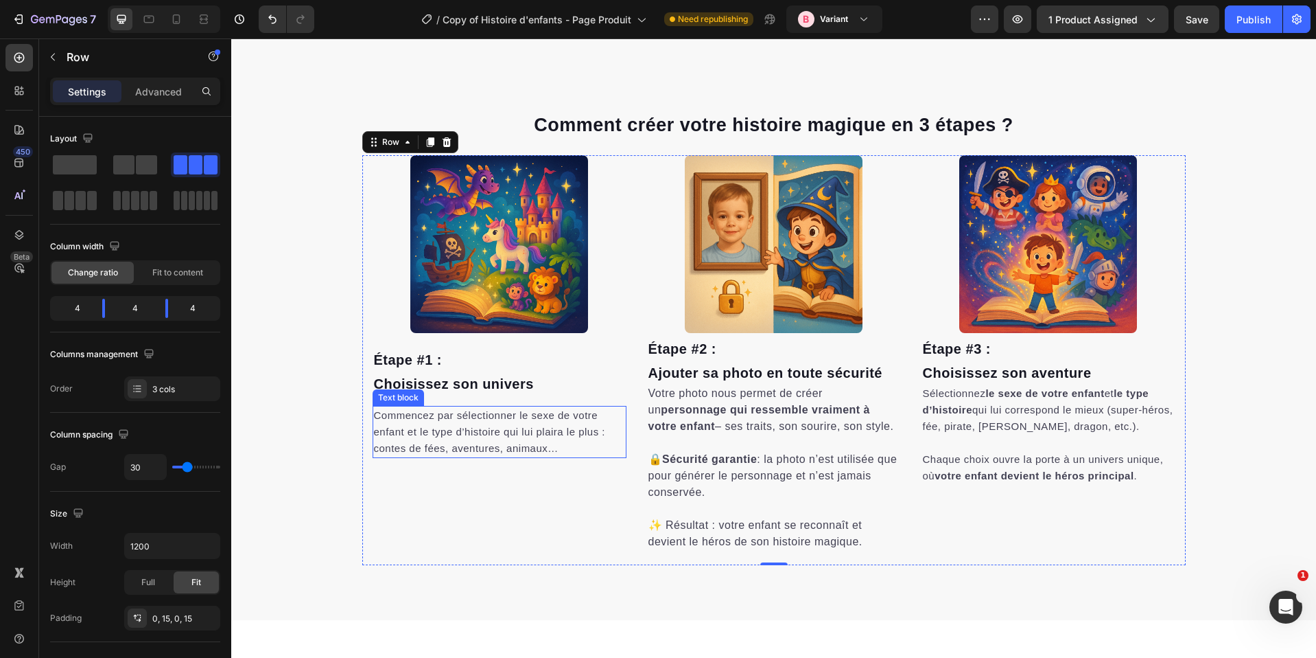
scroll to position [616, 0]
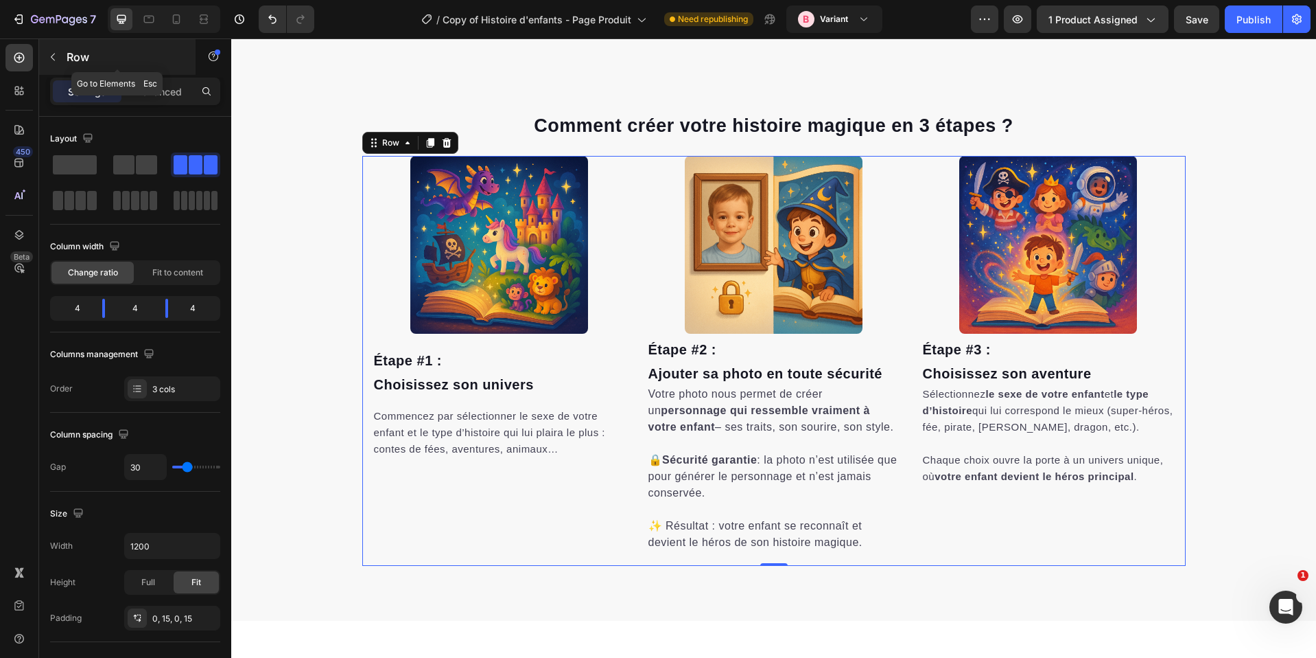
click at [68, 45] on div "Row" at bounding box center [117, 57] width 156 height 36
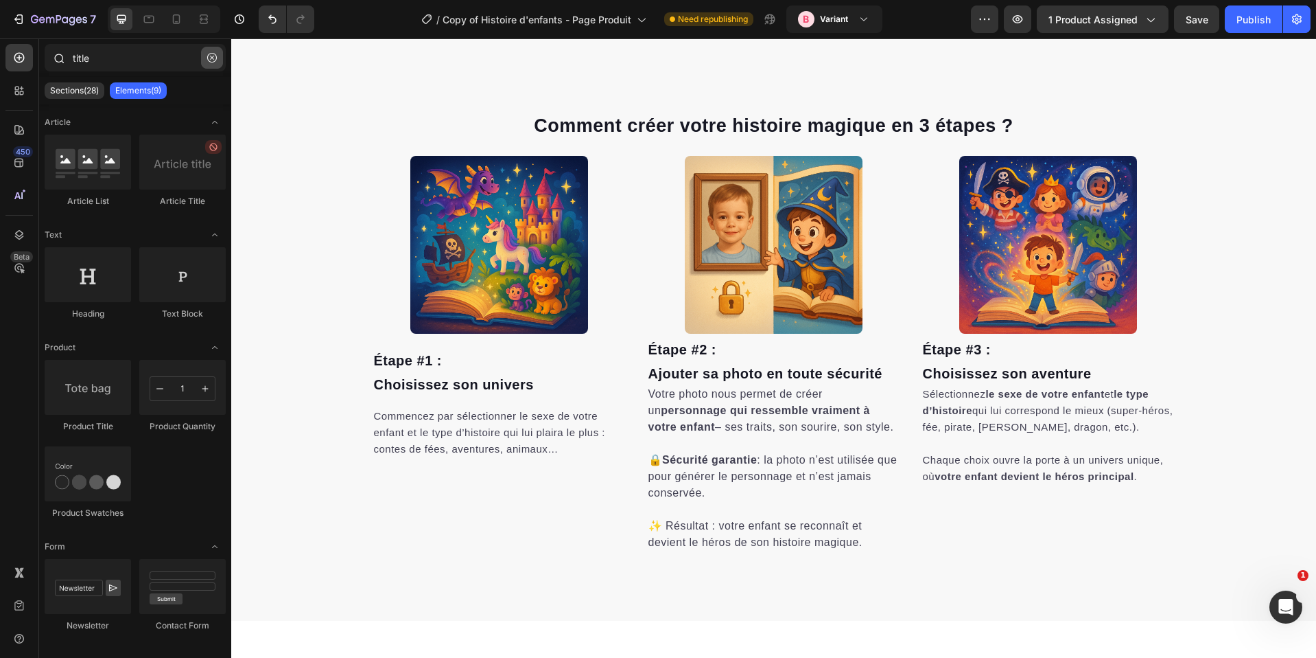
click at [203, 51] on button "button" at bounding box center [212, 58] width 22 height 22
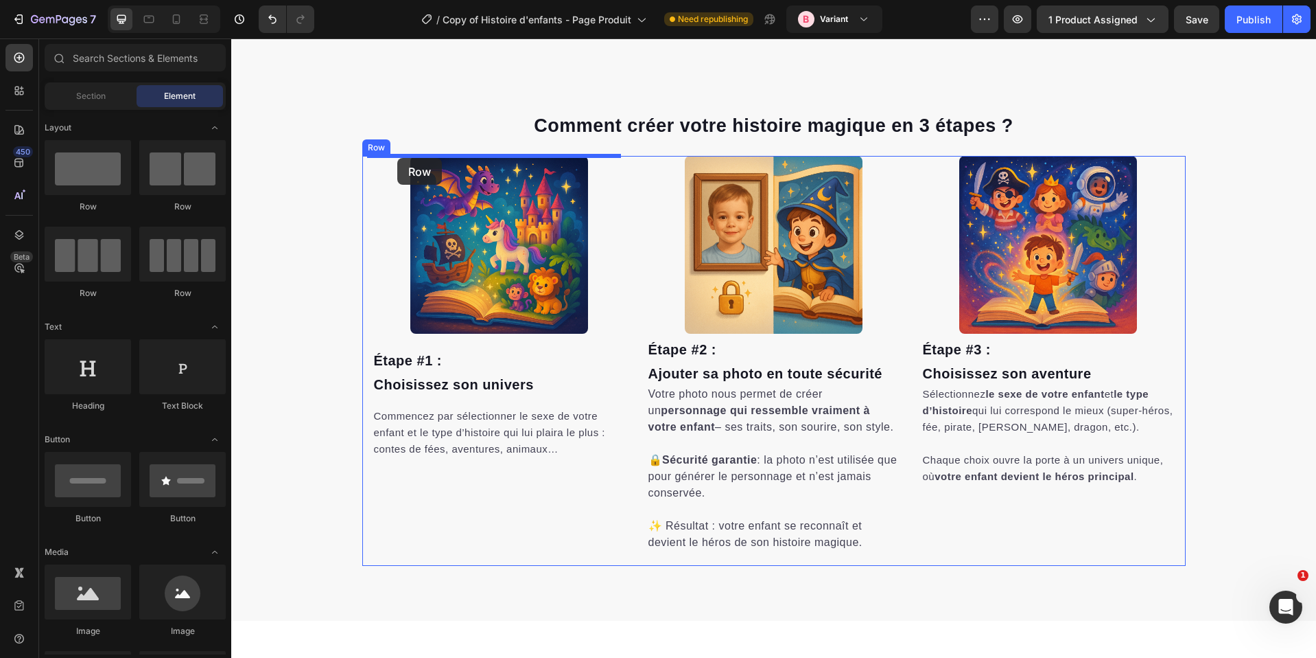
drag, startPoint x: 455, startPoint y: 264, endPoint x: 397, endPoint y: 158, distance: 121.0
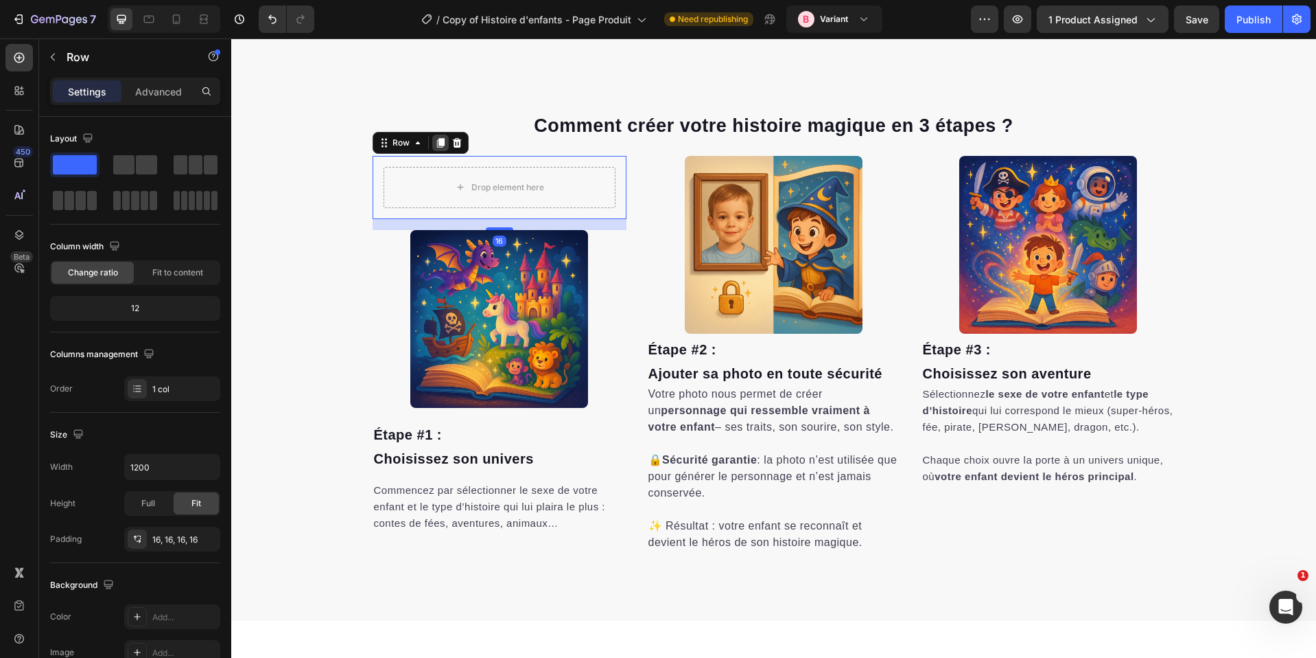
click at [435, 137] on icon at bounding box center [440, 142] width 11 height 11
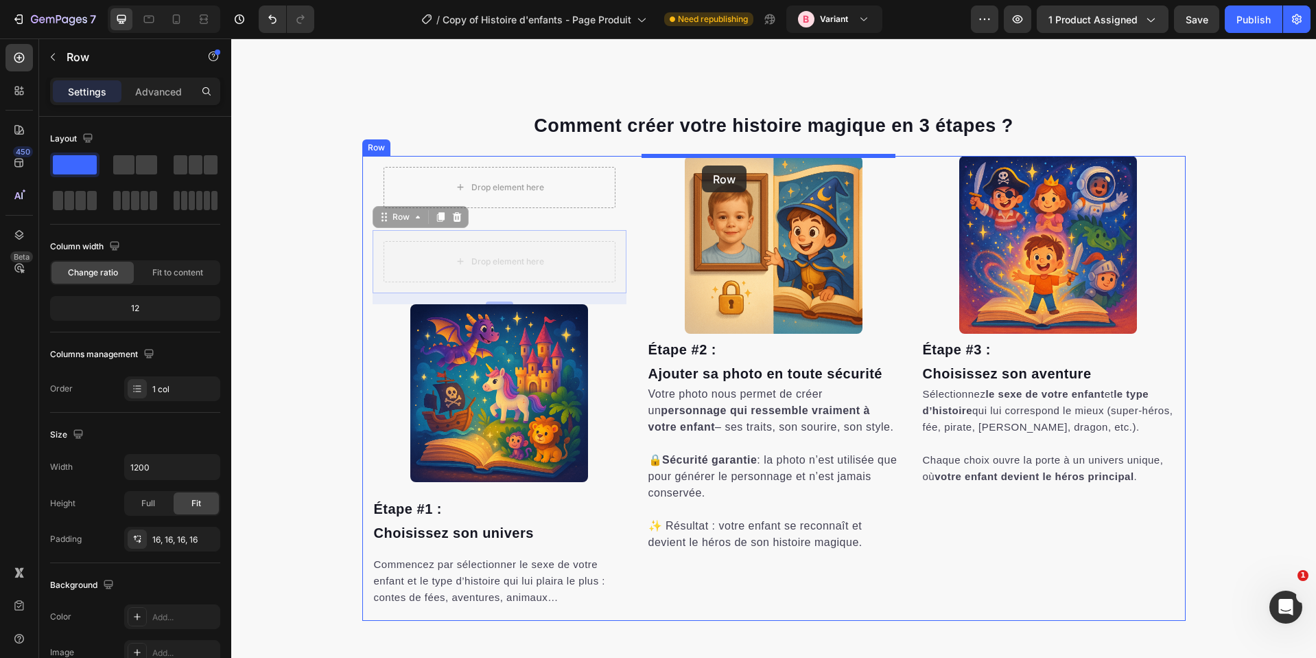
drag, startPoint x: 402, startPoint y: 218, endPoint x: 702, endPoint y: 165, distance: 305.1
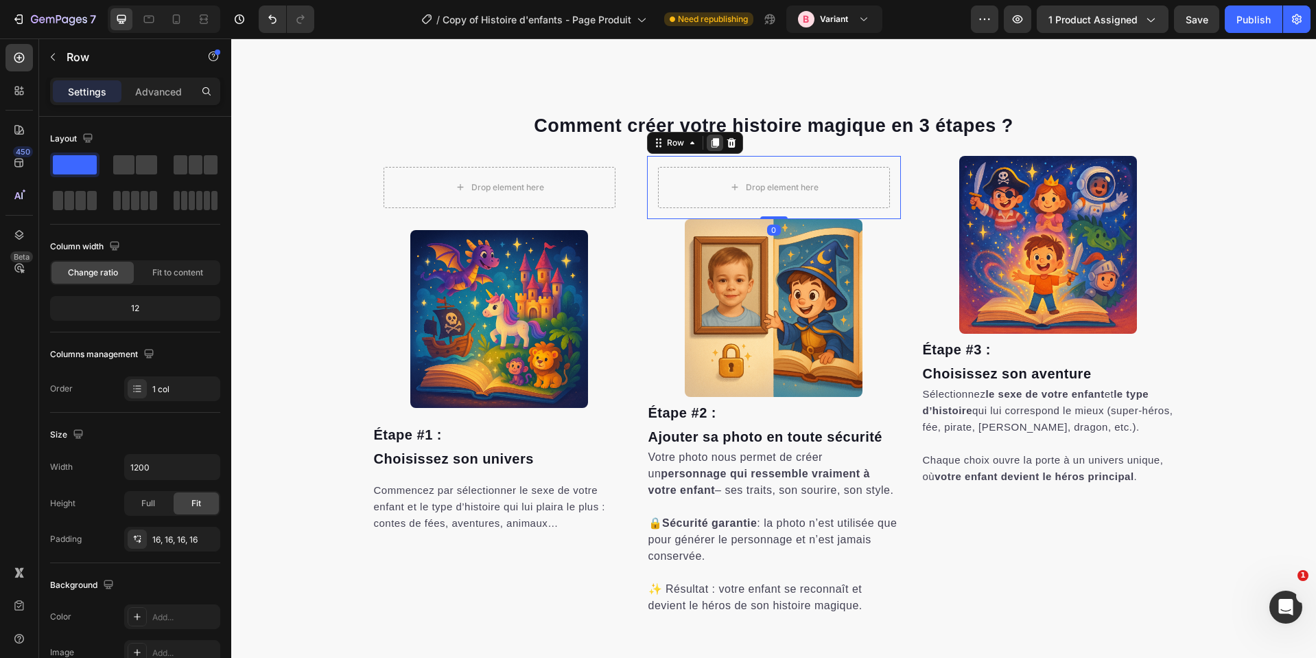
click at [712, 143] on icon at bounding box center [715, 143] width 8 height 10
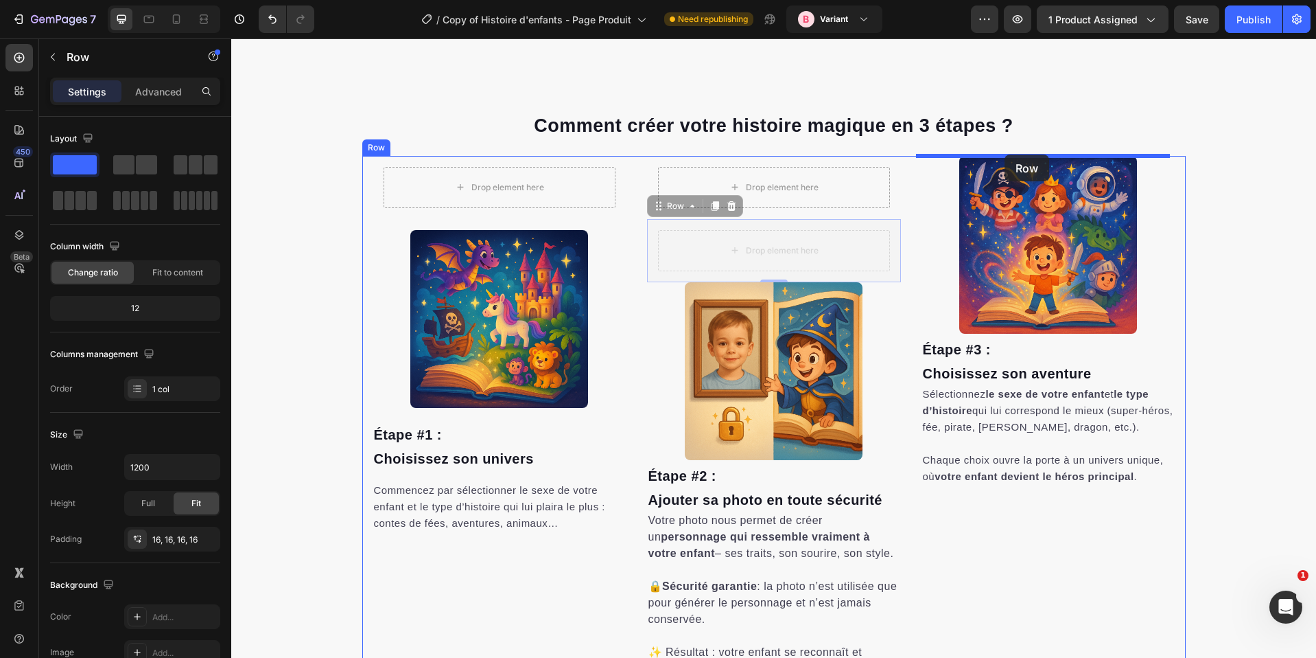
drag, startPoint x: 675, startPoint y: 202, endPoint x: 1005, endPoint y: 154, distance: 334.3
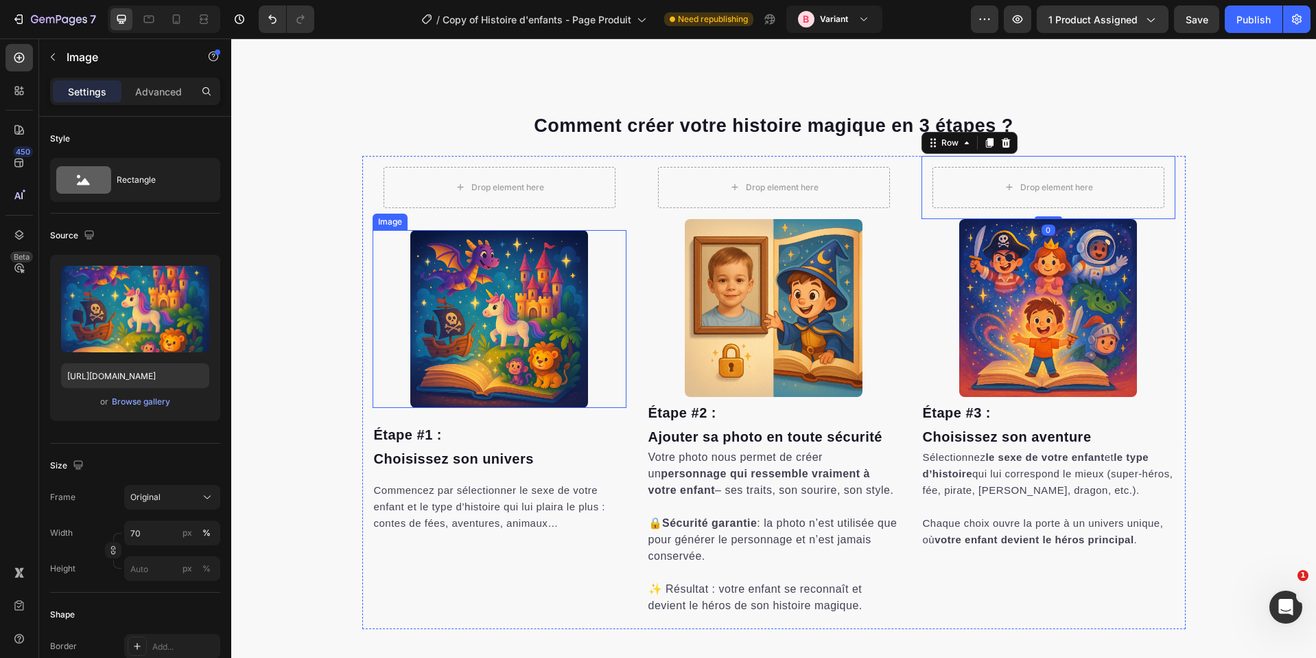
click at [525, 310] on img at bounding box center [499, 319] width 178 height 178
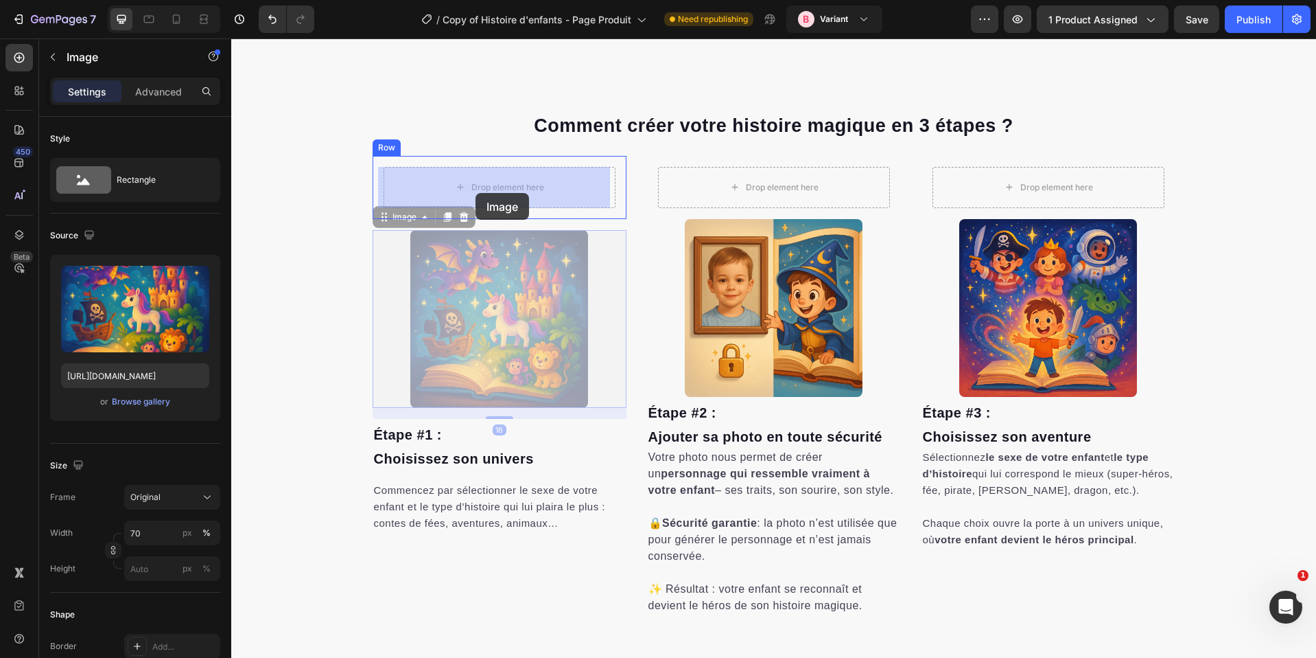
drag, startPoint x: 412, startPoint y: 220, endPoint x: 476, endPoint y: 194, distance: 69.0
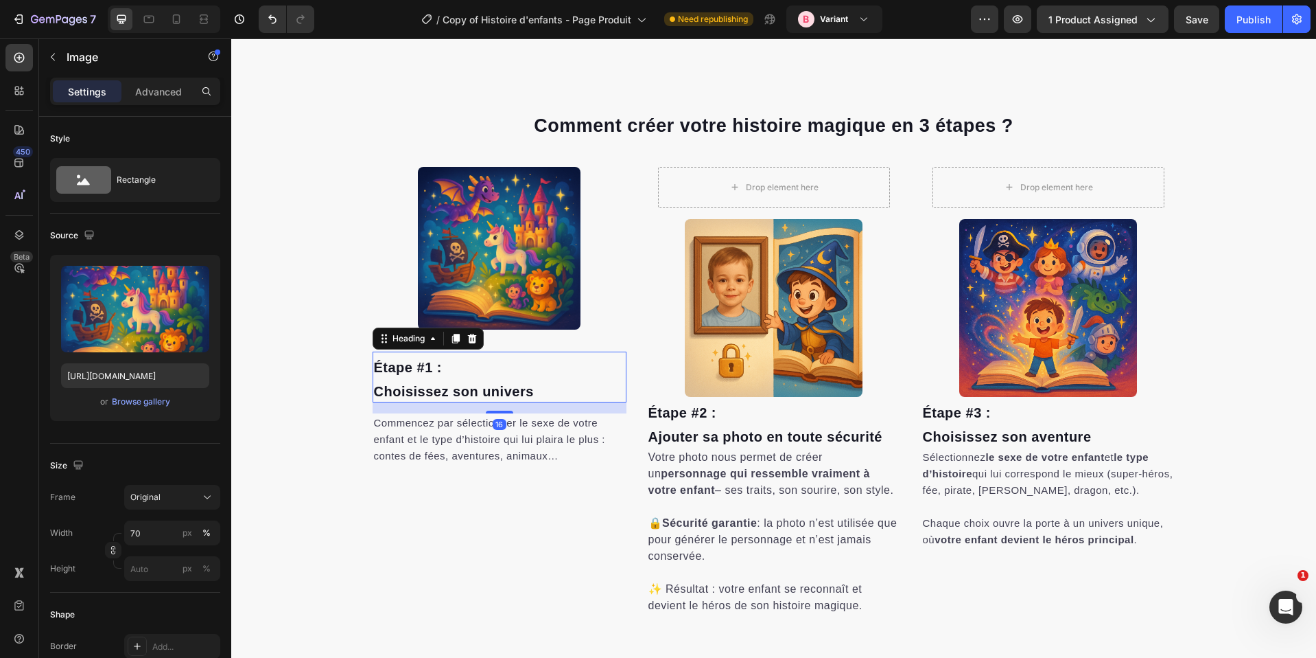
click at [442, 376] on h2 "Étape #1 : Choisissez son univers" at bounding box center [500, 376] width 254 height 51
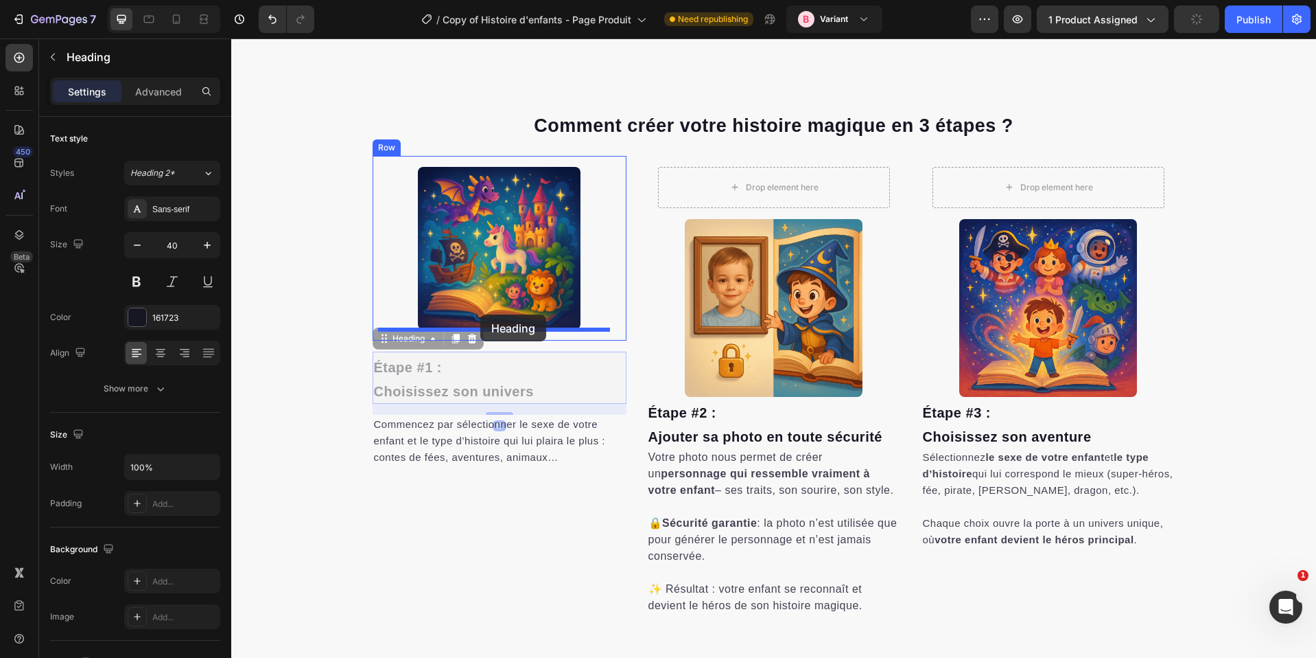
drag, startPoint x: 403, startPoint y: 336, endPoint x: 480, endPoint y: 314, distance: 80.4
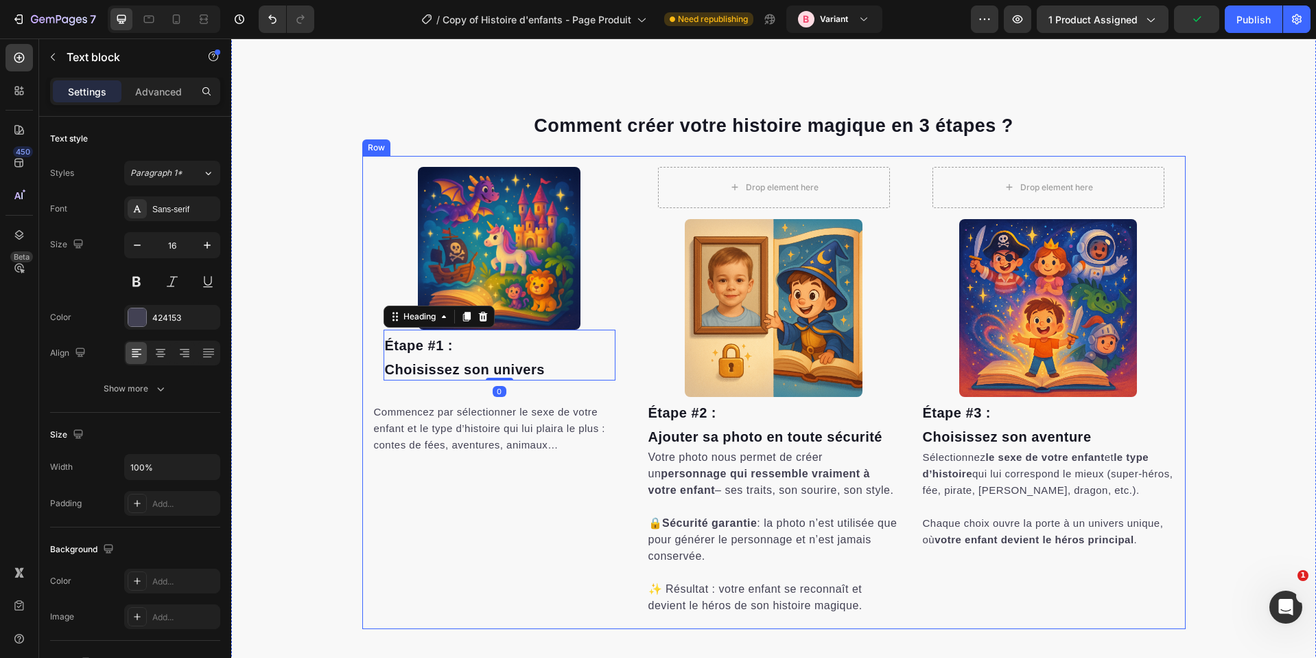
click at [421, 405] on p "Commencez par sélectionner le sexe de votre enfant et le type d’histoire qui lu…" at bounding box center [499, 428] width 251 height 49
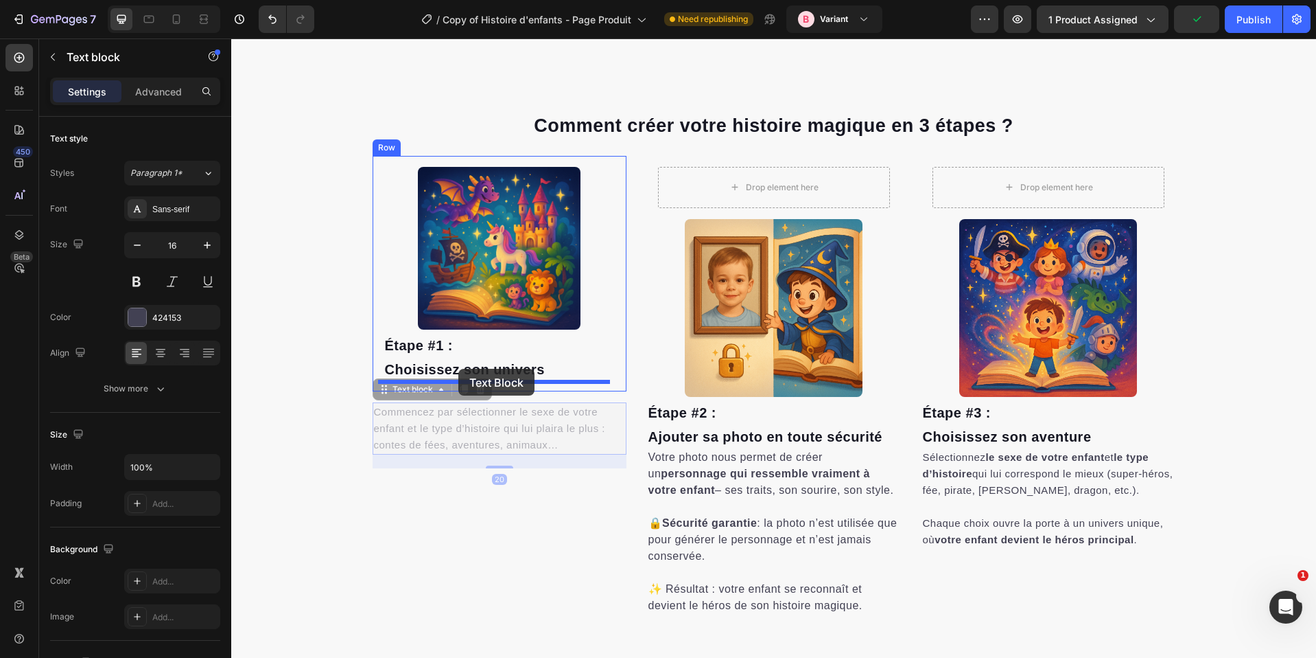
drag, startPoint x: 432, startPoint y: 372, endPoint x: 458, endPoint y: 369, distance: 27.0
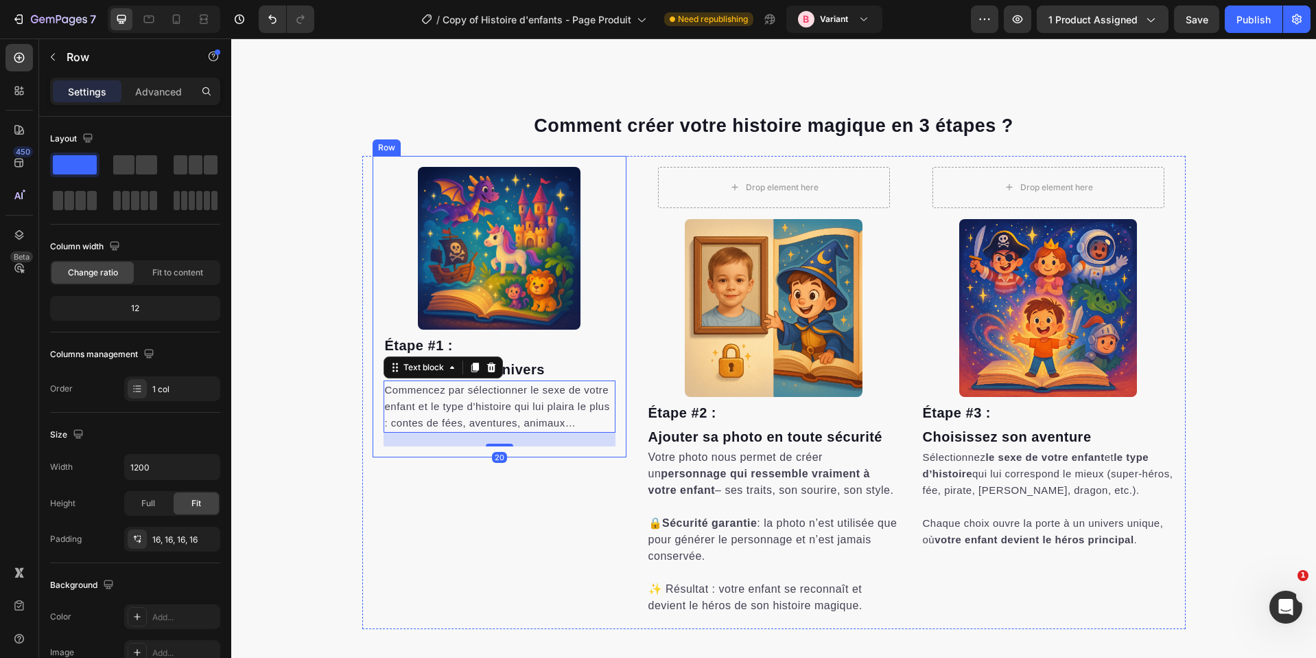
click at [373, 169] on div "Image Étape #1 : [PERSON_NAME] son univers Heading Commencez par sélectionner l…" at bounding box center [500, 306] width 254 height 301
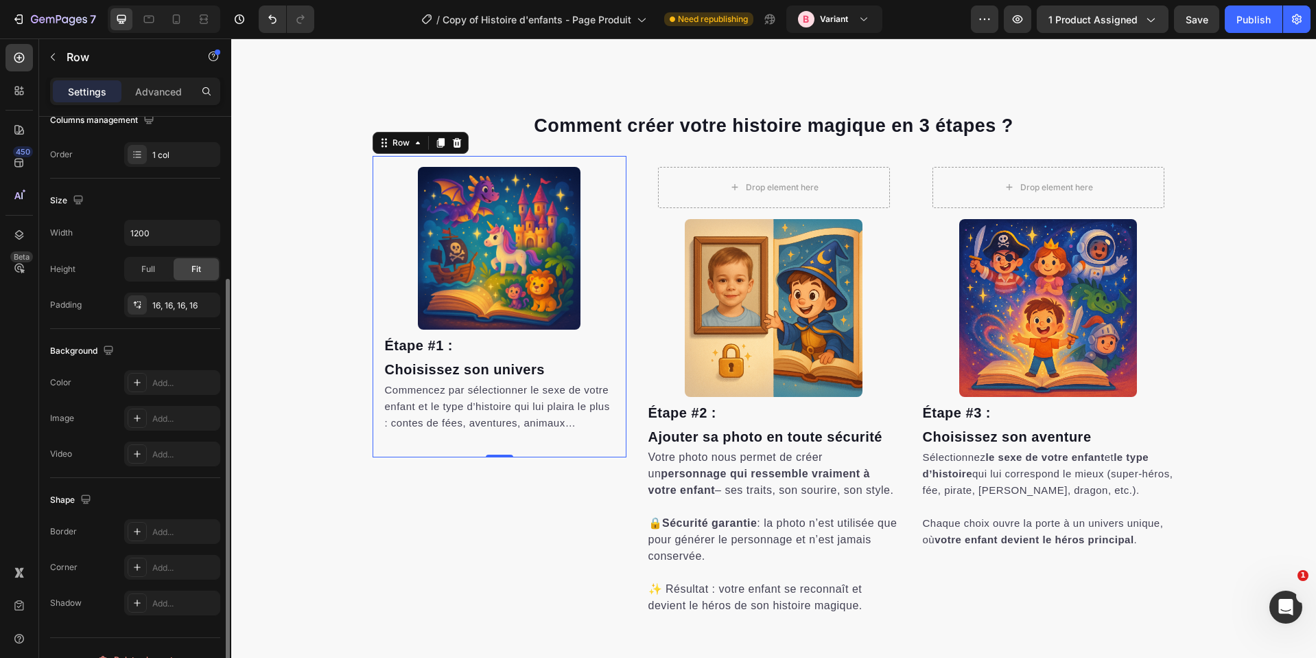
scroll to position [257, 0]
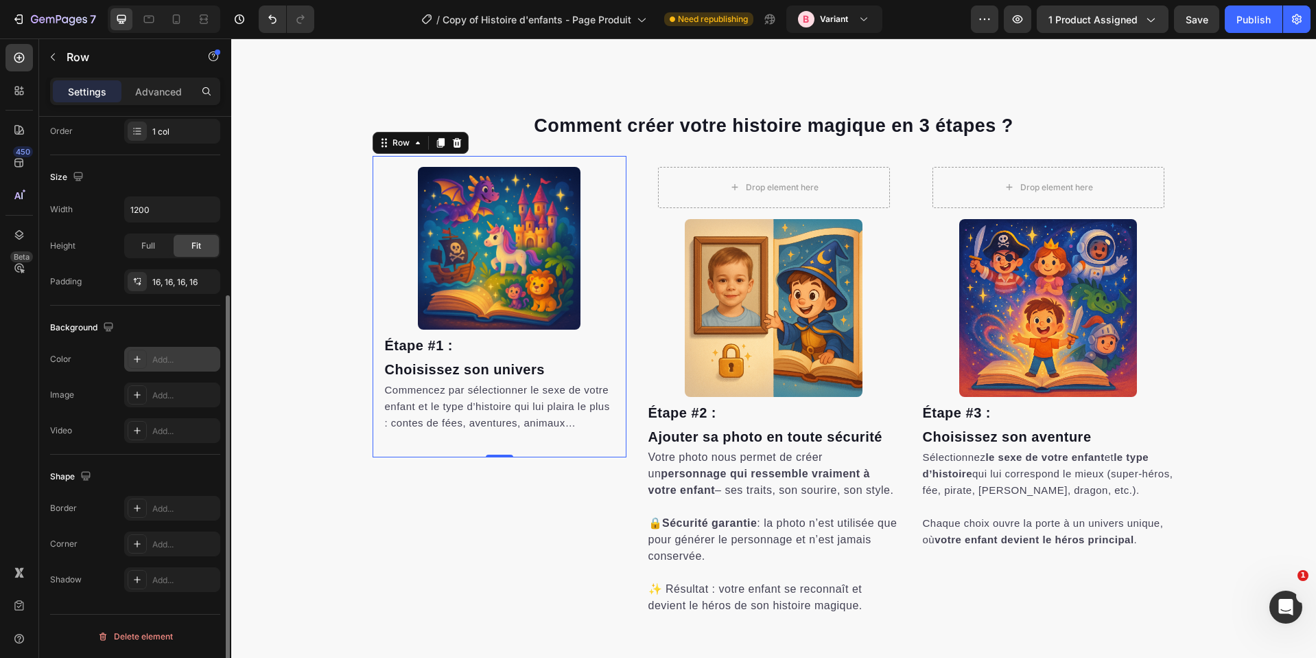
click at [156, 359] on div "Add..." at bounding box center [184, 359] width 65 height 12
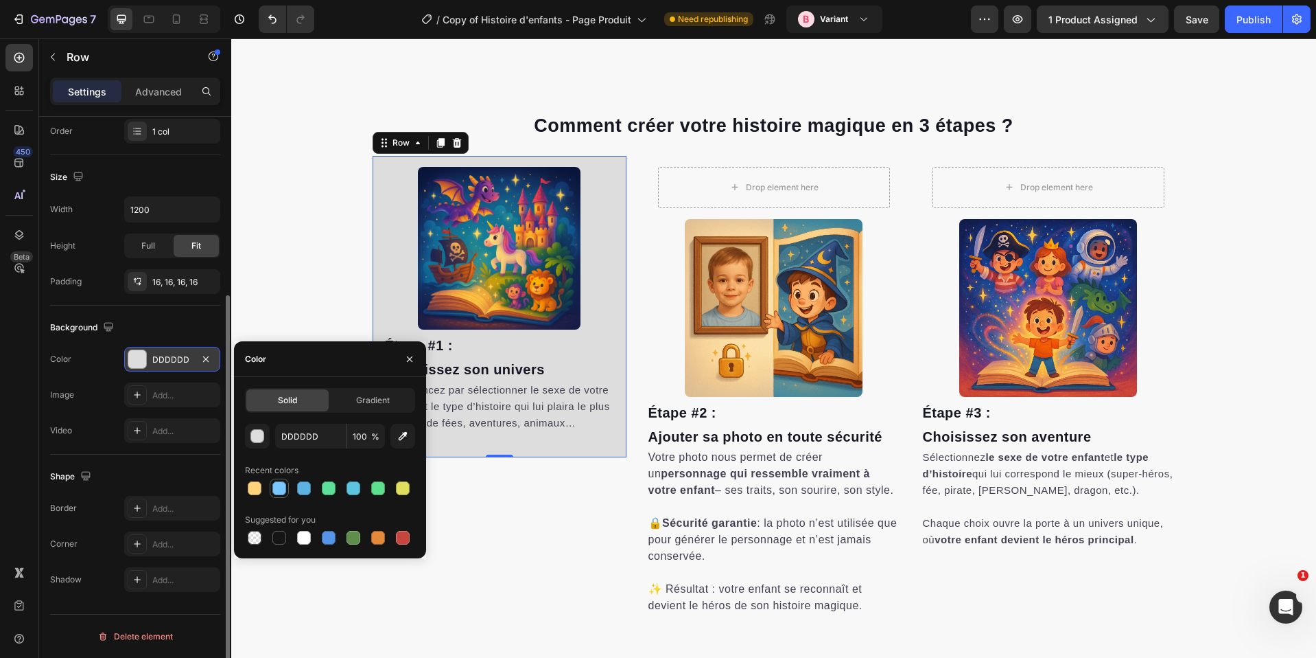
click at [279, 493] on div at bounding box center [279, 488] width 14 height 14
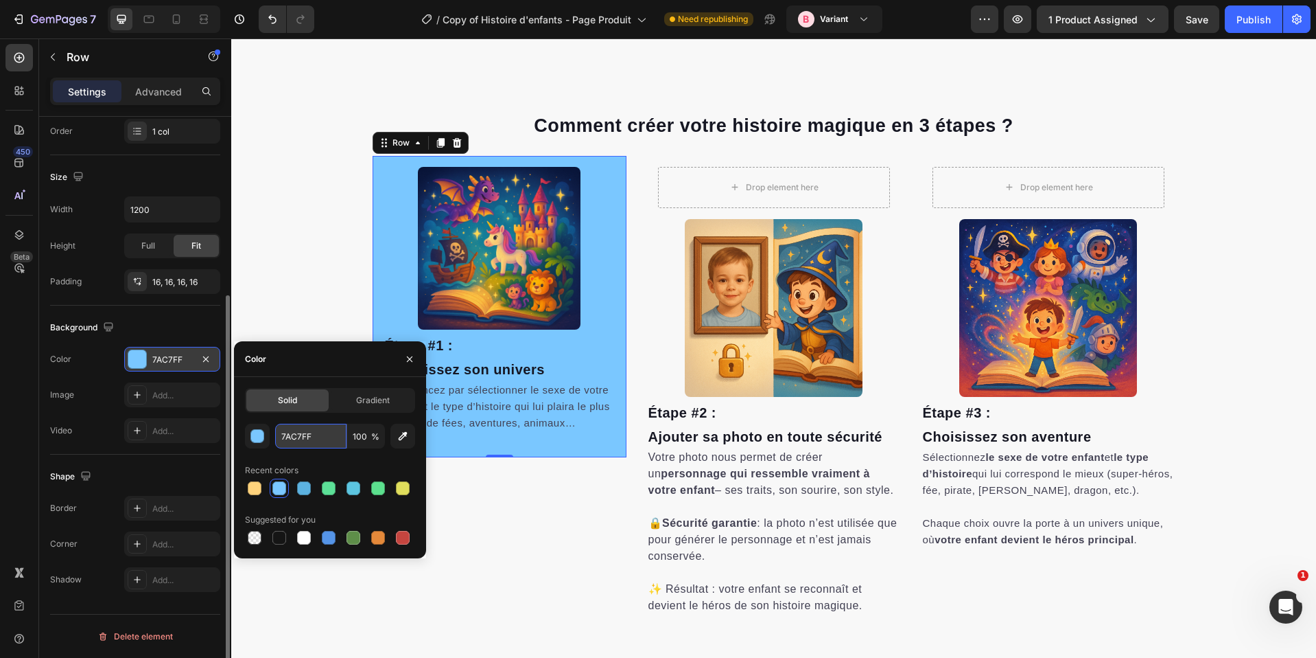
click at [300, 436] on input "7AC7FF" at bounding box center [310, 435] width 71 height 25
click at [255, 434] on div "button" at bounding box center [258, 437] width 14 height 14
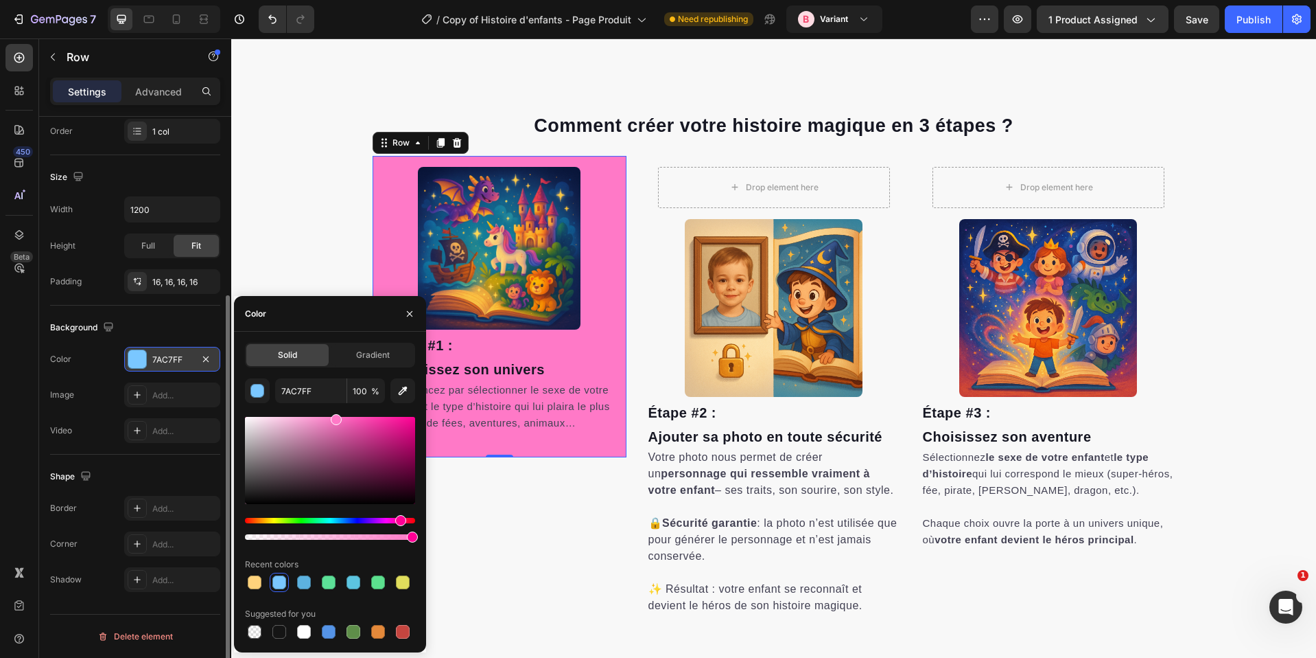
drag, startPoint x: 365, startPoint y: 517, endPoint x: 395, endPoint y: 517, distance: 29.5
click at [399, 520] on div "Hue" at bounding box center [330, 520] width 170 height 5
click at [352, 442] on div at bounding box center [330, 460] width 170 height 87
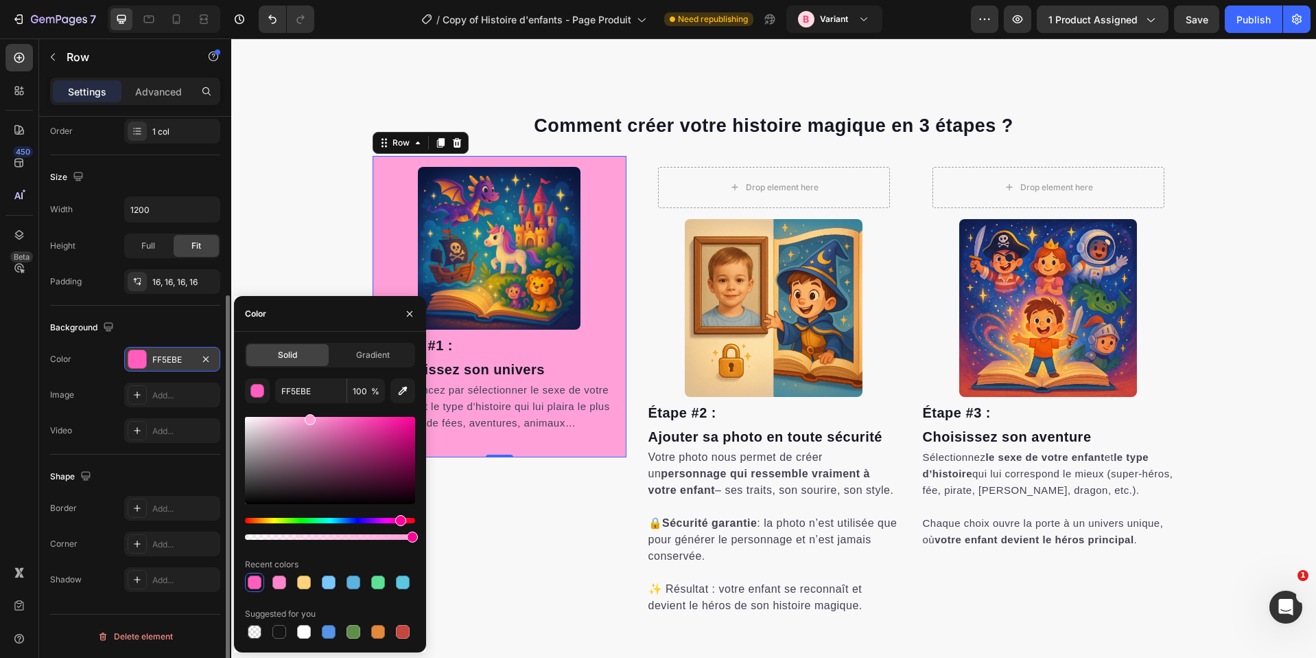
drag, startPoint x: 351, startPoint y: 432, endPoint x: 308, endPoint y: 415, distance: 46.8
click at [308, 417] on div at bounding box center [330, 460] width 170 height 87
type input "FFA0D9"
drag, startPoint x: 306, startPoint y: 421, endPoint x: 308, endPoint y: 408, distance: 13.2
click at [308, 408] on div "FFA0D9 100 % Recent colors Suggested for you" at bounding box center [330, 509] width 170 height 263
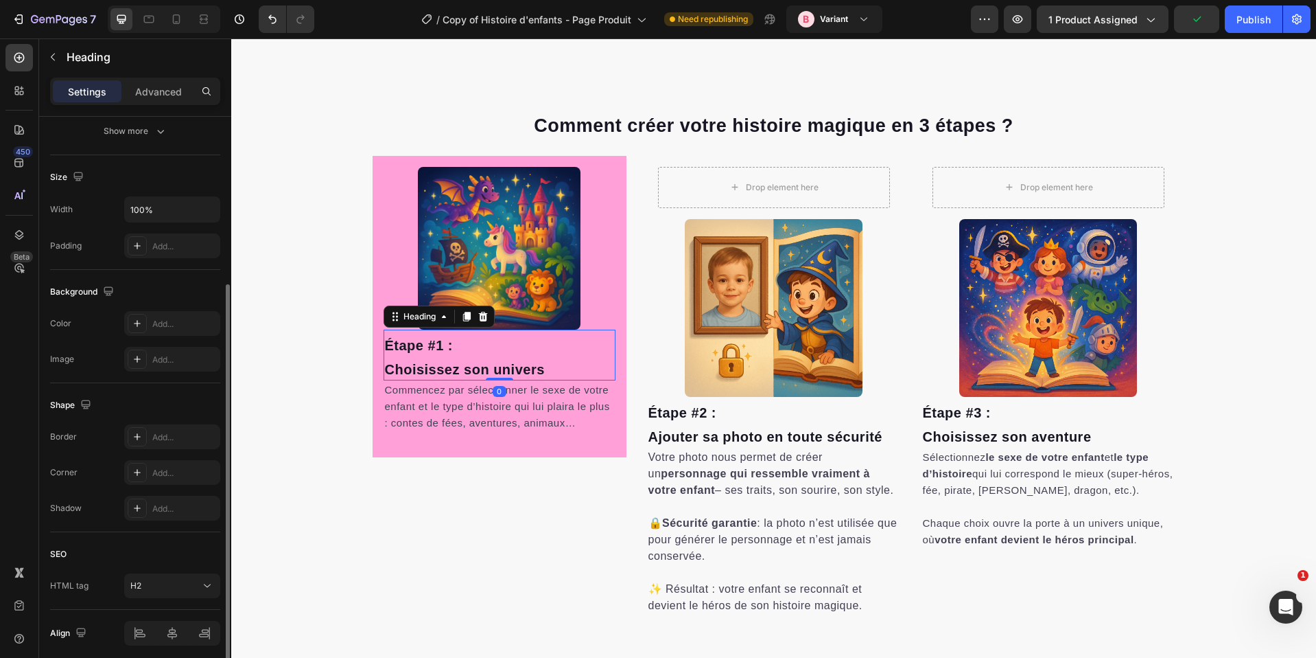
click at [475, 342] on h2 "Étape #1 : Choisissez son univers" at bounding box center [500, 354] width 232 height 51
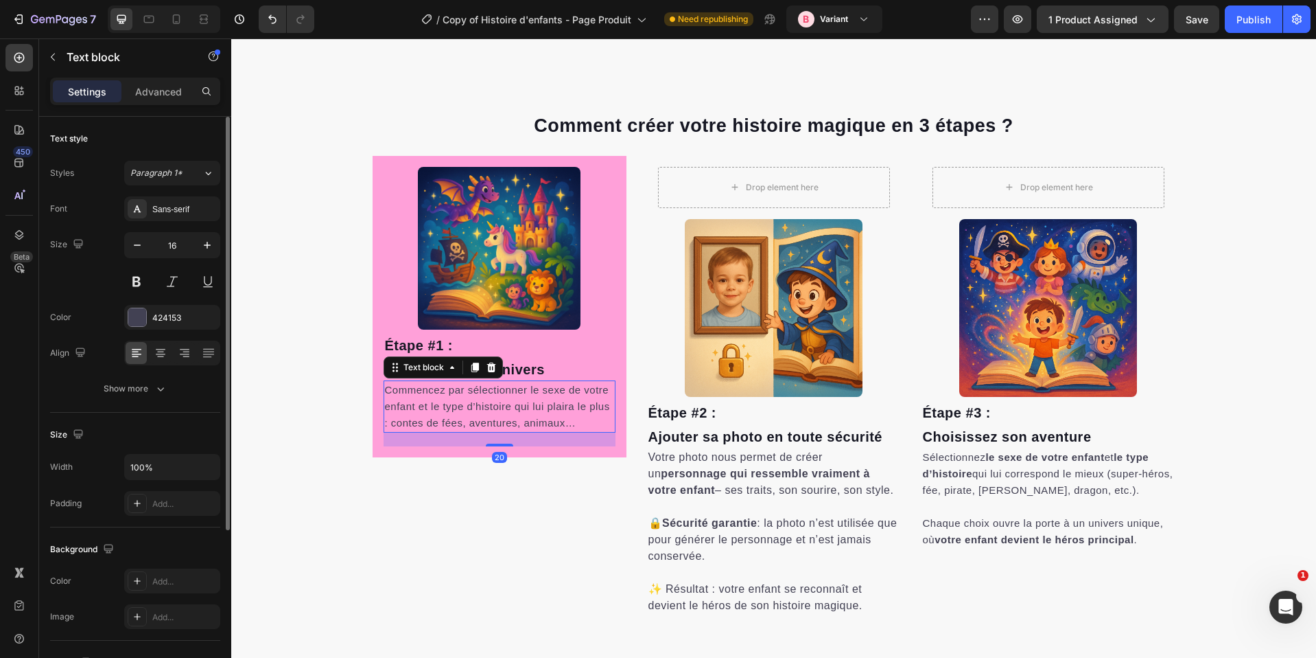
click at [463, 402] on span "Commencez par sélectionner le sexe de votre enfant et le type d’histoire qui lu…" at bounding box center [497, 406] width 225 height 45
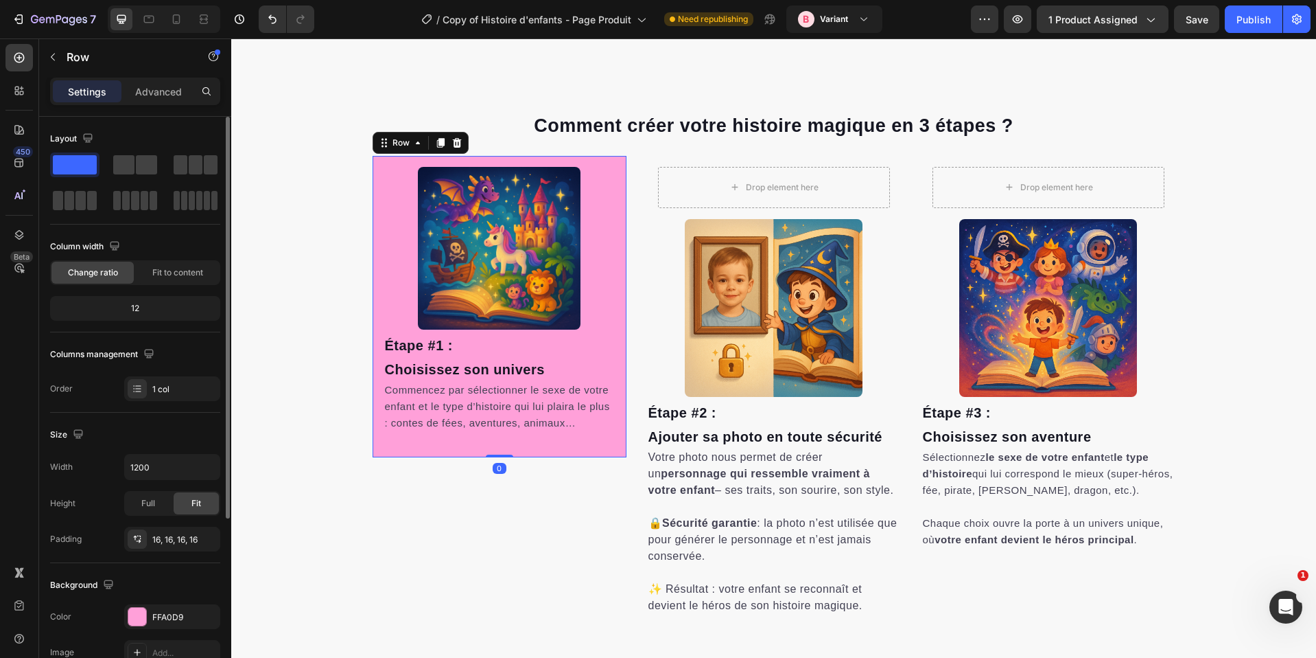
click at [373, 158] on div "Image Étape #1 : [PERSON_NAME] son univers Heading Commencez par sélectionner l…" at bounding box center [500, 306] width 254 height 301
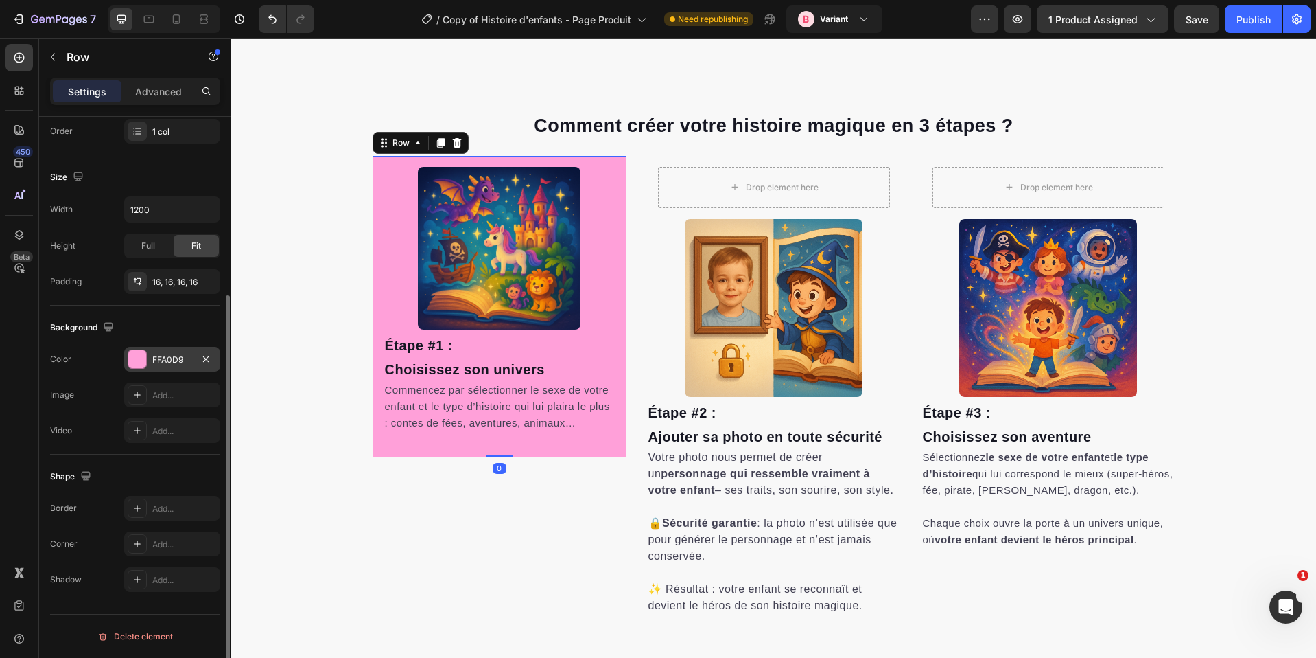
click at [152, 353] on div "FFA0D9" at bounding box center [172, 359] width 40 height 12
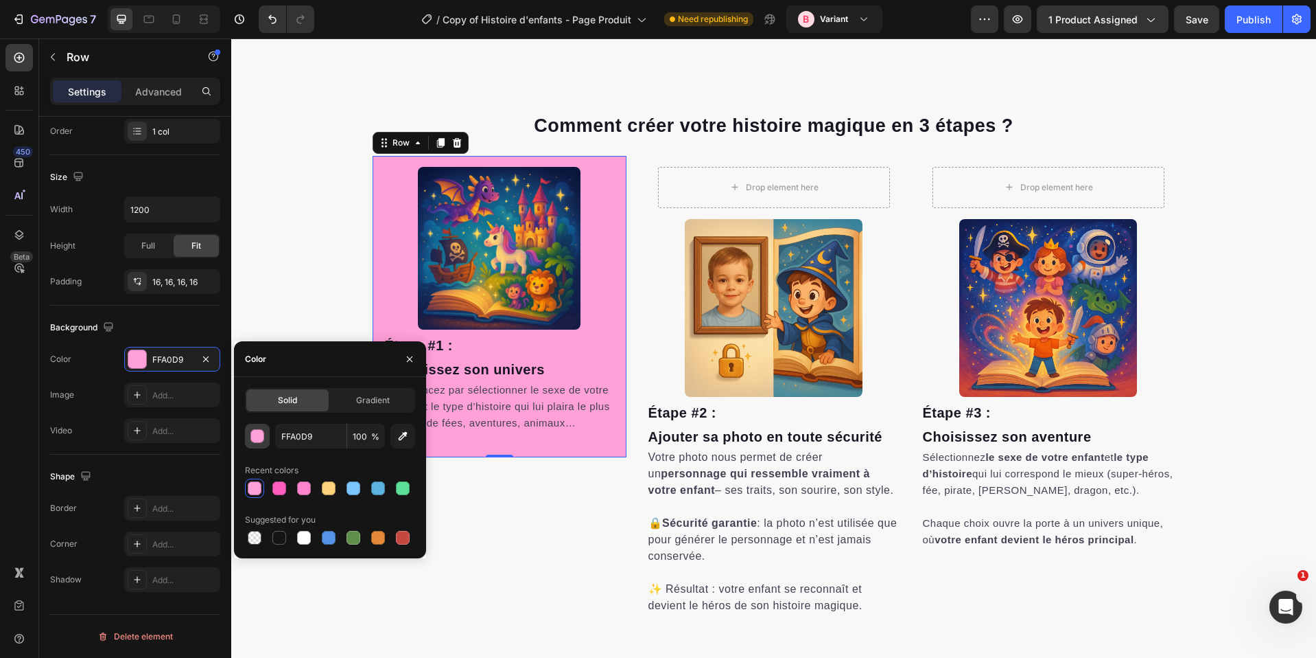
click at [261, 434] on div "button" at bounding box center [258, 437] width 14 height 14
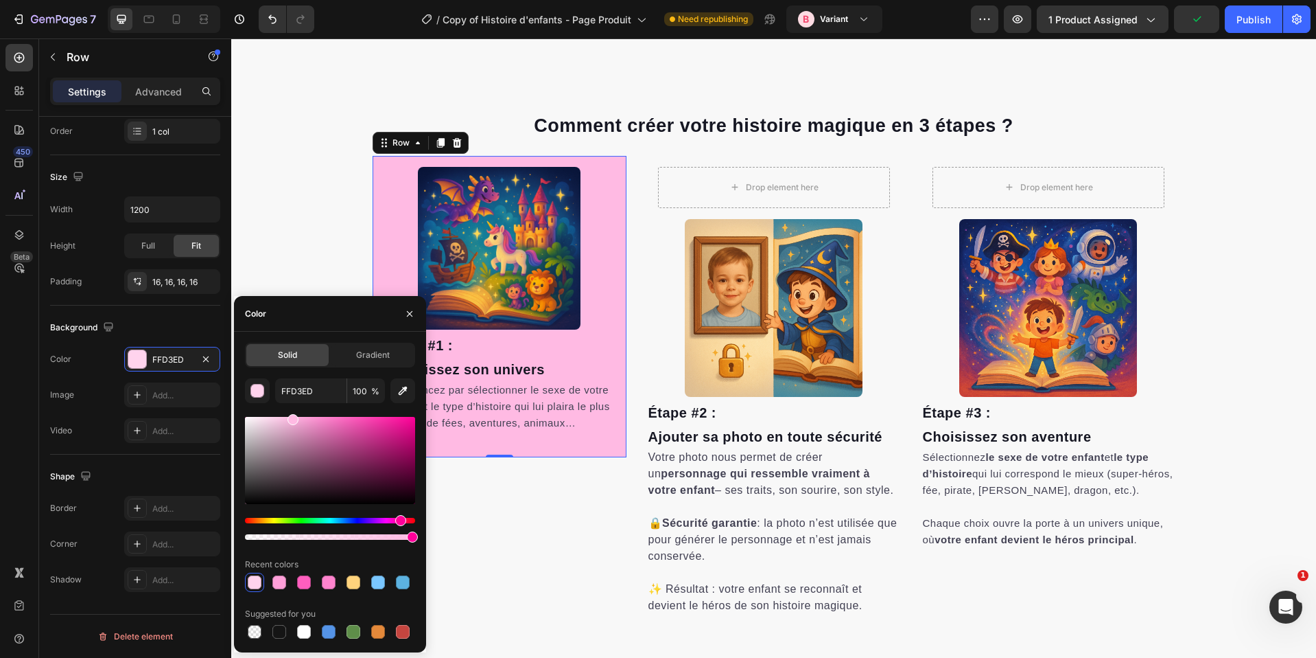
drag, startPoint x: 303, startPoint y: 419, endPoint x: 291, endPoint y: 412, distance: 13.8
click at [291, 412] on div "FFD3ED 100 % Recent colors Suggested for you" at bounding box center [330, 509] width 170 height 263
type input "FFBAE3"
click at [491, 350] on h2 "Étape #1 : Choisissez son univers" at bounding box center [500, 354] width 232 height 51
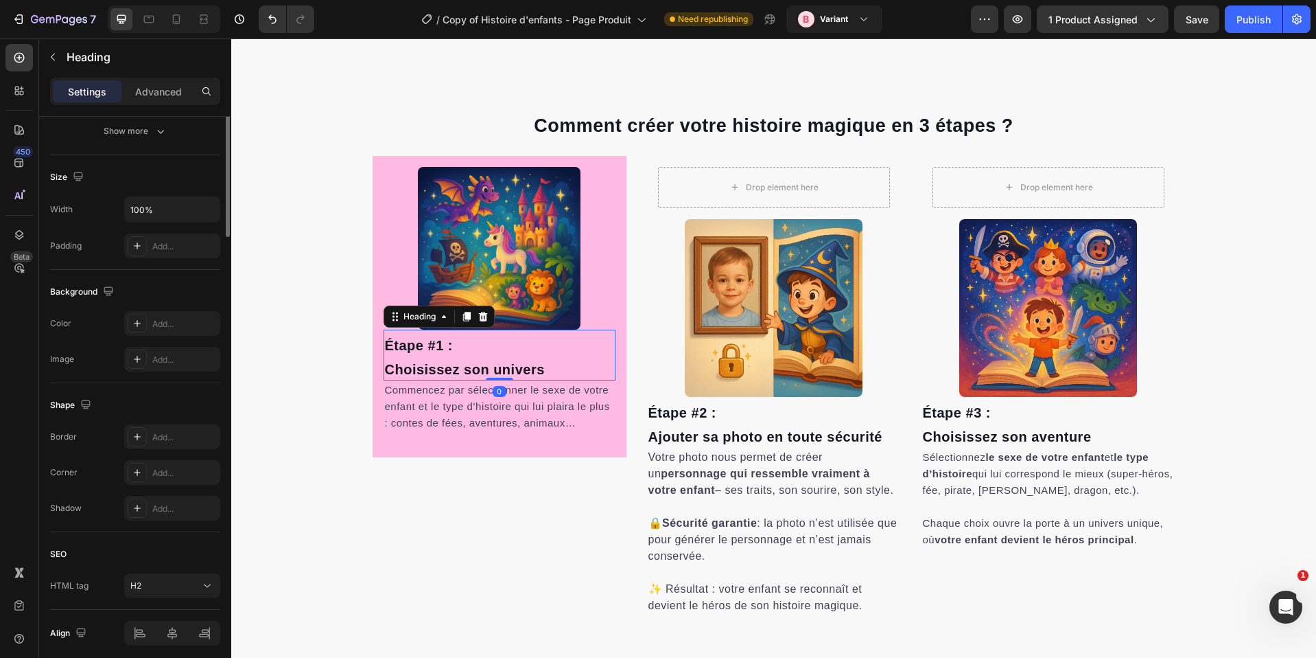
scroll to position [0, 0]
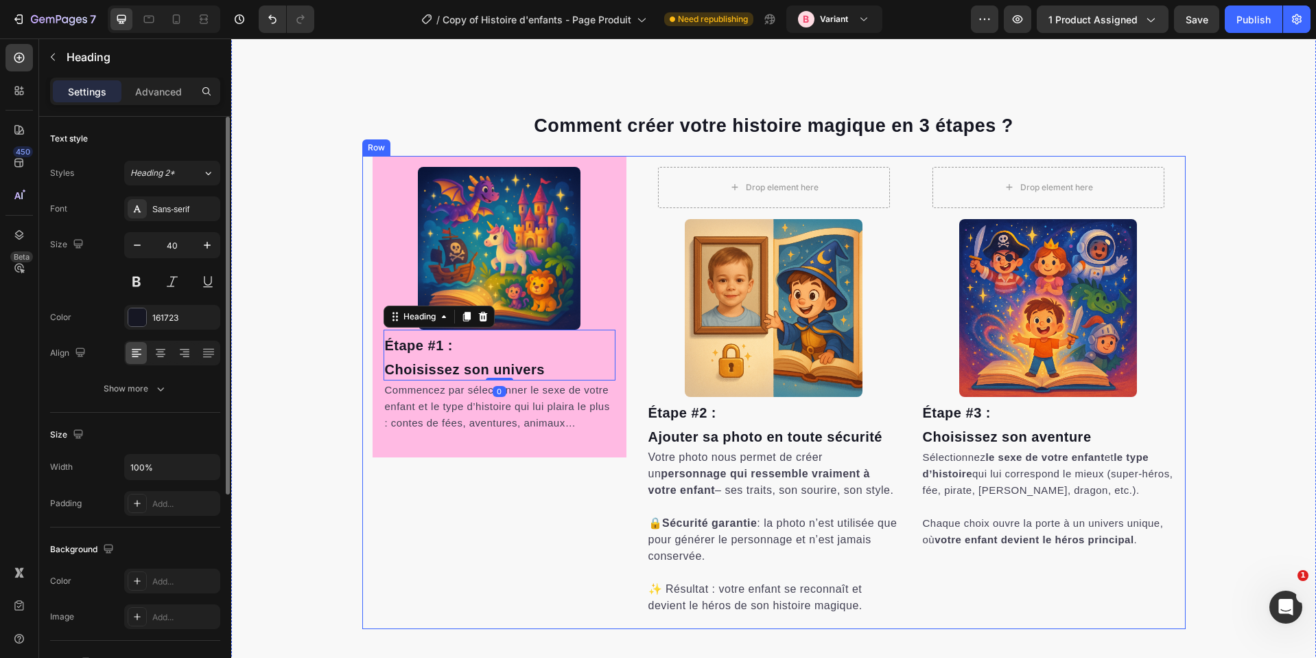
click at [456, 470] on div "Image Étape #1 : [PERSON_NAME] son univers Heading 0 Commencez par sélectionner…" at bounding box center [500, 392] width 254 height 473
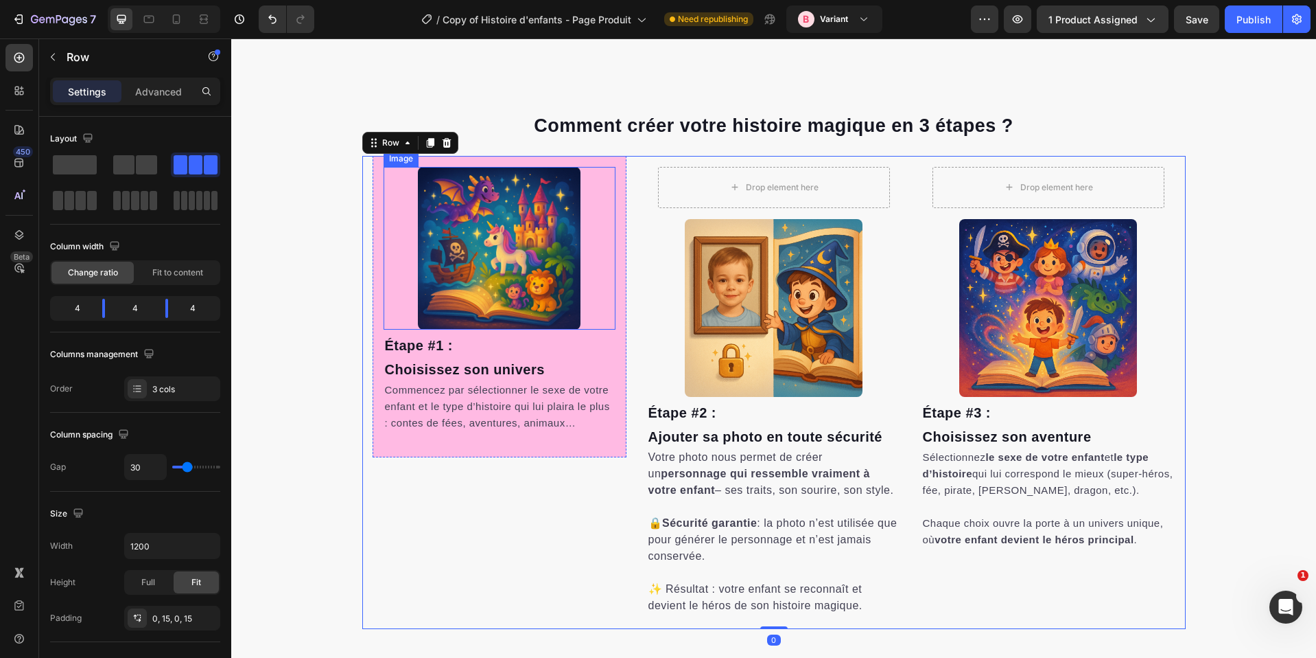
click at [389, 185] on div at bounding box center [500, 248] width 232 height 163
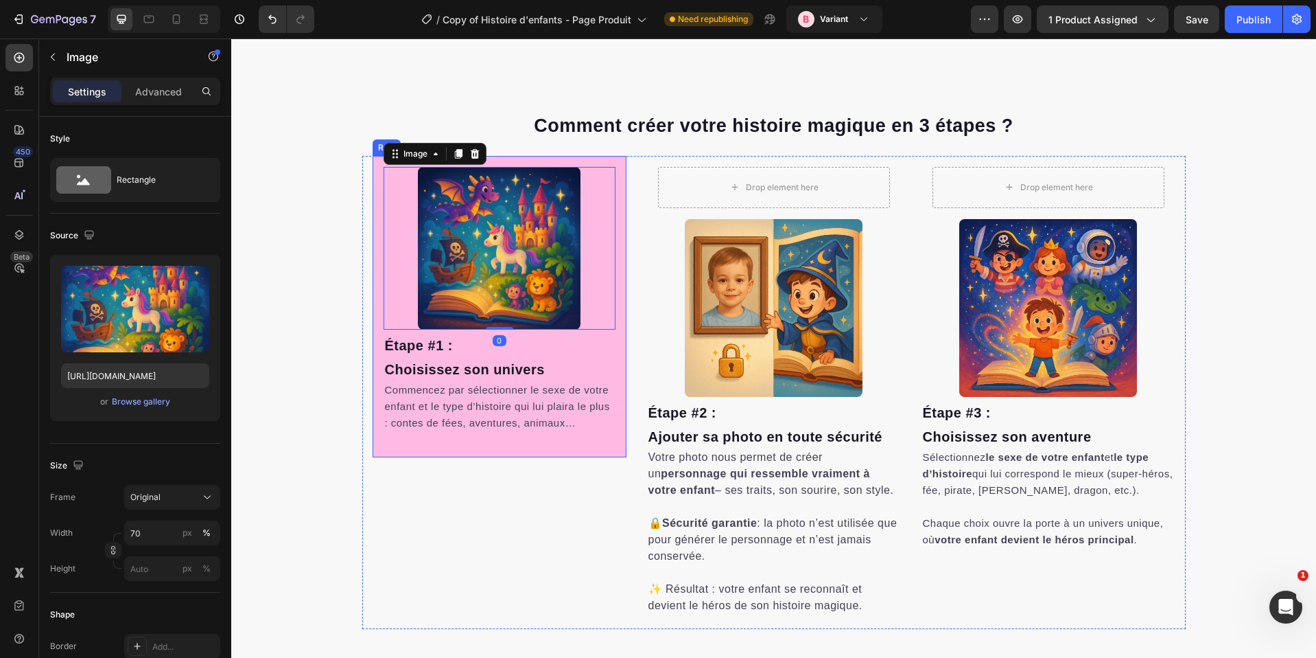
click at [373, 163] on div "Image 0 Étape #1 : [PERSON_NAME] son univers Heading Commencez par sélectionner…" at bounding box center [500, 306] width 254 height 301
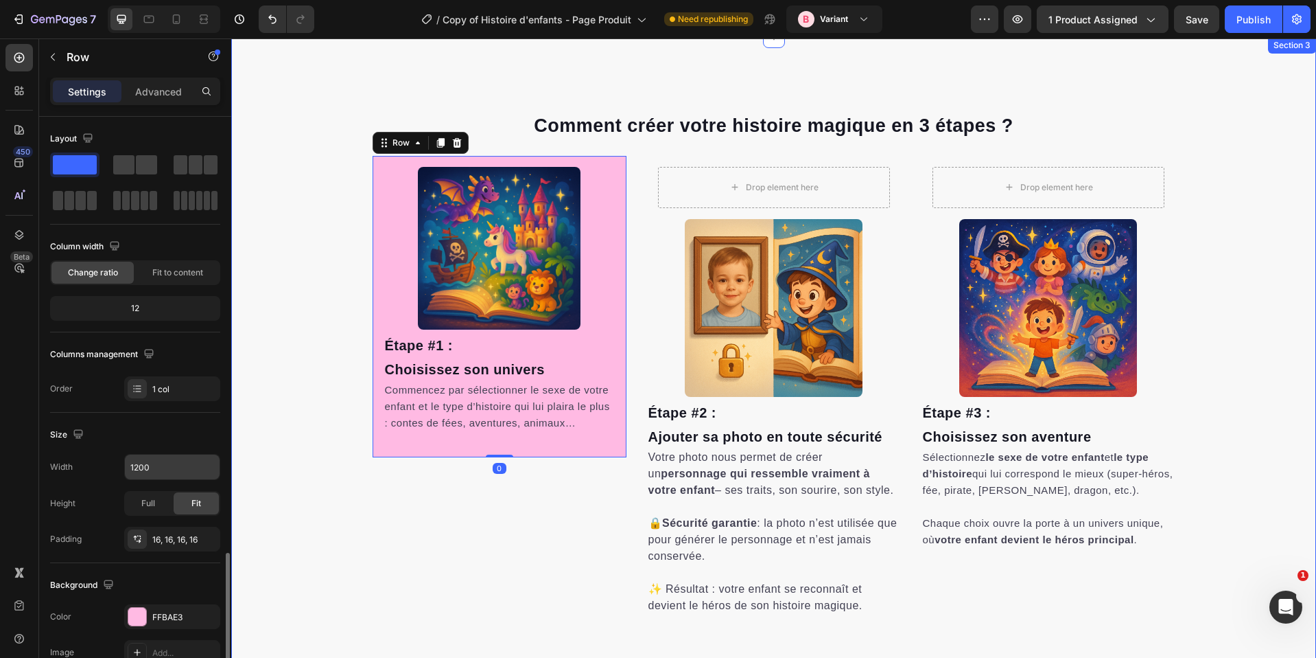
scroll to position [257, 0]
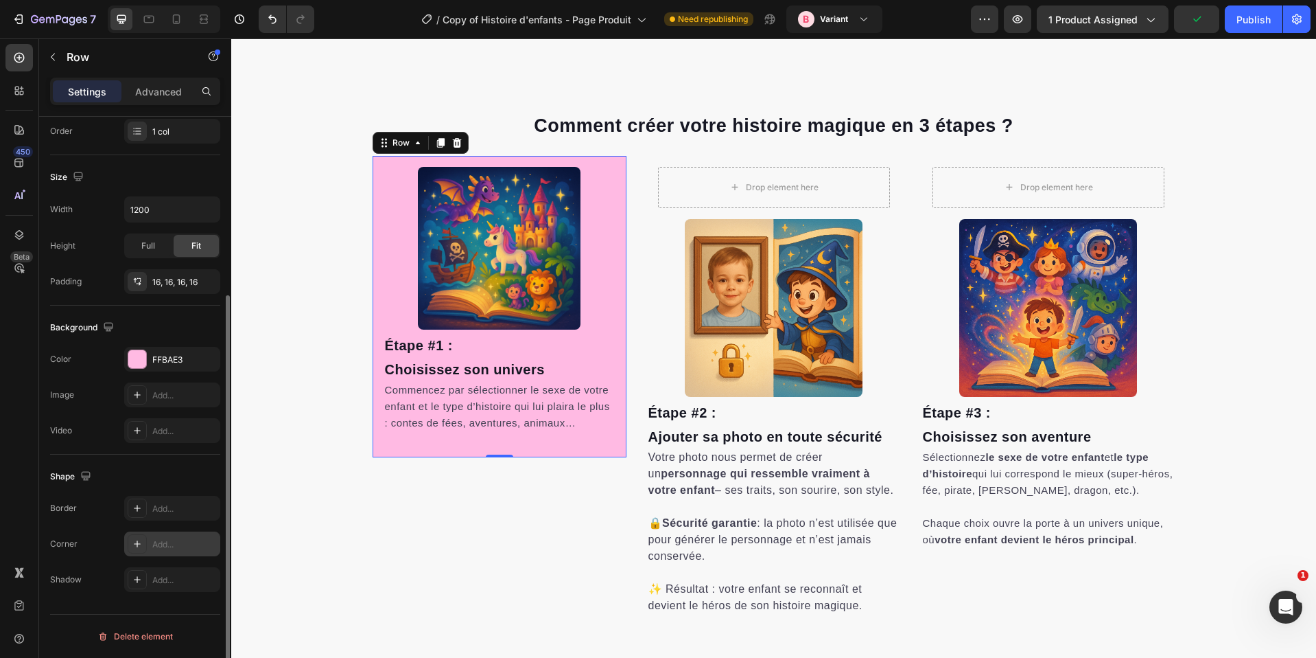
click at [162, 544] on div "Add..." at bounding box center [184, 544] width 65 height 12
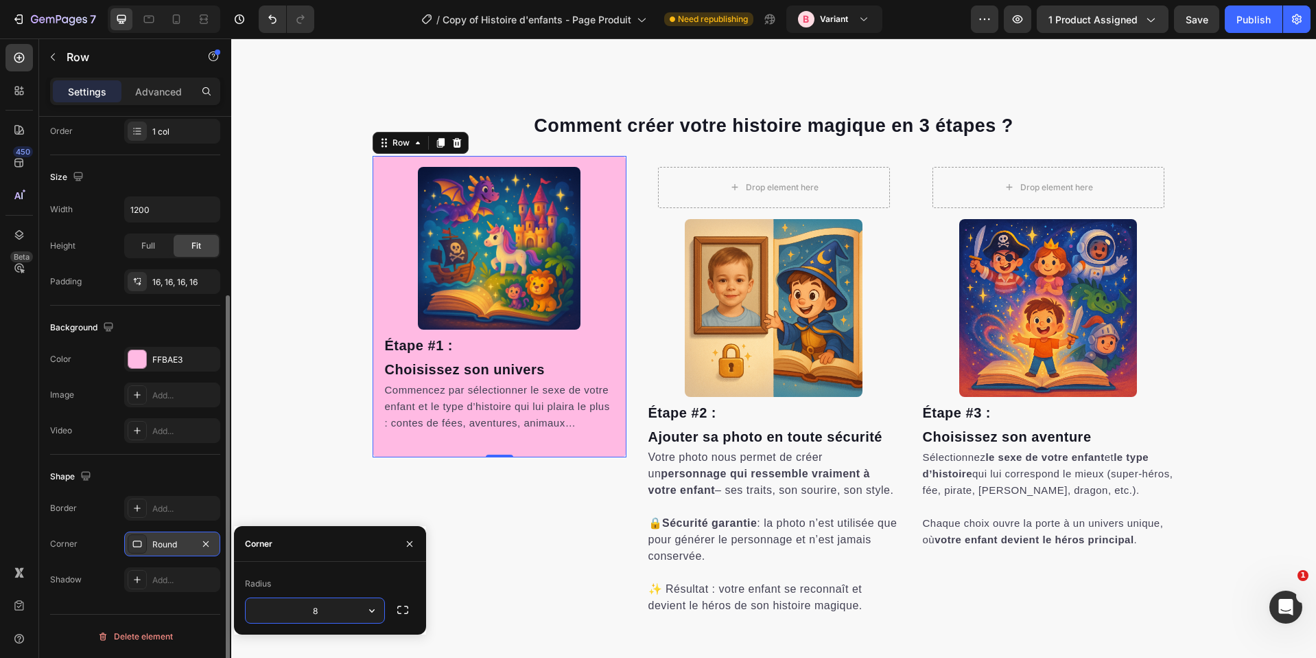
click at [331, 613] on input "8" at bounding box center [315, 610] width 139 height 25
type input "3"
type input "50"
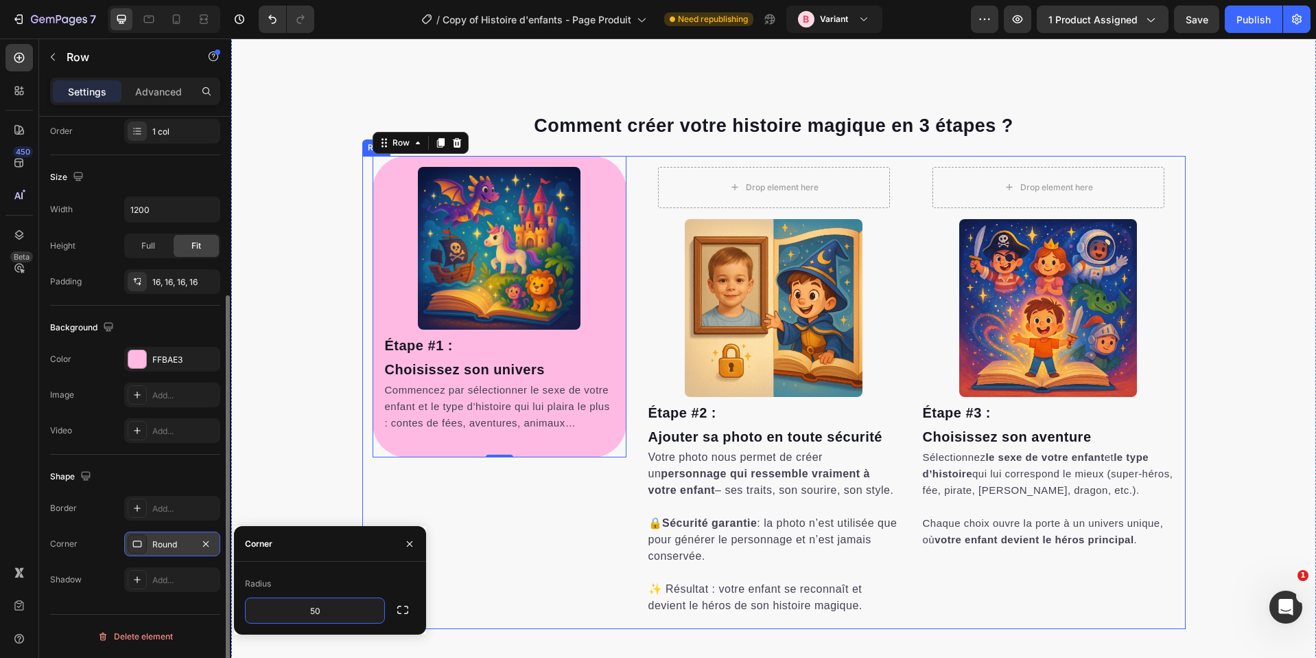
click at [573, 491] on div "Image Étape #1 : [PERSON_NAME] son univers Heading Commencez par sélectionner l…" at bounding box center [500, 392] width 254 height 473
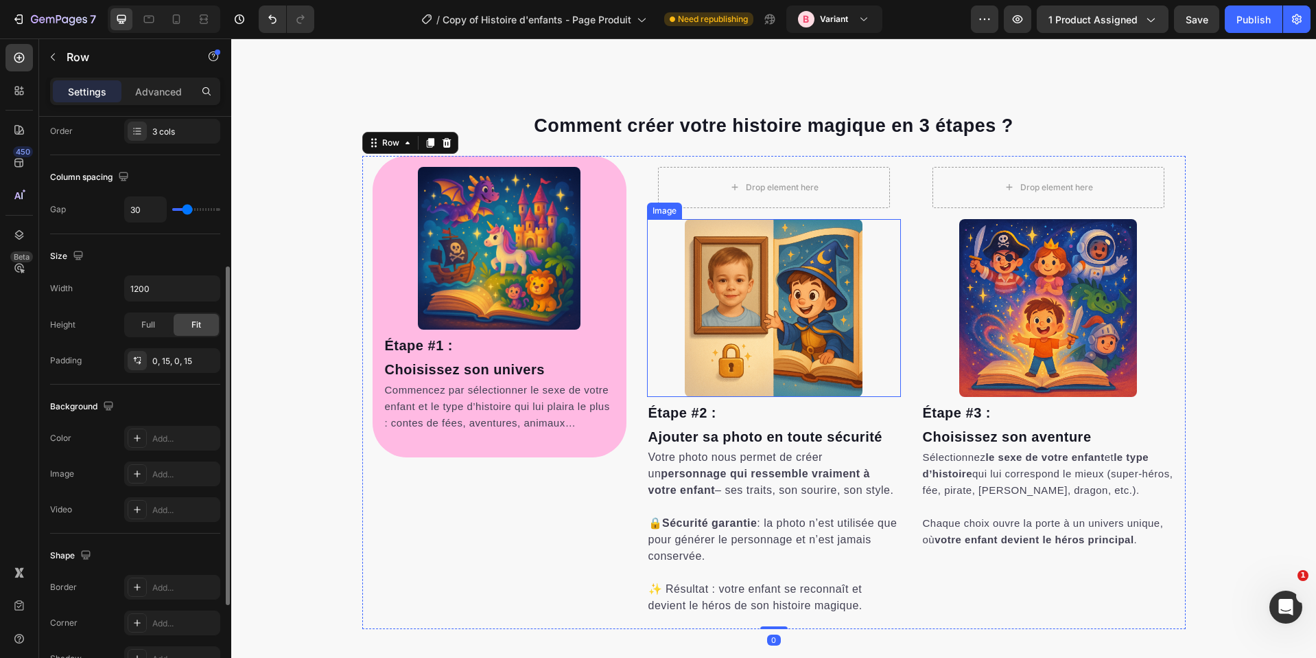
click at [752, 254] on img at bounding box center [774, 308] width 178 height 178
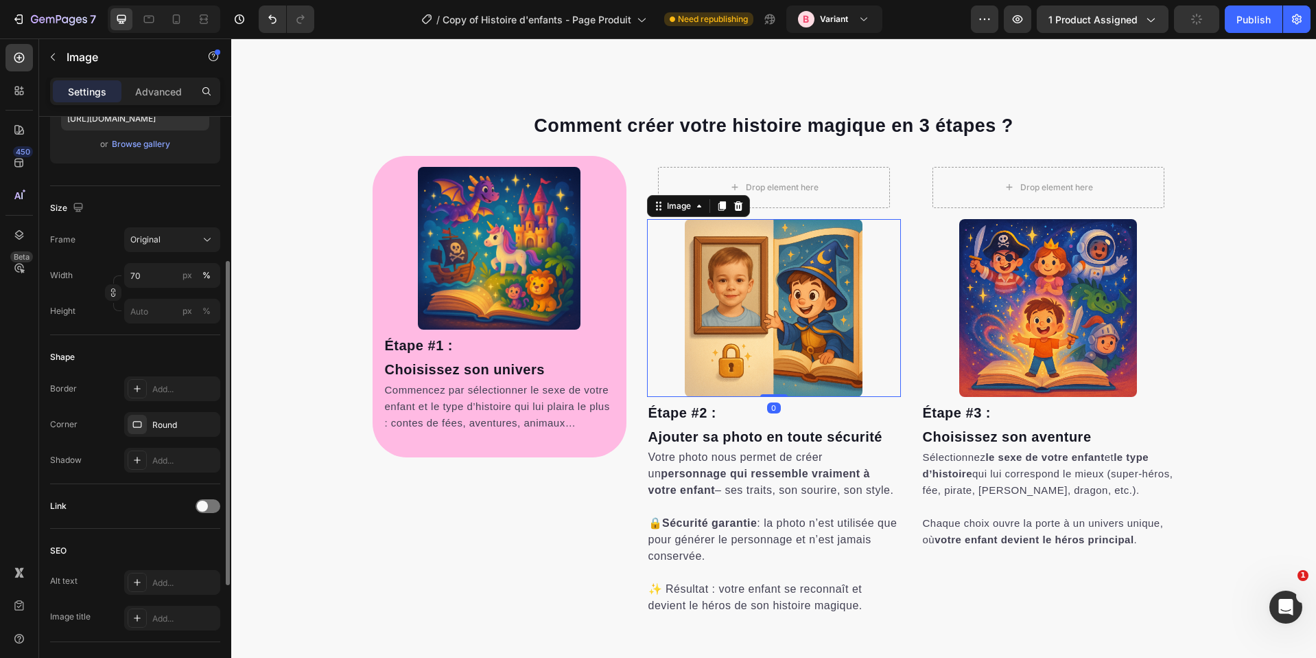
scroll to position [0, 0]
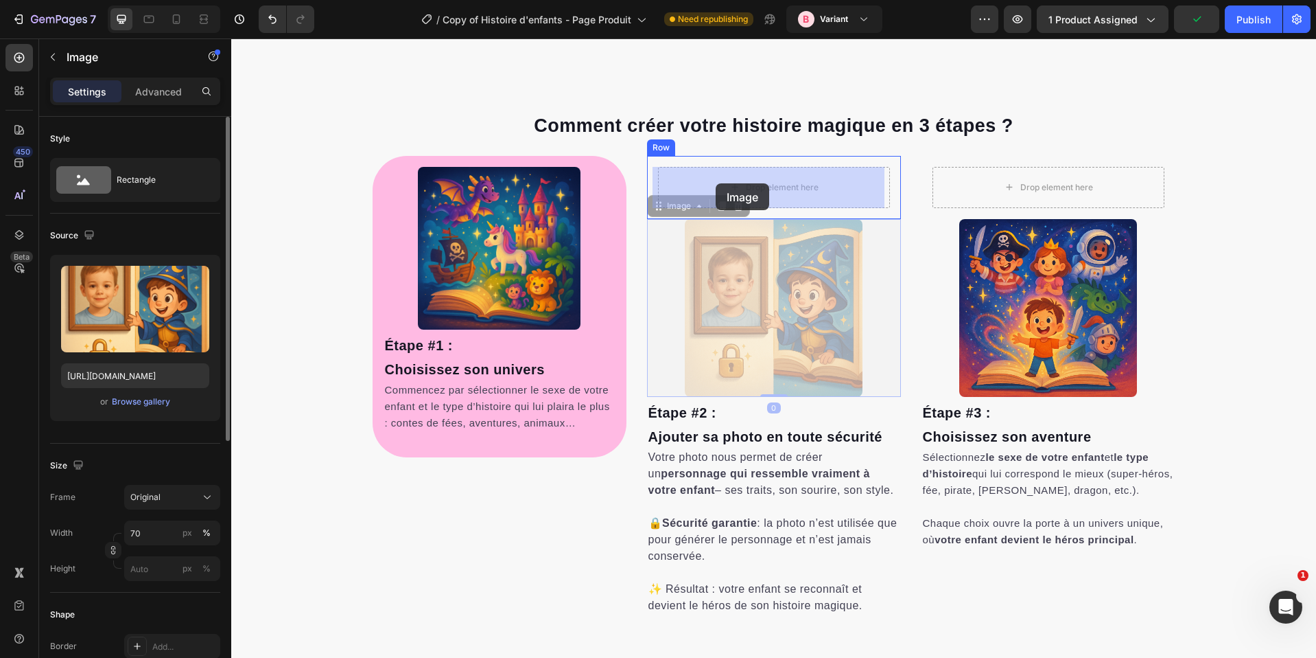
drag, startPoint x: 669, startPoint y: 213, endPoint x: 716, endPoint y: 183, distance: 55.2
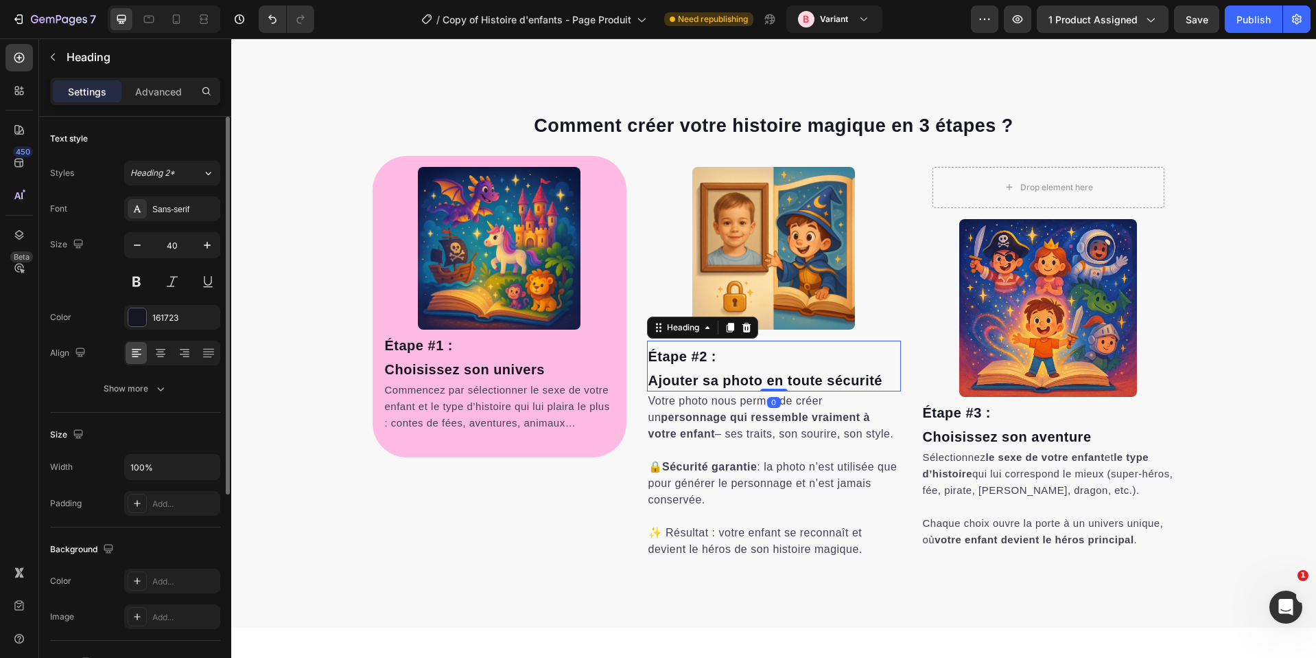
click at [737, 377] on span "Ajouter sa photo en toute sécurité" at bounding box center [766, 380] width 234 height 15
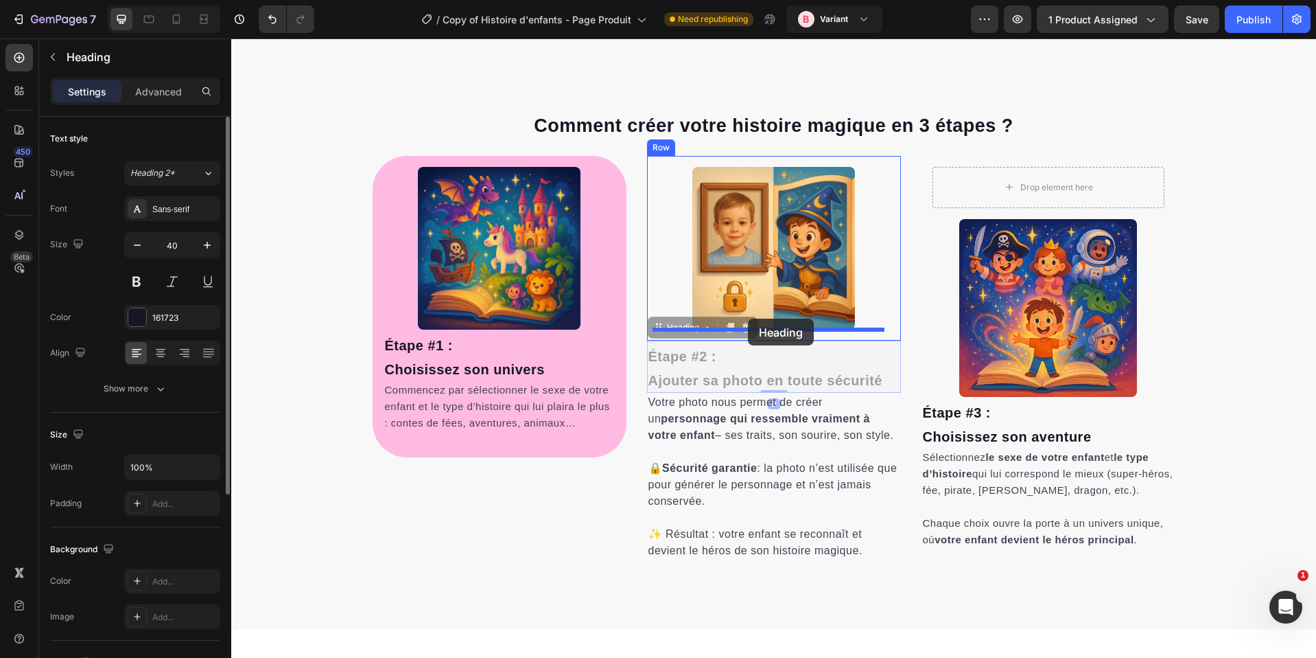
drag, startPoint x: 664, startPoint y: 331, endPoint x: 748, endPoint y: 318, distance: 84.6
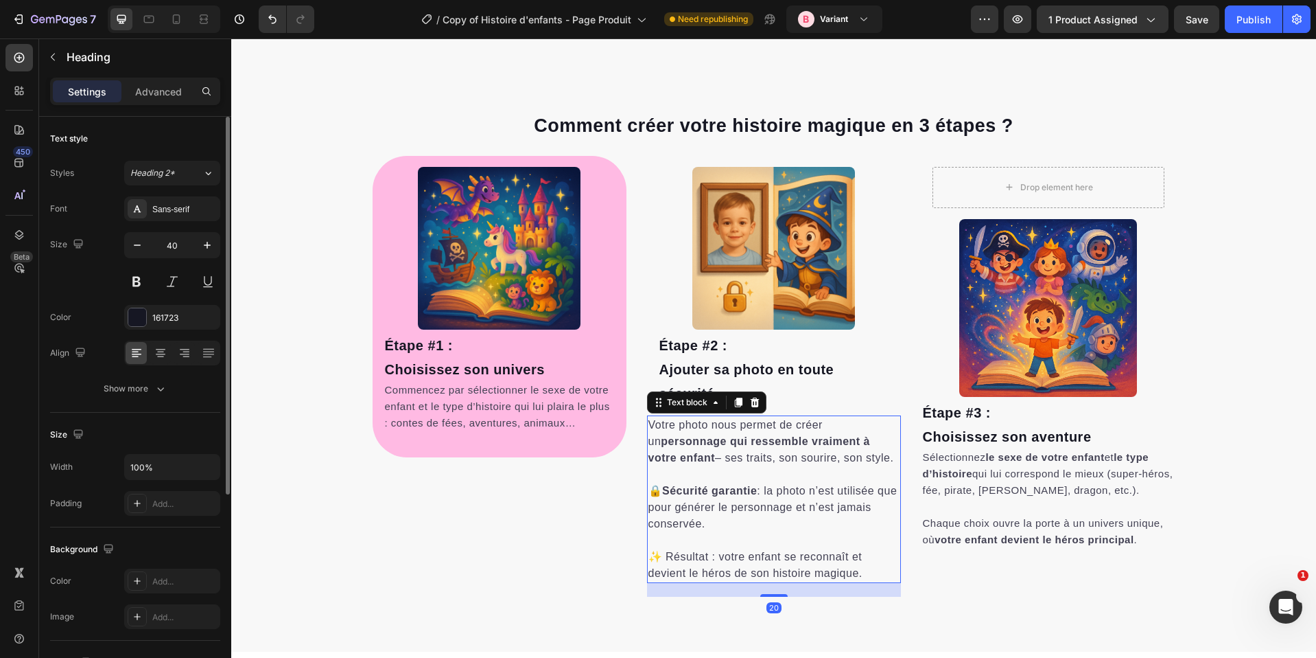
click at [699, 452] on p "Votre photo nous permet de créer un personnage qui ressemble vraiment à votre e…" at bounding box center [774, 441] width 251 height 49
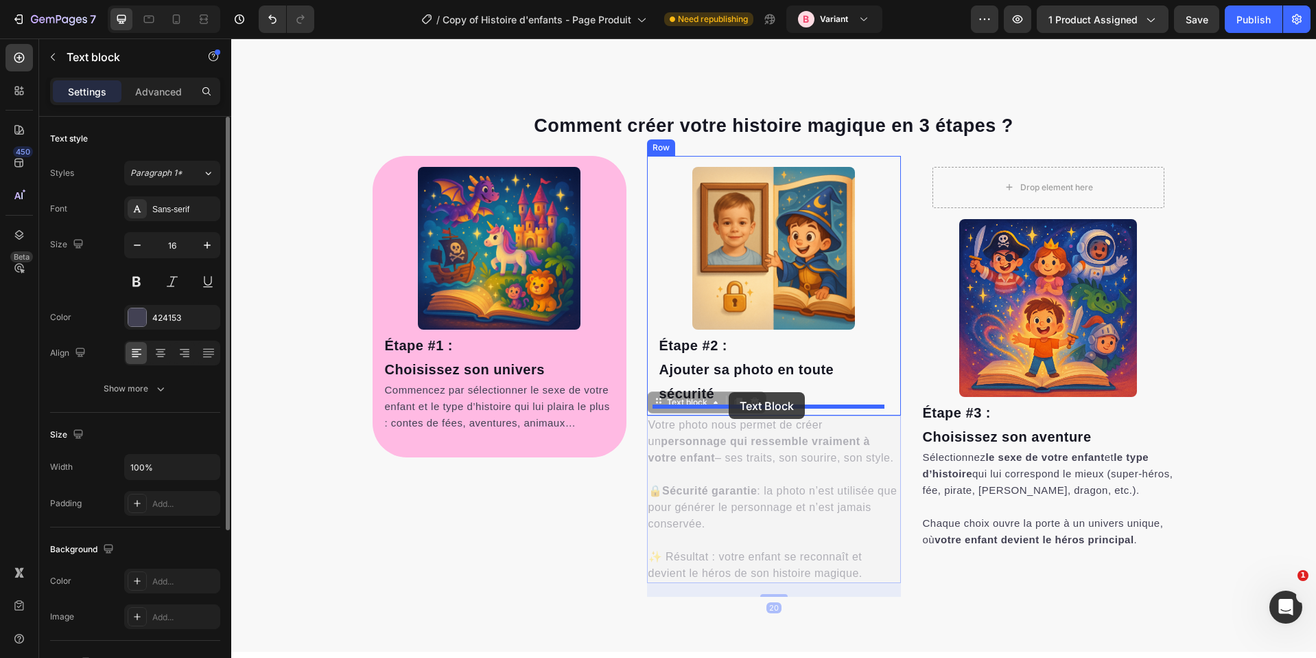
drag, startPoint x: 668, startPoint y: 405, endPoint x: 729, endPoint y: 392, distance: 62.5
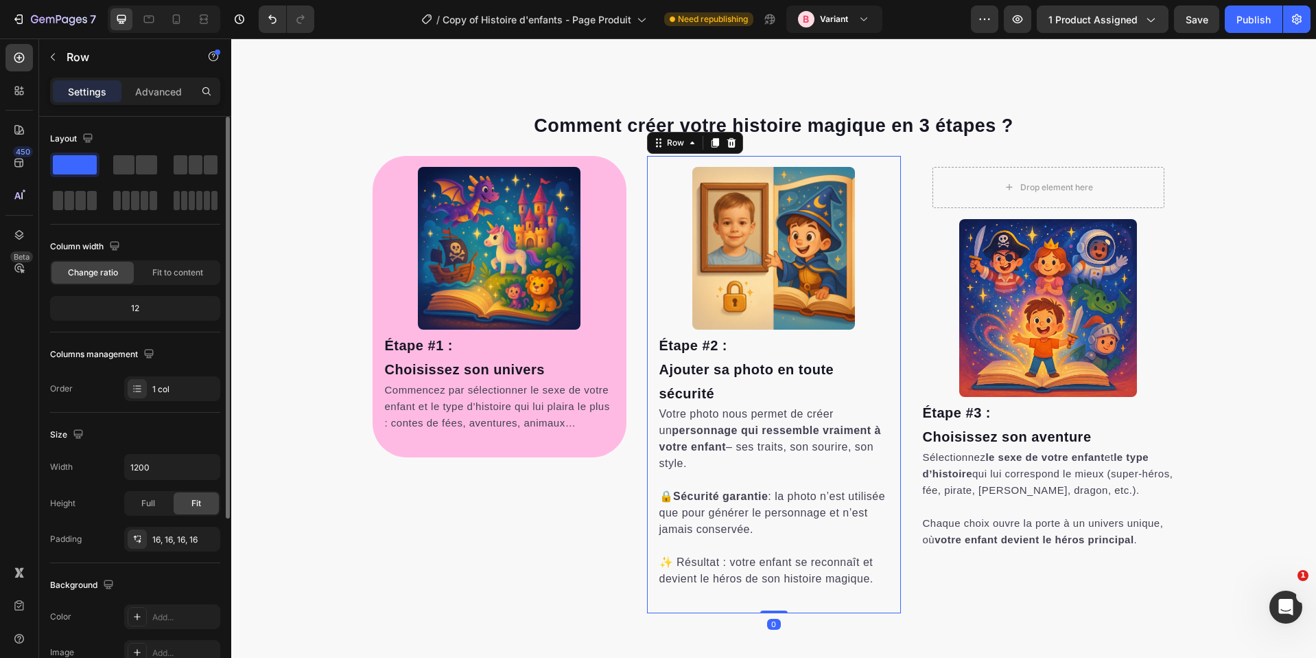
click at [647, 180] on div "Image Étape #2 : Ajouter sa photo en toute sécurité Heading Votre photo nous pe…" at bounding box center [774, 384] width 254 height 457
click at [687, 145] on icon at bounding box center [692, 142] width 11 height 11
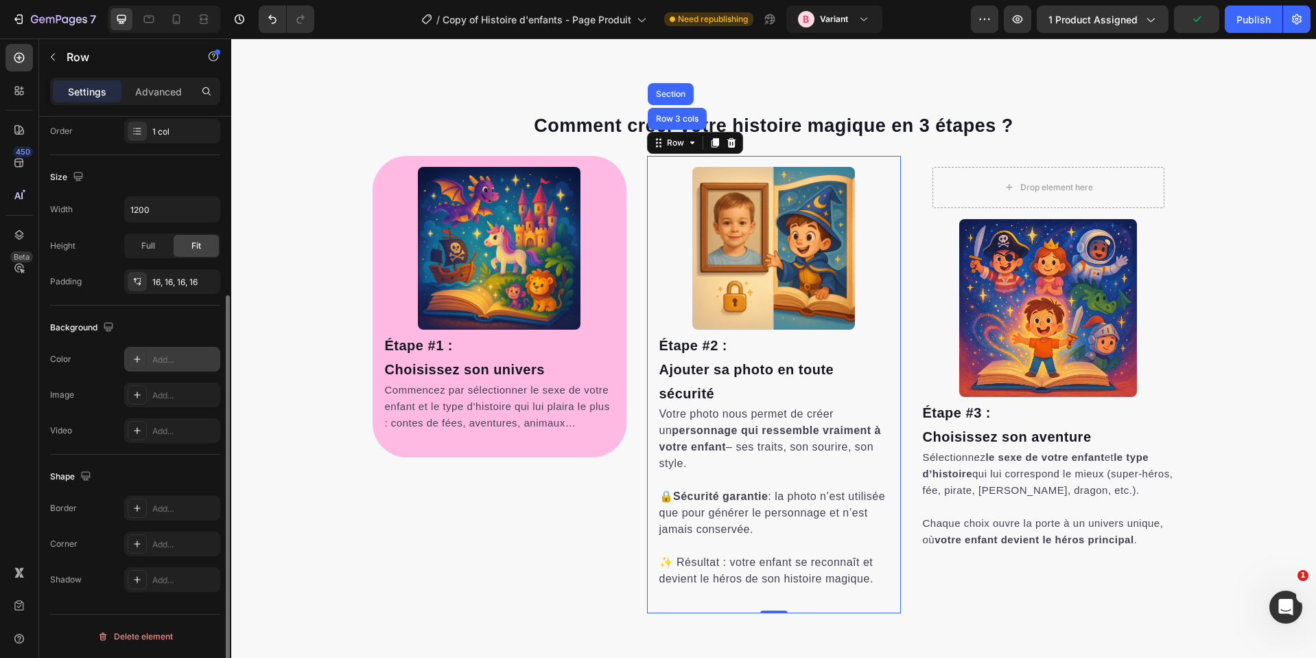
click at [160, 362] on div "Add..." at bounding box center [184, 359] width 65 height 12
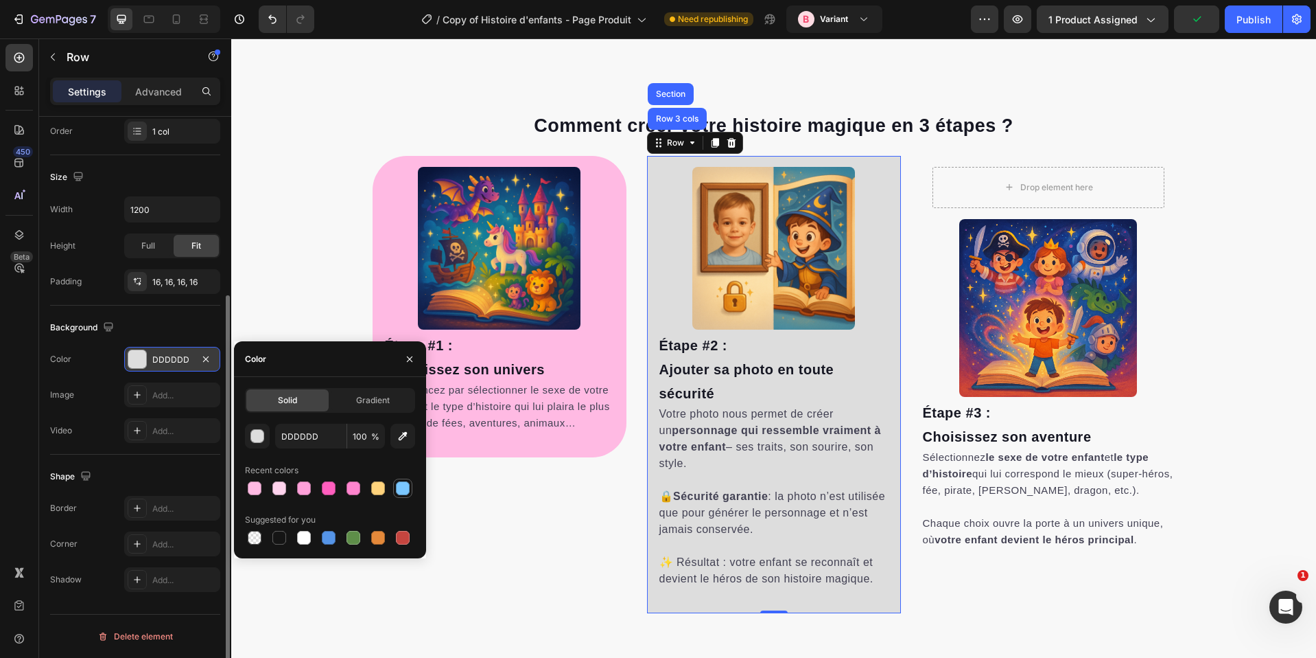
click at [398, 492] on div at bounding box center [403, 488] width 14 height 14
type input "7AC7FF"
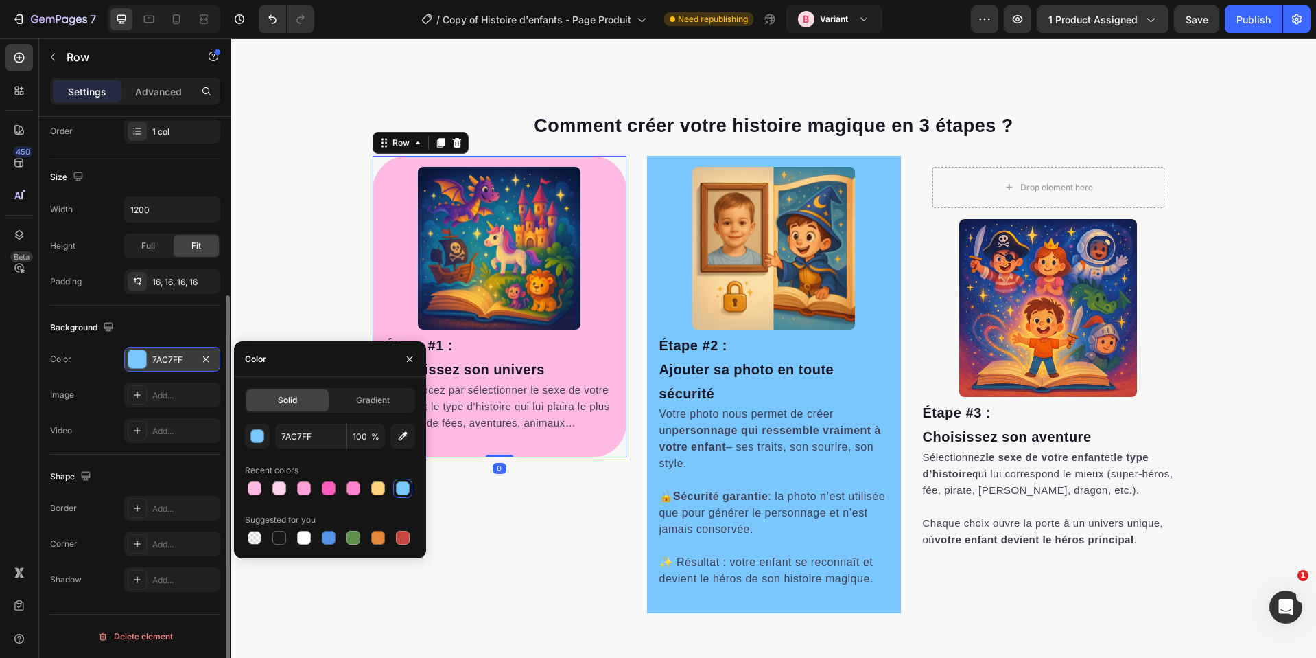
click at [373, 172] on div "Image Étape #1 : [PERSON_NAME] son univers Heading Commencez par sélectionner l…" at bounding box center [500, 306] width 254 height 301
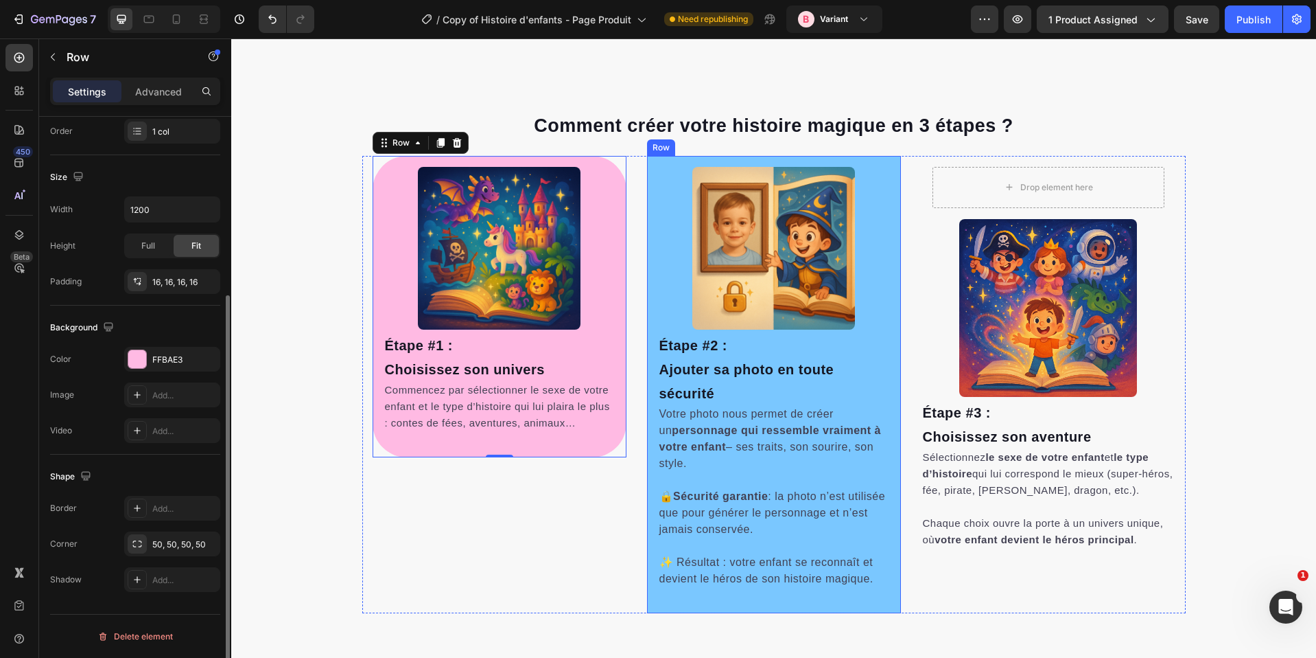
click at [649, 161] on div "Image Étape #2 : Ajouter sa photo en toute sécurité Heading Votre photo nous pe…" at bounding box center [774, 384] width 254 height 457
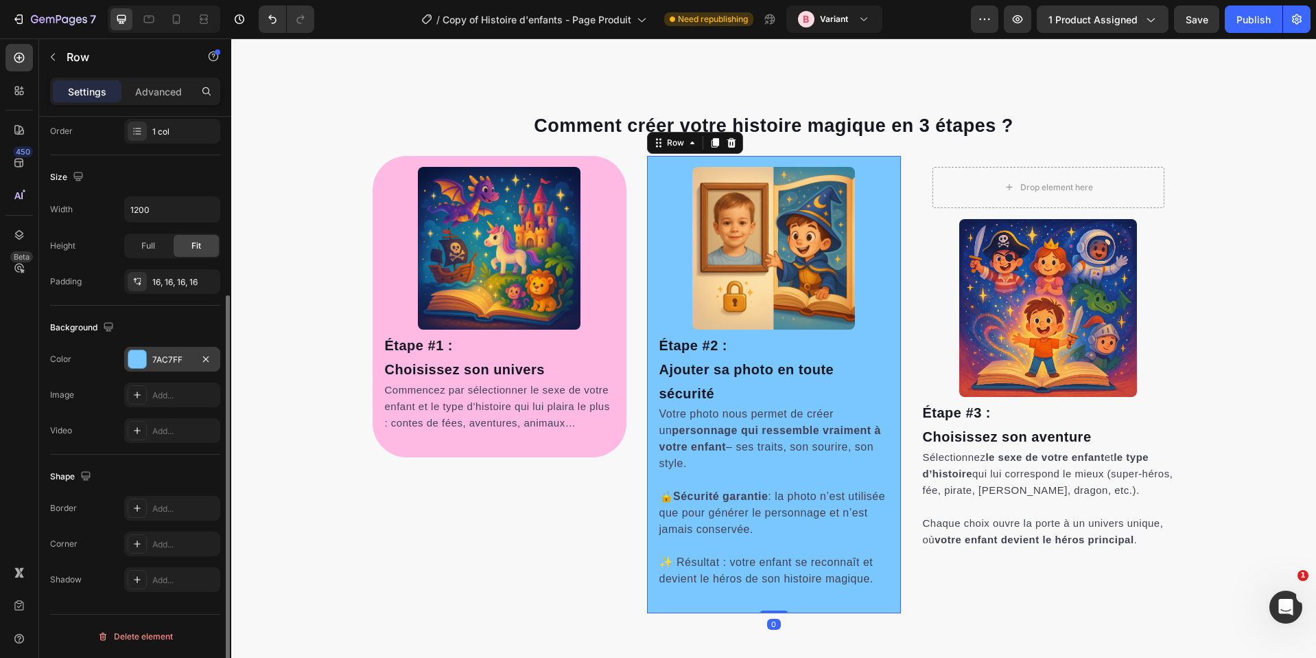
click at [174, 353] on div "7AC7FF" at bounding box center [172, 359] width 40 height 12
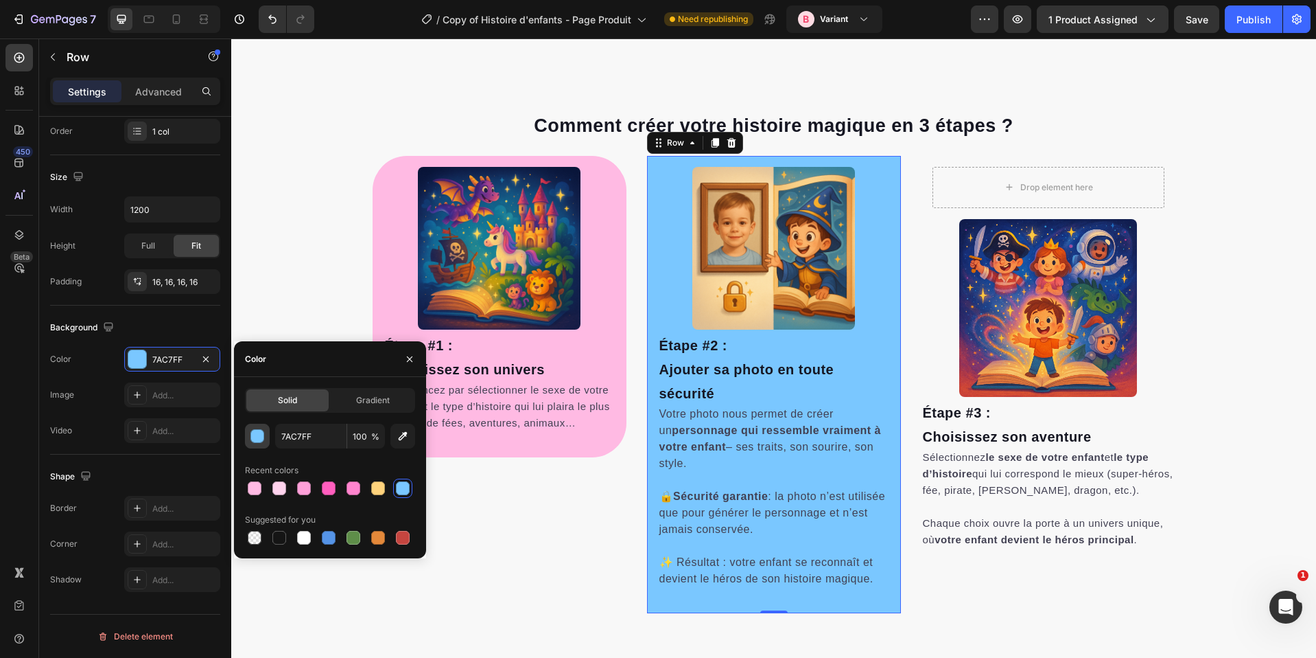
click at [258, 437] on div "button" at bounding box center [258, 437] width 14 height 14
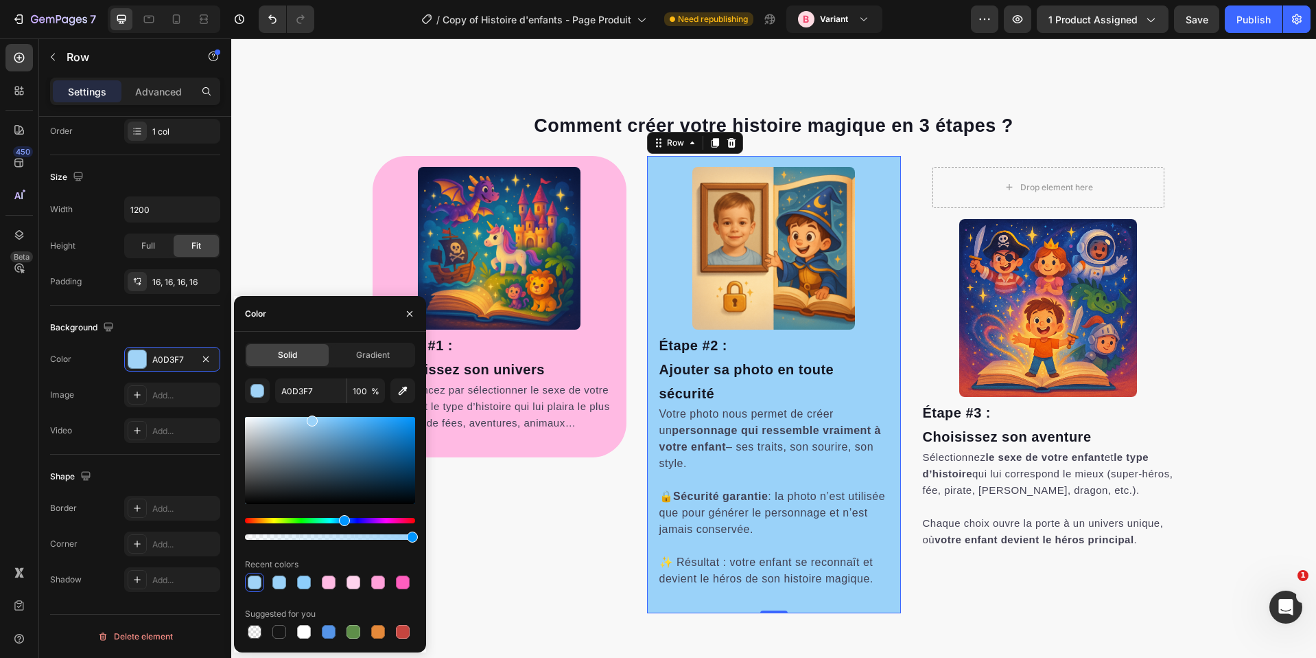
drag, startPoint x: 353, startPoint y: 418, endPoint x: 308, endPoint y: 419, distance: 44.6
click at [312, 418] on div at bounding box center [312, 420] width 11 height 11
type input "98D1F9"
click at [90, 419] on div "Video Add..." at bounding box center [135, 430] width 170 height 25
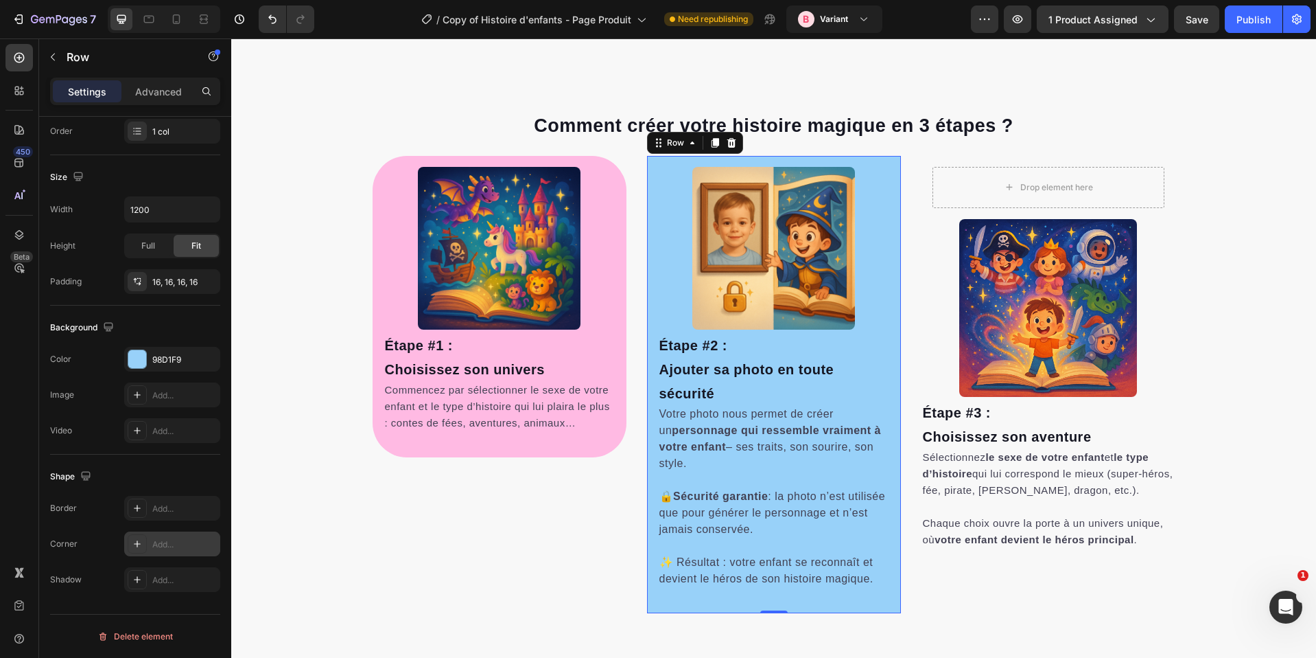
click at [158, 550] on div "Add..." at bounding box center [184, 544] width 65 height 12
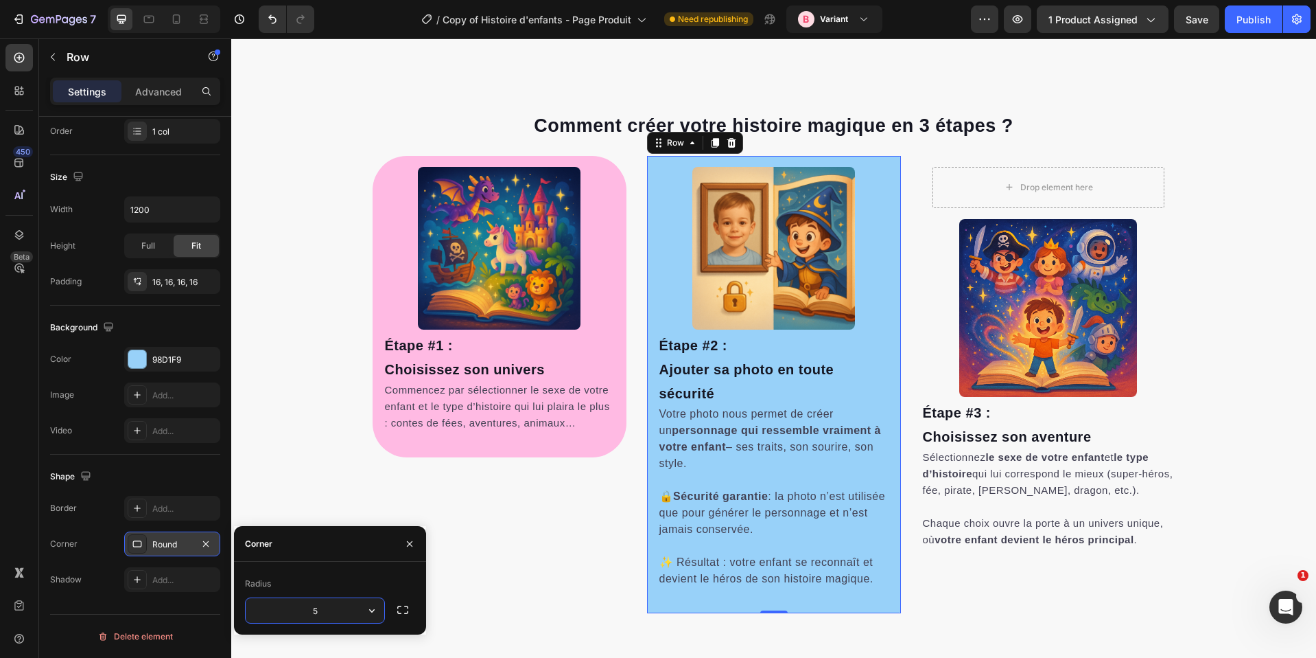
type input "50"
click at [1002, 255] on img at bounding box center [1049, 308] width 178 height 178
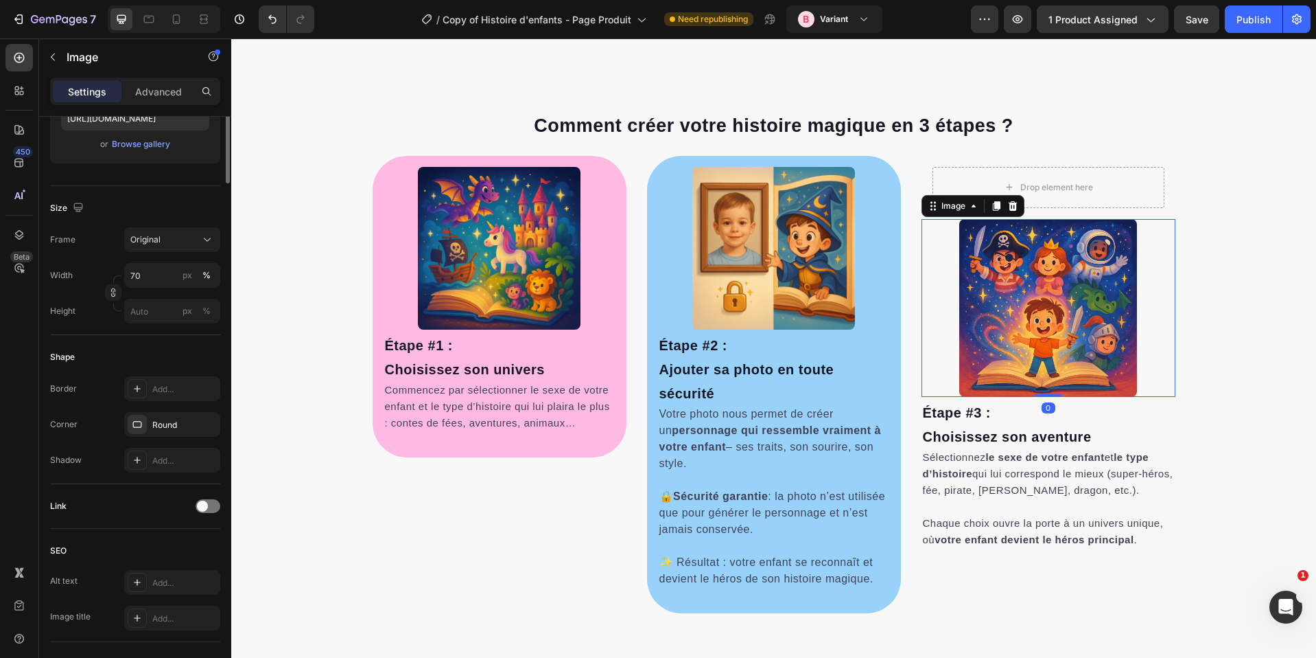
scroll to position [0, 0]
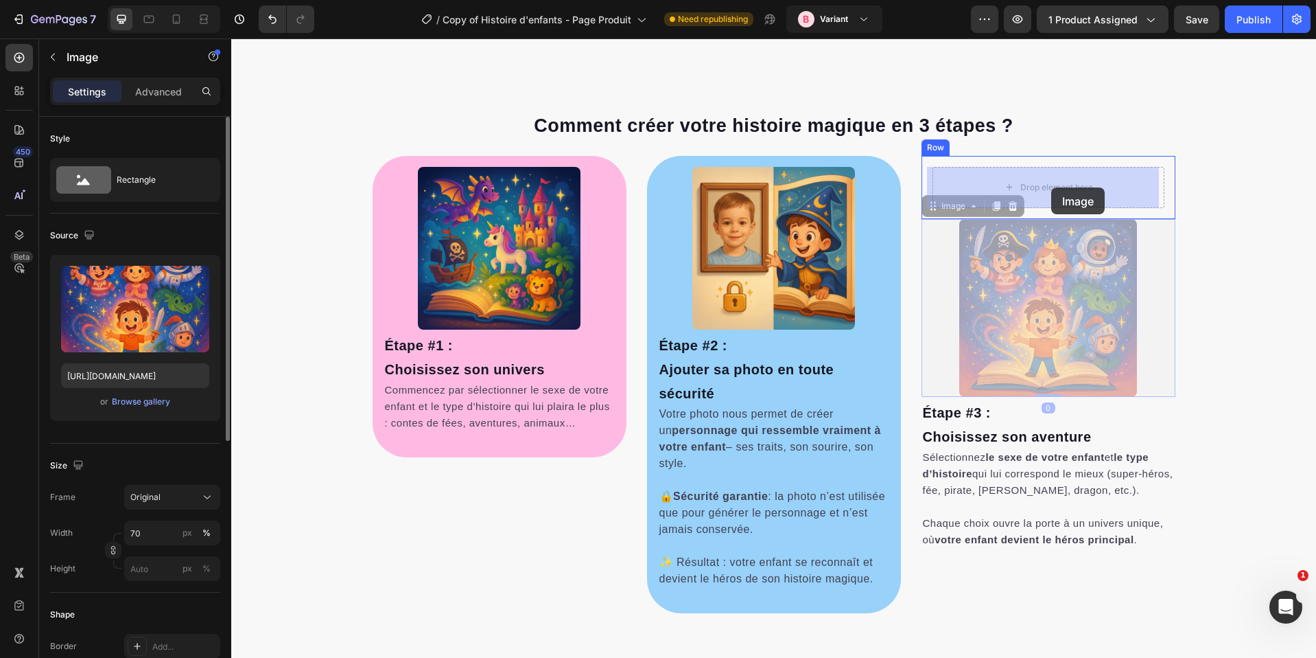
drag, startPoint x: 988, startPoint y: 262, endPoint x: 1030, endPoint y: 198, distance: 76.3
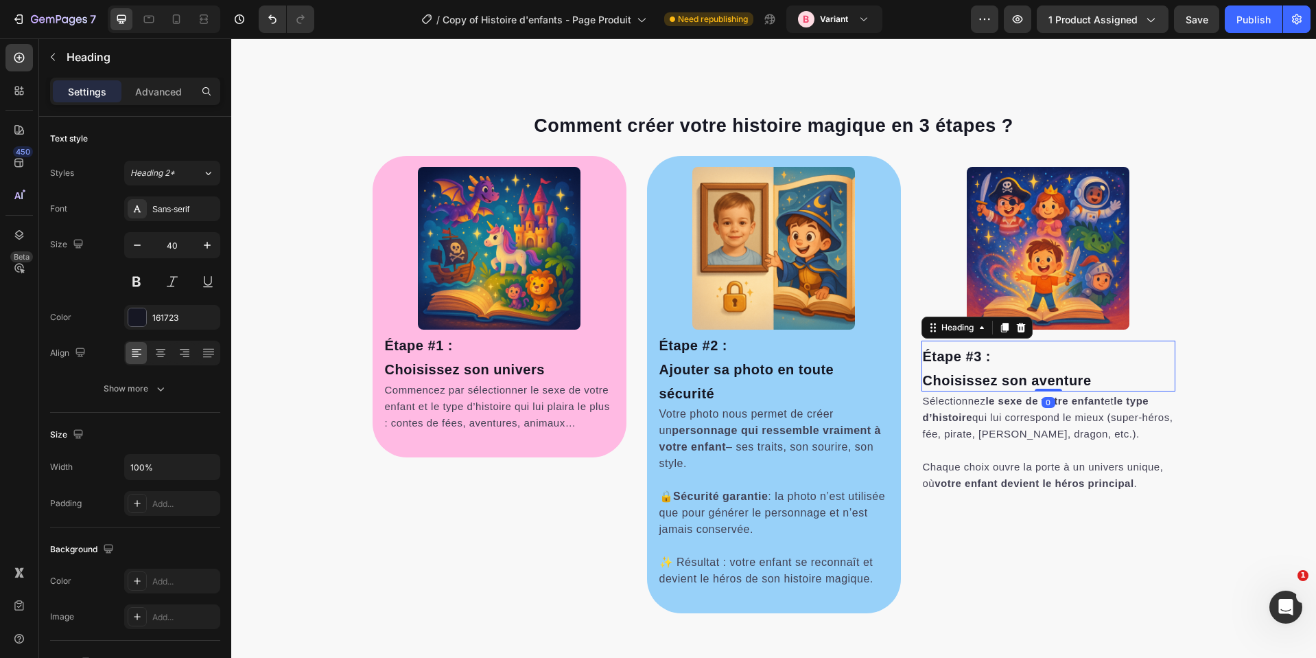
click at [986, 362] on span "Étape #3 :" at bounding box center [957, 356] width 68 height 15
drag, startPoint x: 955, startPoint y: 359, endPoint x: 1052, endPoint y: 316, distance: 106.3
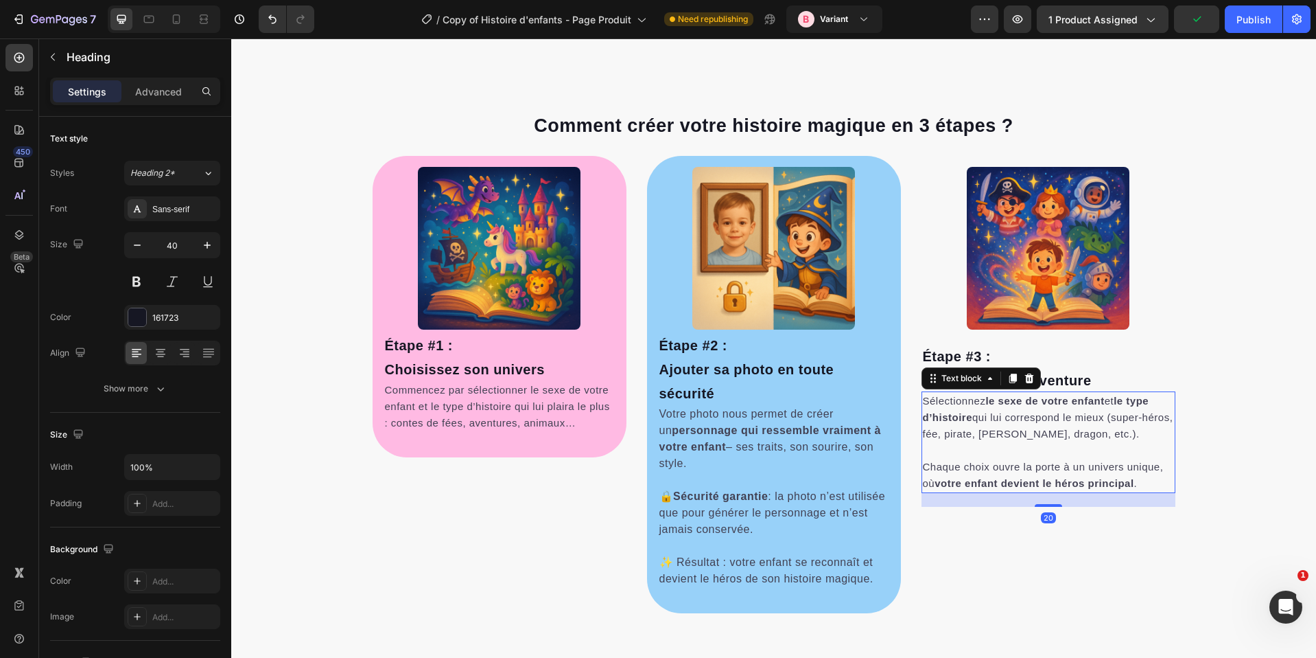
drag, startPoint x: 948, startPoint y: 440, endPoint x: 948, endPoint y: 361, distance: 78.9
click at [948, 436] on span "Sélectionnez le sexe de votre enfant et le type d’histoire qui lui correspond l…" at bounding box center [1048, 417] width 251 height 45
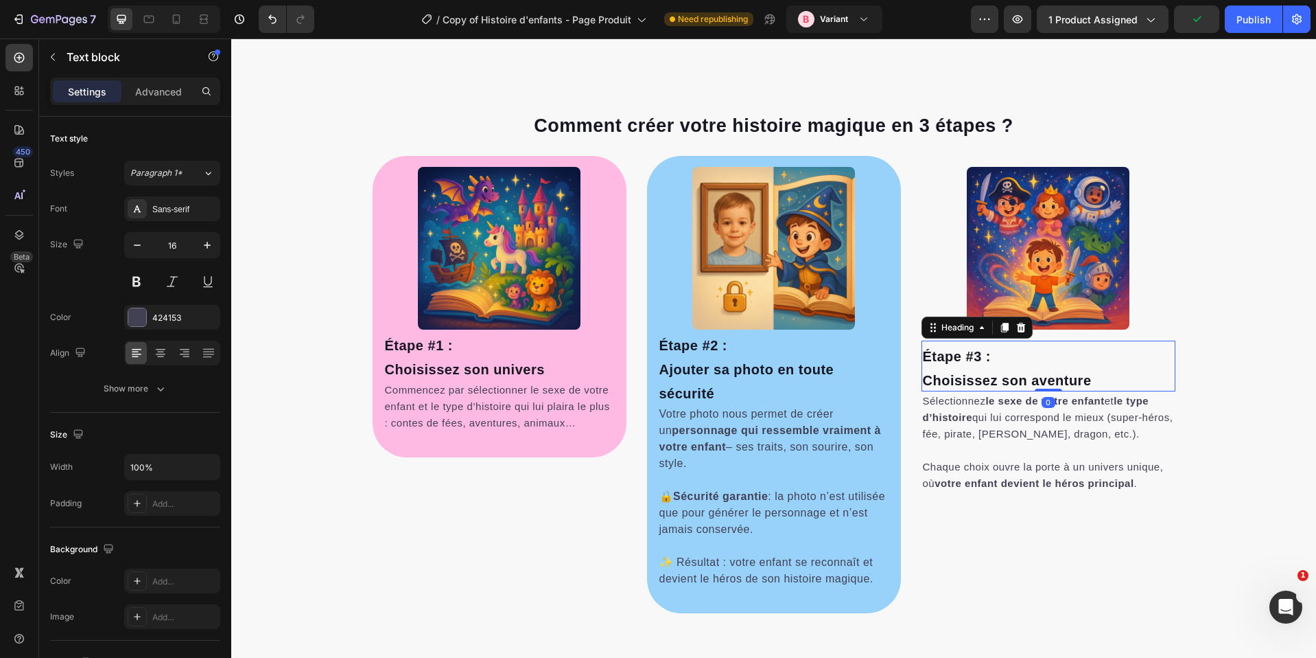
click at [948, 361] on span "Étape #3 :" at bounding box center [957, 356] width 68 height 15
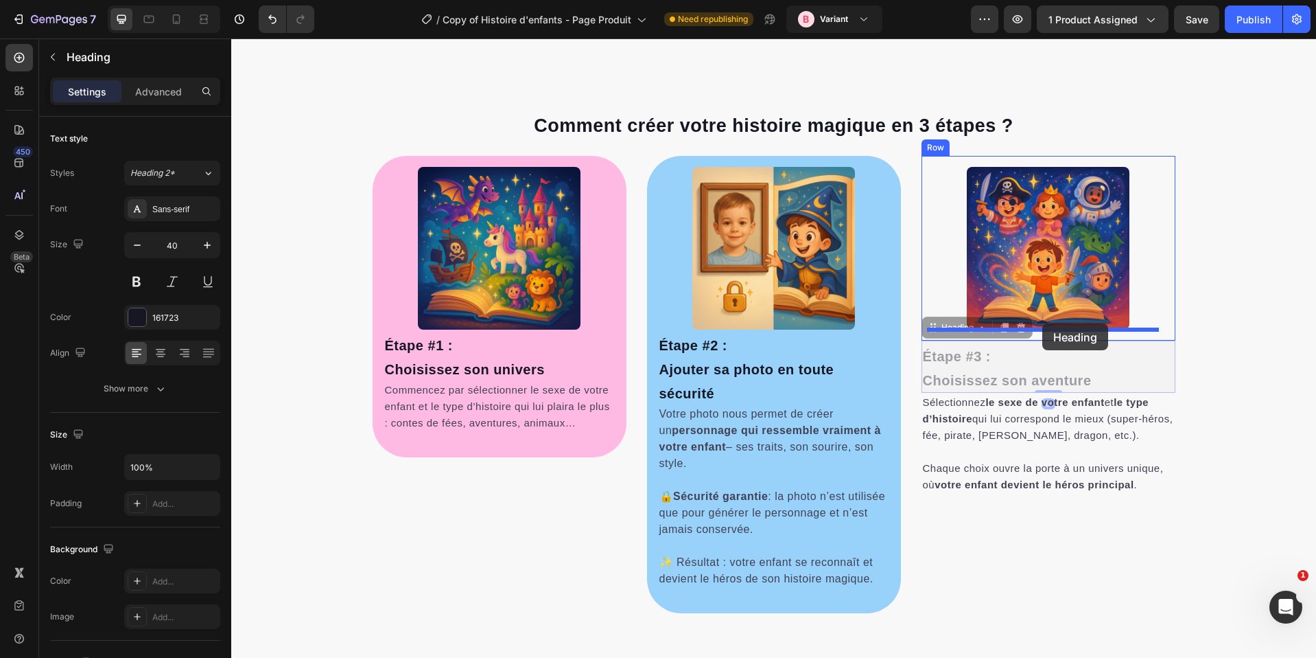
drag, startPoint x: 929, startPoint y: 325, endPoint x: 1043, endPoint y: 323, distance: 113.3
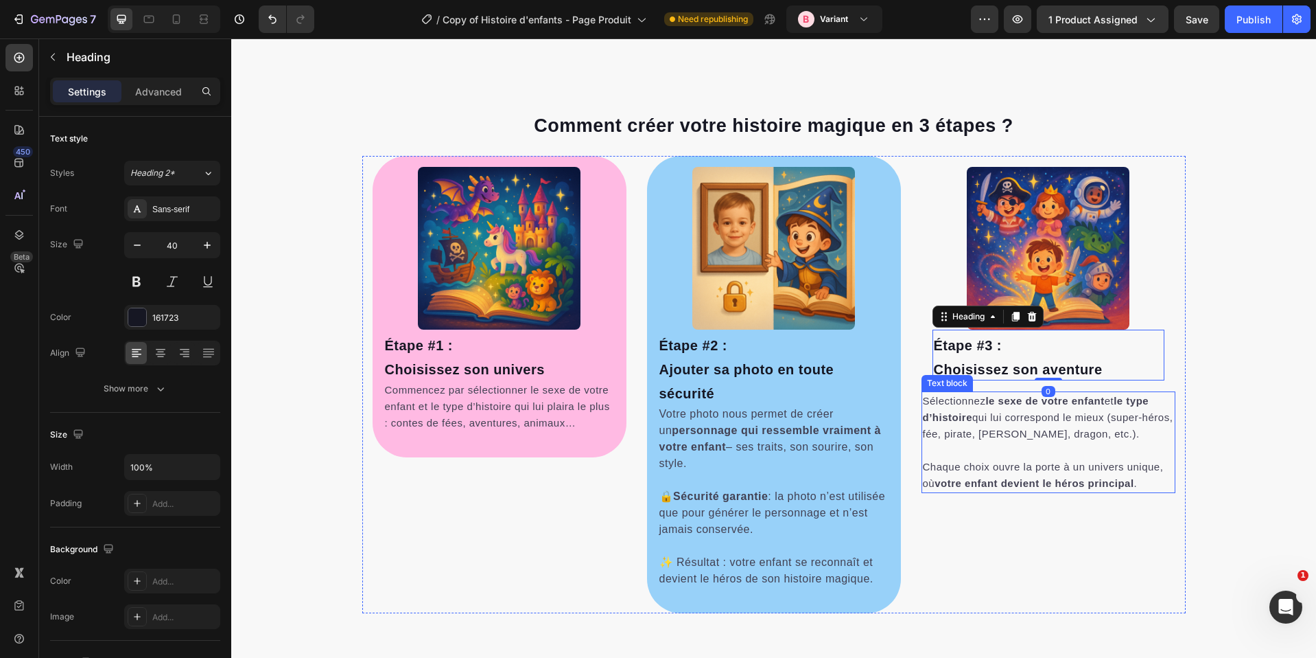
click at [964, 406] on span "Sélectionnez le sexe de votre enfant et le type d’histoire qui lui correspond l…" at bounding box center [1048, 417] width 251 height 45
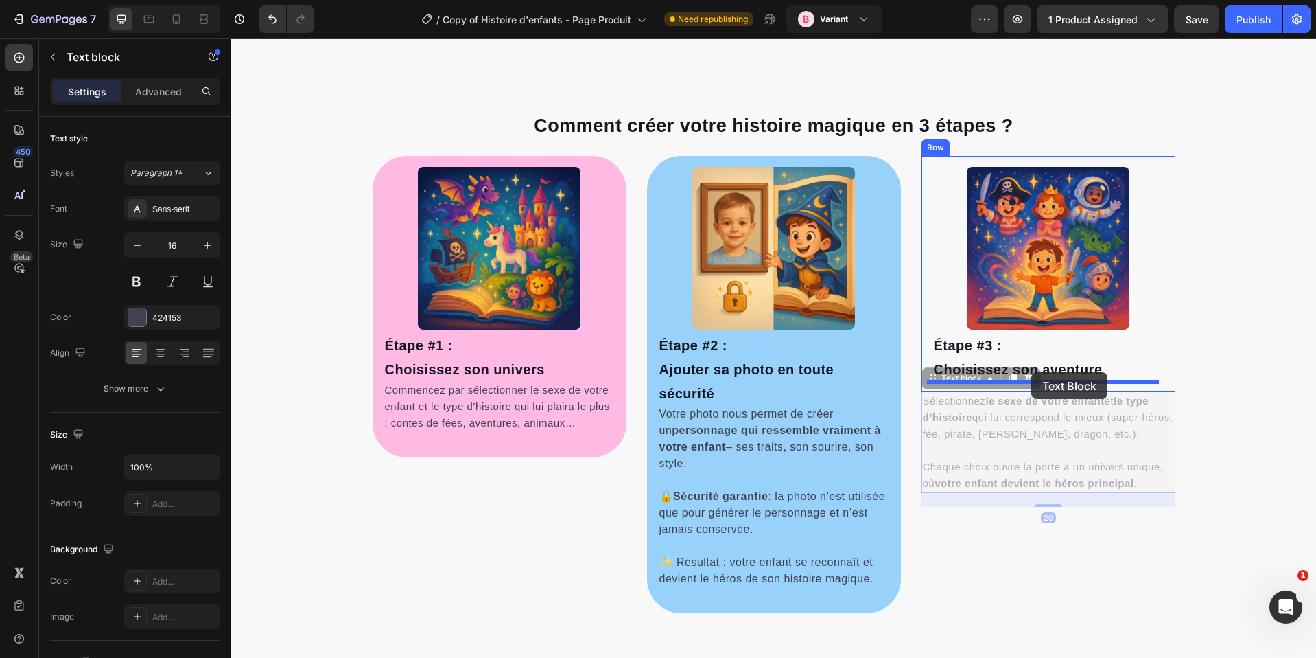
drag, startPoint x: 942, startPoint y: 375, endPoint x: 1032, endPoint y: 371, distance: 89.3
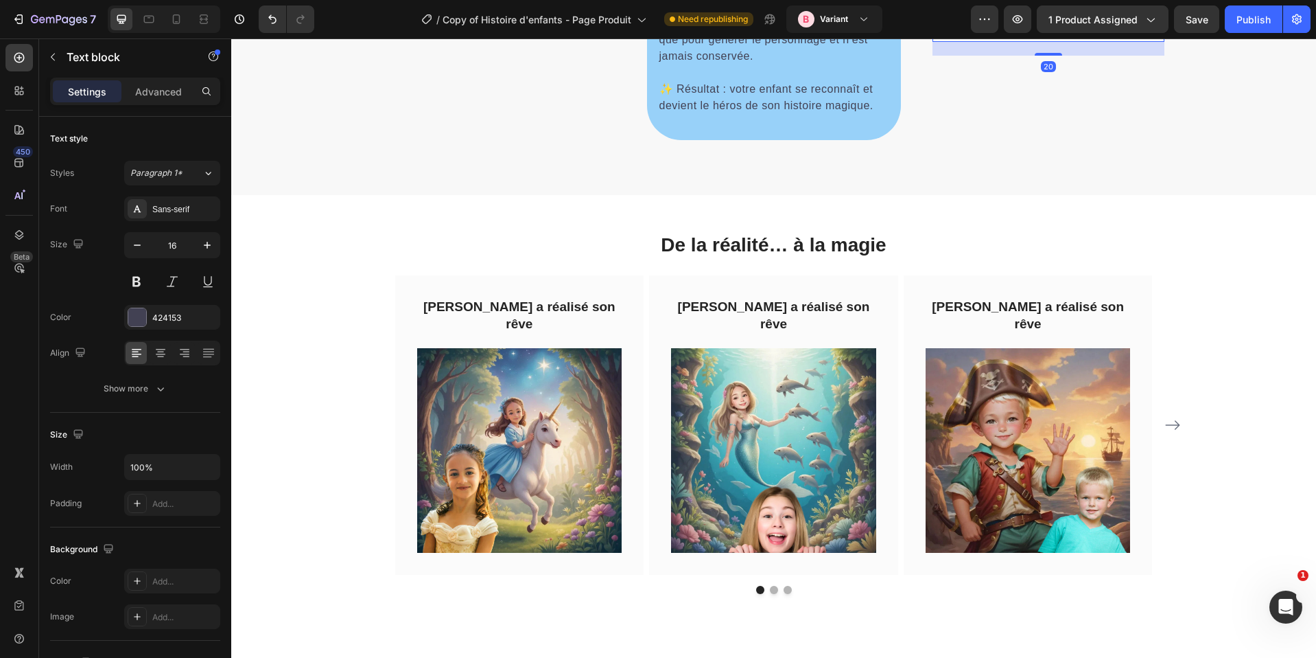
select select "580548778748150398"
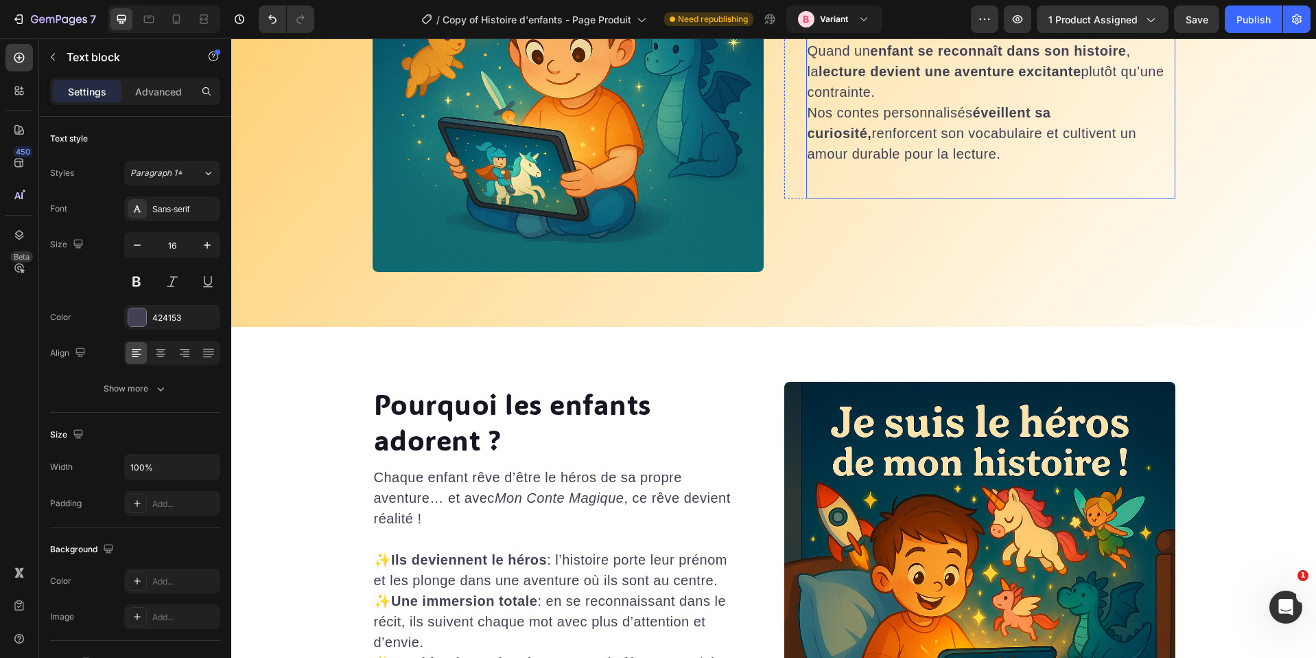
scroll to position [2696, 0]
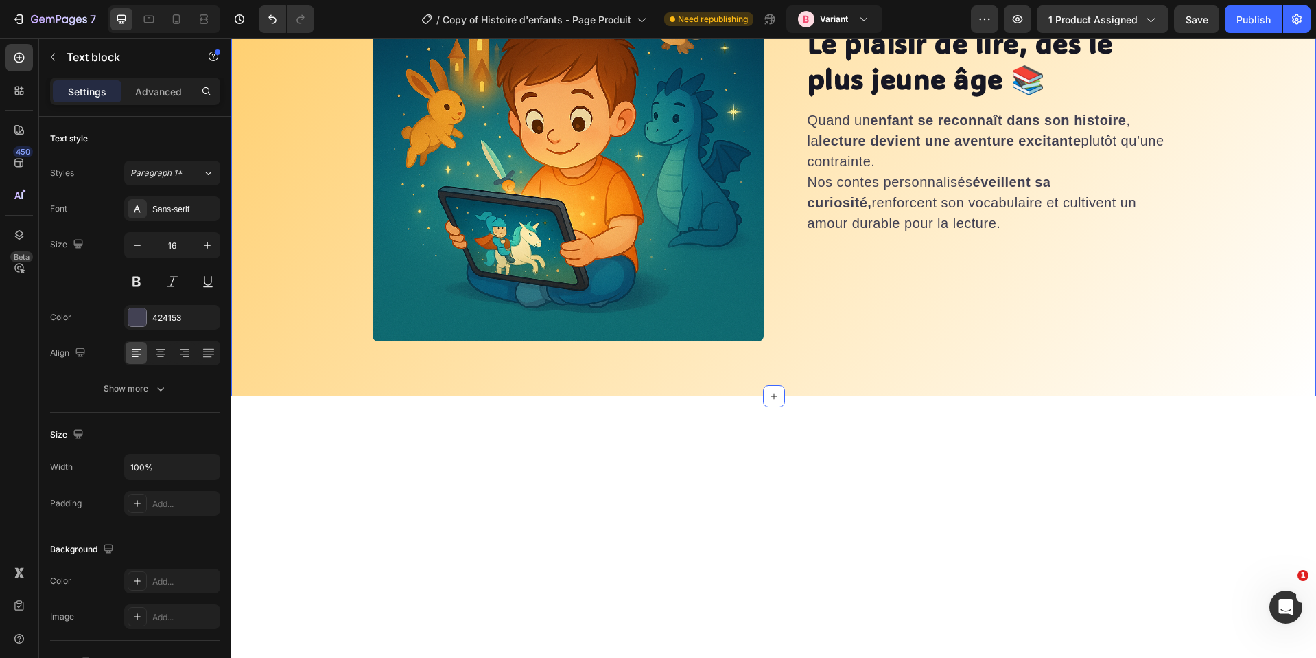
click at [404, 369] on div "Le plaisir de lire, dès le plus jeune âge 📚 Heading Quand un enfant se reconnaî…" at bounding box center [773, 145] width 1085 height 501
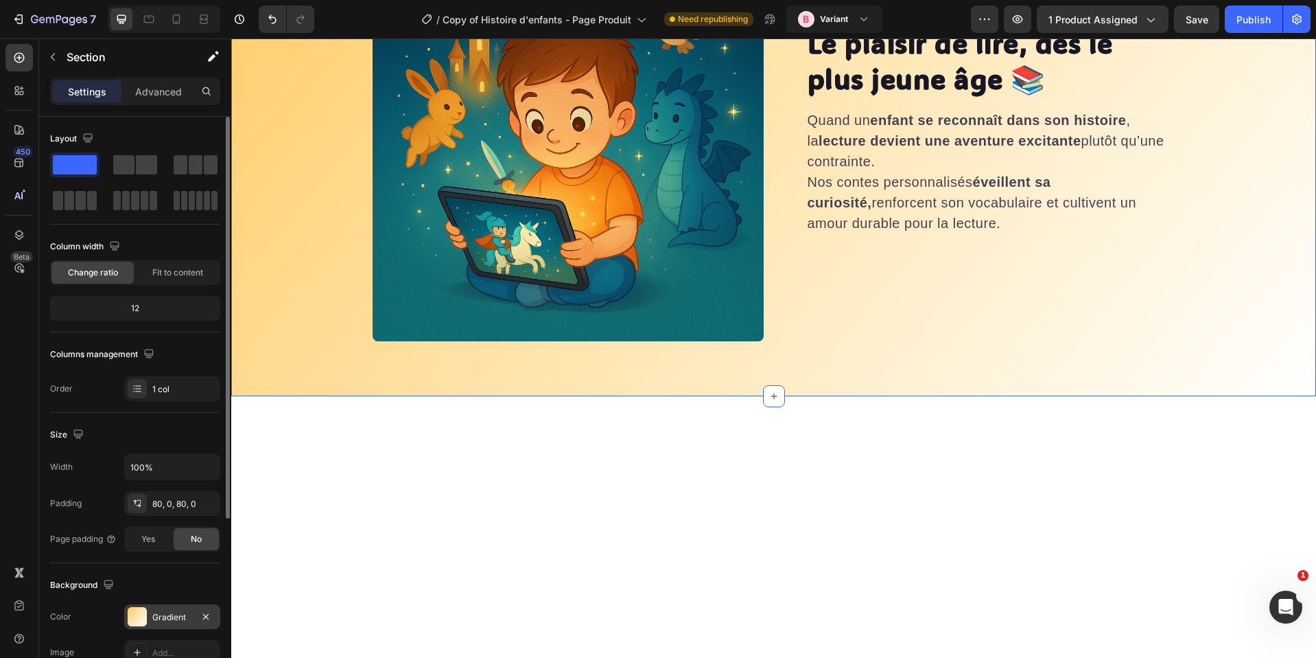
click at [163, 625] on div "Gradient" at bounding box center [172, 616] width 96 height 25
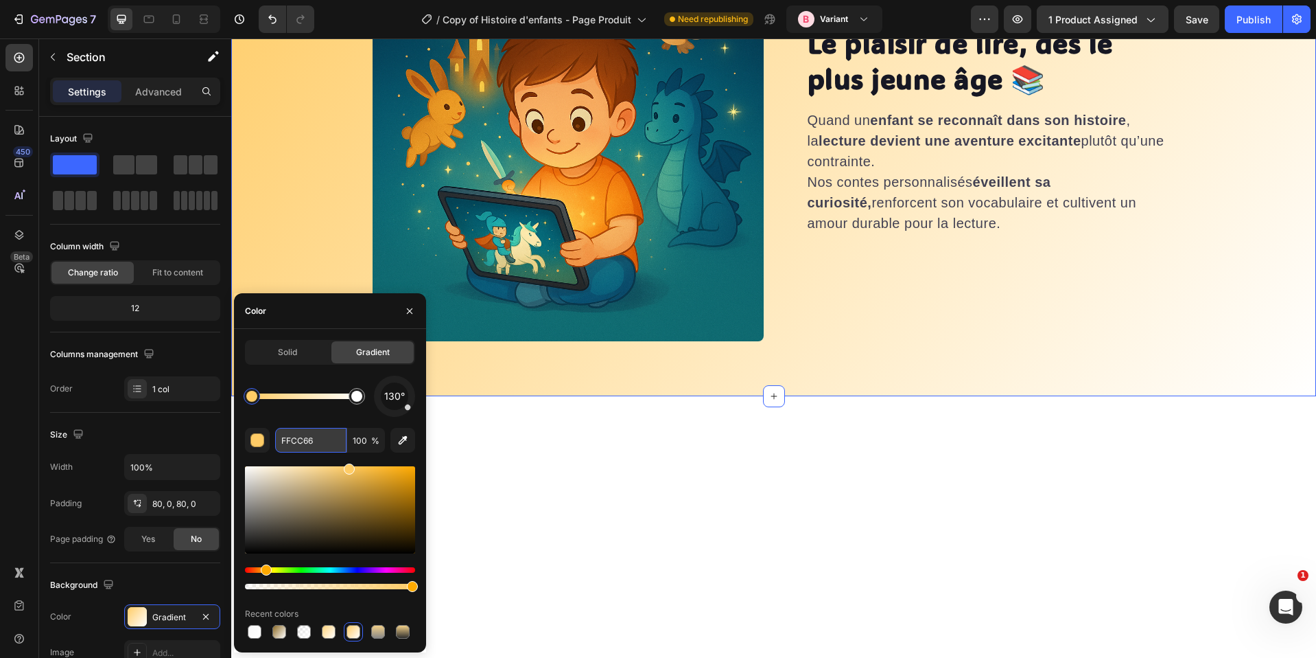
click at [310, 441] on input "FFCC66" at bounding box center [310, 440] width 71 height 25
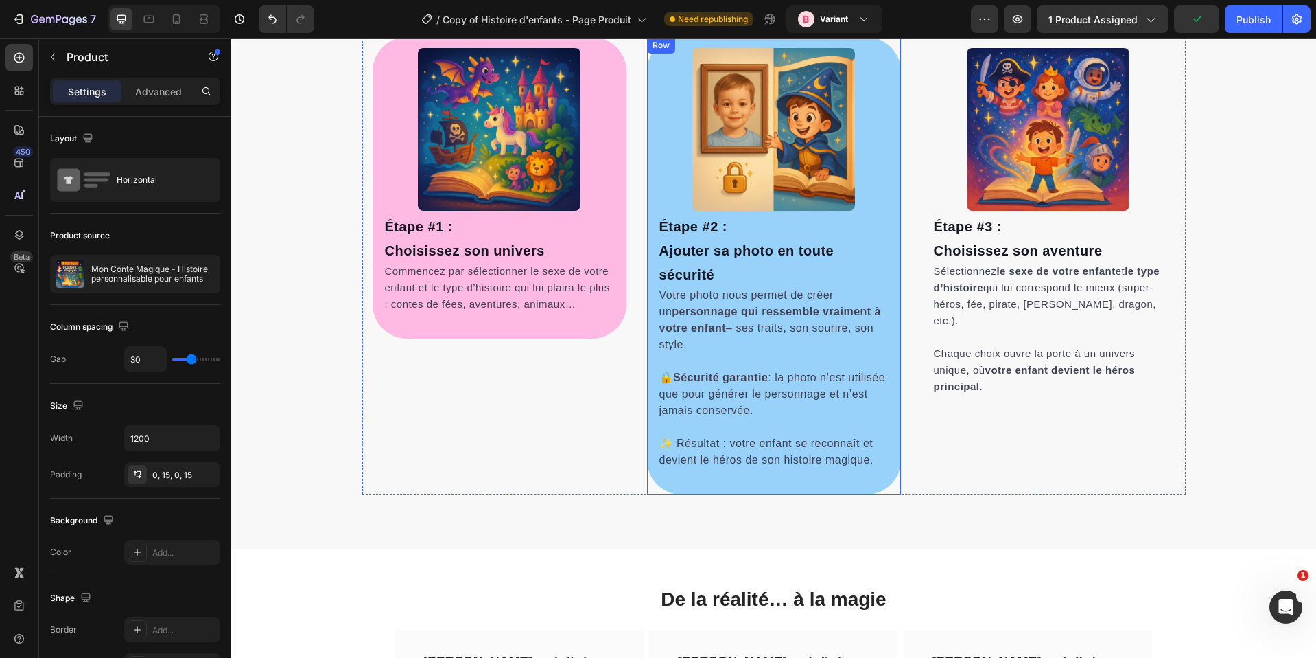
scroll to position [325, 0]
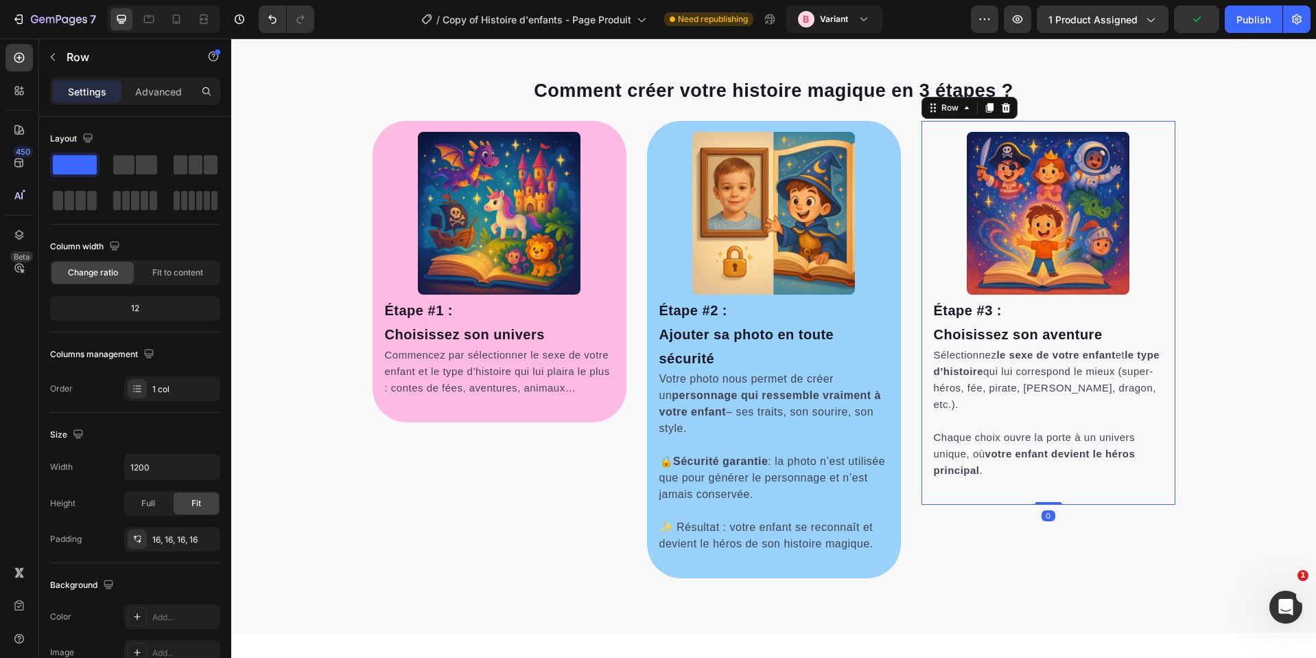
click at [922, 129] on div "Image Étape #3 : [PERSON_NAME] son aventure Heading Sélectionnez le sexe de vot…" at bounding box center [1049, 313] width 254 height 384
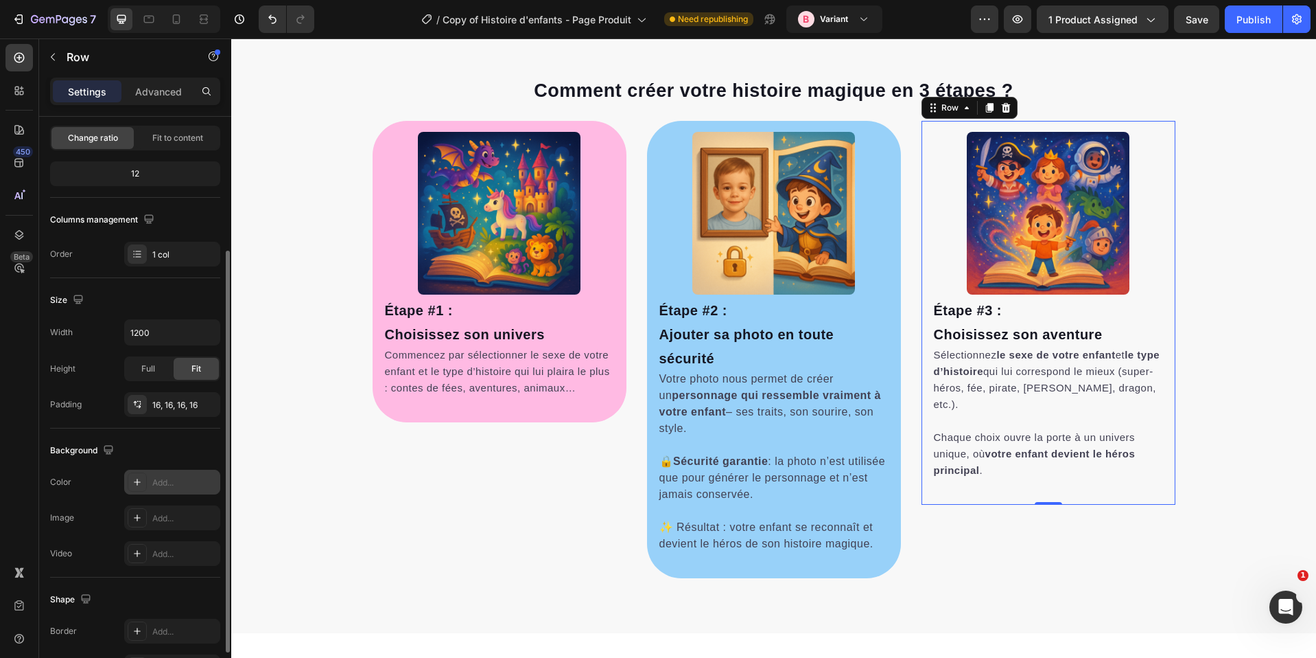
scroll to position [257, 0]
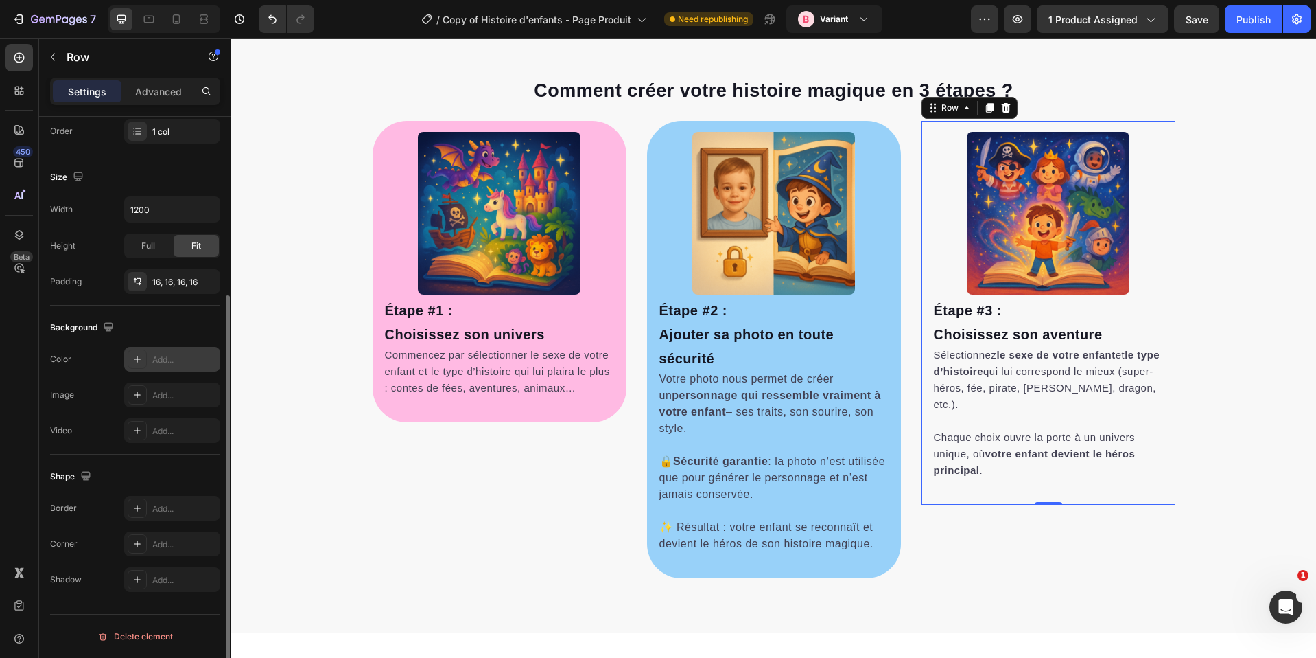
click at [156, 367] on div "Add..." at bounding box center [172, 359] width 96 height 25
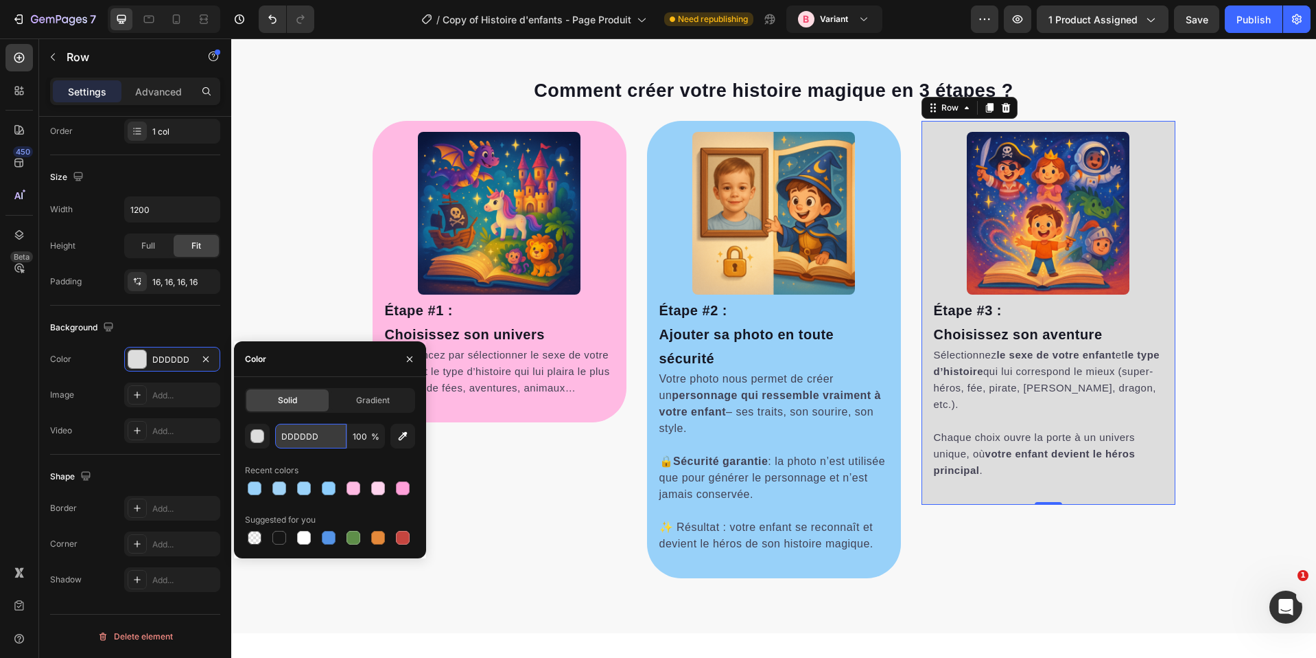
click at [303, 439] on input "DDDDDD" at bounding box center [310, 435] width 71 height 25
paste input "FFCC66"
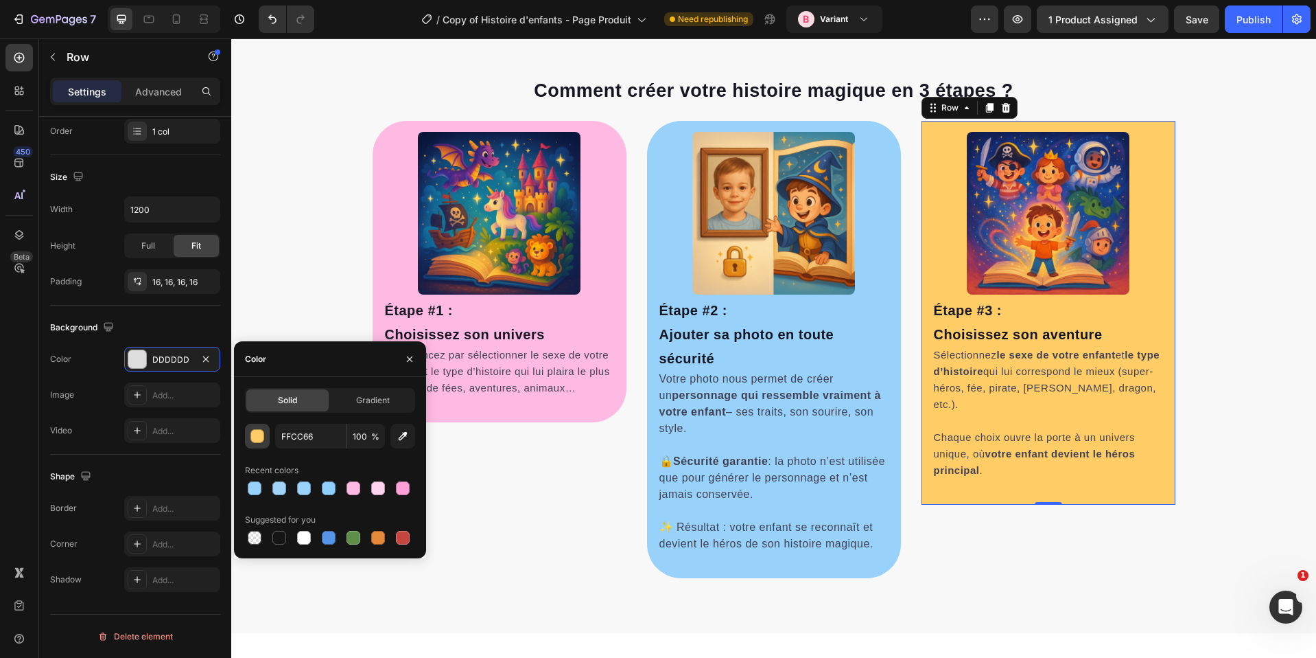
click at [261, 439] on div "button" at bounding box center [258, 437] width 14 height 14
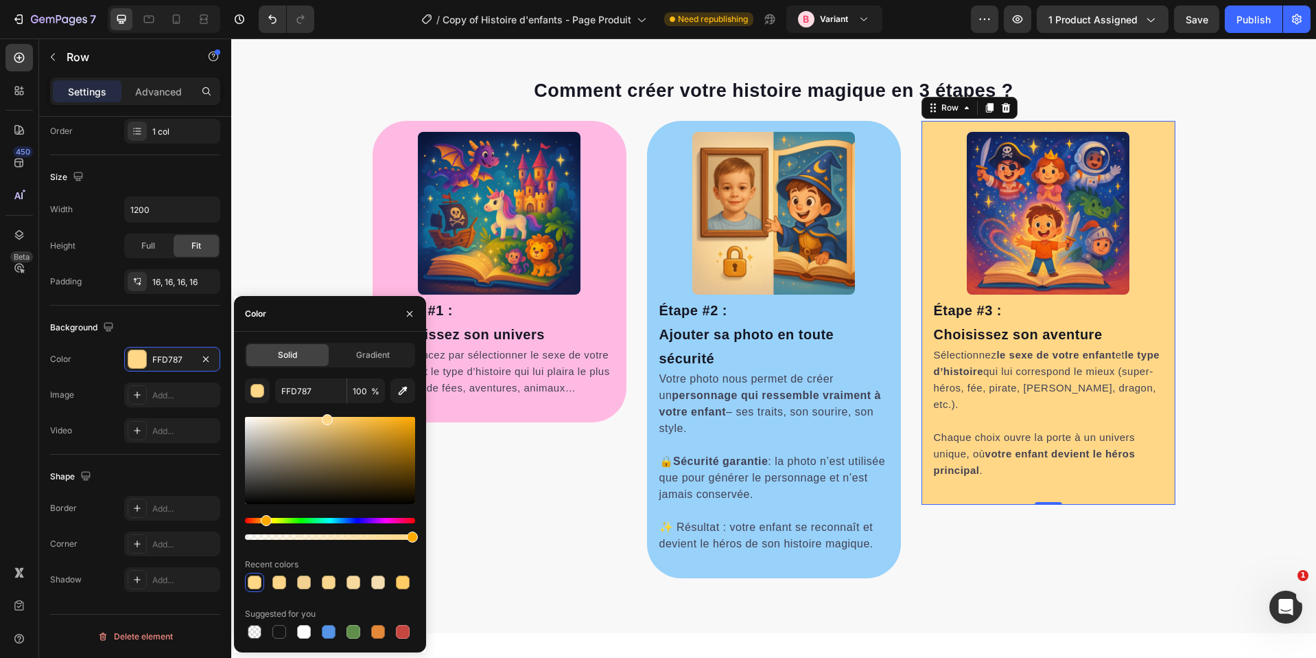
drag, startPoint x: 346, startPoint y: 421, endPoint x: 327, endPoint y: 413, distance: 20.6
click at [327, 414] on div at bounding box center [327, 419] width 11 height 11
click at [277, 520] on div "Hue" at bounding box center [330, 520] width 170 height 5
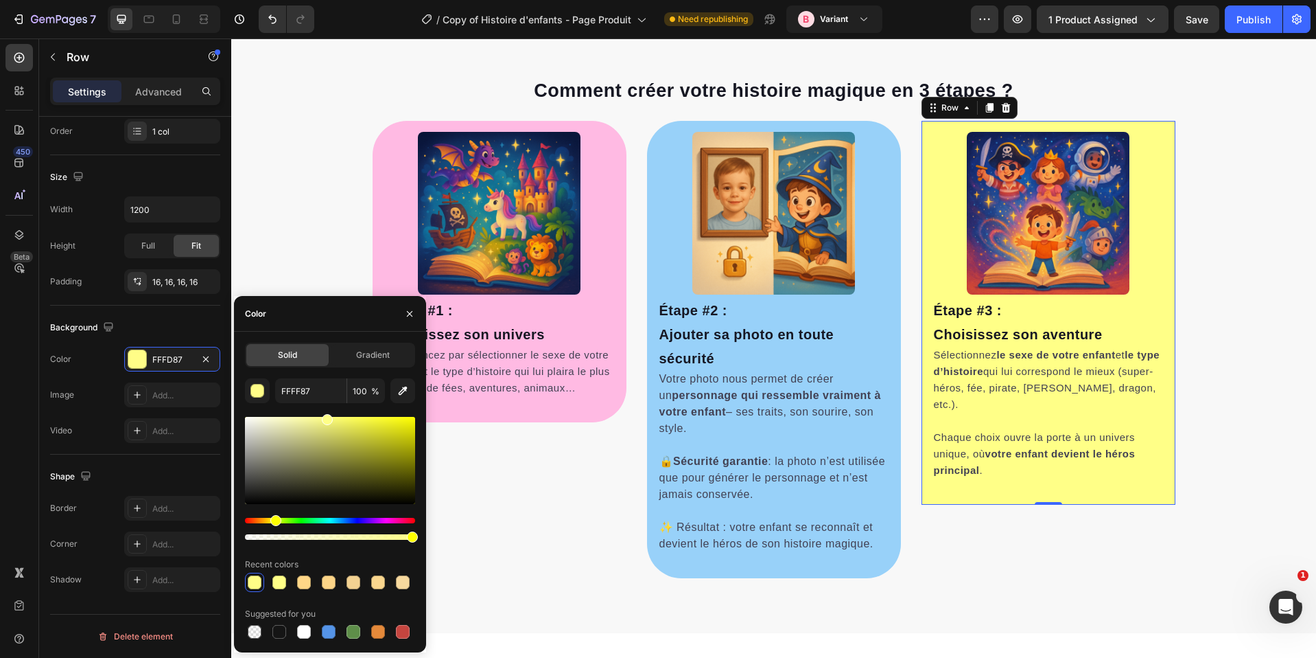
click at [274, 518] on div "Hue" at bounding box center [275, 520] width 11 height 11
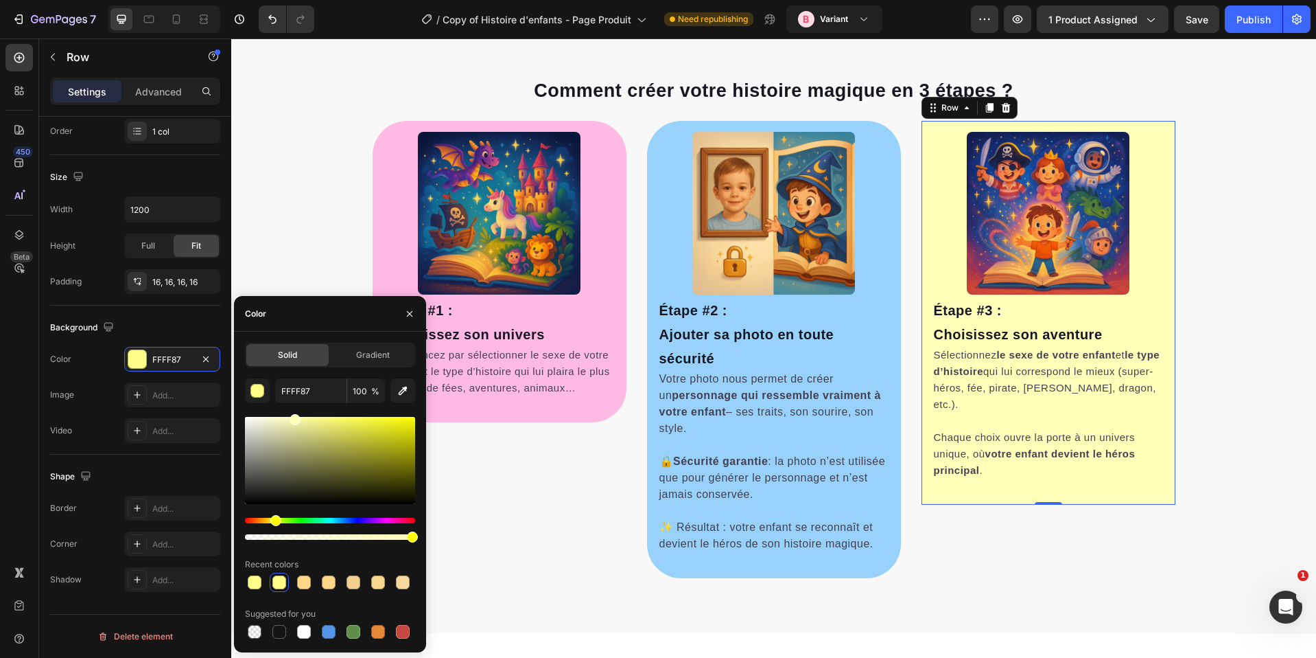
drag, startPoint x: 326, startPoint y: 421, endPoint x: 291, endPoint y: 415, distance: 35.7
click at [291, 415] on div at bounding box center [295, 419] width 11 height 11
type input "FFFFBA"
drag, startPoint x: 297, startPoint y: 414, endPoint x: 290, endPoint y: 411, distance: 7.4
click at [290, 411] on div "FFFFBA 100 % Recent colors Suggested for you" at bounding box center [330, 509] width 170 height 263
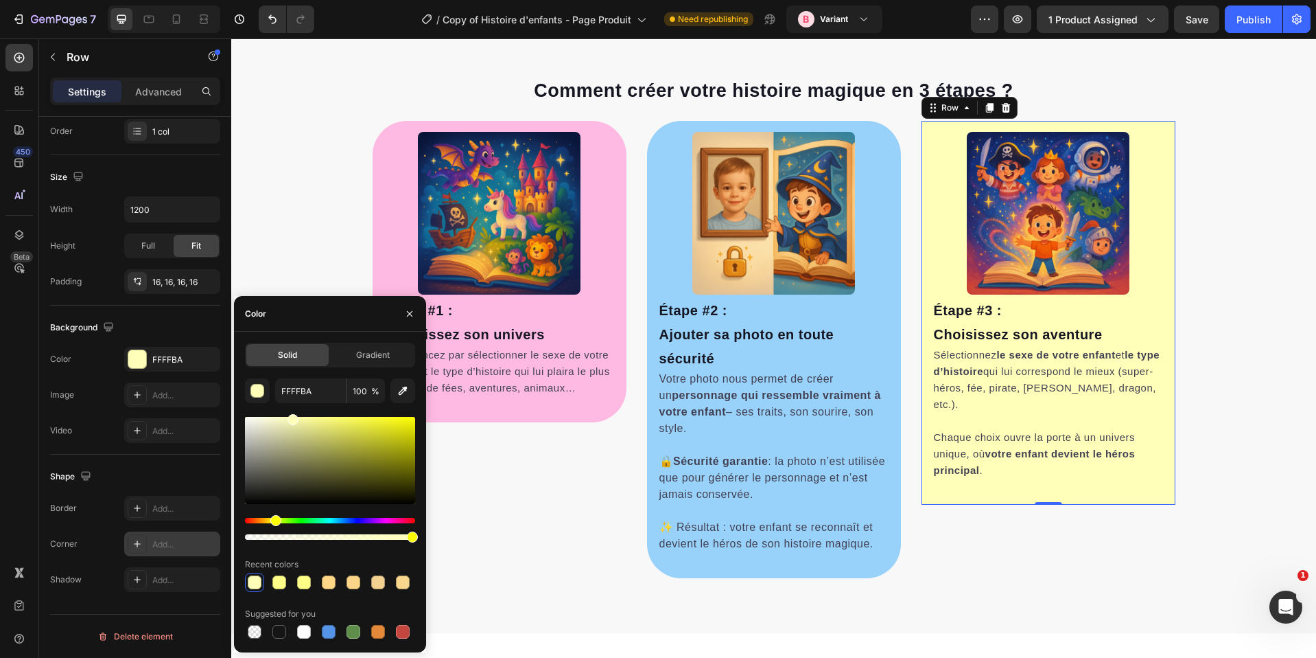
click at [163, 533] on div "Add..." at bounding box center [172, 543] width 96 height 25
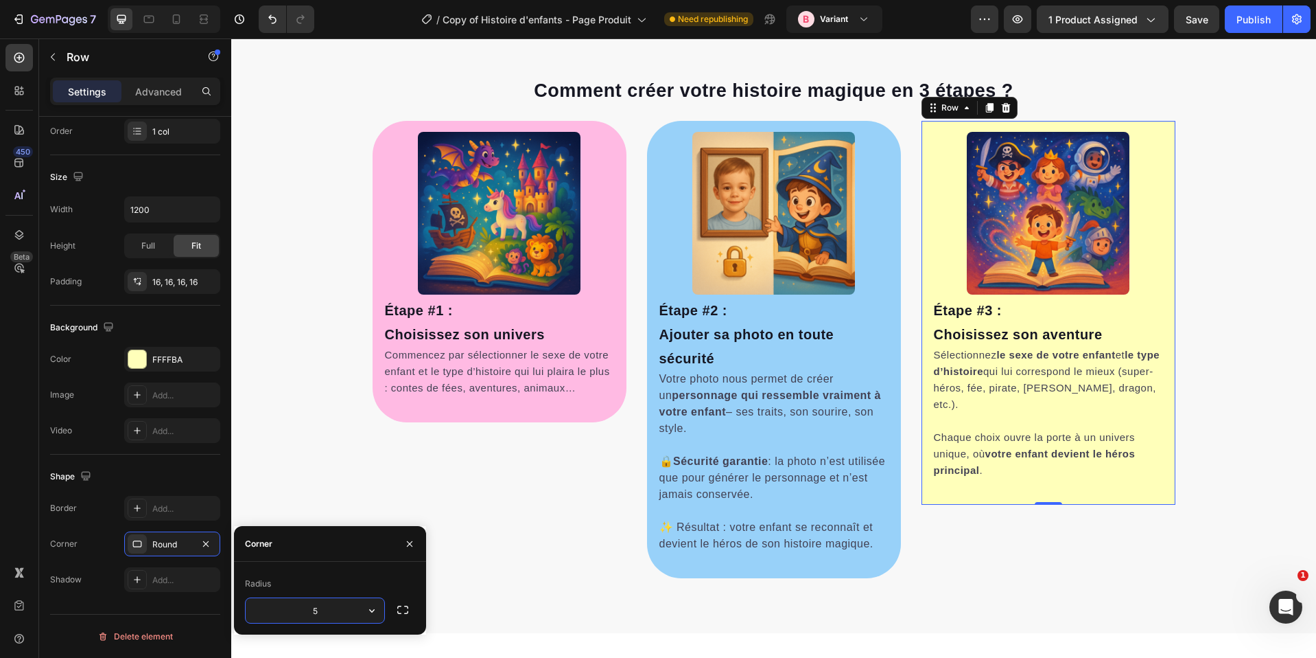
type input "50"
click at [1233, 400] on div "Comment créer votre histoire magique en 3 étapes ? Heading Row Image Étape #3 :…" at bounding box center [773, 317] width 1085 height 521
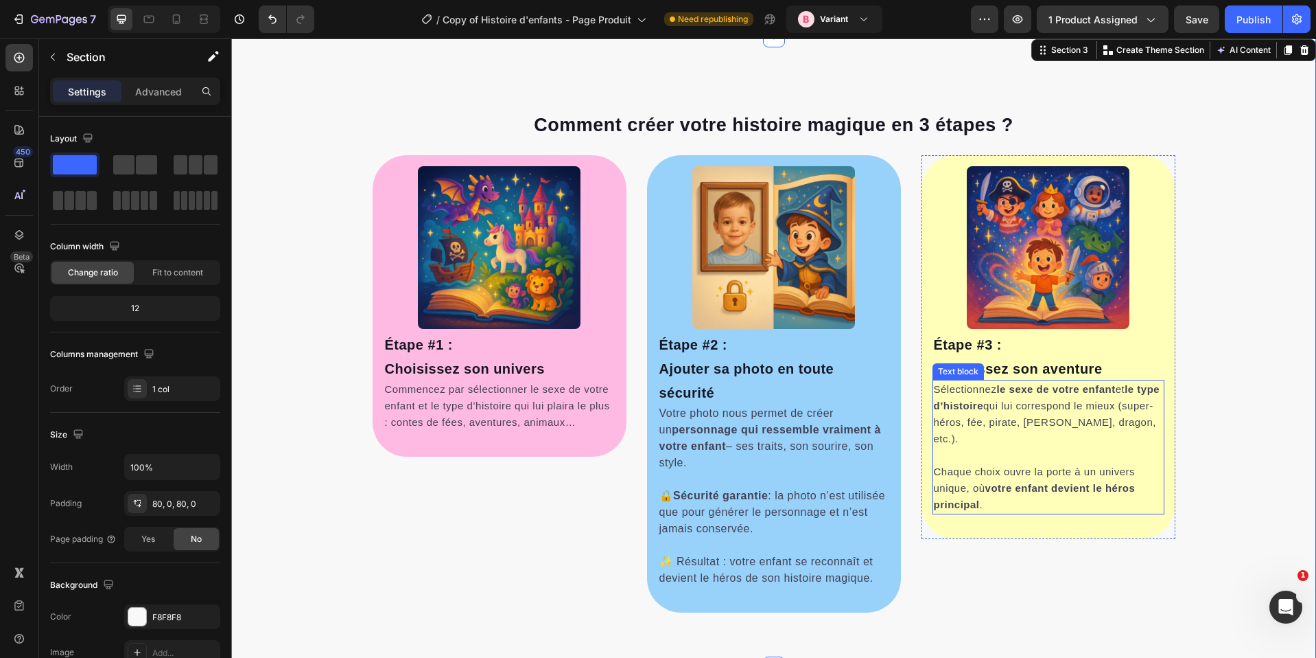
scroll to position [616, 0]
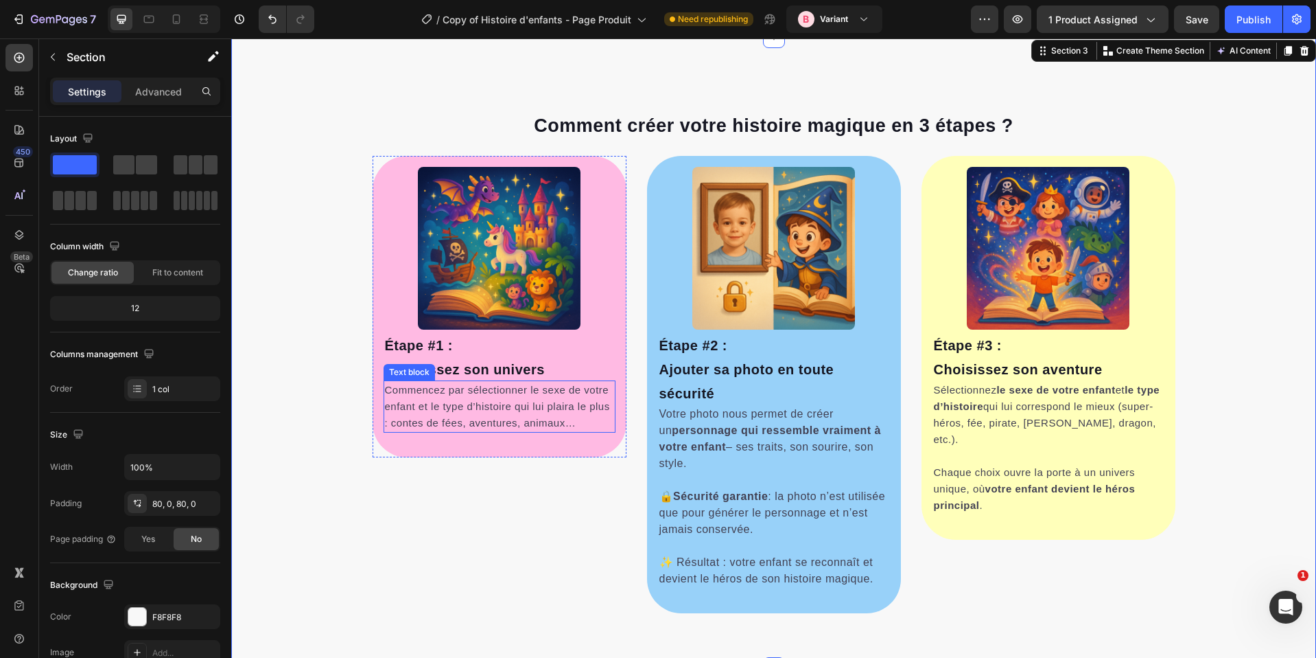
click at [491, 386] on span "Commencez par sélectionner le sexe de votre enfant et le type d’histoire qui lu…" at bounding box center [497, 406] width 225 height 45
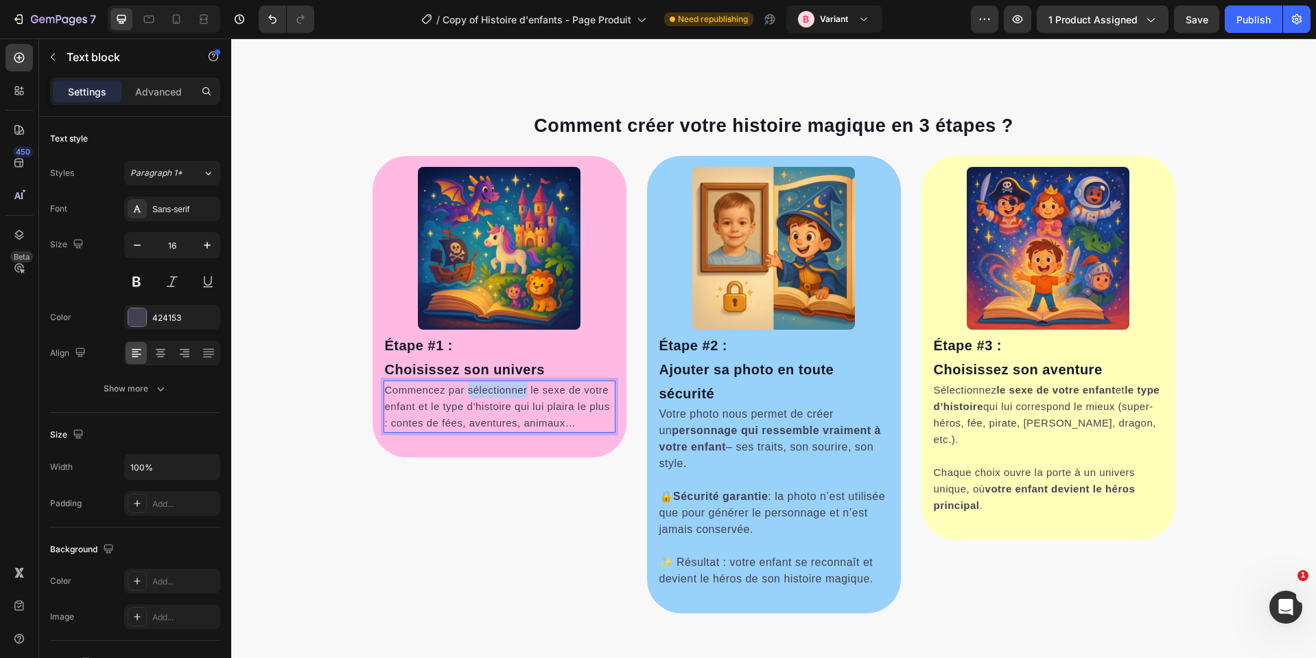
click at [491, 386] on span "Commencez par sélectionner le sexe de votre enfant et le type d’histoire qui lu…" at bounding box center [497, 406] width 225 height 45
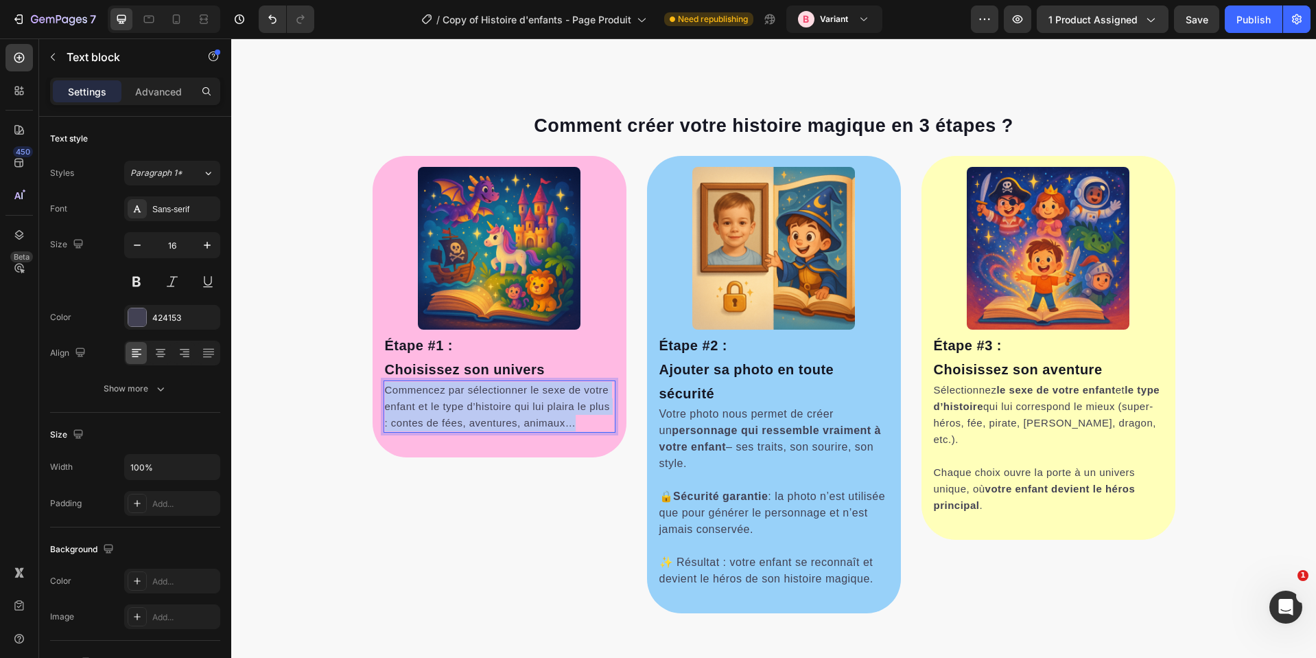
click at [491, 386] on span "Commencez par sélectionner le sexe de votre enfant et le type d’histoire qui lu…" at bounding box center [497, 406] width 225 height 45
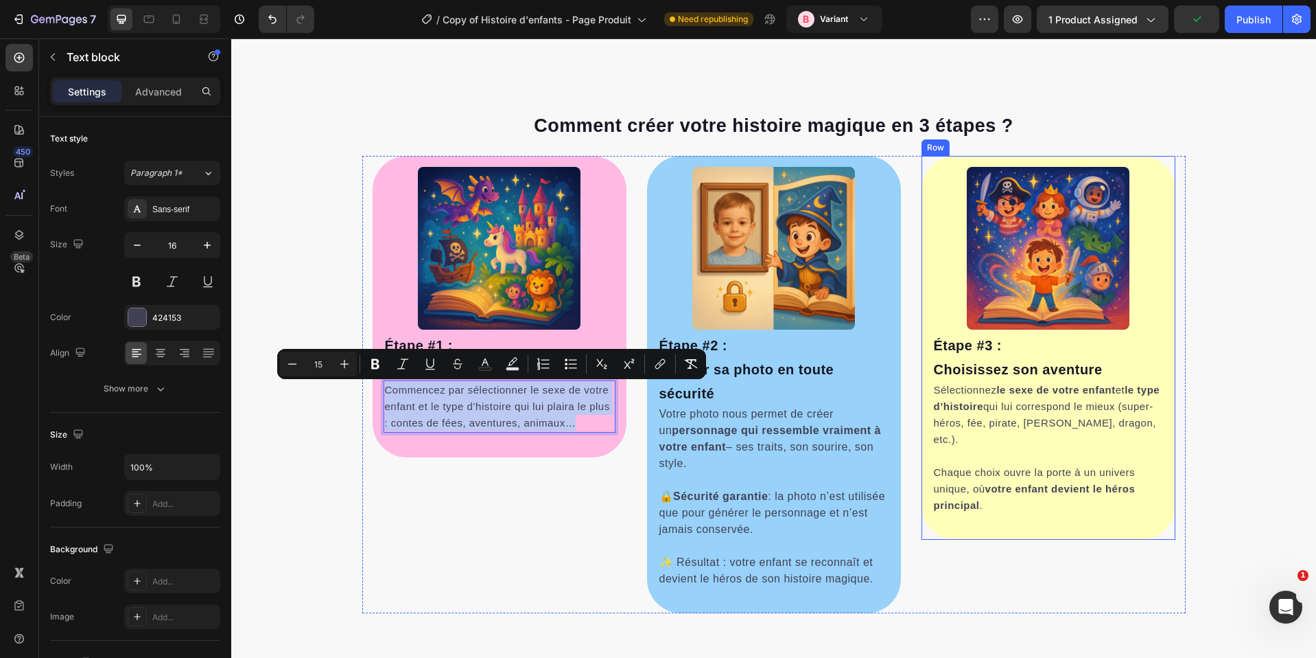
click at [1083, 528] on div "Image Étape #3 : [PERSON_NAME] son aventure Heading Sélectionnez le sexe de vot…" at bounding box center [1049, 348] width 232 height 362
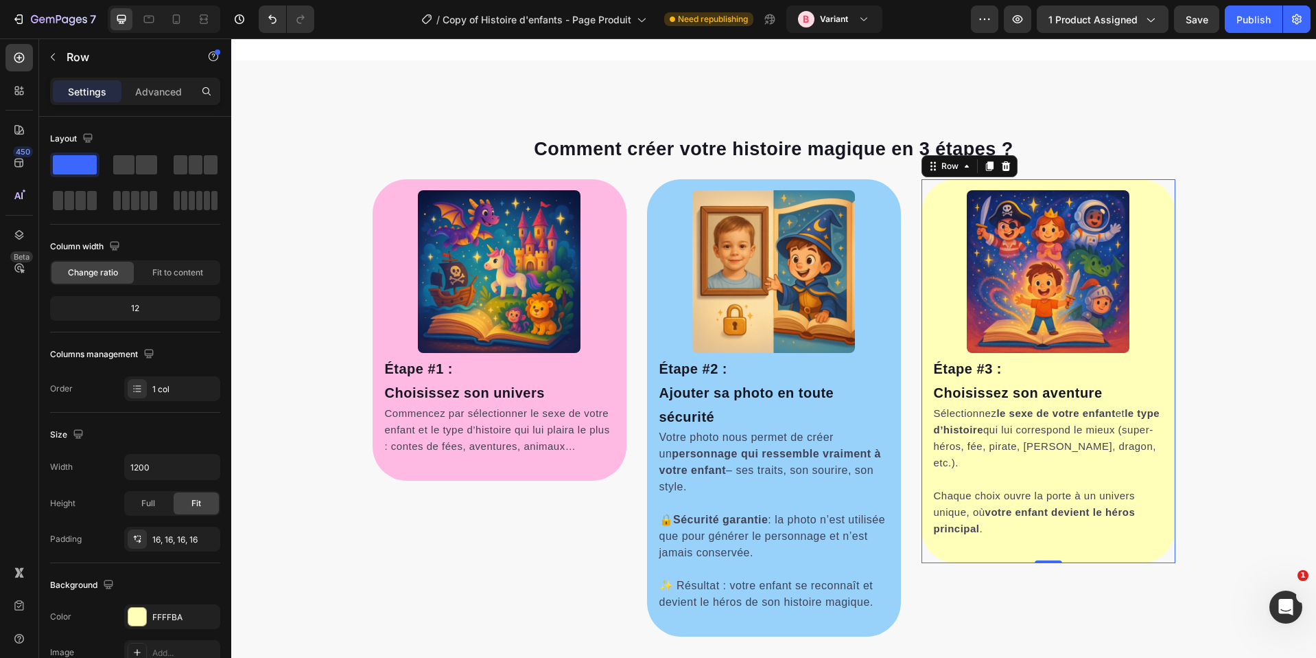
scroll to position [386, 0]
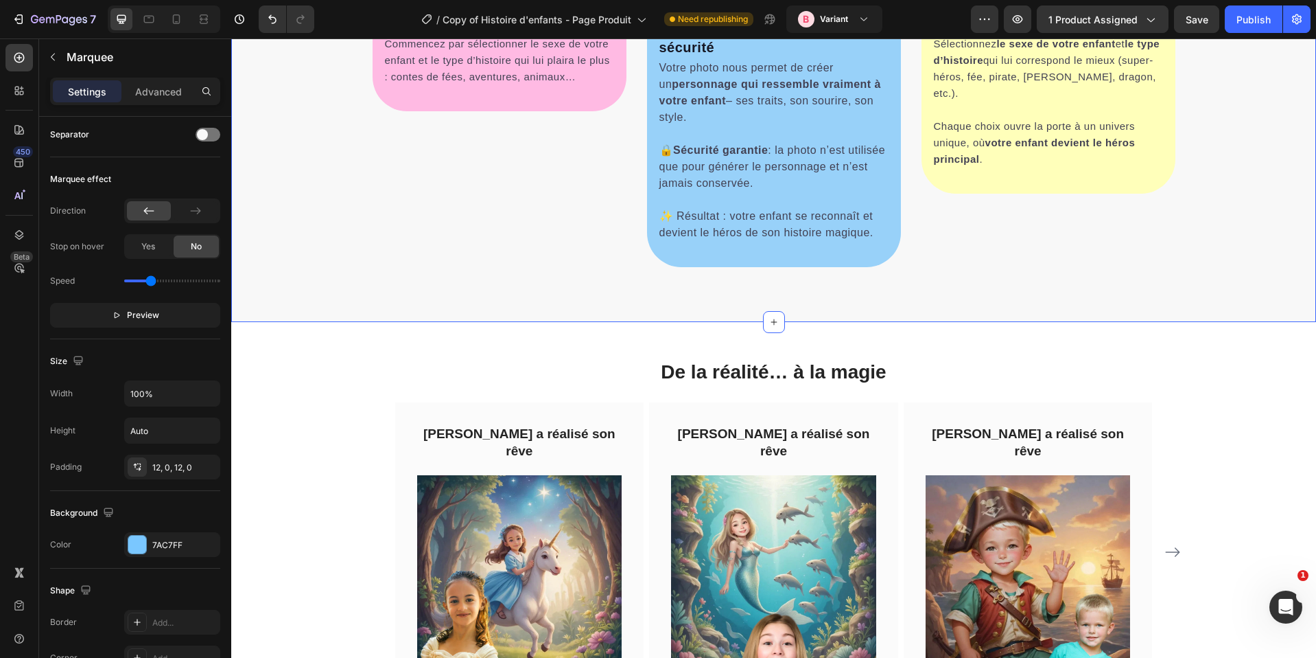
select select "580548778748150398"
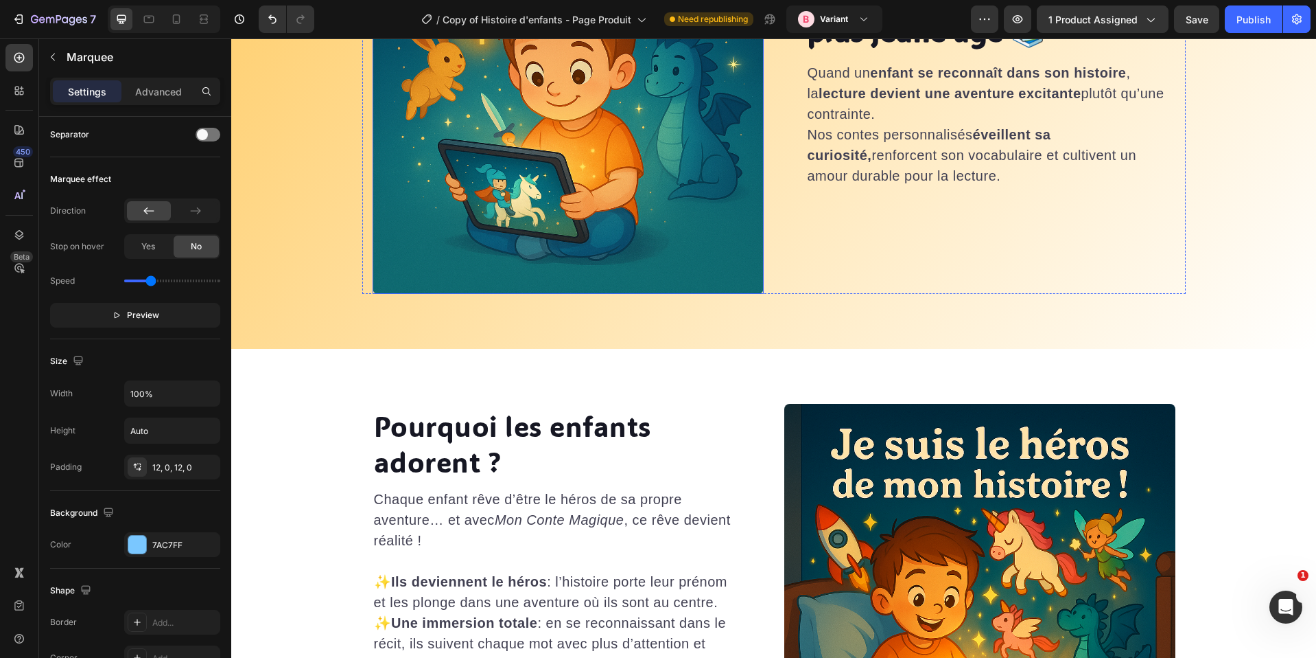
select select "580548778748150398"
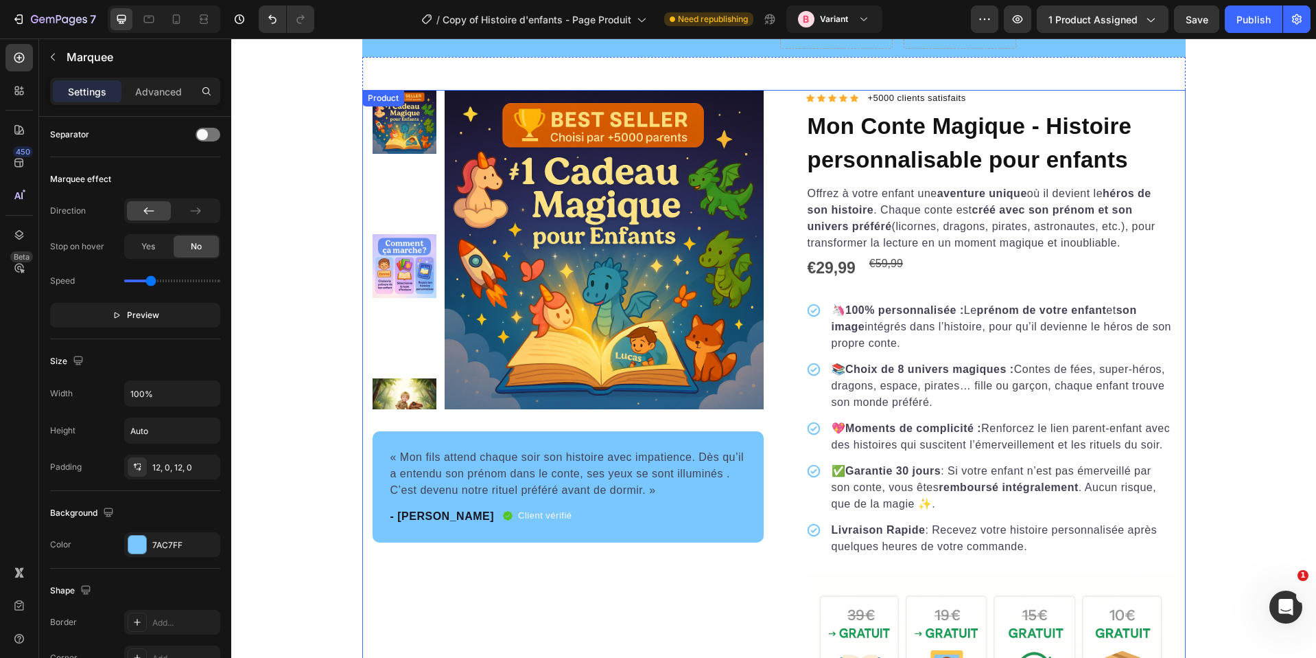
scroll to position [1968, 0]
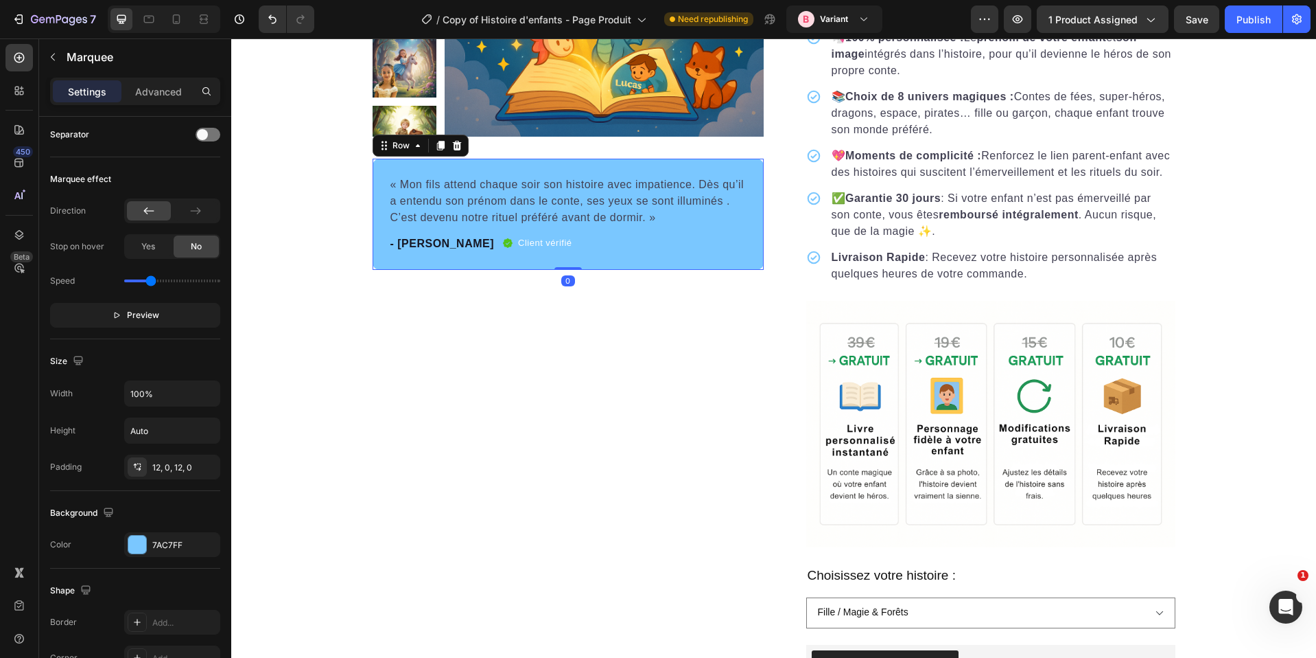
click at [603, 261] on div "« Mon fils attend chaque soir son histoire avec impatience. Dès qu’il a entendu…" at bounding box center [568, 214] width 391 height 111
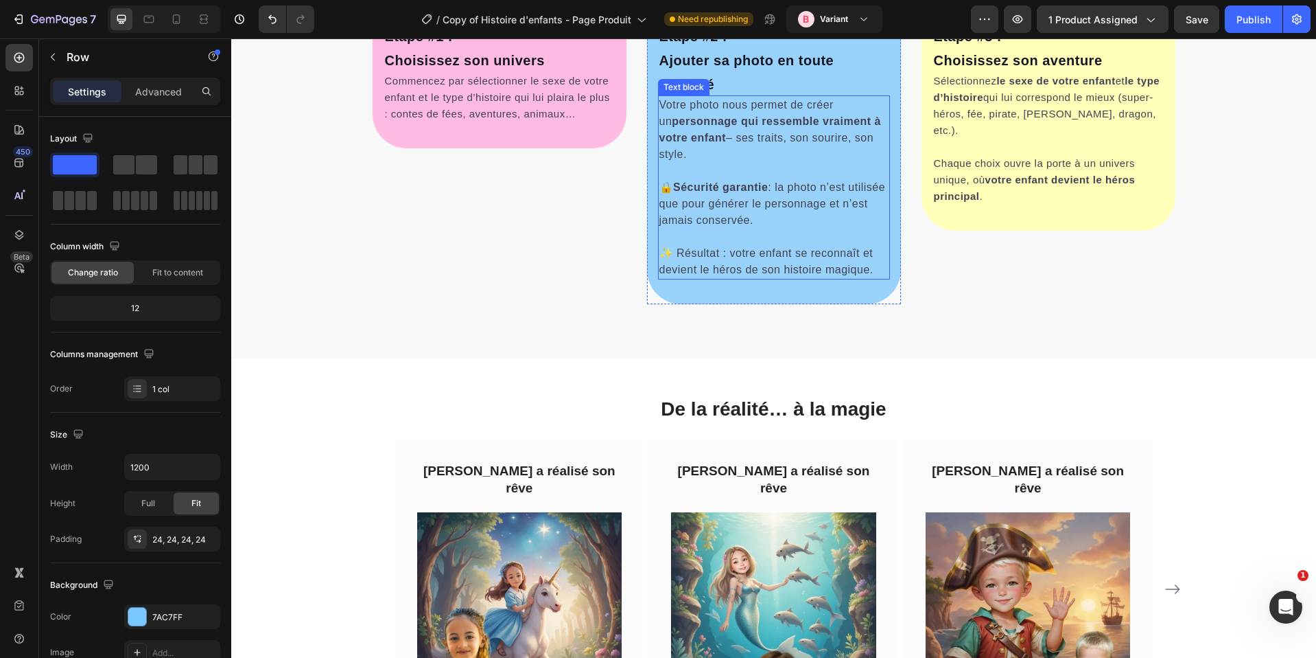
scroll to position [940, 0]
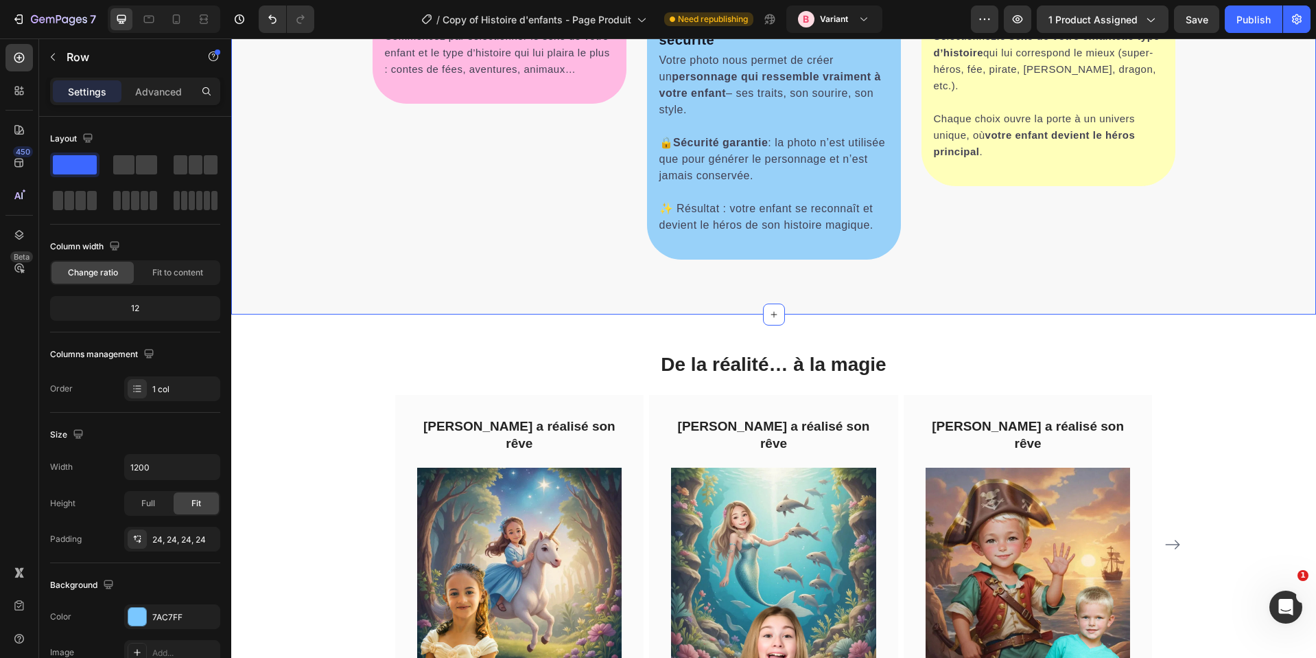
select select "580548778748150398"
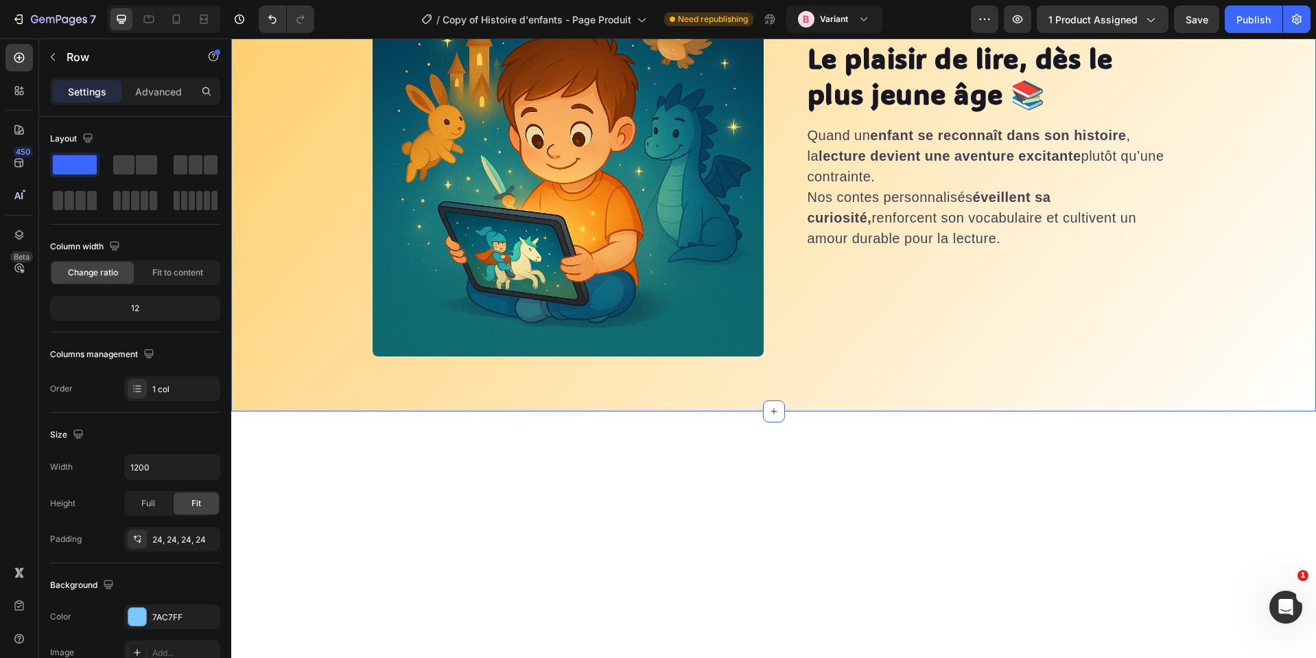
scroll to position [3145, 0]
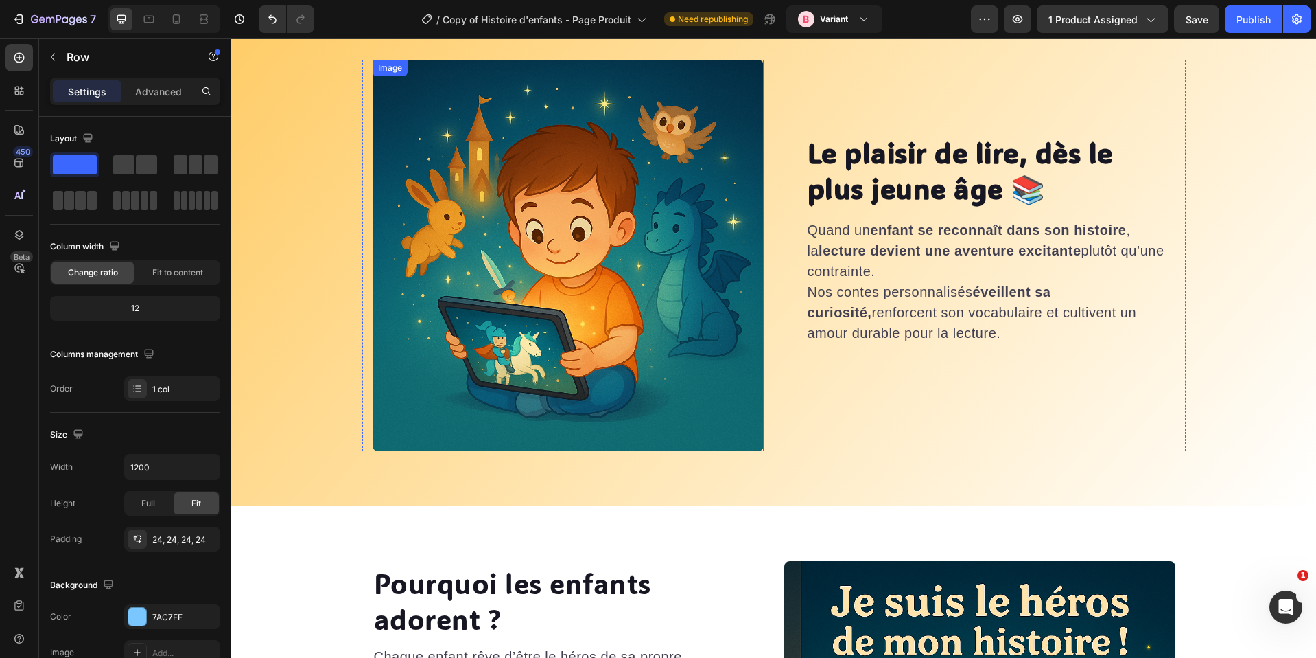
select select "580548778748150398"
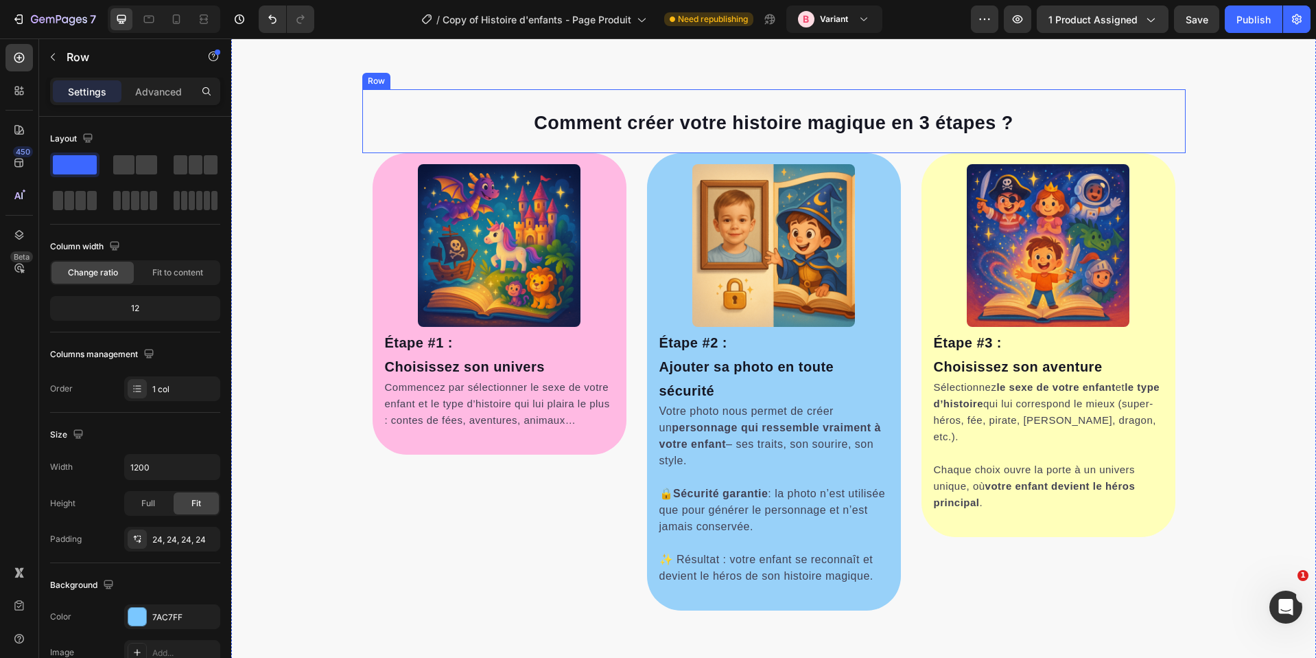
scroll to position [224, 0]
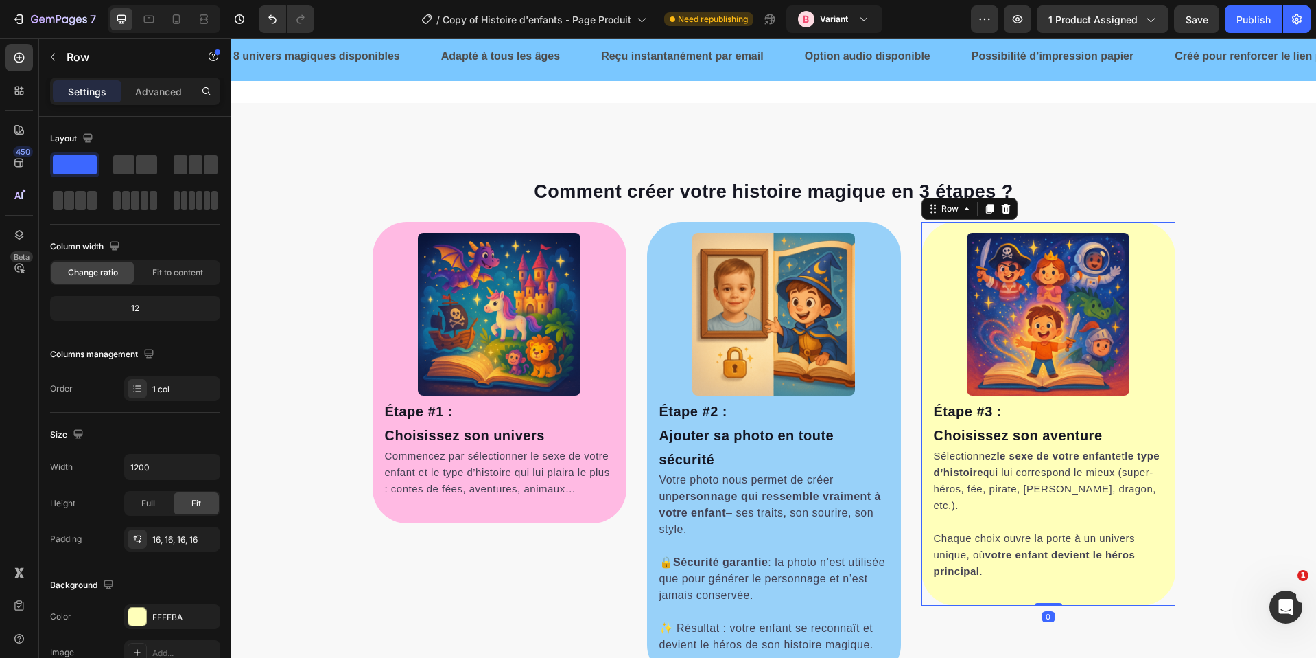
click at [1069, 590] on div "Image Étape #3 : [PERSON_NAME] son aventure Heading Sélectionnez le sexe de vot…" at bounding box center [1049, 414] width 232 height 362
click at [182, 611] on div "FFFFBA" at bounding box center [172, 617] width 40 height 12
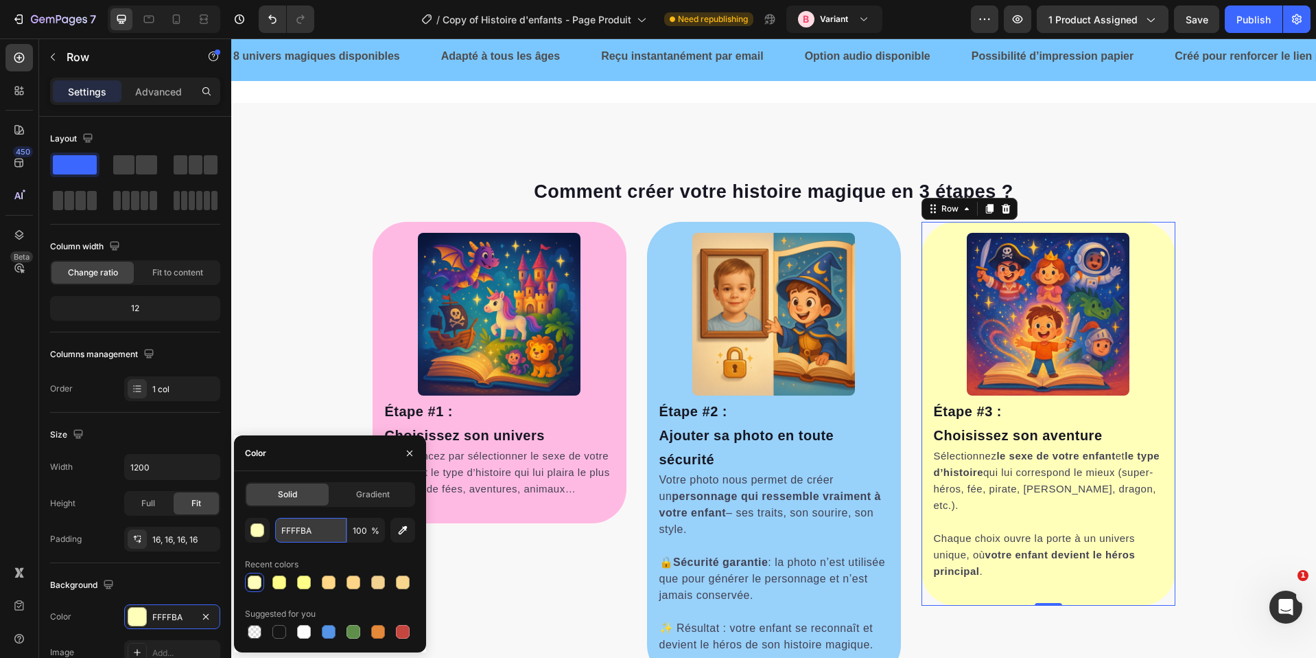
click at [294, 534] on input "FFFFBA" at bounding box center [310, 530] width 71 height 25
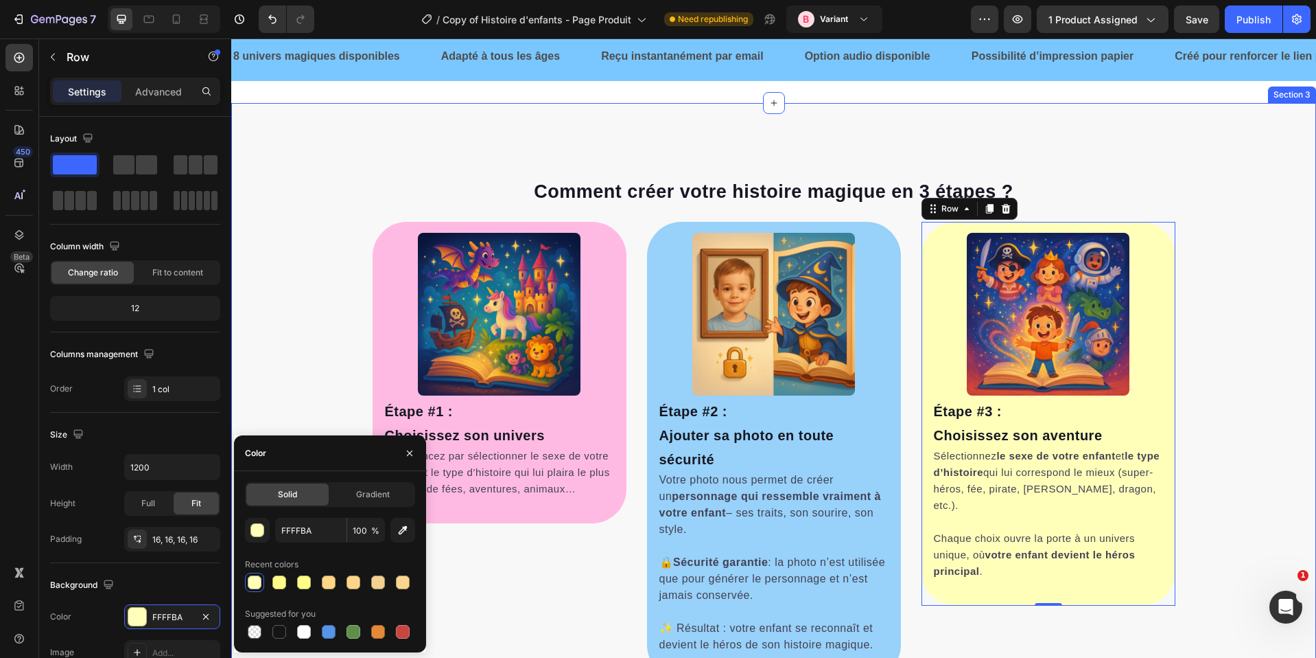
click at [305, 325] on div "Comment créer votre histoire magique en 3 étapes ? Heading Row Image Étape #3 :…" at bounding box center [773, 418] width 1085 height 521
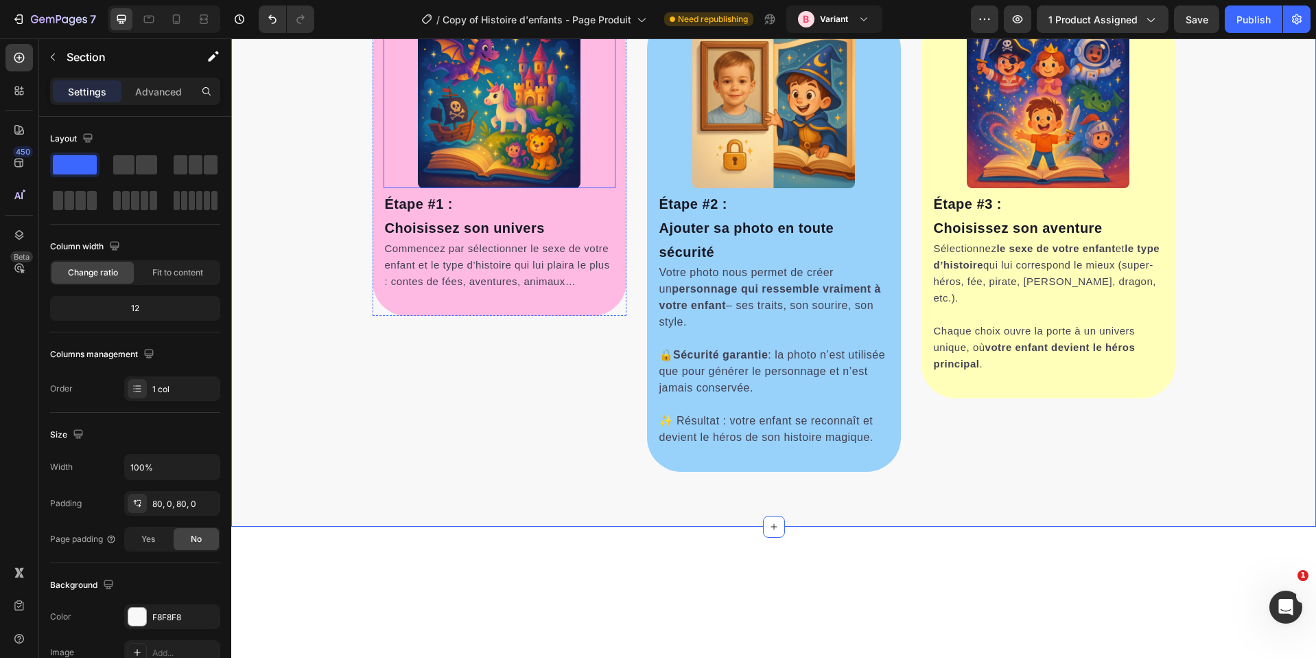
select select "580548778748150398"
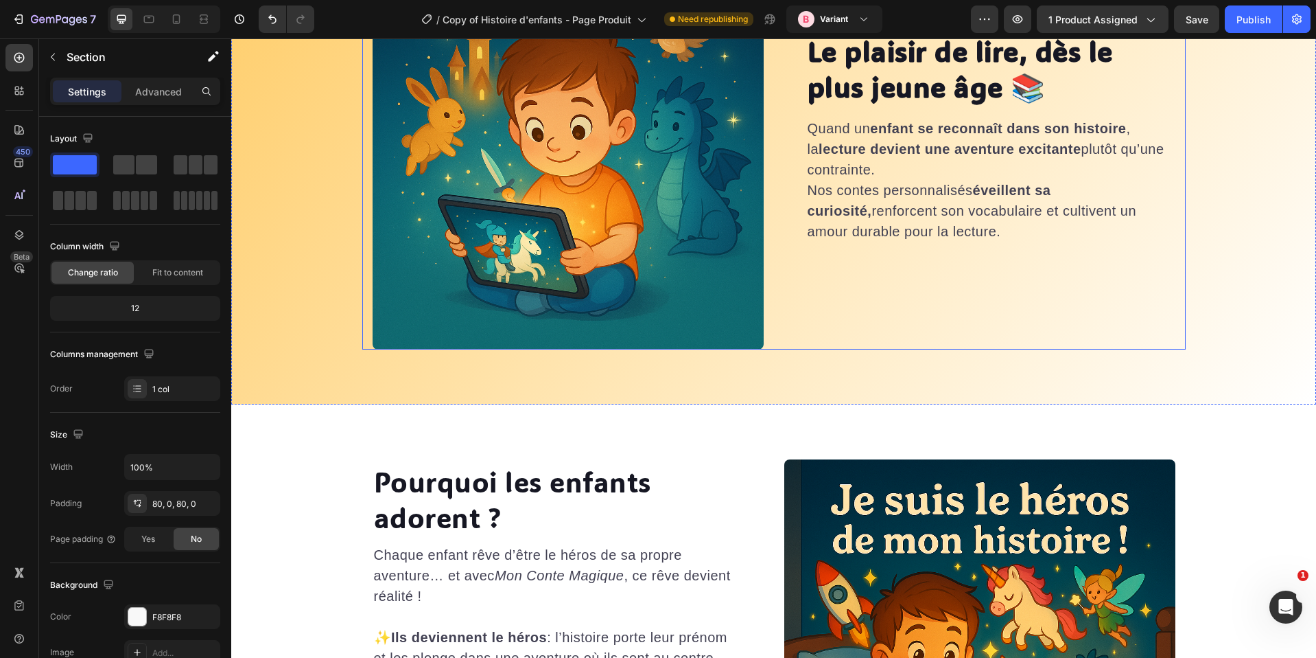
select select "580548778748150398"
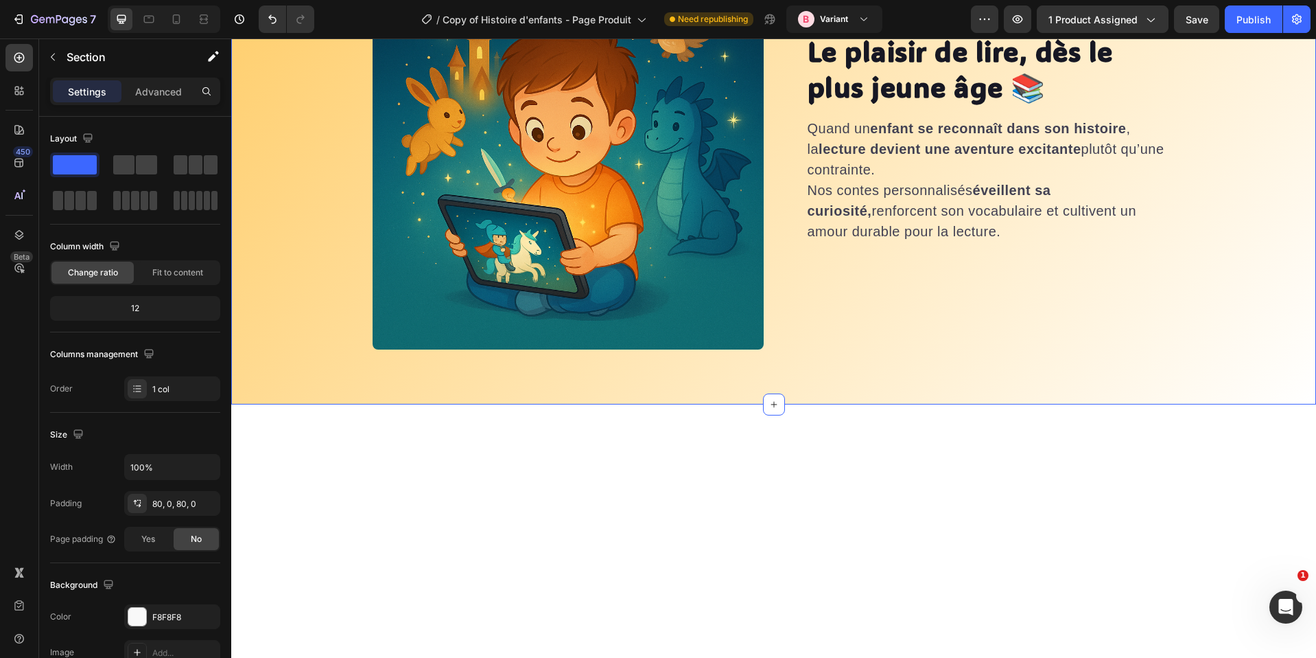
scroll to position [2561, 0]
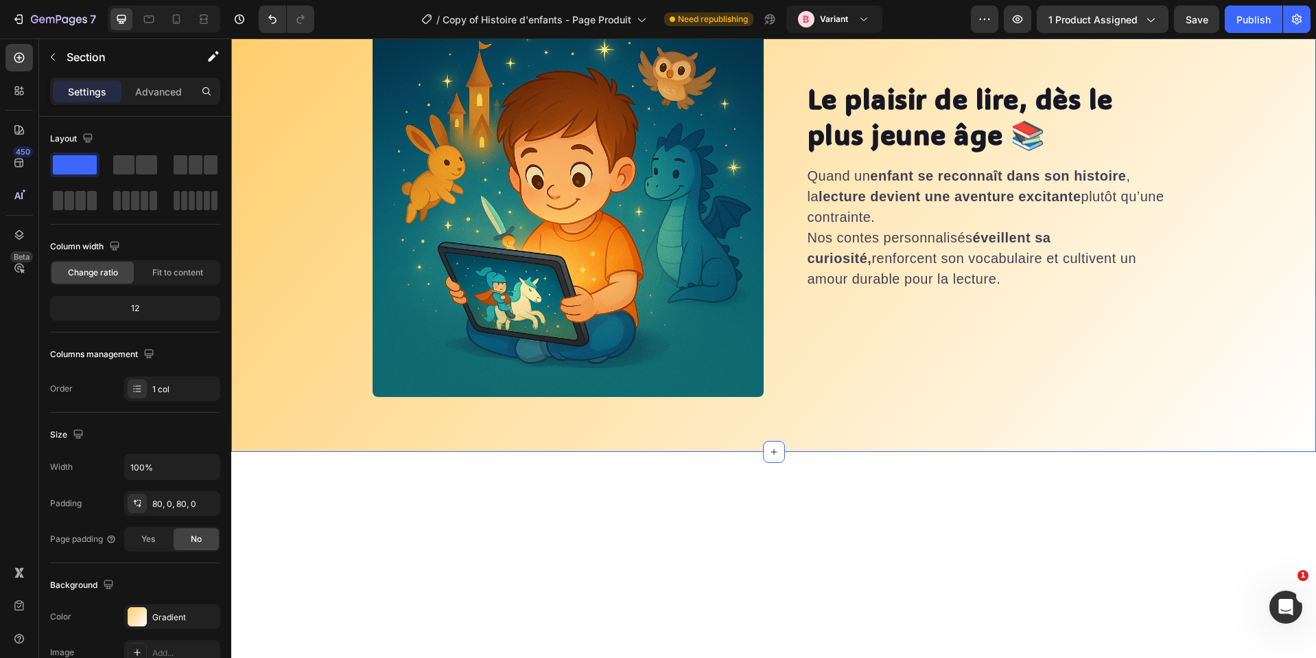
click at [299, 207] on div "Le plaisir de lire, dès le plus jeune âge 📚 Heading Quand un enfant se reconnaî…" at bounding box center [773, 201] width 1085 height 501
click at [167, 613] on div "Gradient" at bounding box center [172, 617] width 40 height 12
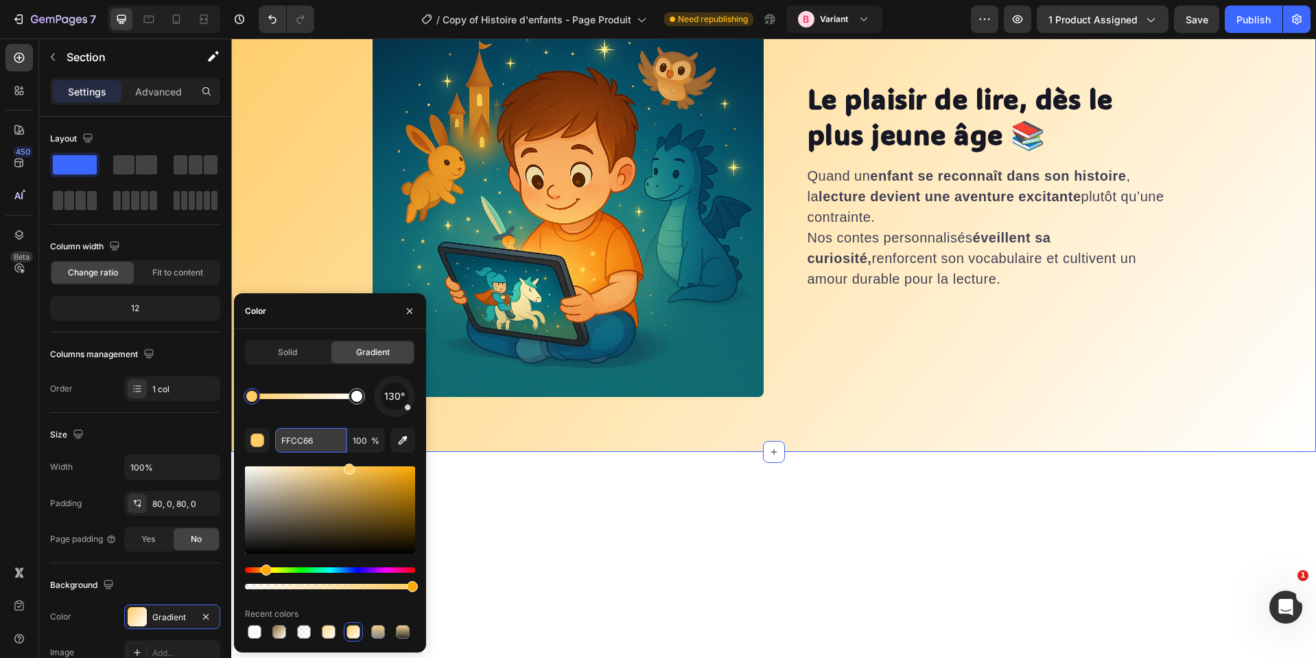
click at [294, 442] on input "FFCC66" at bounding box center [310, 440] width 71 height 25
paste input "FFBA"
type input "FFFFBA"
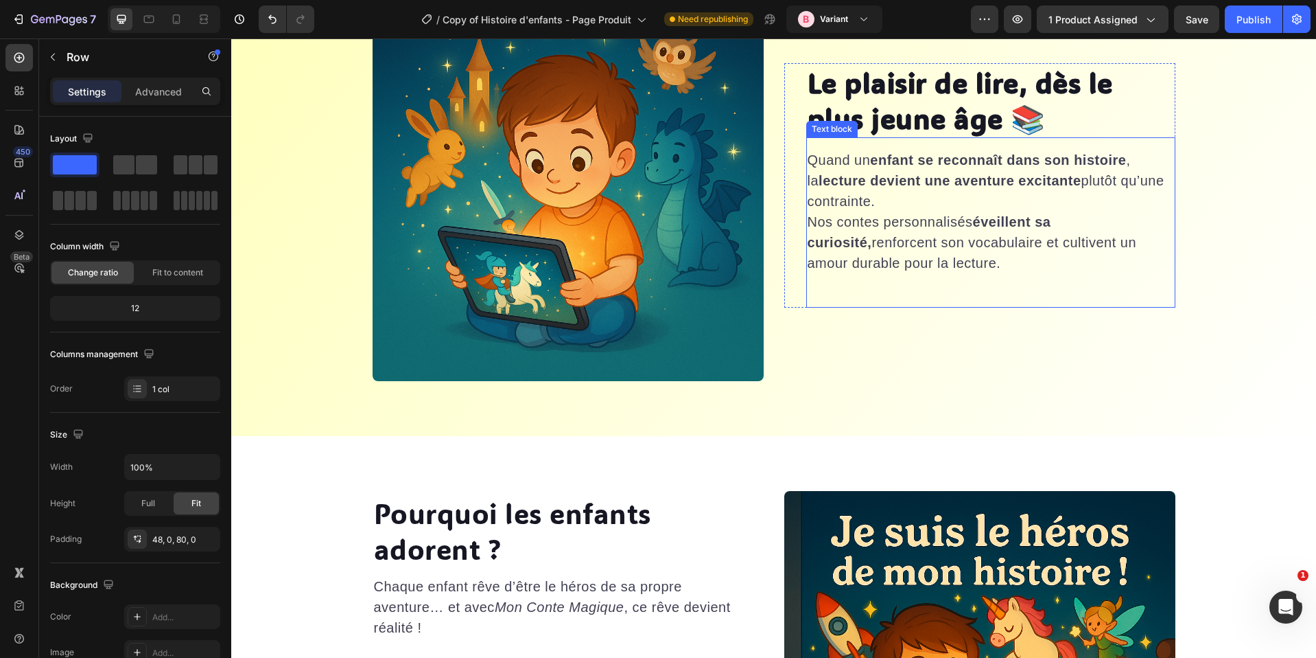
scroll to position [2699, 0]
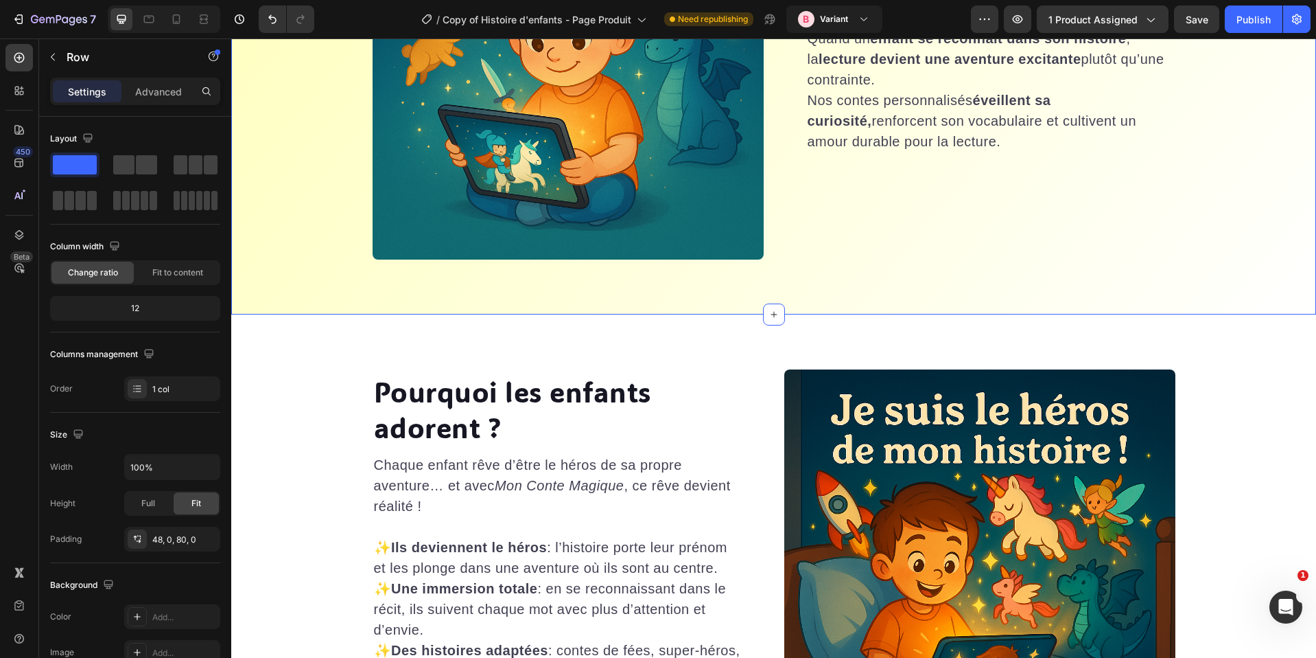
select select "580548778748150398"
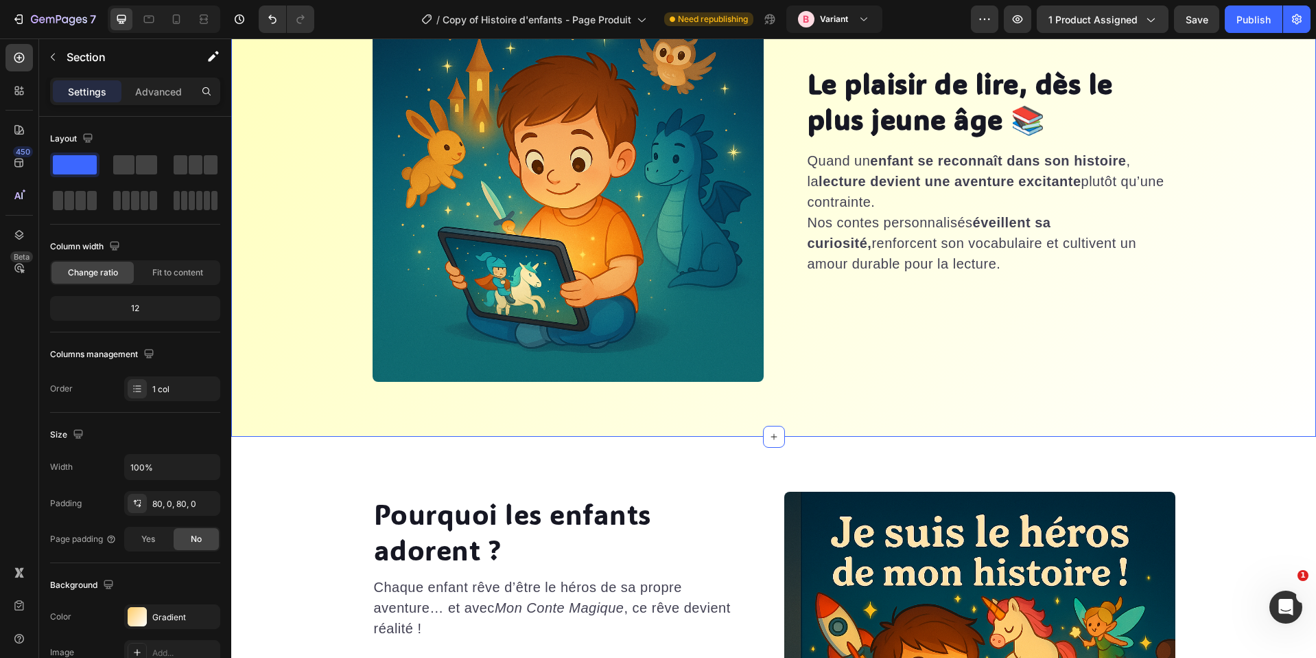
click at [317, 161] on div "Le plaisir de lire, dès le plus jeune âge 📚 Heading Quand un enfant se reconnaî…" at bounding box center [773, 185] width 1085 height 501
click at [167, 614] on div "Gradient" at bounding box center [172, 617] width 40 height 12
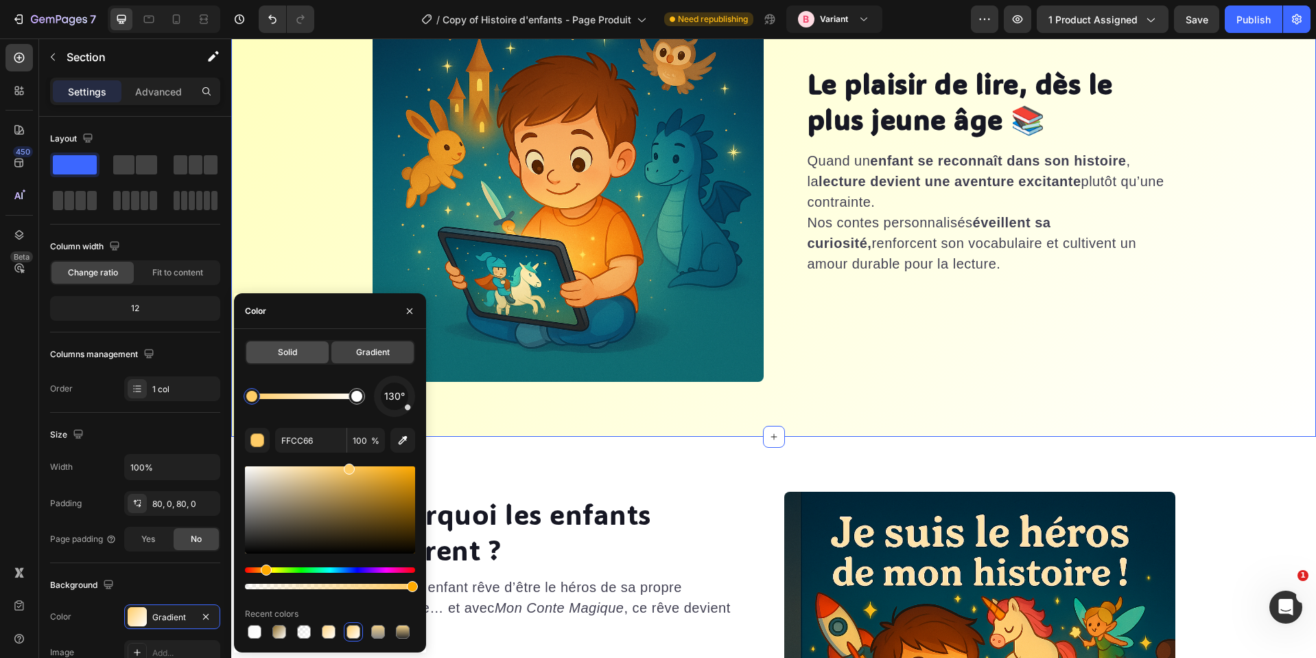
click at [284, 344] on div "Solid" at bounding box center [287, 352] width 82 height 22
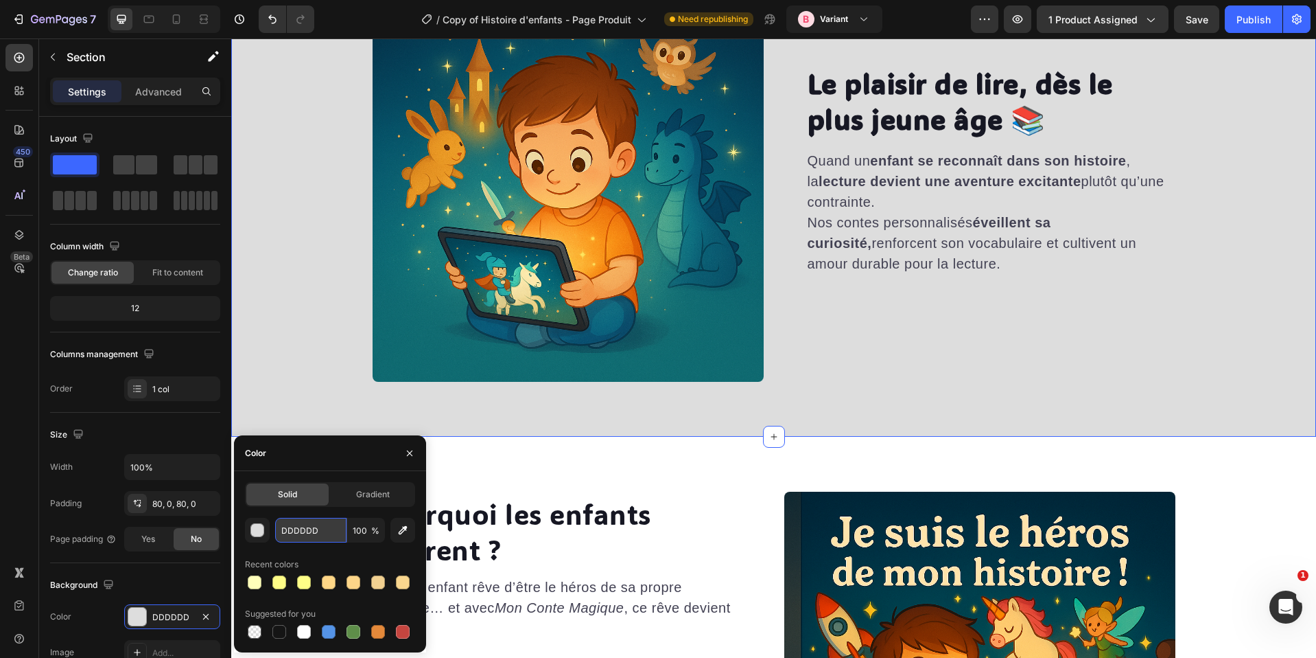
click at [302, 519] on input "DDDDDD" at bounding box center [310, 530] width 71 height 25
paste input "FFFFBA"
type input "FFFFBA"
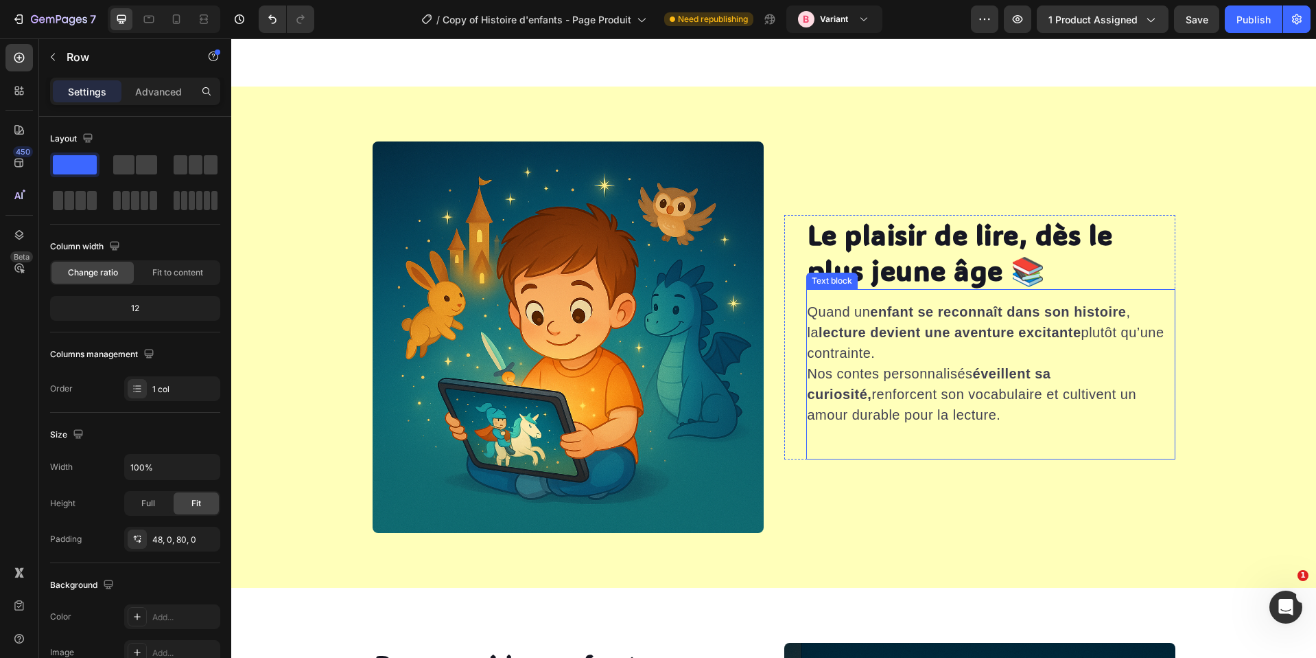
scroll to position [2701, 0]
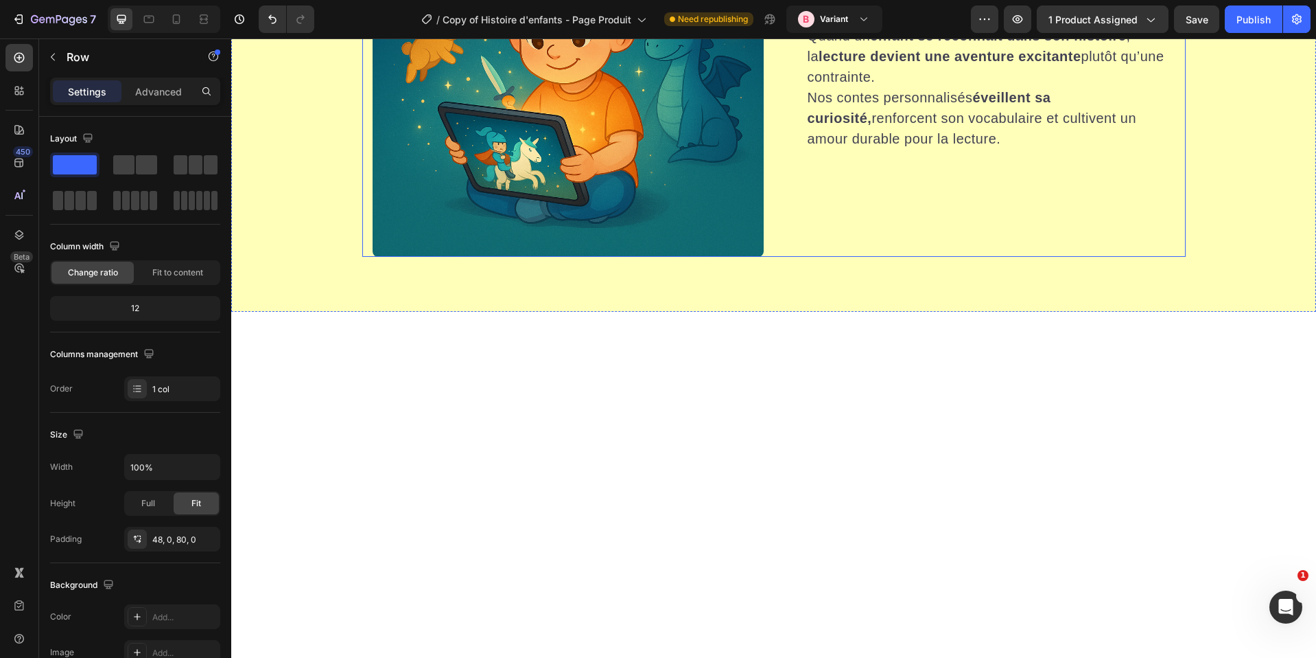
select select "580548778748150398"
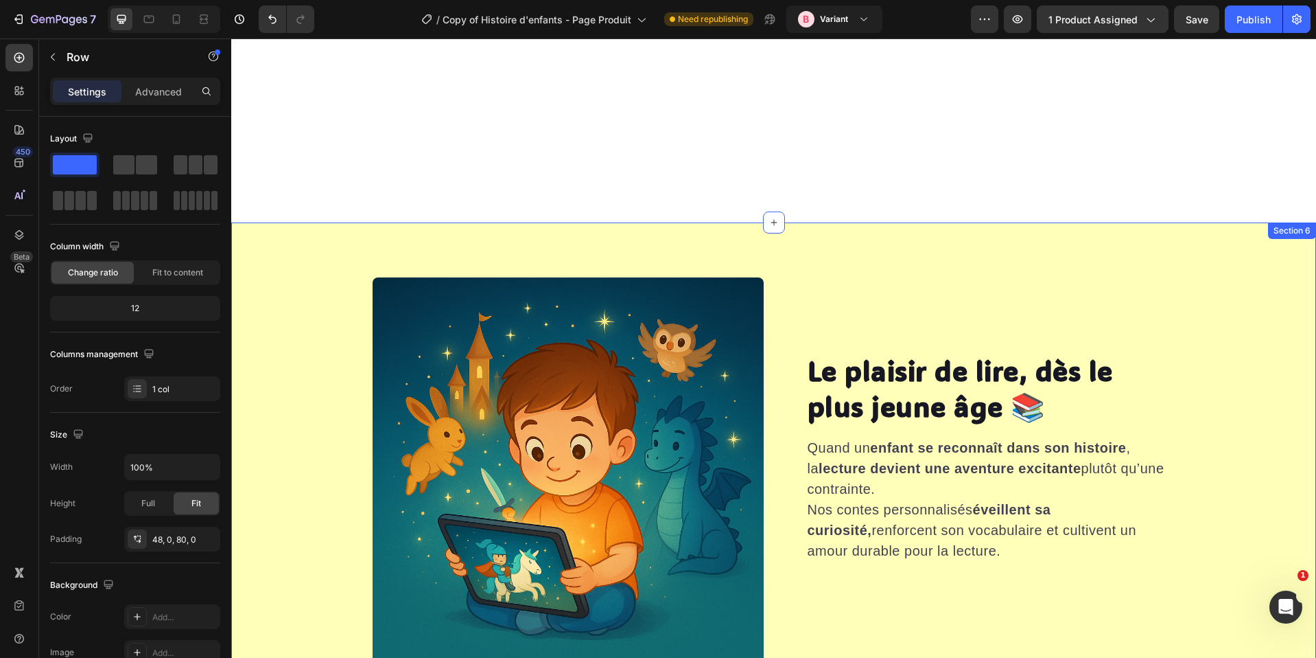
scroll to position [2743, 0]
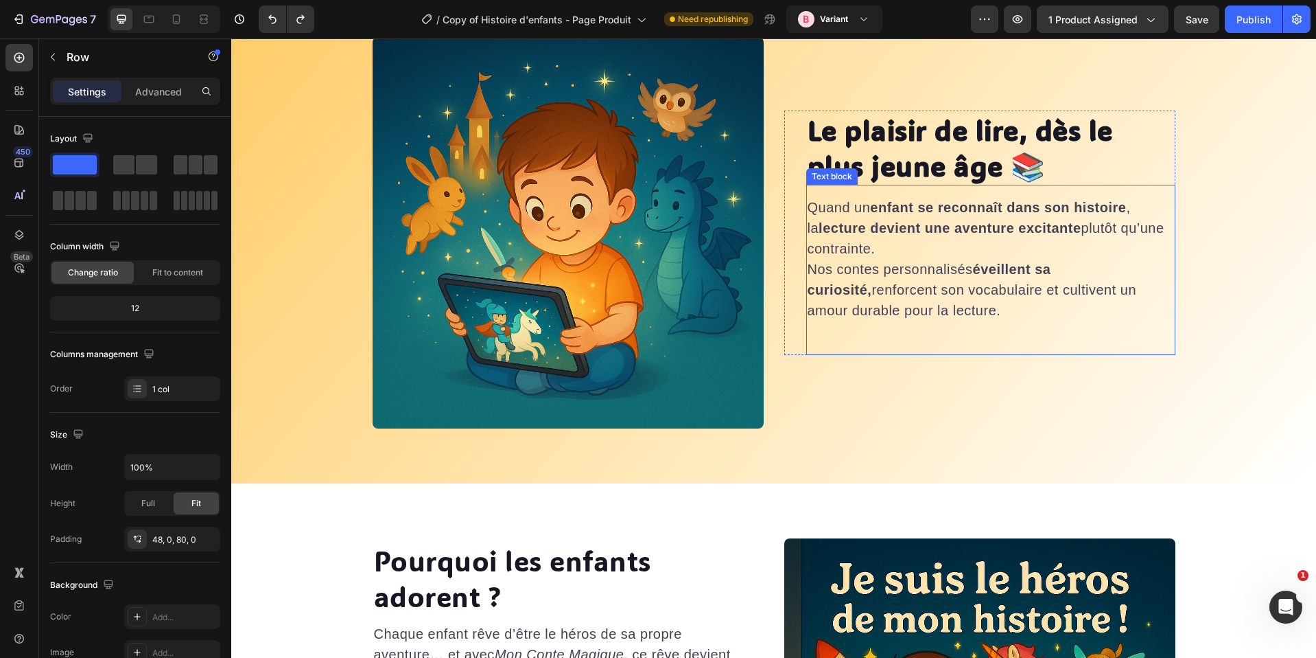
select select "580548778748150398"
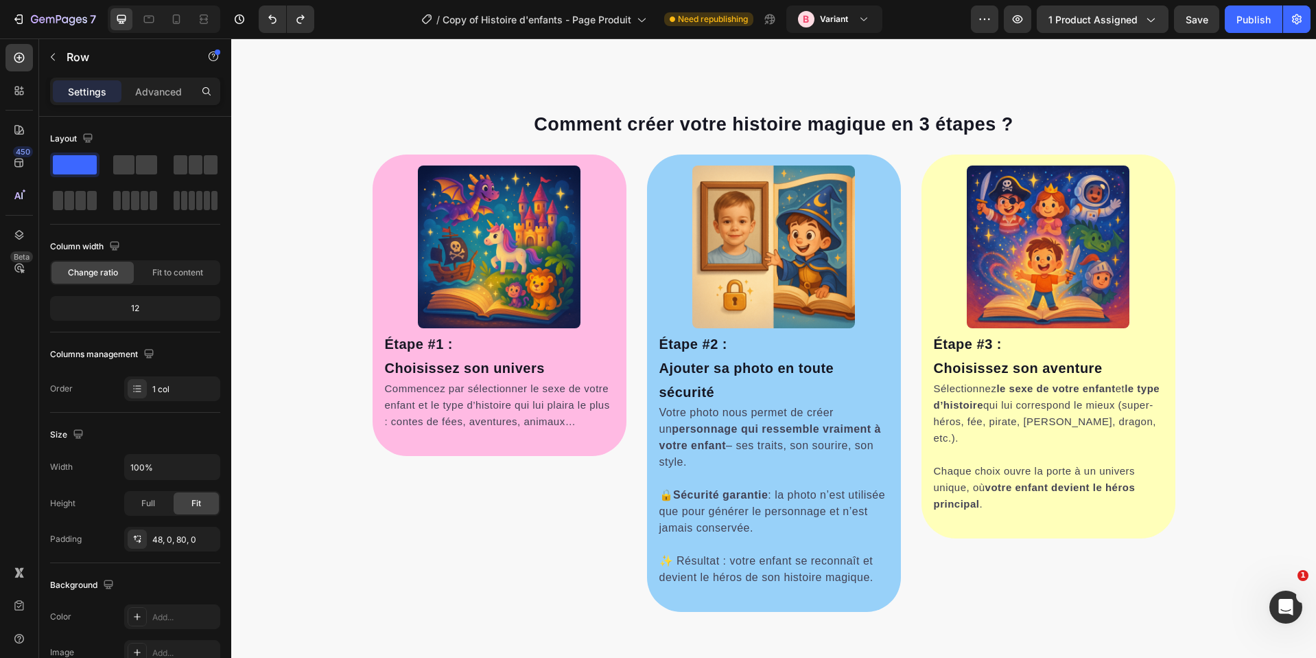
scroll to position [581, 0]
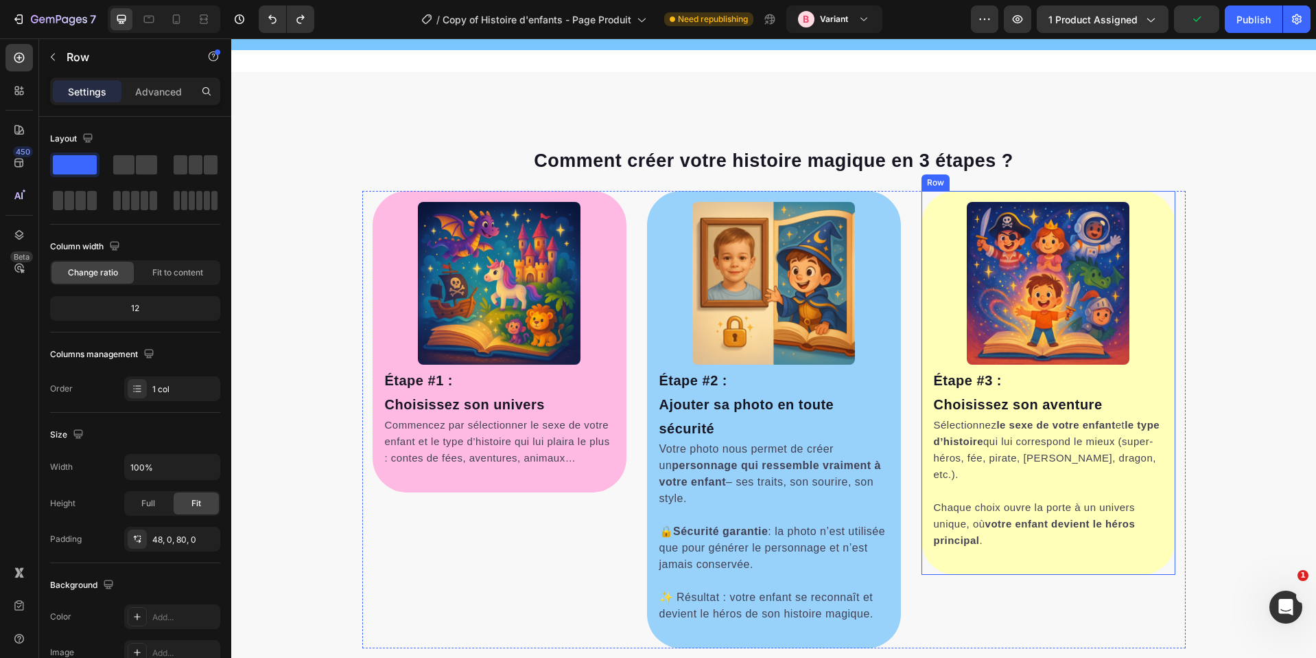
click at [1092, 568] on div "Image Étape #3 : [PERSON_NAME] son aventure Heading Sélectionnez le sexe de vot…" at bounding box center [1049, 383] width 254 height 384
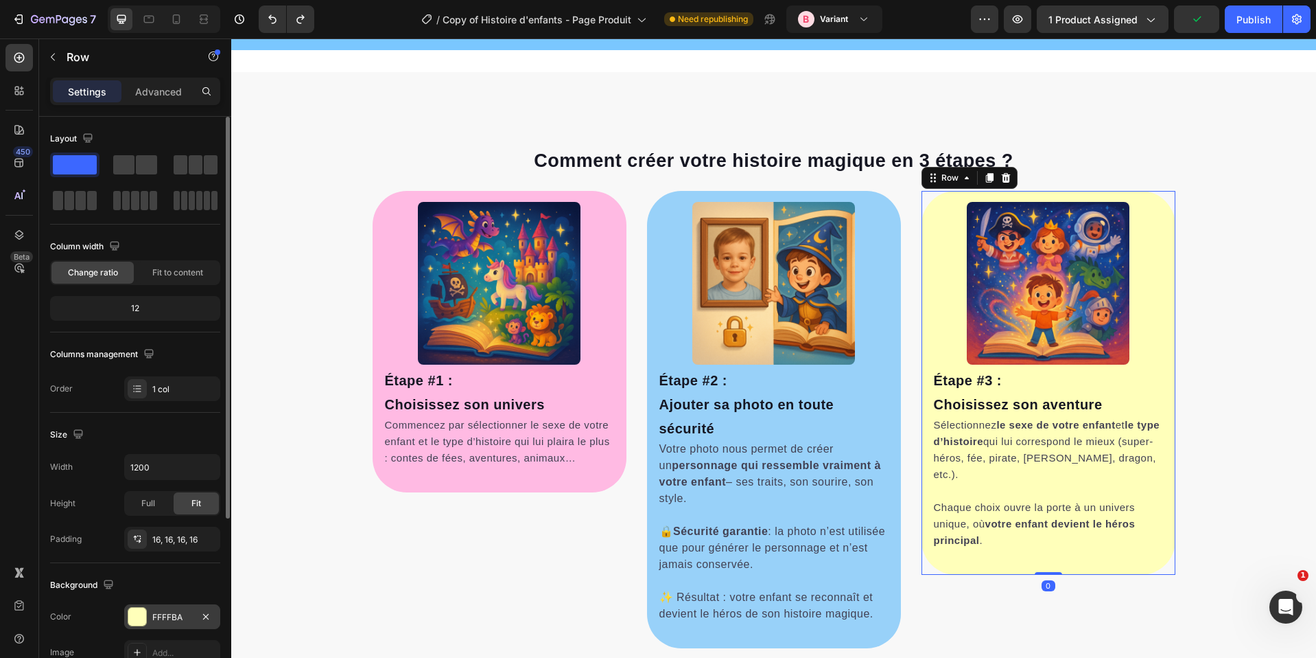
click at [152, 615] on div "FFFFBA" at bounding box center [172, 617] width 40 height 12
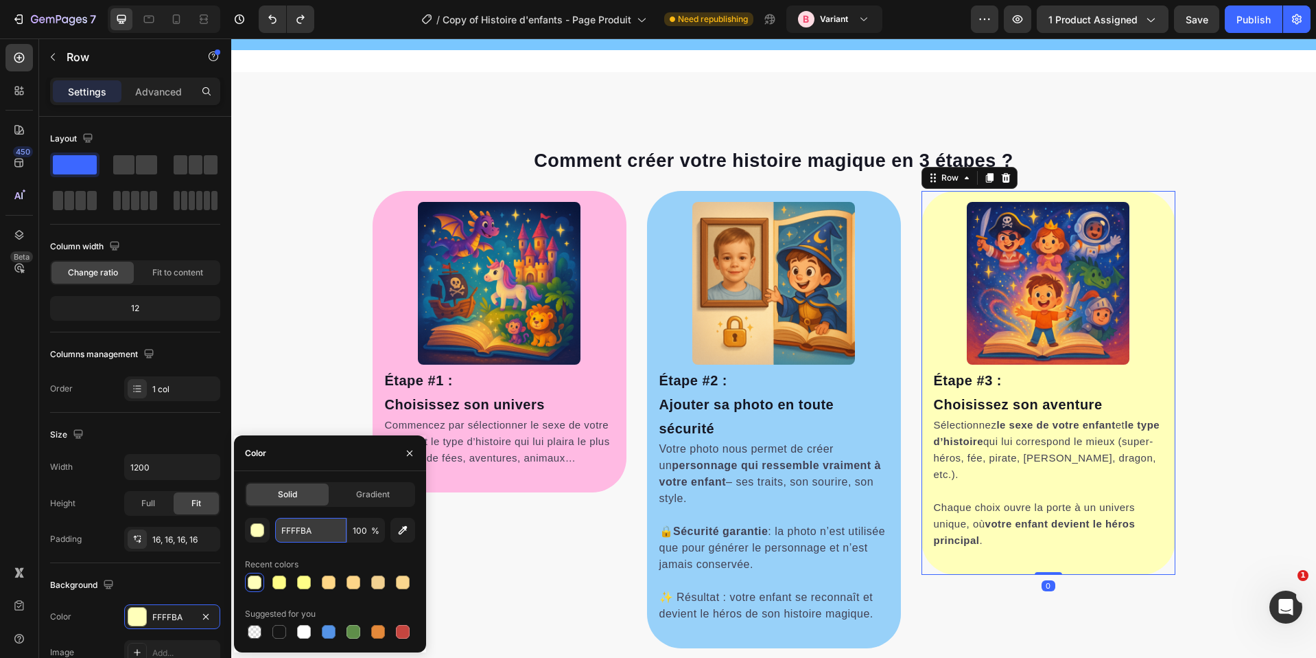
click at [283, 528] on input "FFFFBA" at bounding box center [310, 530] width 71 height 25
click at [255, 536] on div "button" at bounding box center [258, 530] width 14 height 14
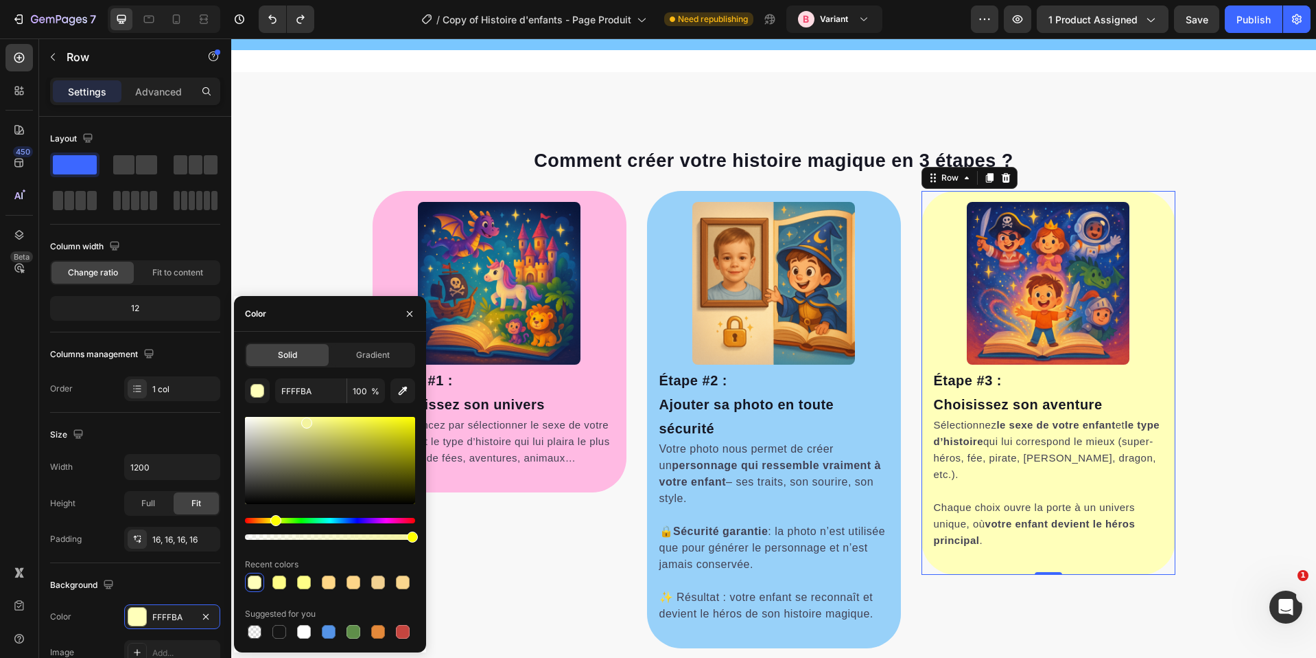
click at [306, 420] on div at bounding box center [330, 460] width 170 height 87
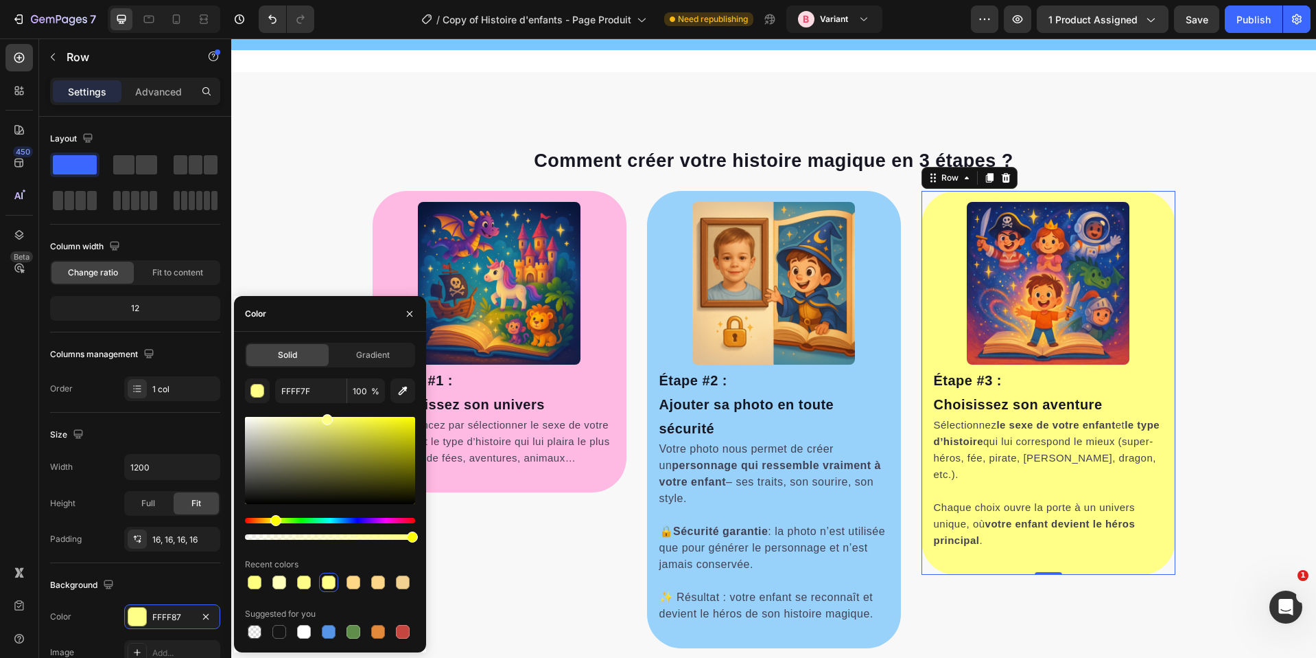
type input "FFFF87"
drag, startPoint x: 301, startPoint y: 417, endPoint x: 326, endPoint y: 412, distance: 25.8
click at [326, 412] on div "FFFF87 100 % Recent colors Suggested for you" at bounding box center [330, 509] width 170 height 263
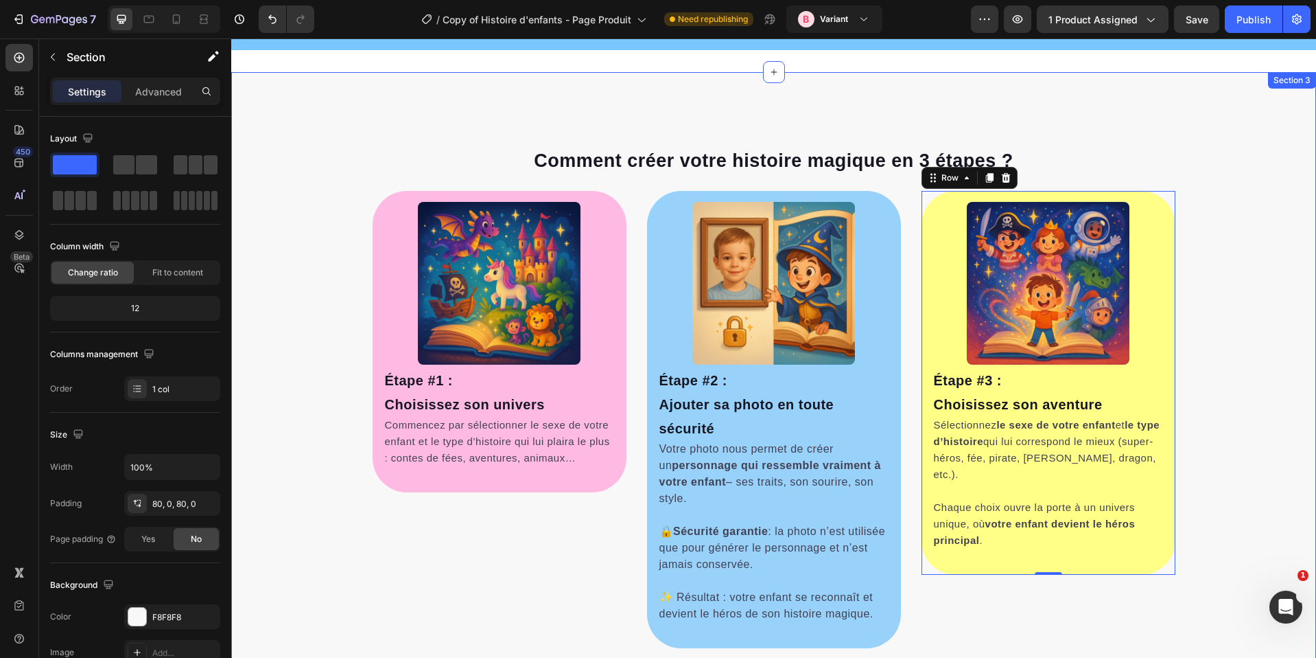
click at [1239, 298] on div "Comment créer votre histoire magique en 3 étapes ? Heading Row Image Étape #3 :…" at bounding box center [773, 387] width 1085 height 521
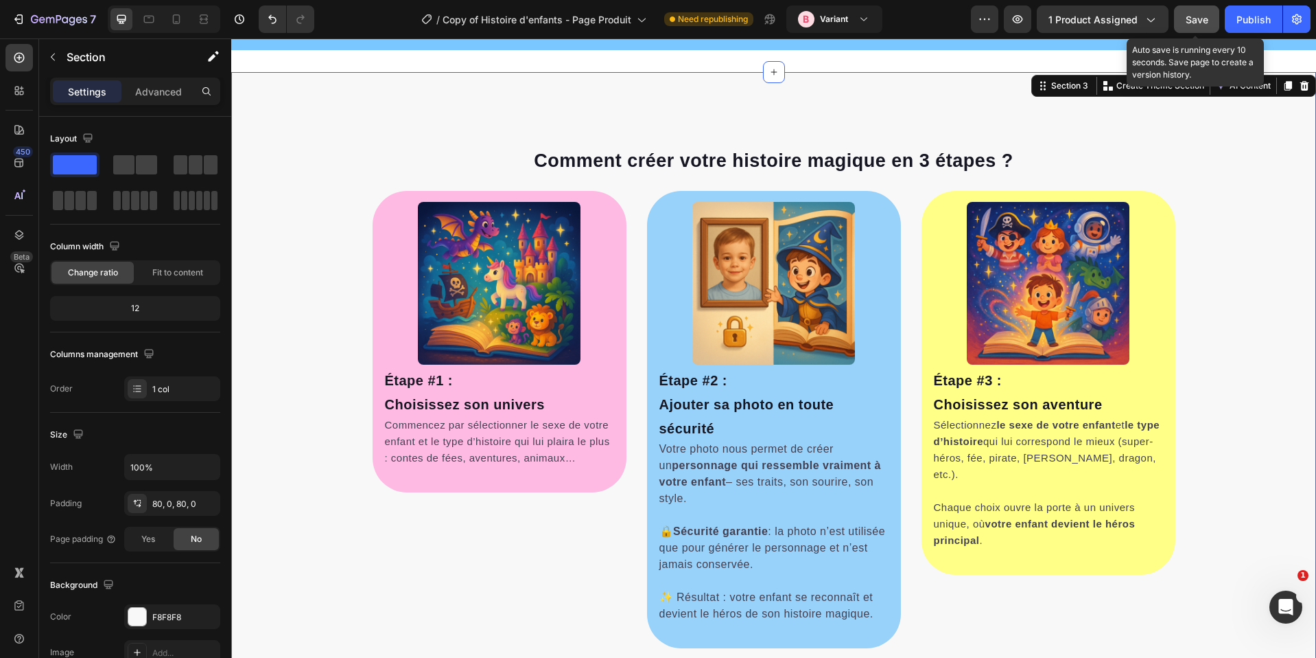
click at [1200, 27] on button "Save" at bounding box center [1196, 18] width 45 height 27
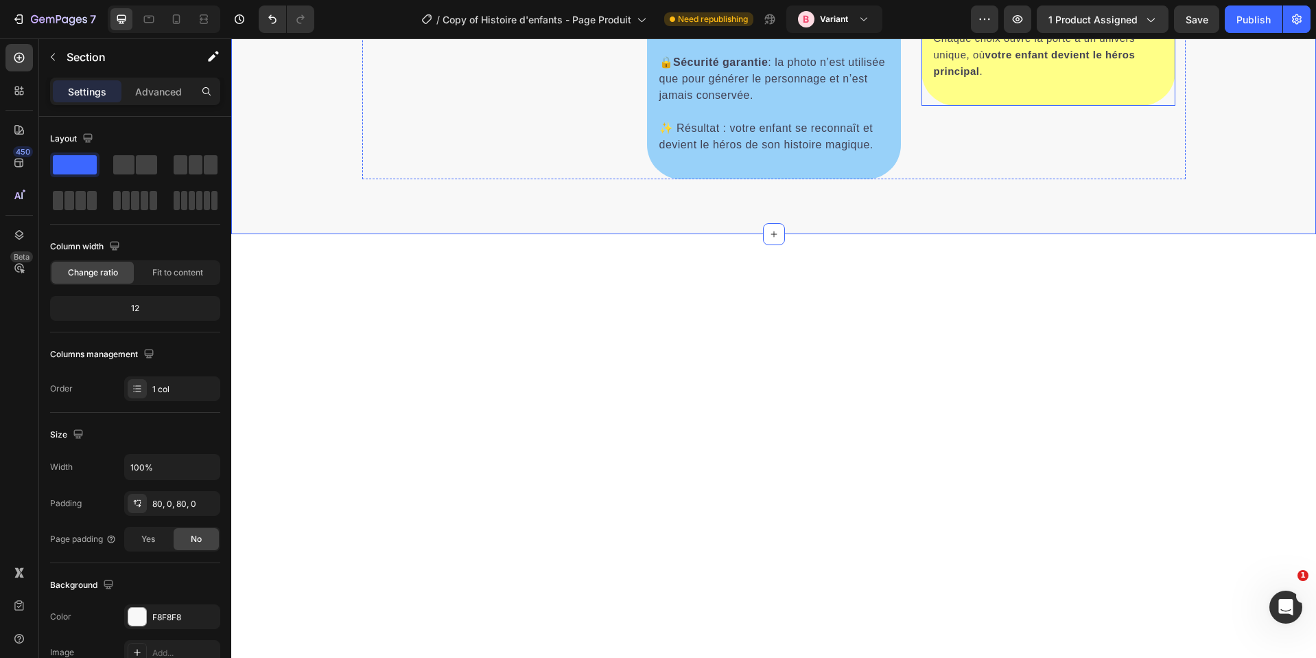
select select "580548778748150398"
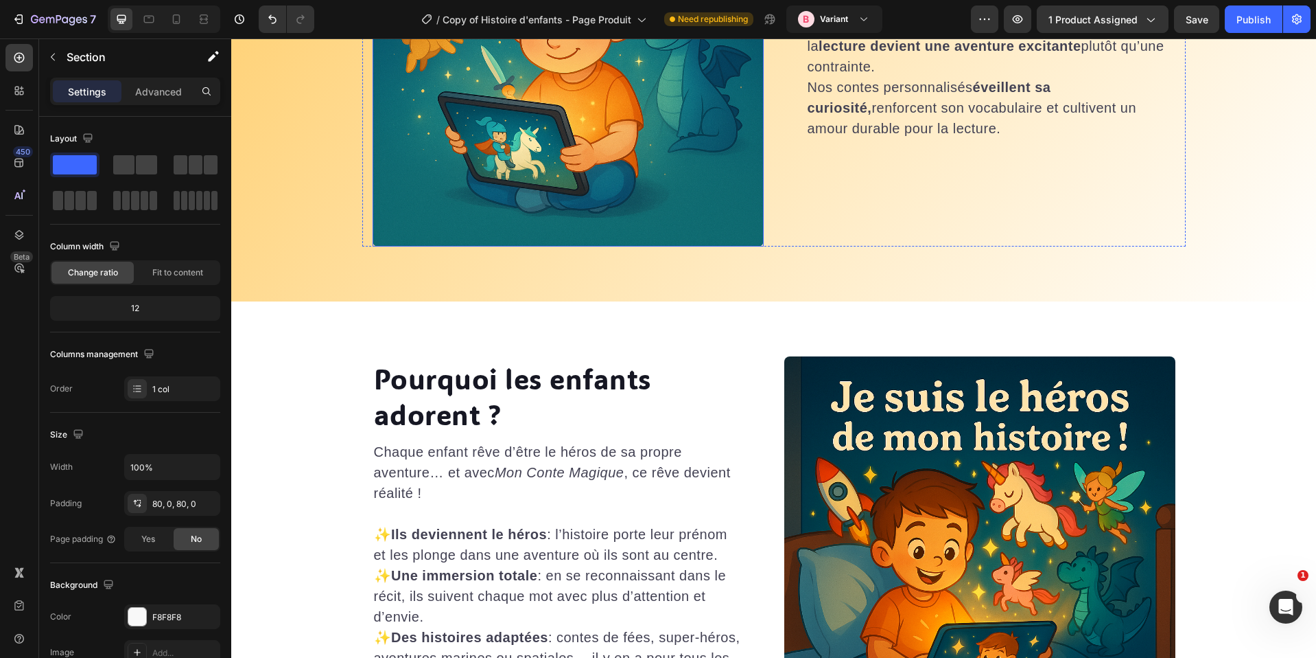
select select "580548778748150398"
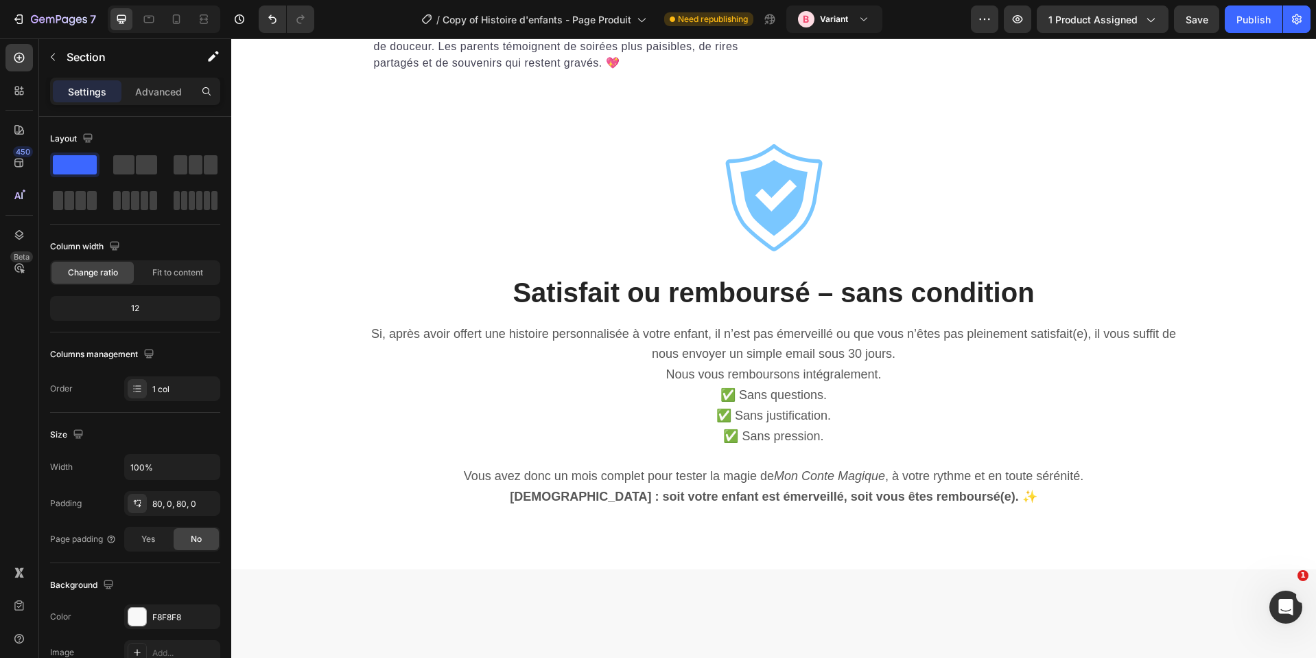
scroll to position [7146, 0]
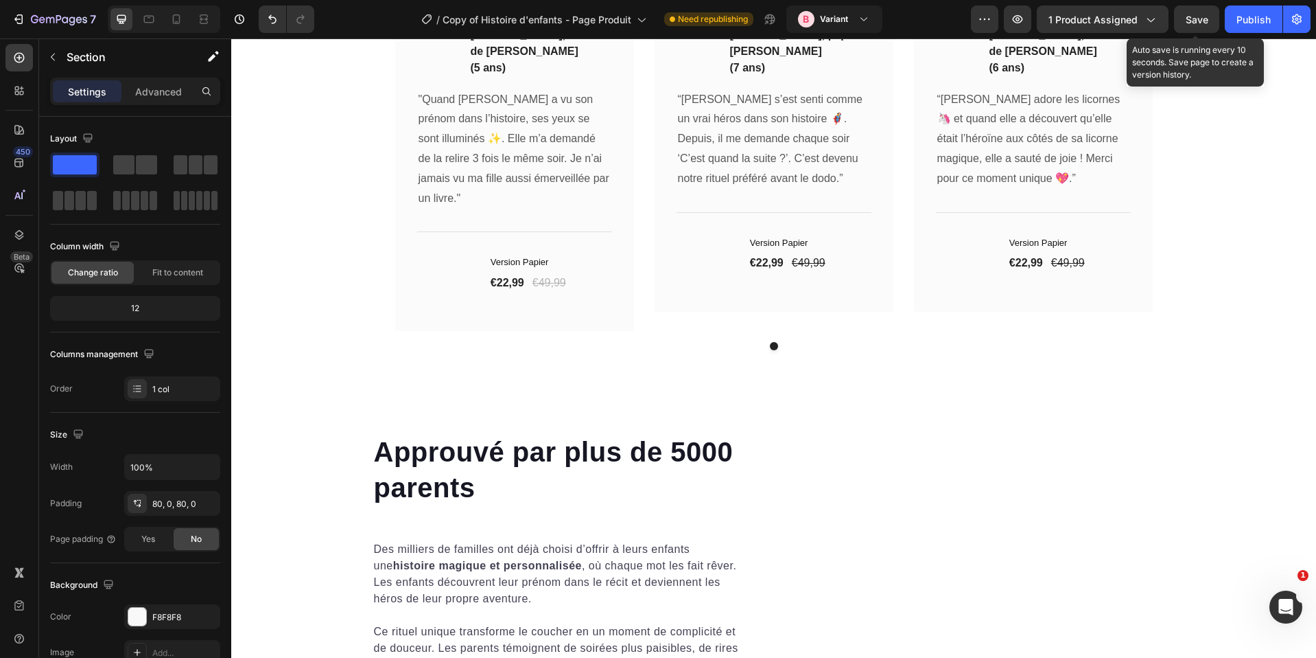
drag, startPoint x: 1200, startPoint y: 23, endPoint x: 1189, endPoint y: 33, distance: 15.6
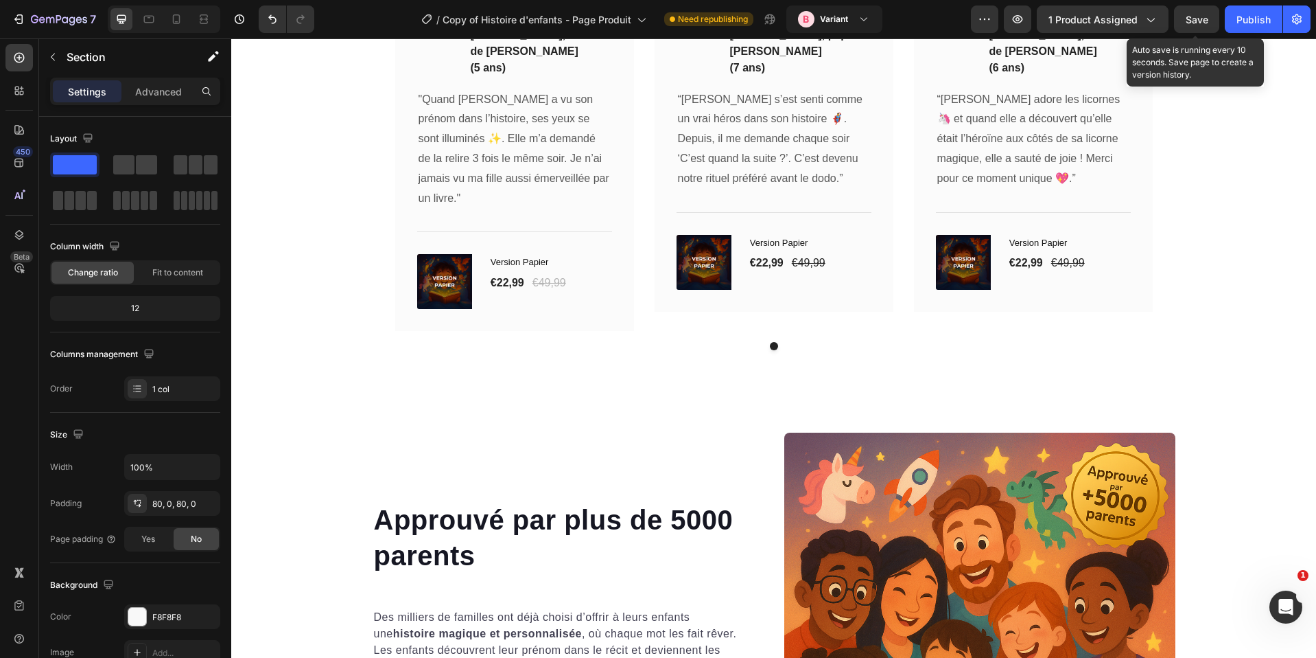
click at [1192, 31] on button "Save" at bounding box center [1196, 18] width 45 height 27
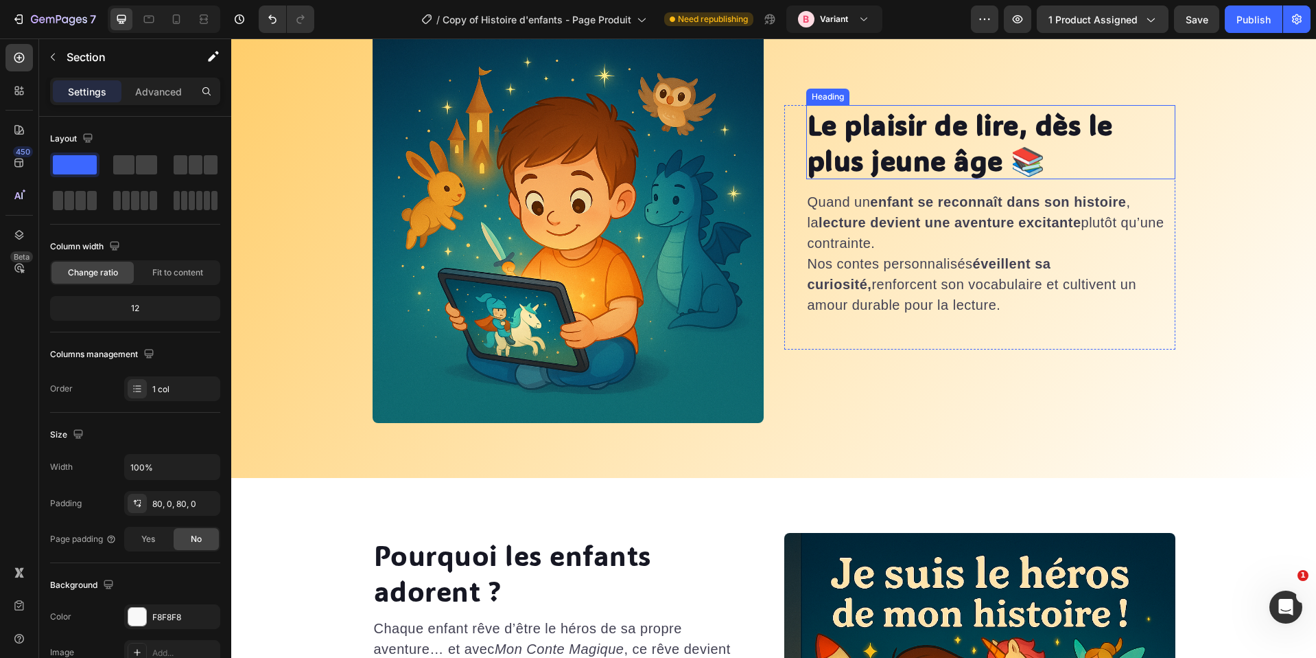
select select "580548778748150398"
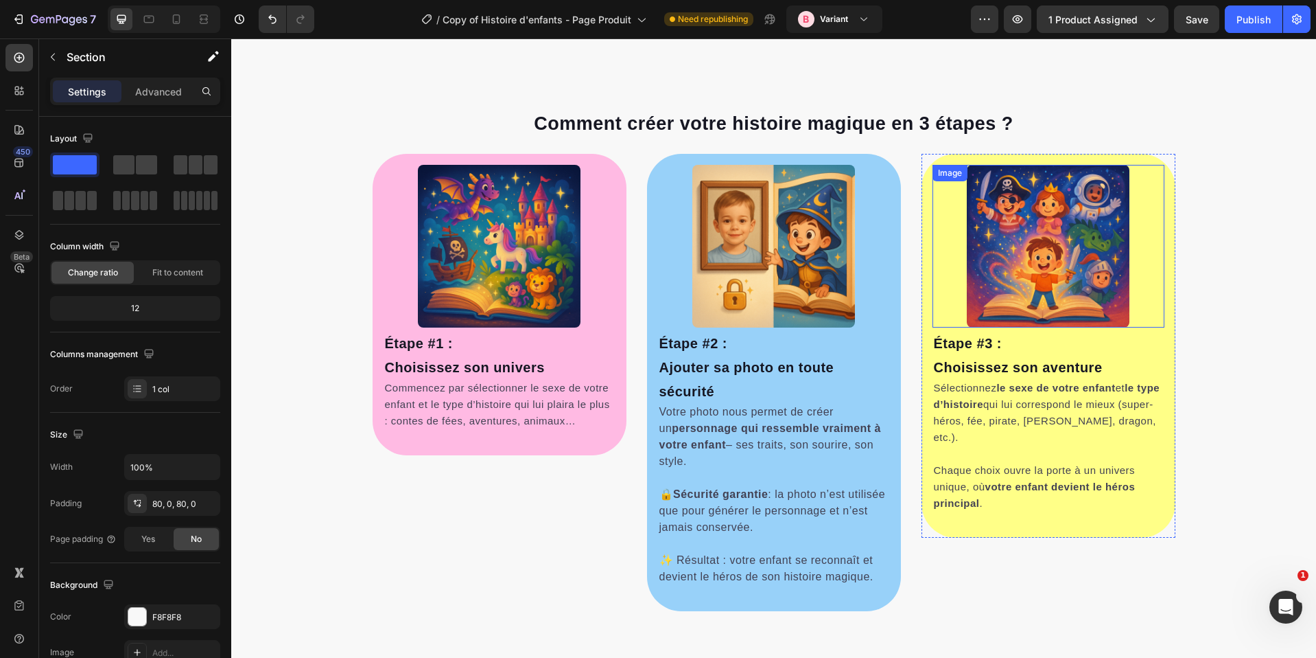
scroll to position [0, 0]
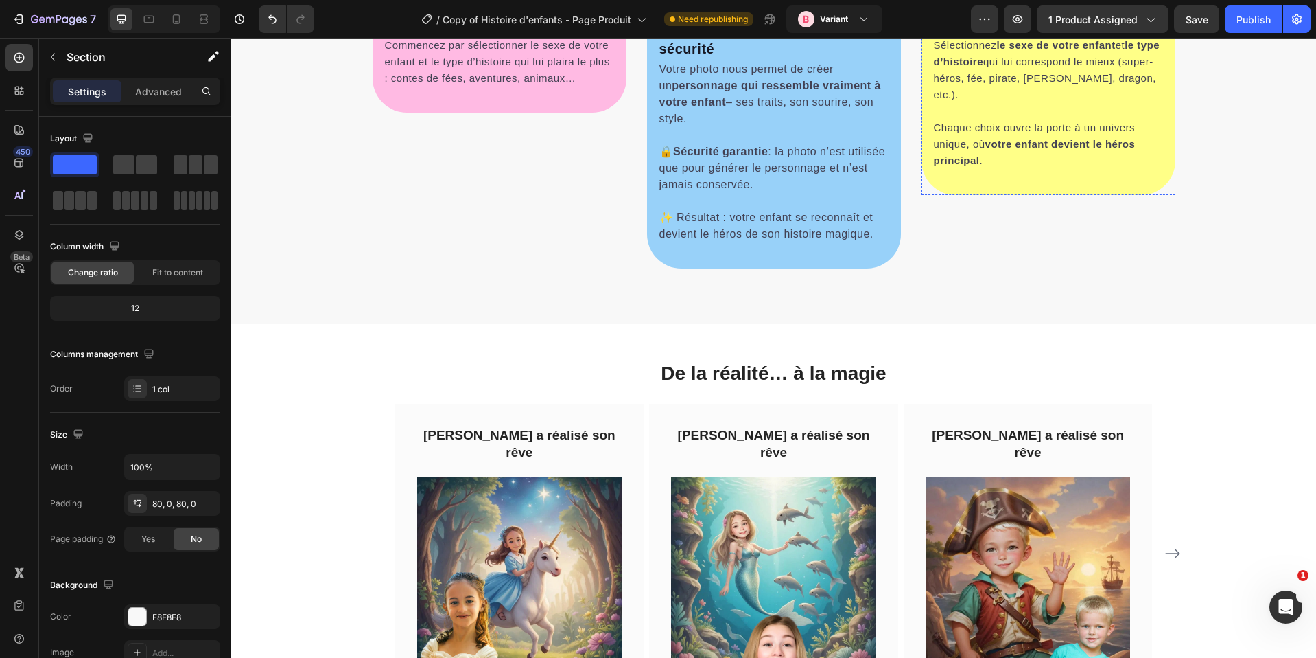
select select "580548778748150398"
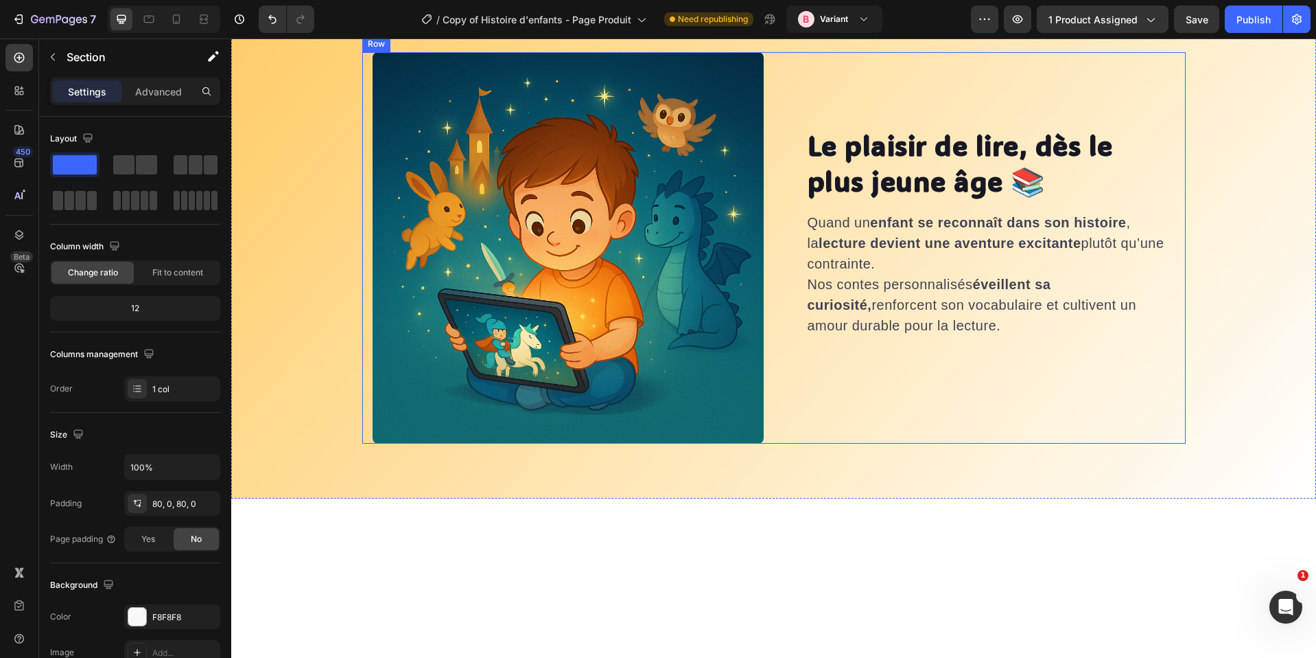
scroll to position [2842, 0]
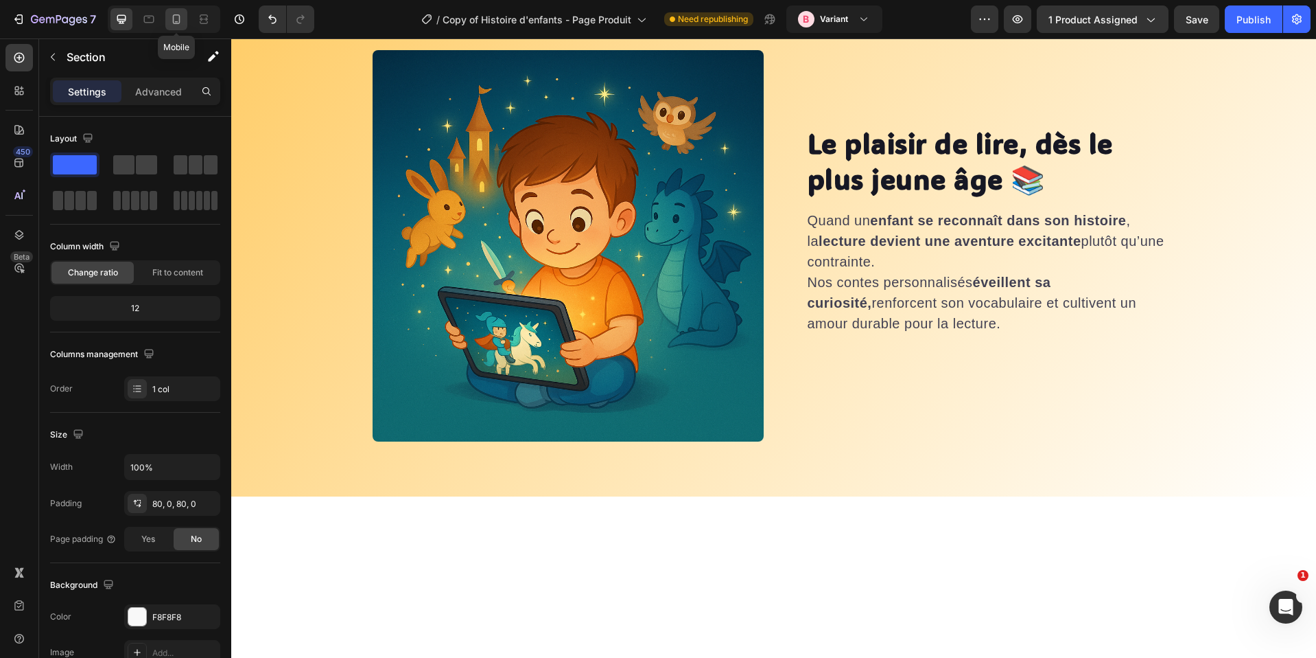
drag, startPoint x: 171, startPoint y: 19, endPoint x: 183, endPoint y: 191, distance: 172.7
click at [171, 19] on icon at bounding box center [177, 19] width 14 height 14
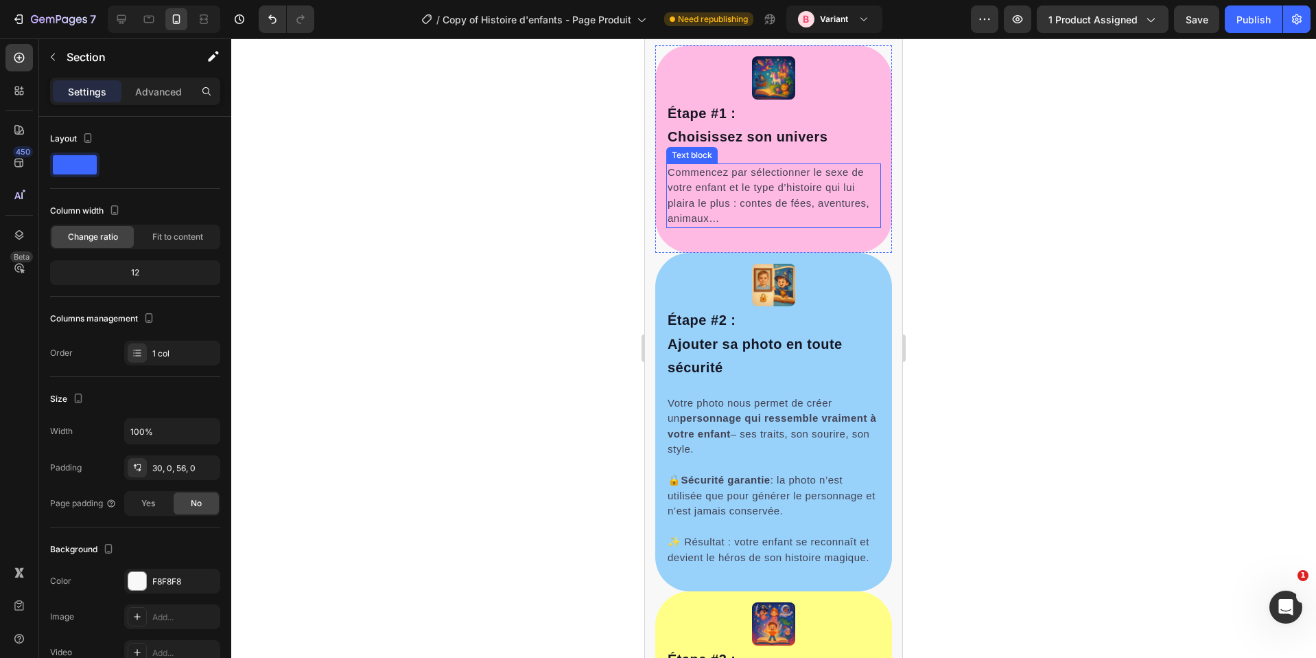
scroll to position [619, 0]
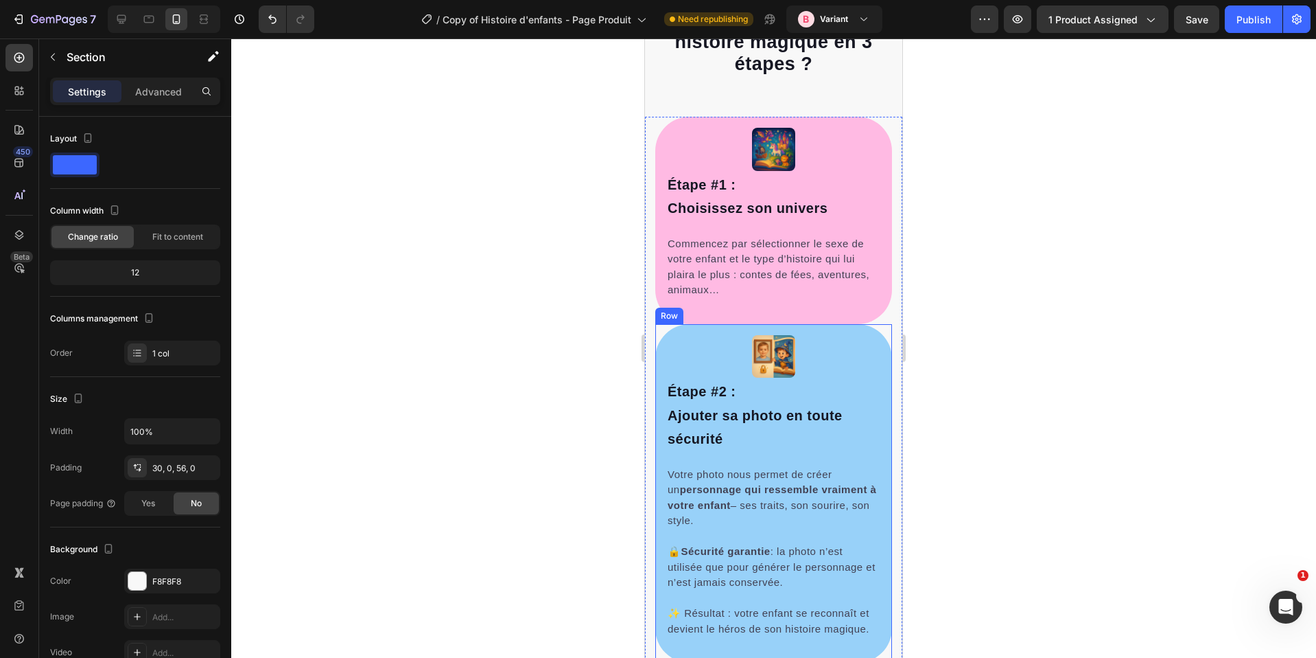
click at [822, 328] on div "Image Étape #2 : Ajouter sa photo en toute sécurité Heading Votre photo nous pe…" at bounding box center [773, 493] width 237 height 339
click at [157, 81] on div "Advanced" at bounding box center [158, 91] width 69 height 22
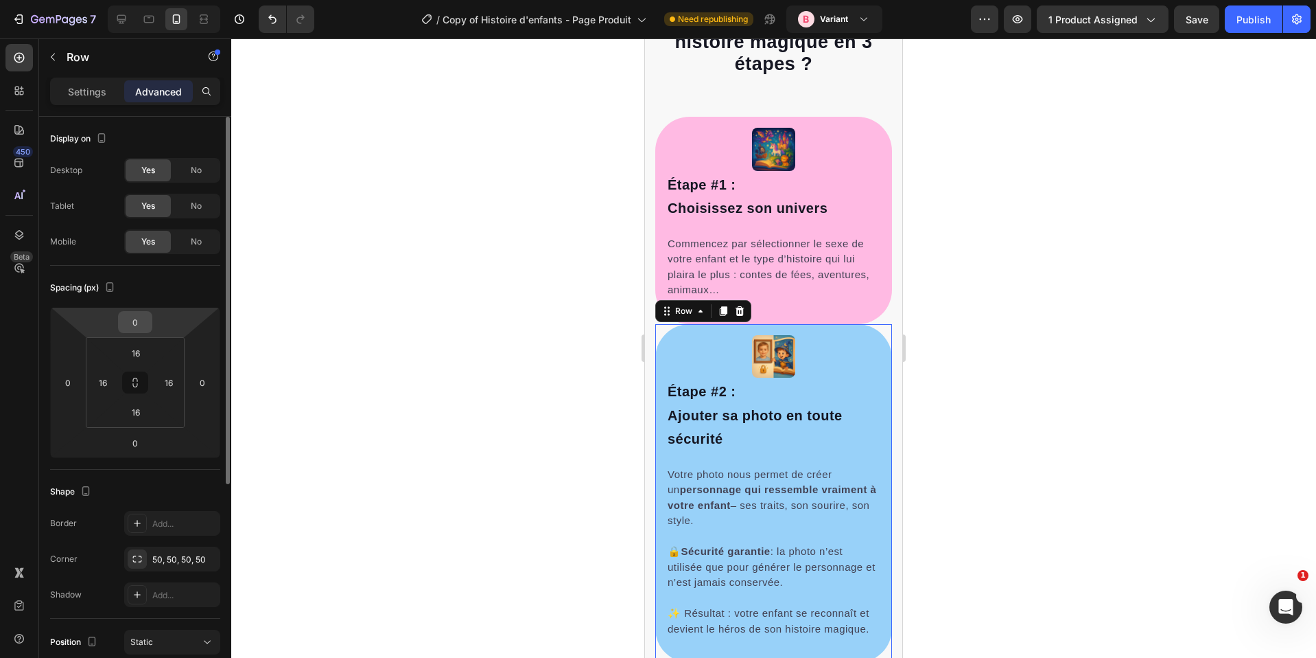
click at [142, 316] on input "0" at bounding box center [134, 322] width 27 height 21
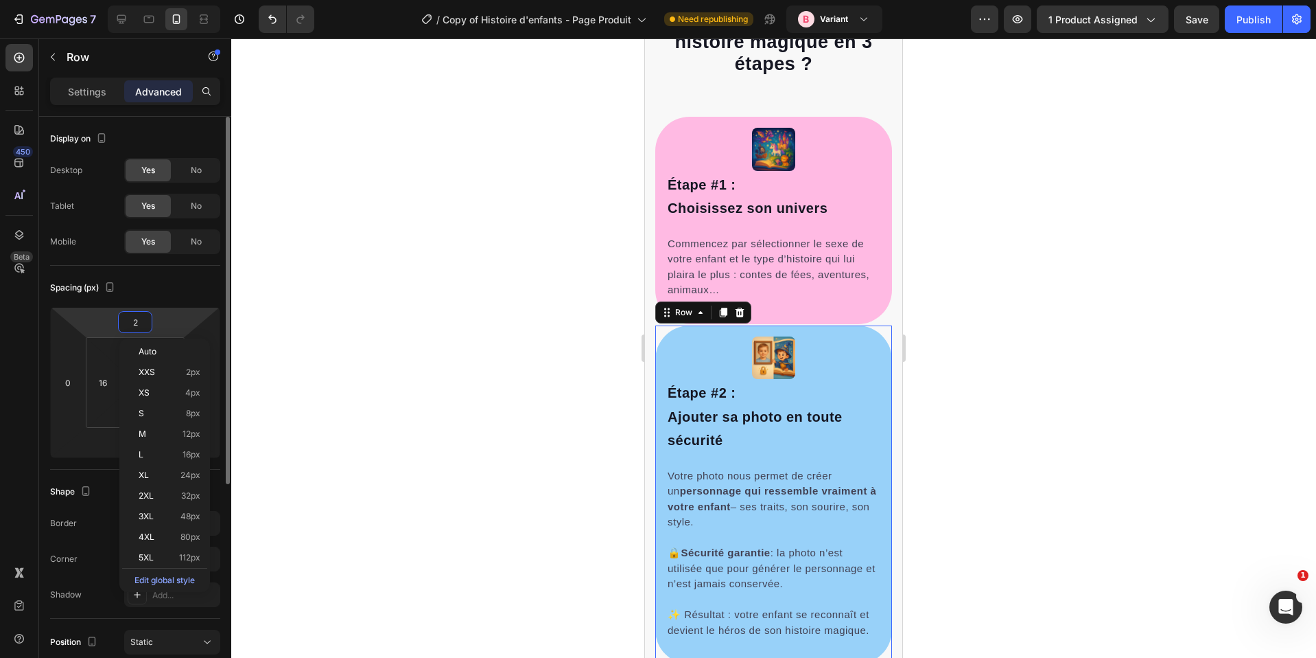
type input "20"
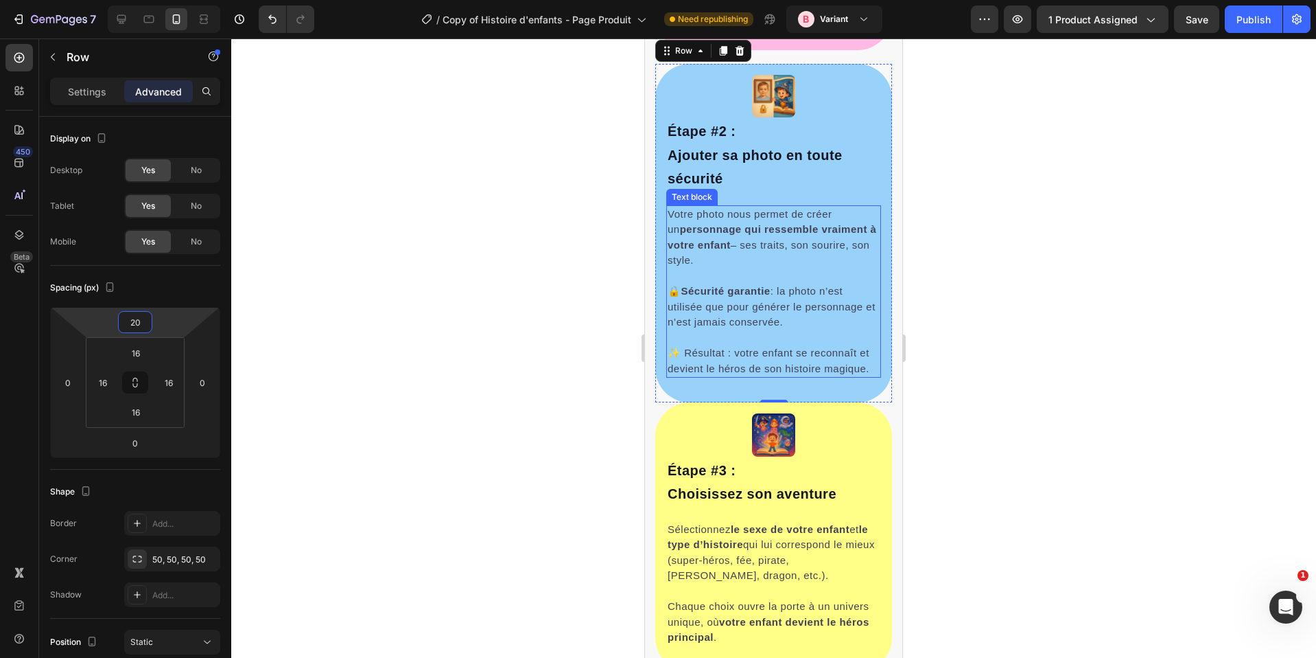
scroll to position [954, 0]
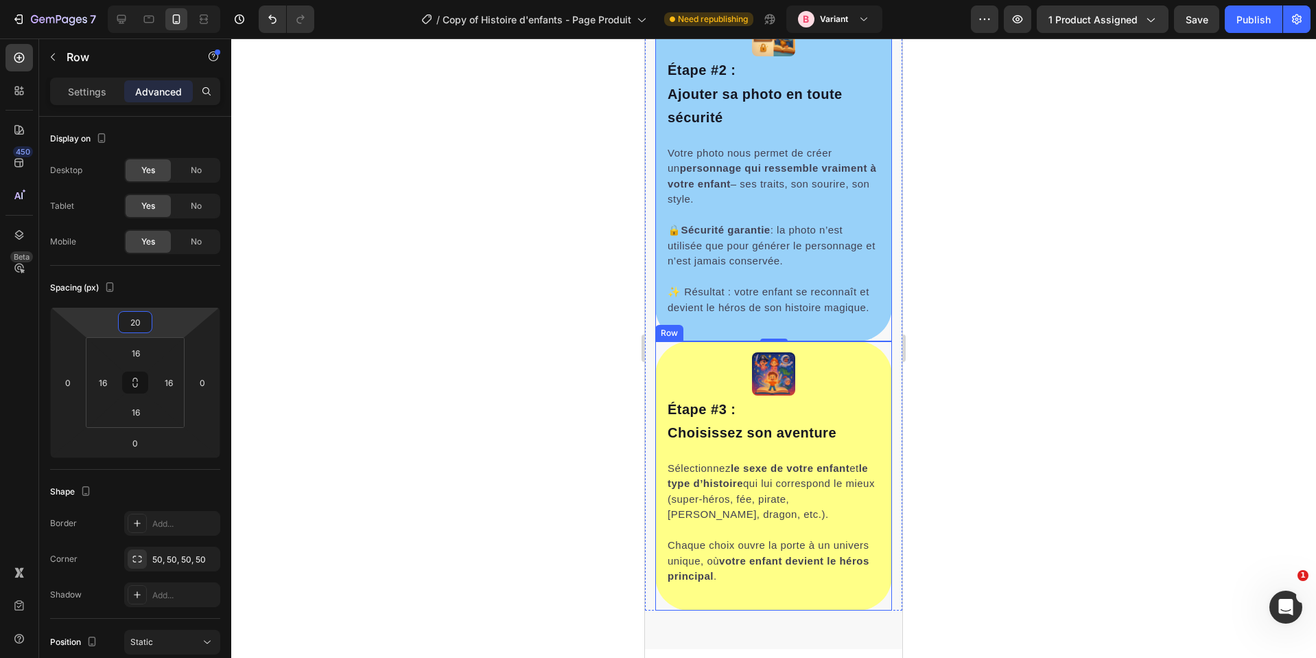
click at [828, 345] on div "Image Étape #3 : [PERSON_NAME] son aventure Heading Sélectionnez le sexe de vot…" at bounding box center [773, 475] width 237 height 269
click at [122, 328] on input "0" at bounding box center [134, 322] width 27 height 21
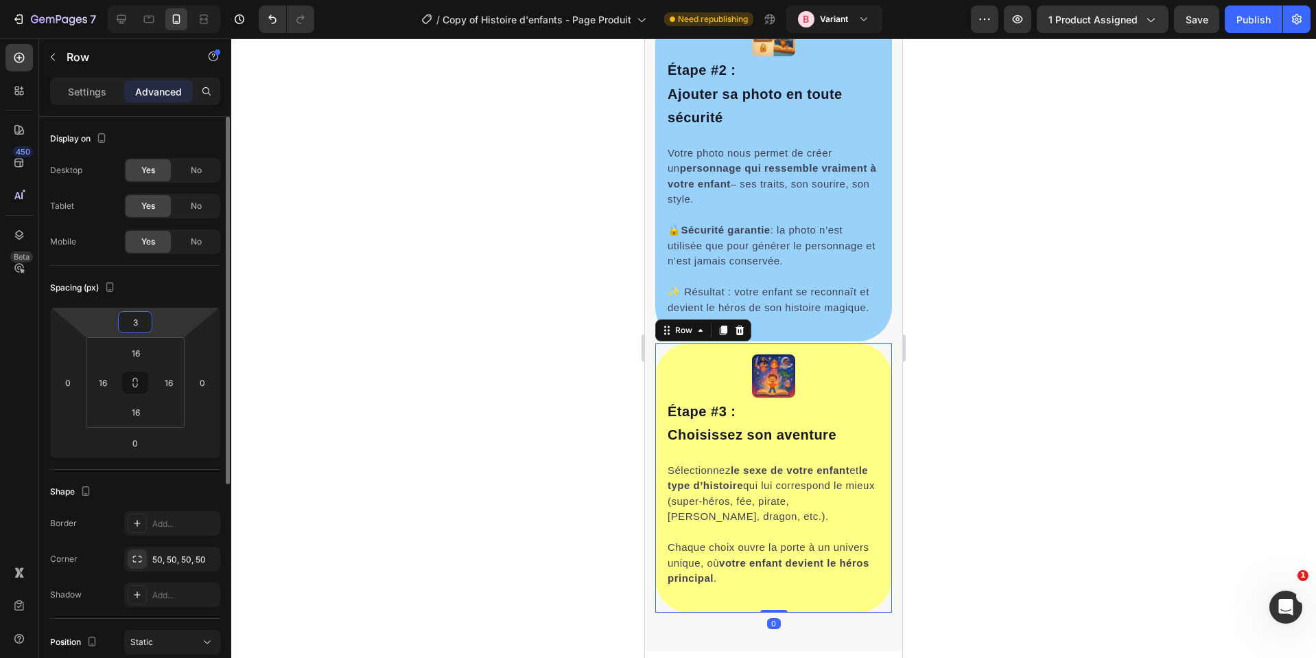
type input "30"
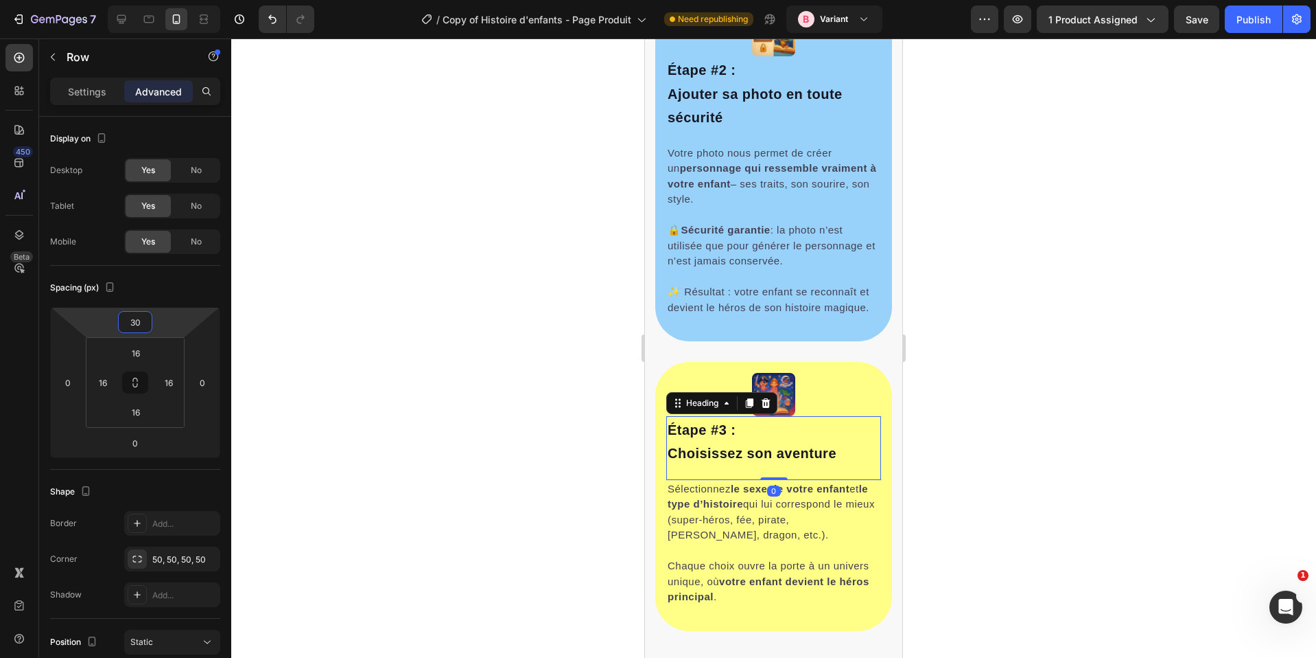
click at [712, 445] on span "Choisissez son aventure" at bounding box center [752, 452] width 169 height 15
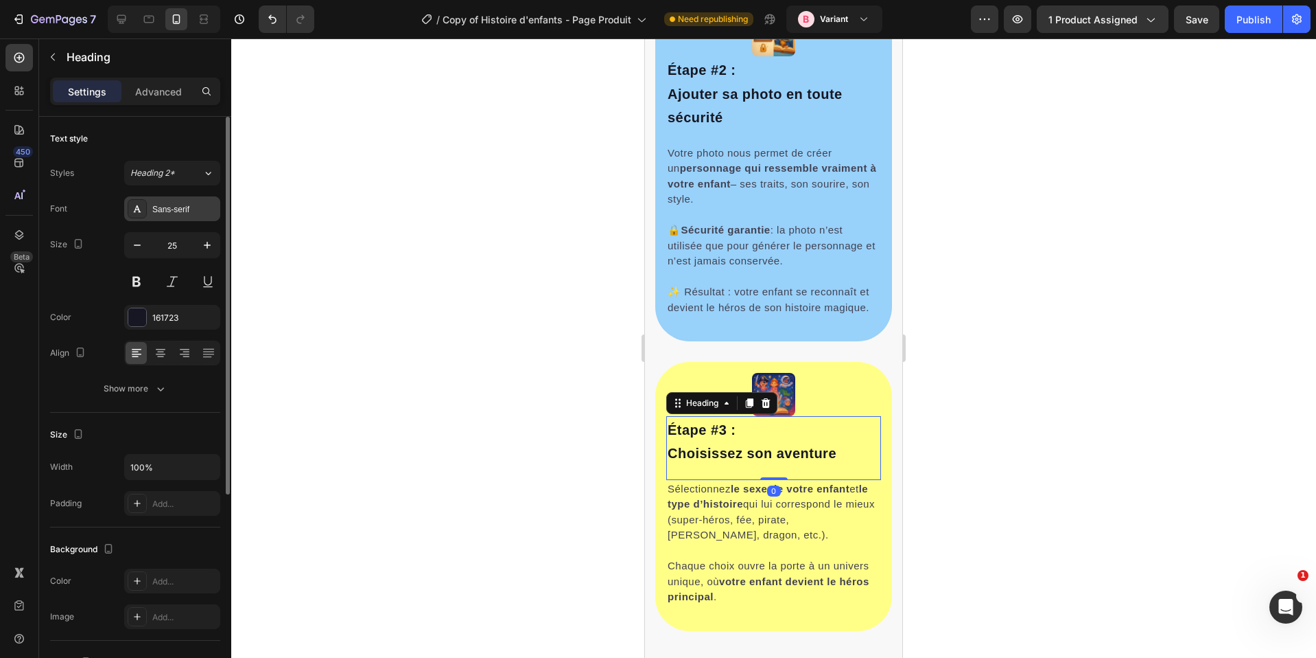
click at [170, 205] on div "Sans-serif" at bounding box center [184, 209] width 65 height 12
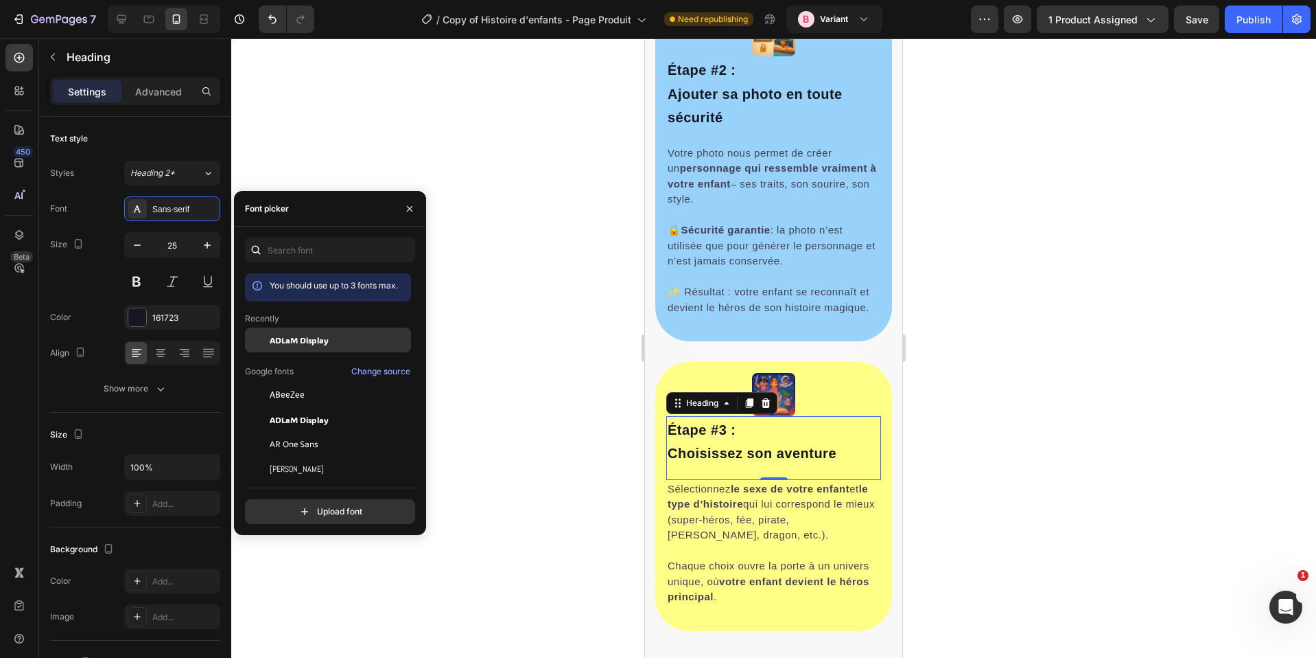
click at [305, 343] on span "ADLaM Display" at bounding box center [299, 340] width 59 height 12
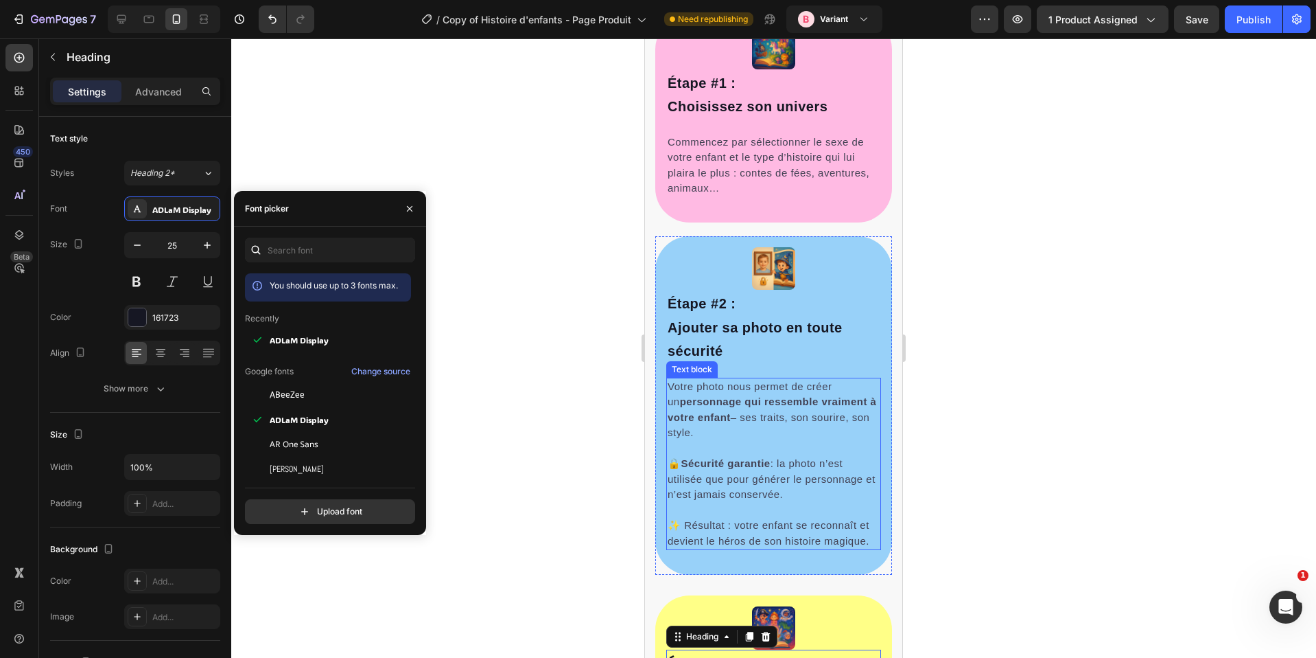
scroll to position [719, 0]
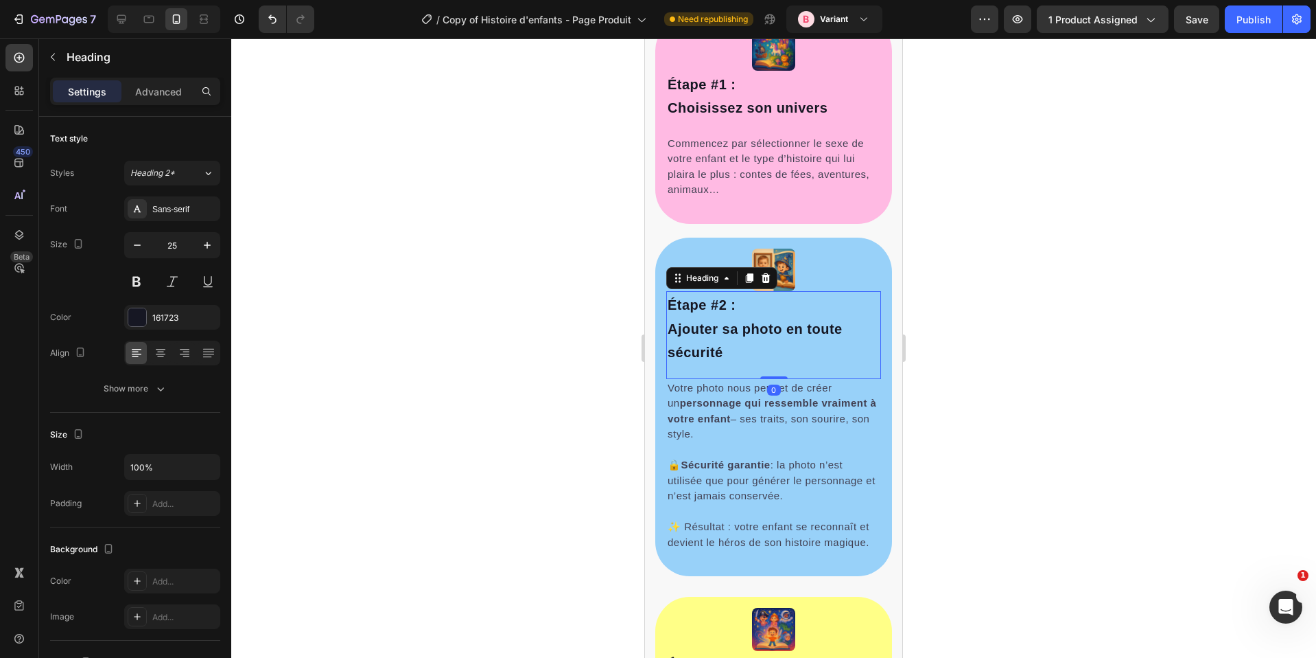
click at [736, 316] on h2 "Étape #2 : Ajouter sa photo en toute sécurité" at bounding box center [773, 328] width 215 height 74
click at [183, 216] on div "Sans-serif" at bounding box center [172, 208] width 96 height 25
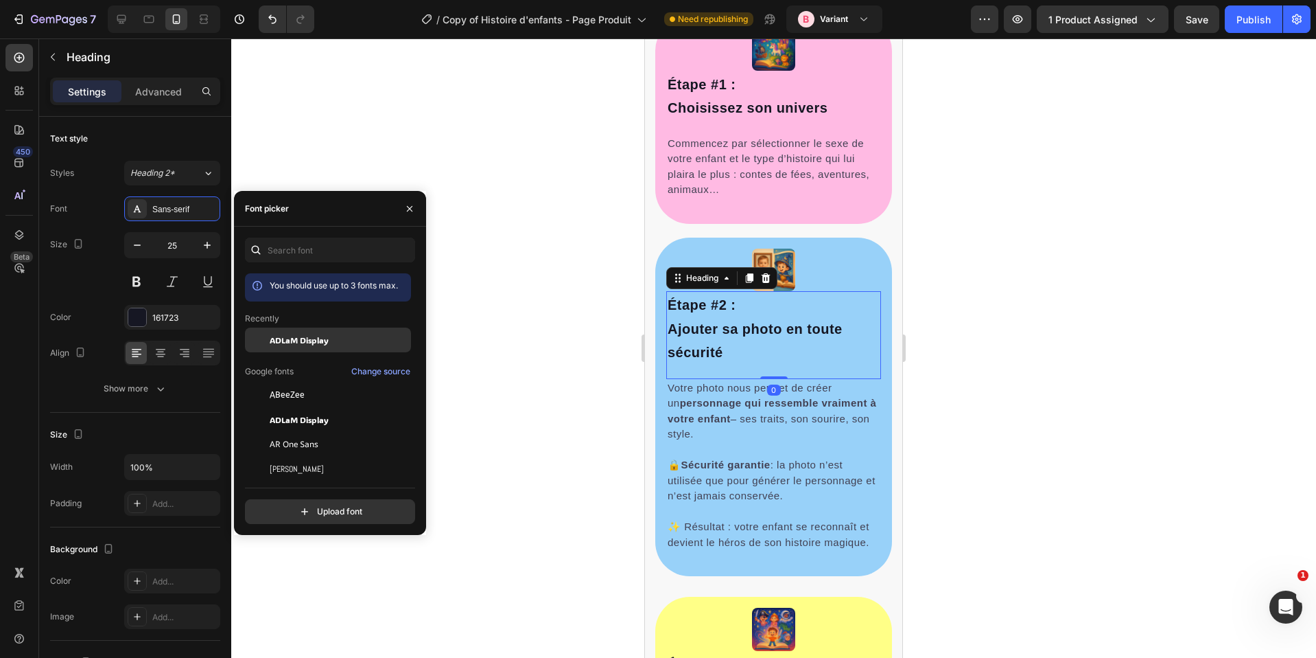
click at [319, 334] on span "ADLaM Display" at bounding box center [299, 340] width 59 height 12
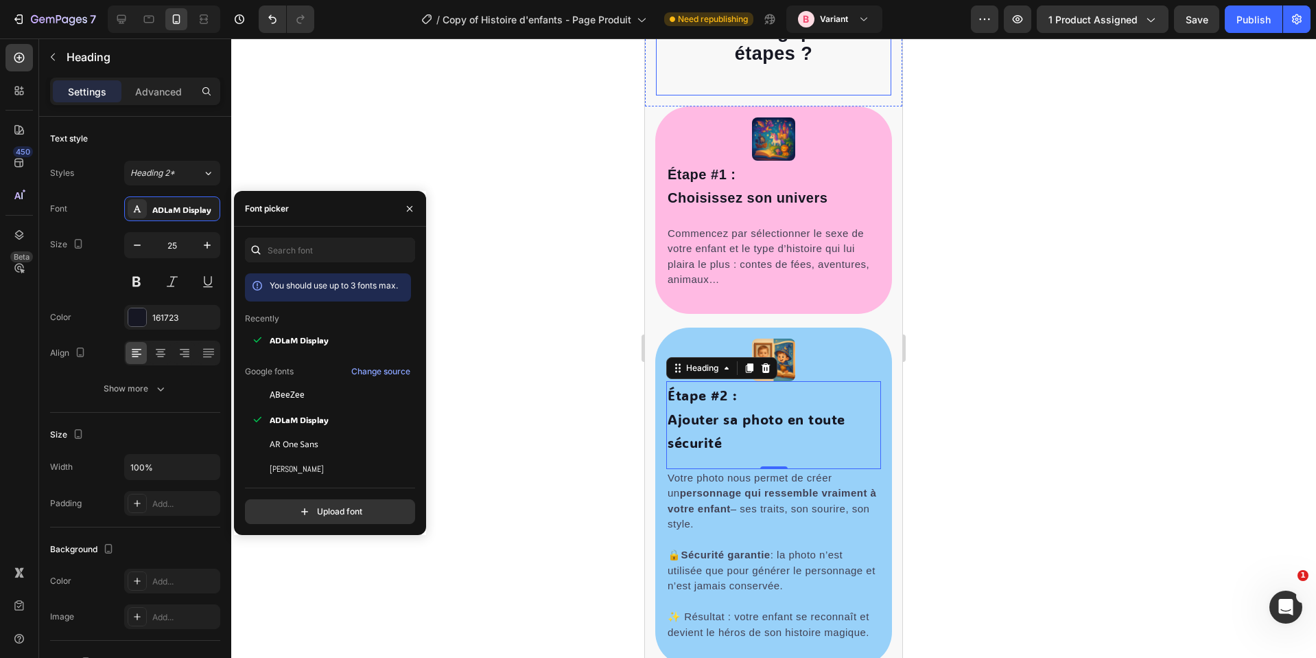
scroll to position [476, 0]
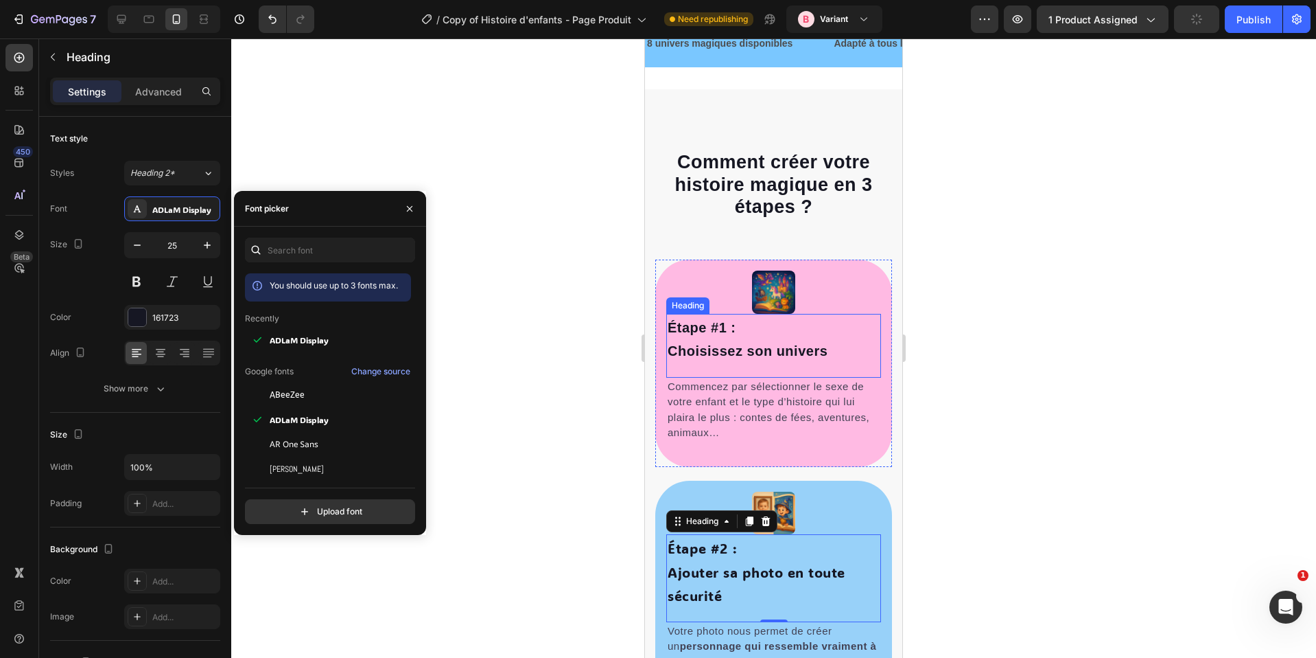
click at [727, 325] on span "Étape #1 :" at bounding box center [702, 327] width 68 height 15
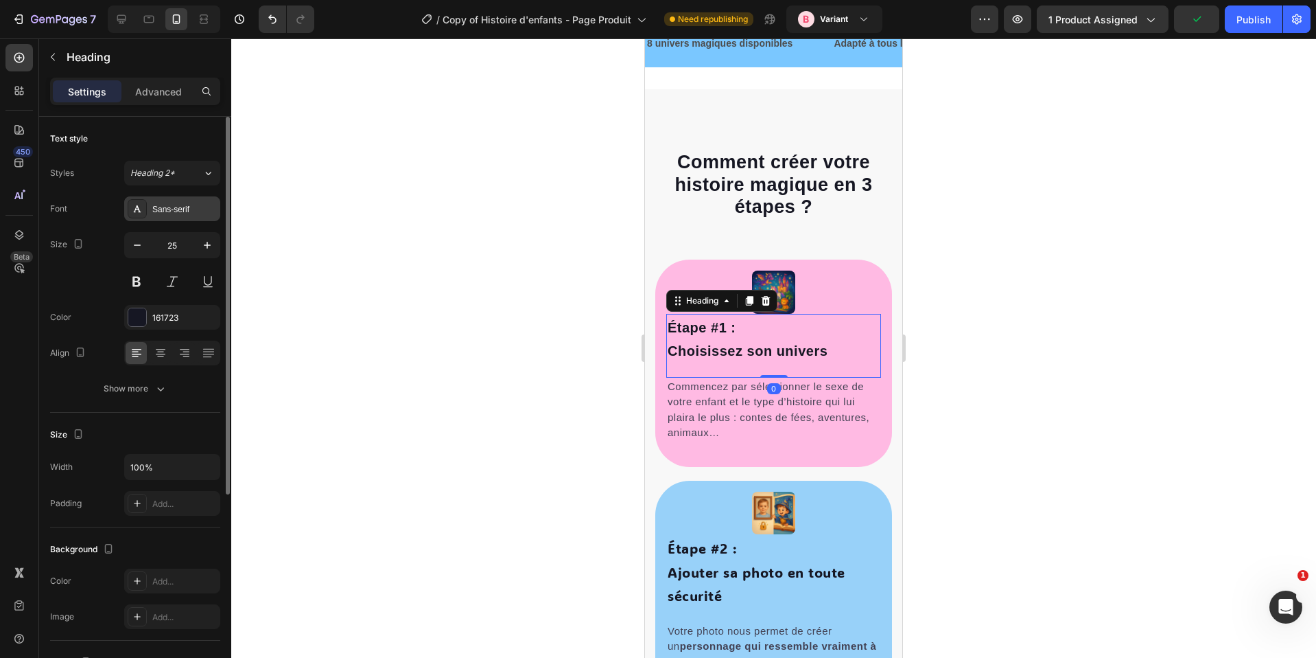
click at [170, 220] on div "Sans-serif" at bounding box center [172, 208] width 96 height 25
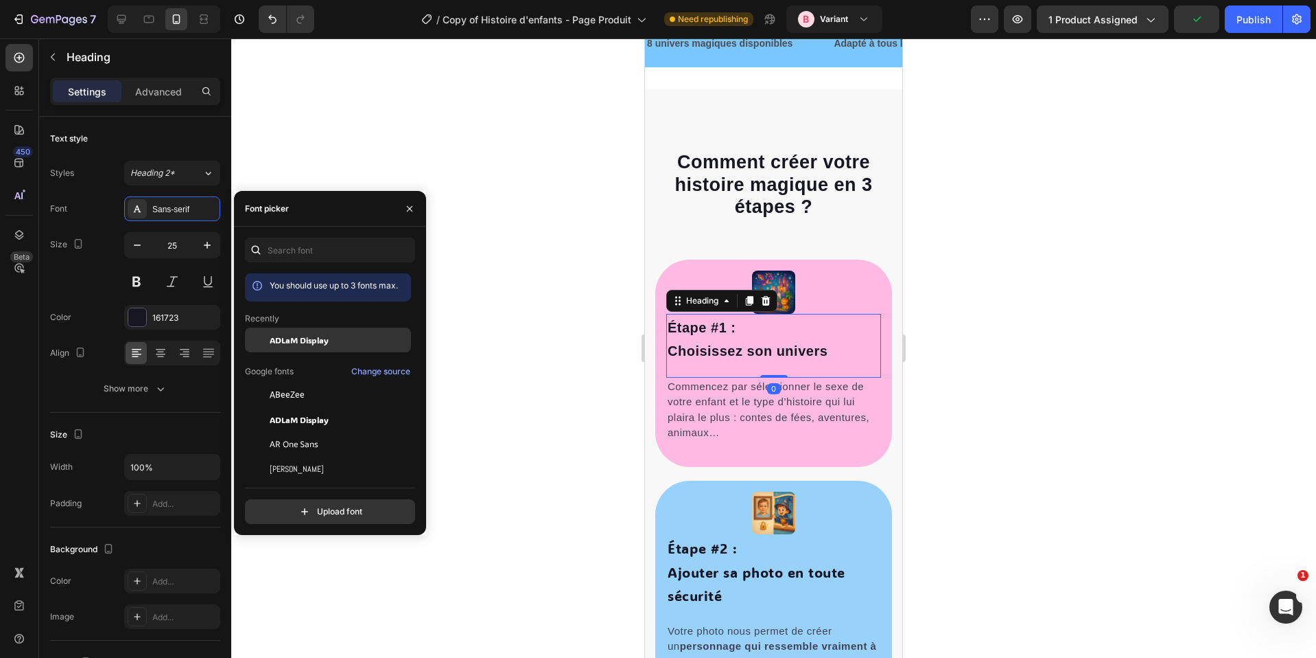
click at [340, 336] on div "ADLaM Display" at bounding box center [339, 340] width 139 height 12
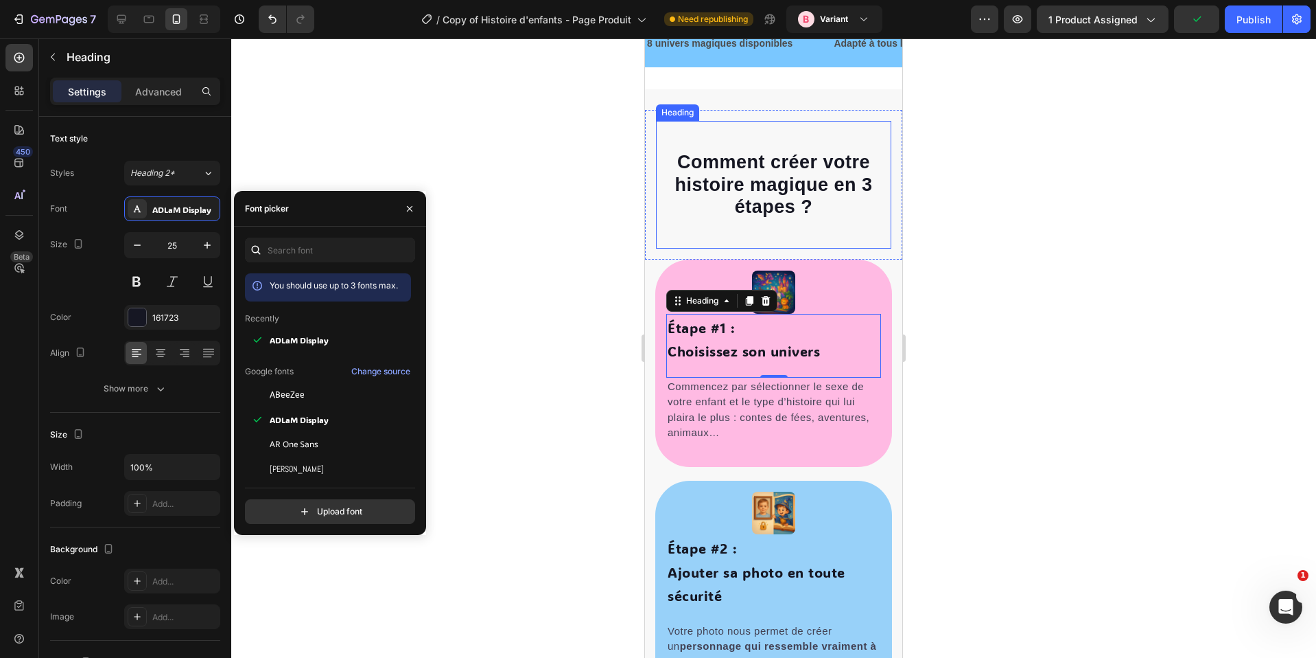
click at [733, 170] on span "Comment créer votre histoire magique en 3 étapes ?" at bounding box center [774, 184] width 198 height 65
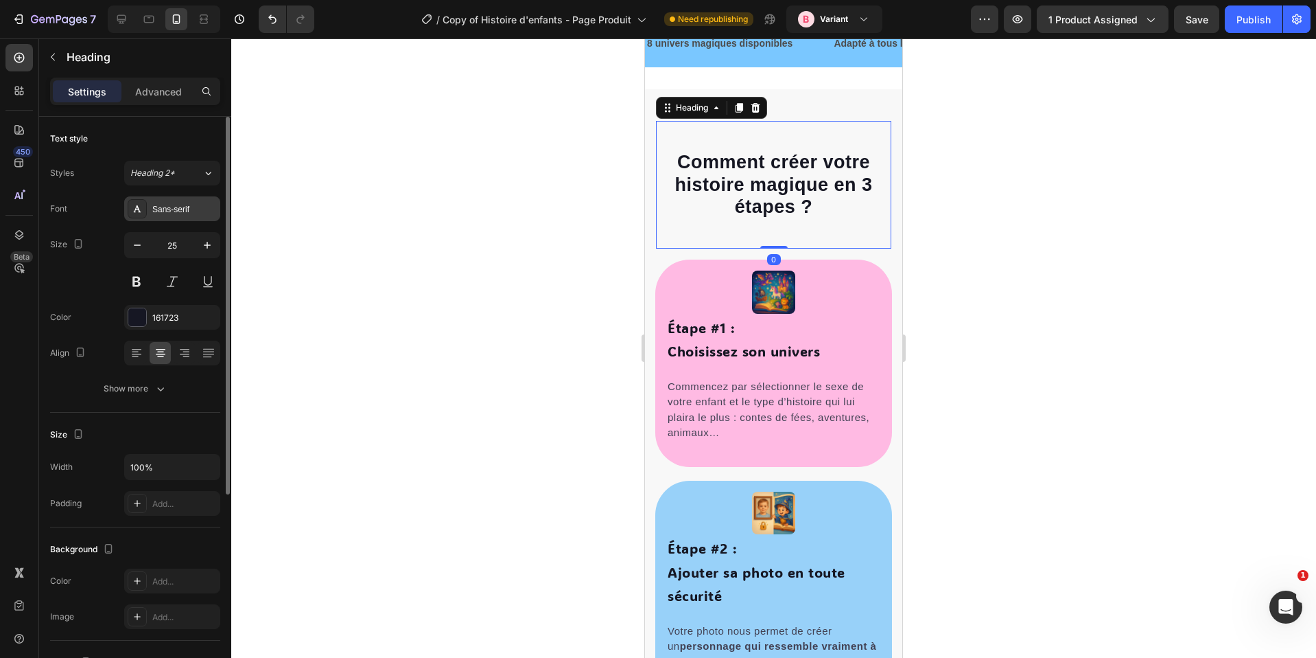
click at [192, 220] on div "Sans-serif" at bounding box center [172, 208] width 96 height 25
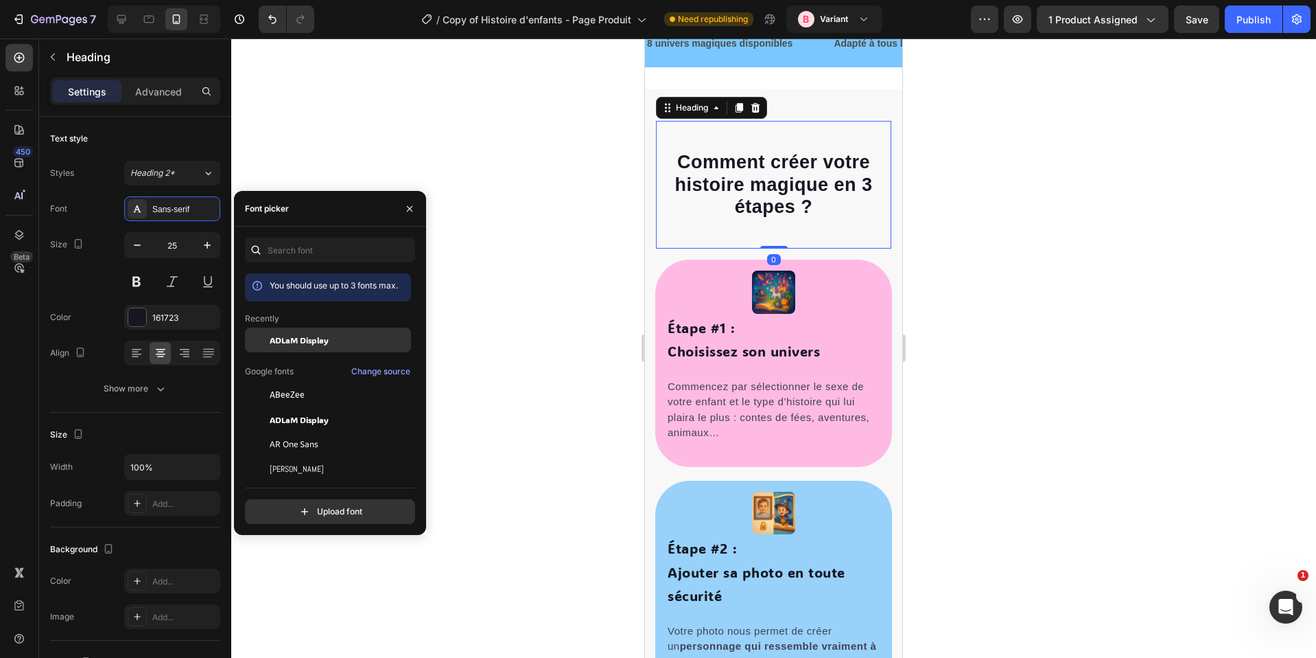
click at [307, 340] on span "ADLaM Display" at bounding box center [299, 340] width 59 height 12
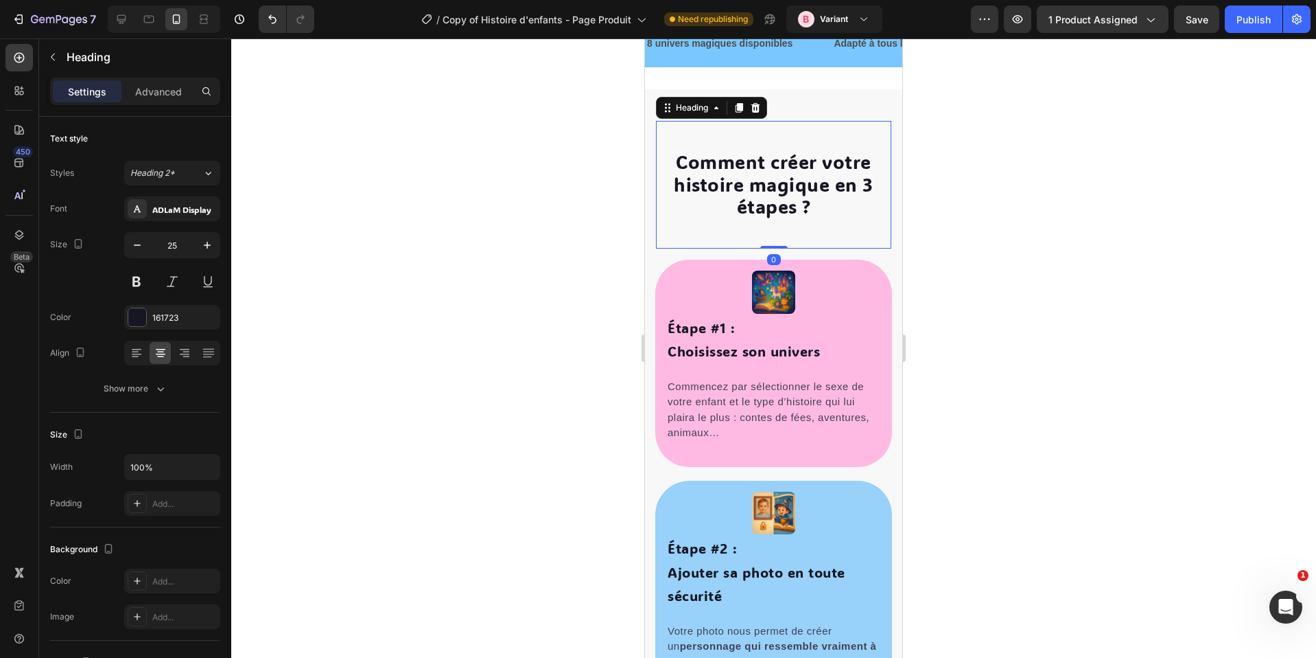
click at [1062, 251] on div at bounding box center [773, 347] width 1085 height 619
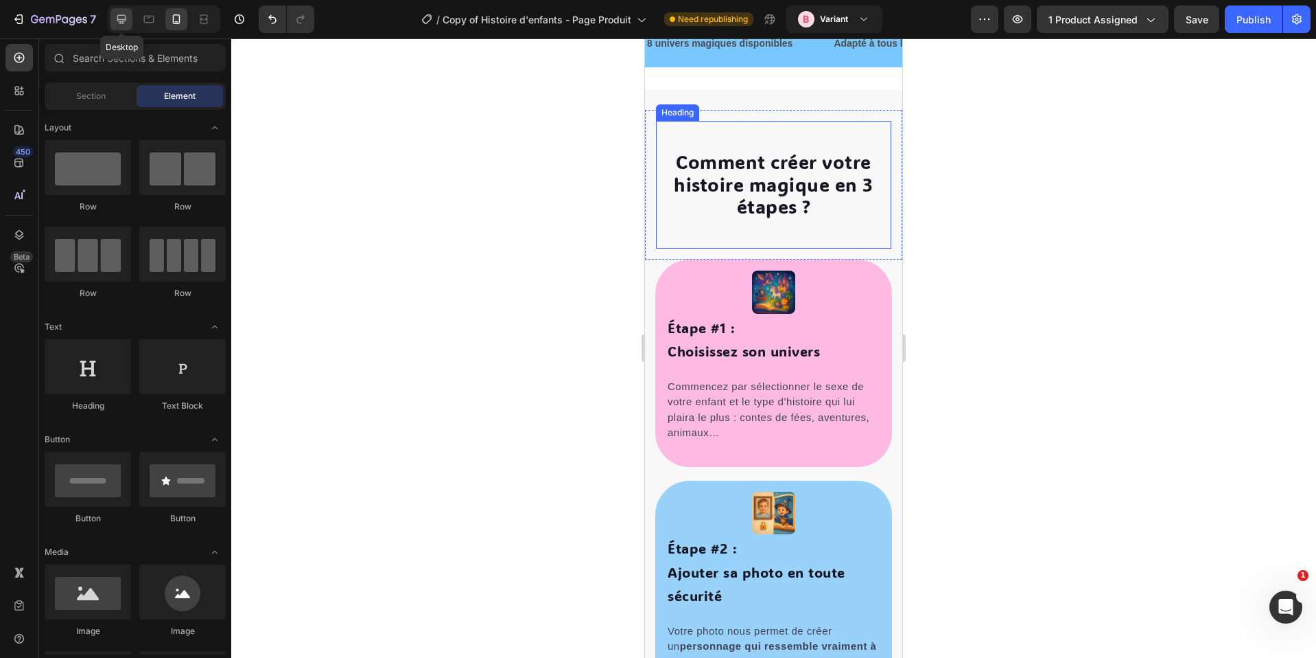
click at [121, 25] on icon at bounding box center [122, 19] width 14 height 14
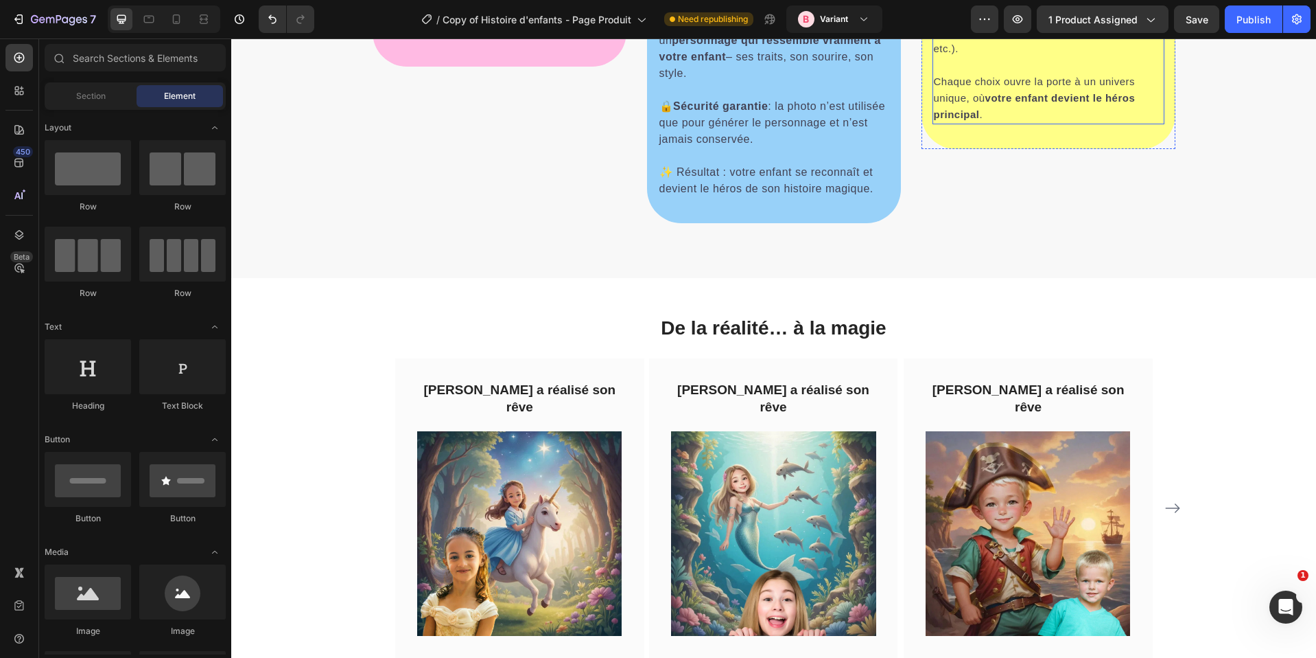
select select "580548778748150398"
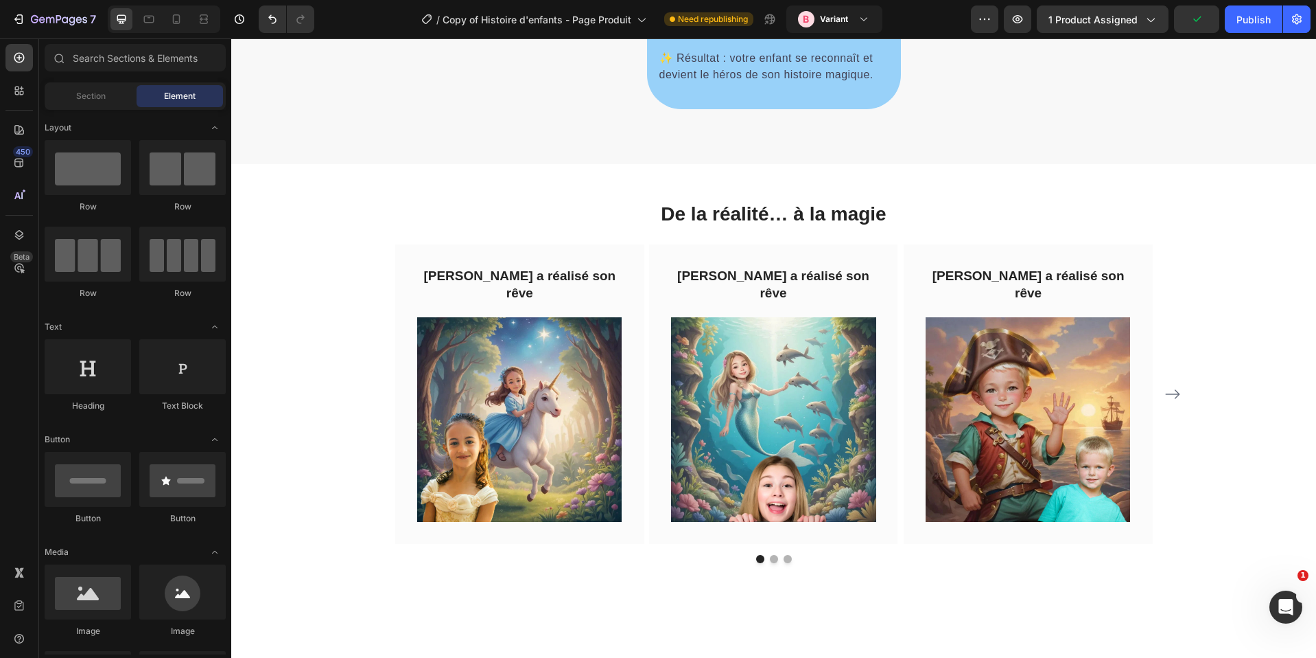
scroll to position [866, 0]
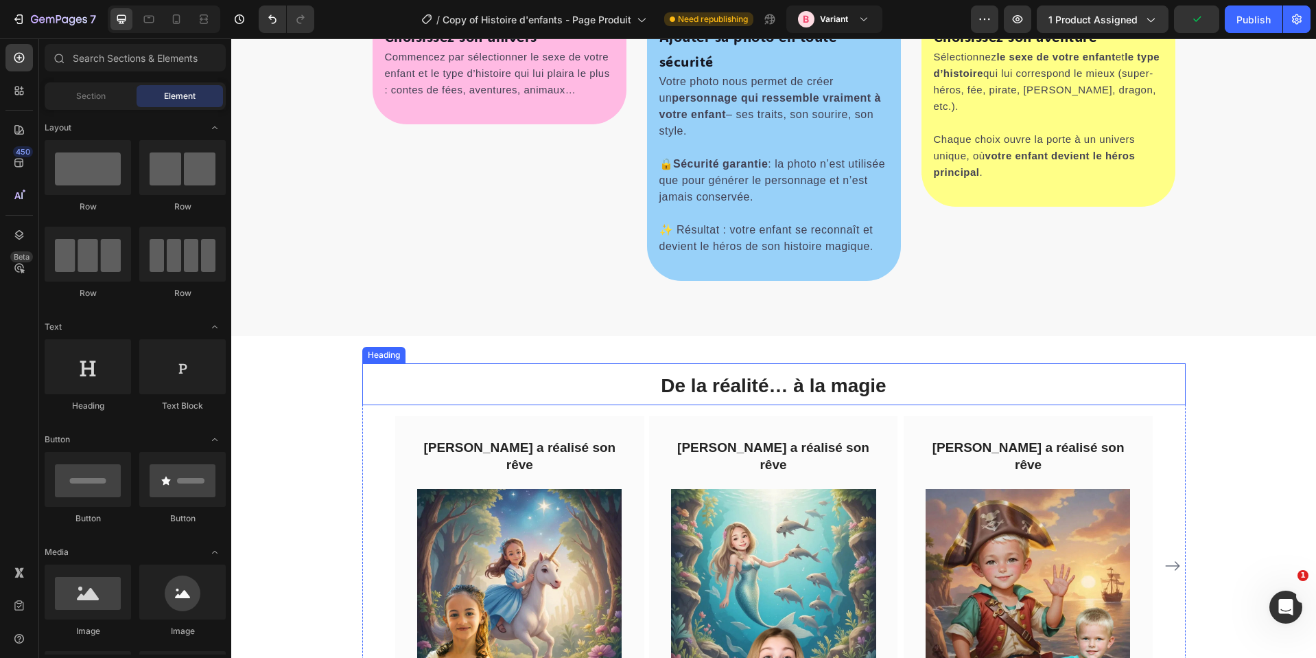
click at [797, 391] on span "De la réalité… à la magie" at bounding box center [773, 385] width 225 height 21
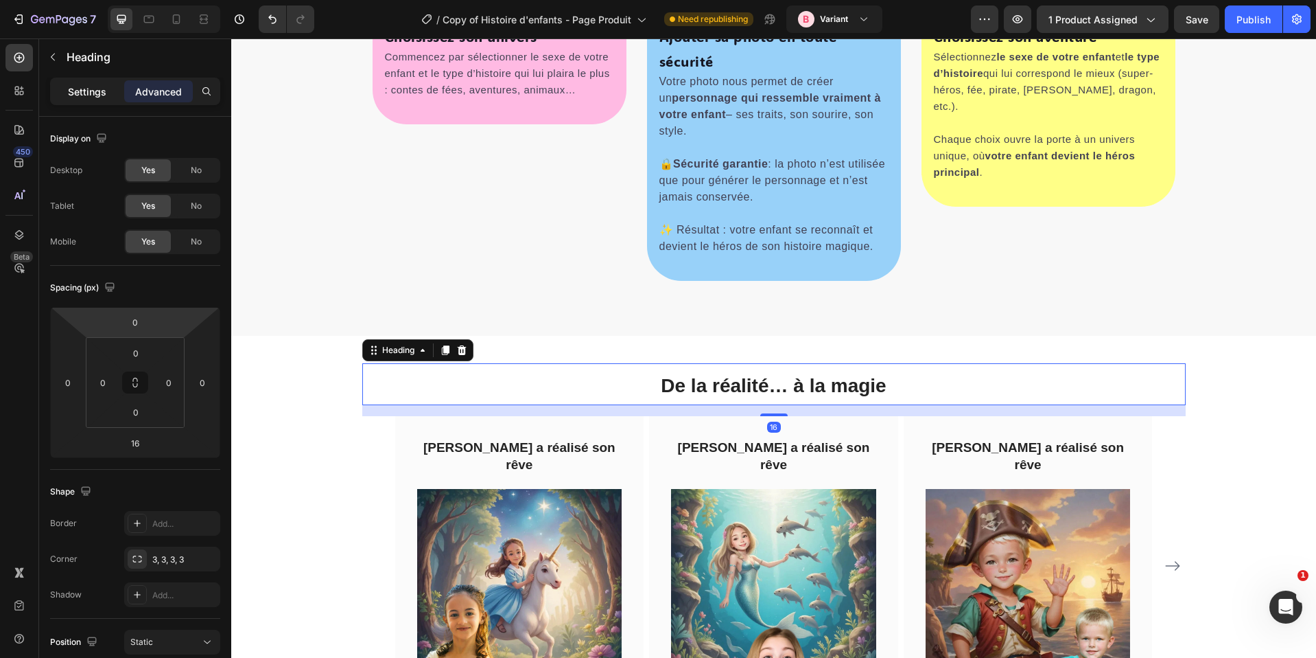
click at [88, 89] on p "Settings" at bounding box center [87, 91] width 38 height 14
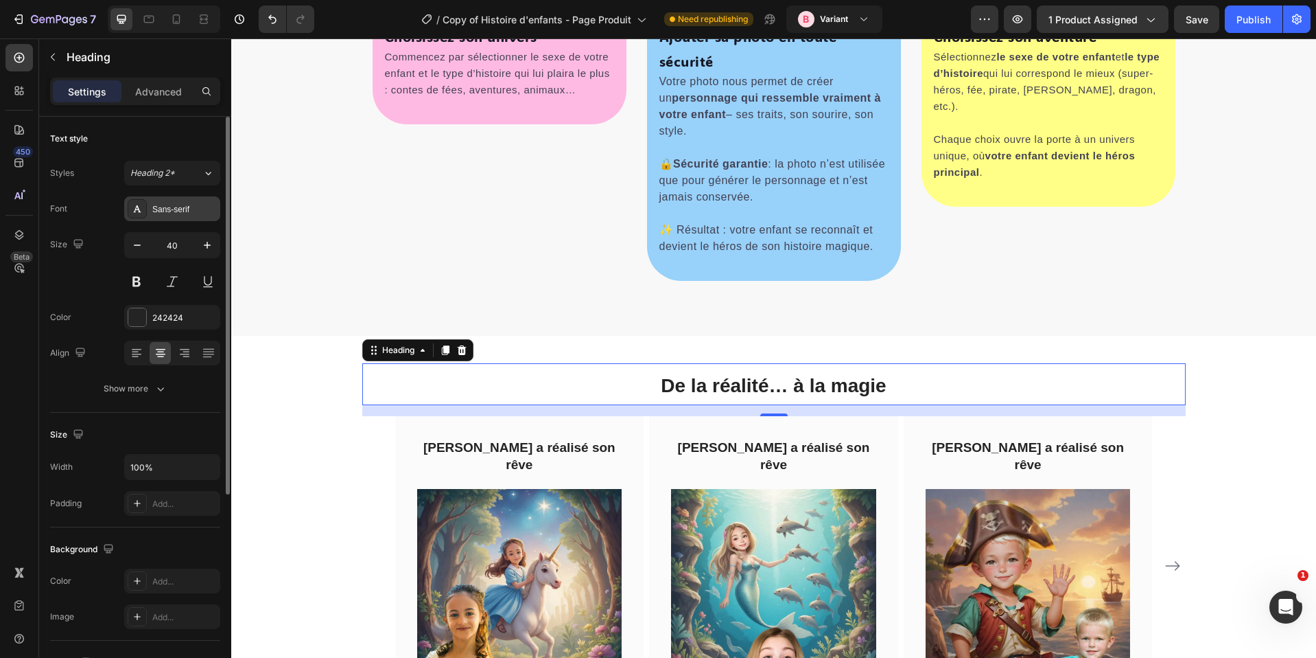
click at [178, 213] on div "Sans-serif" at bounding box center [184, 209] width 65 height 12
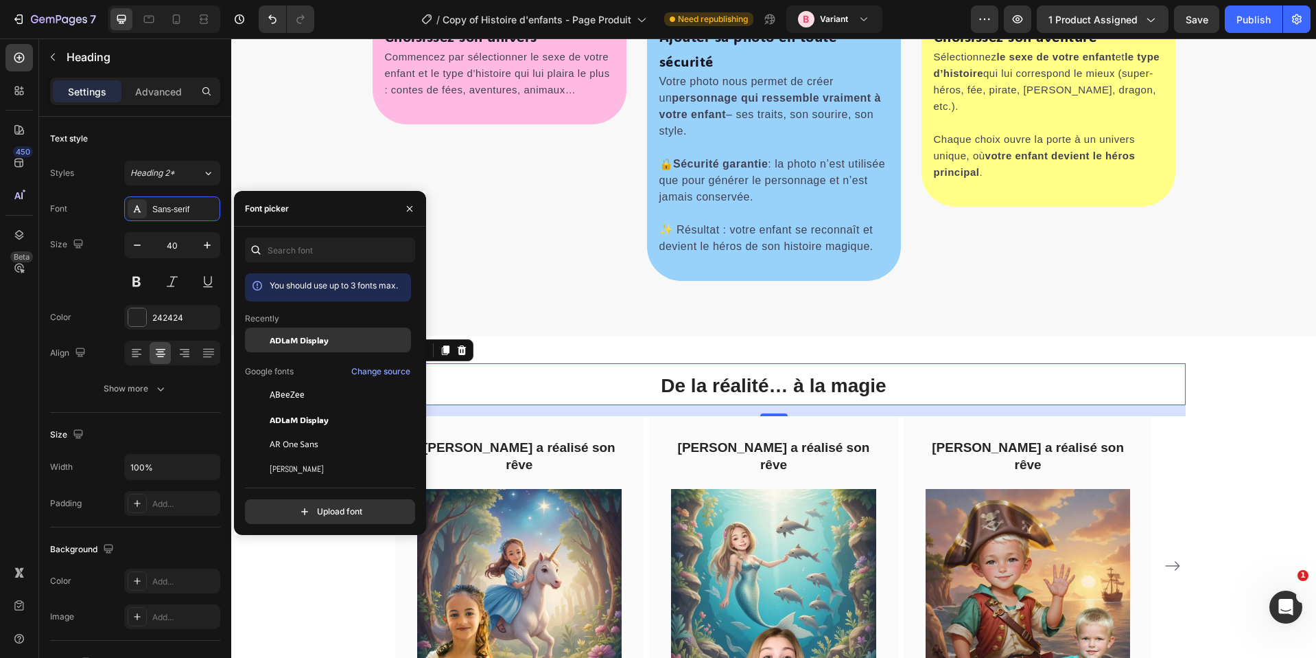
click at [301, 345] on span "ADLaM Display" at bounding box center [299, 340] width 59 height 12
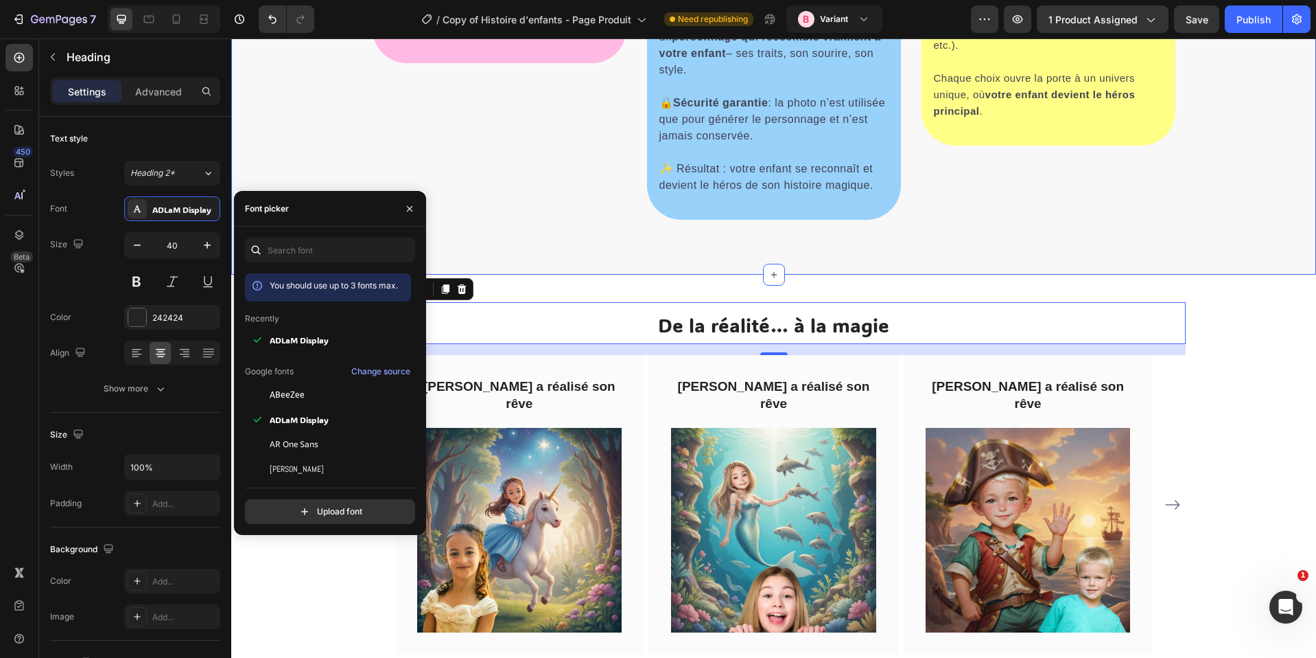
select select "580548778748150398"
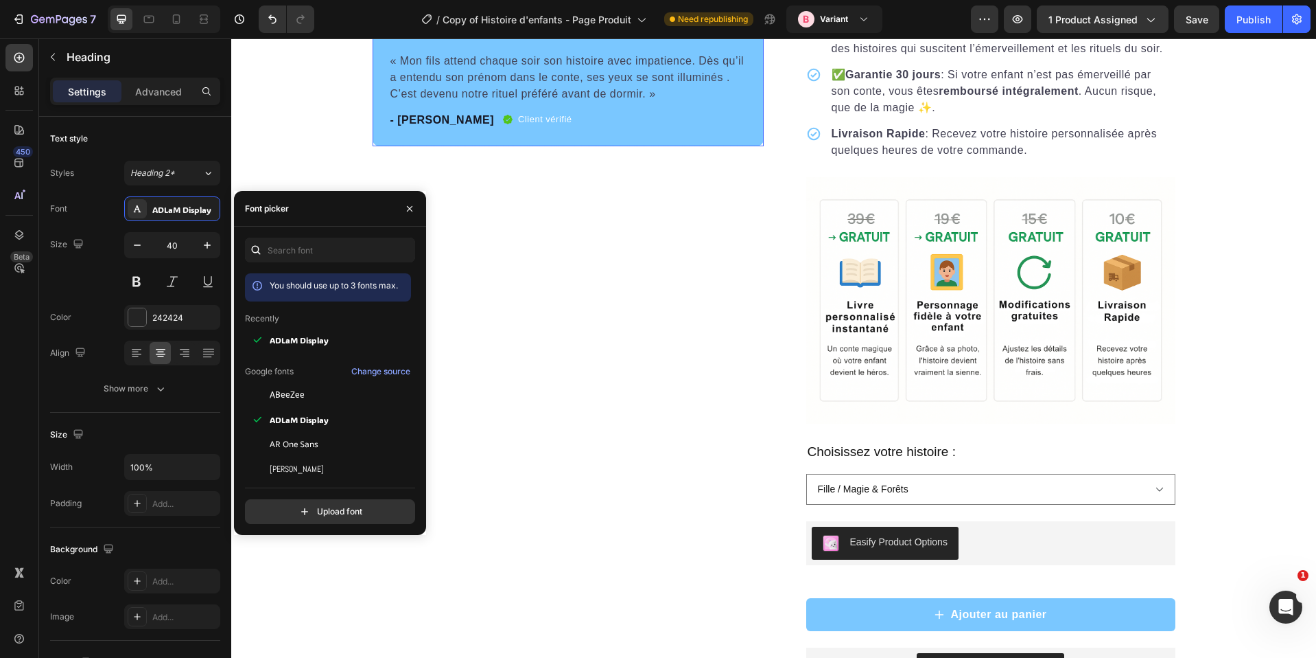
scroll to position [2163, 0]
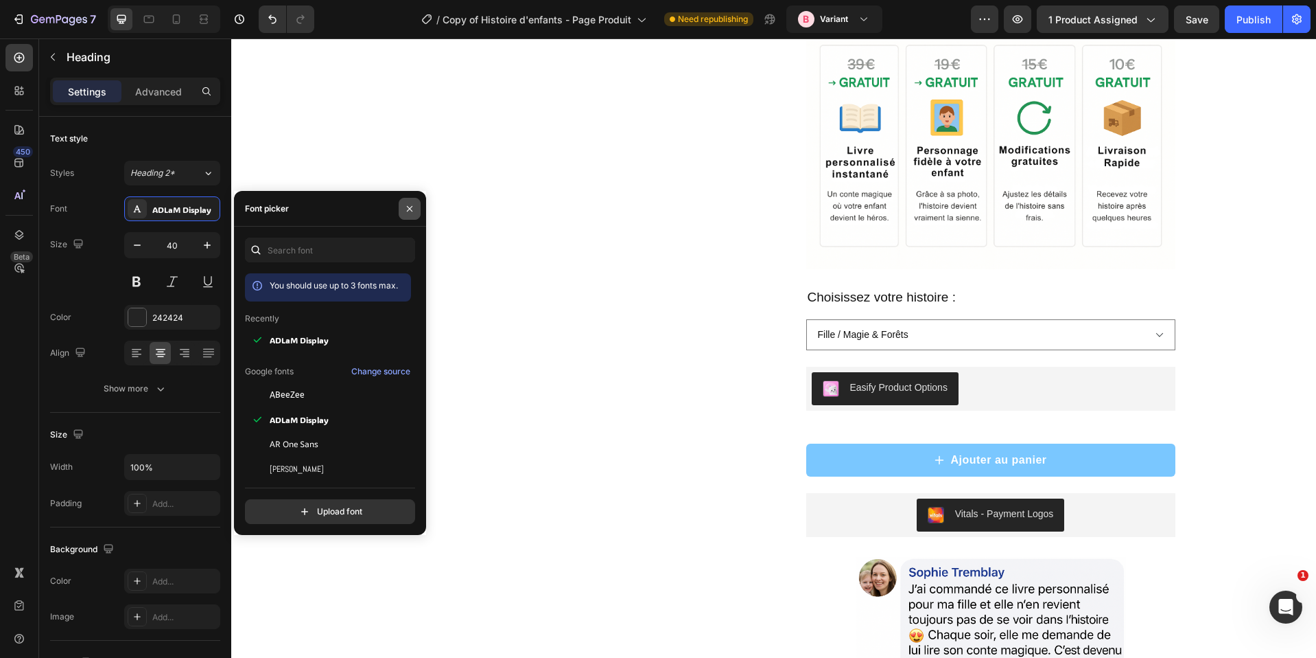
click at [414, 204] on icon "button" at bounding box center [409, 208] width 11 height 11
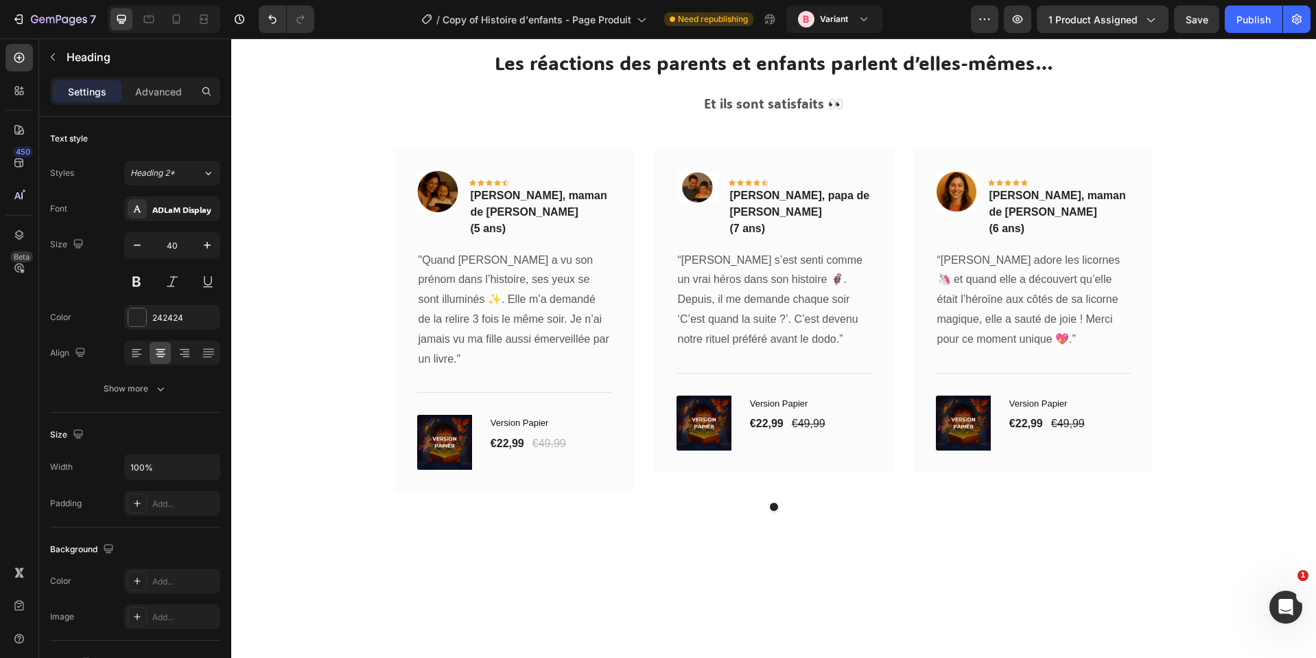
scroll to position [6421, 0]
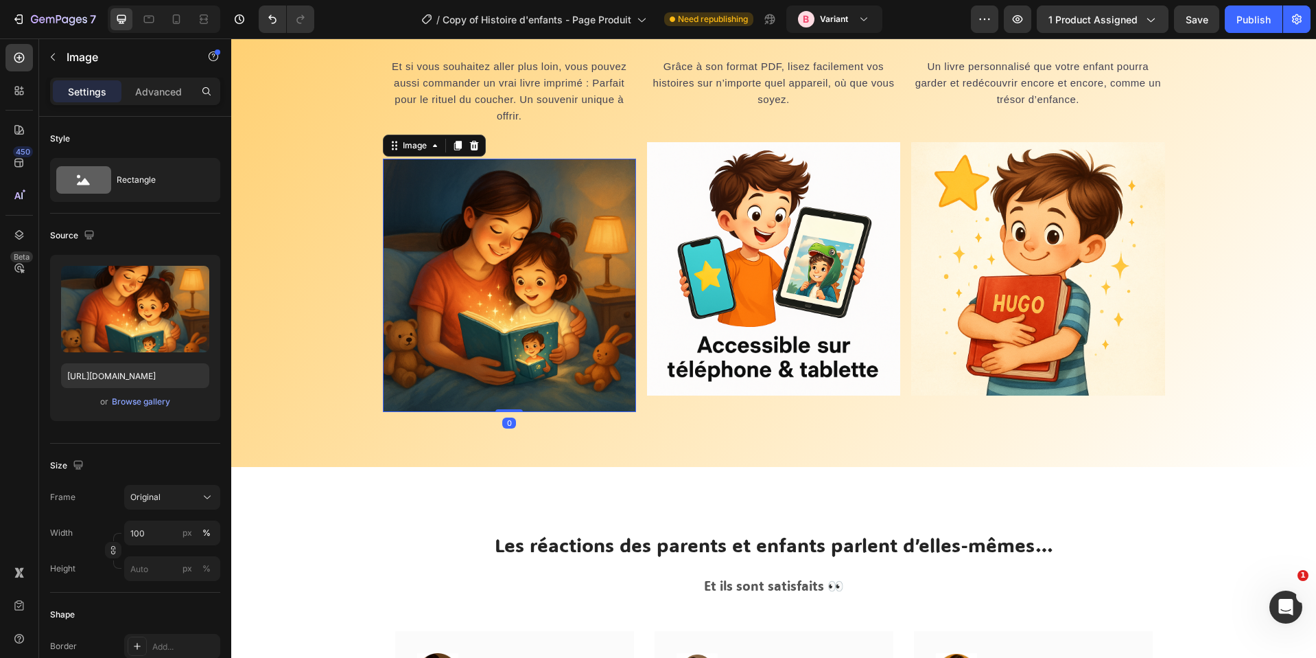
click at [498, 307] on img at bounding box center [509, 285] width 253 height 253
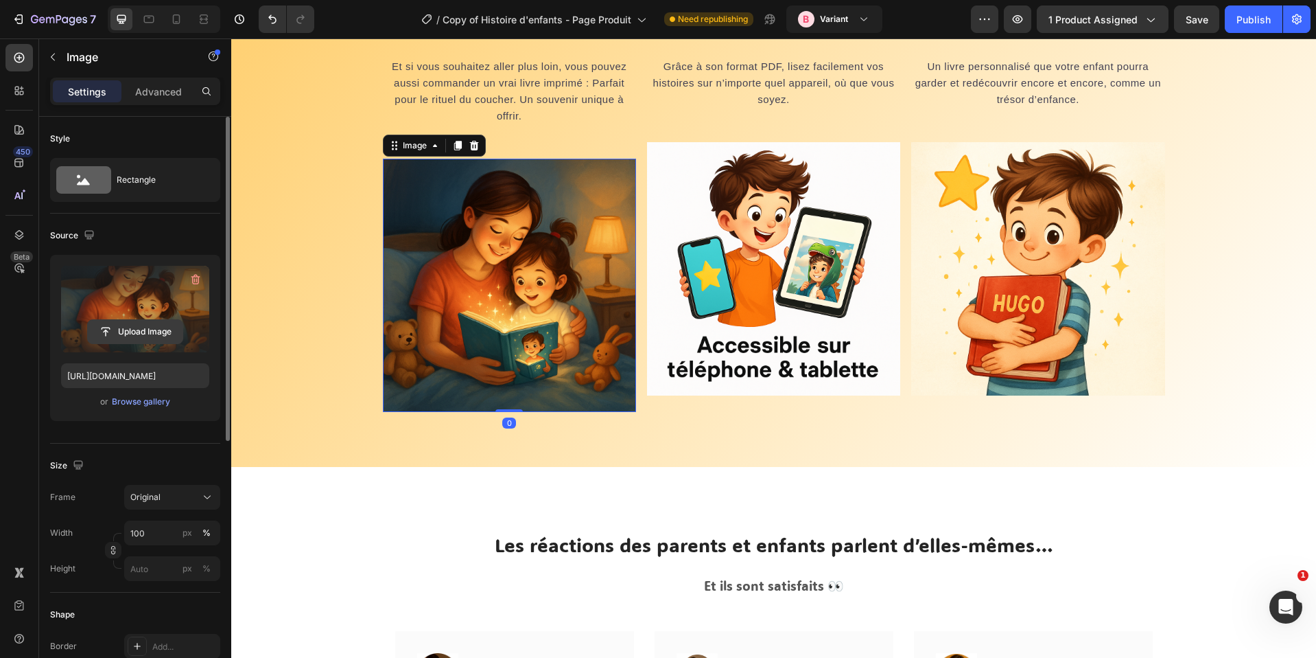
click at [137, 328] on input "file" at bounding box center [135, 331] width 95 height 23
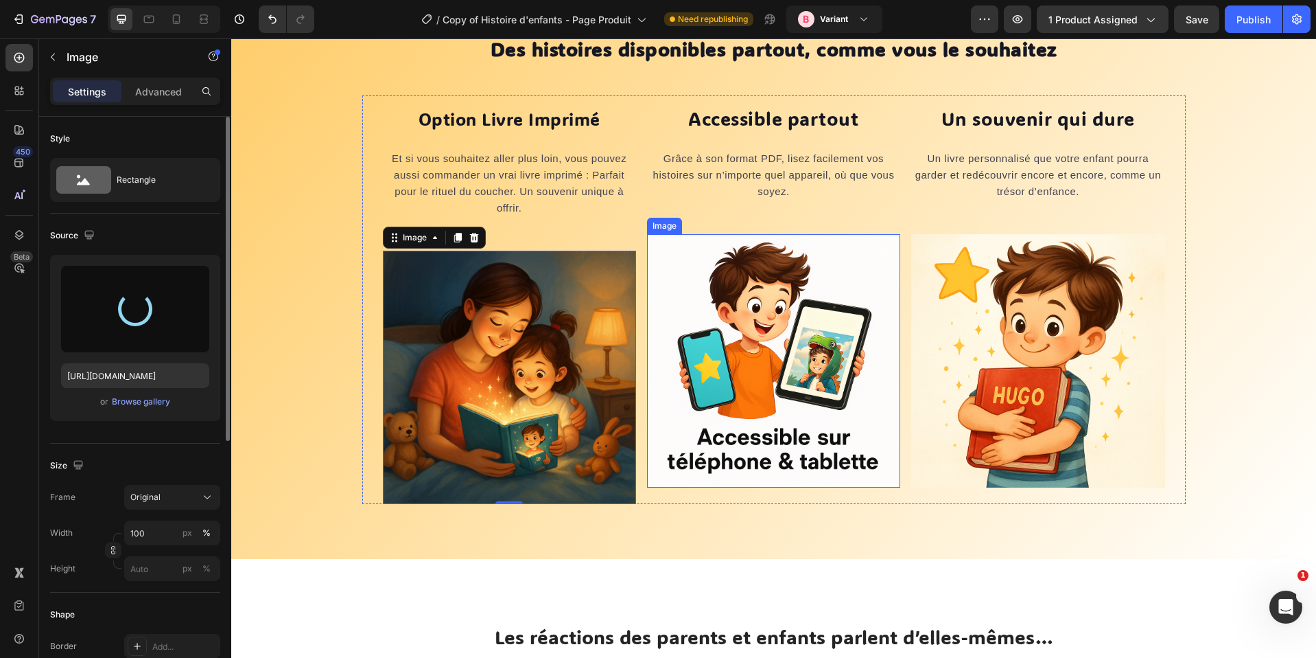
scroll to position [6307, 0]
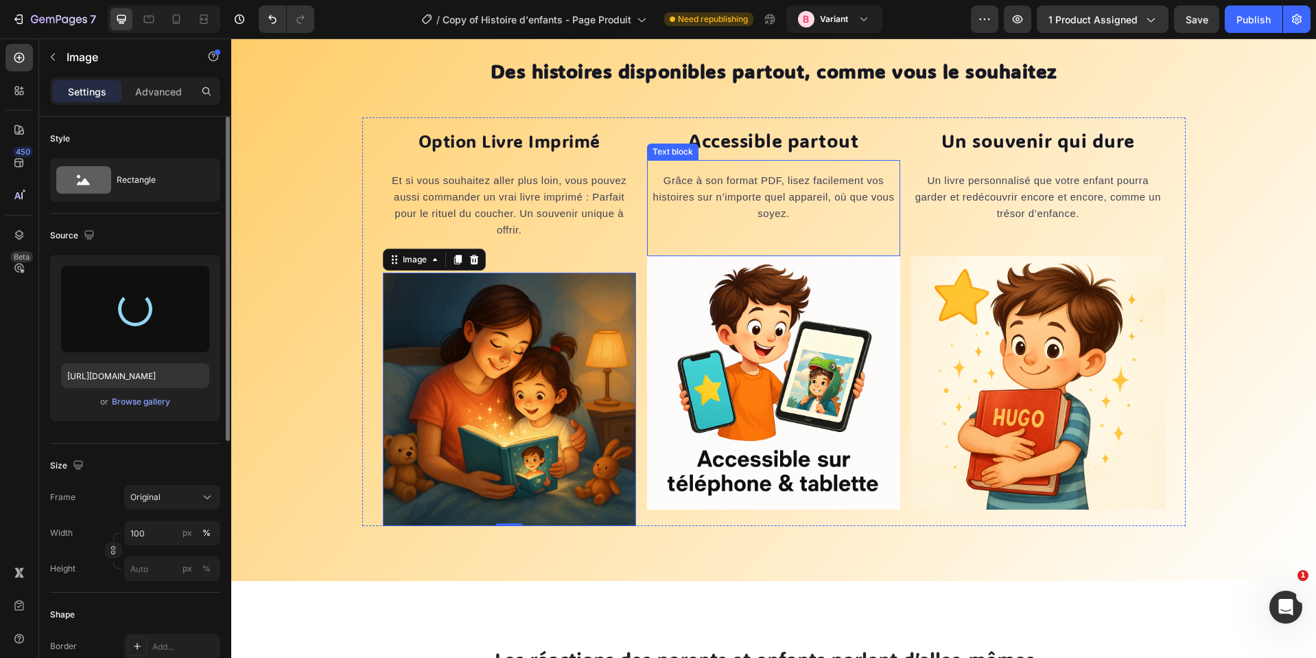
type input "[URL][DOMAIN_NAME]"
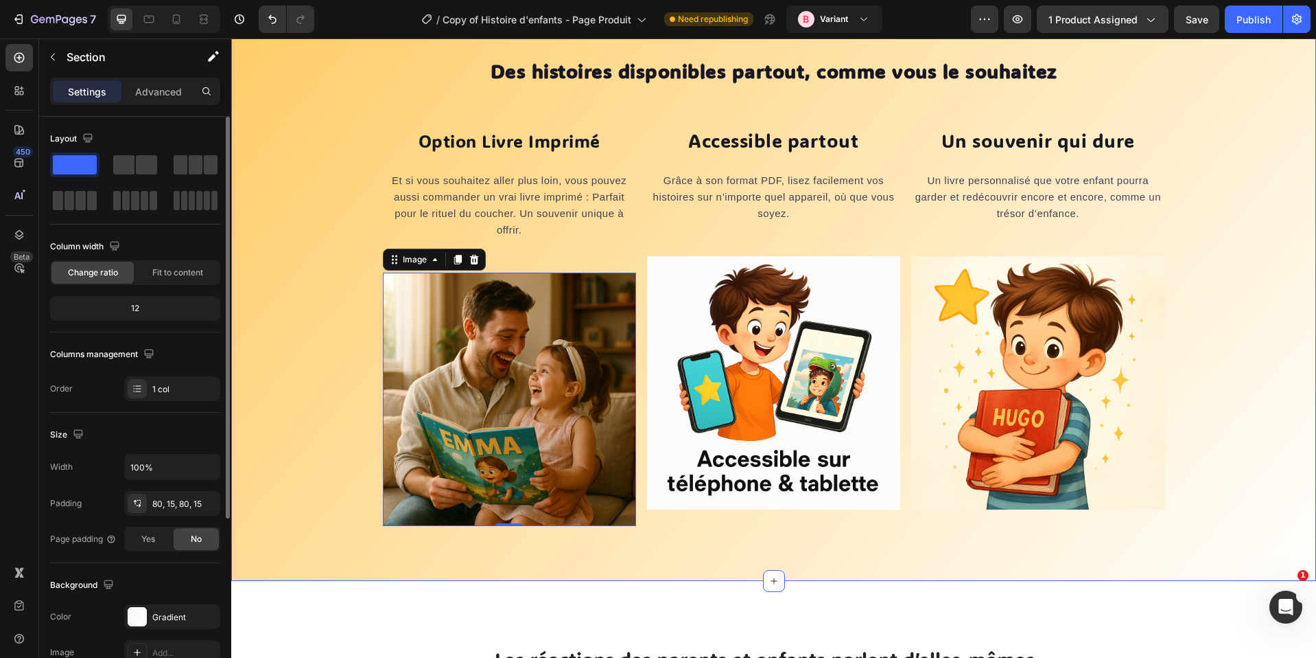
click at [793, 532] on div "Des histoires disponibles partout, comme vous le souhaitez Heading Row Option L…" at bounding box center [773, 287] width 1085 height 588
click at [756, 436] on img at bounding box center [773, 382] width 253 height 253
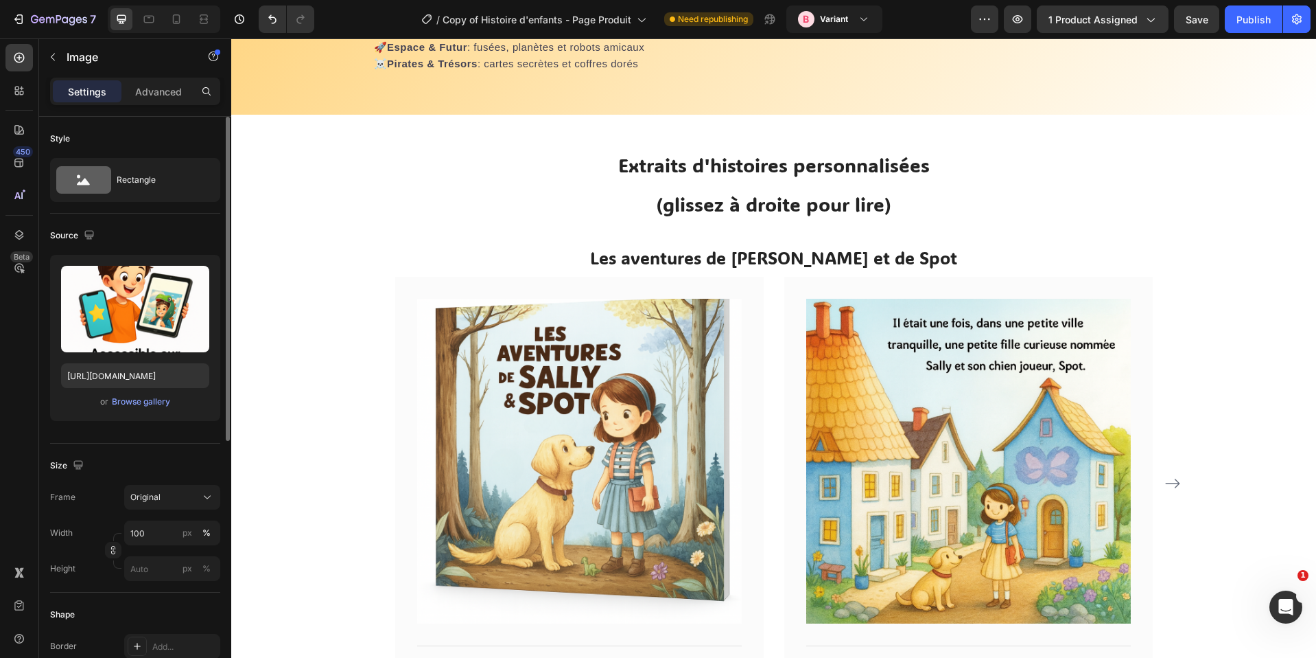
scroll to position [4266, 0]
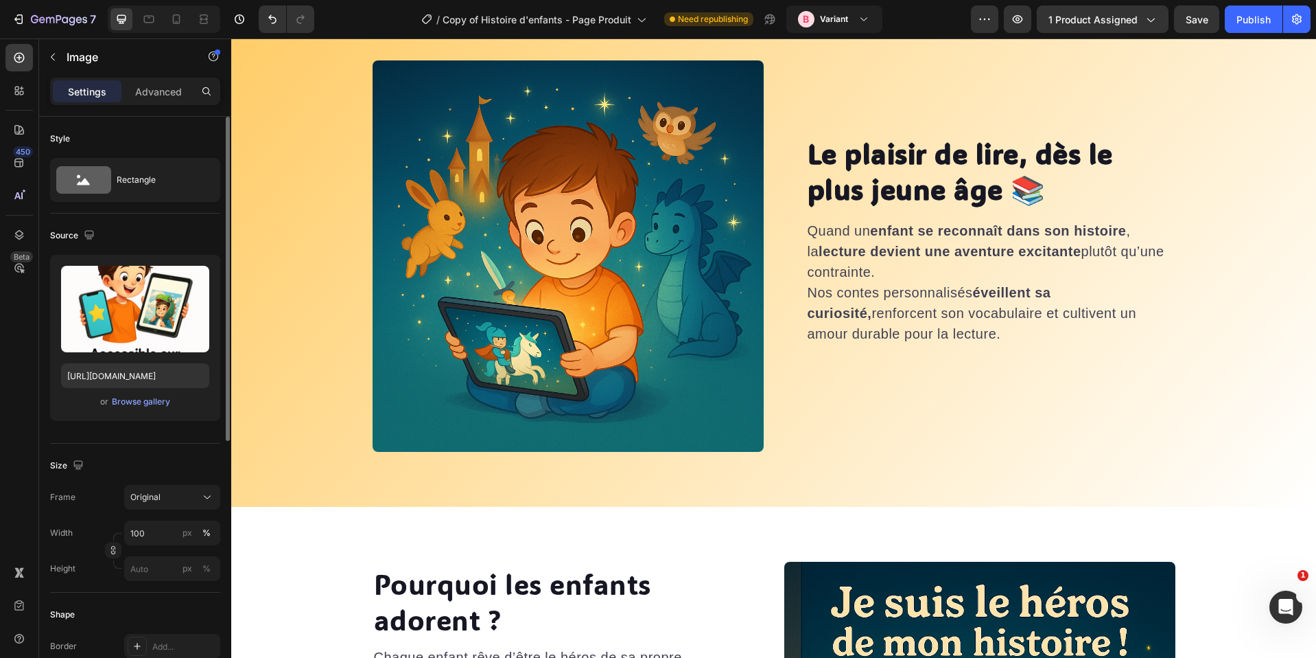
select select "580548778748150398"
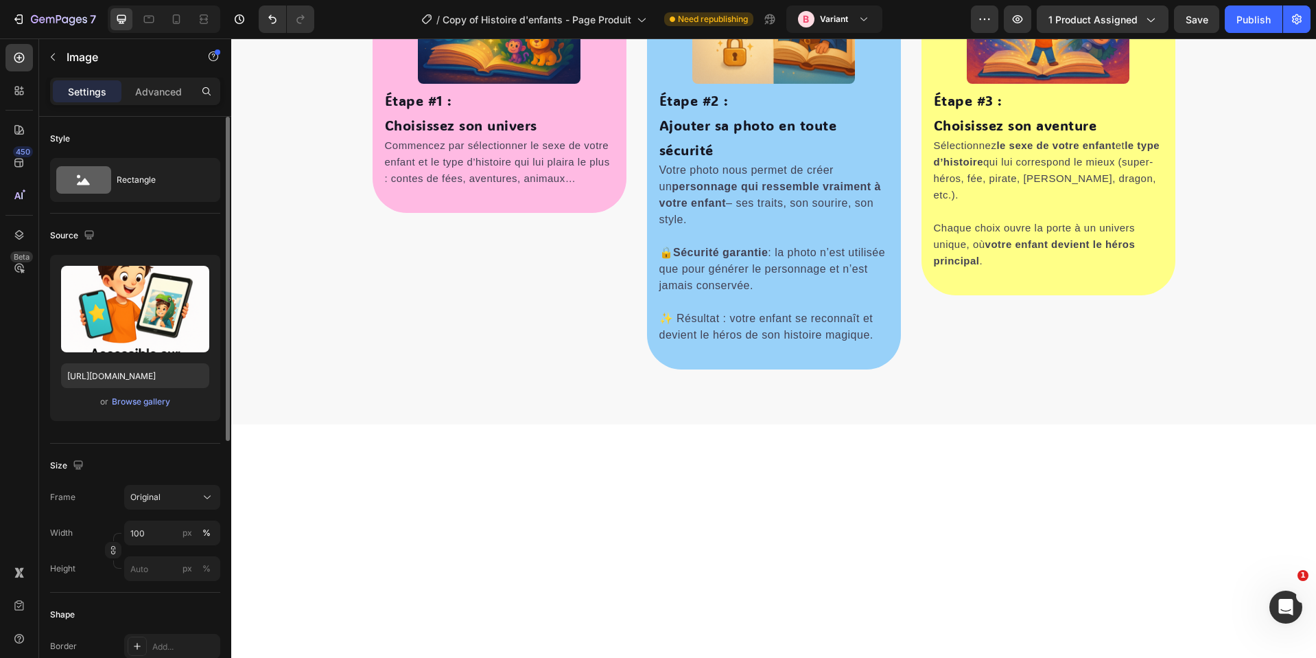
scroll to position [526, 0]
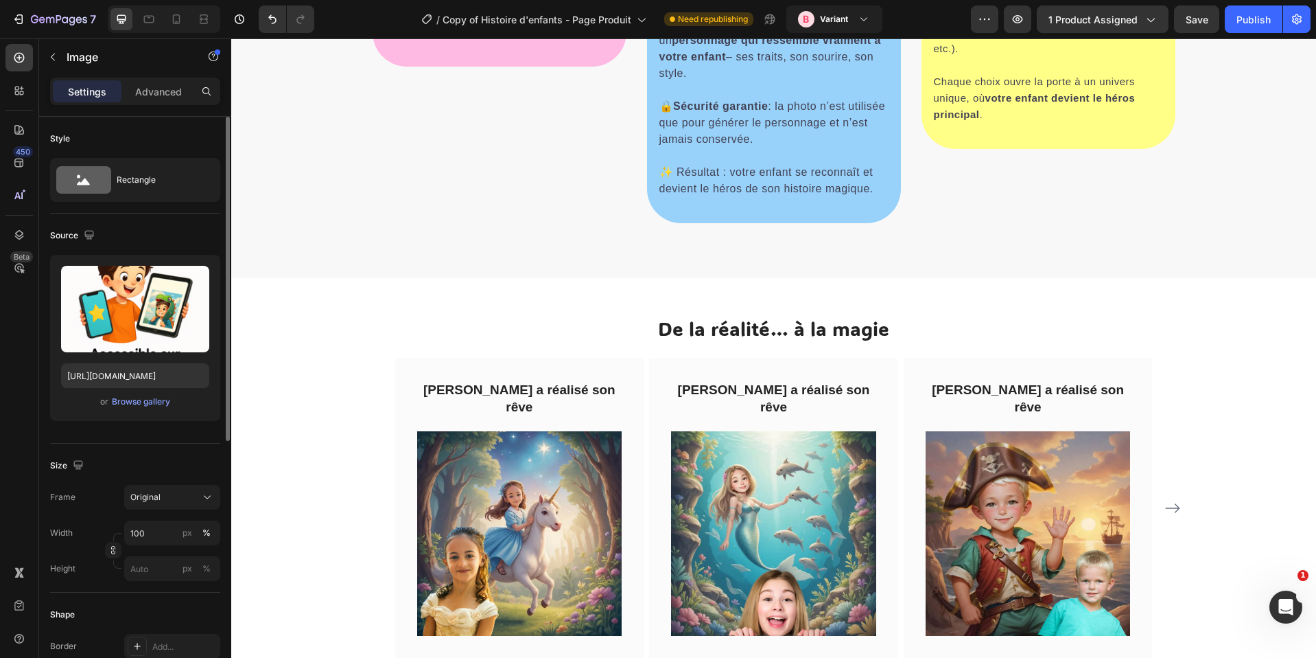
select select "580548778748150398"
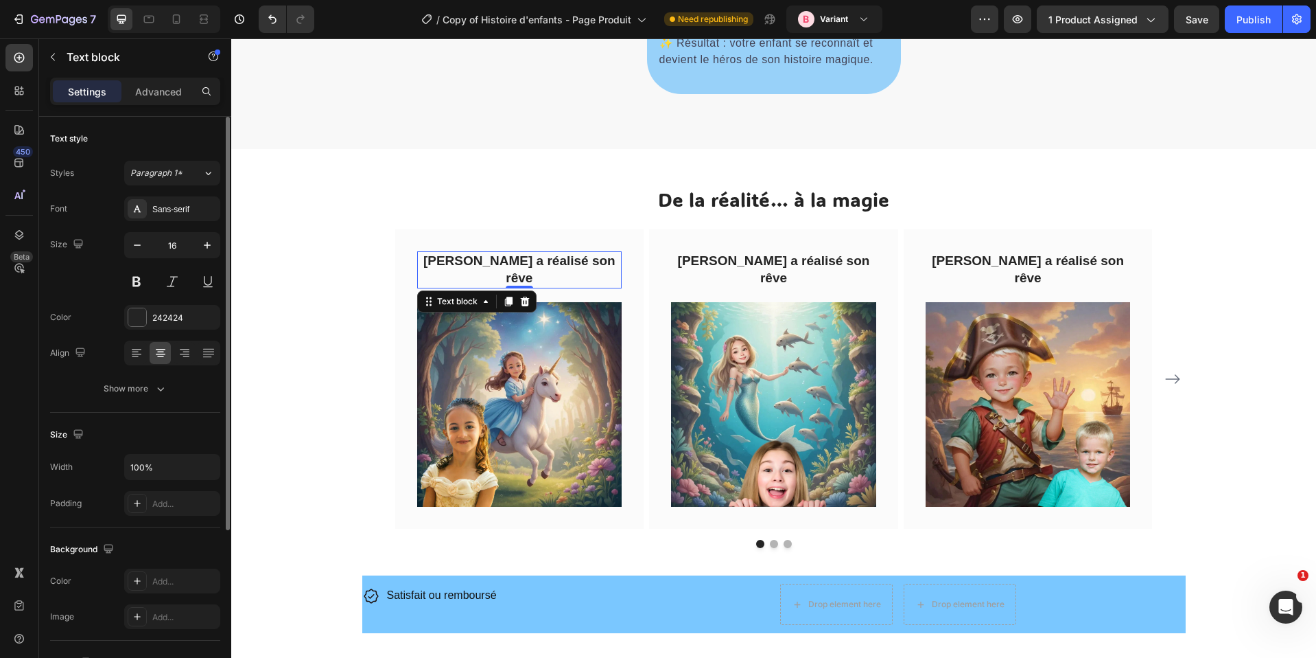
click at [563, 260] on span "[PERSON_NAME] a réalisé son rêve" at bounding box center [519, 269] width 192 height 32
click at [610, 216] on h2 "De la réalité… à la magie" at bounding box center [774, 197] width 824 height 42
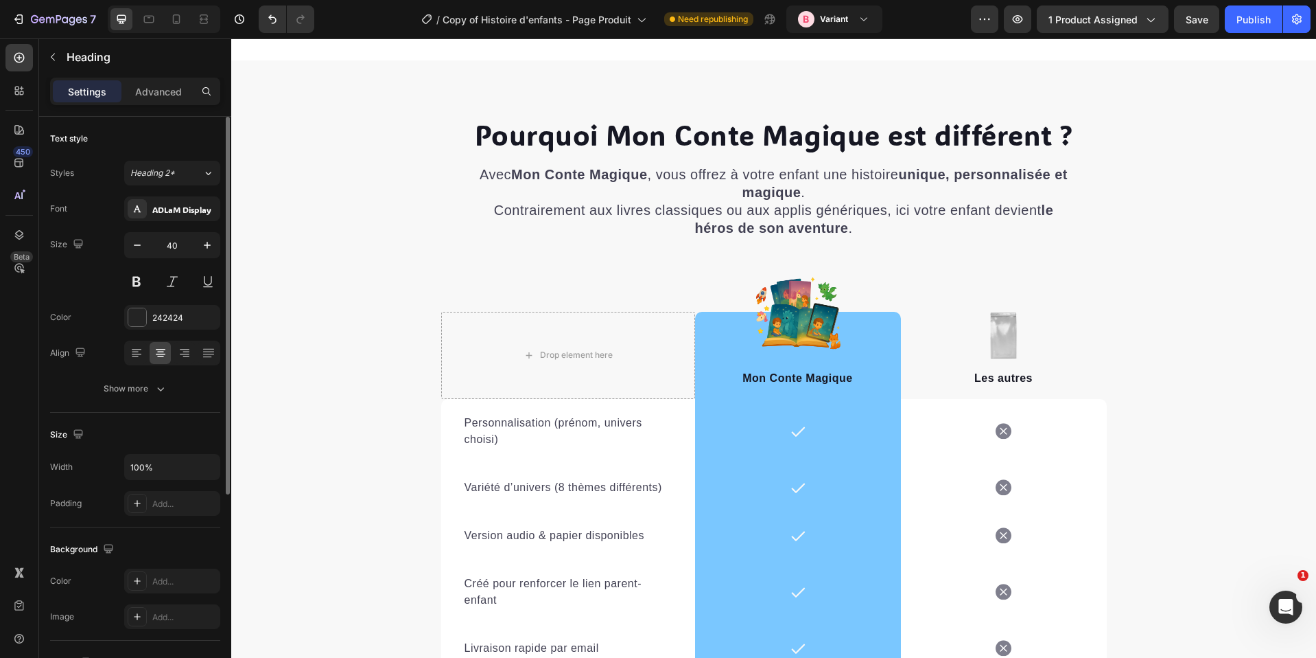
scroll to position [6150, 0]
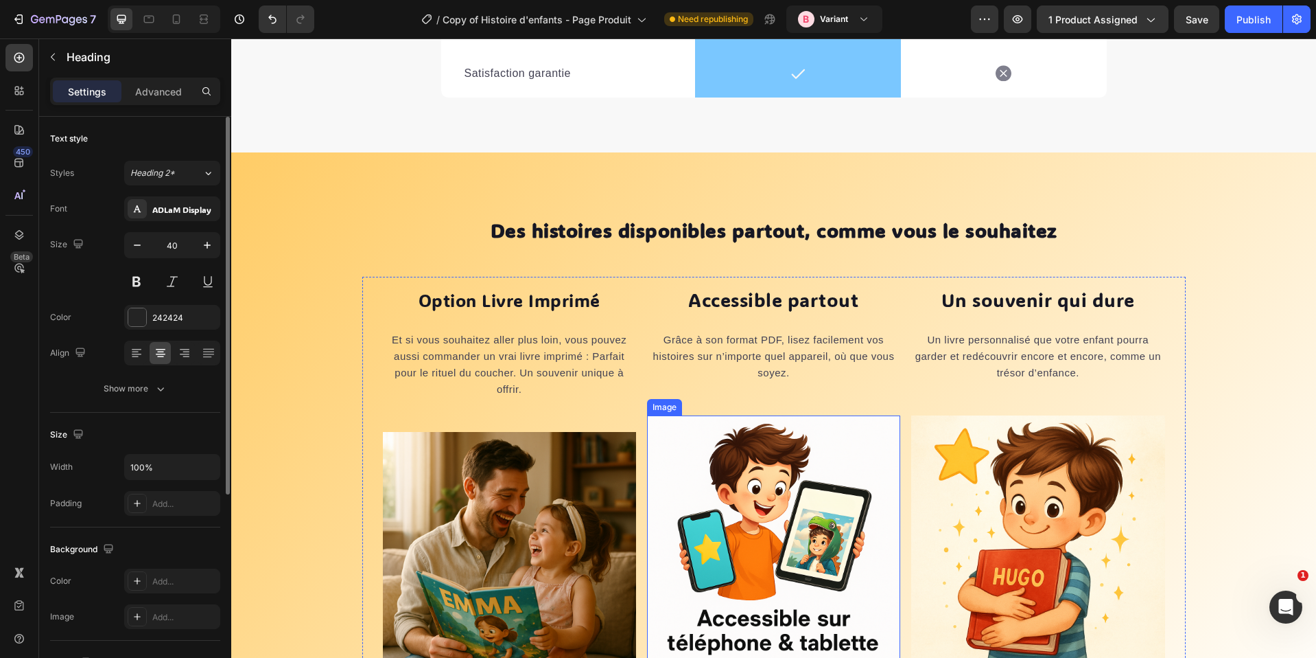
click at [778, 487] on img at bounding box center [773, 541] width 253 height 253
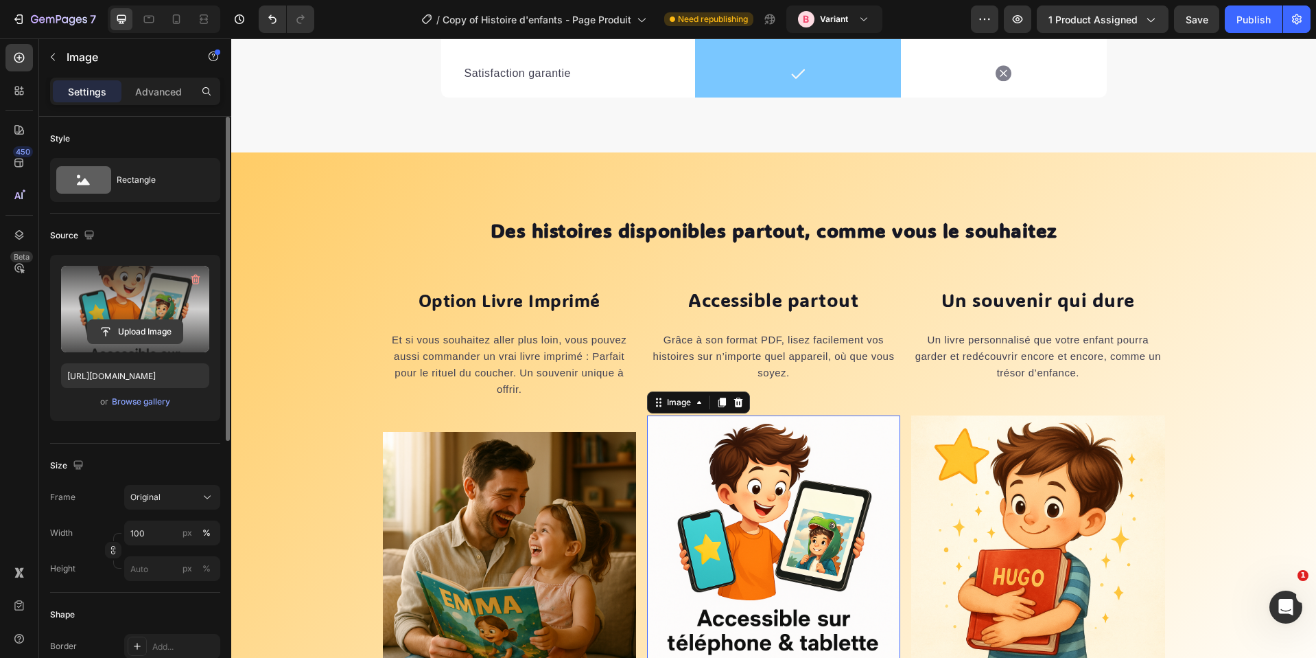
click at [151, 330] on input "file" at bounding box center [135, 331] width 95 height 23
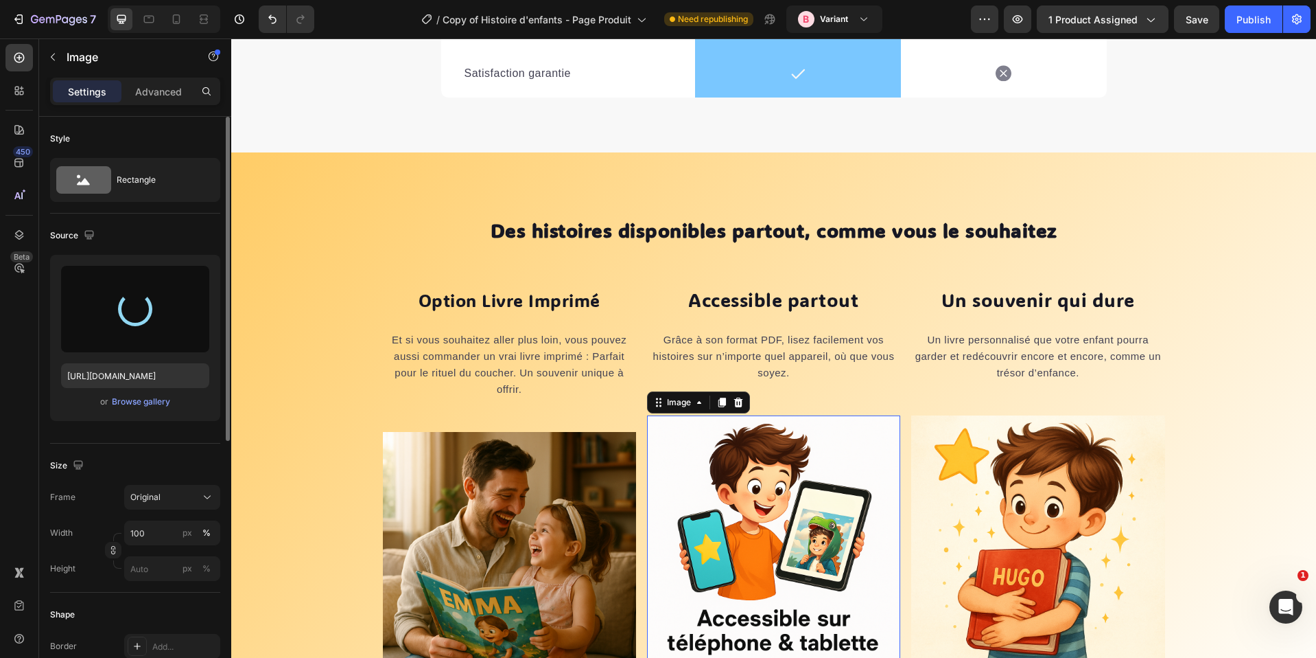
type input "[URL][DOMAIN_NAME]"
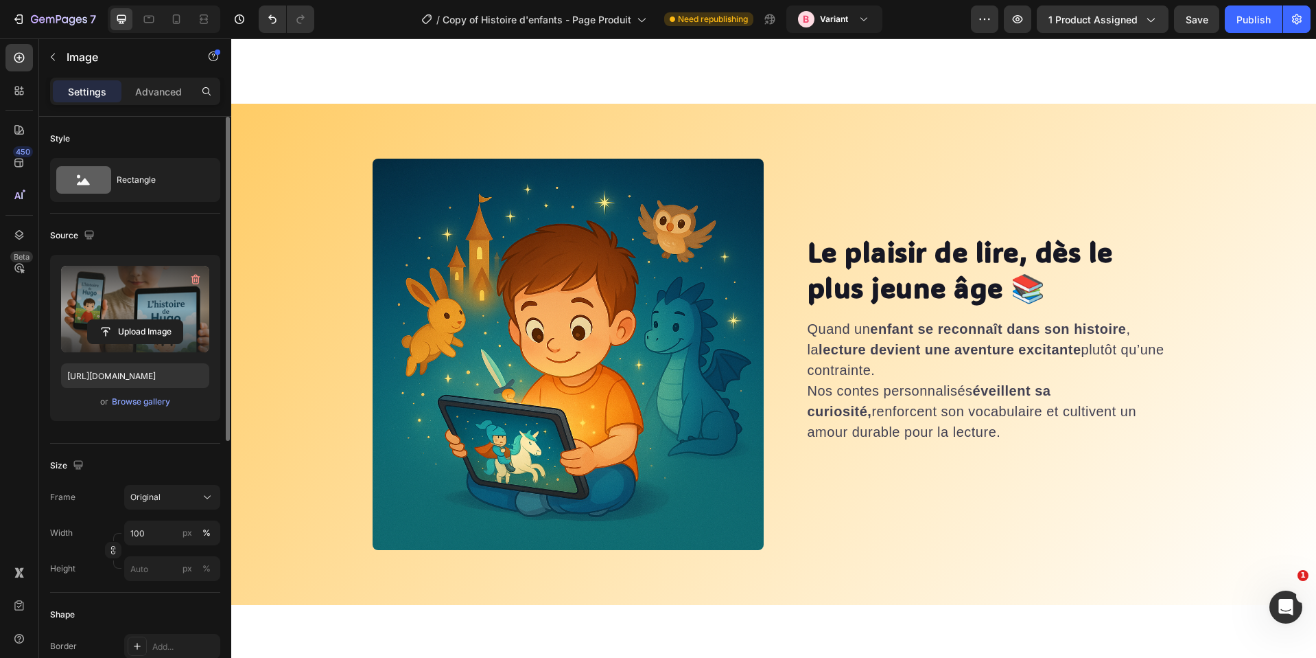
select select "580548778748150398"
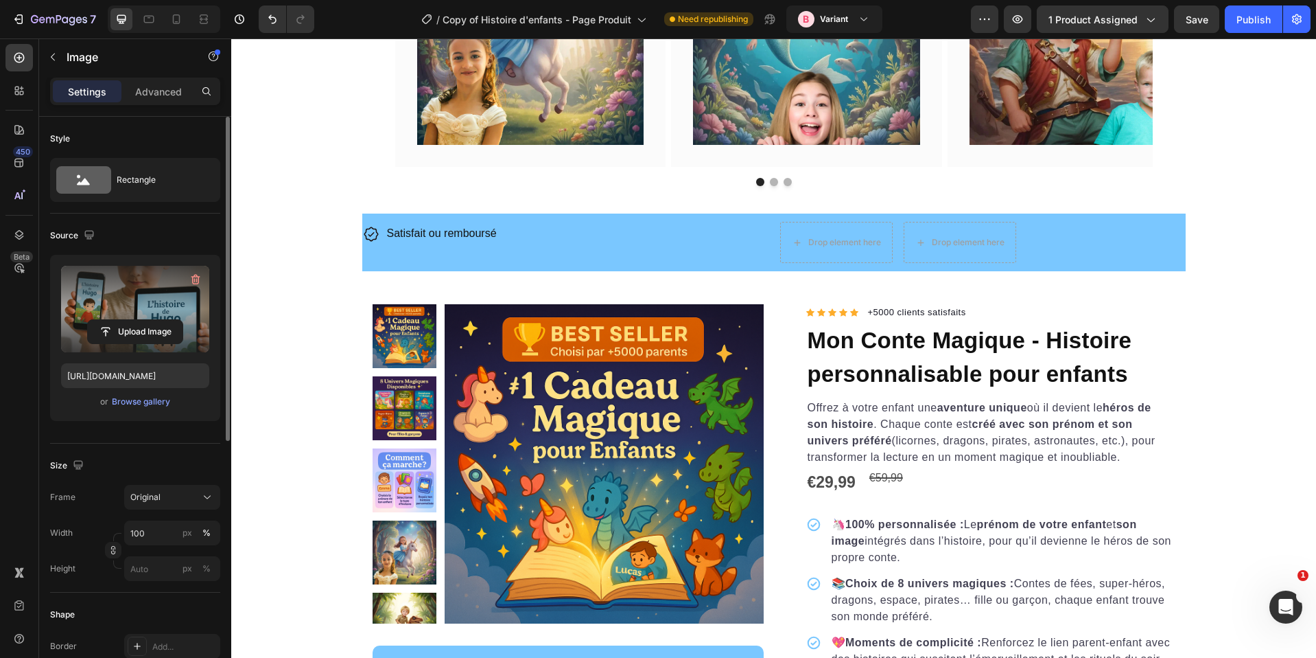
scroll to position [1154, 0]
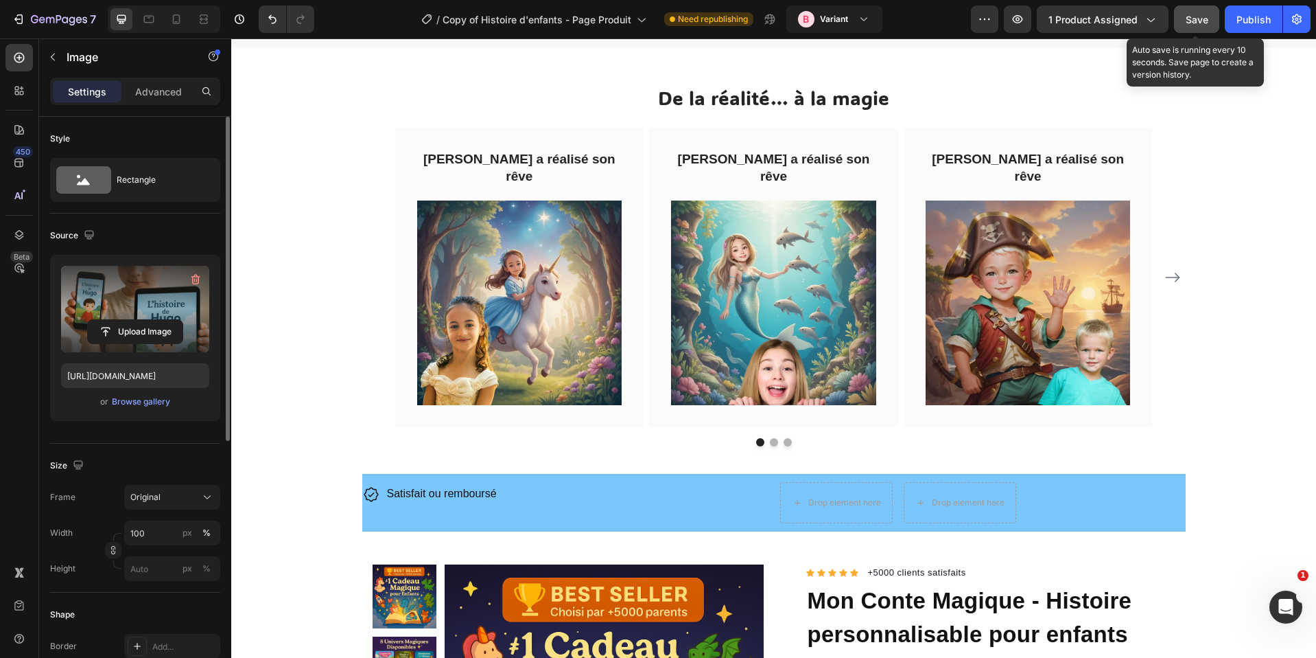
click at [1199, 23] on span "Save" at bounding box center [1197, 20] width 23 height 12
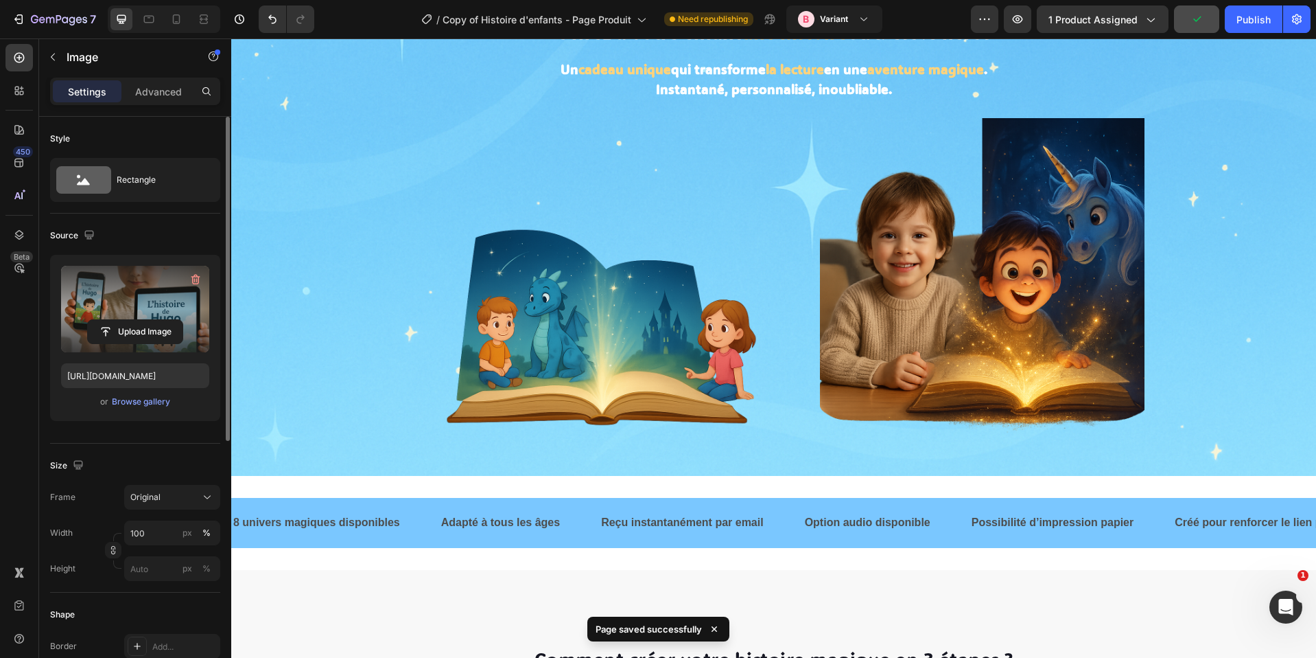
scroll to position [0, 0]
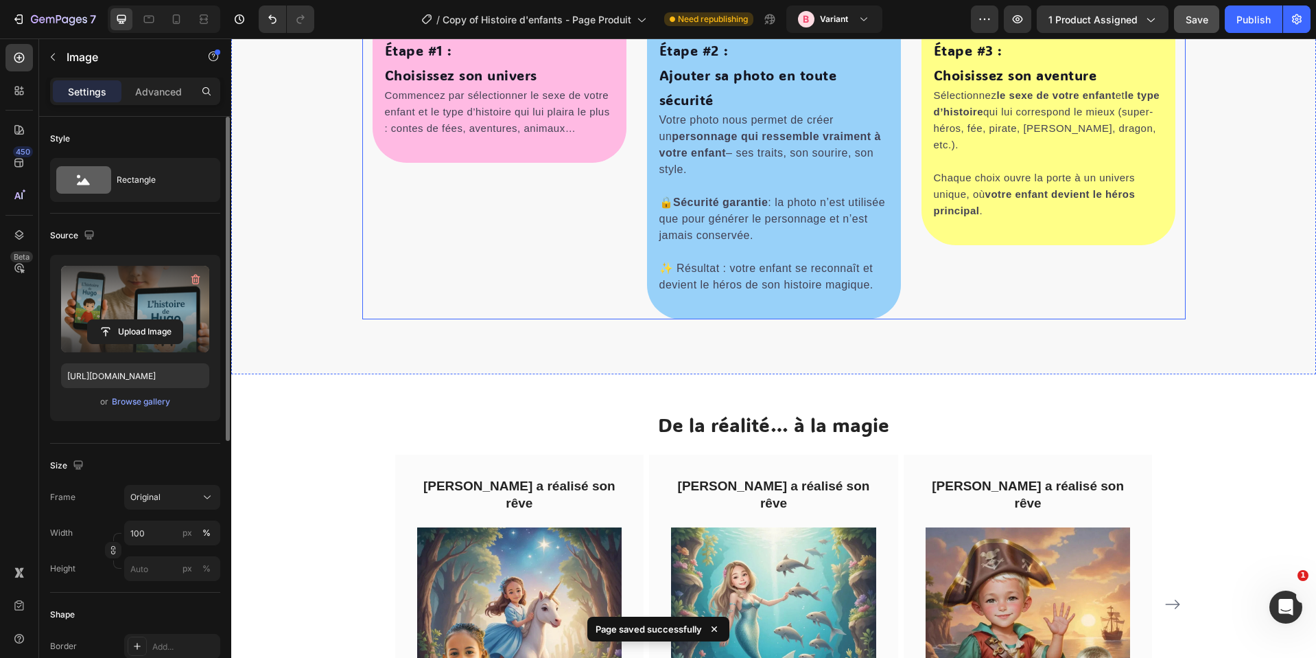
select select "580548778748150398"
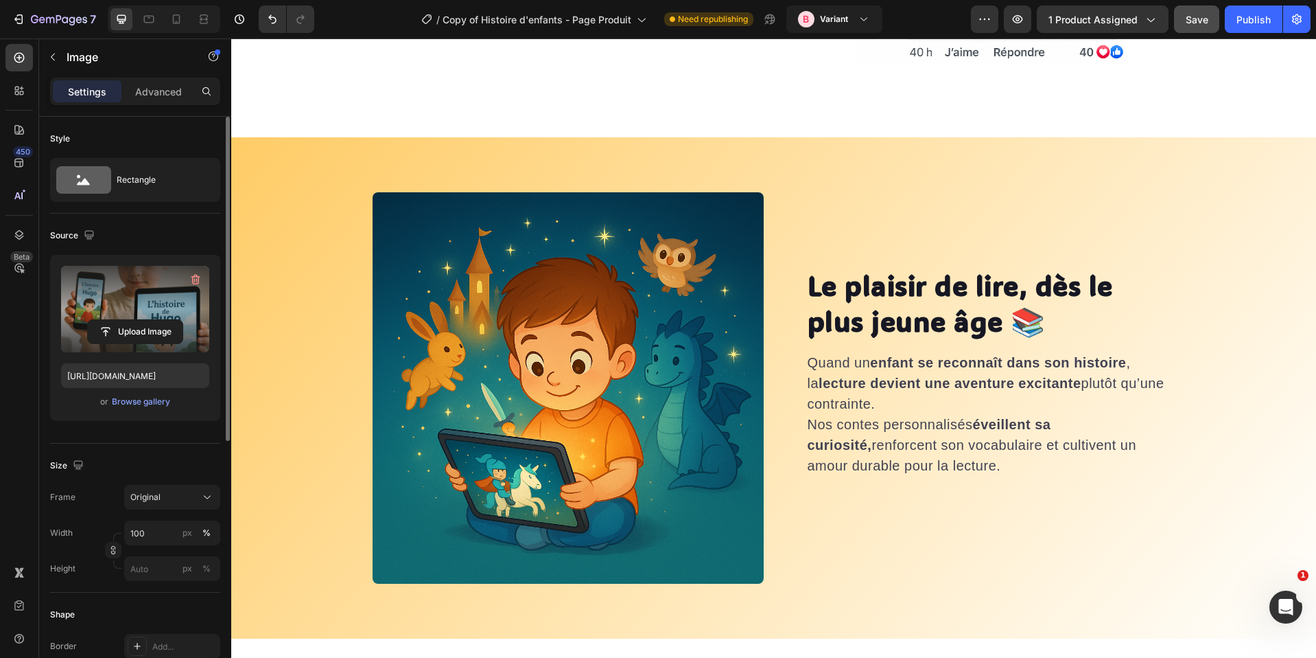
select select "580548778748150398"
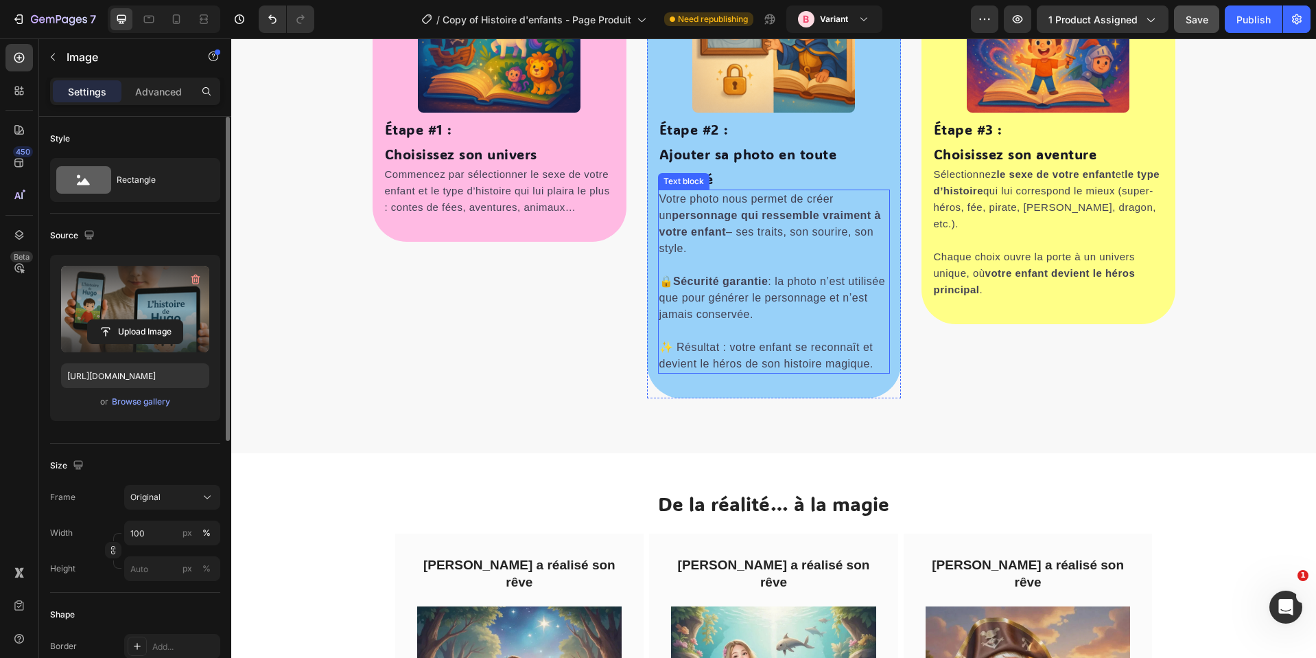
select select "580548778748150398"
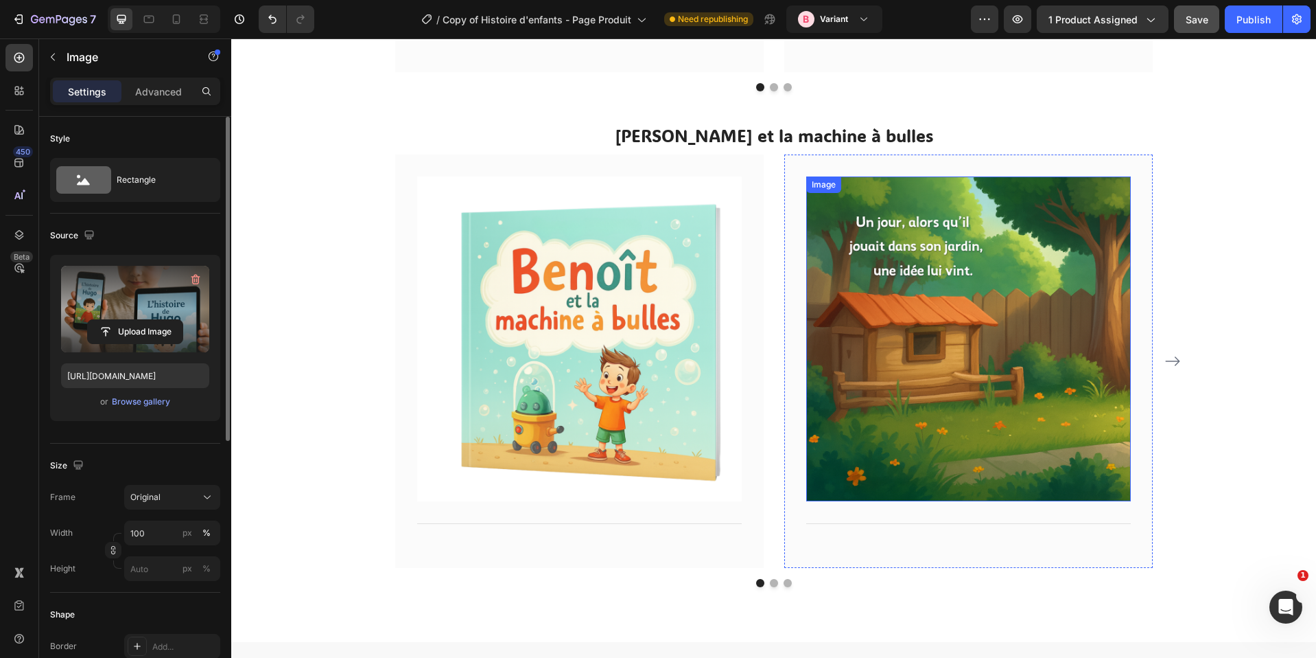
scroll to position [5025, 0]
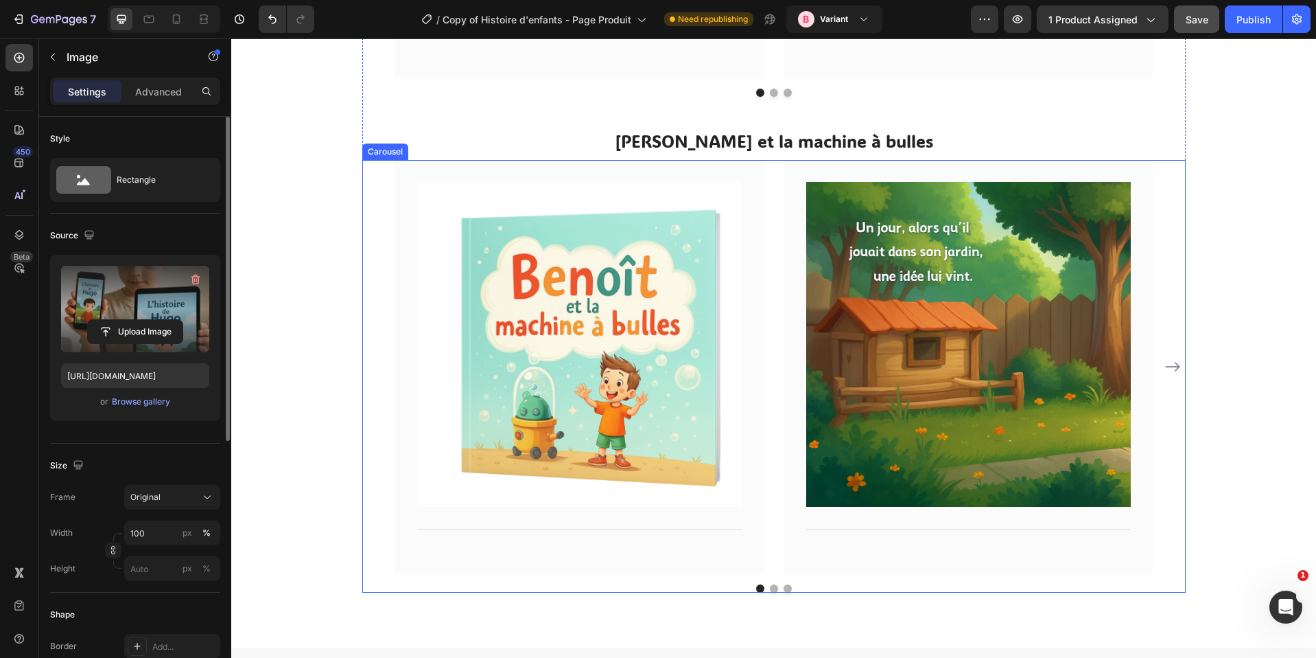
click at [1167, 369] on icon "Carousel Next Arrow" at bounding box center [1173, 366] width 16 height 16
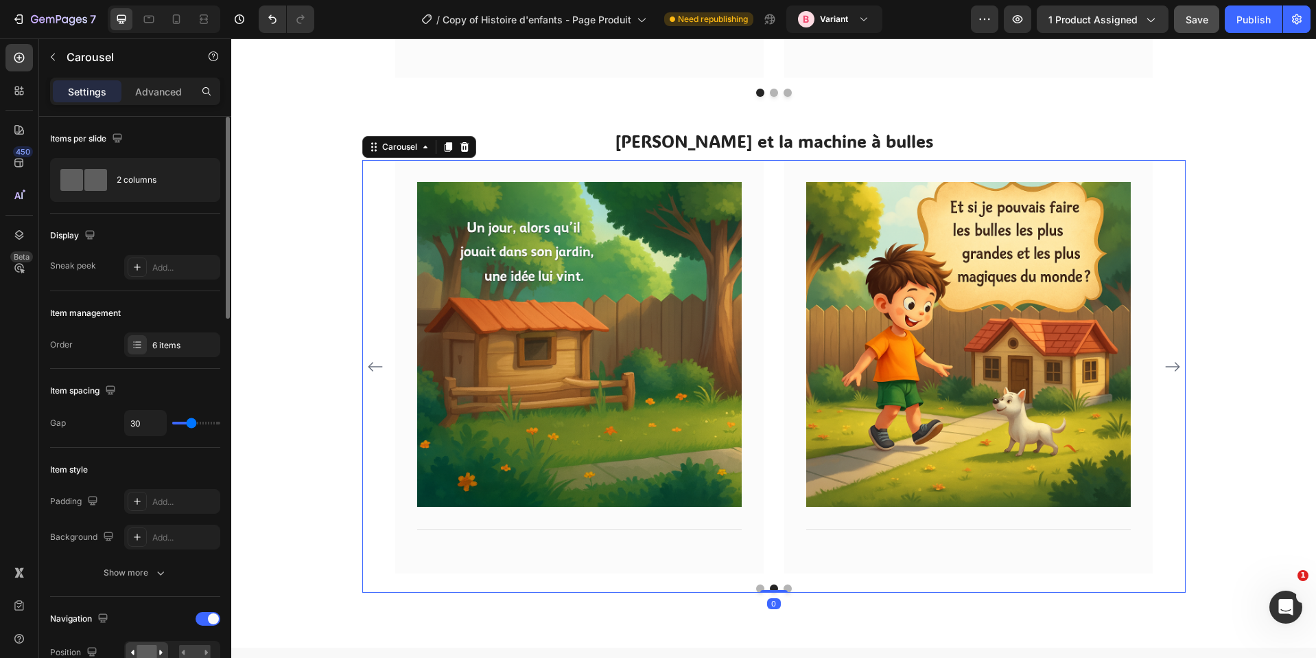
click at [1167, 369] on icon "Carousel Next Arrow" at bounding box center [1173, 366] width 16 height 16
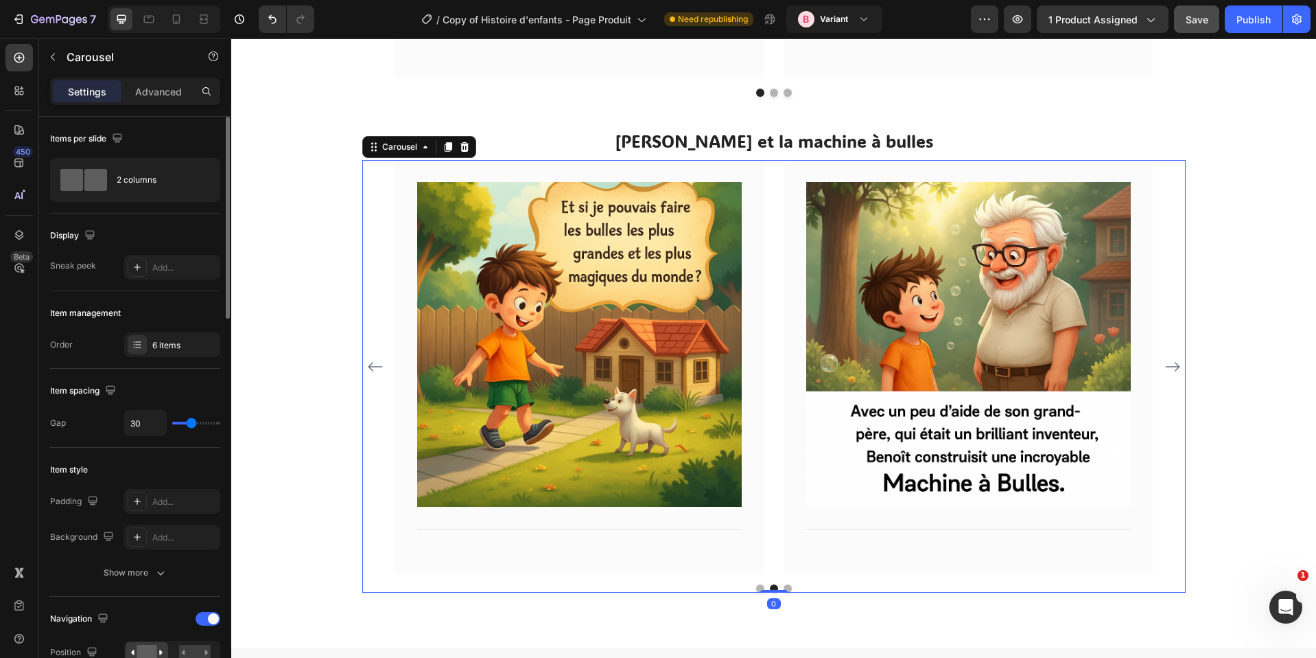
click at [1167, 369] on icon "Carousel Next Arrow" at bounding box center [1173, 366] width 16 height 16
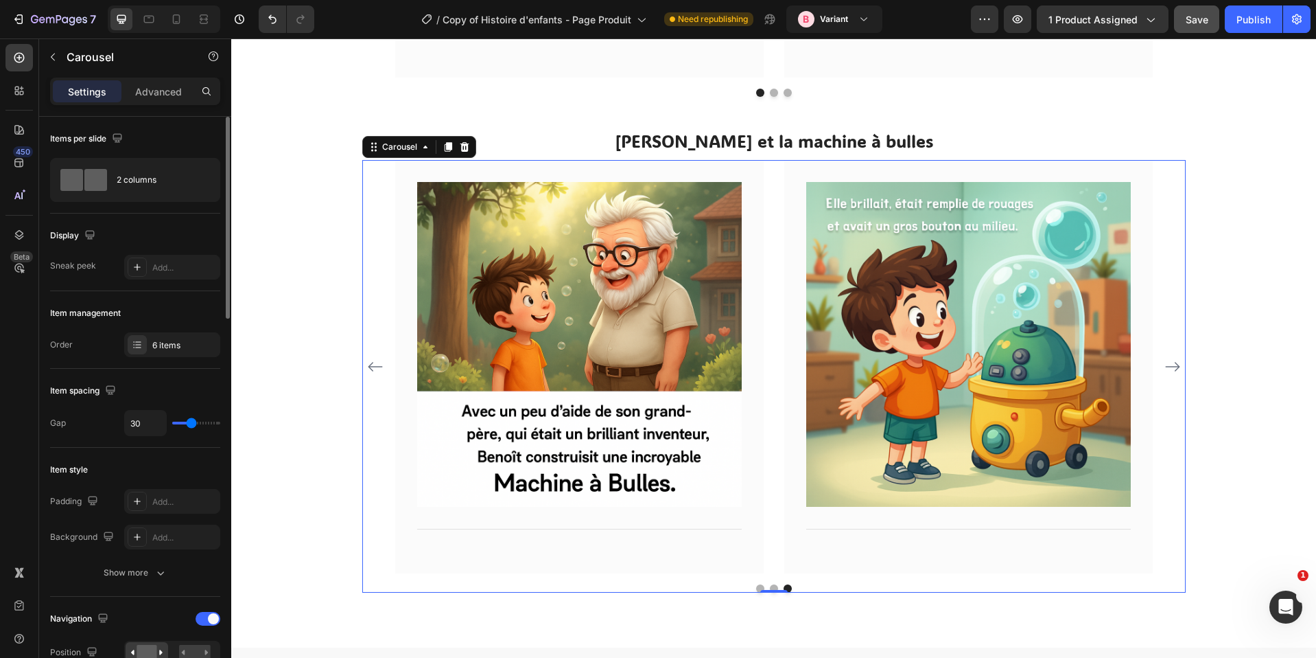
click at [1167, 369] on icon "Carousel Next Arrow" at bounding box center [1173, 366] width 16 height 16
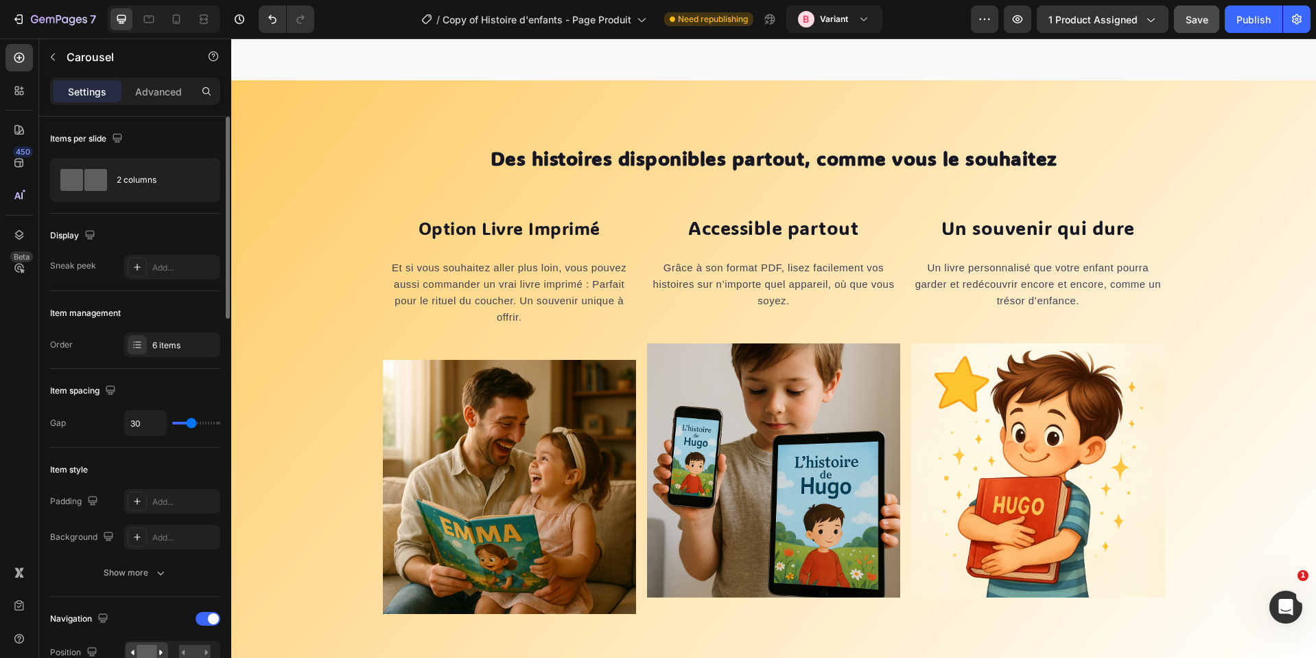
scroll to position [6432, 0]
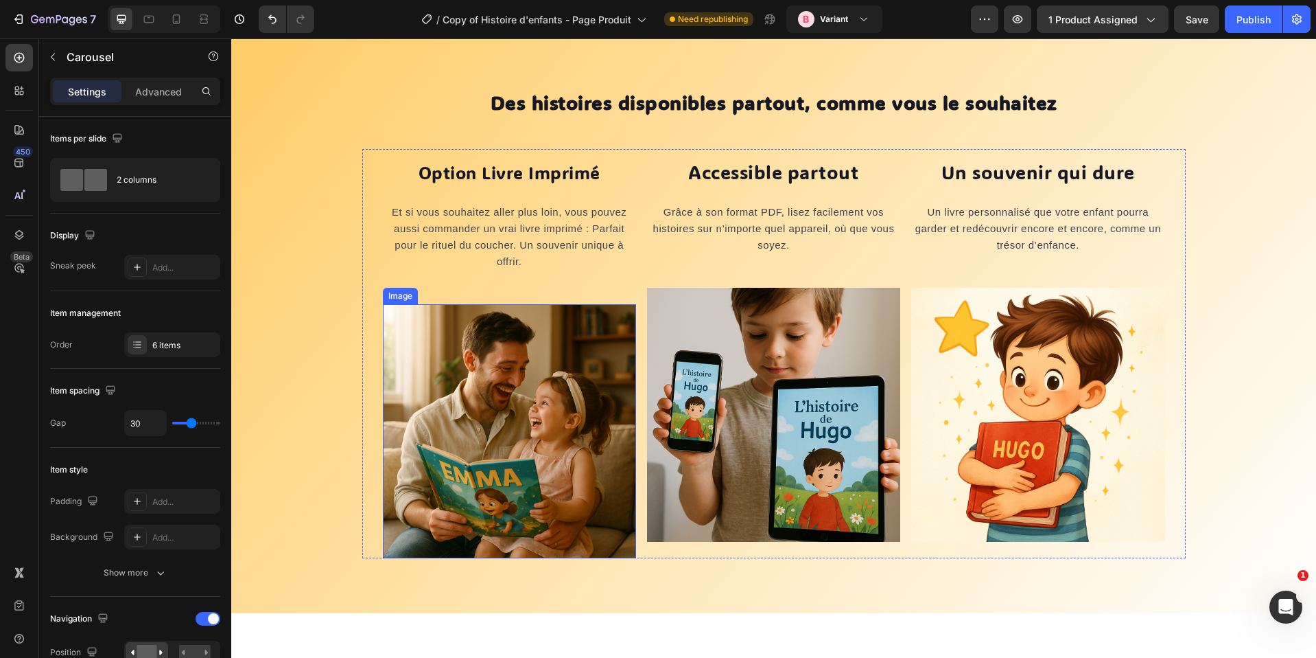
scroll to position [6306, 0]
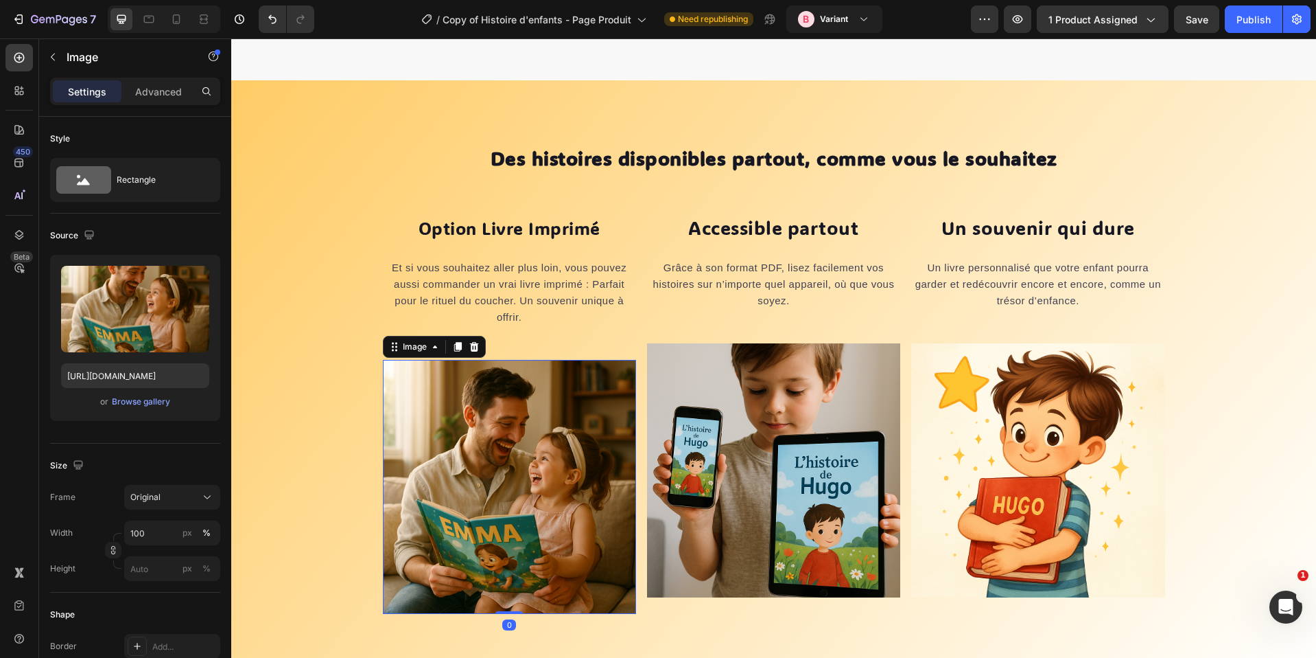
click at [408, 457] on img at bounding box center [509, 486] width 253 height 253
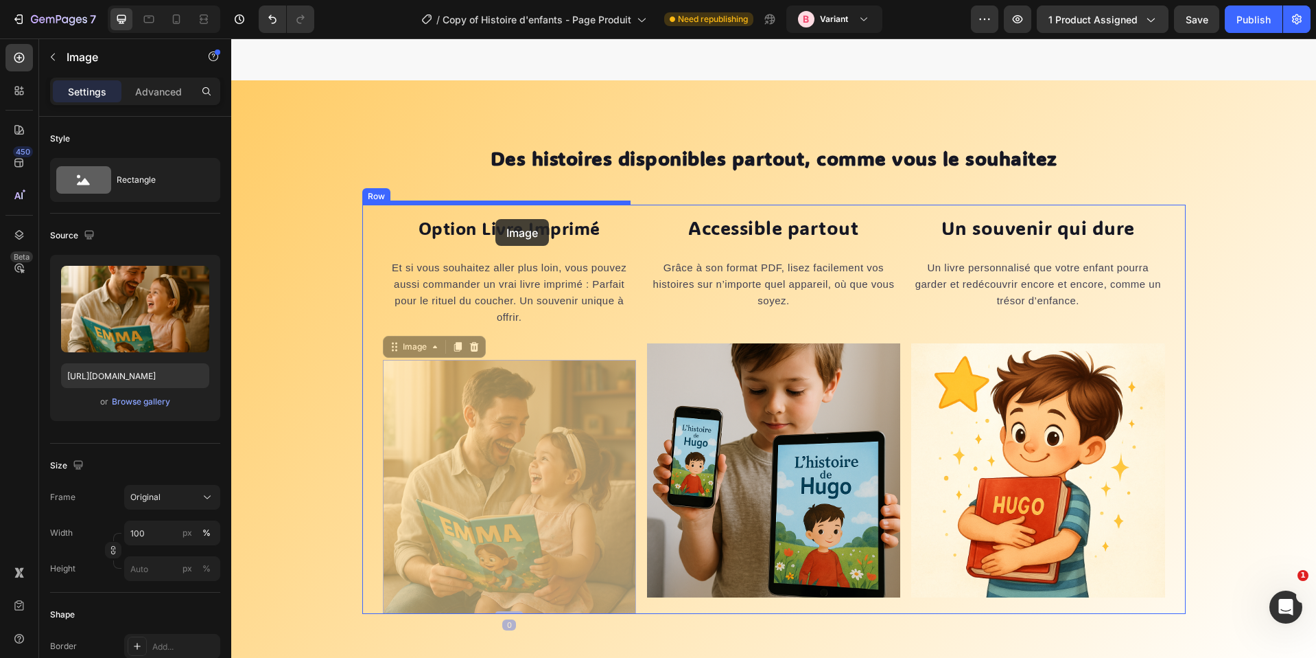
drag, startPoint x: 410, startPoint y: 349, endPoint x: 496, endPoint y: 219, distance: 155.7
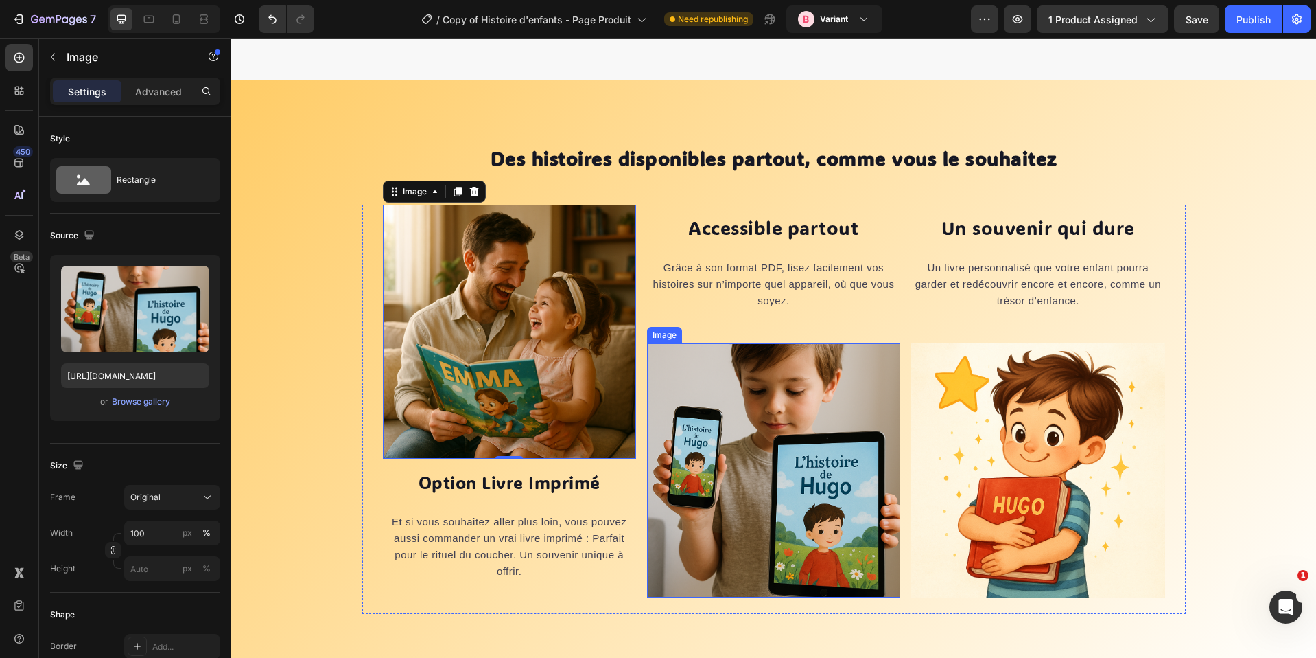
click at [712, 434] on img at bounding box center [773, 469] width 253 height 253
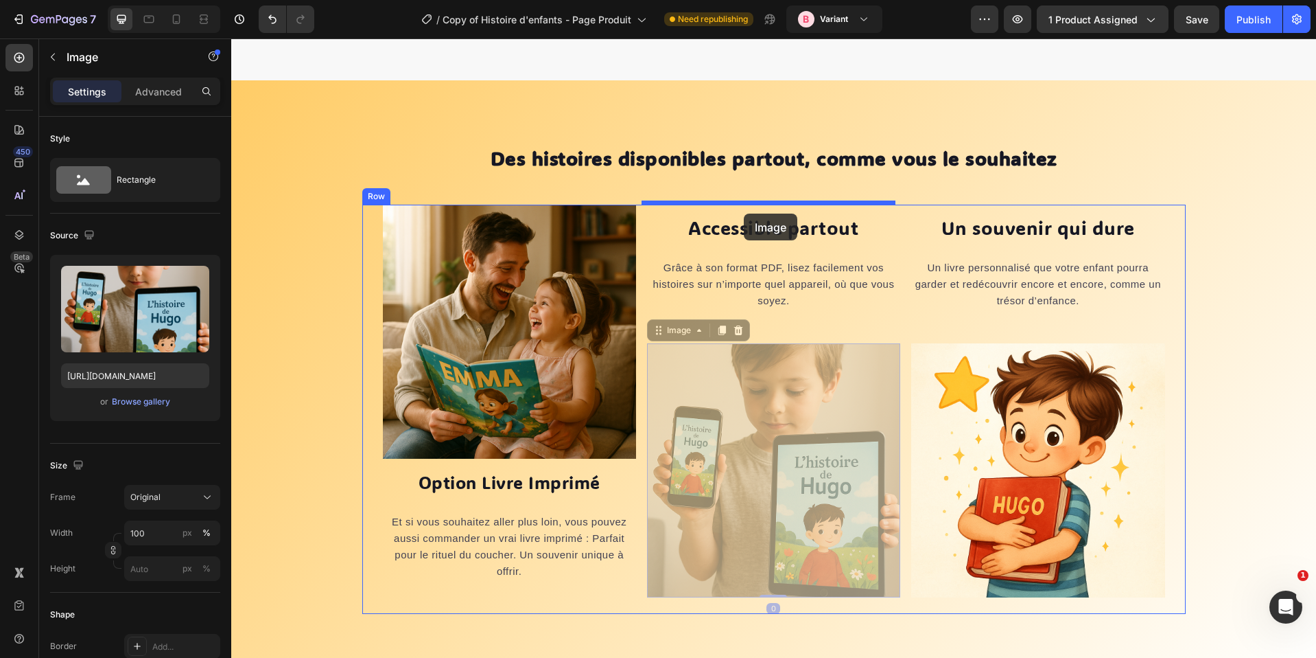
drag, startPoint x: 687, startPoint y: 329, endPoint x: 744, endPoint y: 213, distance: 128.6
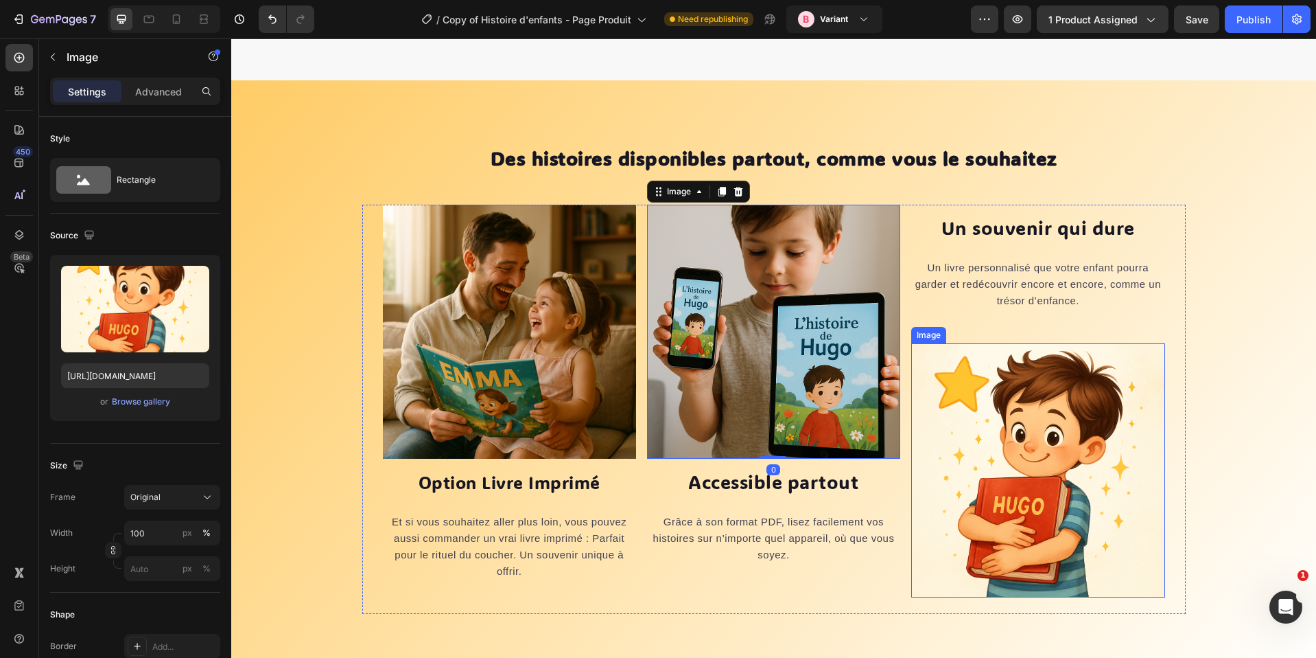
click at [1008, 461] on img at bounding box center [1037, 469] width 253 height 253
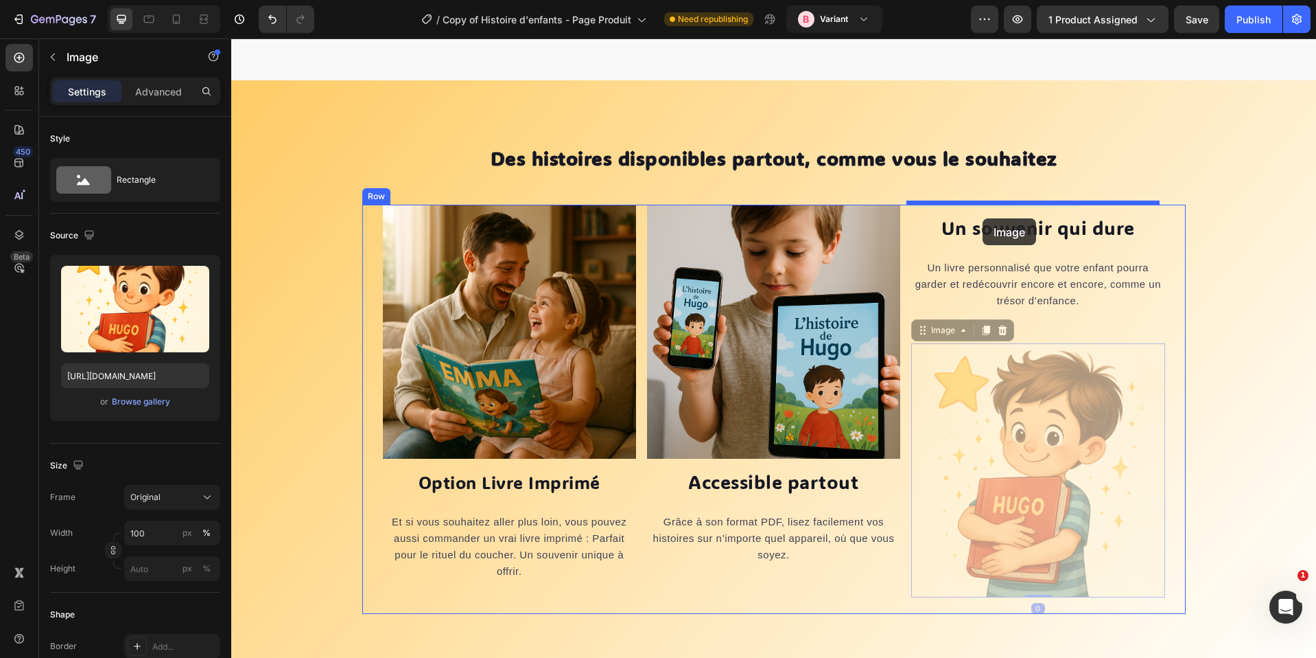
drag, startPoint x: 934, startPoint y: 327, endPoint x: 983, endPoint y: 218, distance: 118.9
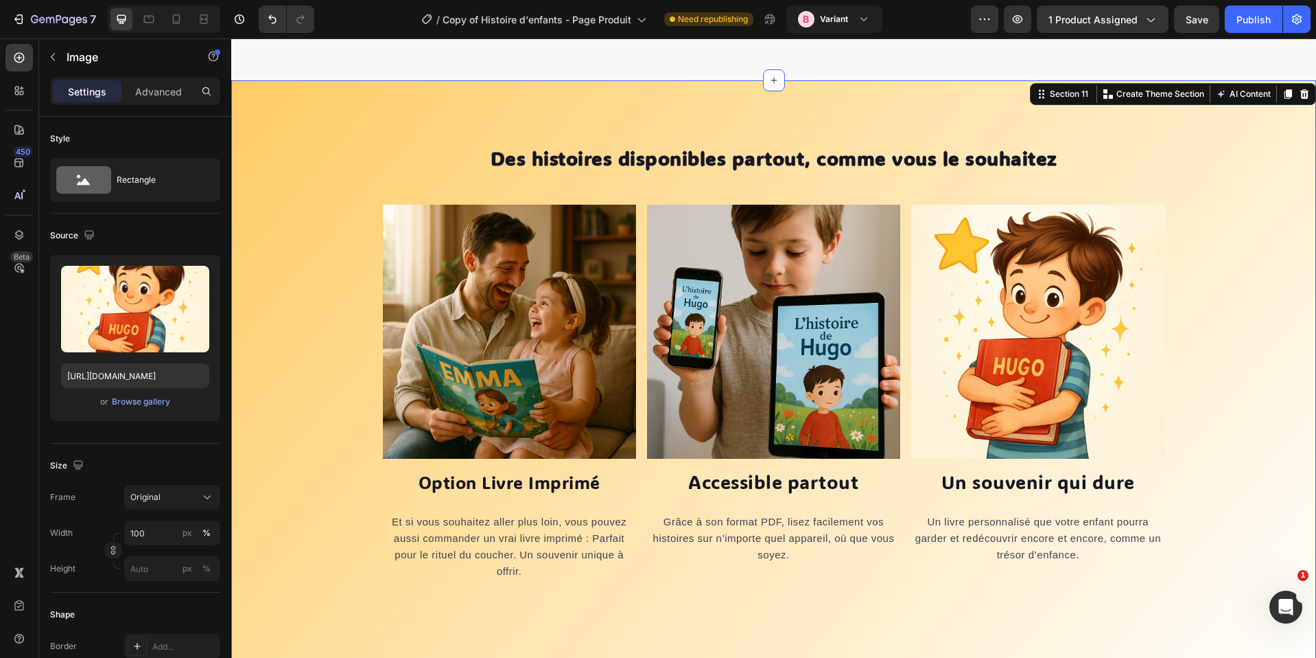
click at [1241, 437] on div "Des histoires disponibles partout, comme vous le souhaitez Heading Row Image Op…" at bounding box center [774, 374] width 1065 height 478
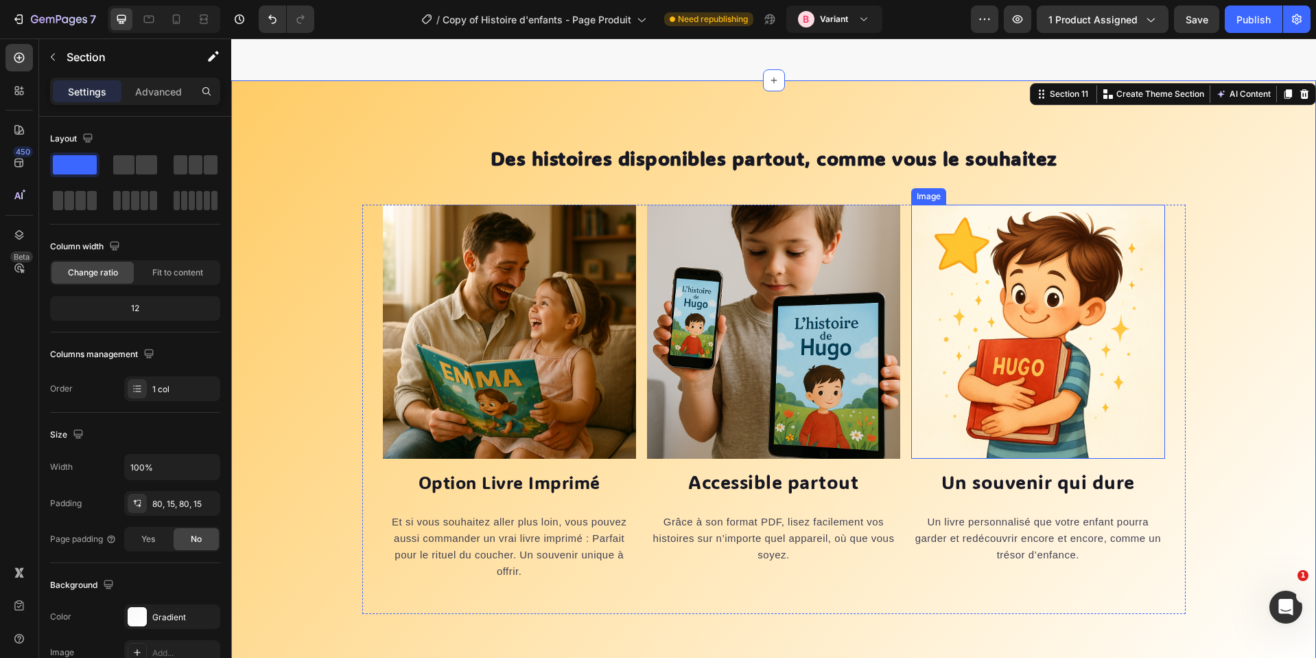
click at [1070, 329] on img at bounding box center [1037, 331] width 253 height 253
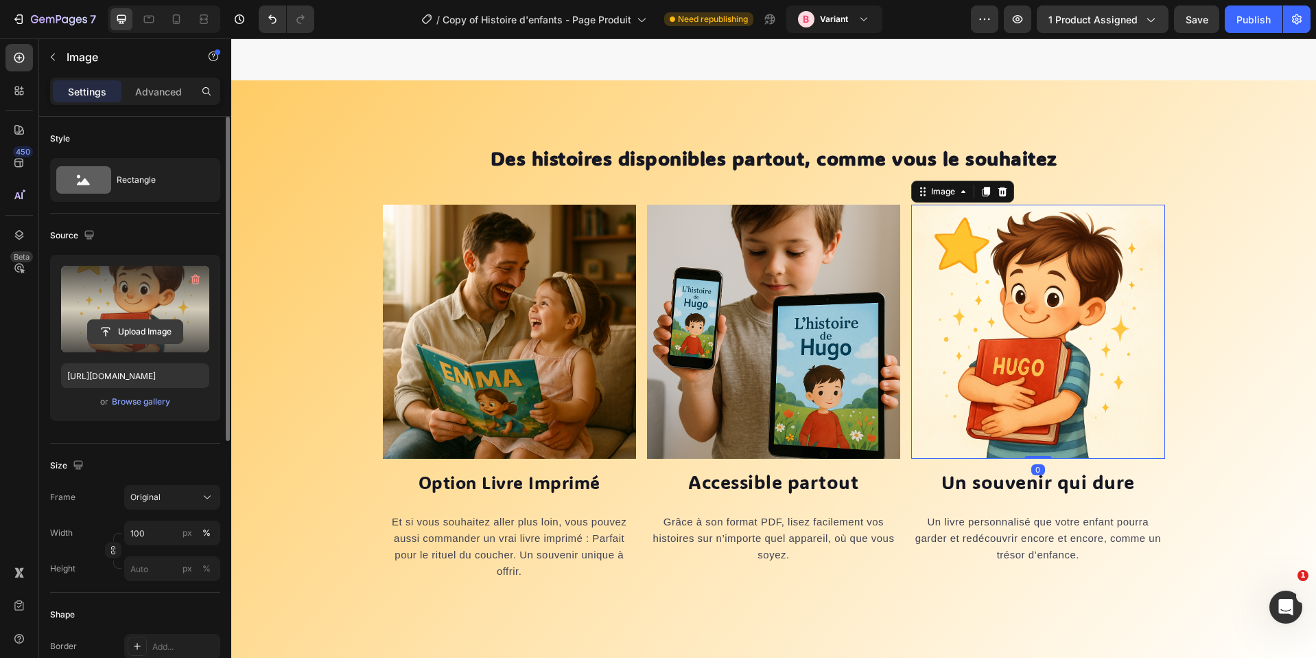
click at [141, 334] on input "file" at bounding box center [135, 331] width 95 height 23
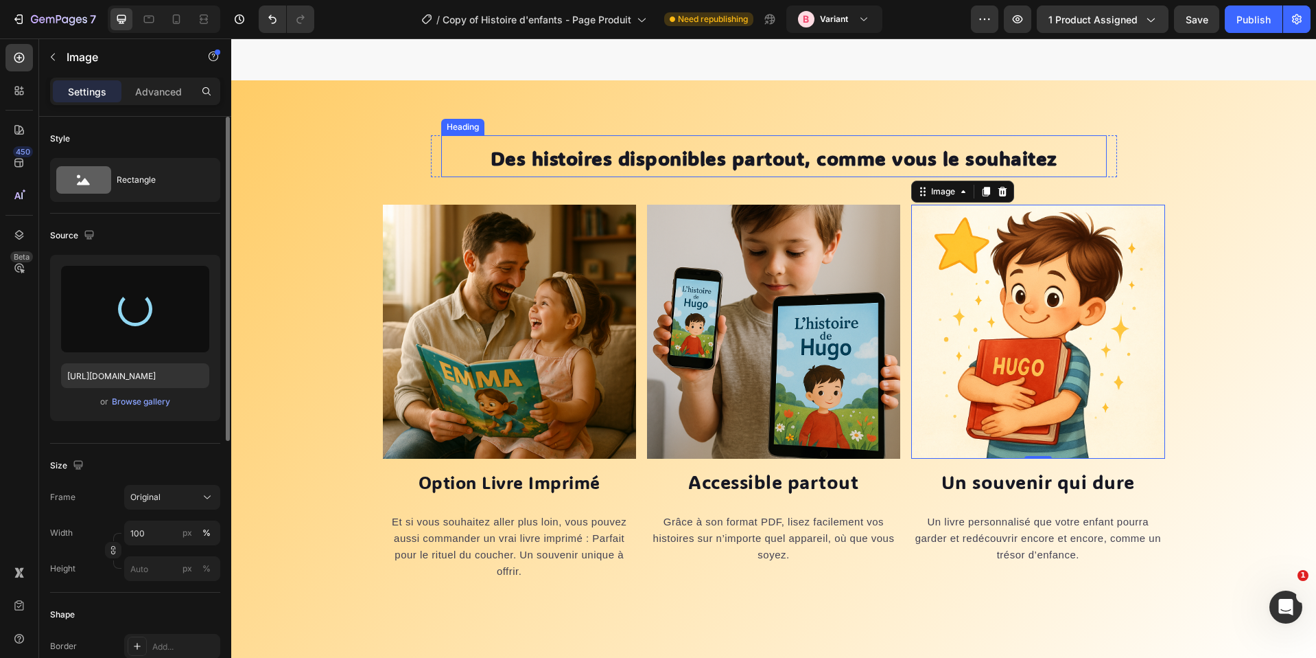
type input "[URL][DOMAIN_NAME]"
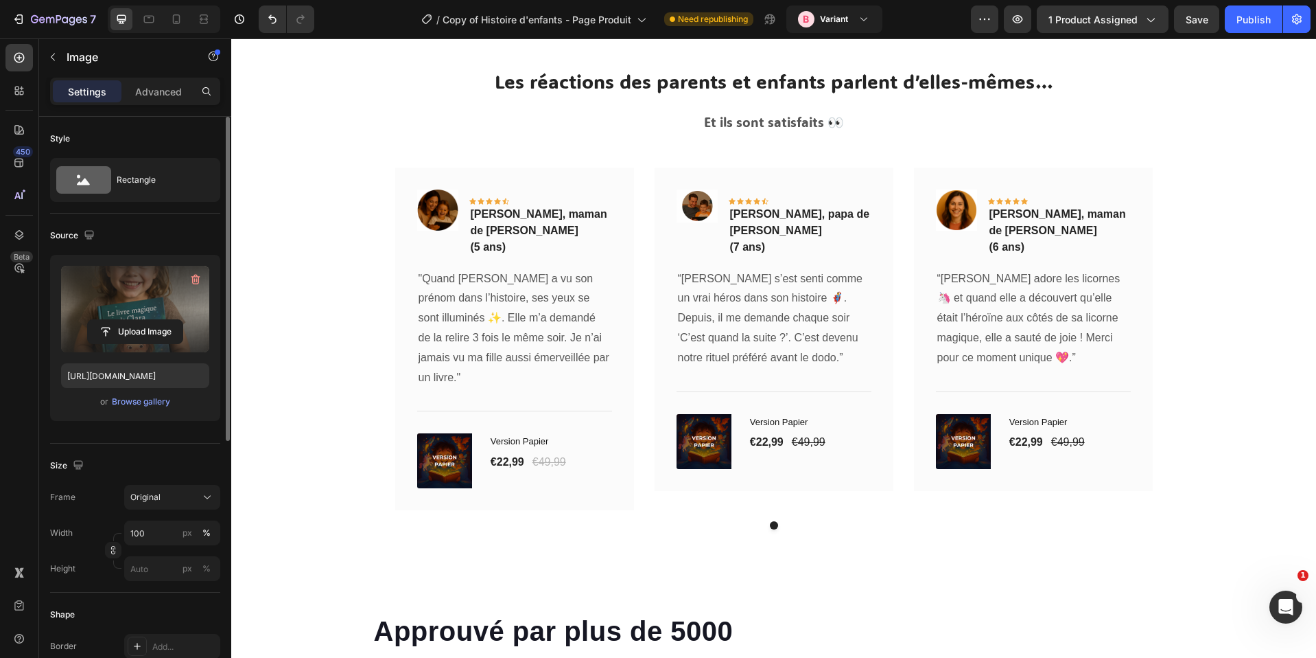
scroll to position [6985, 0]
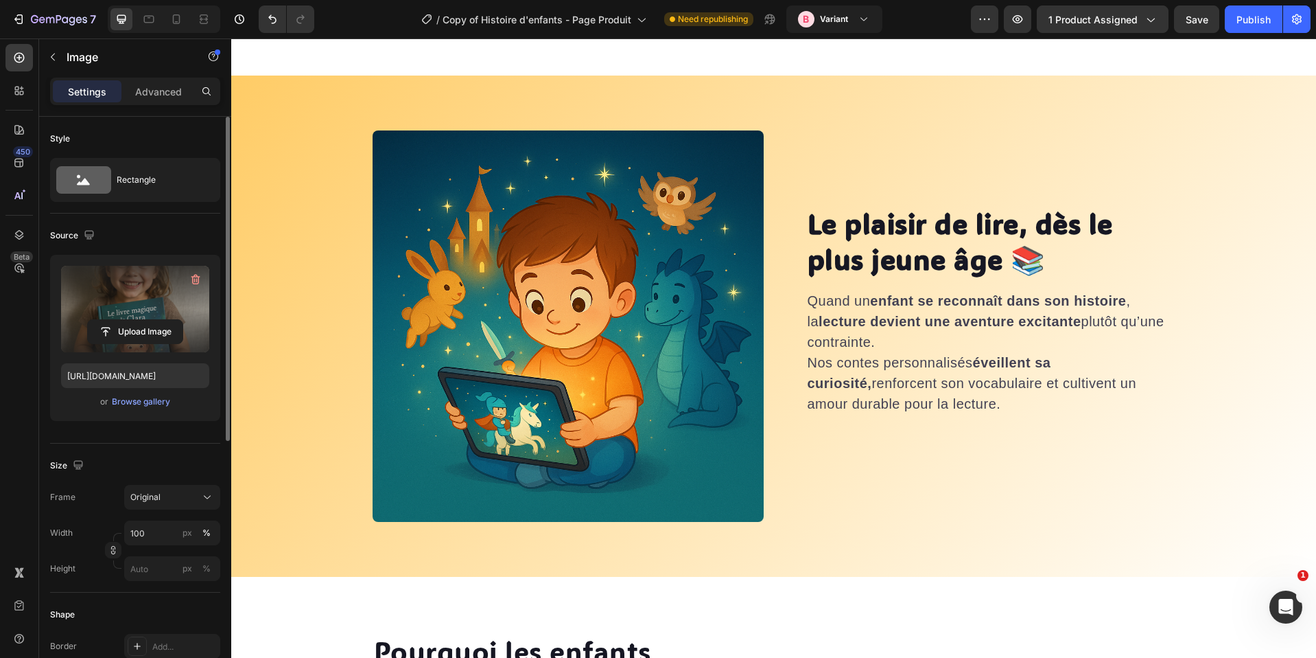
select select "580548778748150398"
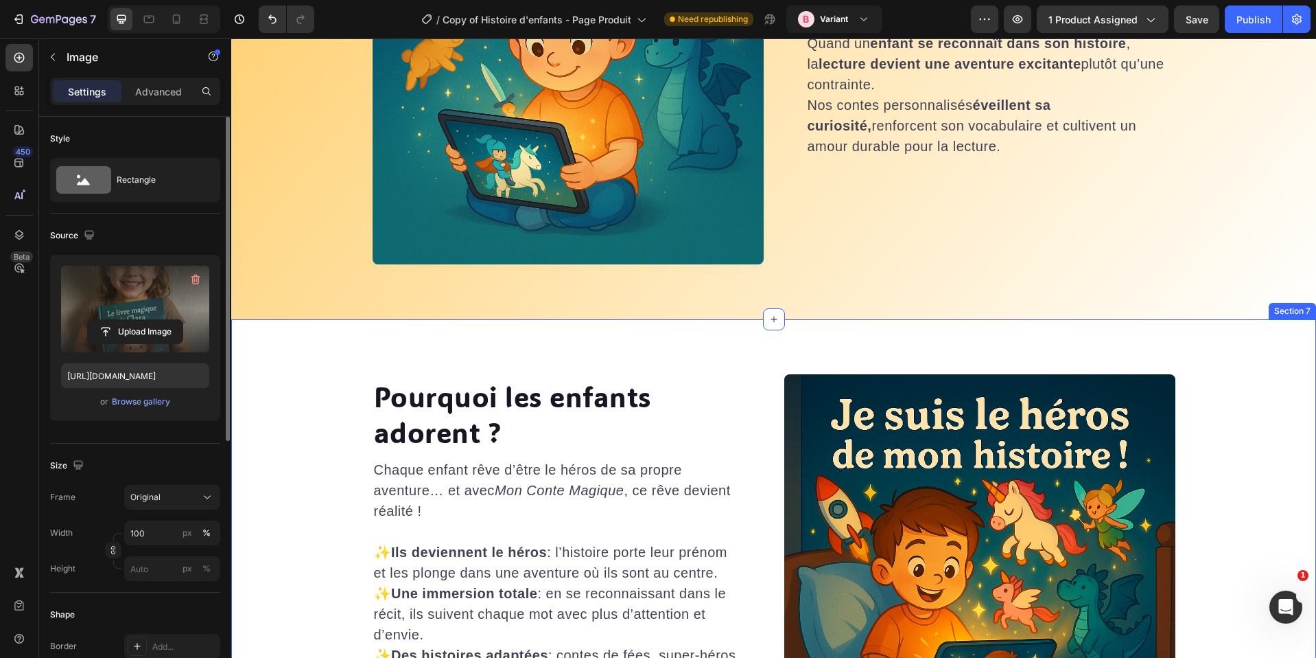
scroll to position [3287, 0]
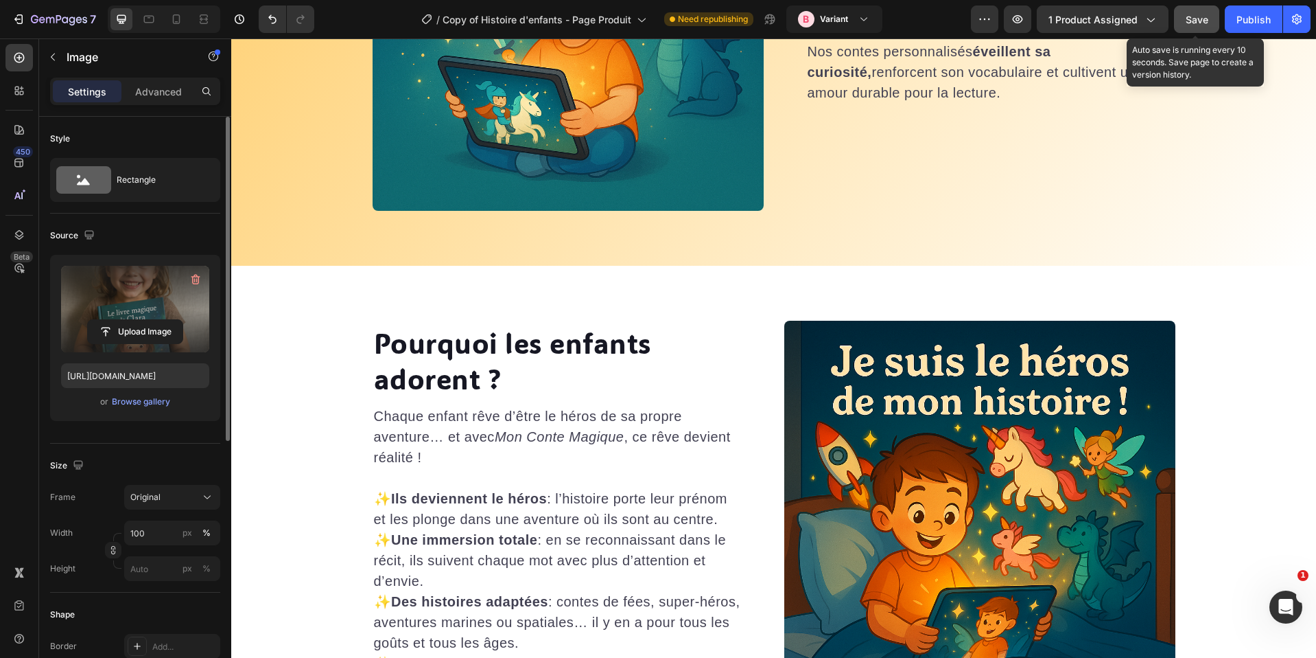
click at [1200, 27] on button "Save" at bounding box center [1196, 18] width 45 height 27
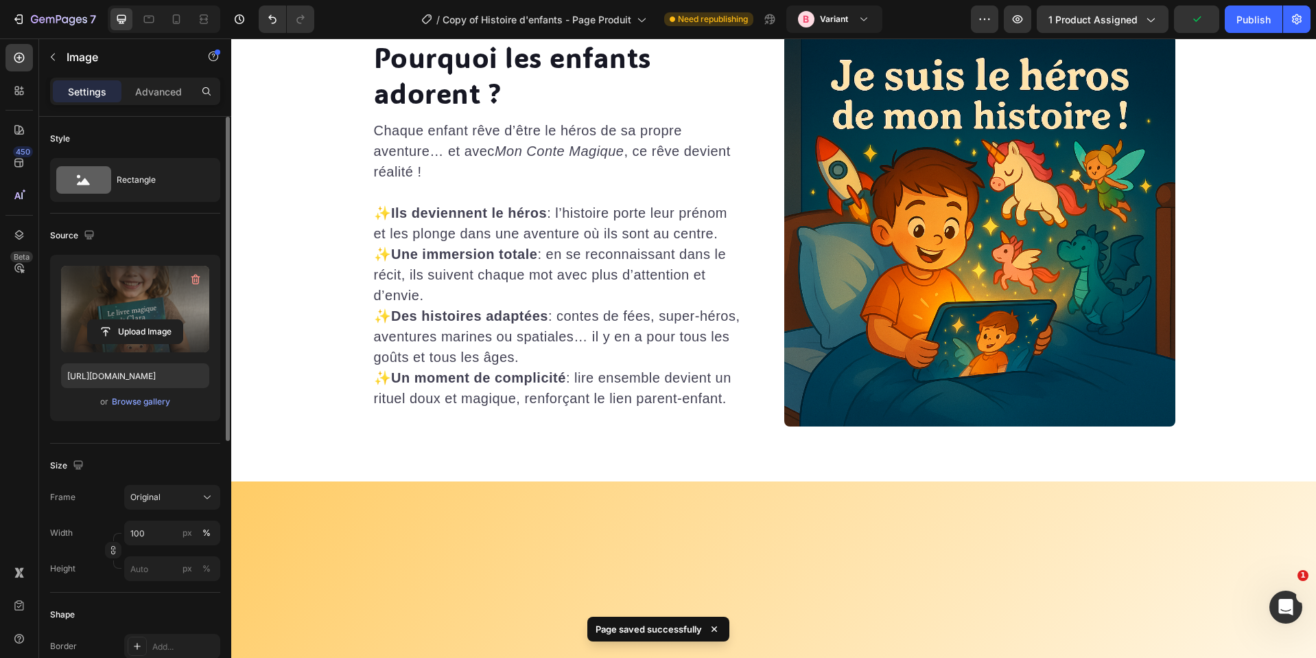
select select "580548778748150398"
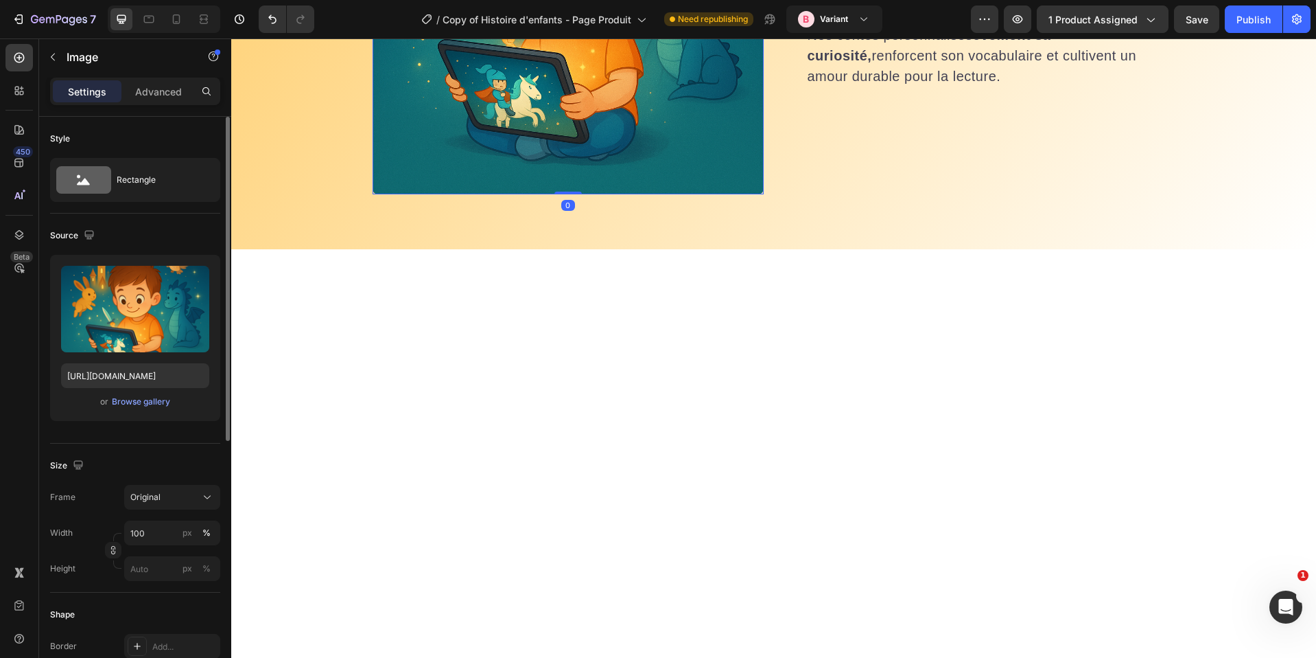
scroll to position [2853, 0]
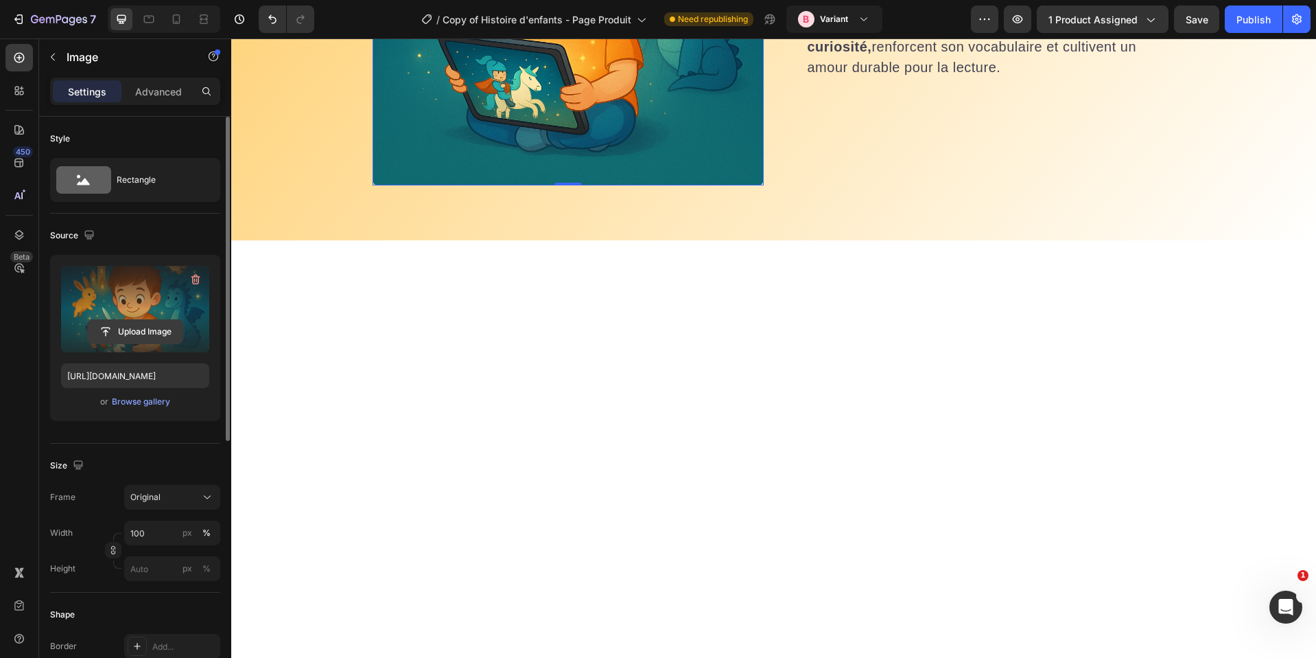
click at [117, 332] on input "file" at bounding box center [135, 331] width 95 height 23
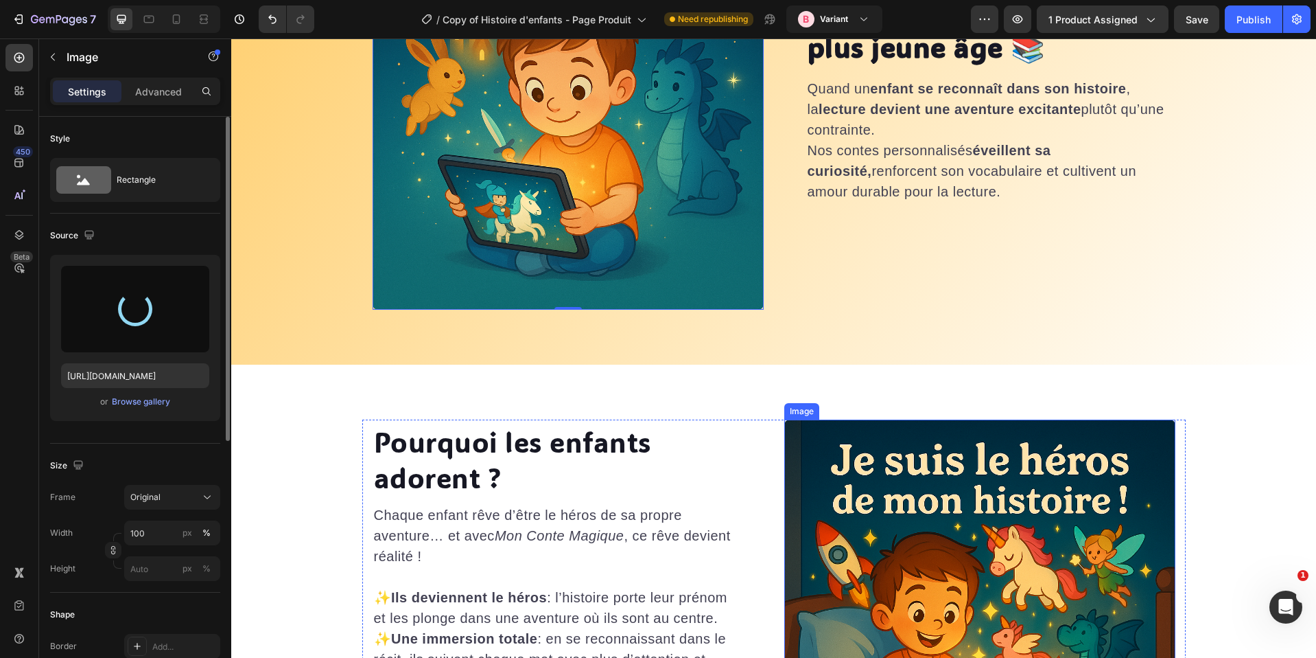
scroll to position [3333, 0]
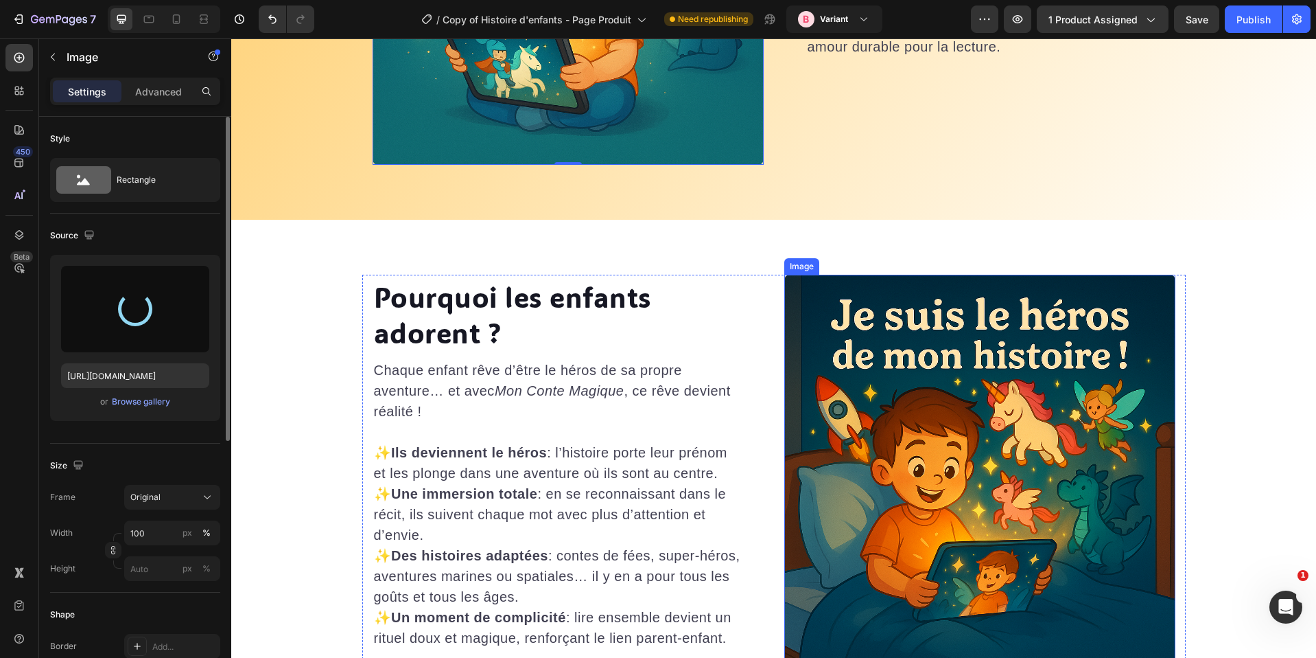
type input "[URL][DOMAIN_NAME]"
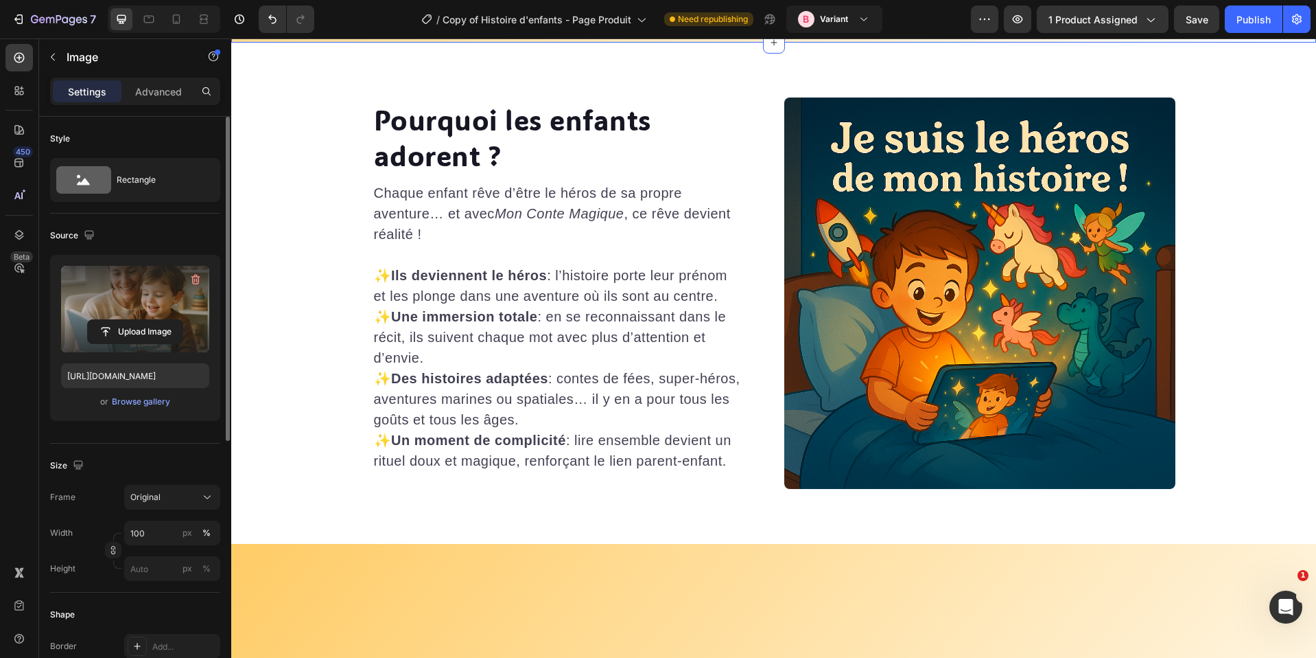
select select "580548778748150398"
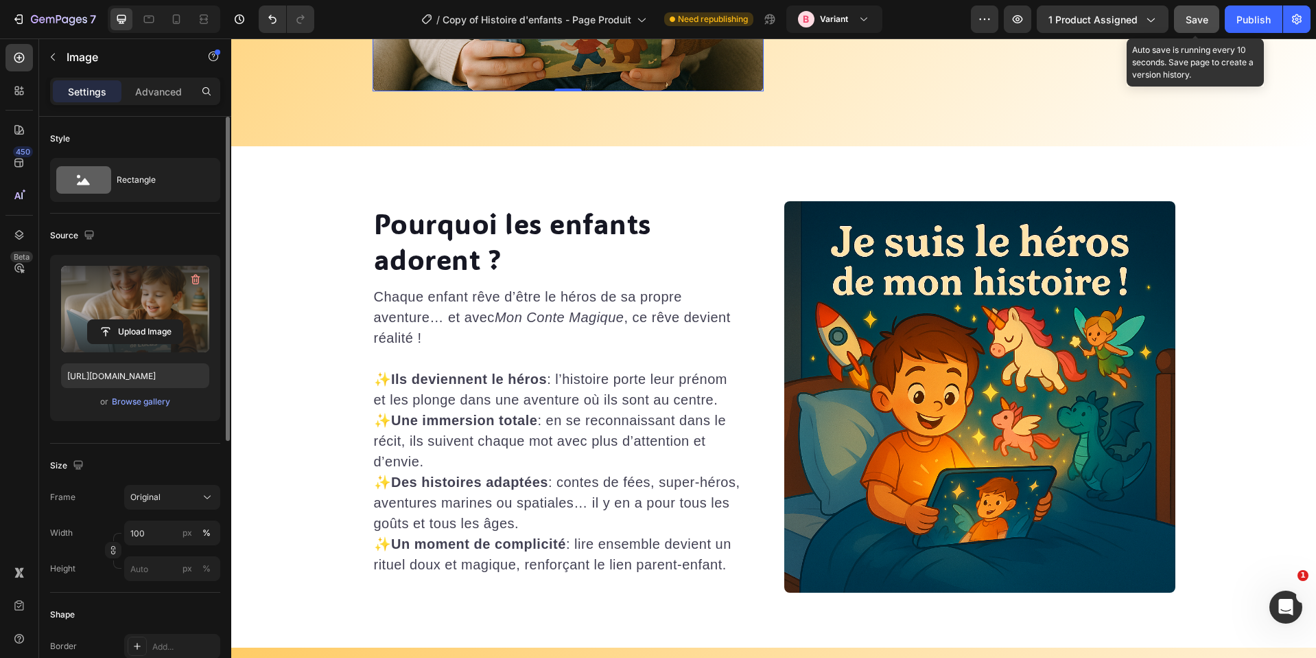
click at [1203, 23] on span "Save" at bounding box center [1197, 20] width 23 height 12
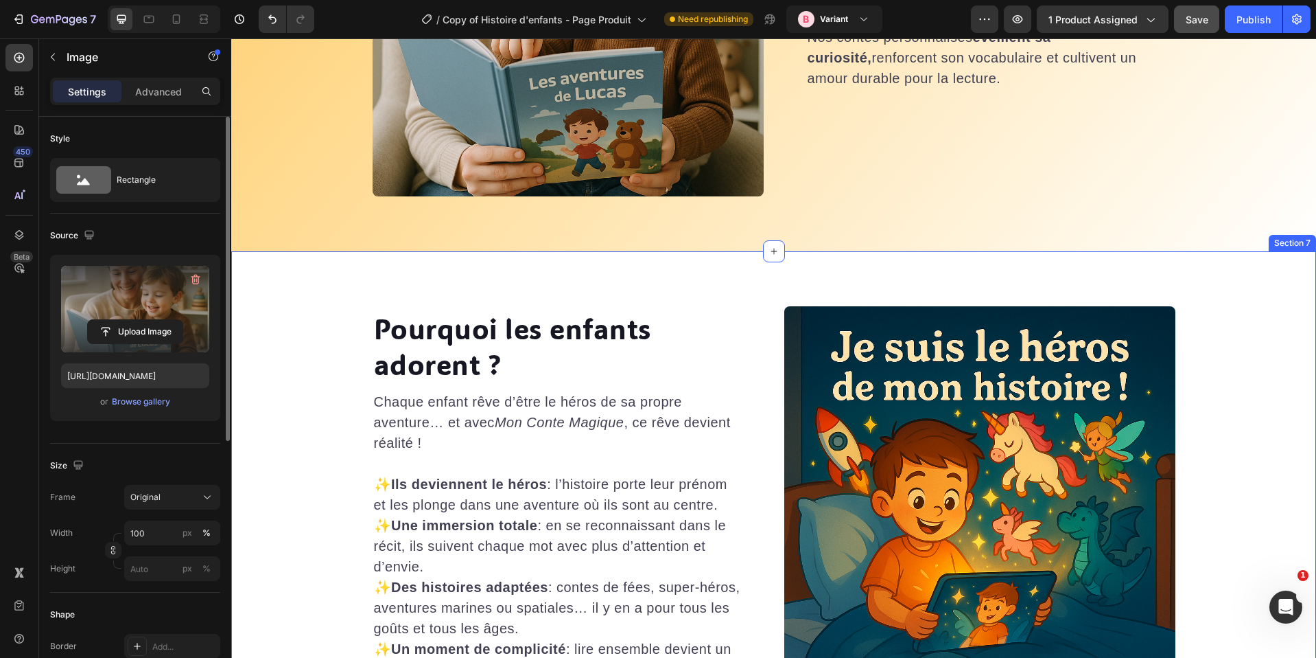
scroll to position [3509, 0]
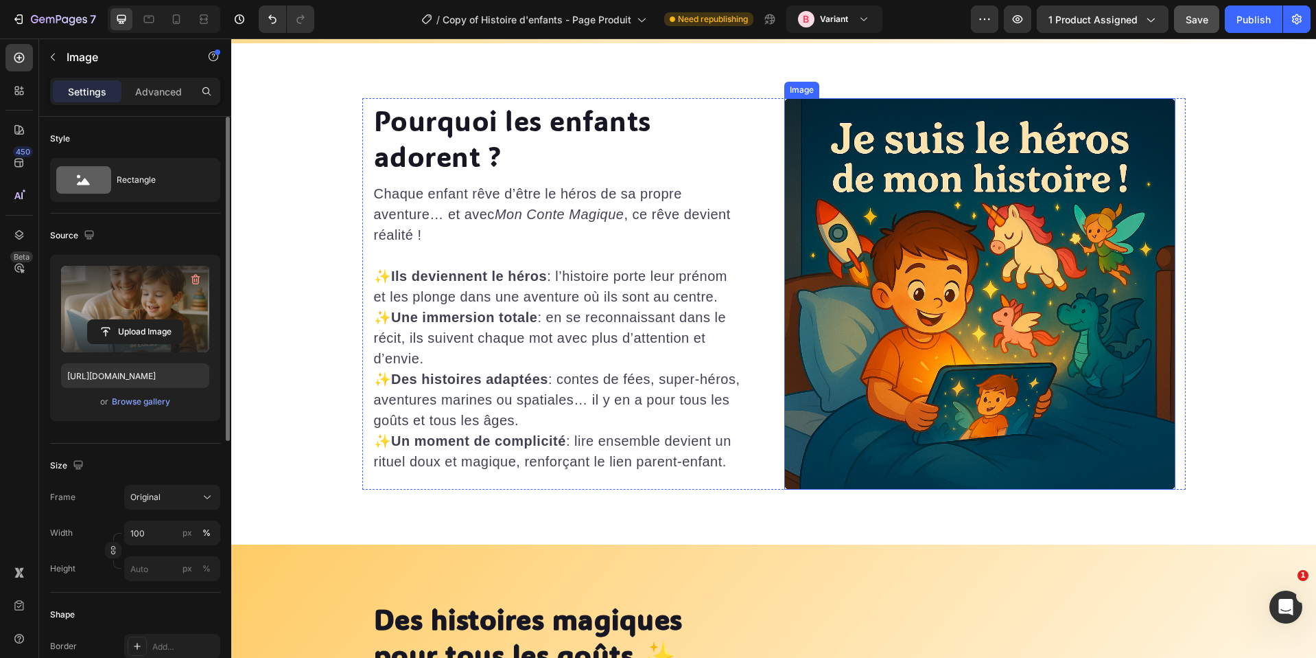
click at [1016, 301] on img at bounding box center [979, 293] width 391 height 391
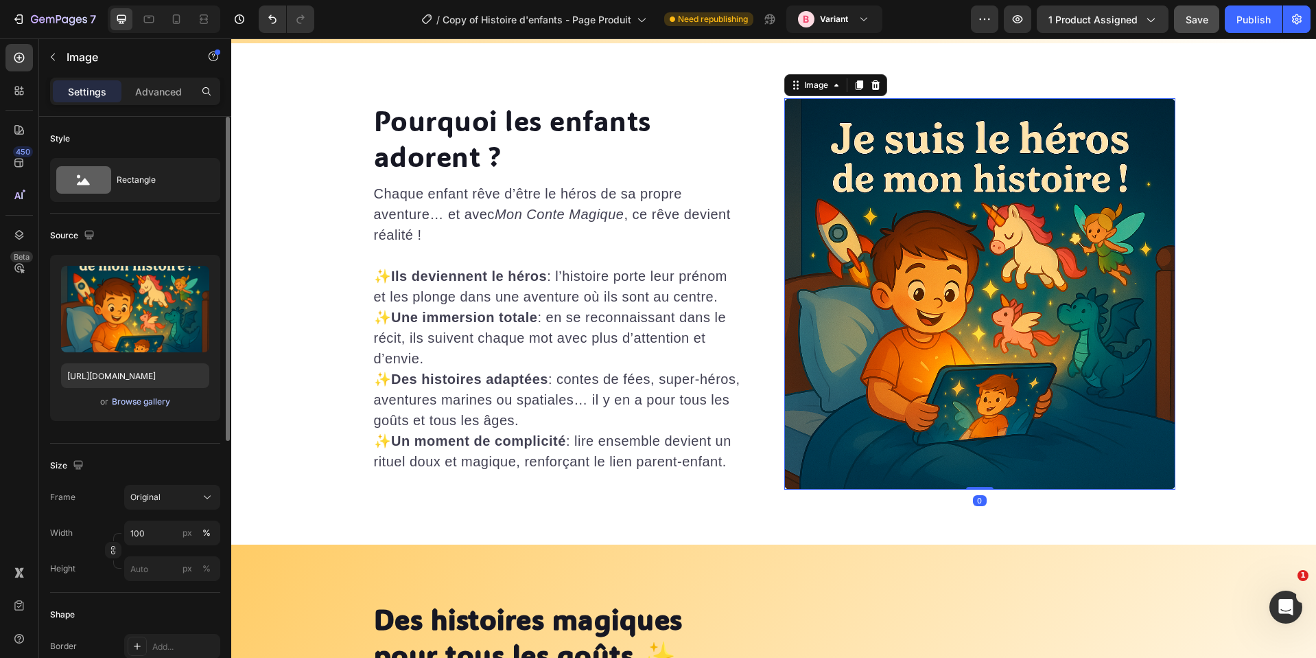
click at [140, 398] on div "Browse gallery" at bounding box center [141, 401] width 58 height 12
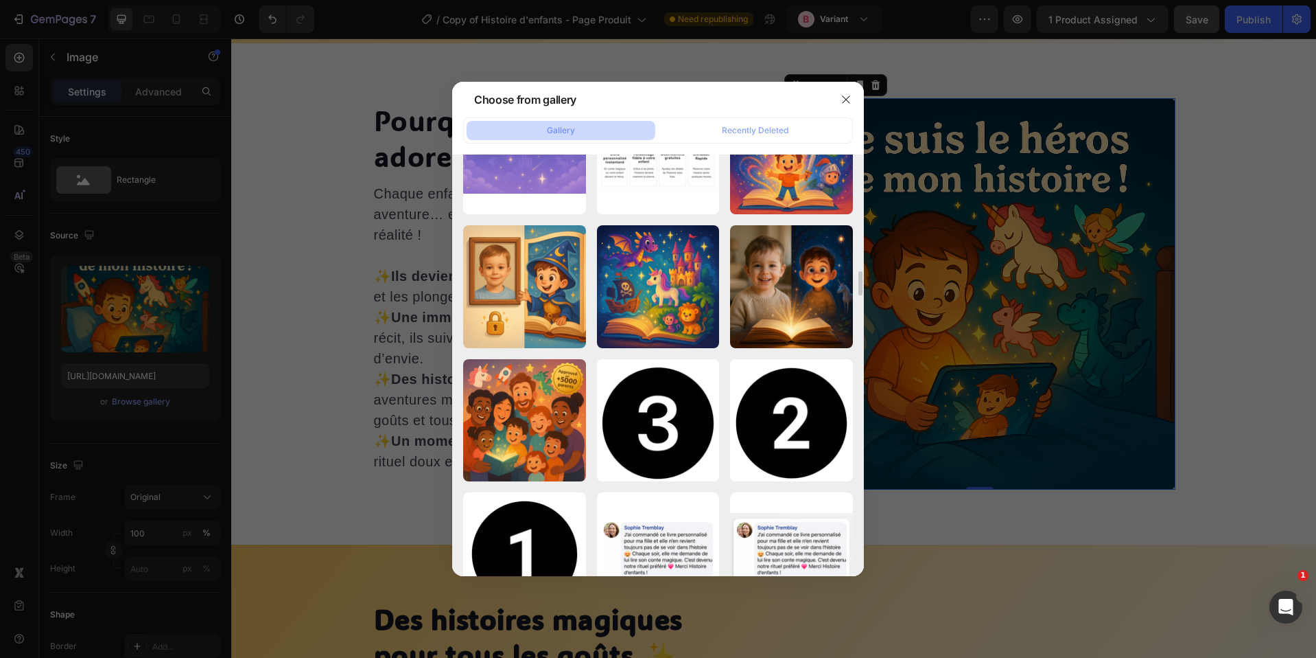
scroll to position [4351, 0]
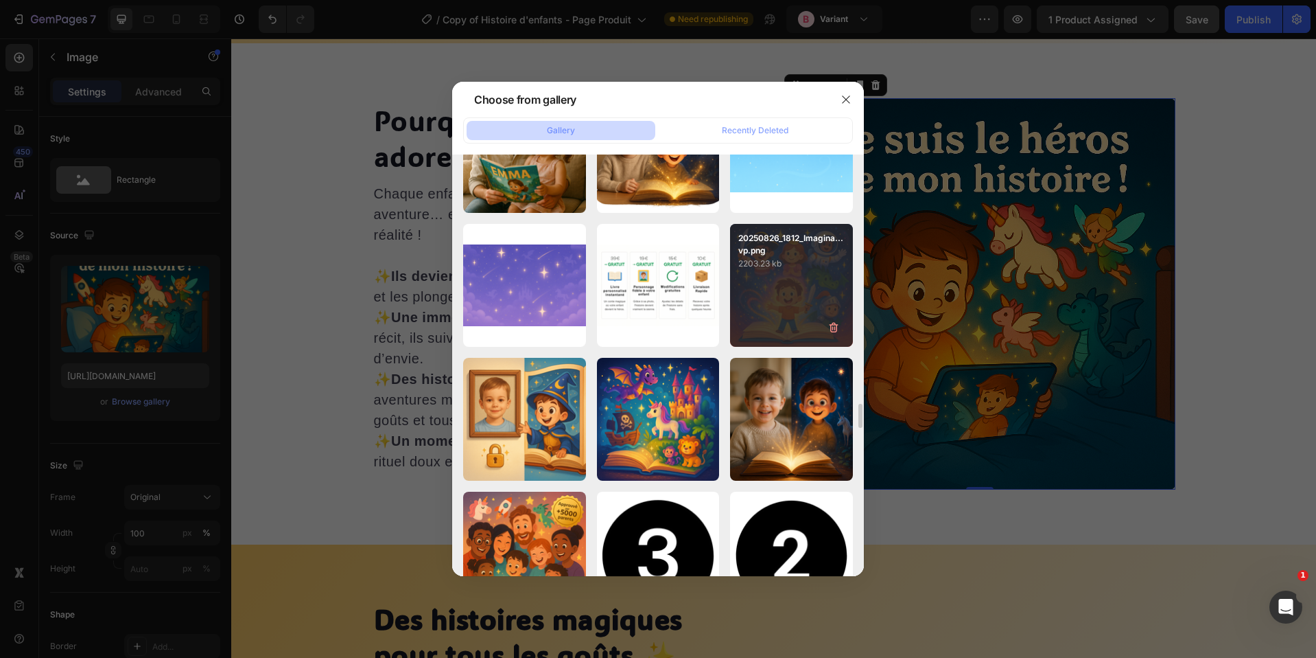
click at [778, 268] on p "2203.23 kb" at bounding box center [792, 264] width 106 height 14
type input "[URL][DOMAIN_NAME]"
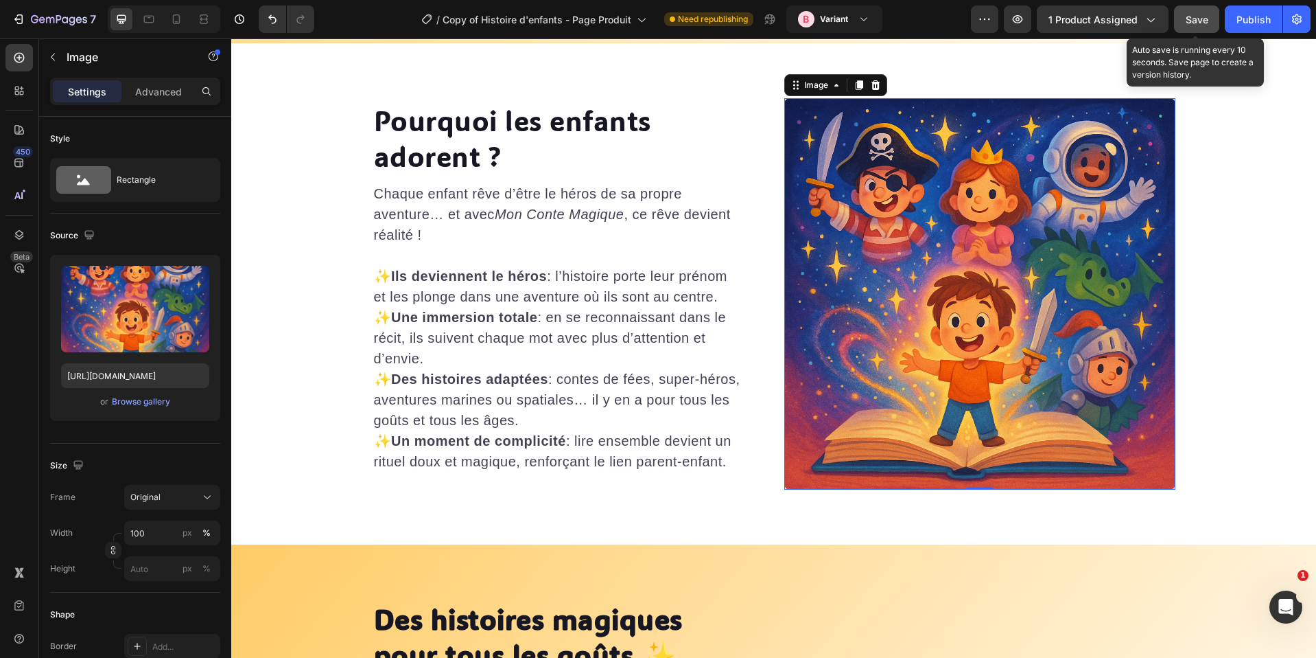
click at [1187, 27] on button "Save" at bounding box center [1196, 18] width 45 height 27
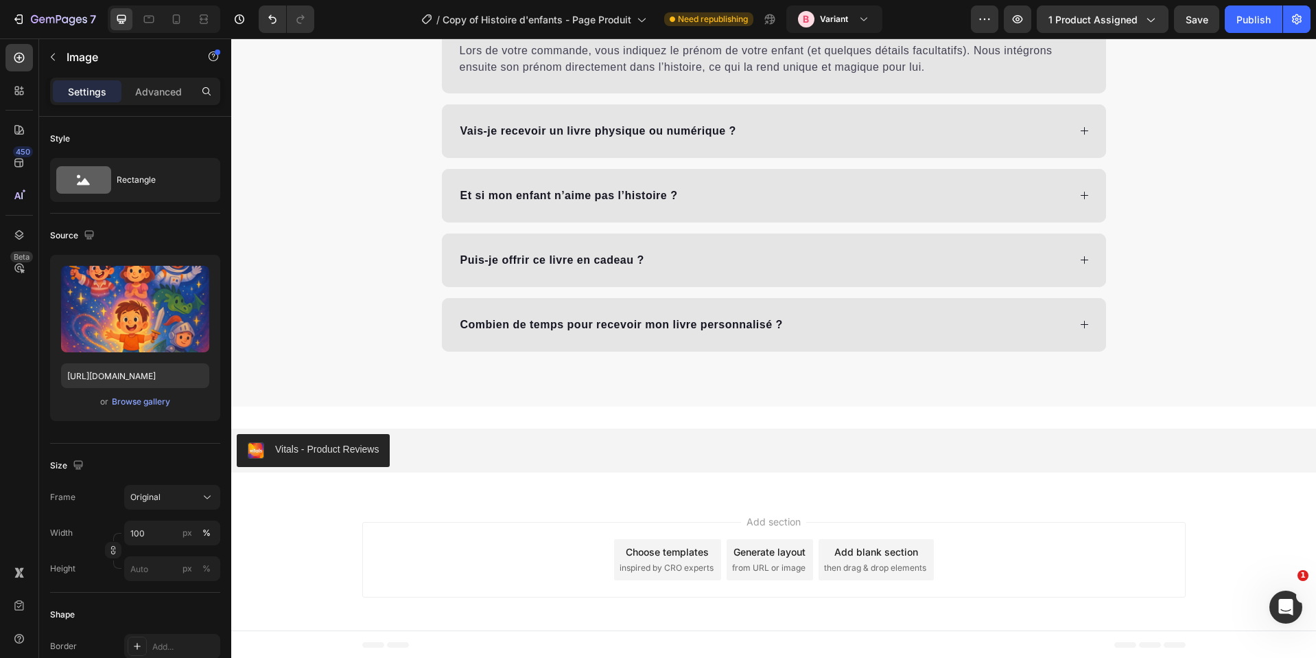
scroll to position [8677, 0]
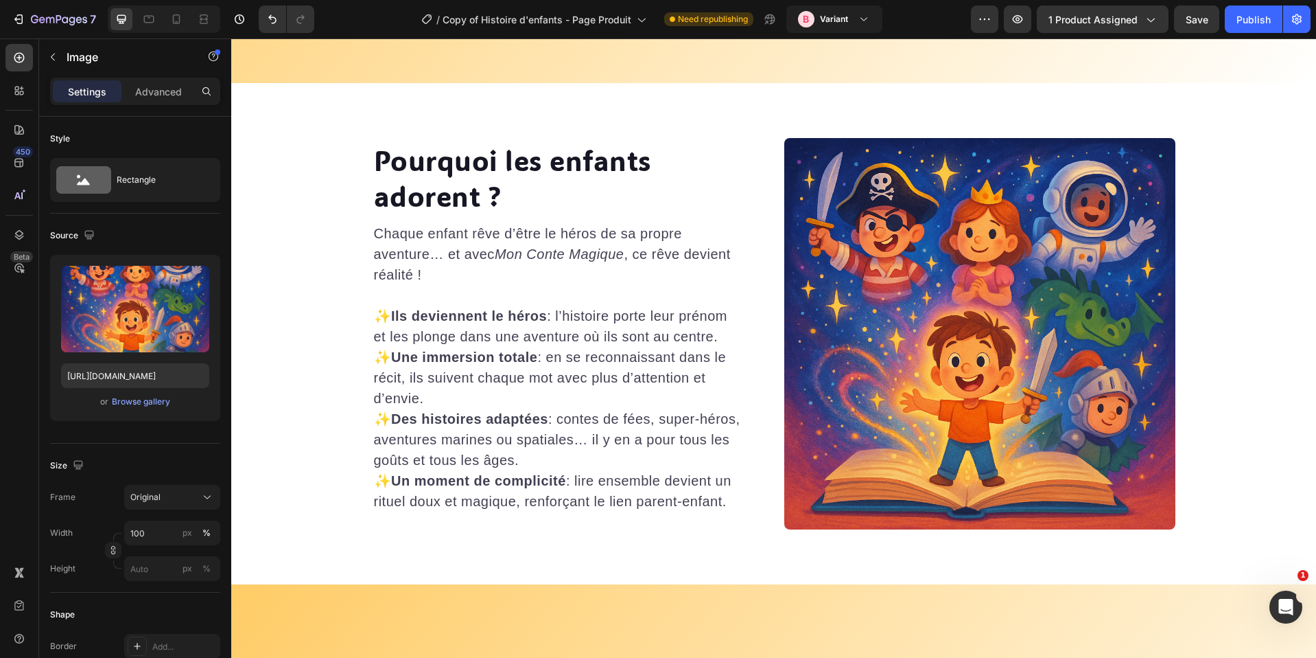
select select "580548778748150398"
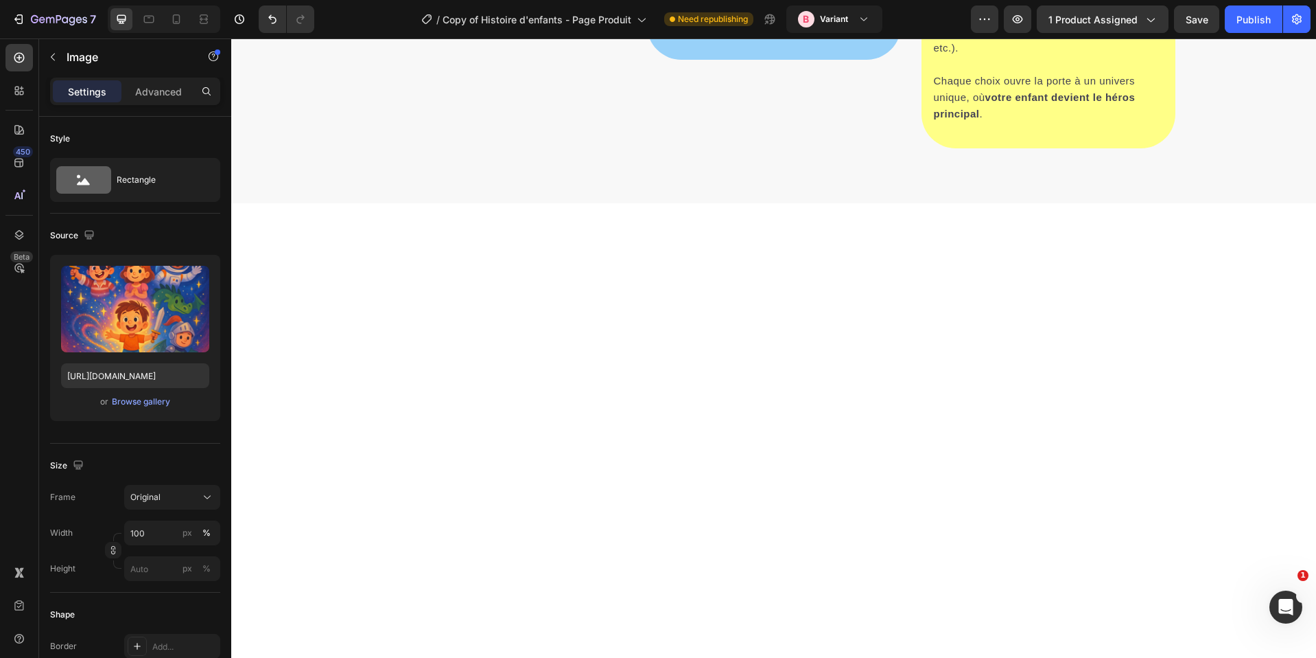
scroll to position [0, 0]
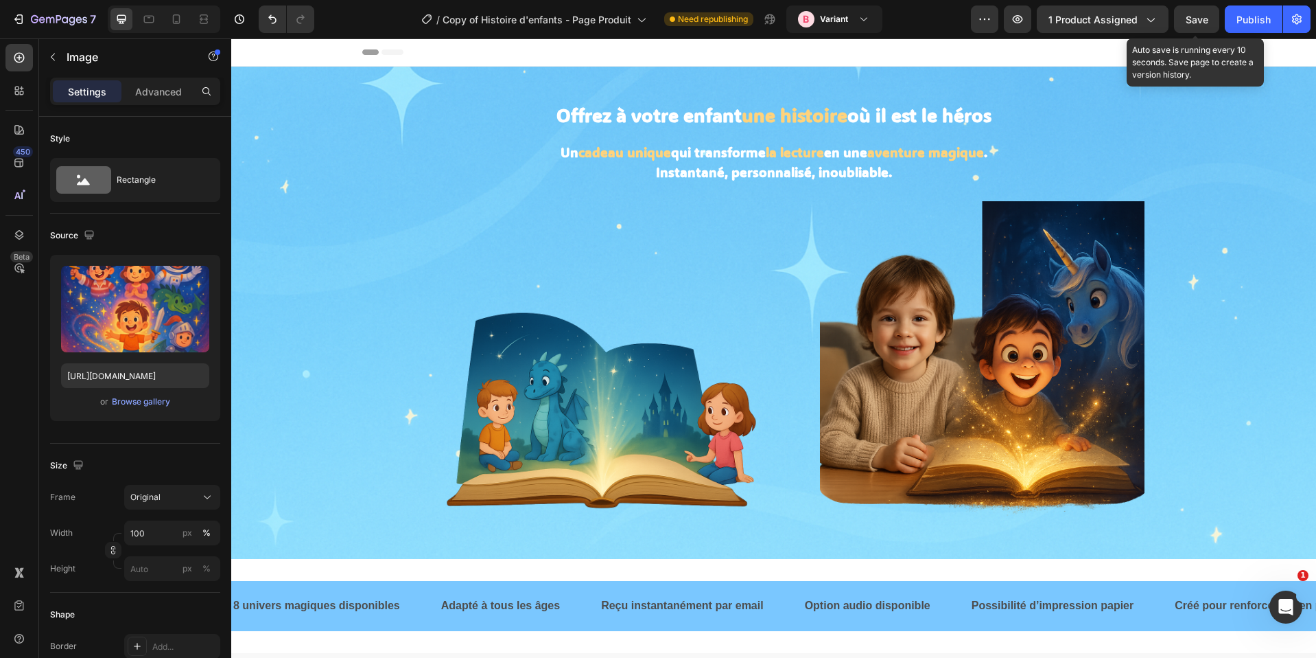
click at [1194, 23] on span "Save" at bounding box center [1197, 20] width 23 height 12
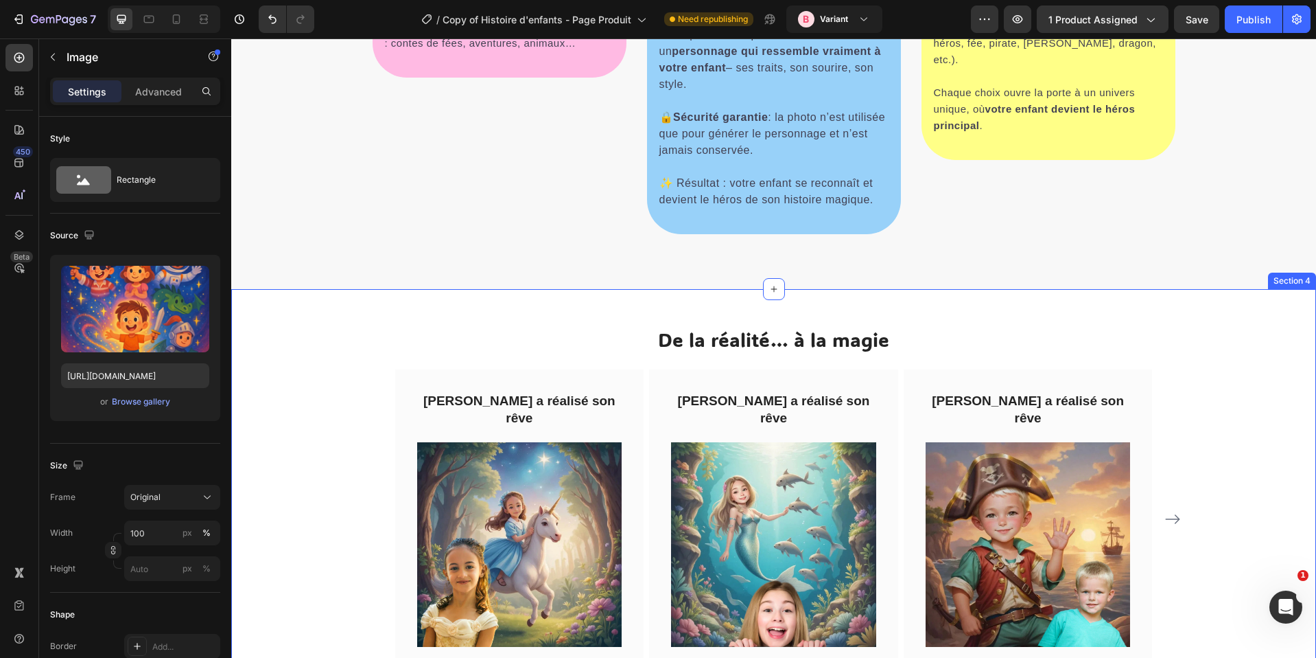
select select "580548778748150398"
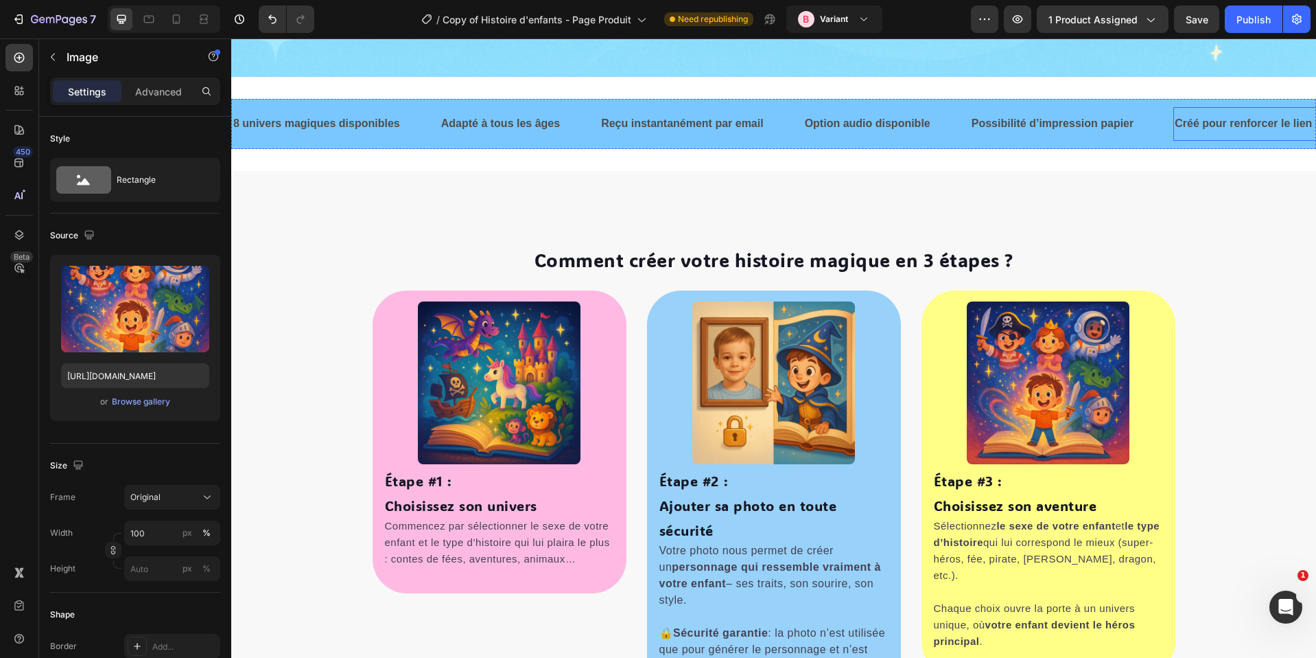
scroll to position [616, 0]
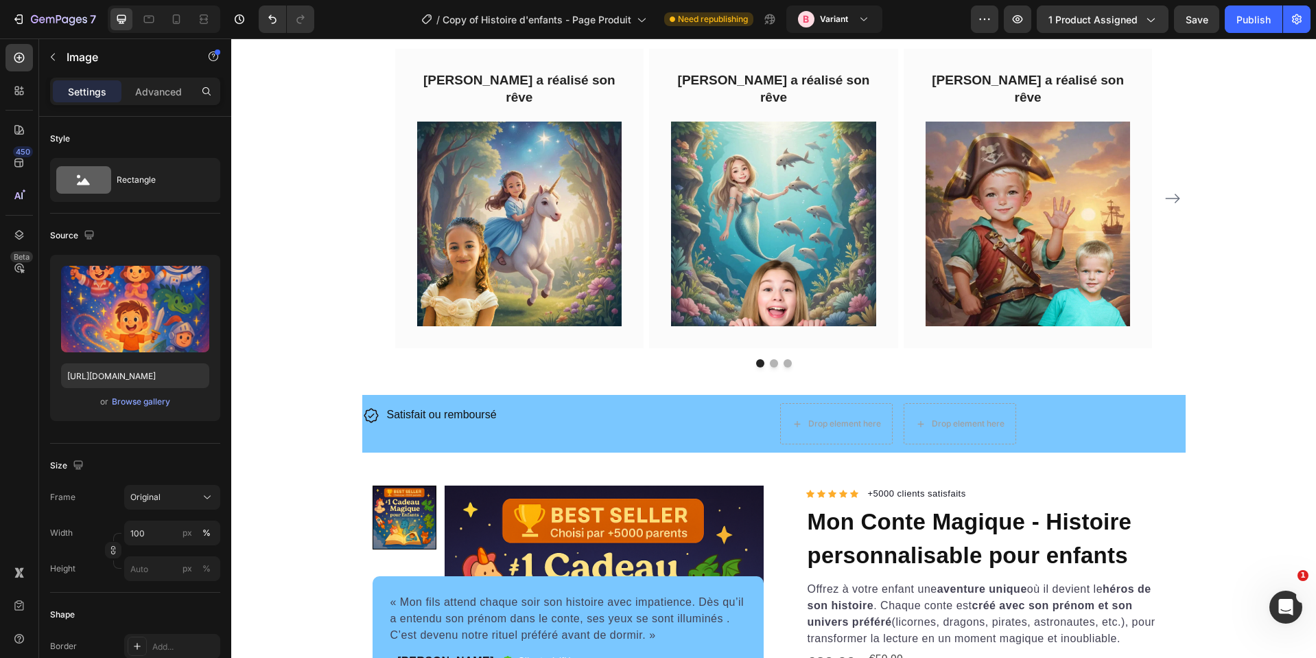
select select "580548778748150398"
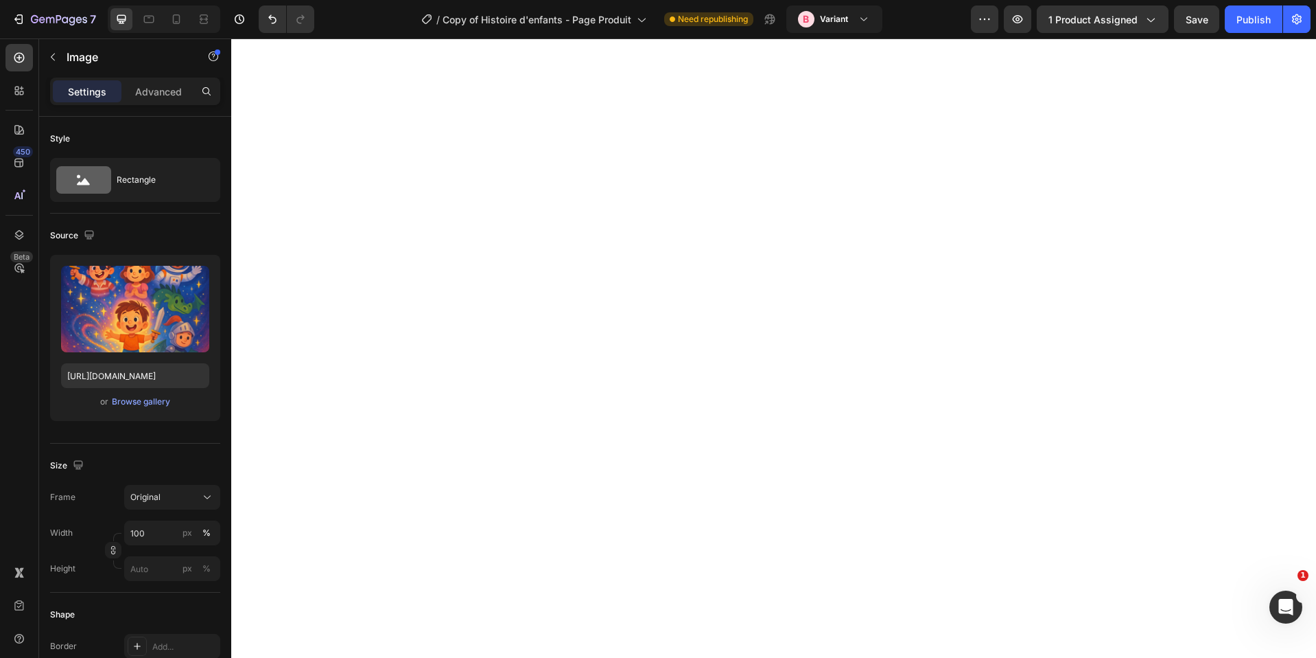
scroll to position [0, 0]
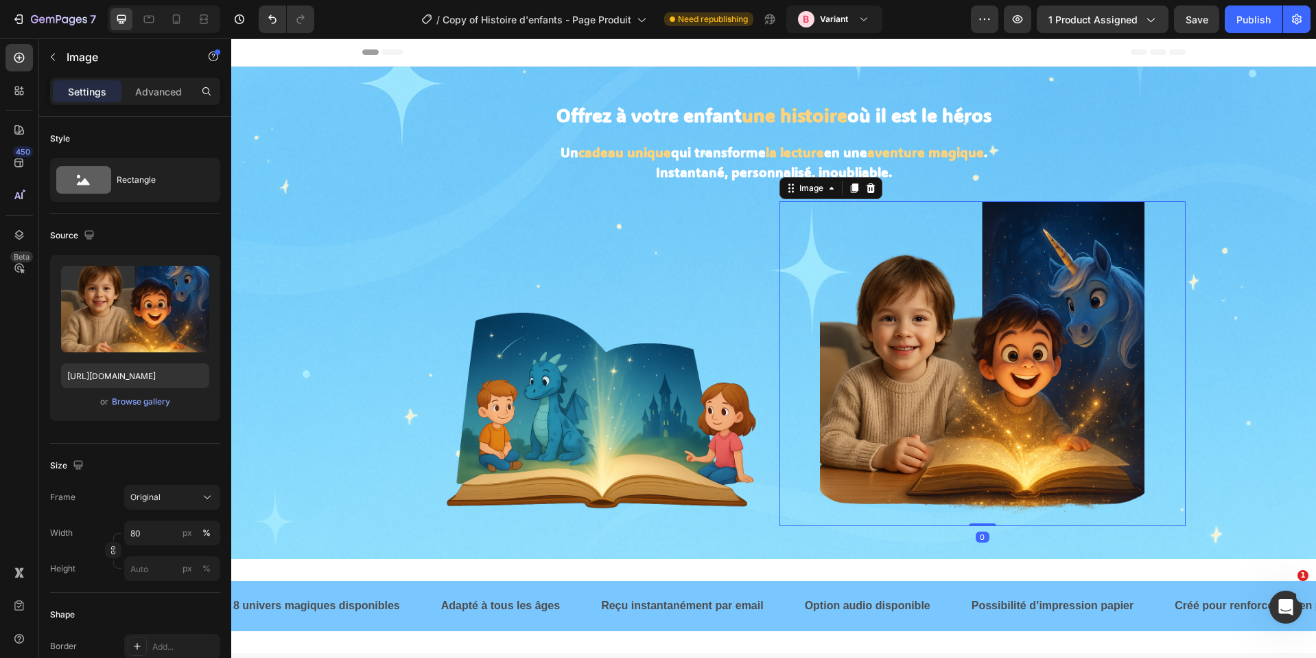
click at [890, 270] on img at bounding box center [982, 363] width 325 height 325
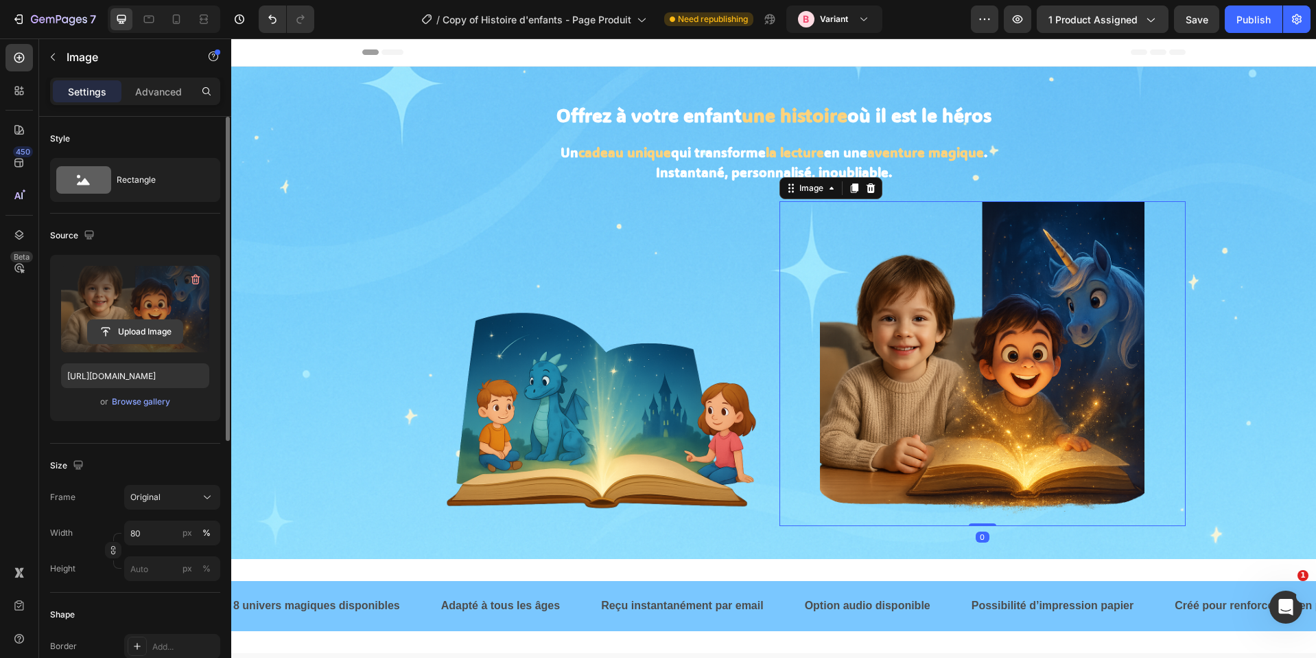
click at [169, 320] on input "file" at bounding box center [135, 331] width 95 height 23
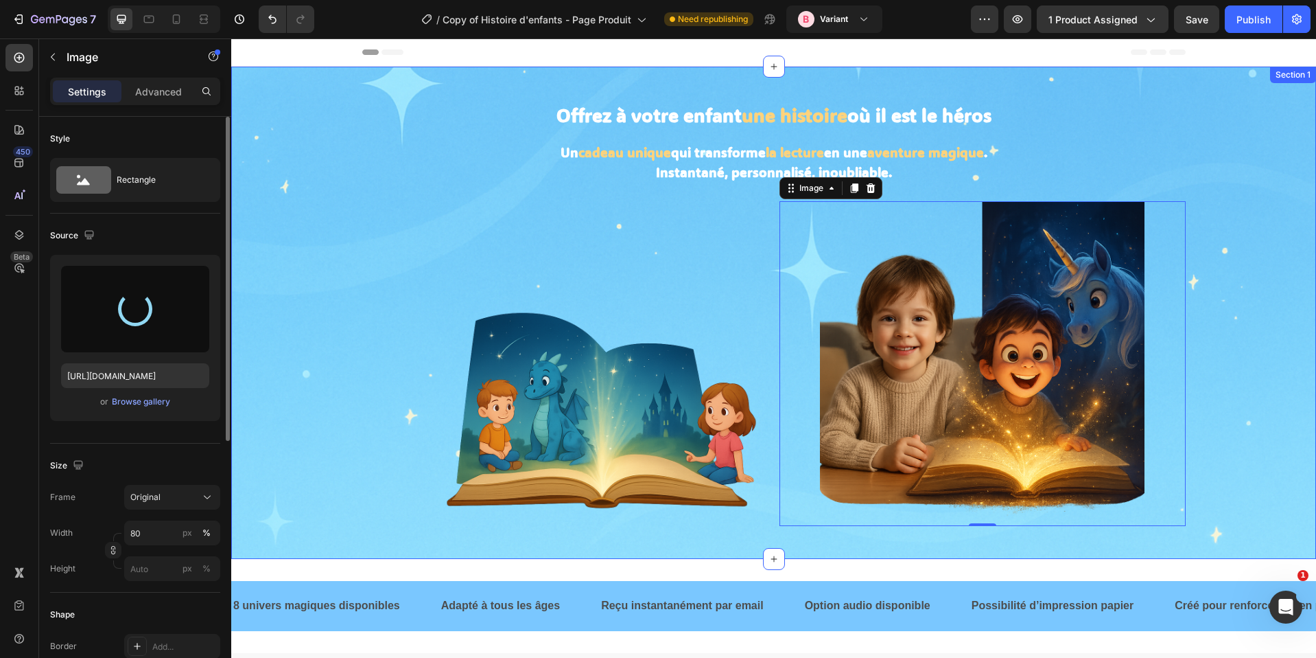
type input "[URL][DOMAIN_NAME]"
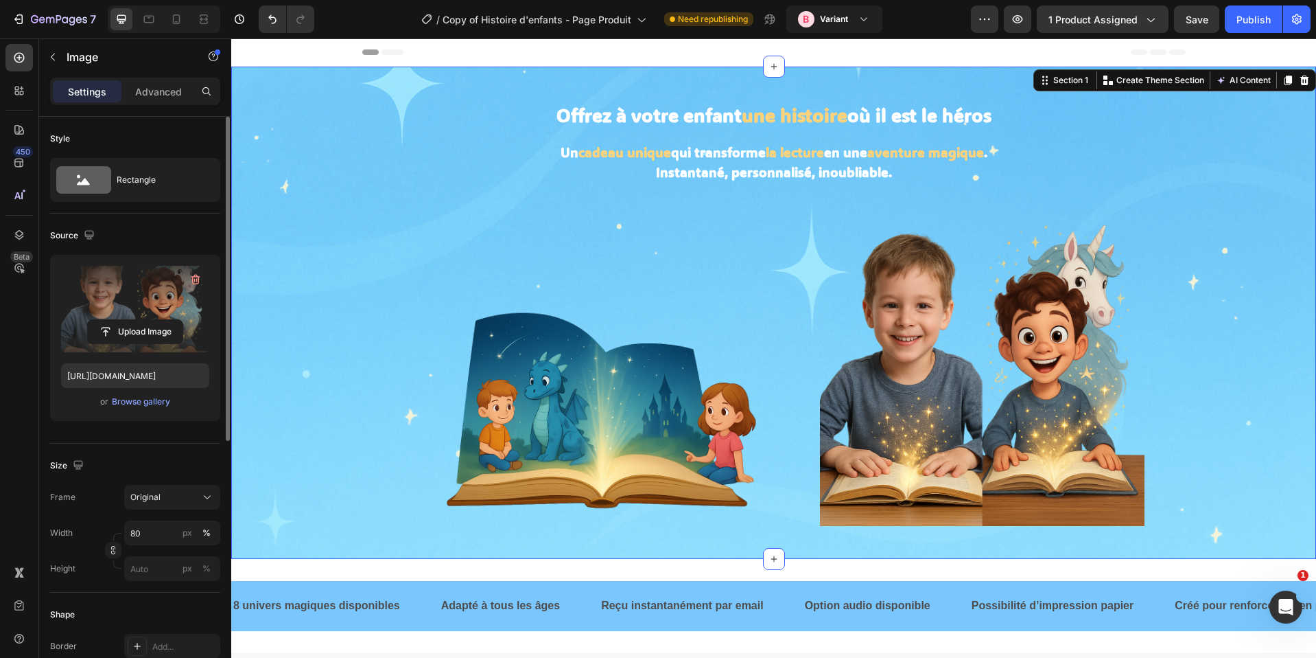
click at [1231, 371] on div "Offrez à votre enfant une histoire où il est le héros Heading Un cadeau unique …" at bounding box center [773, 313] width 1085 height 448
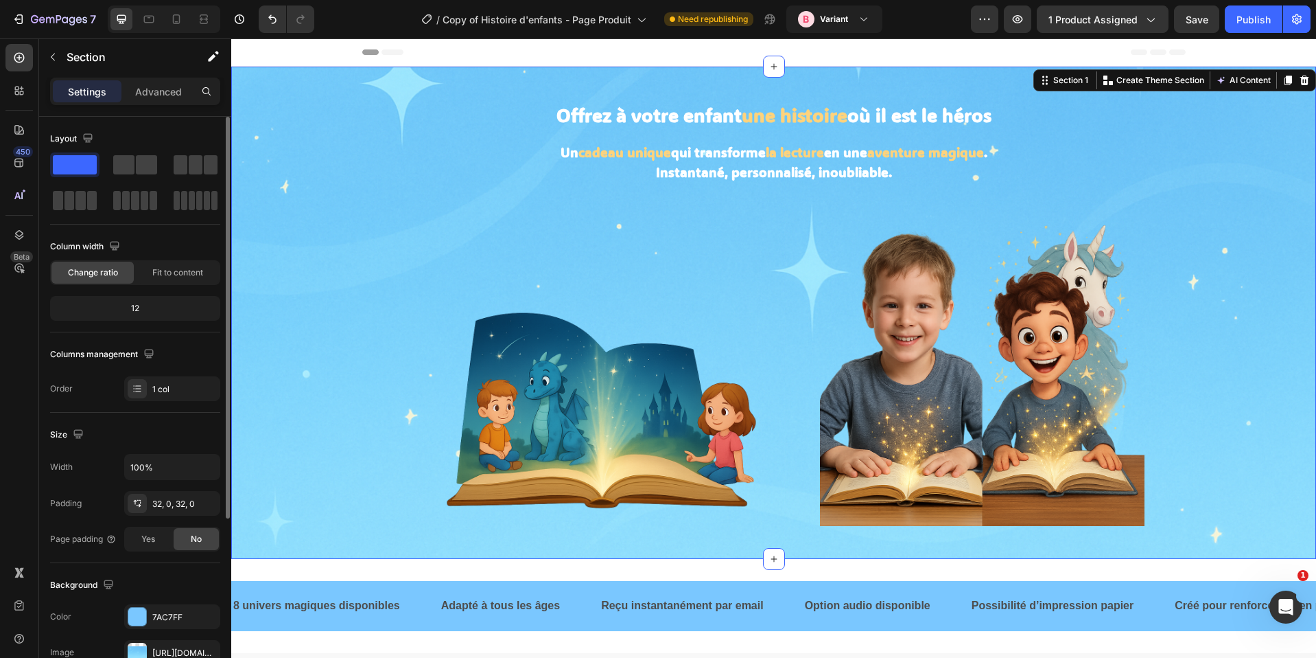
click at [1078, 369] on img at bounding box center [982, 363] width 325 height 325
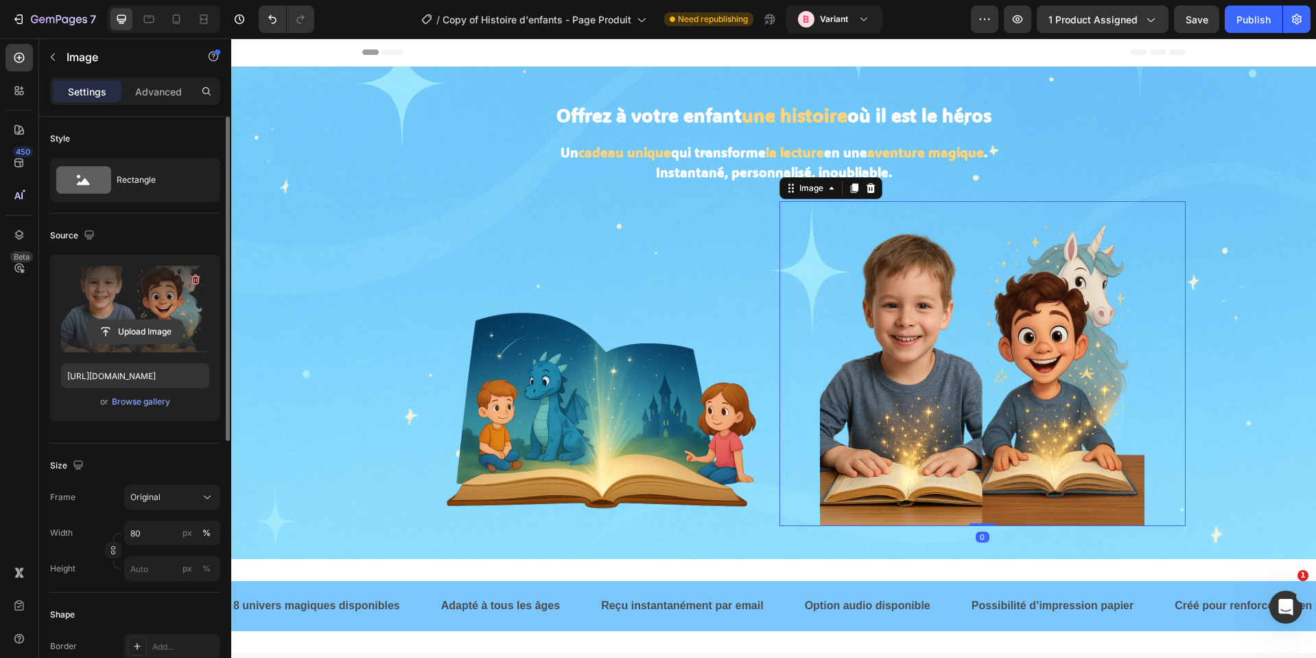
click at [159, 329] on input "file" at bounding box center [135, 331] width 95 height 23
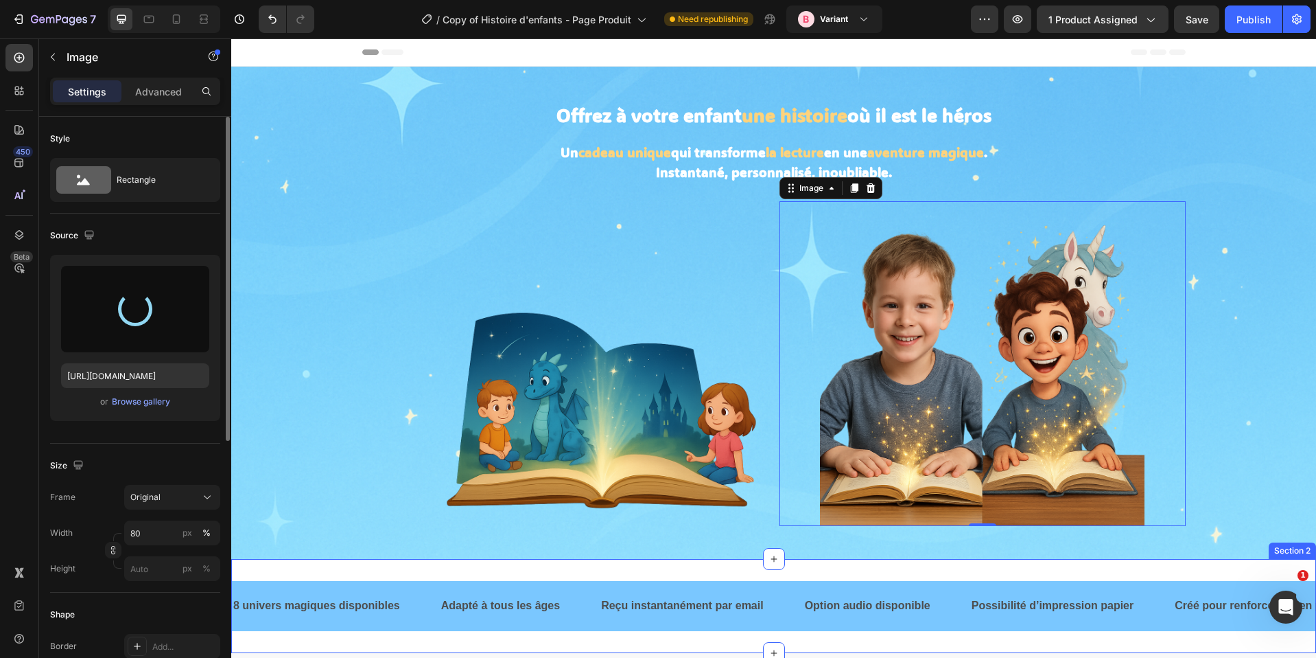
type input "[URL][DOMAIN_NAME]"
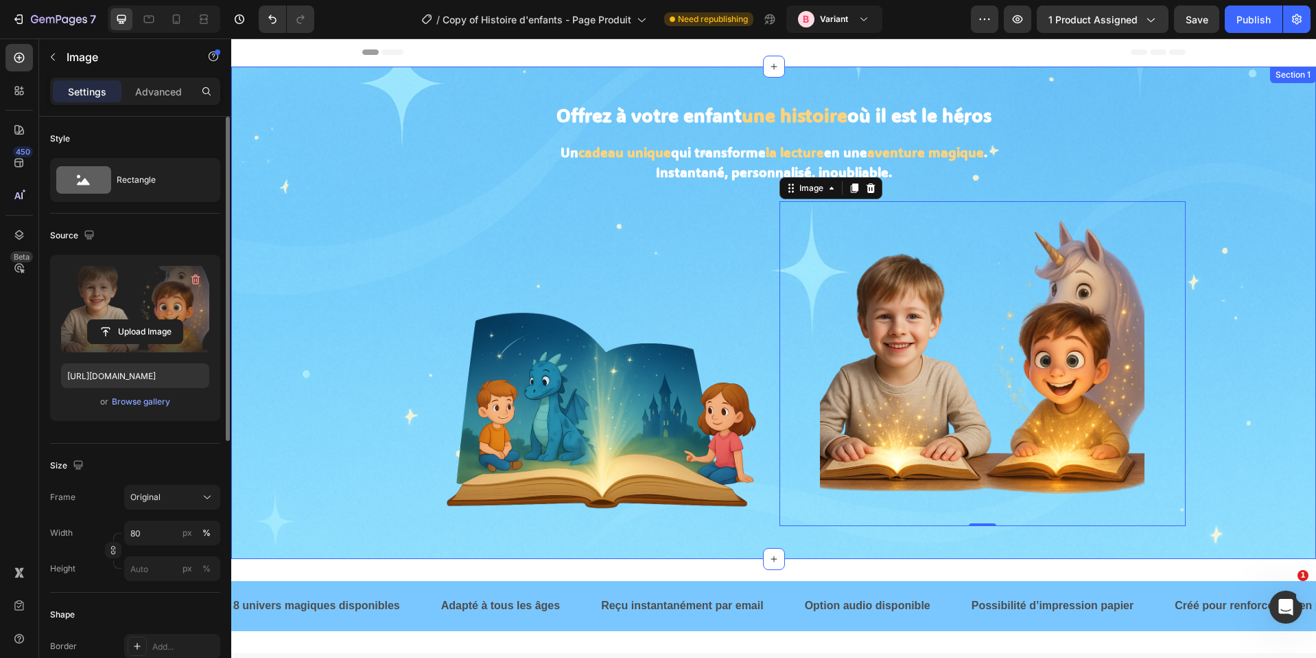
click at [1064, 542] on div "Offrez à votre enfant une histoire où il est le héros Heading Un cadeau unique …" at bounding box center [773, 313] width 1085 height 492
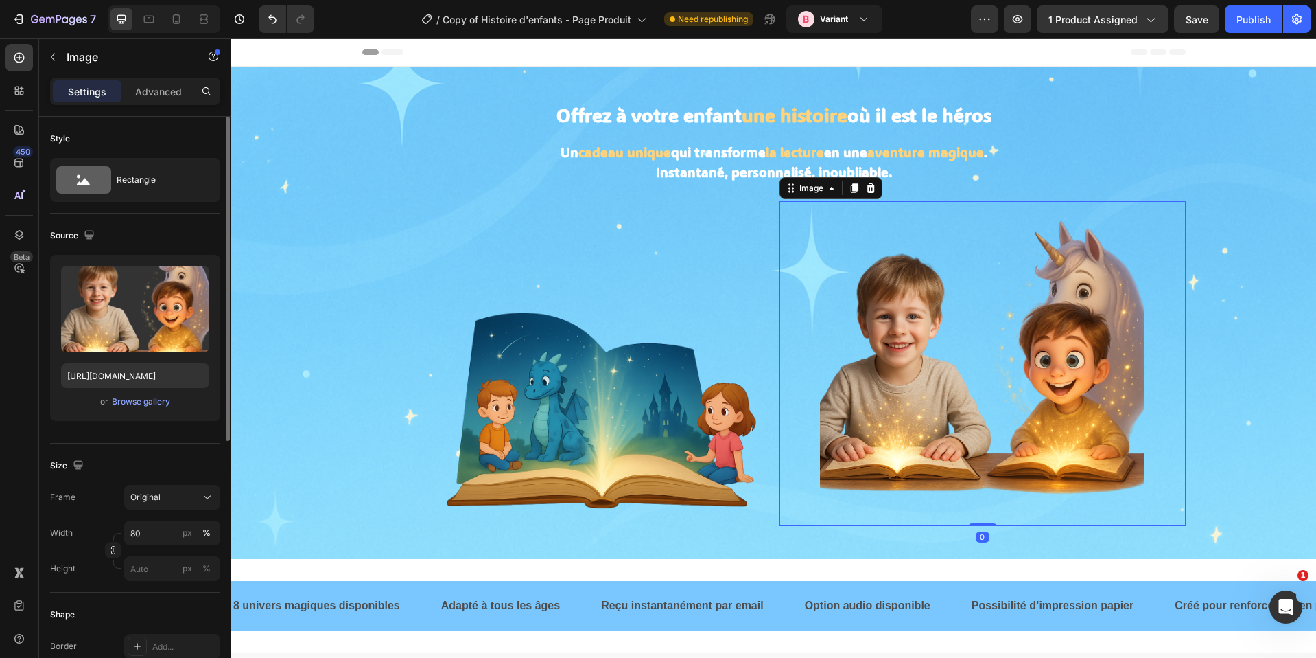
click at [1004, 463] on img at bounding box center [982, 363] width 325 height 325
click at [139, 397] on div "Browse gallery" at bounding box center [141, 401] width 58 height 12
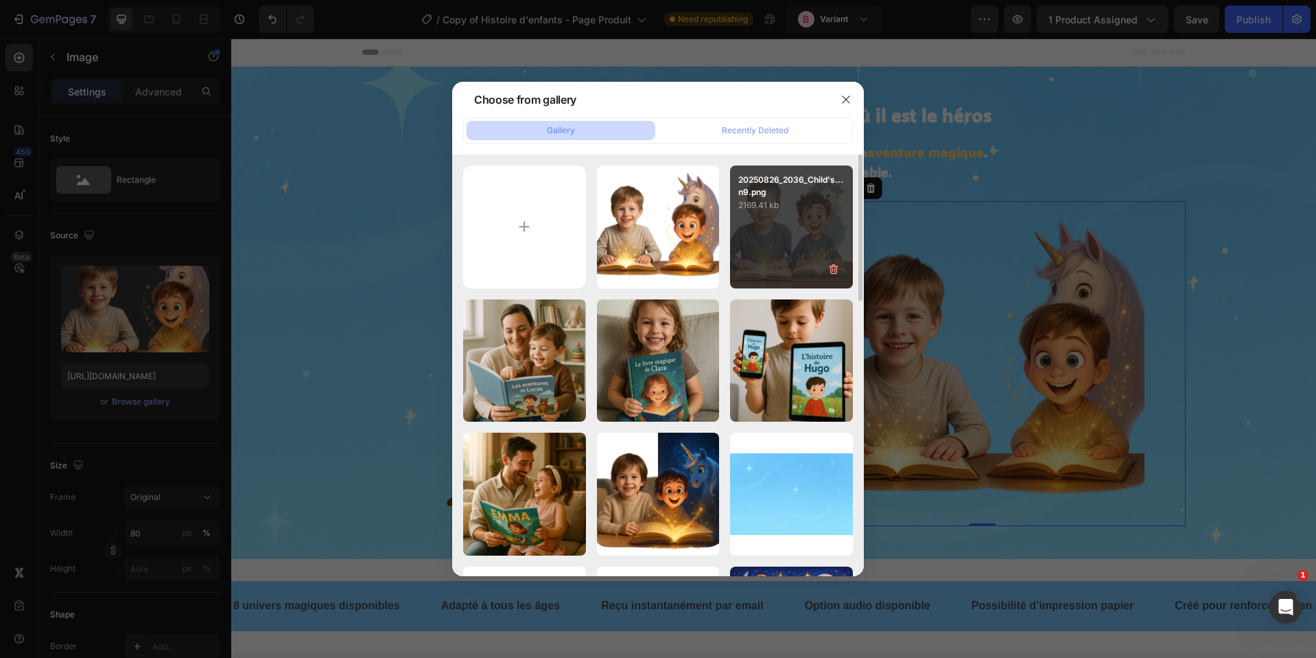
click at [765, 218] on div "20250826_2036_Child's...n9.png 2169.41 kb" at bounding box center [791, 226] width 123 height 123
type input "[URL][DOMAIN_NAME]"
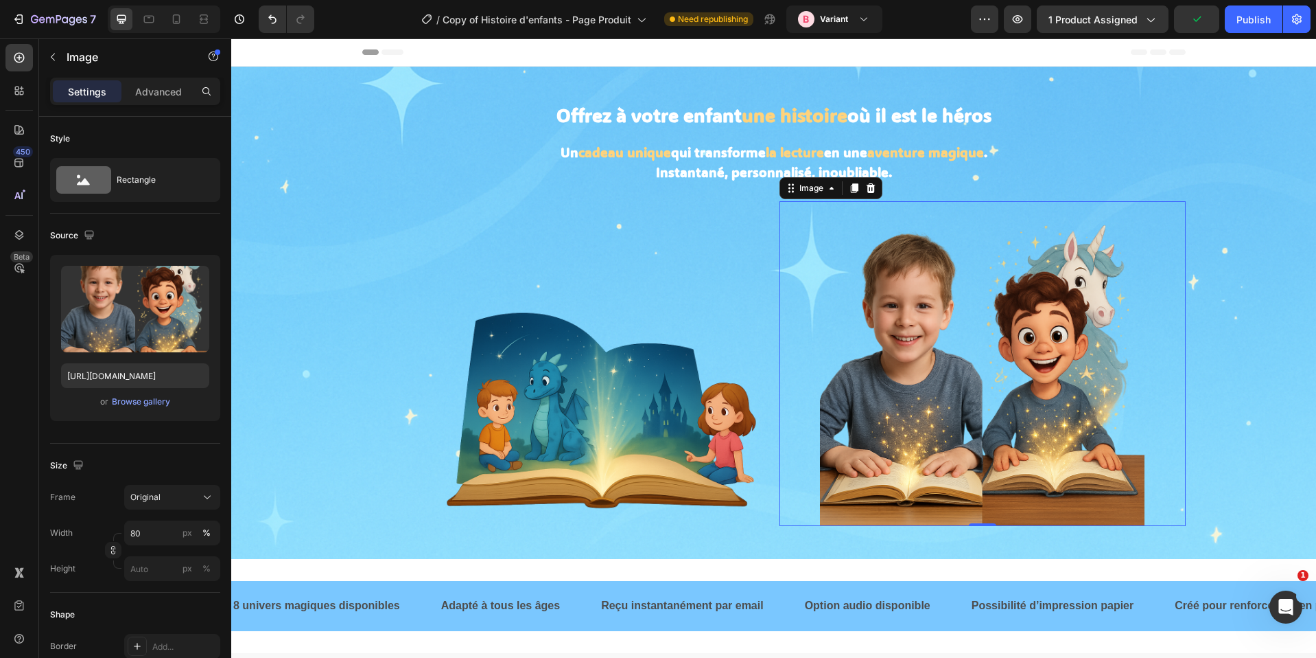
click at [1096, 339] on img at bounding box center [982, 363] width 325 height 325
click at [185, 23] on div at bounding box center [176, 19] width 22 height 22
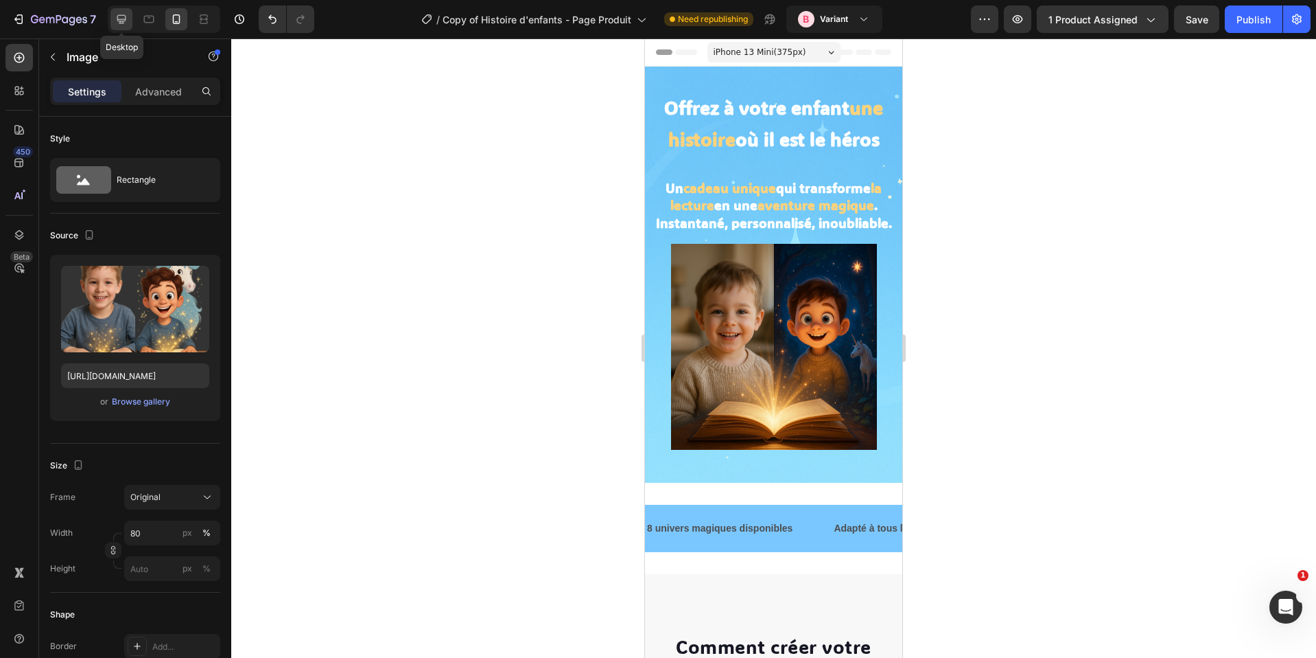
click at [124, 22] on icon at bounding box center [122, 19] width 14 height 14
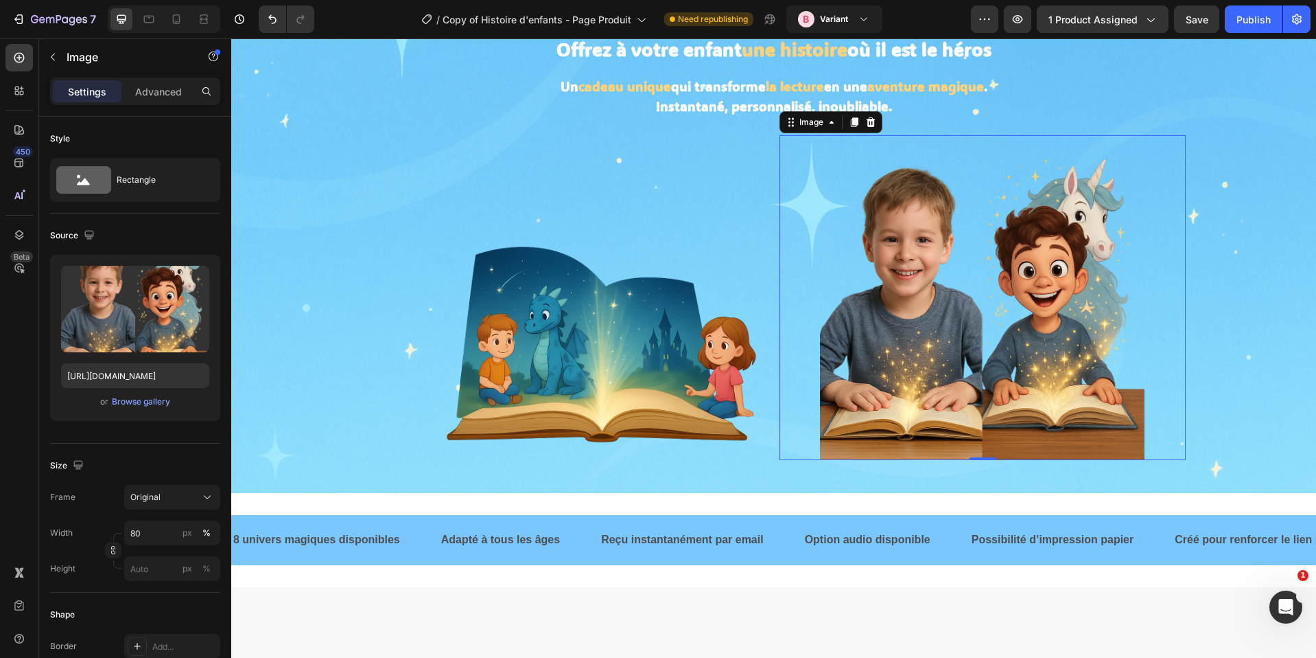
scroll to position [115, 0]
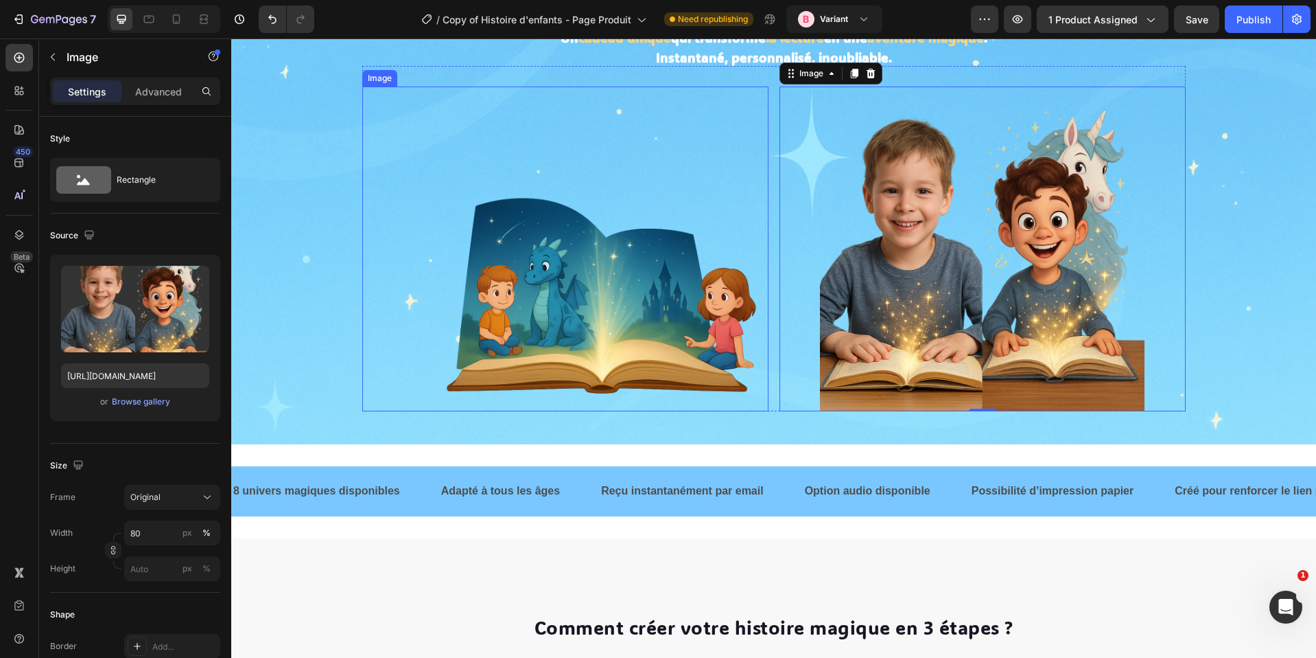
click at [602, 266] on img at bounding box center [605, 248] width 325 height 325
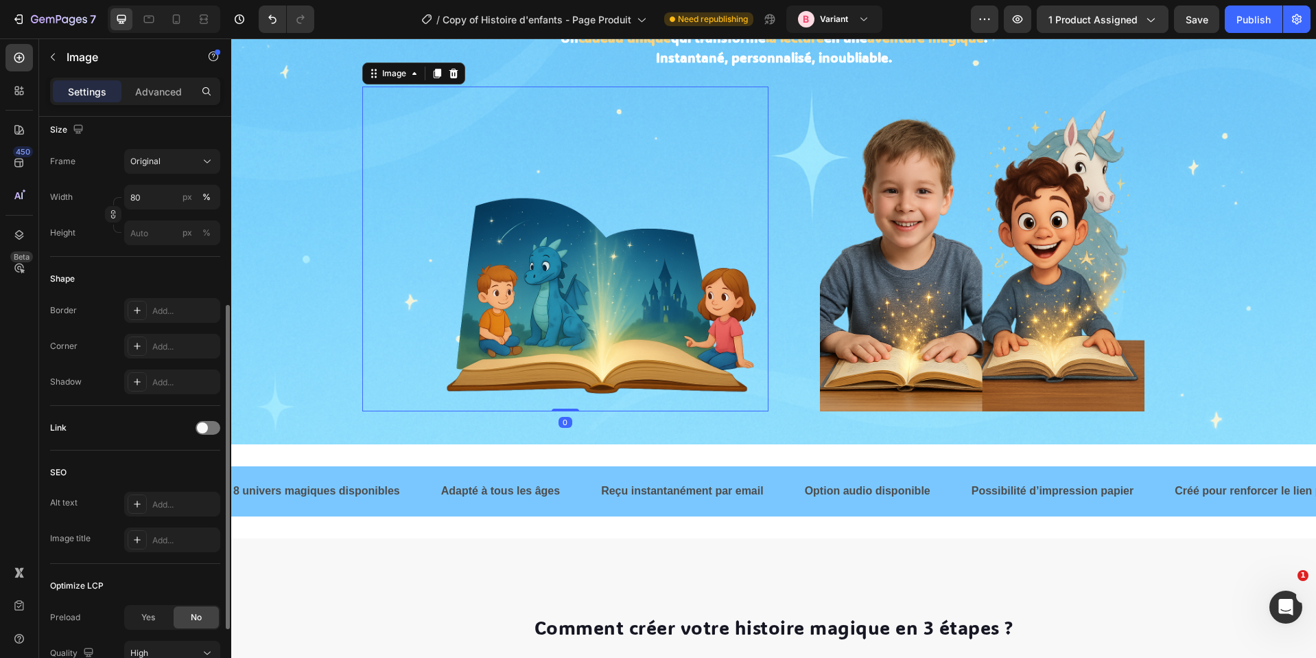
scroll to position [456, 0]
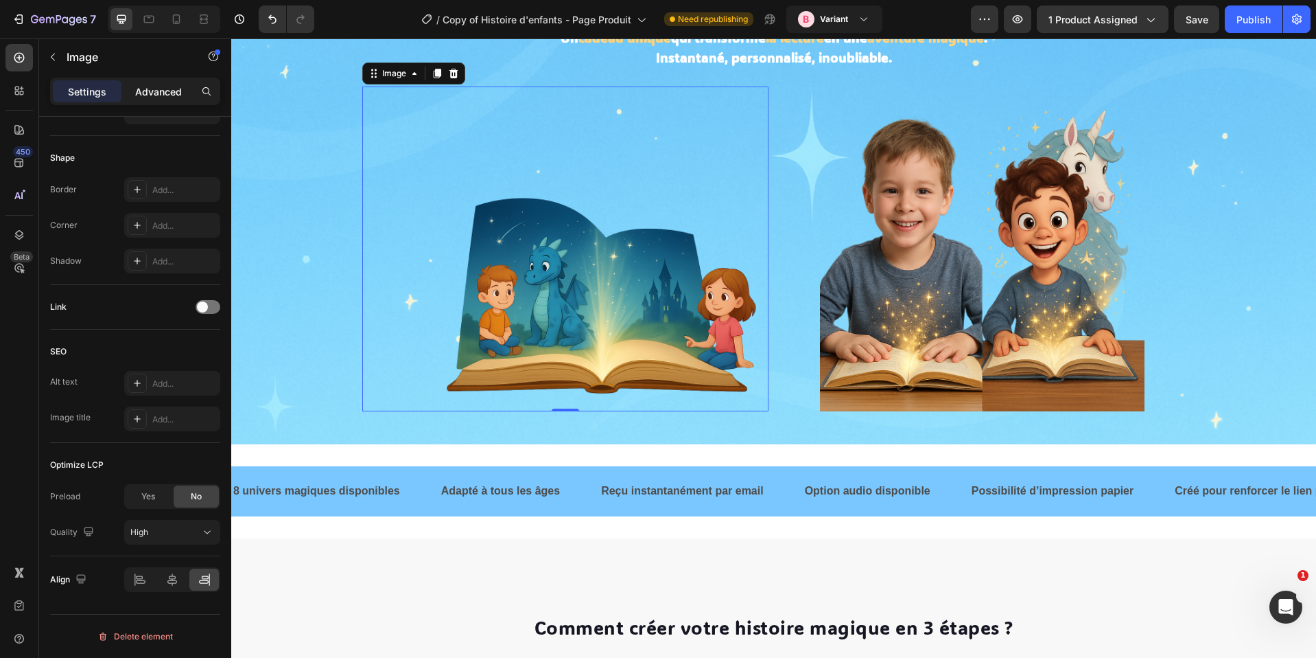
click at [154, 94] on p "Advanced" at bounding box center [158, 91] width 47 height 14
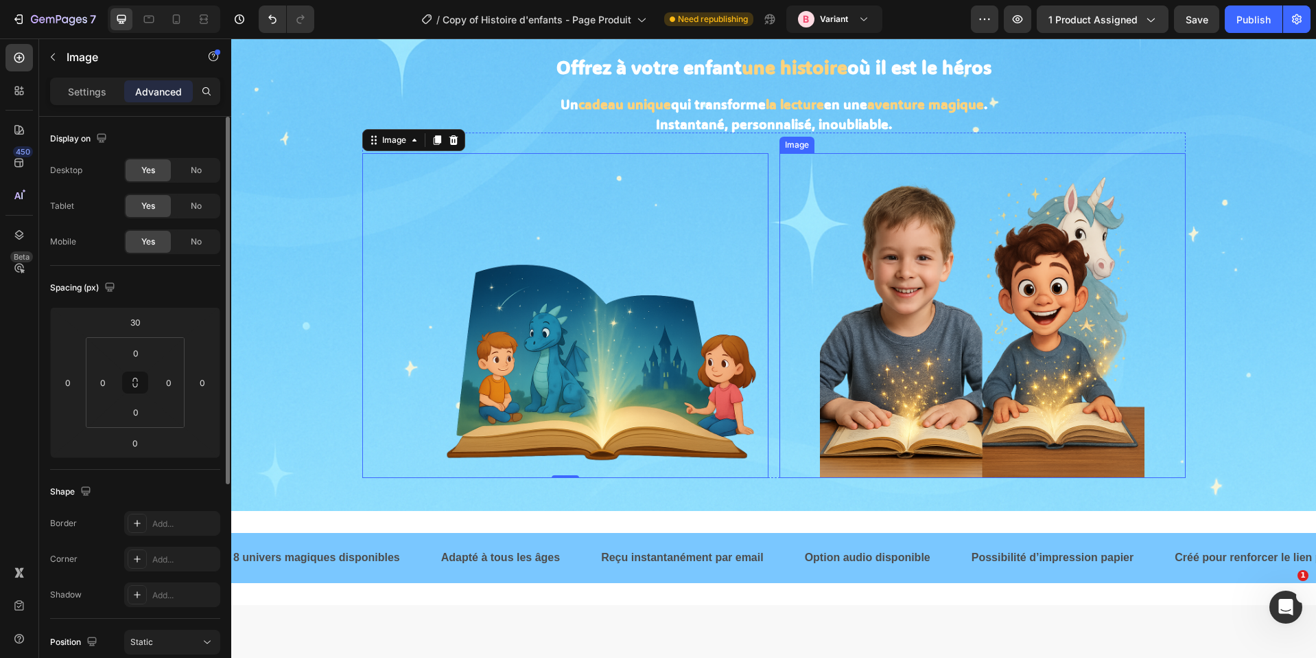
scroll to position [0, 0]
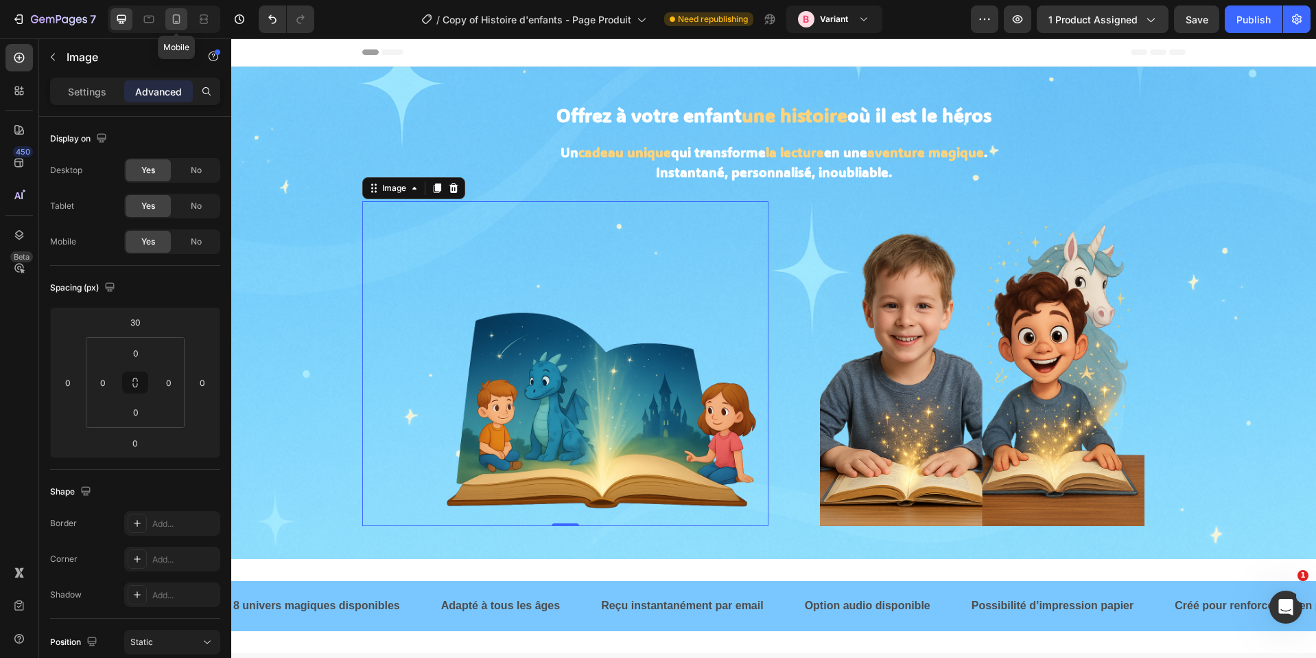
click at [167, 20] on div at bounding box center [176, 19] width 22 height 22
type input "20"
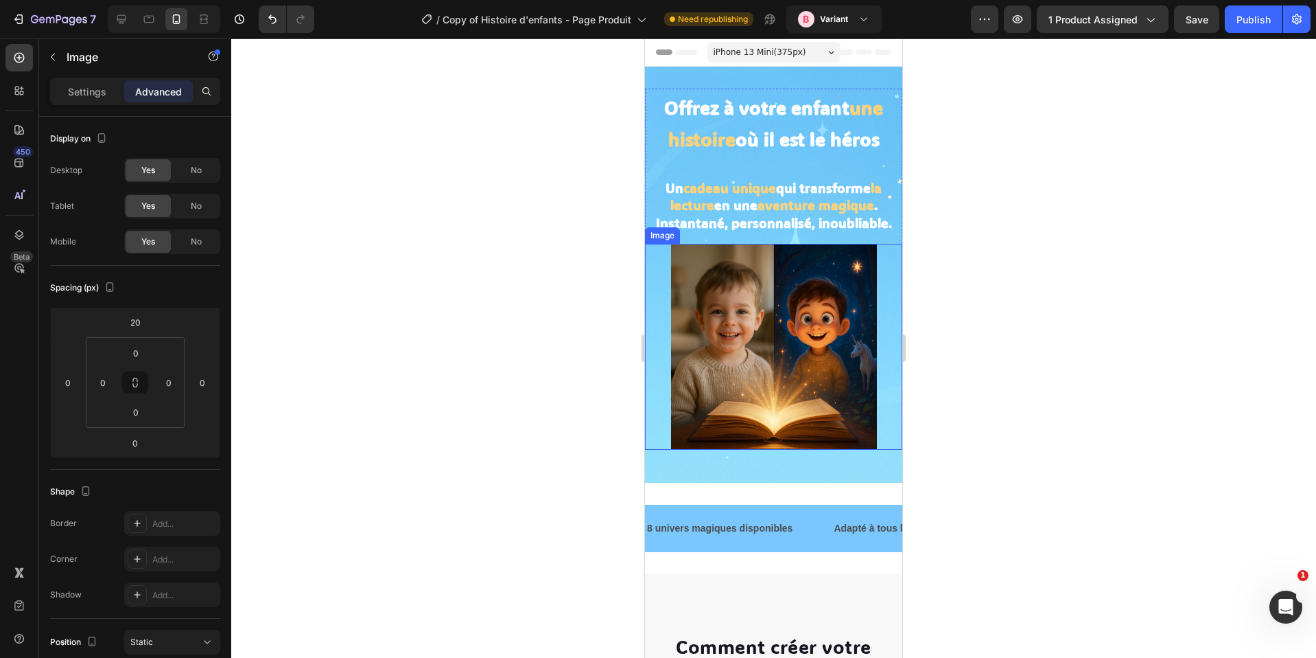
click at [799, 386] on img at bounding box center [774, 347] width 206 height 206
click at [104, 100] on div "Settings" at bounding box center [87, 91] width 69 height 22
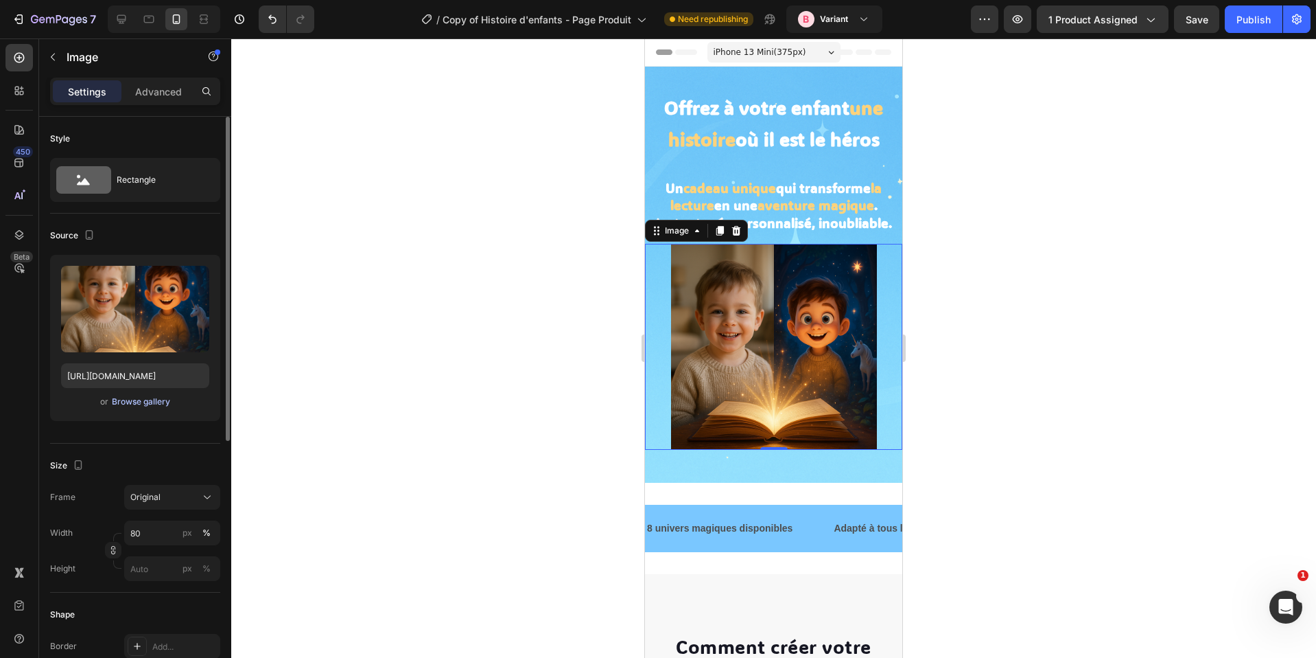
click at [146, 399] on div "Browse gallery" at bounding box center [141, 401] width 58 height 12
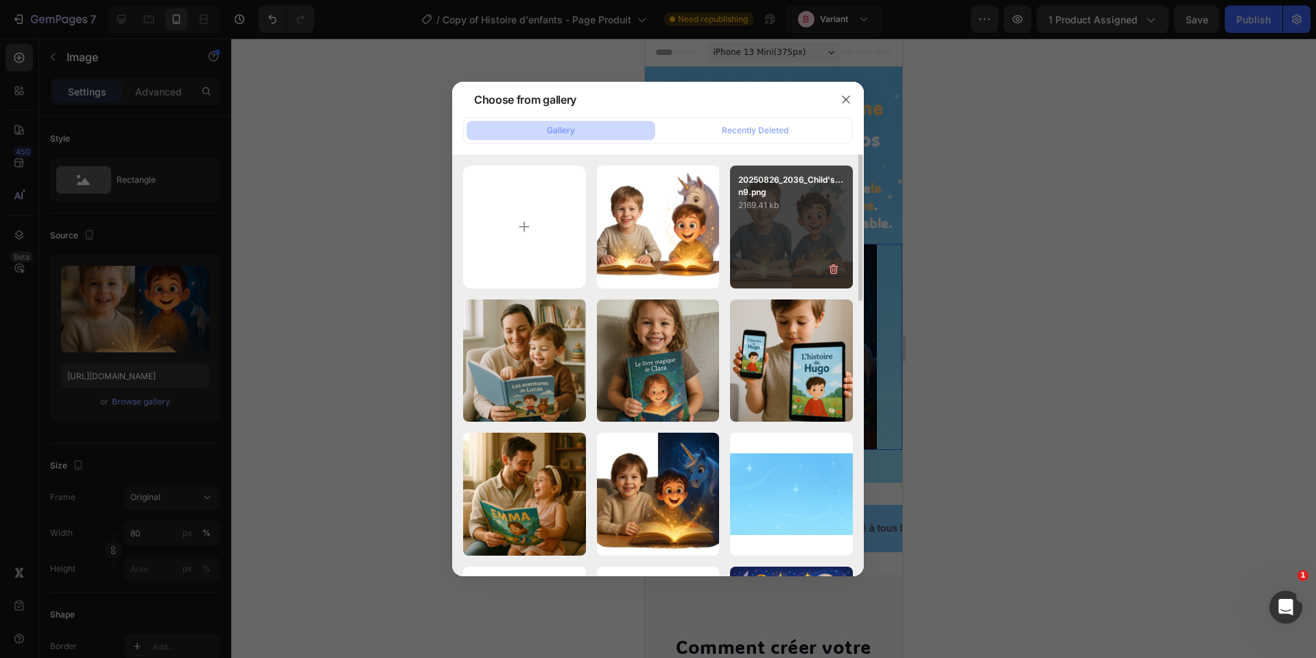
click at [781, 218] on div "20250826_2036_Child's...n9.png 2169.41 kb" at bounding box center [791, 226] width 123 height 123
type input "[URL][DOMAIN_NAME]"
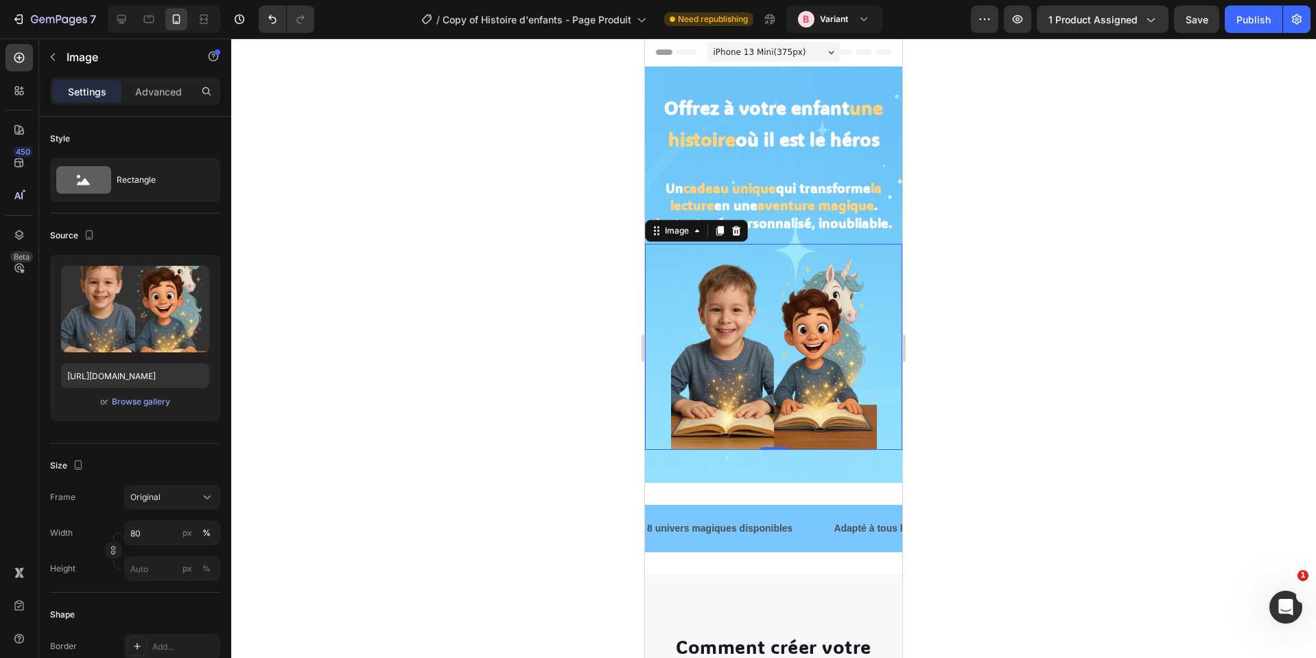
click at [945, 328] on div at bounding box center [773, 347] width 1085 height 619
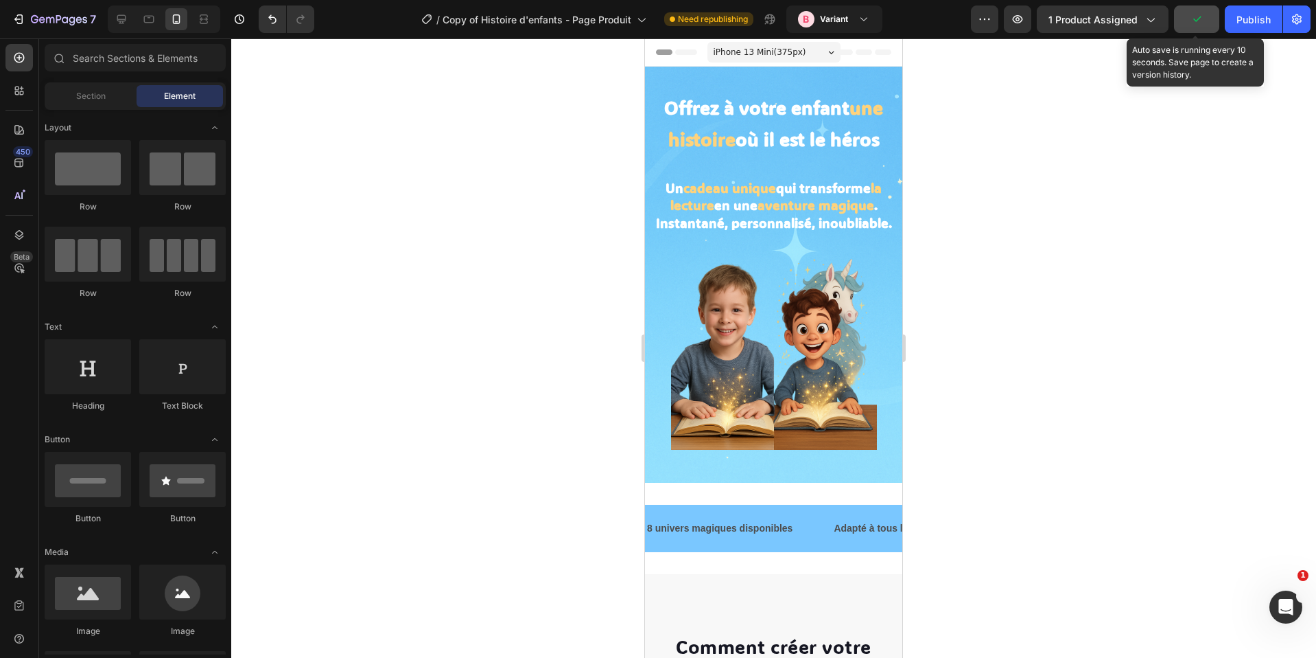
click at [1196, 30] on button "button" at bounding box center [1196, 18] width 45 height 27
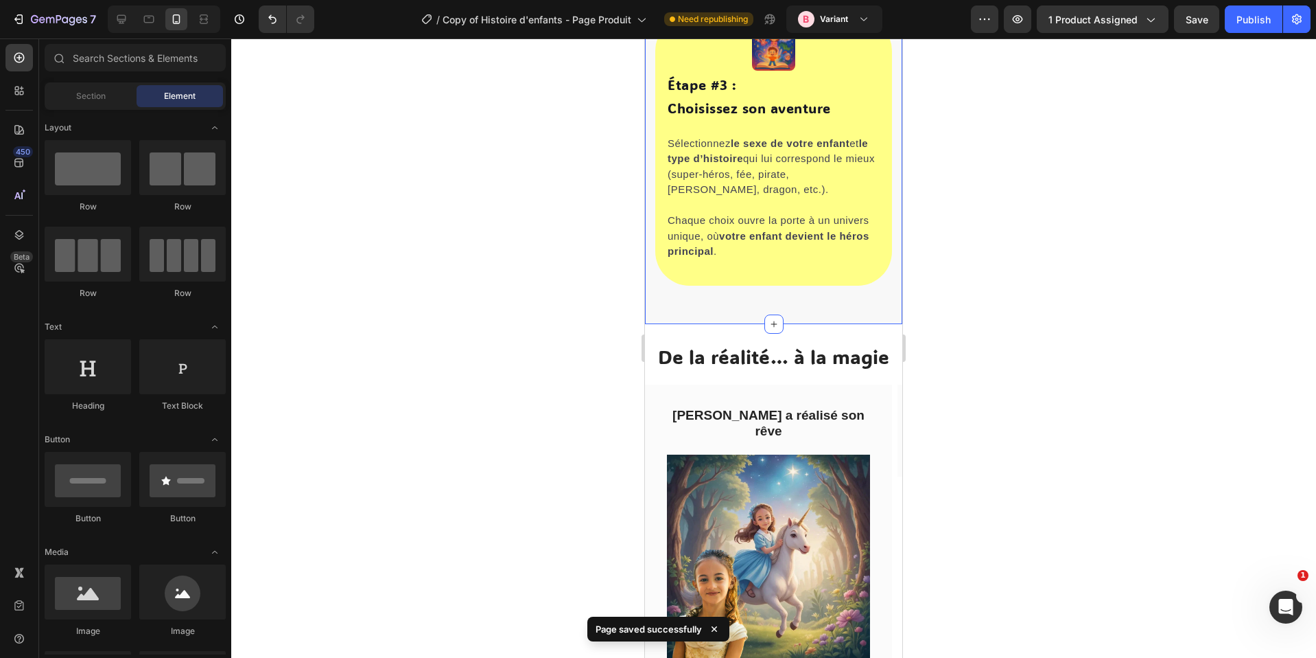
scroll to position [1350, 0]
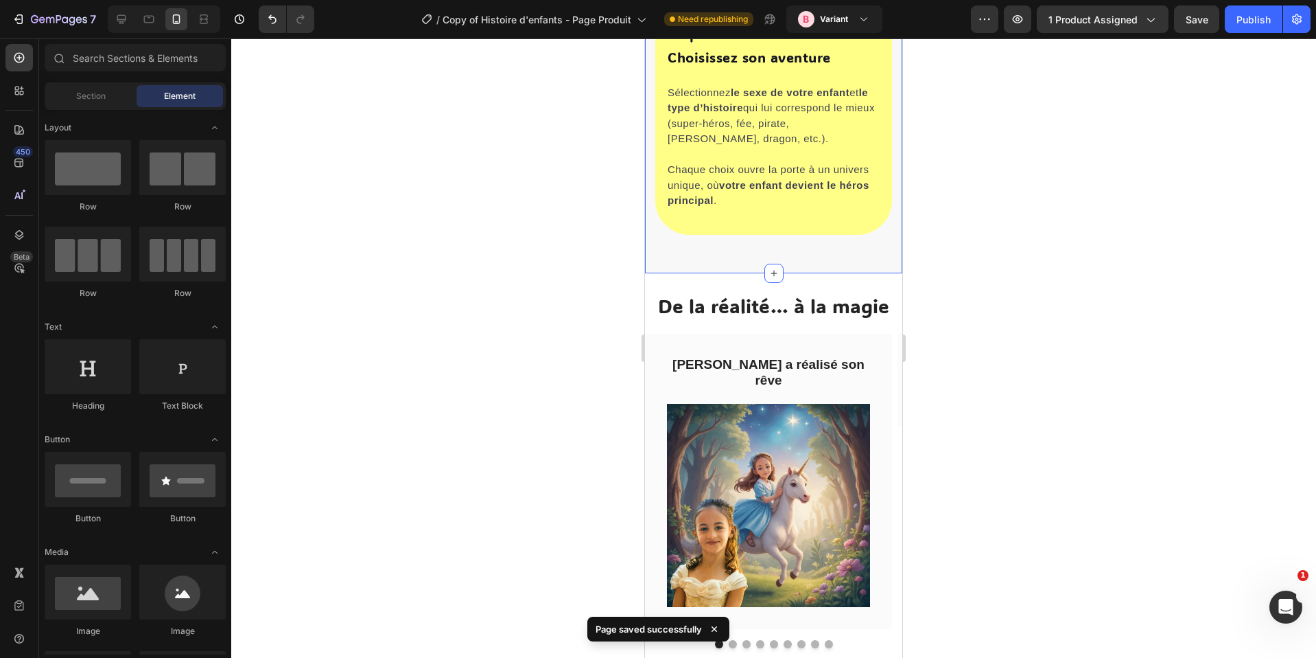
select select "580548778748150398"
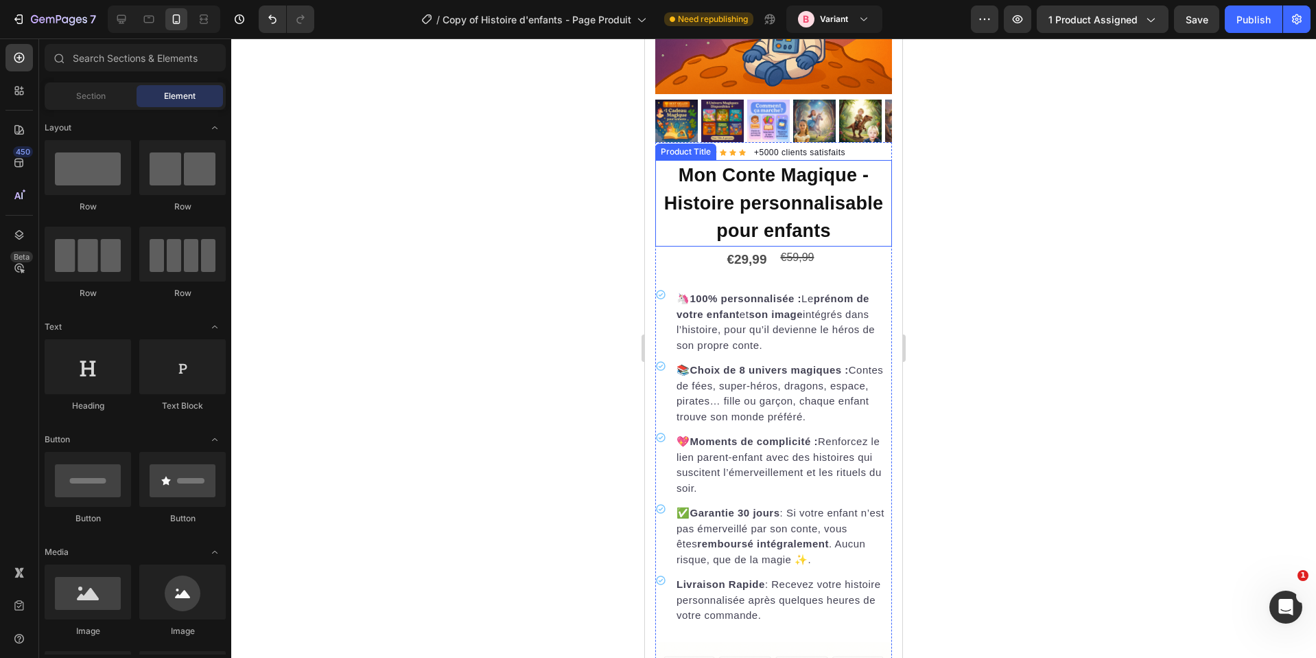
scroll to position [2109, 0]
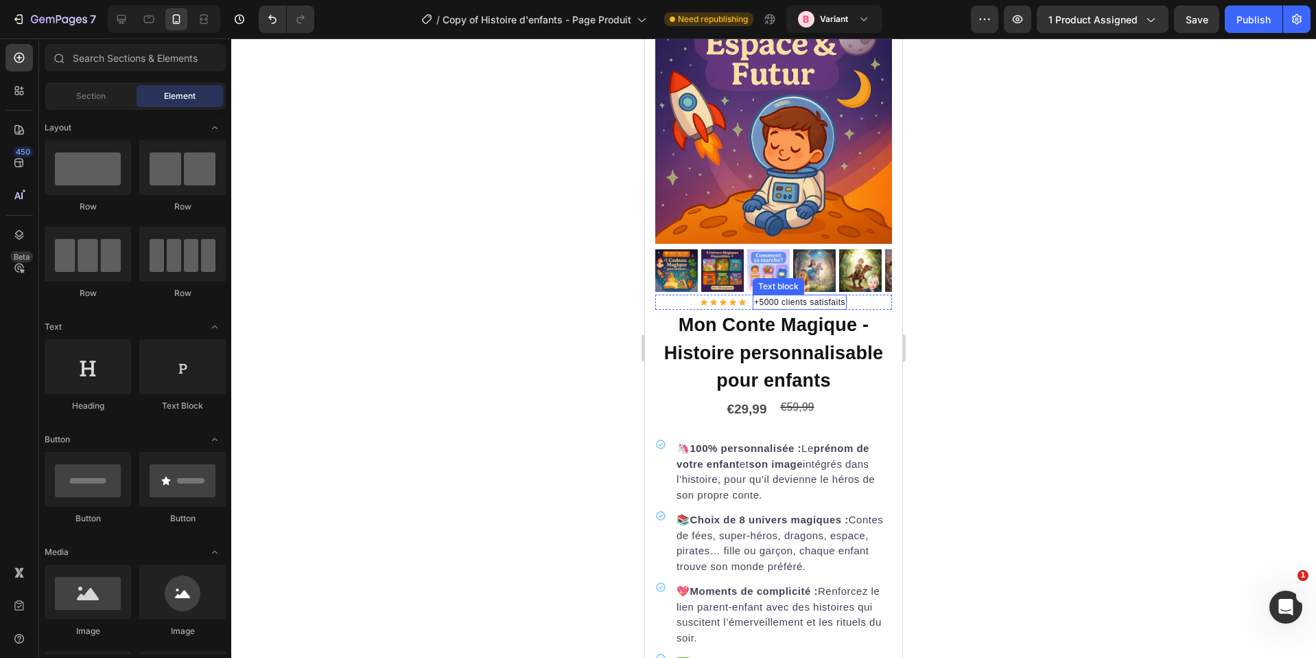
click at [802, 296] on p "+5000 clients satisfaits" at bounding box center [799, 302] width 91 height 12
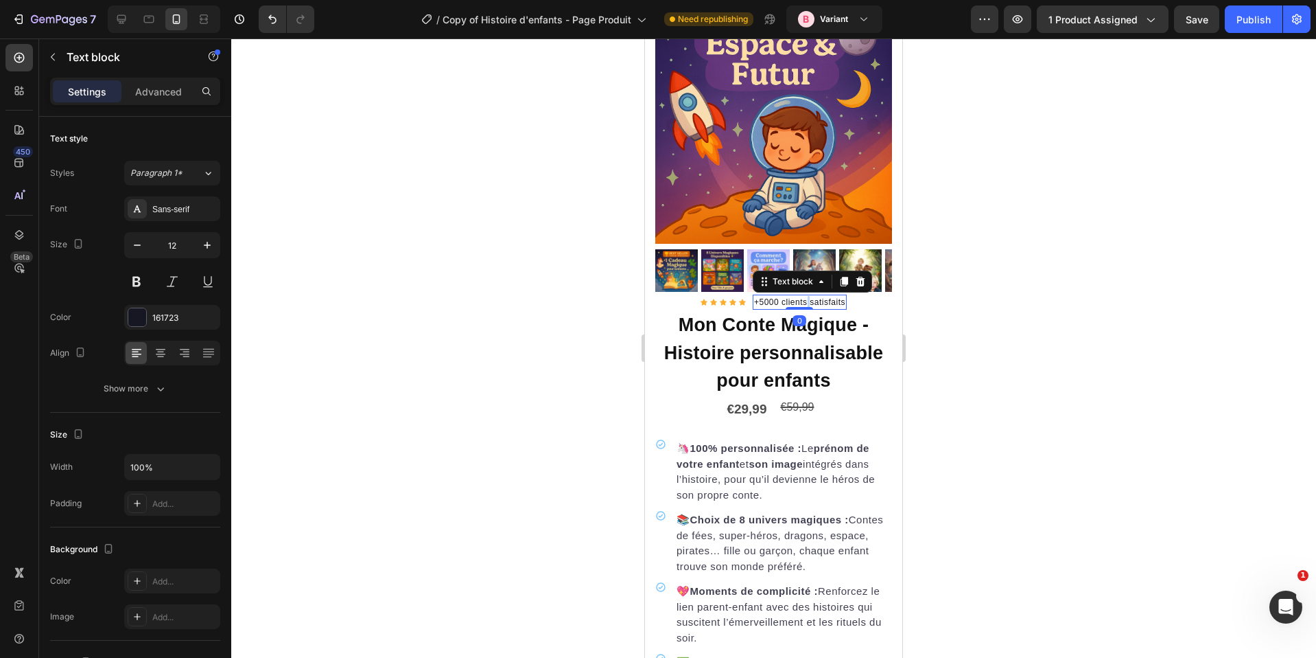
click at [802, 296] on p "+5000 clients satisfaits" at bounding box center [799, 302] width 91 height 12
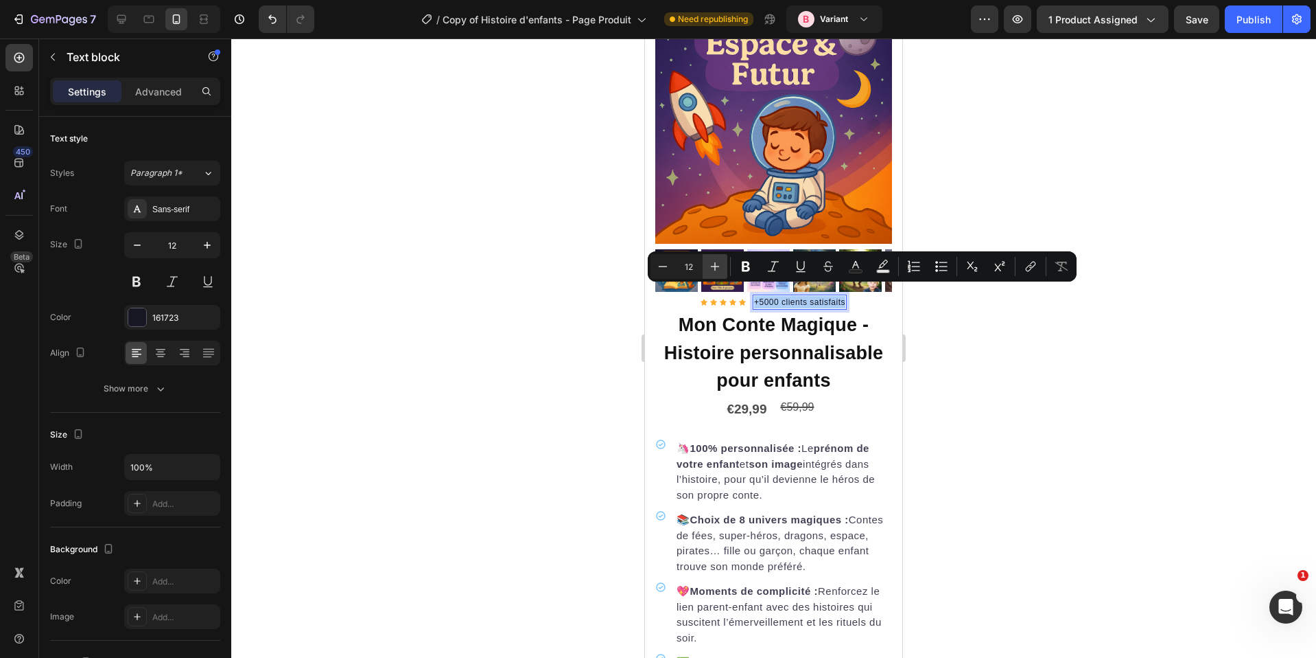
click at [708, 270] on icon "Editor contextual toolbar" at bounding box center [715, 266] width 14 height 14
click at [708, 269] on icon "Editor contextual toolbar" at bounding box center [715, 266] width 14 height 14
click at [710, 268] on icon "Editor contextual toolbar" at bounding box center [715, 266] width 14 height 14
type input "16"
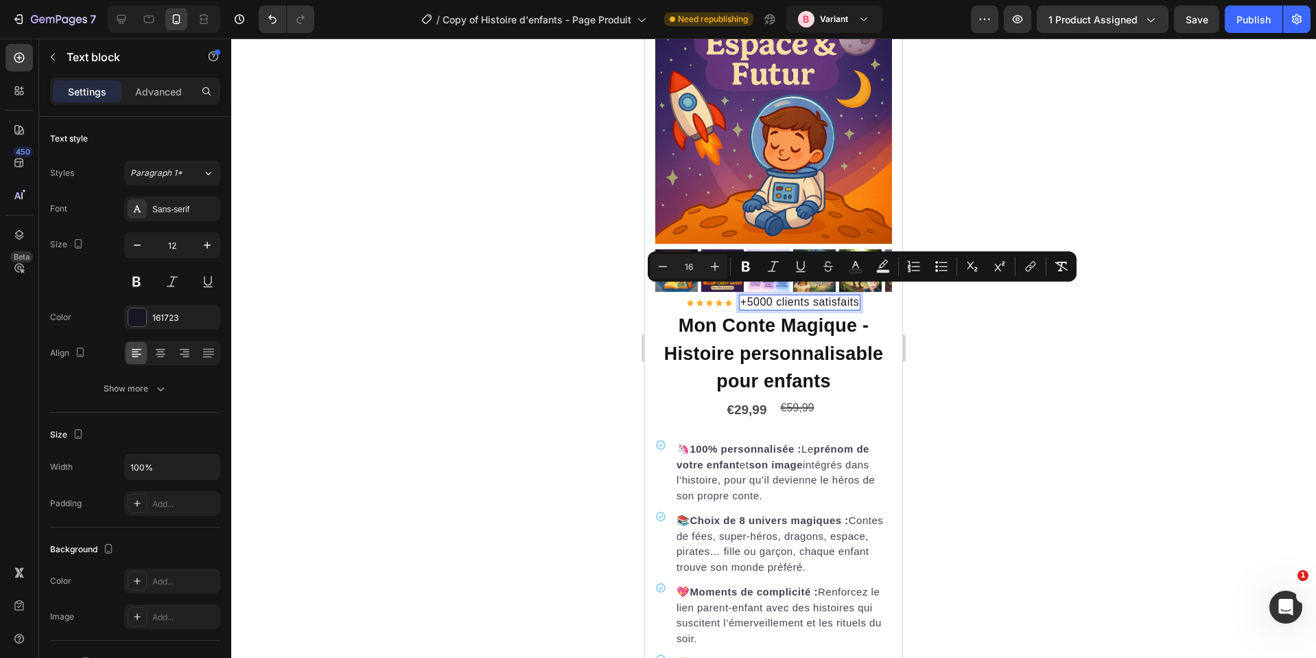
drag, startPoint x: 982, startPoint y: 349, endPoint x: 965, endPoint y: 351, distance: 17.3
click at [982, 349] on div at bounding box center [773, 347] width 1085 height 619
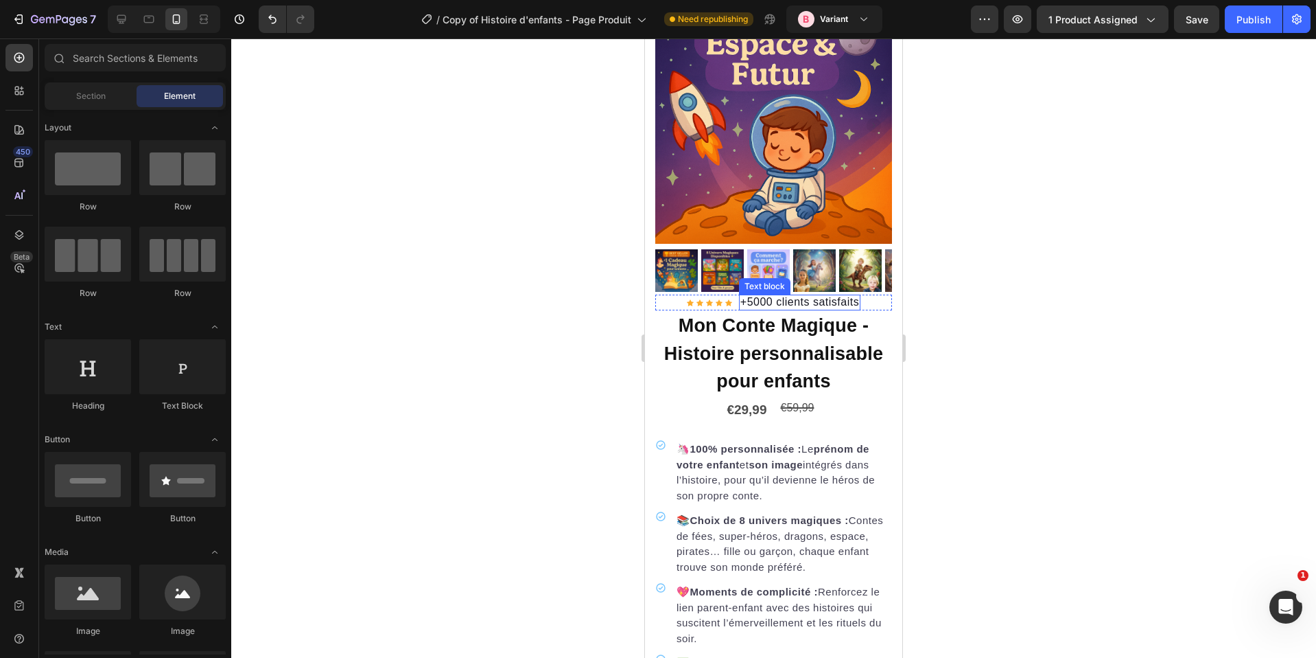
click at [765, 296] on span "+5000 clients satisfaits" at bounding box center [800, 302] width 119 height 12
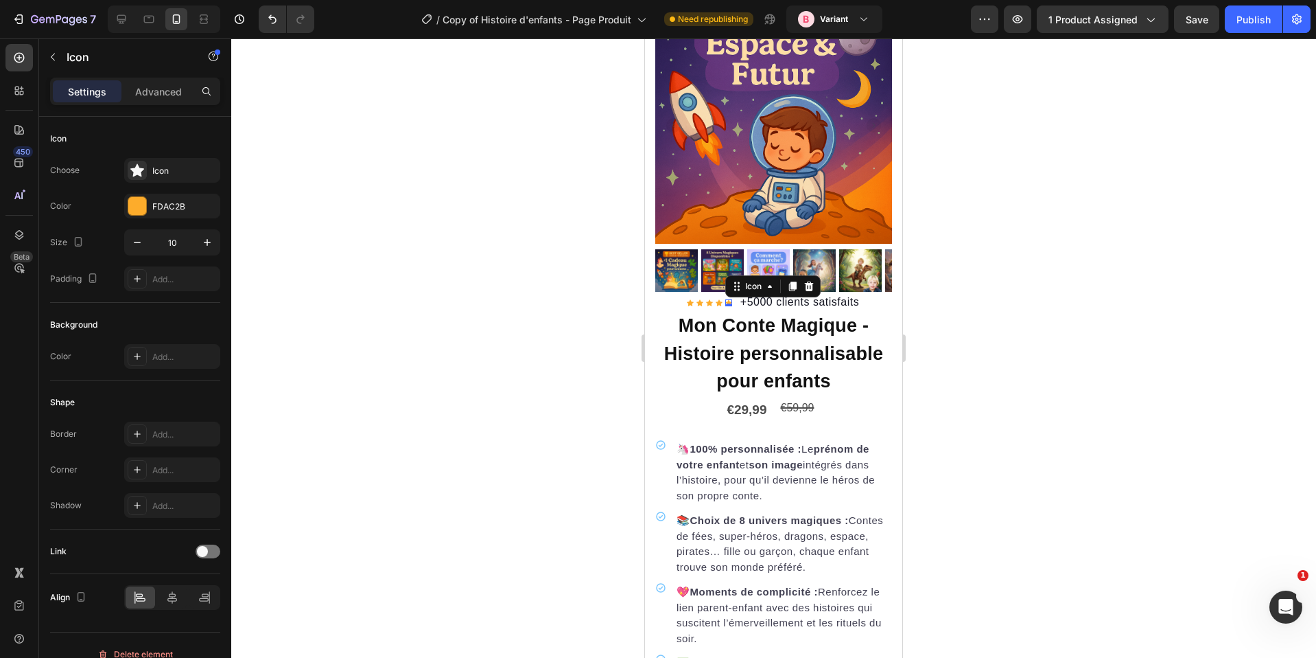
click at [725, 299] on div "Icon 0" at bounding box center [728, 302] width 7 height 7
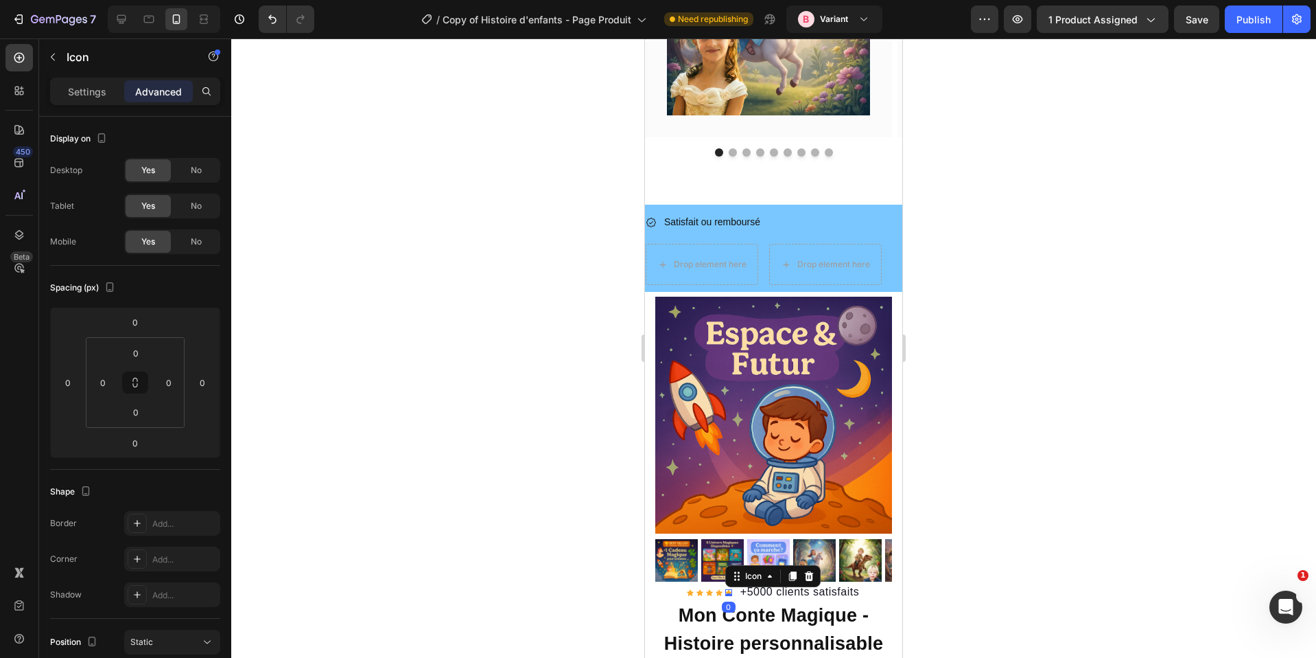
scroll to position [1833, 0]
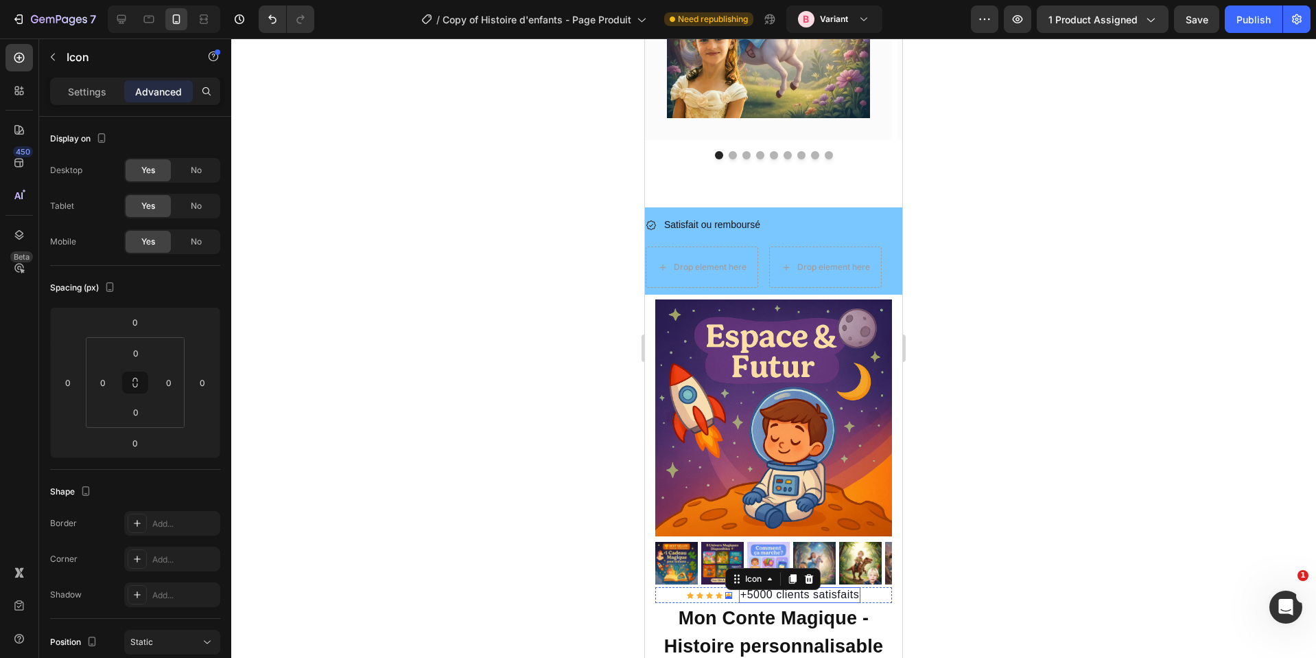
click at [741, 588] on span "+5000 clients satisfaits" at bounding box center [800, 594] width 119 height 12
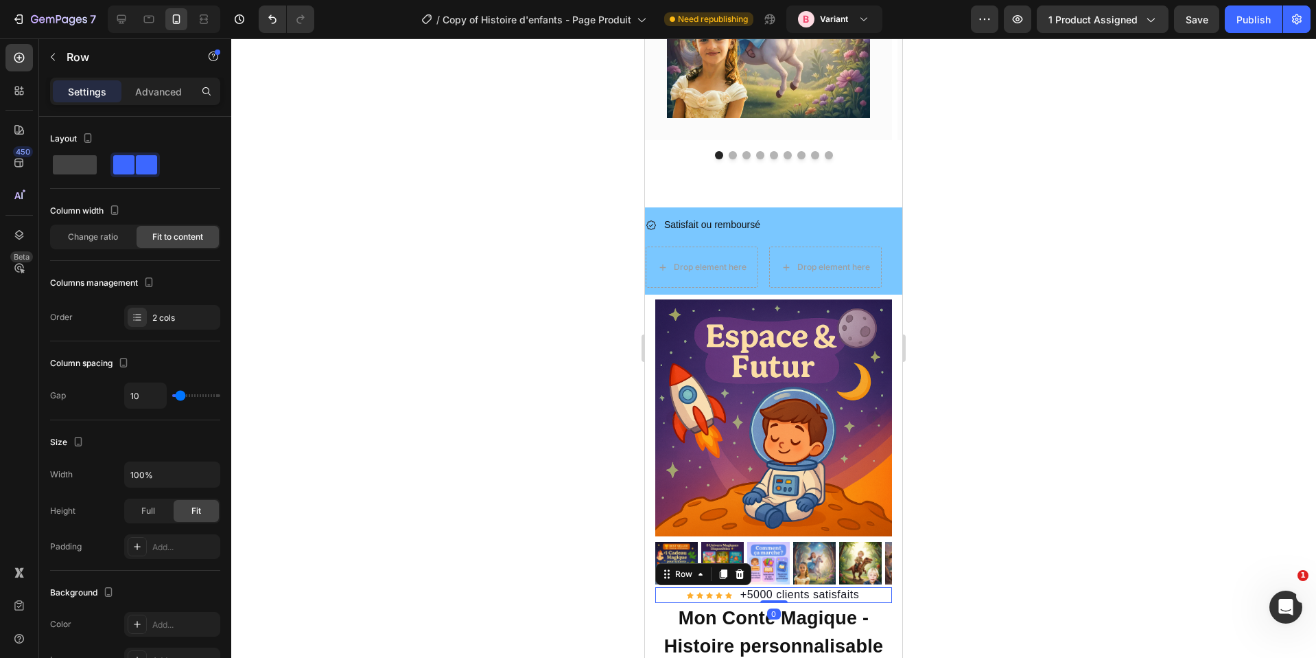
click at [732, 587] on div "Icon Icon Icon Icon Icon Icon List Hoz +5000 clients satisfaits Text block Row 0" at bounding box center [773, 595] width 237 height 16
click at [699, 572] on icon at bounding box center [701, 573] width 4 height 3
click at [763, 588] on span "+5000 clients satisfaits" at bounding box center [800, 594] width 119 height 12
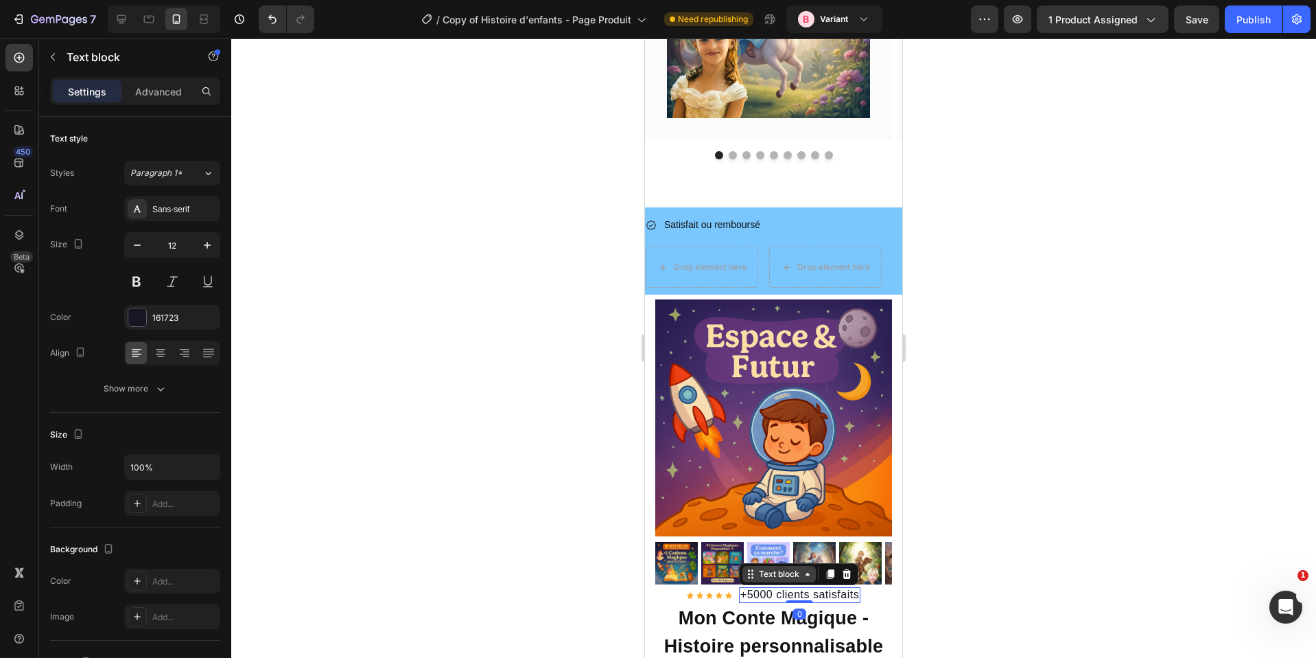
click at [748, 577] on icon at bounding box center [749, 578] width 2 height 2
click at [767, 539] on div "Row 2 cols" at bounding box center [769, 550] width 58 height 22
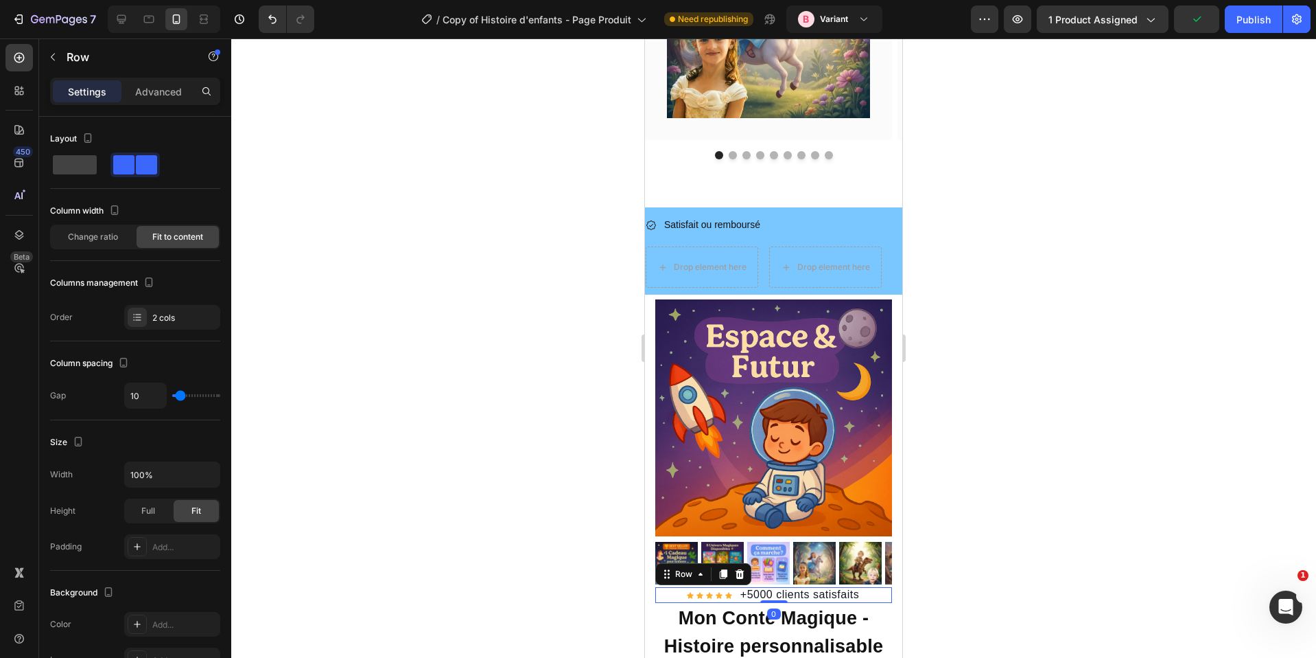
click at [155, 103] on div "Settings Advanced" at bounding box center [135, 91] width 170 height 27
click at [163, 104] on div "Settings Advanced" at bounding box center [135, 91] width 170 height 27
click at [158, 95] on p "Advanced" at bounding box center [158, 91] width 47 height 14
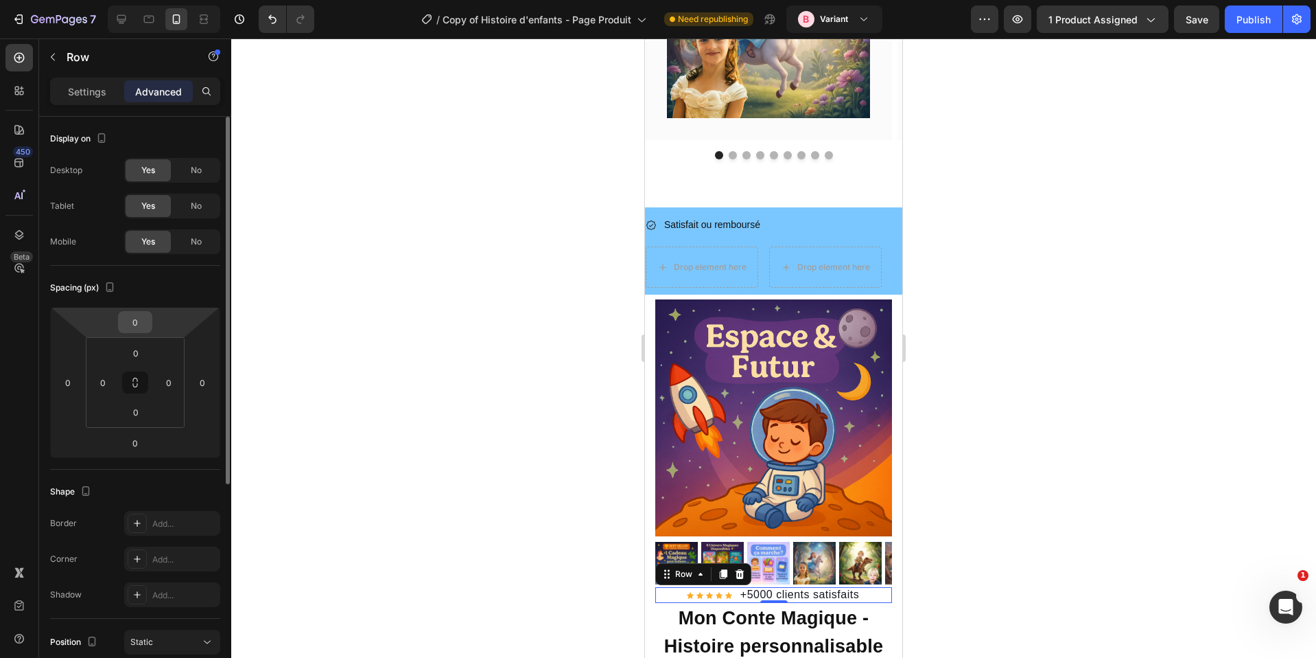
click at [136, 314] on input "0" at bounding box center [134, 322] width 27 height 21
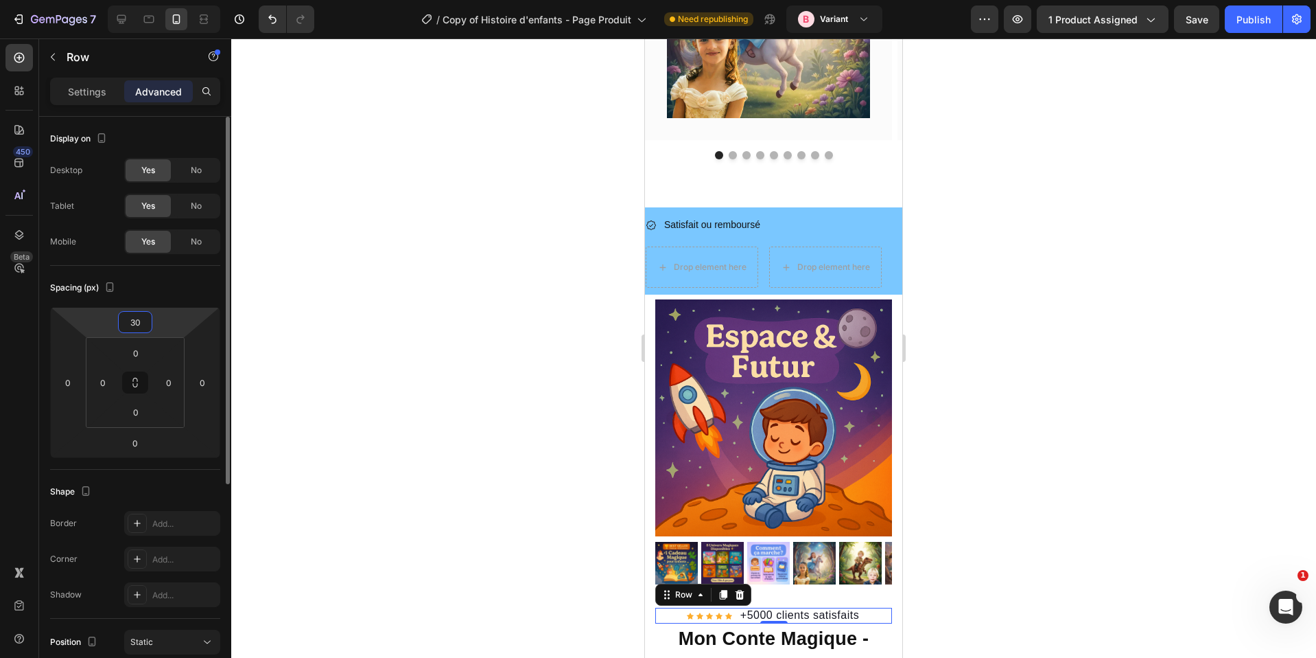
type input "3"
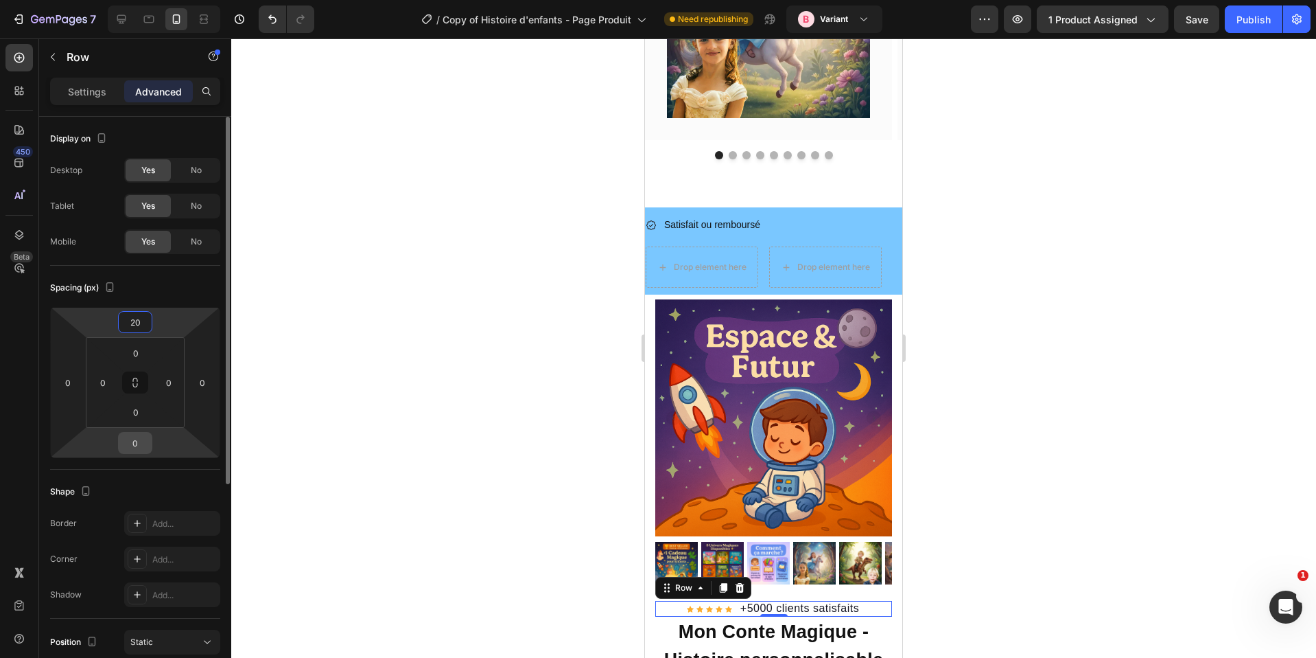
type input "20"
click at [130, 439] on input "0" at bounding box center [134, 442] width 27 height 21
paste input "2"
type input "20"
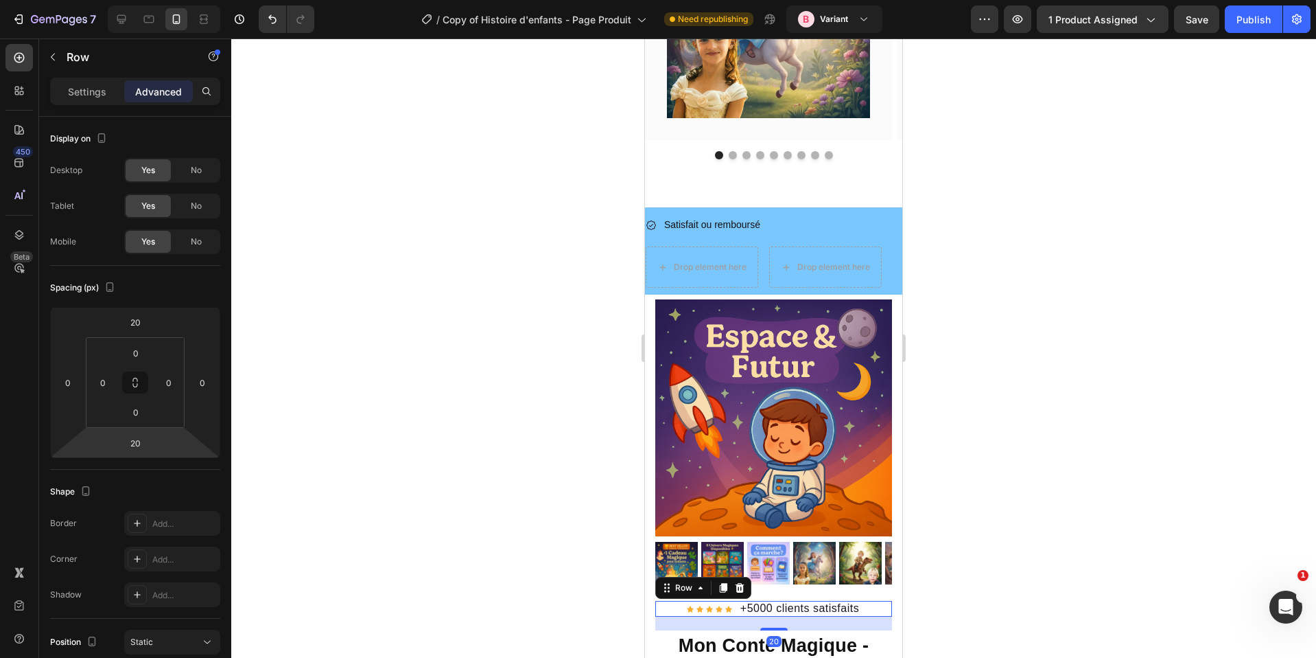
click at [994, 546] on div at bounding box center [773, 347] width 1085 height 619
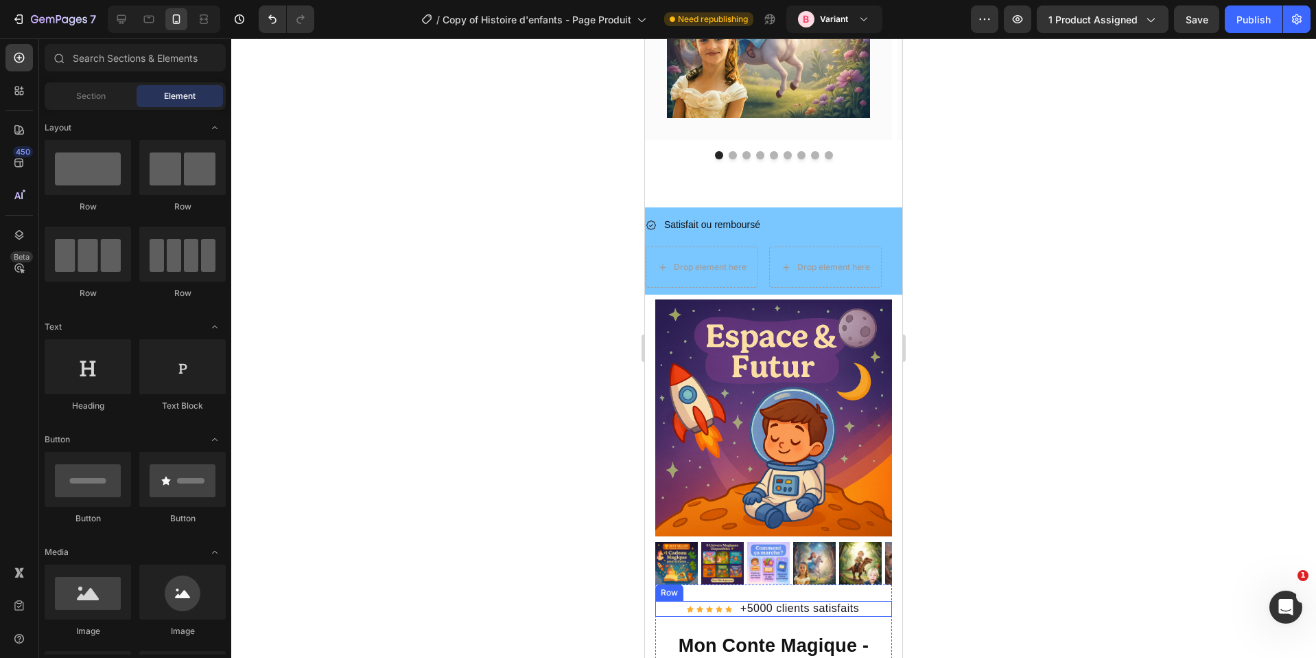
click at [709, 601] on div "Icon Icon Icon Icon Icon Icon List Hoz" at bounding box center [709, 609] width 45 height 16
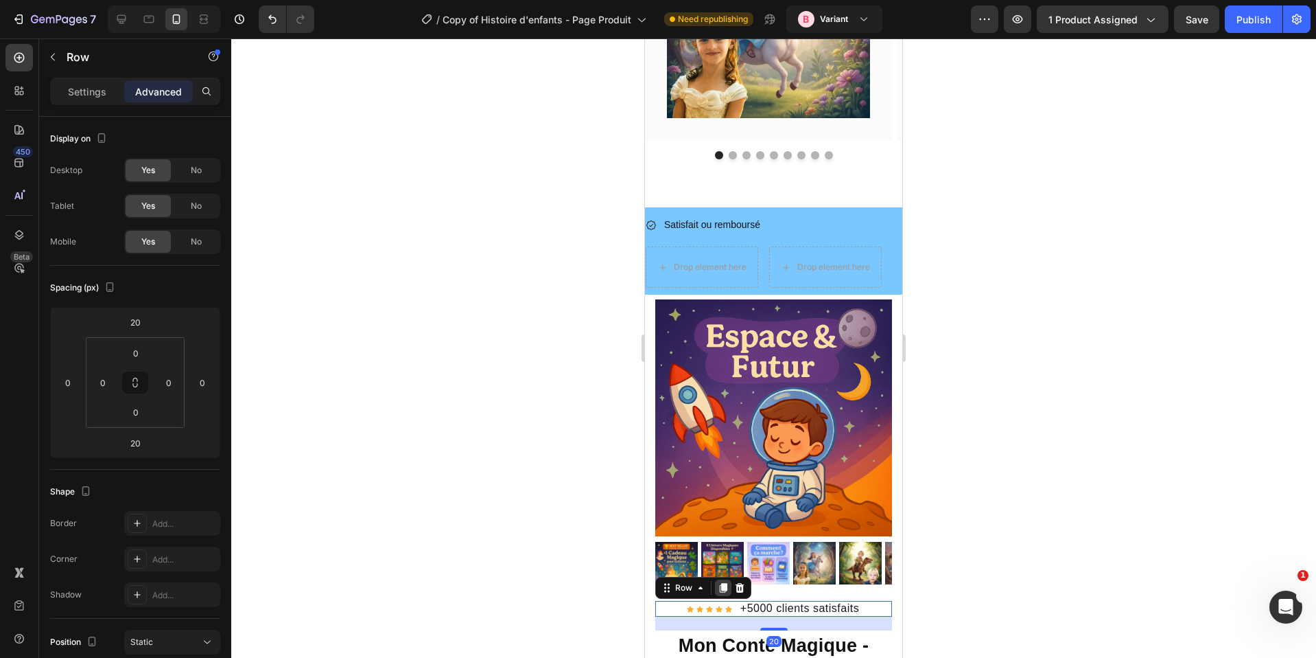
click at [723, 583] on icon at bounding box center [724, 588] width 8 height 10
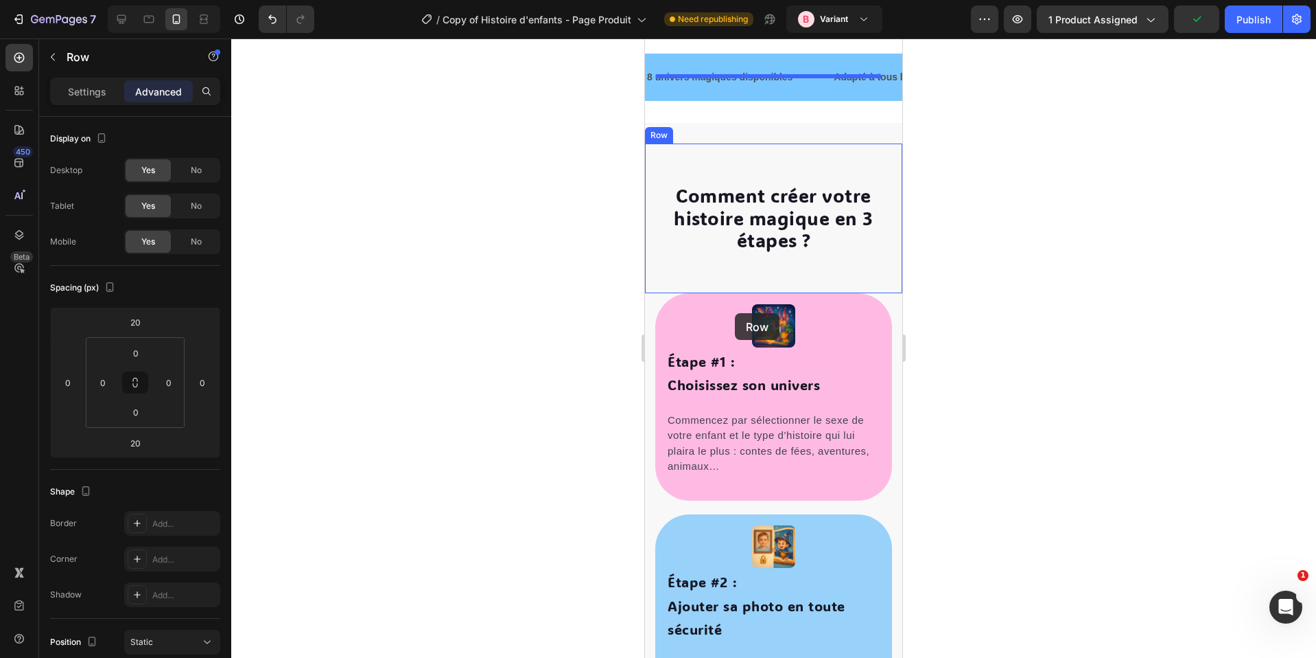
scroll to position [0, 0]
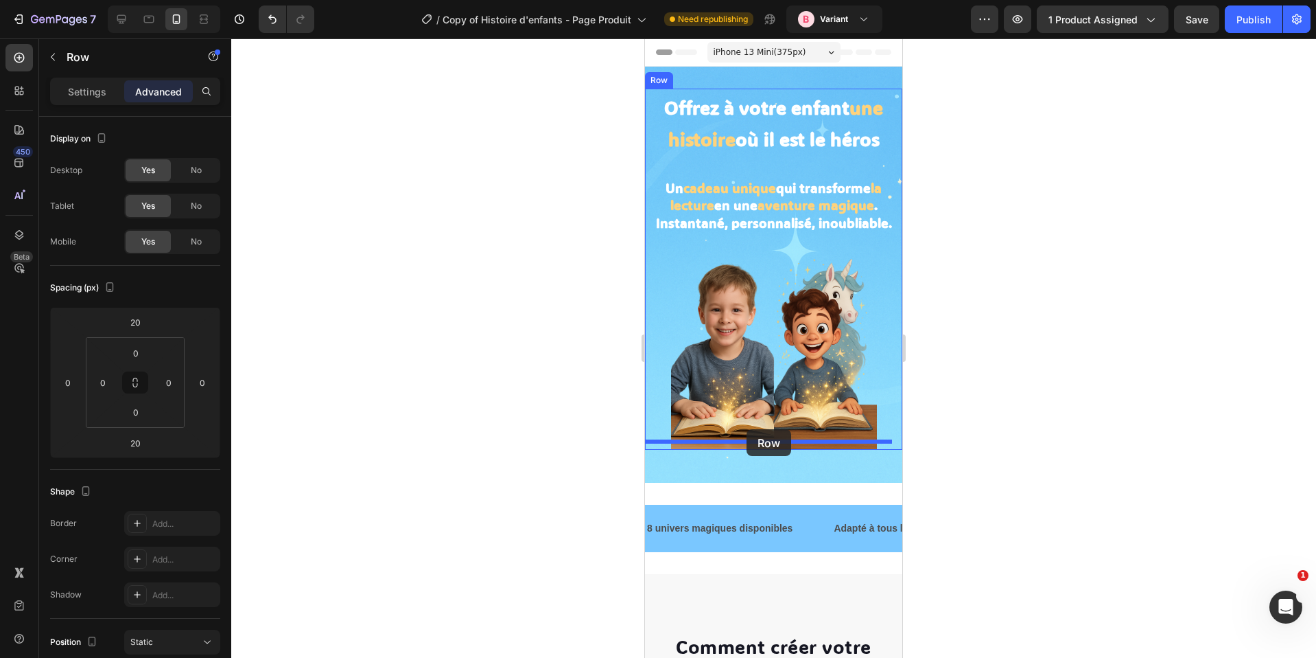
drag, startPoint x: 688, startPoint y: 600, endPoint x: 747, endPoint y: 429, distance: 180.8
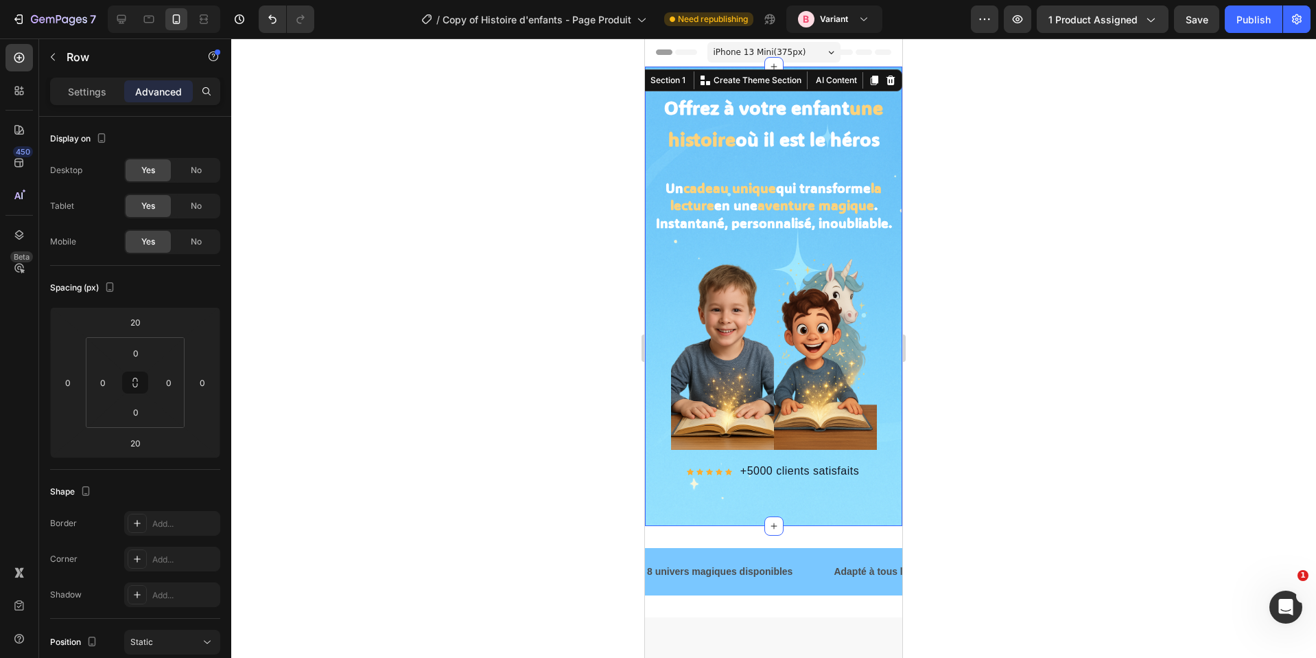
click at [812, 500] on div "Offrez à votre enfant une histoire où il est le héros Heading Un cadeau unique …" at bounding box center [773, 296] width 257 height 459
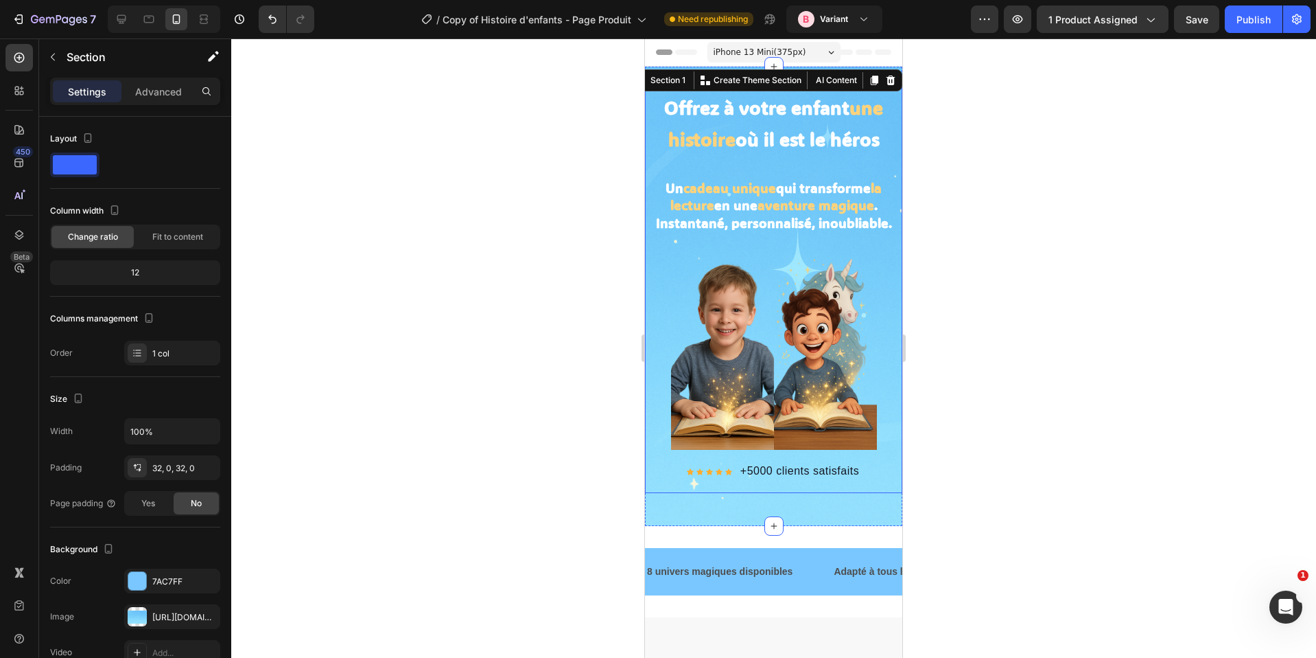
click at [825, 481] on div "Offrez à votre enfant une histoire où il est le héros Heading Un cadeau unique …" at bounding box center [773, 291] width 257 height 404
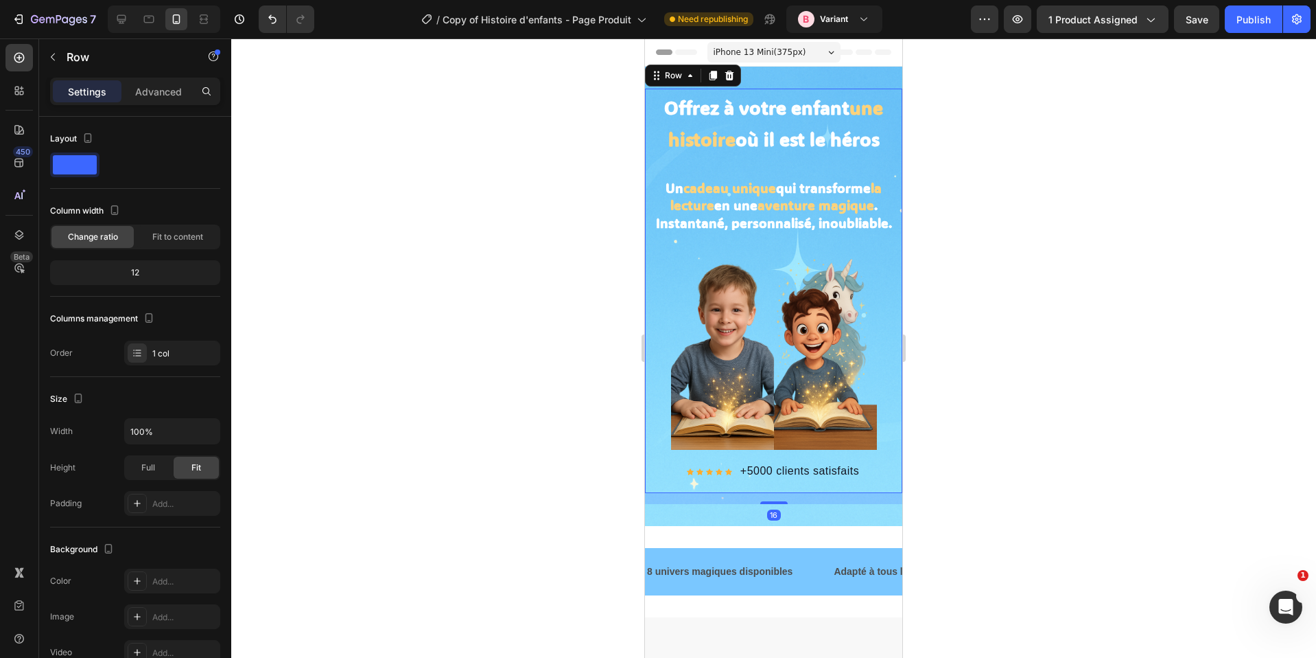
click at [820, 472] on div "Offrez à votre enfant une histoire où il est le héros Heading Un cadeau unique …" at bounding box center [773, 291] width 257 height 404
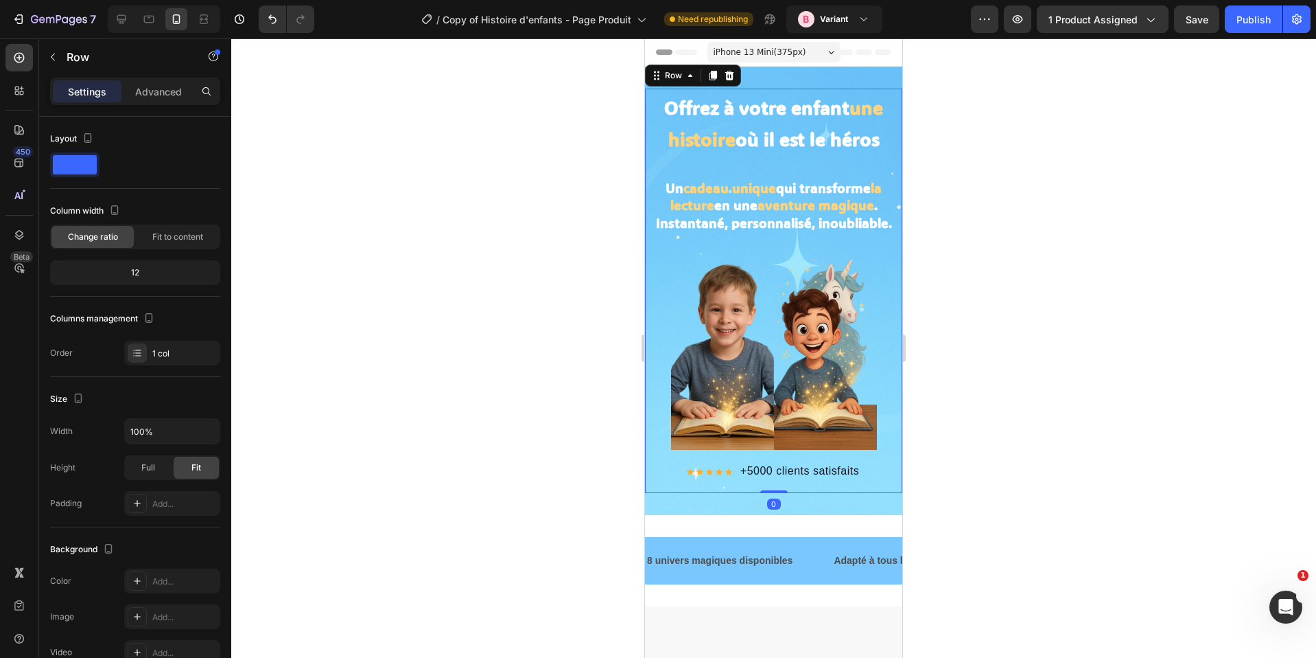
drag, startPoint x: 774, startPoint y: 493, endPoint x: 801, endPoint y: 434, distance: 64.8
click at [801, 434] on div "Offrez à votre enfant une histoire où il est le héros Heading Un cadeau unique …" at bounding box center [773, 291] width 257 height 404
click at [986, 461] on div at bounding box center [773, 347] width 1085 height 619
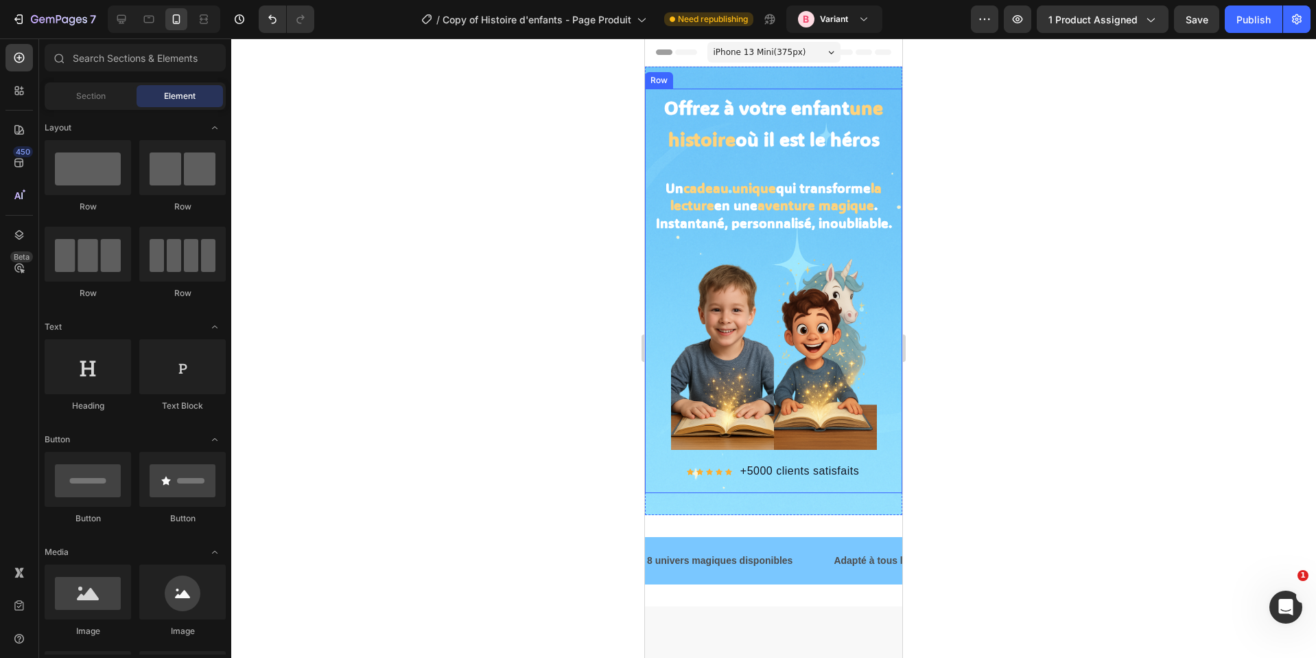
click at [802, 478] on div "Offrez à votre enfant une histoire où il est le héros Heading Un cadeau unique …" at bounding box center [773, 291] width 257 height 404
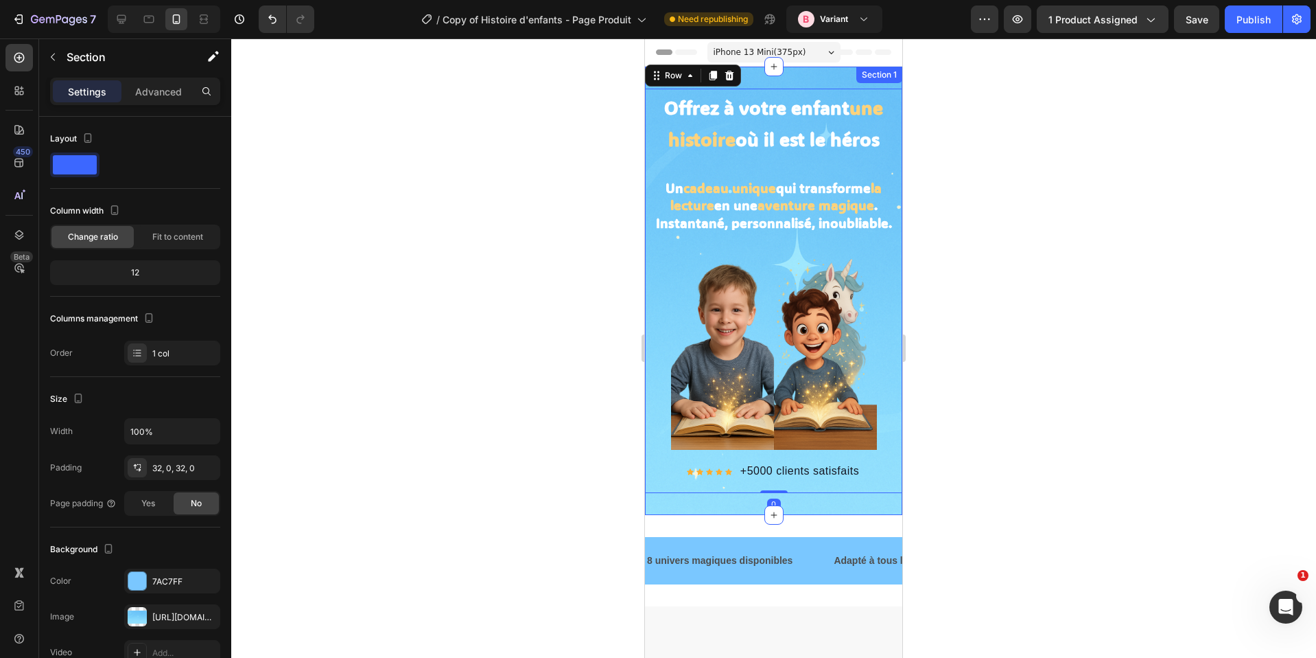
click at [789, 501] on div "Offrez à votre enfant une histoire où il est le héros Heading Un cadeau unique …" at bounding box center [773, 291] width 257 height 448
click at [154, 87] on p "Advanced" at bounding box center [158, 91] width 47 height 14
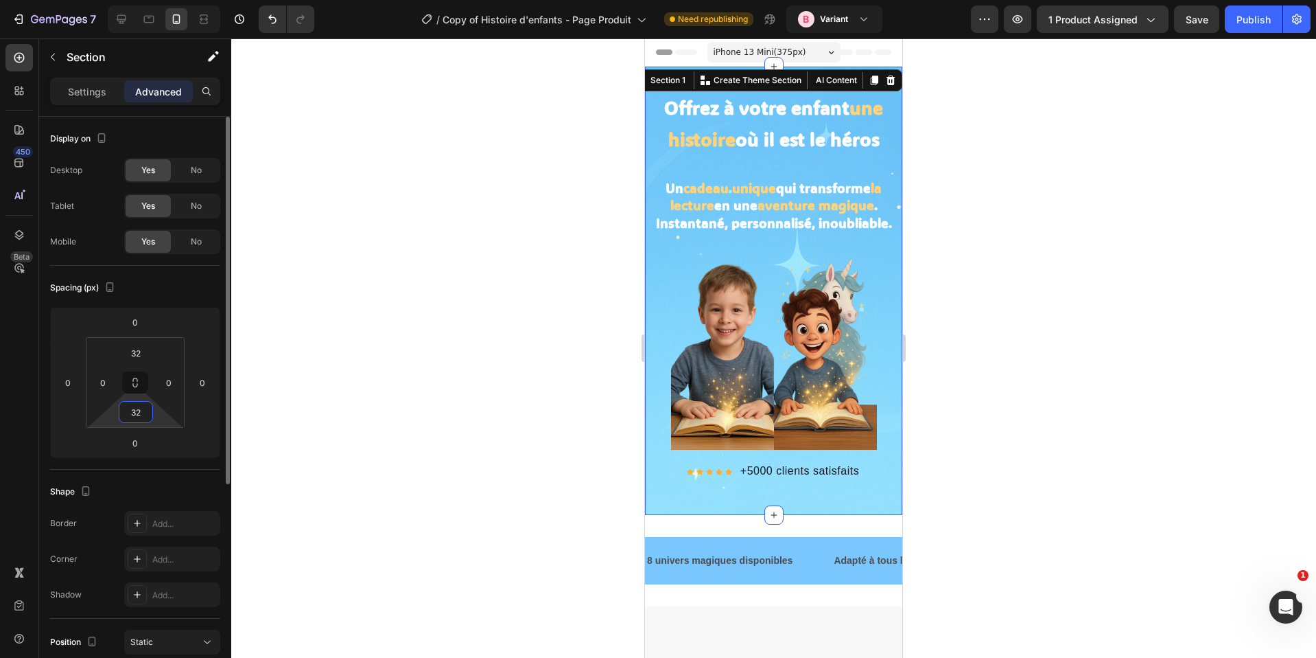
click at [140, 406] on input "32" at bounding box center [135, 412] width 27 height 21
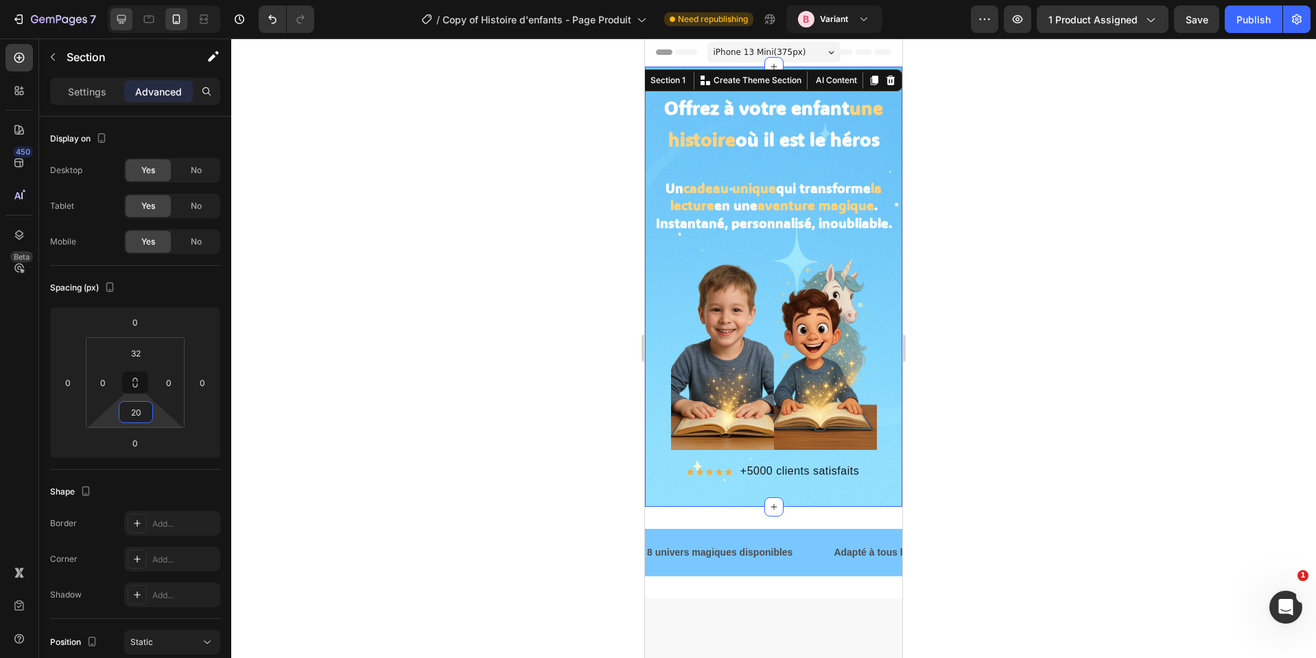
click at [118, 17] on icon at bounding box center [122, 19] width 14 height 14
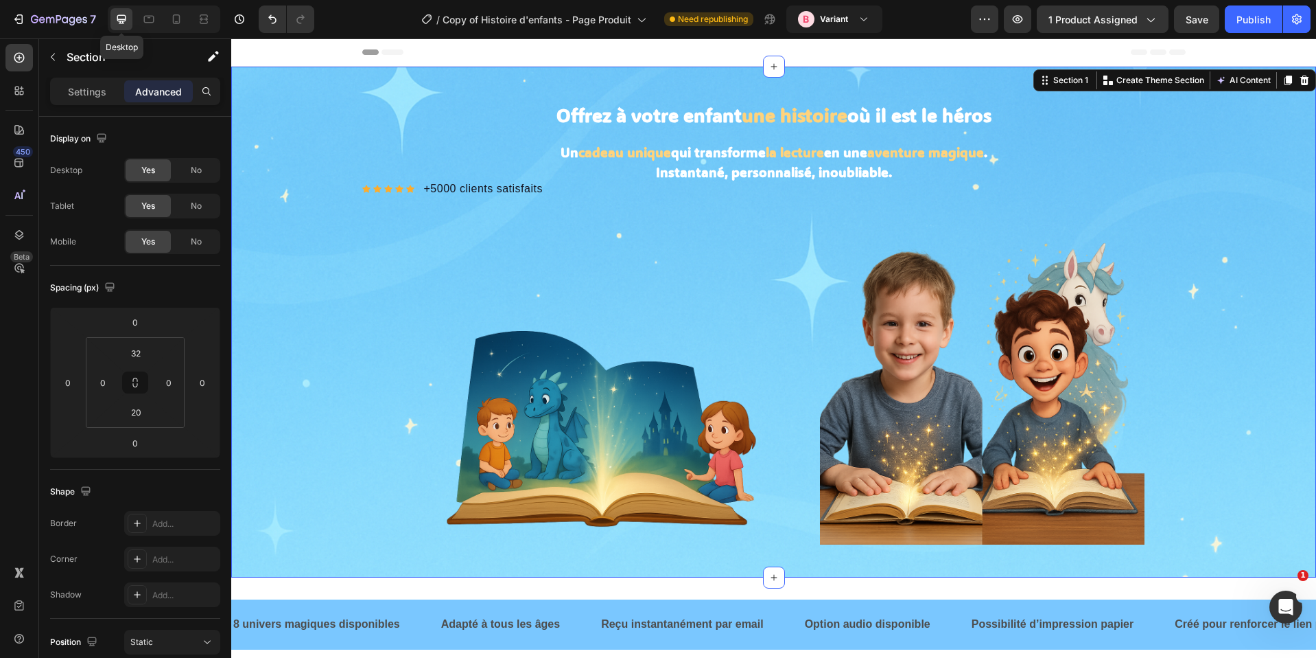
type input "32"
click at [412, 194] on div "Icon Icon Icon Icon Icon Icon List Hoz +5000 clients satisfaits Text block Row" at bounding box center [774, 190] width 824 height 19
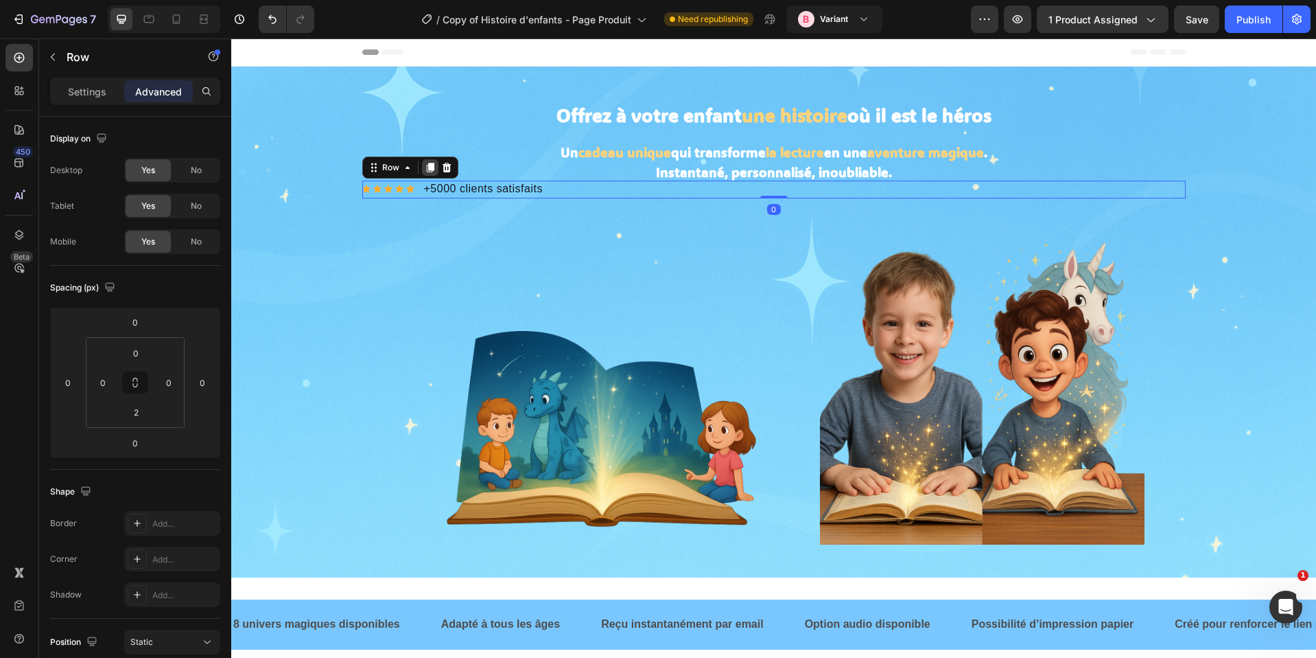
click at [427, 162] on icon at bounding box center [430, 167] width 11 height 11
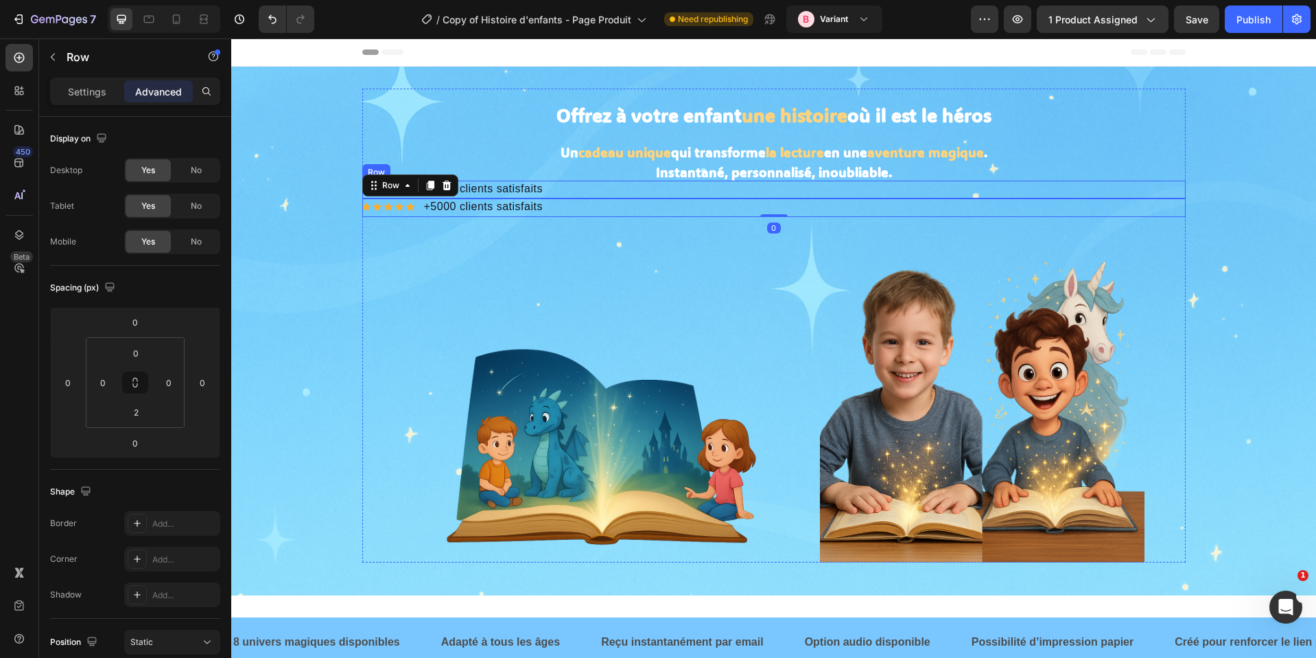
click at [573, 189] on div "Icon Icon Icon Icon Icon Icon List Hoz +5000 clients satisfaits Text block Row" at bounding box center [774, 190] width 824 height 19
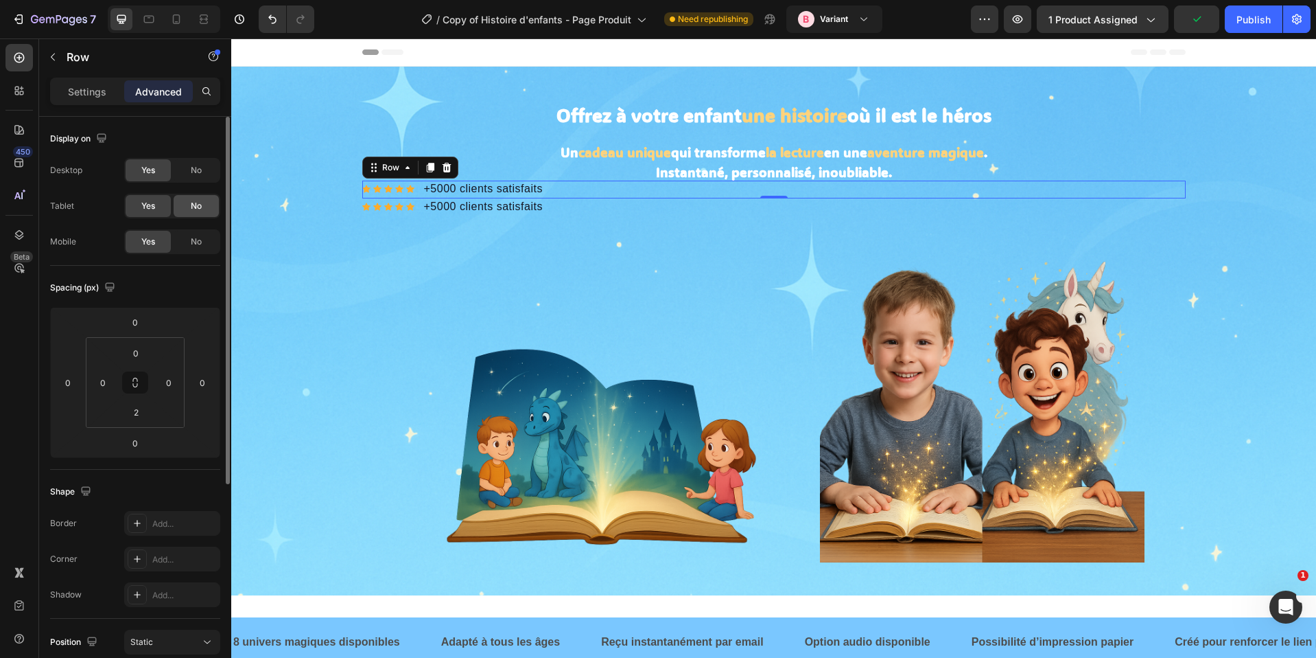
click at [184, 200] on div "No" at bounding box center [196, 206] width 45 height 22
click at [207, 176] on div "No" at bounding box center [196, 170] width 45 height 22
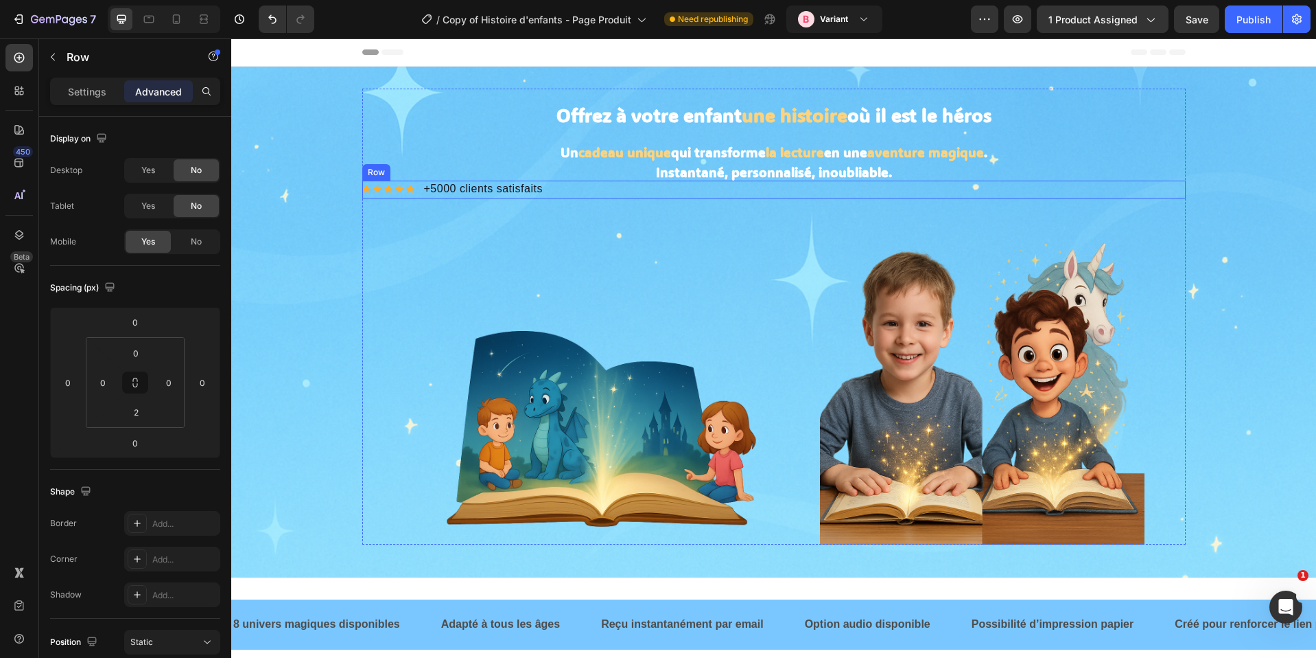
click at [415, 183] on div "Icon Icon Icon Icon Icon Icon List Hoz +5000 clients satisfaits Text block Row" at bounding box center [774, 190] width 824 height 19
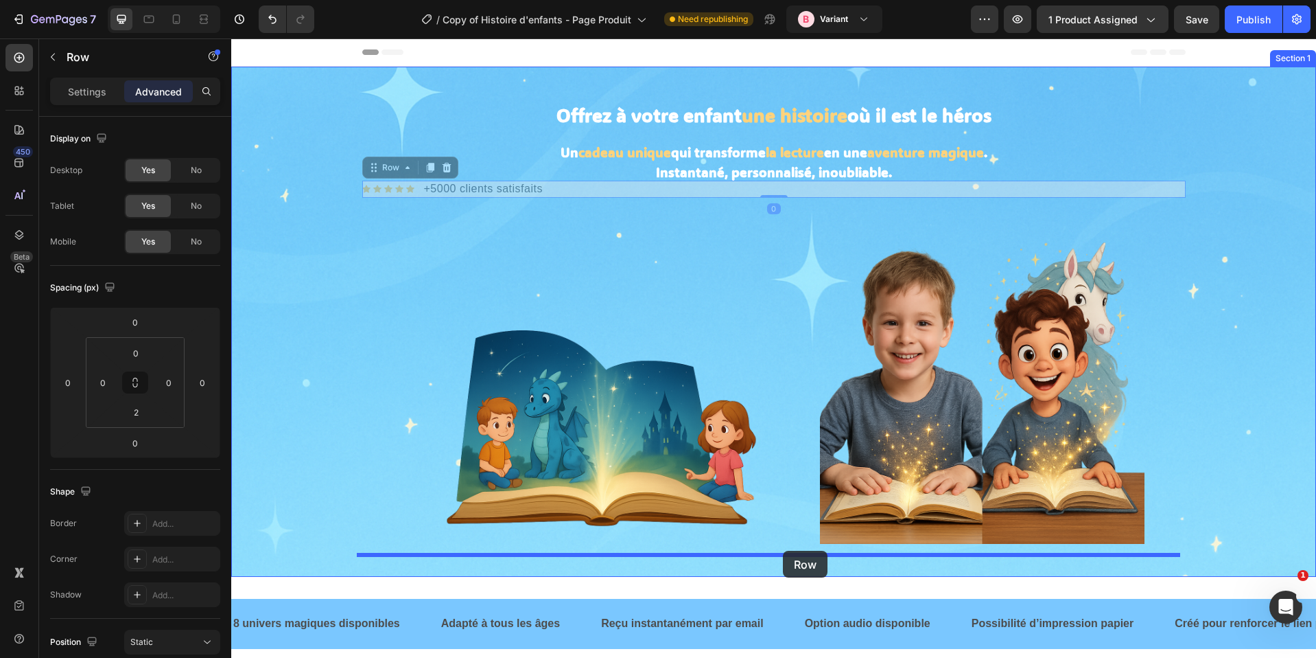
drag, startPoint x: 386, startPoint y: 170, endPoint x: 783, endPoint y: 550, distance: 550.0
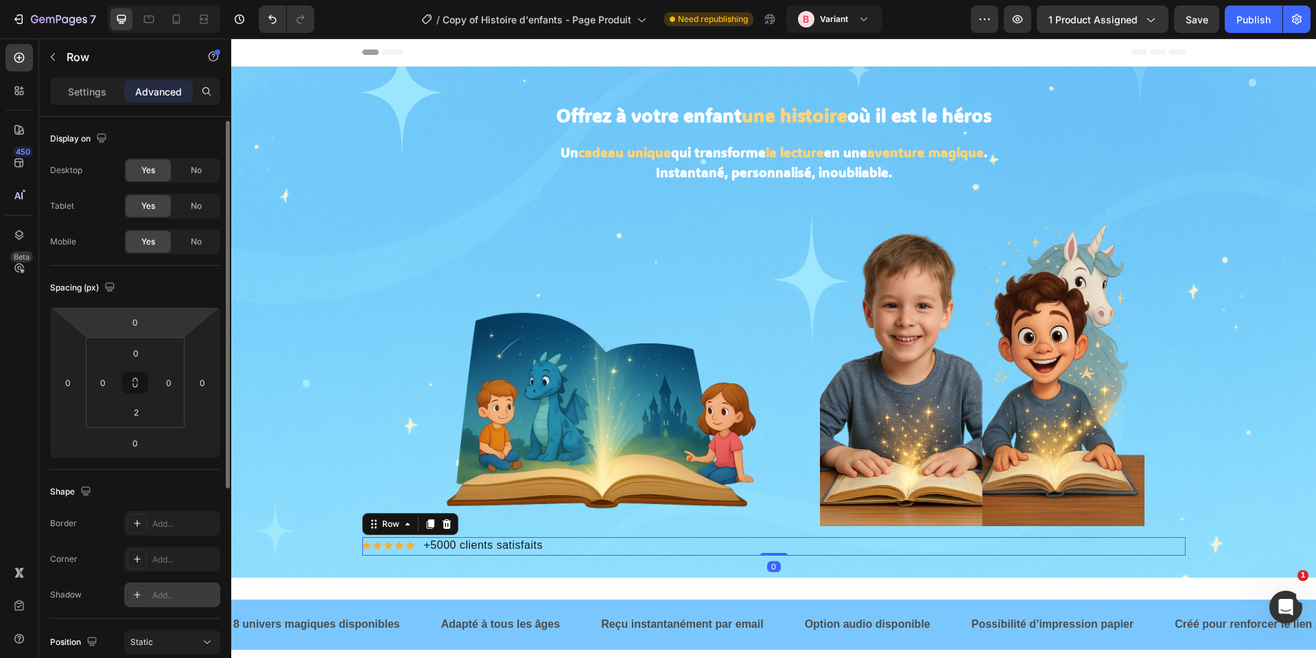
scroll to position [336, 0]
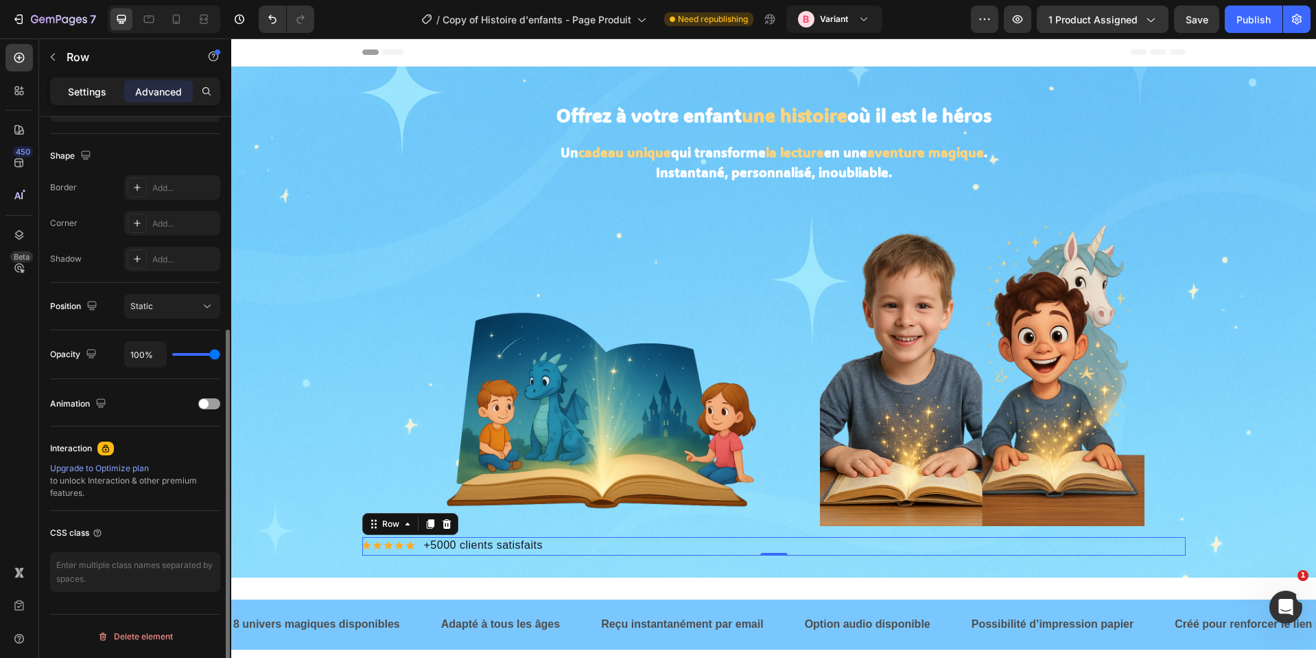
click at [75, 93] on p "Settings" at bounding box center [87, 91] width 38 height 14
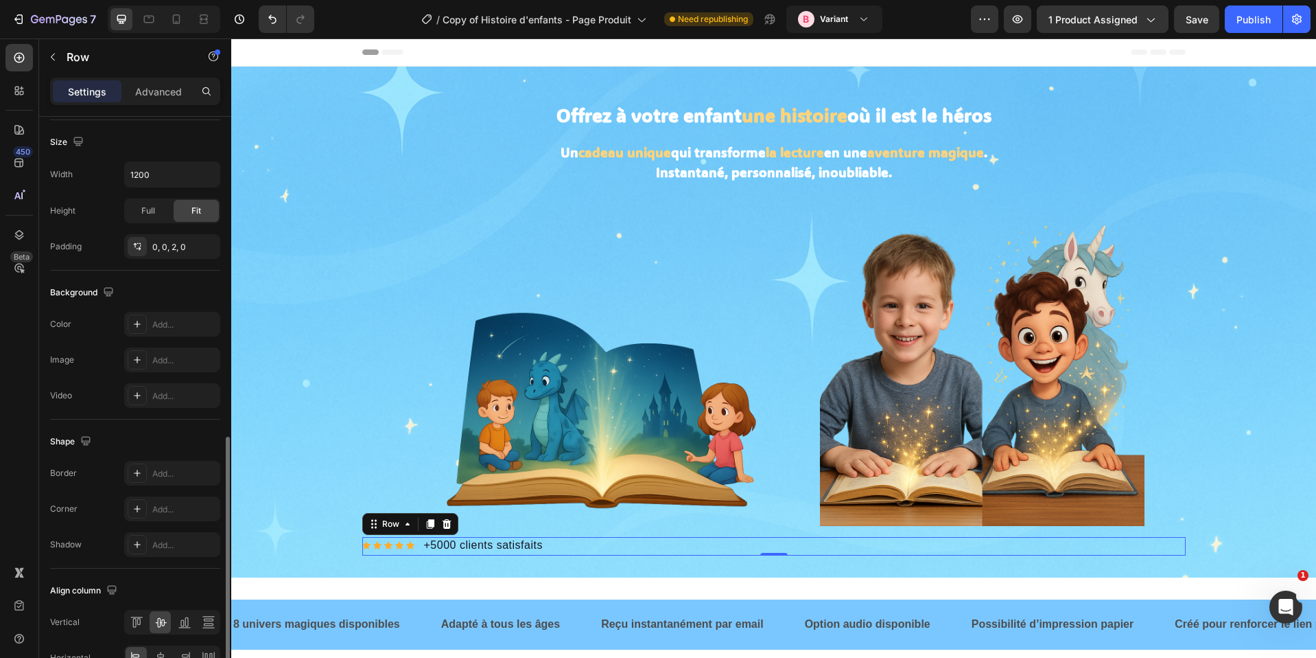
scroll to position [414, 0]
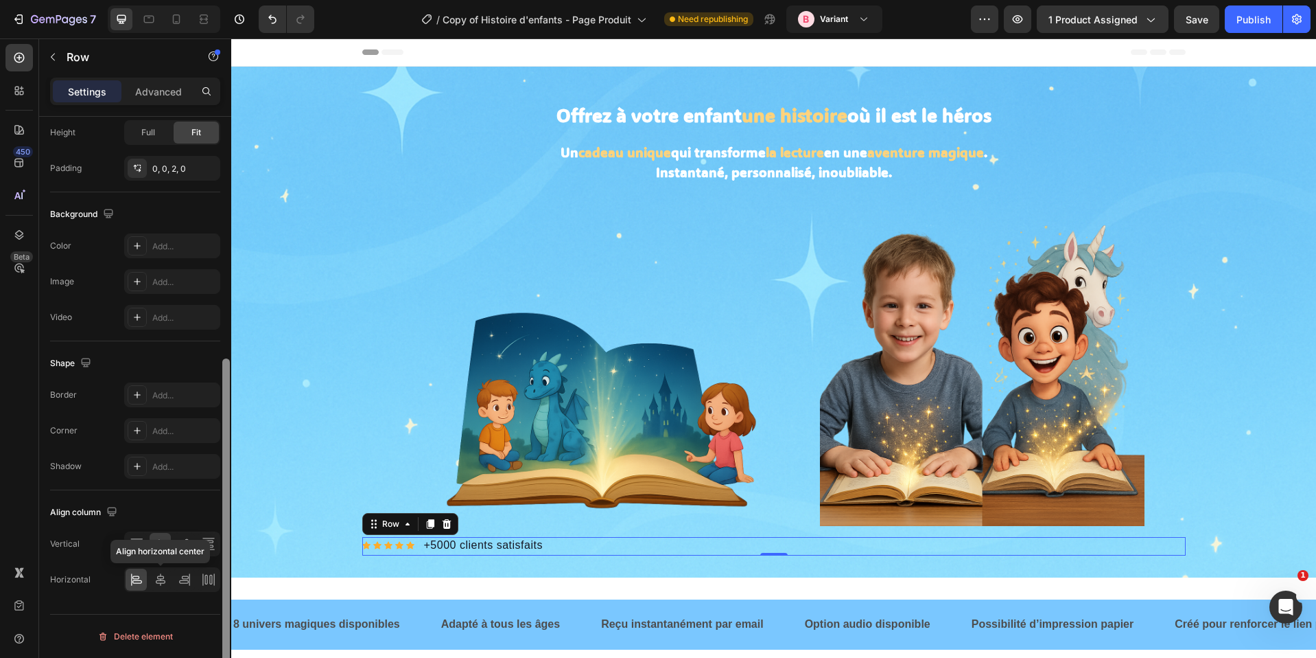
drag, startPoint x: 163, startPoint y: 577, endPoint x: 226, endPoint y: 575, distance: 63.2
click at [163, 577] on icon at bounding box center [161, 579] width 10 height 12
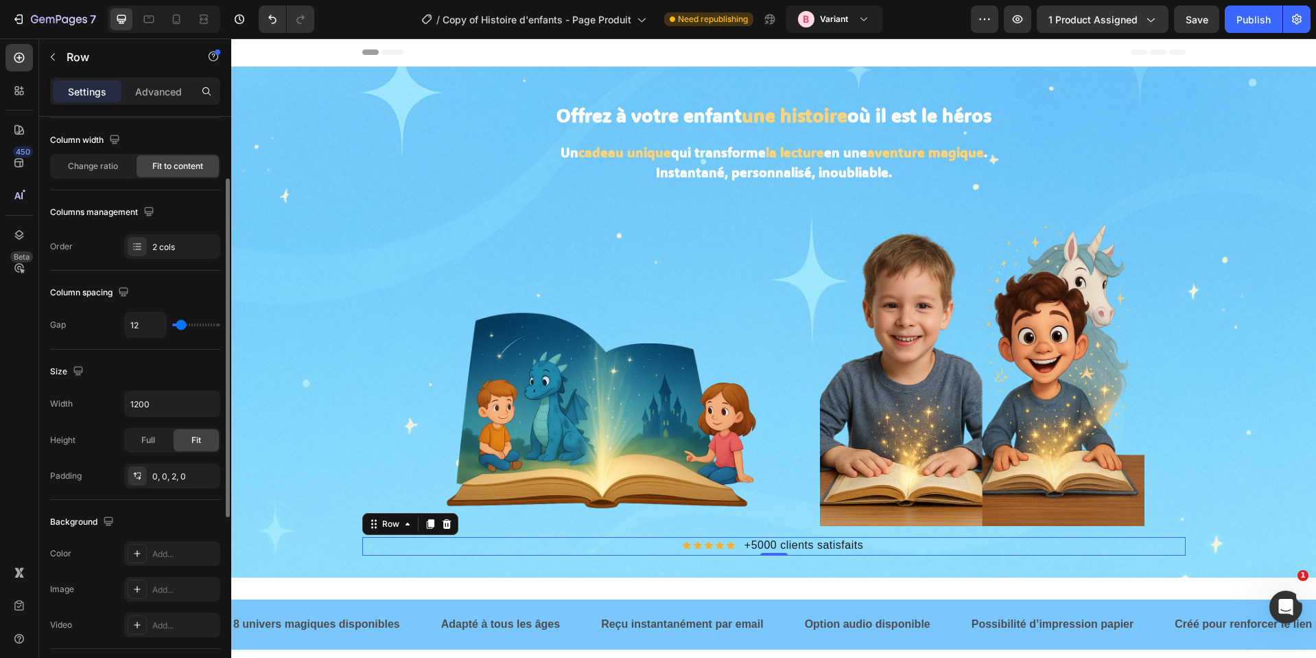
scroll to position [0, 0]
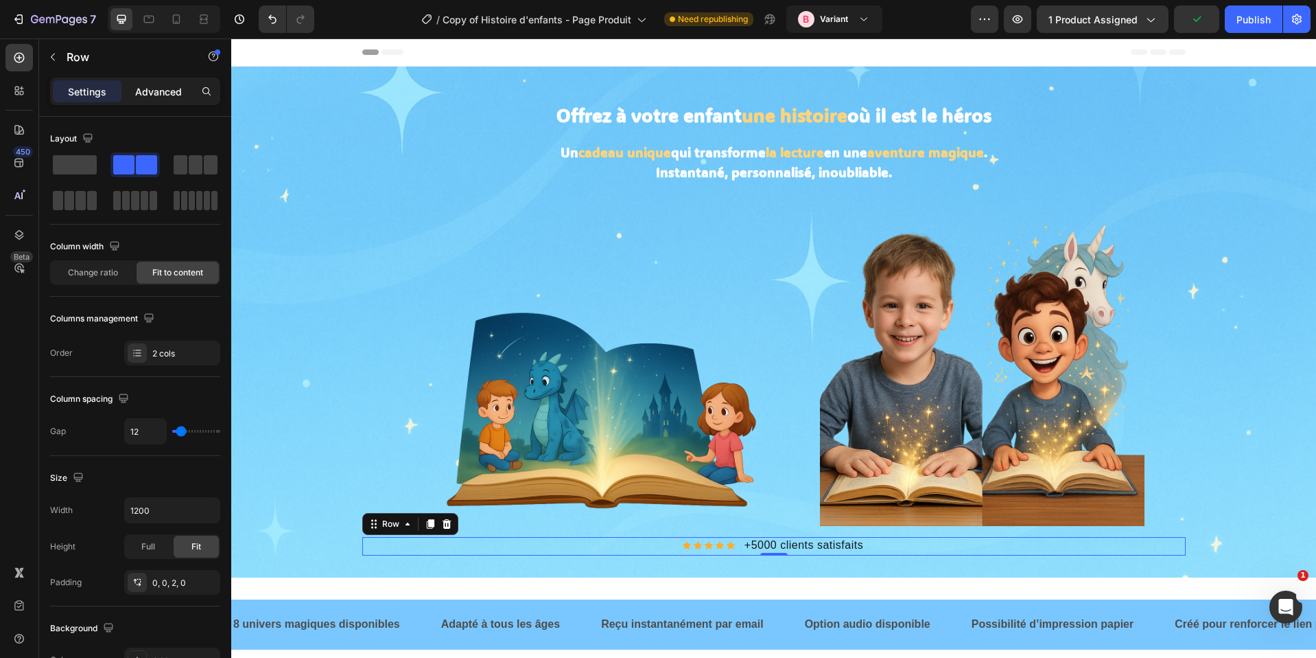
click at [142, 82] on div "Advanced" at bounding box center [158, 91] width 69 height 22
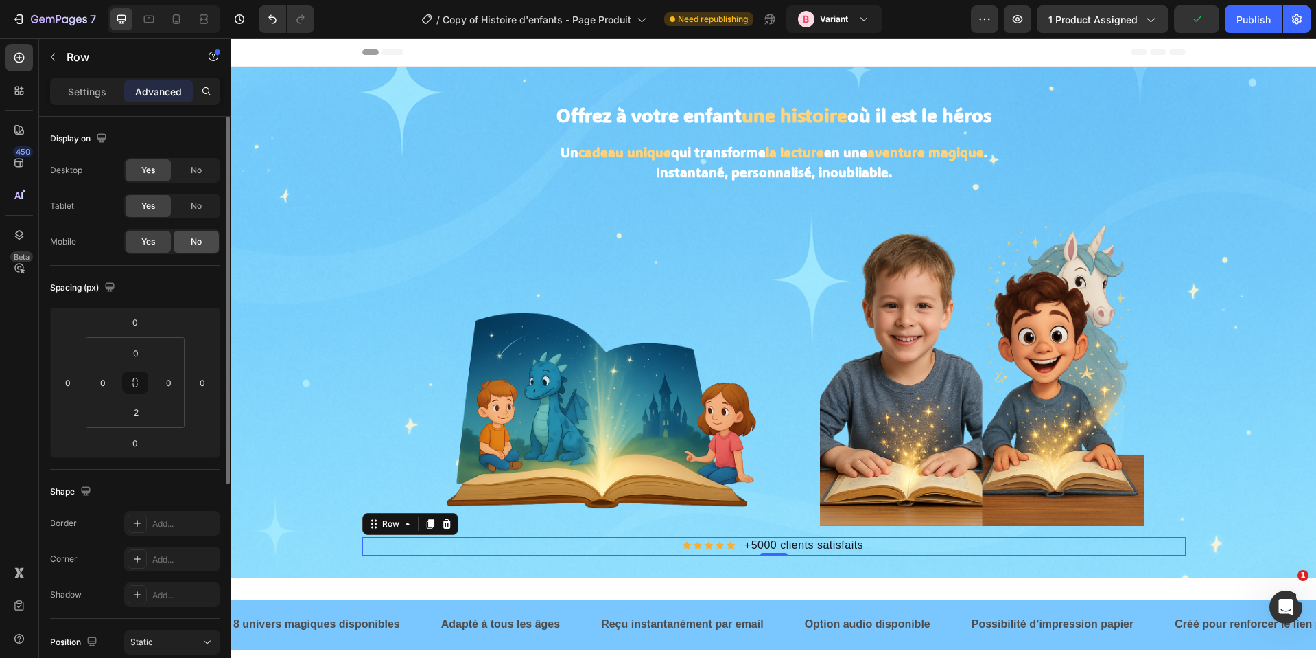
click at [189, 235] on div "No" at bounding box center [196, 242] width 45 height 22
click at [178, 19] on icon at bounding box center [177, 19] width 14 height 14
type input "20"
type input "0"
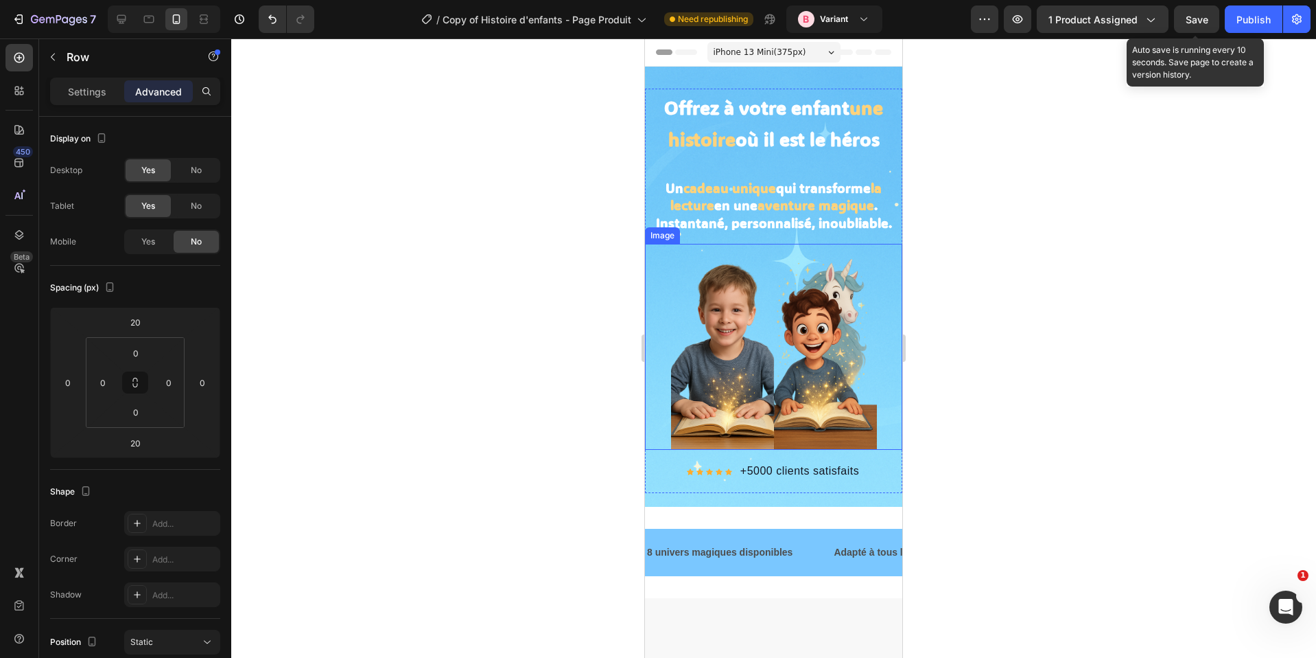
click at [1193, 22] on span "Save" at bounding box center [1197, 20] width 23 height 12
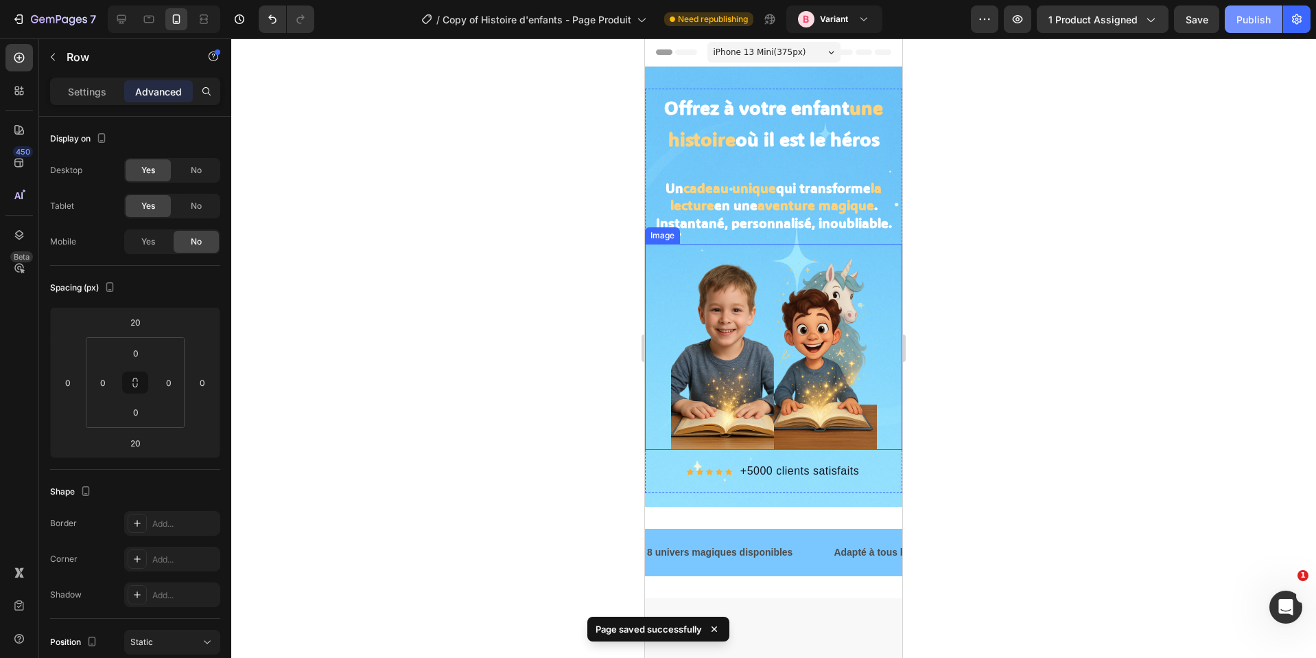
click at [1261, 32] on button "Publish" at bounding box center [1254, 18] width 58 height 27
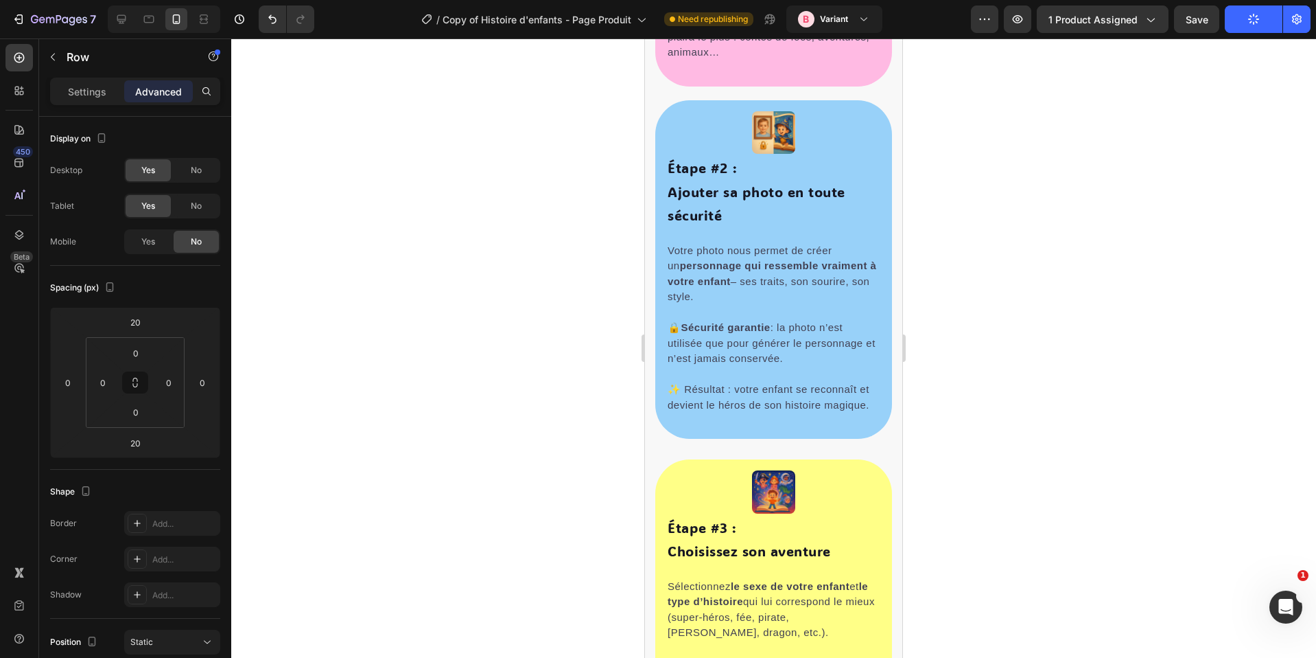
scroll to position [1010, 0]
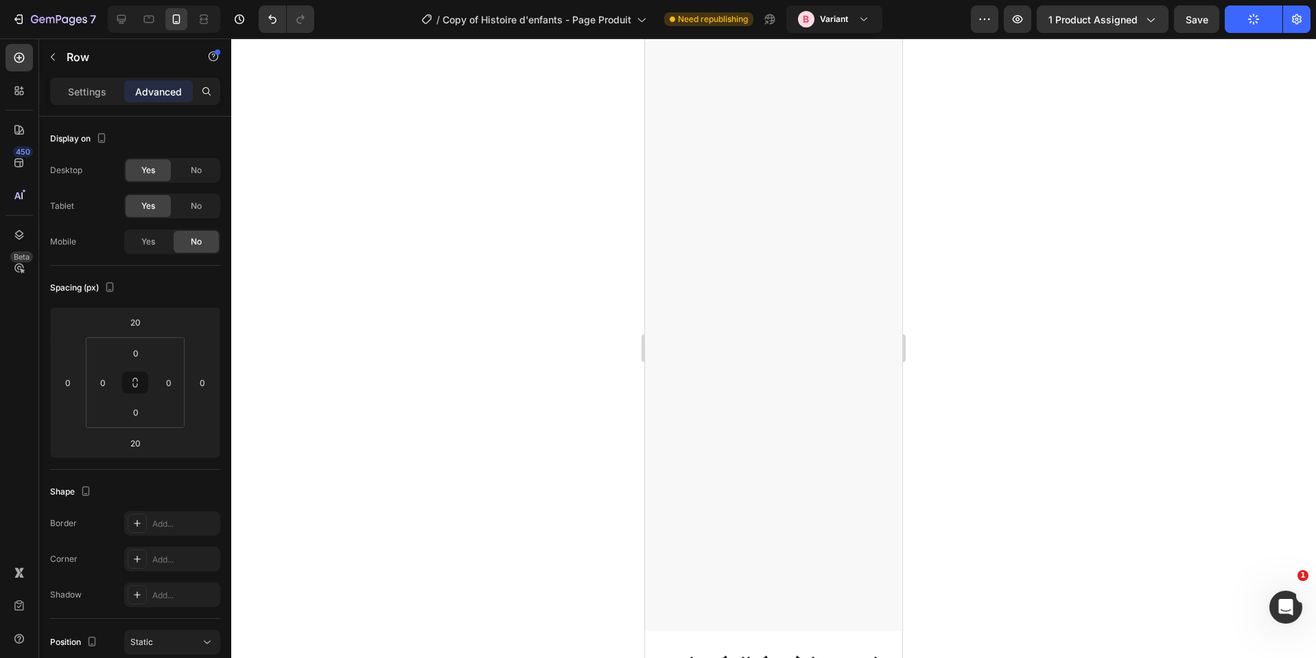
select select "580548778748150398"
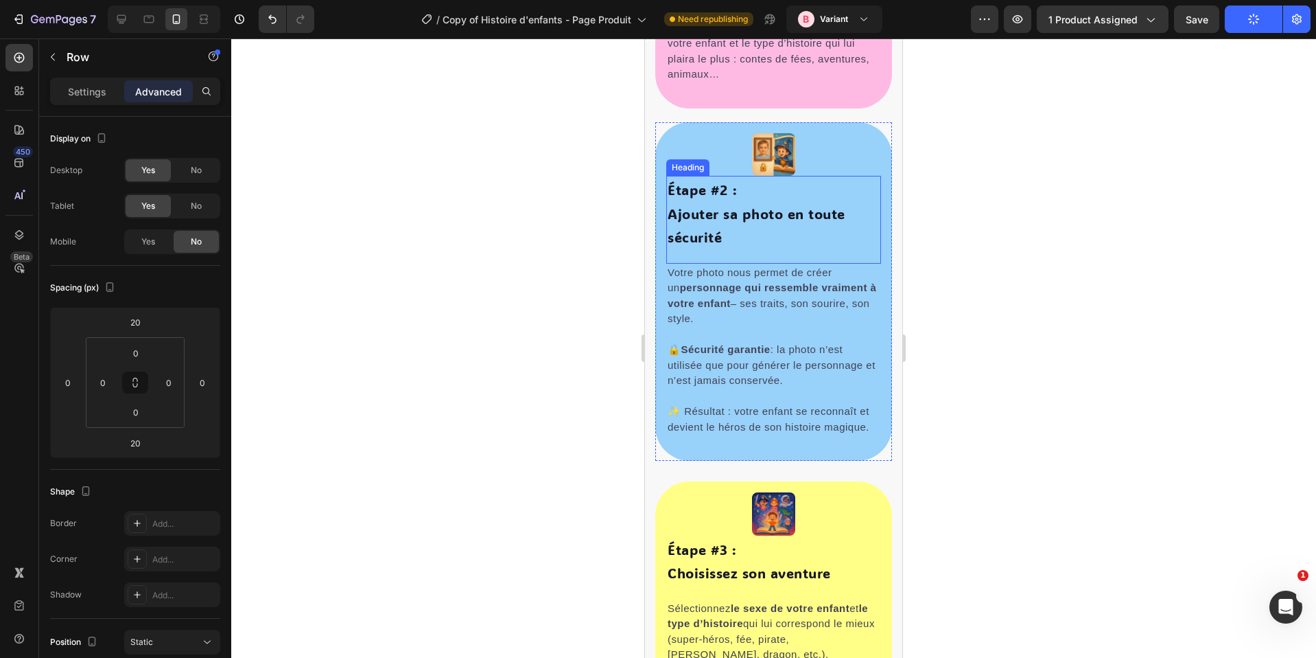
scroll to position [873, 0]
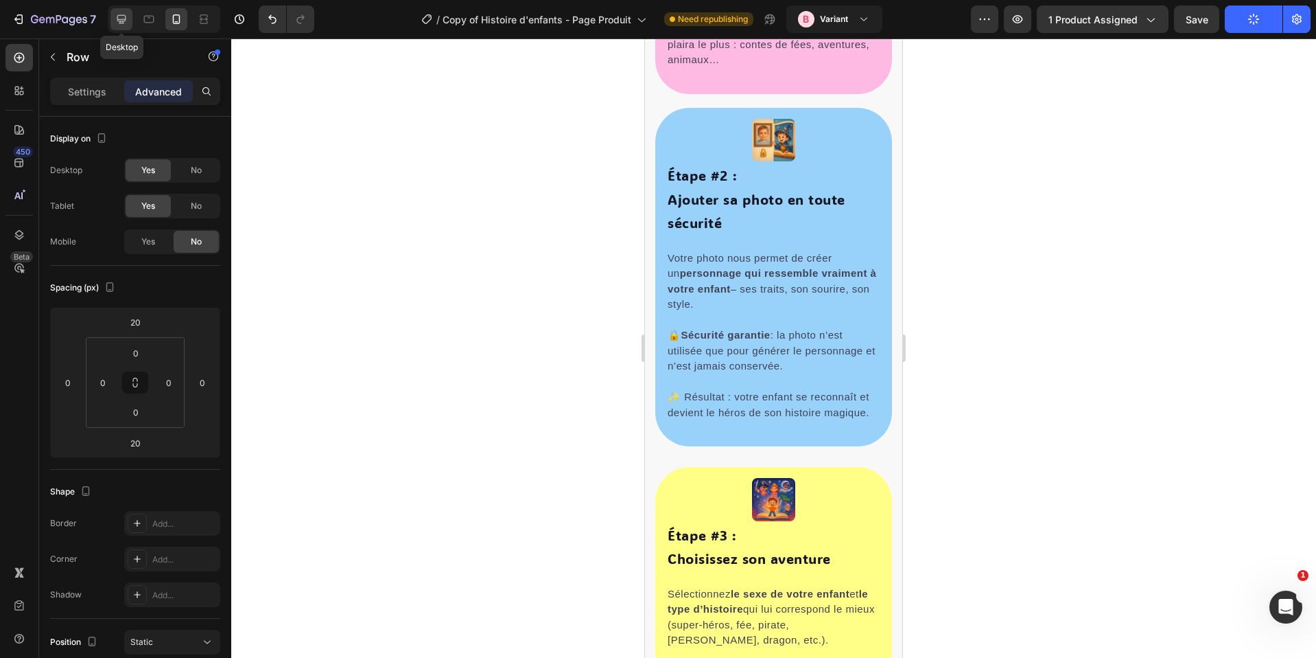
click at [119, 19] on icon at bounding box center [121, 19] width 9 height 9
type input "0"
type input "2"
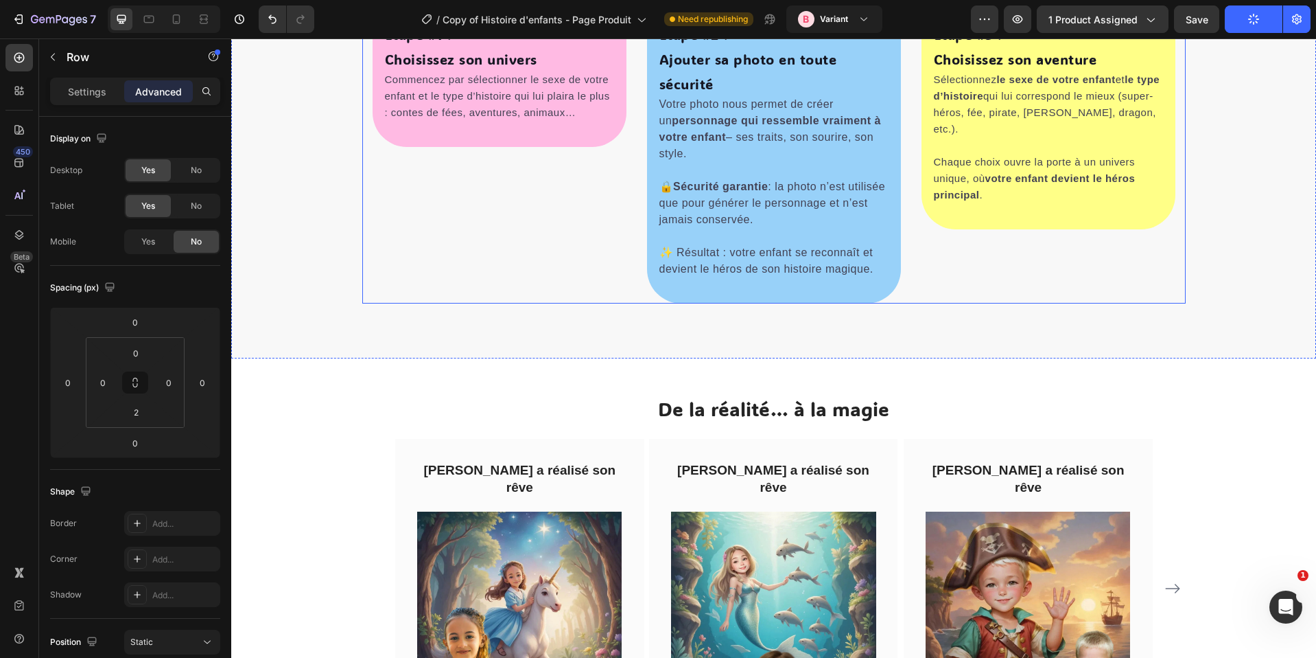
scroll to position [994, 0]
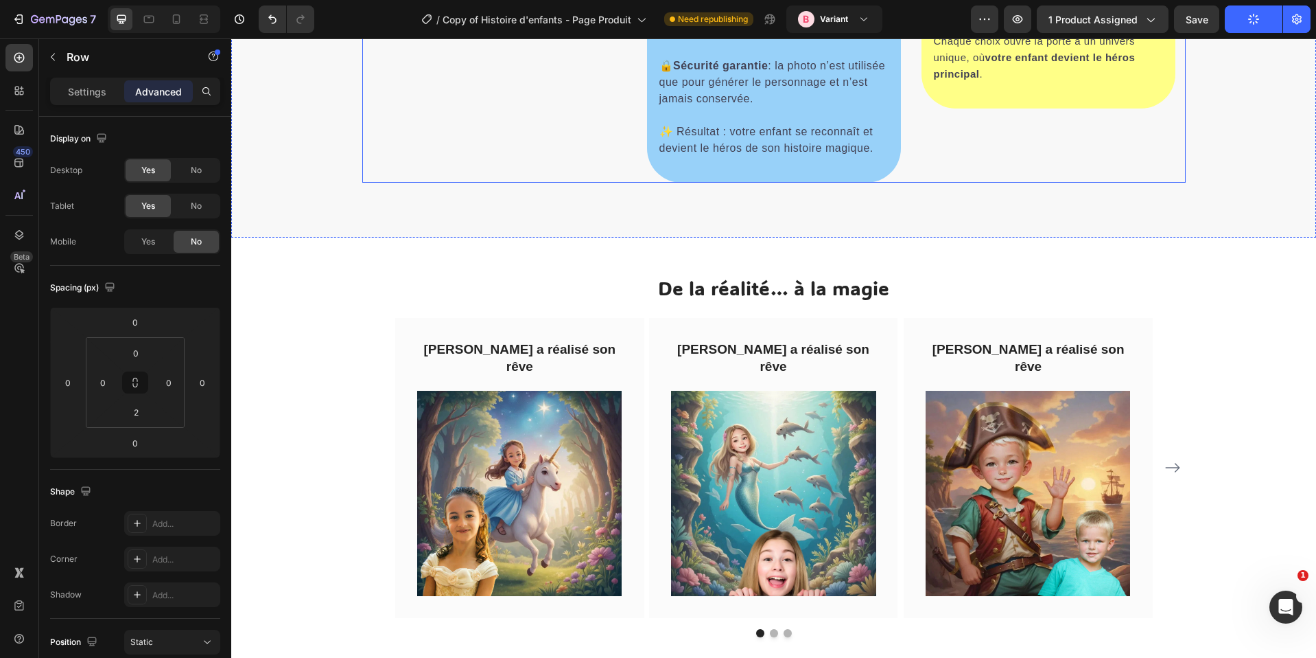
select select "580548778748150398"
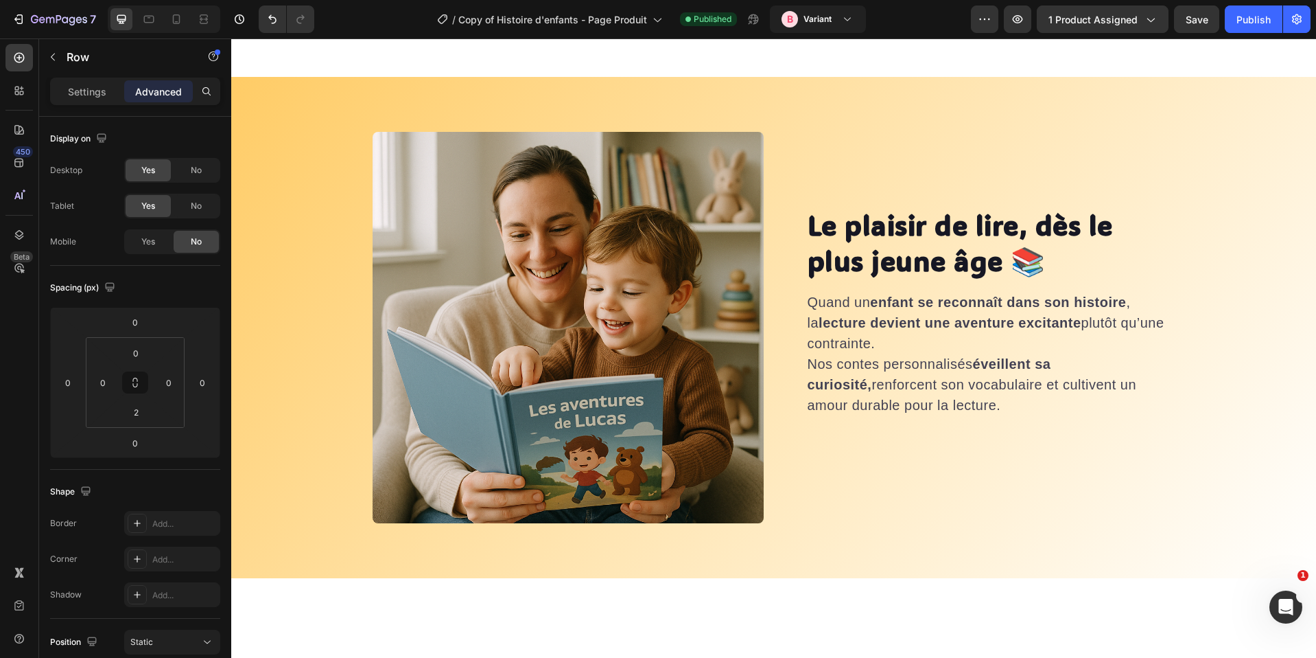
scroll to position [2792, 0]
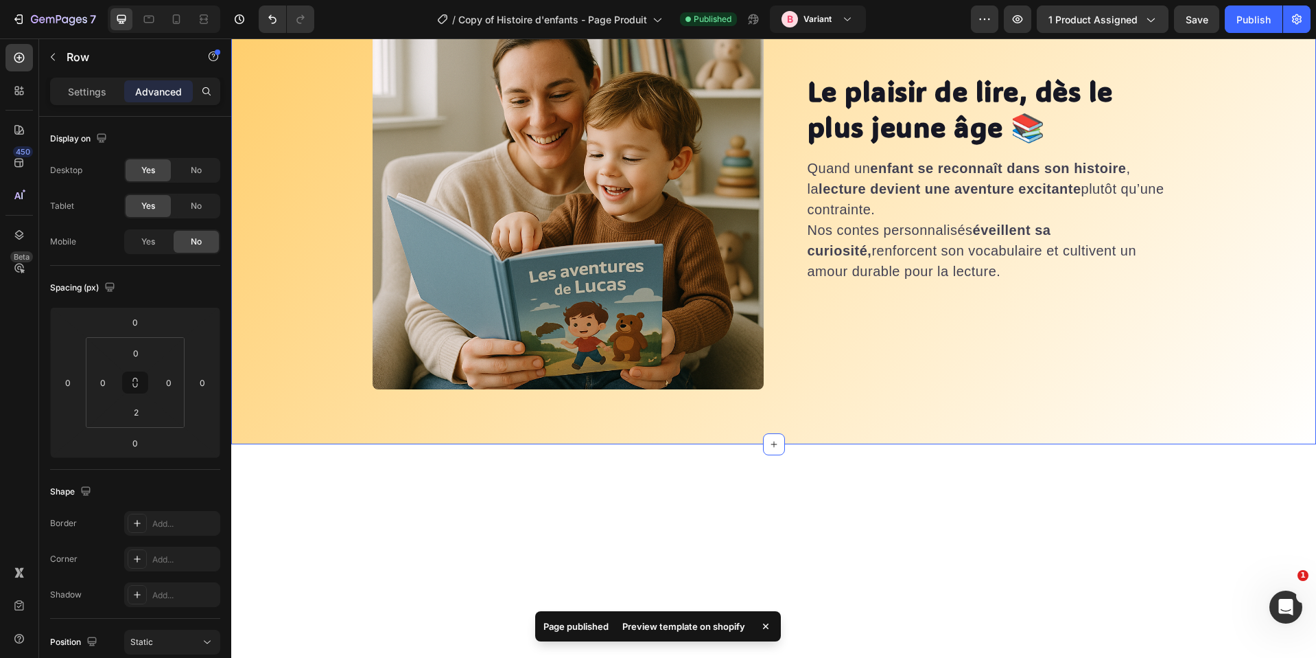
click at [783, 227] on div "Le plaisir de lire, dès le plus jeune âge 📚 Heading Quand un enfant se reconnaî…" at bounding box center [773, 193] width 1085 height 501
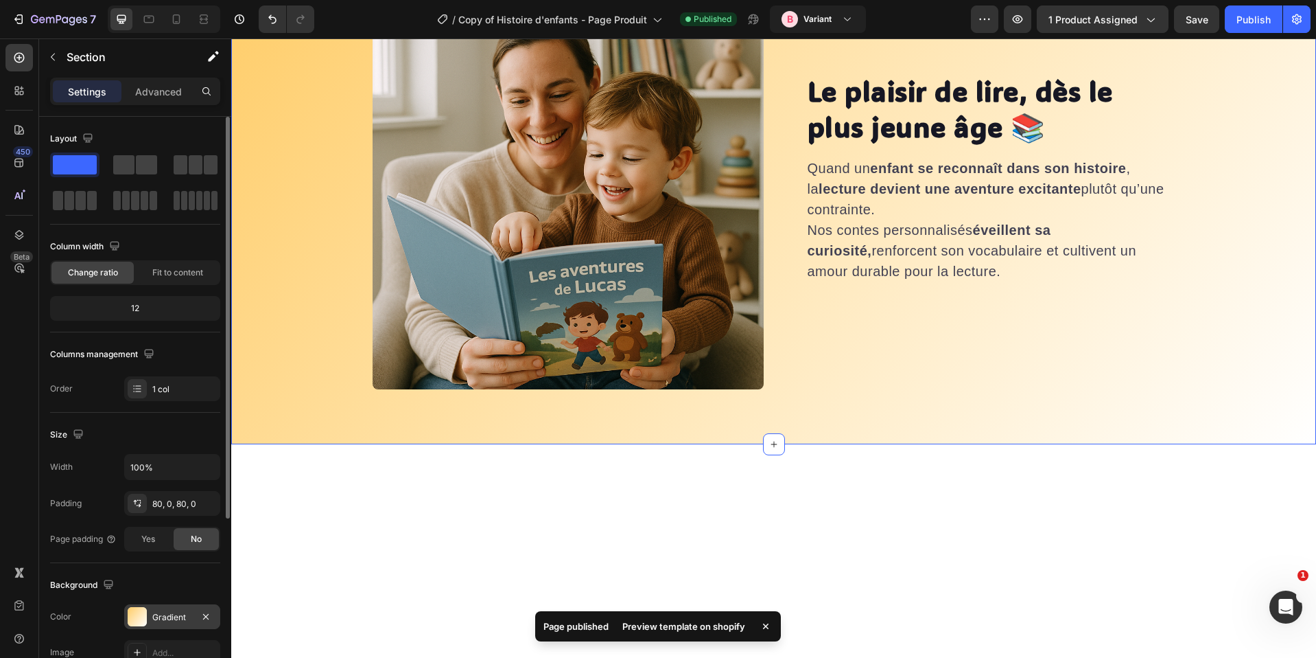
click at [157, 623] on div "Gradient" at bounding box center [172, 616] width 96 height 25
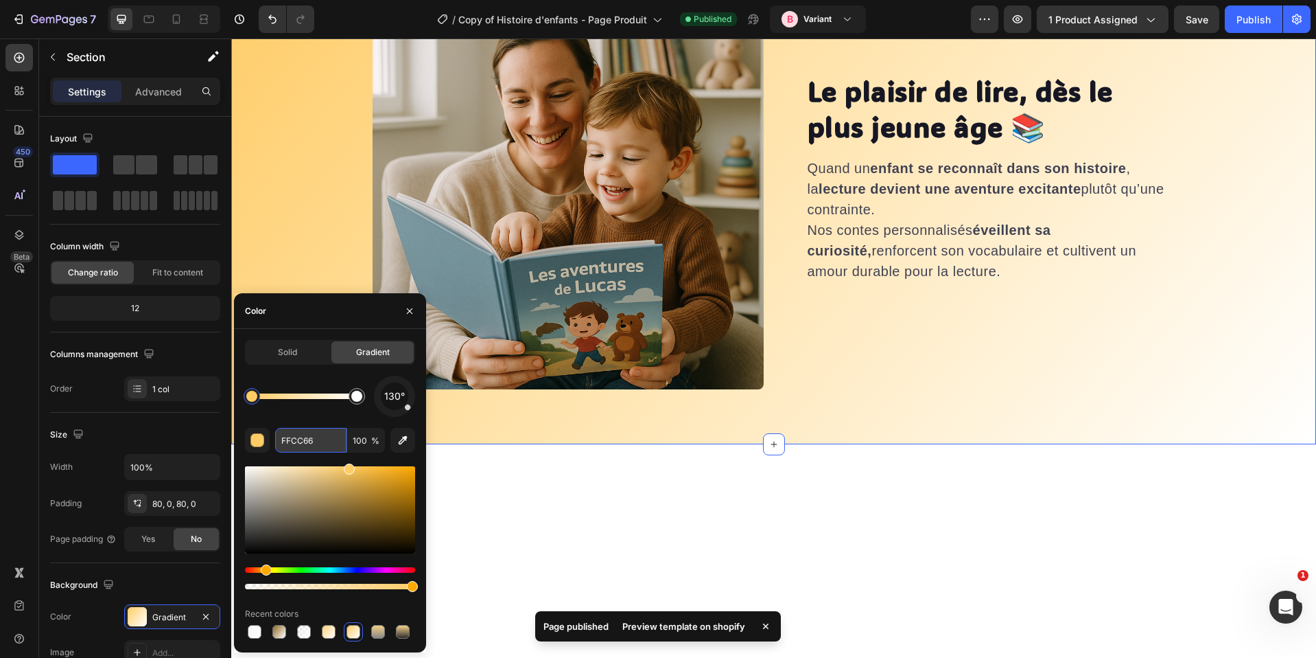
click at [309, 439] on input "FFCC66" at bounding box center [310, 440] width 71 height 25
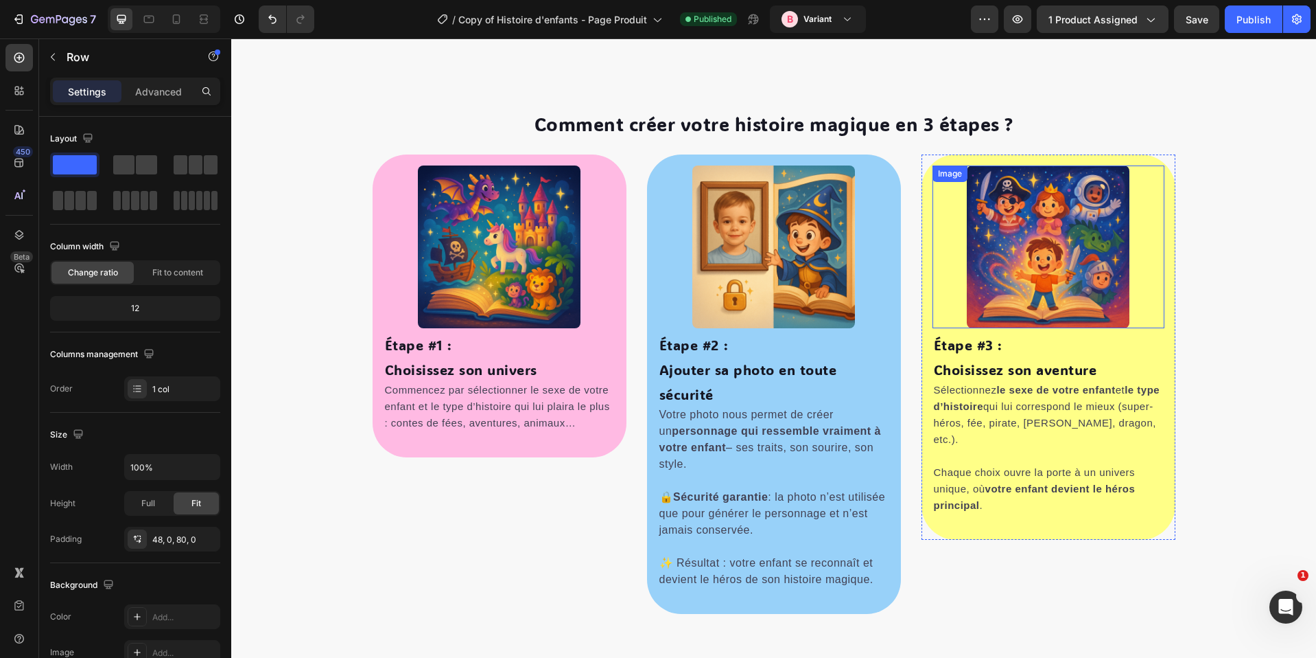
scroll to position [537, 0]
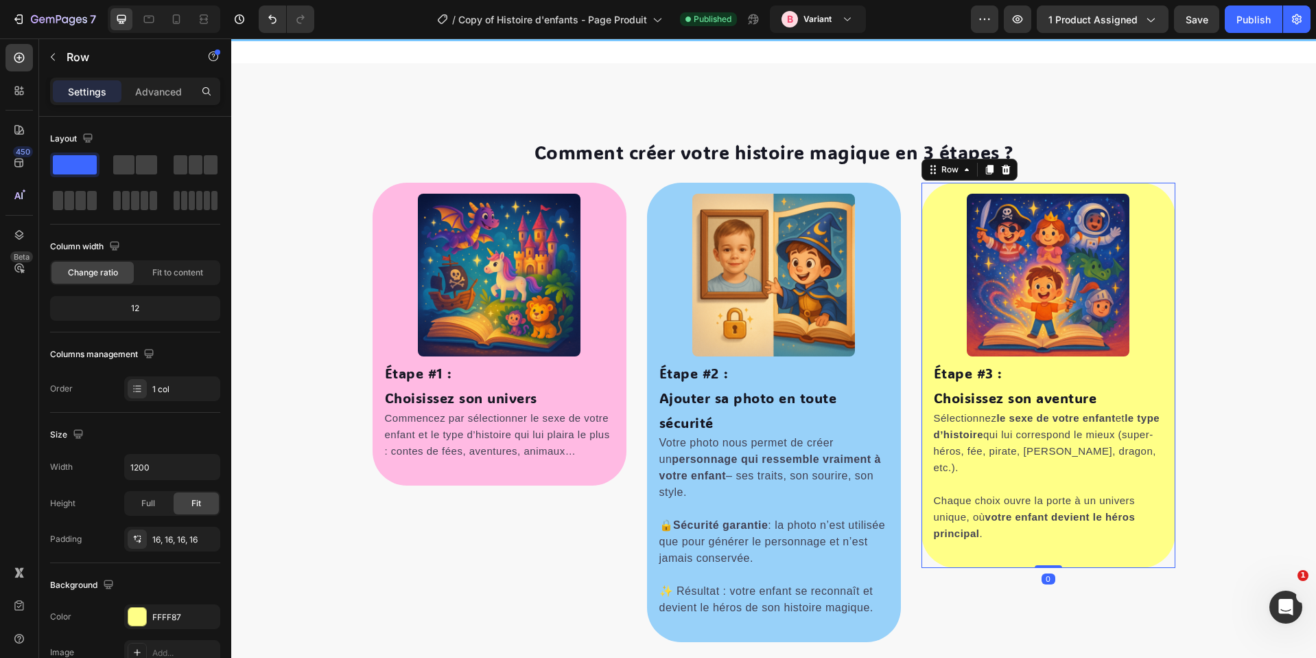
click at [951, 192] on div "Image Étape #3 : [PERSON_NAME] son aventure Heading Sélectionnez le sexe de vot…" at bounding box center [1049, 375] width 254 height 385
click at [171, 619] on div "FFFF87" at bounding box center [172, 617] width 40 height 12
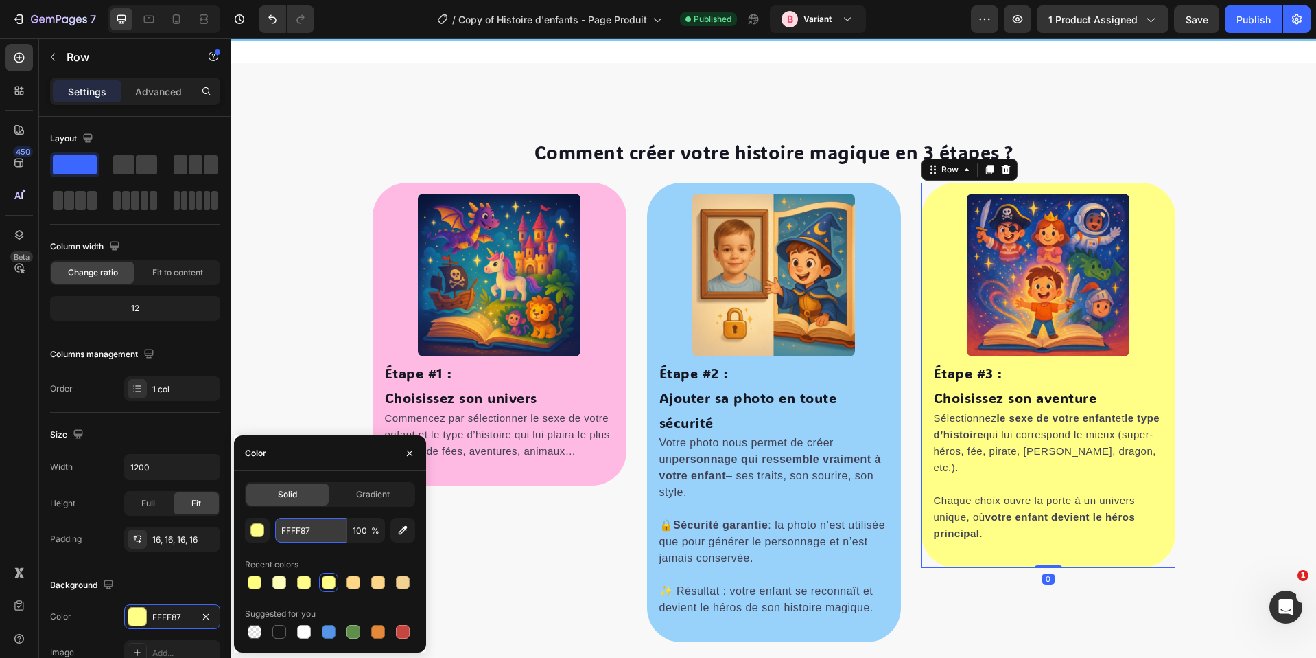
click at [299, 531] on input "FFFF87" at bounding box center [310, 530] width 71 height 25
paste input "CC66"
type input "FFCC66"
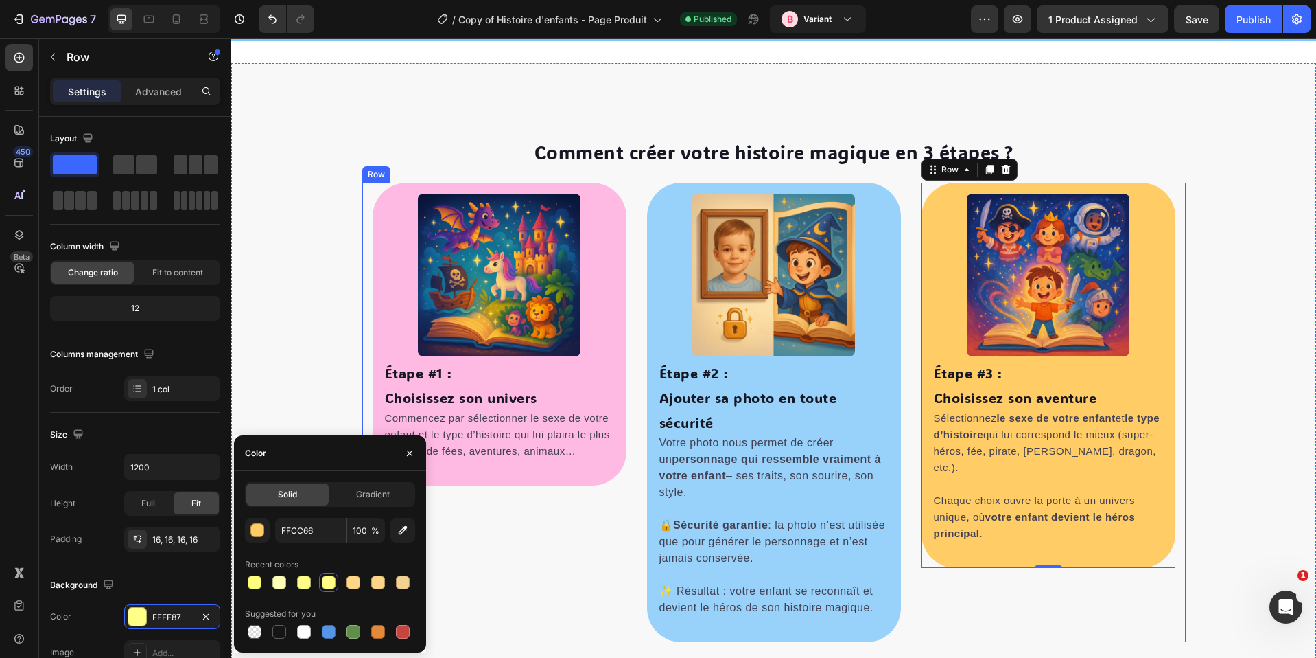
click at [1111, 594] on div "Image Étape #3 : [PERSON_NAME] son aventure Heading Sélectionnez le sexe de vot…" at bounding box center [1049, 412] width 254 height 459
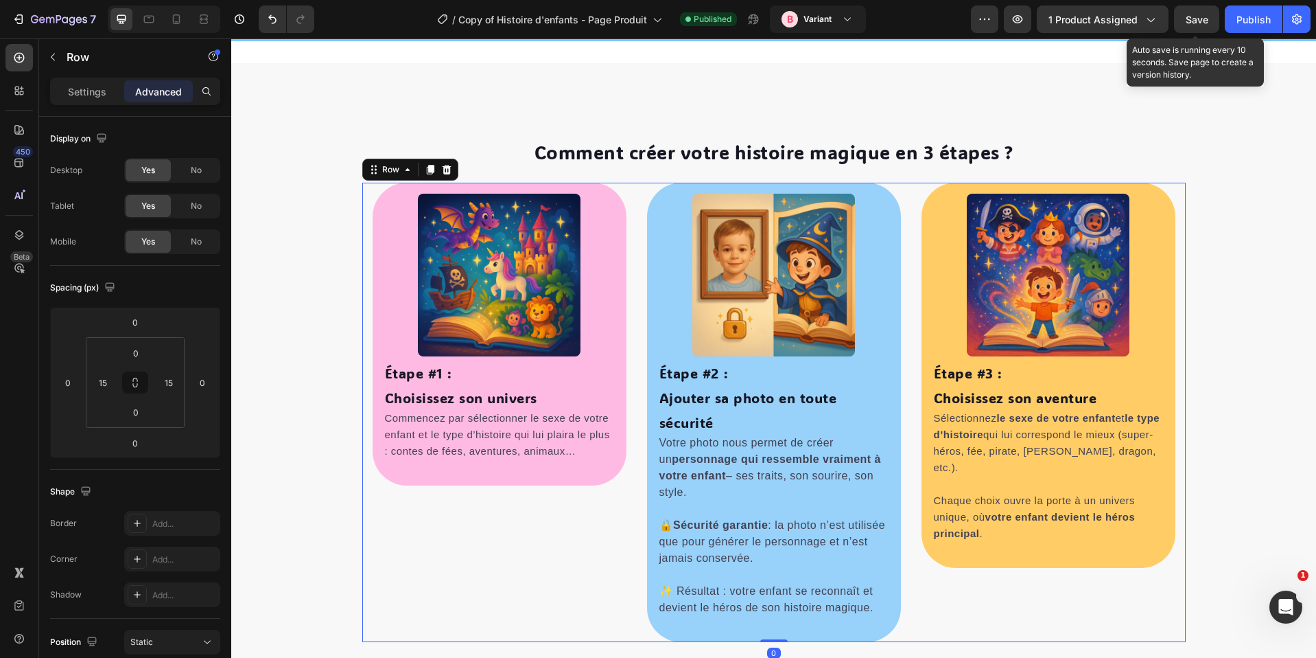
click at [1196, 21] on span "Save" at bounding box center [1197, 20] width 23 height 12
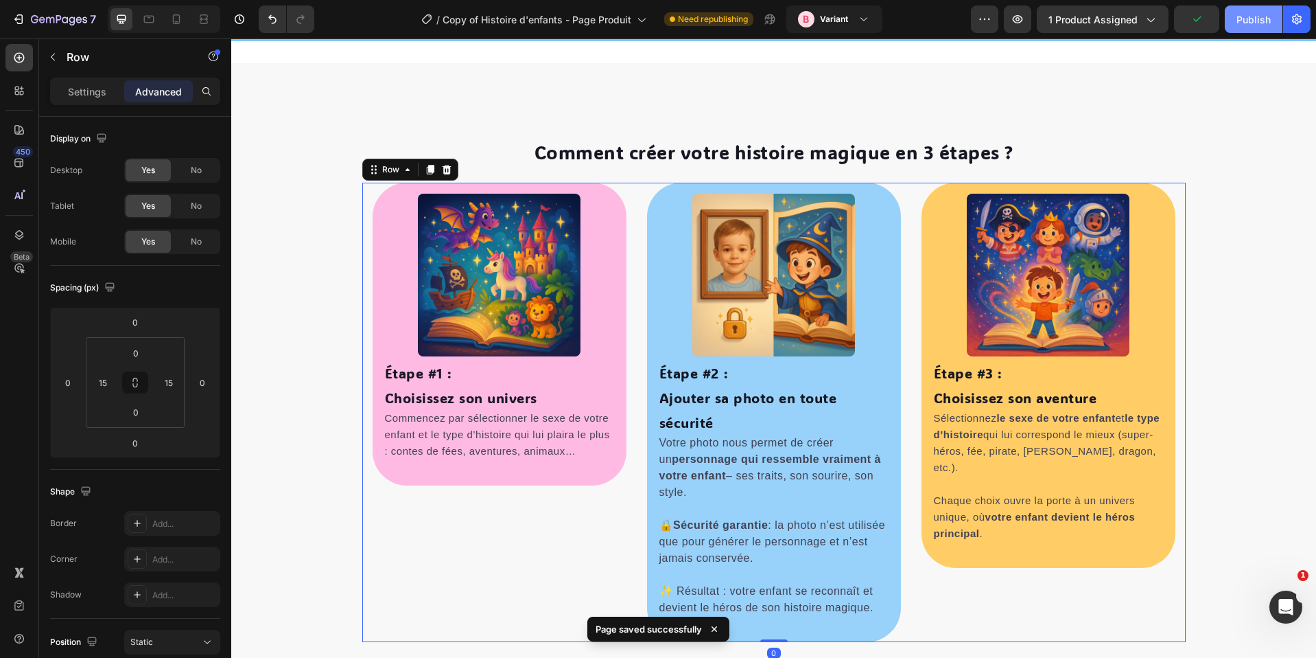
click at [1238, 18] on div "Publish" at bounding box center [1254, 19] width 34 height 14
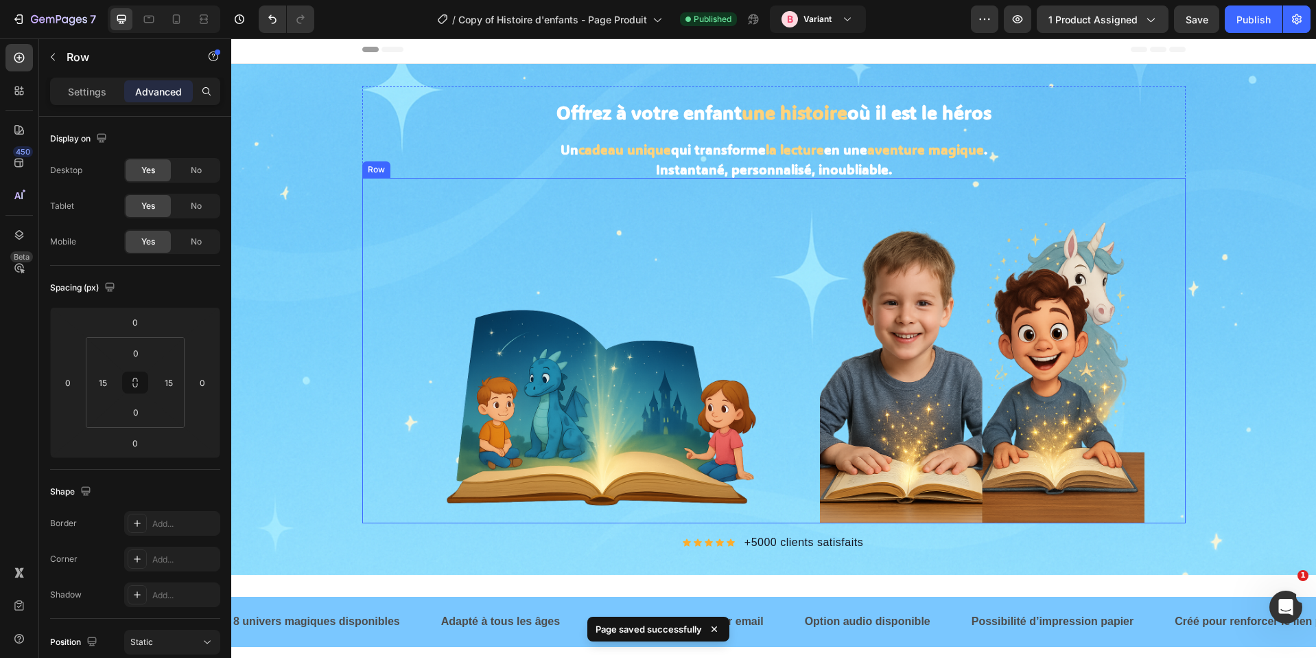
scroll to position [45, 0]
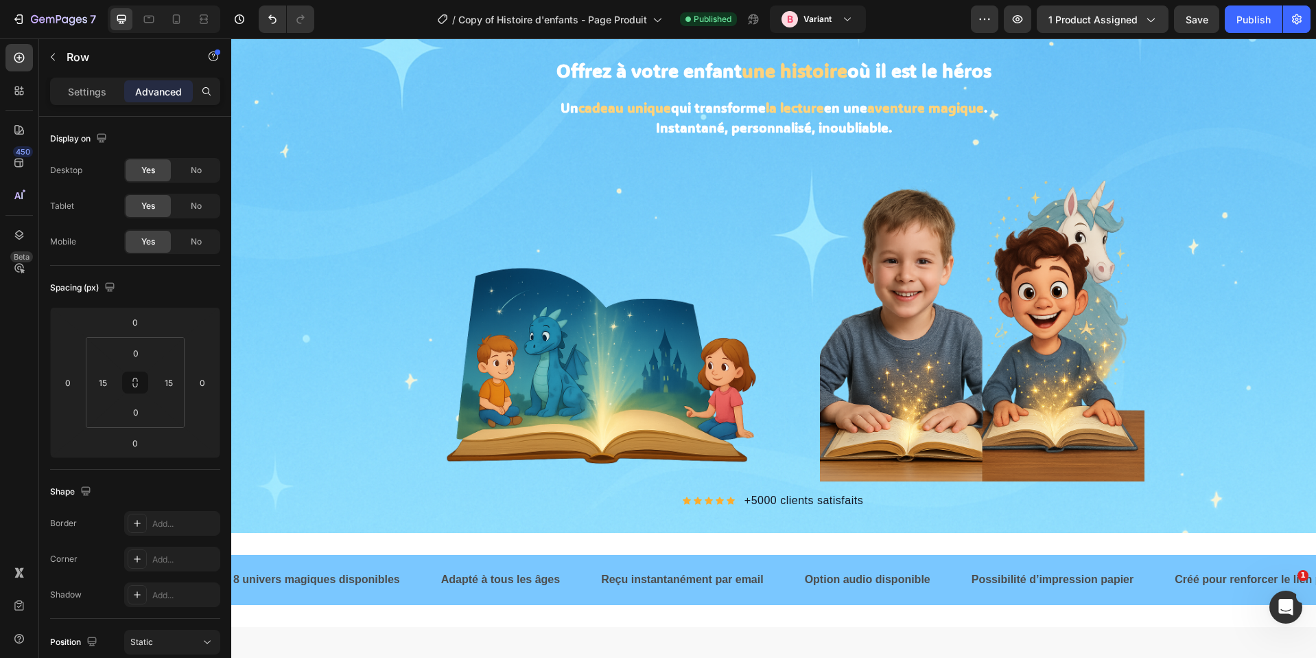
click at [1225, 5] on button "Publish" at bounding box center [1254, 18] width 58 height 27
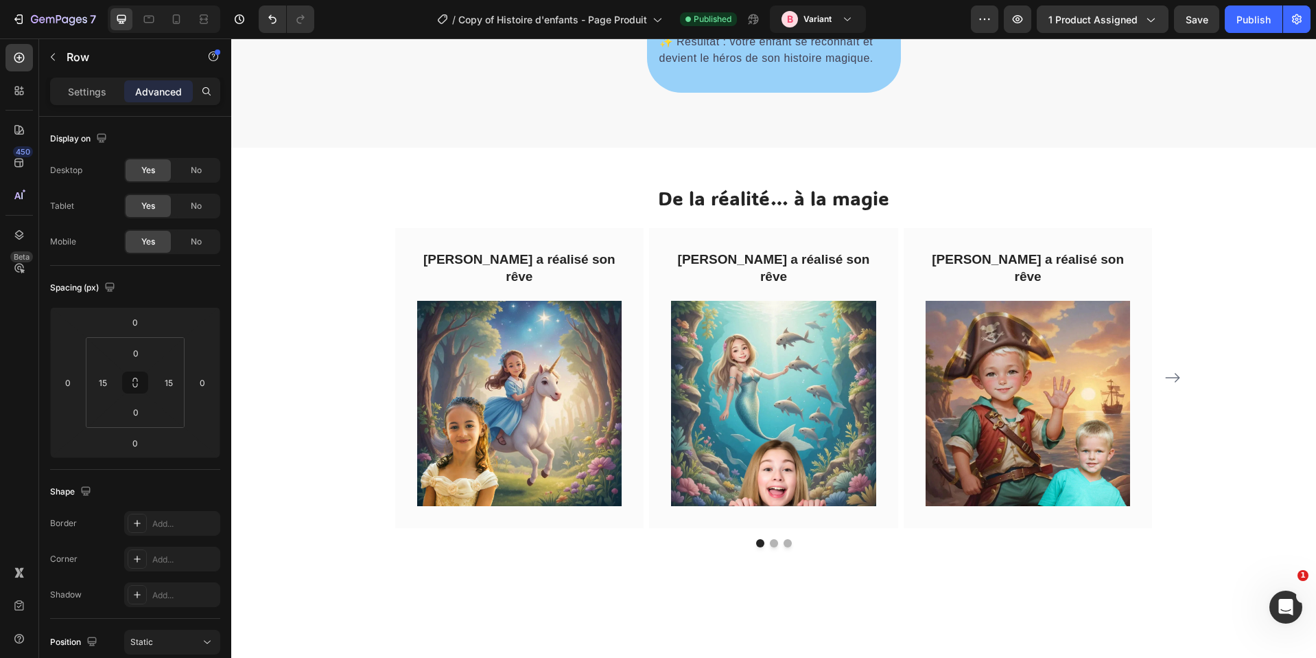
scroll to position [706, 0]
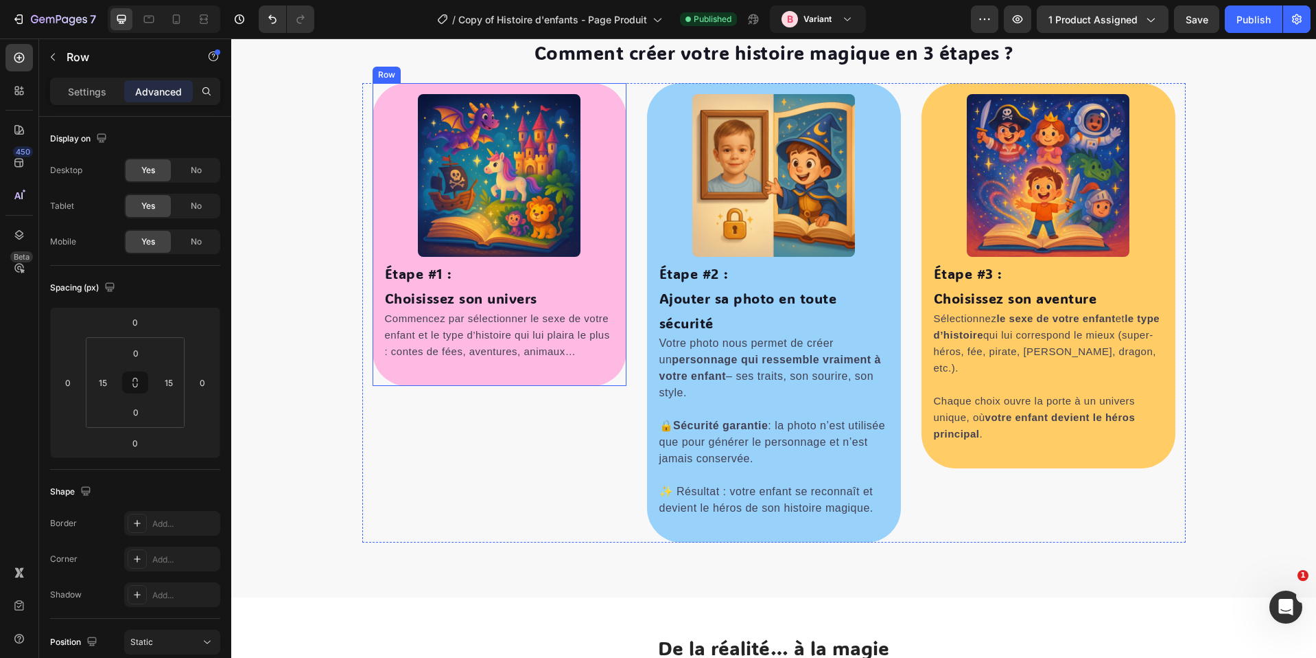
click at [580, 89] on div "Image Étape #1 : [PERSON_NAME] son univers Heading Commencez par sélectionner l…" at bounding box center [500, 234] width 254 height 303
click at [54, 91] on div "Settings" at bounding box center [87, 91] width 69 height 22
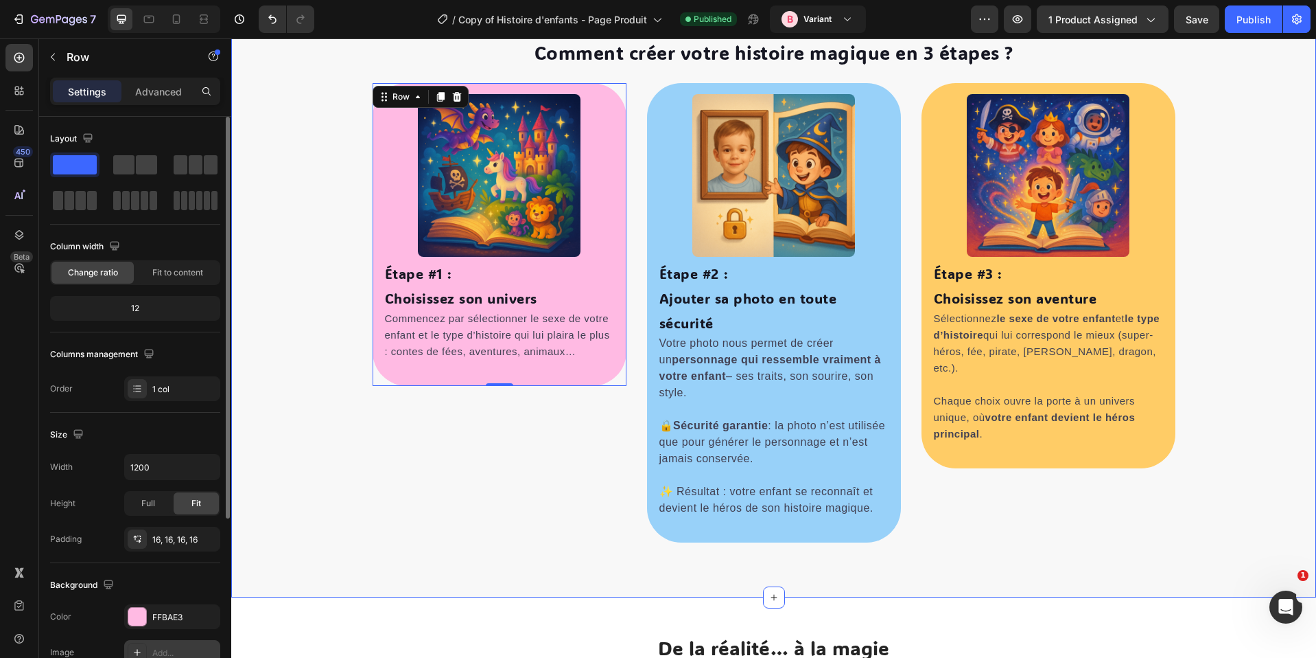
scroll to position [257, 0]
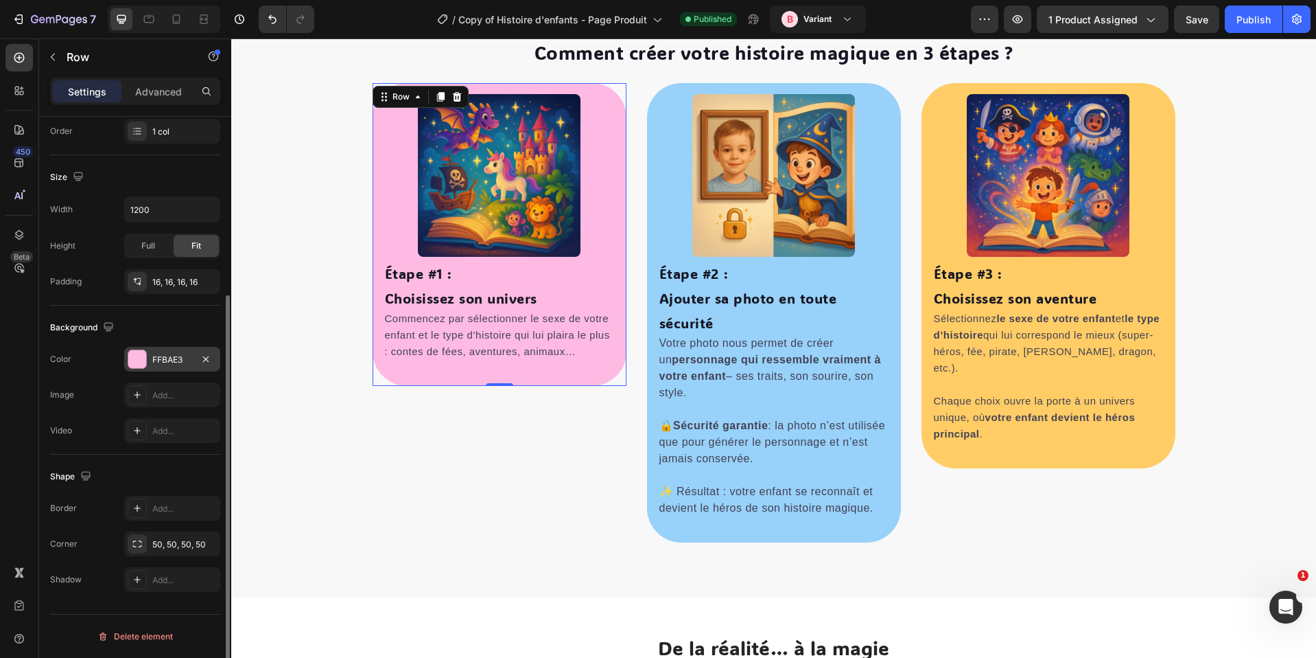
click at [167, 349] on div "FFBAE3" at bounding box center [172, 359] width 96 height 25
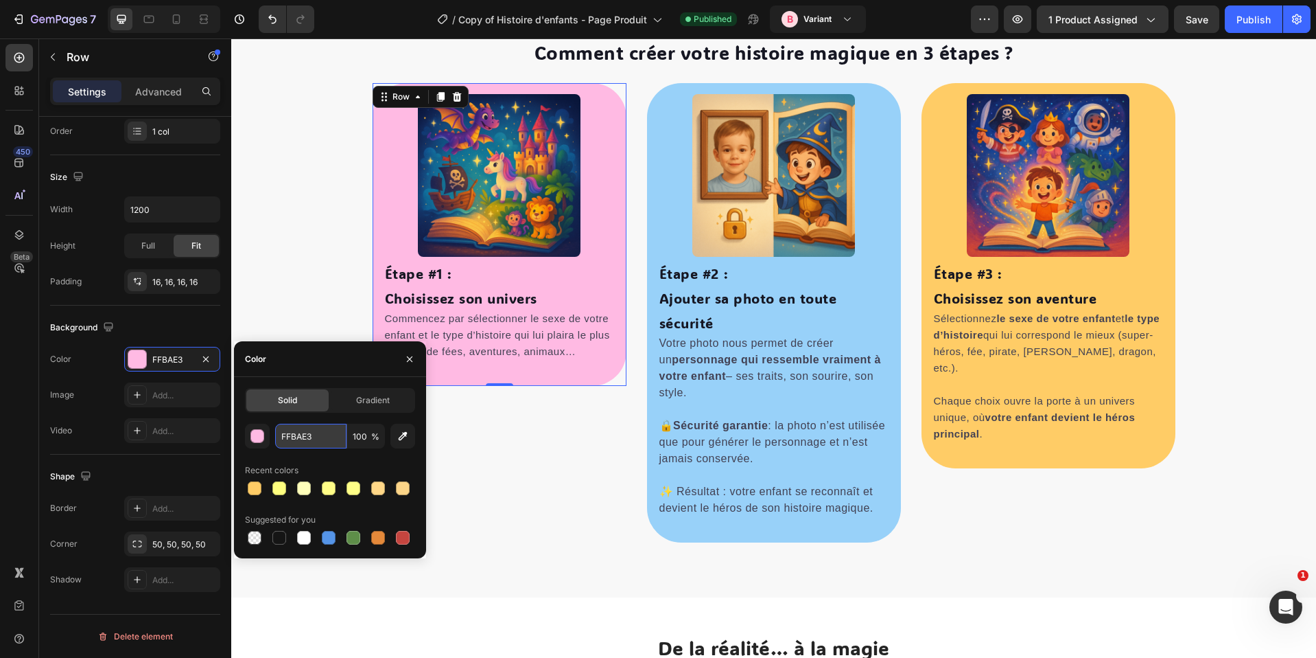
click at [298, 434] on input "FFBAE3" at bounding box center [310, 435] width 71 height 25
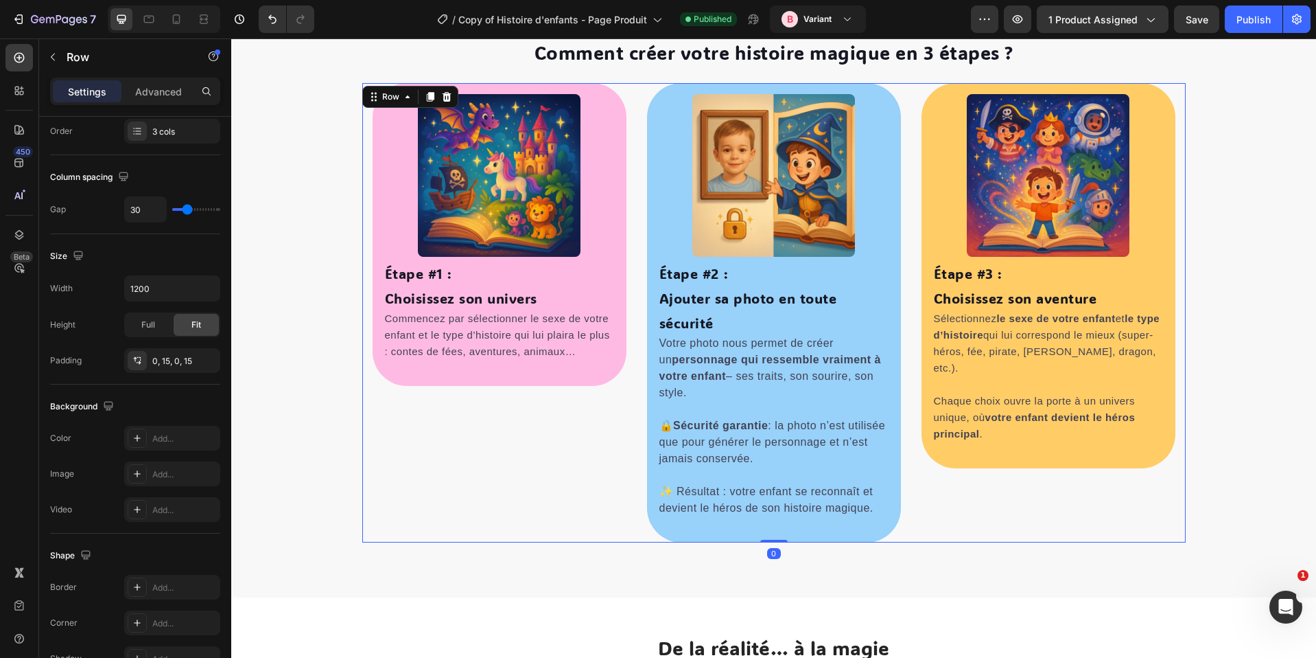
click at [456, 437] on div "Image Étape #1 : [PERSON_NAME] son univers Heading Commencez par sélectionner l…" at bounding box center [500, 312] width 254 height 459
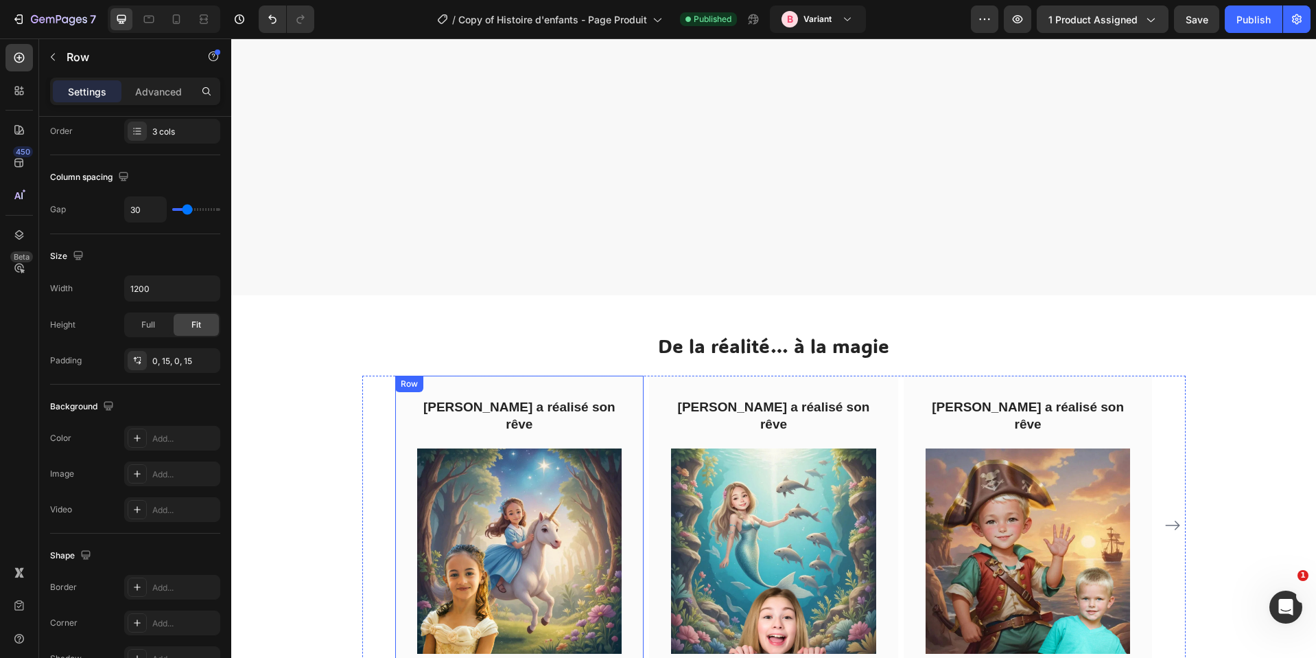
select select "580548778748150398"
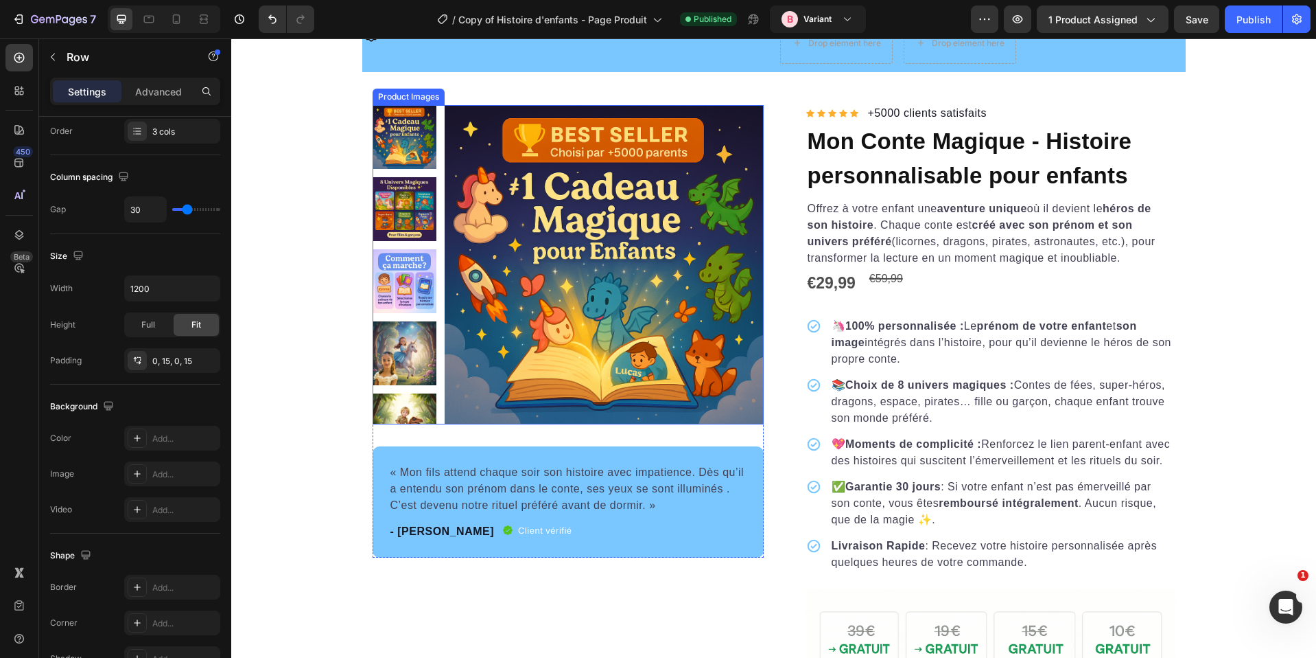
scroll to position [1702, 0]
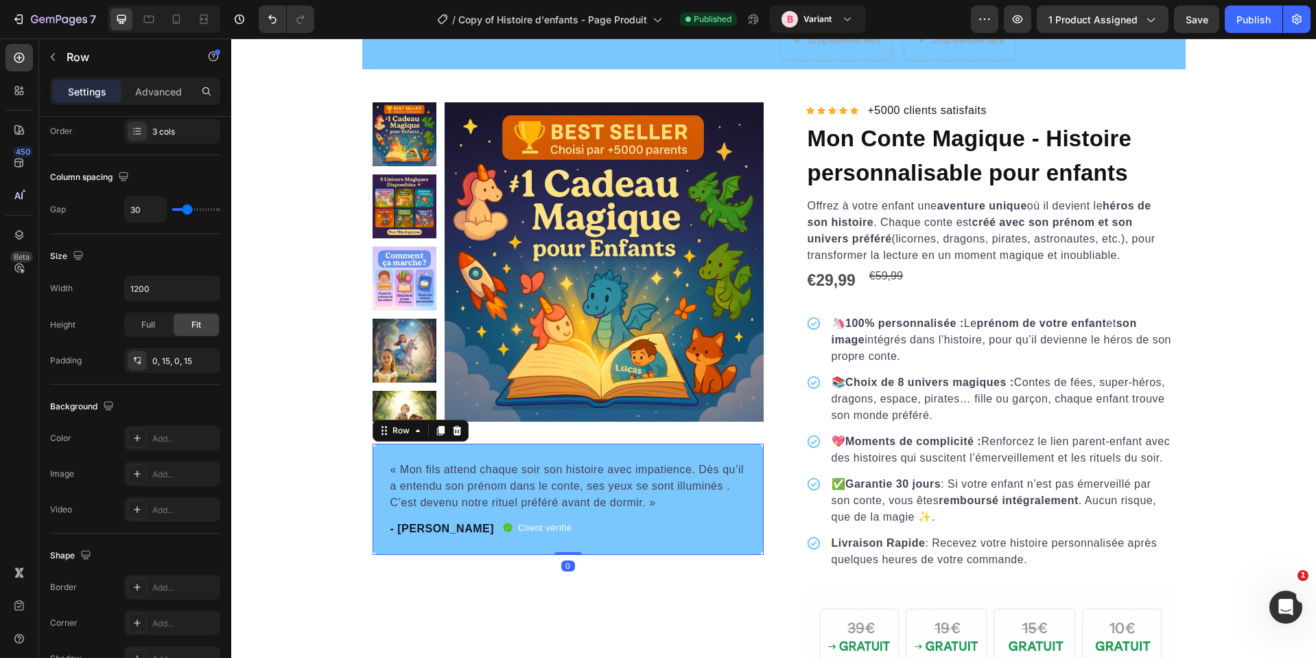
click at [660, 447] on div "« Mon fils attend chaque soir son histoire avec impatience. Dès qu’il a entendu…" at bounding box center [568, 498] width 391 height 111
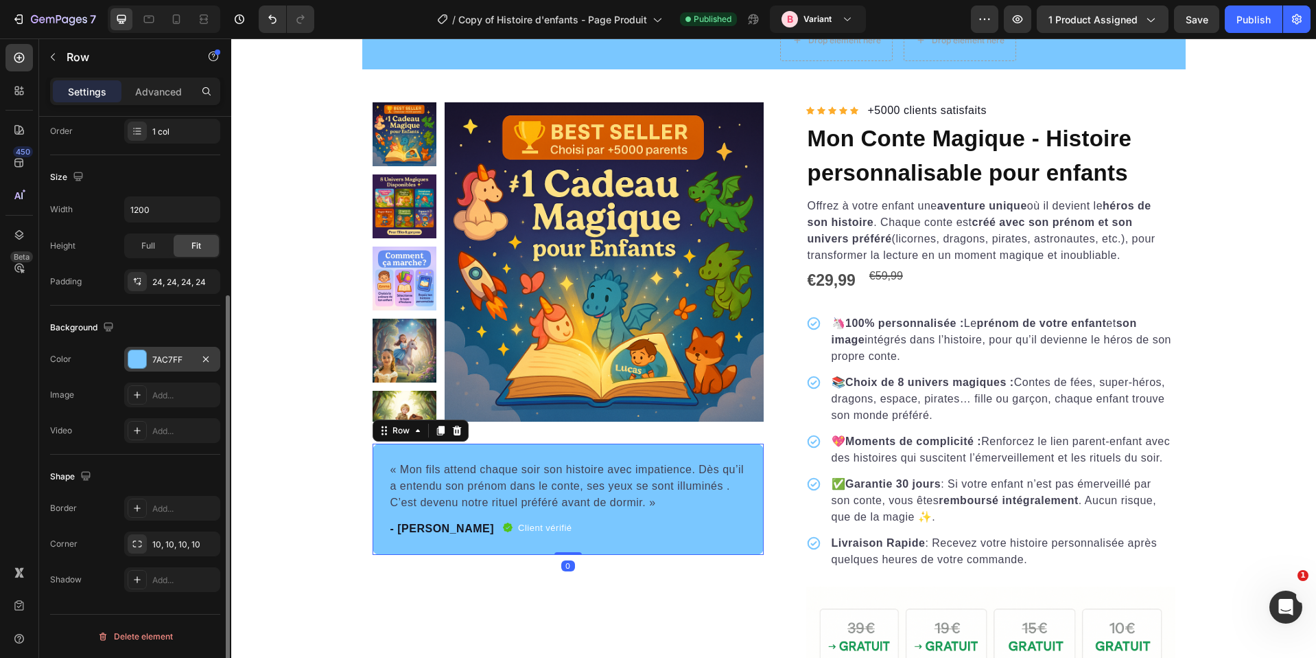
click at [168, 348] on div "7AC7FF" at bounding box center [172, 359] width 96 height 25
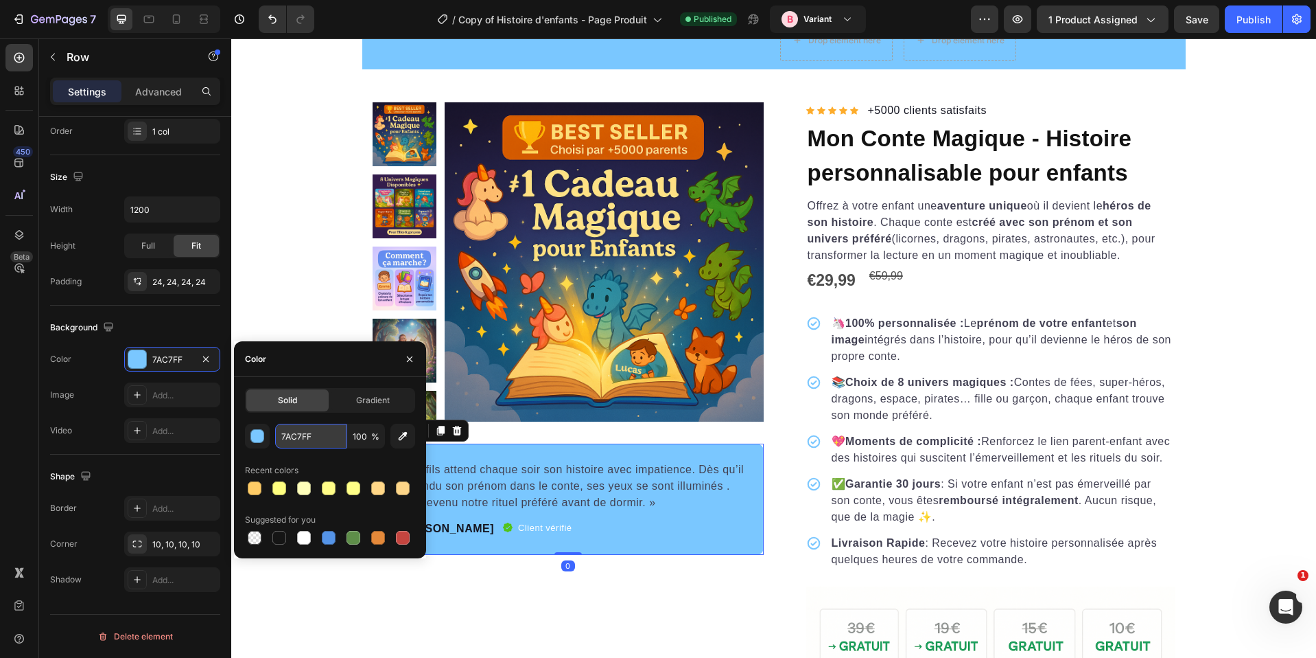
click at [302, 441] on input "7AC7FF" at bounding box center [310, 435] width 71 height 25
paste input "FFBAE3"
type input "FFBAE3"
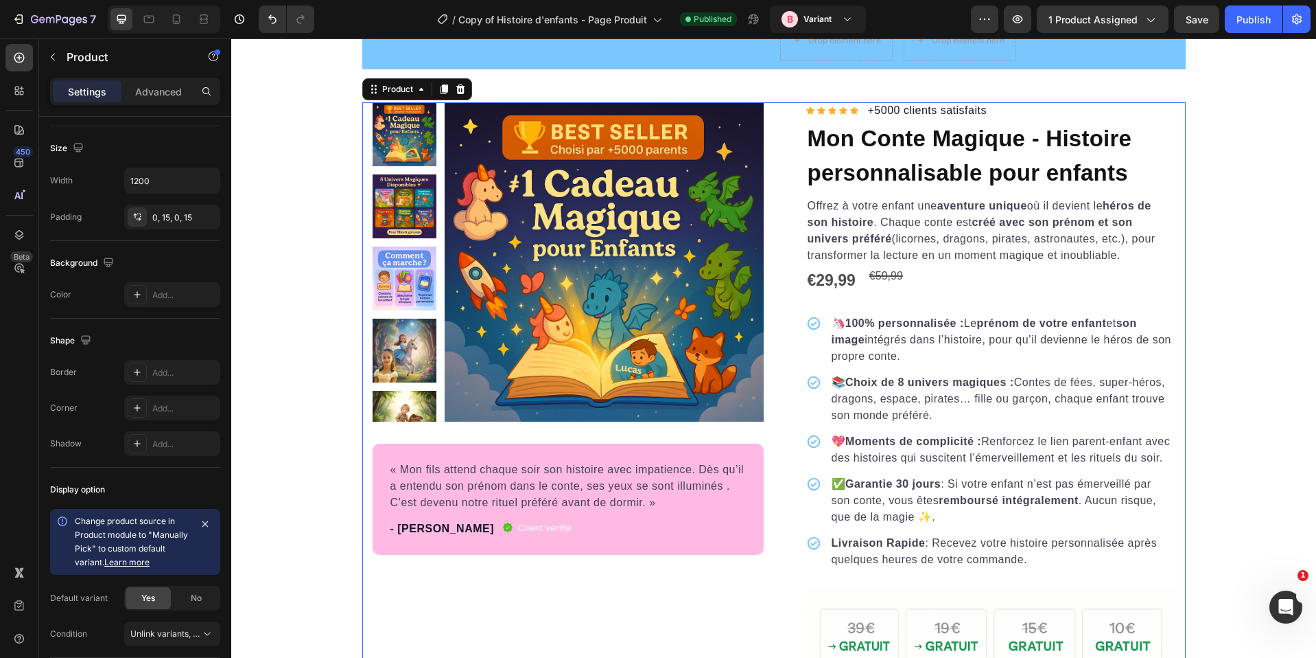
scroll to position [0, 0]
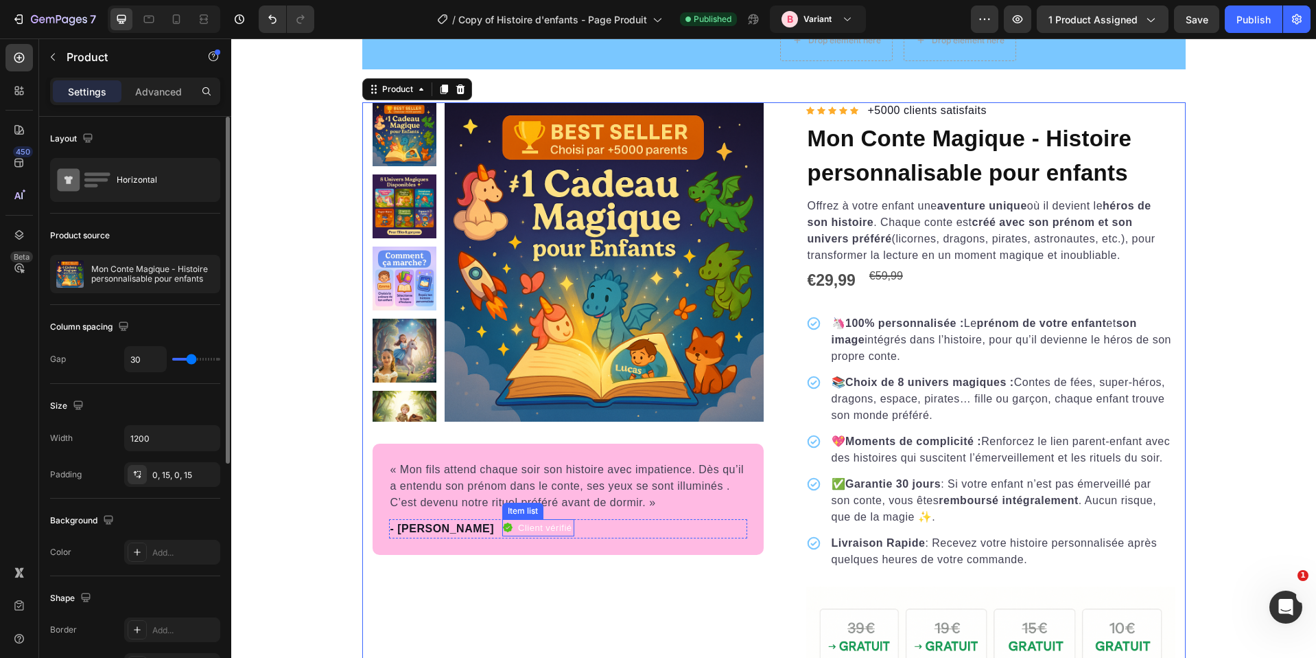
click at [518, 526] on span "Client vérifié" at bounding box center [545, 527] width 54 height 10
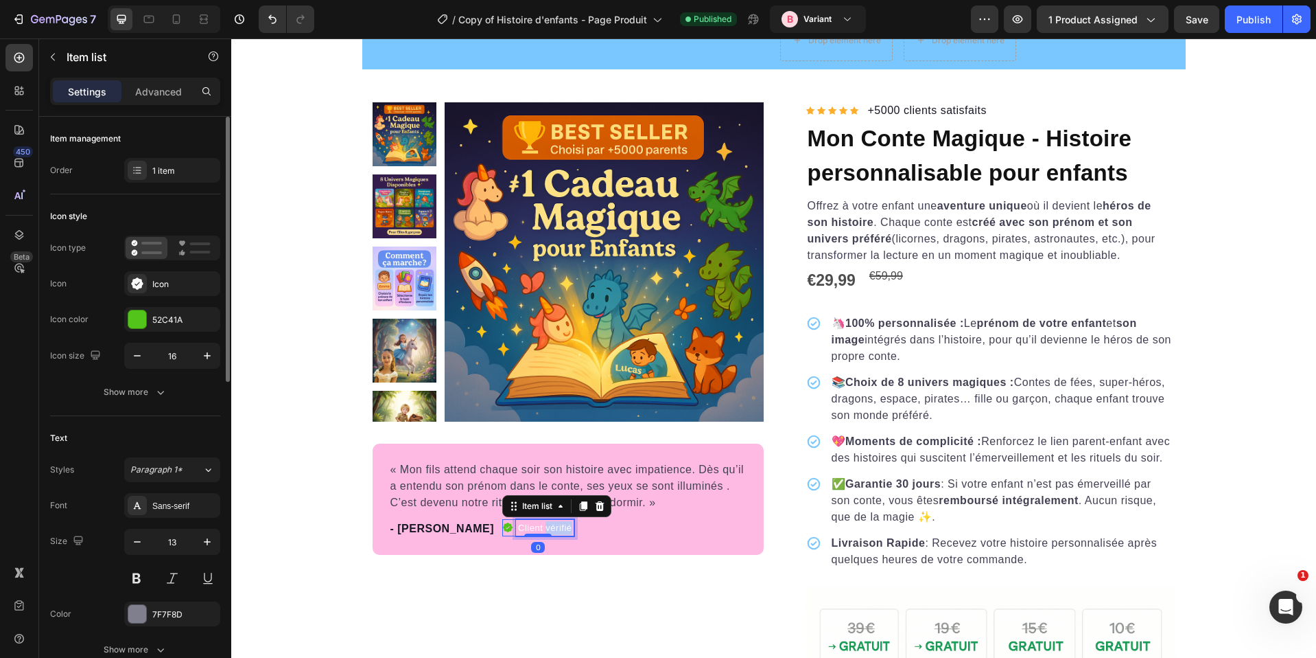
click at [518, 526] on span "Client vérifié" at bounding box center [545, 527] width 54 height 10
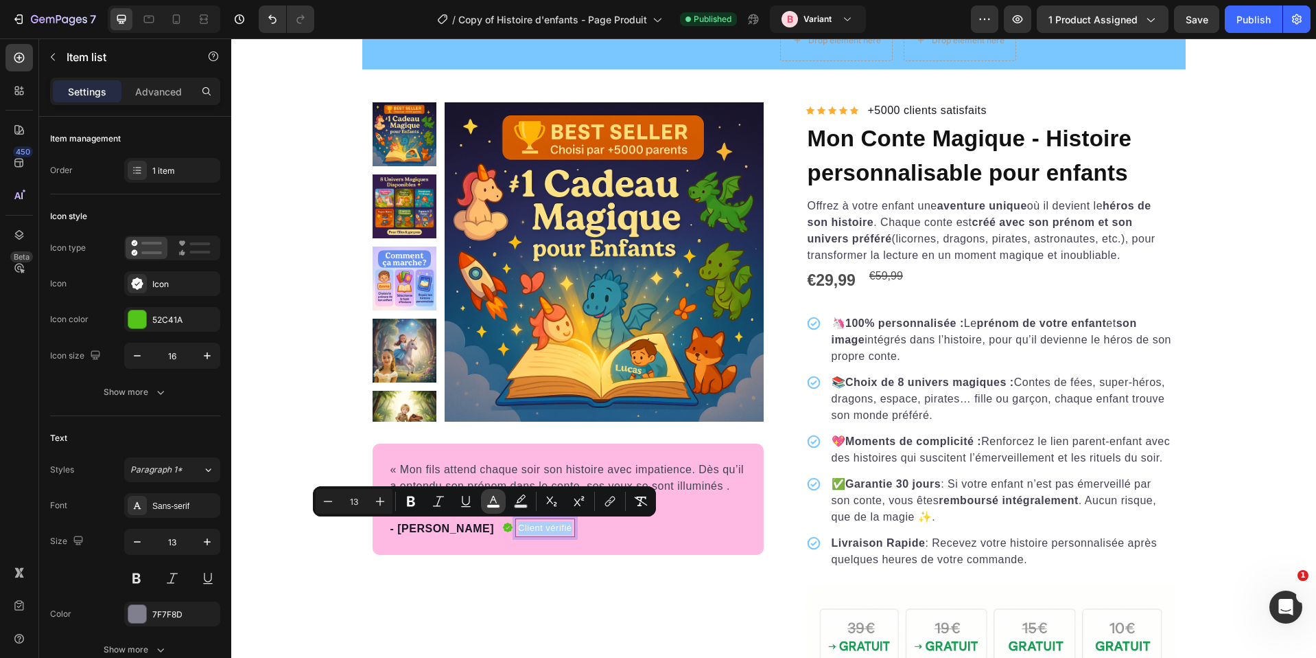
click at [481, 502] on button "color" at bounding box center [493, 501] width 25 height 25
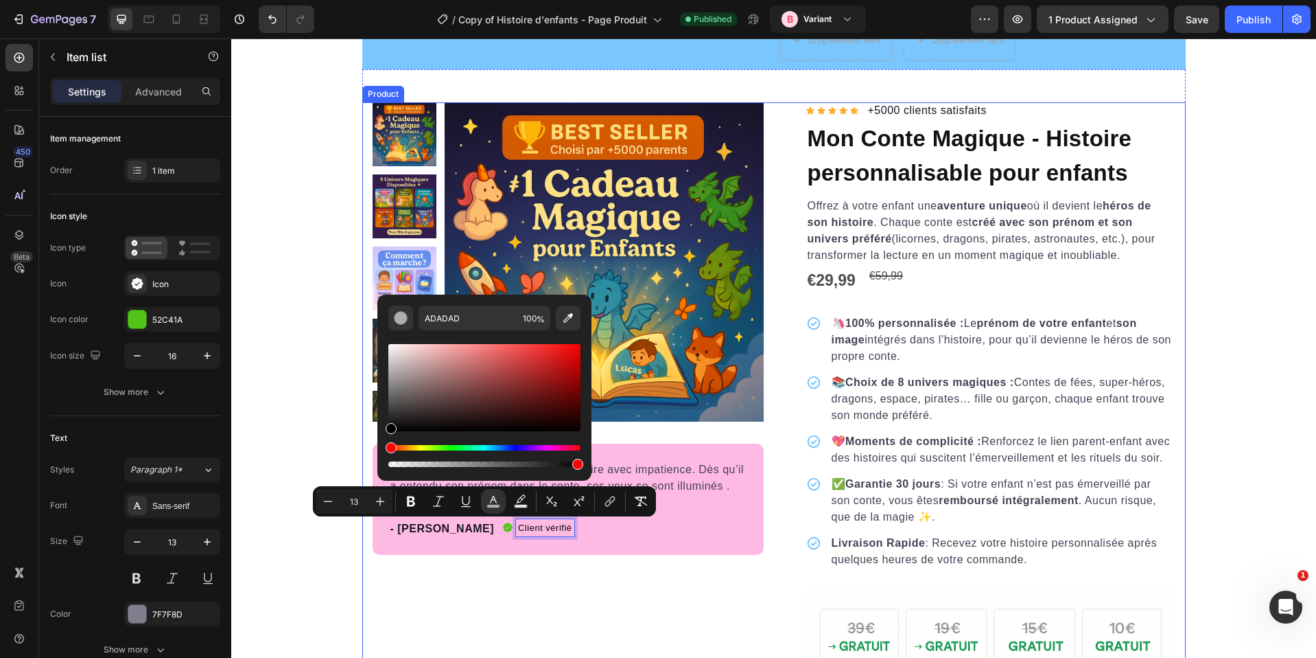
type input "000000"
drag, startPoint x: 638, startPoint y: 404, endPoint x: 364, endPoint y: 441, distance: 275.8
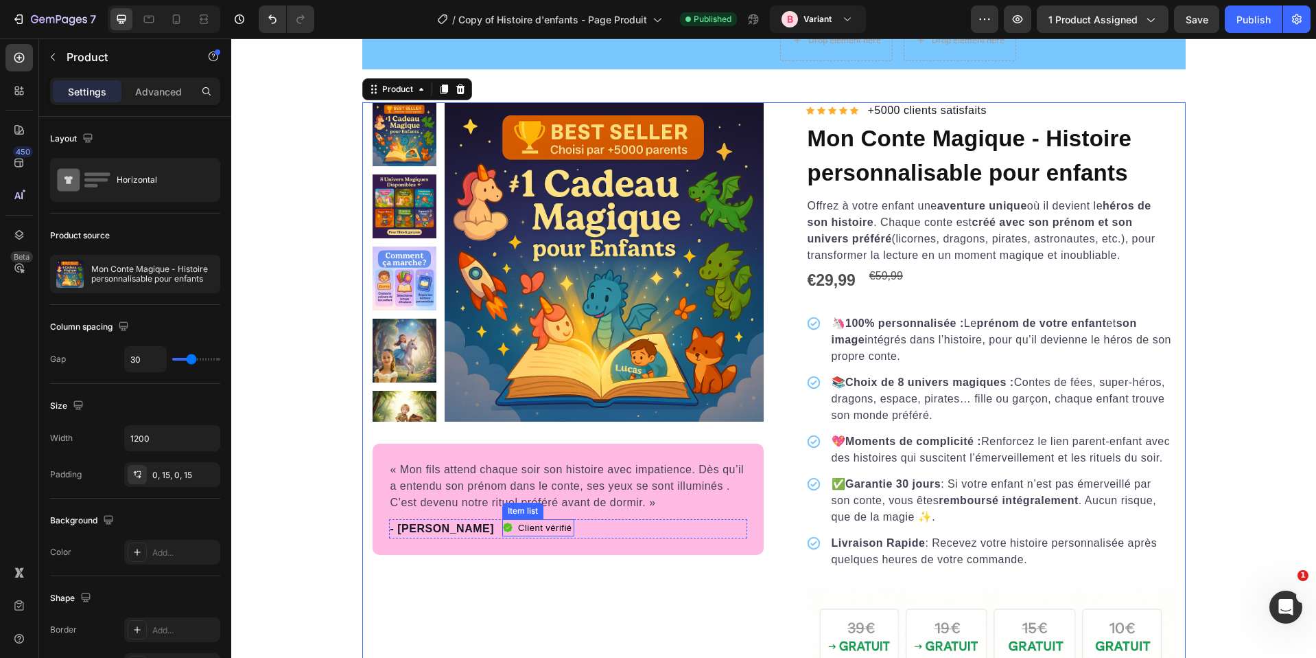
click at [518, 531] on span "Client vérifié" at bounding box center [545, 527] width 54 height 10
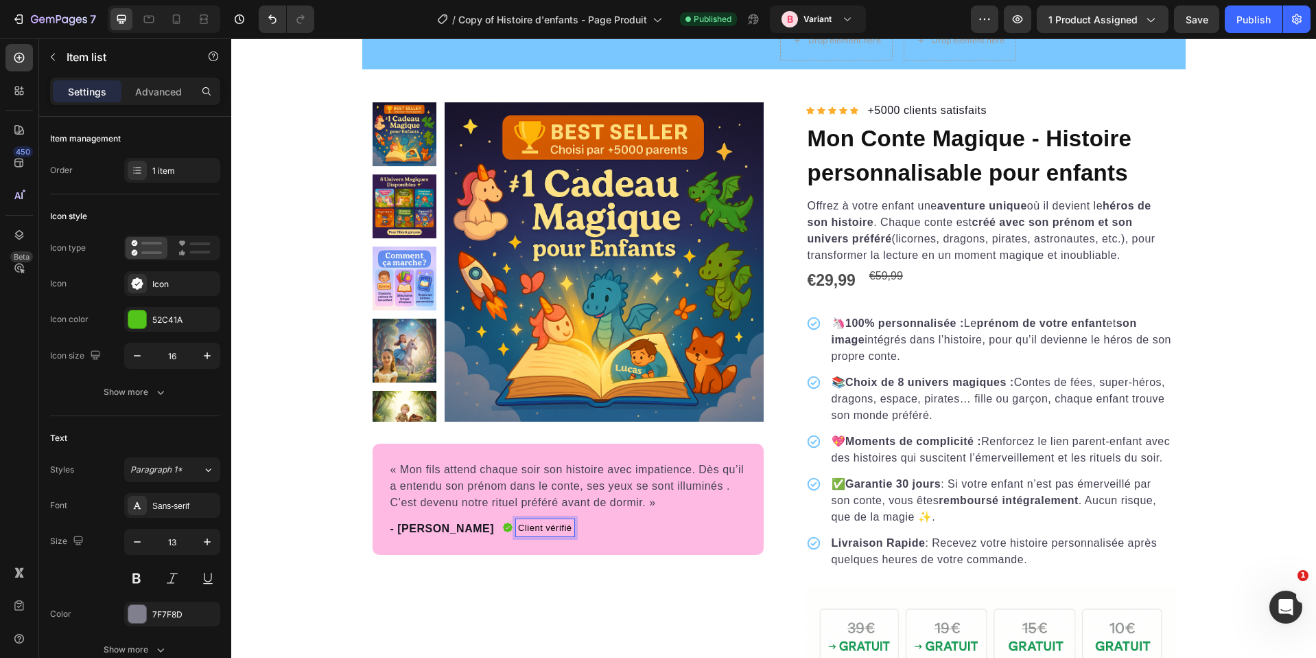
click at [518, 531] on span "Client vérifié" at bounding box center [545, 527] width 54 height 10
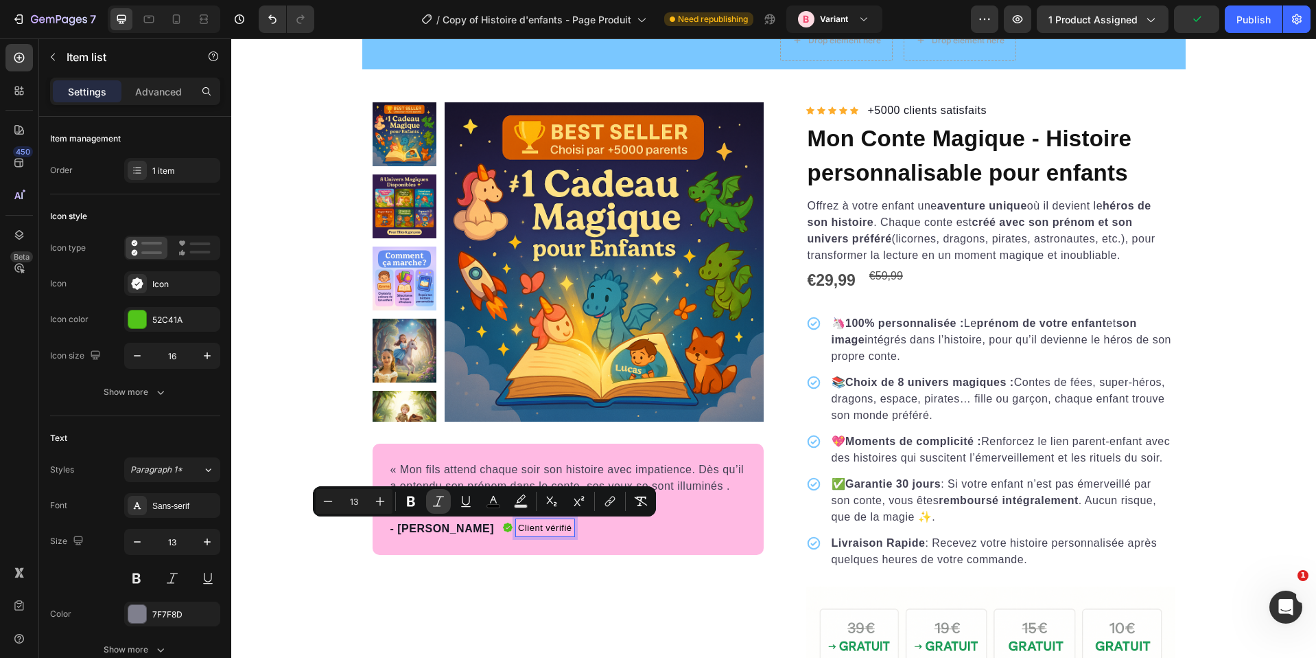
click at [445, 502] on icon "Editor contextual toolbar" at bounding box center [439, 501] width 14 height 14
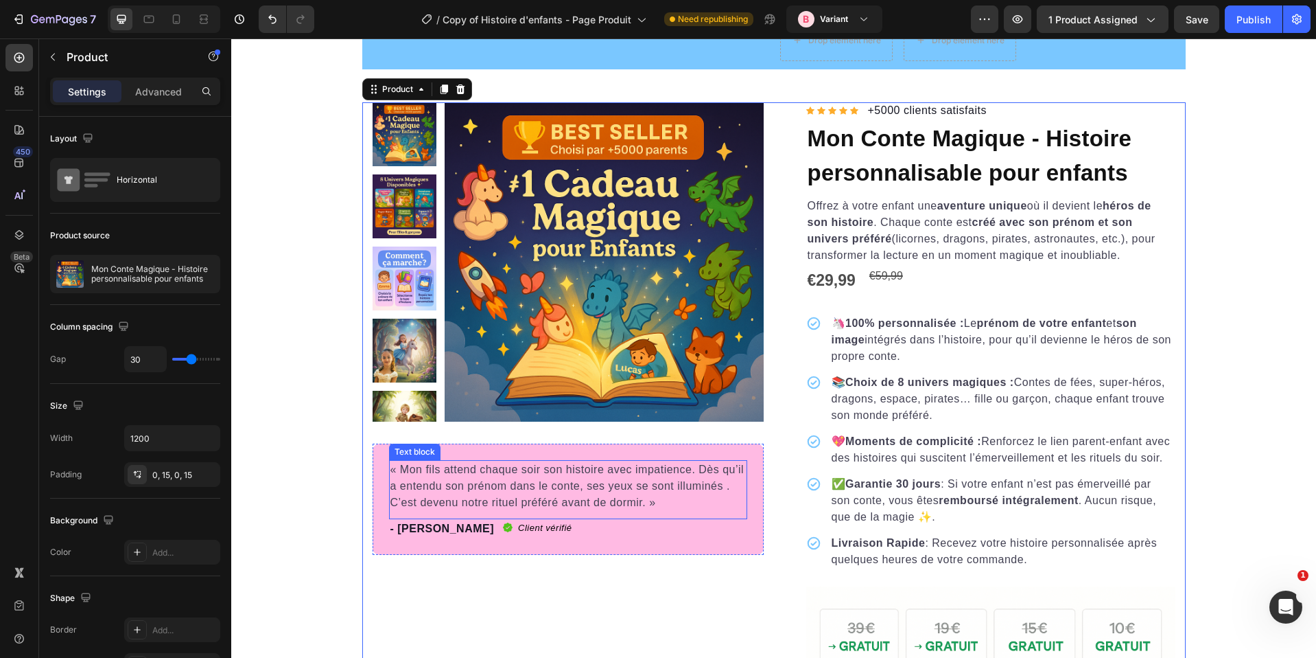
click at [484, 493] on p "« Mon fils attend chaque soir son histoire avec impatience. Dès qu’il a entendu…" at bounding box center [569, 485] width 356 height 49
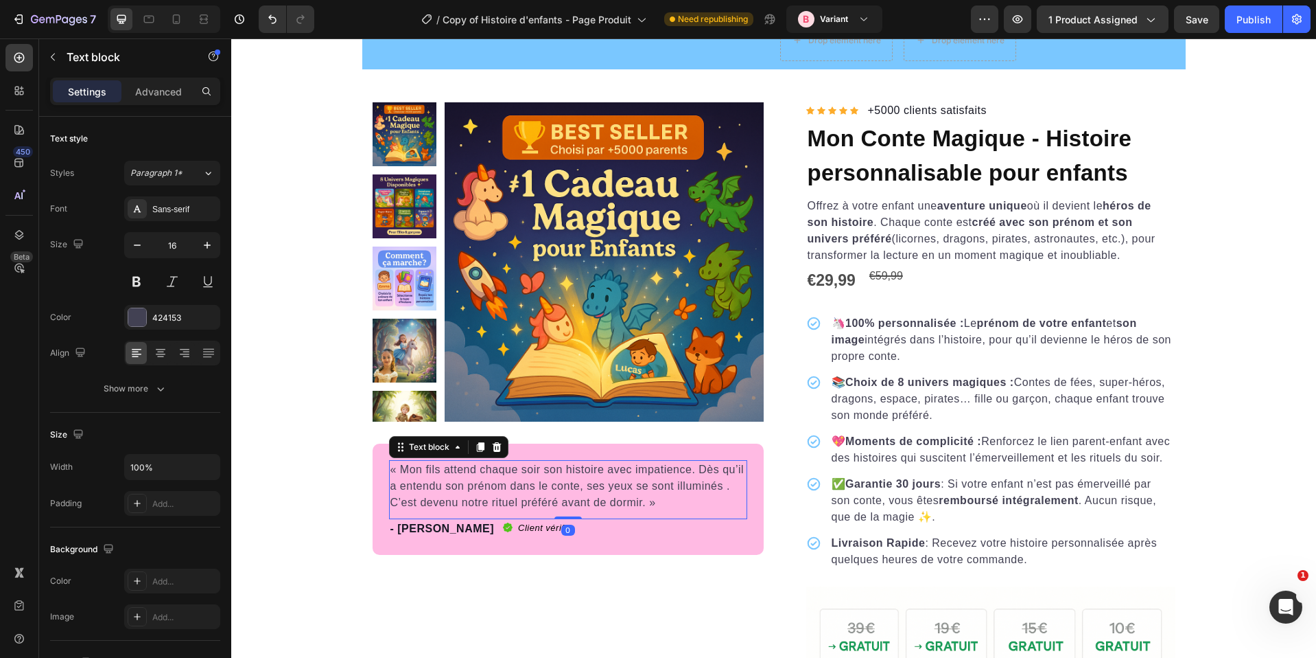
click at [484, 493] on p "« Mon fils attend chaque soir son histoire avec impatience. Dès qu’il a entendu…" at bounding box center [569, 485] width 356 height 49
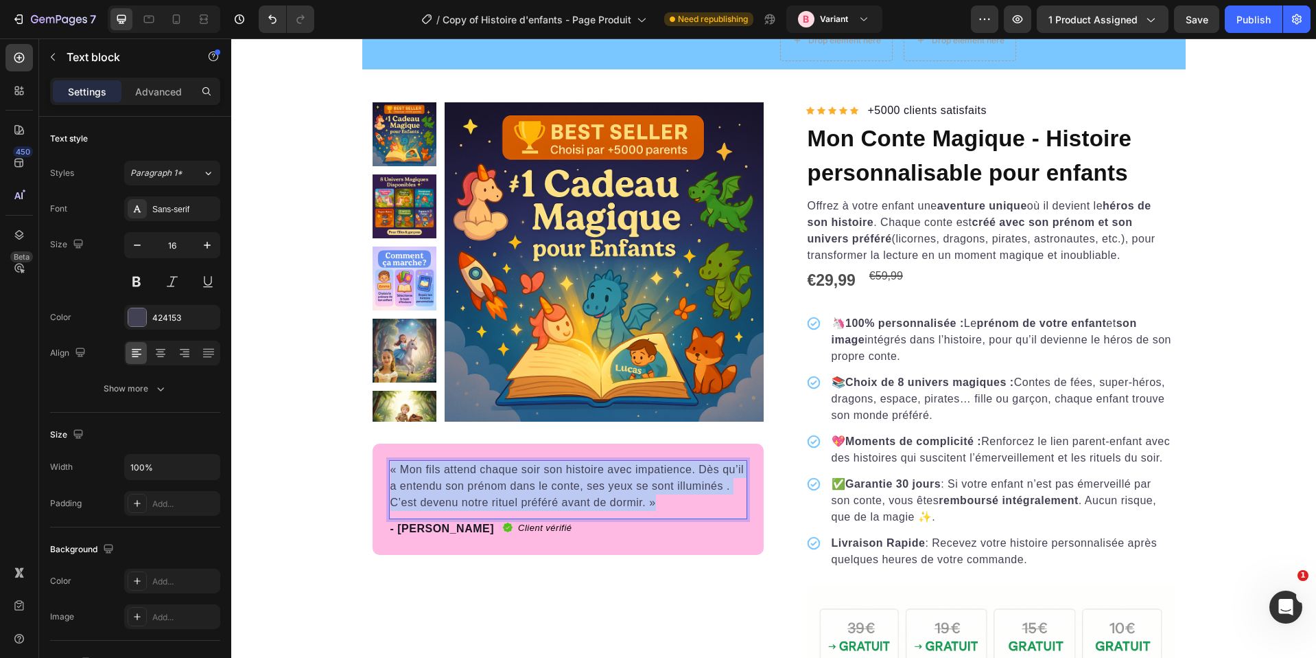
click at [484, 493] on p "« Mon fils attend chaque soir son histoire avec impatience. Dès qu’il a entendu…" at bounding box center [569, 485] width 356 height 49
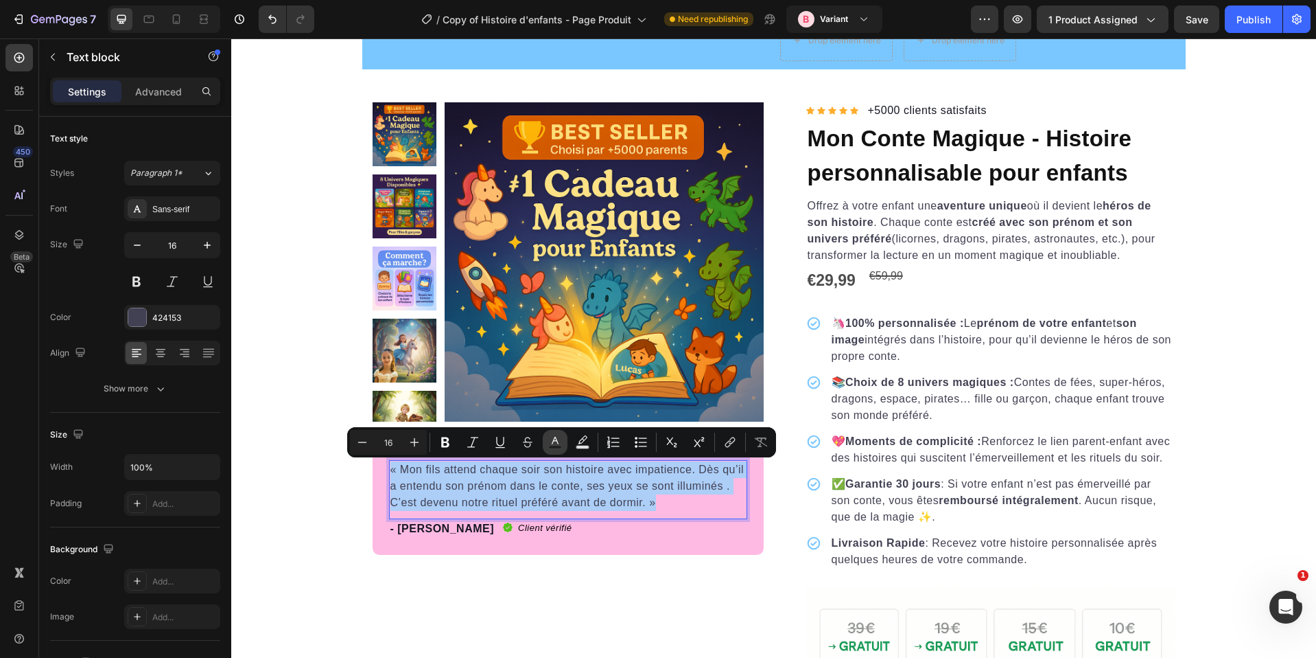
click at [555, 439] on icon "Editor contextual toolbar" at bounding box center [555, 442] width 14 height 14
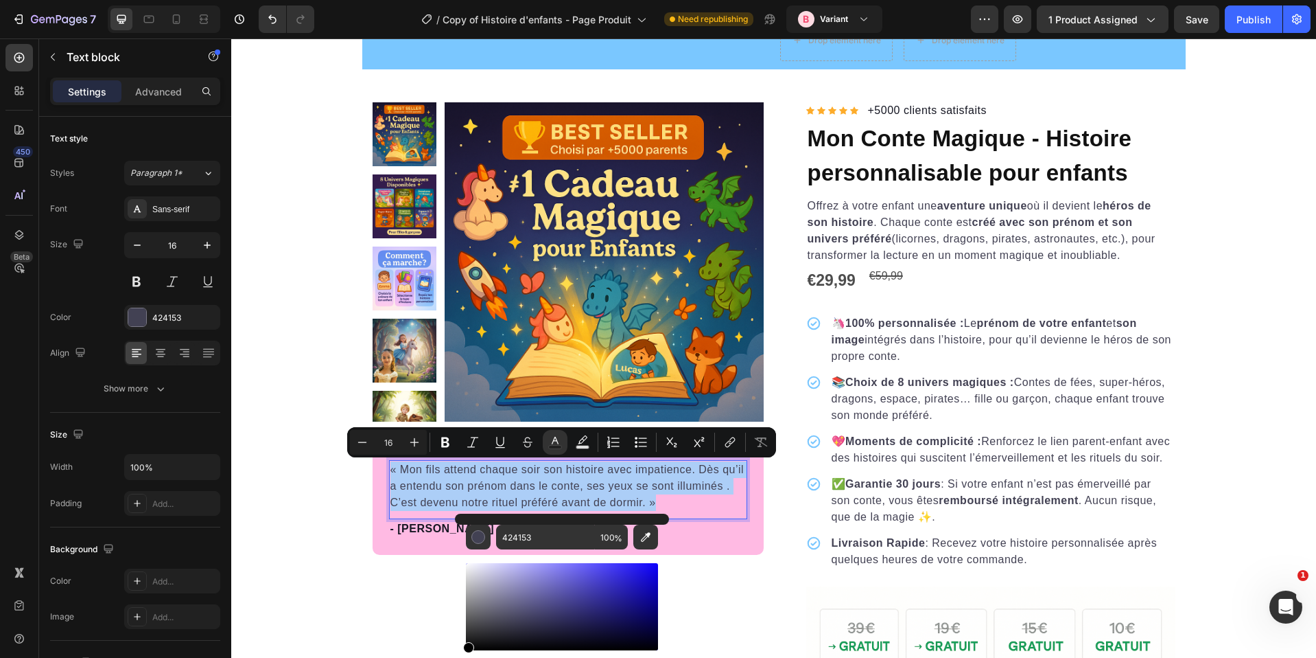
drag, startPoint x: 491, startPoint y: 605, endPoint x: 460, endPoint y: 655, distance: 59.8
click at [461, 655] on div "424153 100 %" at bounding box center [562, 600] width 214 height 175
type input "000000"
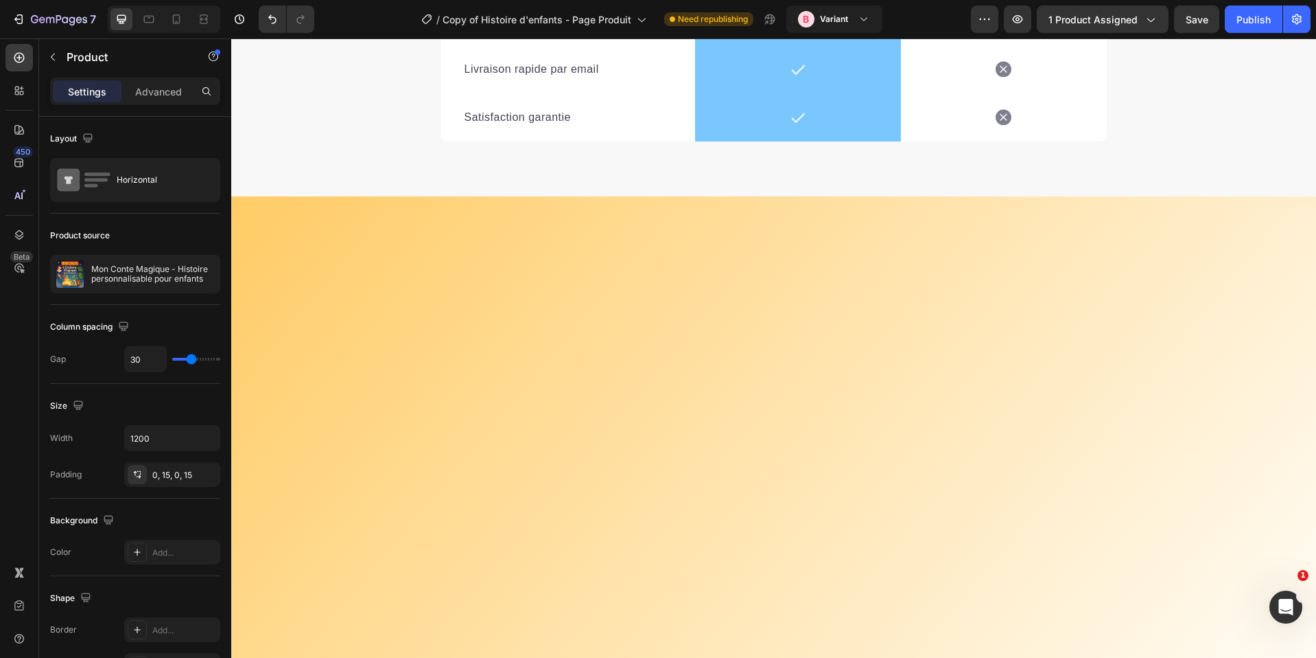
scroll to position [5337, 0]
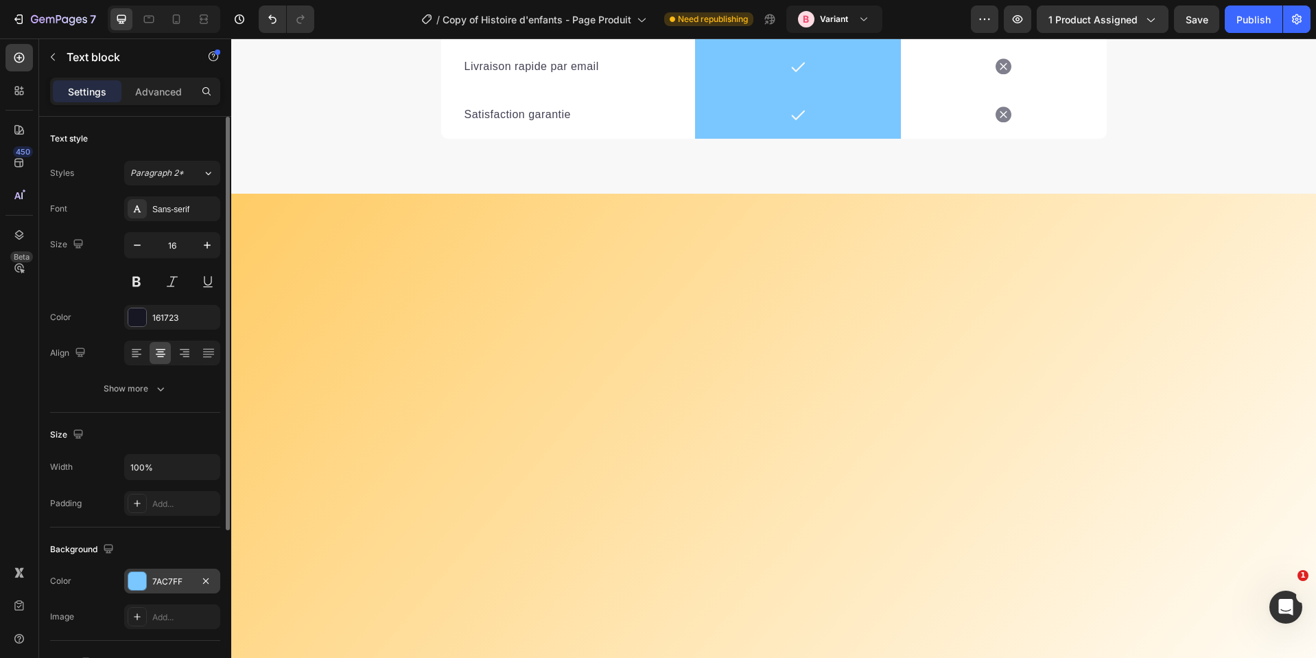
click at [160, 583] on div "7AC7FF" at bounding box center [172, 581] width 40 height 12
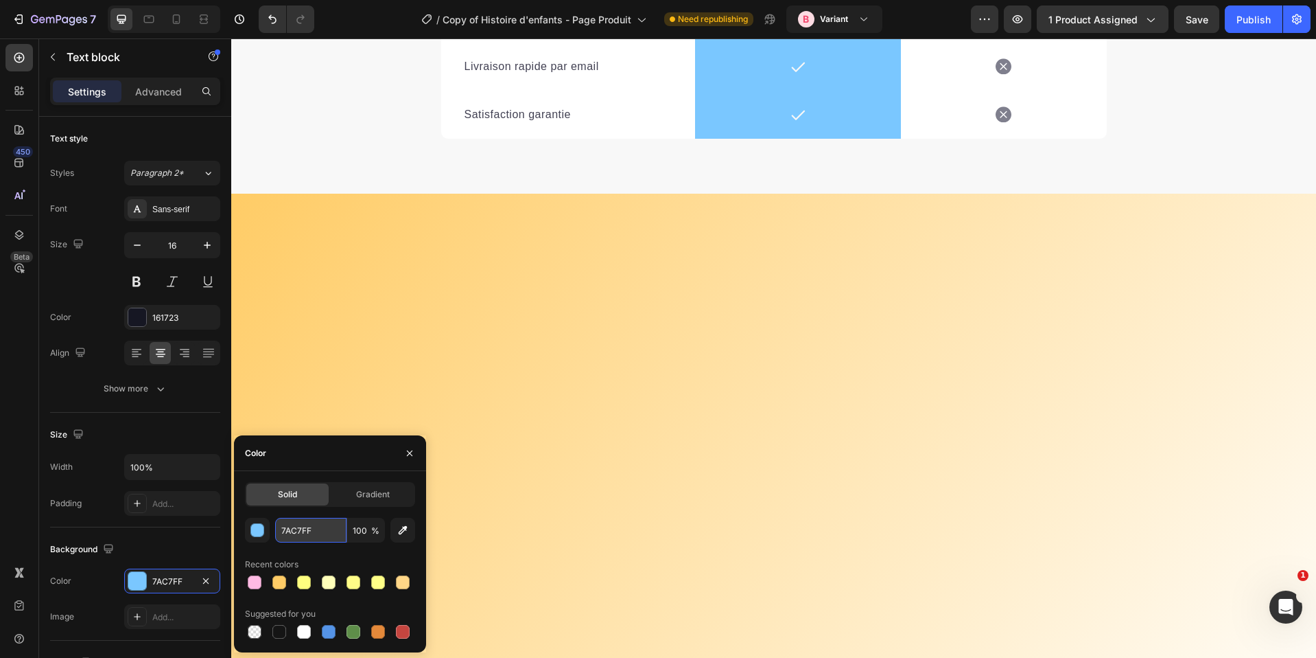
click at [316, 537] on input "7AC7FF" at bounding box center [310, 530] width 71 height 25
paste input "FFBAE3"
type input "FFBAE3"
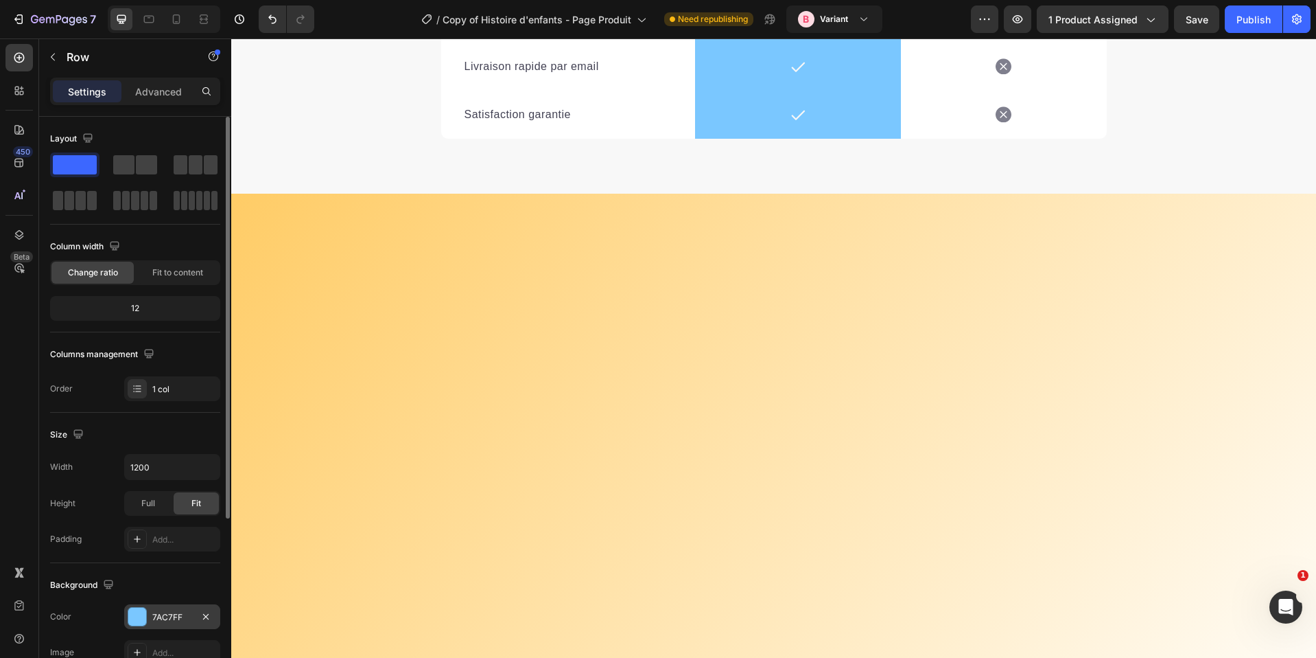
click at [166, 615] on div "7AC7FF" at bounding box center [172, 617] width 40 height 12
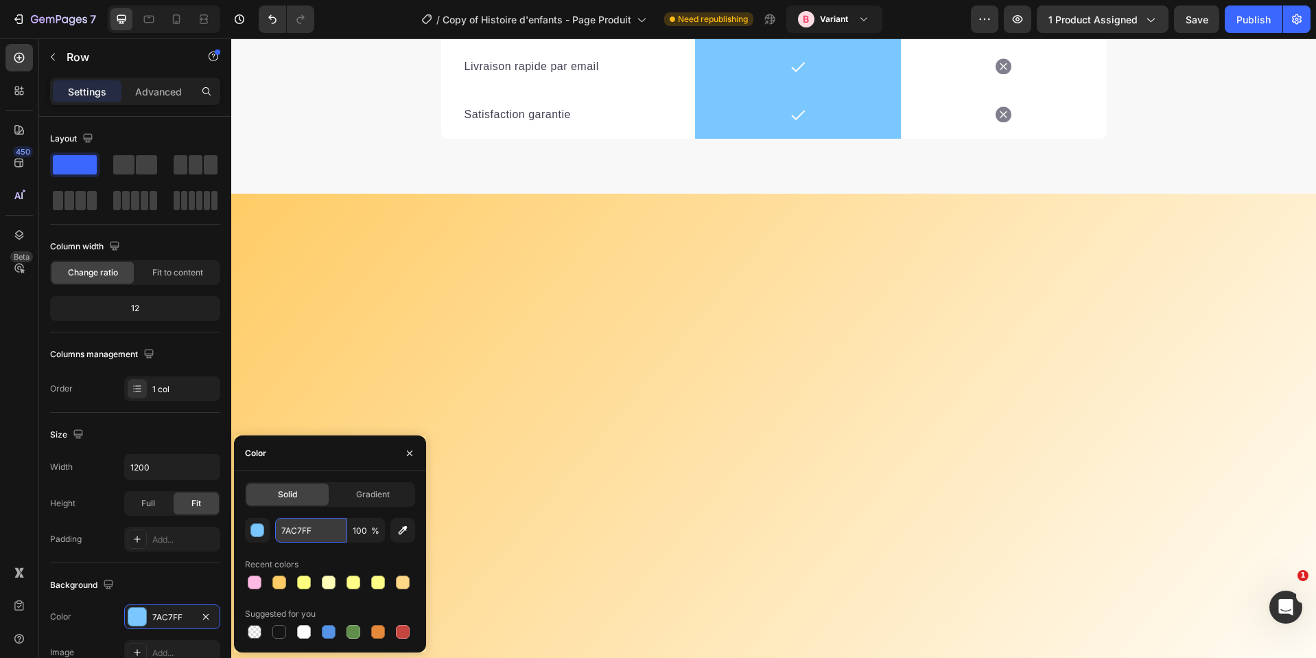
click at [291, 537] on input "7AC7FF" at bounding box center [310, 530] width 71 height 25
paste input "FFBAE3"
type input "FFBAE3"
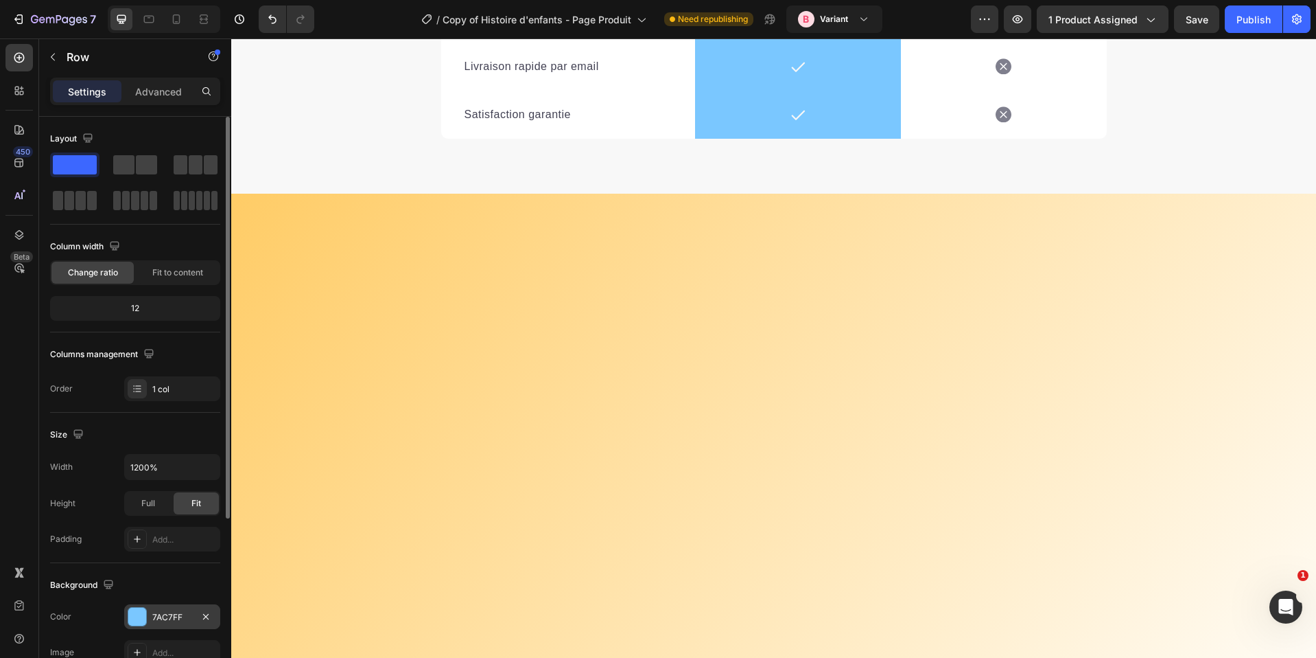
click at [158, 612] on div "7AC7FF" at bounding box center [172, 617] width 40 height 12
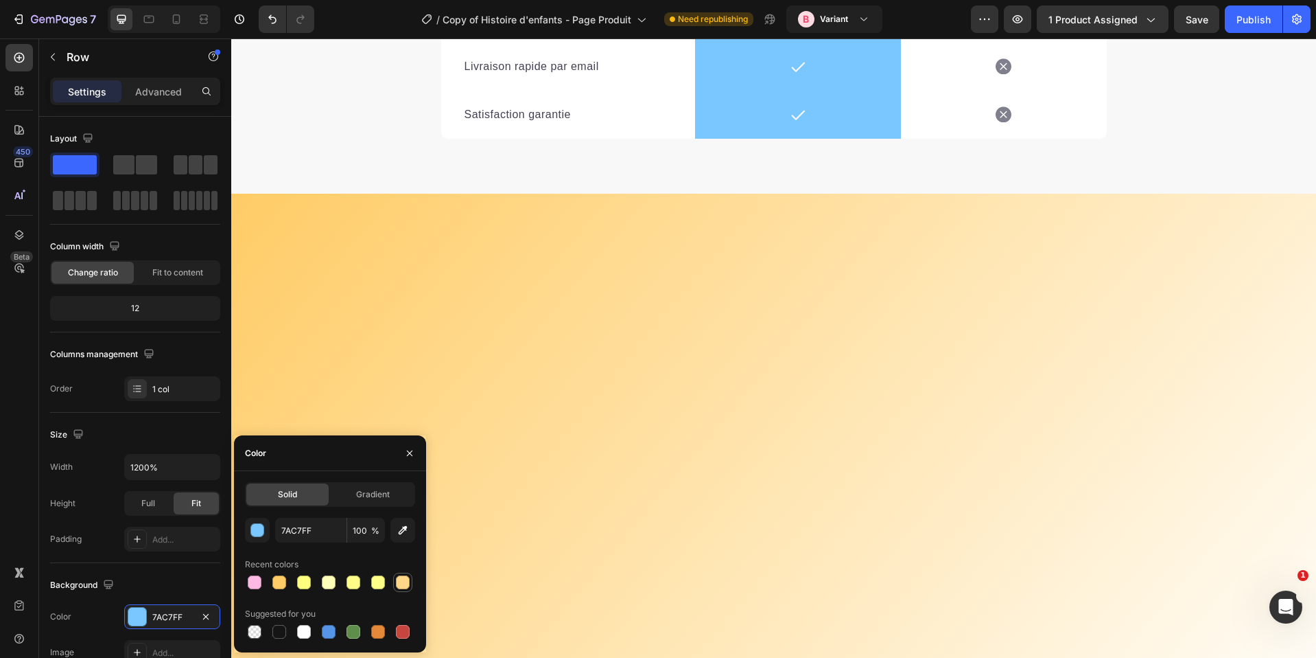
click at [253, 580] on div at bounding box center [255, 582] width 14 height 14
type input "FFBAE3"
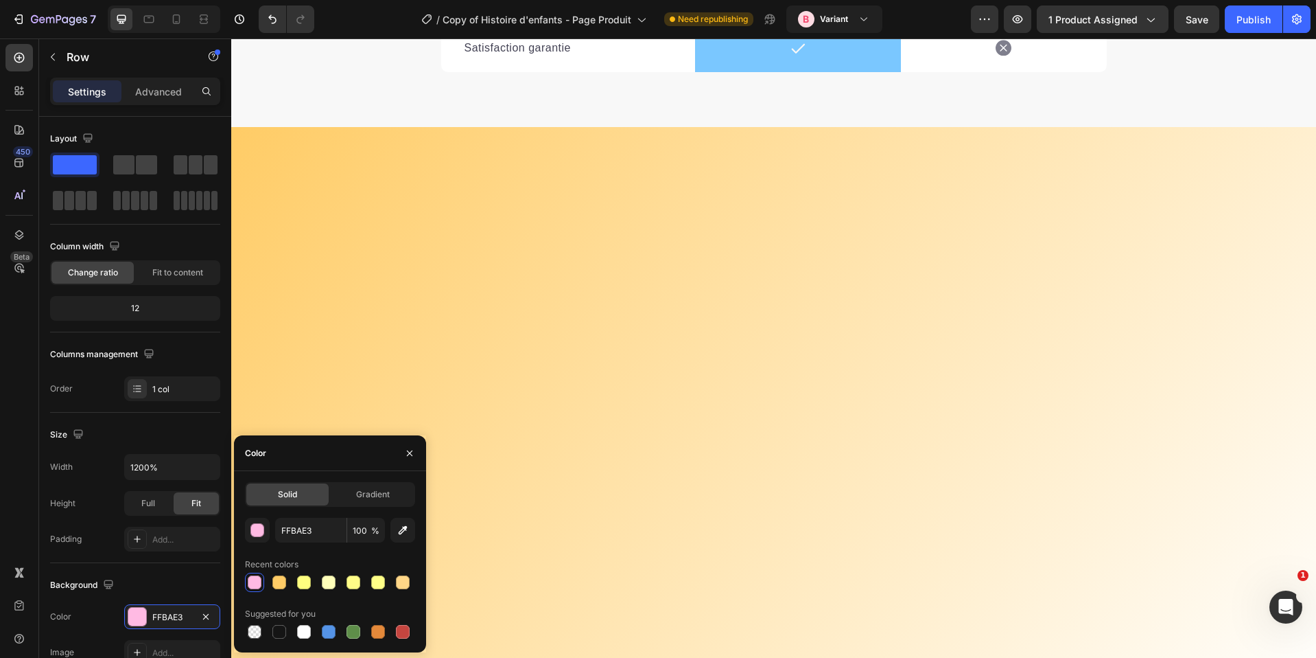
scroll to position [5411, 0]
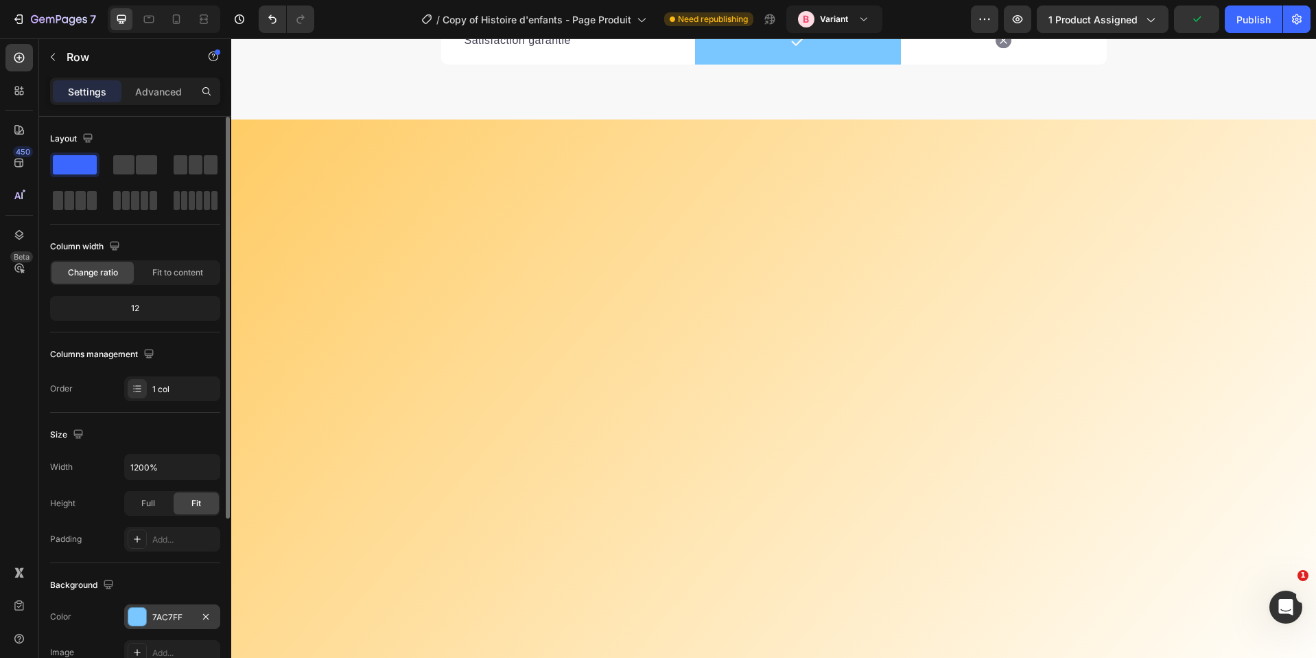
click at [147, 616] on div "7AC7FF" at bounding box center [172, 616] width 96 height 25
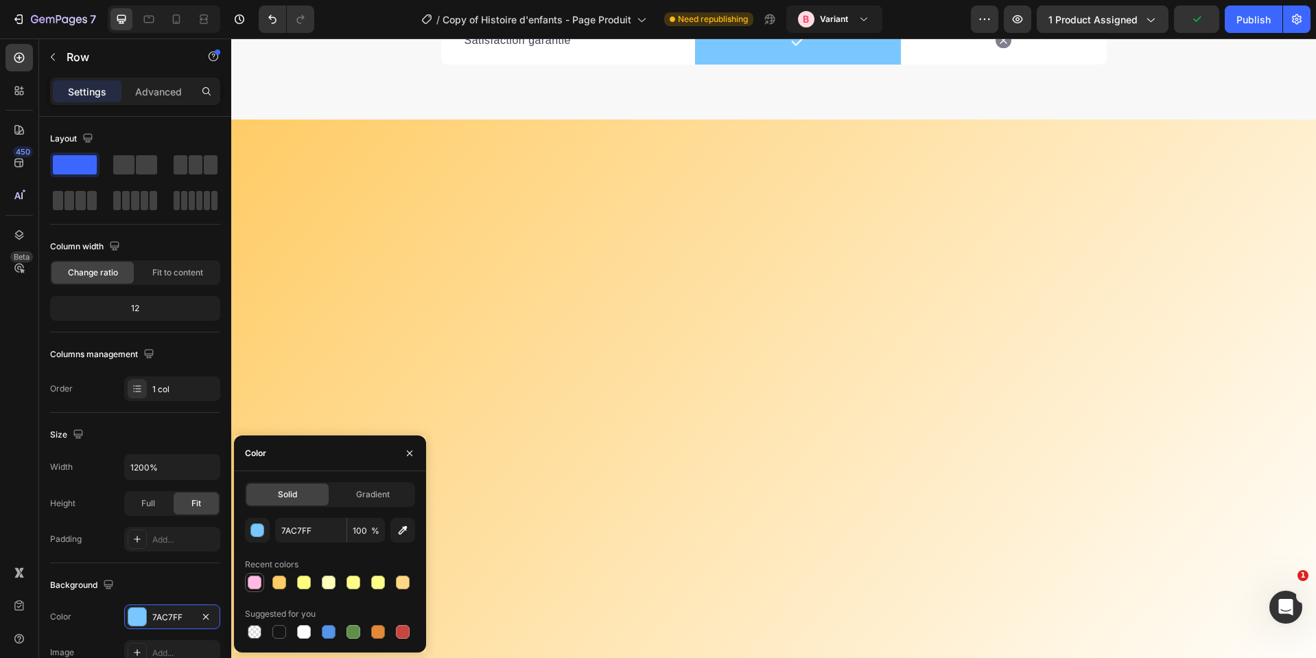
click at [253, 581] on div at bounding box center [255, 582] width 14 height 14
type input "FFBAE3"
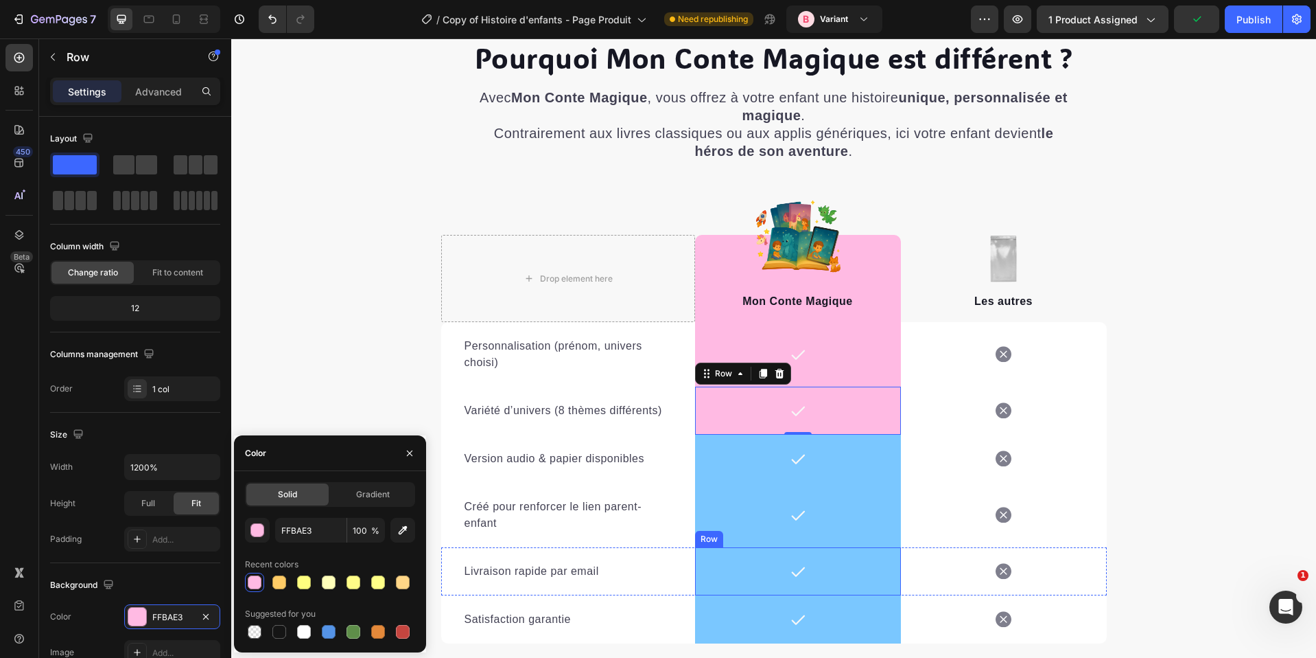
scroll to position [5524, 0]
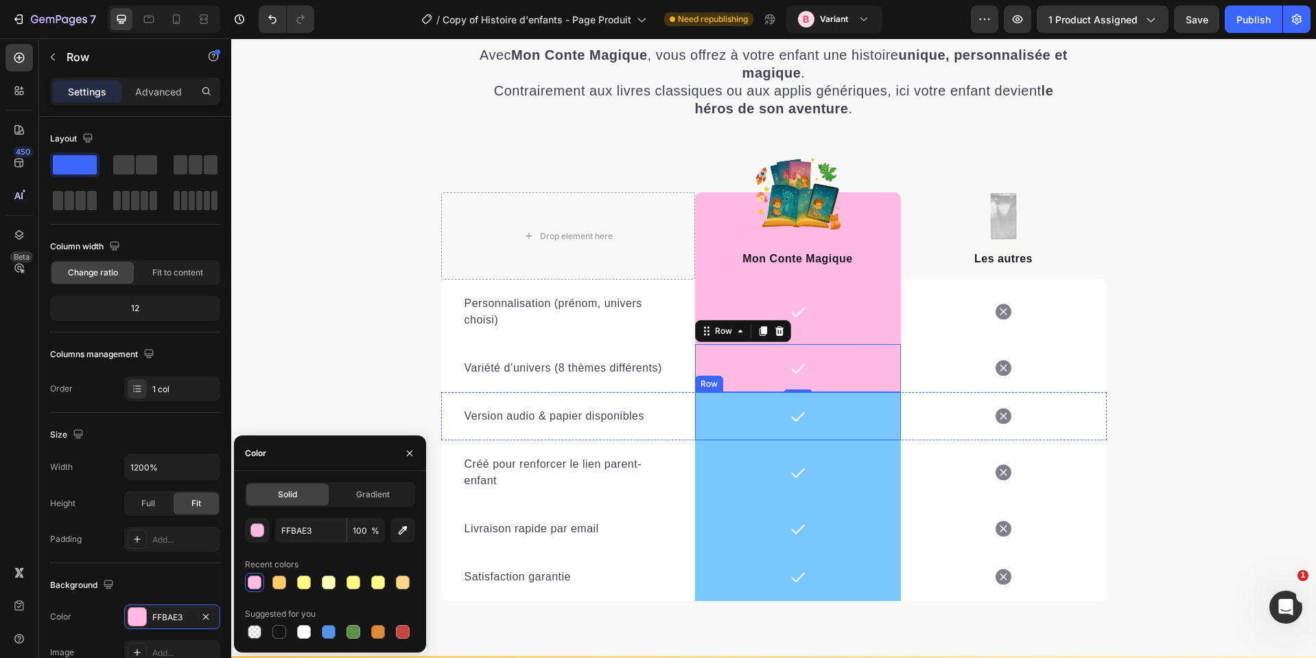
click at [749, 411] on div "Icon Row" at bounding box center [798, 416] width 206 height 48
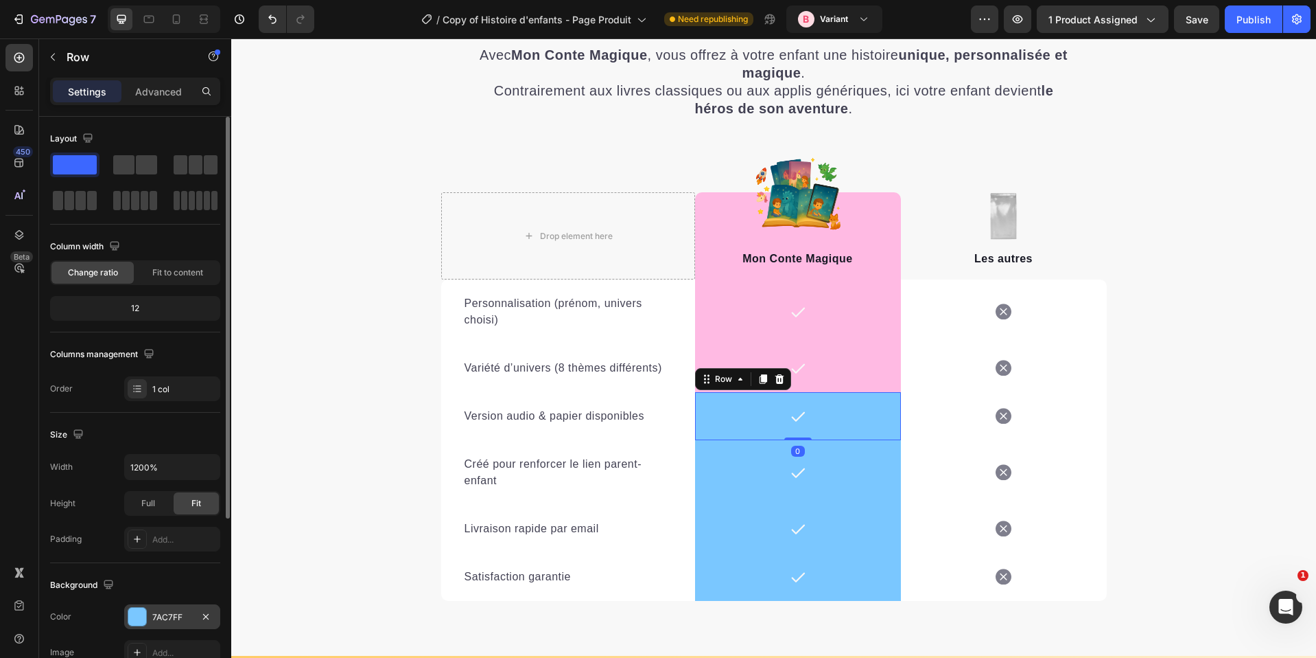
click at [139, 616] on div at bounding box center [137, 616] width 18 height 18
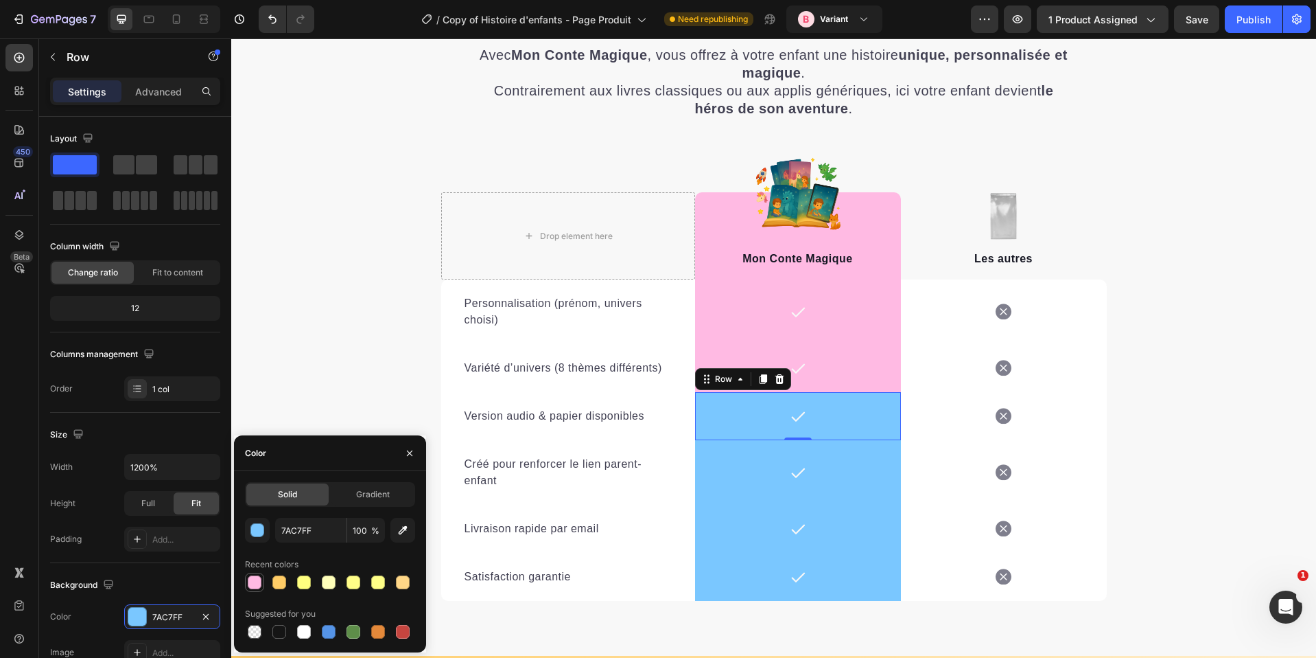
click at [253, 585] on div at bounding box center [255, 582] width 14 height 14
type input "FFBAE3"
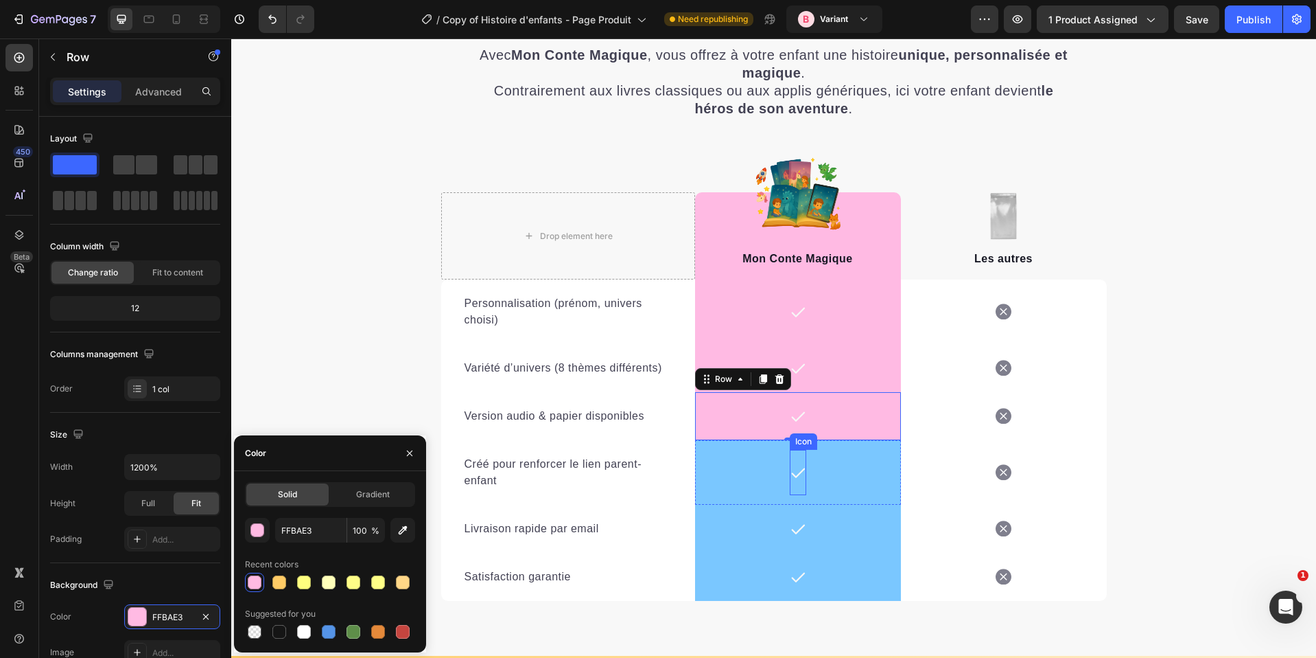
click at [778, 461] on div "Icon Row" at bounding box center [798, 472] width 206 height 65
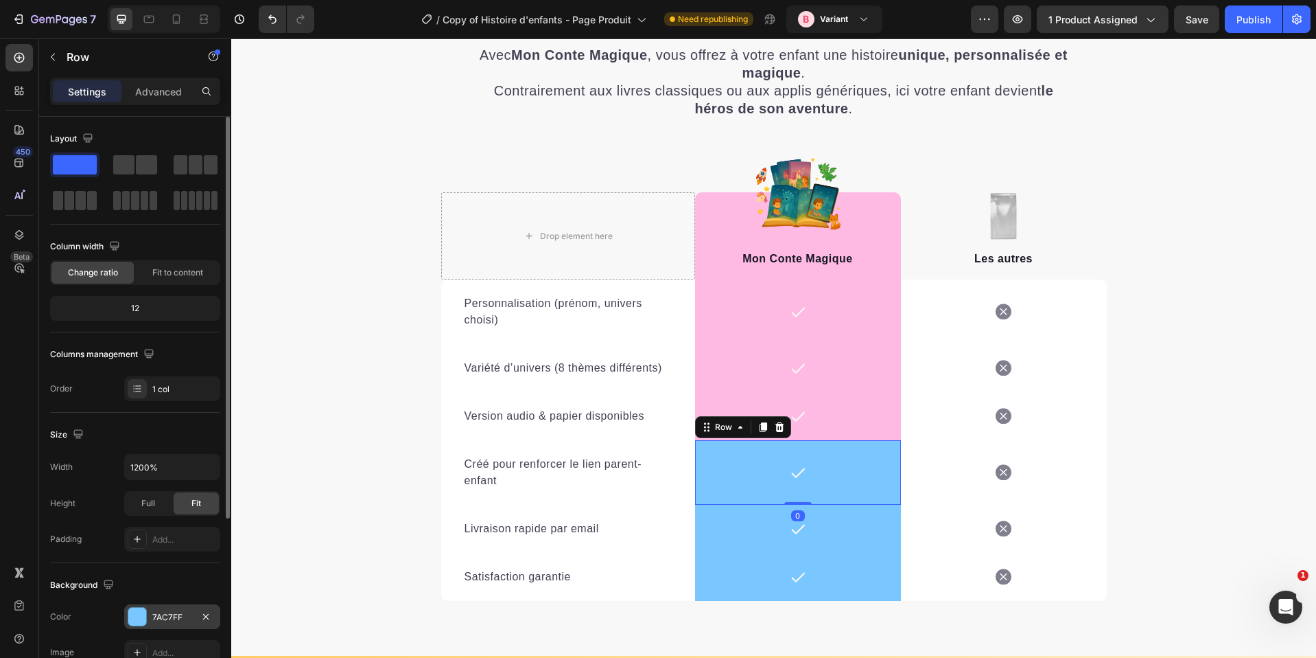
click at [137, 617] on div at bounding box center [137, 616] width 18 height 18
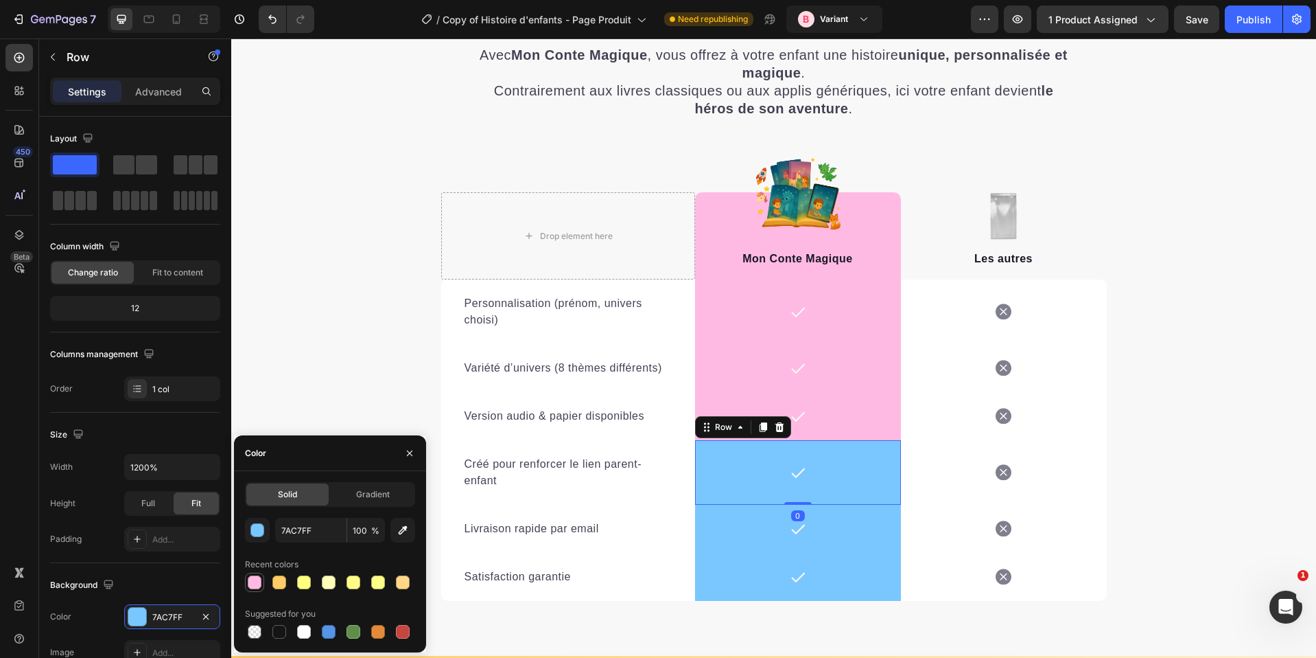
drag, startPoint x: 250, startPoint y: 577, endPoint x: 312, endPoint y: 517, distance: 86.4
click at [250, 577] on div at bounding box center [255, 582] width 14 height 14
type input "FFBAE3"
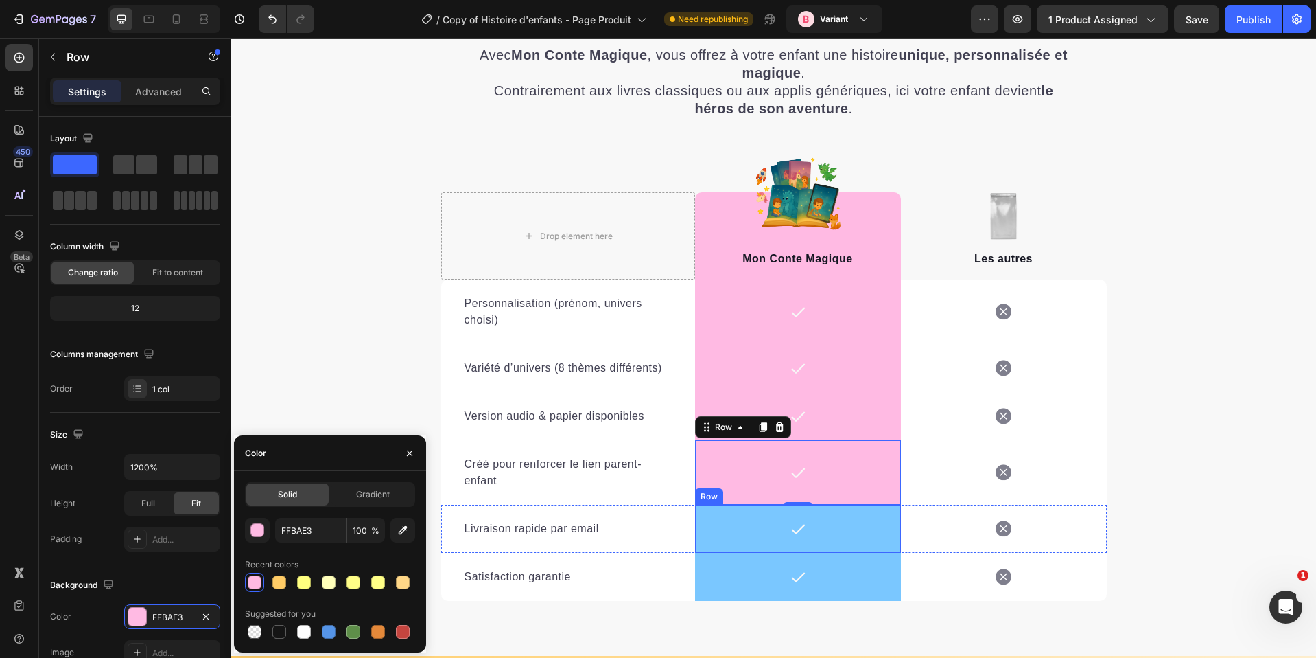
click at [734, 518] on div "Icon Row" at bounding box center [798, 528] width 206 height 48
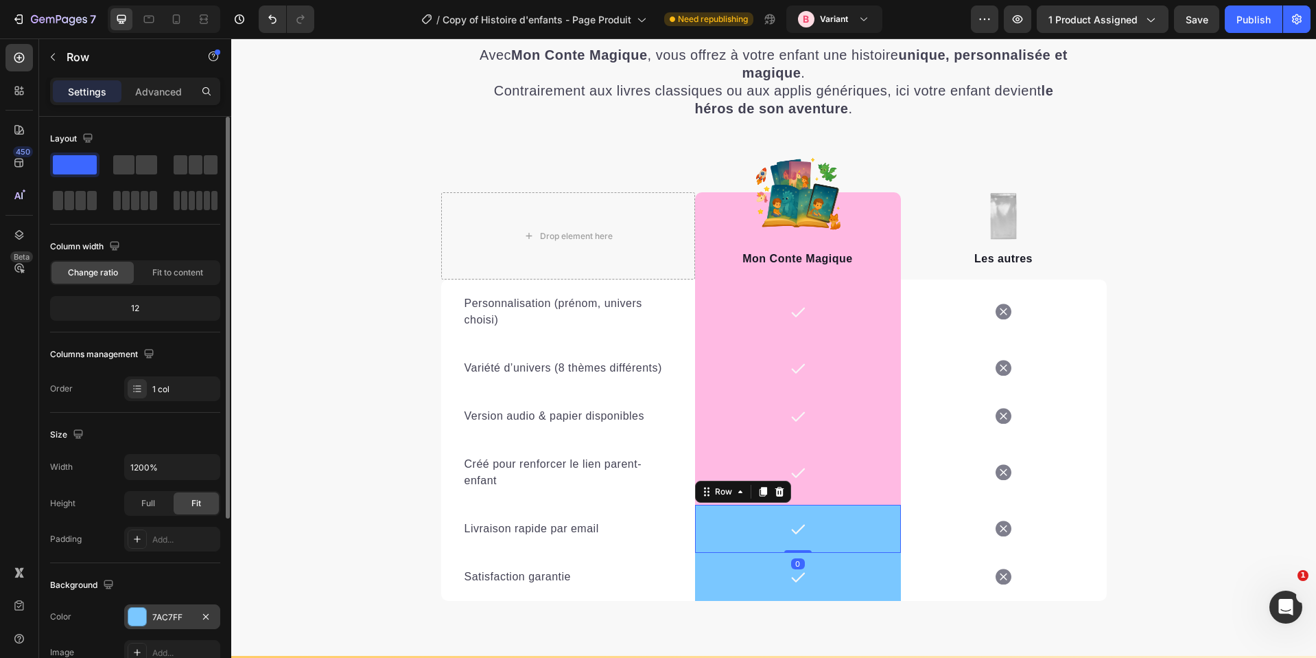
click at [136, 615] on div at bounding box center [137, 616] width 18 height 18
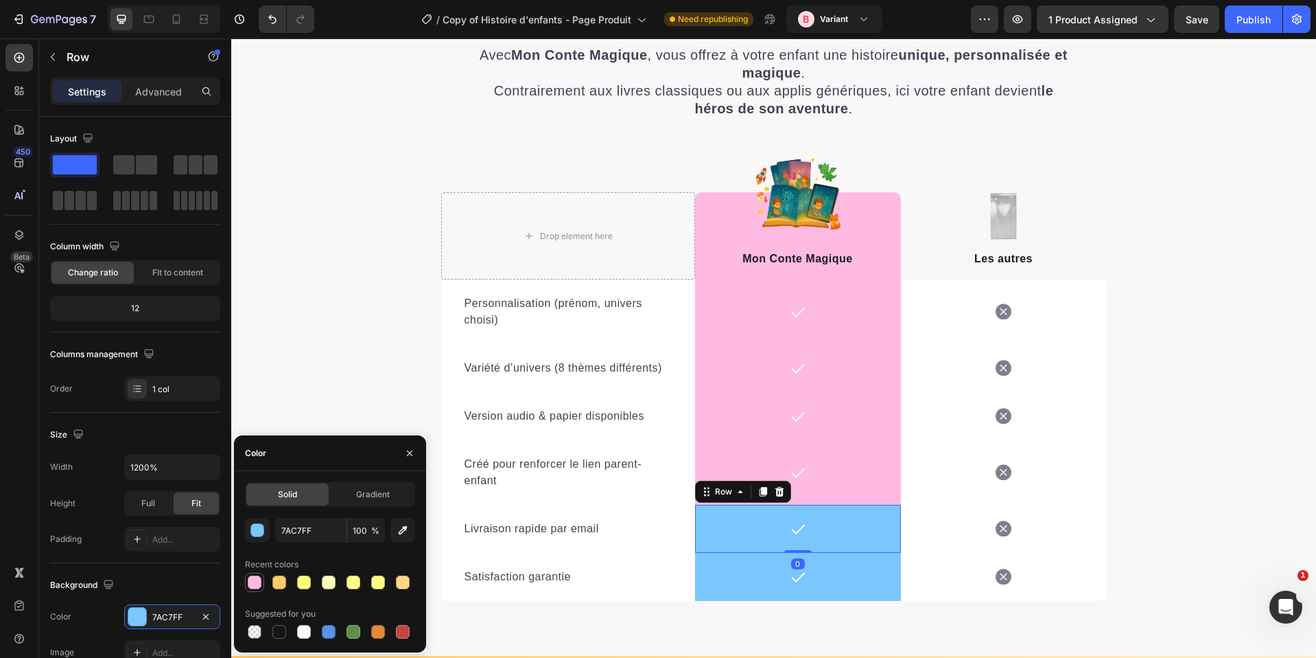
click at [250, 581] on div at bounding box center [255, 582] width 14 height 14
type input "FFBAE3"
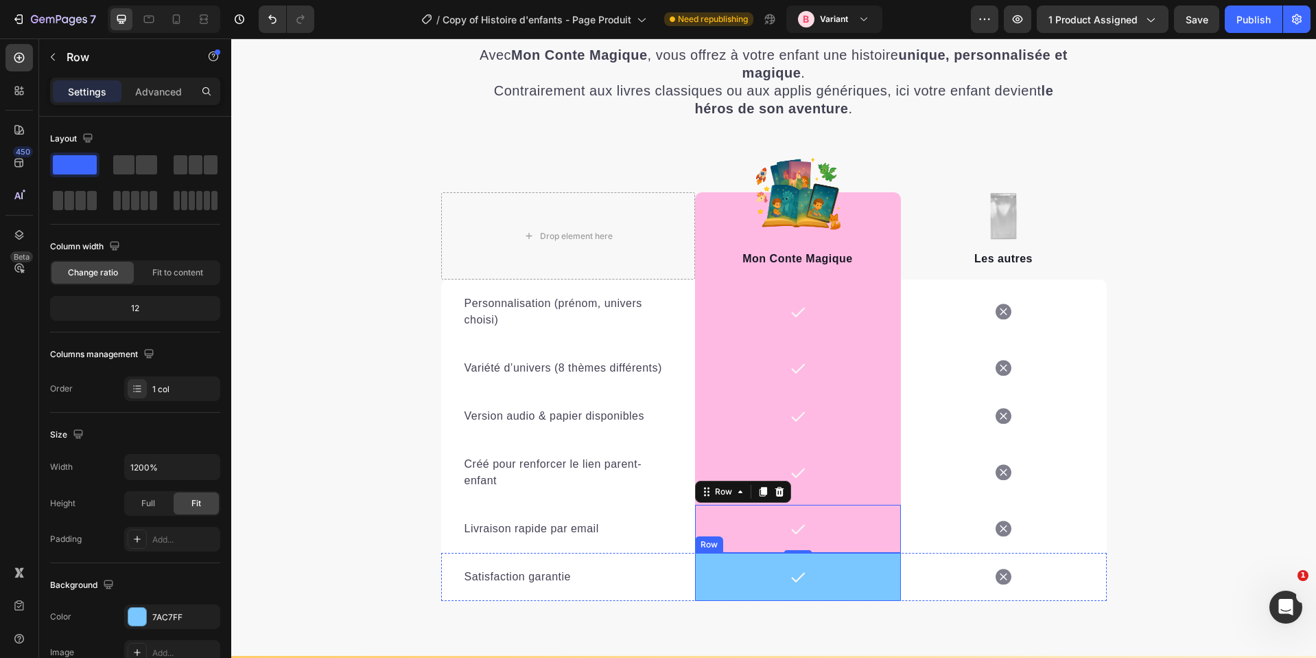
click at [736, 561] on div "Icon Row" at bounding box center [798, 577] width 206 height 48
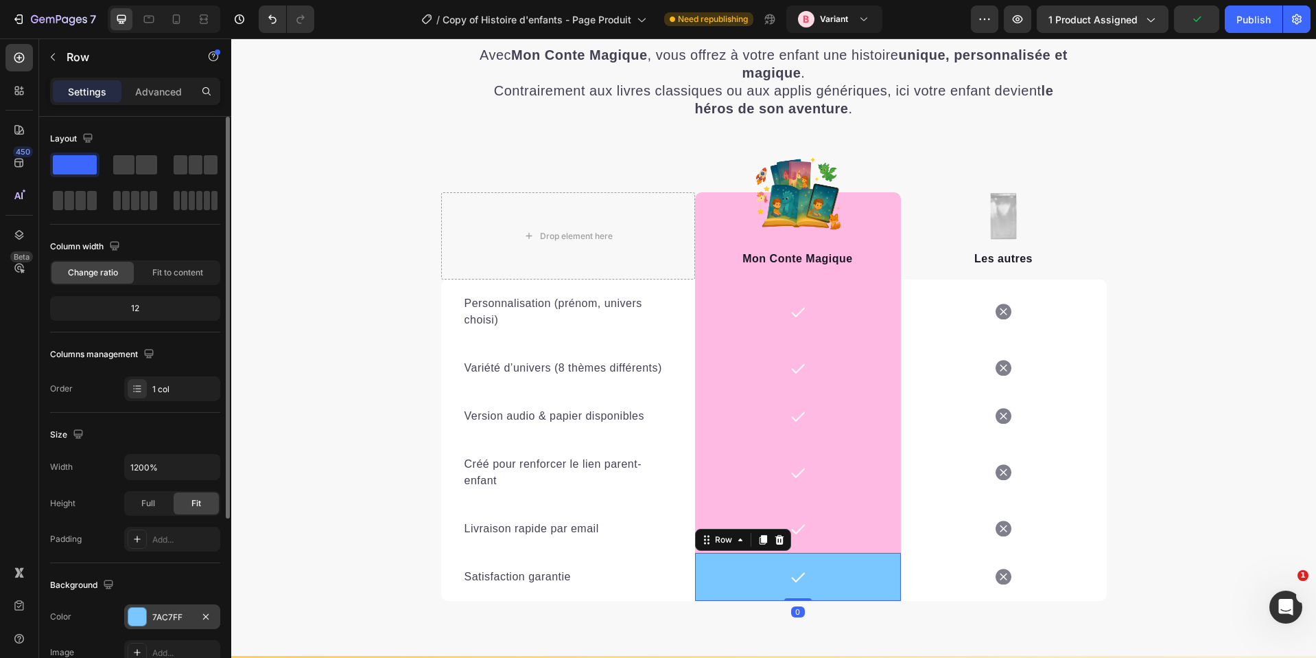
click at [137, 614] on div at bounding box center [137, 616] width 18 height 18
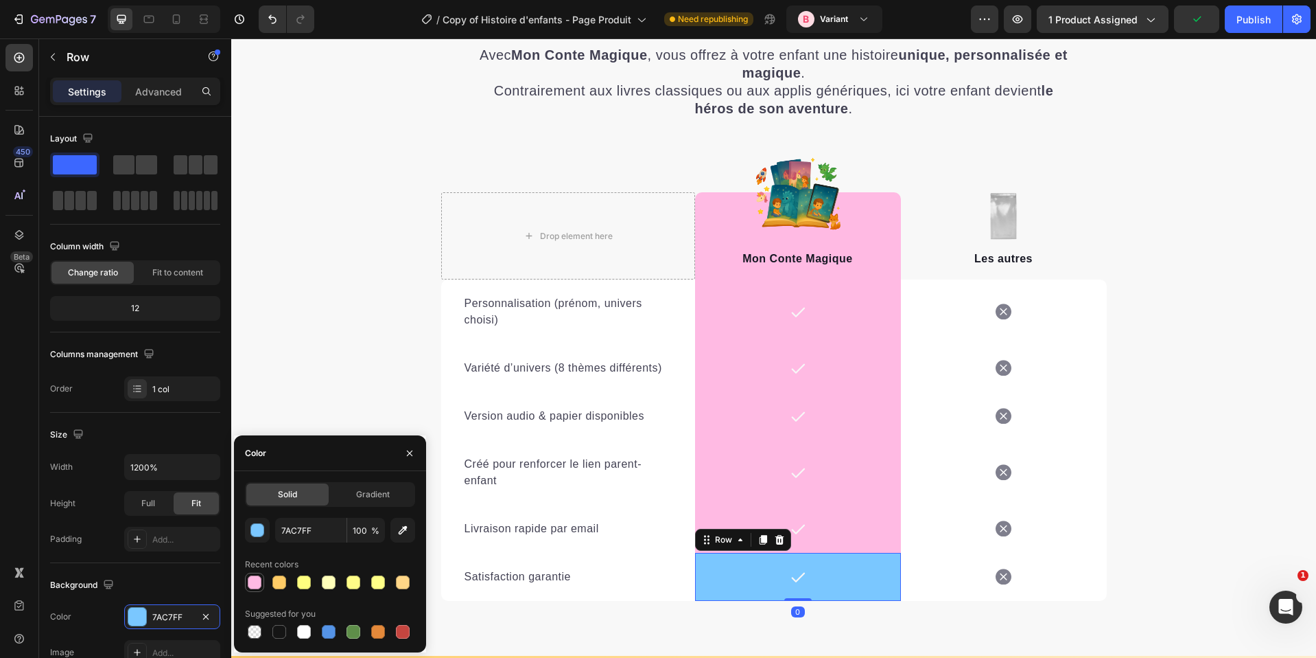
click at [256, 578] on div at bounding box center [255, 582] width 14 height 14
type input "FFBAE3"
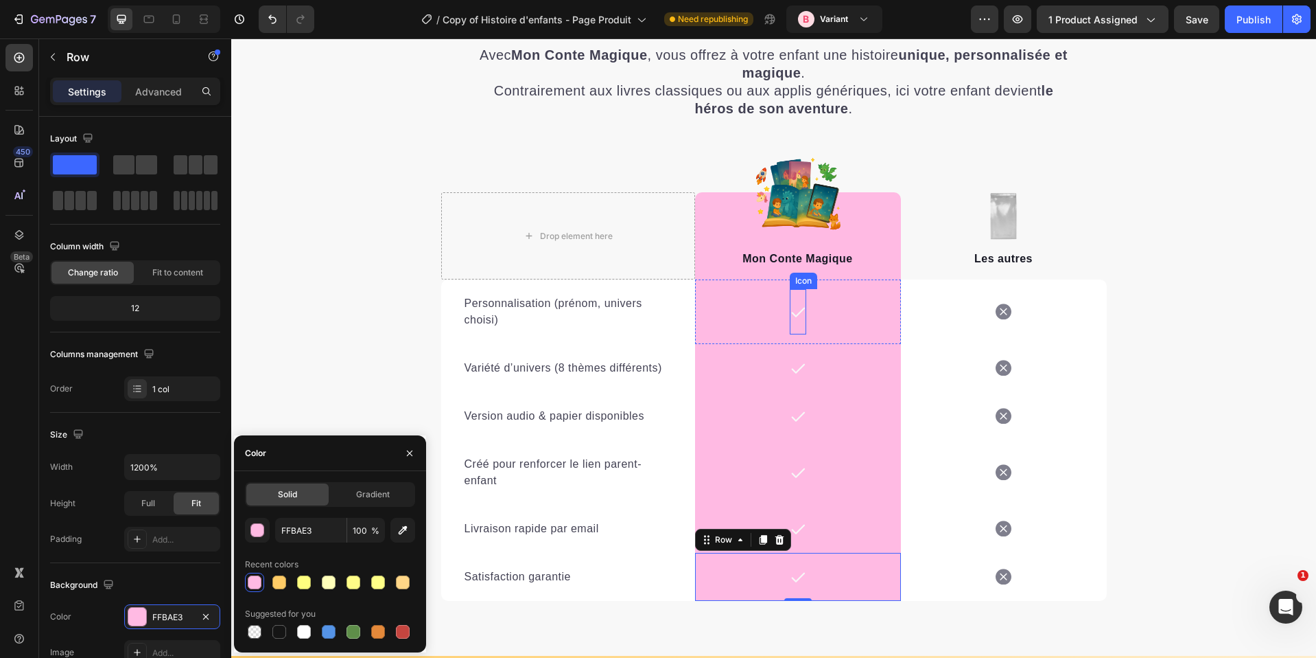
click at [790, 309] on icon at bounding box center [798, 311] width 16 height 16
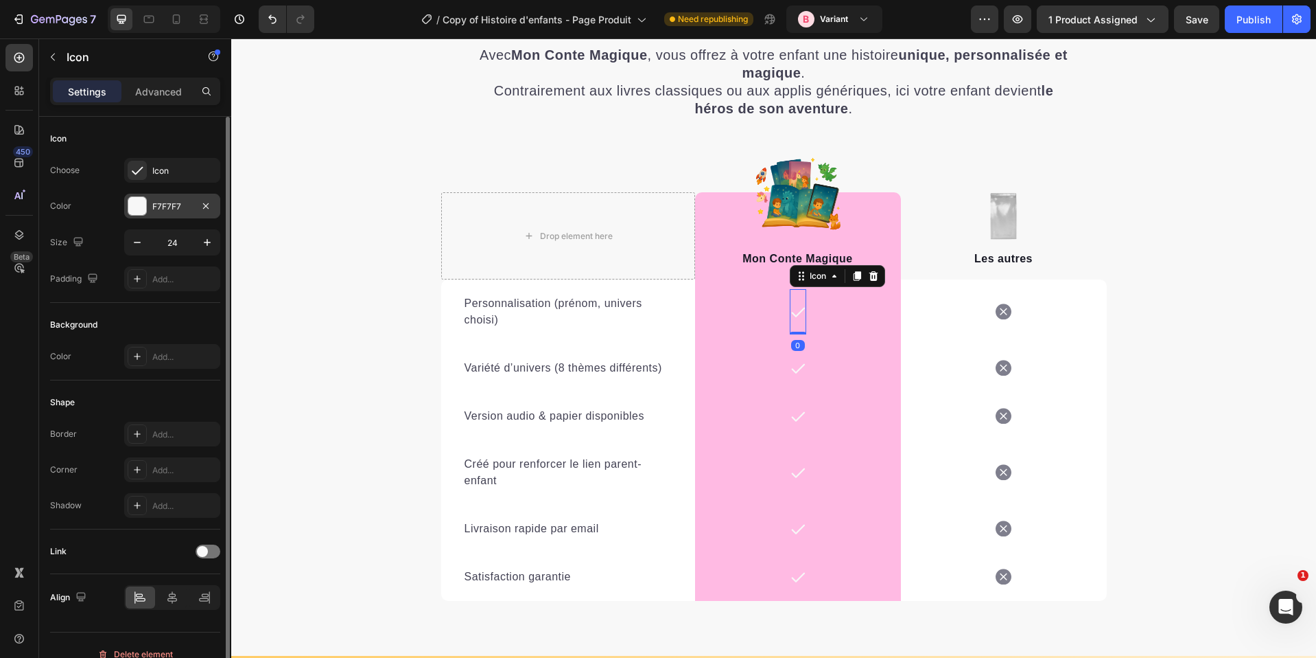
click at [144, 215] on div at bounding box center [137, 205] width 19 height 19
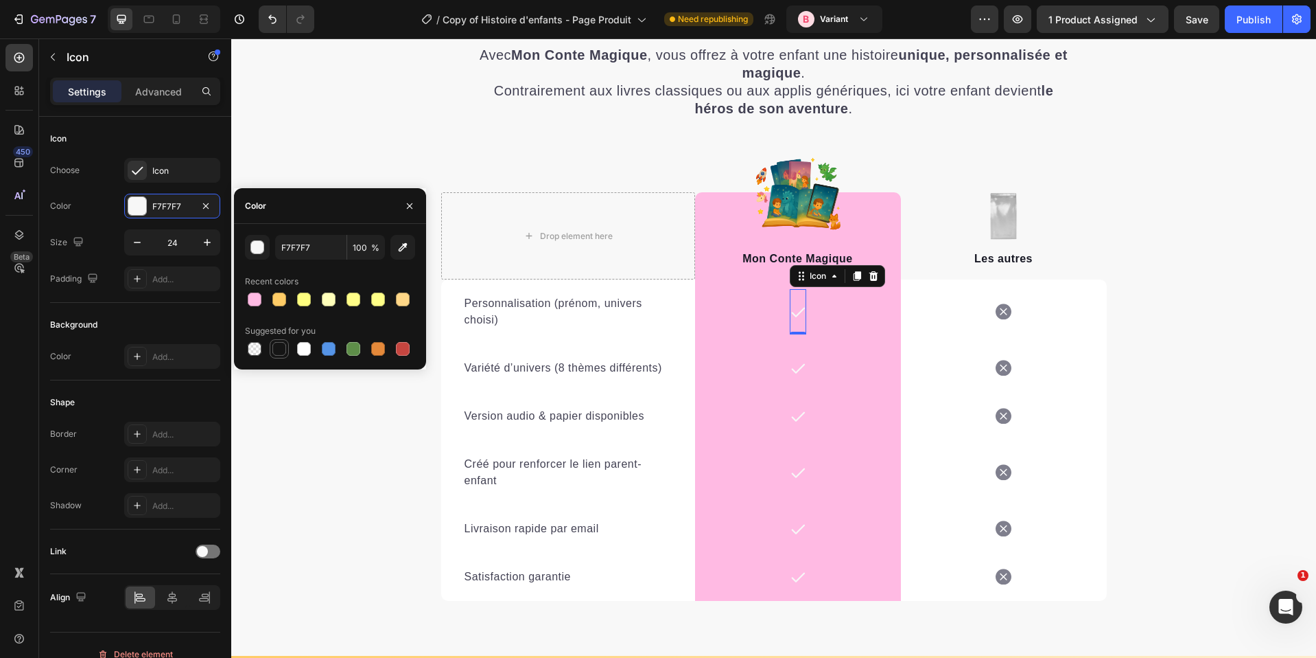
click at [275, 348] on div at bounding box center [279, 349] width 14 height 14
type input "151515"
click at [798, 364] on icon at bounding box center [798, 368] width 16 height 16
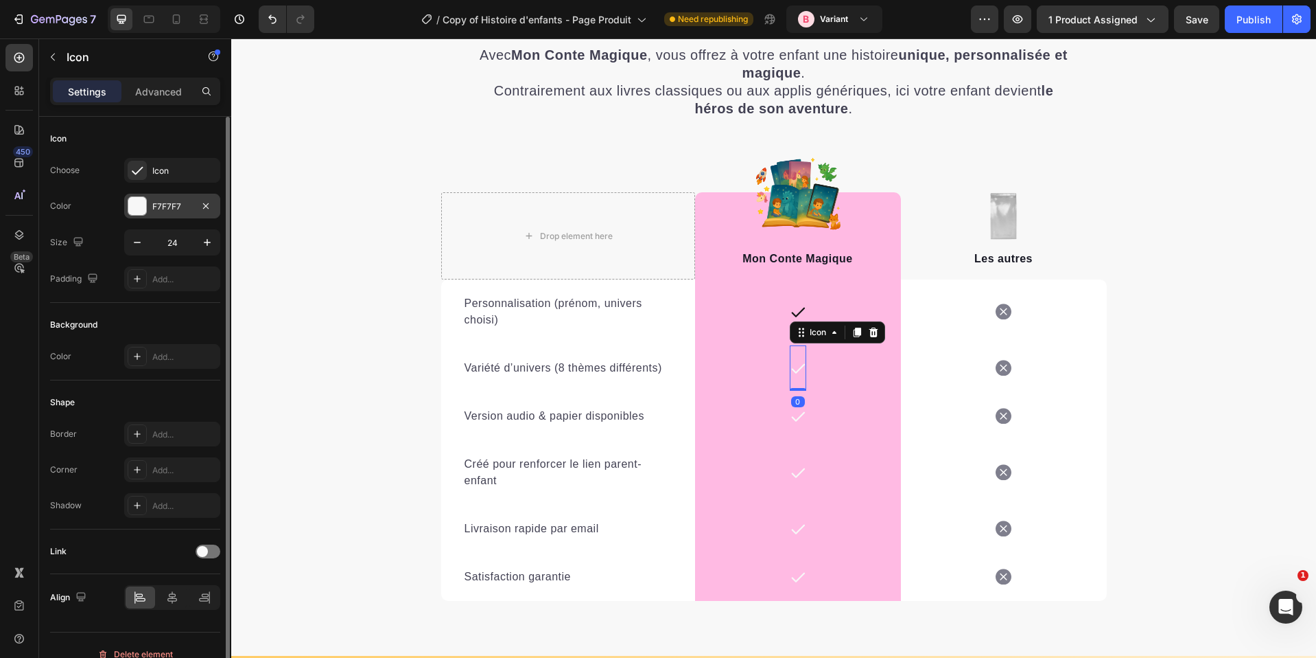
click at [143, 212] on div at bounding box center [137, 206] width 18 height 18
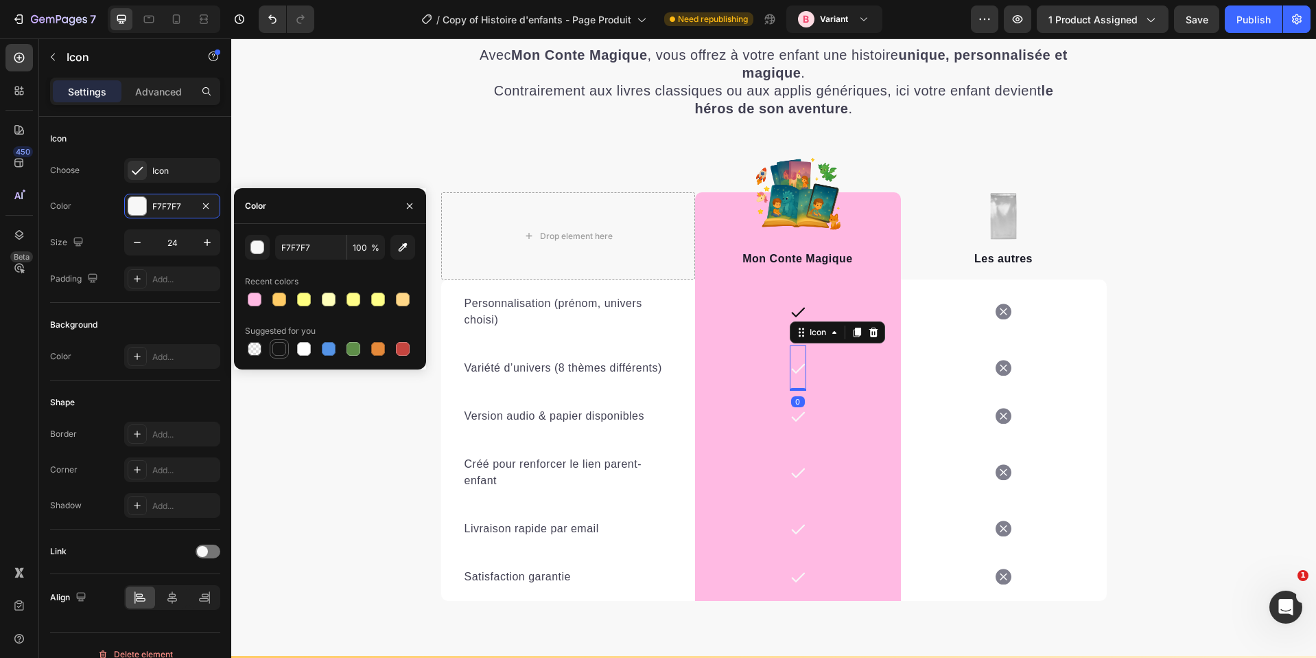
click at [281, 345] on div at bounding box center [279, 349] width 14 height 14
type input "151515"
click at [797, 415] on icon at bounding box center [798, 416] width 16 height 16
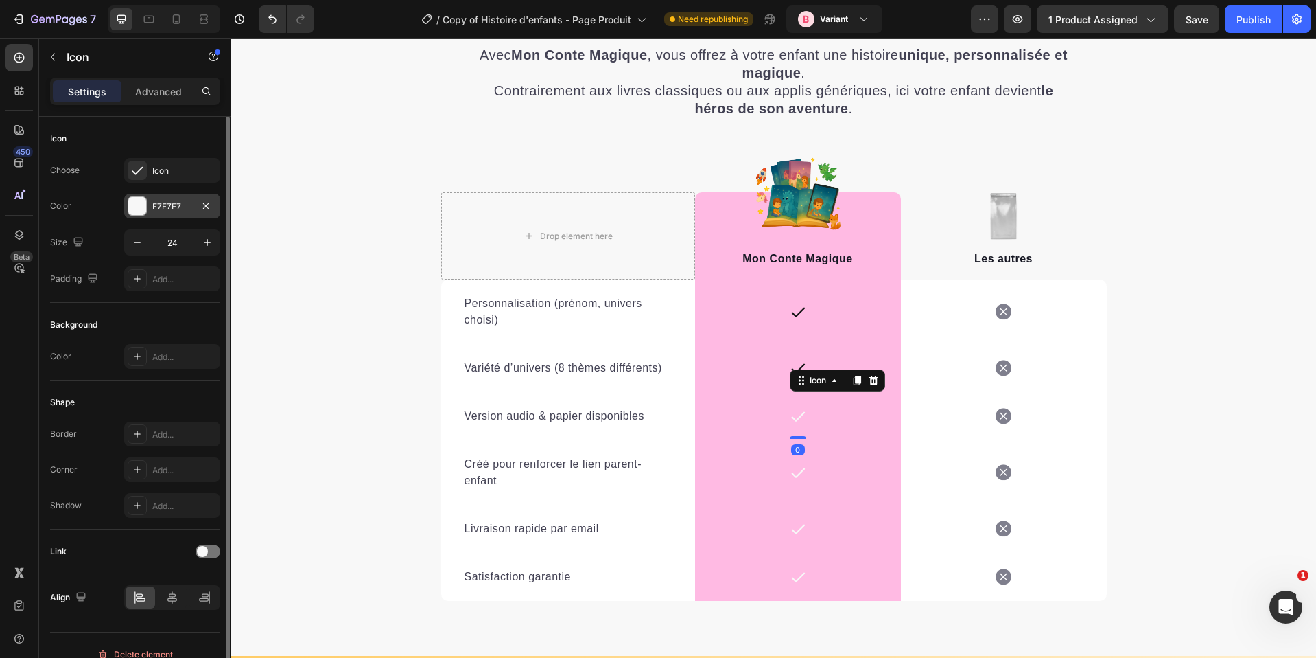
click at [146, 207] on div at bounding box center [137, 206] width 18 height 18
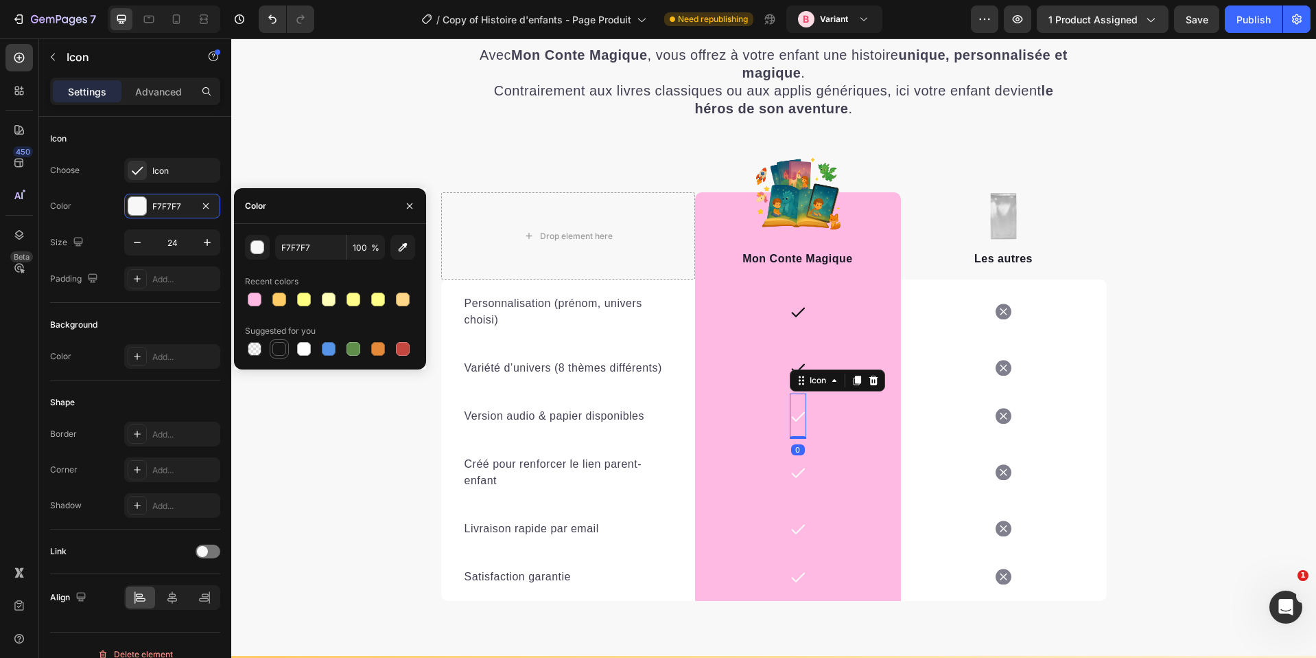
click at [277, 343] on div at bounding box center [279, 349] width 14 height 14
type input "151515"
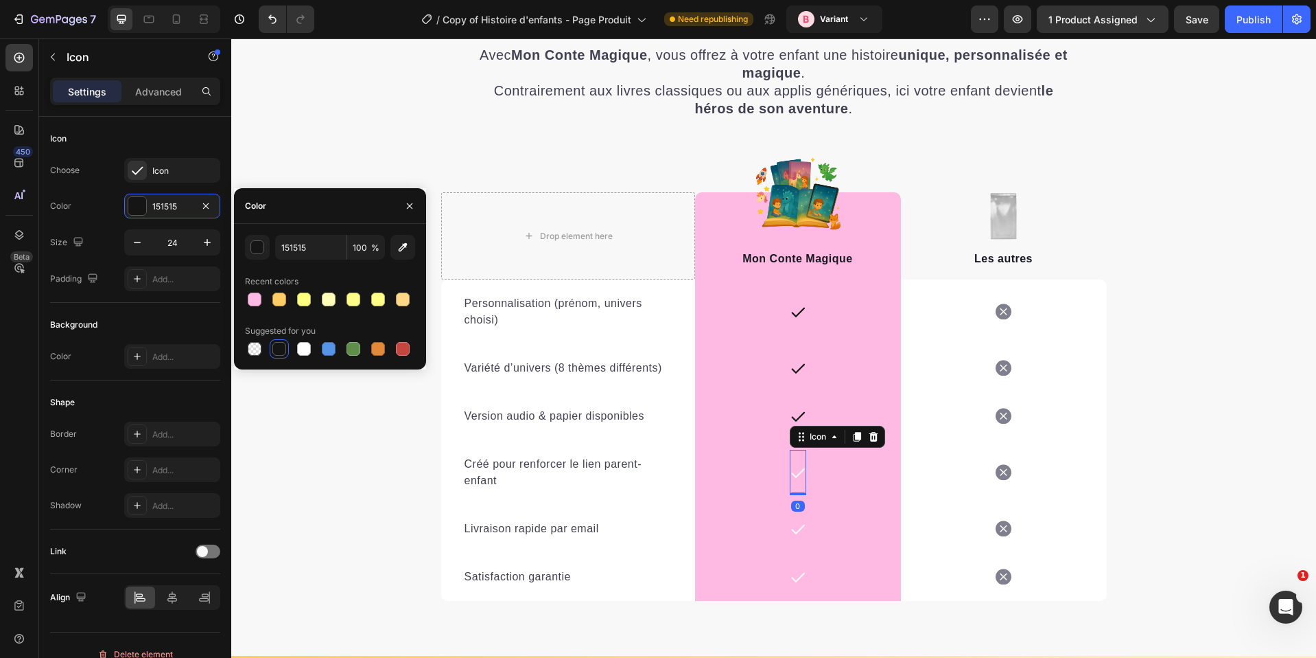
click at [794, 465] on icon at bounding box center [798, 472] width 16 height 16
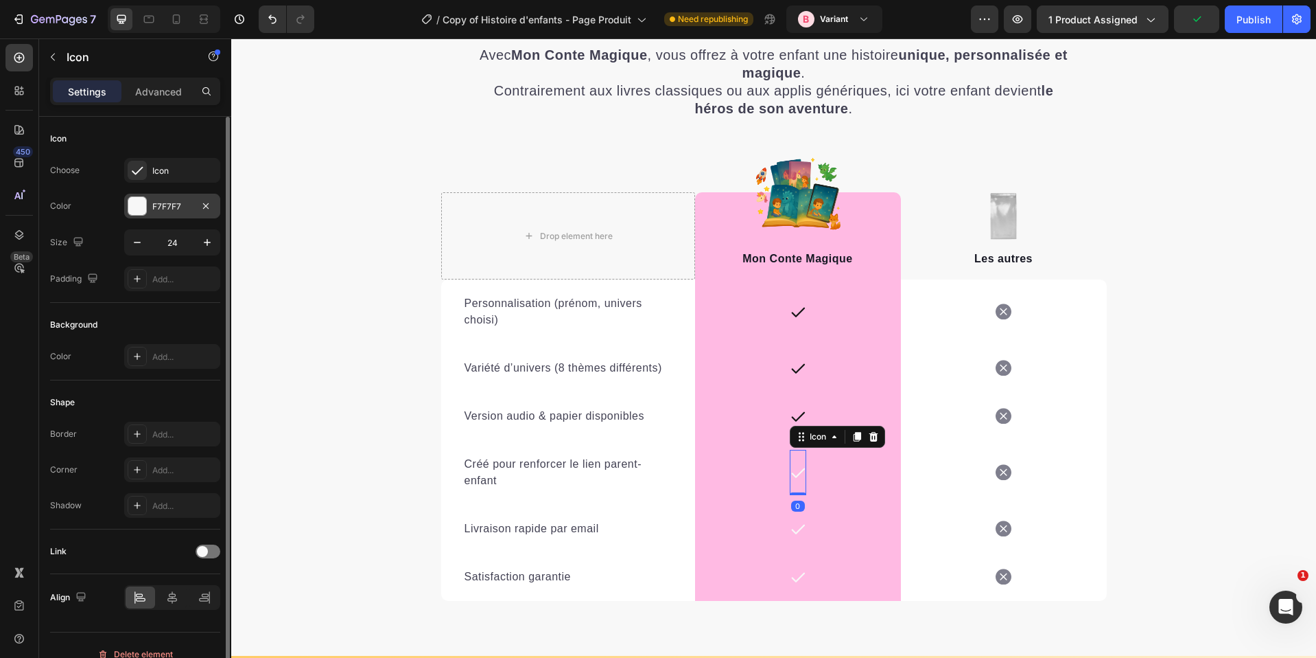
click at [136, 205] on div at bounding box center [137, 206] width 18 height 18
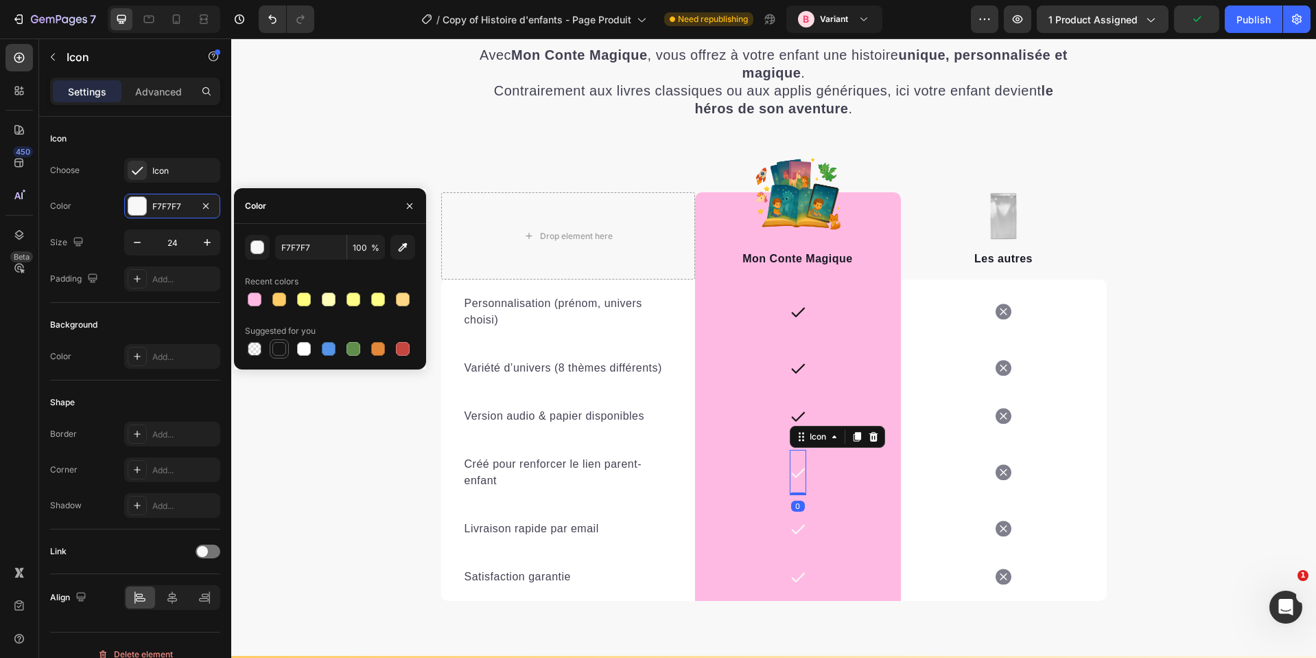
click at [280, 347] on div at bounding box center [279, 349] width 14 height 14
type input "151515"
drag, startPoint x: 792, startPoint y: 525, endPoint x: 776, endPoint y: 518, distance: 17.8
click at [792, 525] on icon at bounding box center [798, 528] width 16 height 16
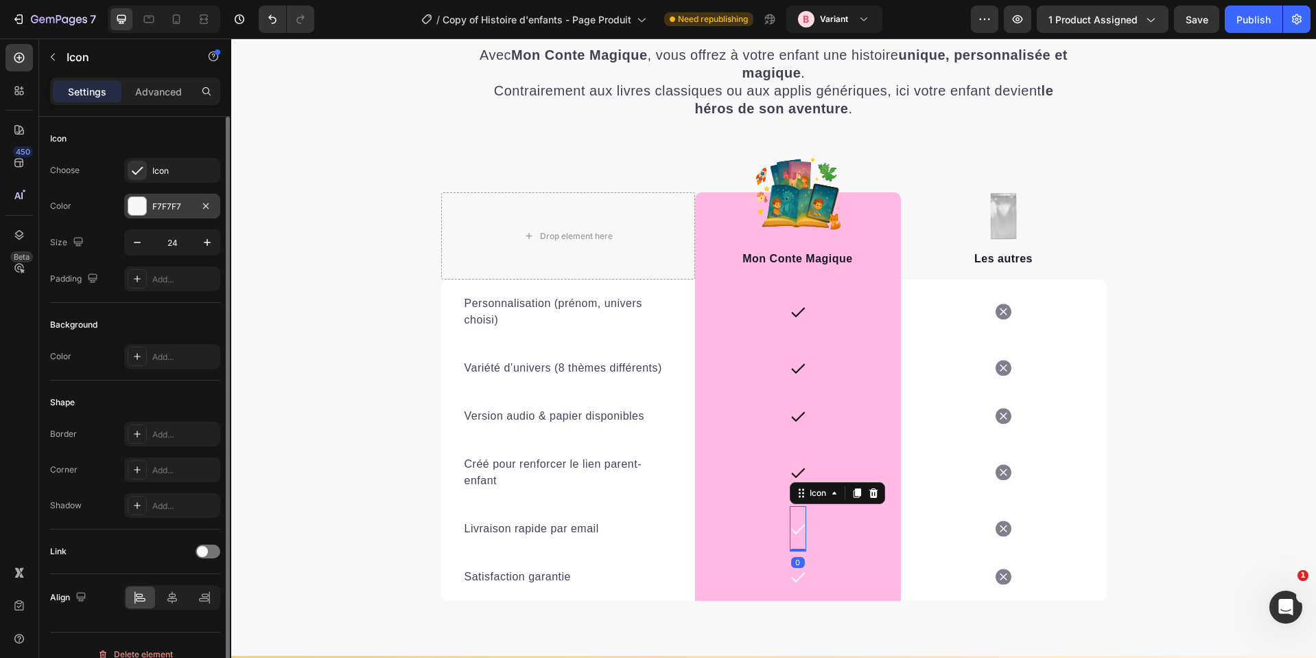
click at [146, 211] on div at bounding box center [137, 206] width 18 height 18
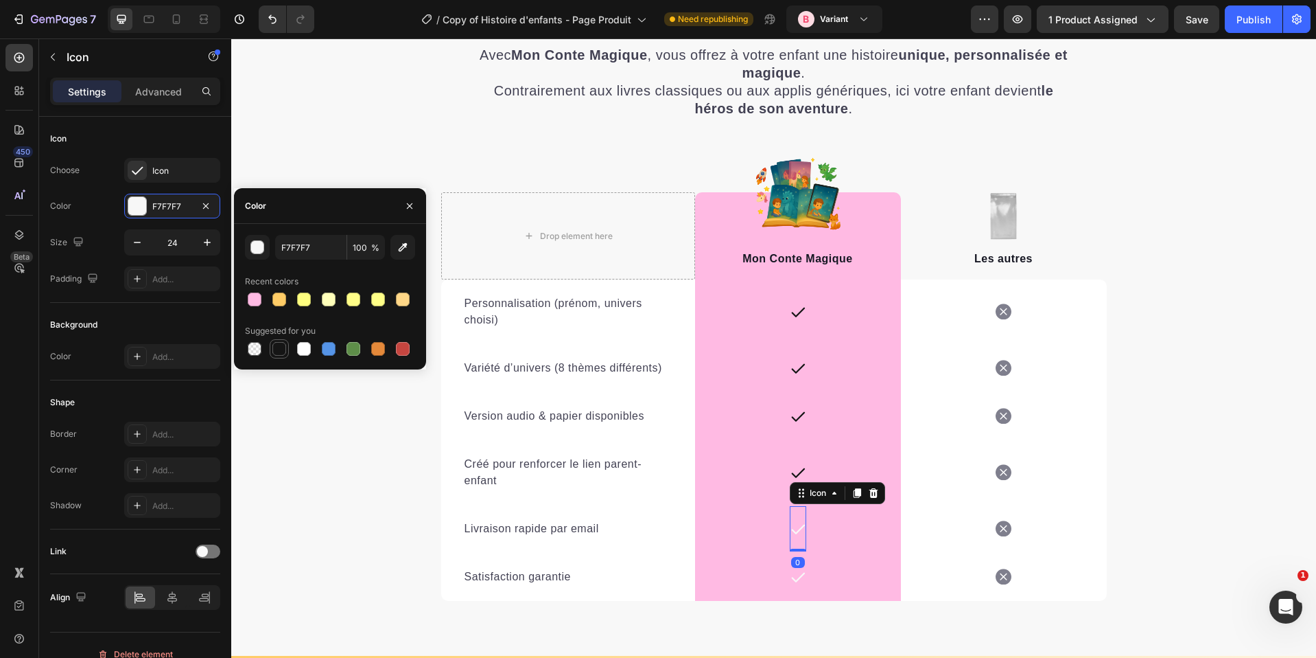
click at [281, 351] on div at bounding box center [279, 349] width 14 height 14
type input "151515"
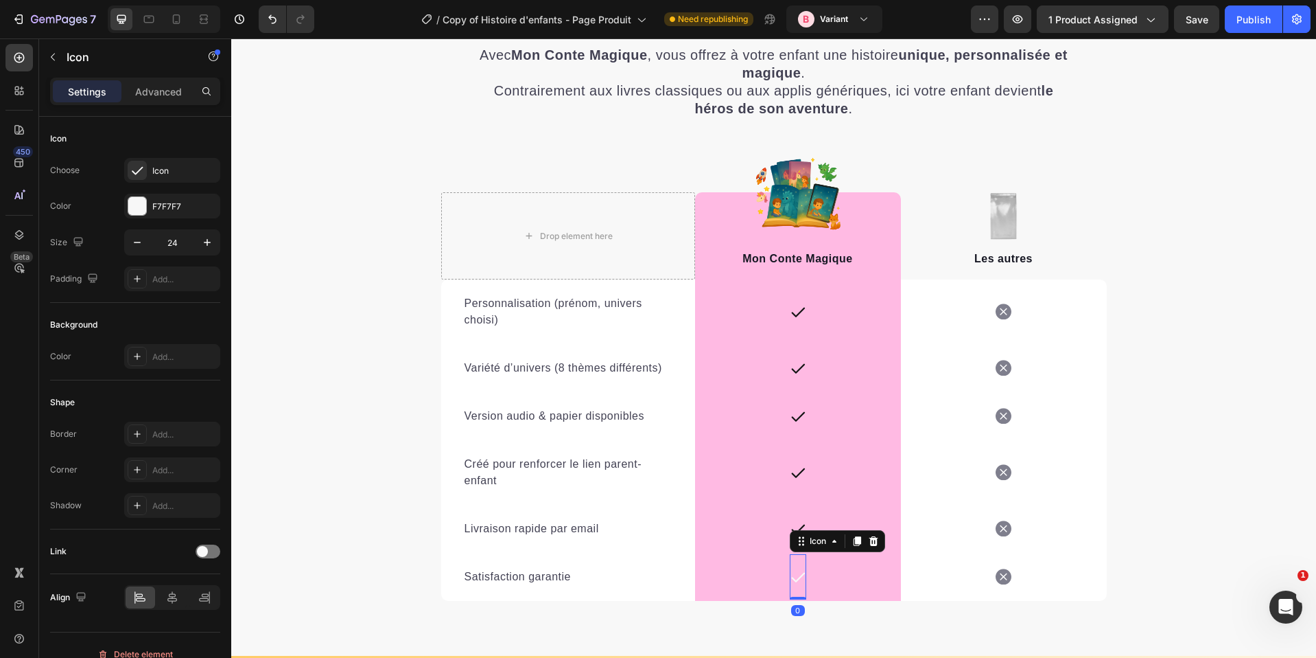
click at [798, 572] on icon at bounding box center [798, 577] width 14 height 10
click at [146, 211] on div at bounding box center [137, 206] width 18 height 18
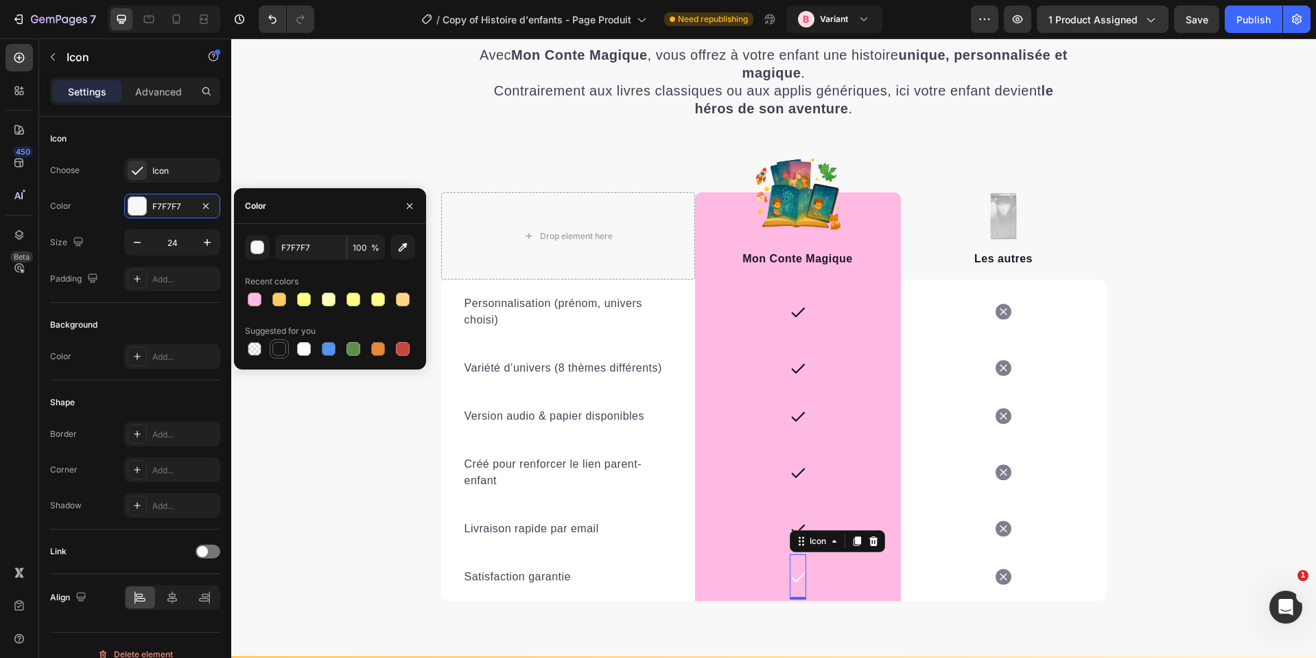
click at [278, 344] on div at bounding box center [279, 349] width 14 height 14
type input "151515"
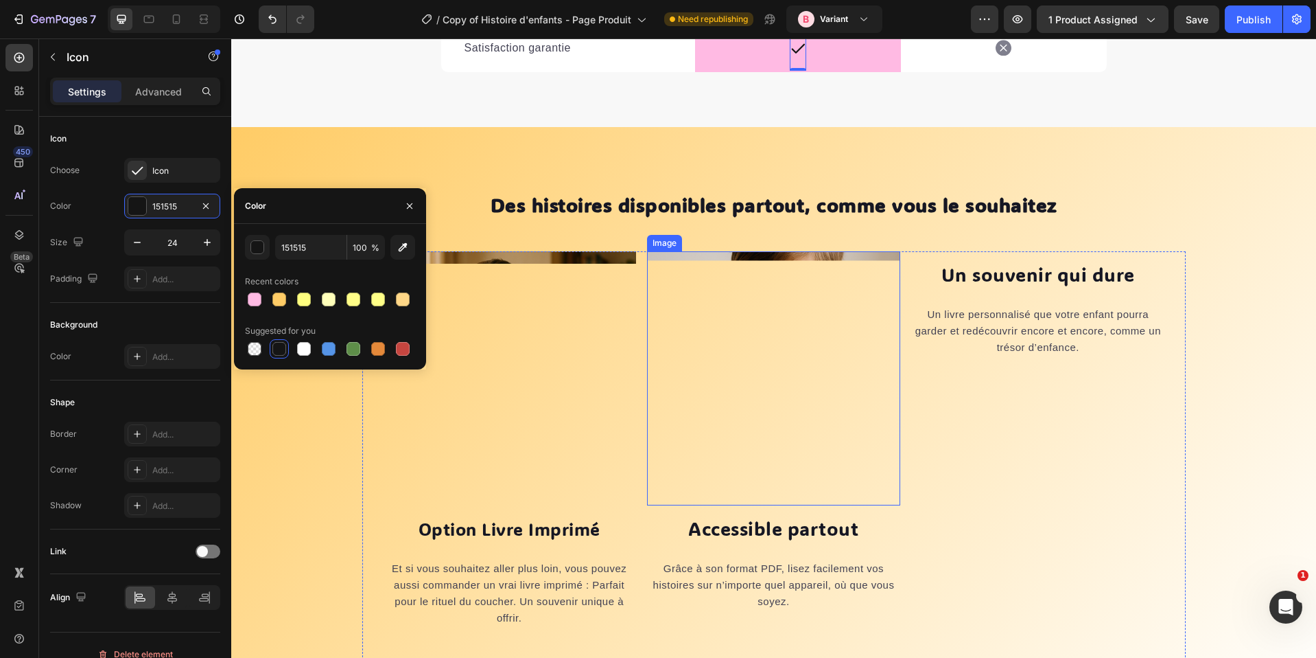
scroll to position [6060, 0]
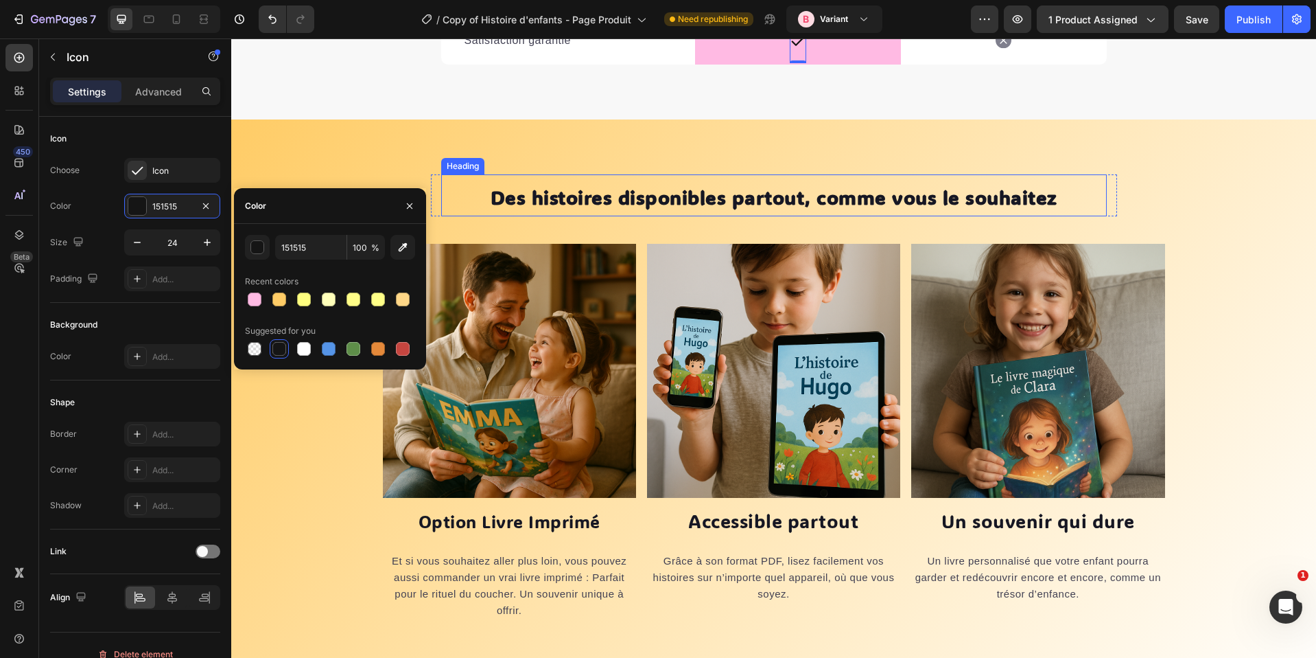
click at [895, 175] on h2 "Des histoires disponibles partout, comme vous le souhaitez" at bounding box center [774, 195] width 666 height 42
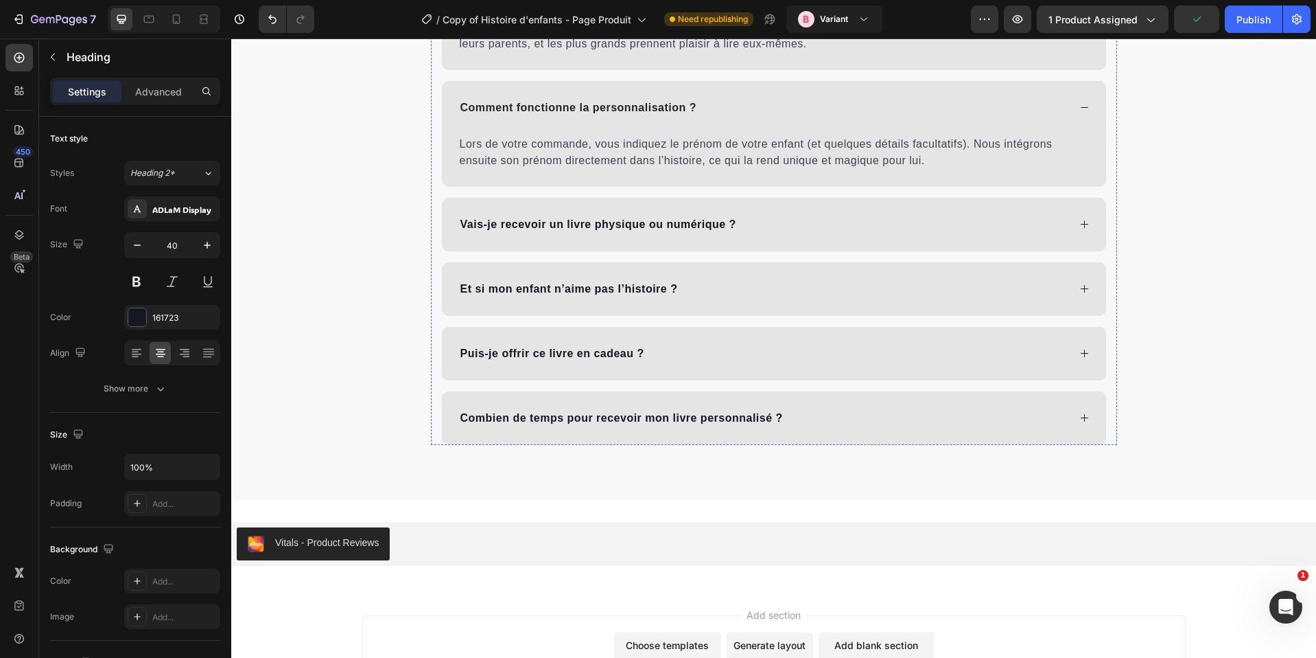
scroll to position [8471, 0]
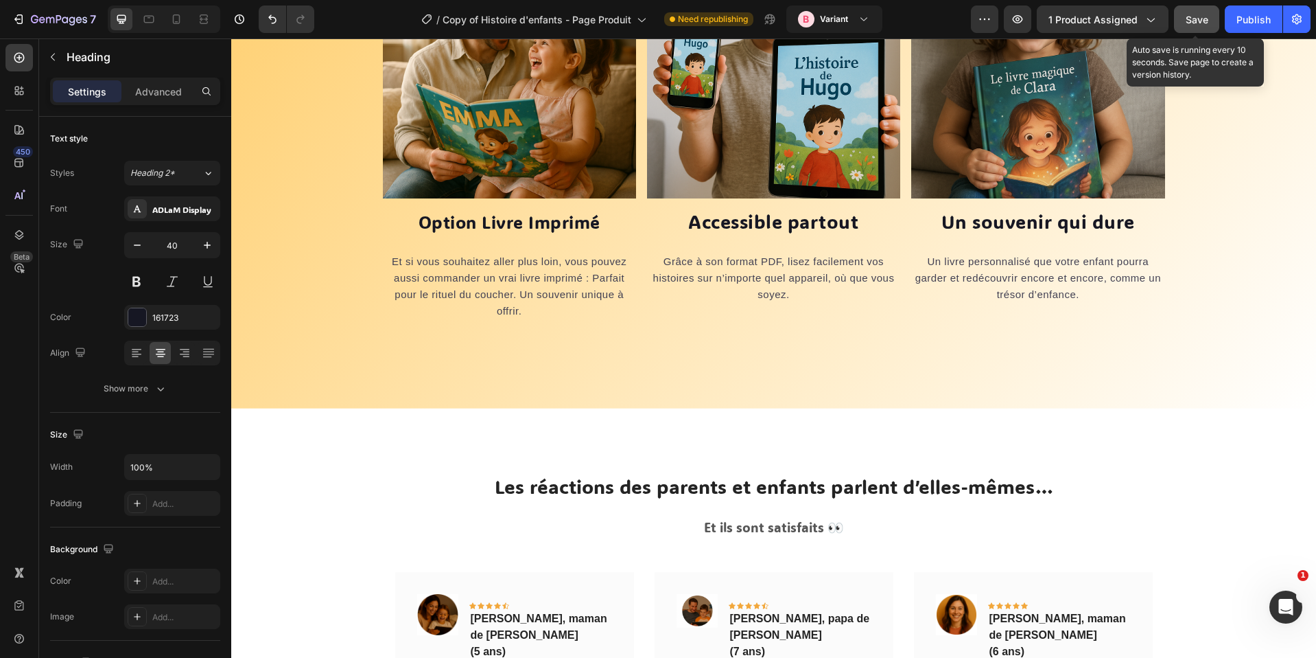
click at [1197, 21] on span "Save" at bounding box center [1197, 20] width 23 height 12
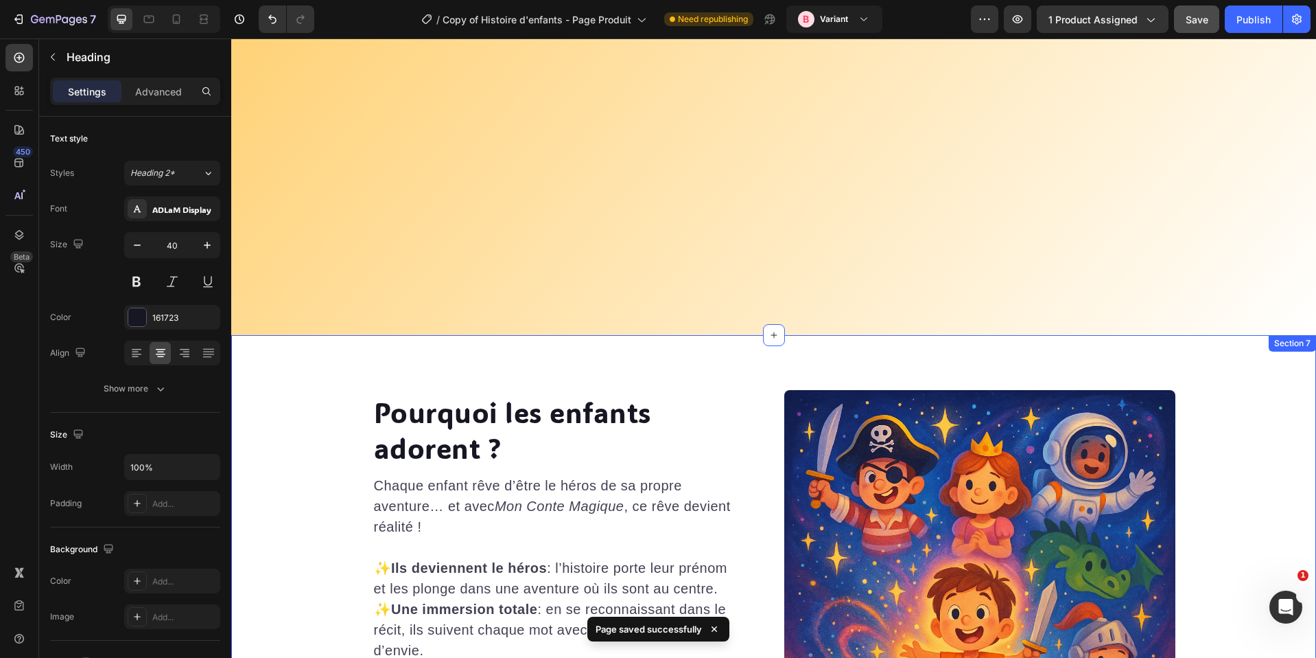
scroll to position [2841, 0]
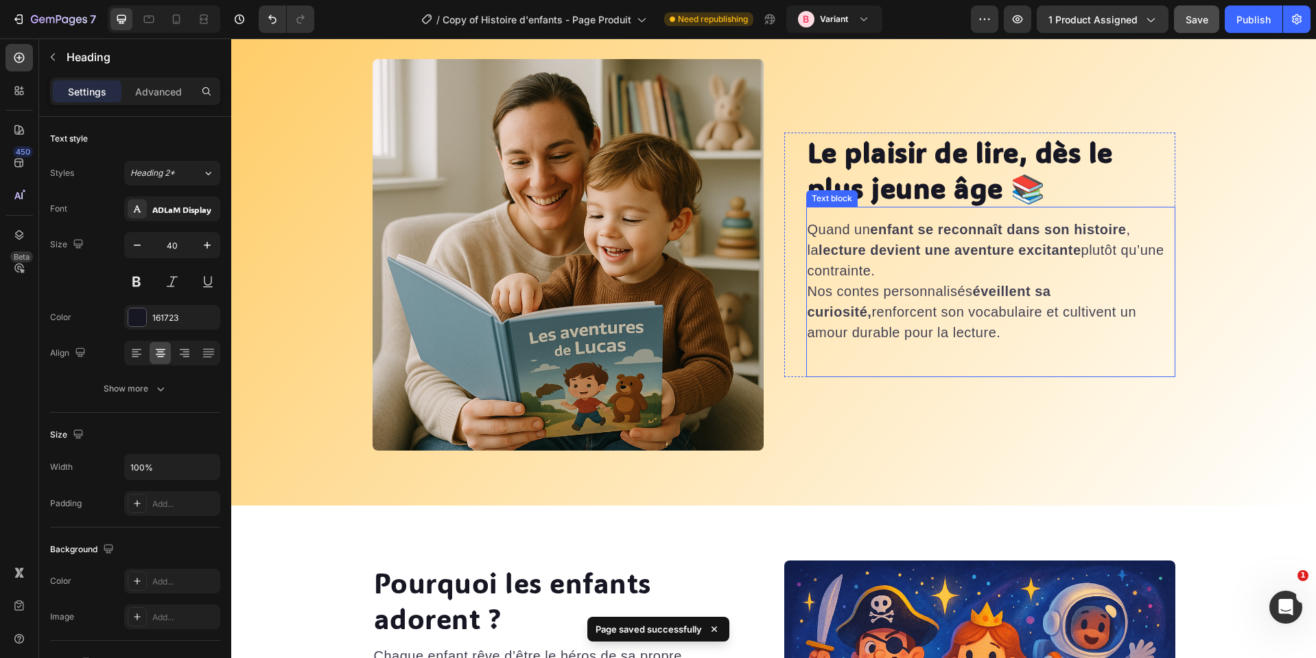
select select "580548778748150398"
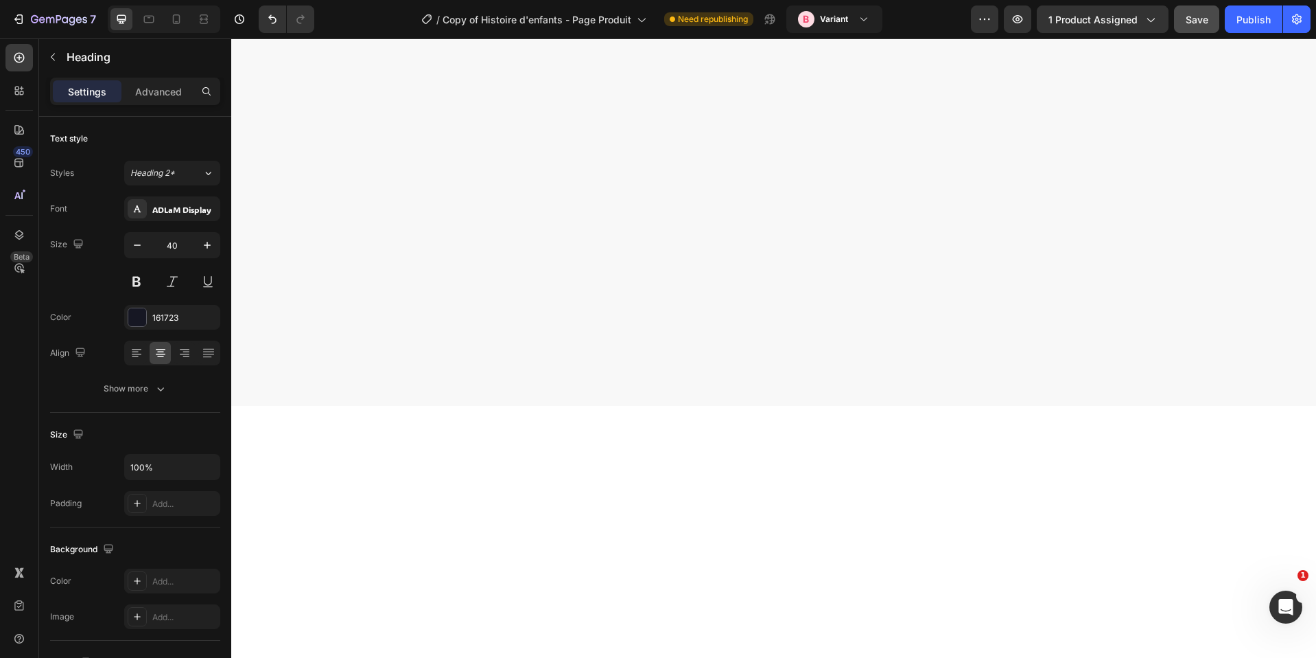
scroll to position [0, 0]
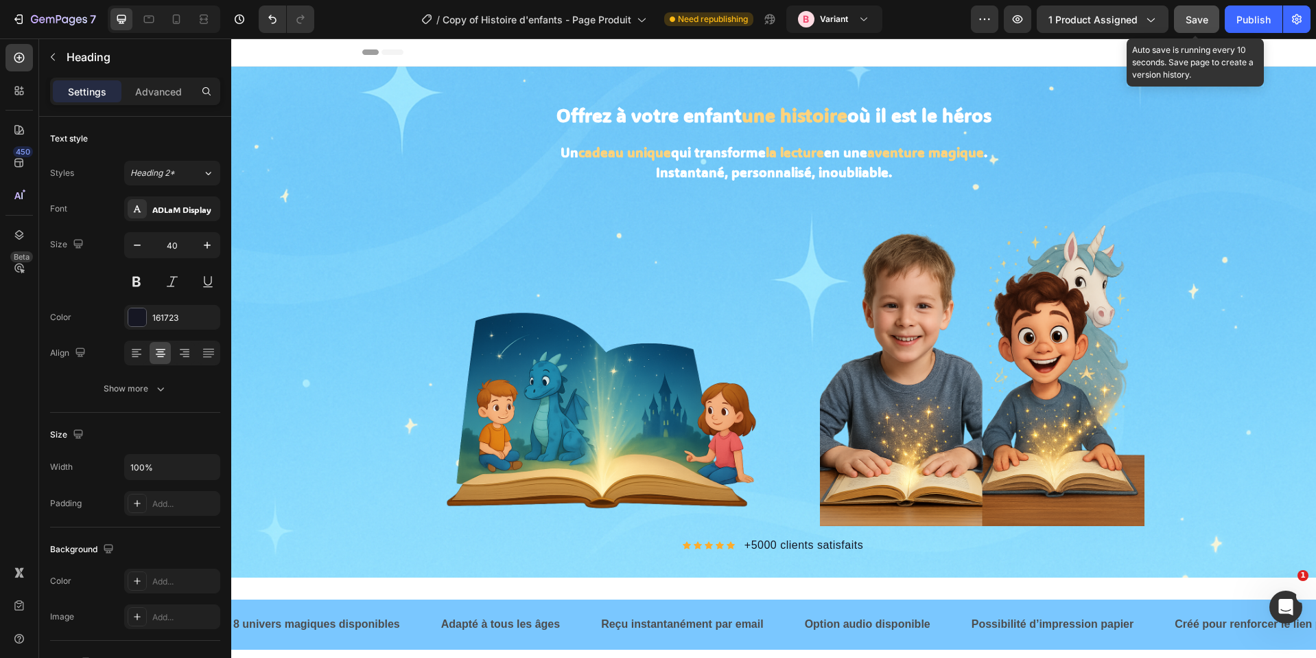
click at [1189, 15] on span "Save" at bounding box center [1197, 20] width 23 height 12
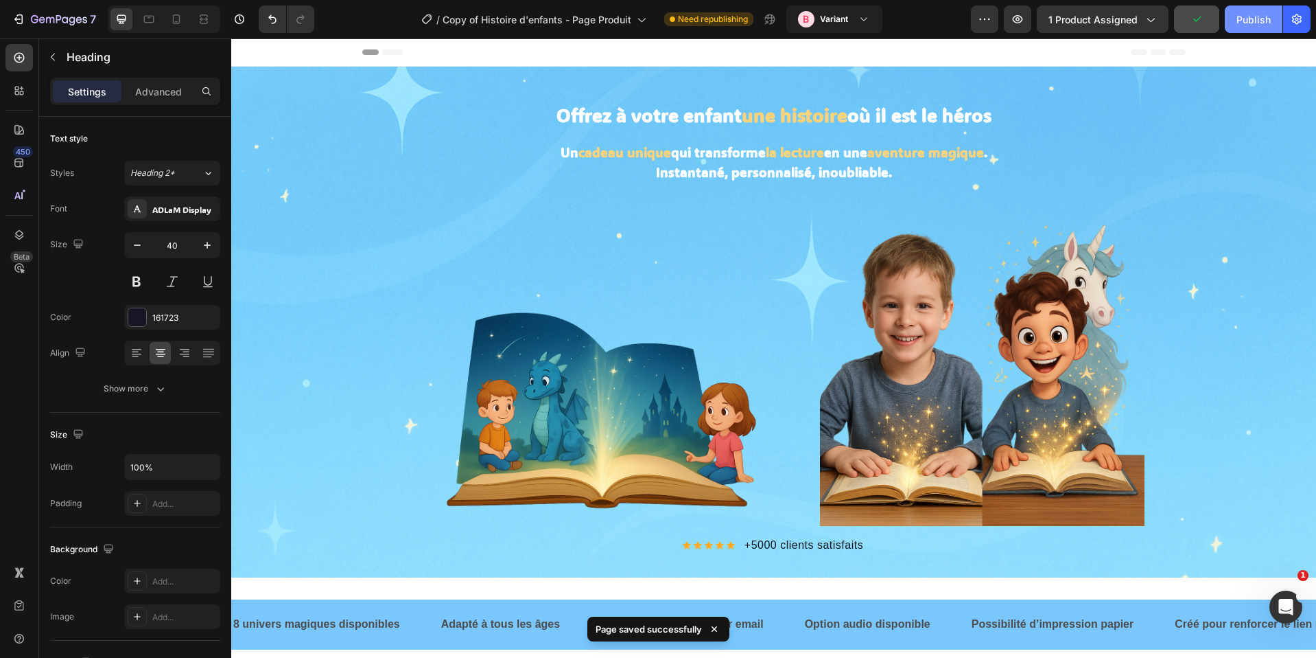
click at [1249, 24] on div "Publish" at bounding box center [1254, 19] width 34 height 14
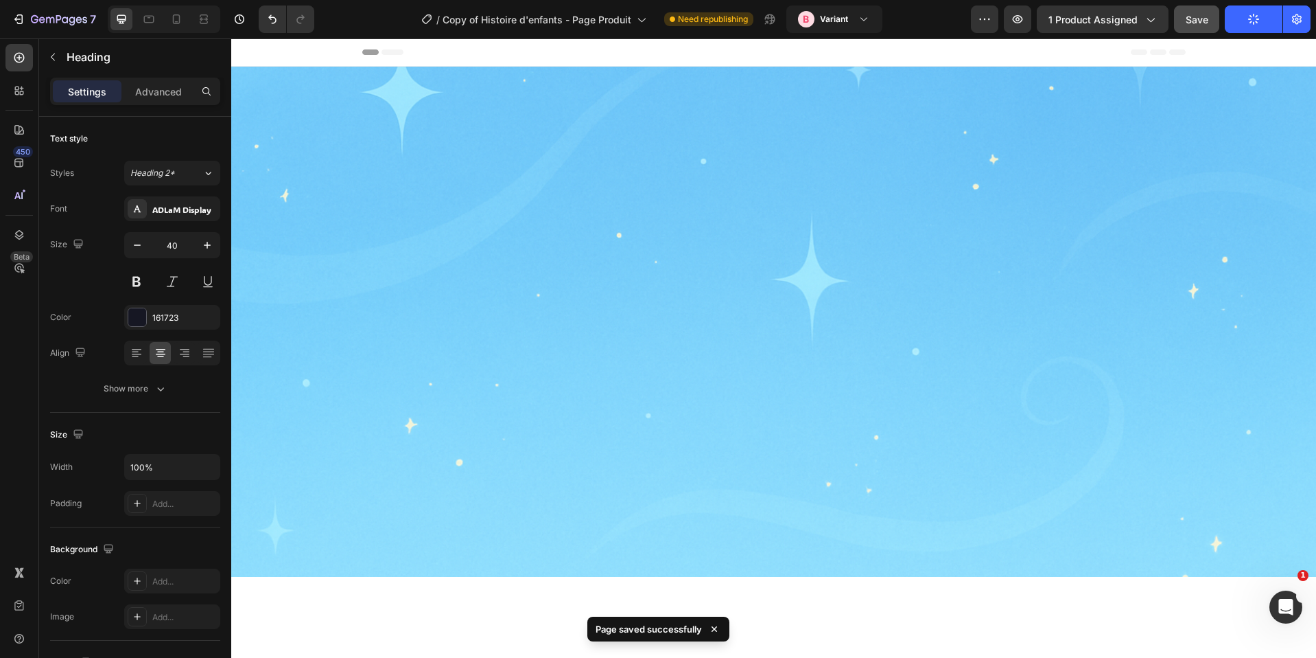
select select "580548778748150398"
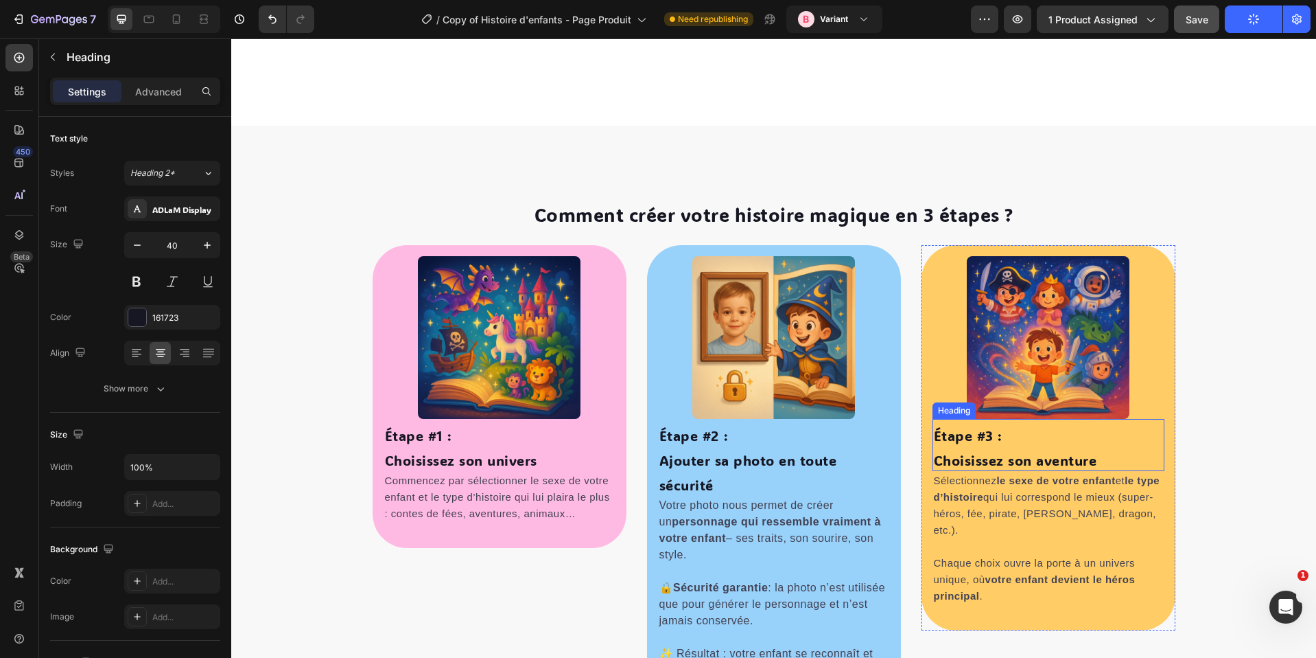
scroll to position [849, 0]
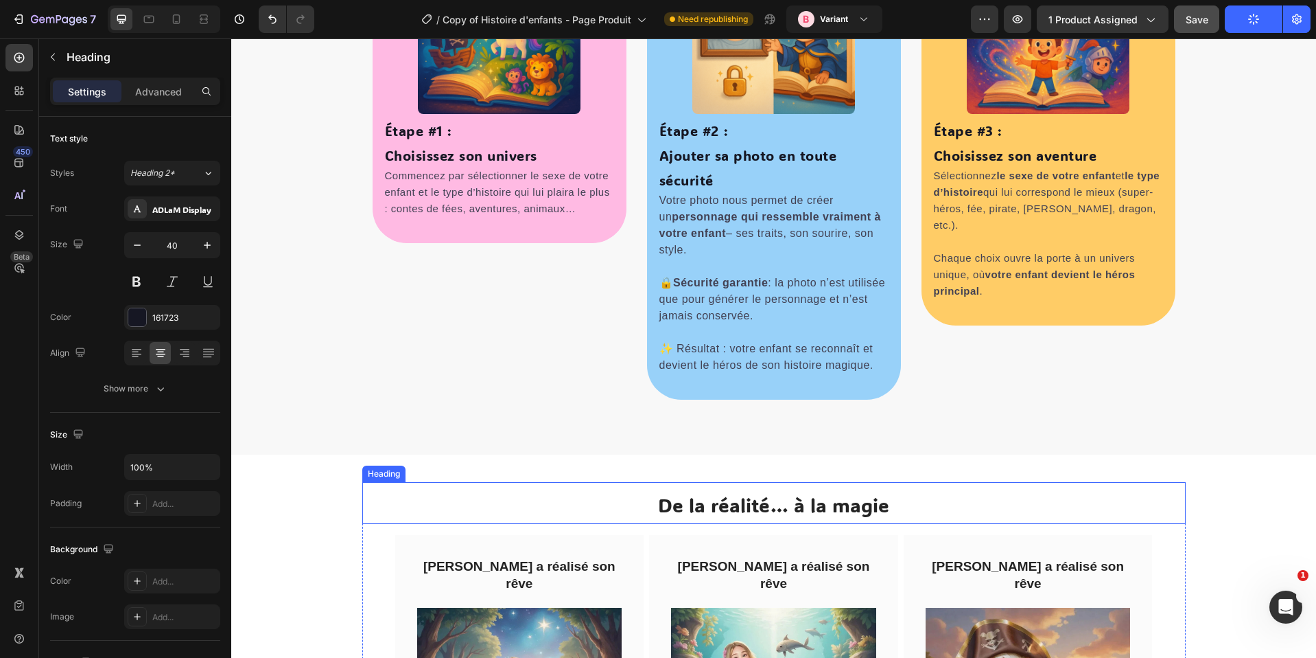
select select "580548778748150398"
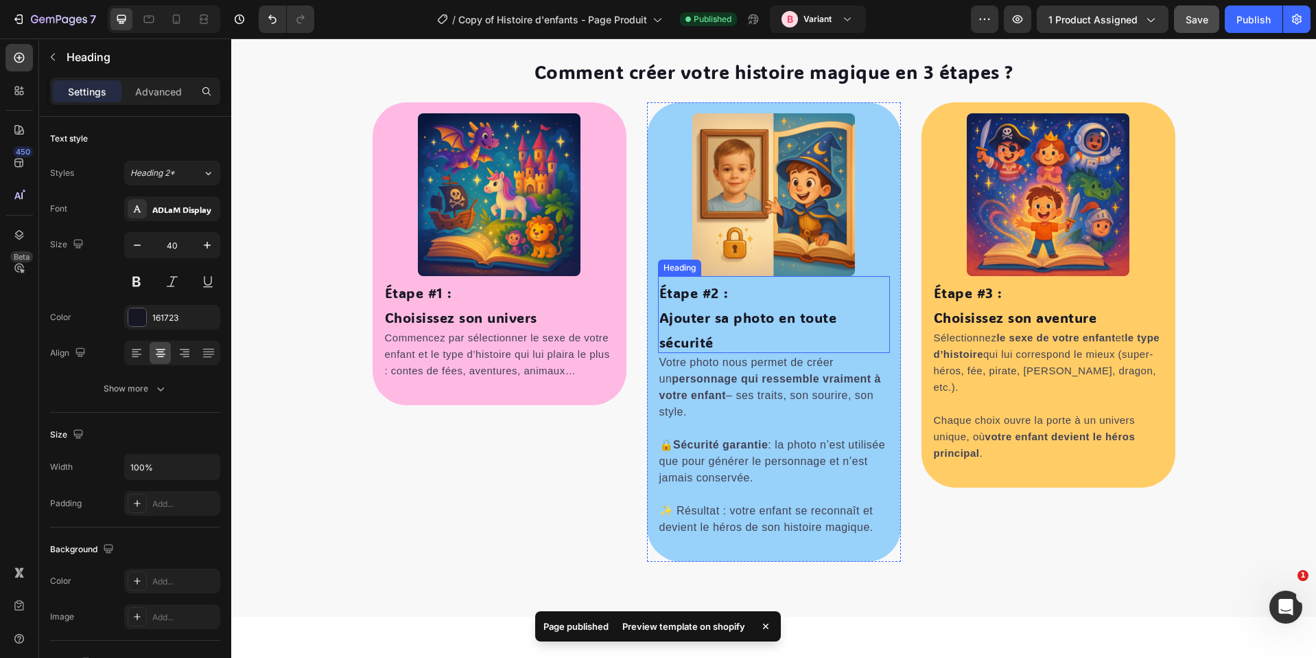
scroll to position [900, 0]
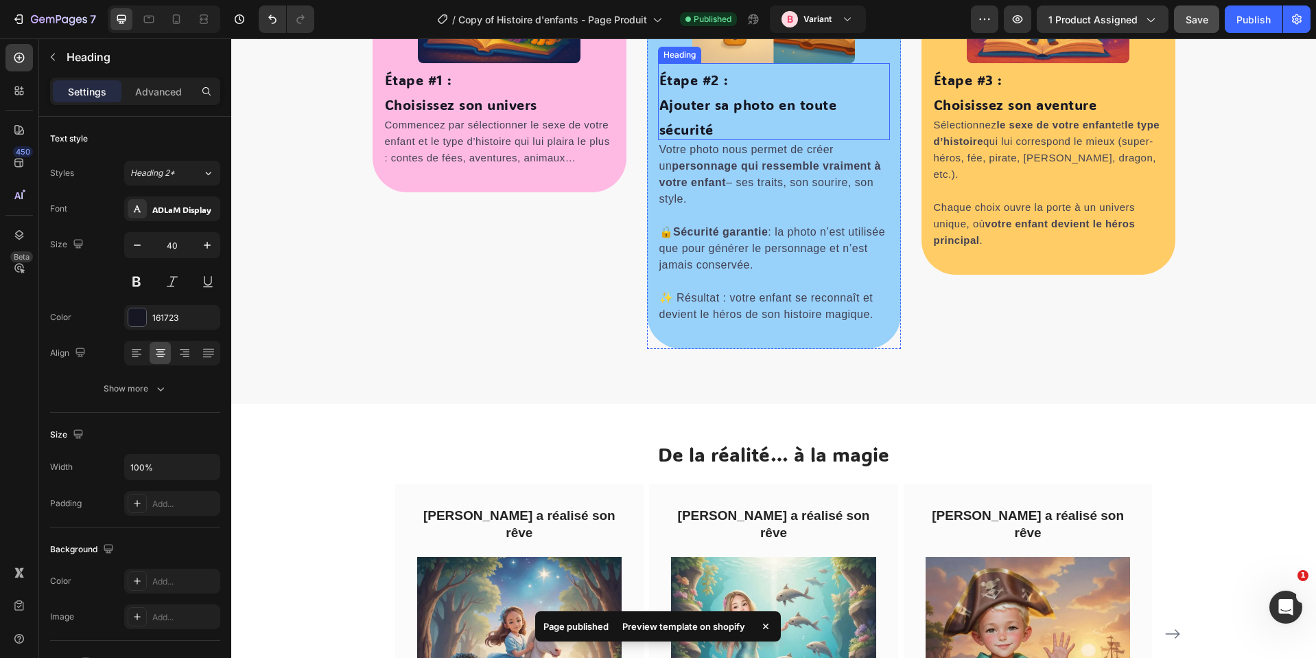
select select "580548778748150398"
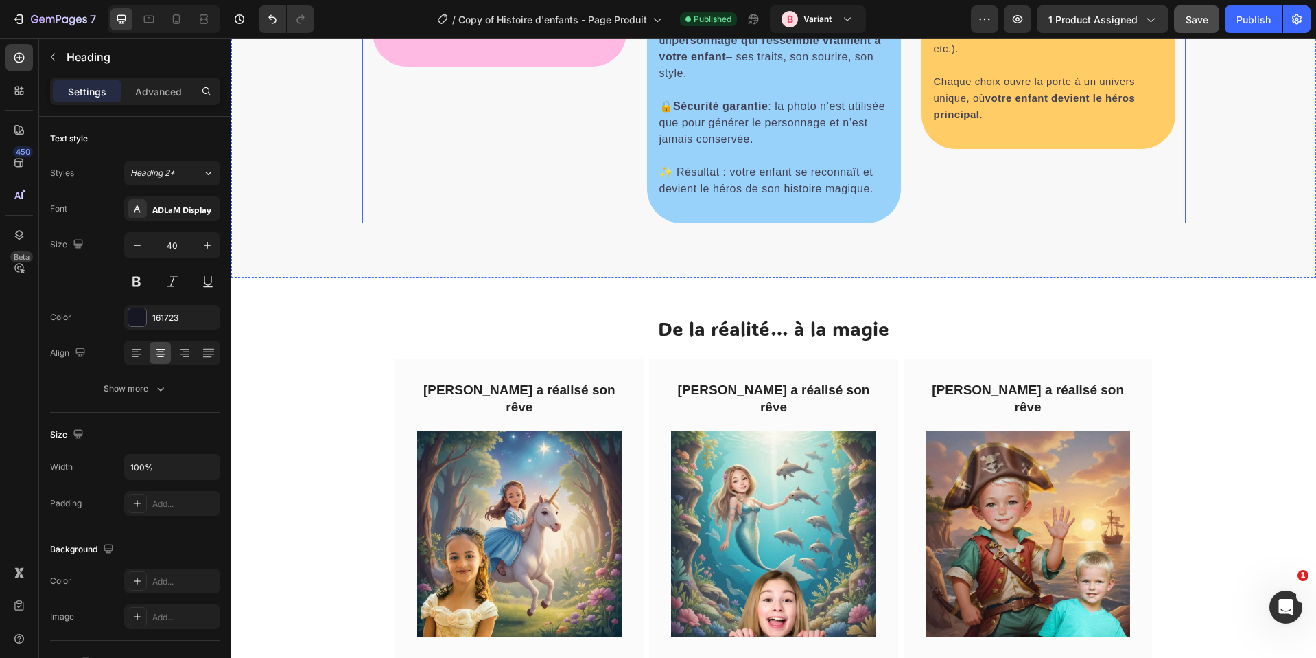
scroll to position [1051, 0]
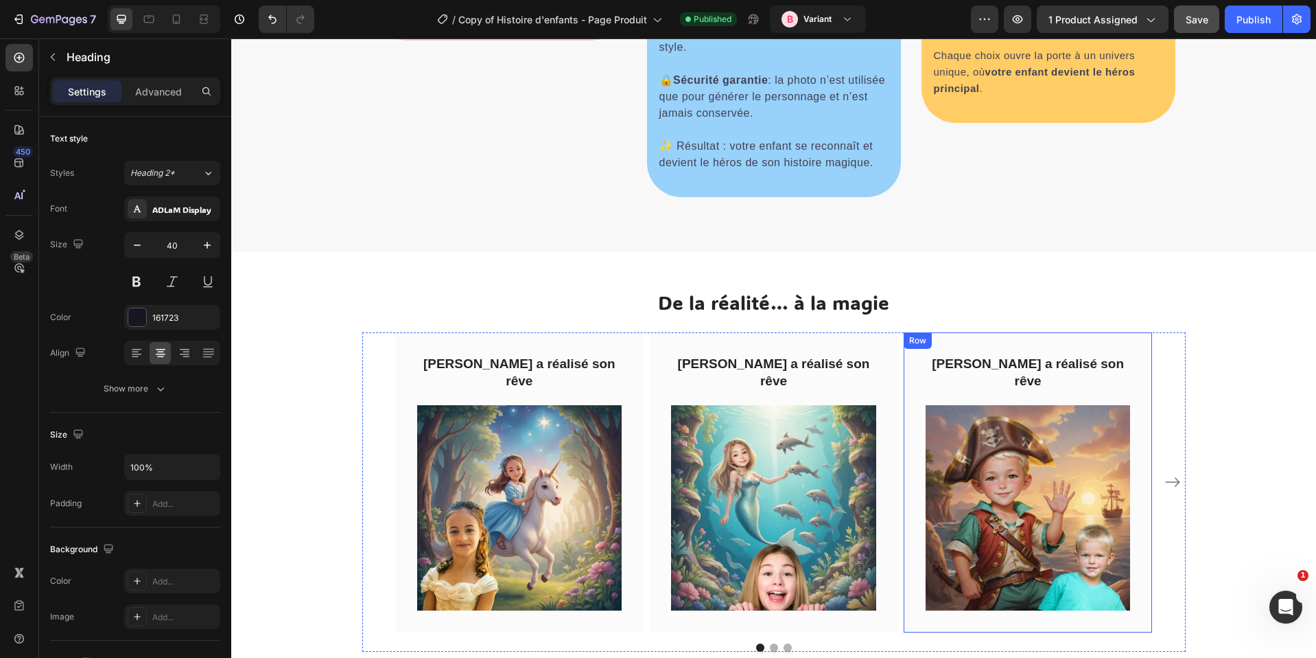
select select "580548778748150398"
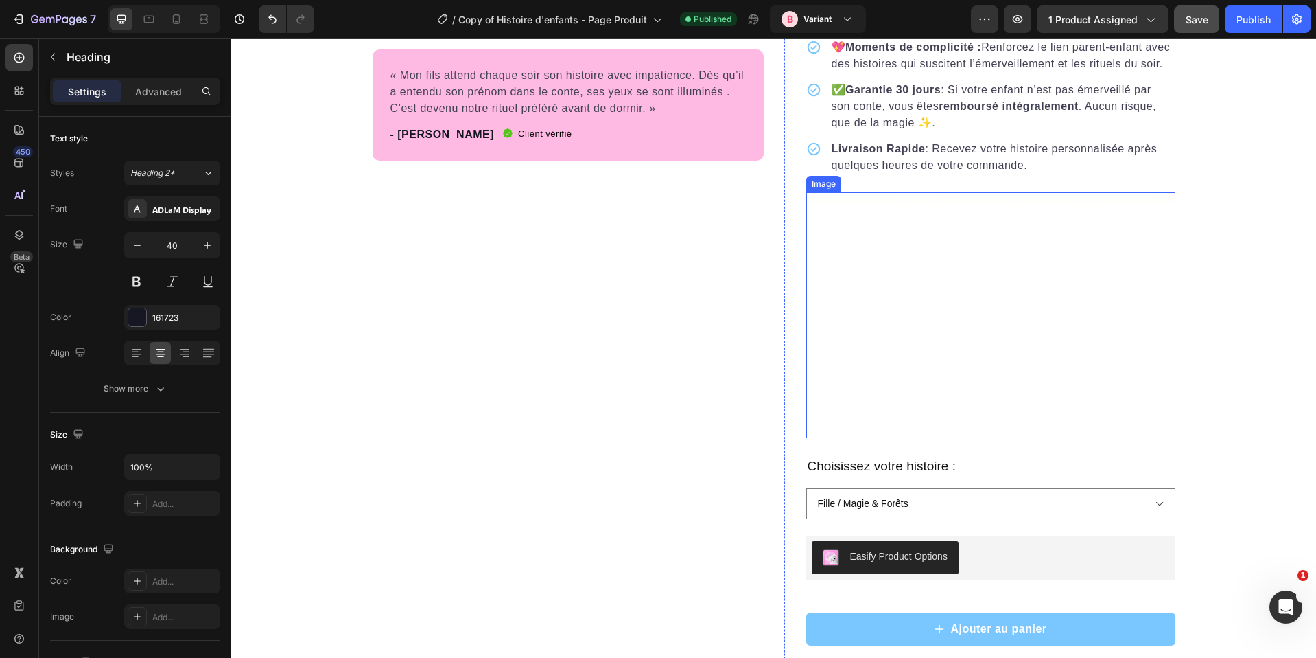
scroll to position [2158, 0]
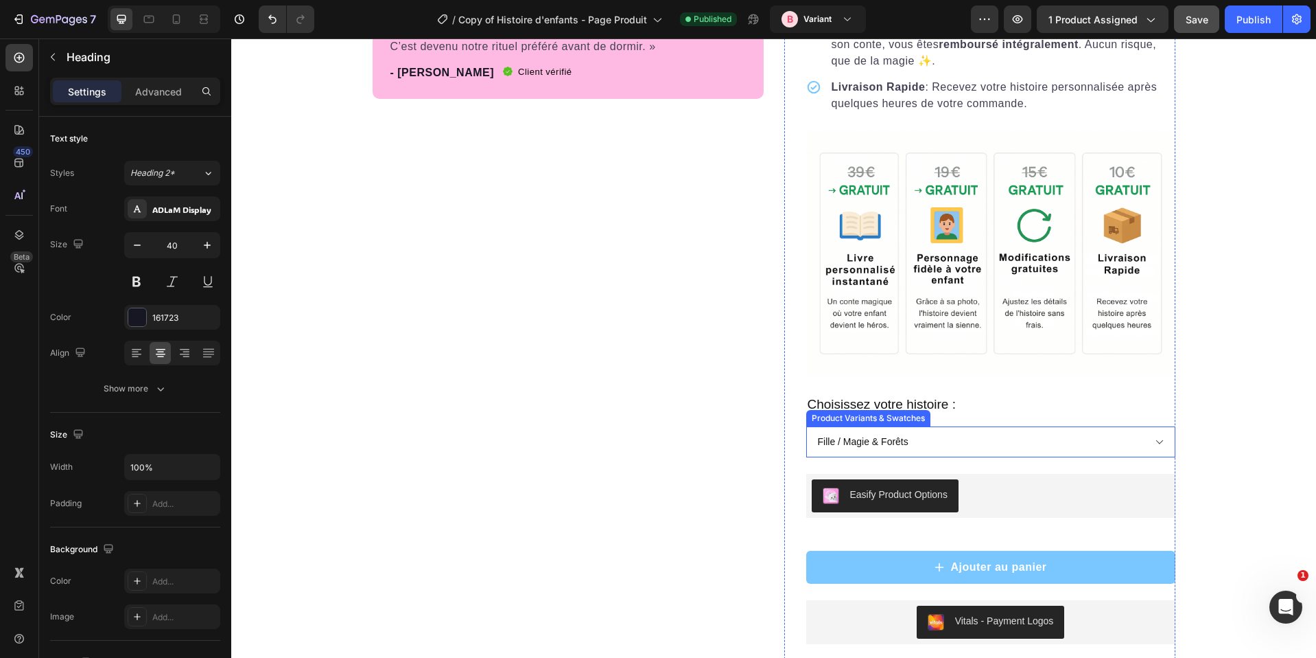
click at [940, 452] on select "Fille / Contes de Fées Fille / Magie & Forêts Fille / Aventures de l’Océan Fill…" at bounding box center [990, 441] width 369 height 31
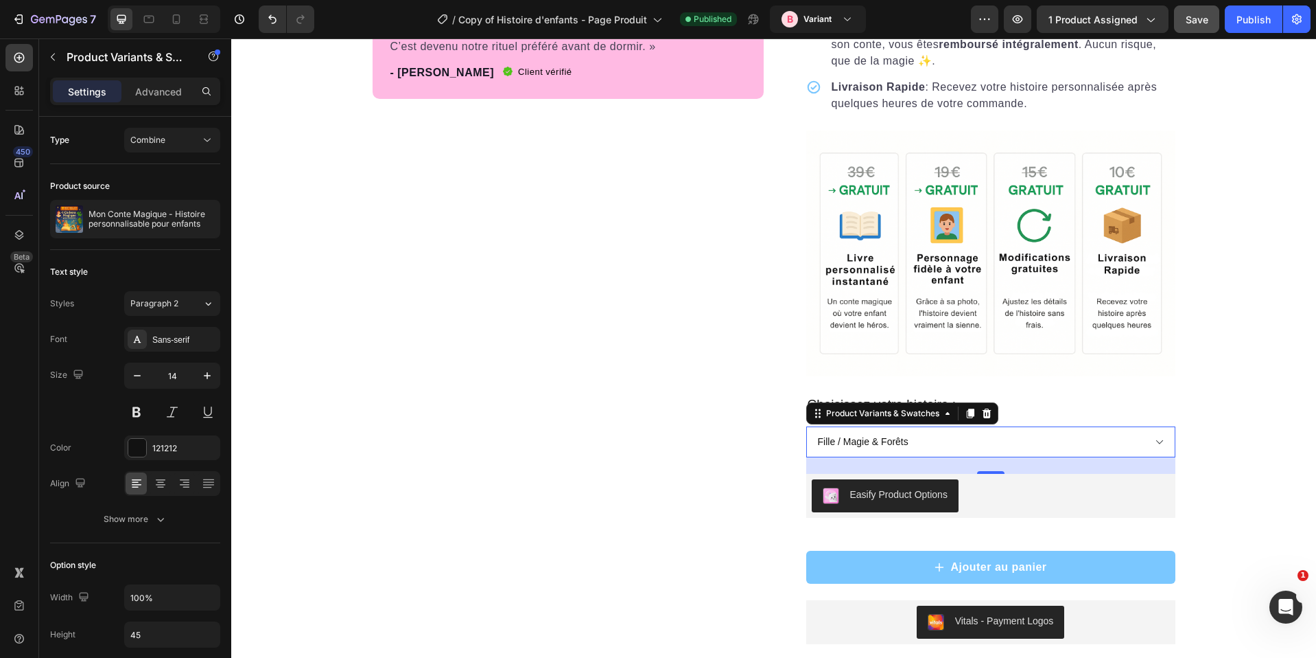
click at [806, 426] on select "Fille / Contes de Fées Fille / Magie & Forêts Fille / Aventures de l’Océan Fill…" at bounding box center [990, 441] width 369 height 31
click at [1200, 18] on span "Save" at bounding box center [1197, 20] width 23 height 12
click at [1244, 21] on div "Publish" at bounding box center [1254, 19] width 34 height 14
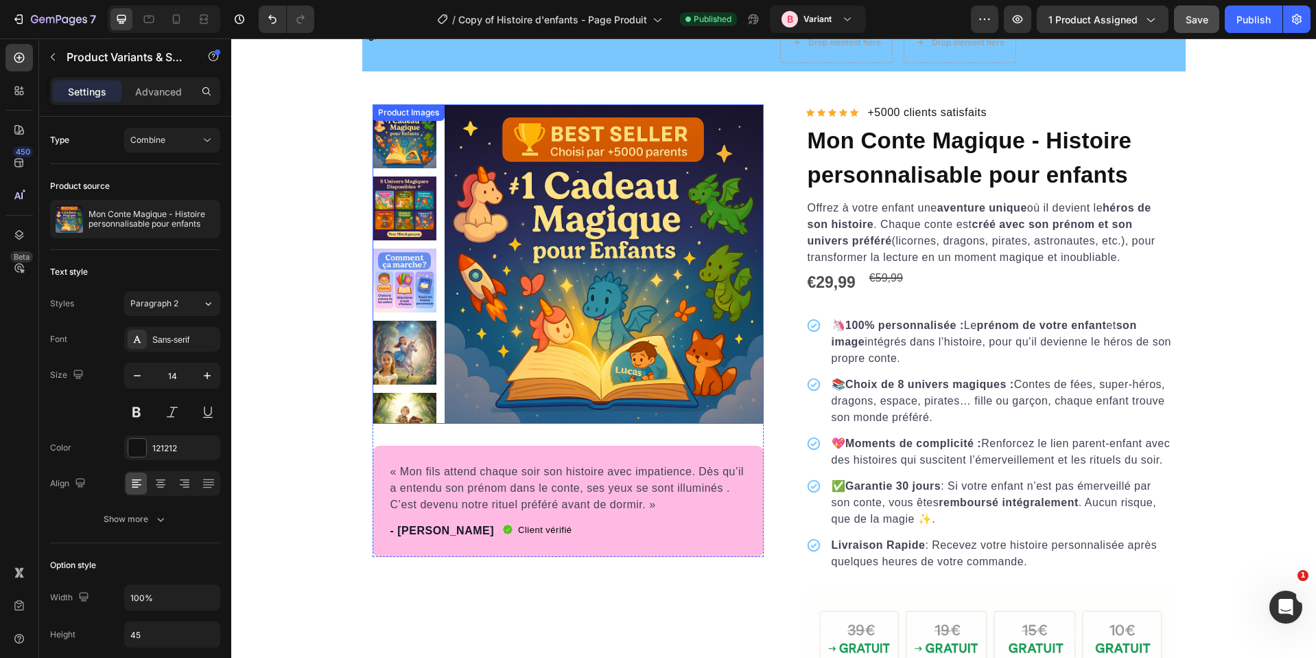
scroll to position [1698, 0]
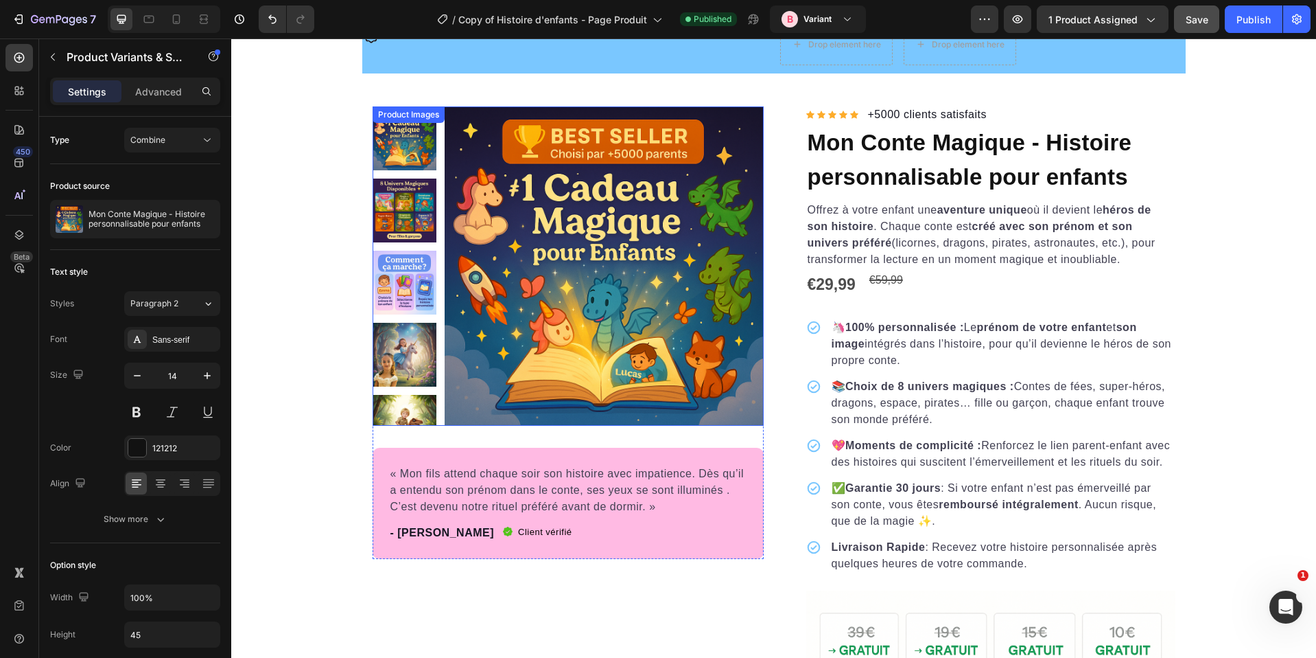
click at [410, 198] on img at bounding box center [405, 210] width 64 height 64
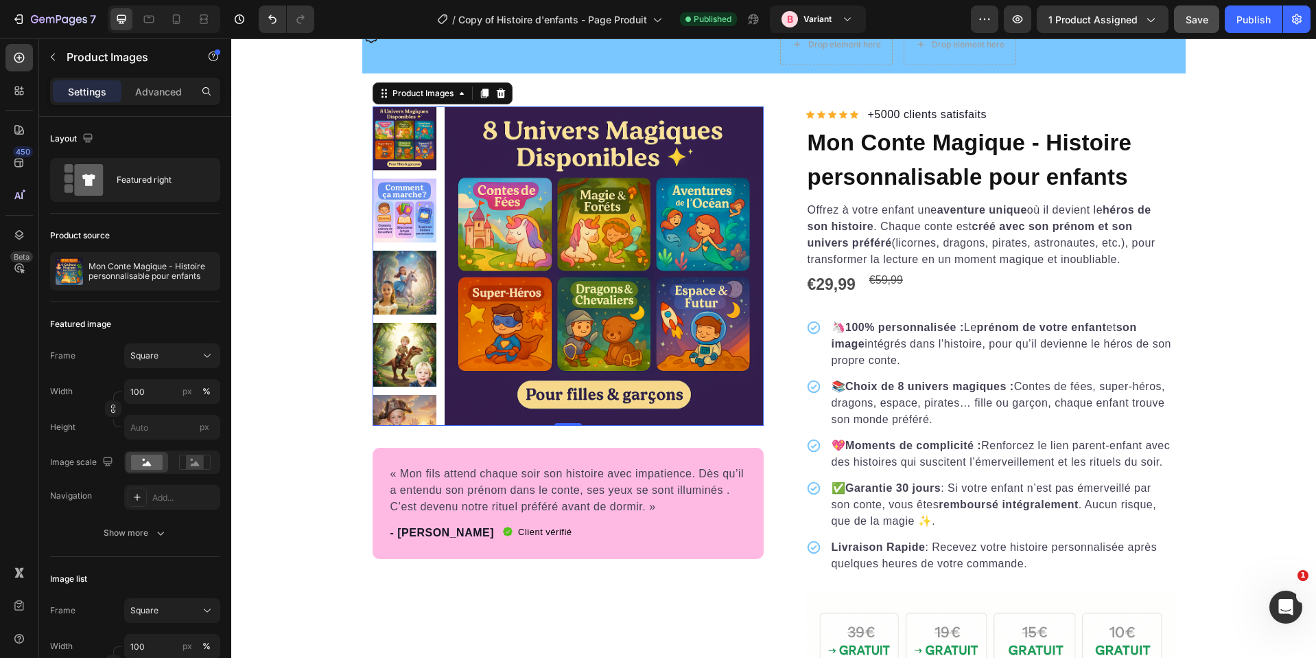
click at [385, 143] on div at bounding box center [405, 138] width 64 height 64
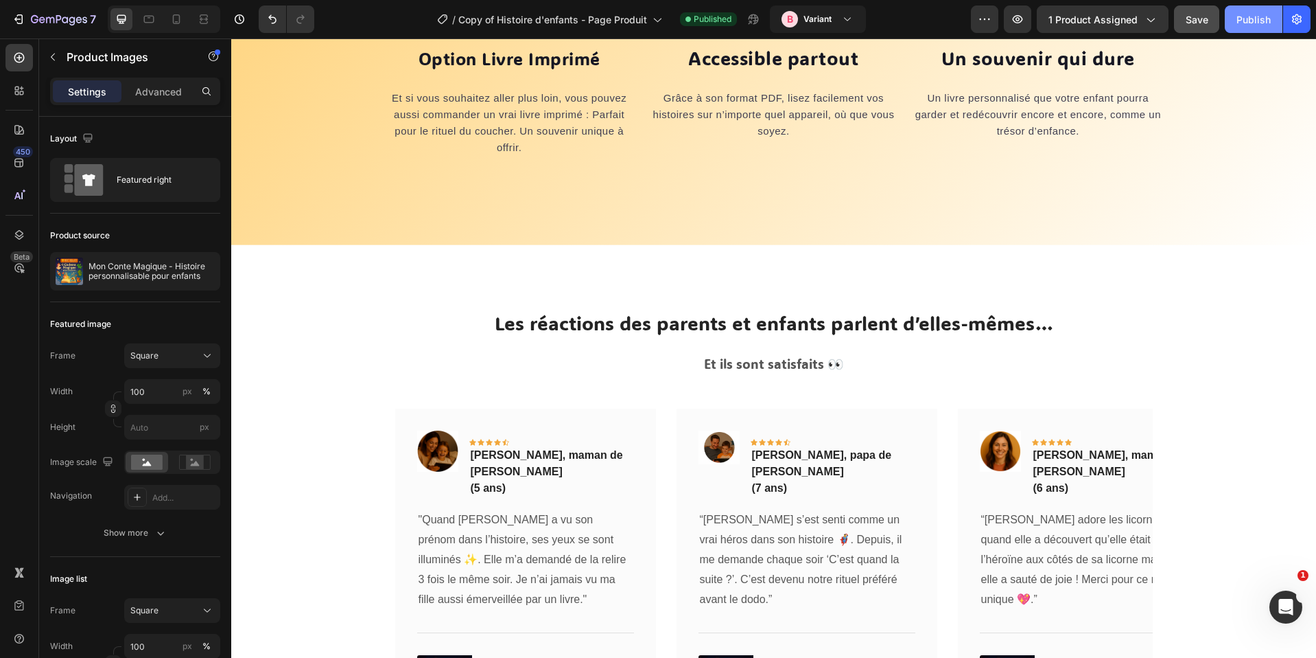
scroll to position [6540, 0]
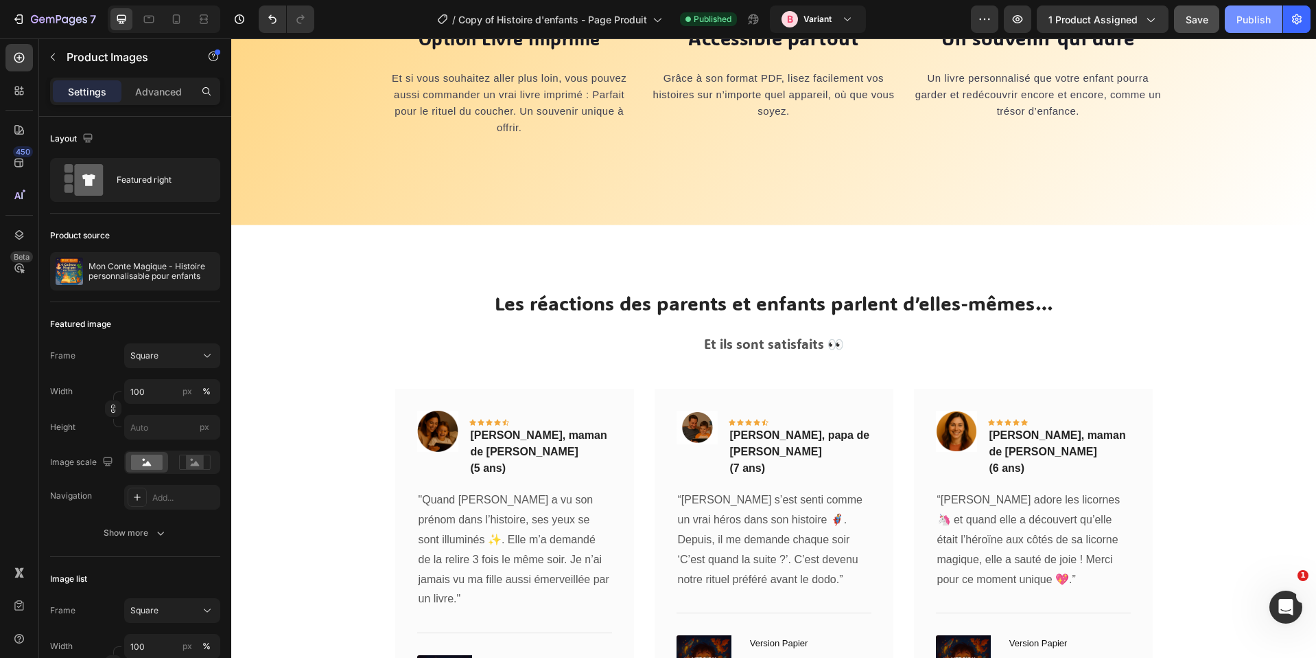
click at [1238, 16] on div "Publish" at bounding box center [1254, 19] width 34 height 14
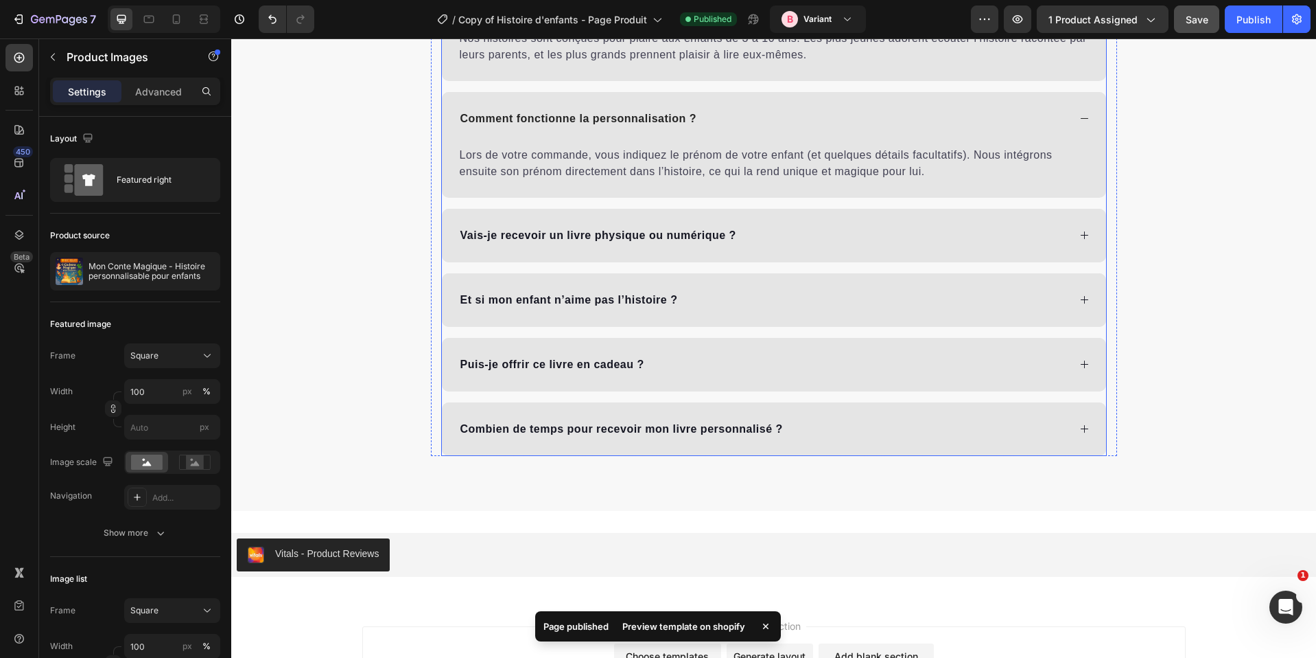
scroll to position [8471, 0]
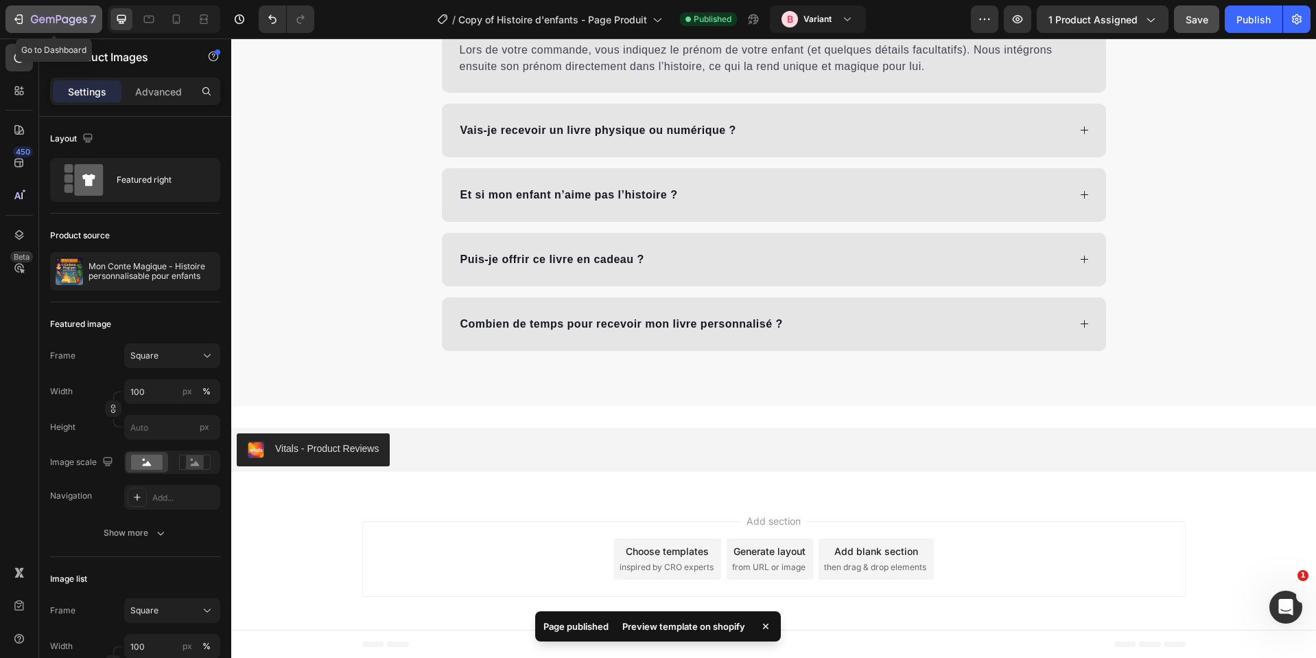
click at [27, 23] on div "7" at bounding box center [54, 19] width 84 height 16
